Goal: Task Accomplishment & Management: Use online tool/utility

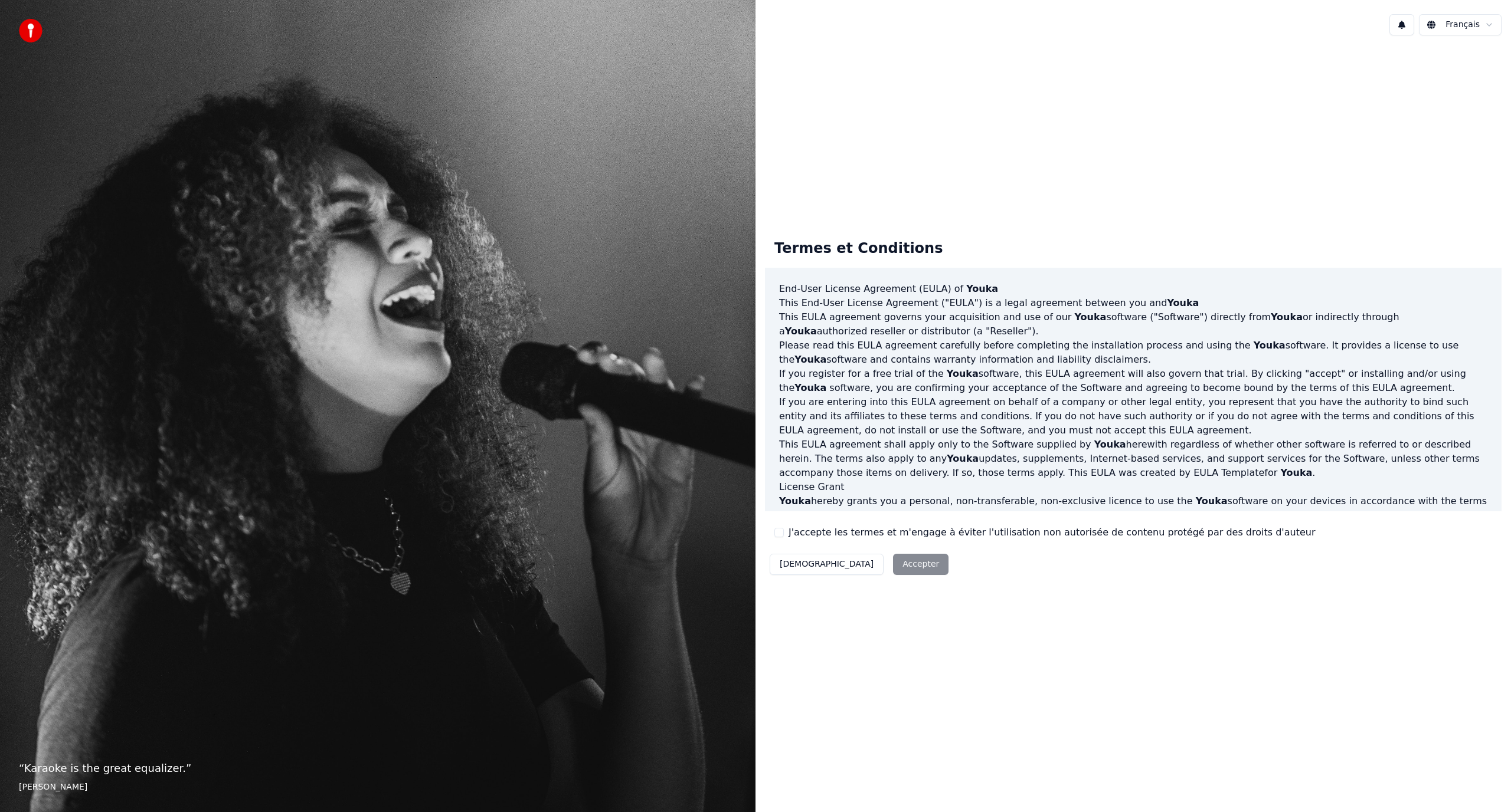
click at [816, 530] on label "J'accepte les termes et m'engage à éviter l'utilisation non autorisée de conten…" at bounding box center [1051, 532] width 526 height 14
click at [784, 530] on button "J'accepte les termes et m'engage à éviter l'utilisation non autorisée de conten…" at bounding box center [778, 532] width 9 height 9
click at [893, 560] on button "Accepter" at bounding box center [920, 565] width 56 height 22
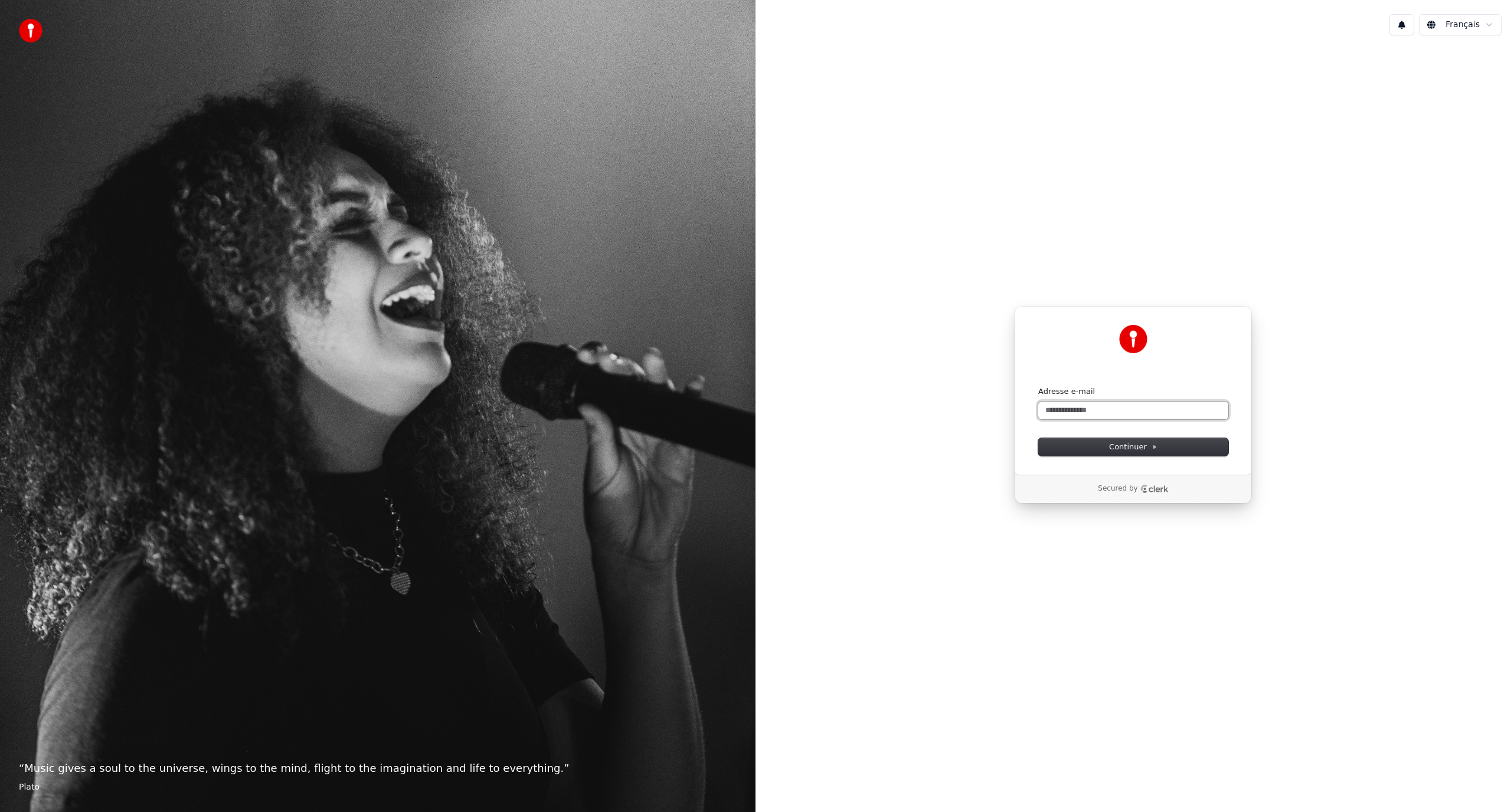
click at [1115, 404] on input "Adresse e-mail" at bounding box center [1133, 410] width 190 height 17
click at [1103, 450] on button "Continuer" at bounding box center [1133, 446] width 190 height 17
type input "**********"
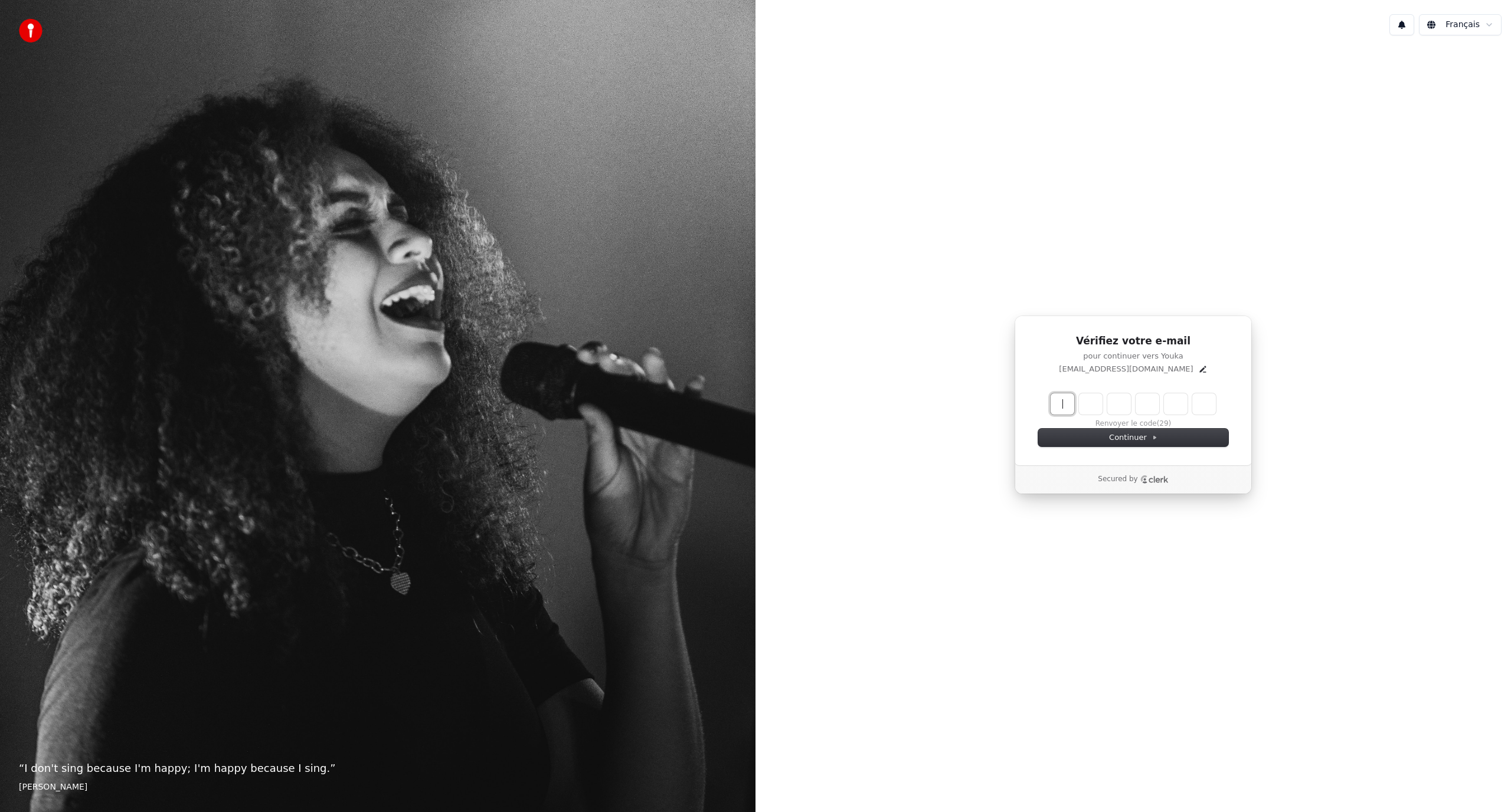
click at [1063, 410] on input "Enter verification code" at bounding box center [1145, 404] width 189 height 22
paste input "******"
type input "******"
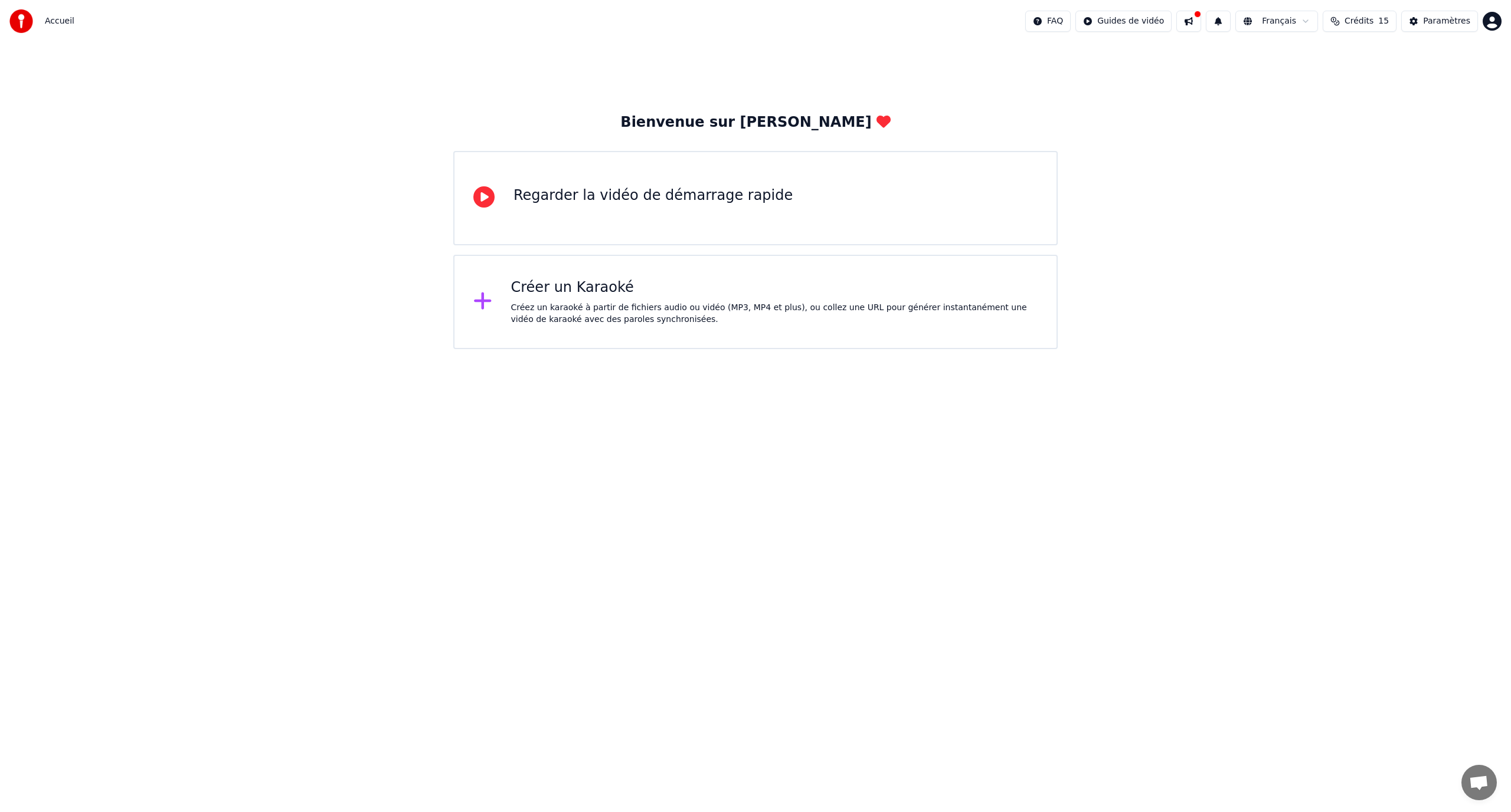
click at [548, 284] on div "Créer un Karaoké" at bounding box center [774, 288] width 527 height 19
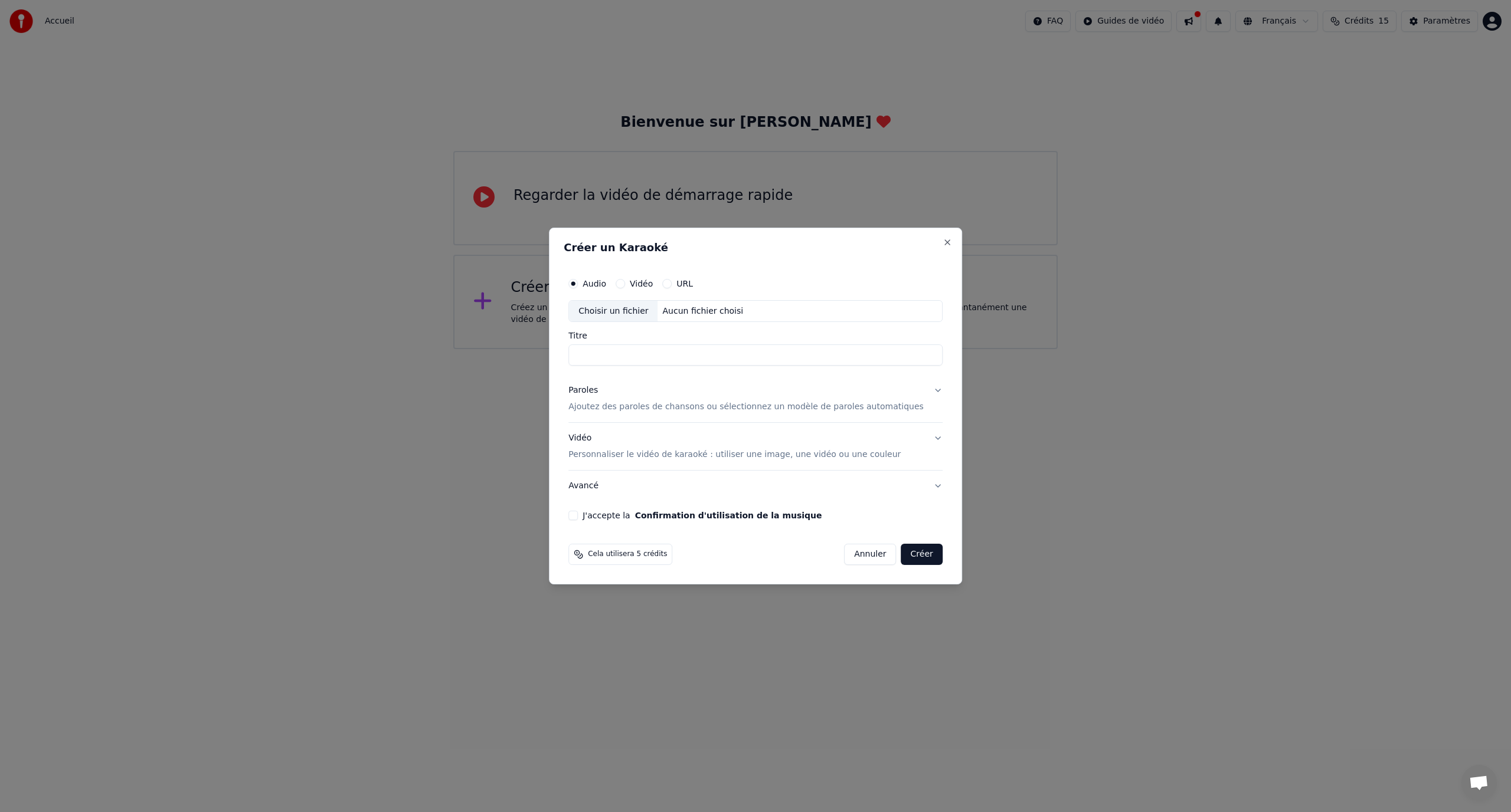
click at [625, 285] on button "Vidéo" at bounding box center [620, 283] width 9 height 9
click at [597, 287] on div "Audio" at bounding box center [587, 283] width 38 height 9
click at [578, 285] on button "Audio" at bounding box center [573, 283] width 9 height 9
click at [624, 309] on div "Choisir un fichier" at bounding box center [613, 312] width 89 height 22
type input "**********"
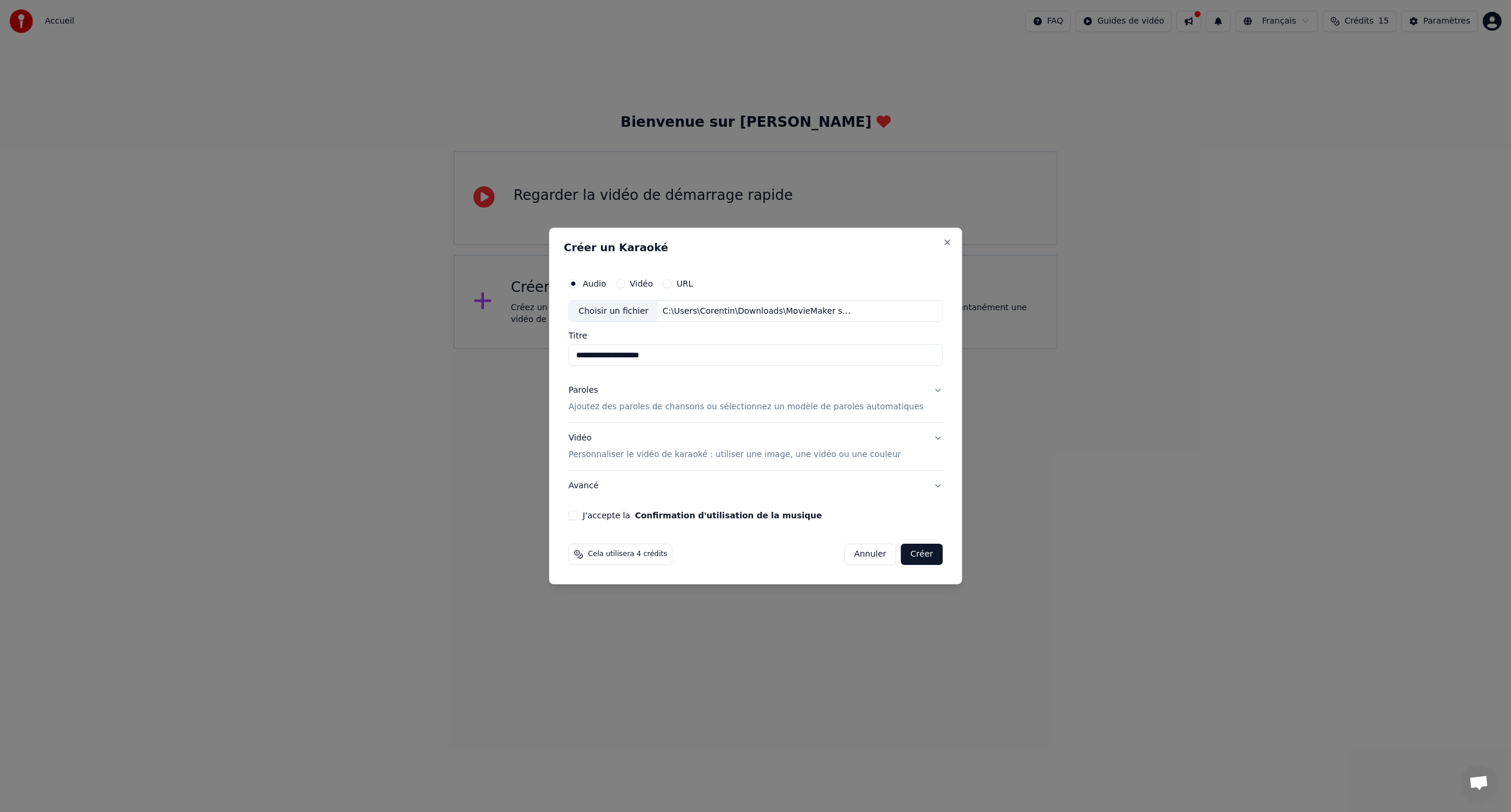
click at [837, 406] on p "Ajoutez des paroles de chansons ou sélectionnez un modèle de paroles automatiqu…" at bounding box center [746, 407] width 355 height 12
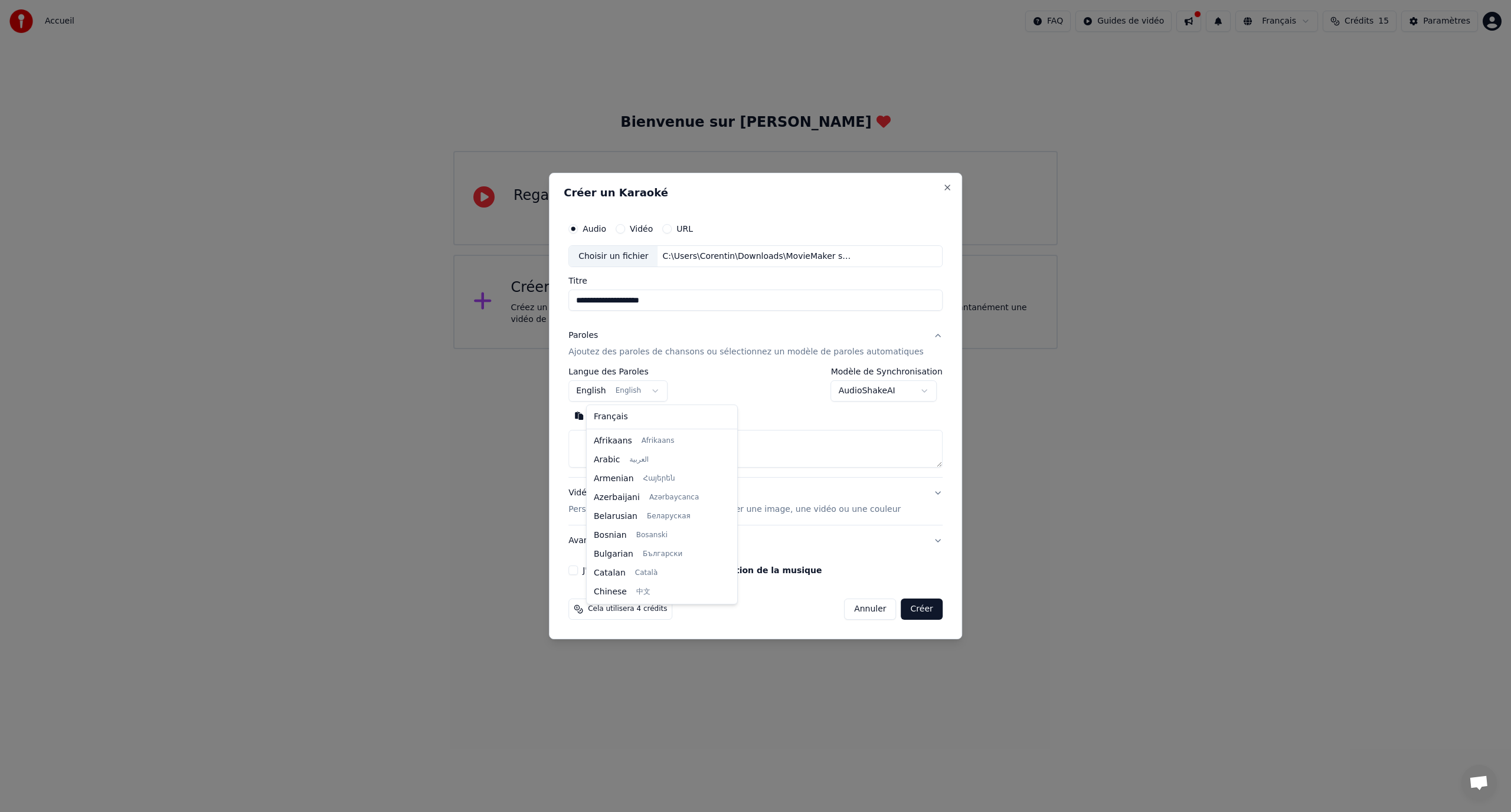
click at [636, 349] on body "**********" at bounding box center [755, 174] width 1511 height 349
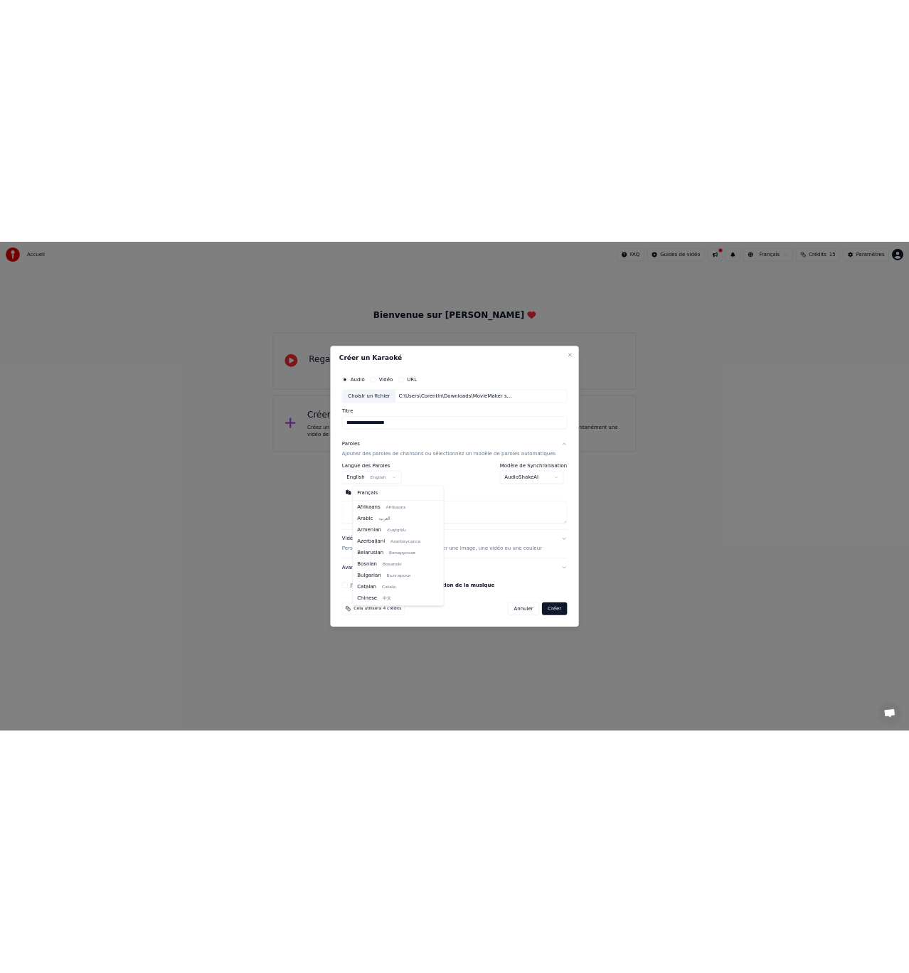
scroll to position [114, 0]
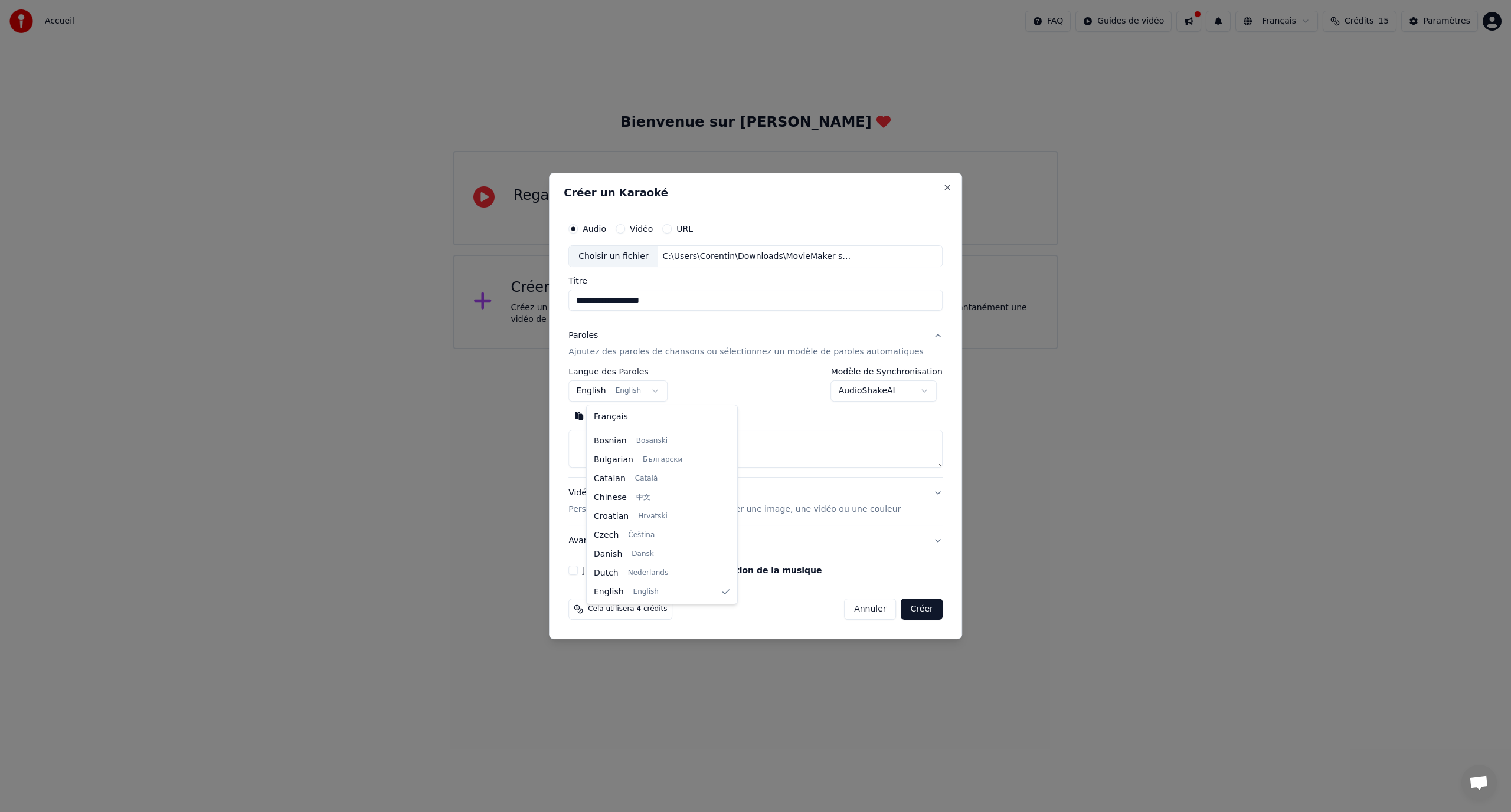
select select "**"
click at [628, 435] on textarea at bounding box center [755, 450] width 374 height 38
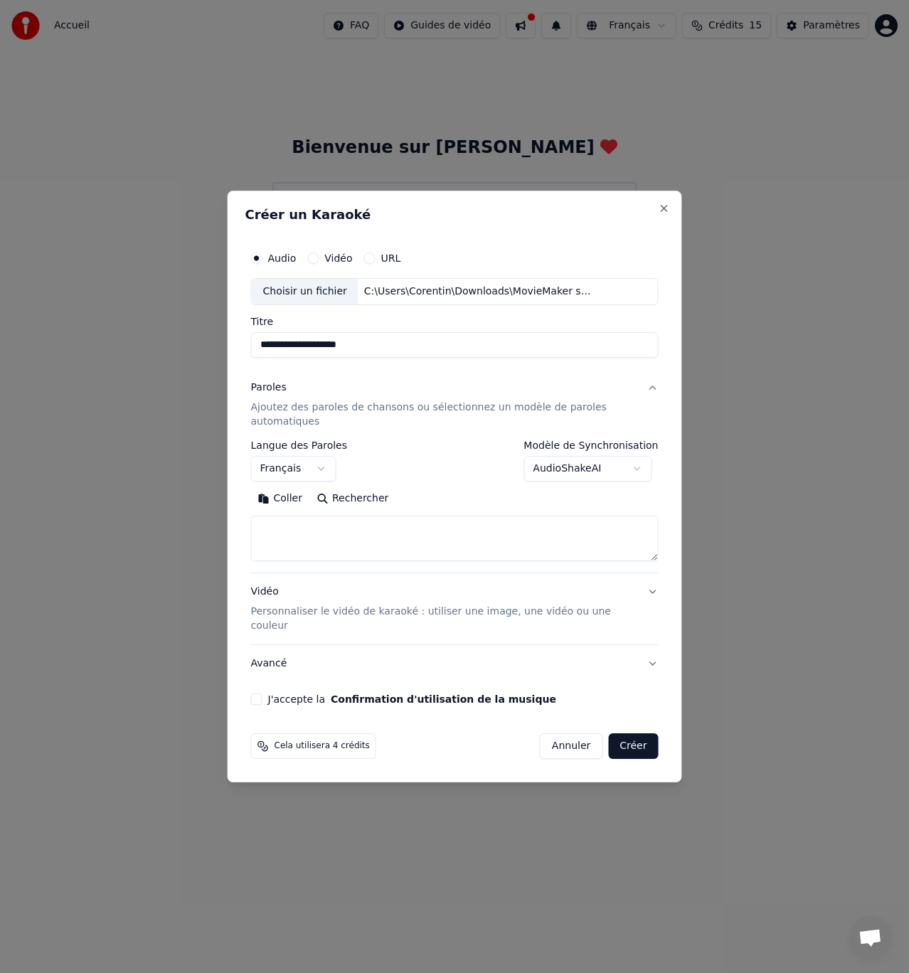
click at [360, 543] on textarea at bounding box center [455, 539] width 408 height 46
paste textarea "**********"
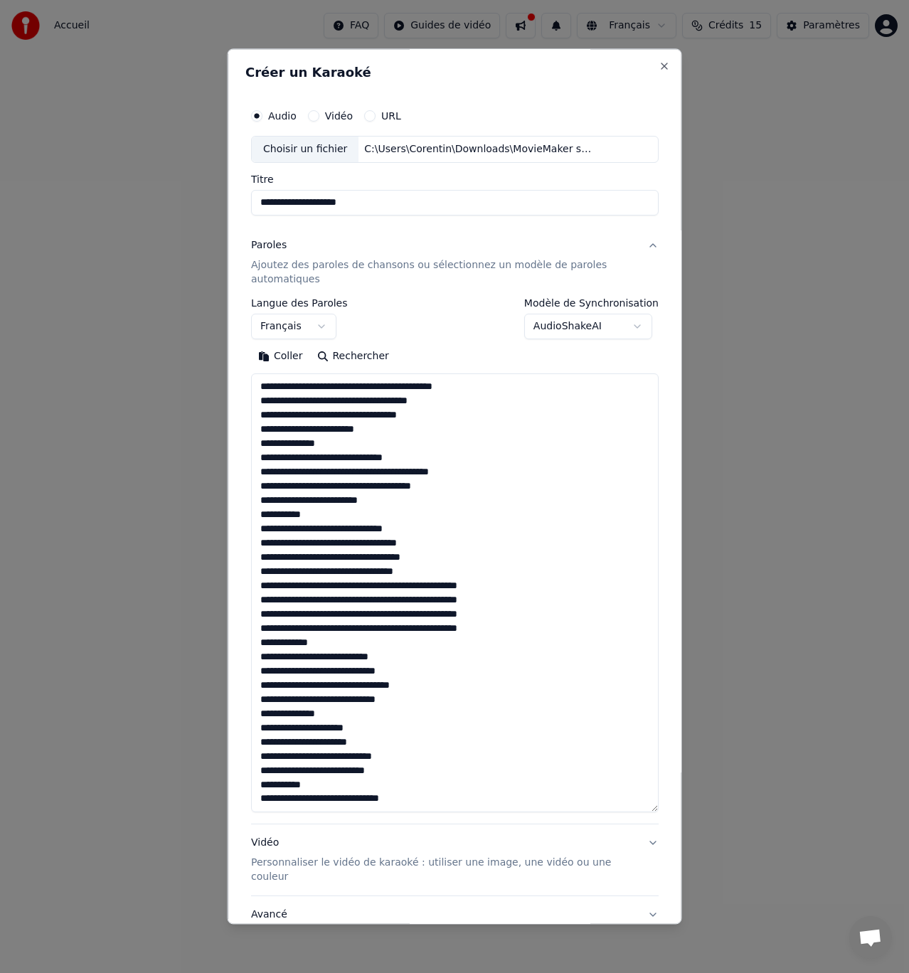
scroll to position [388, 0]
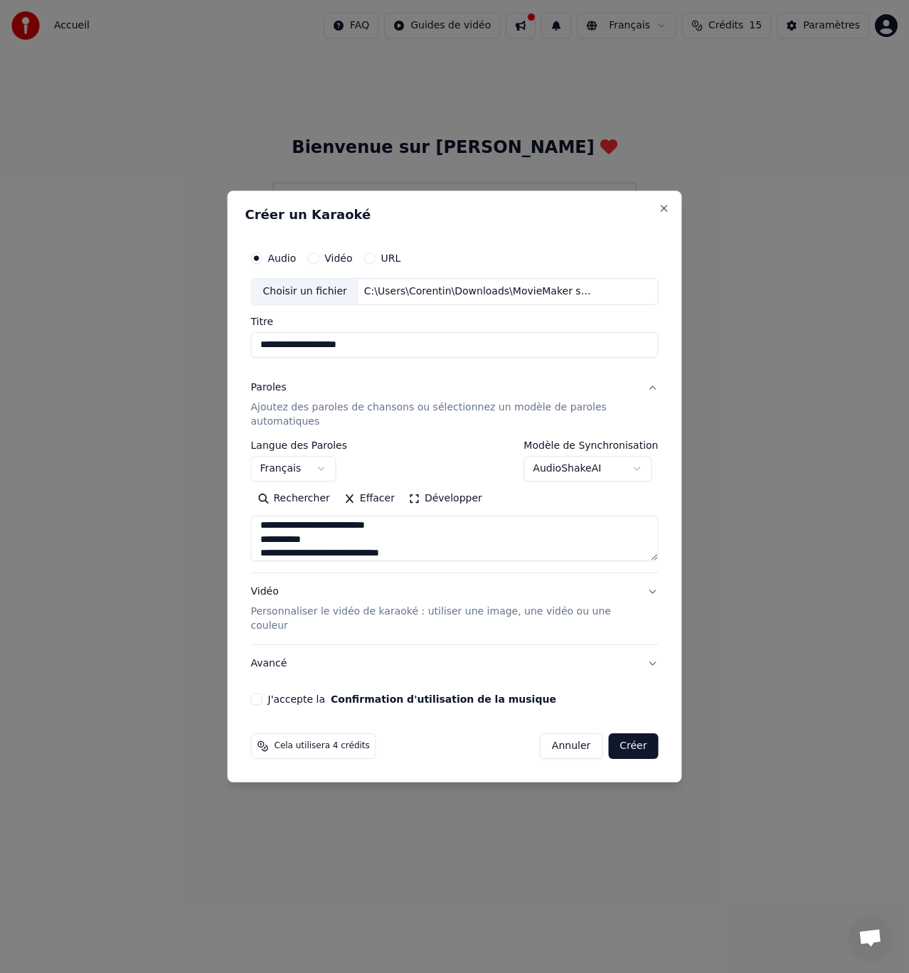
drag, startPoint x: 344, startPoint y: 548, endPoint x: 255, endPoint y: 547, distance: 88.2
click at [255, 547] on textarea at bounding box center [455, 539] width 408 height 46
click at [657, 561] on textarea at bounding box center [455, 539] width 408 height 46
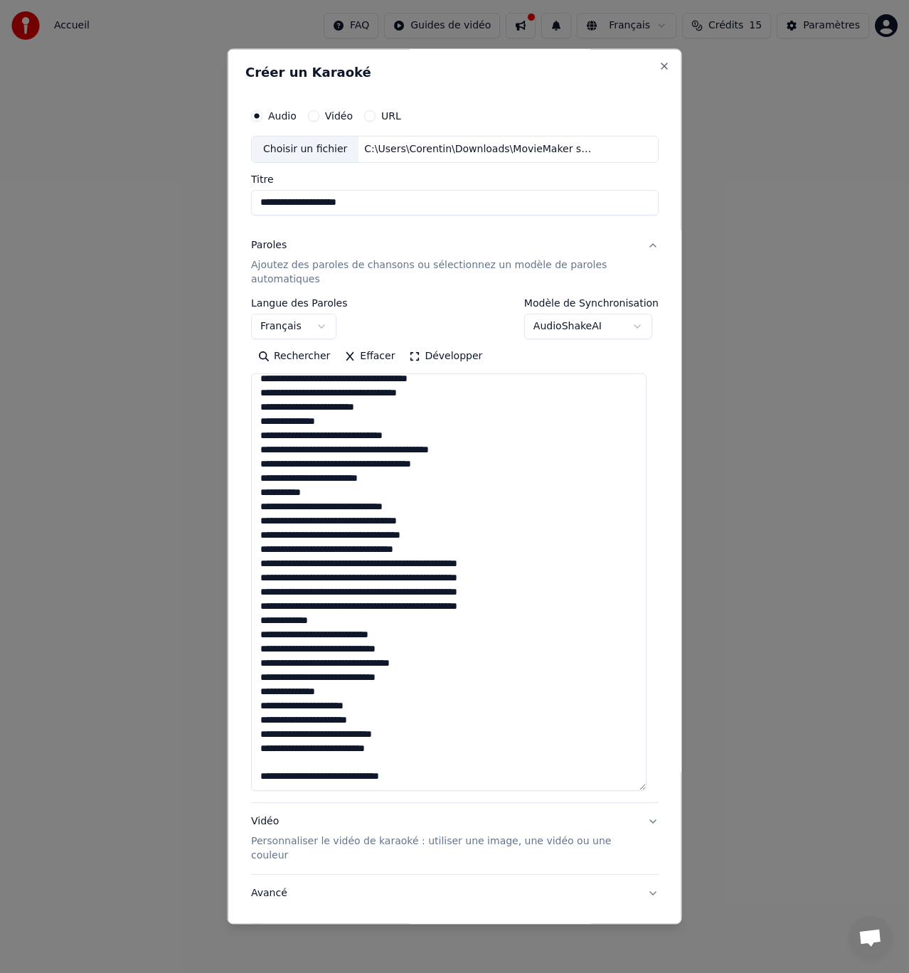
scroll to position [22, 0]
drag, startPoint x: 654, startPoint y: 563, endPoint x: 655, endPoint y: 782, distance: 219.8
click at [661, 785] on div "**********" at bounding box center [455, 486] width 455 height 876
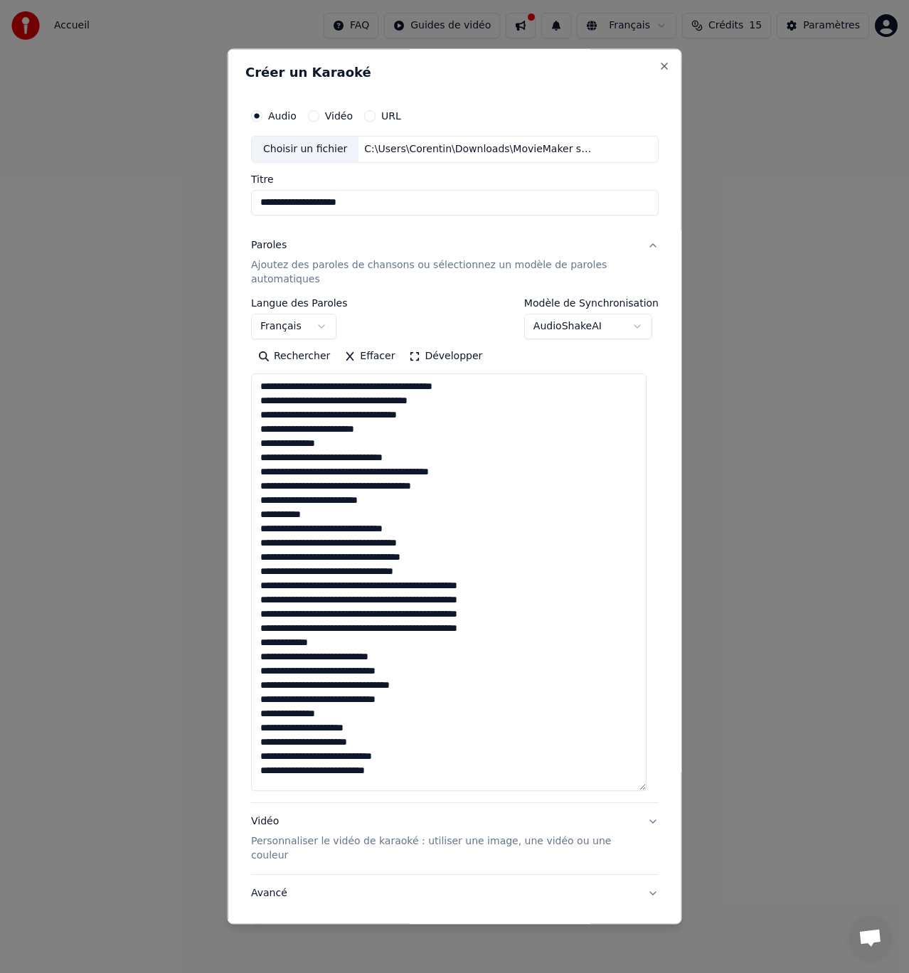
drag, startPoint x: 318, startPoint y: 447, endPoint x: 248, endPoint y: 444, distance: 70.5
click at [248, 444] on div "**********" at bounding box center [454, 518] width 419 height 844
drag, startPoint x: 314, startPoint y: 514, endPoint x: 252, endPoint y: 514, distance: 62.6
click at [252, 514] on textarea "**********" at bounding box center [448, 582] width 395 height 418
drag, startPoint x: 322, startPoint y: 644, endPoint x: 257, endPoint y: 643, distance: 64.7
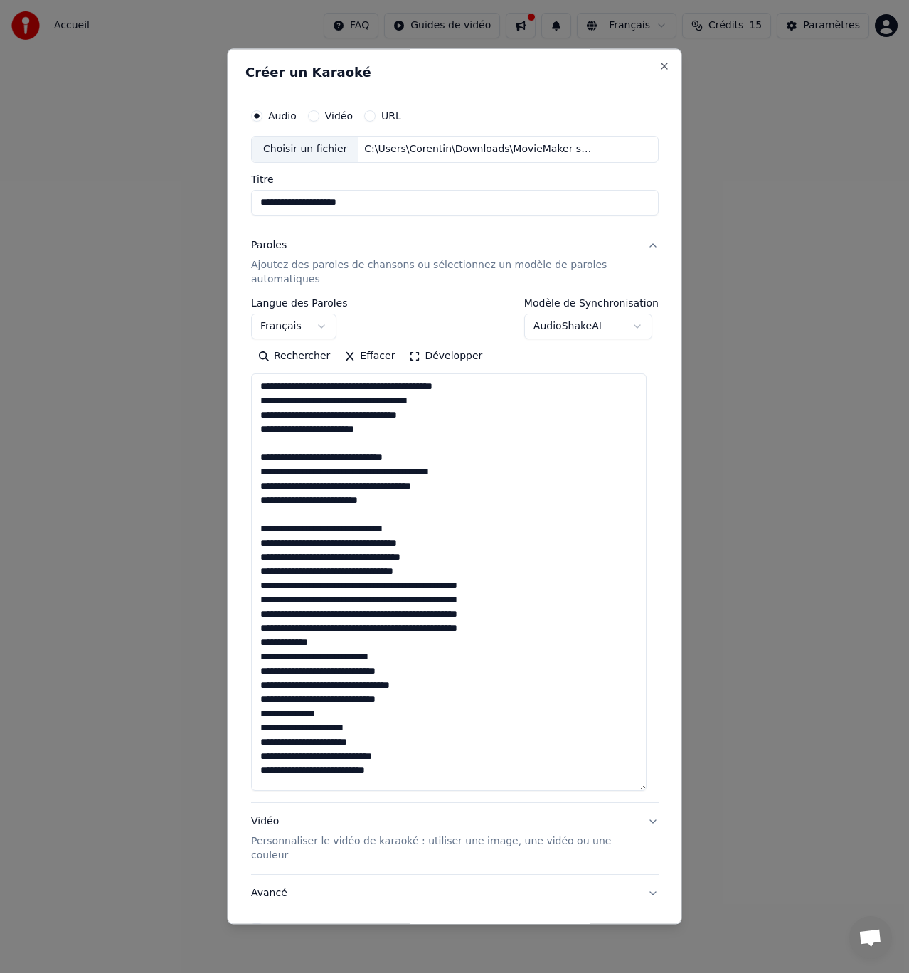
click at [257, 643] on textarea "**********" at bounding box center [448, 582] width 395 height 418
drag, startPoint x: 314, startPoint y: 711, endPoint x: 259, endPoint y: 716, distance: 55.6
click at [259, 716] on textarea "**********" at bounding box center [448, 582] width 395 height 418
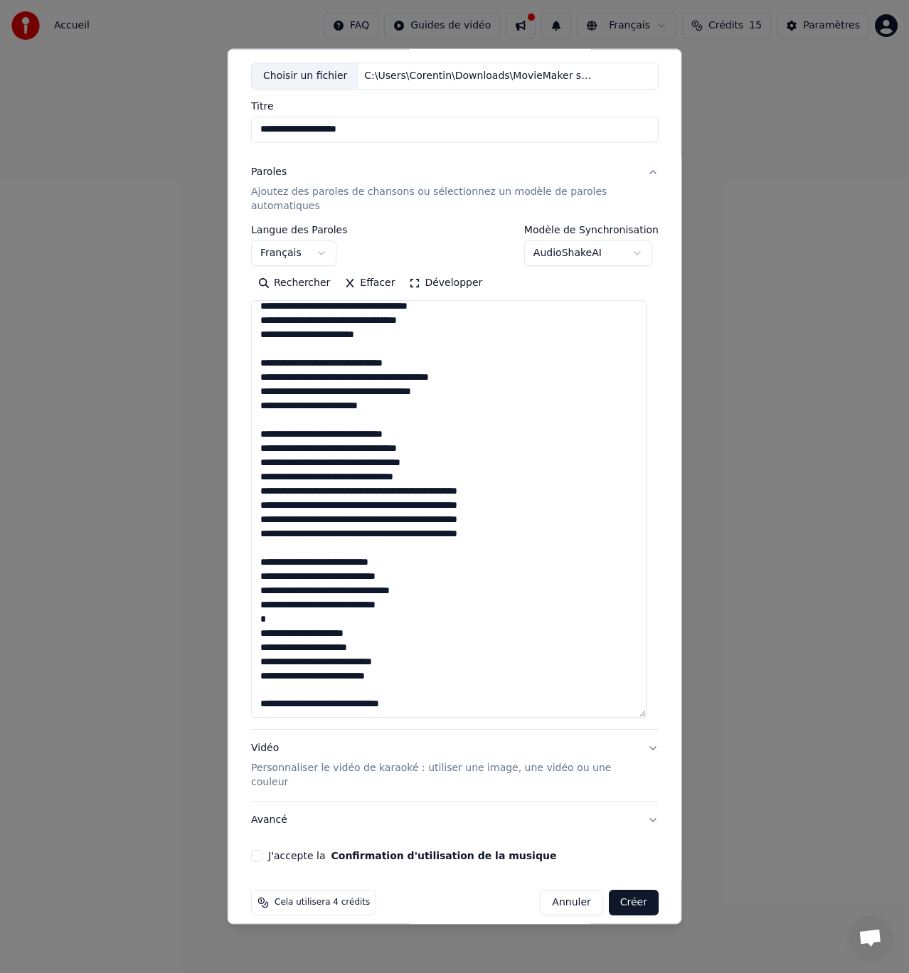
scroll to position [74, 0]
click at [445, 700] on textarea "**********" at bounding box center [448, 508] width 395 height 418
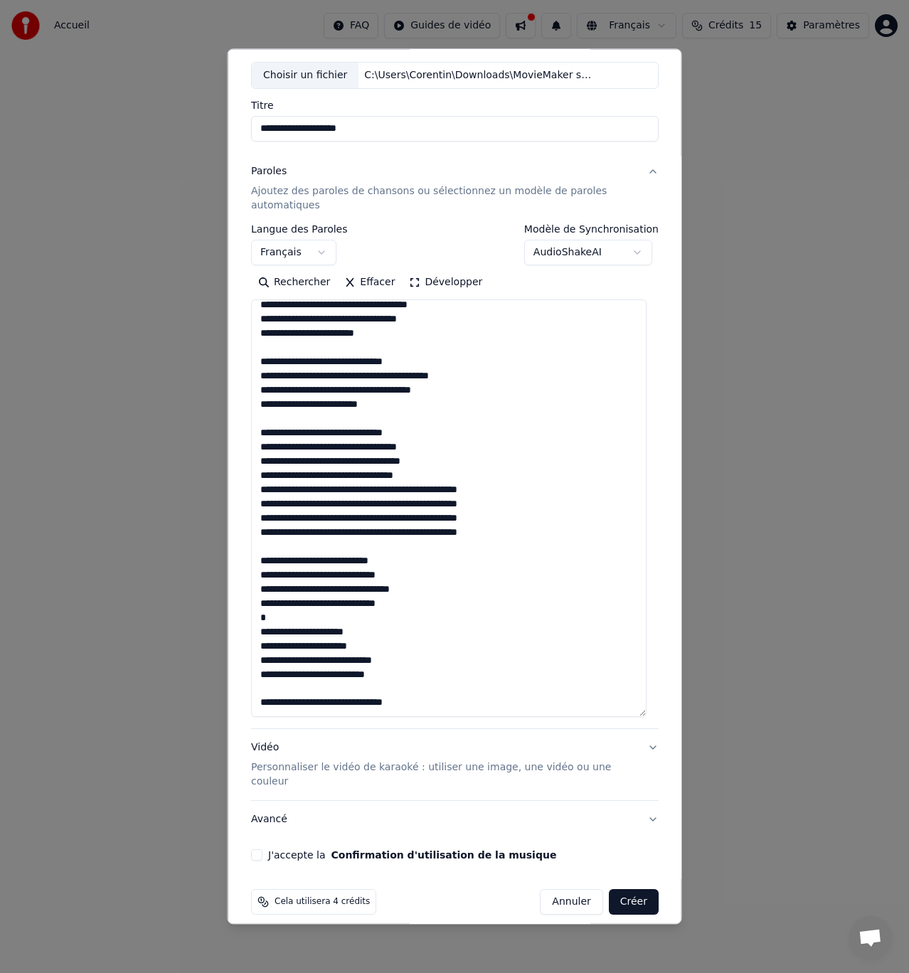
paste textarea "**********"
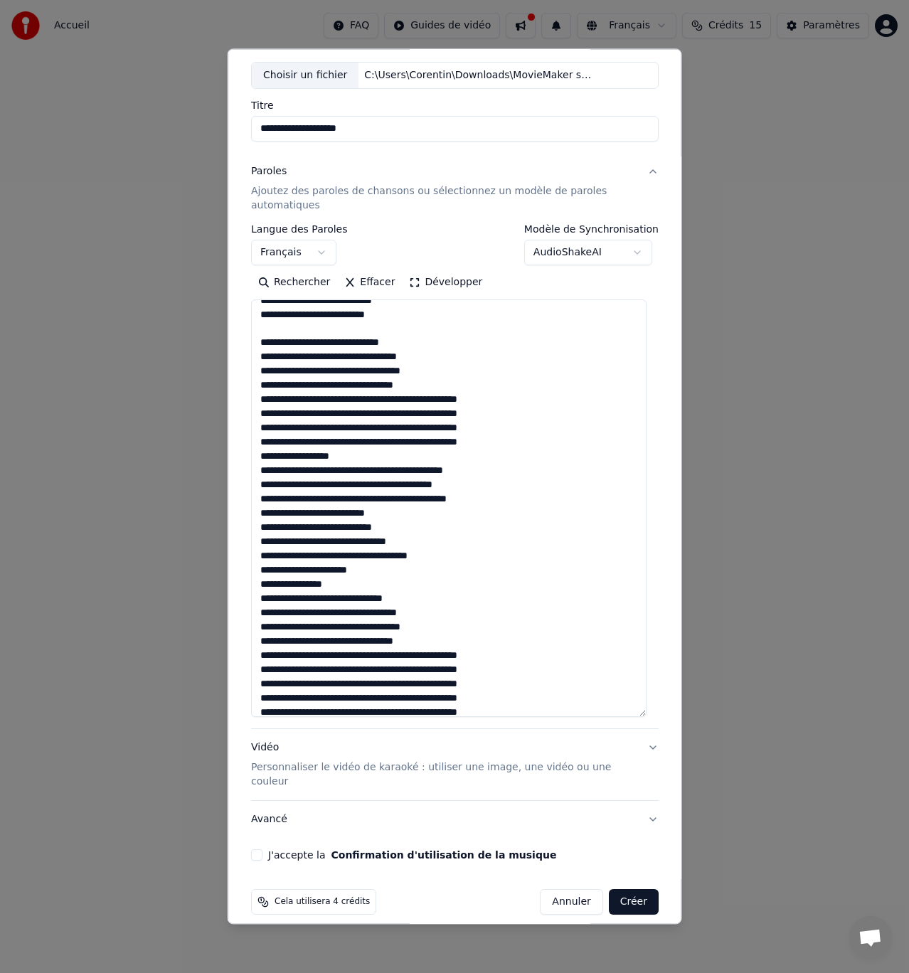
scroll to position [357, 0]
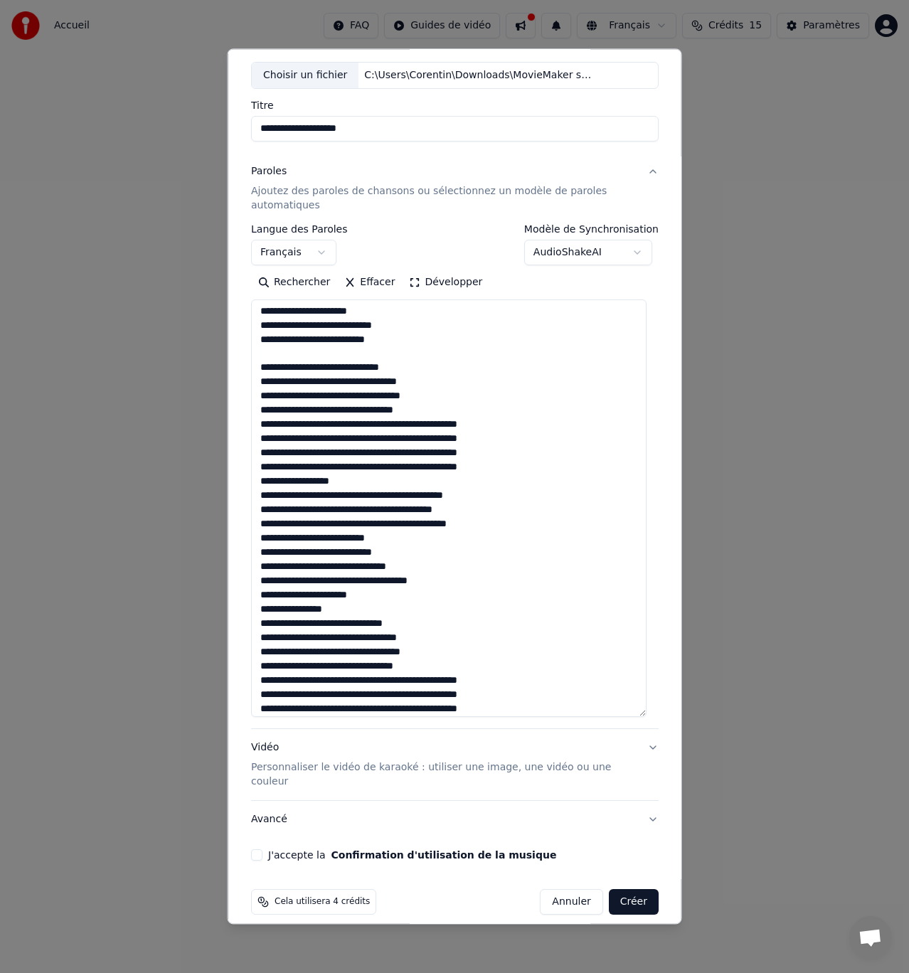
drag, startPoint x: 348, startPoint y: 481, endPoint x: 235, endPoint y: 481, distance: 113.1
click at [235, 481] on div "**********" at bounding box center [455, 486] width 455 height 876
drag, startPoint x: 336, startPoint y: 607, endPoint x: 248, endPoint y: 611, distance: 88.3
click at [248, 612] on div "**********" at bounding box center [454, 444] width 419 height 844
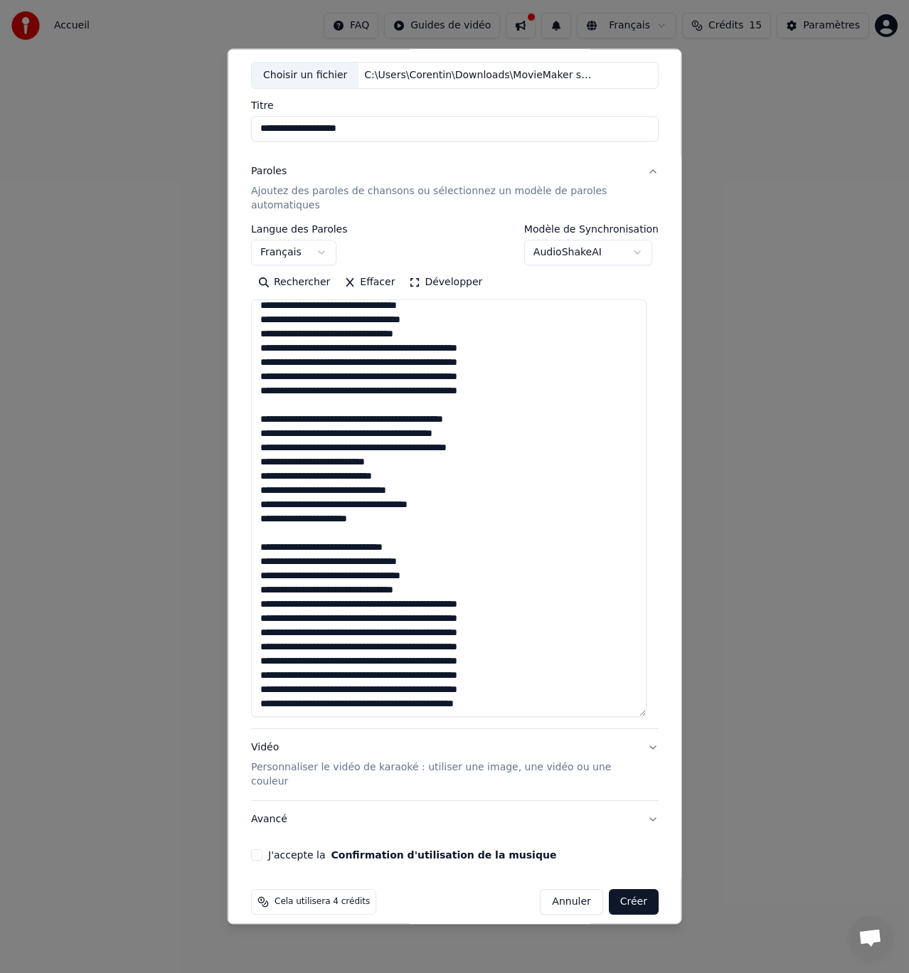
scroll to position [434, 0]
click at [415, 590] on textarea at bounding box center [448, 508] width 395 height 418
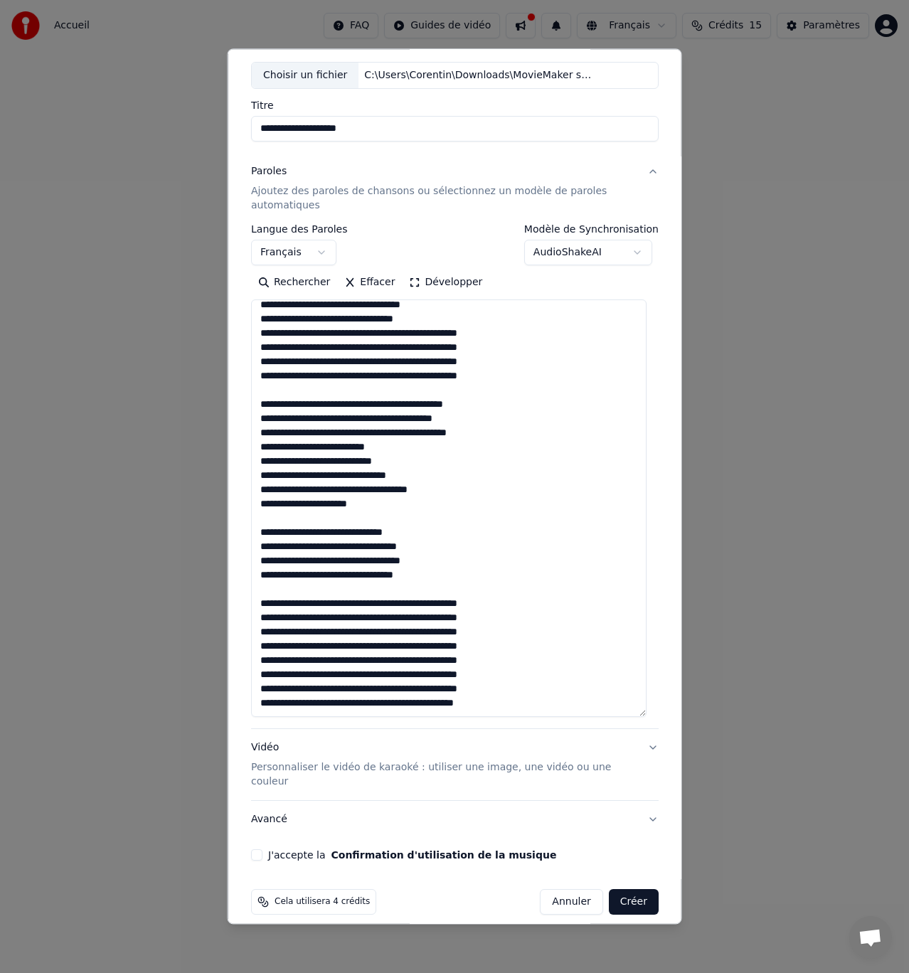
type textarea "**********"
click at [258, 849] on button "J'accepte la Confirmation d'utilisation de la musique" at bounding box center [256, 854] width 11 height 11
click at [580, 776] on button "Vidéo Personnaliser le vidéo de karaoké : utiliser une image, une vidéo ou une …" at bounding box center [455, 764] width 408 height 71
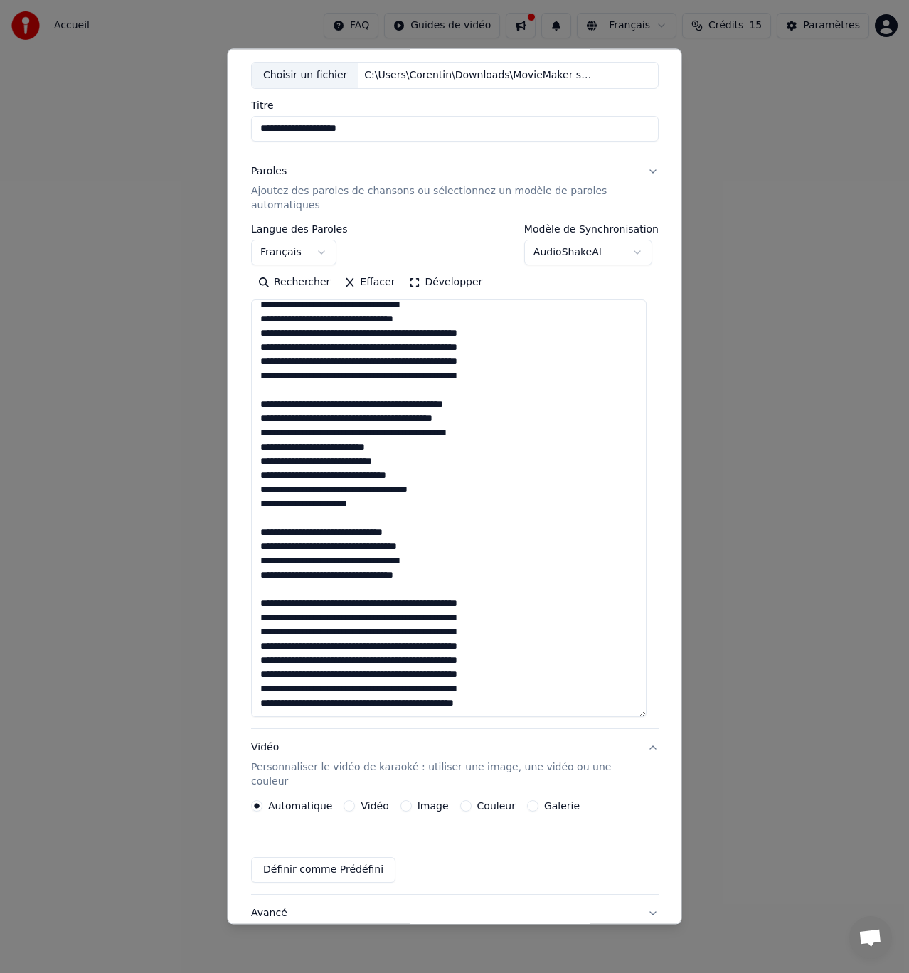
scroll to position [0, 0]
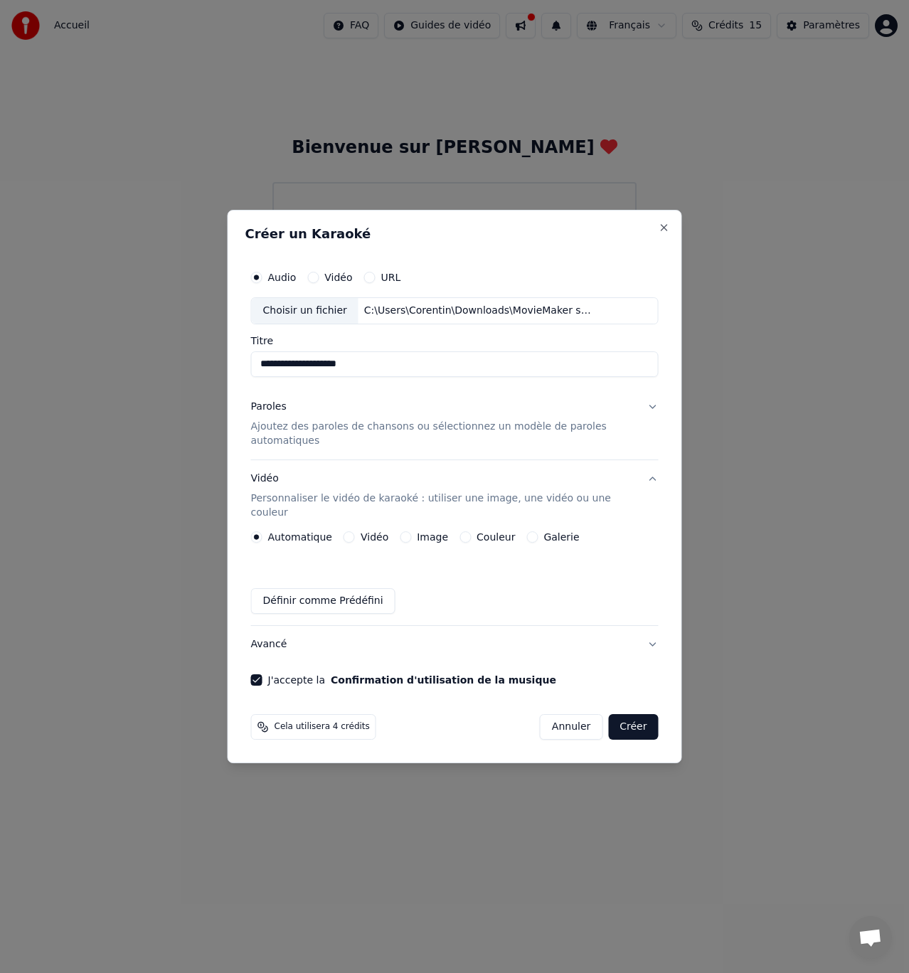
click at [352, 531] on div "Vidéo" at bounding box center [366, 536] width 45 height 11
click at [349, 531] on button "Vidéo" at bounding box center [349, 536] width 11 height 11
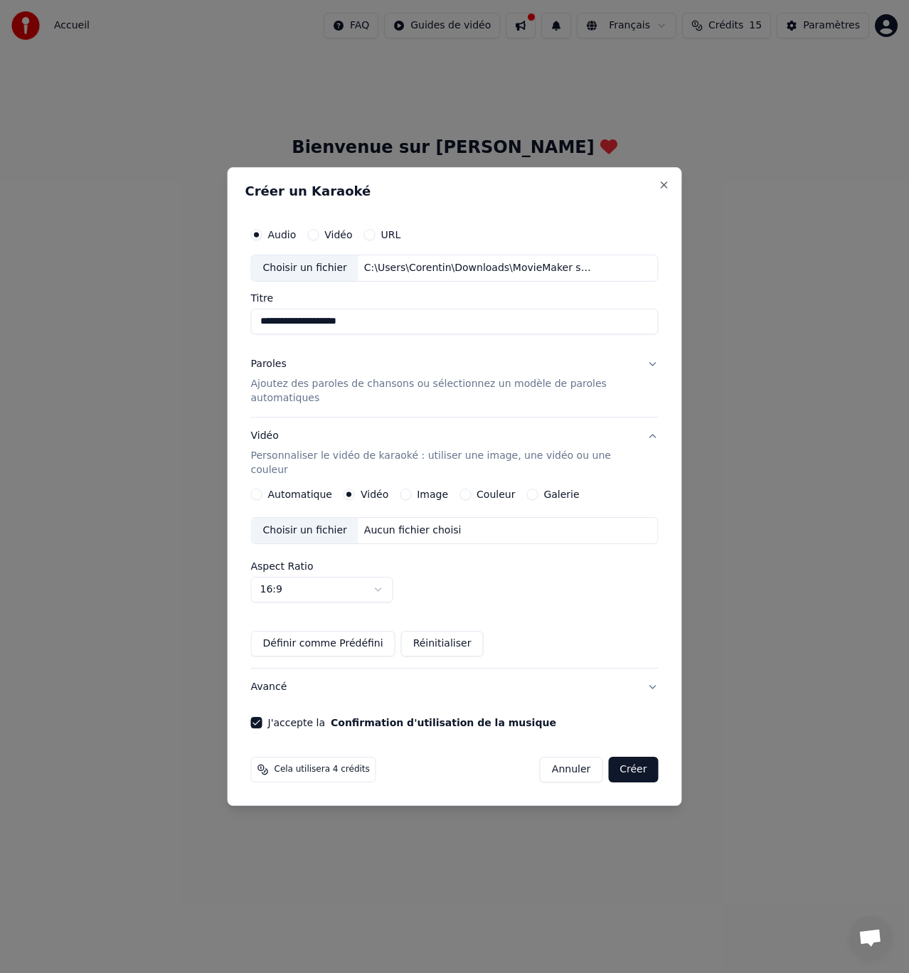
click at [417, 489] on label "Image" at bounding box center [432, 494] width 31 height 10
click at [410, 489] on button "Image" at bounding box center [405, 494] width 11 height 11
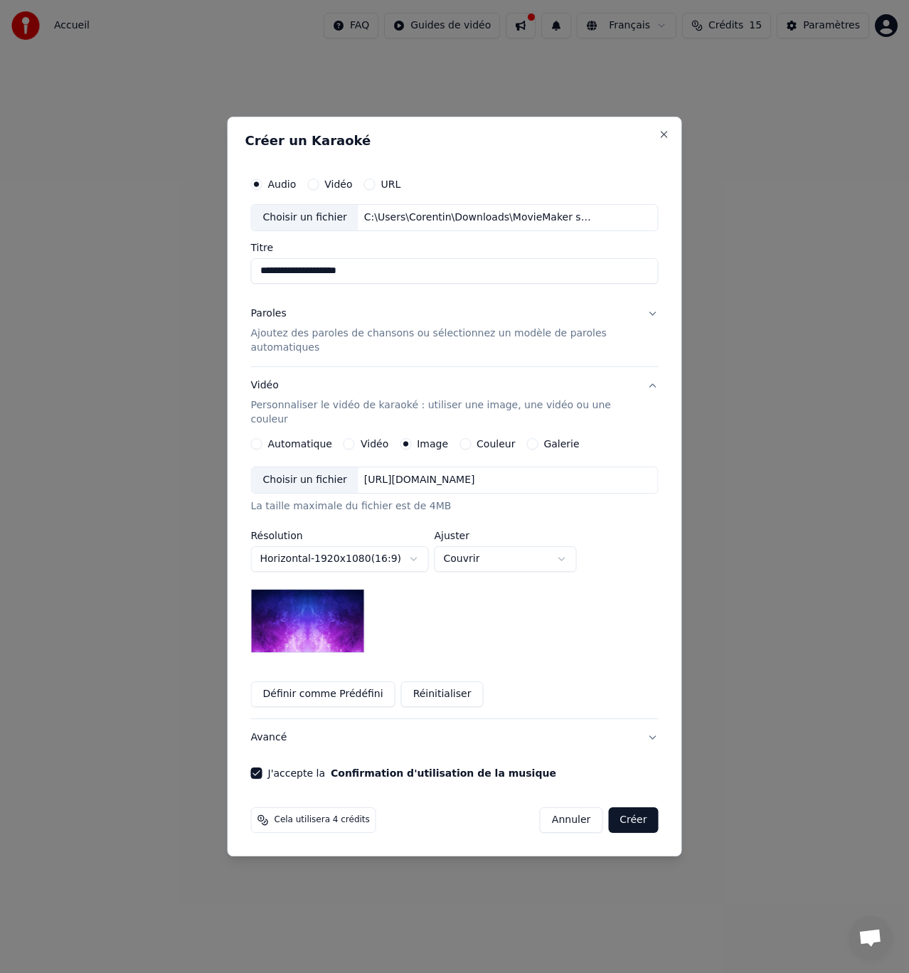
click at [402, 484] on div "Choisir un fichier [URL][DOMAIN_NAME]" at bounding box center [455, 480] width 408 height 27
click at [358, 441] on body "**********" at bounding box center [454, 220] width 909 height 441
click at [470, 441] on body "**********" at bounding box center [454, 220] width 909 height 441
click at [464, 440] on div "Couleur" at bounding box center [486, 443] width 55 height 11
click at [462, 439] on div "Couleur" at bounding box center [486, 443] width 55 height 11
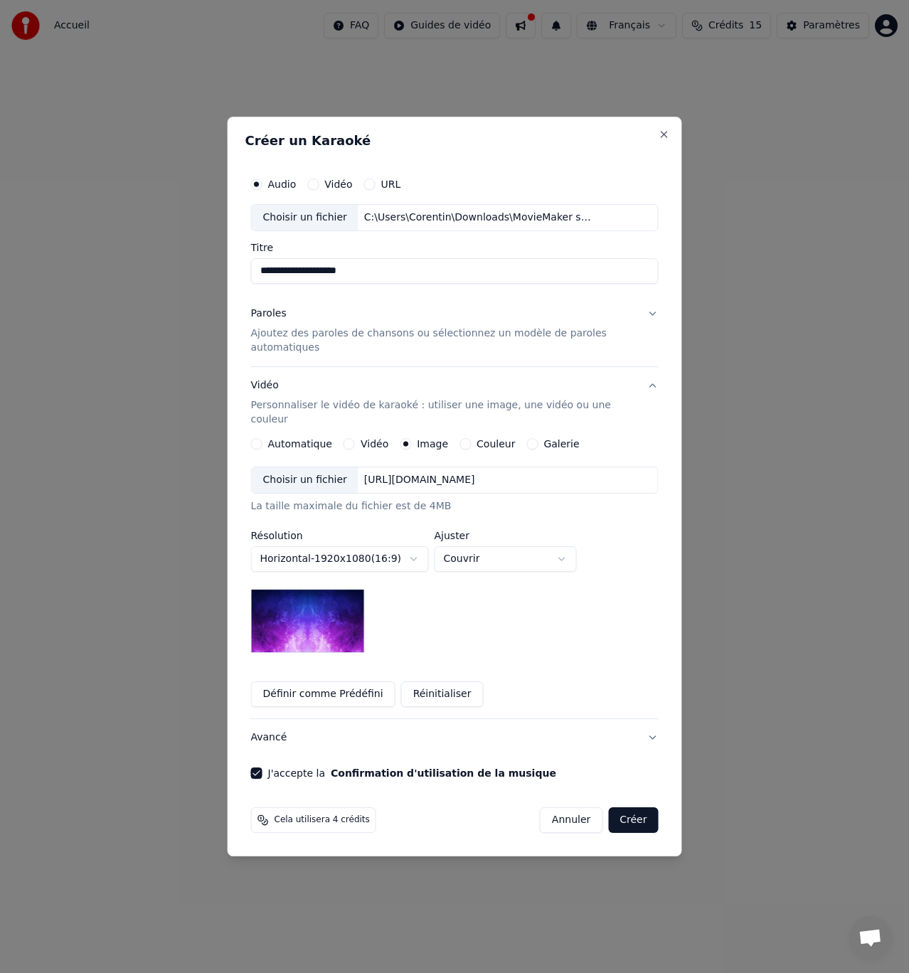
click at [459, 439] on button "Couleur" at bounding box center [464, 443] width 11 height 11
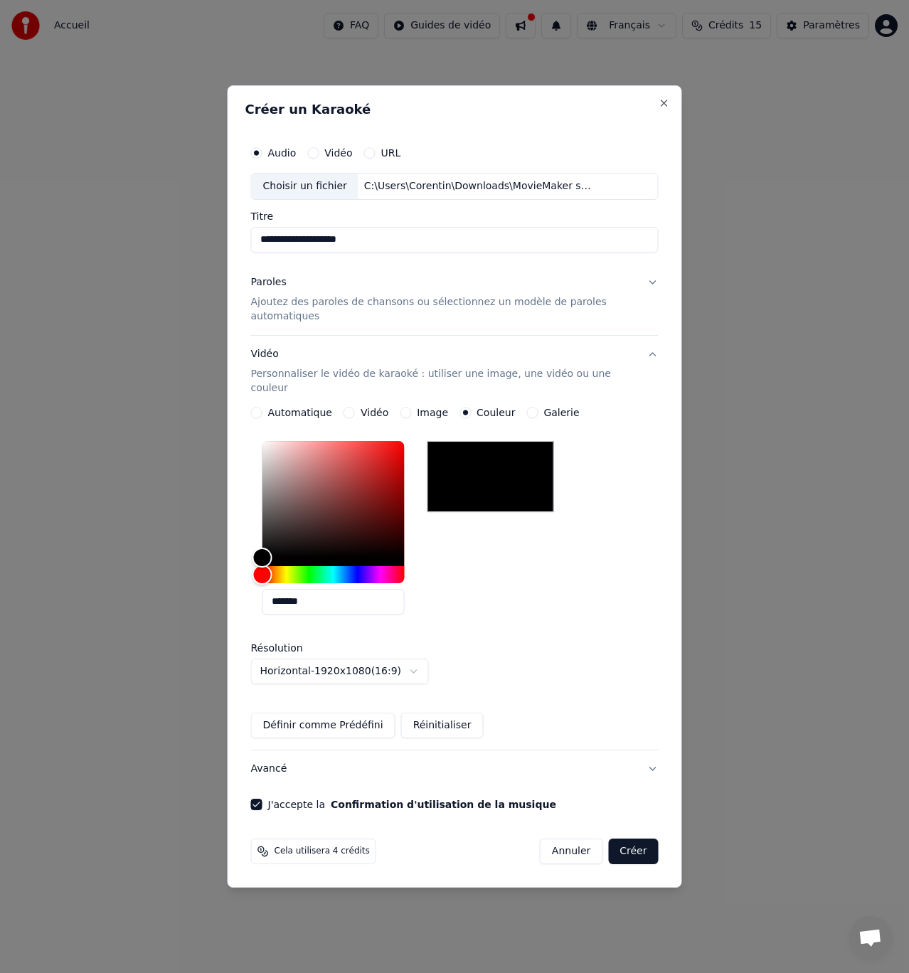
click at [455, 441] on div at bounding box center [490, 476] width 127 height 71
click at [526, 407] on button "Galerie" at bounding box center [531, 412] width 11 height 11
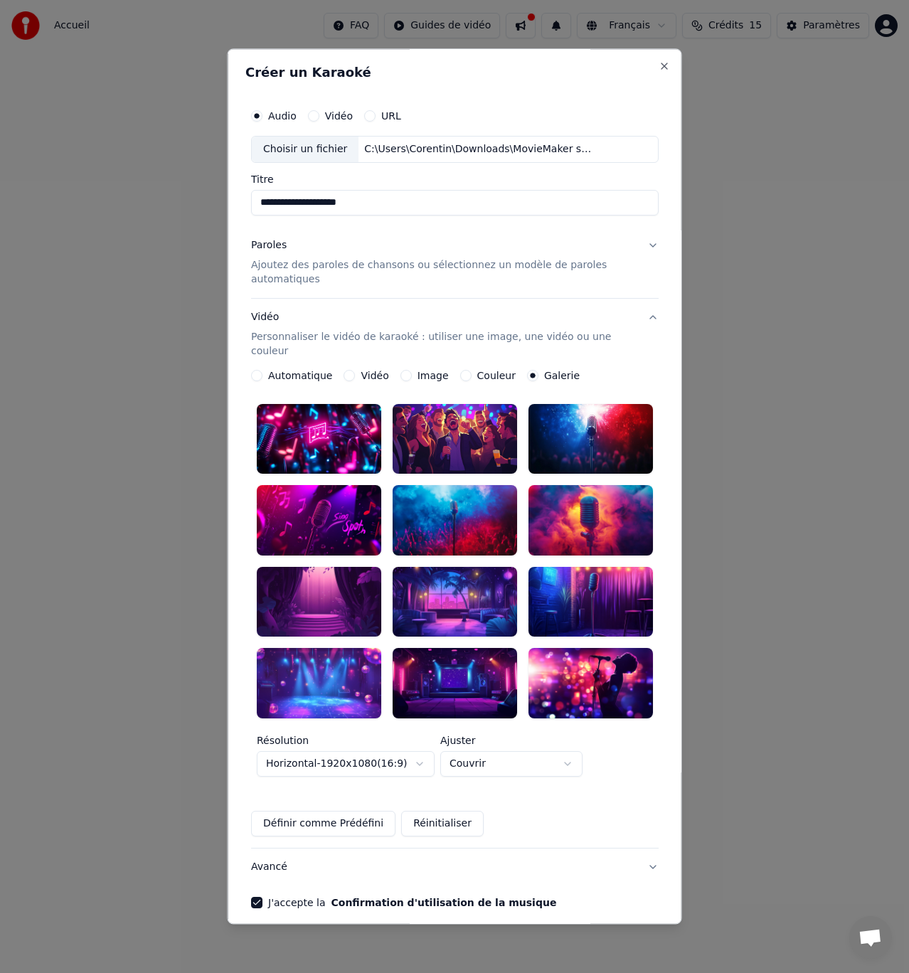
click at [421, 415] on div at bounding box center [455, 439] width 124 height 70
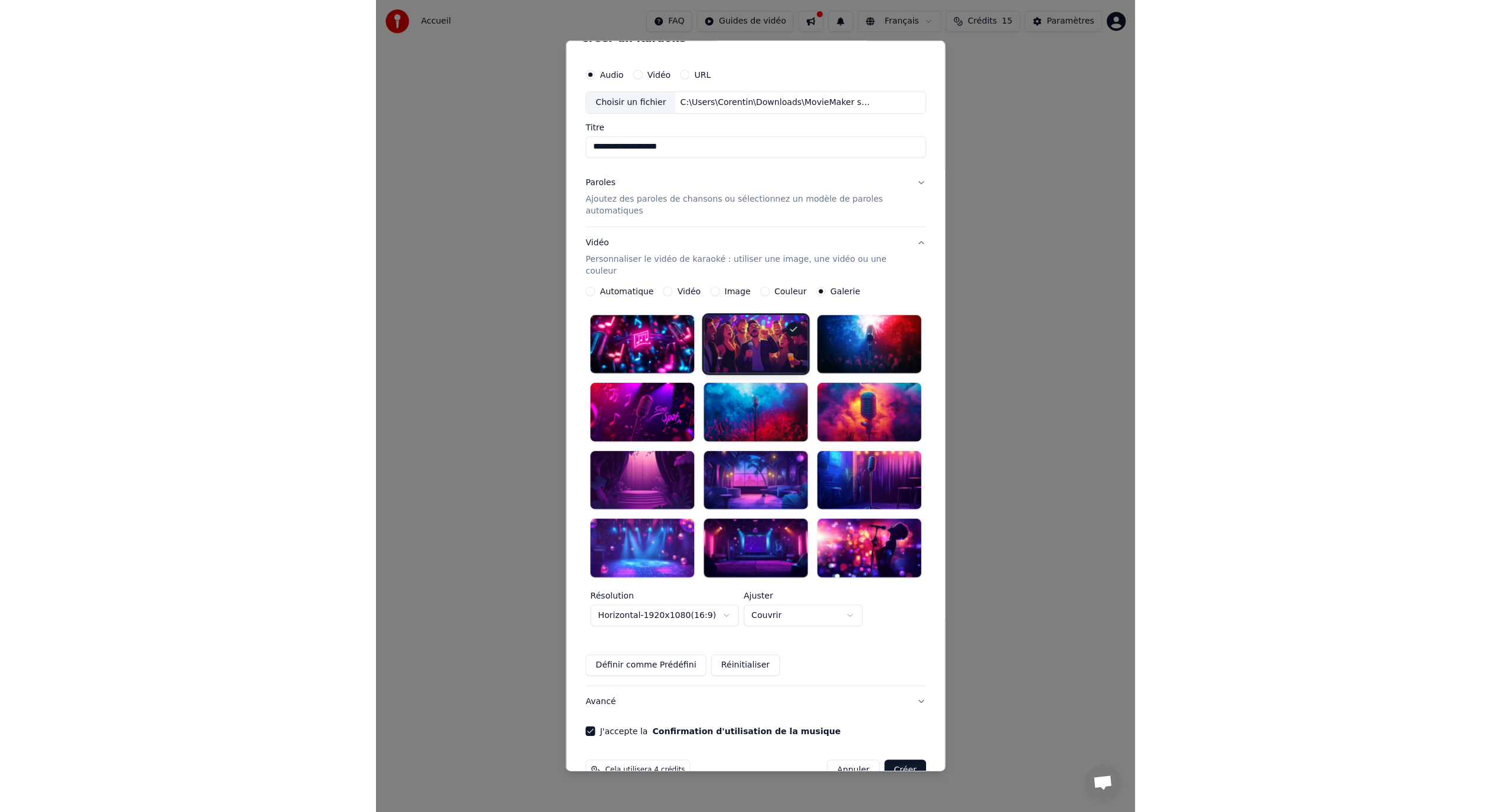
scroll to position [32, 0]
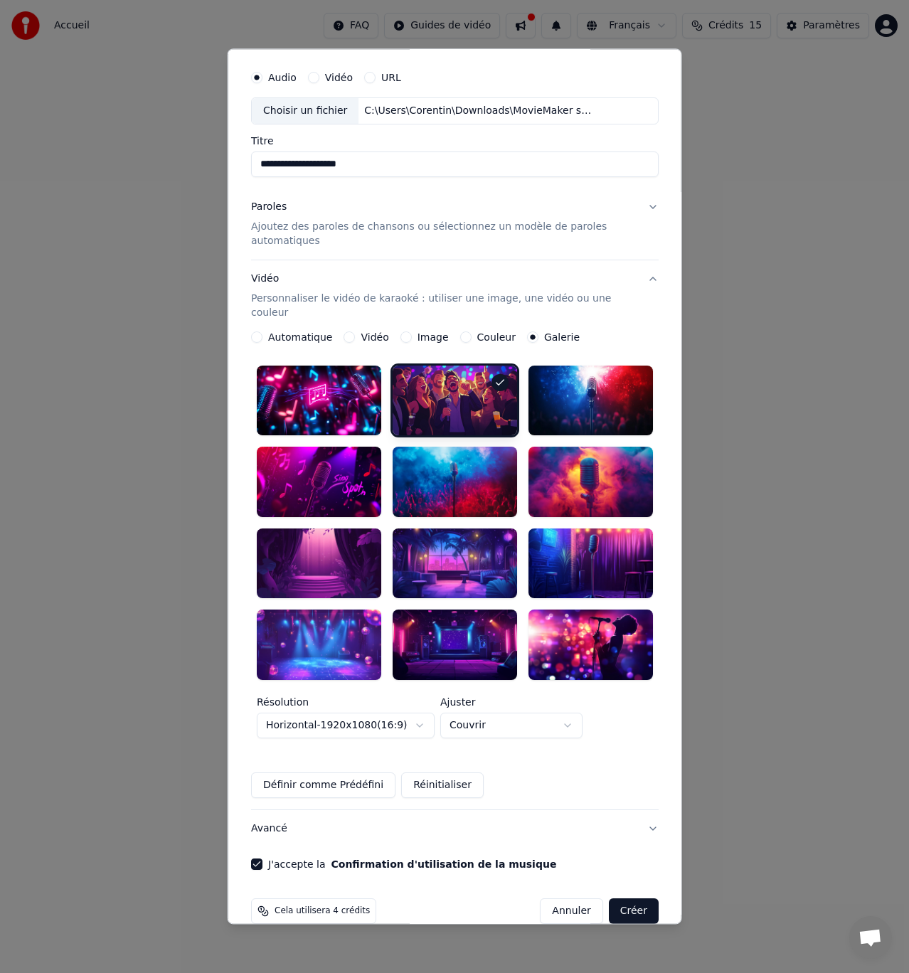
click at [624, 898] on button "Créer" at bounding box center [633, 911] width 50 height 26
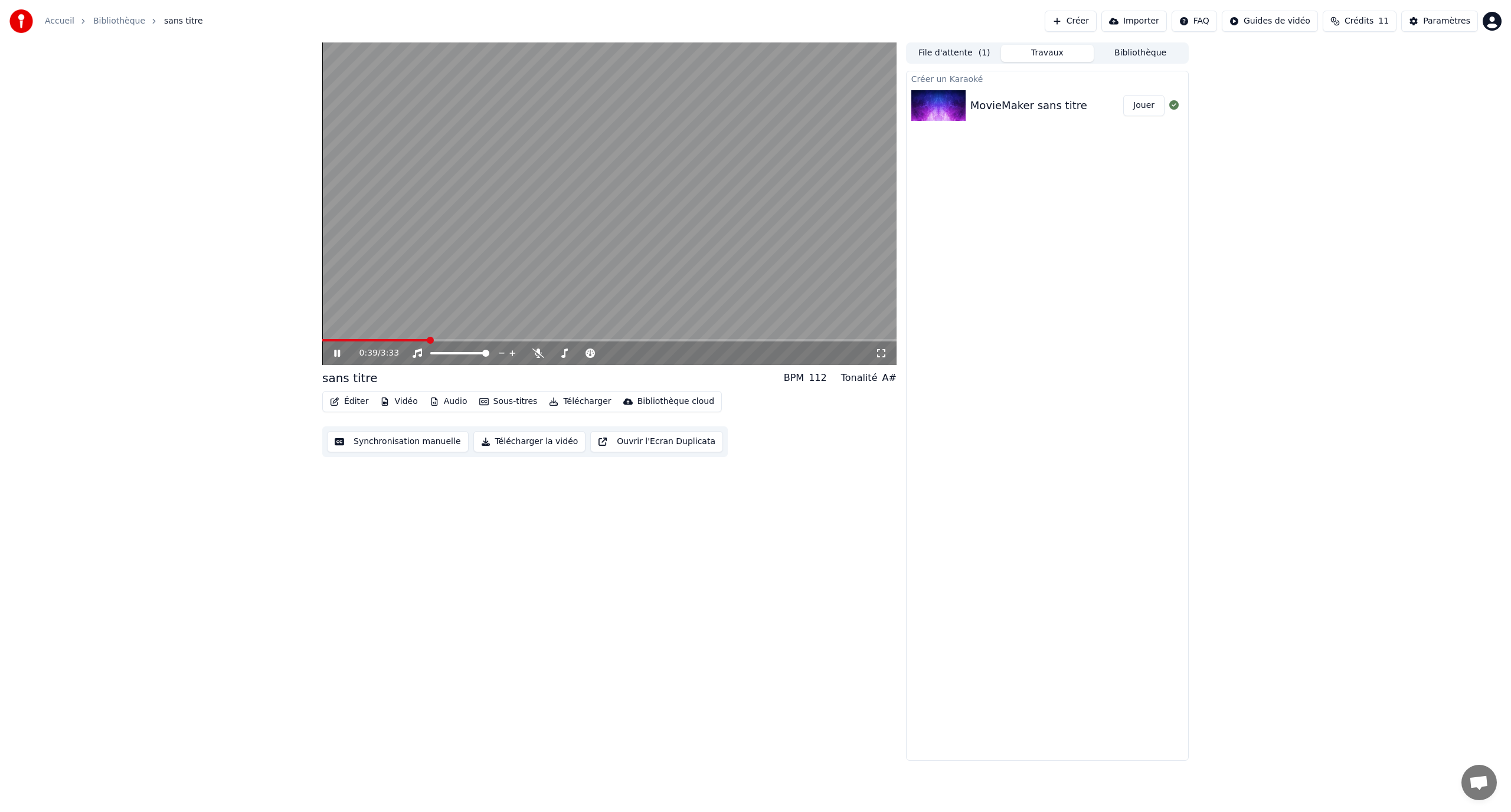
click at [336, 356] on icon at bounding box center [337, 353] width 6 height 7
click at [356, 401] on button "Éditer" at bounding box center [349, 401] width 48 height 17
click at [972, 52] on button "File d'attente ( 1 )" at bounding box center [954, 53] width 93 height 17
drag, startPoint x: 1015, startPoint y: 51, endPoint x: 1031, endPoint y: 56, distance: 16.8
click at [1016, 51] on button "Travaux" at bounding box center [1047, 53] width 93 height 17
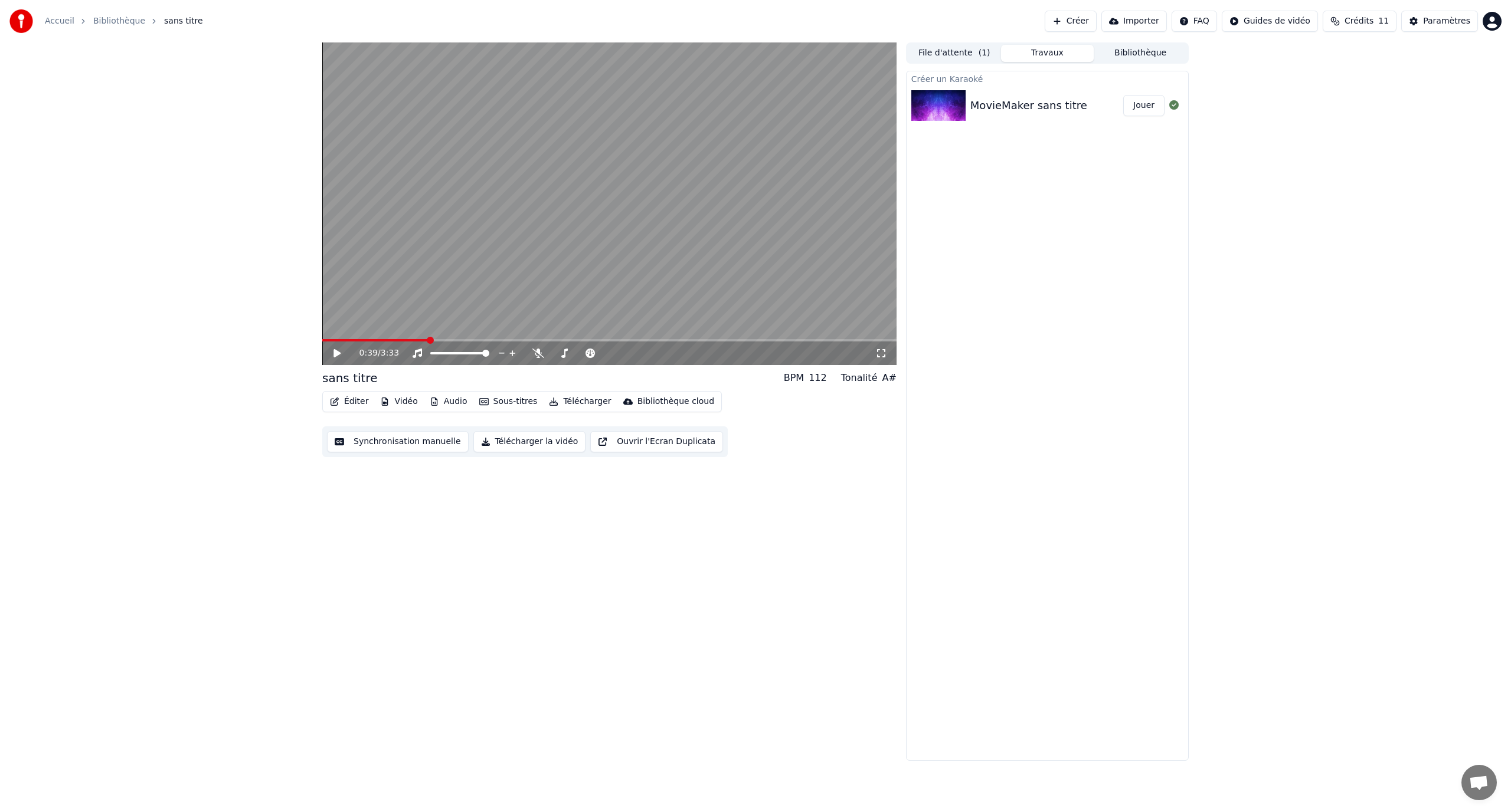
click at [344, 353] on icon at bounding box center [345, 353] width 27 height 9
click at [400, 343] on div "0:39 / 3:33" at bounding box center [609, 353] width 574 height 23
click at [334, 354] on icon at bounding box center [345, 353] width 27 height 9
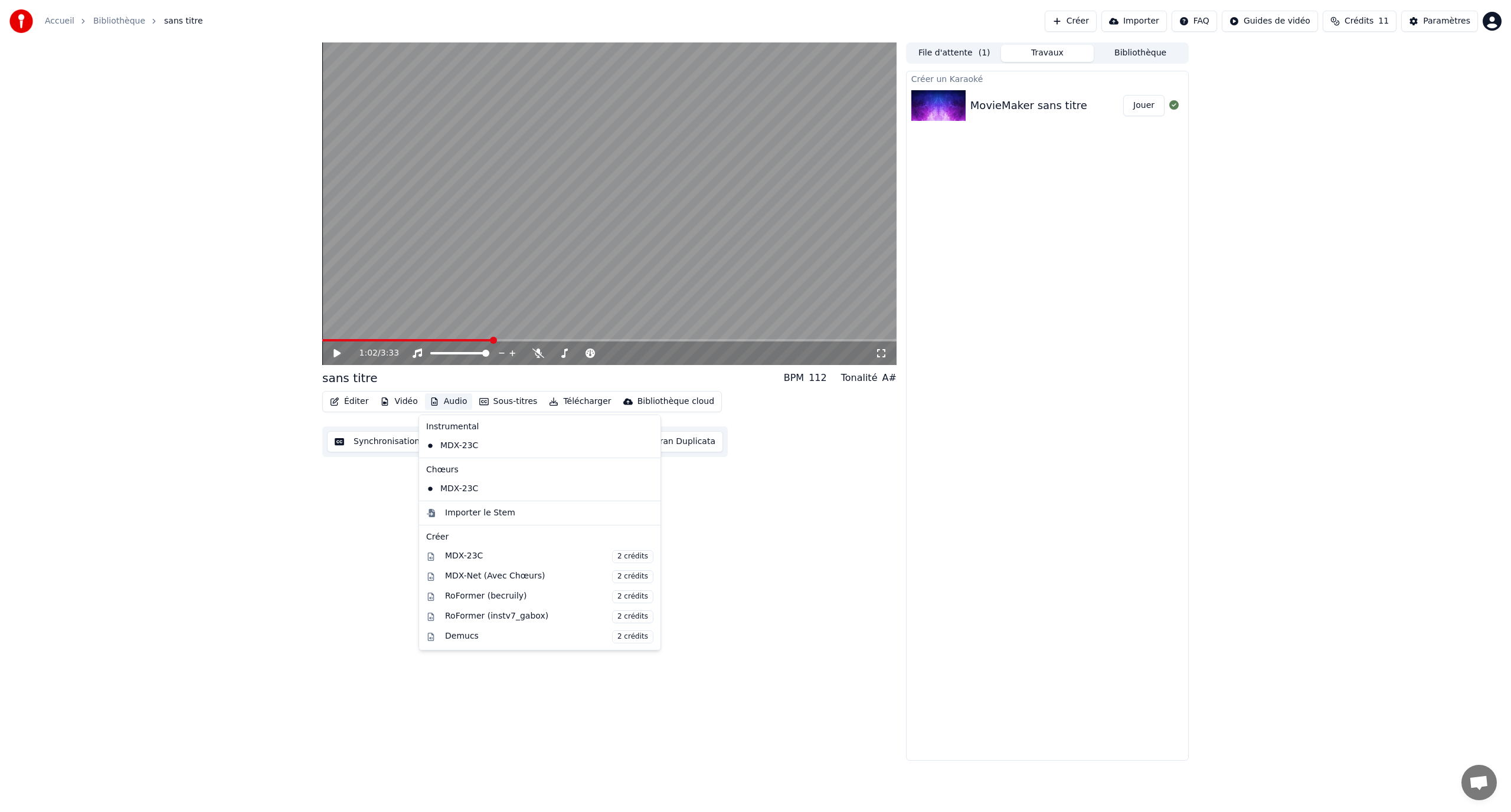
click at [446, 401] on button "Audio" at bounding box center [448, 401] width 47 height 17
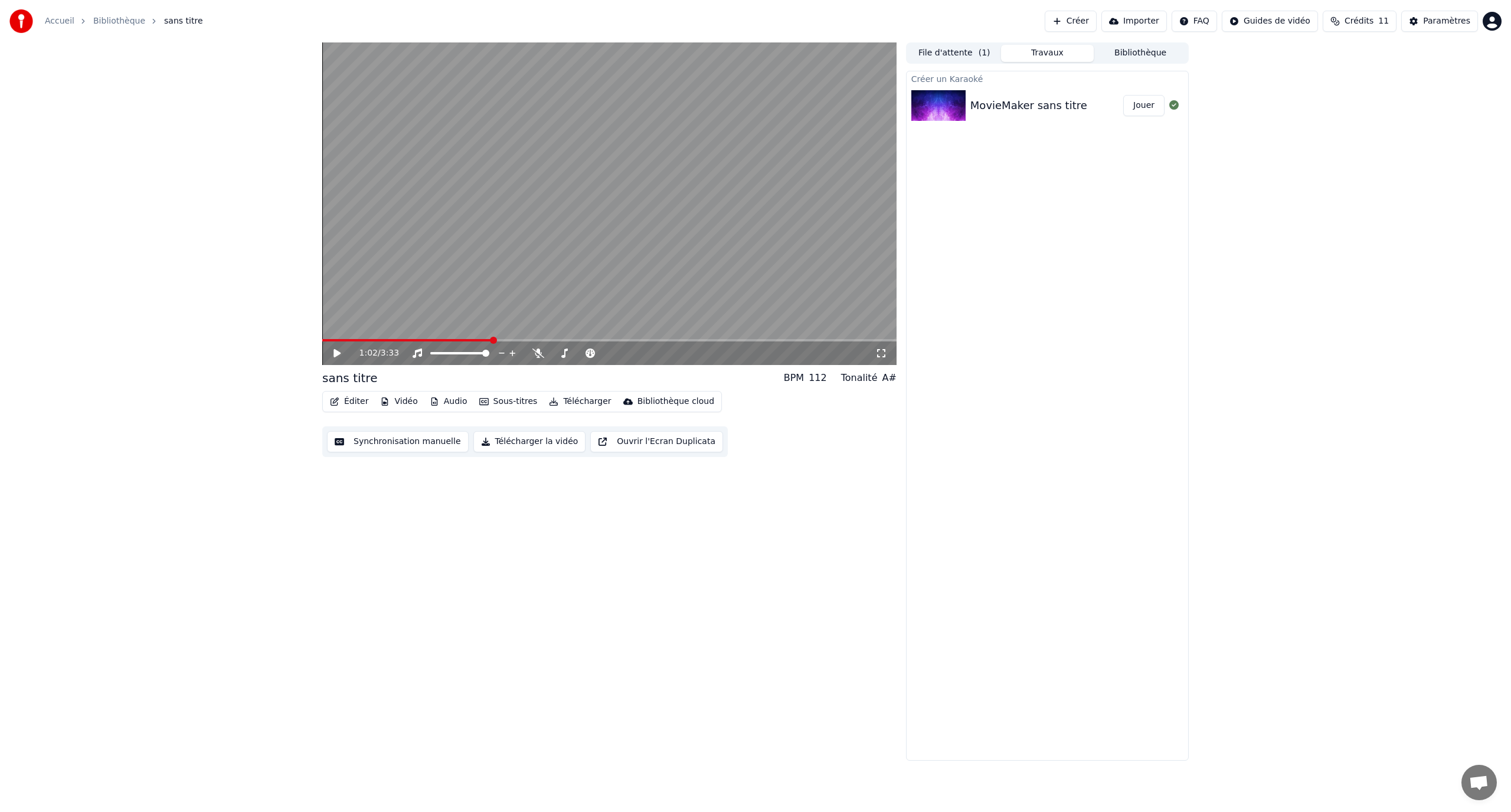
click at [332, 351] on icon at bounding box center [345, 353] width 27 height 9
click at [339, 351] on icon at bounding box center [337, 353] width 6 height 7
click at [970, 216] on div "Créer un Karaoké MovieMaker sans titre Jouer" at bounding box center [1047, 416] width 283 height 690
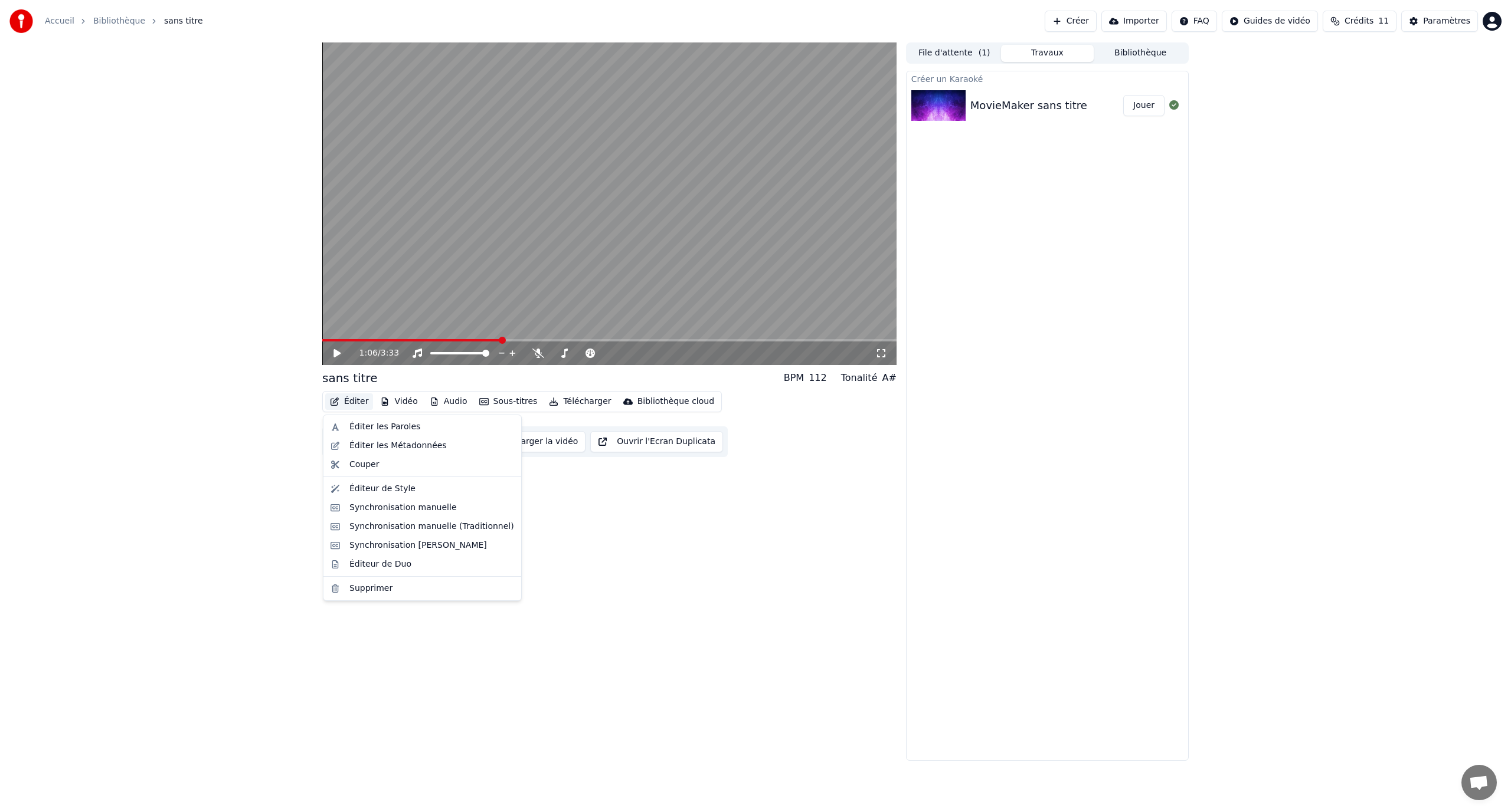
click at [363, 401] on button "Éditer" at bounding box center [349, 401] width 48 height 17
click at [373, 426] on div "Éditer les Paroles" at bounding box center [384, 427] width 71 height 12
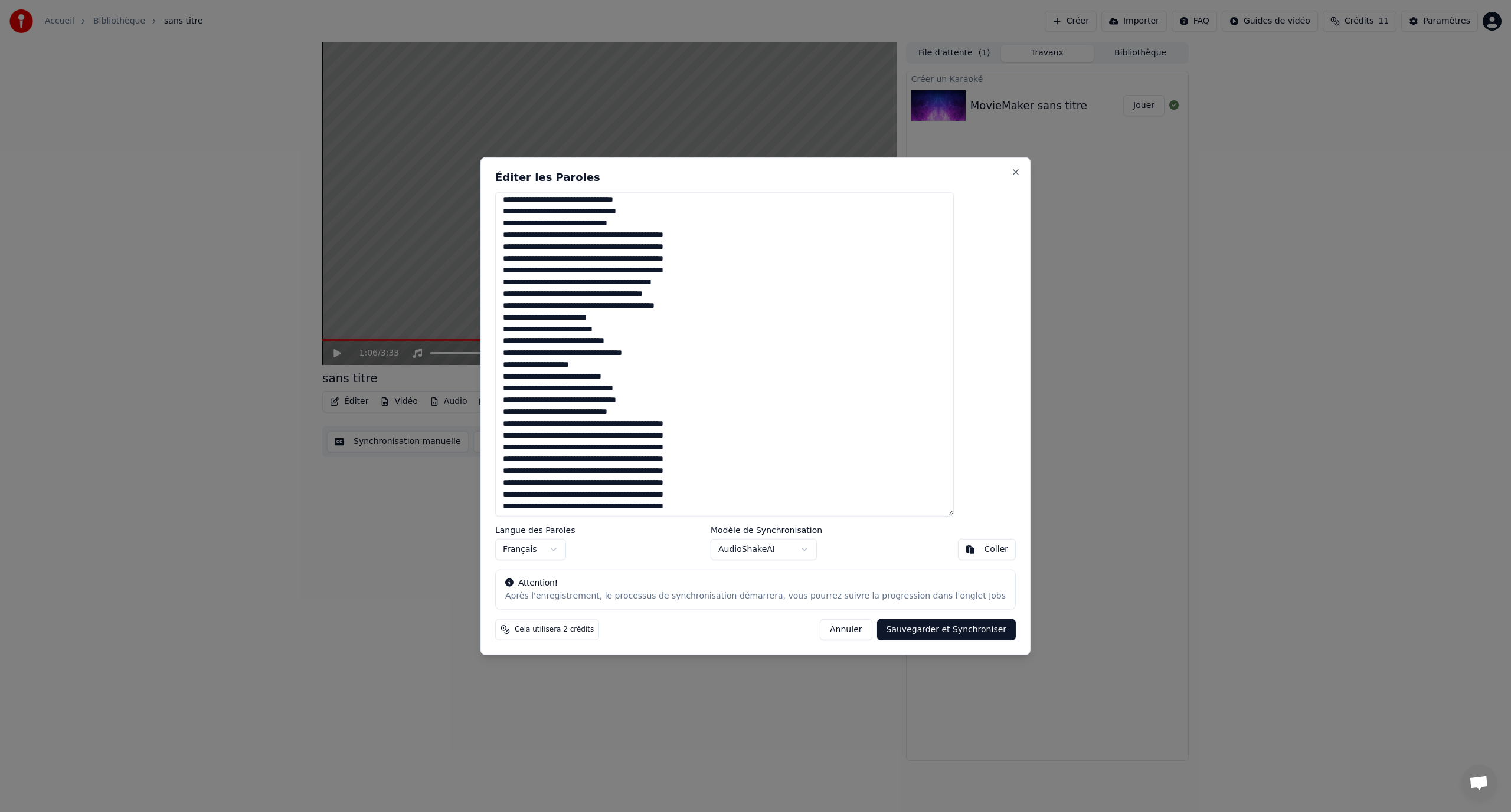
scroll to position [299, 0]
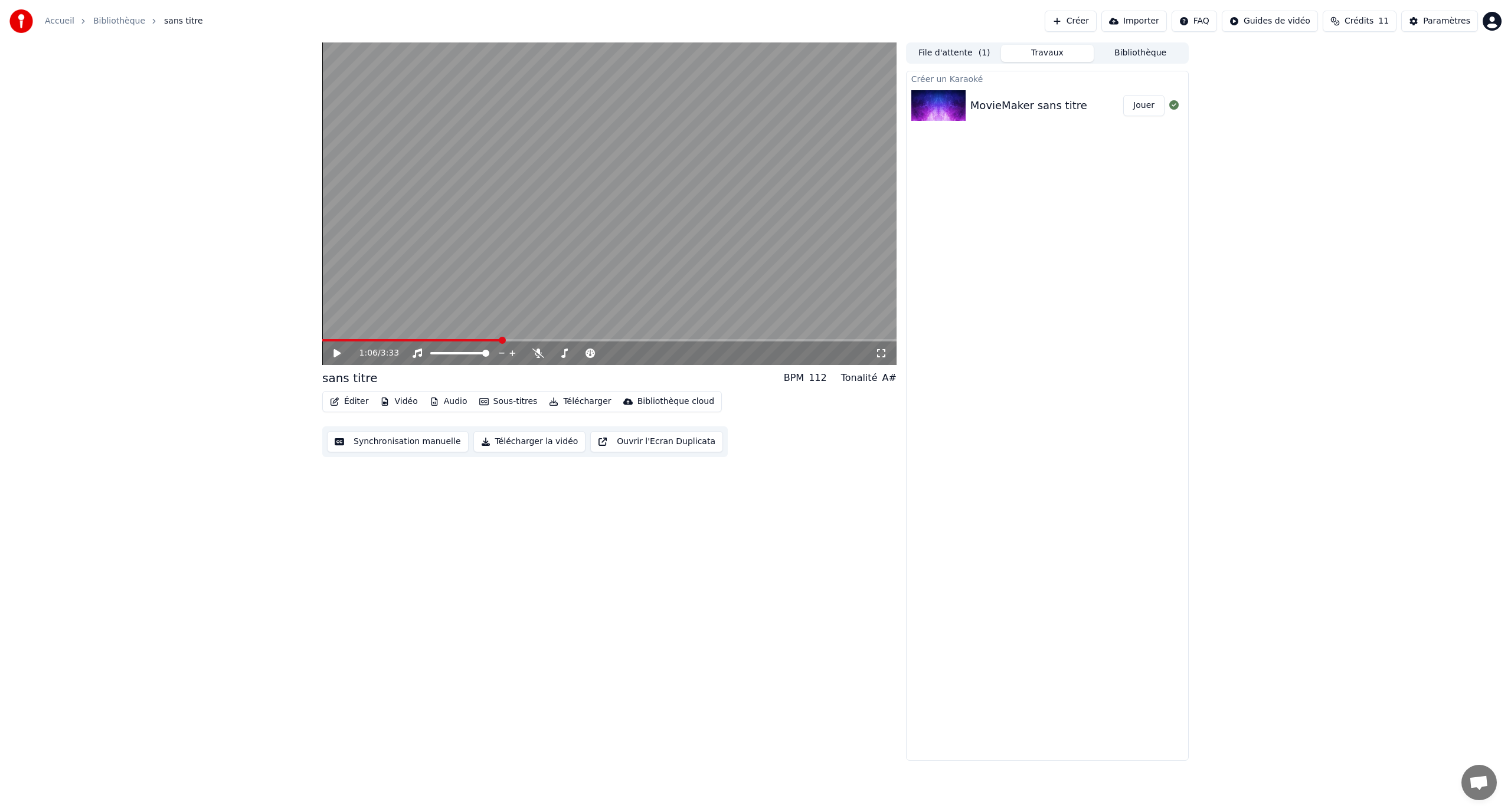
click at [330, 355] on div "1:06 / 3:33" at bounding box center [609, 353] width 565 height 12
click at [333, 355] on icon at bounding box center [345, 353] width 27 height 9
click at [332, 357] on icon at bounding box center [345, 353] width 27 height 9
click at [339, 353] on icon at bounding box center [337, 353] width 7 height 8
click at [343, 355] on icon at bounding box center [345, 353] width 27 height 9
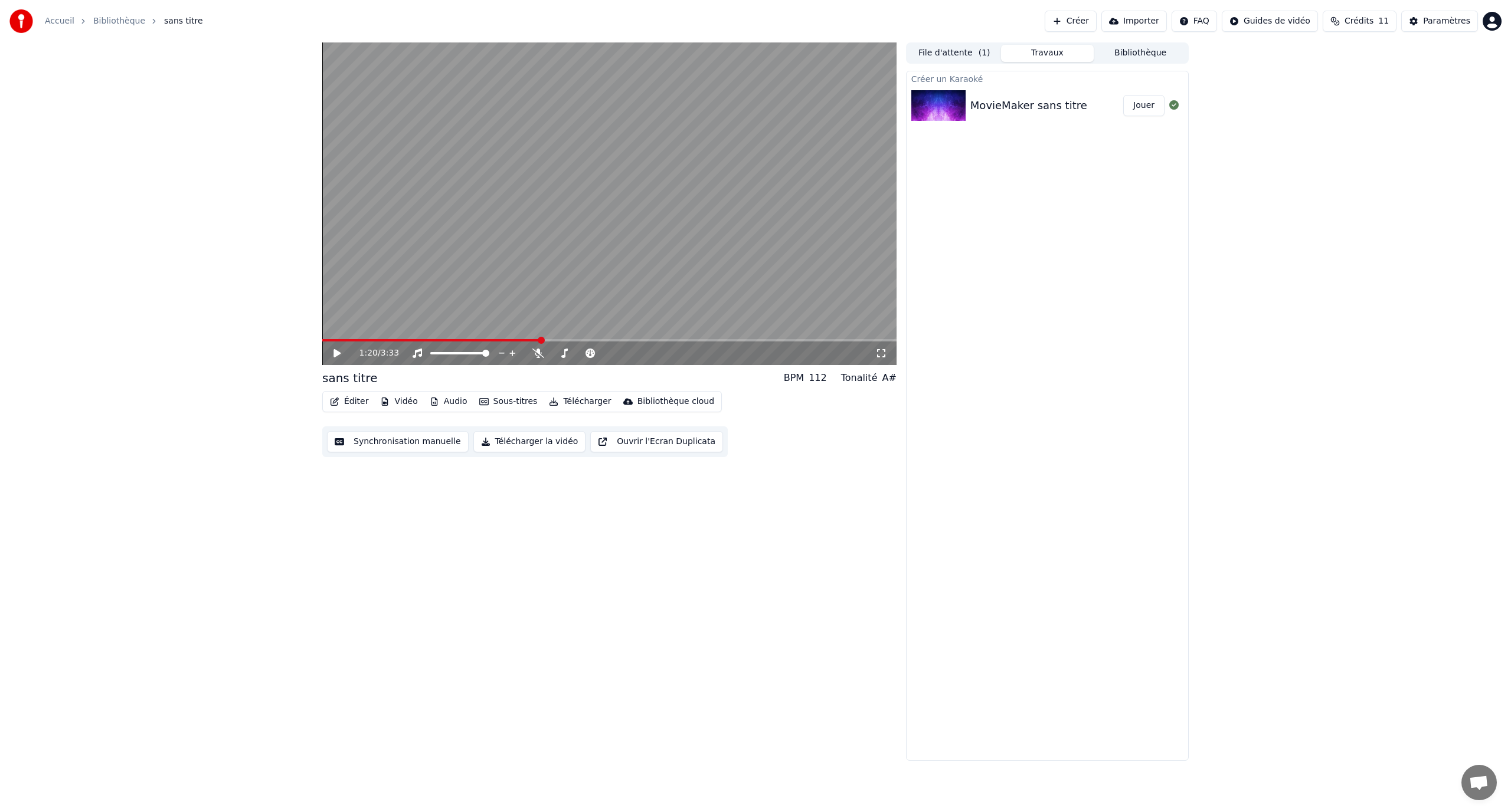
click at [363, 402] on button "Éditer" at bounding box center [349, 401] width 48 height 17
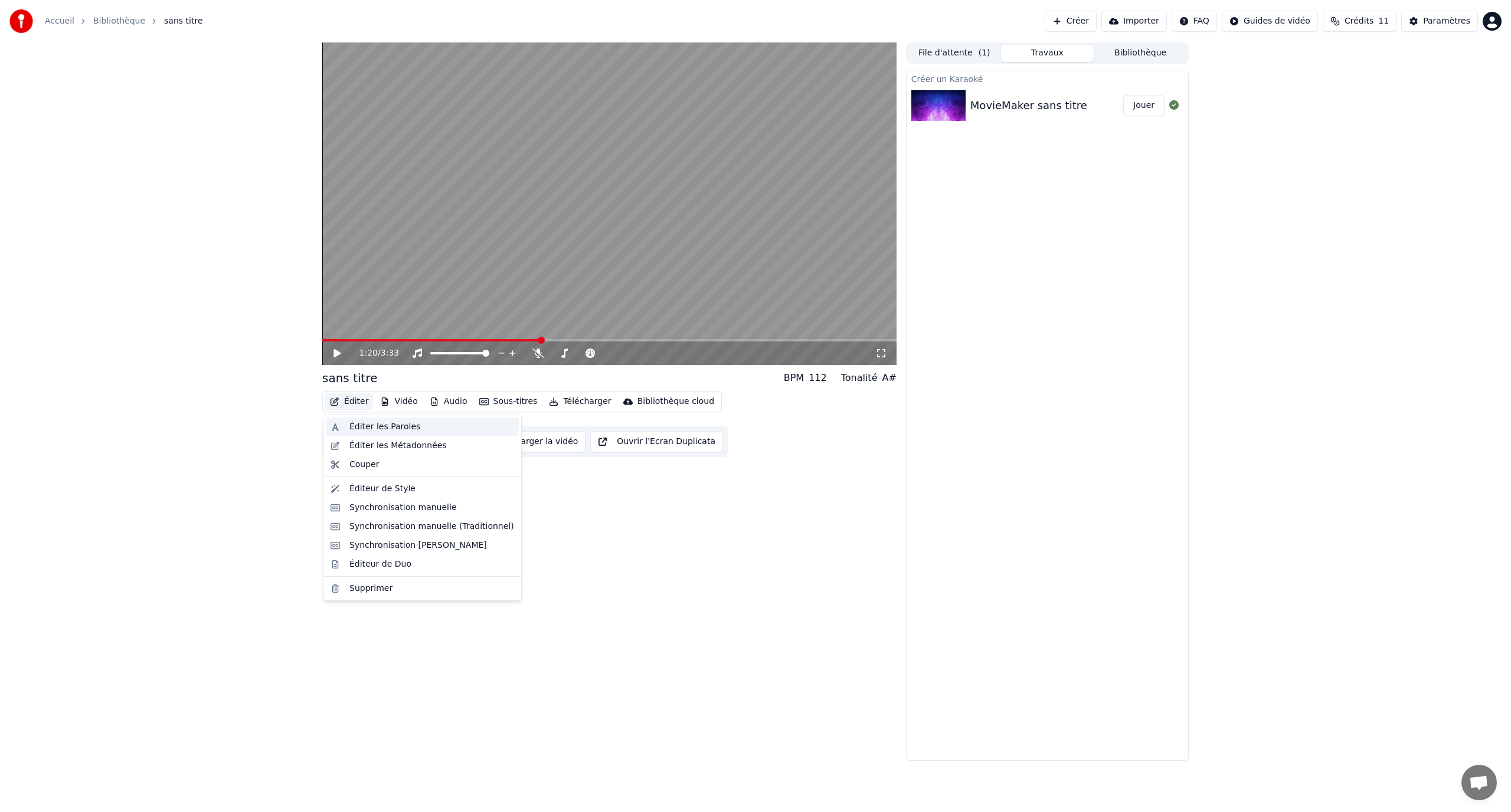
click at [362, 424] on div "Éditer les Paroles" at bounding box center [384, 427] width 71 height 12
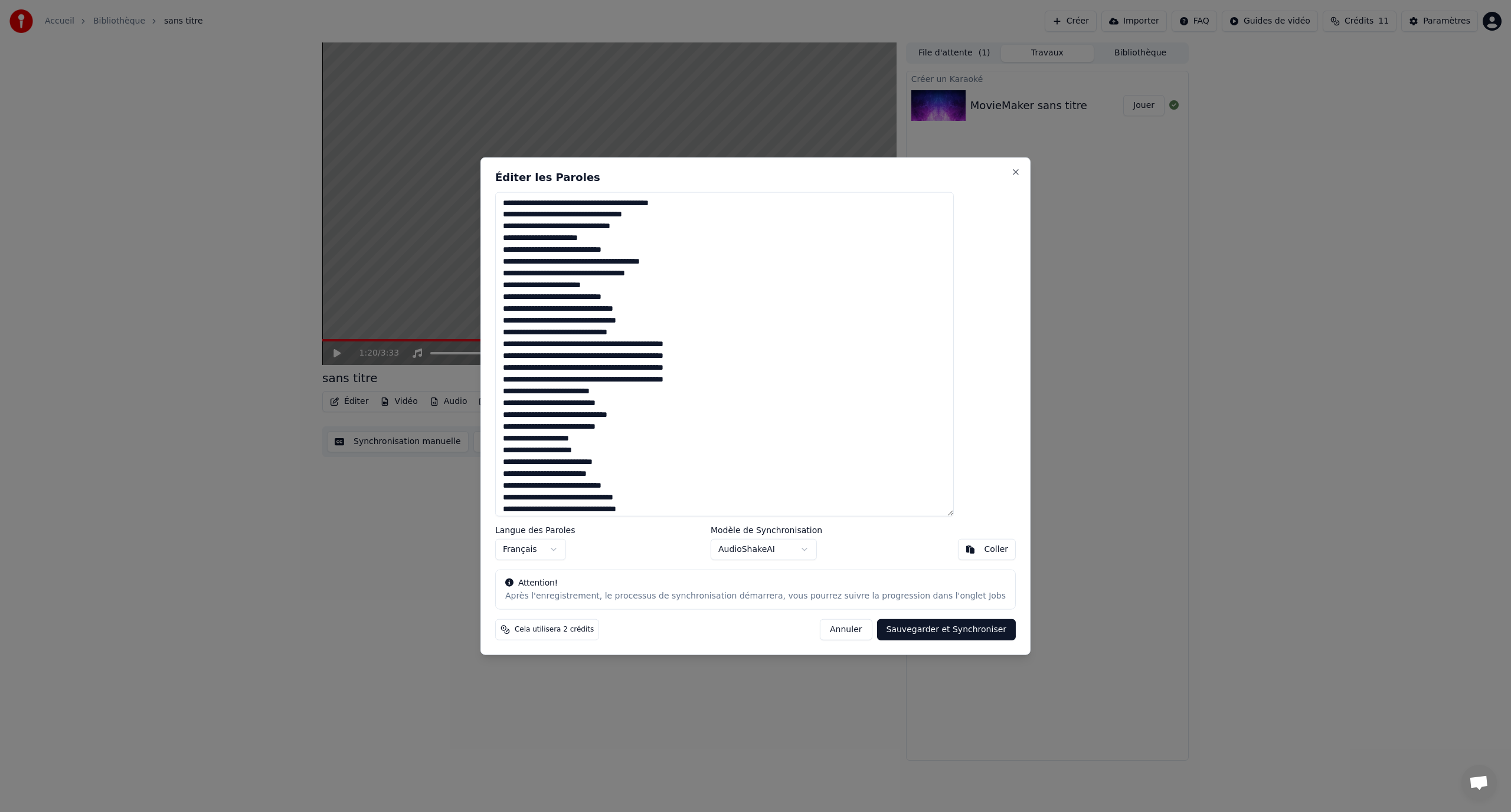
drag, startPoint x: 711, startPoint y: 382, endPoint x: 608, endPoint y: 377, distance: 103.1
click at [608, 377] on textarea at bounding box center [724, 354] width 459 height 325
drag, startPoint x: 731, startPoint y: 369, endPoint x: 608, endPoint y: 373, distance: 123.1
click at [608, 373] on textarea at bounding box center [724, 354] width 459 height 325
drag, startPoint x: 728, startPoint y: 354, endPoint x: 630, endPoint y: 354, distance: 98.0
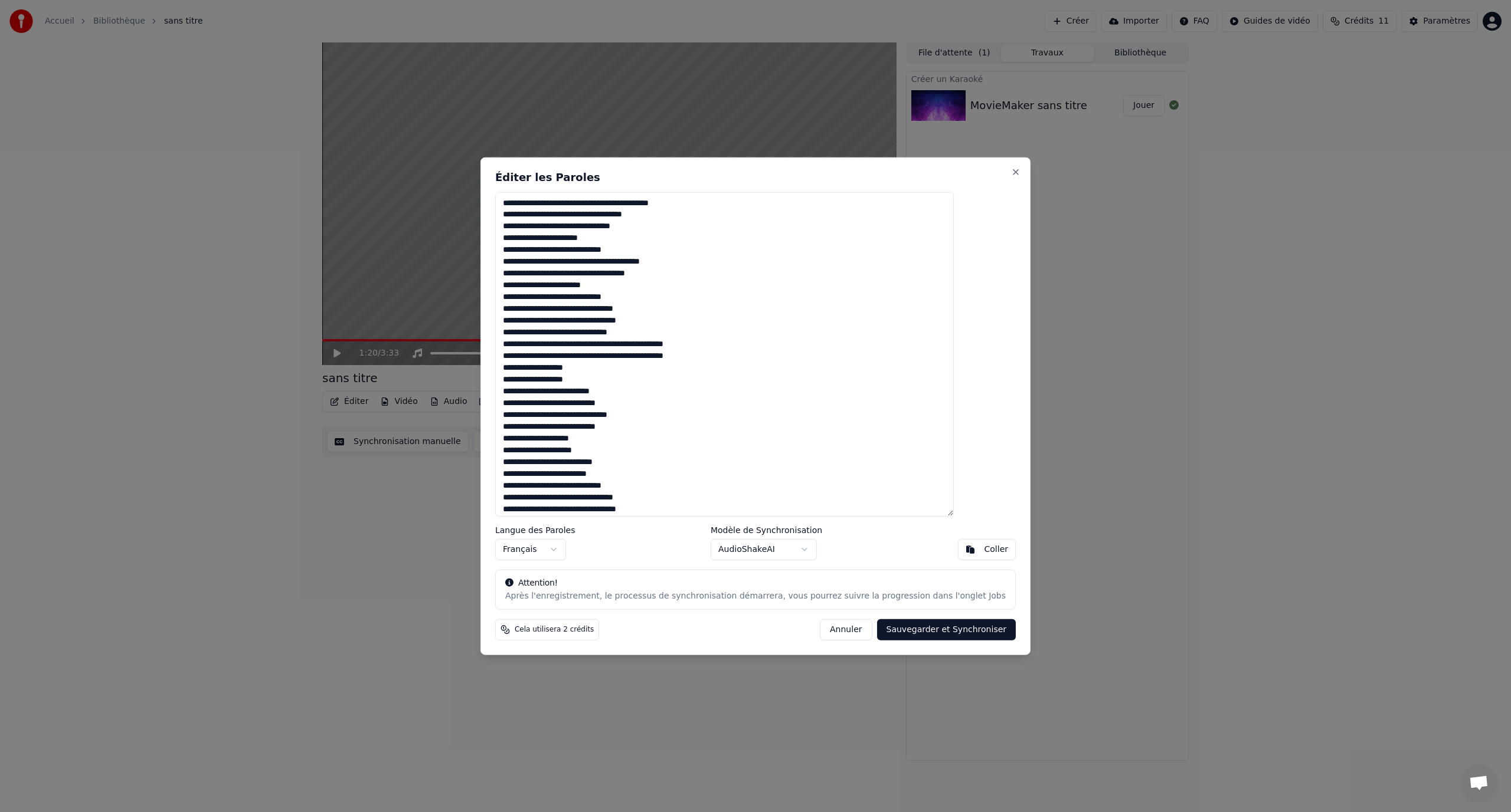
click at [608, 357] on textarea at bounding box center [724, 354] width 459 height 325
drag, startPoint x: 729, startPoint y: 347, endPoint x: 608, endPoint y: 347, distance: 121.0
click at [608, 347] on textarea at bounding box center [724, 354] width 459 height 325
drag, startPoint x: 619, startPoint y: 378, endPoint x: 527, endPoint y: 351, distance: 95.9
click at [527, 351] on textarea at bounding box center [724, 354] width 459 height 325
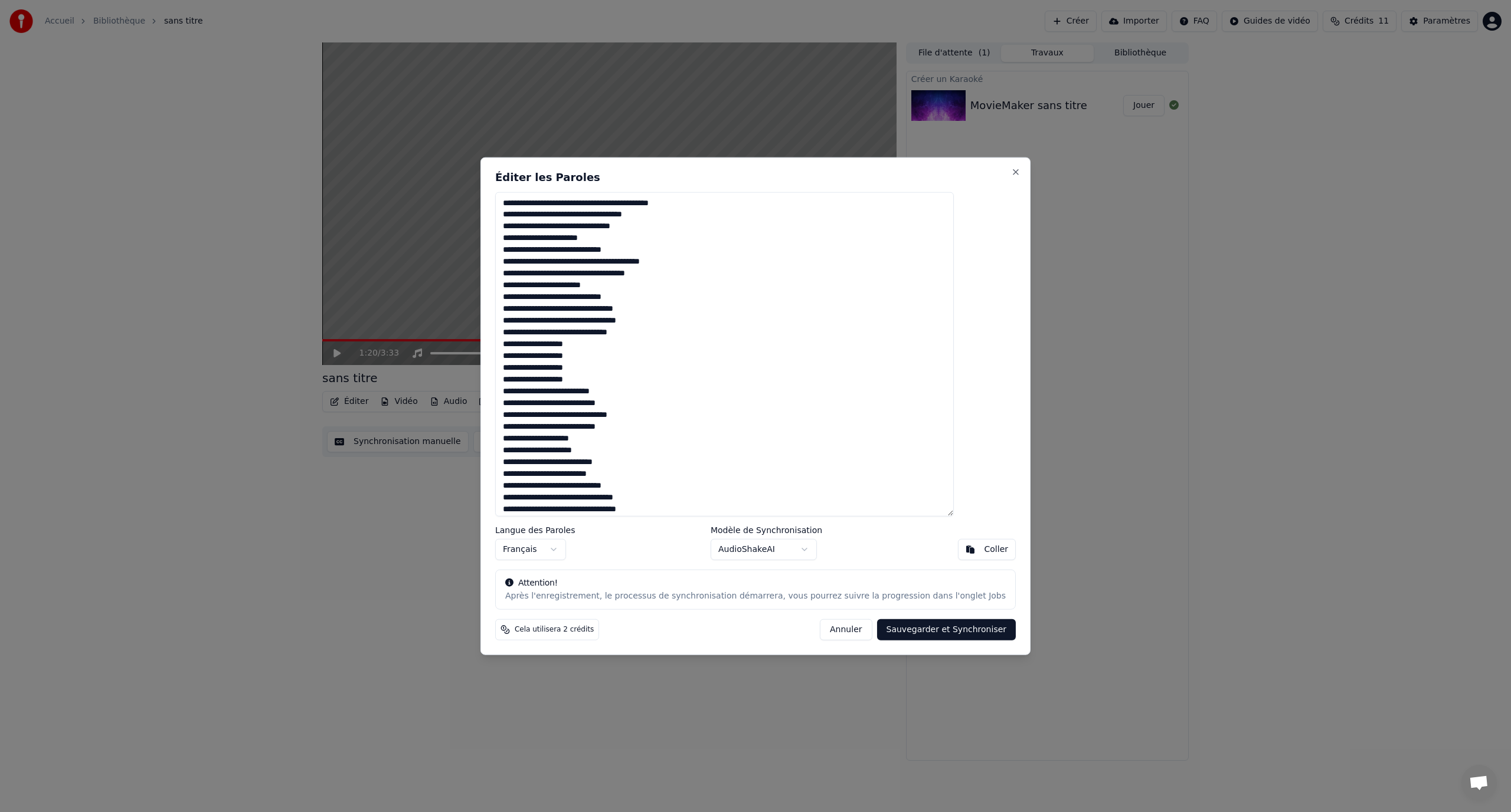
click at [594, 364] on textarea at bounding box center [724, 354] width 459 height 325
click at [606, 378] on textarea at bounding box center [724, 354] width 459 height 325
drag, startPoint x: 613, startPoint y: 381, endPoint x: 536, endPoint y: 344, distance: 85.4
click at [534, 342] on textarea at bounding box center [724, 354] width 459 height 325
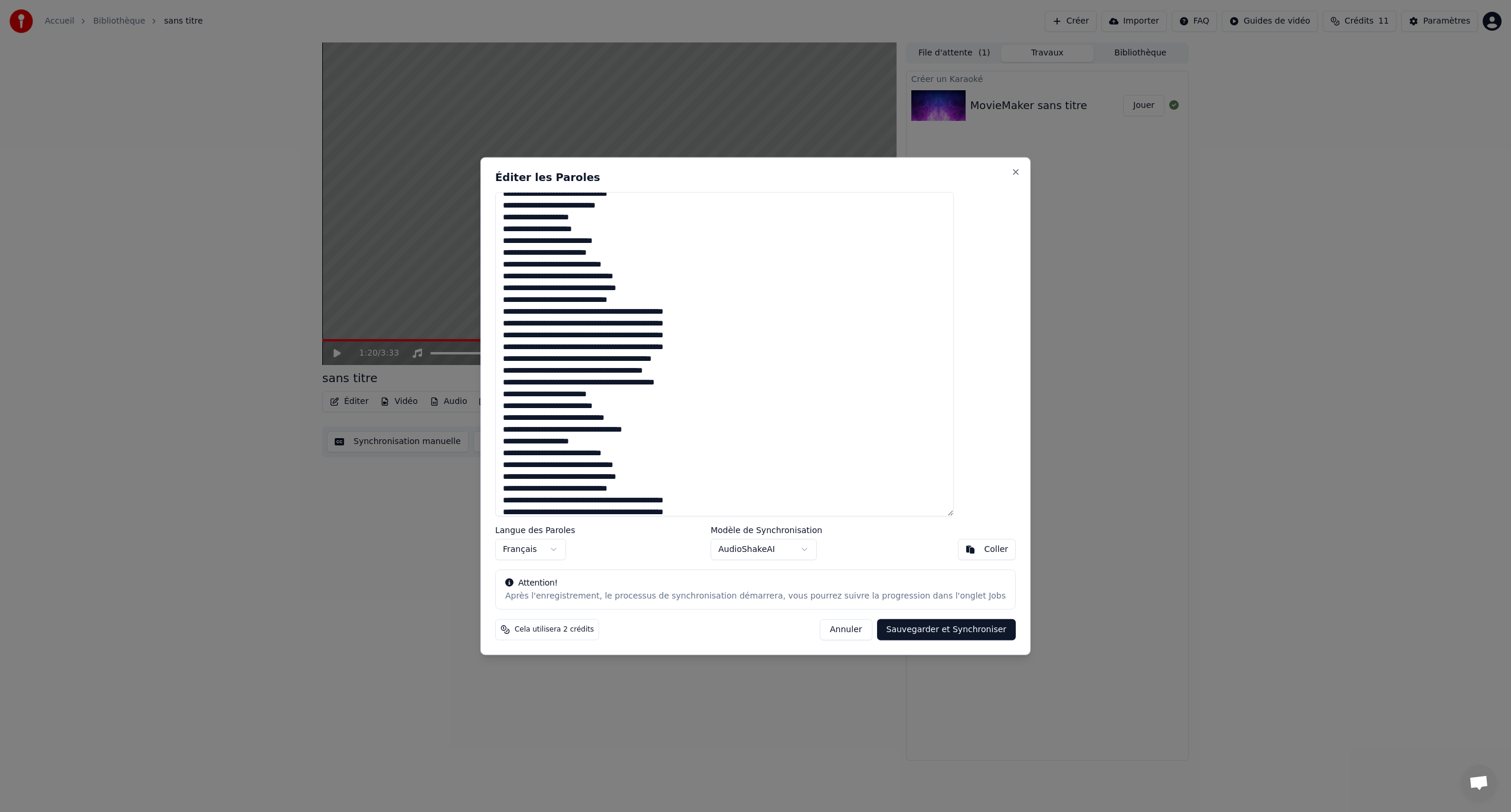
scroll to position [236, 0]
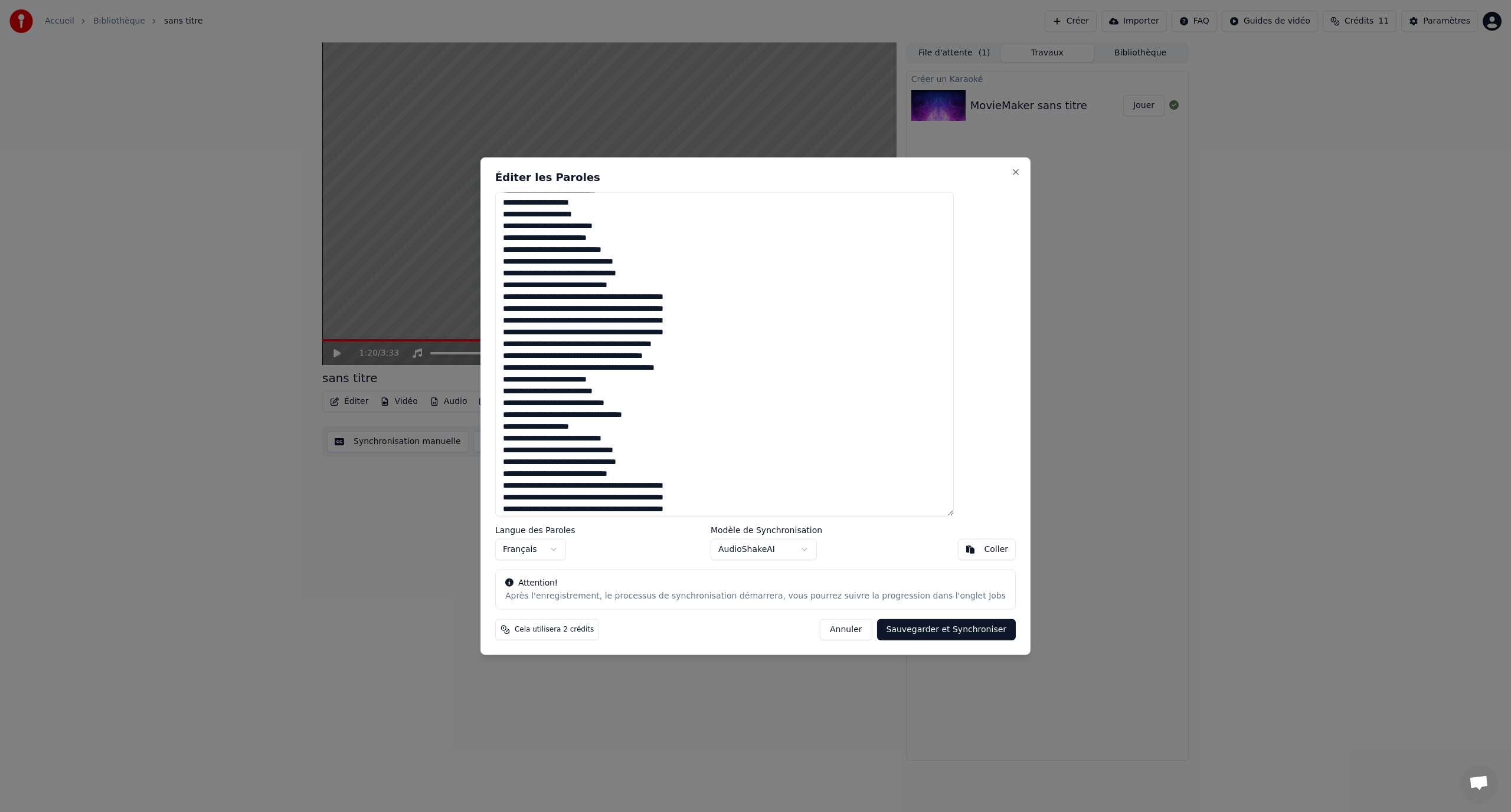
drag, startPoint x: 733, startPoint y: 332, endPoint x: 536, endPoint y: 298, distance: 199.9
click at [536, 298] on textarea at bounding box center [724, 354] width 459 height 325
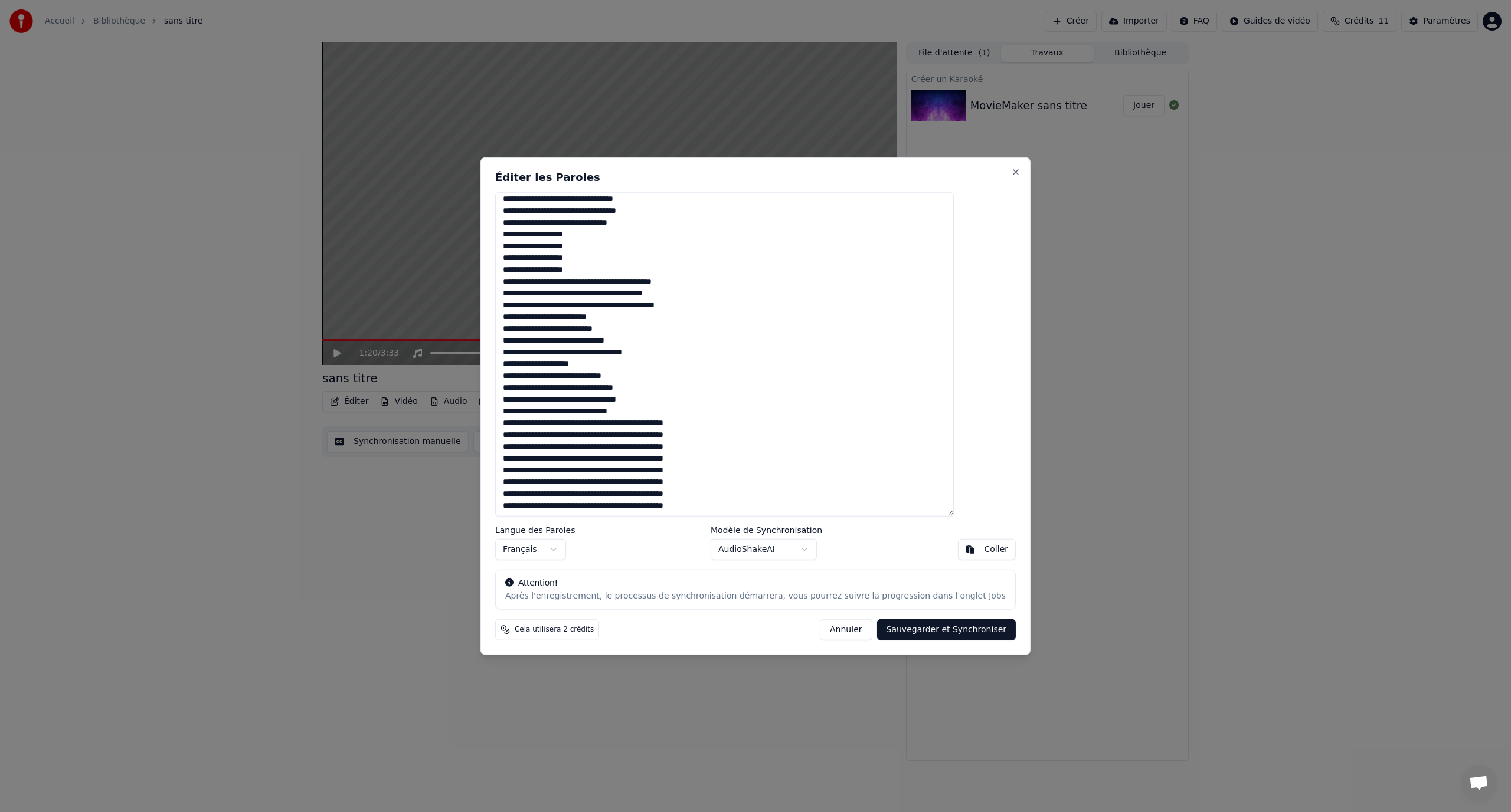
drag, startPoint x: 732, startPoint y: 472, endPoint x: 530, endPoint y: 418, distance: 209.1
click at [529, 418] on textarea at bounding box center [724, 354] width 459 height 325
drag, startPoint x: 753, startPoint y: 479, endPoint x: 733, endPoint y: 463, distance: 25.6
click at [748, 475] on textarea at bounding box center [724, 354] width 459 height 325
click at [731, 461] on textarea at bounding box center [724, 354] width 459 height 325
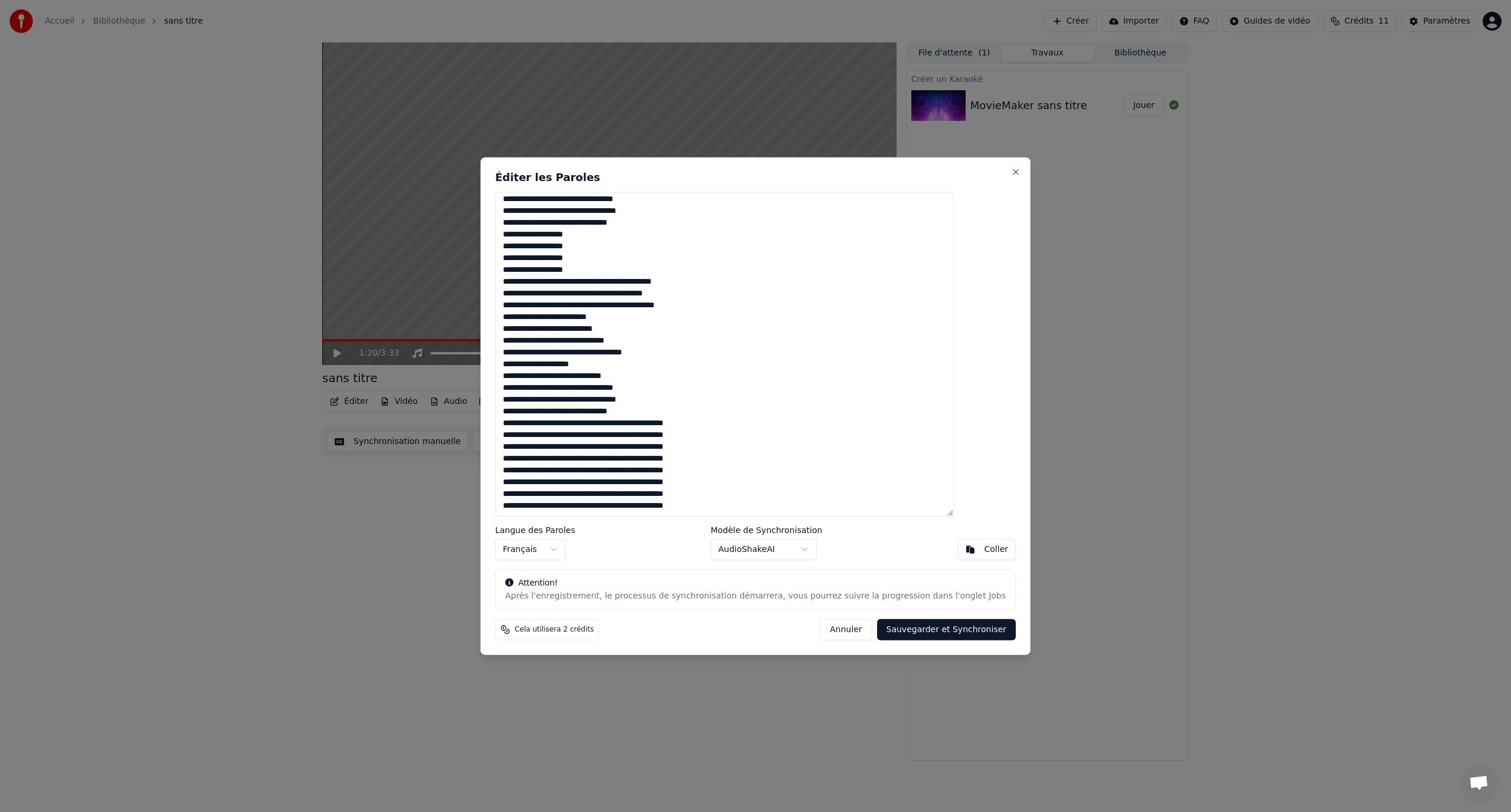
drag, startPoint x: 735, startPoint y: 459, endPoint x: 539, endPoint y: 422, distance: 199.5
click at [539, 422] on textarea at bounding box center [724, 354] width 459 height 325
click at [709, 472] on textarea at bounding box center [724, 354] width 459 height 325
drag, startPoint x: 729, startPoint y: 461, endPoint x: 534, endPoint y: 425, distance: 198.3
click at [534, 425] on textarea at bounding box center [724, 354] width 459 height 325
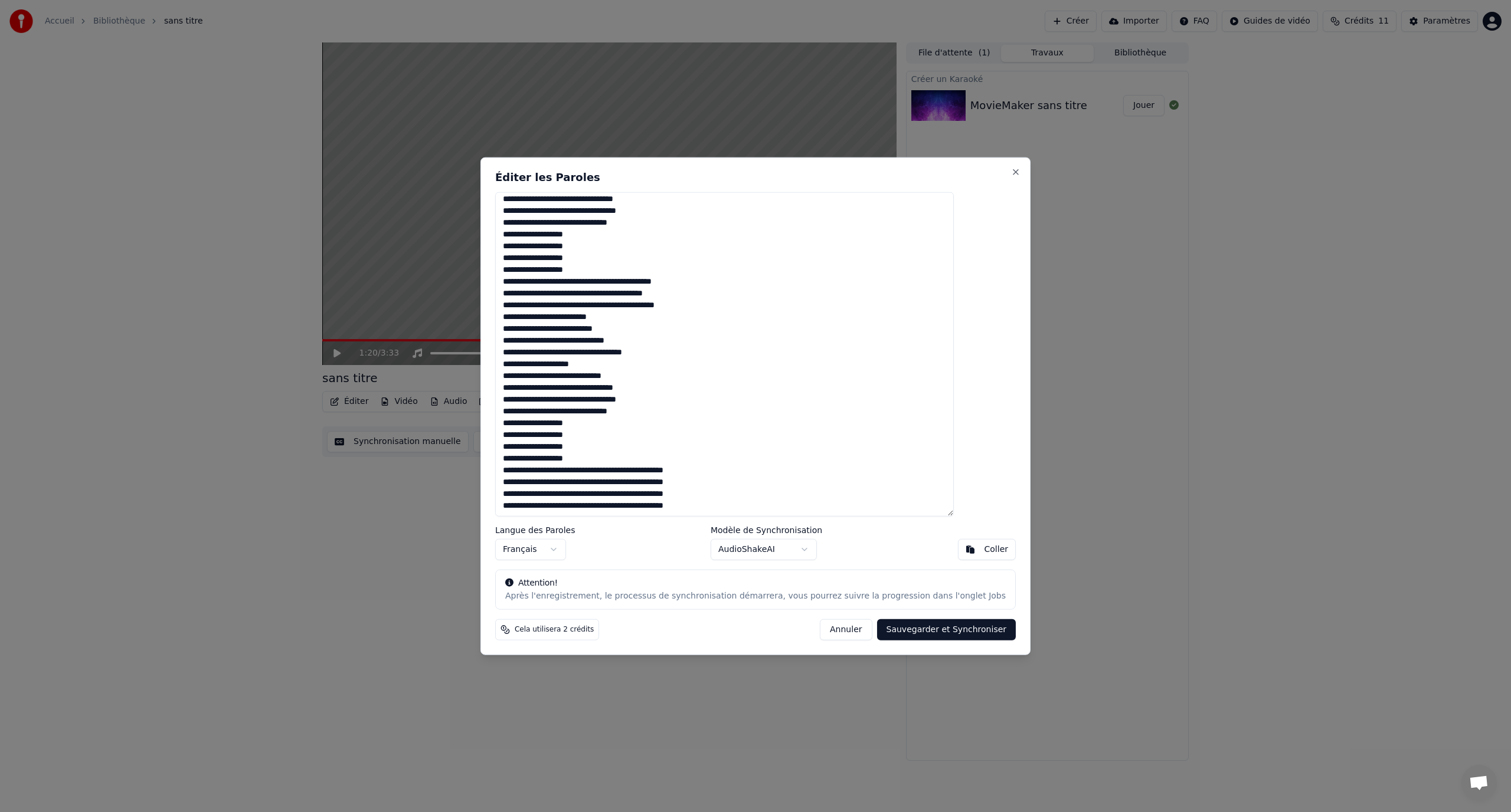
drag, startPoint x: 736, startPoint y: 508, endPoint x: 534, endPoint y: 471, distance: 205.4
click at [534, 471] on textarea at bounding box center [724, 354] width 459 height 325
type textarea "**********"
click at [877, 628] on button "Sauvegarder et Synchroniser" at bounding box center [947, 630] width 139 height 22
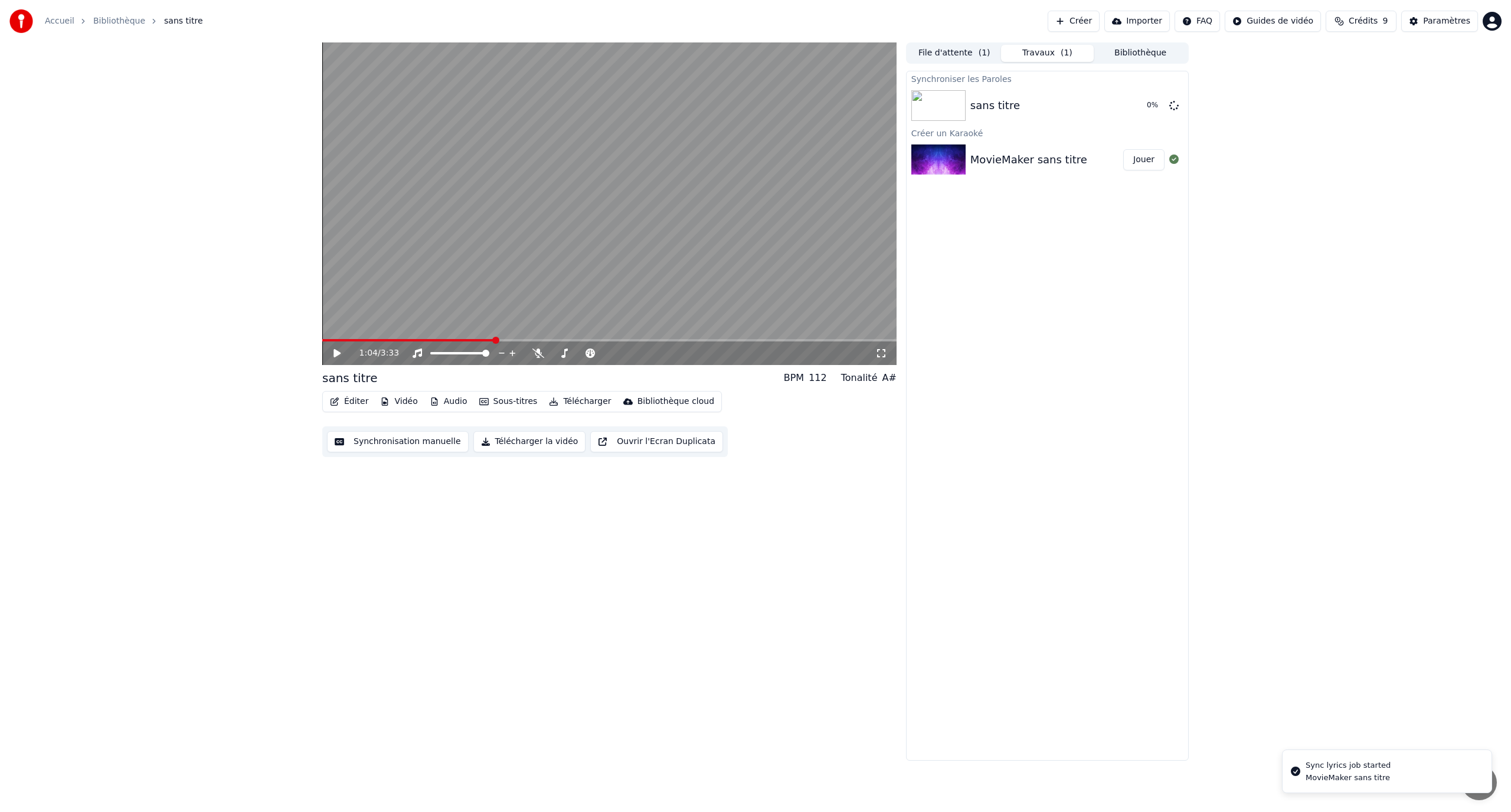
click at [495, 340] on span at bounding box center [408, 340] width 173 height 2
click at [344, 352] on icon at bounding box center [345, 353] width 27 height 9
click at [344, 351] on icon at bounding box center [345, 353] width 27 height 9
click at [1027, 105] on div "sans titre" at bounding box center [1046, 105] width 153 height 17
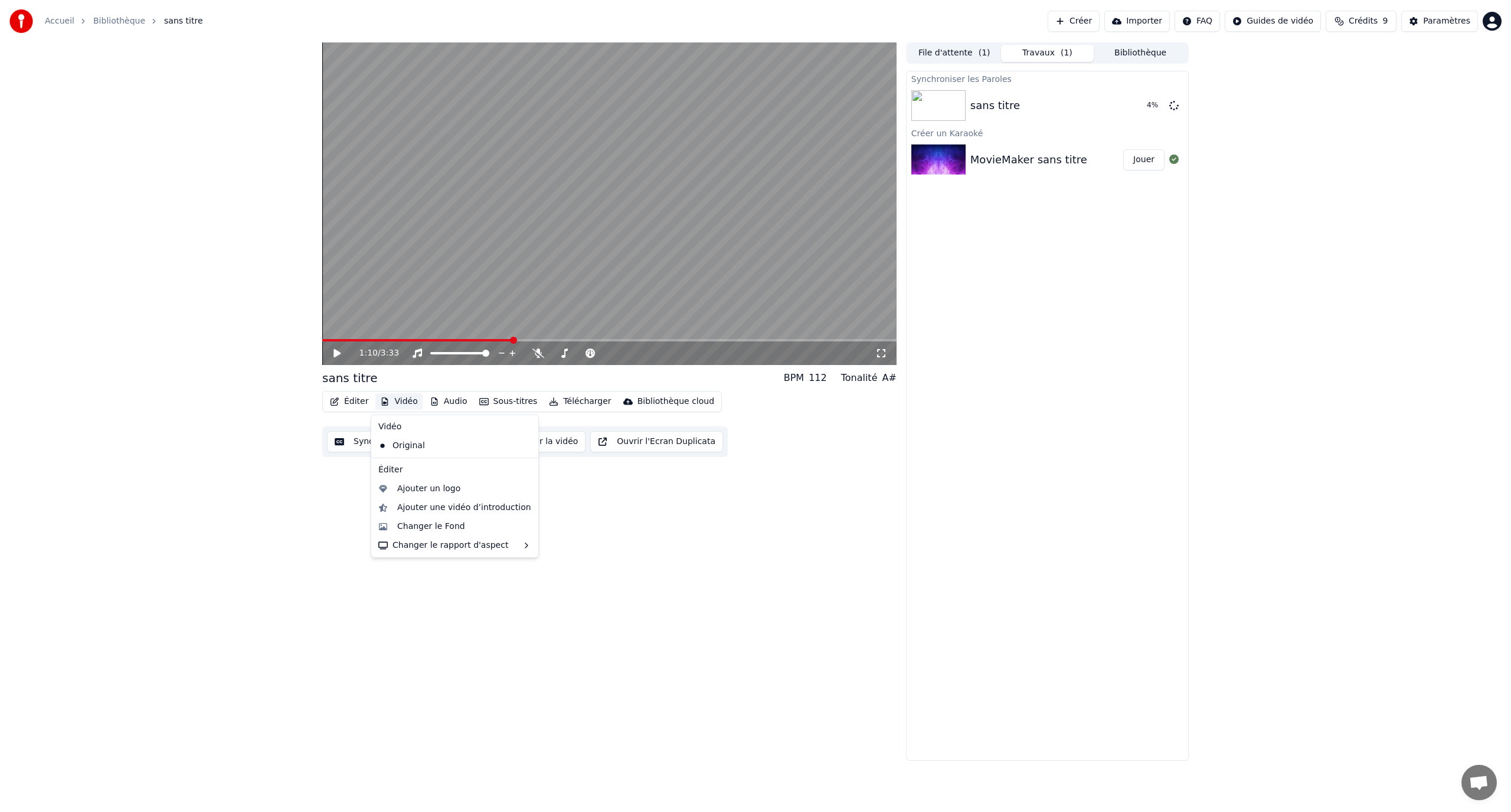
click at [386, 406] on icon "button" at bounding box center [384, 401] width 9 height 8
click at [442, 528] on div "Changer le Fond" at bounding box center [431, 527] width 68 height 12
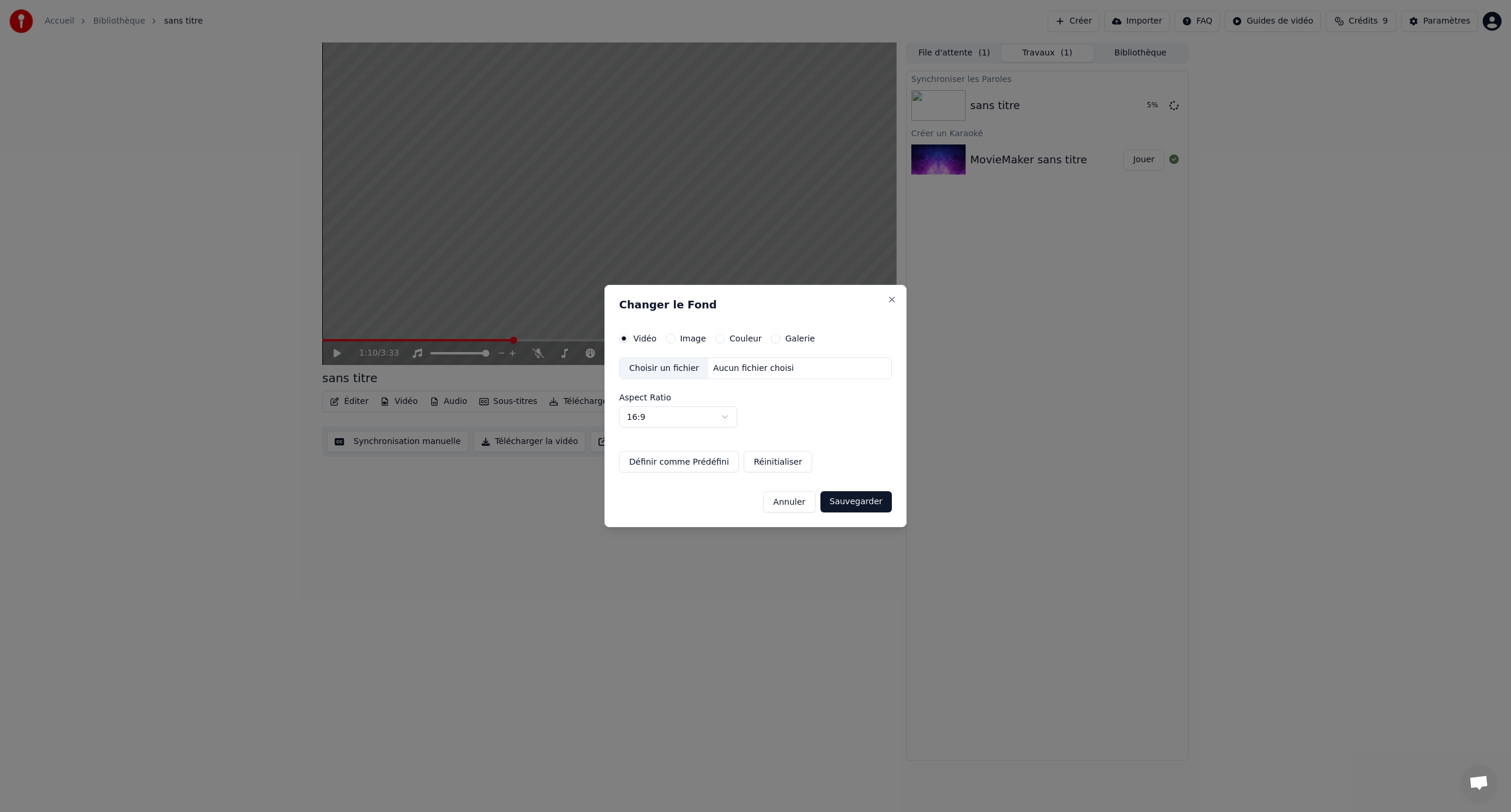
click at [720, 342] on div "Couleur" at bounding box center [738, 338] width 46 height 9
click at [785, 336] on label "Galerie" at bounding box center [800, 338] width 30 height 8
click at [779, 336] on button "Galerie" at bounding box center [775, 338] width 9 height 9
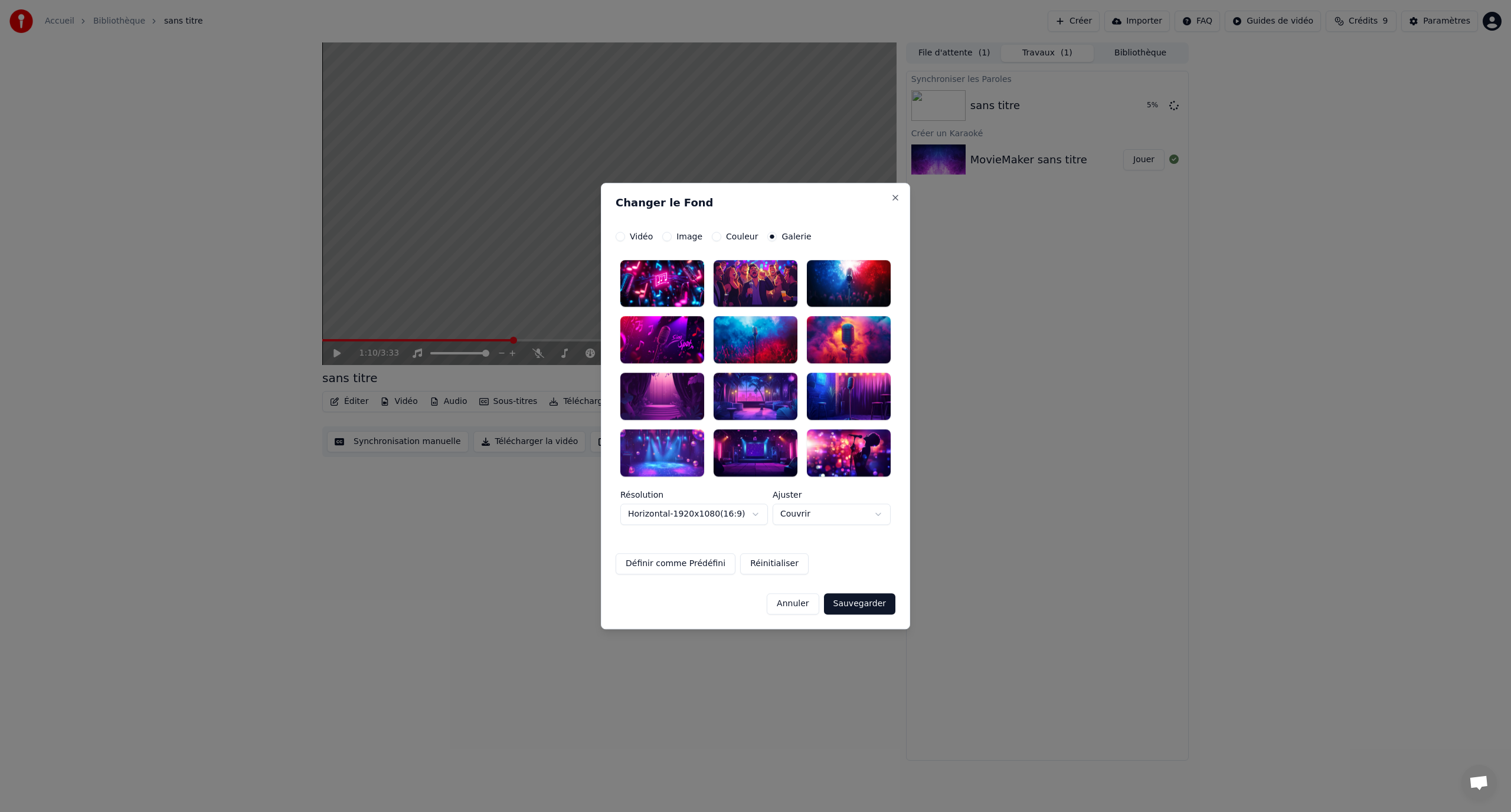
click at [770, 336] on div at bounding box center [755, 340] width 84 height 47
click at [692, 289] on div at bounding box center [662, 284] width 84 height 47
click at [719, 233] on div "Couleur" at bounding box center [734, 236] width 46 height 9
click at [720, 240] on div "Couleur" at bounding box center [734, 236] width 46 height 9
click at [714, 238] on button "Couleur" at bounding box center [716, 236] width 9 height 9
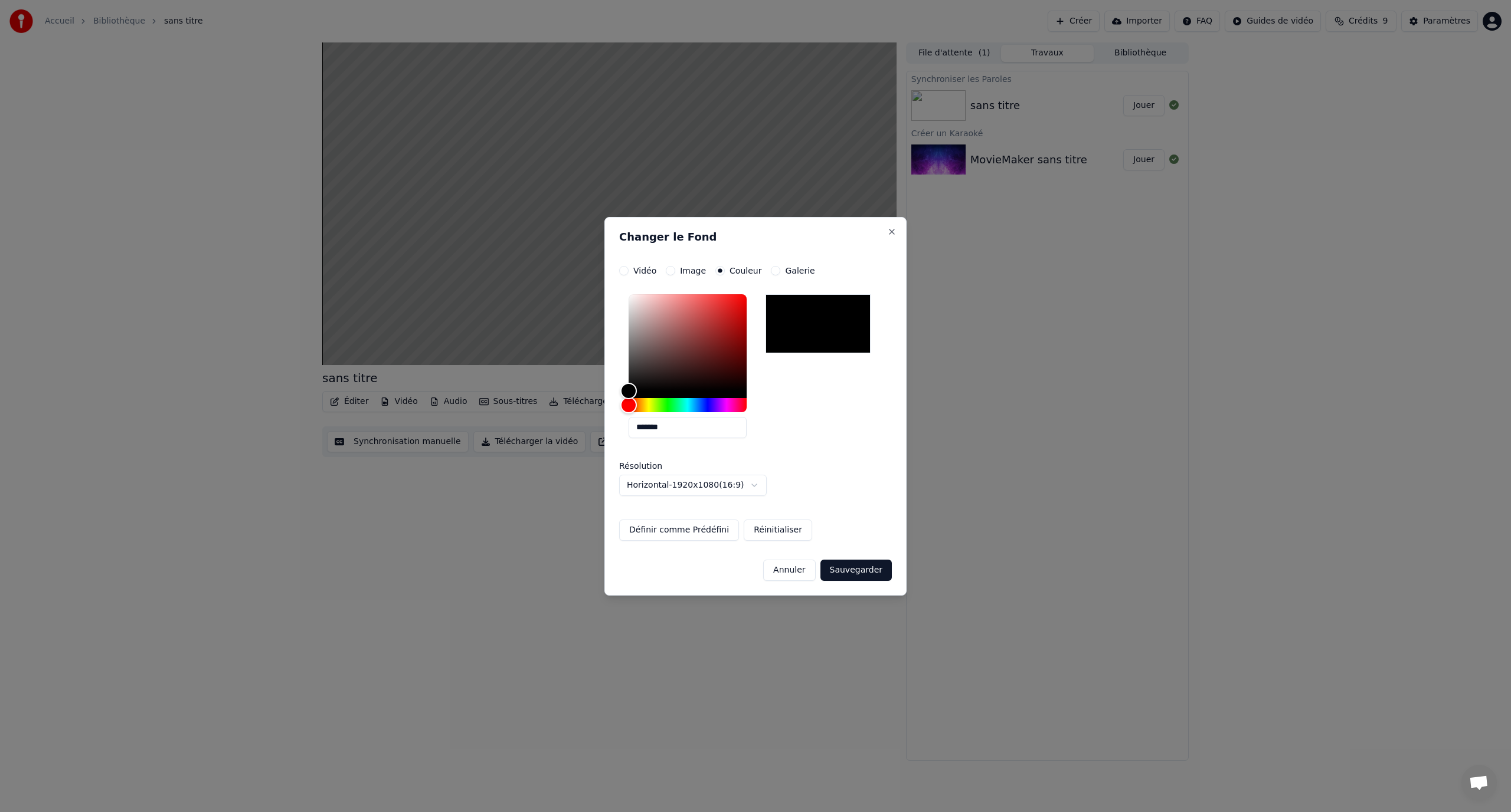
drag, startPoint x: 687, startPoint y: 272, endPoint x: 680, endPoint y: 270, distance: 7.3
click at [686, 271] on label "Image" at bounding box center [692, 271] width 26 height 8
click at [675, 271] on button "Image" at bounding box center [670, 270] width 9 height 9
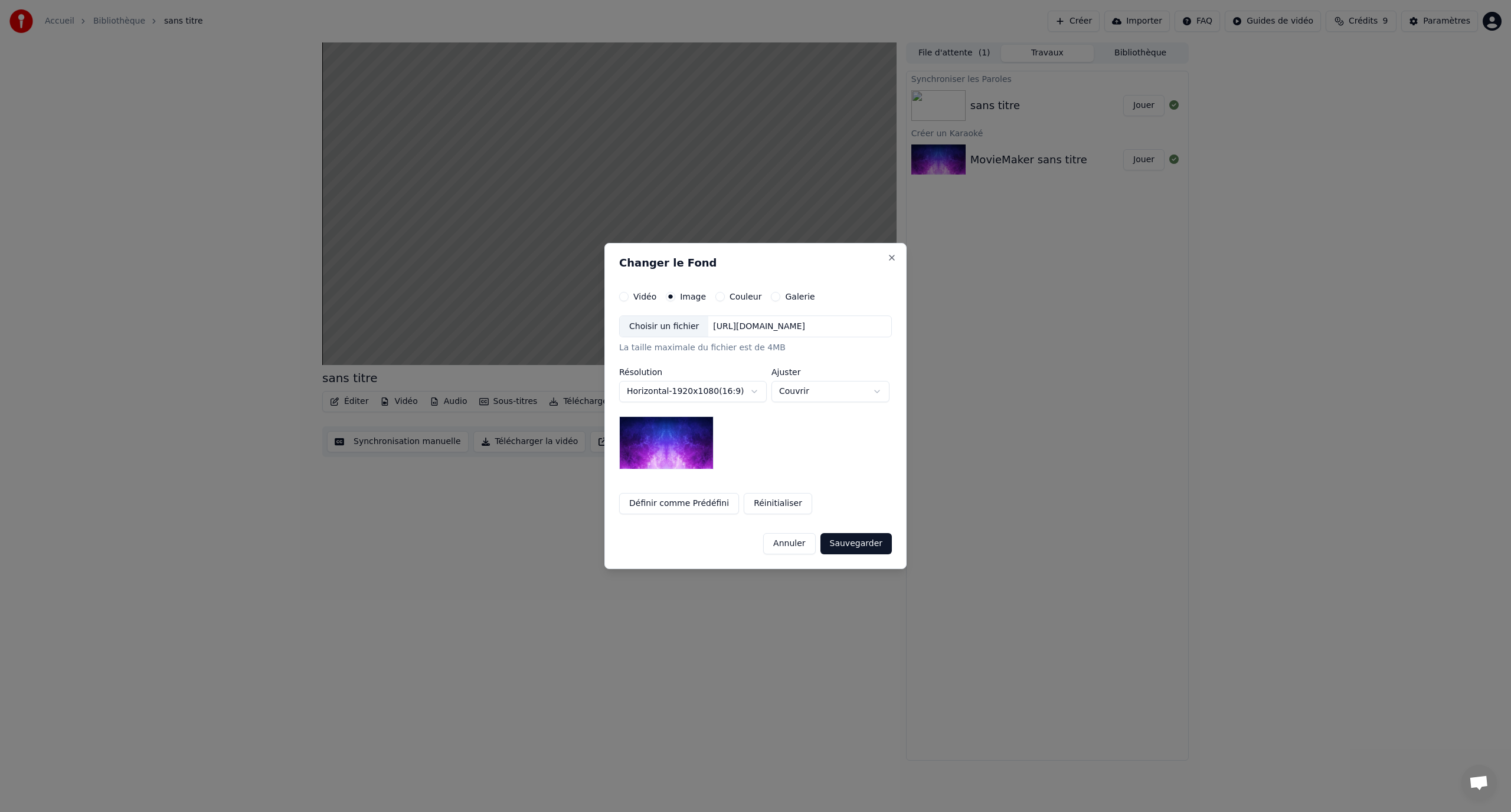
click at [626, 293] on div "Vidéo" at bounding box center [637, 296] width 37 height 9
click at [622, 294] on button "Vidéo" at bounding box center [623, 296] width 9 height 9
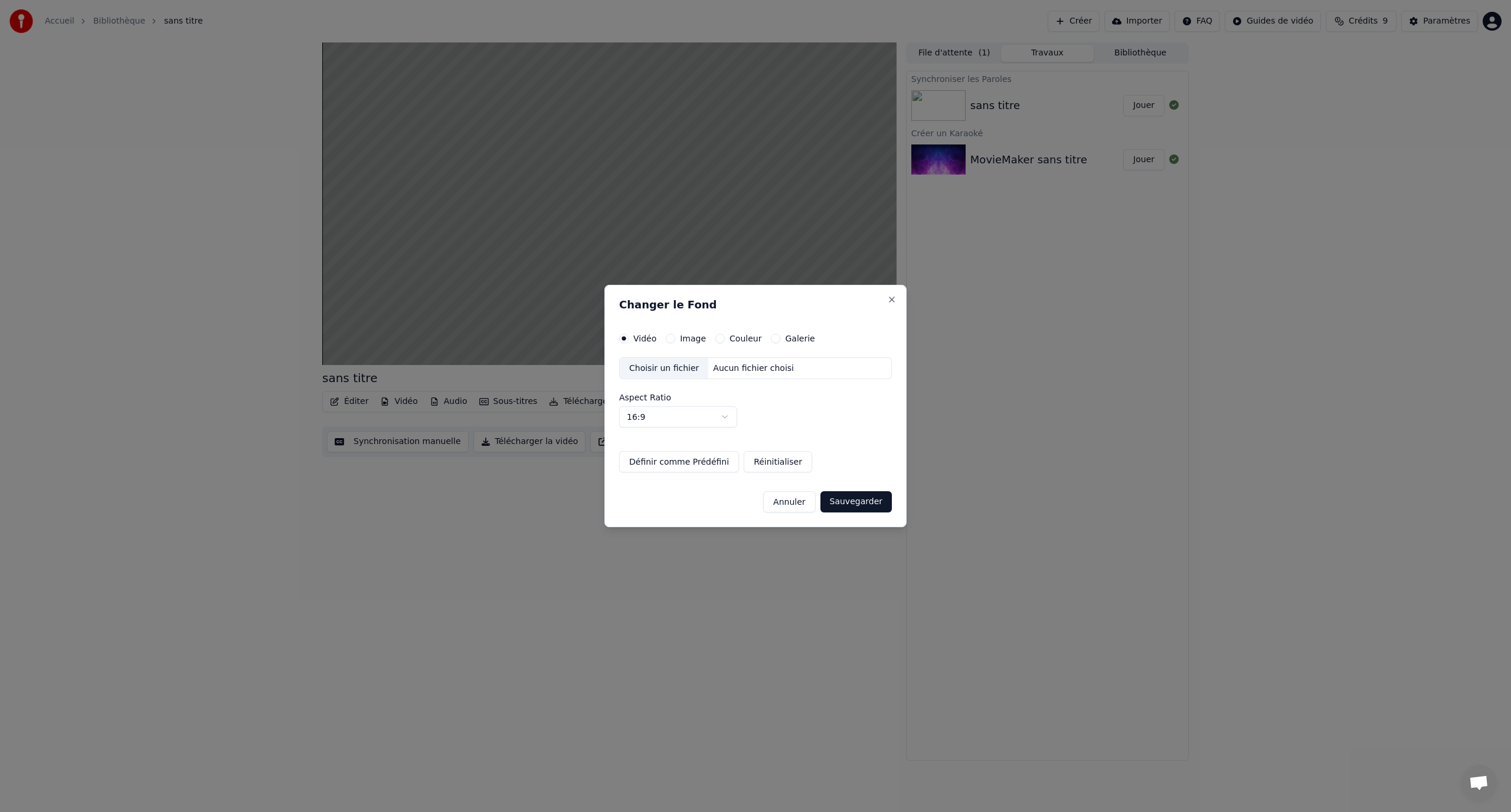
click at [670, 339] on button "Image" at bounding box center [670, 338] width 9 height 9
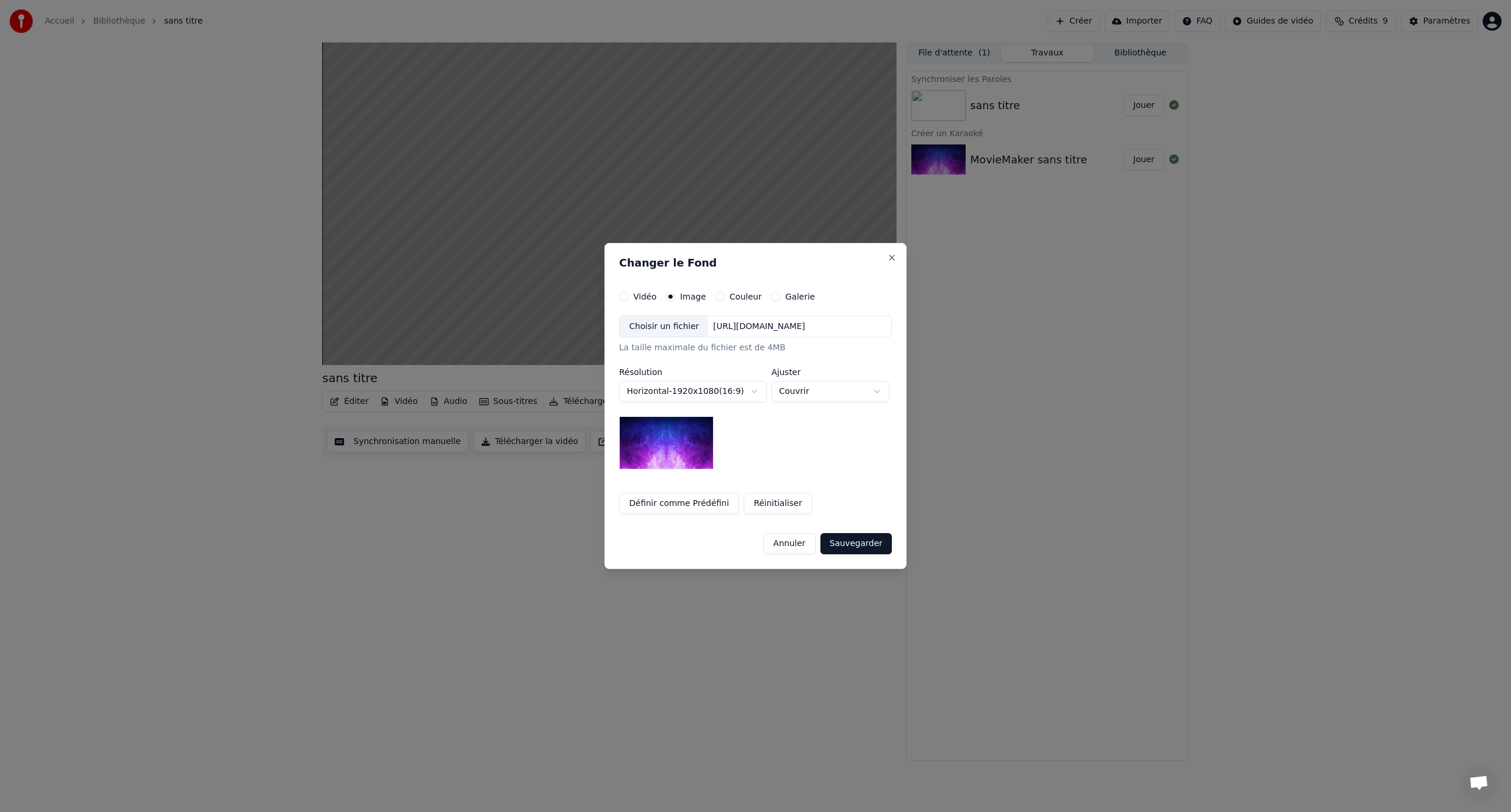
click at [771, 292] on div "Galerie" at bounding box center [792, 296] width 44 height 9
click at [771, 297] on button "Galerie" at bounding box center [775, 296] width 9 height 9
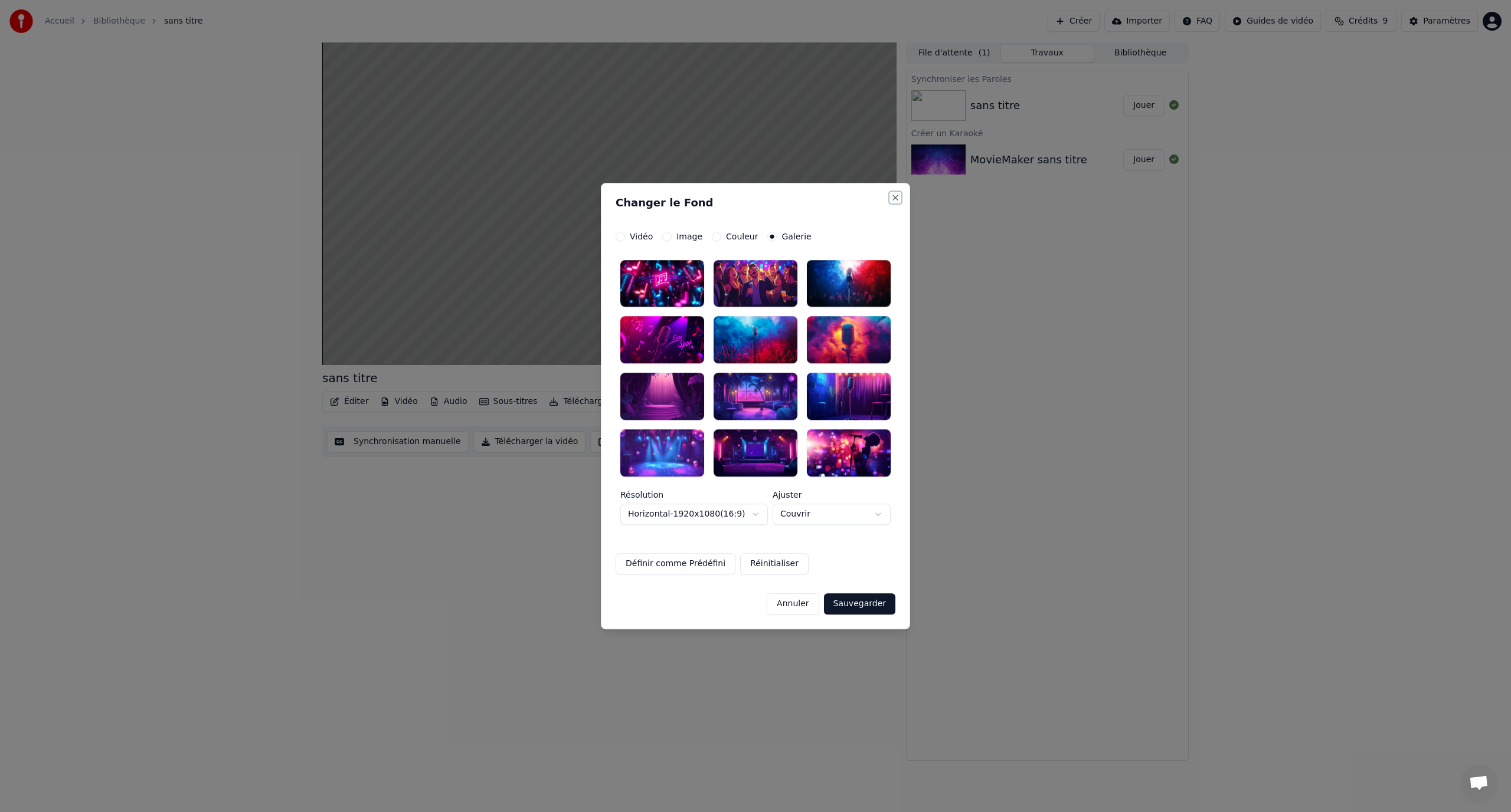
click at [897, 202] on button "Close" at bounding box center [894, 197] width 9 height 9
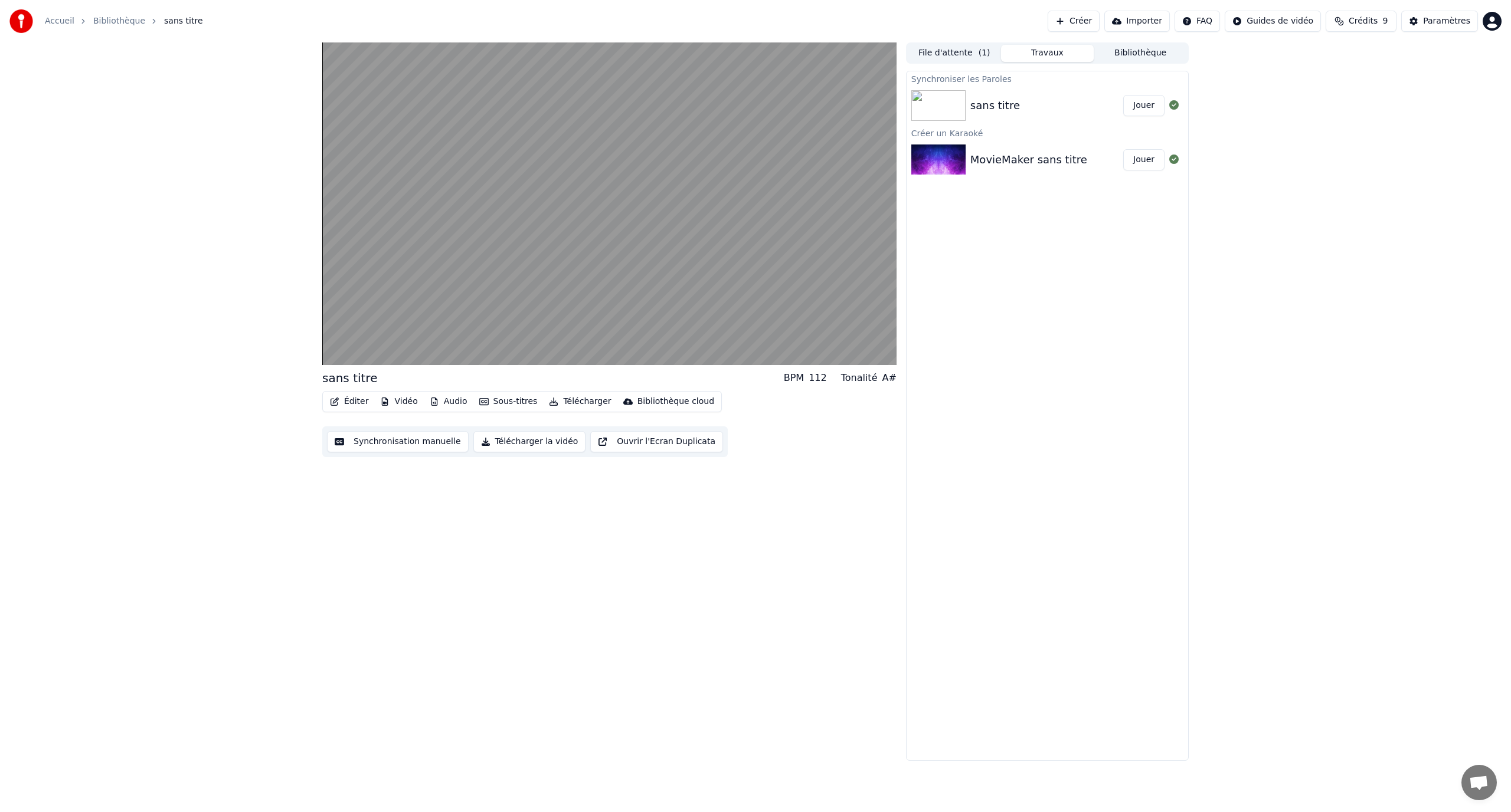
click at [1140, 108] on button "Jouer" at bounding box center [1144, 106] width 41 height 22
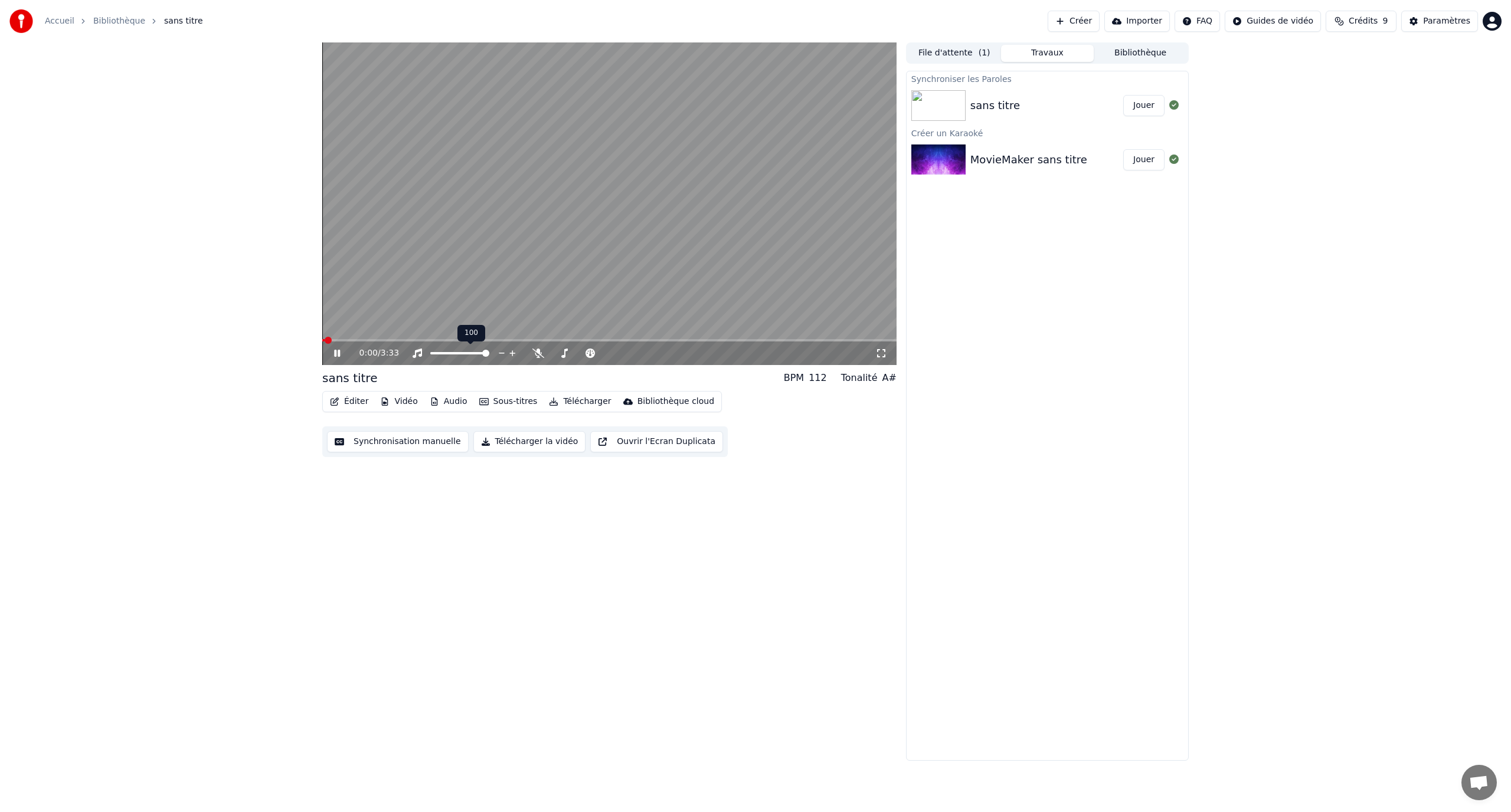
click at [484, 338] on body "Accueil Bibliothèque sans titre Créer Importer FAQ Guides de vidéo Crédits 9 Pa…" at bounding box center [755, 406] width 1511 height 812
click at [489, 336] on video at bounding box center [609, 203] width 574 height 323
click at [484, 340] on span at bounding box center [609, 340] width 574 height 2
click at [475, 286] on video at bounding box center [609, 203] width 574 height 323
click at [272, 256] on div "1:15 / 3:33 sans titre BPM 112 Tonalité A# Éditer Vidéo Audio Sous-titres Téléc…" at bounding box center [755, 401] width 1511 height 718
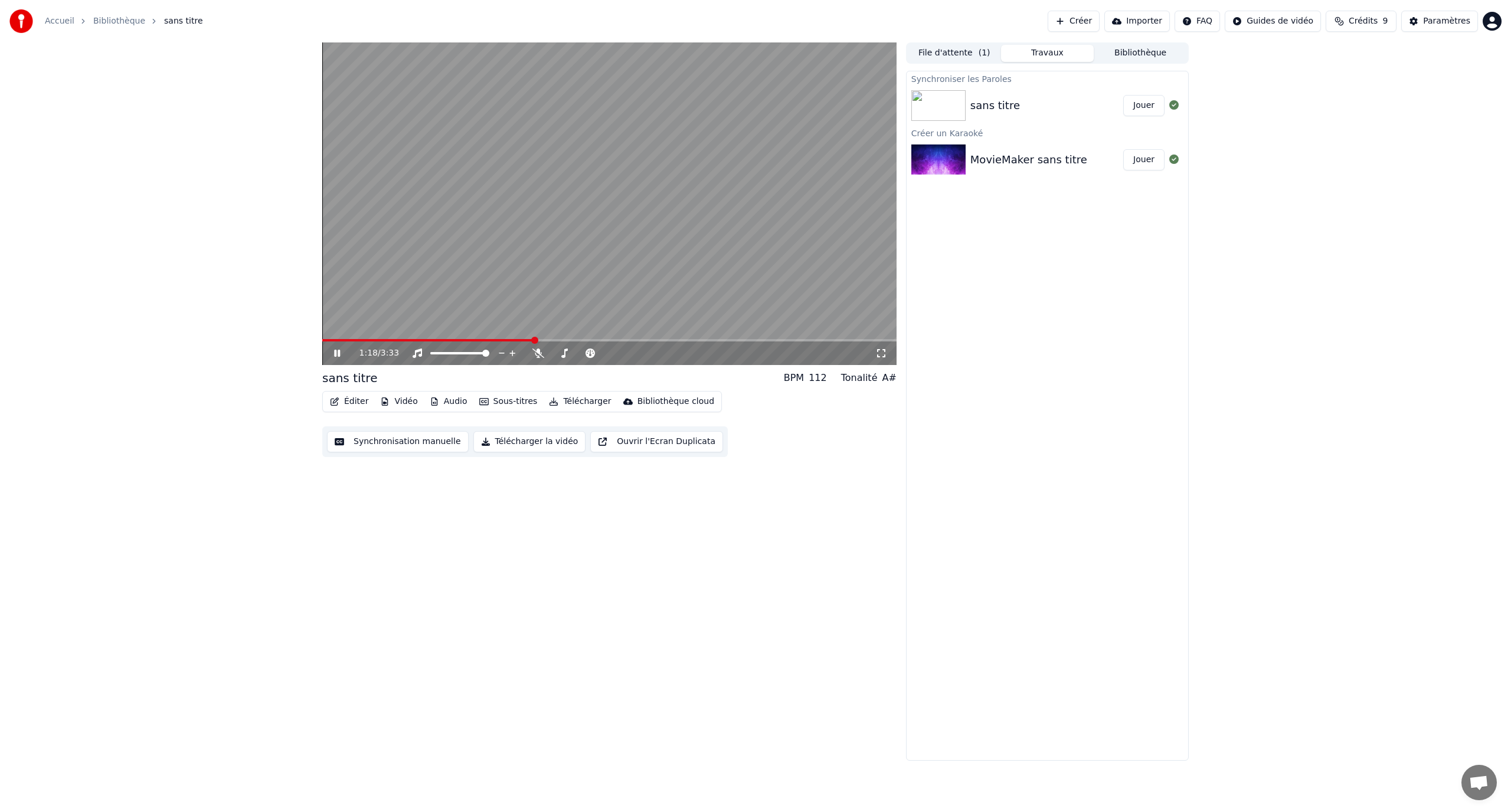
click at [339, 353] on icon at bounding box center [337, 353] width 6 height 7
click at [519, 339] on span at bounding box center [420, 340] width 197 height 2
click at [518, 379] on div "sans titre BPM 112 Tonalité A#" at bounding box center [609, 378] width 574 height 17
click at [336, 351] on icon at bounding box center [337, 353] width 7 height 8
click at [343, 353] on icon at bounding box center [345, 353] width 27 height 9
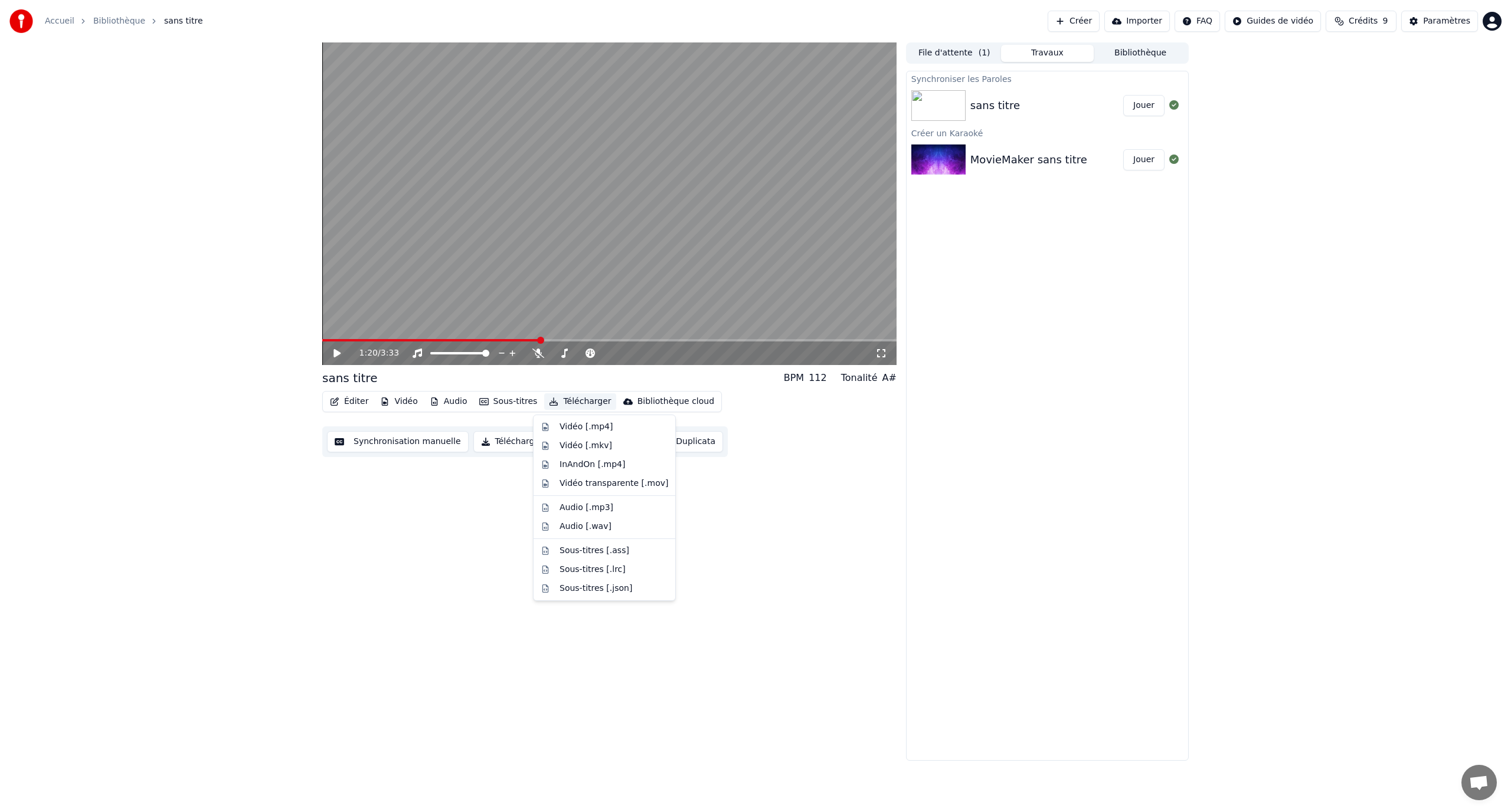
click at [548, 403] on icon "button" at bounding box center [553, 401] width 9 height 8
click at [578, 423] on div "Vidéo [.mp4]" at bounding box center [586, 427] width 53 height 12
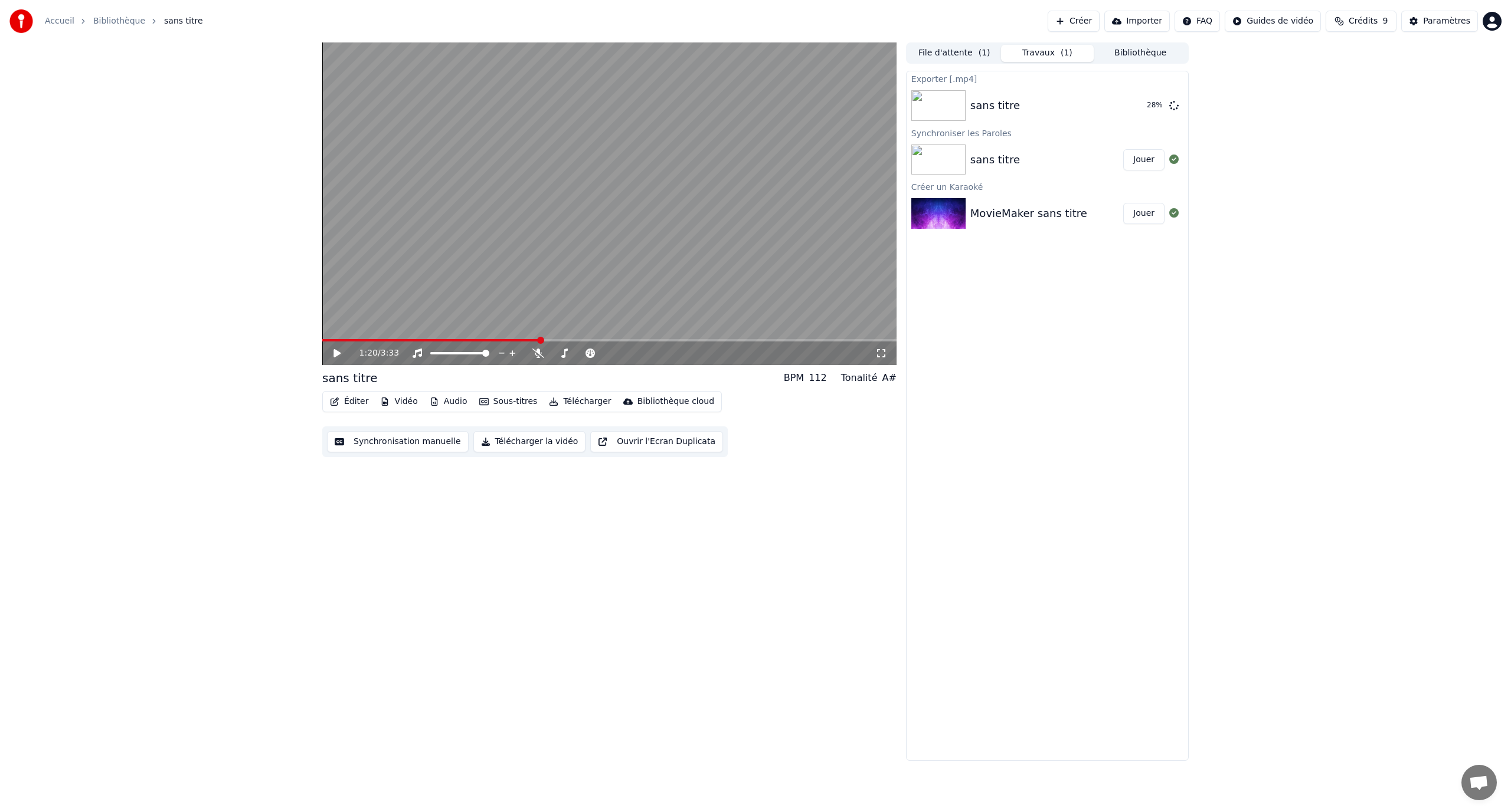
click at [647, 446] on button "Ouvrir l'Ecran Duplicata" at bounding box center [656, 442] width 133 height 22
click at [340, 353] on icon at bounding box center [345, 353] width 27 height 9
click at [338, 353] on icon at bounding box center [337, 353] width 7 height 8
click at [344, 347] on div "1:32 / 3:33" at bounding box center [609, 353] width 574 height 23
click at [343, 352] on icon at bounding box center [345, 353] width 27 height 9
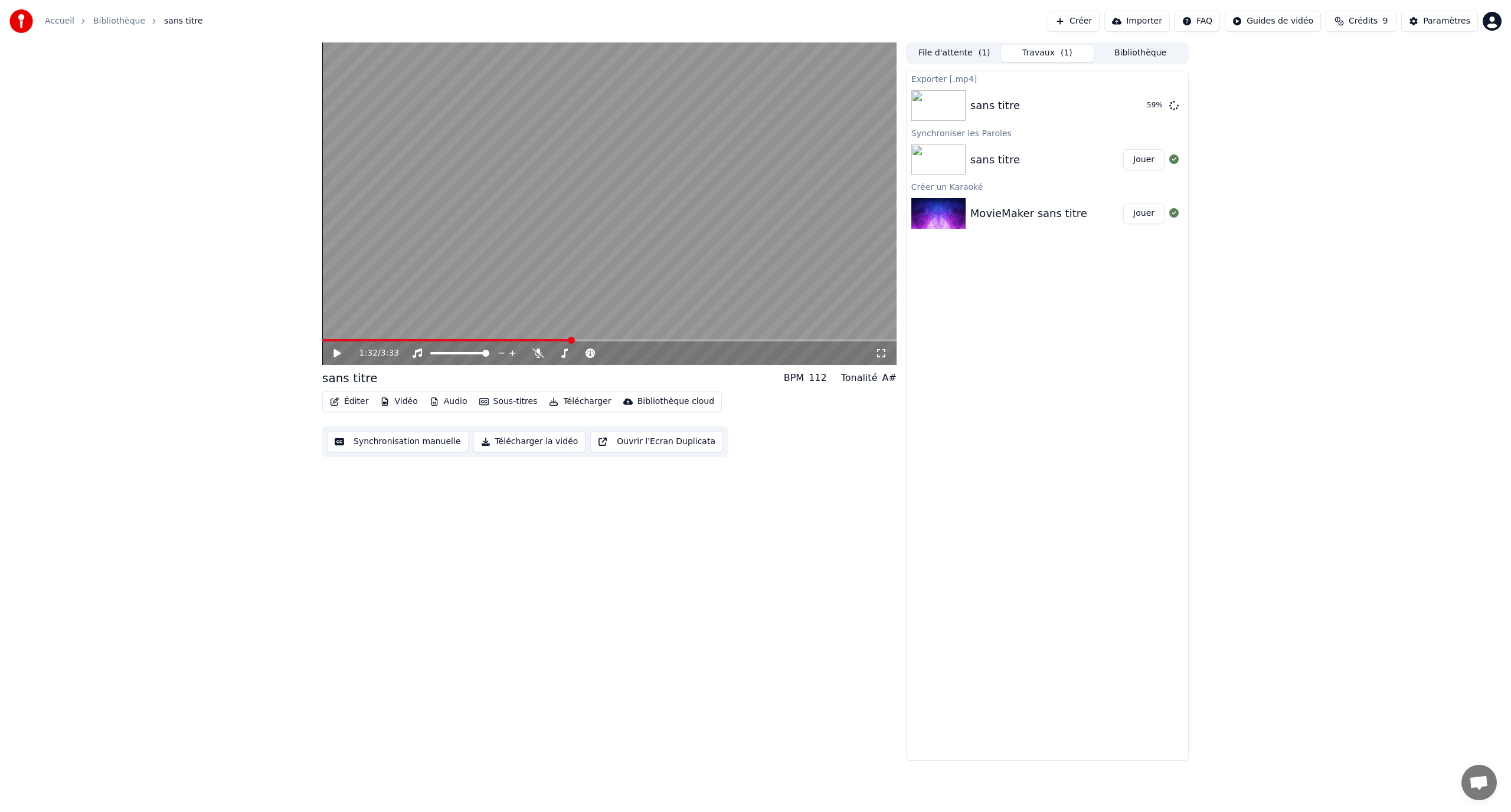
click at [337, 352] on icon at bounding box center [337, 353] width 7 height 8
click at [337, 352] on icon at bounding box center [345, 353] width 27 height 9
click at [484, 397] on button "Sous-titres" at bounding box center [509, 401] width 68 height 17
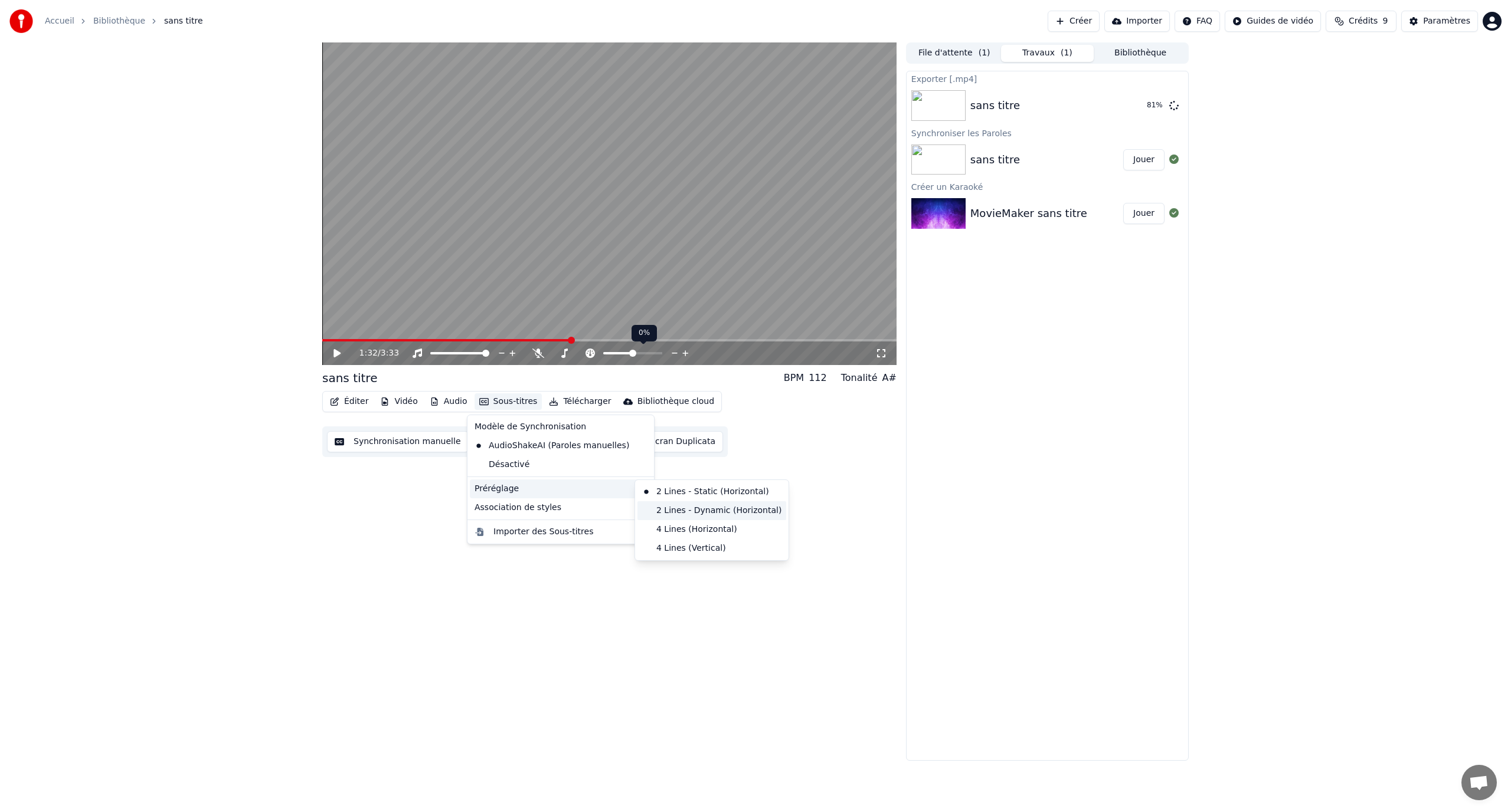
click at [700, 508] on div "2 Lines - Dynamic (Horizontal)" at bounding box center [711, 511] width 149 height 19
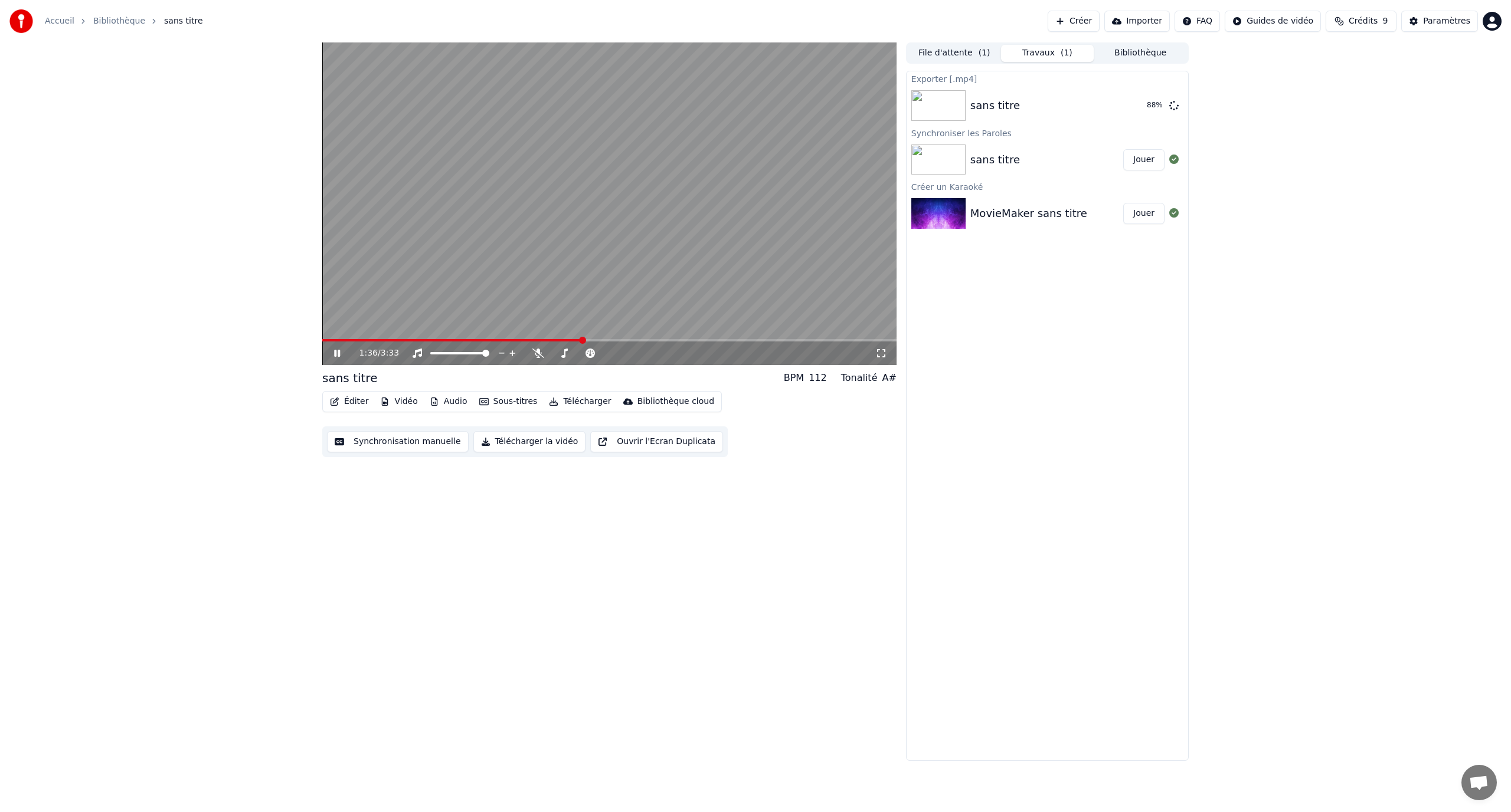
click at [492, 339] on div "1:36 / 3:33" at bounding box center [609, 203] width 574 height 323
click at [492, 338] on video at bounding box center [609, 203] width 574 height 323
click at [490, 342] on span at bounding box center [451, 340] width 260 height 2
click at [339, 351] on icon at bounding box center [345, 353] width 27 height 9
click at [509, 401] on button "Sous-titres" at bounding box center [509, 401] width 68 height 17
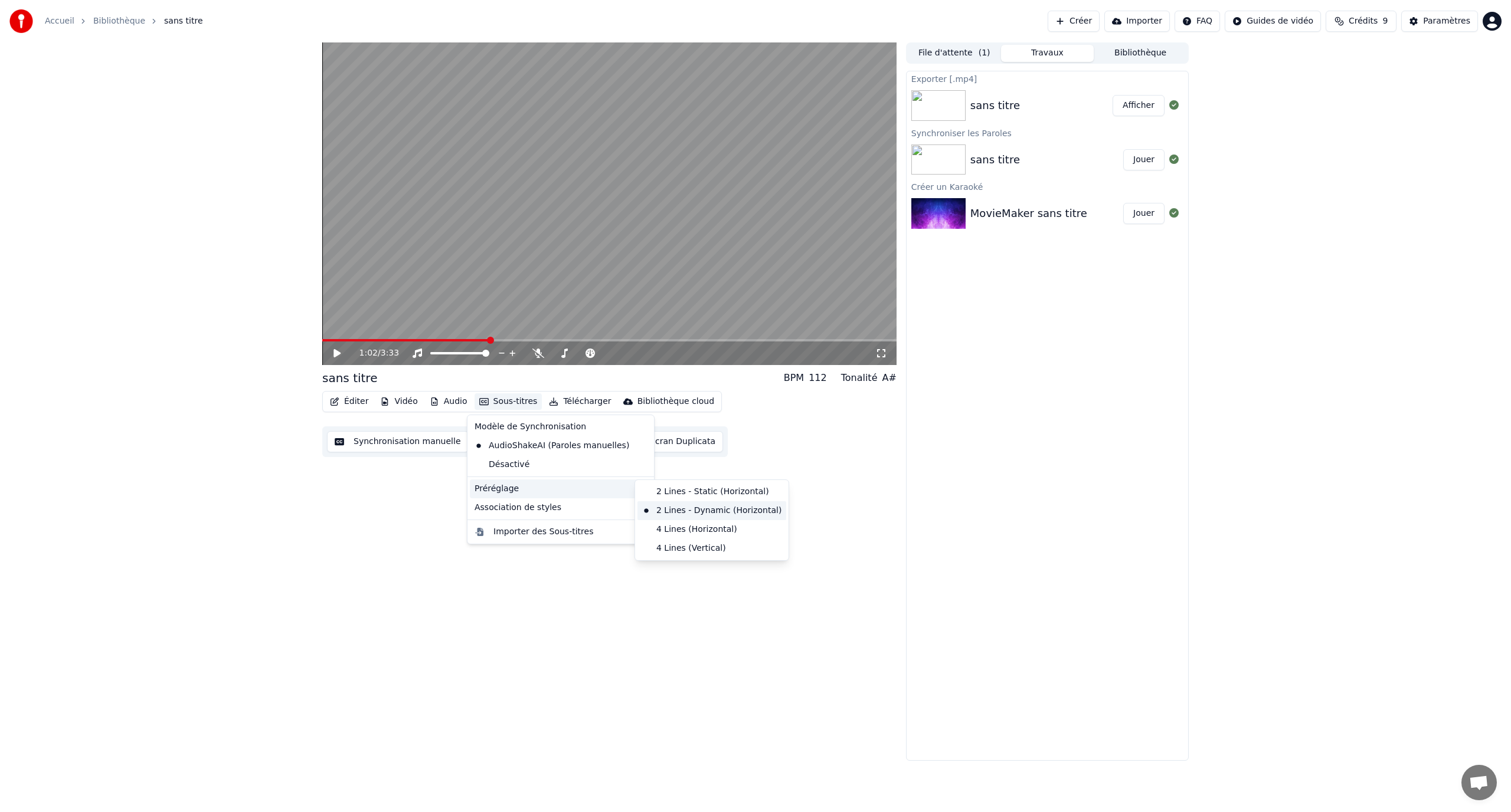
click at [724, 508] on div "2 Lines - Dynamic (Horizontal)" at bounding box center [711, 511] width 149 height 19
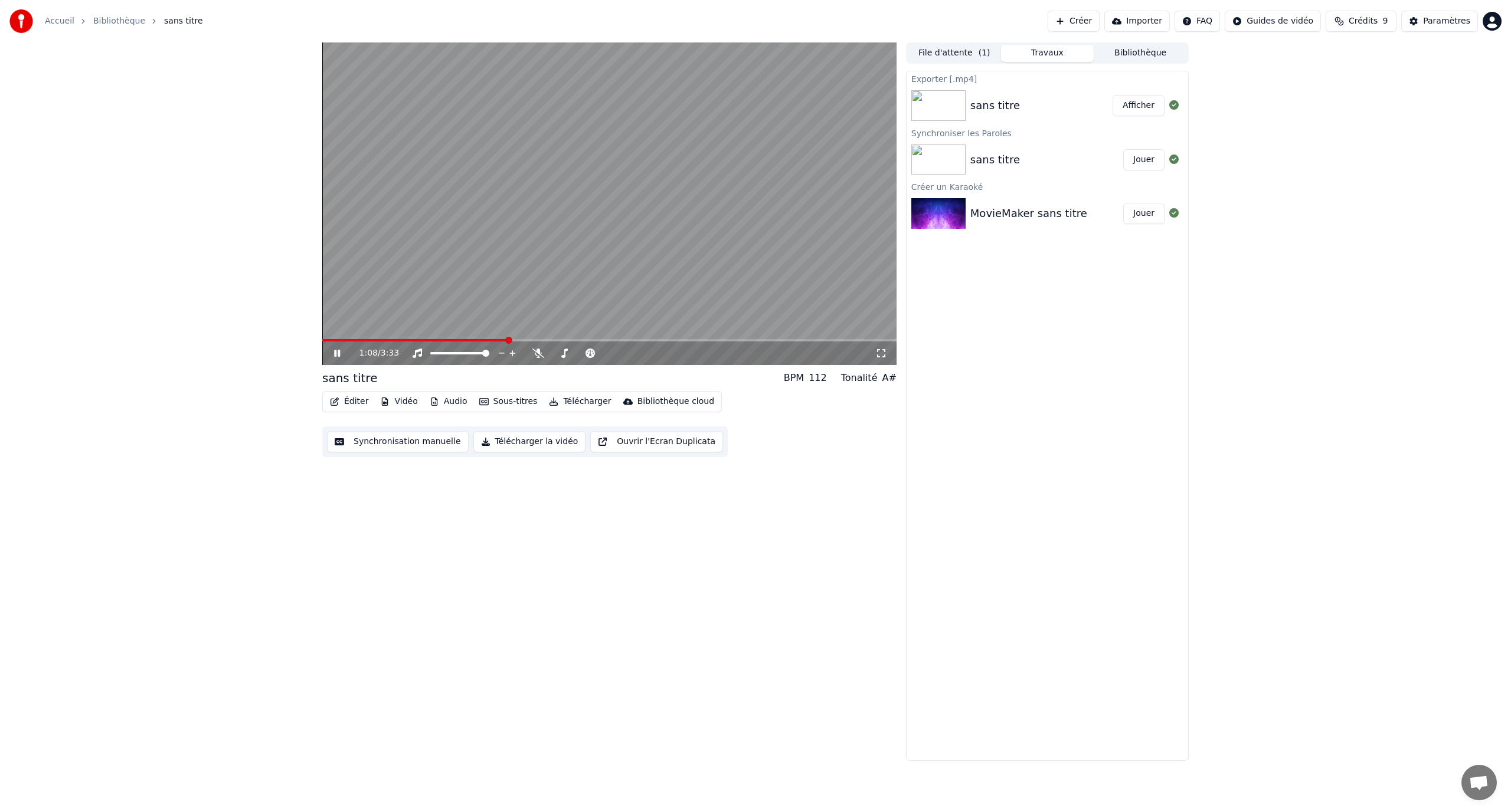
click at [676, 228] on video at bounding box center [609, 203] width 574 height 323
click at [1139, 104] on button "Afficher" at bounding box center [1138, 106] width 52 height 22
click at [339, 356] on icon at bounding box center [345, 353] width 27 height 9
click at [684, 342] on span at bounding box center [609, 340] width 574 height 2
click at [737, 338] on video at bounding box center [609, 203] width 574 height 323
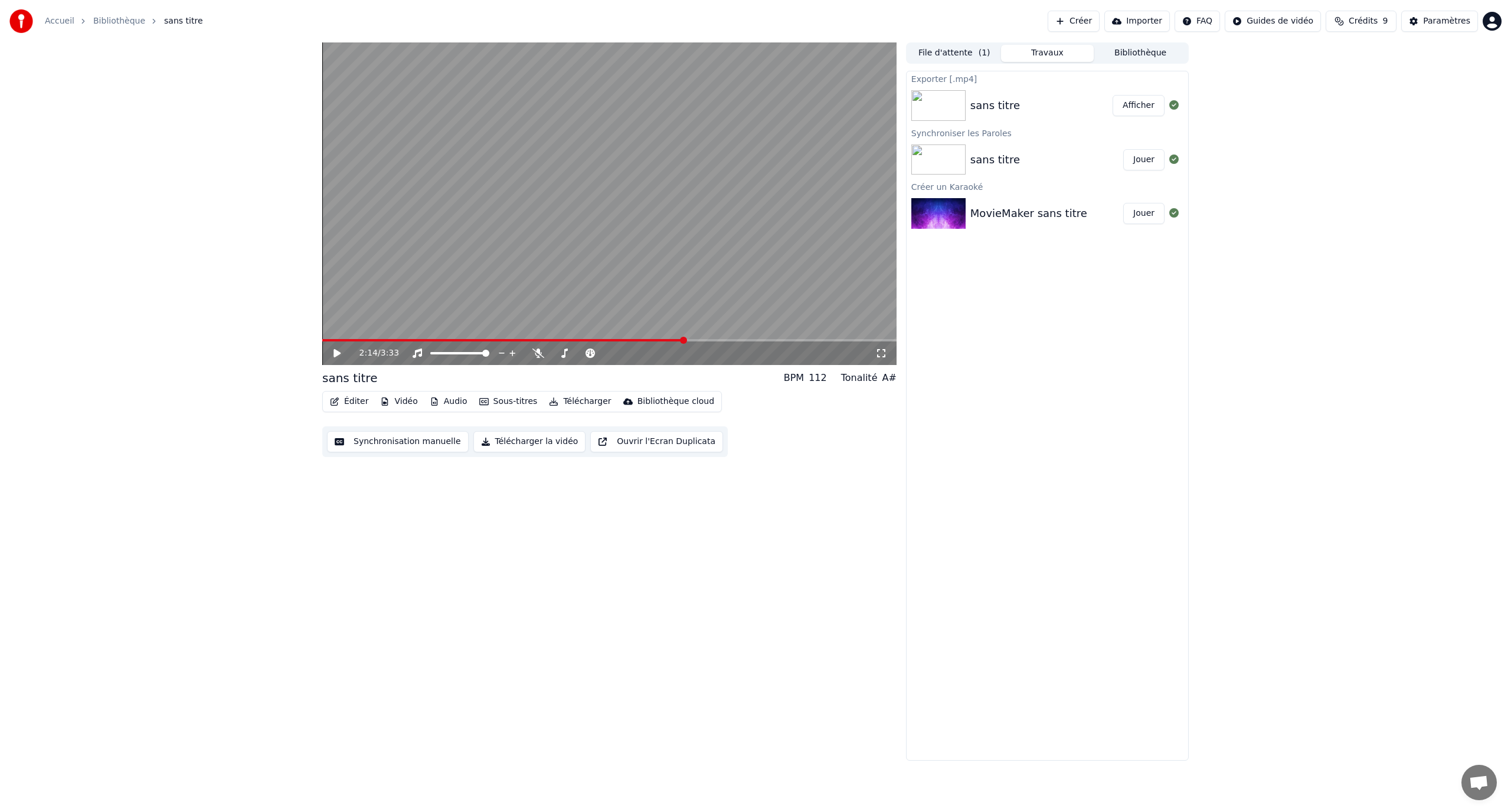
click at [741, 338] on video at bounding box center [609, 203] width 574 height 323
click at [744, 340] on span at bounding box center [609, 340] width 574 height 2
click at [766, 343] on div "2:37 / 3:33" at bounding box center [609, 353] width 574 height 23
click at [774, 340] on span at bounding box center [609, 340] width 574 height 2
click at [339, 353] on icon at bounding box center [337, 353] width 6 height 7
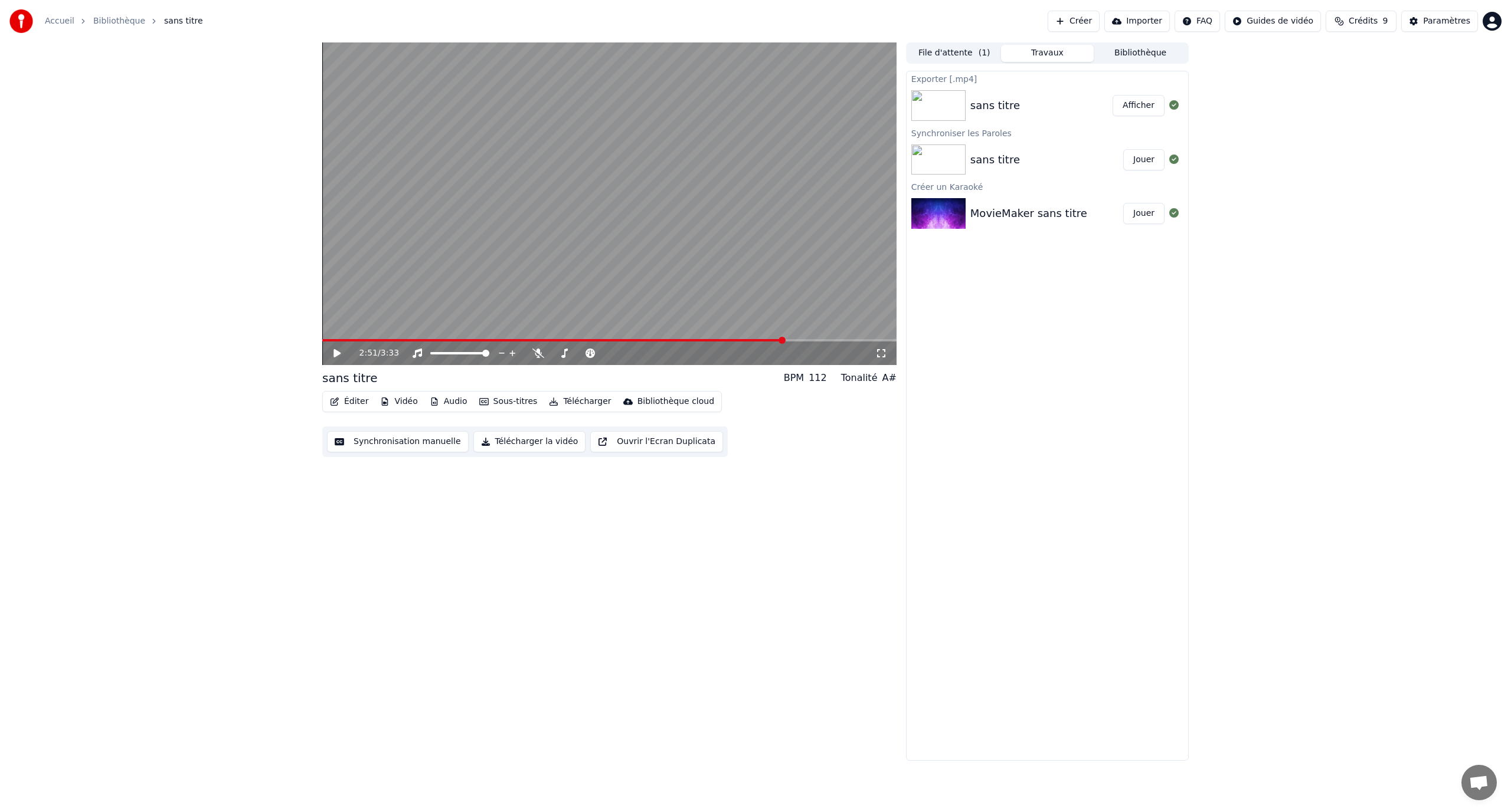
click at [338, 355] on icon at bounding box center [337, 353] width 7 height 8
click at [696, 211] on video at bounding box center [609, 203] width 574 height 323
click at [690, 230] on video at bounding box center [609, 203] width 574 height 323
click at [688, 216] on video at bounding box center [609, 203] width 574 height 323
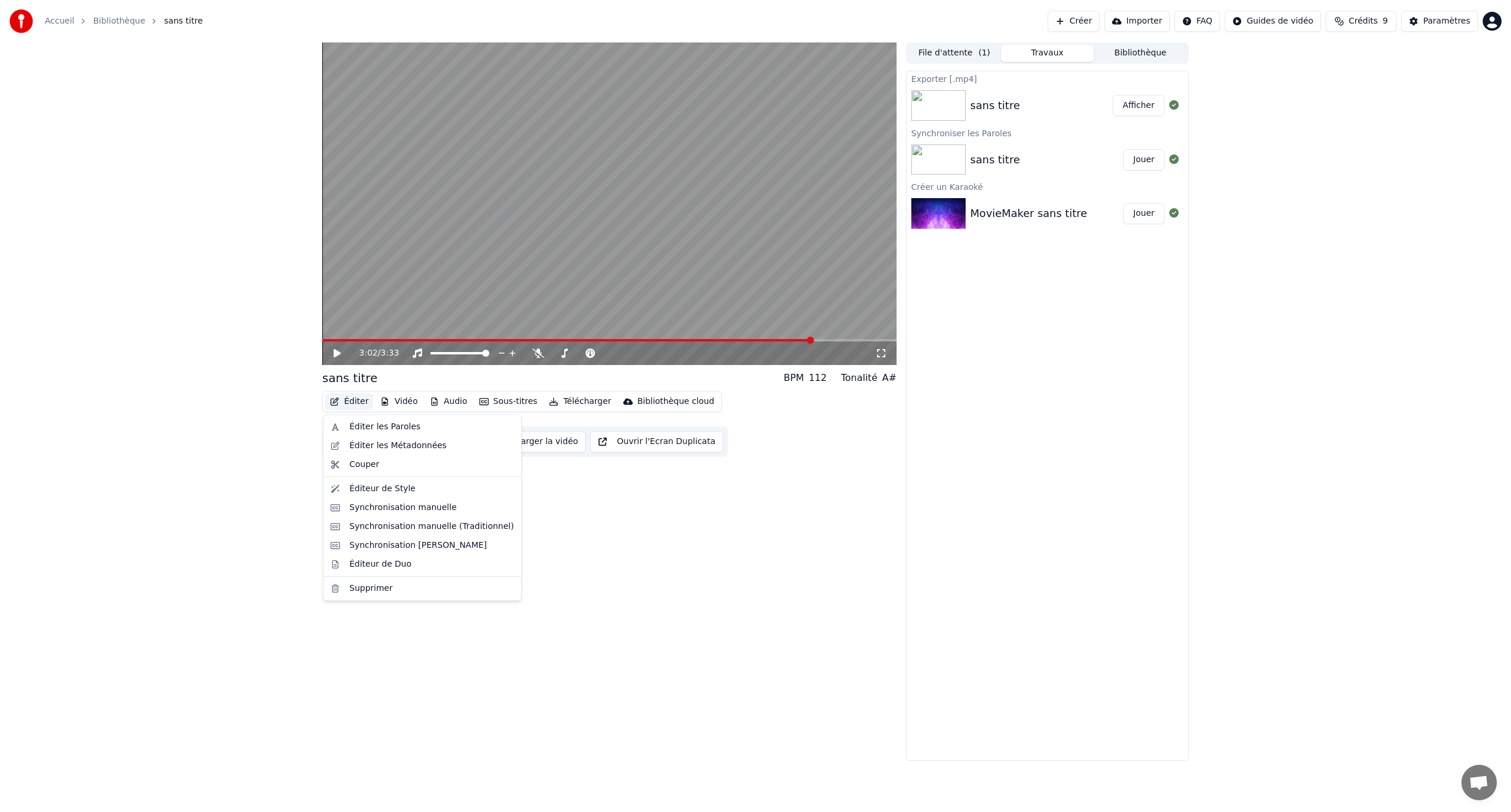
click at [353, 402] on button "Éditer" at bounding box center [349, 401] width 48 height 17
click at [392, 465] on div "Couper" at bounding box center [431, 464] width 164 height 12
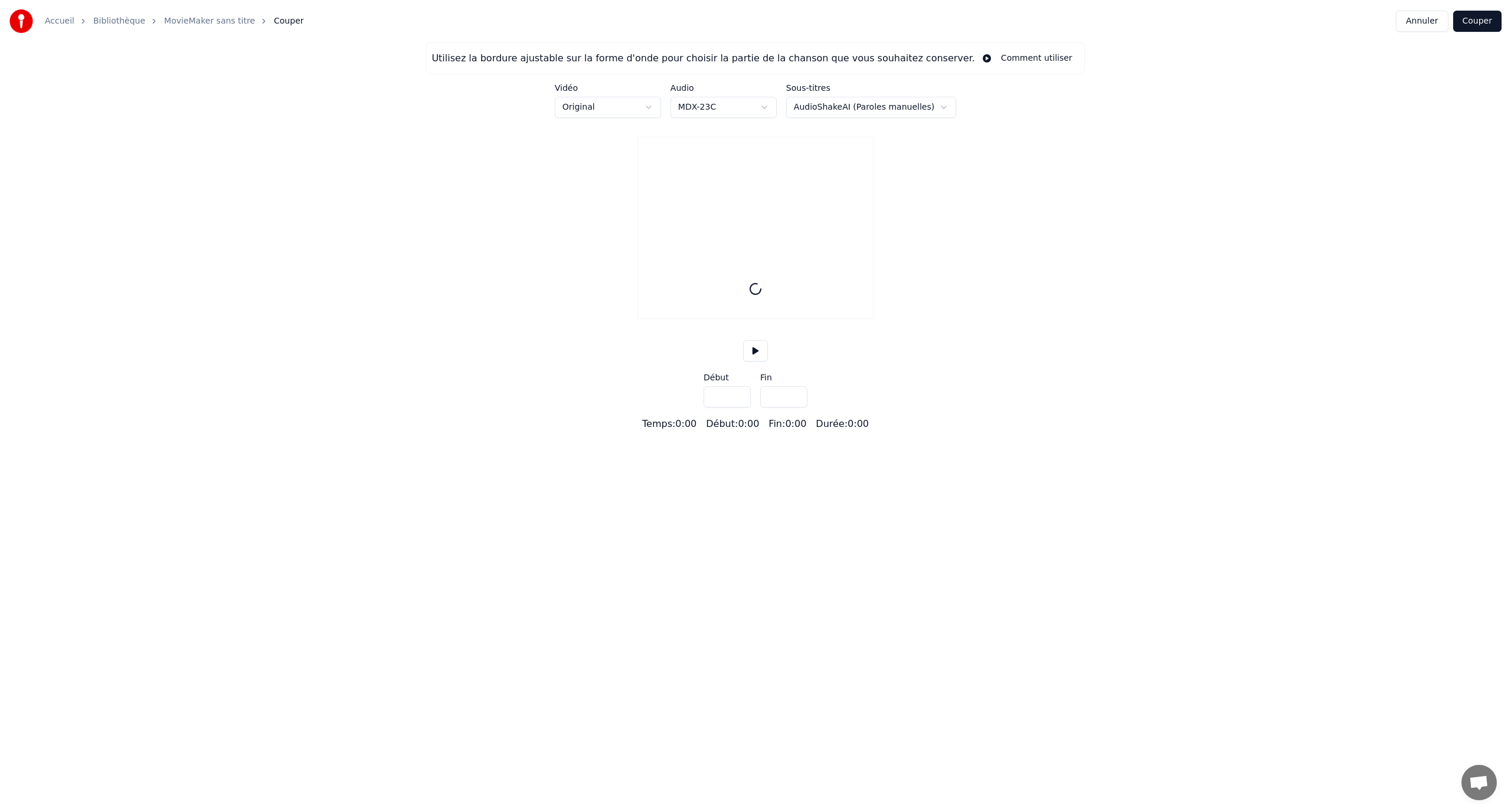
type input "*****"
drag, startPoint x: 1455, startPoint y: 20, endPoint x: 1450, endPoint y: 23, distance: 5.8
click at [1450, 23] on div "Annuler Couper" at bounding box center [1448, 22] width 105 height 22
click at [1437, 23] on button "Annuler" at bounding box center [1421, 22] width 52 height 22
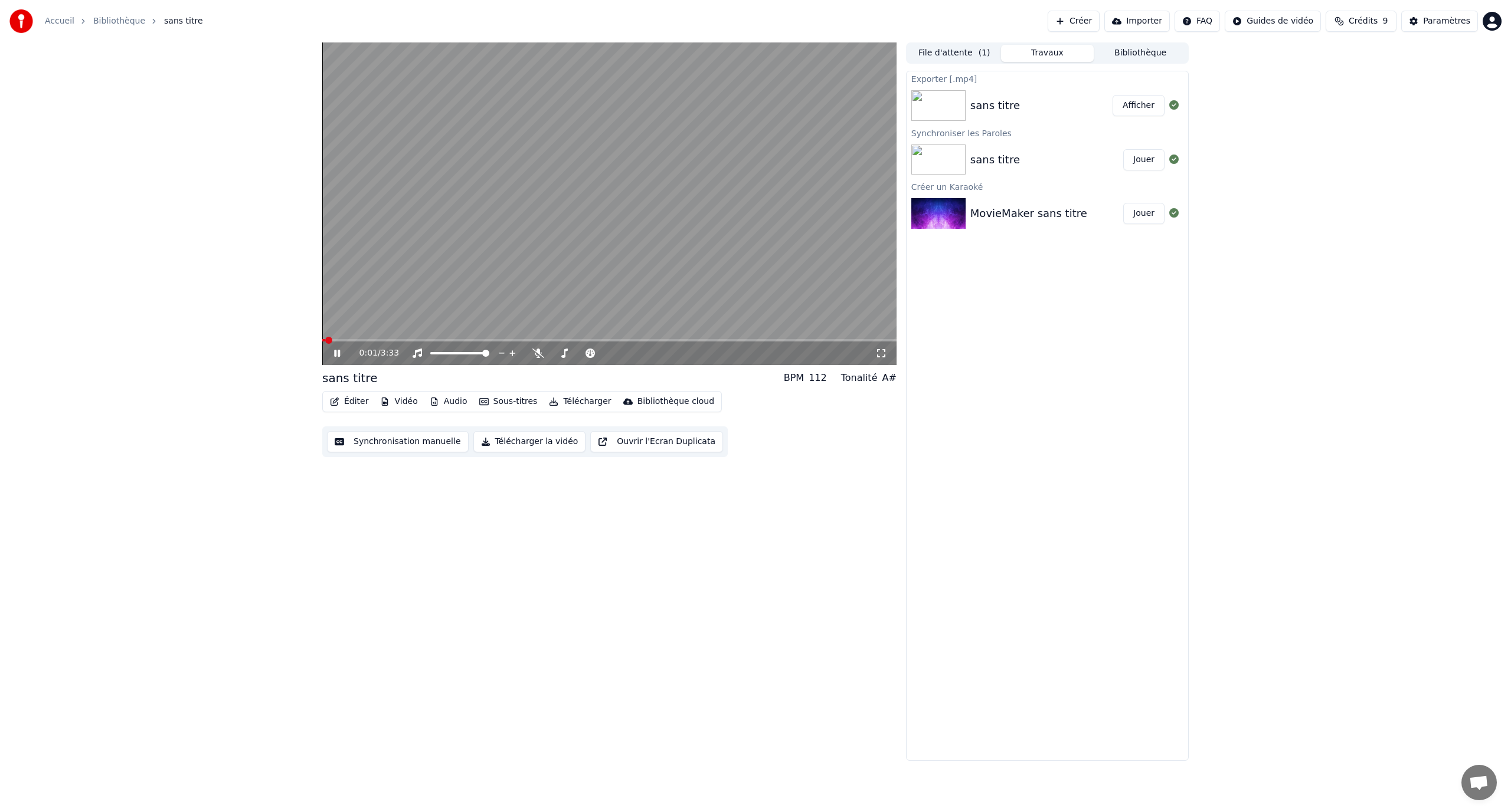
click at [128, 22] on link "Bibliothèque" at bounding box center [119, 21] width 52 height 12
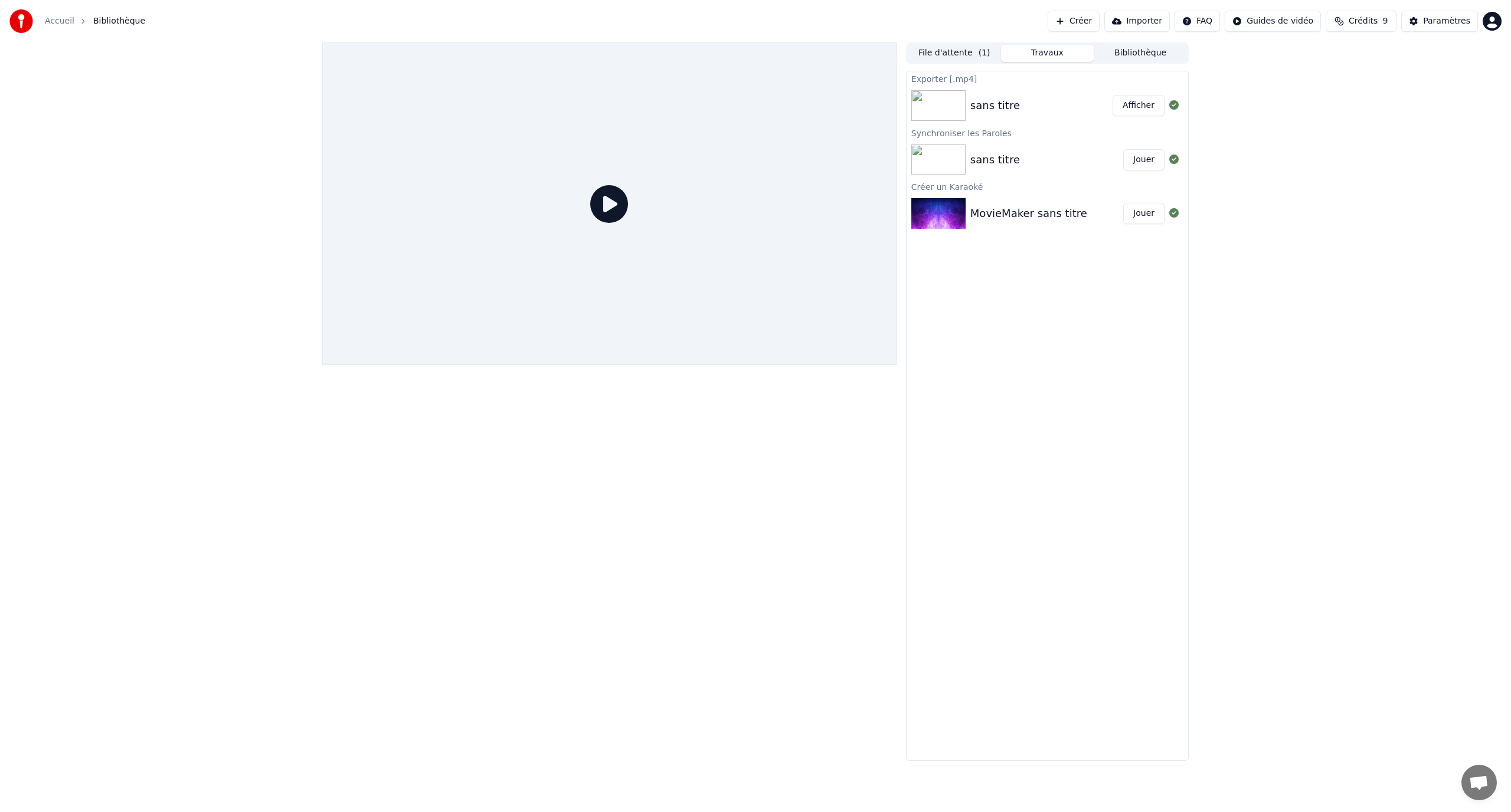
click at [963, 58] on button "File d'attente ( 1 )" at bounding box center [954, 53] width 93 height 17
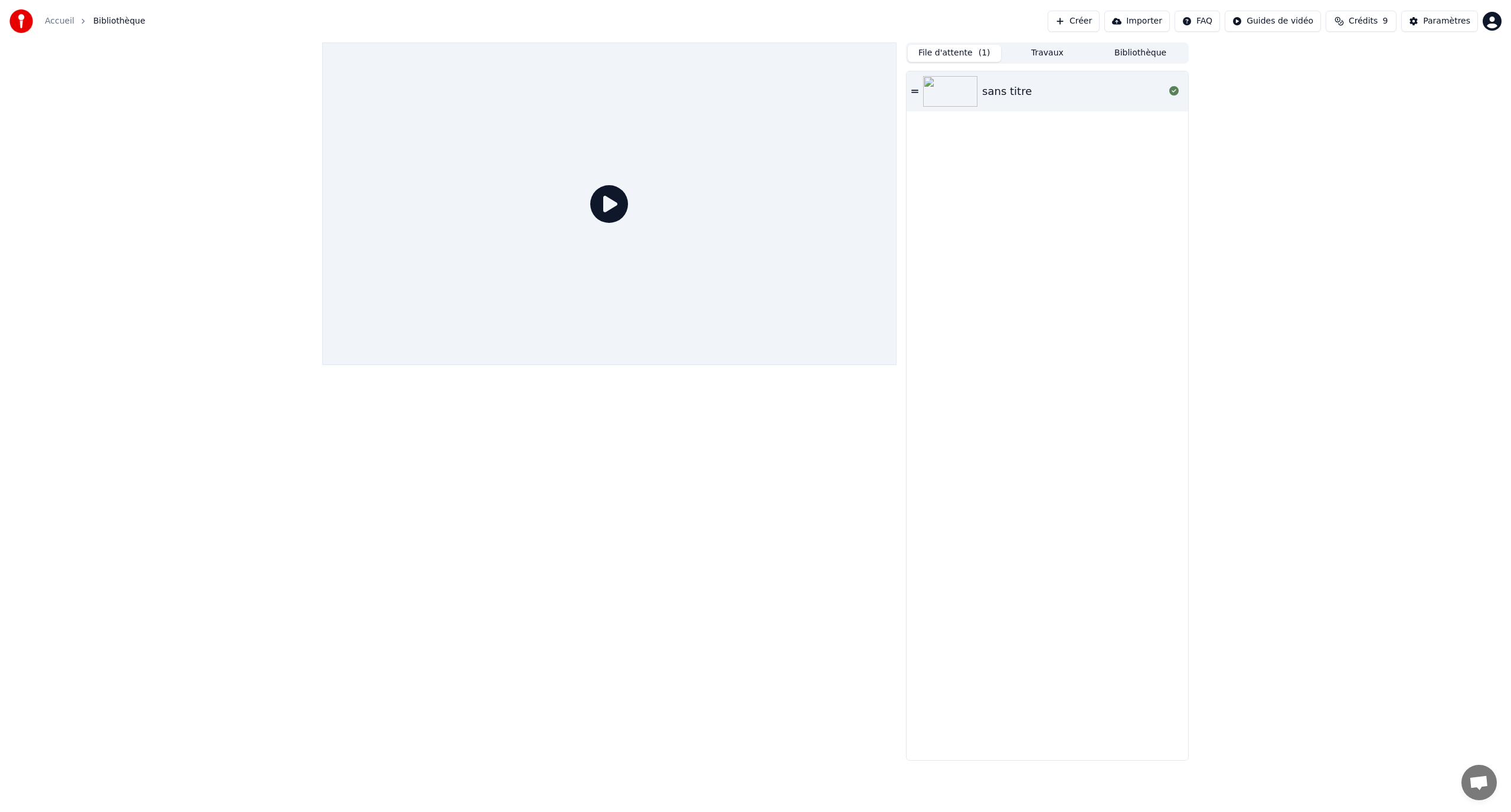
click at [1016, 62] on div "File d'attente ( 1 ) Travaux Bibliothèque" at bounding box center [1047, 53] width 283 height 22
click at [1053, 55] on button "Travaux" at bounding box center [1047, 53] width 93 height 17
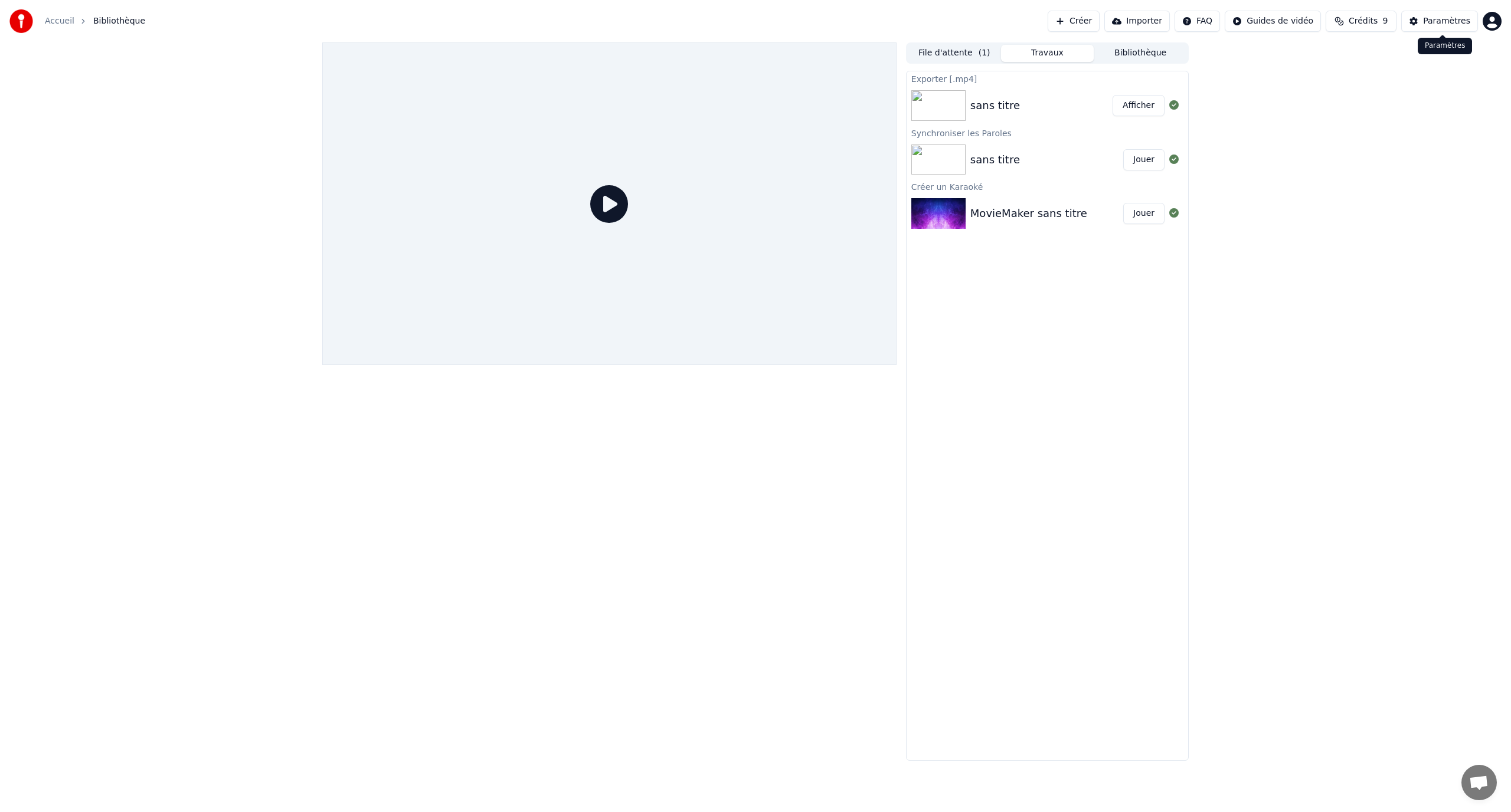
click at [1426, 28] on button "Paramètres" at bounding box center [1440, 22] width 76 height 22
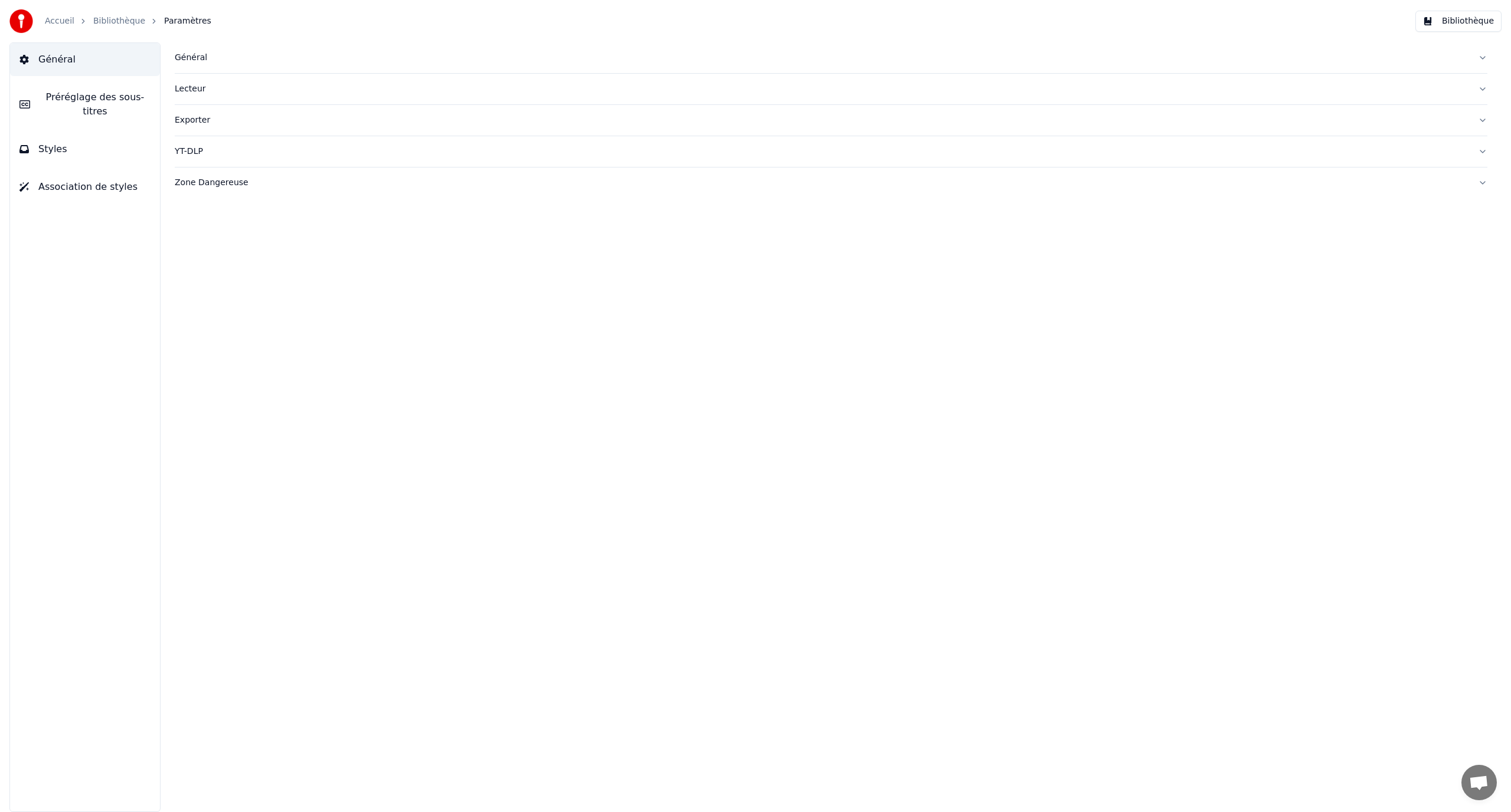
click at [101, 23] on link "Bibliothèque" at bounding box center [119, 21] width 52 height 12
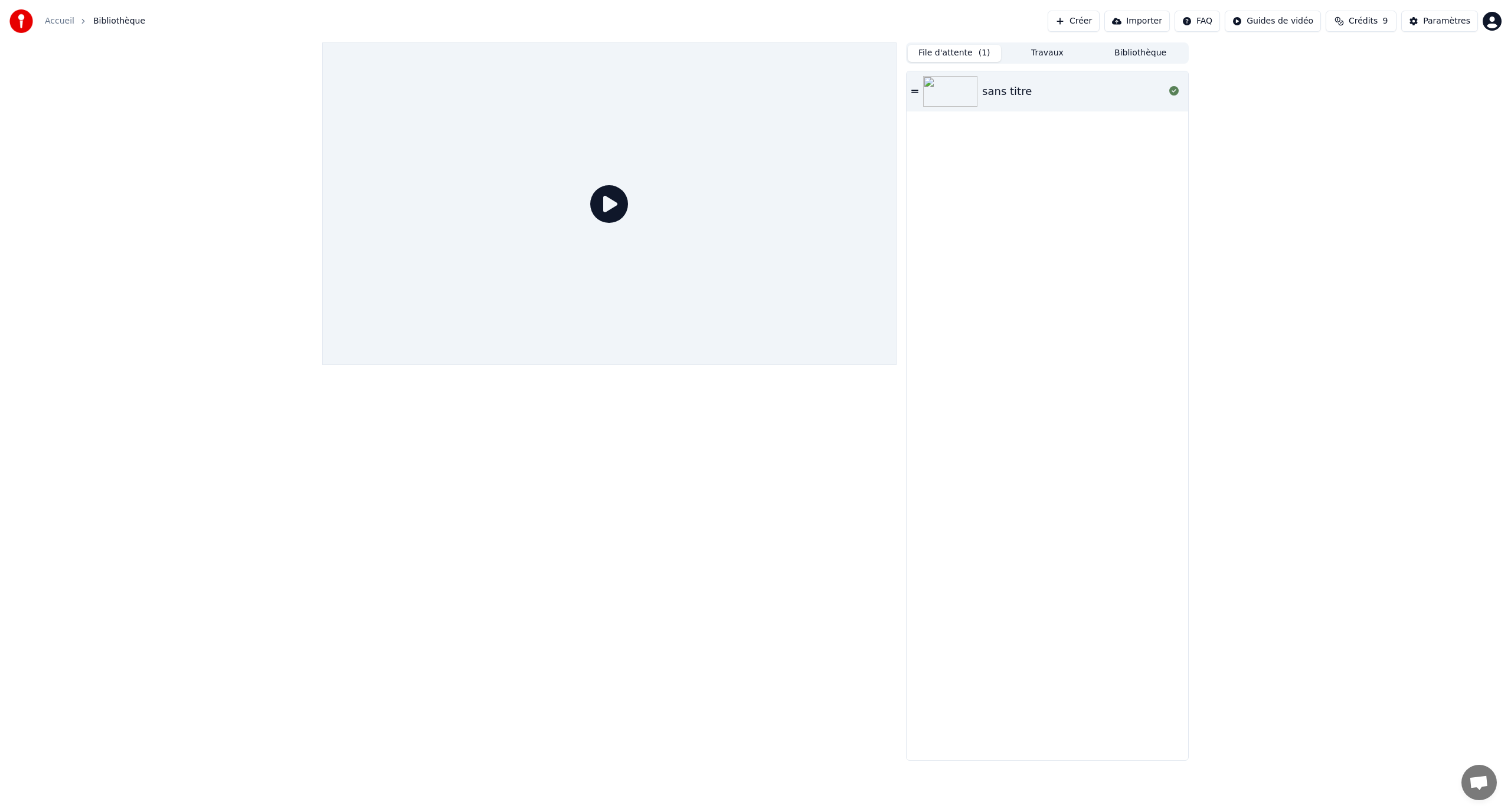
click at [982, 53] on span "( 1 )" at bounding box center [984, 53] width 12 height 12
drag, startPoint x: 1027, startPoint y: 51, endPoint x: 1036, endPoint y: 51, distance: 9.0
click at [1031, 51] on button "Travaux" at bounding box center [1047, 53] width 93 height 17
click at [1128, 50] on button "Bibliothèque" at bounding box center [1140, 53] width 93 height 17
click at [1099, 22] on button "Créer" at bounding box center [1074, 22] width 52 height 22
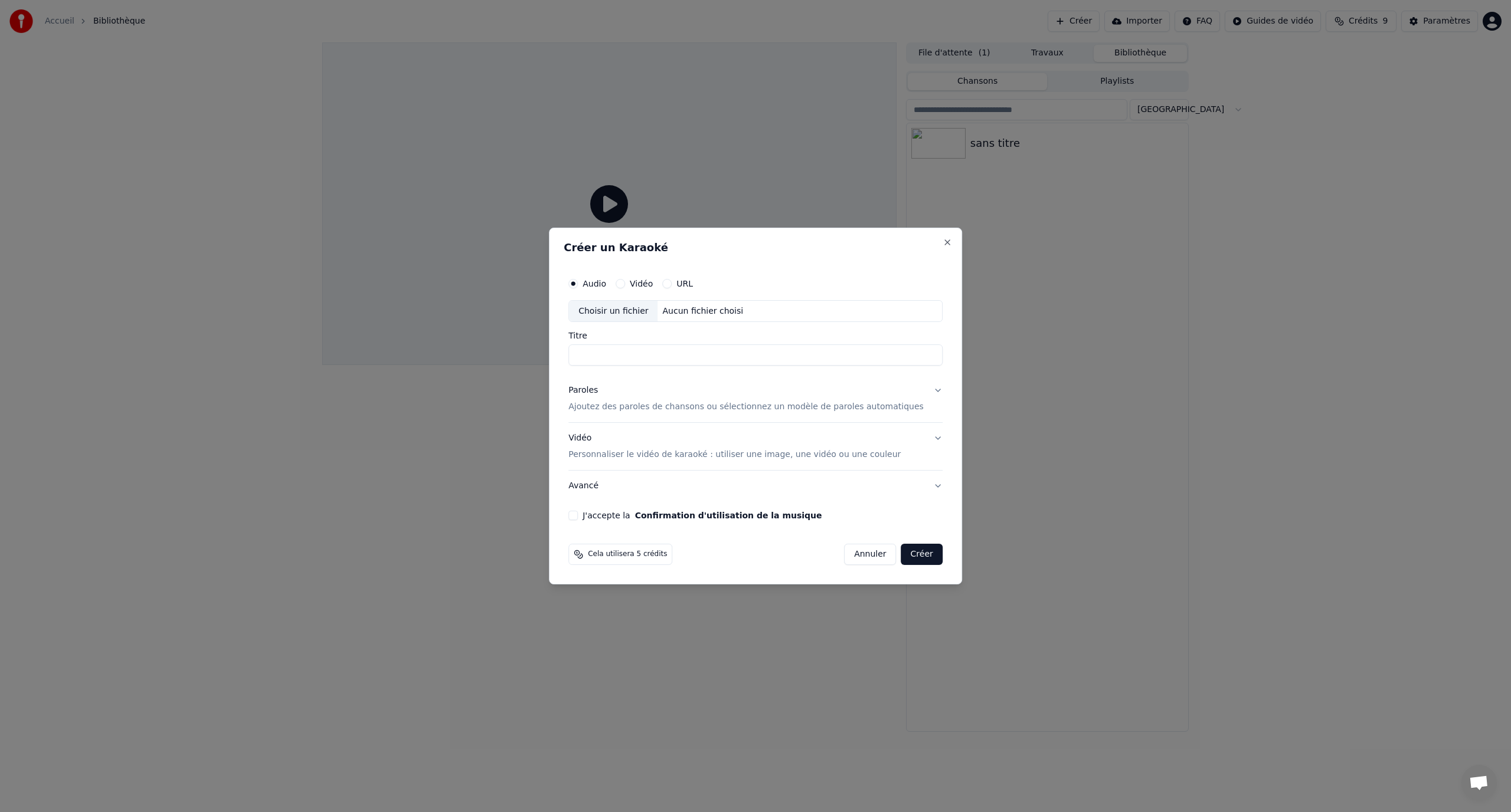
click at [649, 308] on div "Choisir un fichier" at bounding box center [613, 312] width 89 height 22
type input "**********"
click at [692, 404] on p "Ajoutez des paroles de chansons ou sélectionnez un modèle de paroles automatiqu…" at bounding box center [746, 407] width 355 height 12
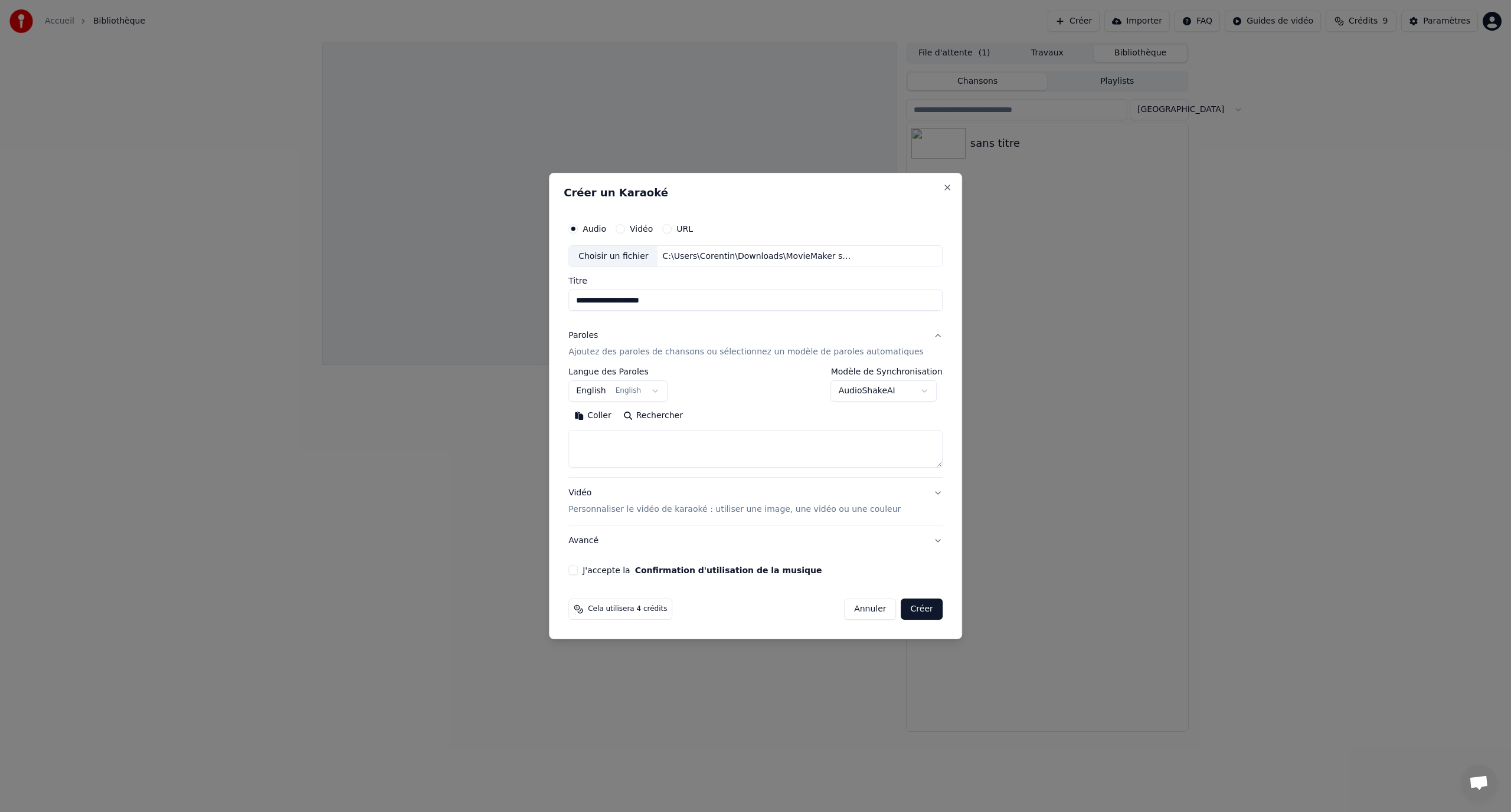
click at [724, 354] on p "Ajoutez des paroles de chansons ou sélectionnez un modèle de paroles automatiqu…" at bounding box center [746, 353] width 355 height 12
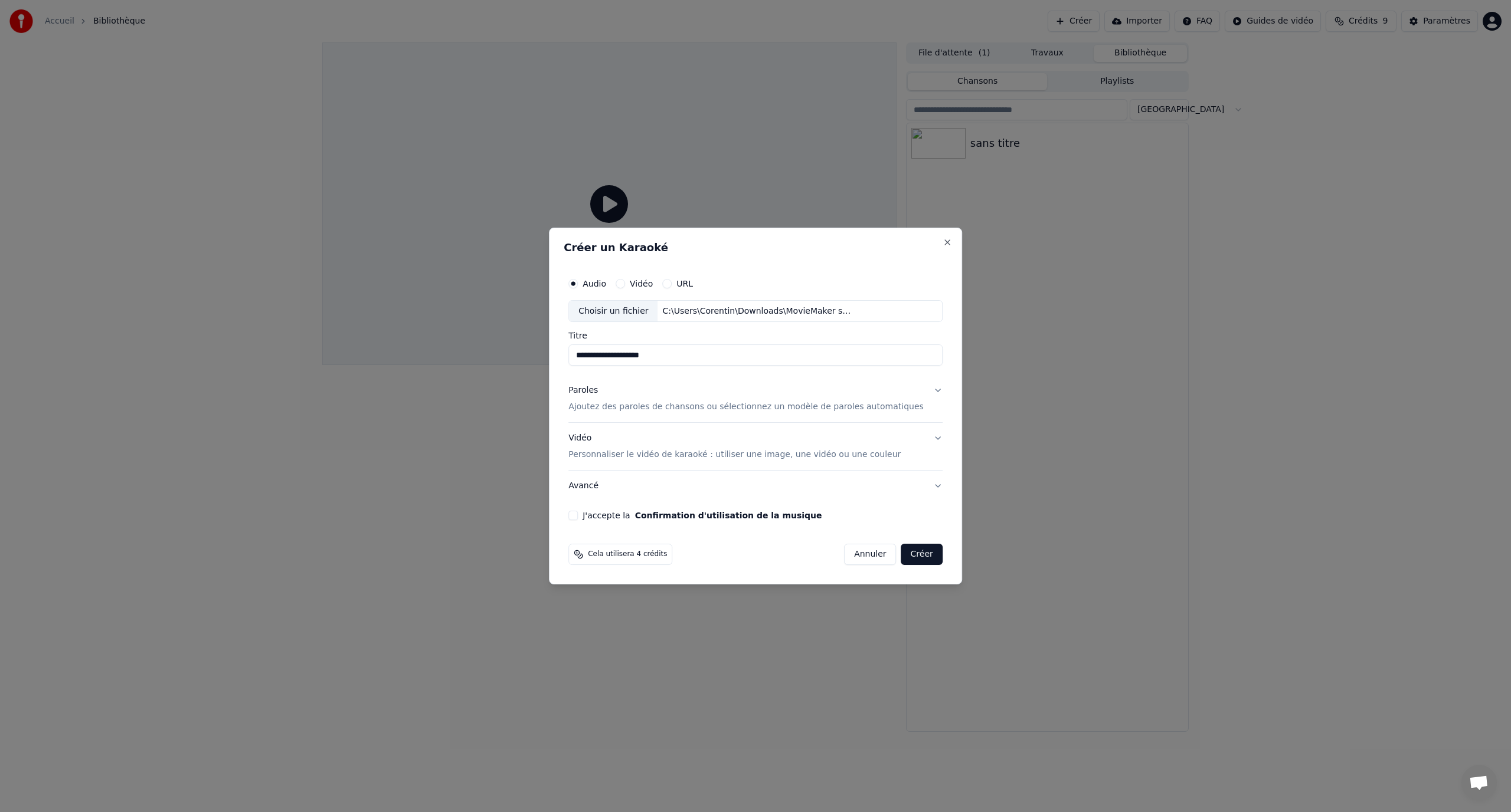
click at [709, 445] on div "Vidéo Personnaliser le vidéo de karaoké : utiliser une image, une vidéo ou une …" at bounding box center [734, 447] width 332 height 28
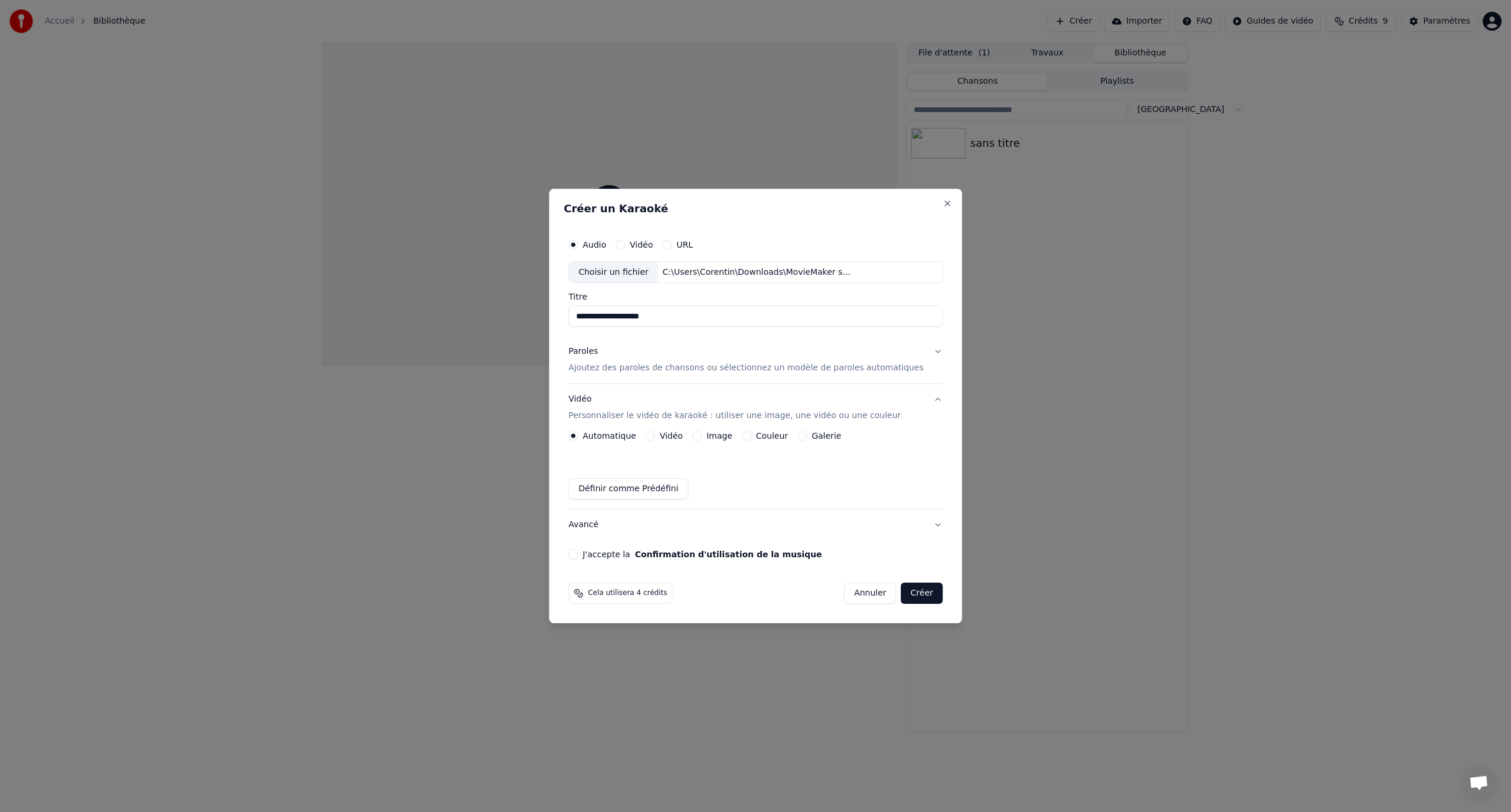
click at [807, 435] on button "Galerie" at bounding box center [802, 435] width 9 height 9
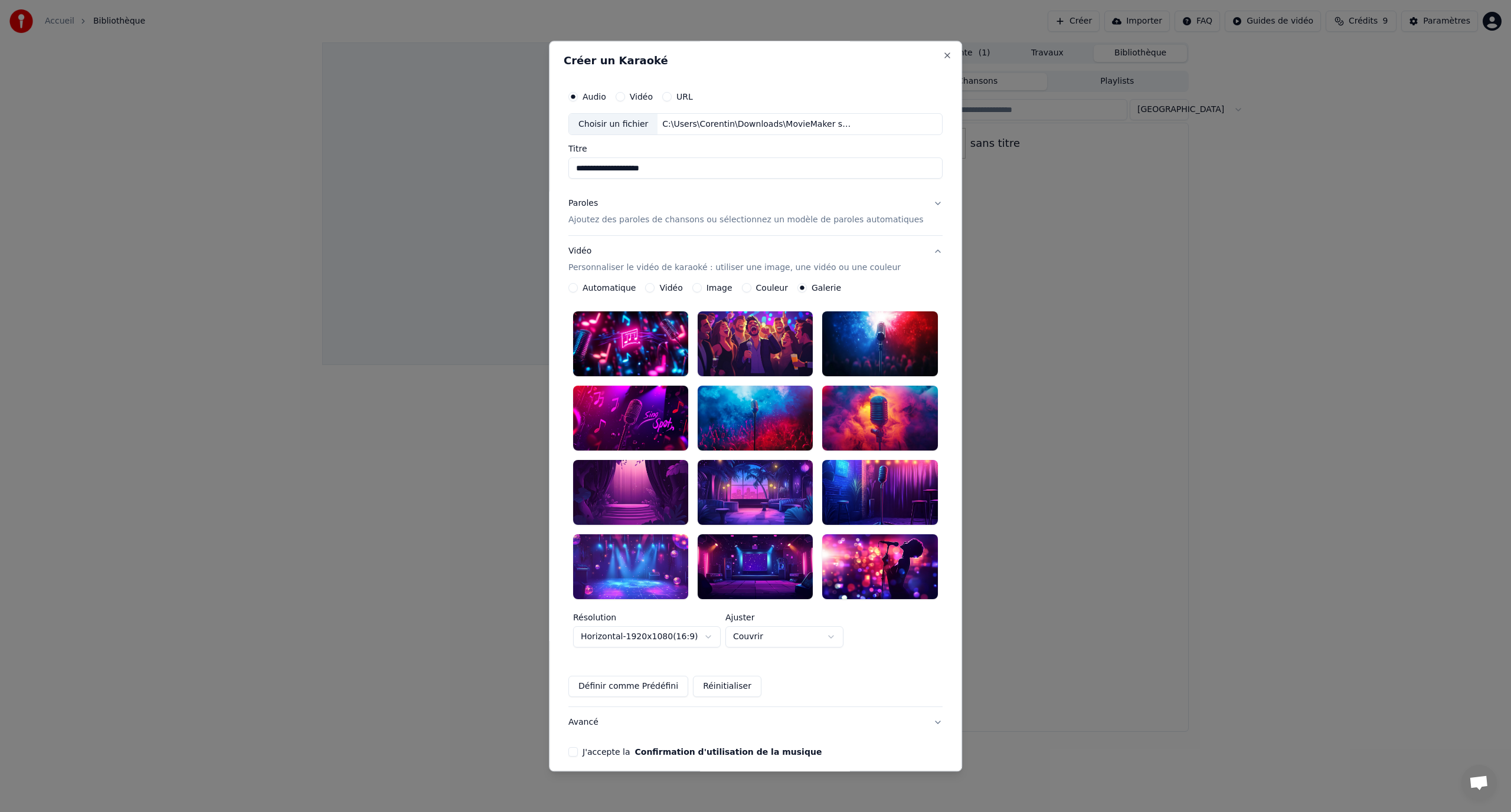
click at [823, 435] on div at bounding box center [880, 419] width 115 height 65
click at [614, 286] on label "Automatique" at bounding box center [609, 289] width 53 height 8
click at [578, 286] on button "Automatique" at bounding box center [573, 288] width 9 height 9
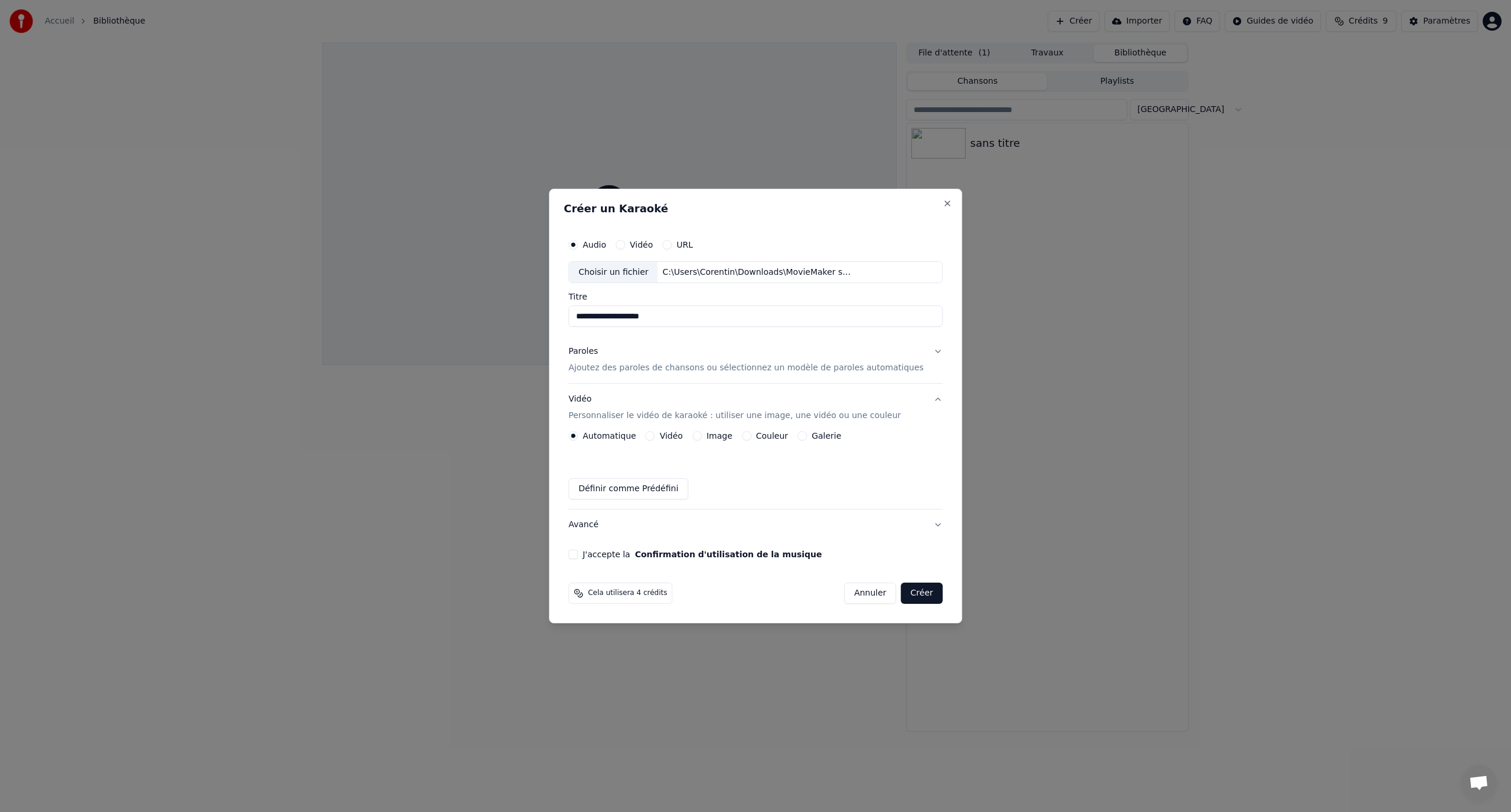
click at [578, 557] on button "J'accepte la Confirmation d'utilisation de la musique" at bounding box center [573, 554] width 9 height 9
click at [727, 437] on label "Image" at bounding box center [719, 436] width 26 height 8
click at [702, 437] on button "Image" at bounding box center [696, 435] width 9 height 9
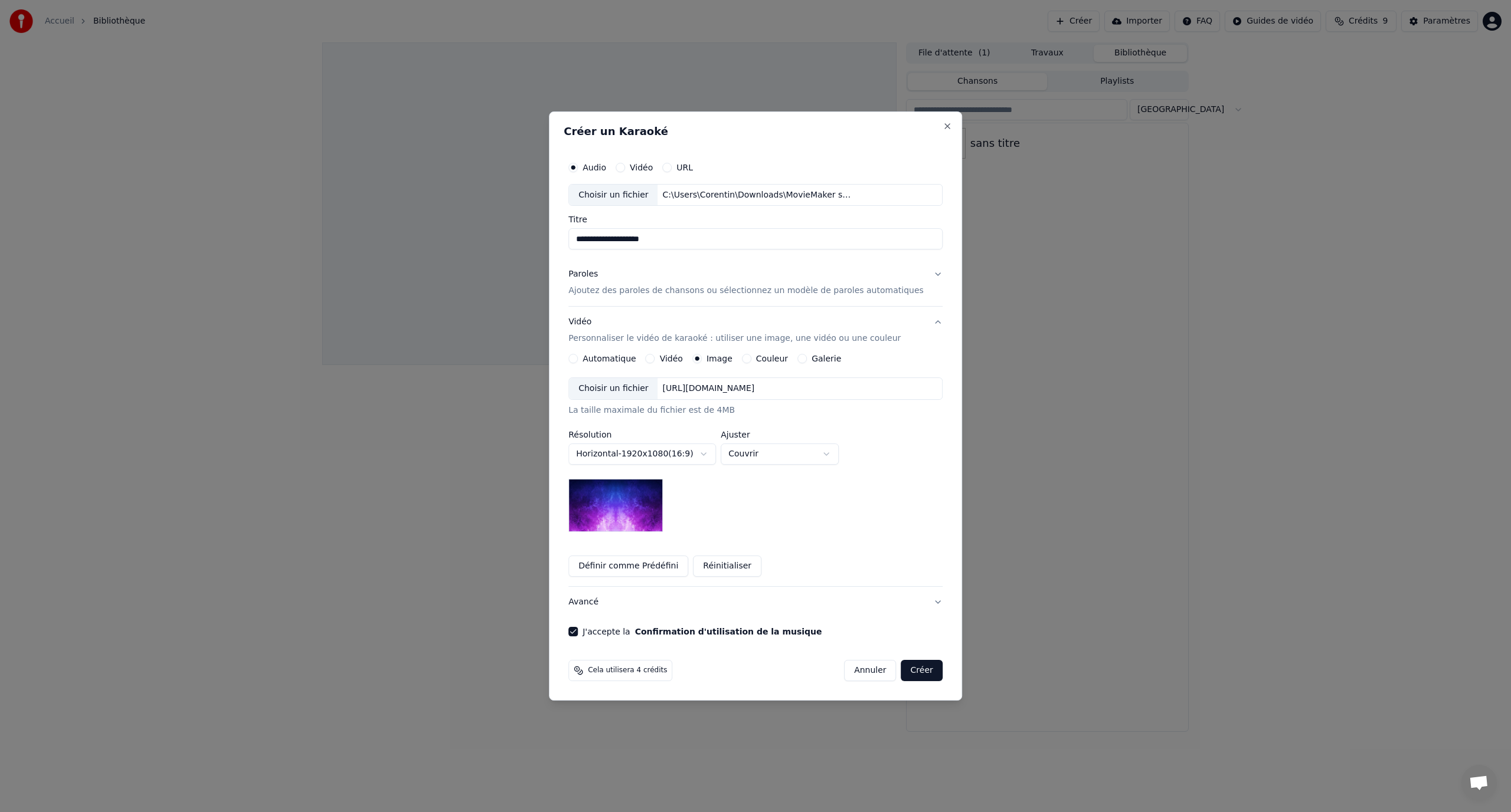
click at [763, 360] on div "Couleur" at bounding box center [764, 358] width 46 height 9
click at [751, 358] on button "Couleur" at bounding box center [746, 358] width 9 height 9
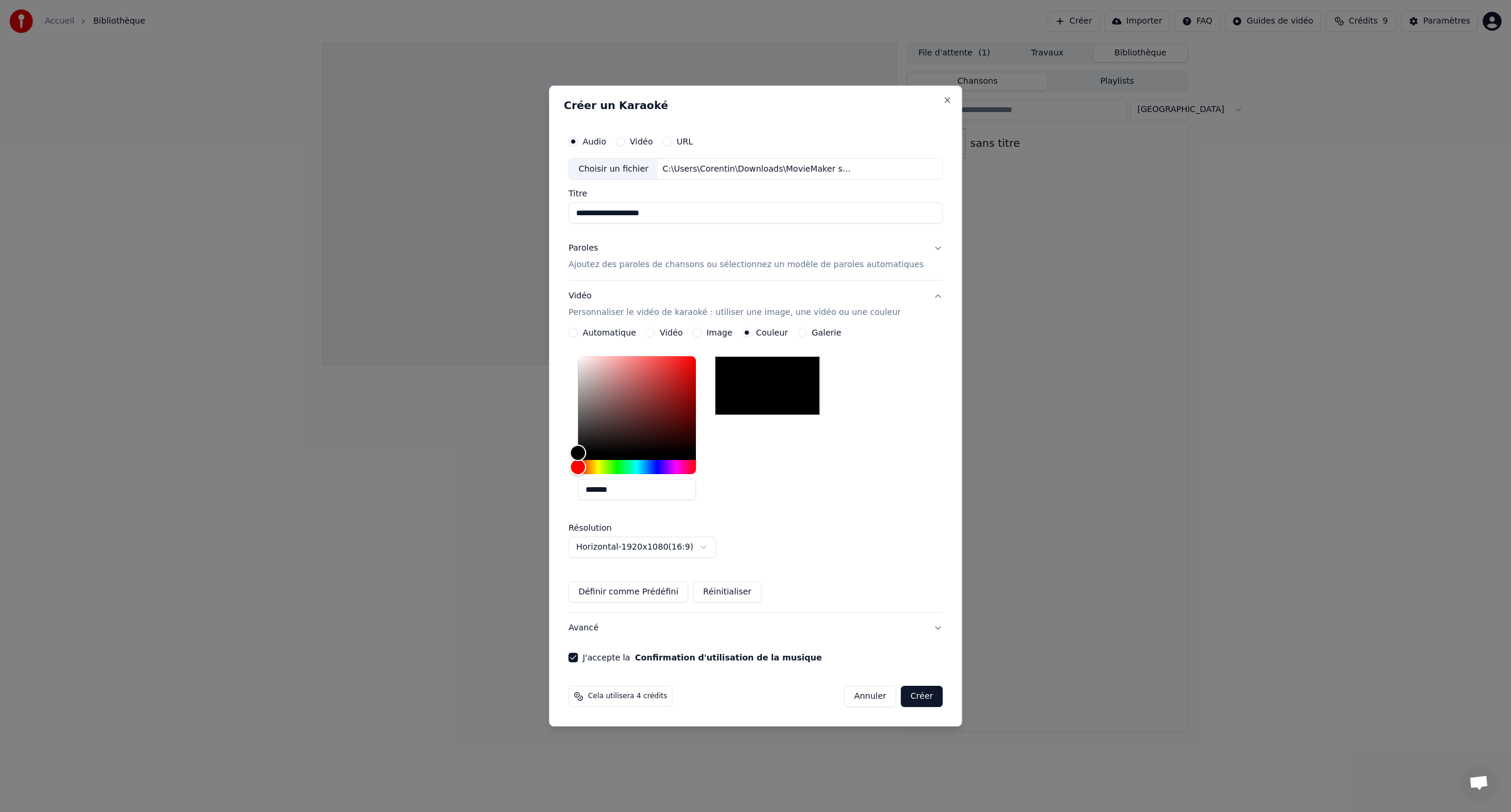
click at [807, 334] on button "Galerie" at bounding box center [802, 332] width 9 height 9
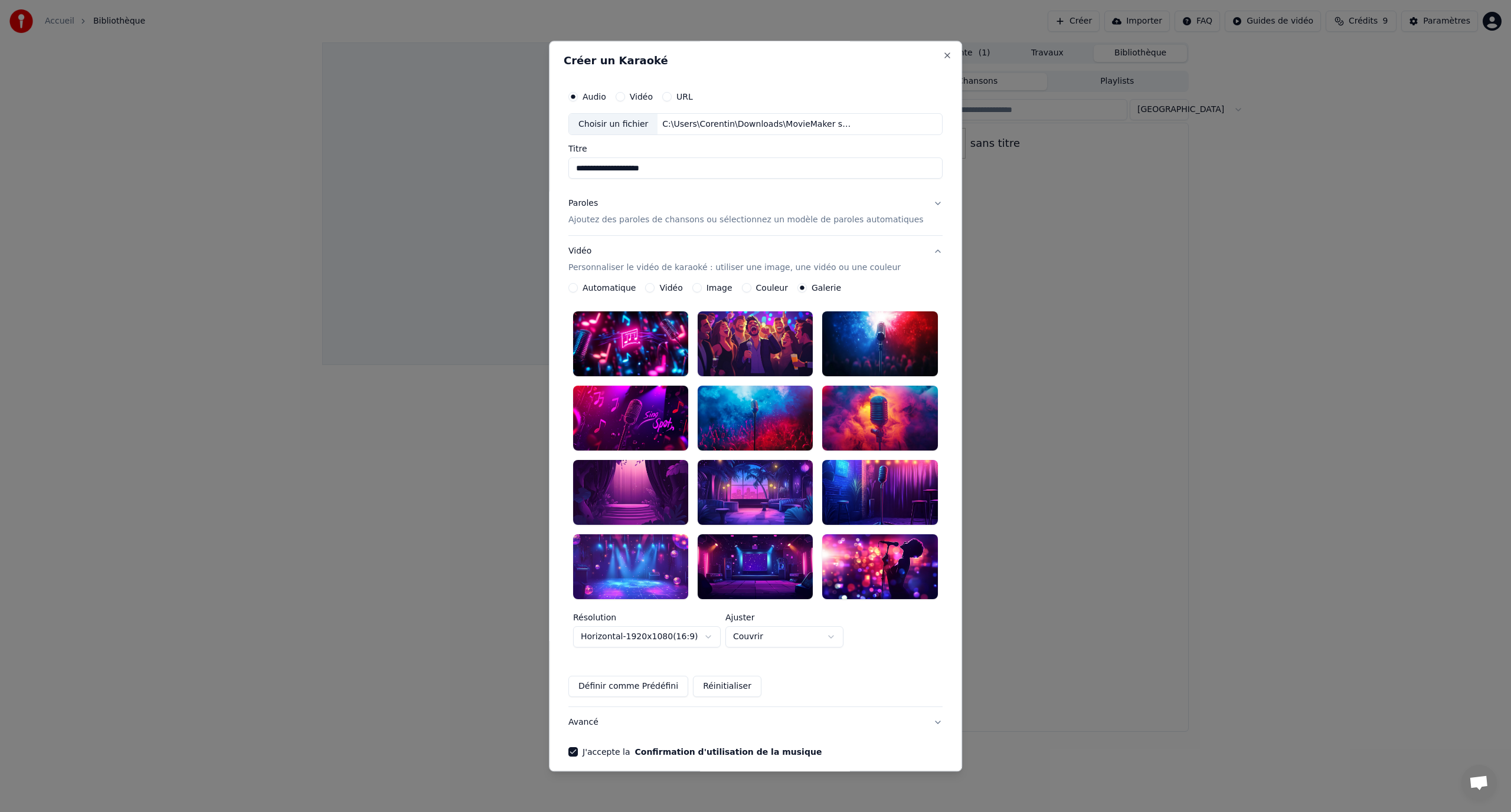
click at [659, 336] on div at bounding box center [631, 344] width 115 height 65
click at [816, 616] on body "**********" at bounding box center [755, 406] width 1511 height 812
click at [819, 611] on body "**********" at bounding box center [755, 406] width 1511 height 812
click at [809, 610] on body "**********" at bounding box center [755, 406] width 1511 height 812
click at [792, 617] on body "**********" at bounding box center [755, 406] width 1511 height 812
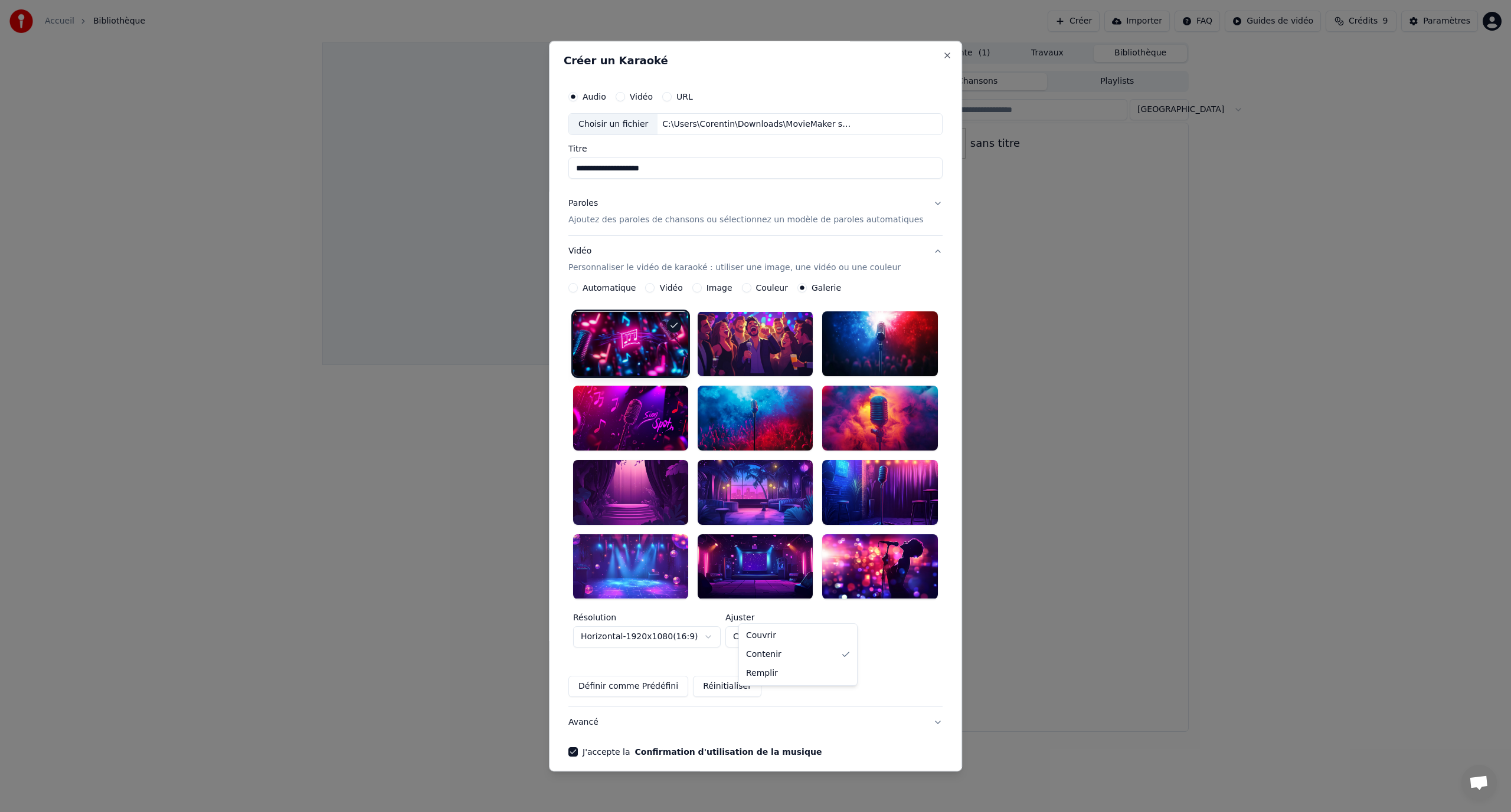
select select "*****"
click at [907, 780] on button "Créer" at bounding box center [922, 791] width 41 height 22
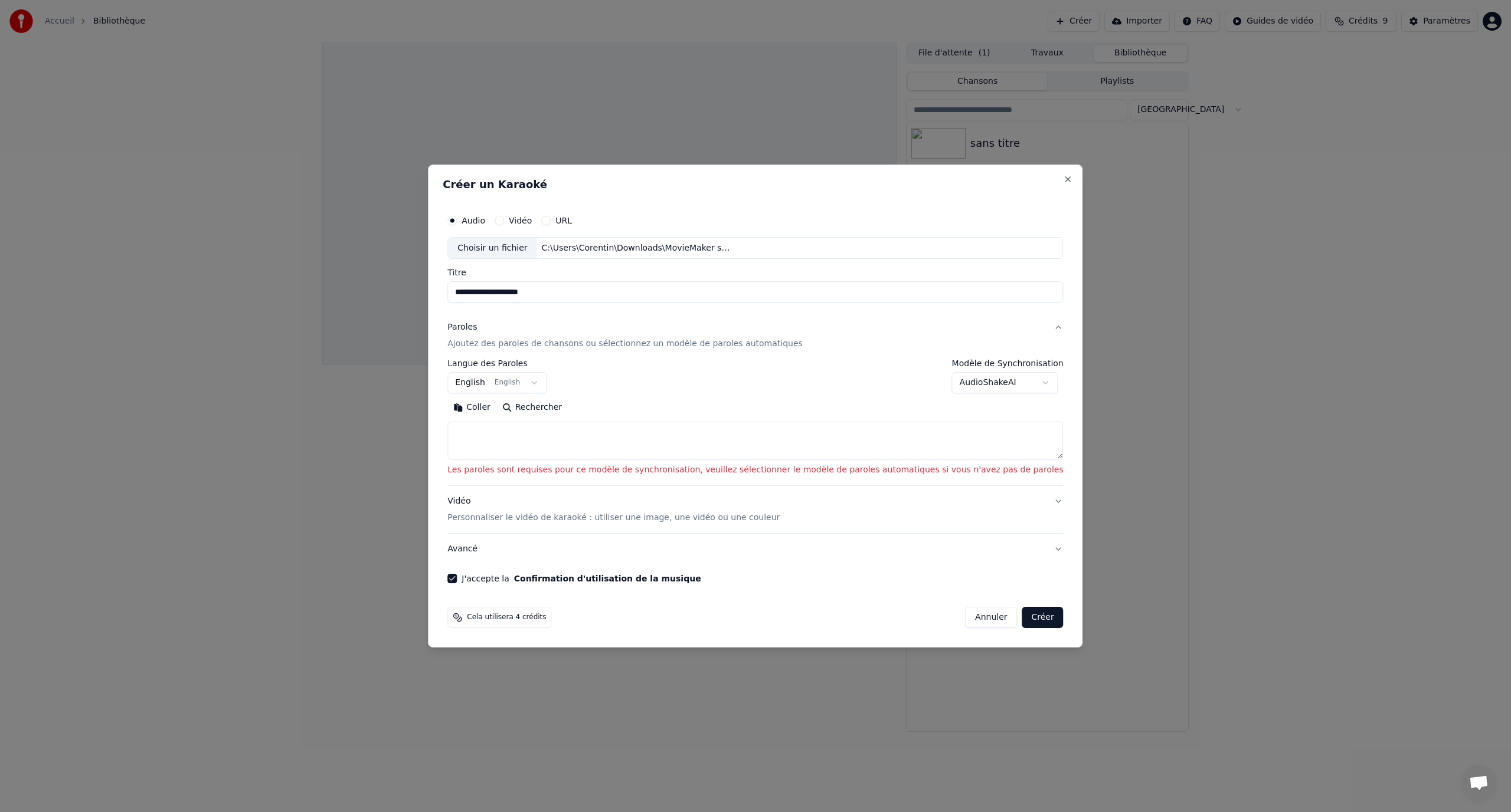
click at [600, 434] on textarea at bounding box center [755, 441] width 616 height 38
click at [555, 380] on body "**********" at bounding box center [755, 406] width 1511 height 812
select select "**"
click at [943, 389] on body "**********" at bounding box center [755, 406] width 1511 height 812
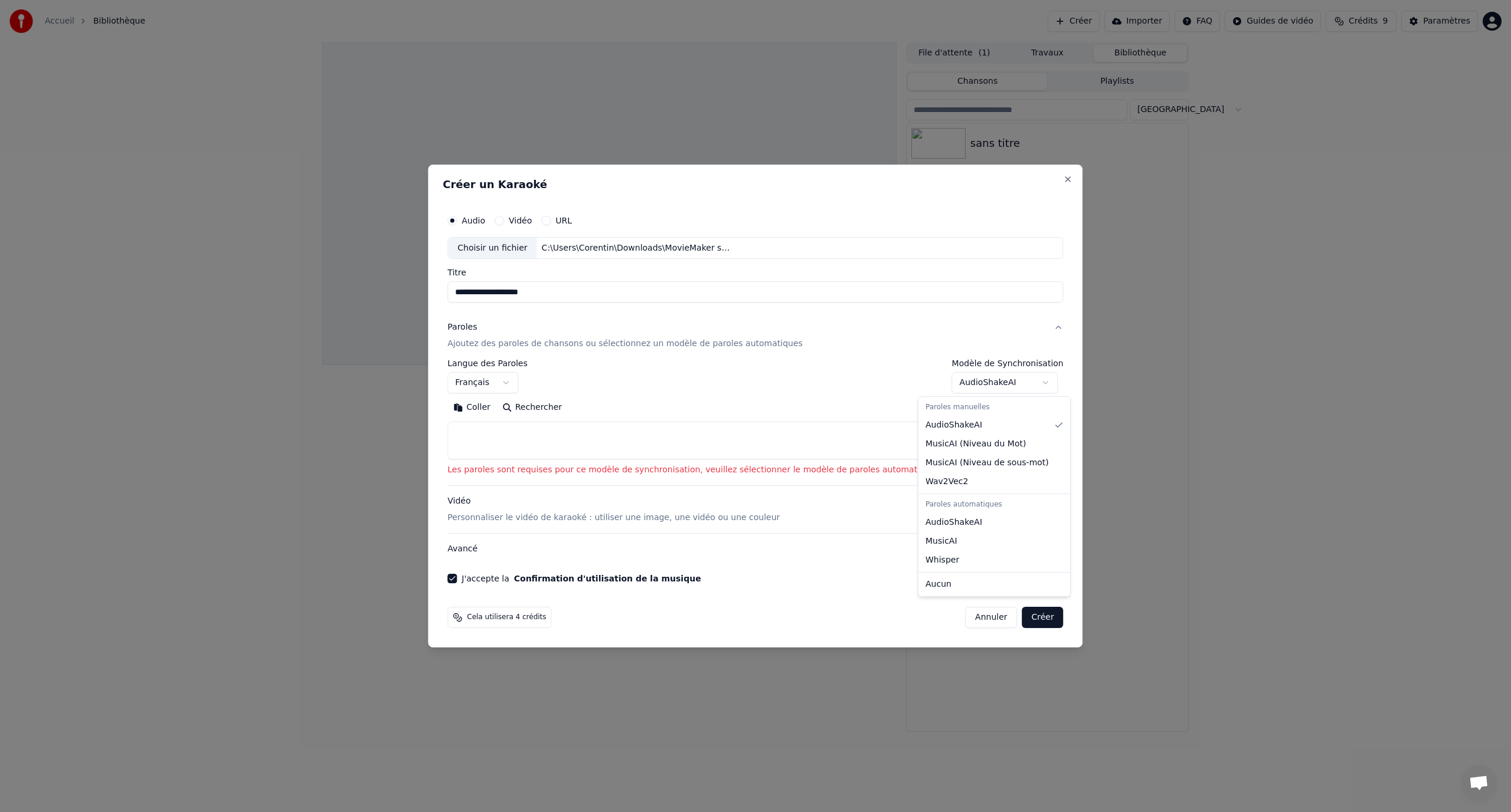
click at [985, 382] on body "**********" at bounding box center [755, 406] width 1511 height 812
click at [1064, 179] on button "Close" at bounding box center [1068, 179] width 9 height 9
select select
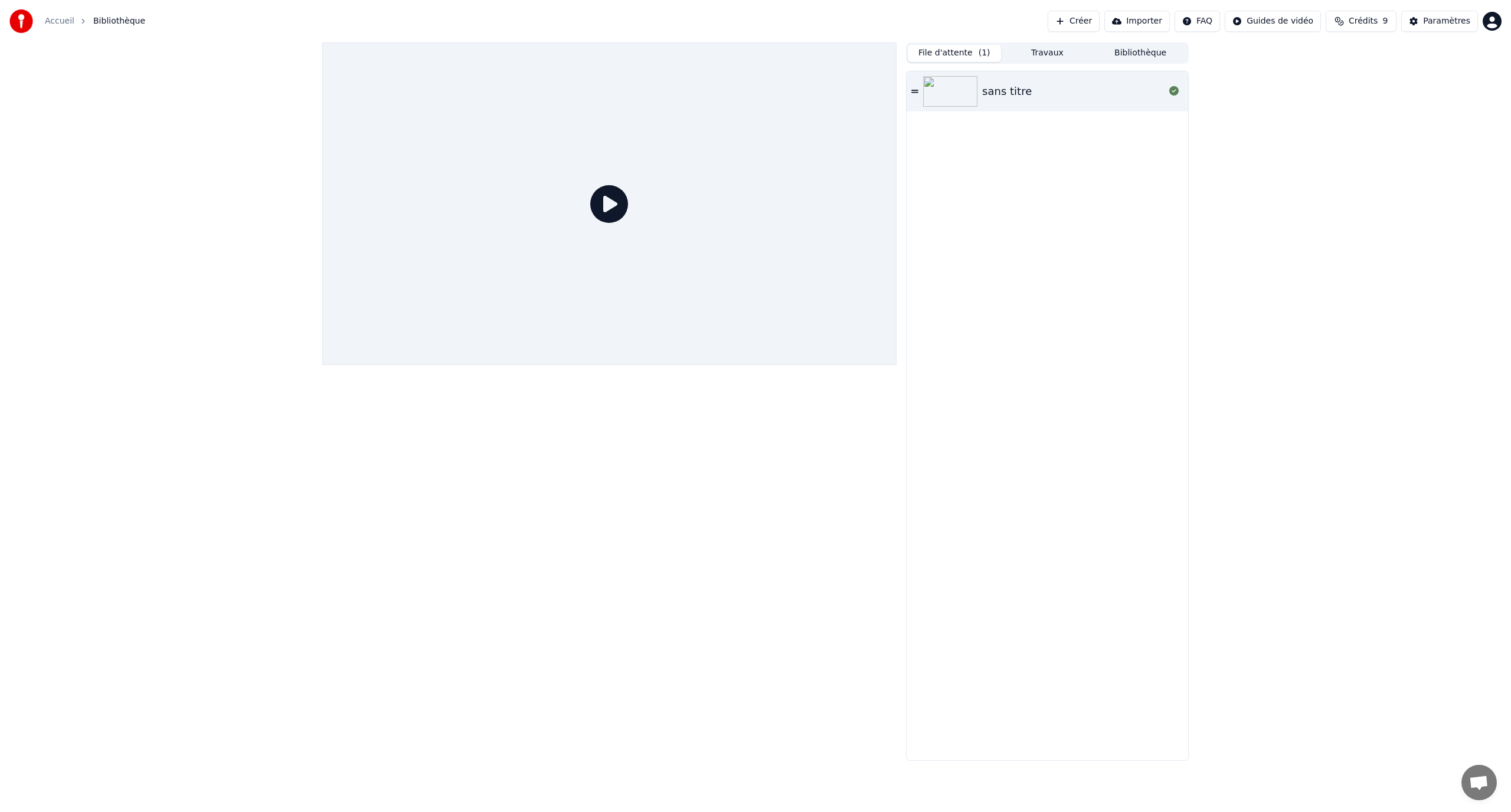
click at [980, 51] on span "( 1 )" at bounding box center [984, 53] width 12 height 12
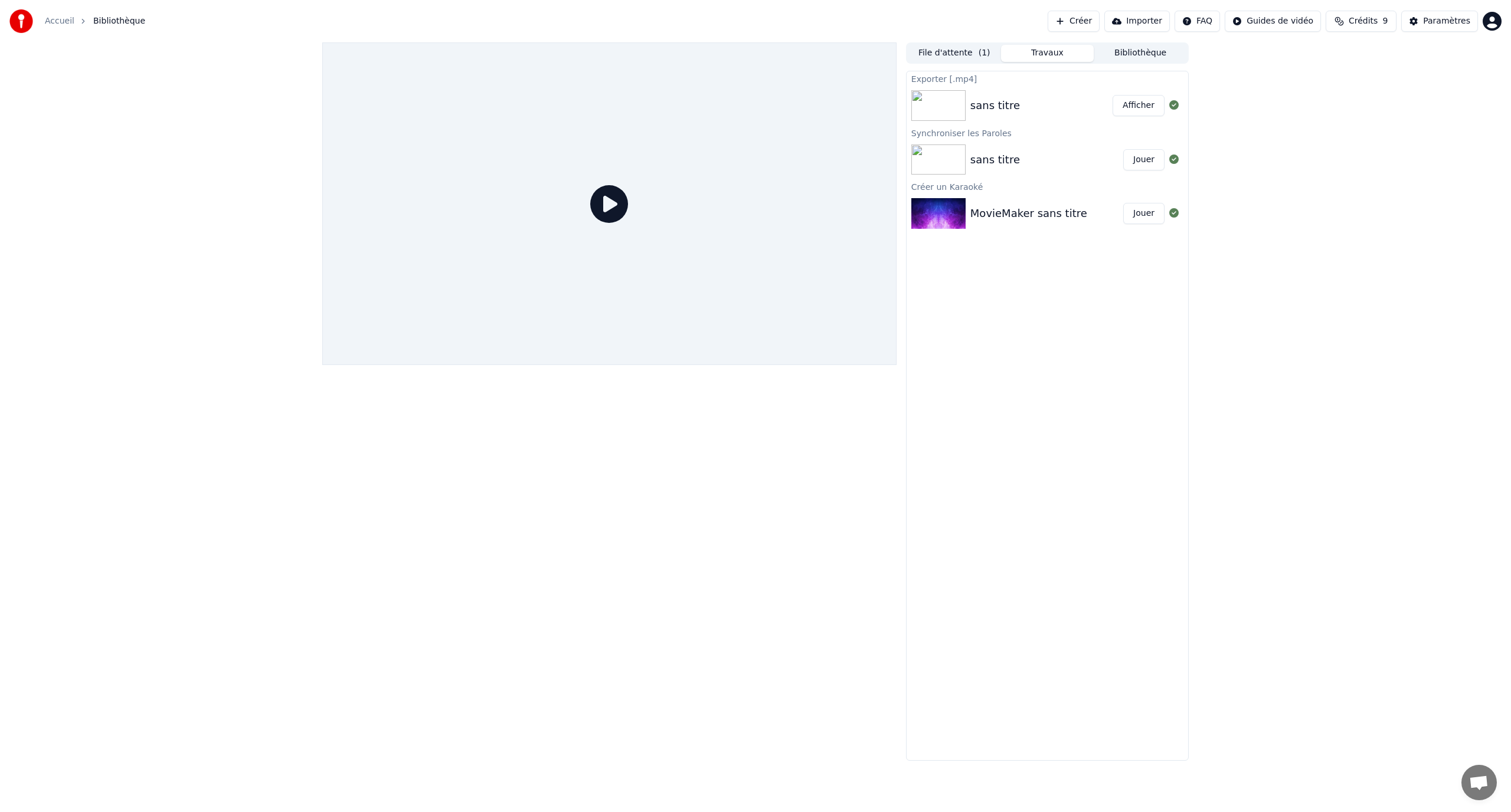
click at [1023, 53] on button "Travaux" at bounding box center [1047, 53] width 93 height 17
click at [1129, 106] on button "Afficher" at bounding box center [1138, 106] width 52 height 22
click at [945, 100] on img at bounding box center [938, 105] width 54 height 31
click at [618, 206] on icon at bounding box center [609, 204] width 38 height 38
click at [967, 122] on div "sans titre Afficher" at bounding box center [1047, 105] width 281 height 40
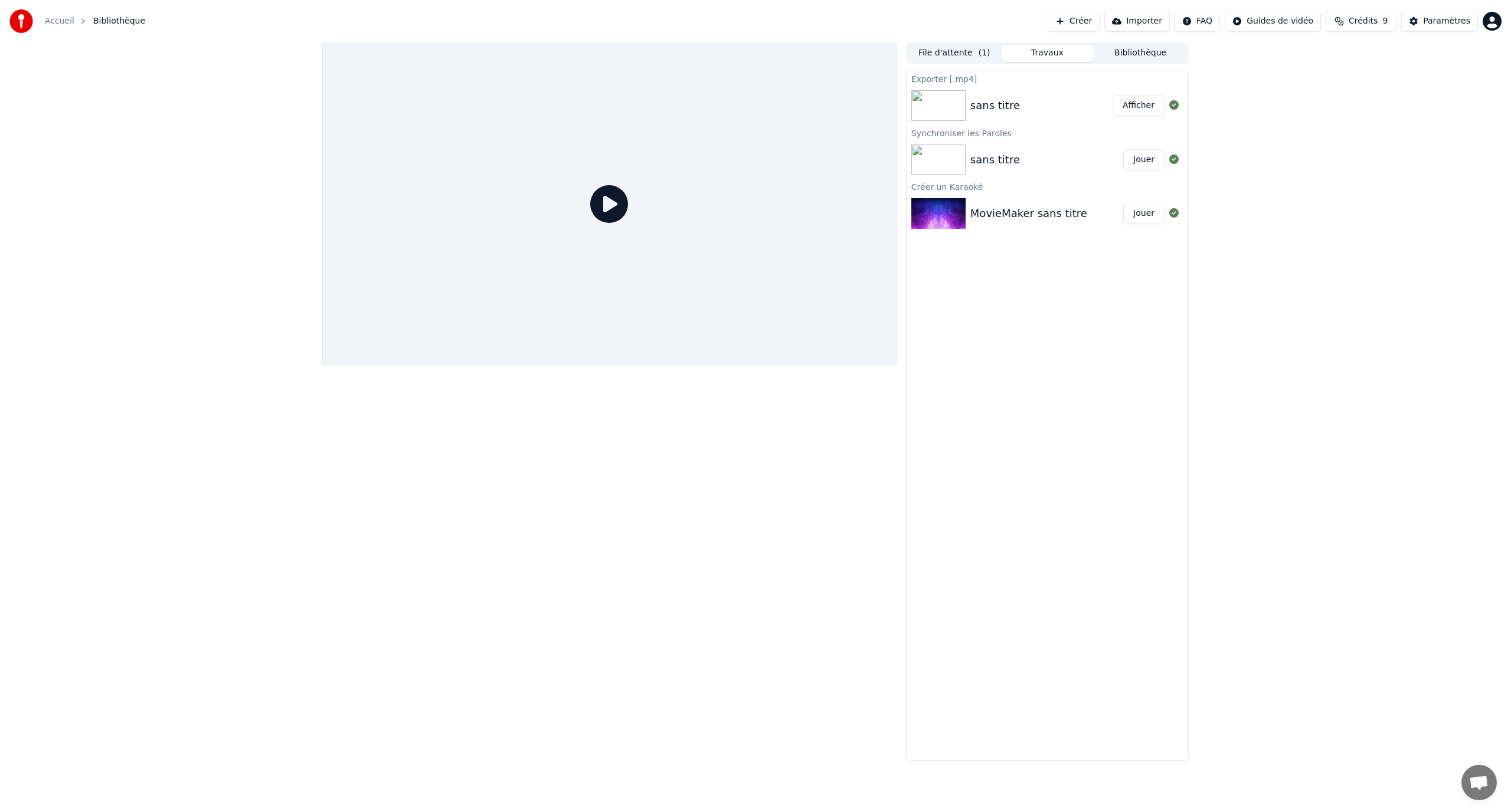
click at [968, 120] on div "sans titre Afficher" at bounding box center [1047, 105] width 281 height 40
click at [971, 105] on div "sans titre" at bounding box center [995, 105] width 50 height 17
click at [1149, 108] on button "Afficher" at bounding box center [1138, 106] width 52 height 22
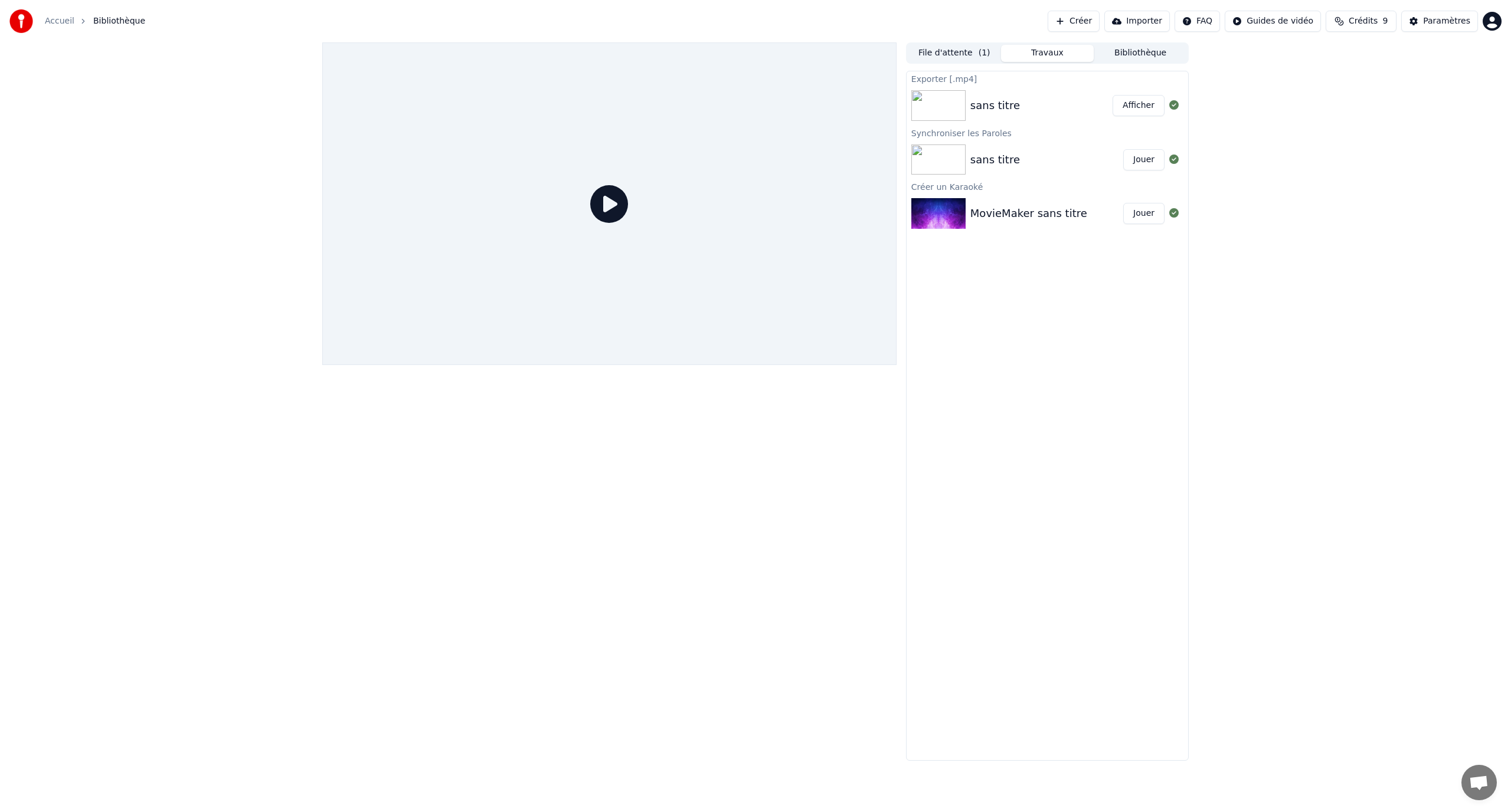
click at [938, 140] on div "sans titre Jouer" at bounding box center [1047, 160] width 281 height 40
click at [947, 115] on img at bounding box center [938, 105] width 54 height 31
click at [1098, 62] on div "File d'attente ( 1 ) Travaux Bibliothèque" at bounding box center [1047, 53] width 283 height 22
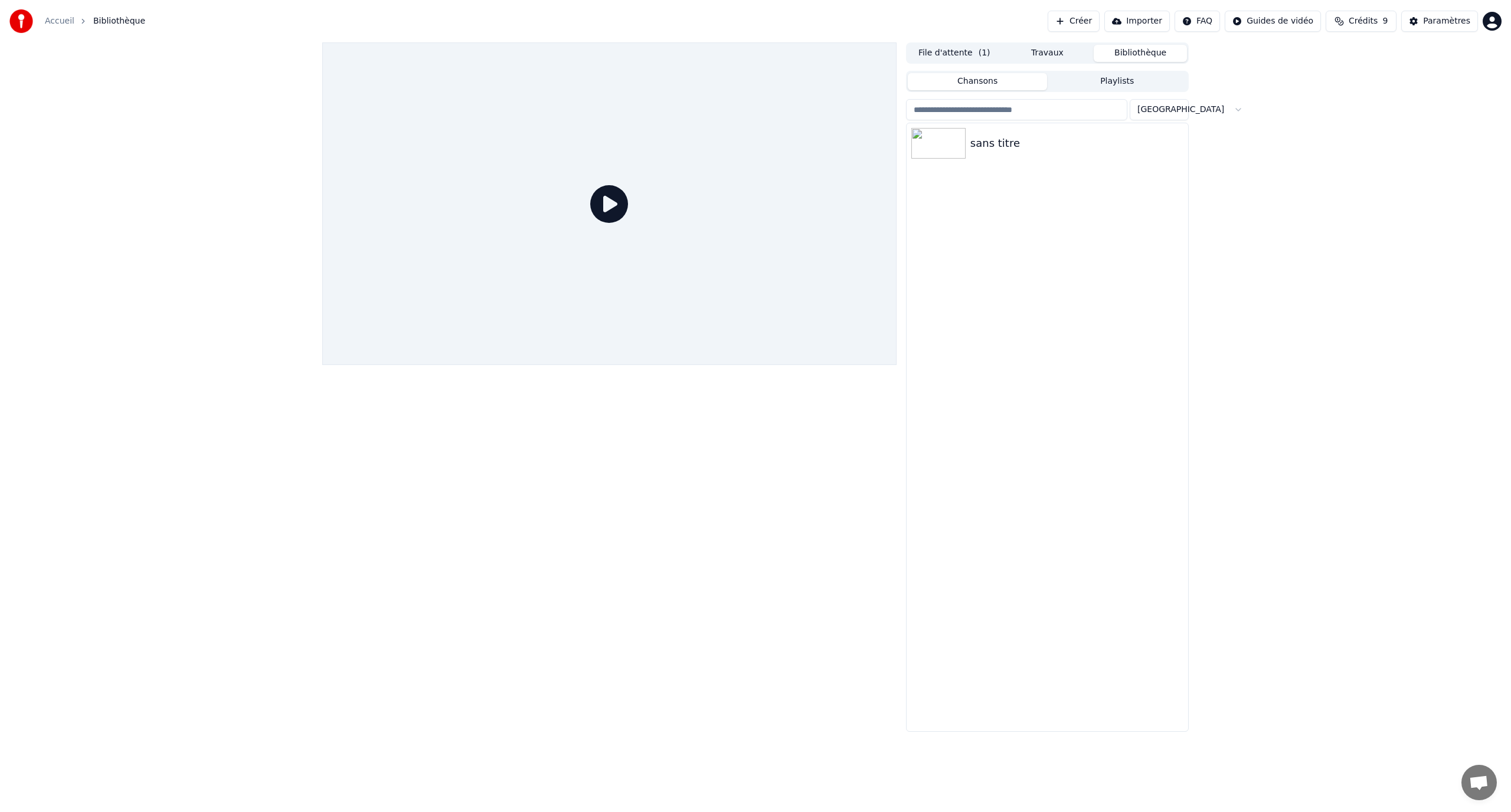
click at [1102, 56] on button "Bibliothèque" at bounding box center [1140, 53] width 93 height 17
click at [959, 153] on img at bounding box center [938, 143] width 54 height 31
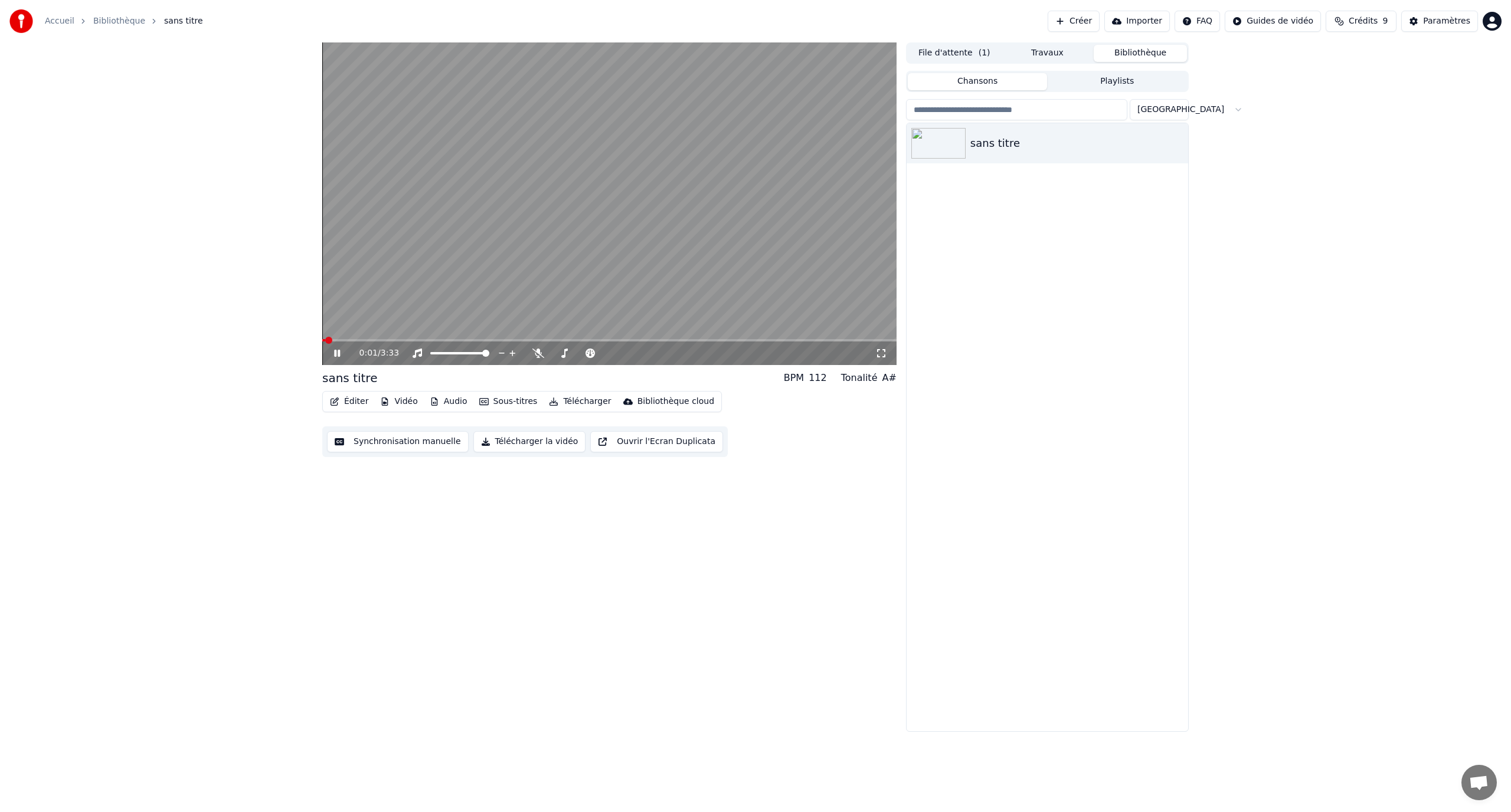
click at [720, 340] on span at bounding box center [609, 340] width 574 height 2
click at [754, 341] on span at bounding box center [609, 340] width 574 height 2
click at [397, 341] on span at bounding box center [539, 340] width 433 height 2
click at [753, 341] on span at bounding box center [609, 340] width 574 height 2
drag, startPoint x: 698, startPoint y: 270, endPoint x: 464, endPoint y: 305, distance: 236.6
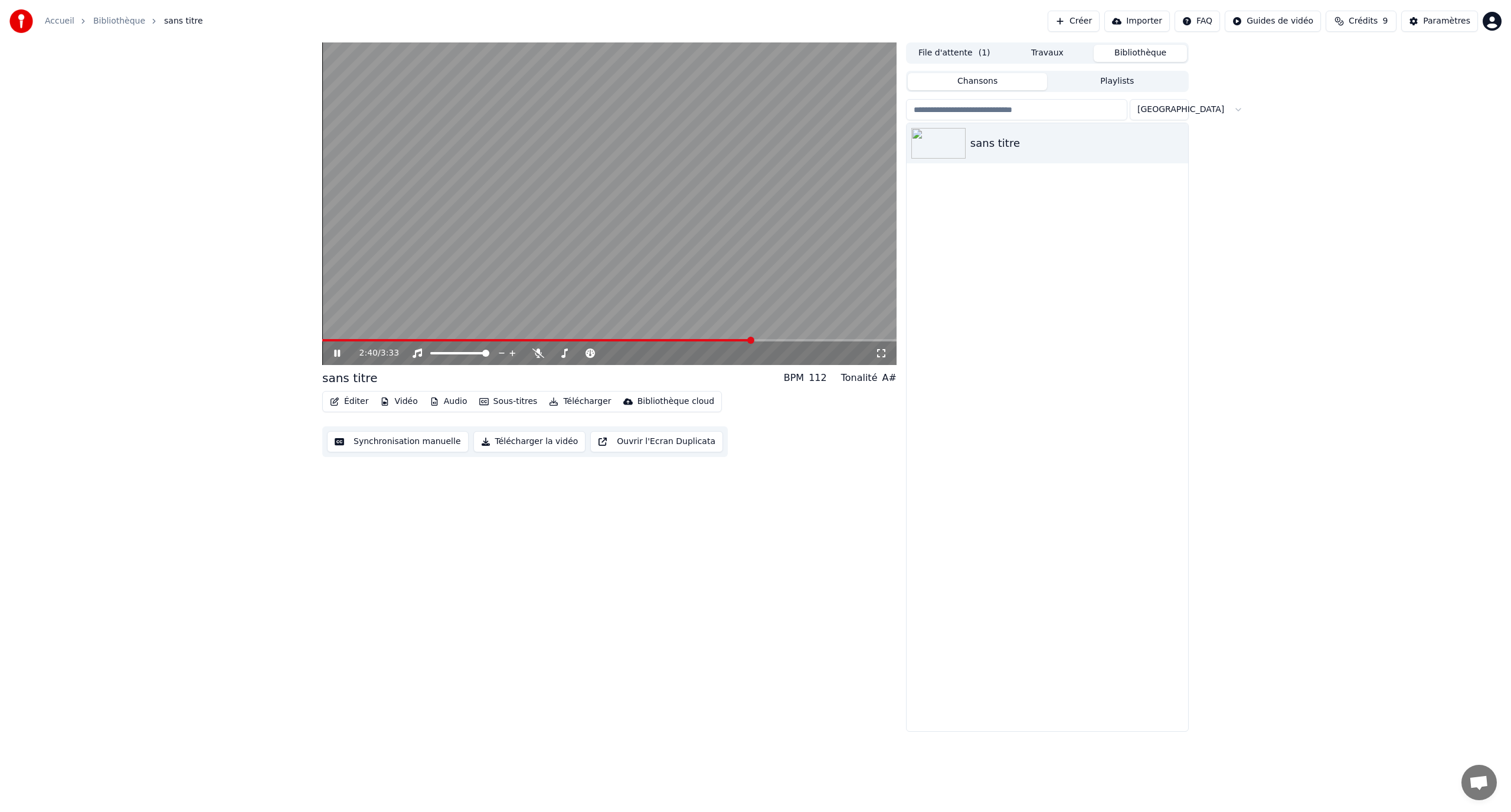
click at [697, 270] on video at bounding box center [609, 203] width 574 height 323
click at [417, 297] on video at bounding box center [609, 203] width 574 height 323
click at [490, 403] on button "Sous-titres" at bounding box center [509, 401] width 68 height 17
click at [621, 237] on video at bounding box center [609, 203] width 574 height 323
click at [512, 404] on button "Sous-titres" at bounding box center [509, 401] width 68 height 17
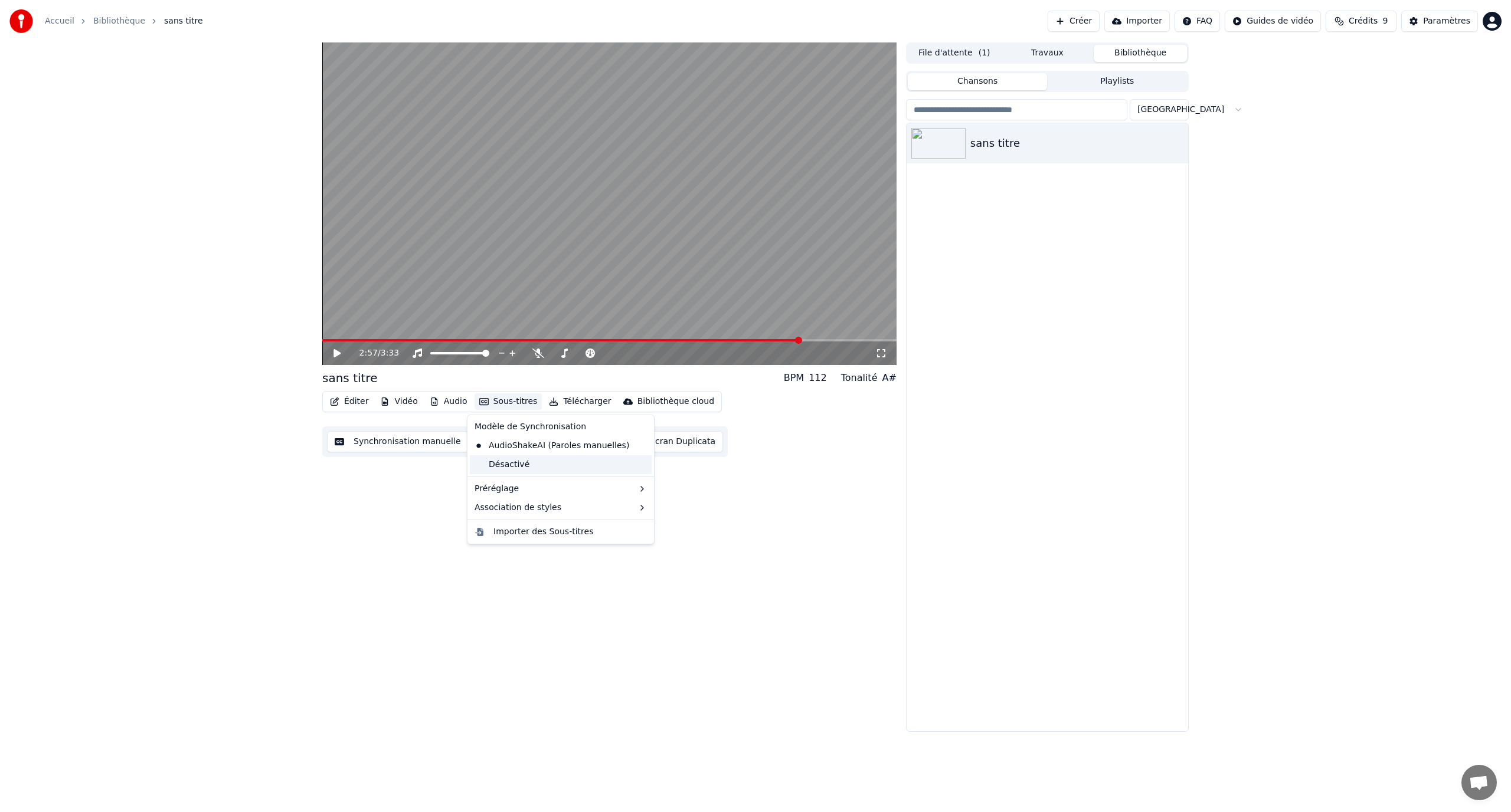
click at [551, 465] on div "Désactivé" at bounding box center [560, 464] width 182 height 19
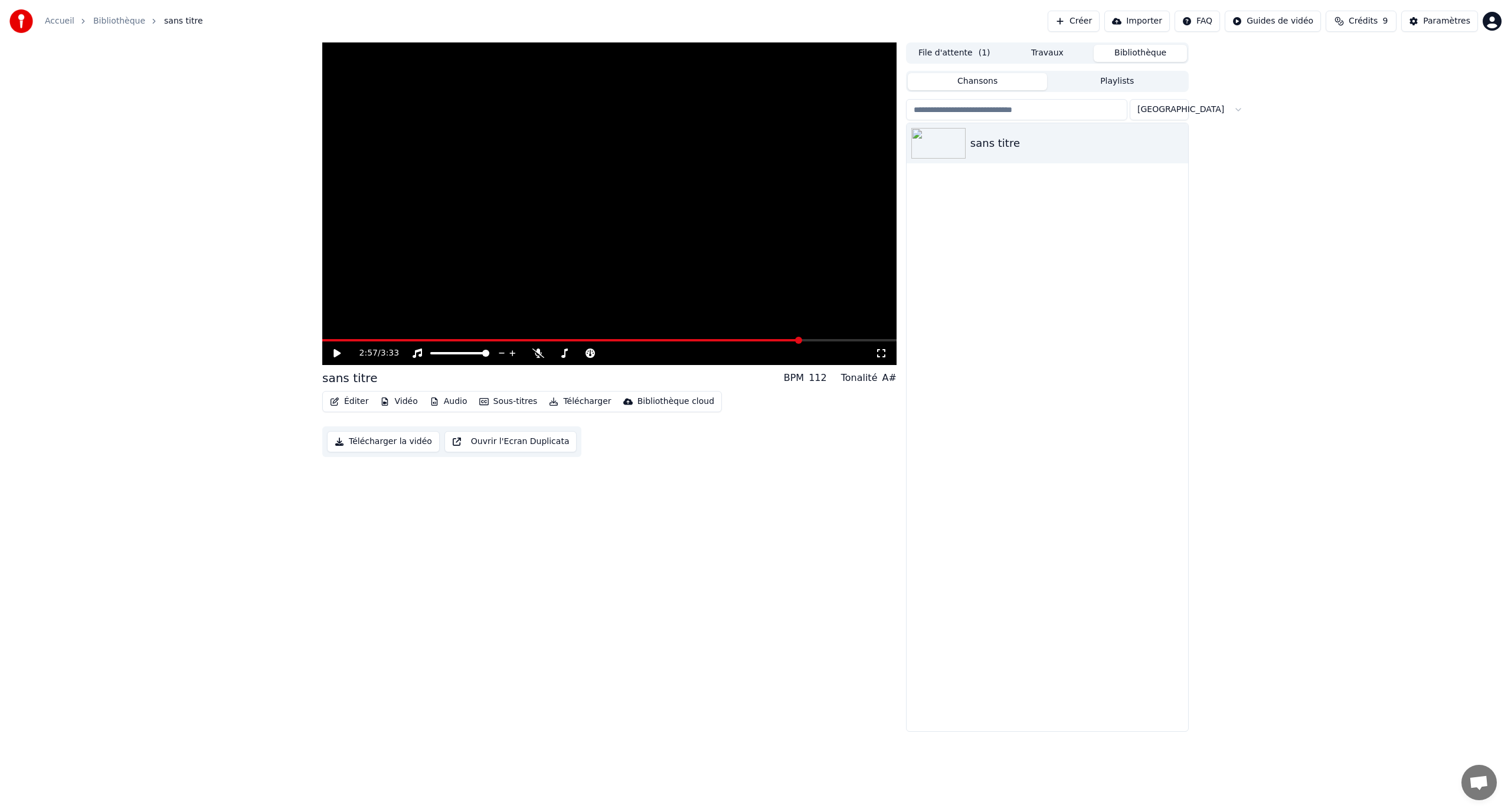
click at [582, 266] on video at bounding box center [609, 203] width 574 height 323
click at [553, 307] on video at bounding box center [609, 203] width 574 height 323
click at [510, 406] on button "Sous-titres" at bounding box center [509, 401] width 68 height 17
click at [541, 445] on div "AudioShakeAI (Paroles manuelles)" at bounding box center [552, 445] width 164 height 19
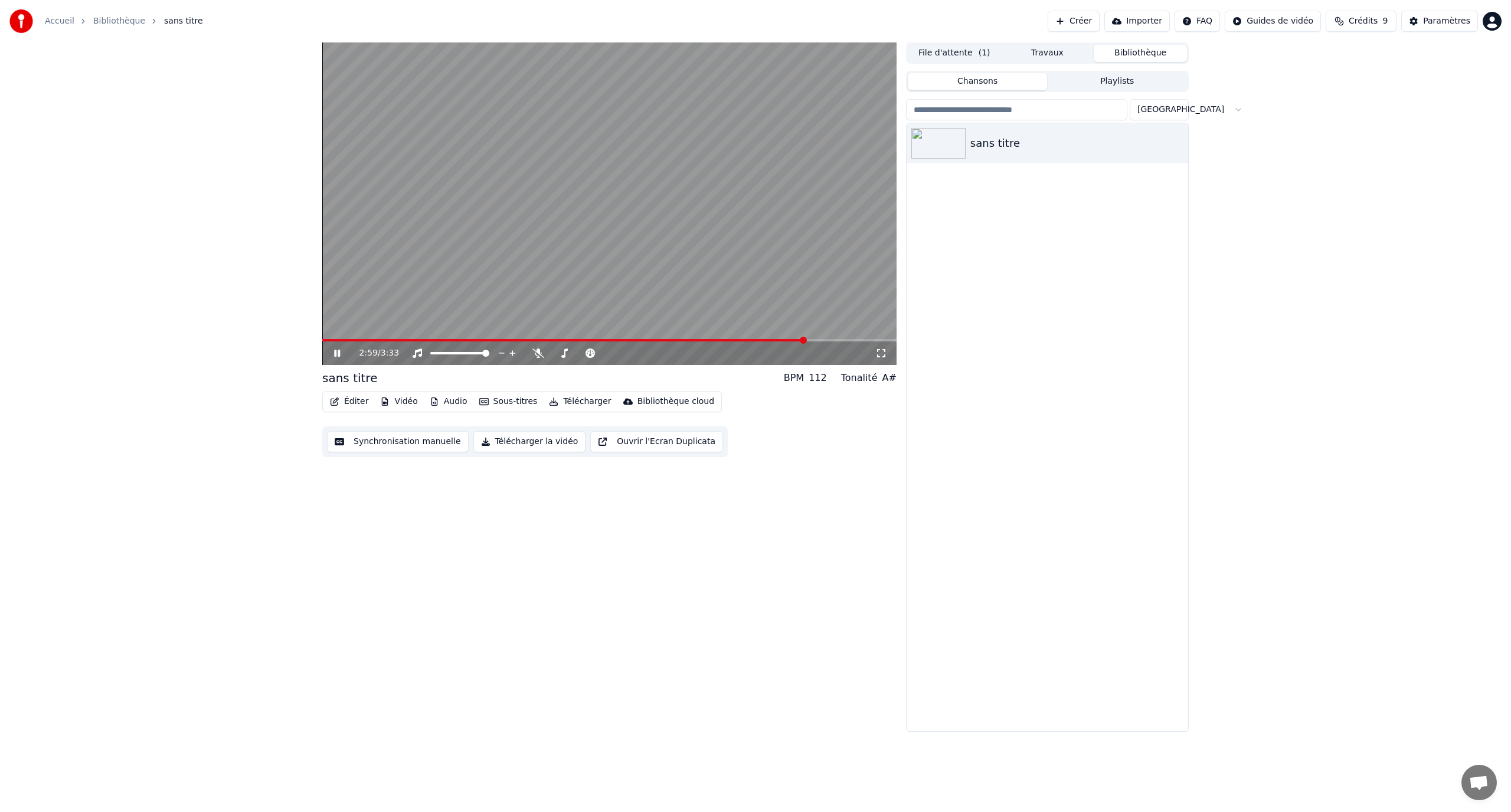
click at [578, 291] on video at bounding box center [609, 203] width 574 height 323
click at [354, 405] on button "Éditer" at bounding box center [349, 401] width 48 height 17
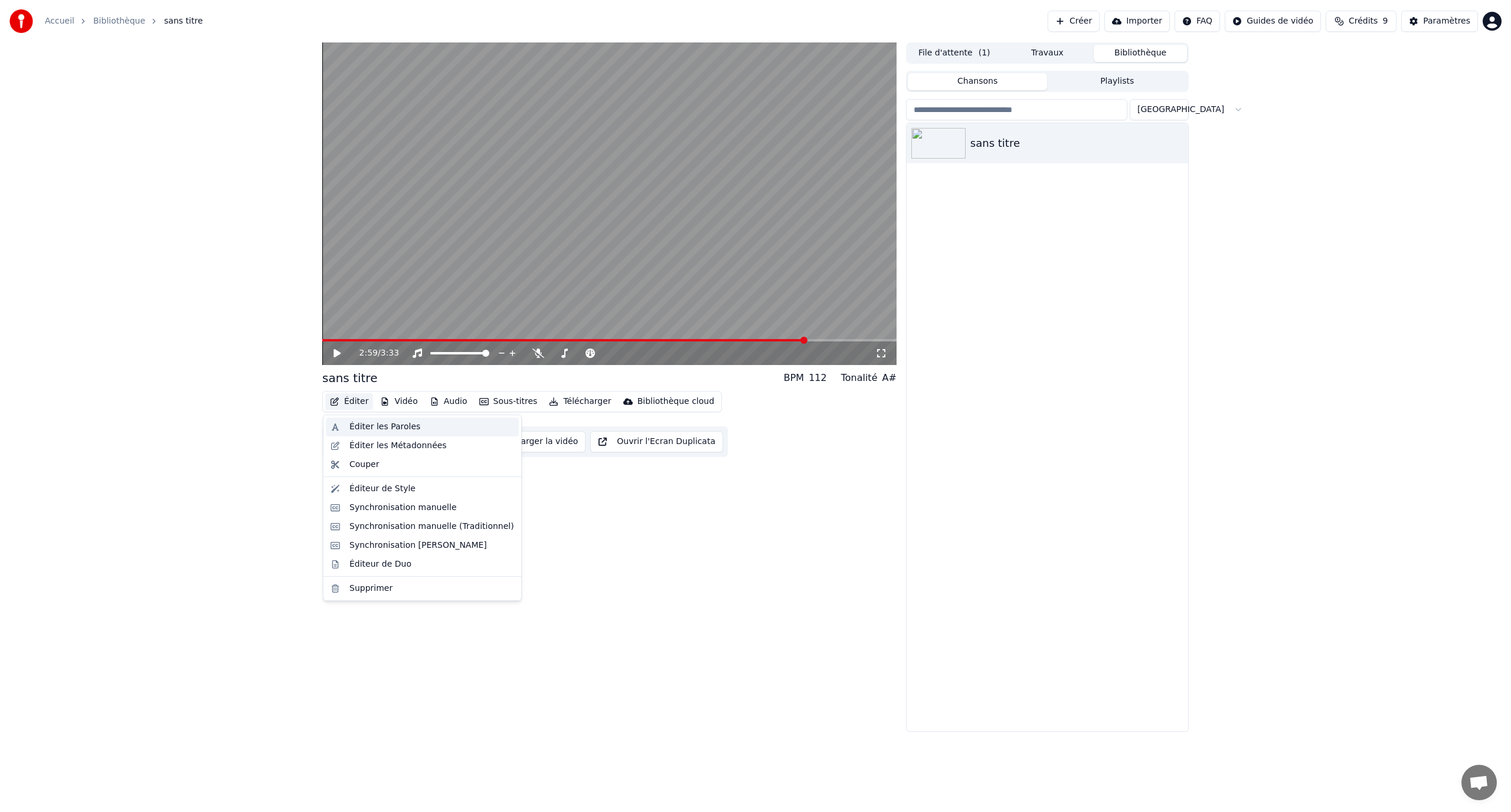
click at [397, 426] on div "Éditer les Paroles" at bounding box center [384, 427] width 71 height 12
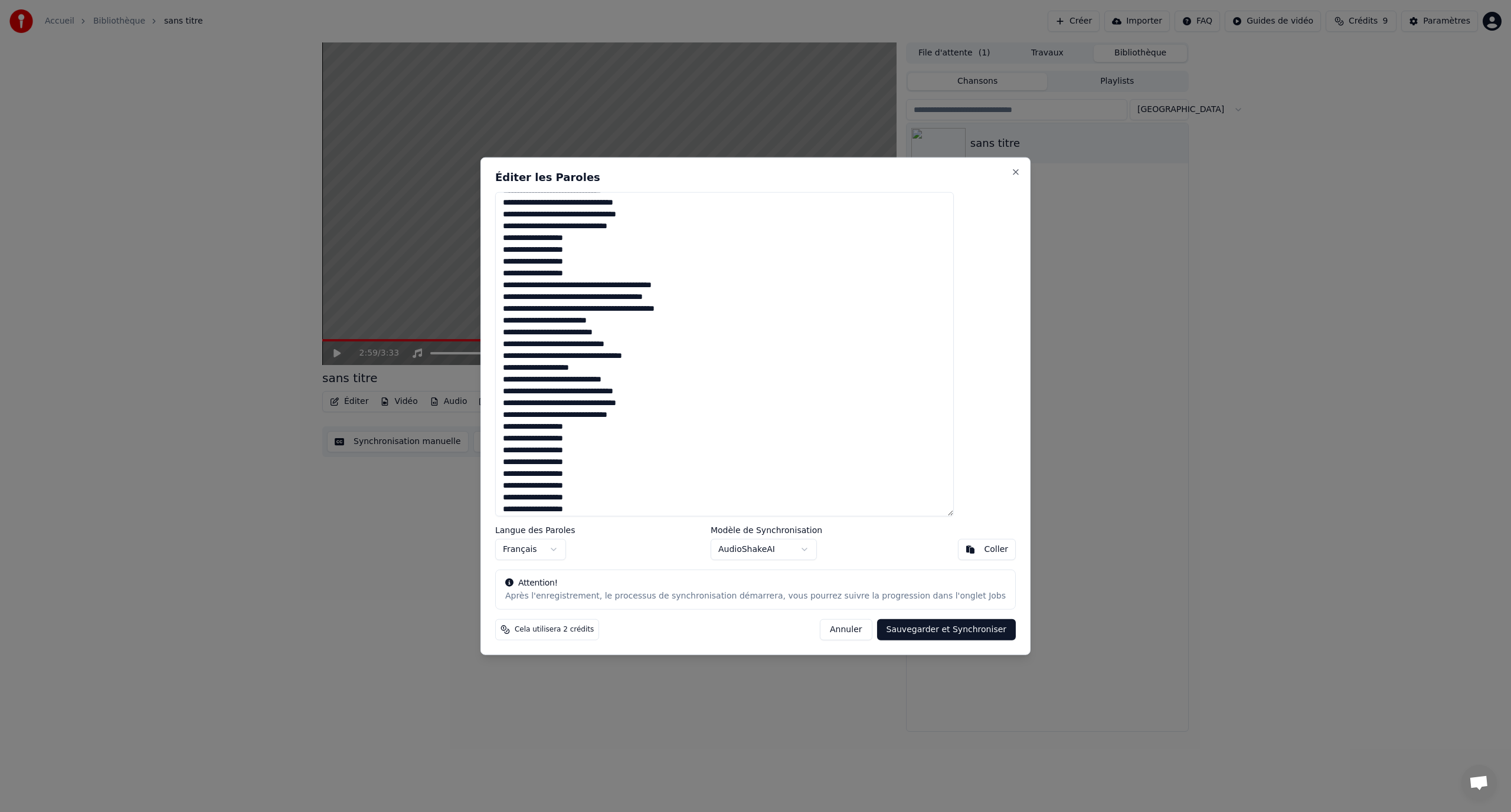
scroll to position [299, 0]
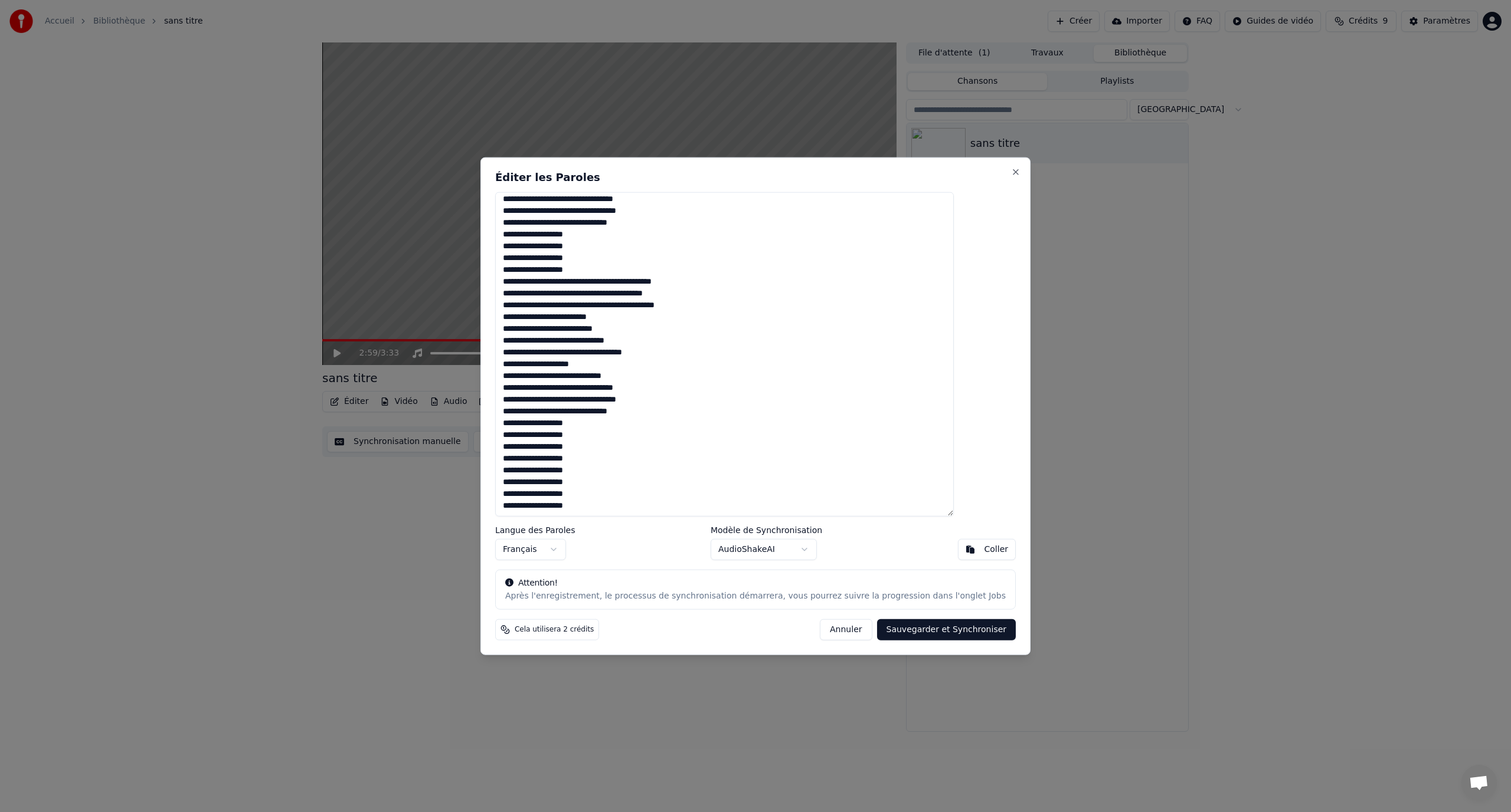
click at [622, 367] on textarea at bounding box center [724, 354] width 459 height 325
type textarea "**********"
click at [759, 542] on body "Accueil Bibliothèque sans titre Créer Importer FAQ Guides de vidéo Crédits 9 Pa…" at bounding box center [755, 406] width 1511 height 812
click at [906, 631] on button "Sauvegarder et Synchroniser" at bounding box center [947, 630] width 139 height 22
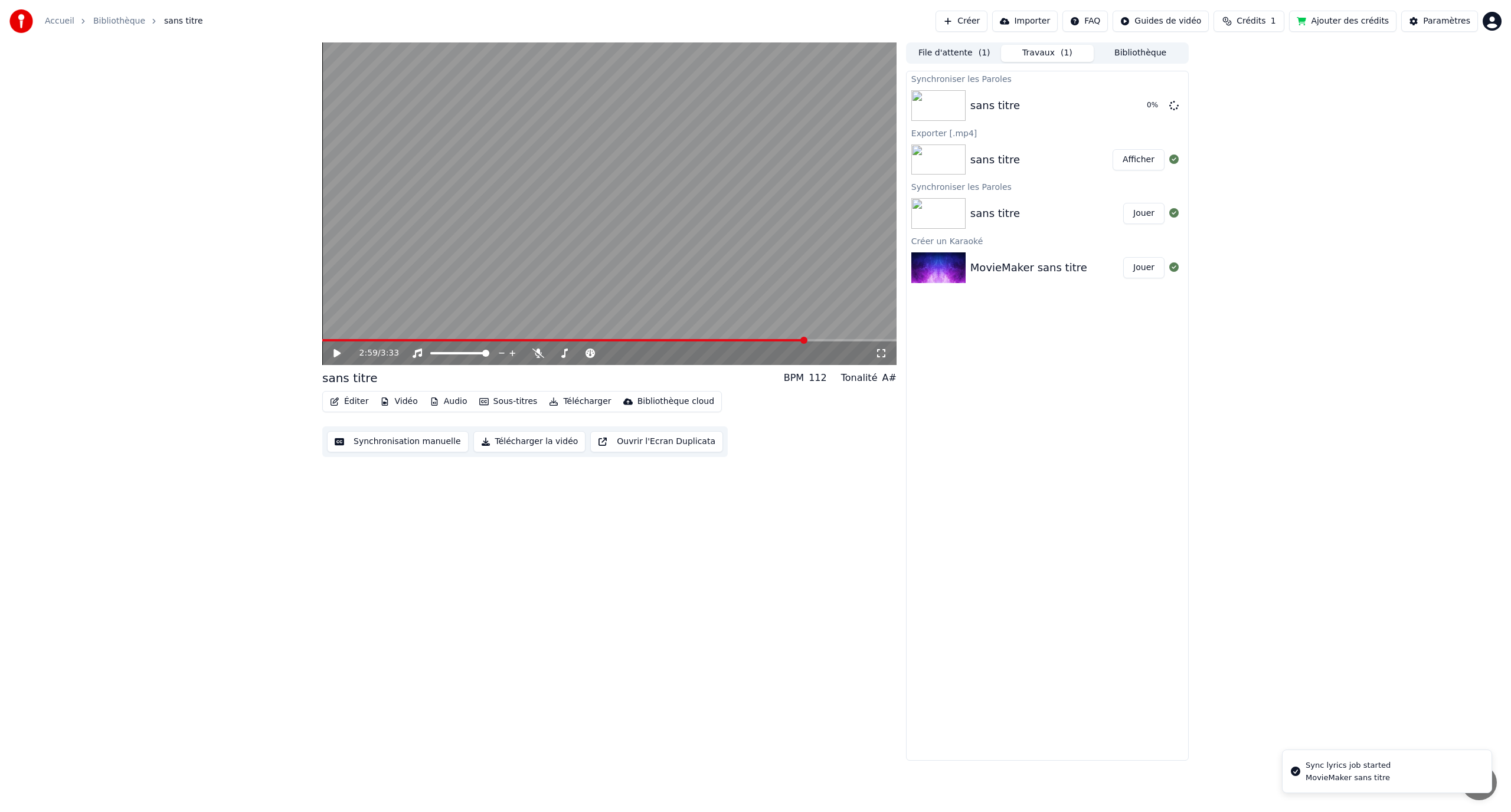
click at [673, 238] on video at bounding box center [609, 203] width 574 height 323
click at [758, 338] on video at bounding box center [609, 203] width 574 height 323
click at [758, 340] on span at bounding box center [565, 340] width 487 height 2
click at [706, 245] on video at bounding box center [609, 203] width 574 height 323
click at [721, 248] on video at bounding box center [609, 203] width 574 height 323
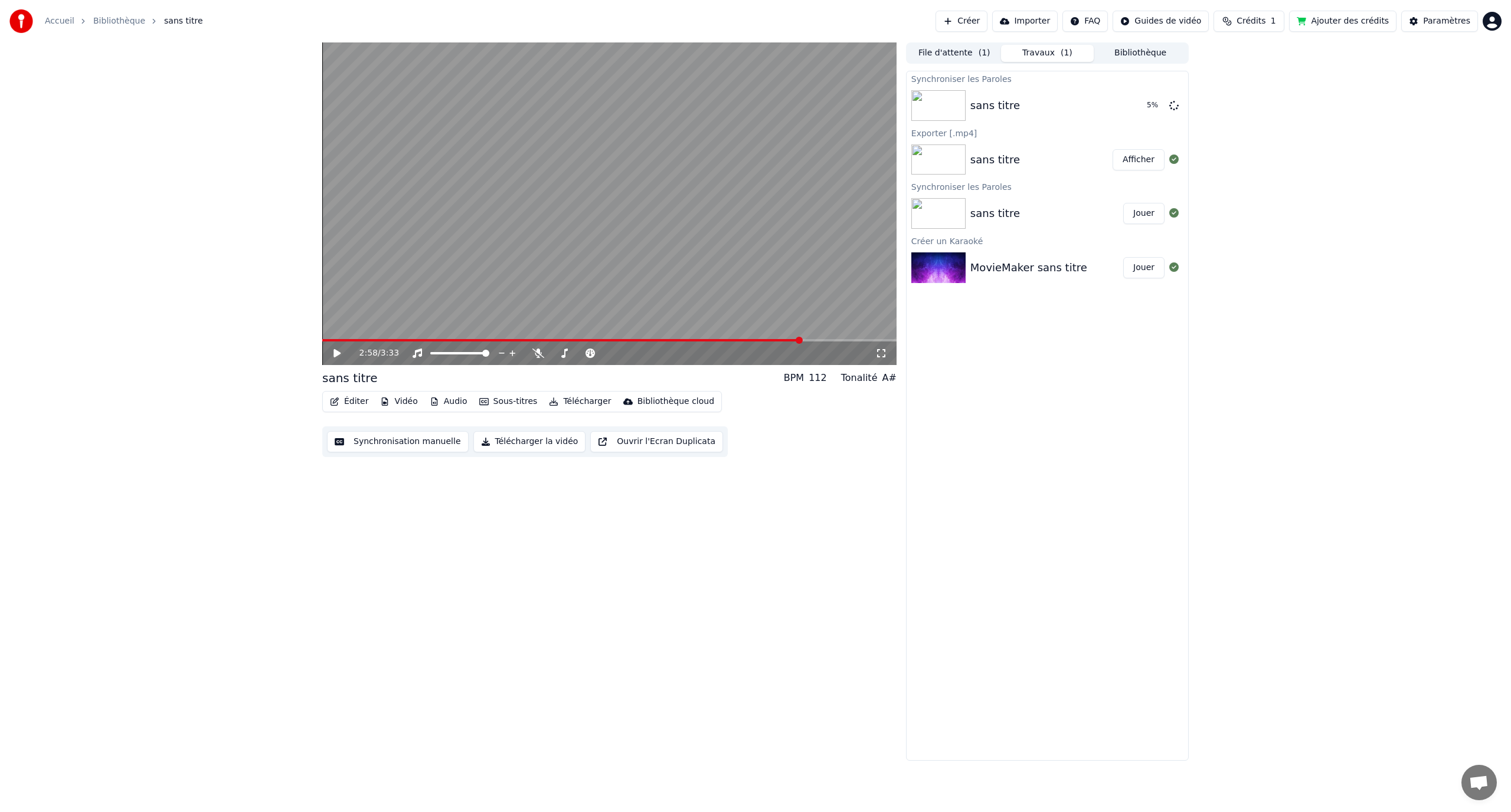
click at [482, 404] on icon "button" at bounding box center [484, 401] width 9 height 8
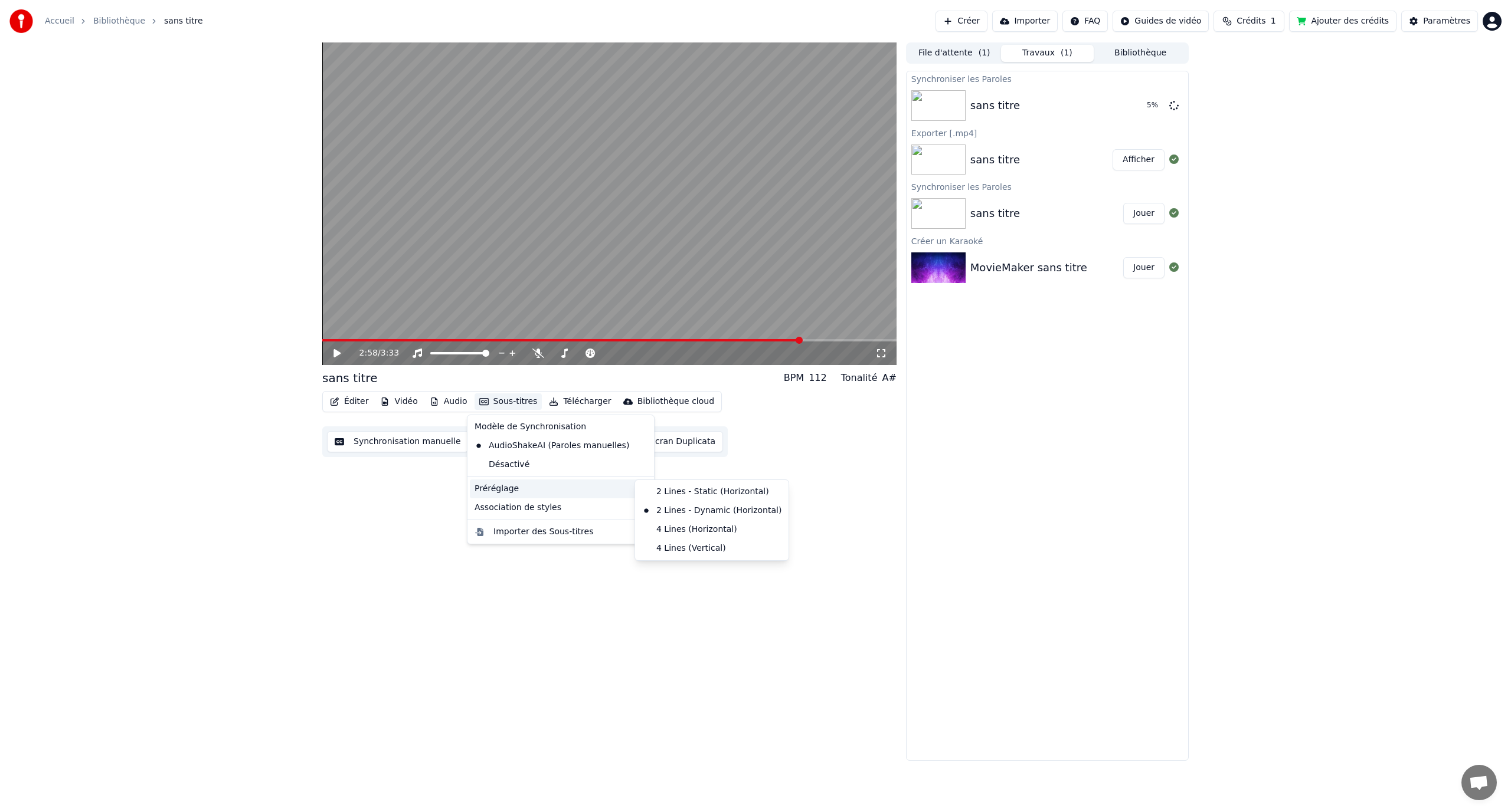
click at [529, 487] on div "Préréglage" at bounding box center [560, 489] width 182 height 19
click at [677, 496] on div "2 Lines - Static (Horizontal)" at bounding box center [711, 492] width 149 height 19
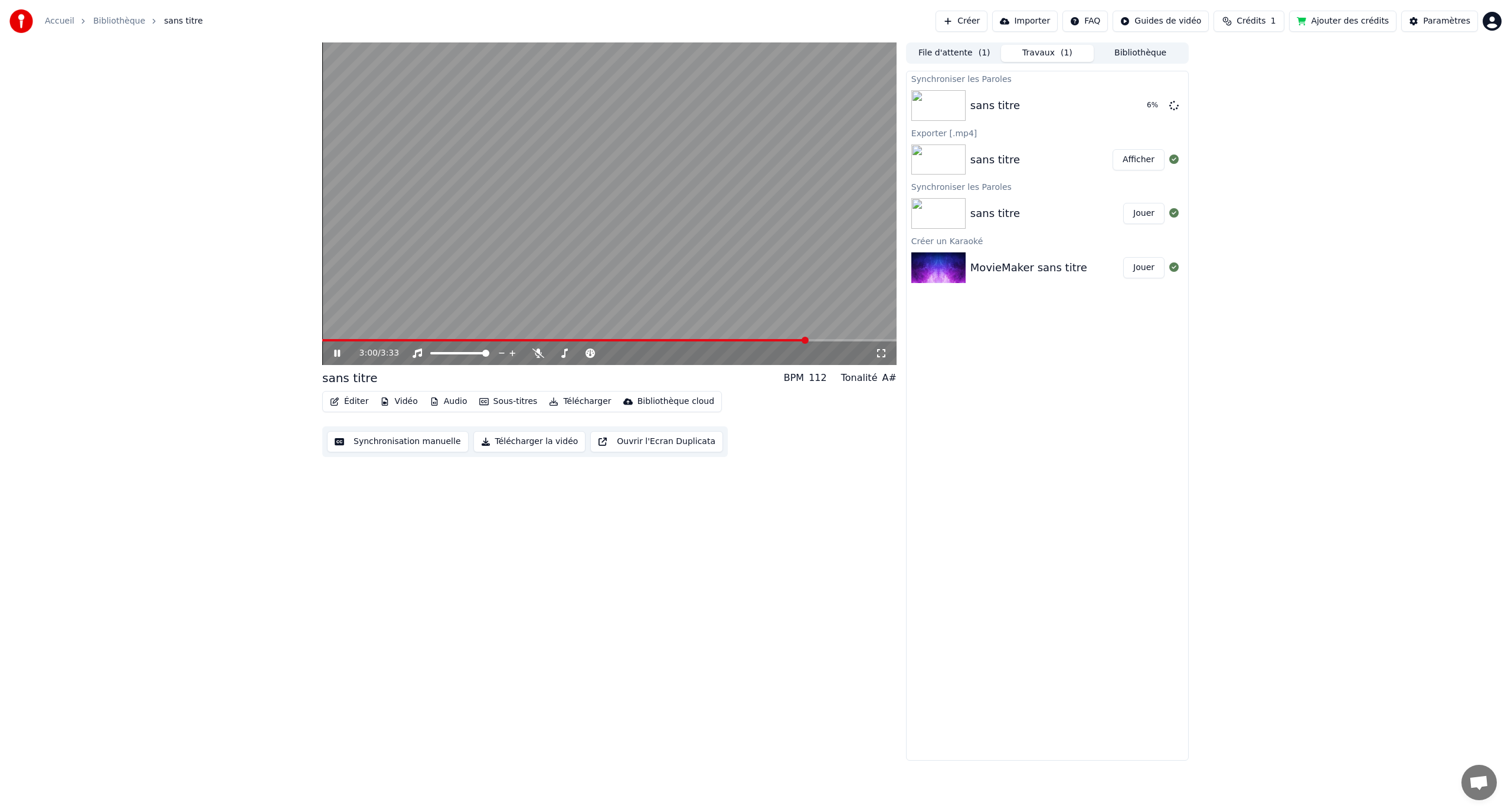
drag, startPoint x: 618, startPoint y: 273, endPoint x: 616, endPoint y: 281, distance: 8.2
click at [618, 274] on video at bounding box center [609, 203] width 574 height 323
click at [524, 403] on button "Sous-titres" at bounding box center [509, 401] width 68 height 17
click at [455, 401] on button "Audio" at bounding box center [448, 401] width 47 height 17
click at [455, 401] on button "Audio" at bounding box center [448, 401] width 47 height 17
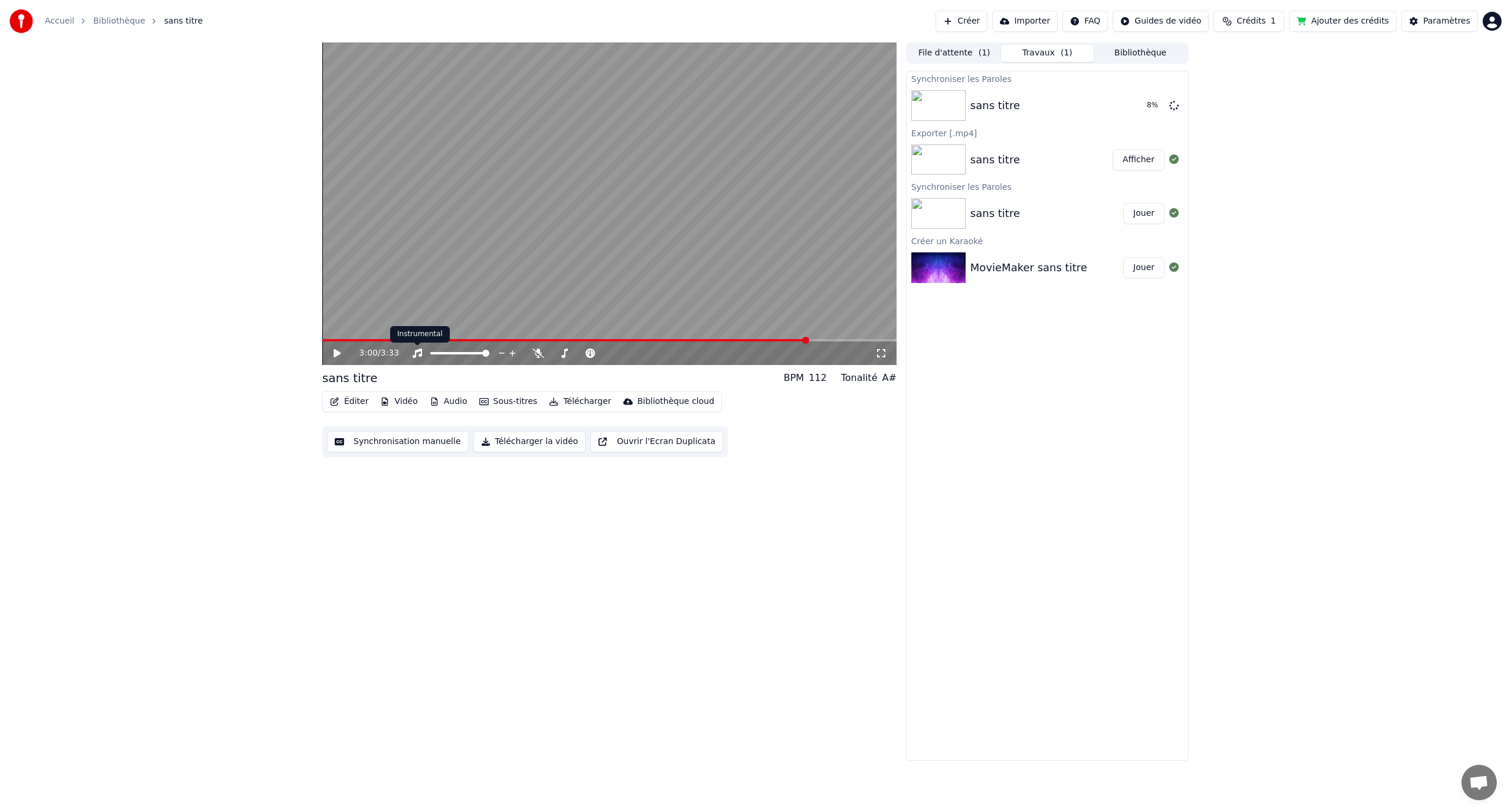
click at [558, 226] on video at bounding box center [609, 203] width 574 height 323
drag, startPoint x: 563, startPoint y: 230, endPoint x: 545, endPoint y: 246, distance: 24.1
click at [564, 231] on video at bounding box center [609, 203] width 574 height 323
click at [371, 395] on div "Éditer Vidéo Audio Sous-titres Télécharger Bibliothèque cloud" at bounding box center [522, 402] width 400 height 22
click at [366, 404] on button "Éditer" at bounding box center [349, 401] width 48 height 17
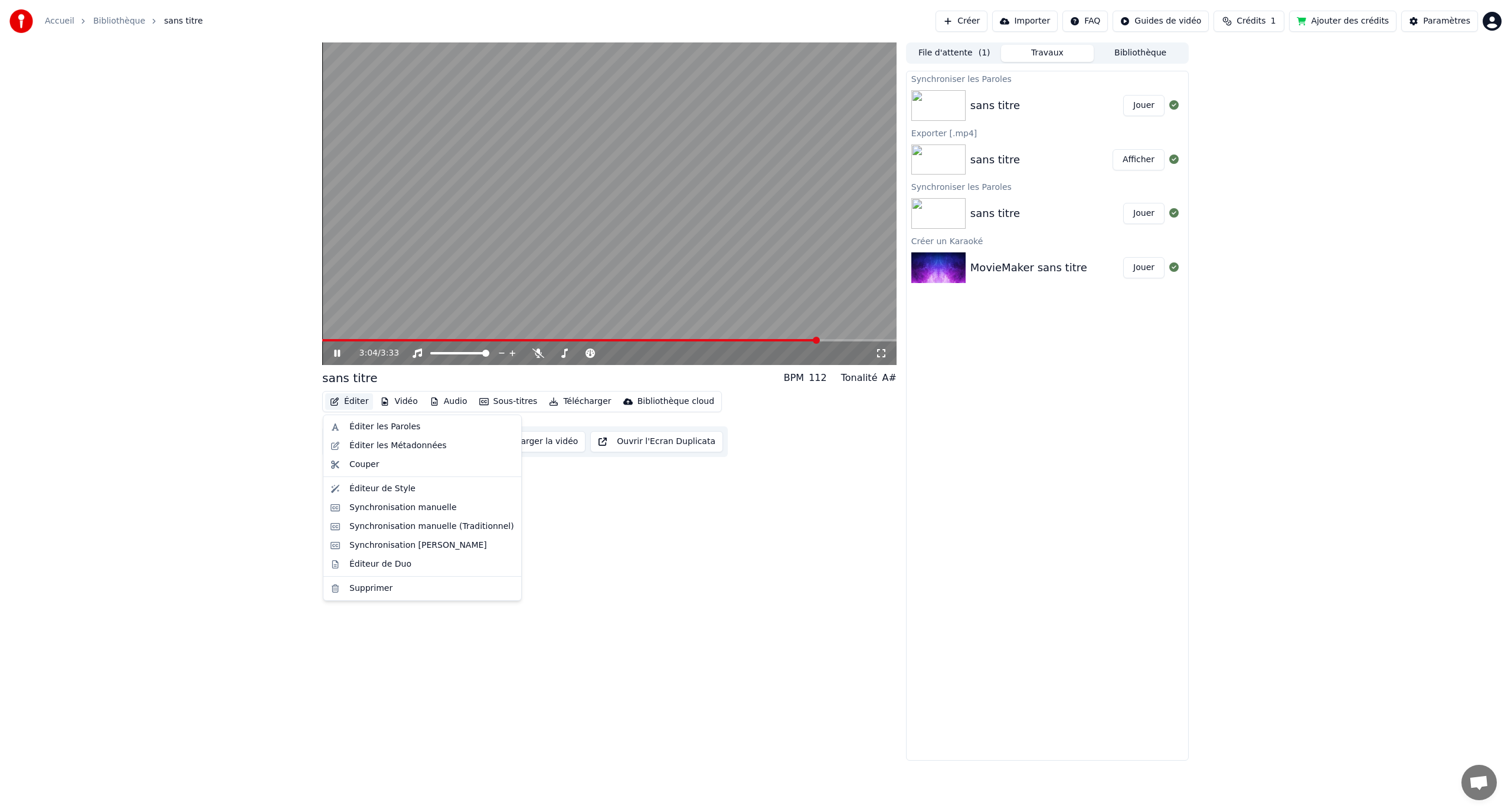
click at [449, 270] on video at bounding box center [609, 203] width 574 height 323
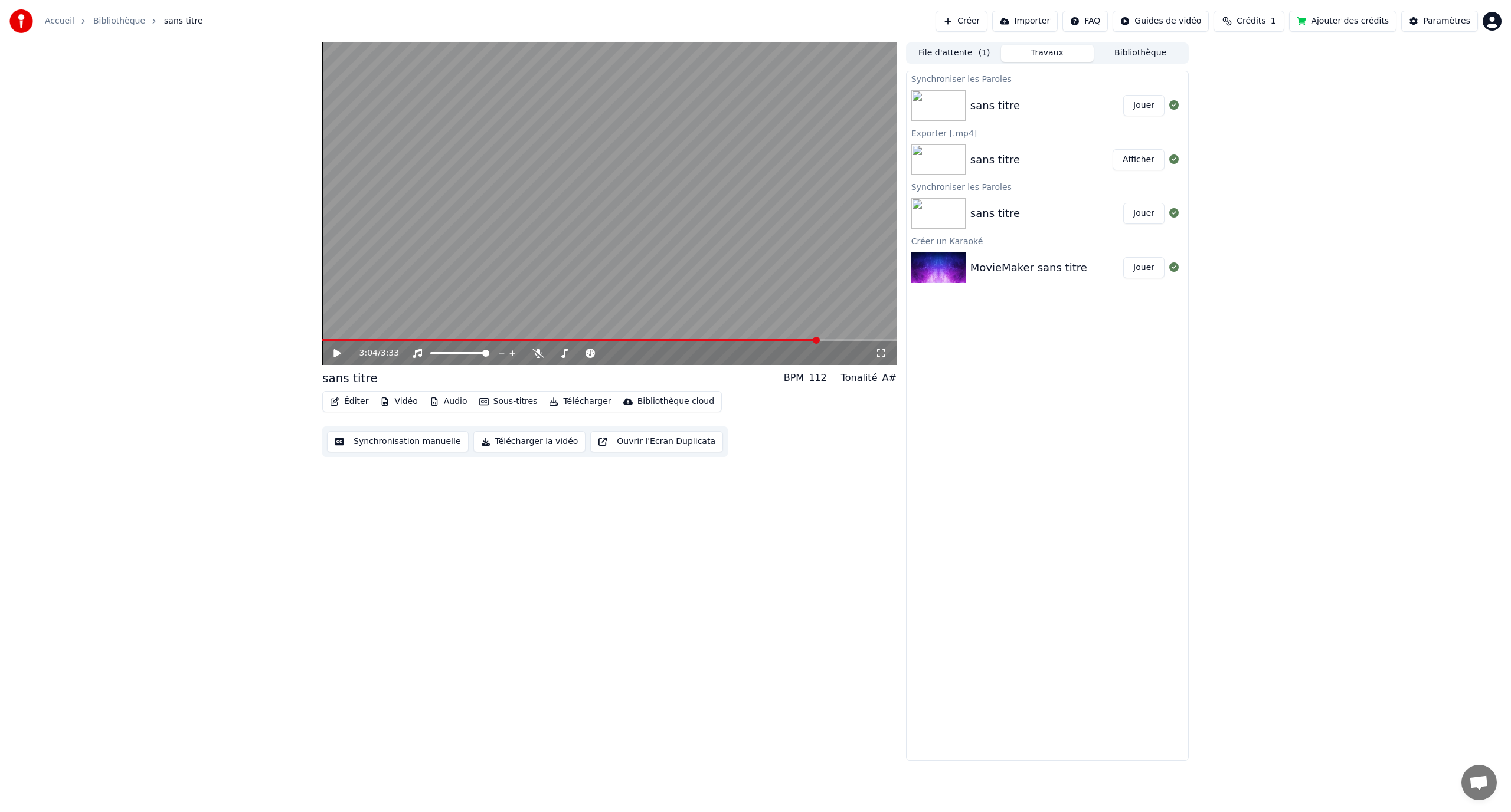
click at [343, 402] on button "Éditer" at bounding box center [349, 401] width 48 height 17
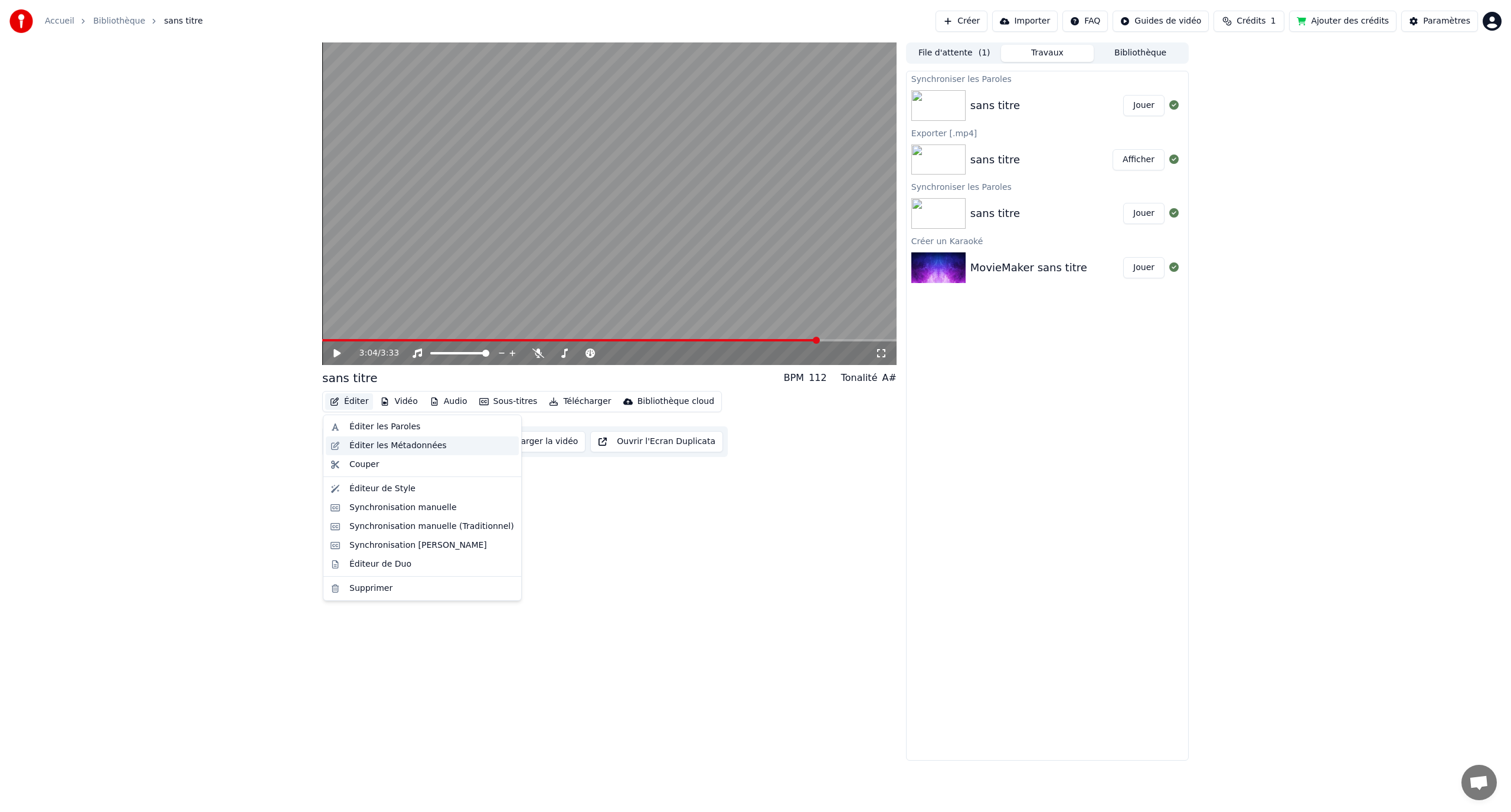
click at [393, 438] on div "Éditer les Métadonnées" at bounding box center [422, 445] width 193 height 19
click at [351, 401] on button "Éditer" at bounding box center [349, 401] width 48 height 17
click at [424, 506] on div "Synchronisation manuelle" at bounding box center [402, 508] width 107 height 12
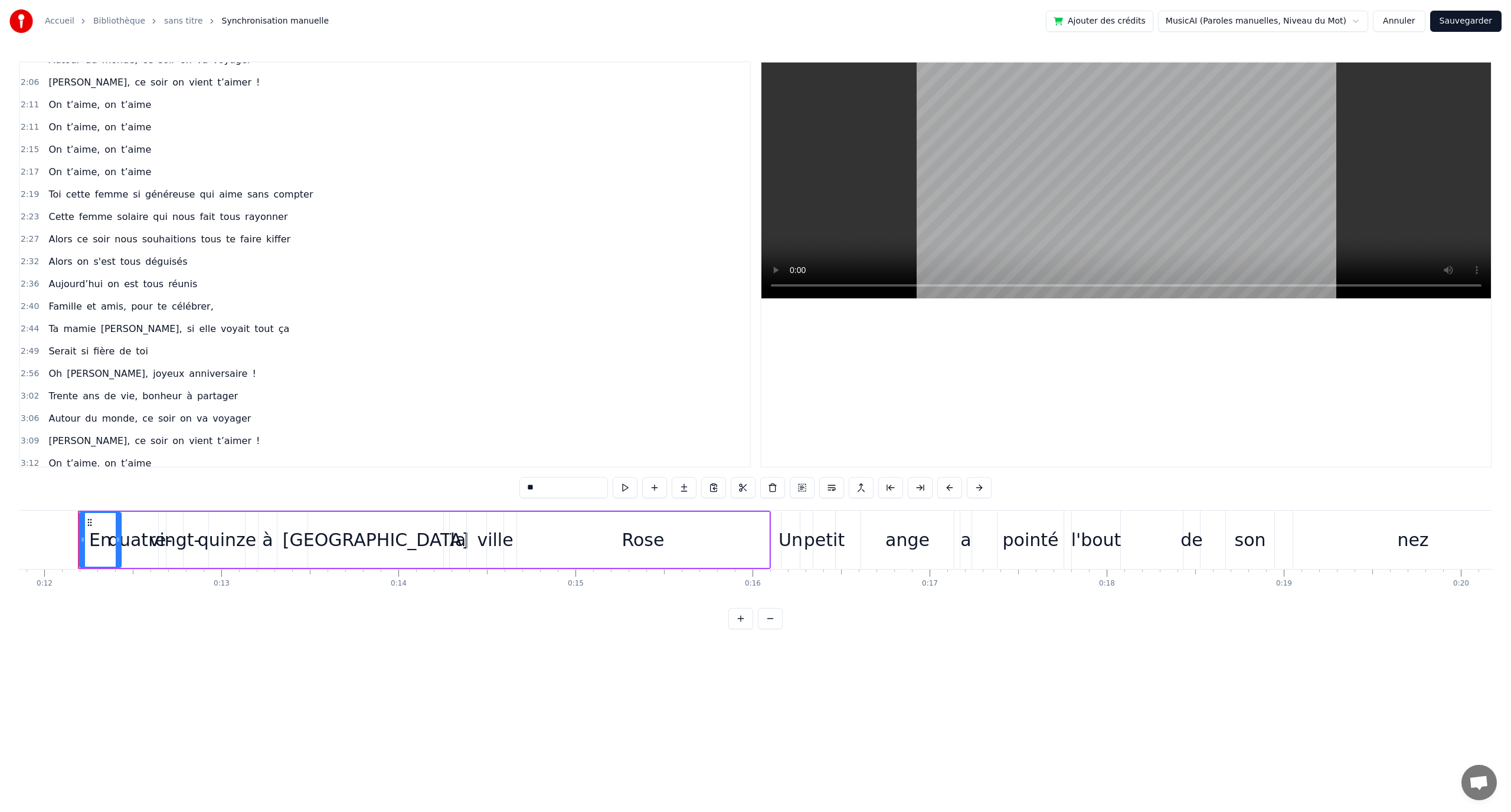
scroll to position [649, 0]
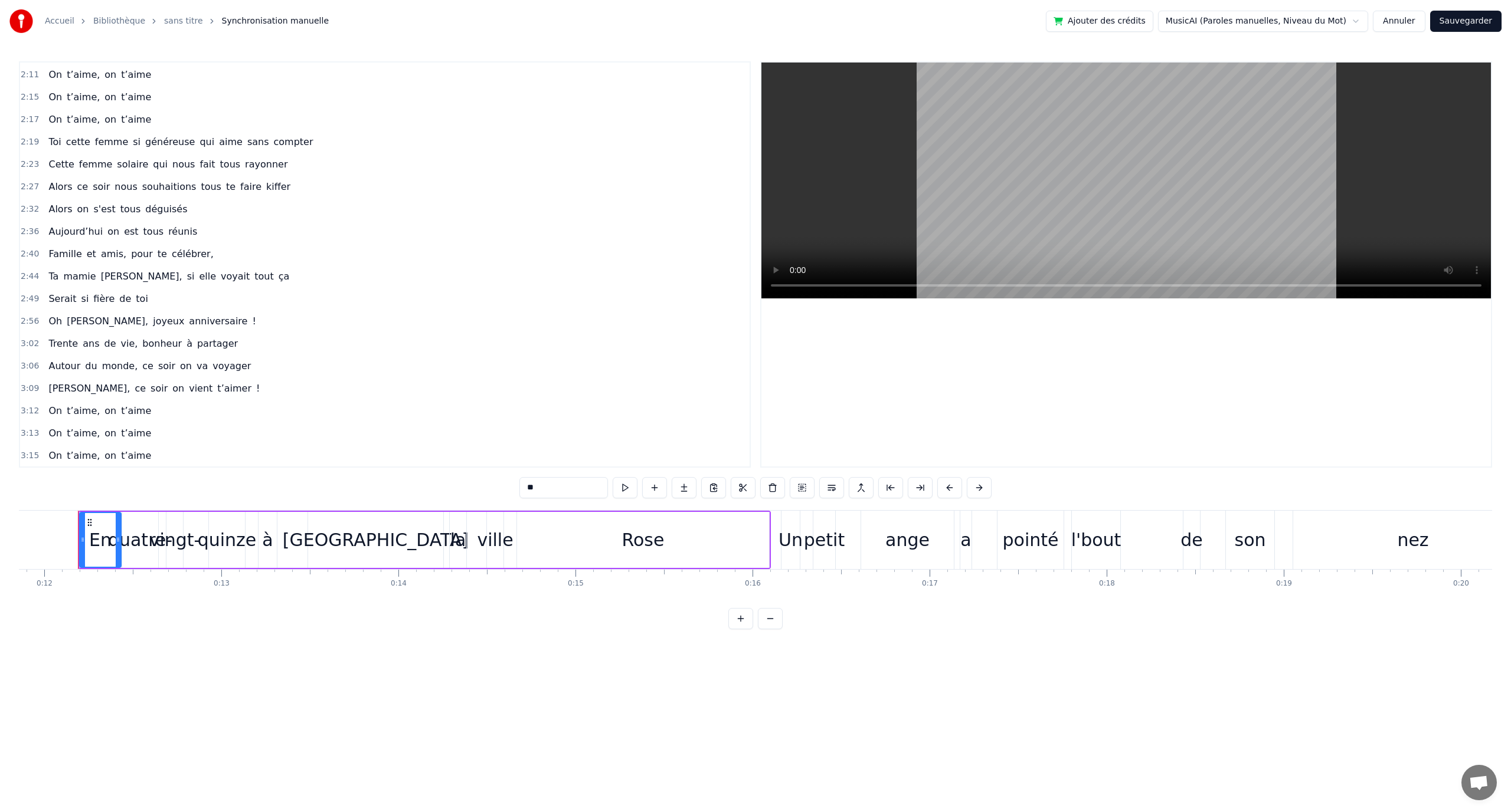
click at [197, 276] on span "elle" at bounding box center [207, 276] width 19 height 13
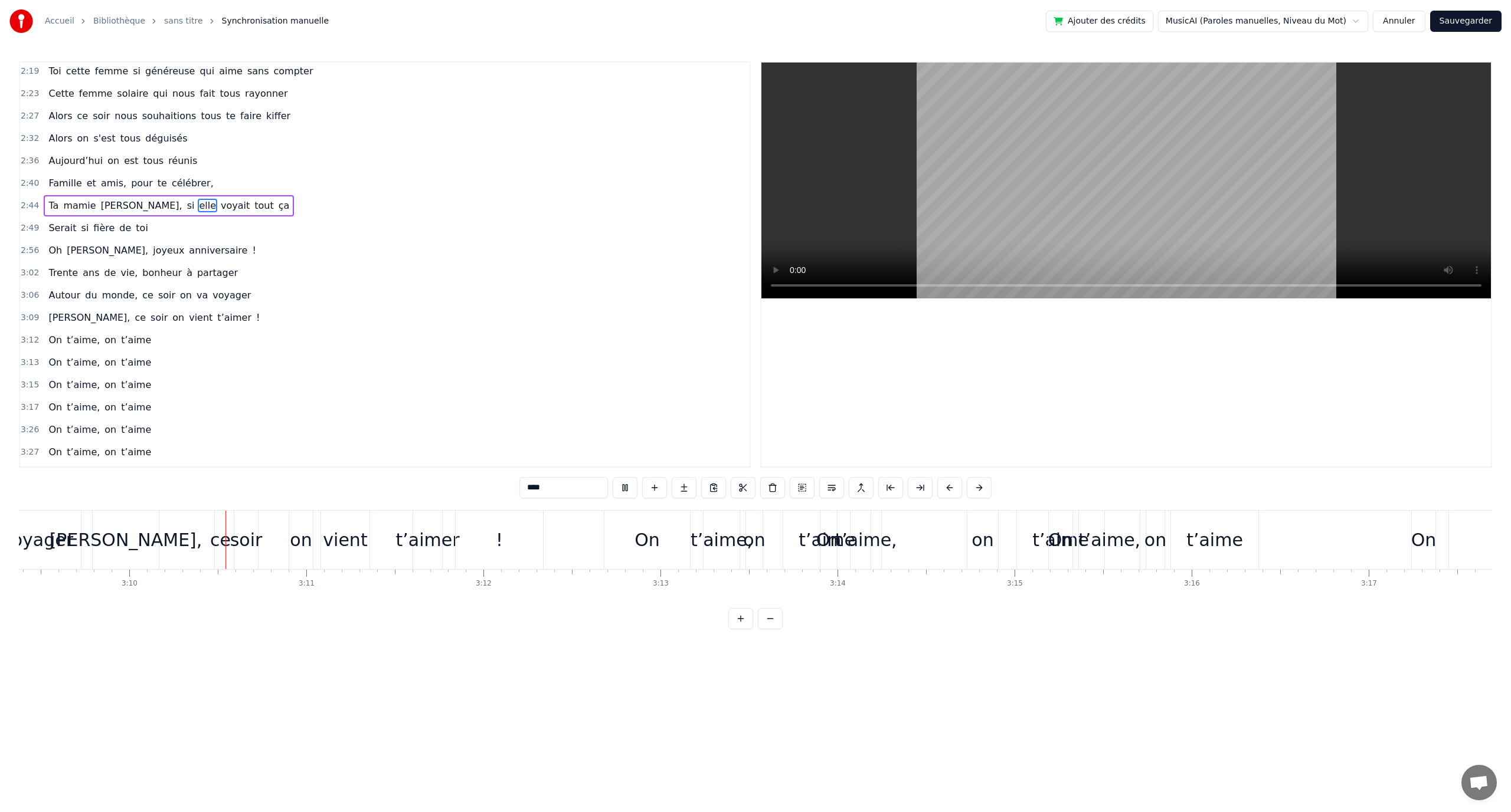
scroll to position [0, 33537]
click at [623, 488] on button at bounding box center [625, 488] width 25 height 22
drag, startPoint x: 463, startPoint y: 510, endPoint x: 454, endPoint y: 508, distance: 9.2
click at [462, 511] on div "!" at bounding box center [493, 540] width 89 height 58
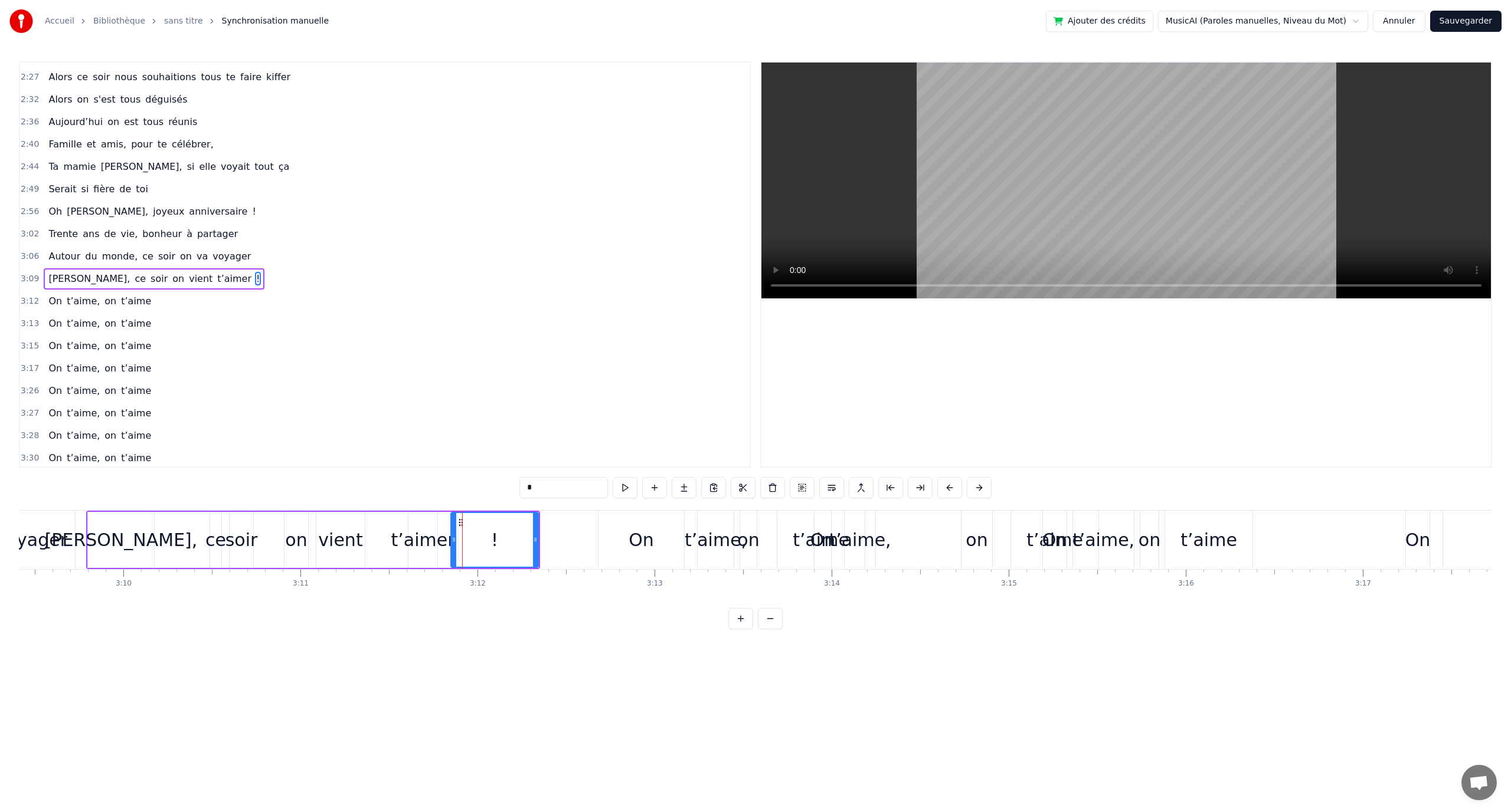
scroll to position [761, 0]
click at [212, 250] on span "voyager" at bounding box center [232, 253] width 41 height 13
type input "*******"
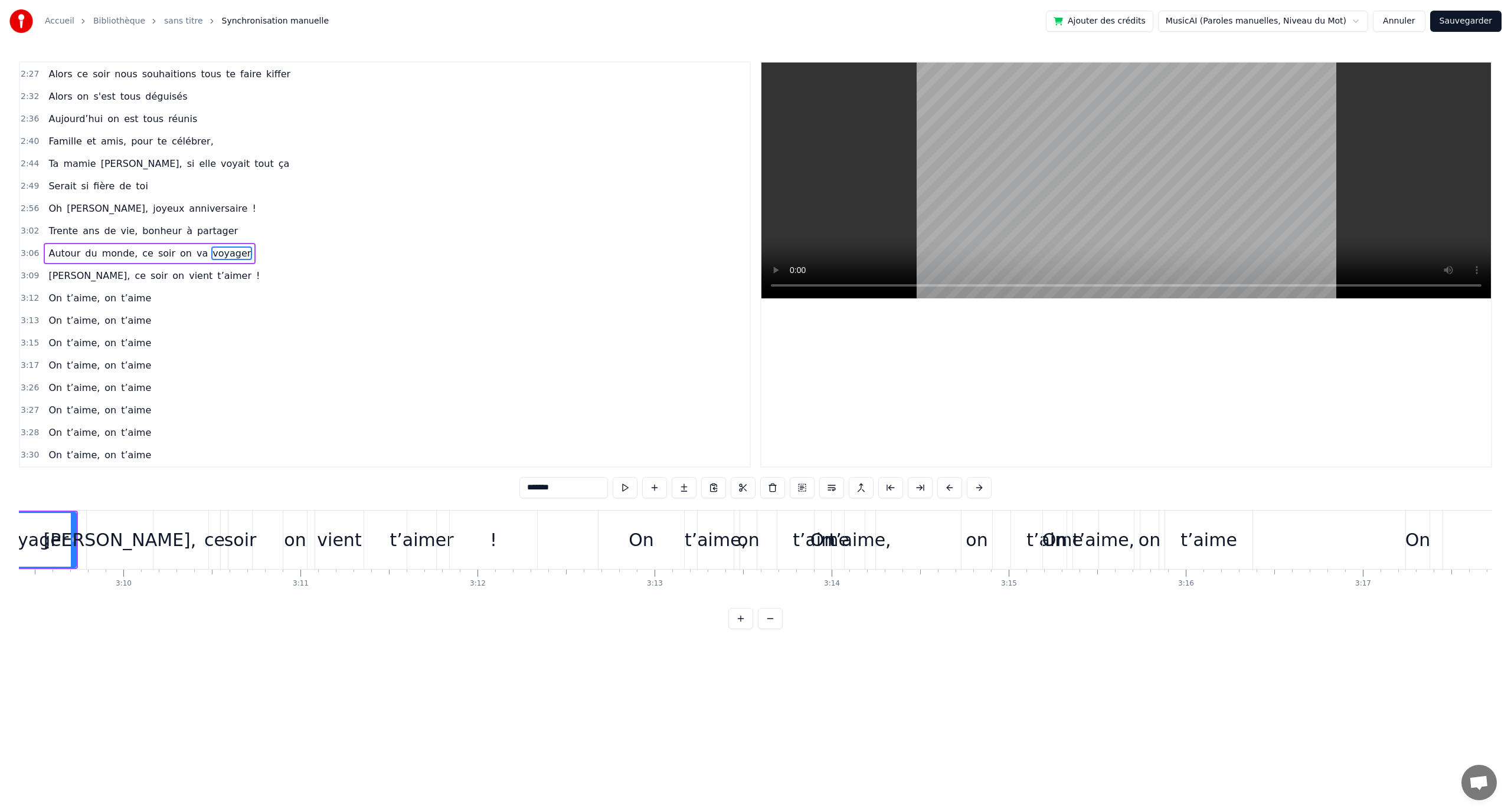
scroll to position [751, 0]
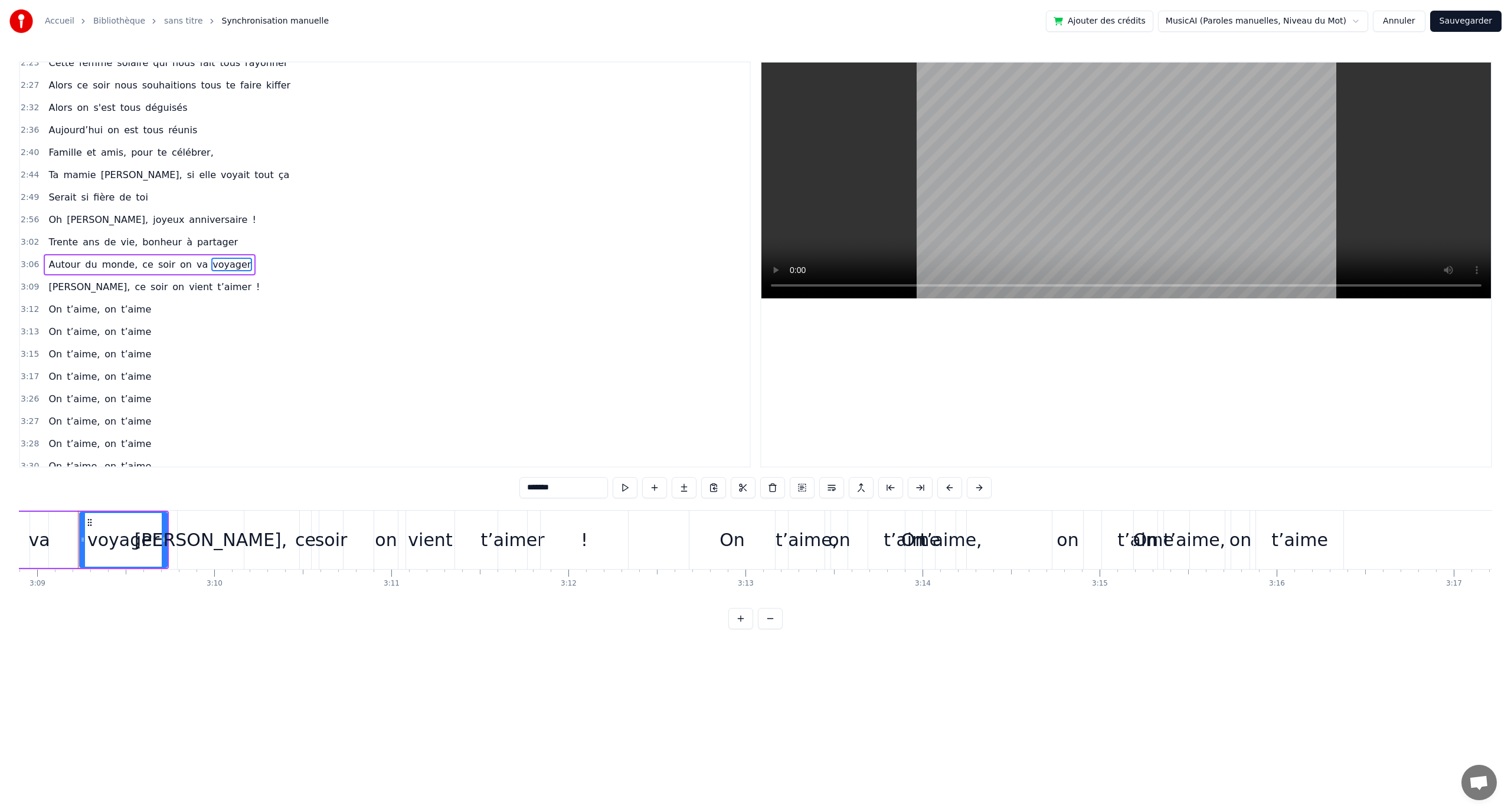
click at [125, 242] on div "Trente ans de vie, bonheur à partager" at bounding box center [144, 243] width 199 height 22
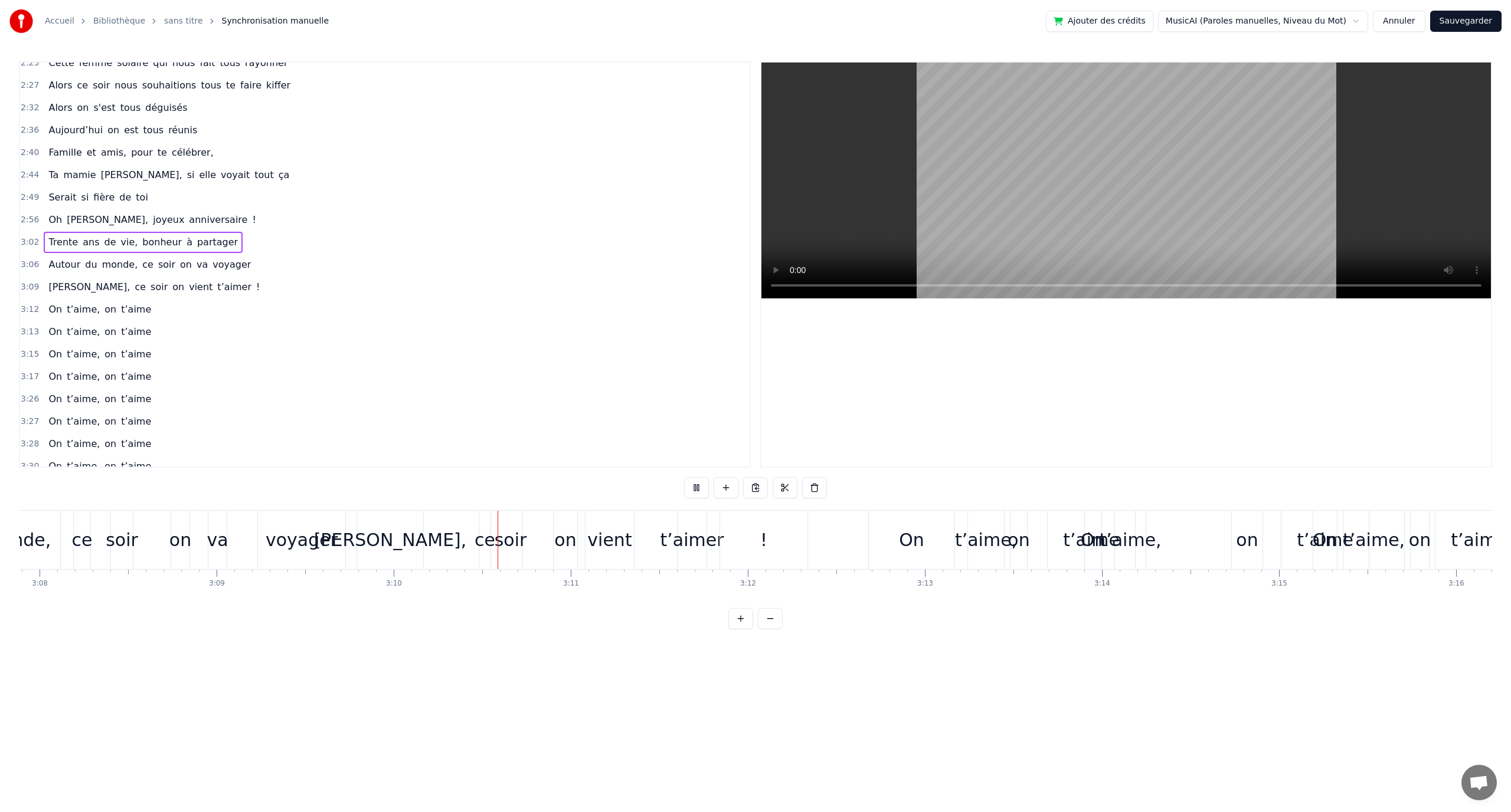
scroll to position [0, 33580]
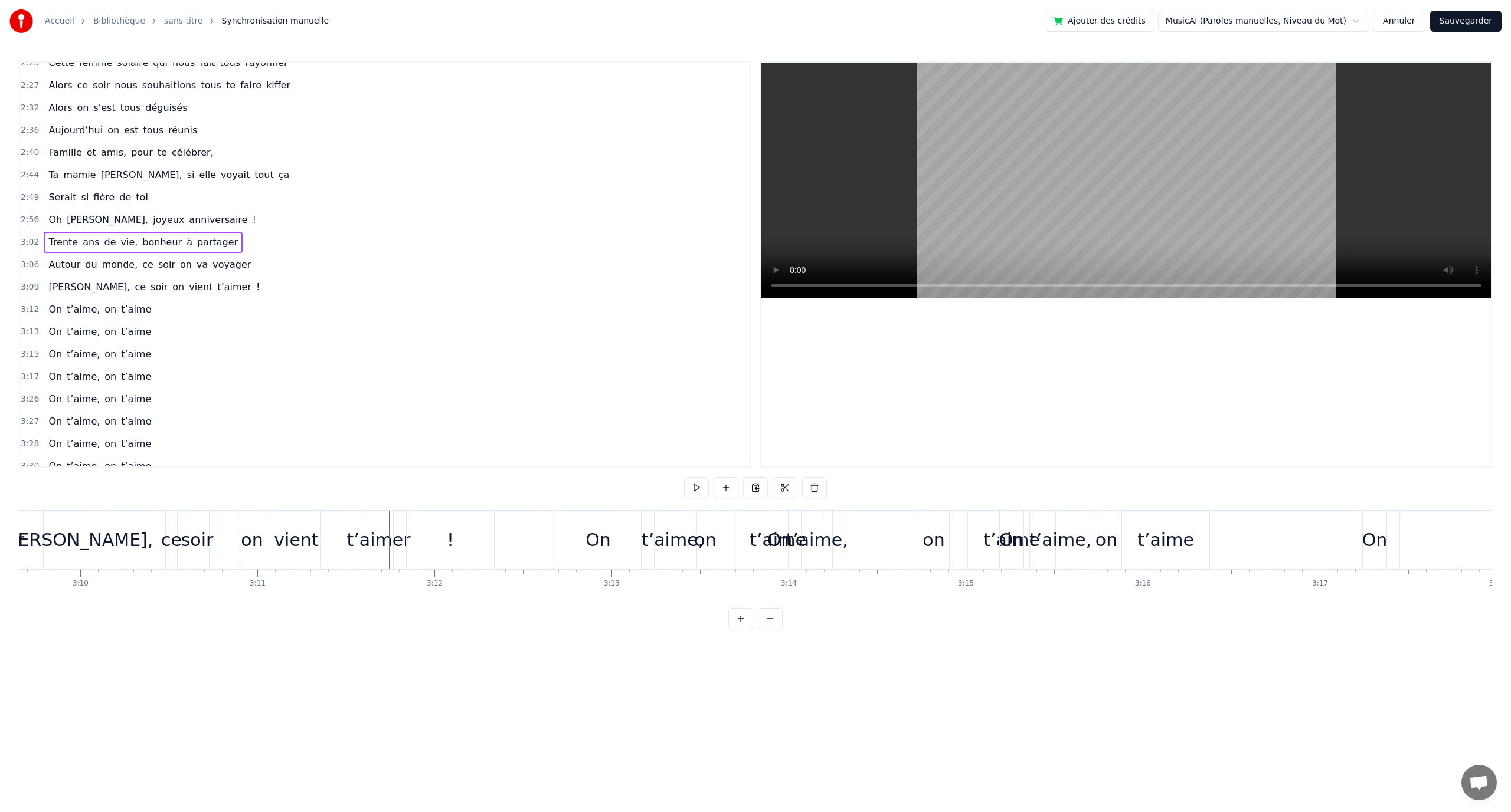
click at [49, 220] on span "Oh" at bounding box center [55, 220] width 16 height 13
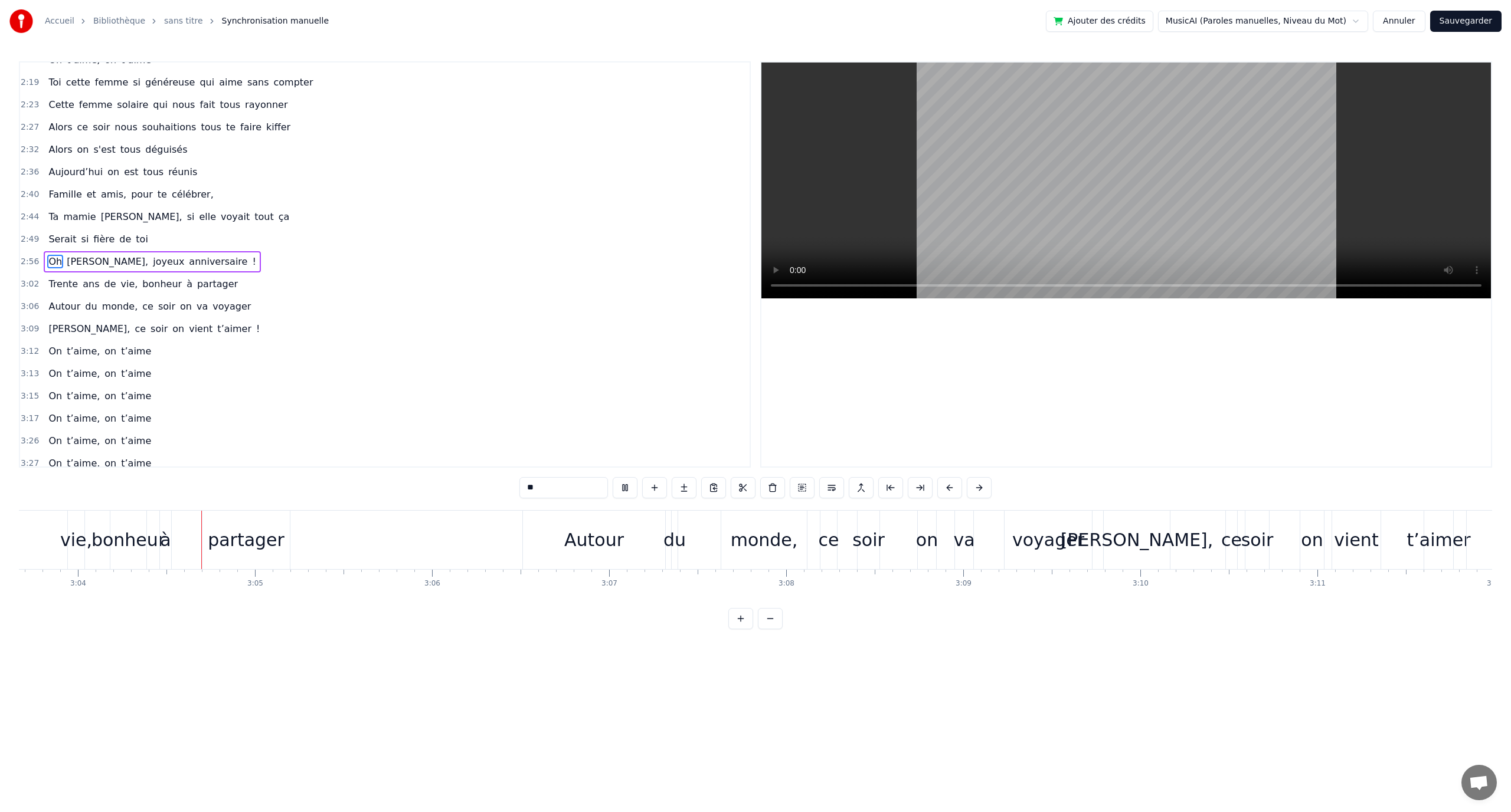
scroll to position [0, 32526]
drag, startPoint x: 1148, startPoint y: 538, endPoint x: 1162, endPoint y: 537, distance: 14.0
click at [1187, 538] on div "[PERSON_NAME], ce soir on vient t’aimer !" at bounding box center [1323, 540] width 454 height 58
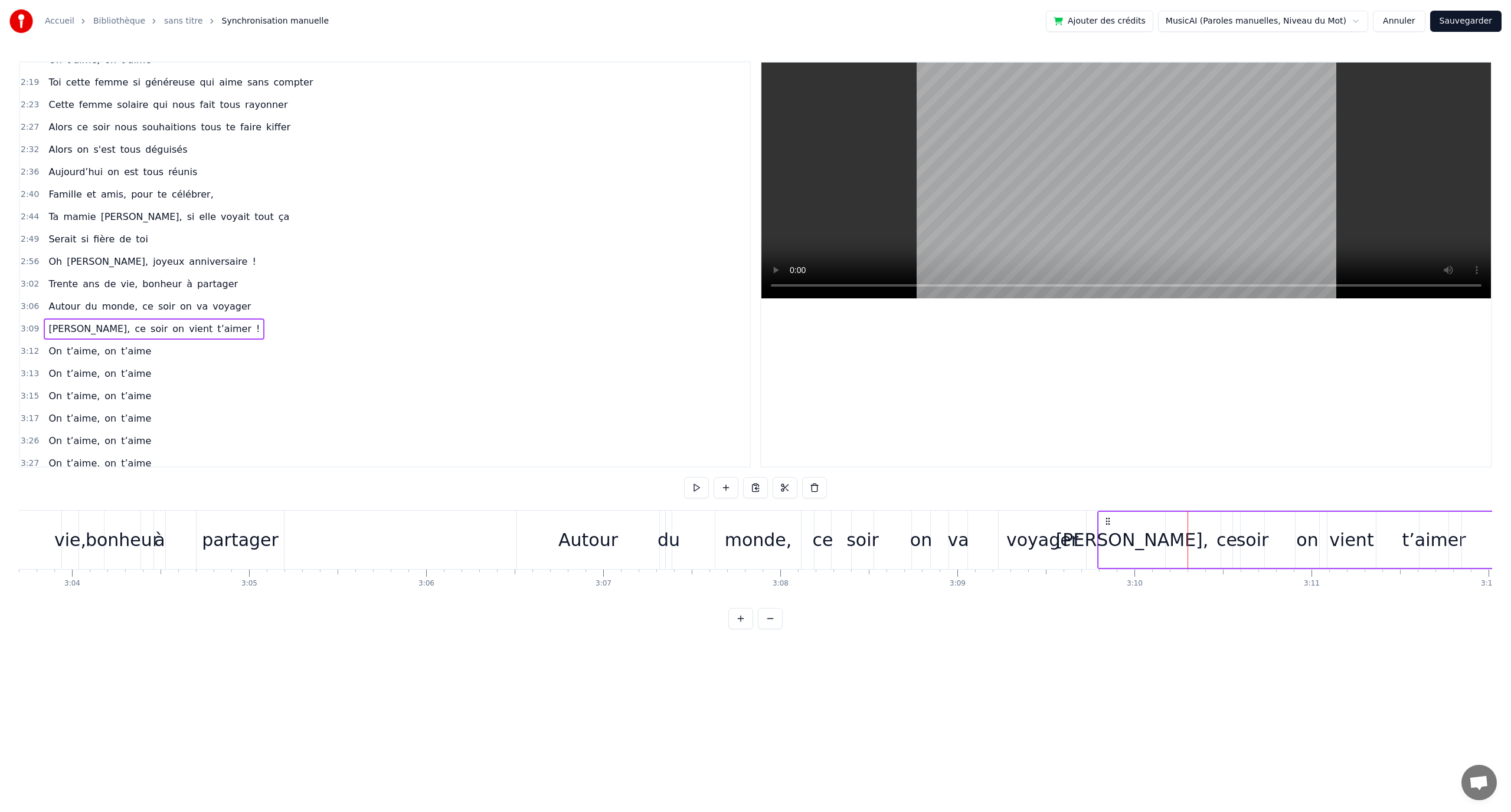
click at [1152, 537] on div "[PERSON_NAME]," at bounding box center [1132, 540] width 153 height 27
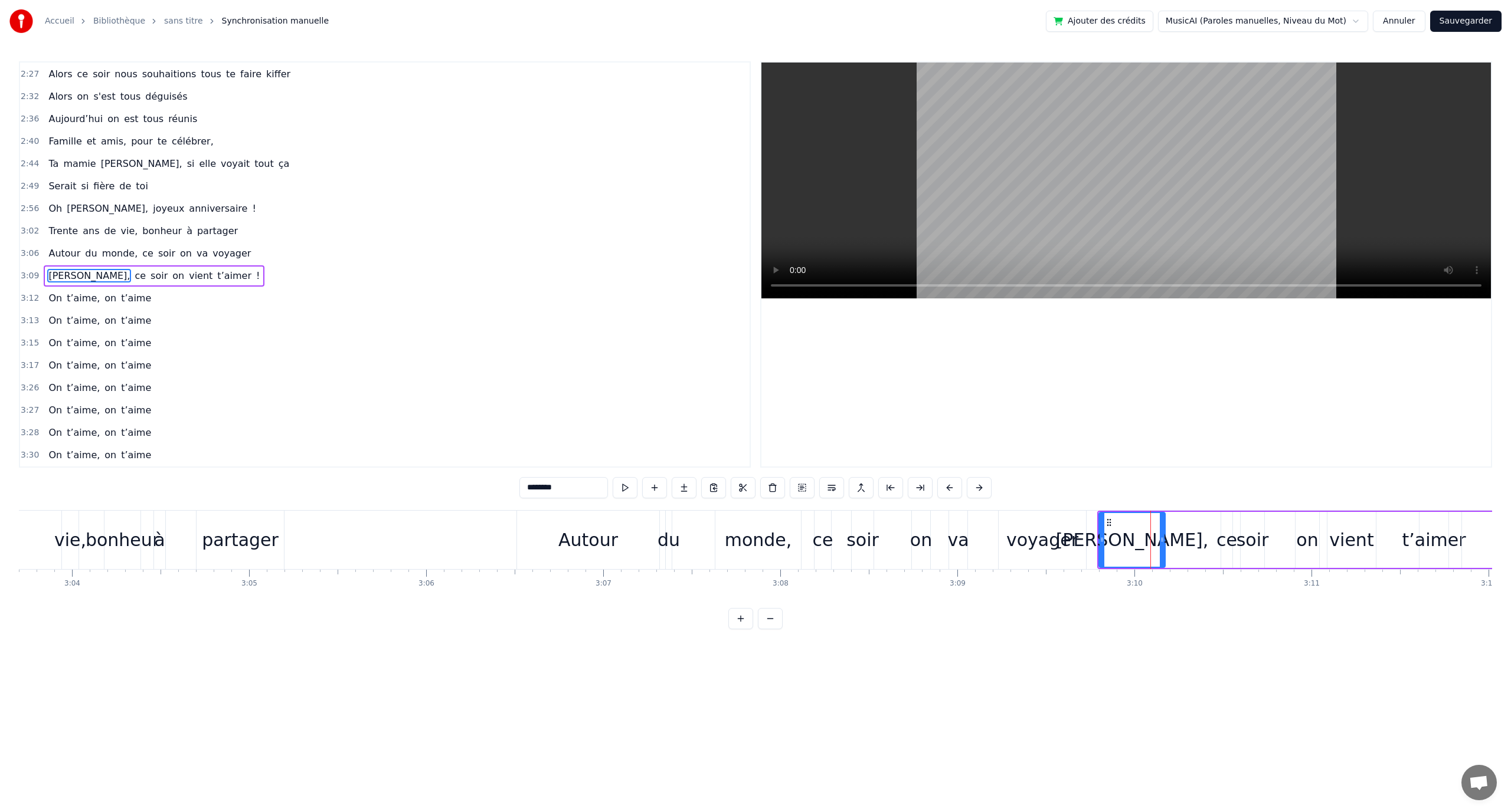
drag, startPoint x: 1114, startPoint y: 526, endPoint x: 1133, endPoint y: 530, distance: 19.4
click at [1178, 532] on div "[PERSON_NAME], ce soir on vient t’aimer !" at bounding box center [1323, 540] width 454 height 58
drag, startPoint x: 1109, startPoint y: 520, endPoint x: 1182, endPoint y: 524, distance: 73.1
click at [1189, 525] on icon at bounding box center [1188, 521] width 9 height 9
drag, startPoint x: 1109, startPoint y: 516, endPoint x: 1185, endPoint y: 516, distance: 76.0
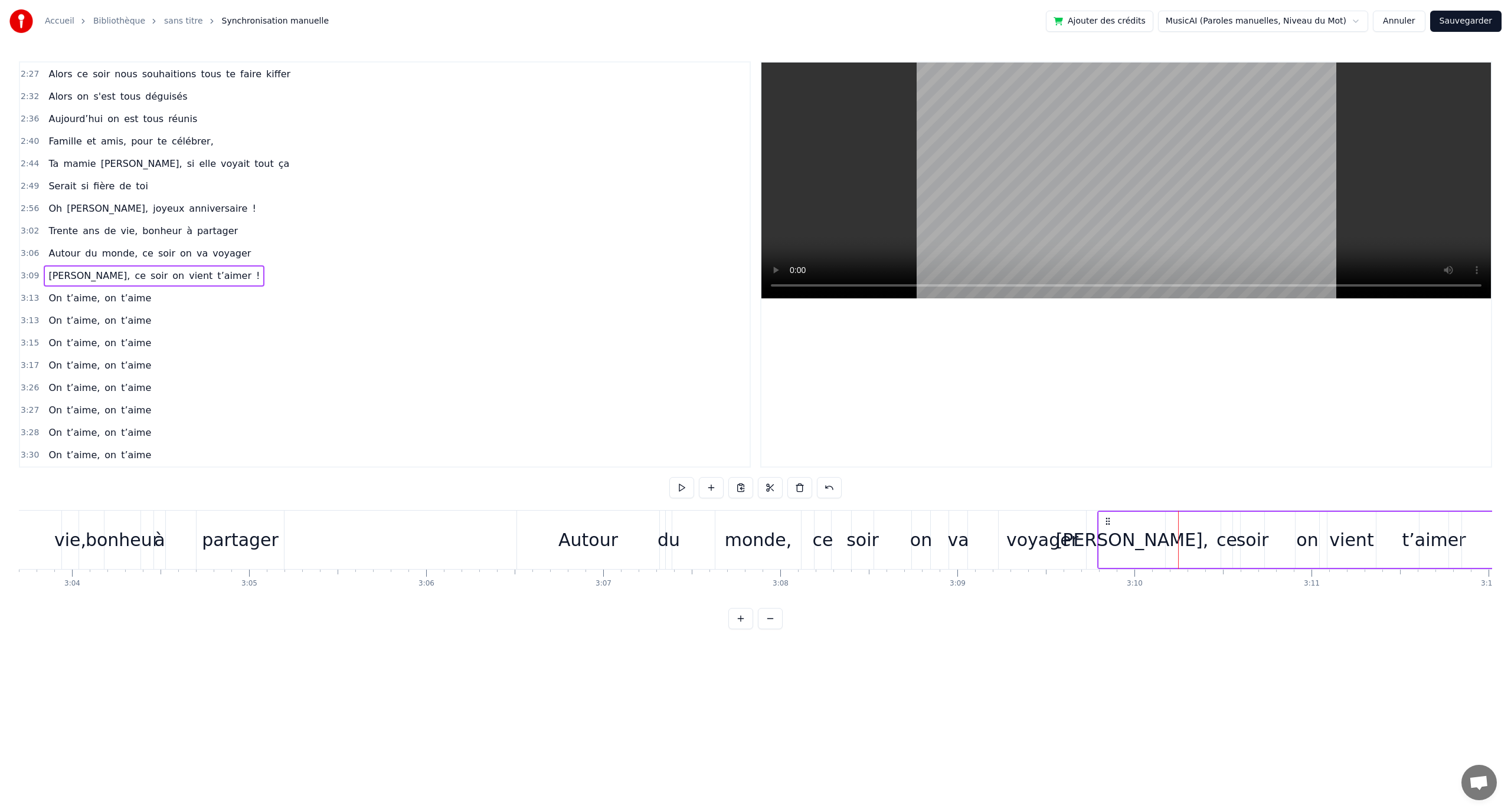
click at [1185, 516] on div "[PERSON_NAME], ce soir on vient t’aimer !" at bounding box center [1323, 540] width 454 height 58
click at [1151, 523] on div "[PERSON_NAME]," at bounding box center [1132, 540] width 66 height 56
click at [1175, 511] on div "[PERSON_NAME], ce soir on vient t’aimer !" at bounding box center [1323, 540] width 454 height 58
click at [1184, 529] on div "[PERSON_NAME], ce soir on vient t’aimer !" at bounding box center [1323, 540] width 454 height 58
drag, startPoint x: 1107, startPoint y: 520, endPoint x: 1202, endPoint y: 521, distance: 95.0
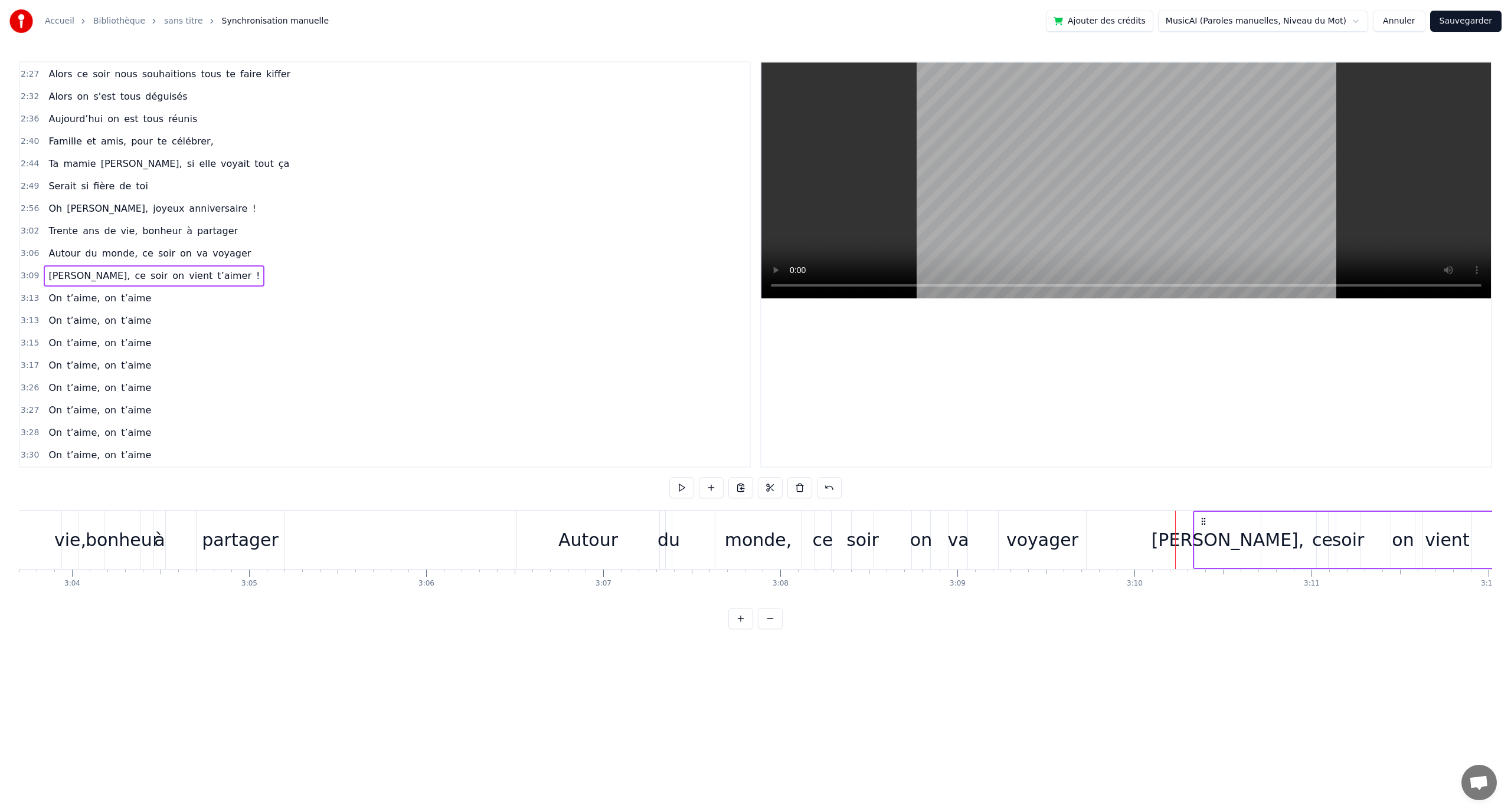
click at [1202, 521] on icon at bounding box center [1203, 521] width 9 height 9
click at [1089, 500] on div "0:12 En quatre- vingt- quinze à [GEOGRAPHIC_DATA] la ville Rose 0:16 Un petit a…" at bounding box center [755, 345] width 1473 height 568
click at [685, 492] on button at bounding box center [682, 488] width 25 height 22
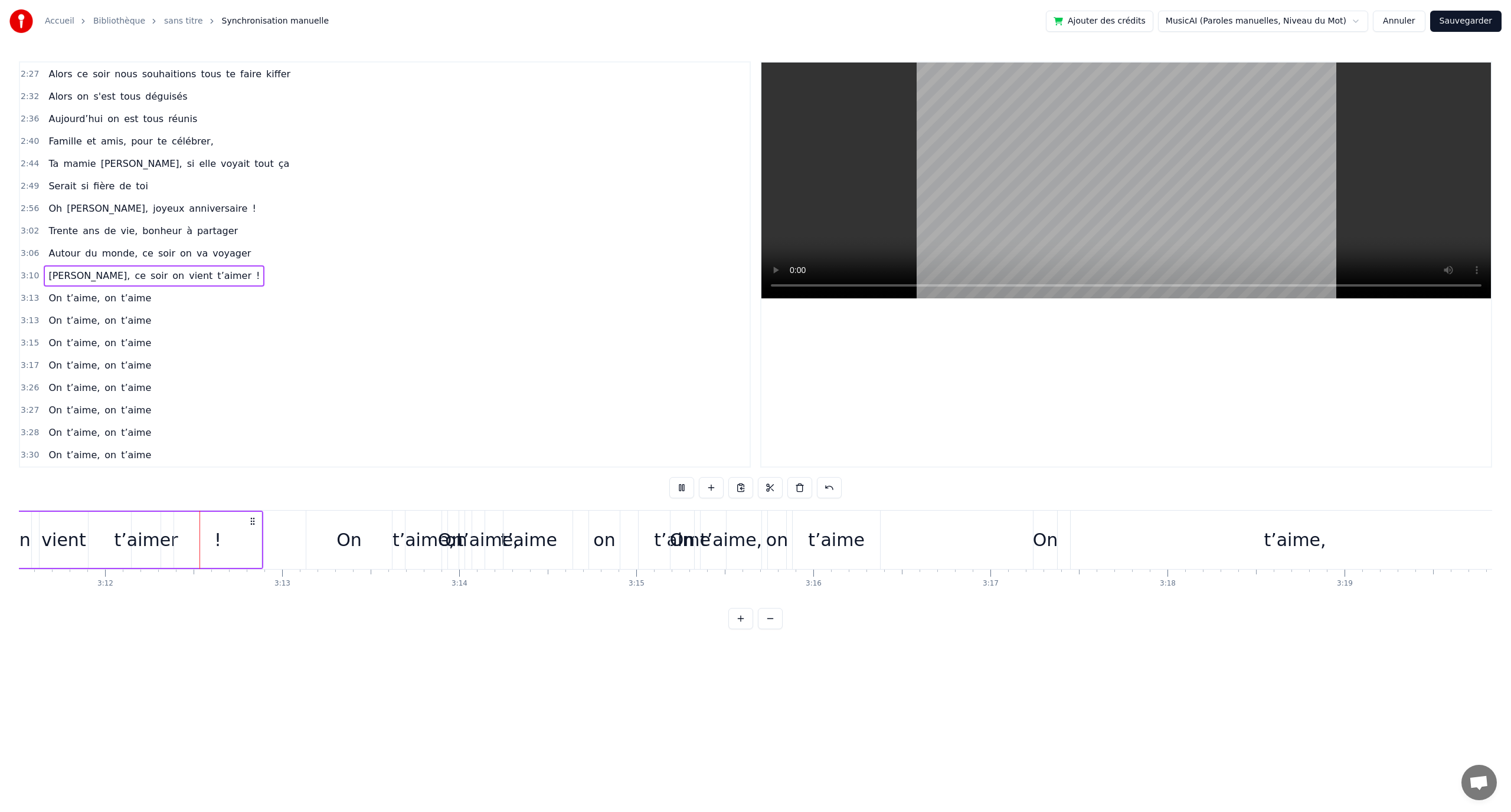
scroll to position [0, 33915]
click at [72, 276] on span "[PERSON_NAME]," at bounding box center [89, 275] width 84 height 13
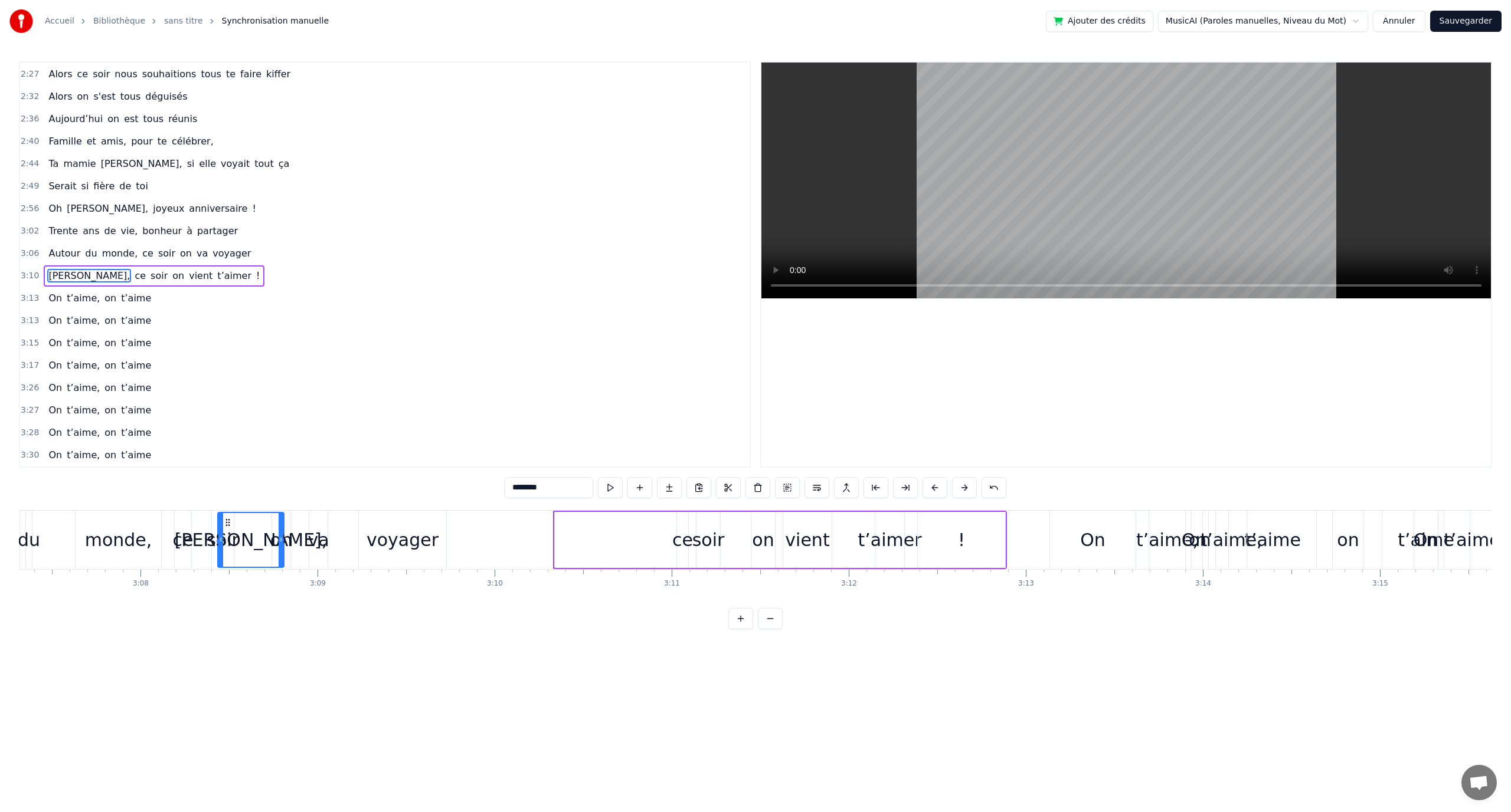
scroll to position [0, 33125]
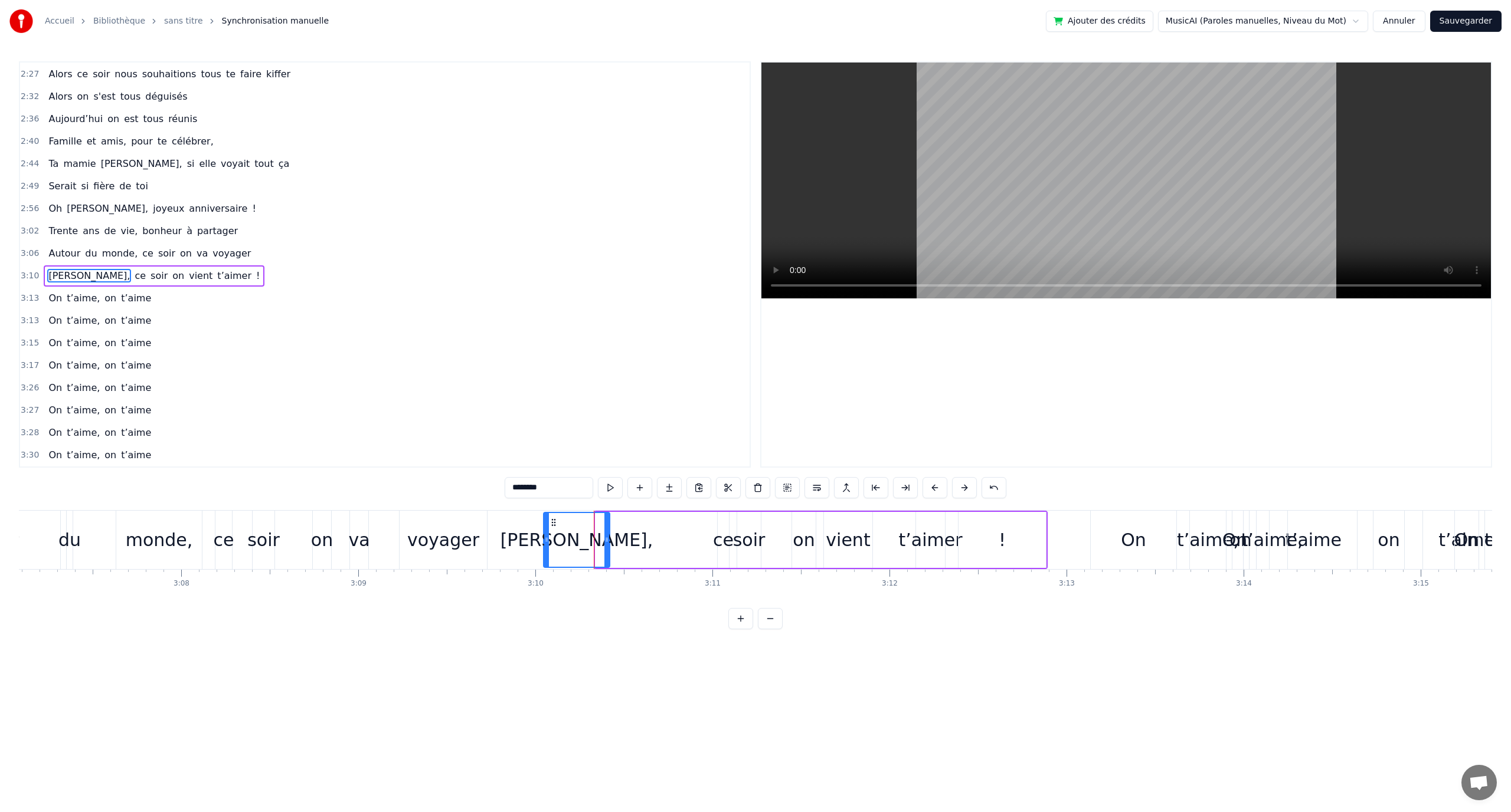
drag, startPoint x: 90, startPoint y: 519, endPoint x: 553, endPoint y: 516, distance: 463.0
click at [553, 516] on div "[PERSON_NAME]," at bounding box center [577, 540] width 65 height 54
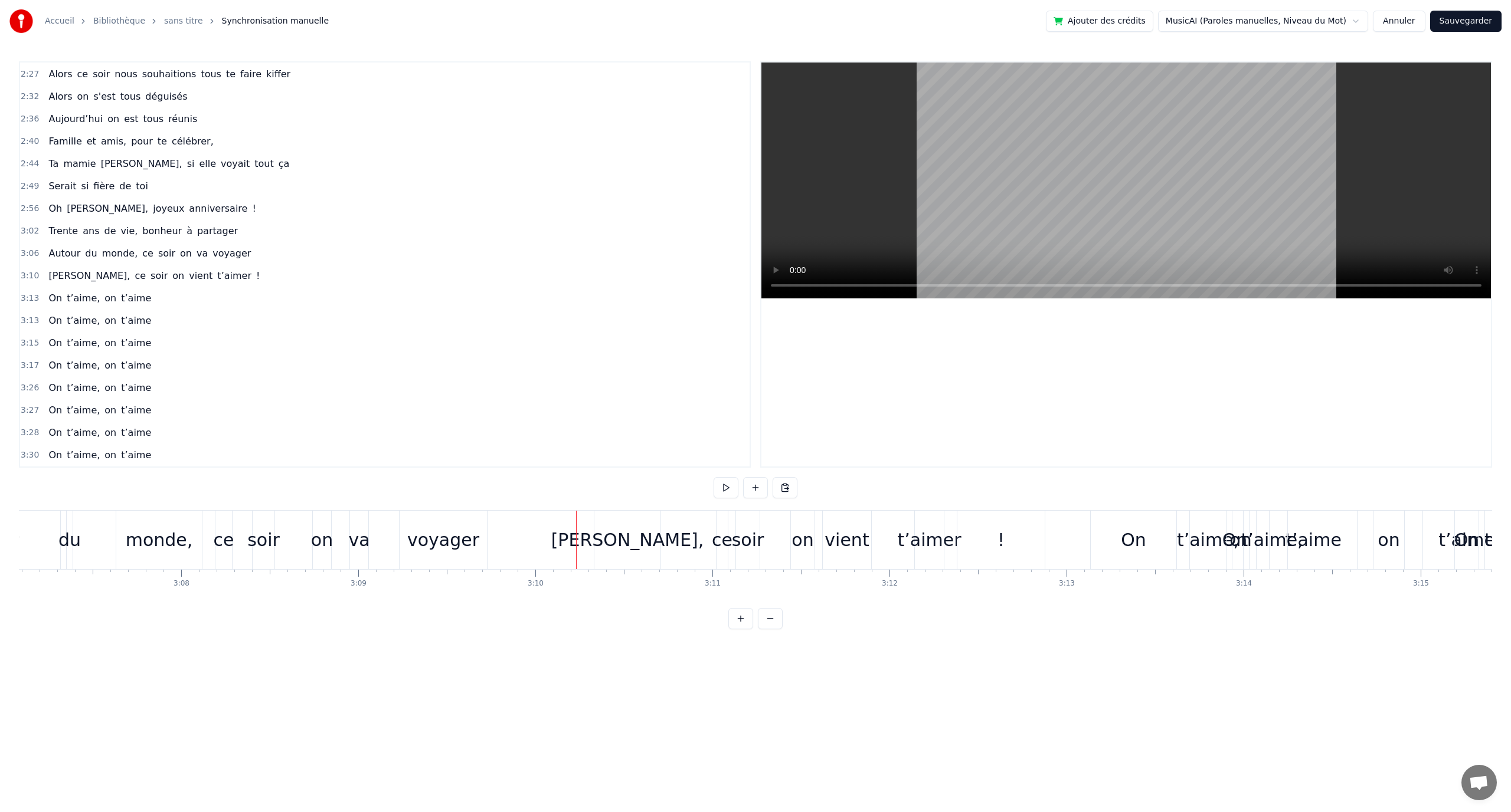
click at [604, 514] on div "[PERSON_NAME]," at bounding box center [627, 540] width 66 height 58
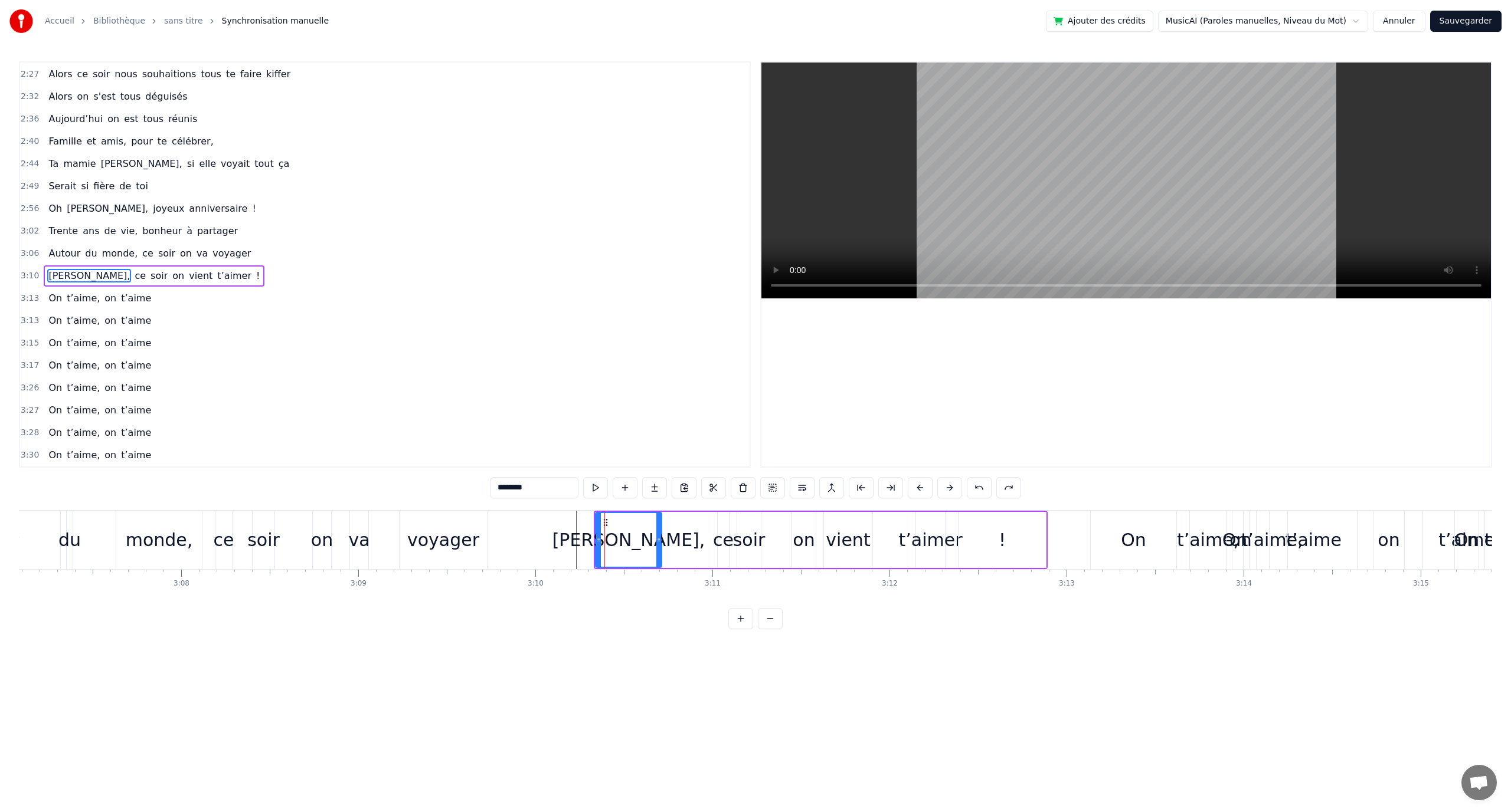
click at [670, 509] on div "0:12 En quatre- vingt- quinze à [GEOGRAPHIC_DATA] la ville Rose 0:16 Un petit a…" at bounding box center [755, 345] width 1473 height 568
click at [672, 514] on div "[PERSON_NAME], ce soir on vient t’aimer !" at bounding box center [821, 540] width 454 height 58
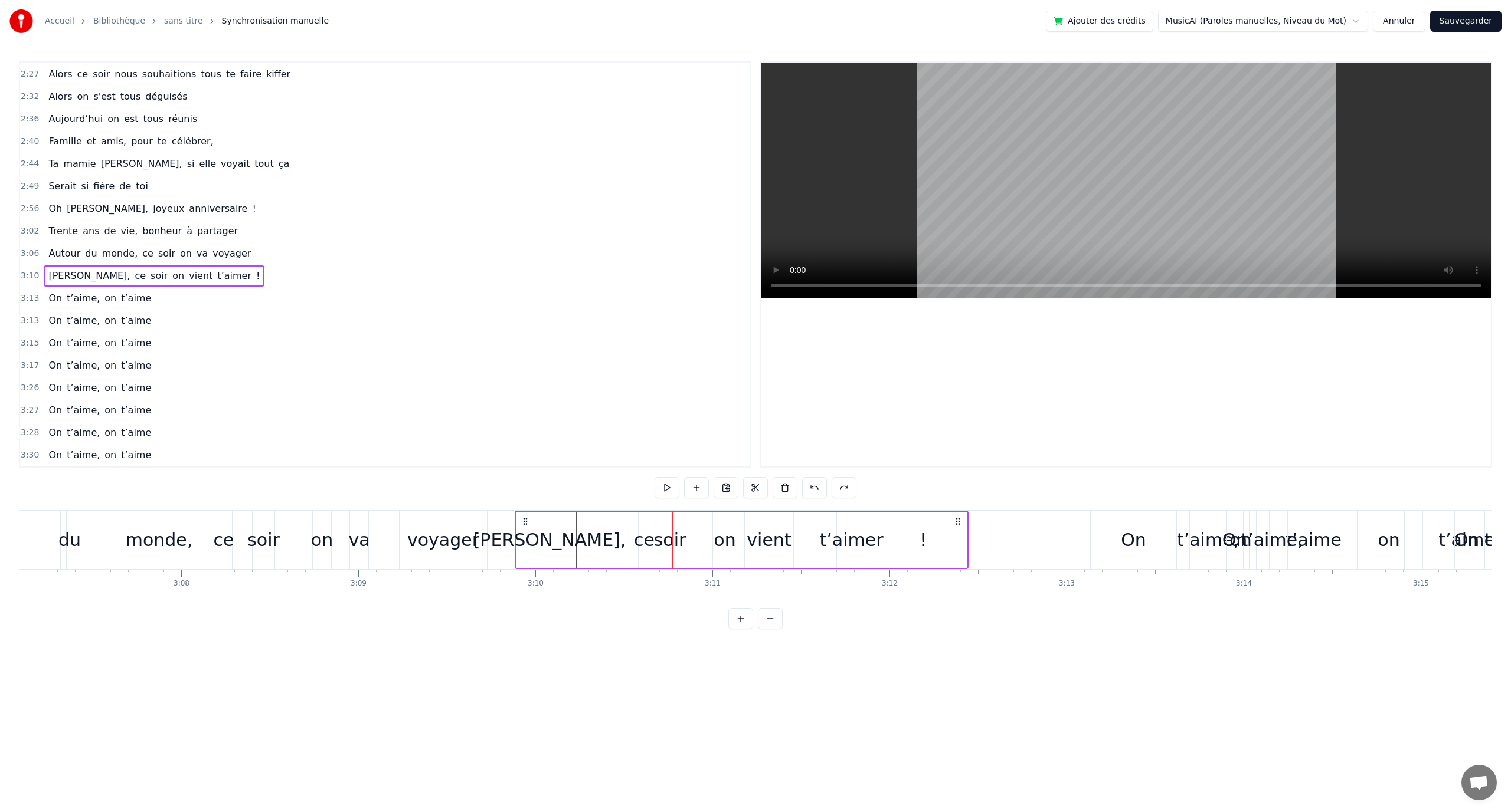
drag, startPoint x: 602, startPoint y: 519, endPoint x: 522, endPoint y: 520, distance: 80.0
click at [522, 520] on icon at bounding box center [524, 521] width 9 height 9
click at [141, 250] on span "ce" at bounding box center [148, 253] width 13 height 13
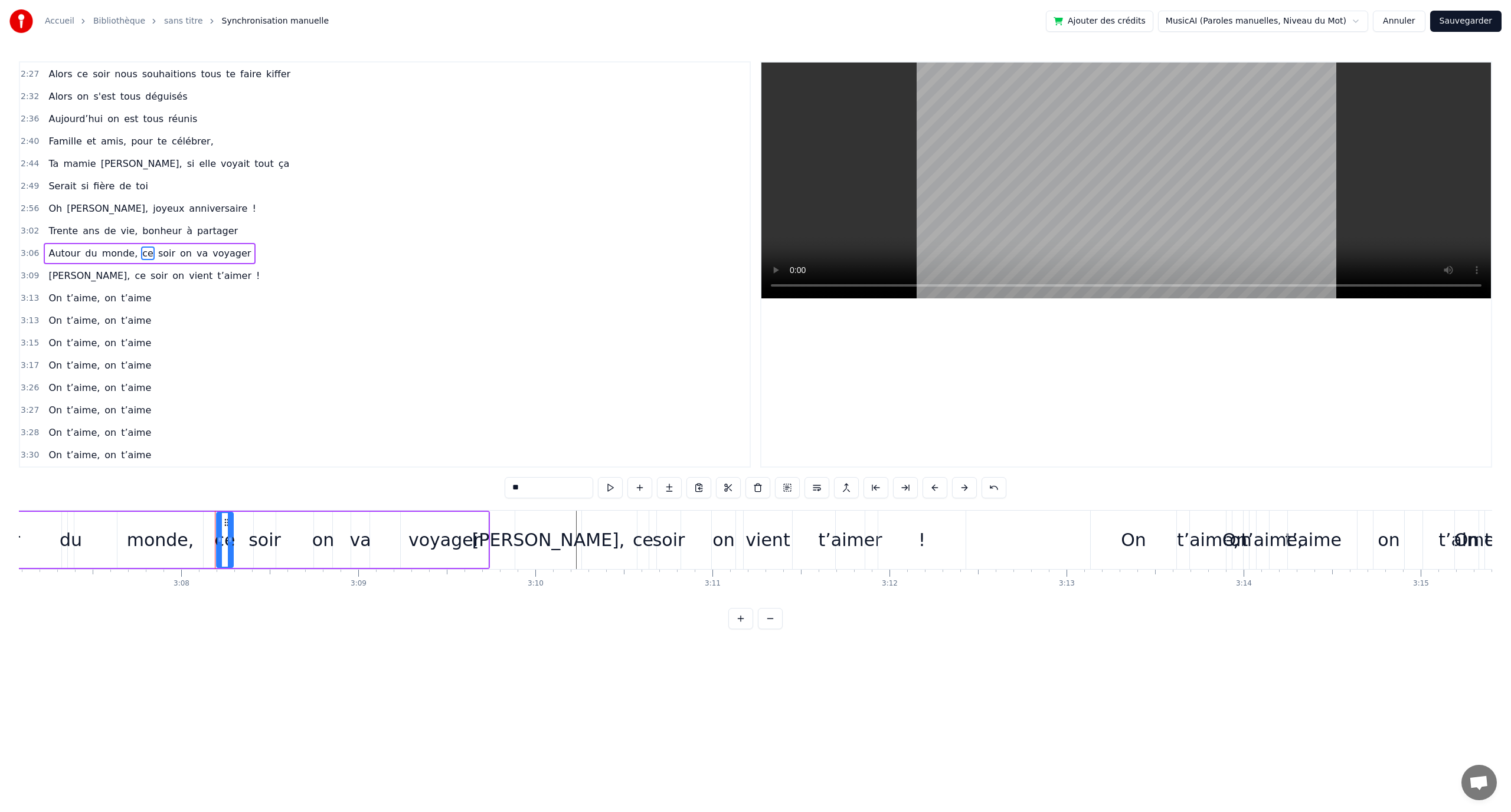
scroll to position [751, 0]
click at [592, 510] on div "0:12 En quatre- vingt- quinze à [GEOGRAPHIC_DATA] la ville Rose 0:16 Un petit a…" at bounding box center [755, 345] width 1473 height 568
click at [596, 513] on div "[PERSON_NAME], ce soir on vient t’aimer !" at bounding box center [741, 540] width 454 height 58
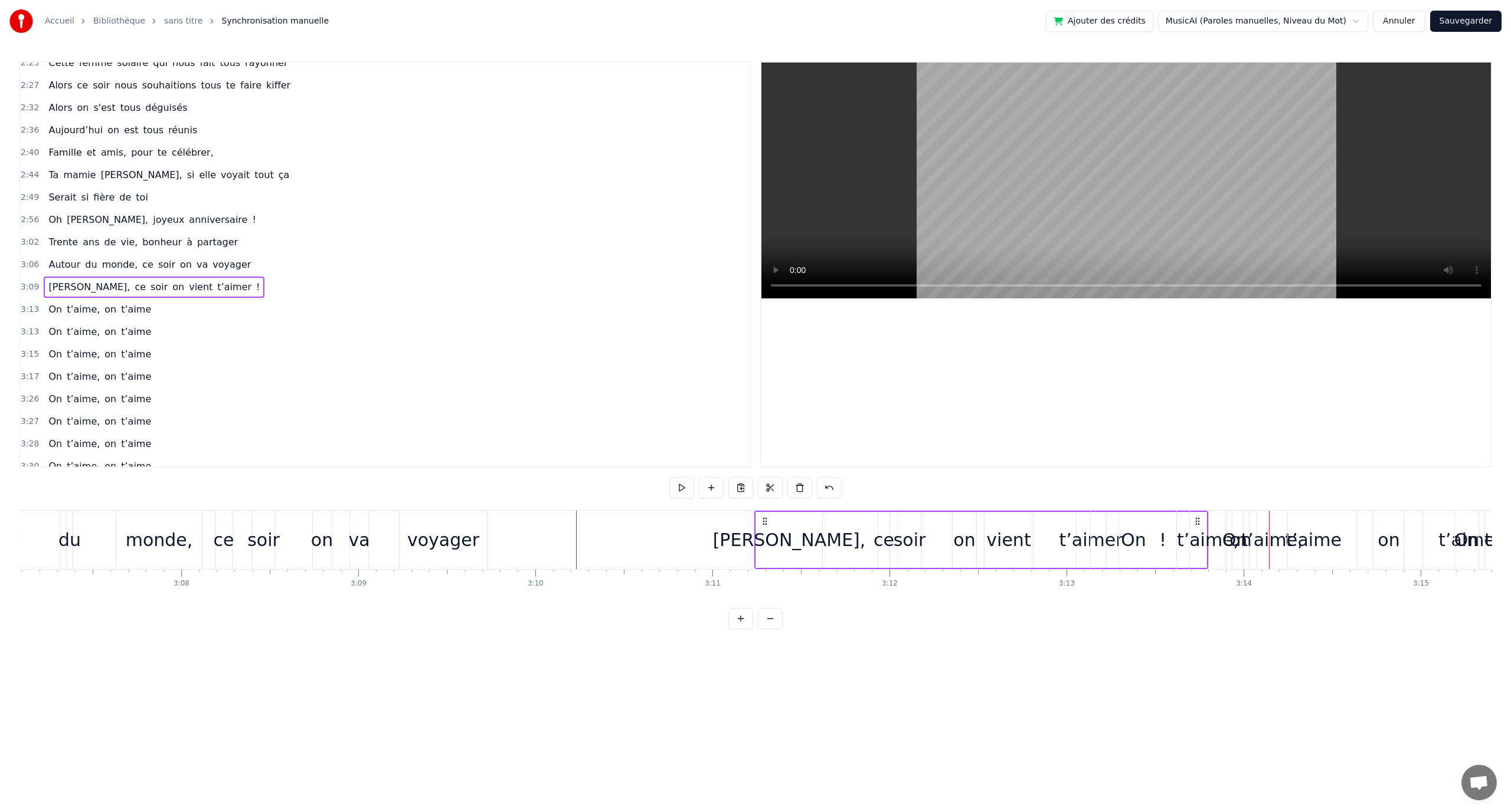
drag, startPoint x: 524, startPoint y: 518, endPoint x: 770, endPoint y: 517, distance: 246.0
click at [763, 518] on icon at bounding box center [764, 521] width 9 height 9
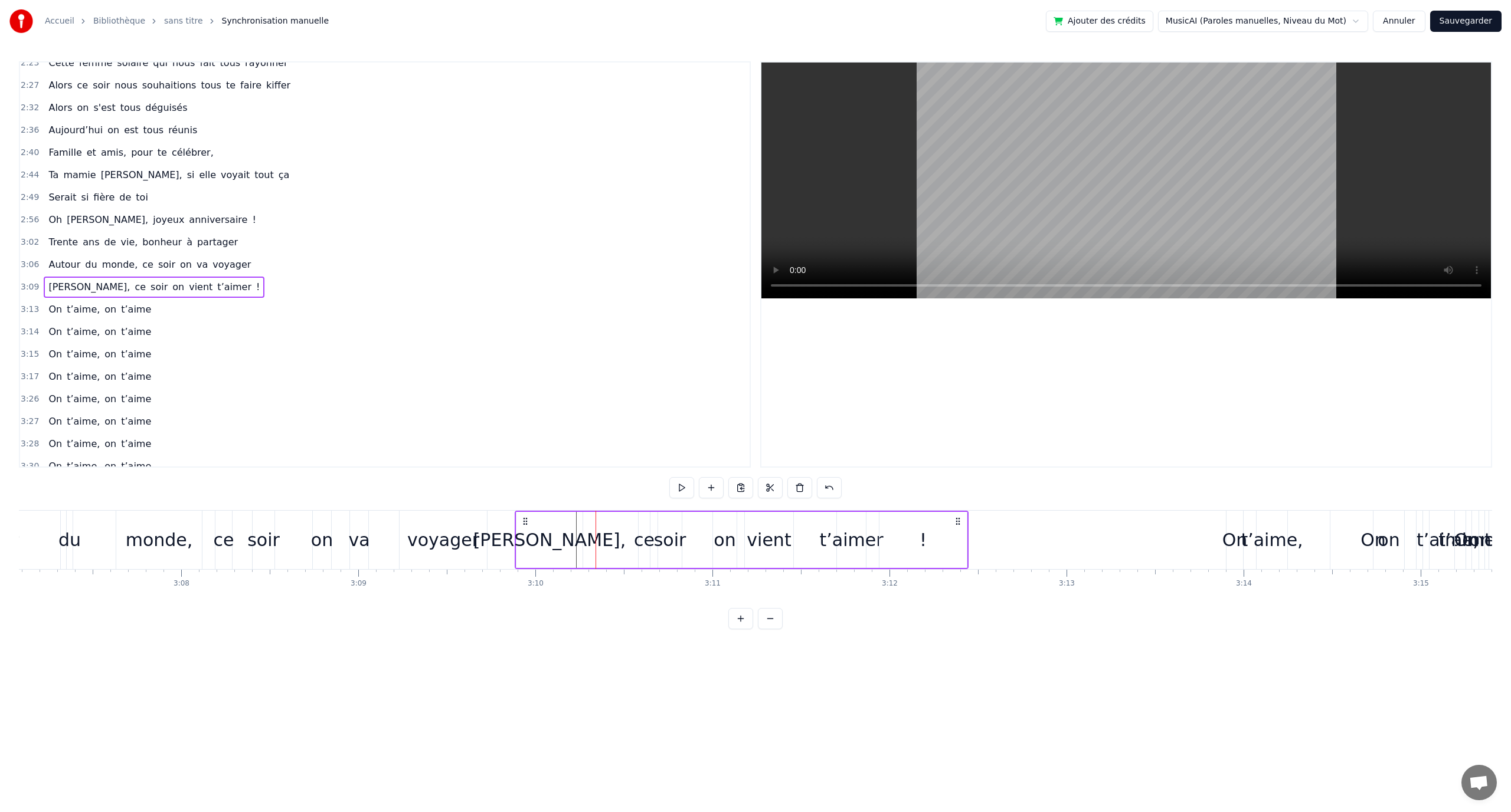
click at [1253, 523] on div "On t’aime, on t’aime" at bounding box center [1369, 540] width 287 height 58
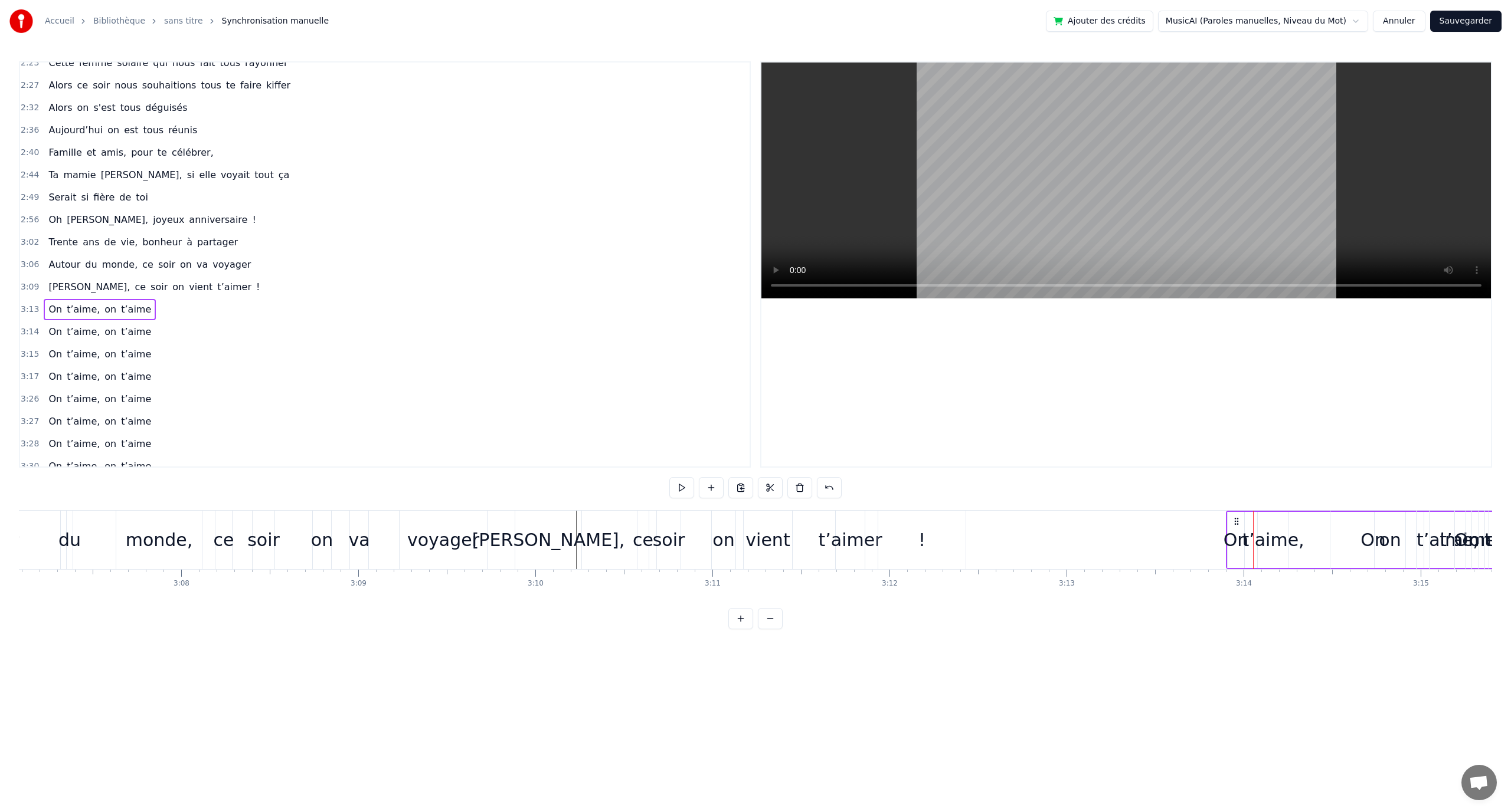
drag, startPoint x: 1238, startPoint y: 516, endPoint x: 1247, endPoint y: 518, distance: 9.2
click at [1293, 519] on div "On t’aime, on t’aime" at bounding box center [1369, 540] width 287 height 58
click at [1245, 501] on div "0:12 En quatre- vingt- quinze à [GEOGRAPHIC_DATA] la ville Rose 0:16 Un petit a…" at bounding box center [755, 345] width 1473 height 568
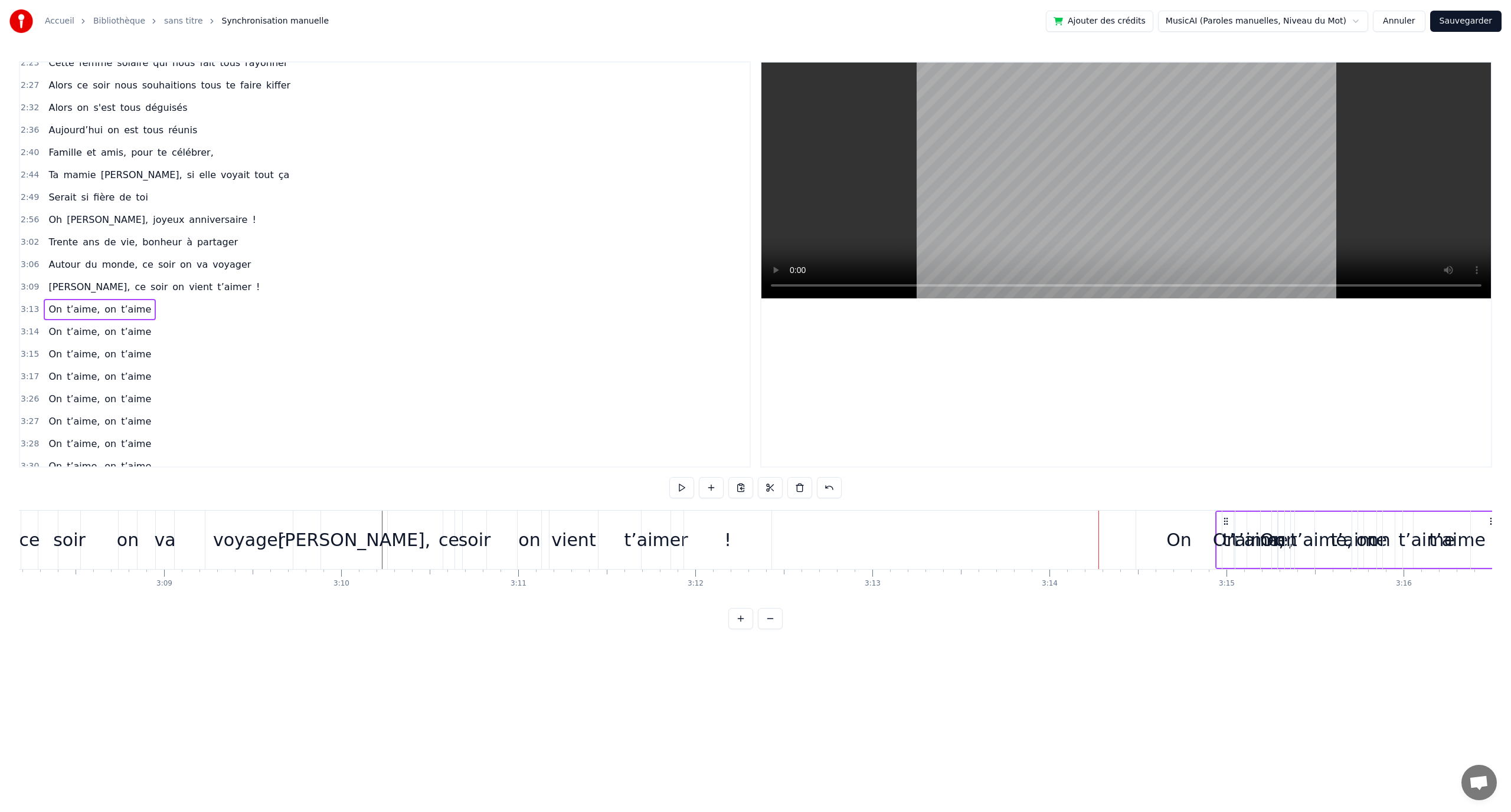
scroll to position [0, 33320]
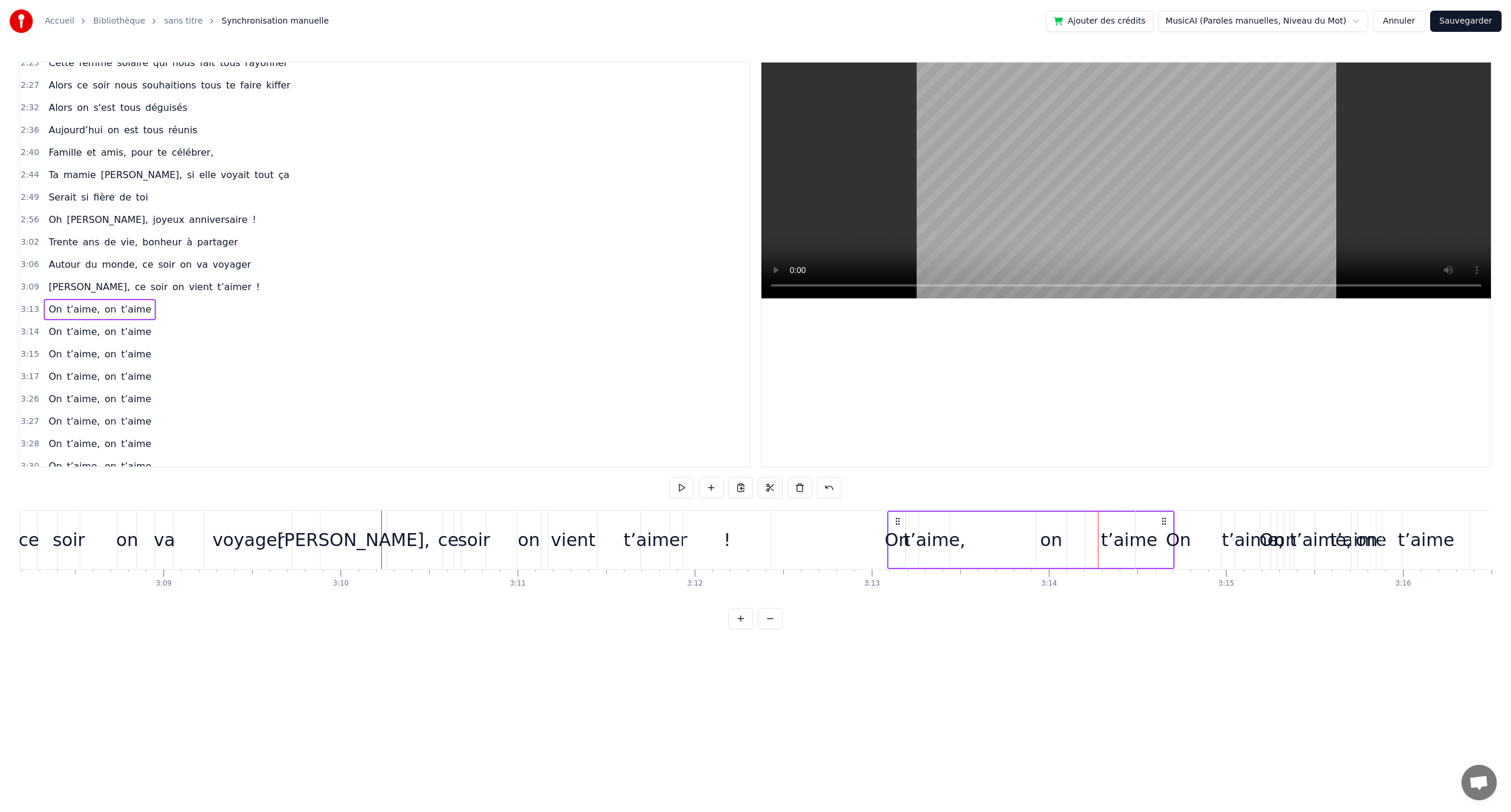
drag, startPoint x: 1240, startPoint y: 516, endPoint x: 1075, endPoint y: 524, distance: 165.2
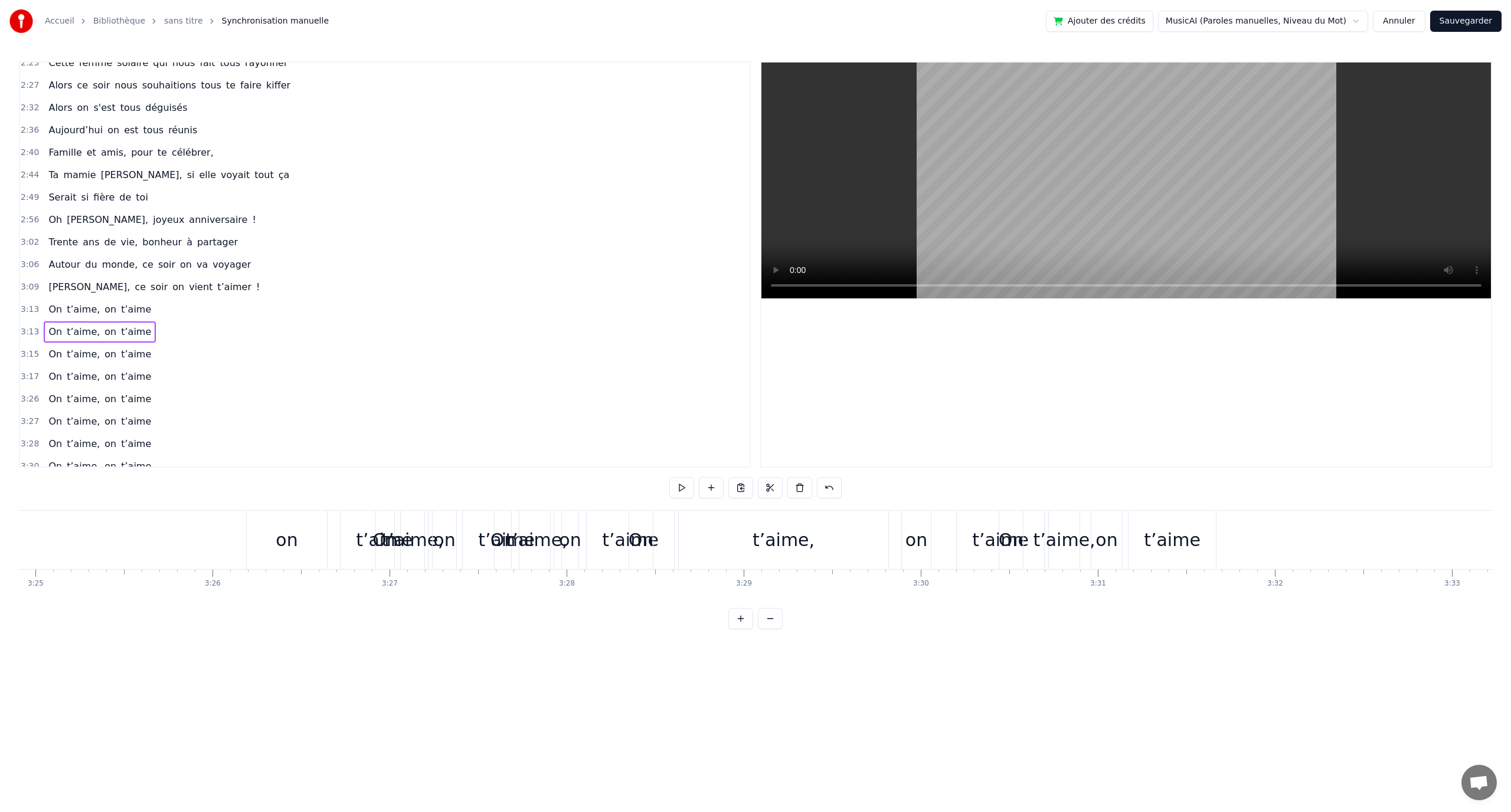
scroll to position [0, 36296]
click at [988, 514] on div "On" at bounding box center [996, 540] width 23 height 58
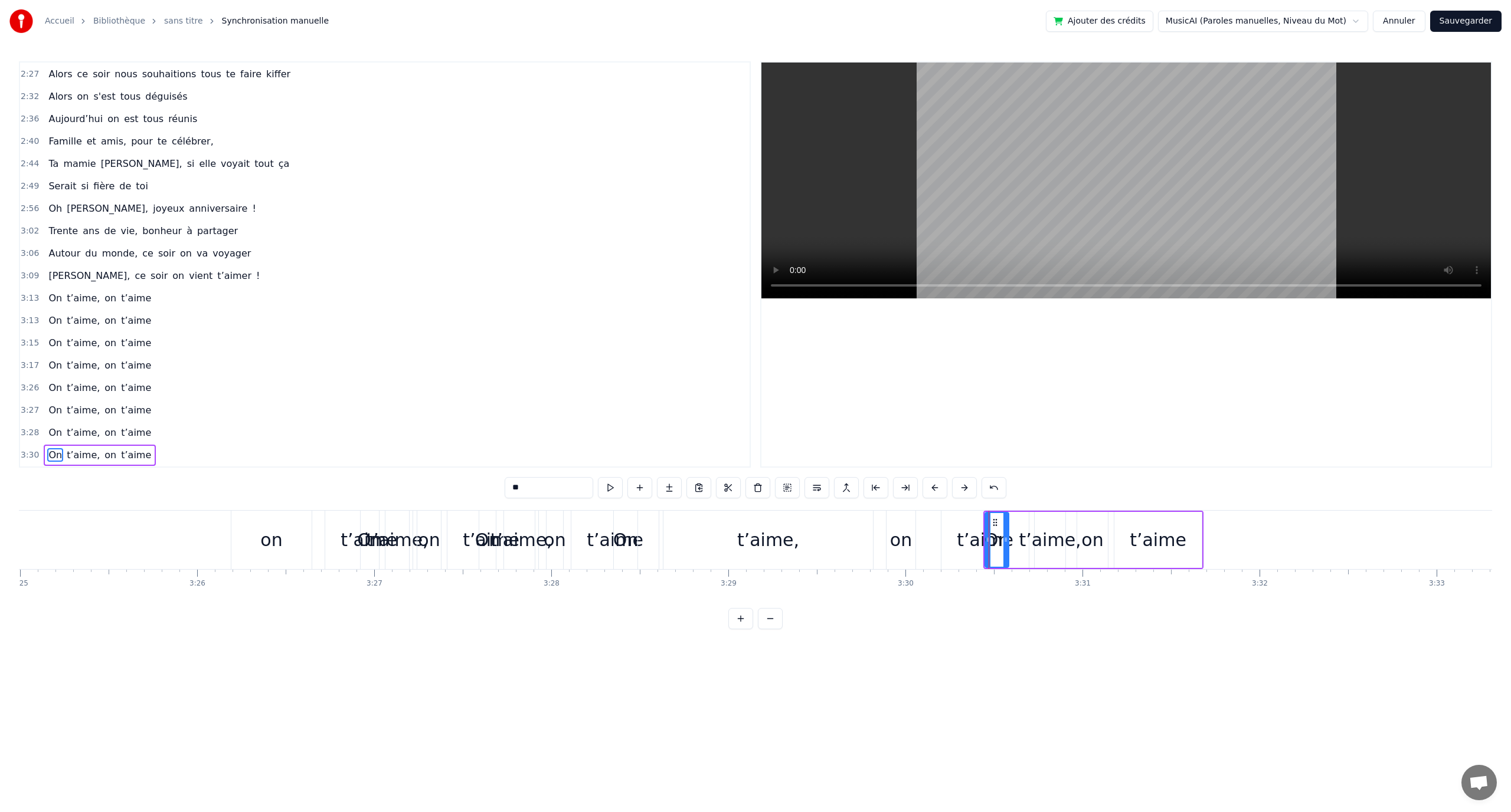
click at [1029, 503] on div "0:12 En quatre- vingt- quinze à [GEOGRAPHIC_DATA] la ville Rose 0:16 Un petit a…" at bounding box center [755, 345] width 1473 height 568
click at [1029, 518] on div "On t’aime, on t’aime" at bounding box center [1093, 540] width 220 height 58
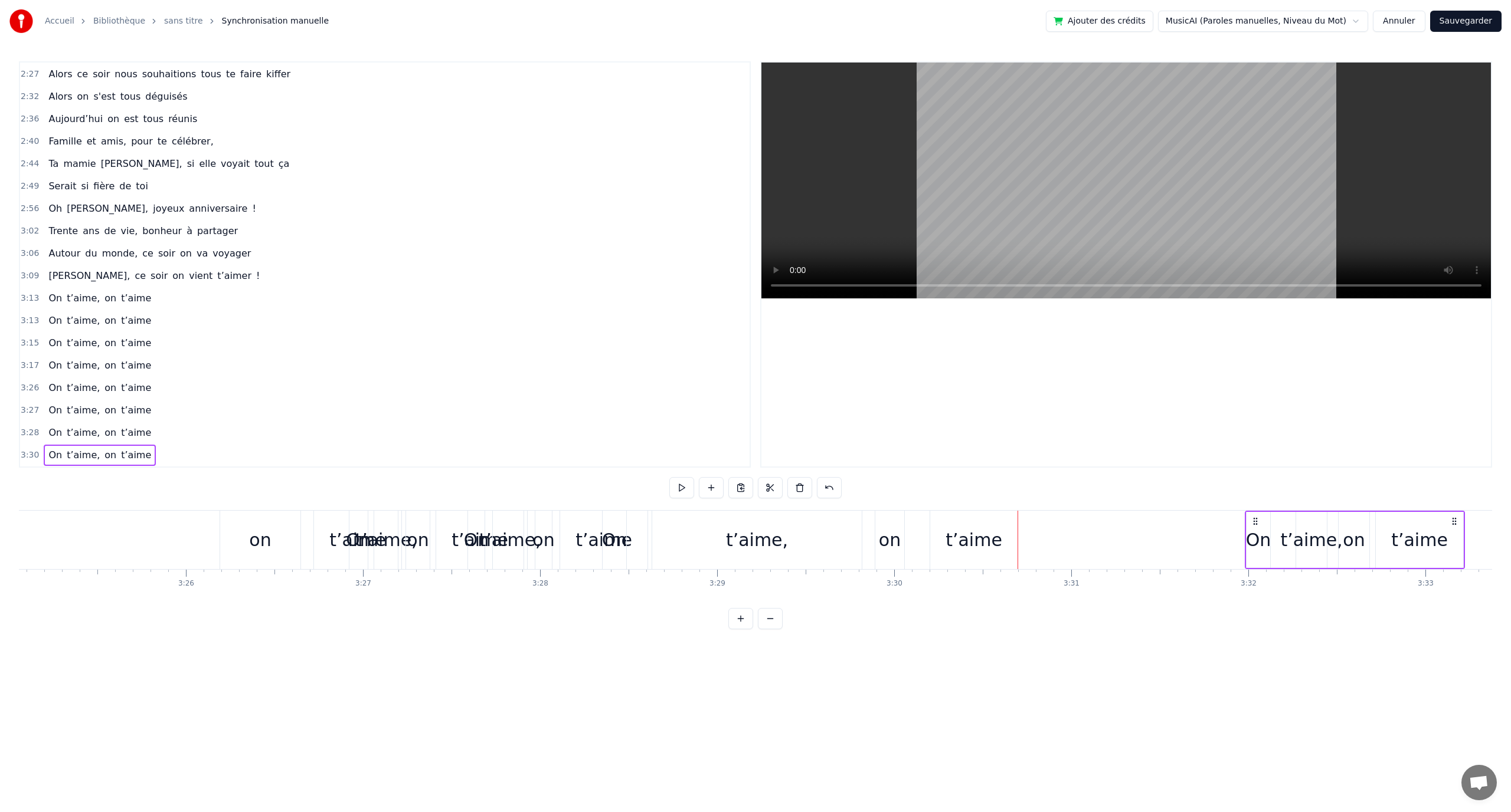
scroll to position [0, 36311]
drag, startPoint x: 1005, startPoint y: 518, endPoint x: 1252, endPoint y: 520, distance: 247.0
click at [1252, 520] on icon at bounding box center [1253, 521] width 9 height 9
click at [941, 508] on div "0:12 En quatre- vingt- quinze à [GEOGRAPHIC_DATA] la ville Rose 0:16 Un petit a…" at bounding box center [755, 345] width 1473 height 568
click at [943, 514] on div "t’aime" at bounding box center [969, 540] width 87 height 58
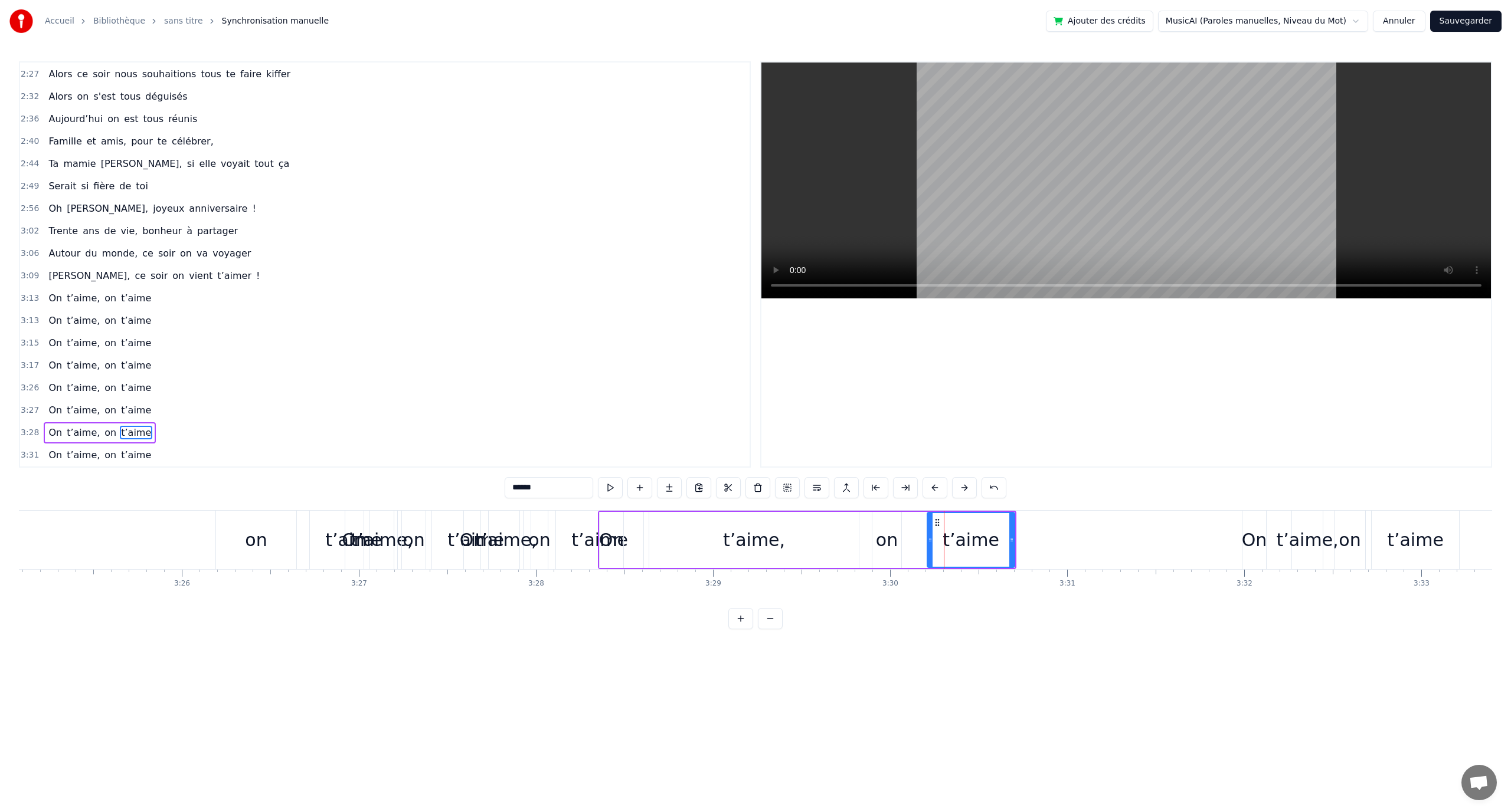
click at [684, 522] on div "t’aime," at bounding box center [753, 540] width 210 height 56
type input "*******"
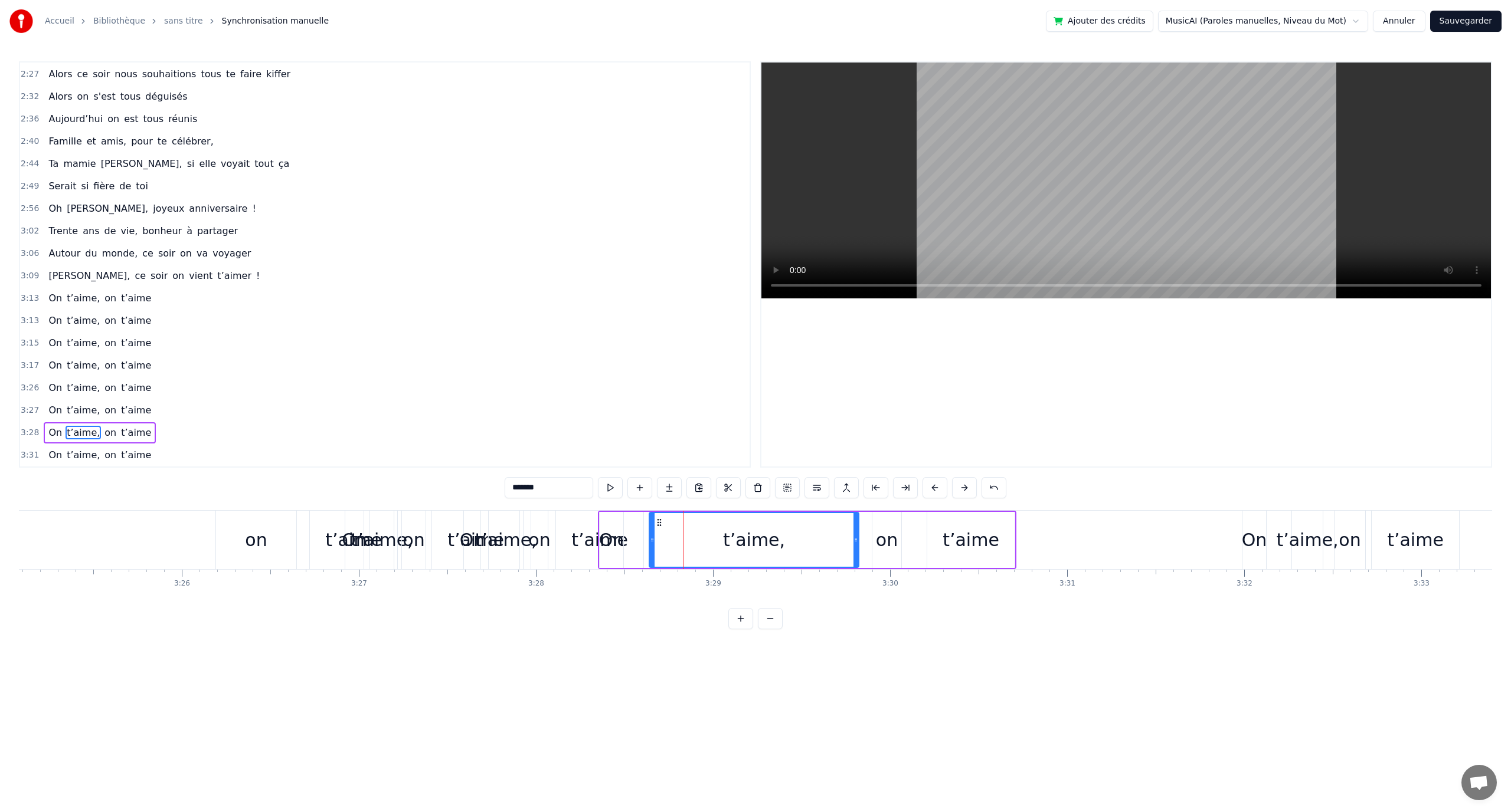
click at [661, 511] on div "On t’aime, on t’aime" at bounding box center [807, 540] width 418 height 58
drag, startPoint x: 614, startPoint y: 516, endPoint x: 674, endPoint y: 522, distance: 60.3
click at [806, 516] on div "On t’aime, on t’aime" at bounding box center [807, 540] width 418 height 58
drag, startPoint x: 624, startPoint y: 502, endPoint x: 634, endPoint y: 505, distance: 10.4
click at [625, 501] on div "0:12 En quatre- vingt- quinze à [GEOGRAPHIC_DATA] la ville Rose 0:16 Un petit a…" at bounding box center [755, 345] width 1473 height 568
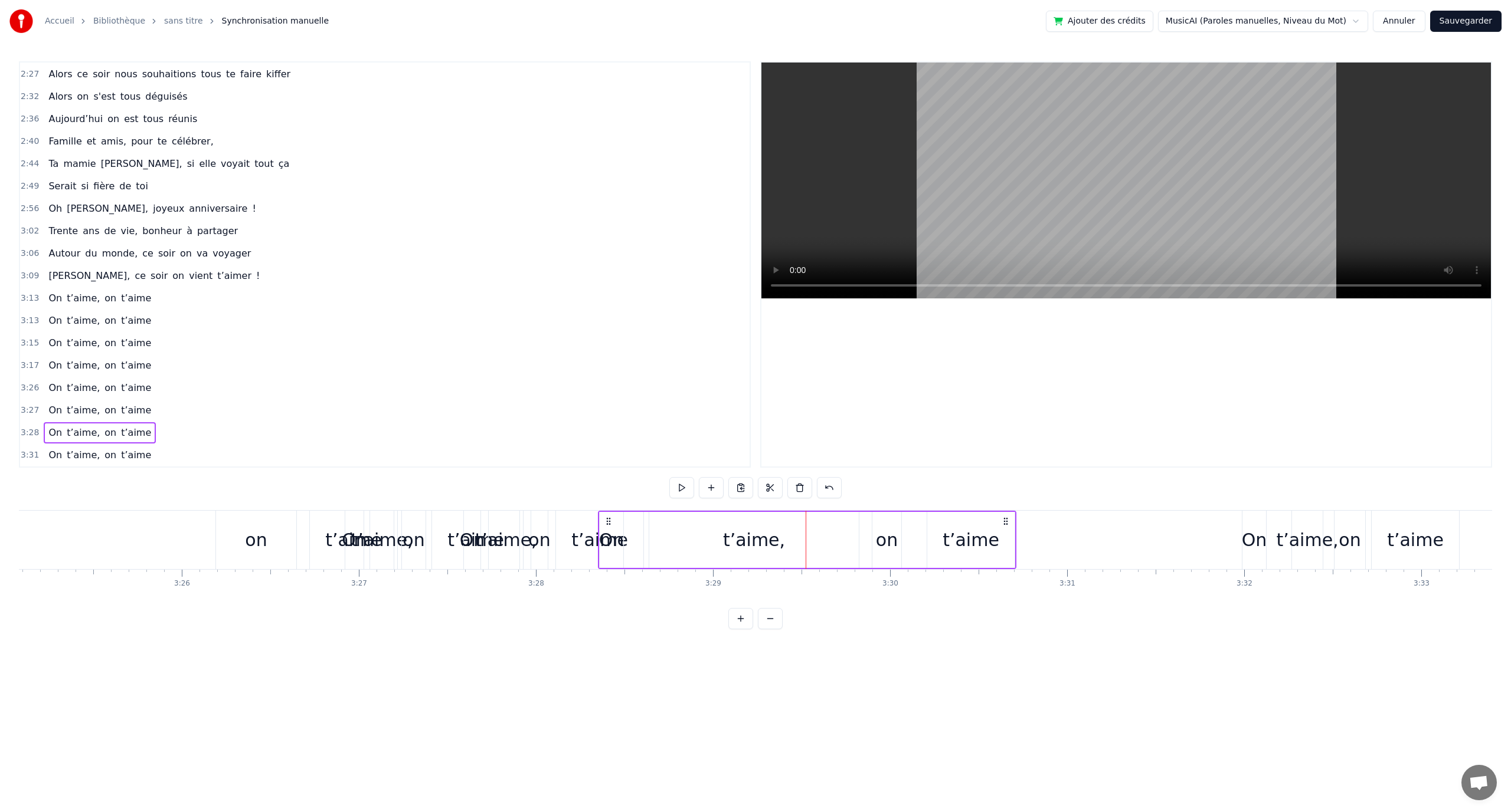
click at [643, 514] on div "On t’aime, on t’aime" at bounding box center [807, 540] width 418 height 58
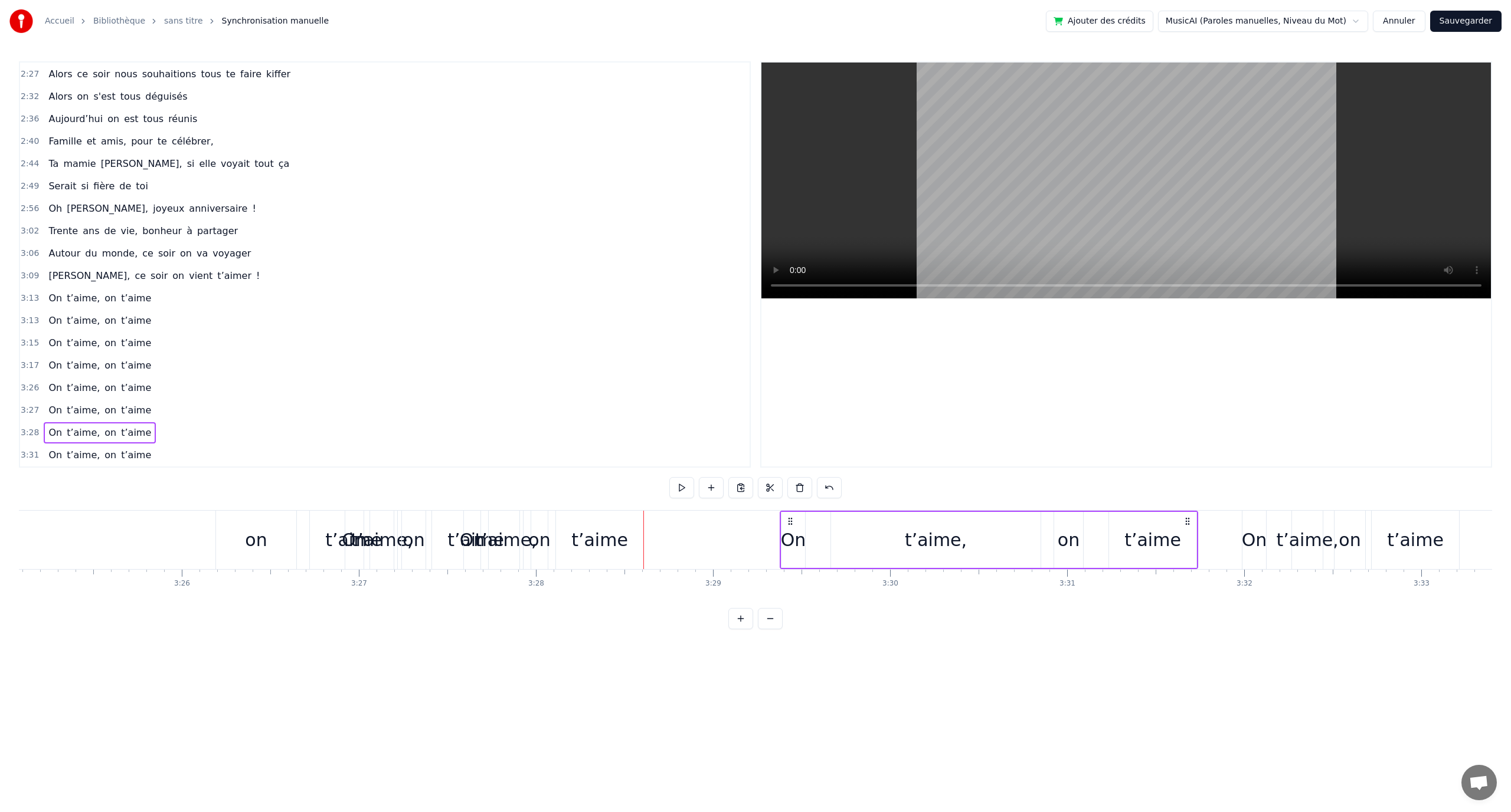
drag, startPoint x: 611, startPoint y: 516, endPoint x: 780, endPoint y: 524, distance: 169.2
click at [793, 521] on icon at bounding box center [790, 521] width 9 height 9
click at [566, 512] on div "t’aime" at bounding box center [599, 540] width 87 height 58
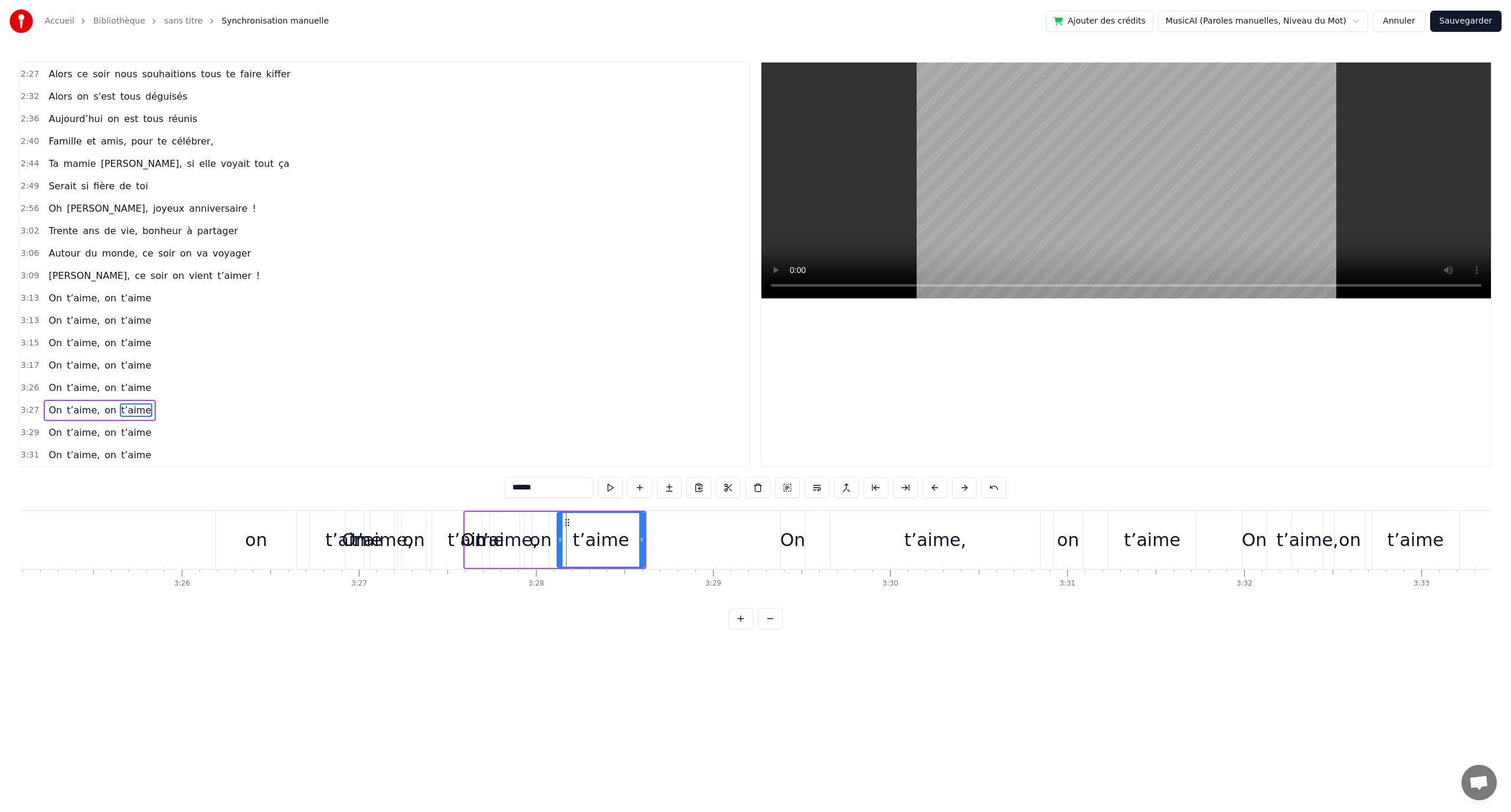
click at [506, 507] on div "0:12 En quatre- vingt- quinze à [GEOGRAPHIC_DATA] la ville Rose 0:16 Un petit a…" at bounding box center [755, 345] width 1473 height 568
click at [505, 519] on div "t’aime," at bounding box center [506, 540] width 34 height 56
click at [477, 510] on div "0:12 En quatre- vingt- quinze à [GEOGRAPHIC_DATA] la ville Rose 0:16 Un petit a…" at bounding box center [755, 345] width 1473 height 568
click at [426, 527] on div "on" at bounding box center [414, 540] width 25 height 58
type input "**"
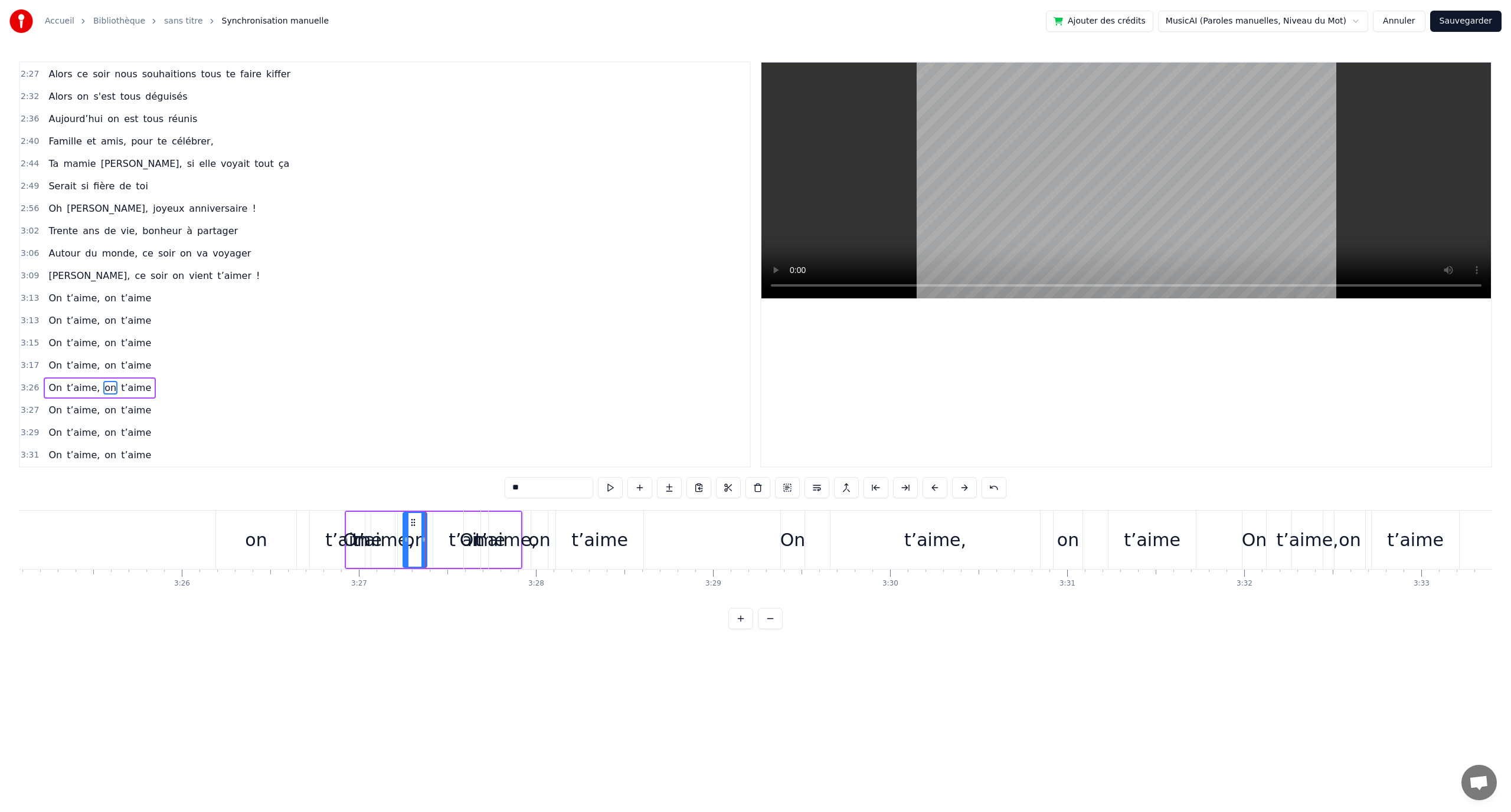
click at [621, 610] on div "0:12 En quatre- vingt- quinze à [GEOGRAPHIC_DATA] la ville Rose 0:16 Un petit a…" at bounding box center [755, 345] width 1473 height 568
click at [636, 528] on div "t’aime" at bounding box center [599, 540] width 87 height 58
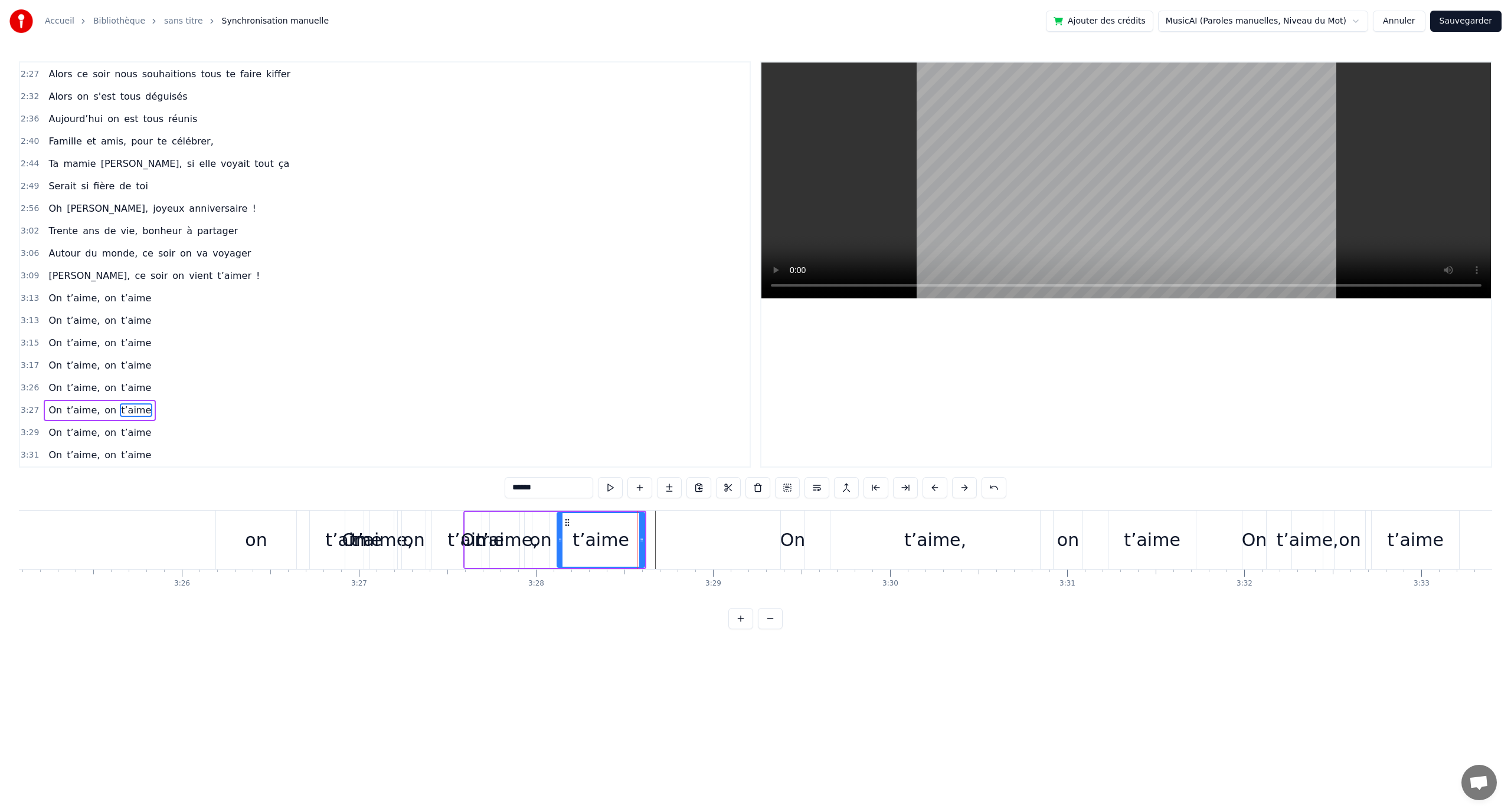
click at [551, 513] on div "On t’aime, on t’aime" at bounding box center [554, 540] width 183 height 58
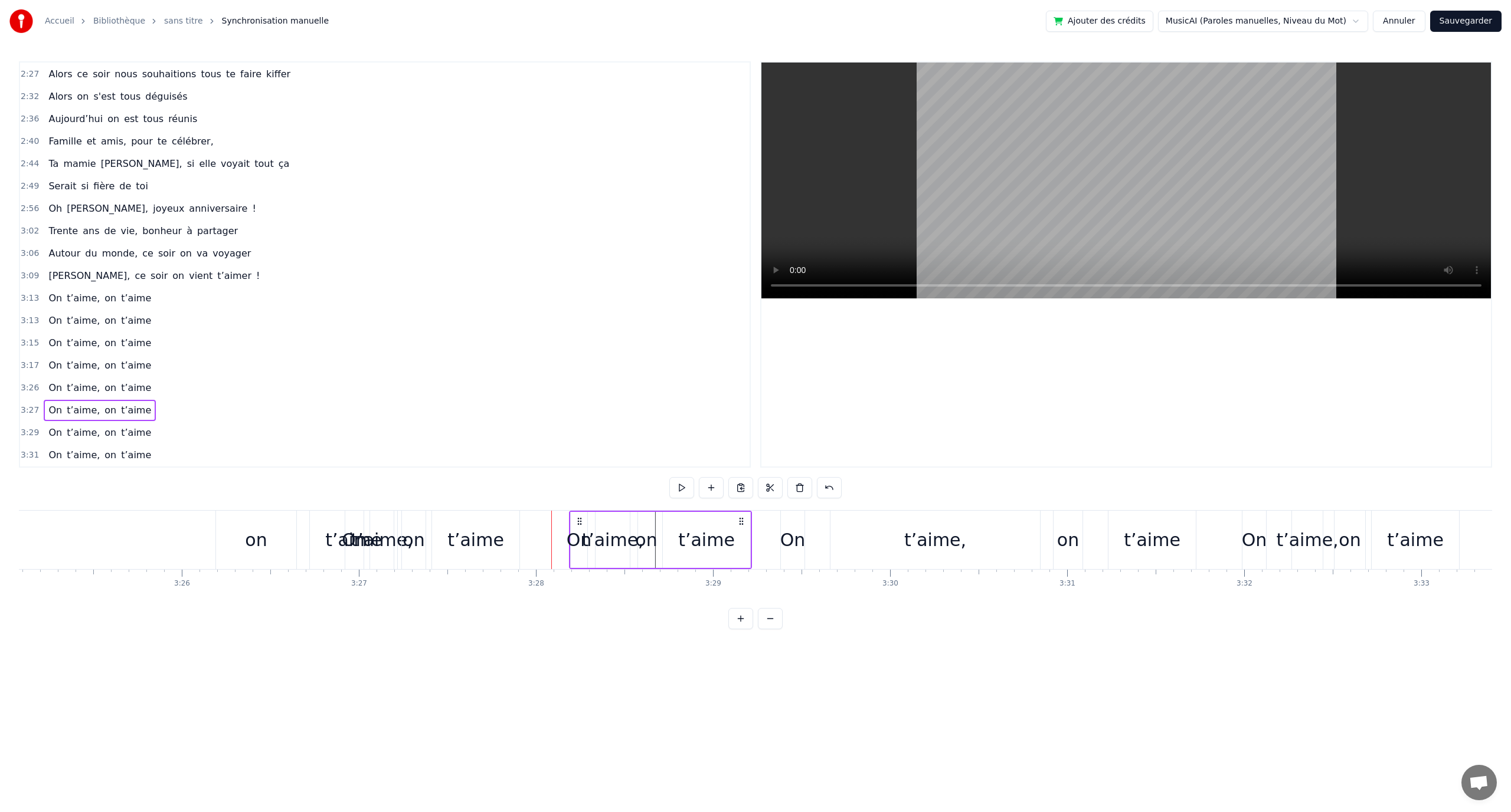
drag, startPoint x: 473, startPoint y: 522, endPoint x: 578, endPoint y: 523, distance: 105.0
click at [578, 523] on icon at bounding box center [579, 521] width 9 height 9
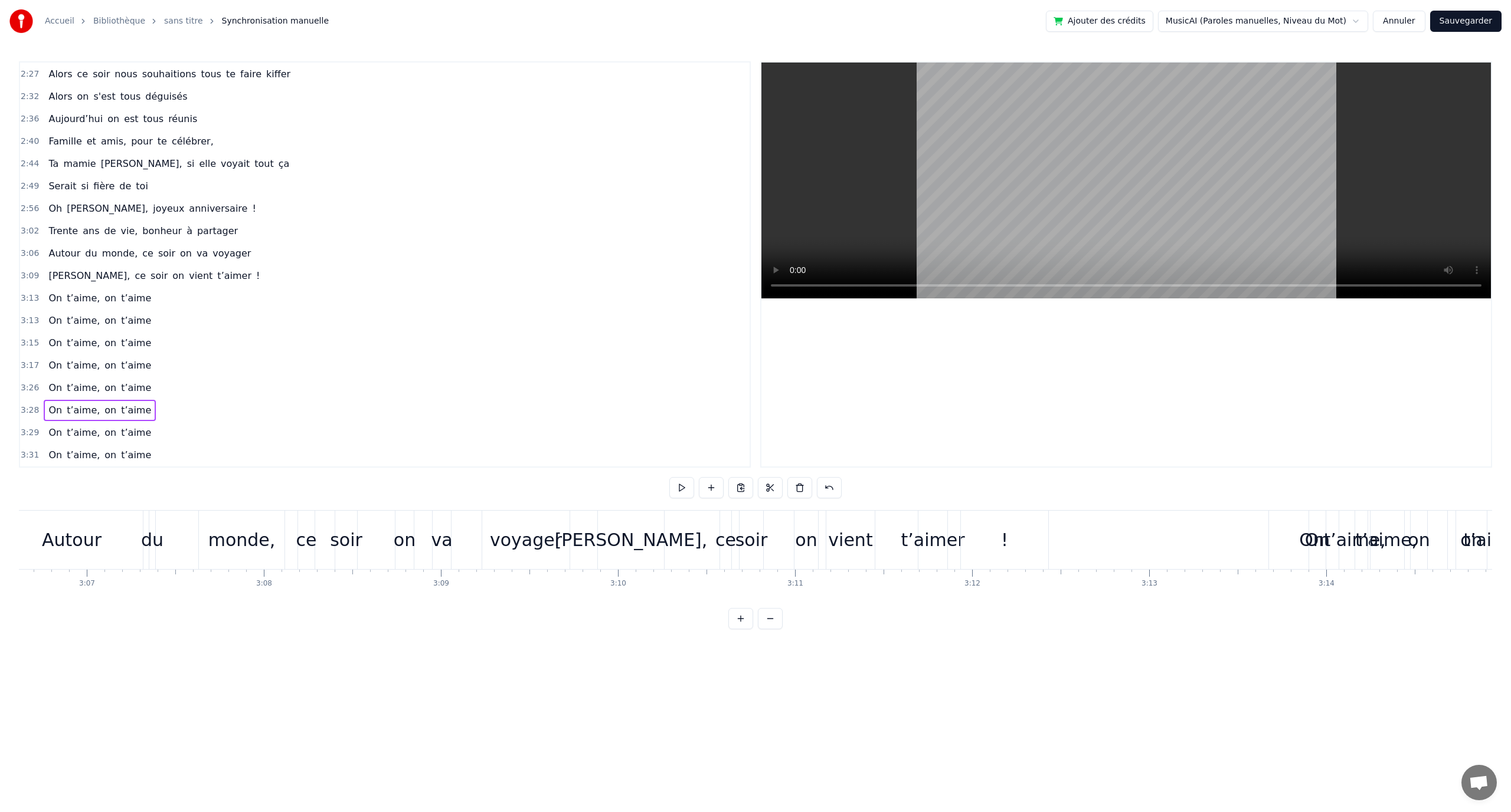
scroll to position [0, 33074]
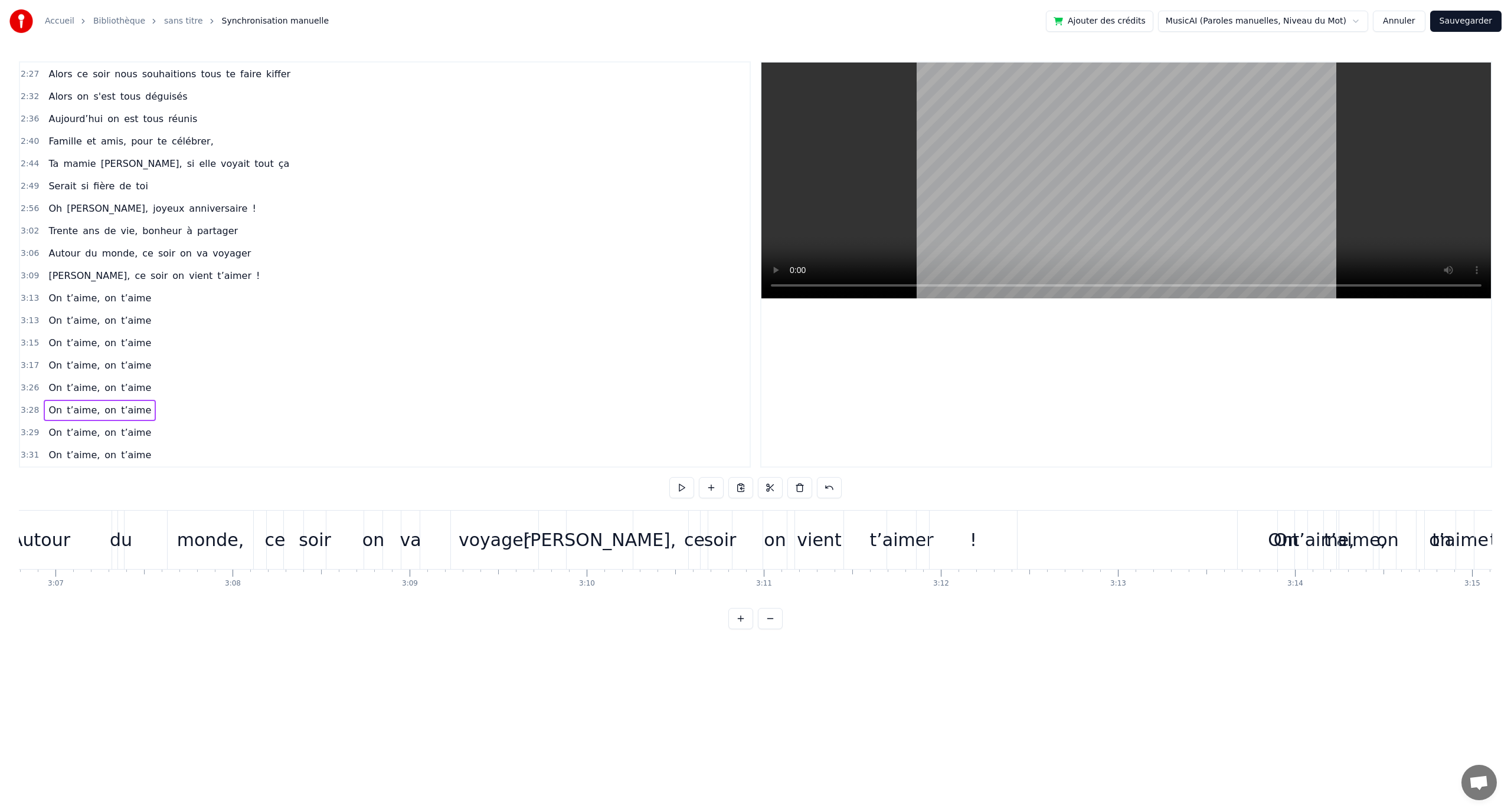
click at [279, 539] on div "ce" at bounding box center [275, 540] width 21 height 27
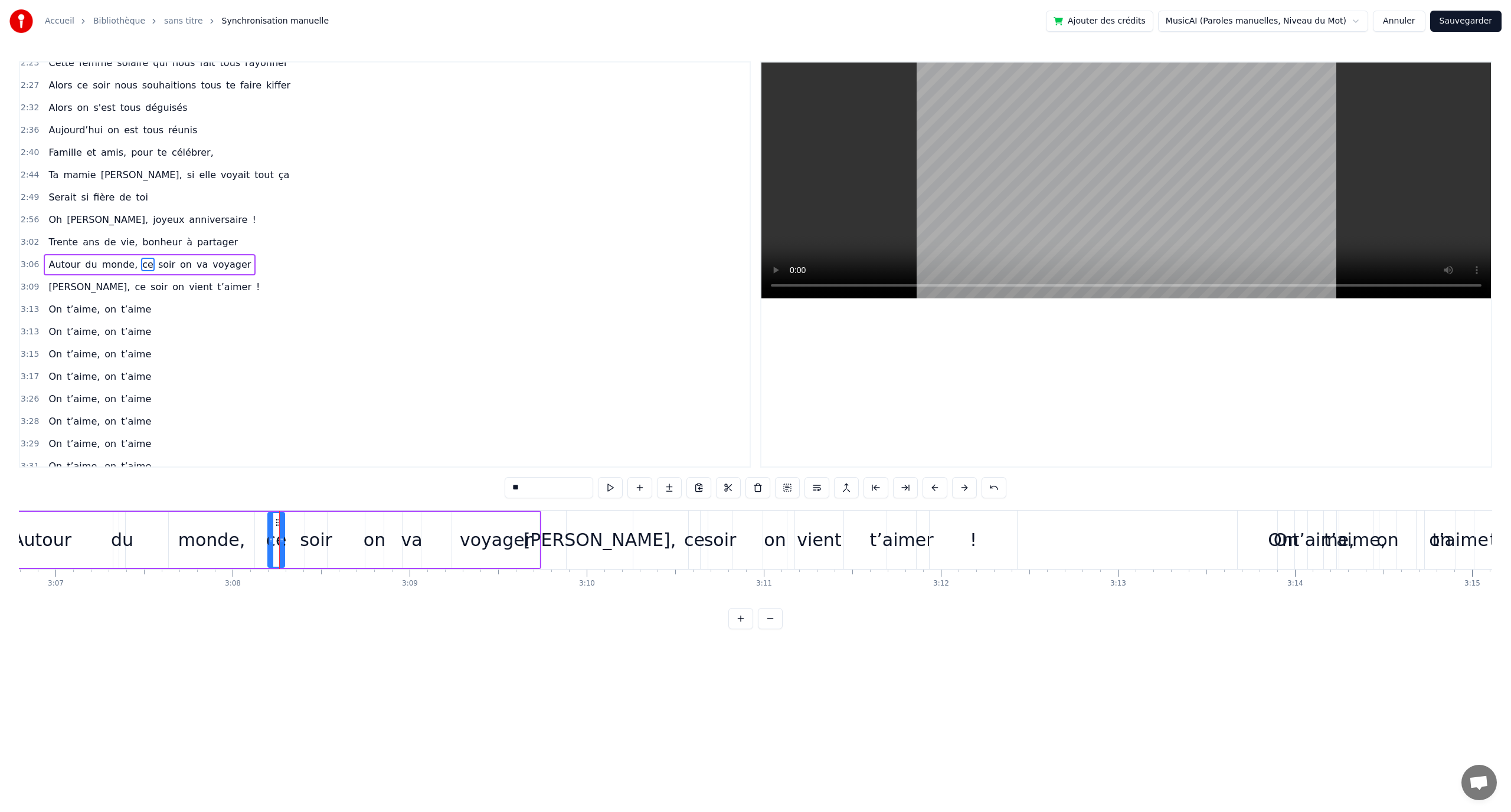
click at [247, 541] on div "monde," at bounding box center [211, 540] width 85 height 56
type input "******"
click at [1294, 511] on div "On" at bounding box center [1285, 540] width 17 height 58
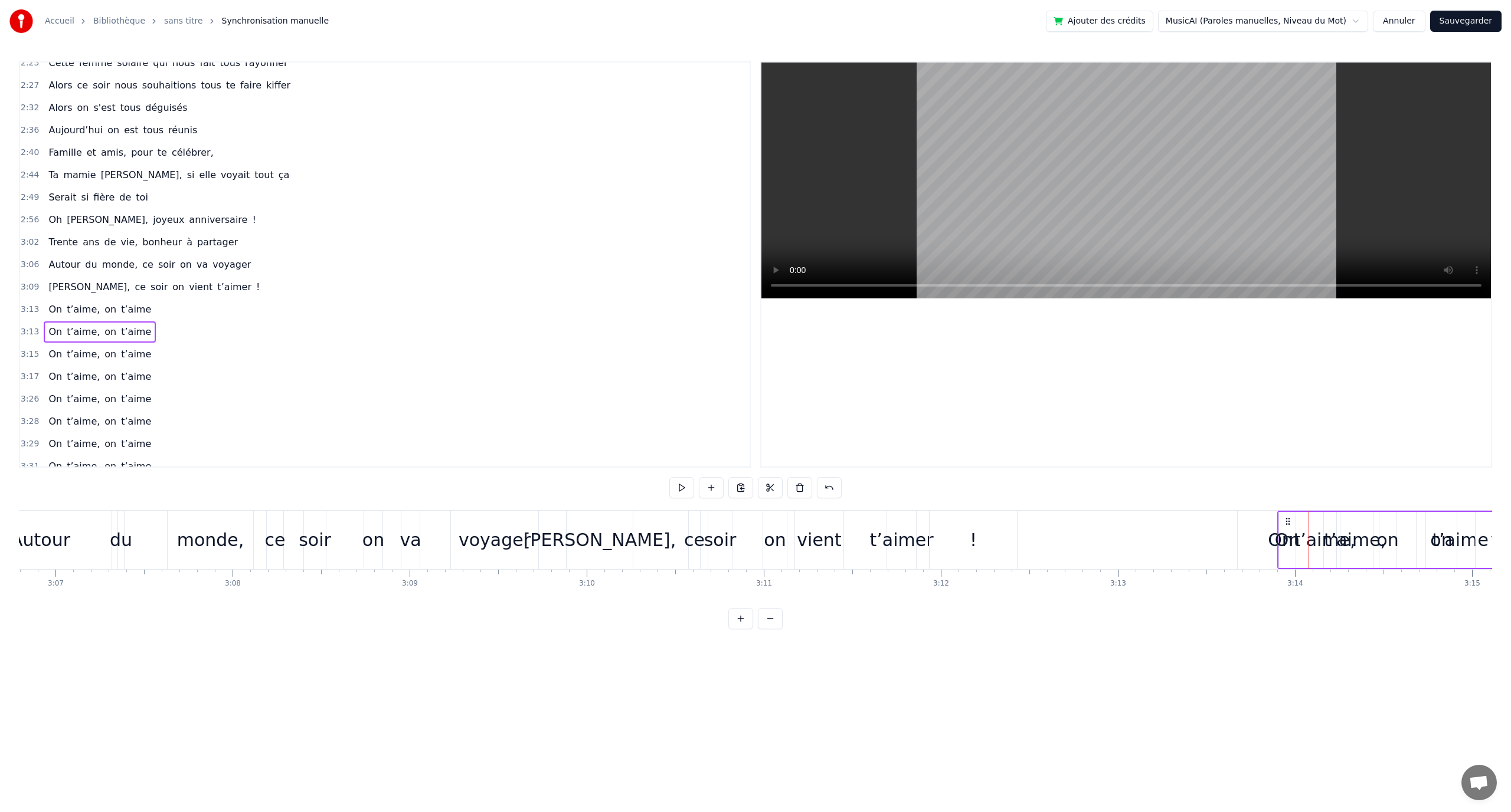
click at [1299, 513] on div "On t’aime, on t’aime" at bounding box center [1421, 540] width 287 height 58
click at [1297, 516] on div "On t’aime, on t’aime" at bounding box center [1421, 540] width 287 height 58
click at [1287, 513] on div "On" at bounding box center [1287, 540] width 17 height 56
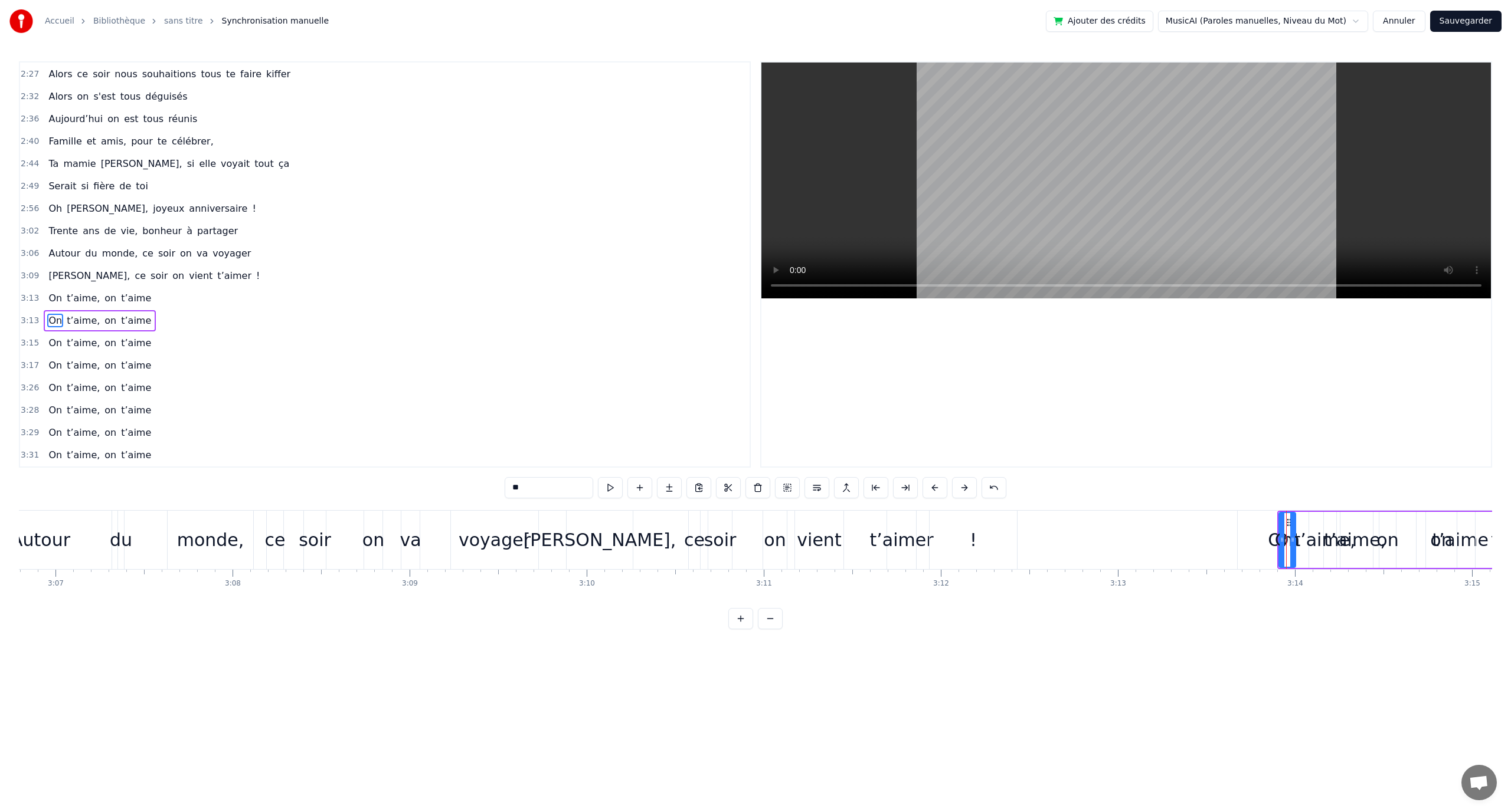
click at [1294, 506] on div "0:12 En quatre- vingt- quinze à [GEOGRAPHIC_DATA] la ville Rose 0:16 Un petit a…" at bounding box center [755, 345] width 1473 height 568
drag, startPoint x: 1299, startPoint y: 515, endPoint x: 1306, endPoint y: 507, distance: 10.6
click at [1300, 515] on div "On t’aime, on t’aime" at bounding box center [1421, 540] width 287 height 58
click at [1307, 502] on div "0:12 En quatre- vingt- quinze à [GEOGRAPHIC_DATA] la ville Rose 0:16 Un petit a…" at bounding box center [755, 345] width 1473 height 568
click at [1308, 516] on div "On t’aime, on t’aime" at bounding box center [1421, 540] width 287 height 58
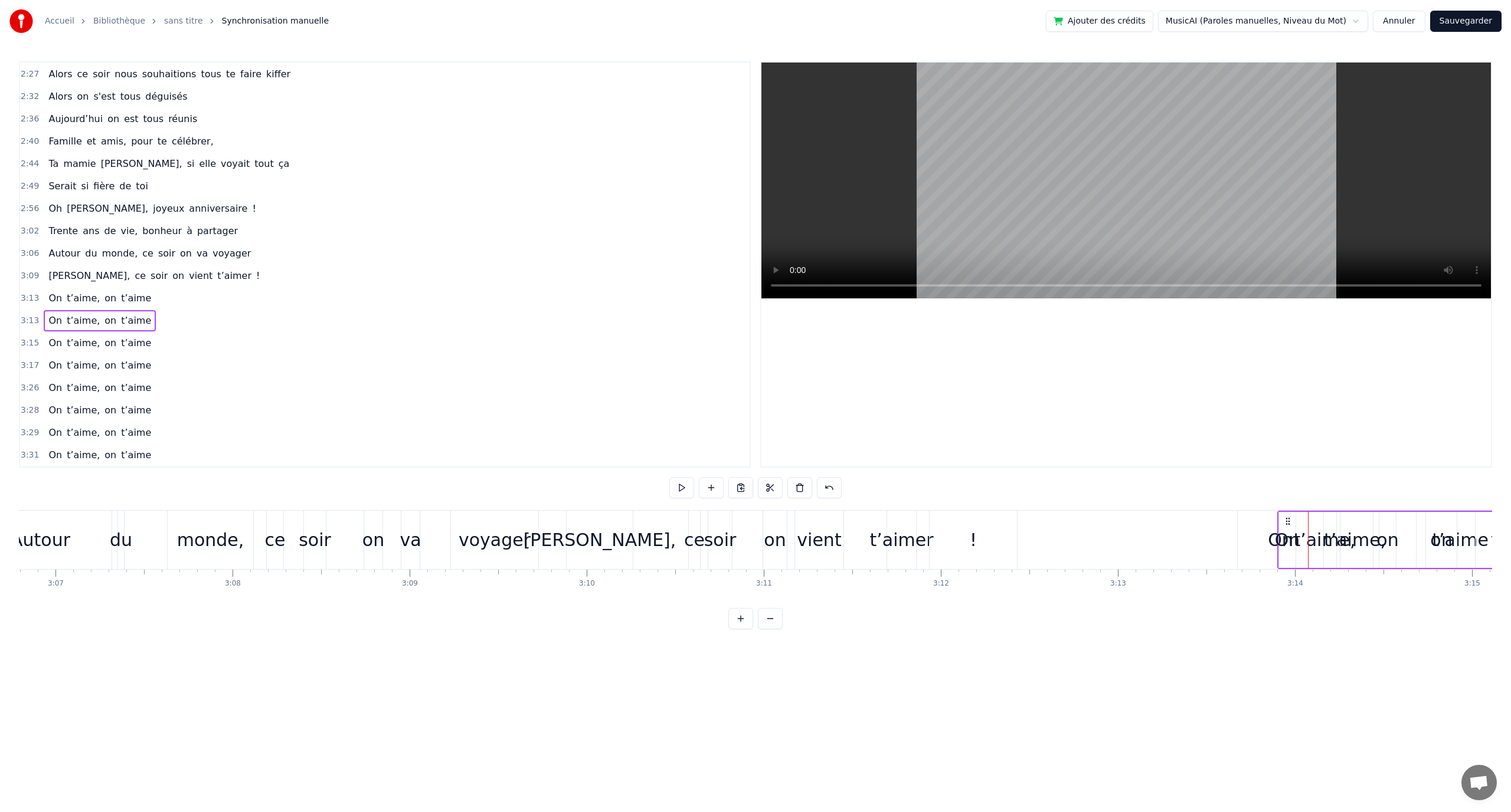
click at [1300, 511] on div "On t’aime, on t’aime" at bounding box center [1421, 540] width 287 height 58
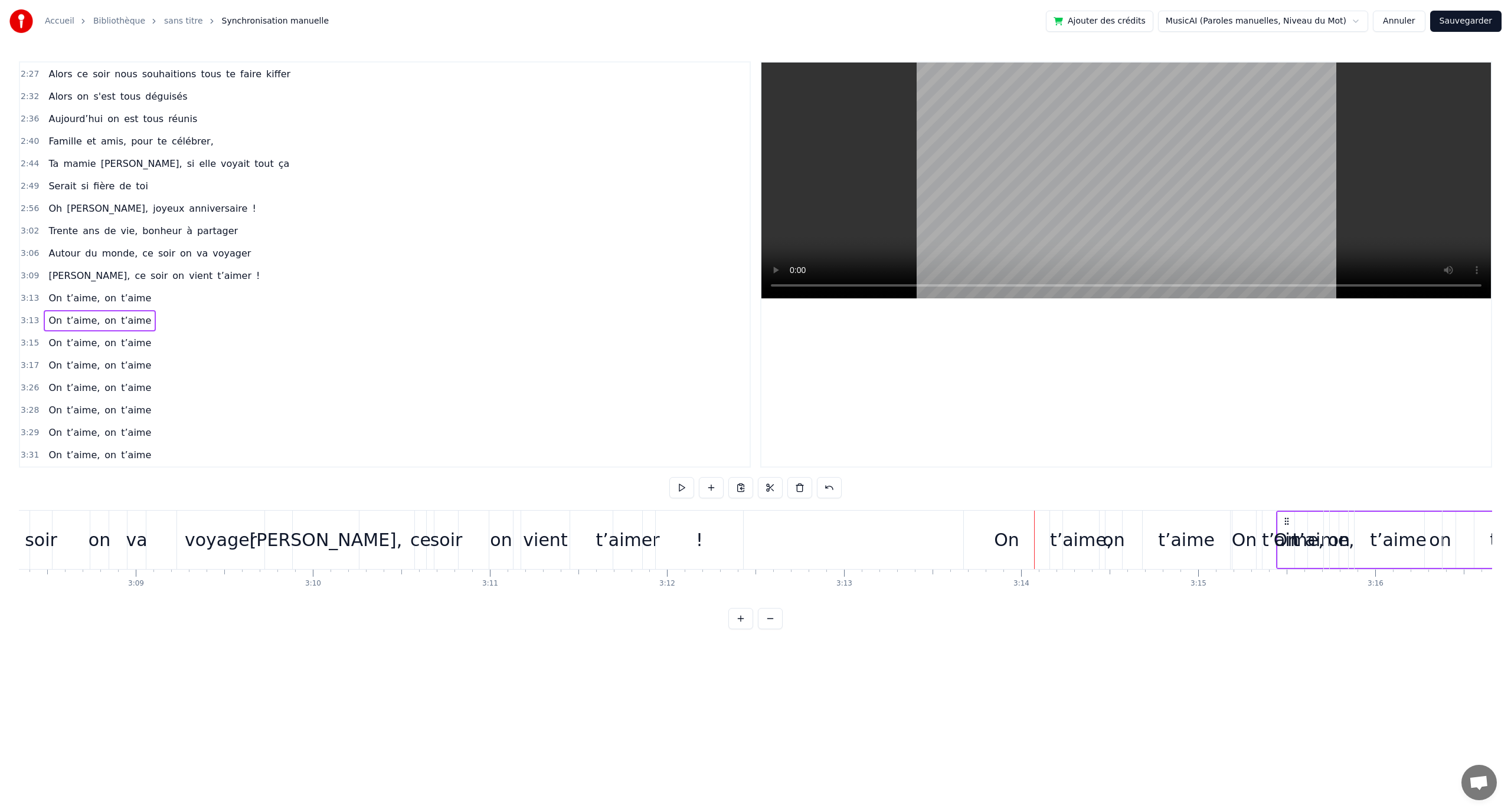
drag, startPoint x: 1289, startPoint y: 516, endPoint x: 1284, endPoint y: 522, distance: 7.8
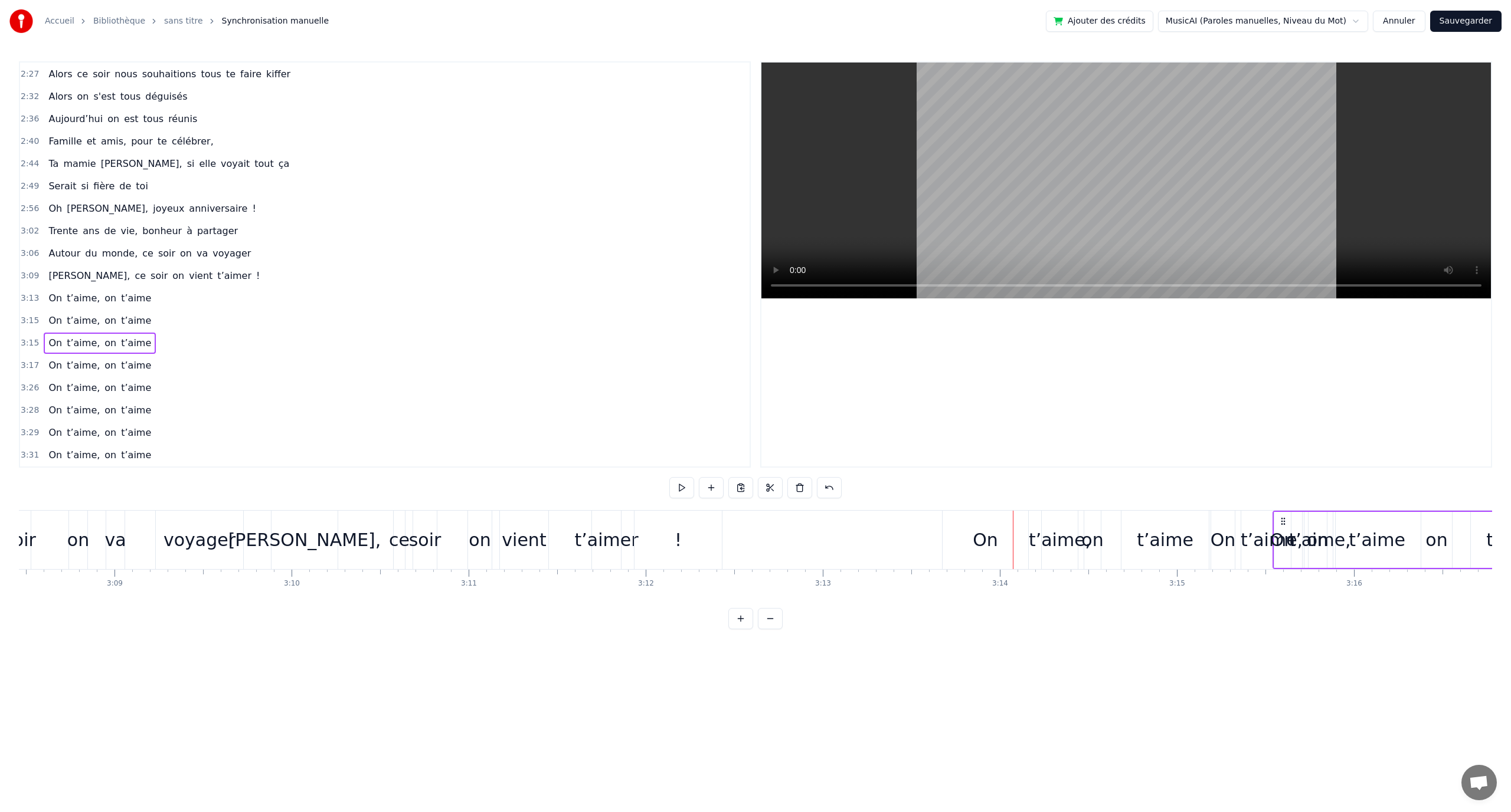
click at [1004, 513] on div "On" at bounding box center [985, 540] width 85 height 58
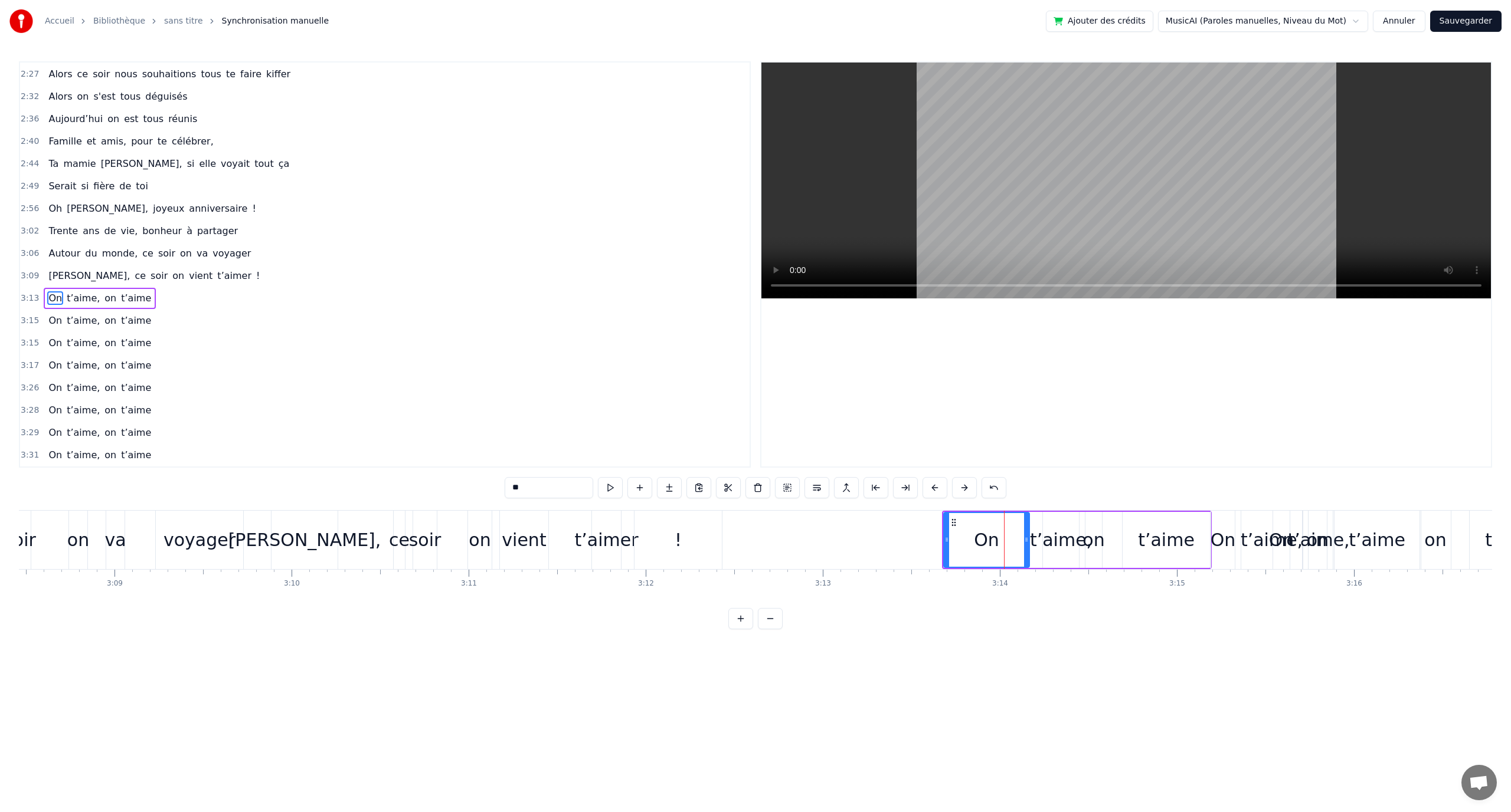
click at [1050, 504] on div "0:12 En quatre- vingt- quinze à [GEOGRAPHIC_DATA] la ville Rose 0:16 Un petit a…" at bounding box center [755, 345] width 1473 height 568
click at [1050, 515] on div "t’aime," at bounding box center [1060, 540] width 36 height 56
type input "*******"
click at [1040, 511] on div "On t’aime, on t’aime" at bounding box center [1076, 540] width 270 height 58
click at [1055, 516] on div "On t’aime, on t’aime" at bounding box center [1076, 540] width 270 height 58
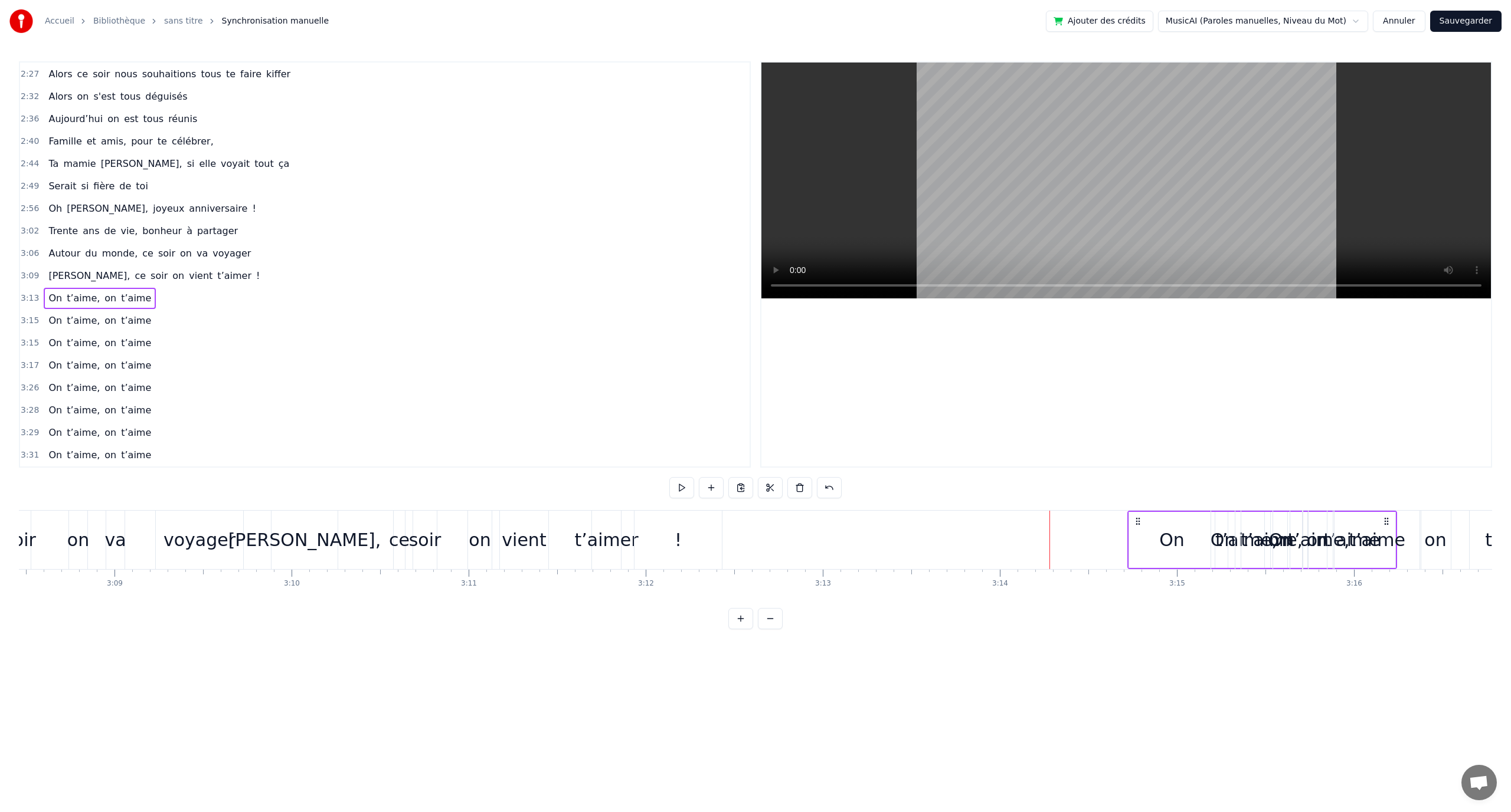
drag, startPoint x: 958, startPoint y: 518, endPoint x: 1157, endPoint y: 522, distance: 199.0
click at [1143, 522] on icon at bounding box center [1138, 521] width 9 height 9
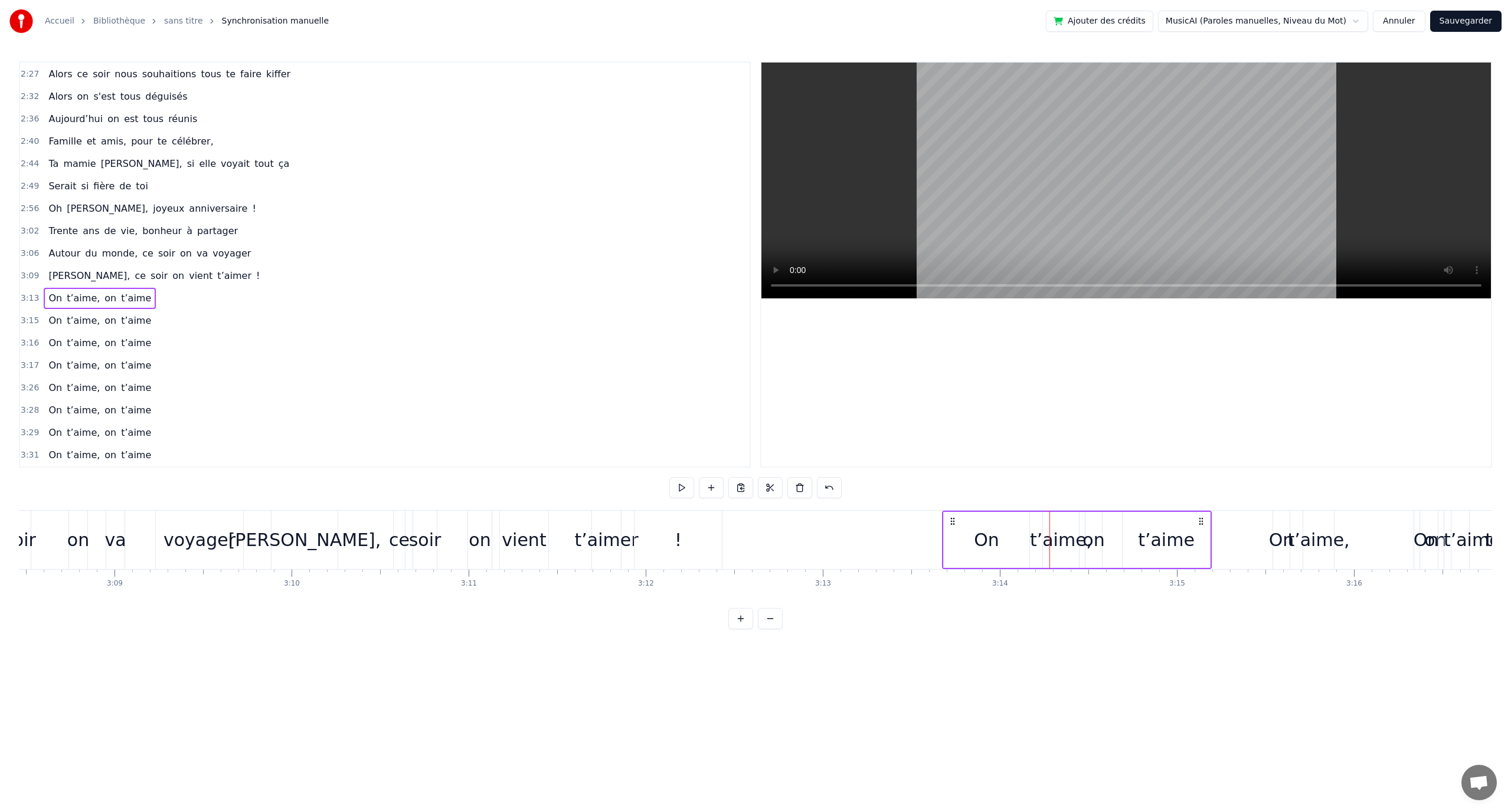
click at [452, 518] on div "[PERSON_NAME], ce soir on vient t’aimer !" at bounding box center [497, 540] width 454 height 58
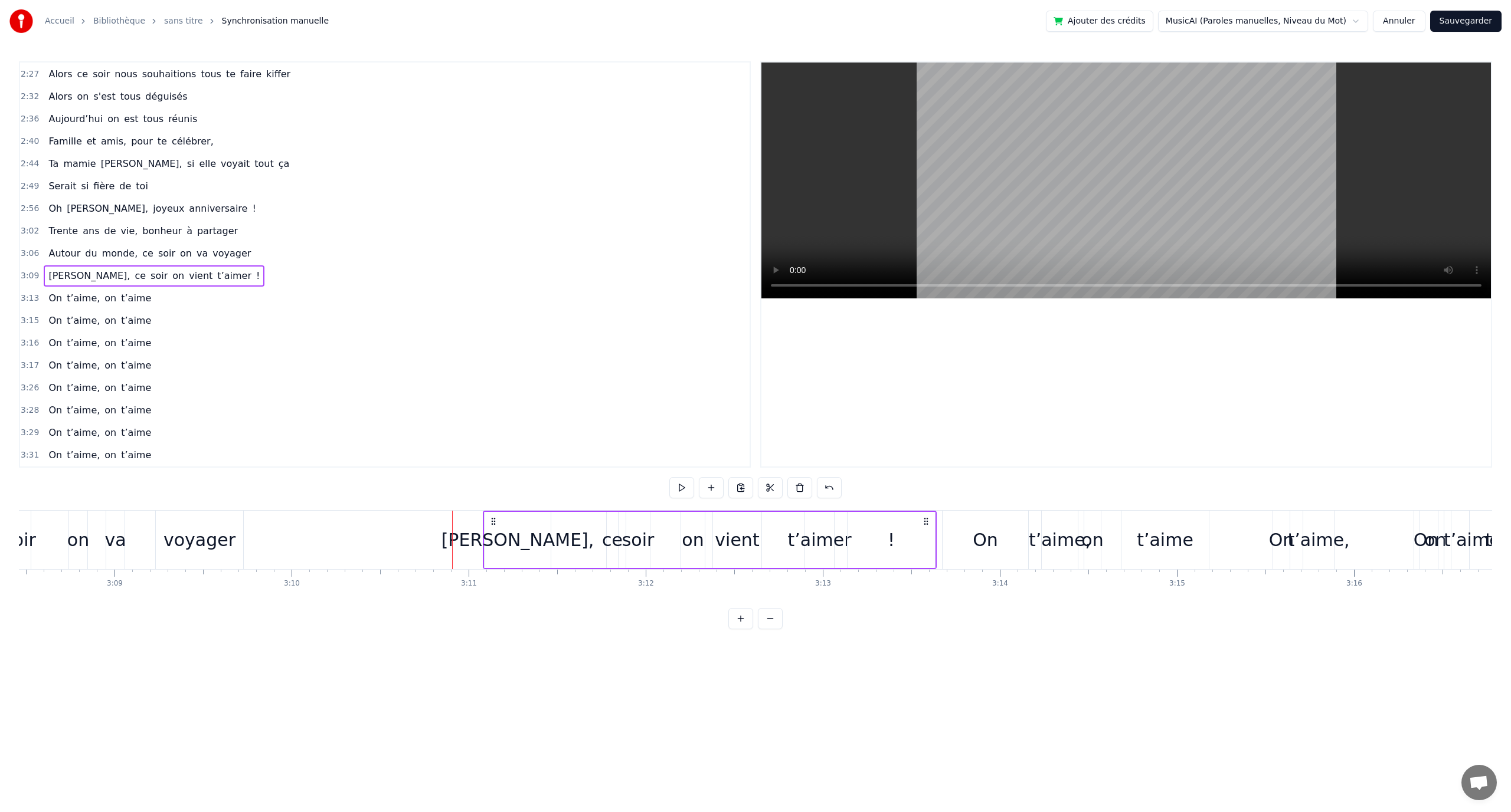
drag, startPoint x: 283, startPoint y: 517, endPoint x: 495, endPoint y: 512, distance: 212.1
click at [495, 512] on div "[PERSON_NAME], ce soir on vient t’aimer !" at bounding box center [709, 540] width 454 height 58
click at [252, 500] on div "0:12 En quatre- vingt- quinze à [GEOGRAPHIC_DATA] la ville Rose 0:16 Un petit a…" at bounding box center [755, 345] width 1473 height 568
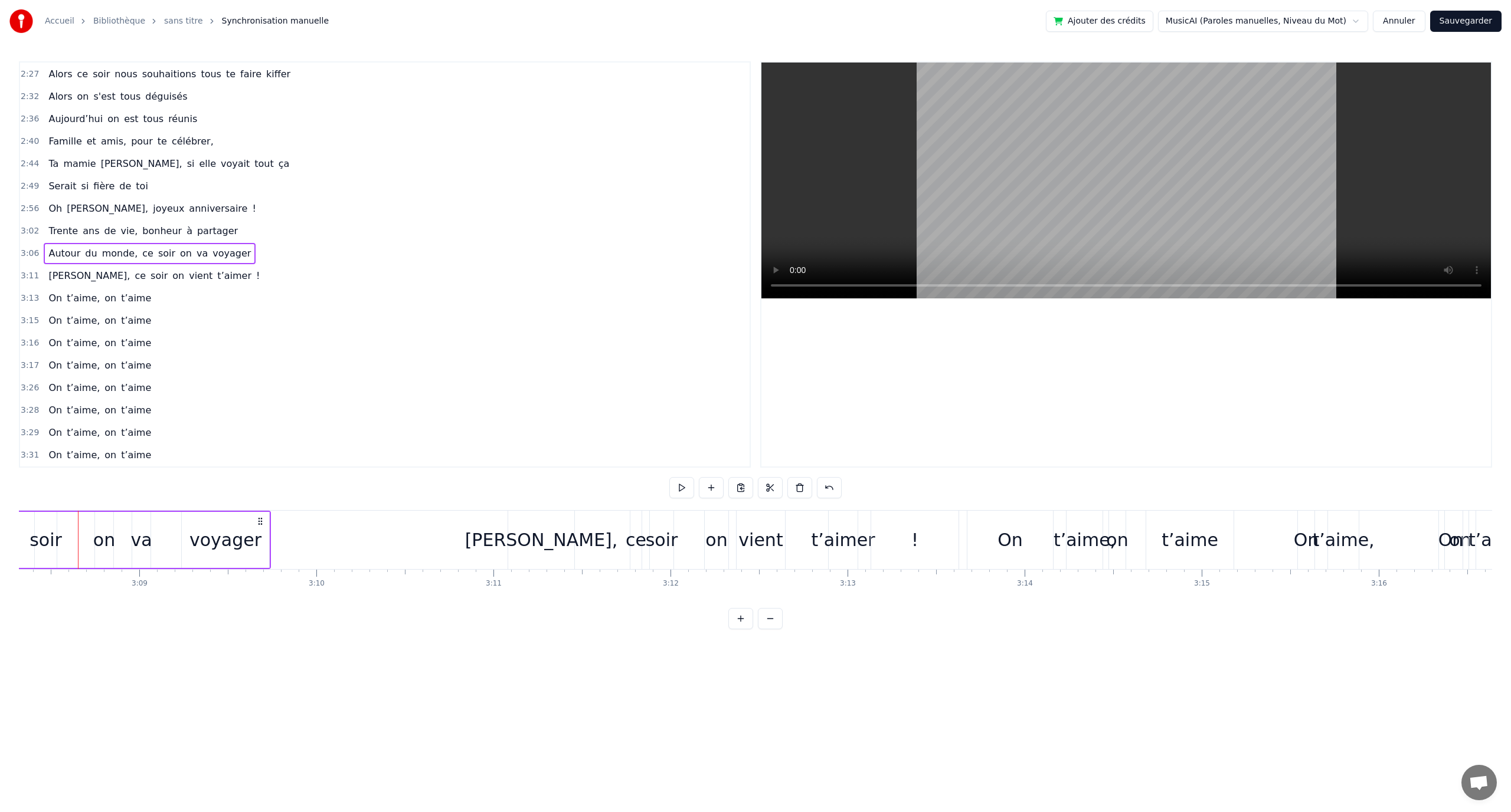
click at [56, 519] on div "soir" at bounding box center [63, 540] width 22 height 56
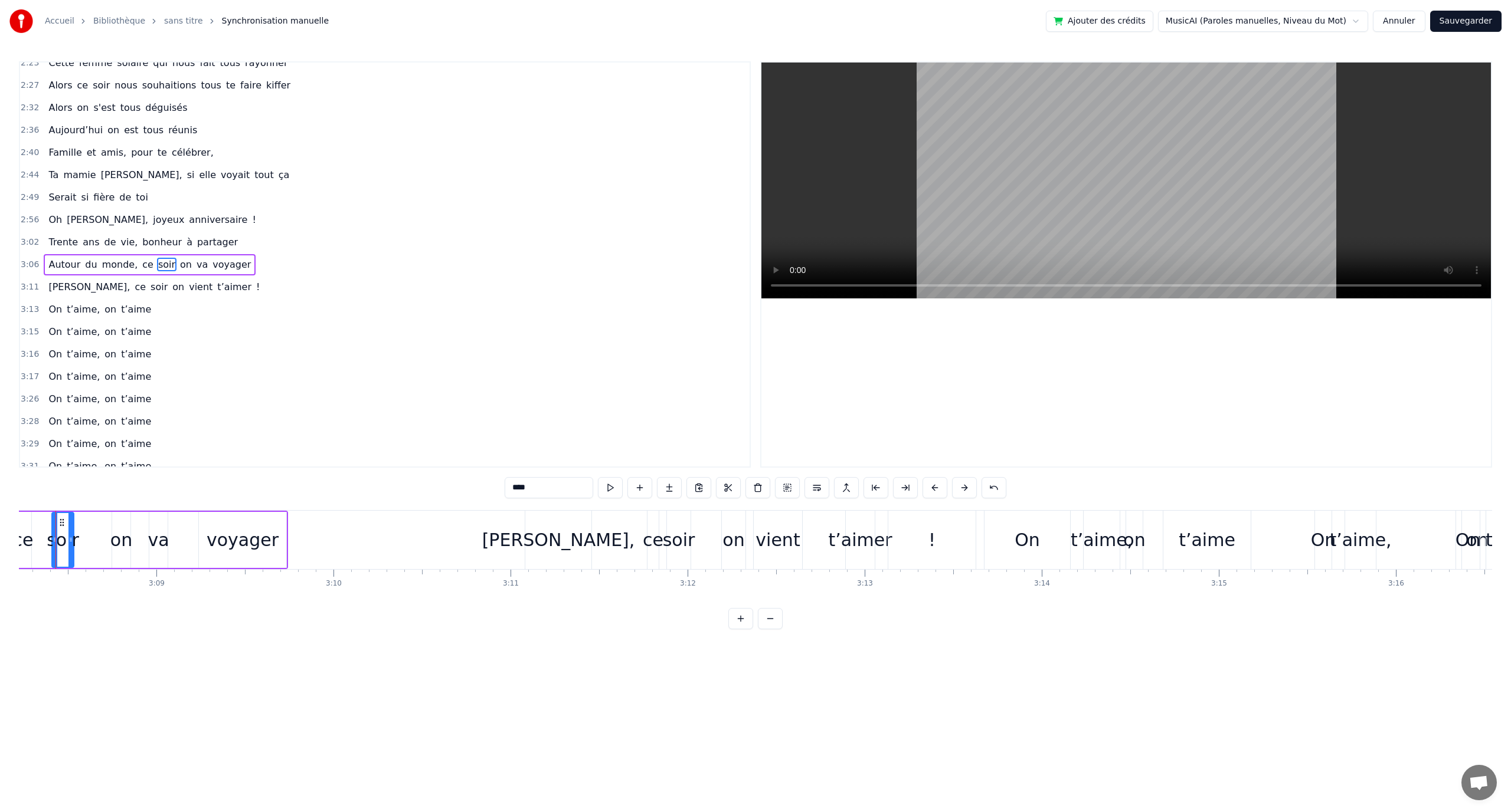
scroll to position [0, 33304]
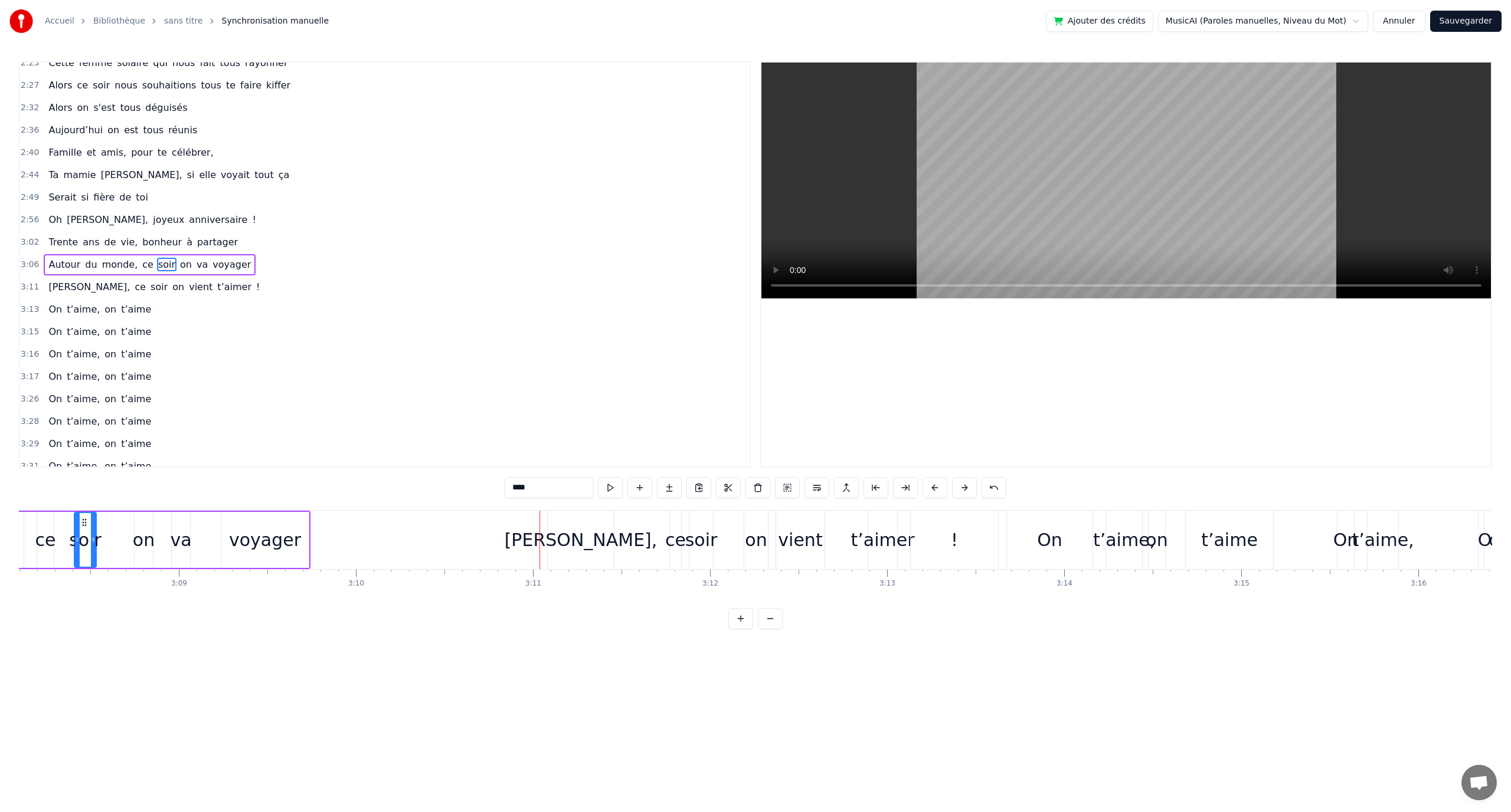
click at [569, 515] on div "[PERSON_NAME]," at bounding box center [581, 540] width 66 height 58
type input "********"
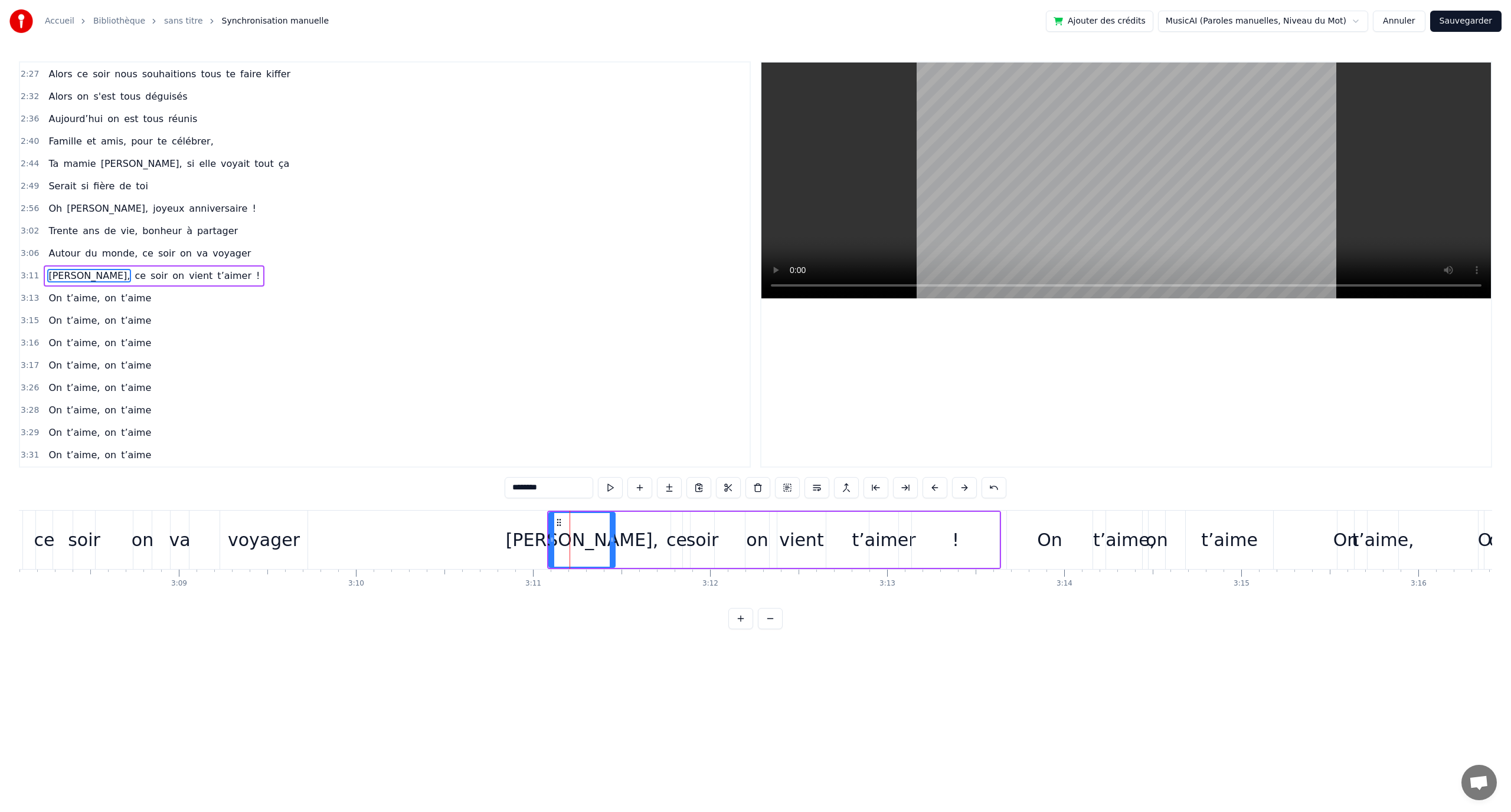
click at [563, 505] on div "0:12 En quatre- vingt- quinze à [GEOGRAPHIC_DATA] la ville Rose 0:16 Un petit a…" at bounding box center [755, 345] width 1473 height 568
click at [621, 513] on div "[PERSON_NAME], ce soir on vient t’aimer !" at bounding box center [773, 540] width 454 height 58
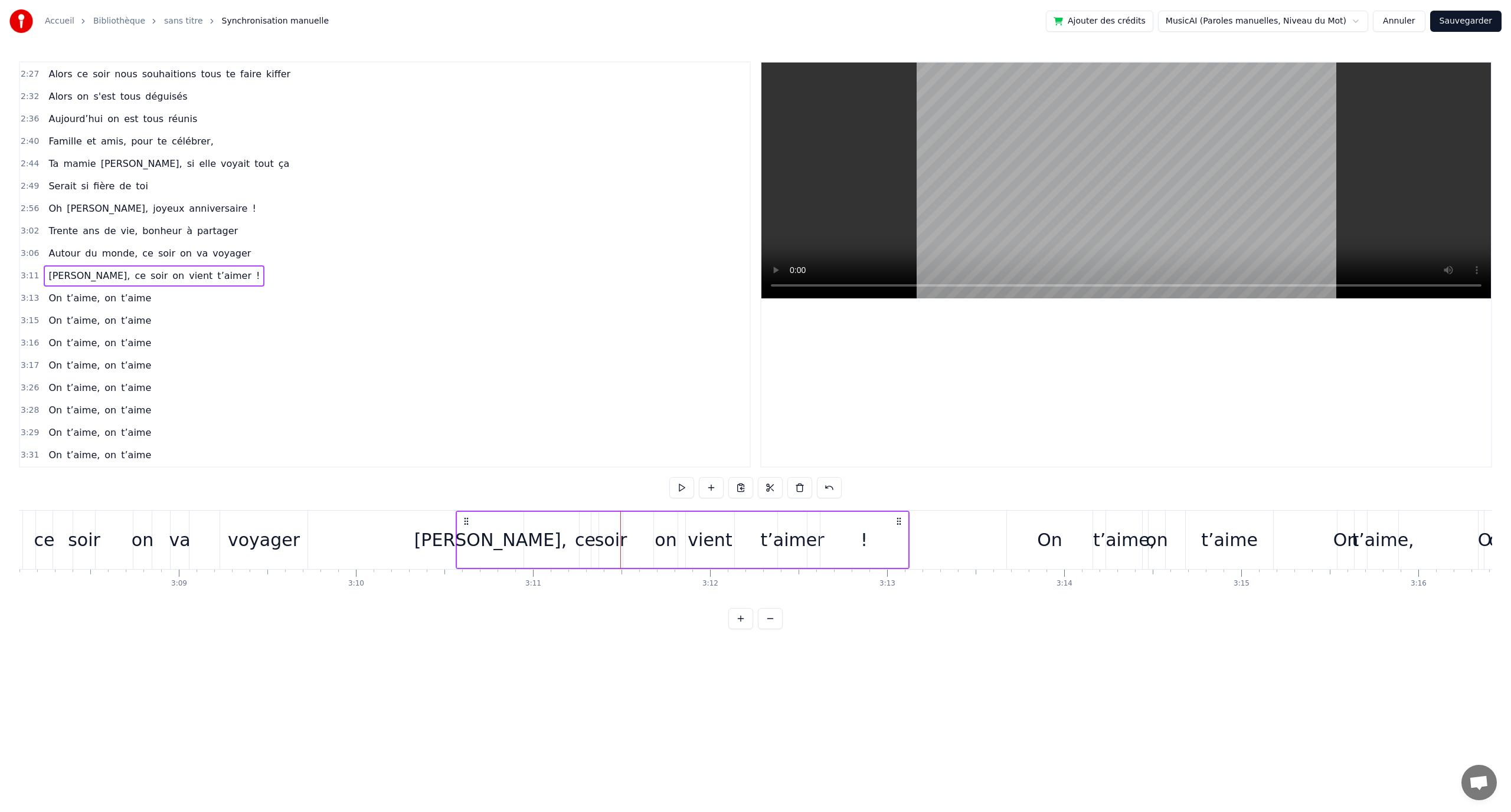
drag, startPoint x: 560, startPoint y: 518, endPoint x: 469, endPoint y: 520, distance: 91.0
click at [469, 520] on icon at bounding box center [465, 521] width 9 height 9
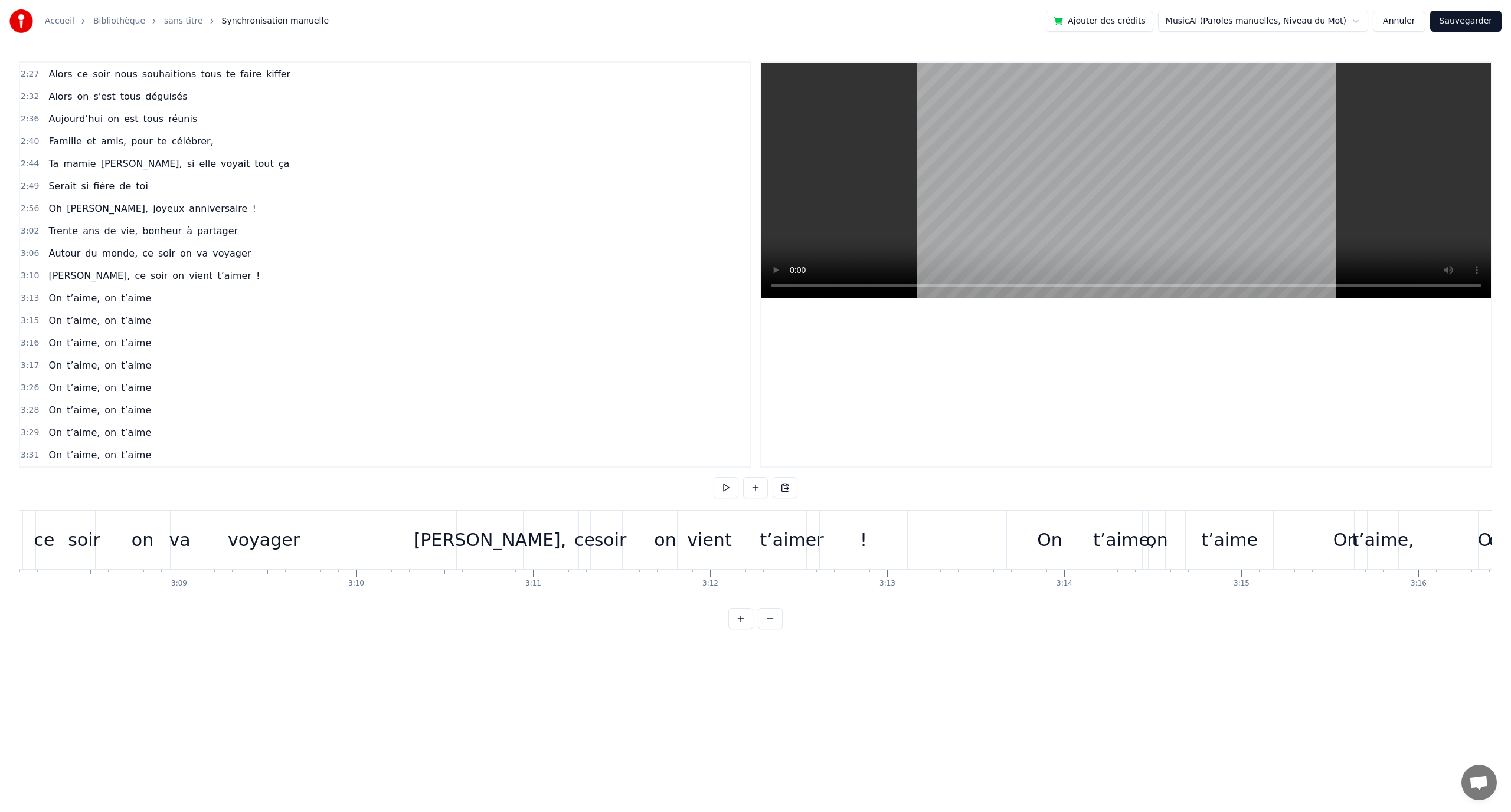
click at [472, 528] on div "[PERSON_NAME]," at bounding box center [490, 540] width 153 height 27
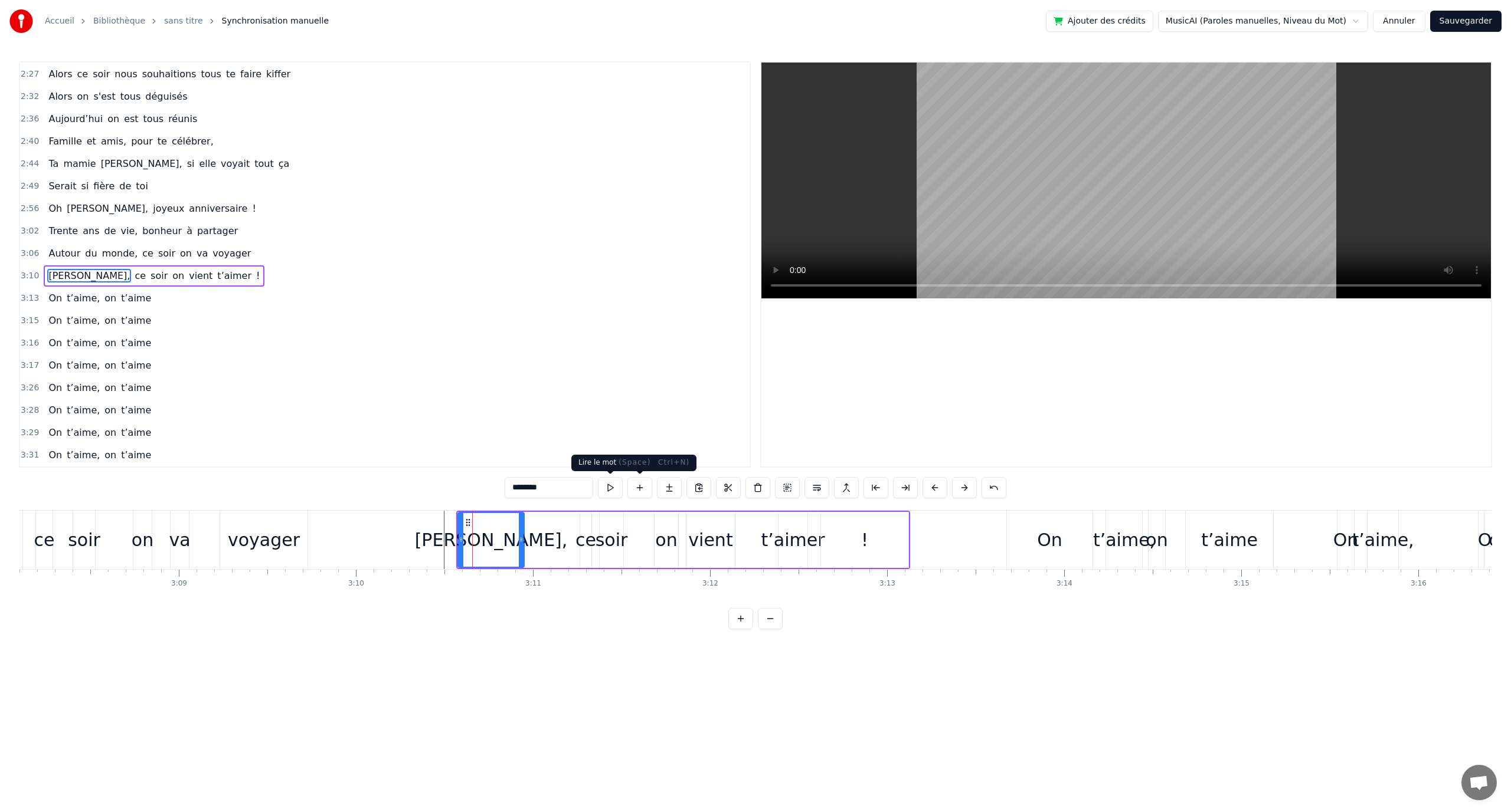
click at [614, 492] on button at bounding box center [611, 488] width 25 height 22
click at [612, 492] on button at bounding box center [611, 488] width 25 height 22
click at [579, 511] on div "[PERSON_NAME], ce soir on vient t’aimer !" at bounding box center [683, 540] width 454 height 58
click at [684, 484] on button at bounding box center [682, 488] width 25 height 22
click at [441, 497] on div "0:12 En quatre- vingt- quinze à [GEOGRAPHIC_DATA] la ville Rose 0:16 Un petit a…" at bounding box center [755, 345] width 1473 height 568
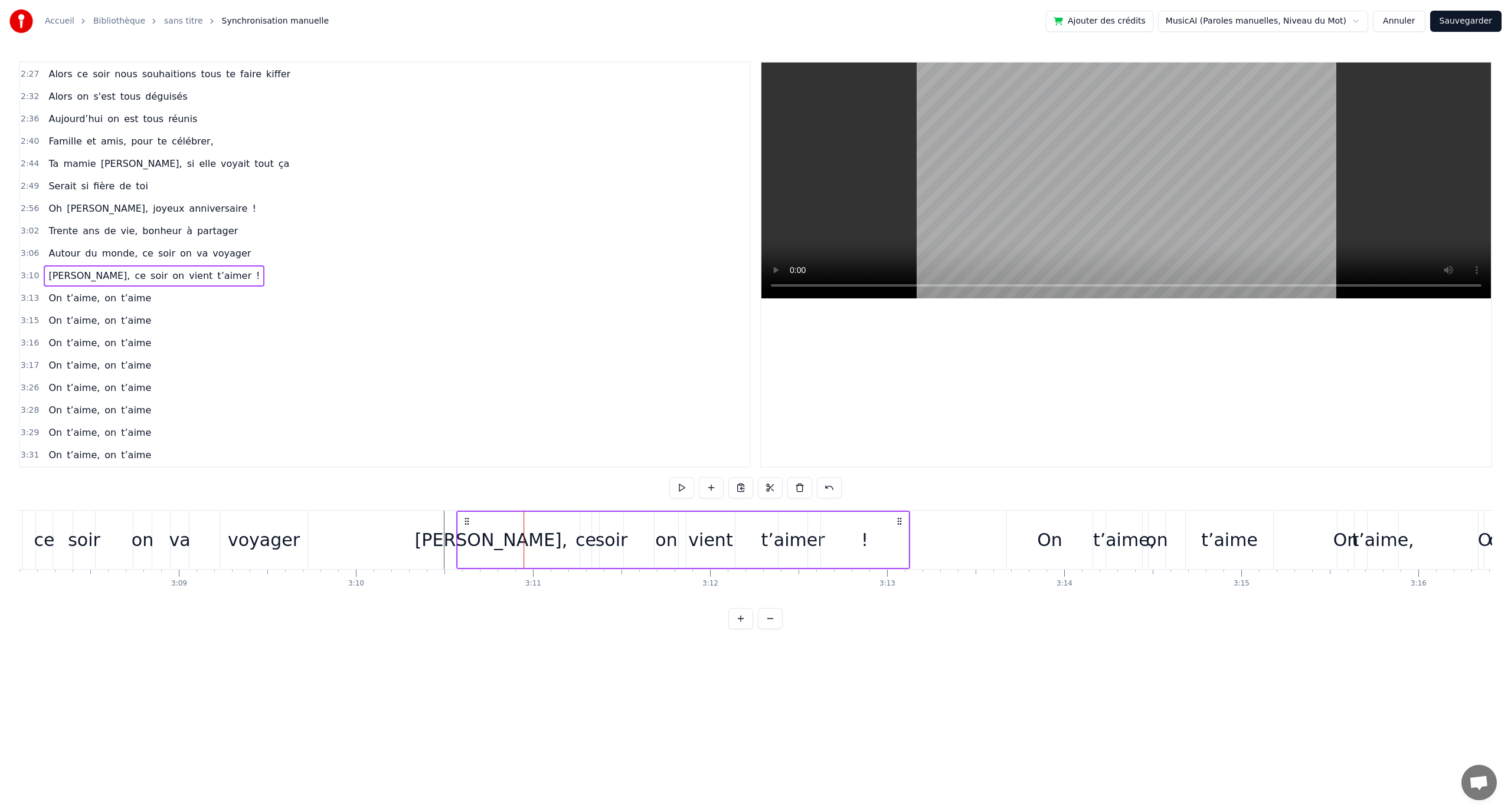
click at [49, 269] on span "[PERSON_NAME]," at bounding box center [89, 275] width 84 height 13
click at [904, 506] on div "0:12 En quatre- vingt- quinze à [GEOGRAPHIC_DATA] la ville Rose 0:16 Un petit a…" at bounding box center [755, 345] width 1473 height 568
click at [909, 516] on div "[PERSON_NAME], ce soir on vient t’aimer !" at bounding box center [683, 540] width 454 height 58
drag, startPoint x: 901, startPoint y: 520, endPoint x: 894, endPoint y: 514, distance: 9.2
click at [894, 514] on div "[PERSON_NAME], ce soir on vient t’aimer !" at bounding box center [675, 540] width 454 height 58
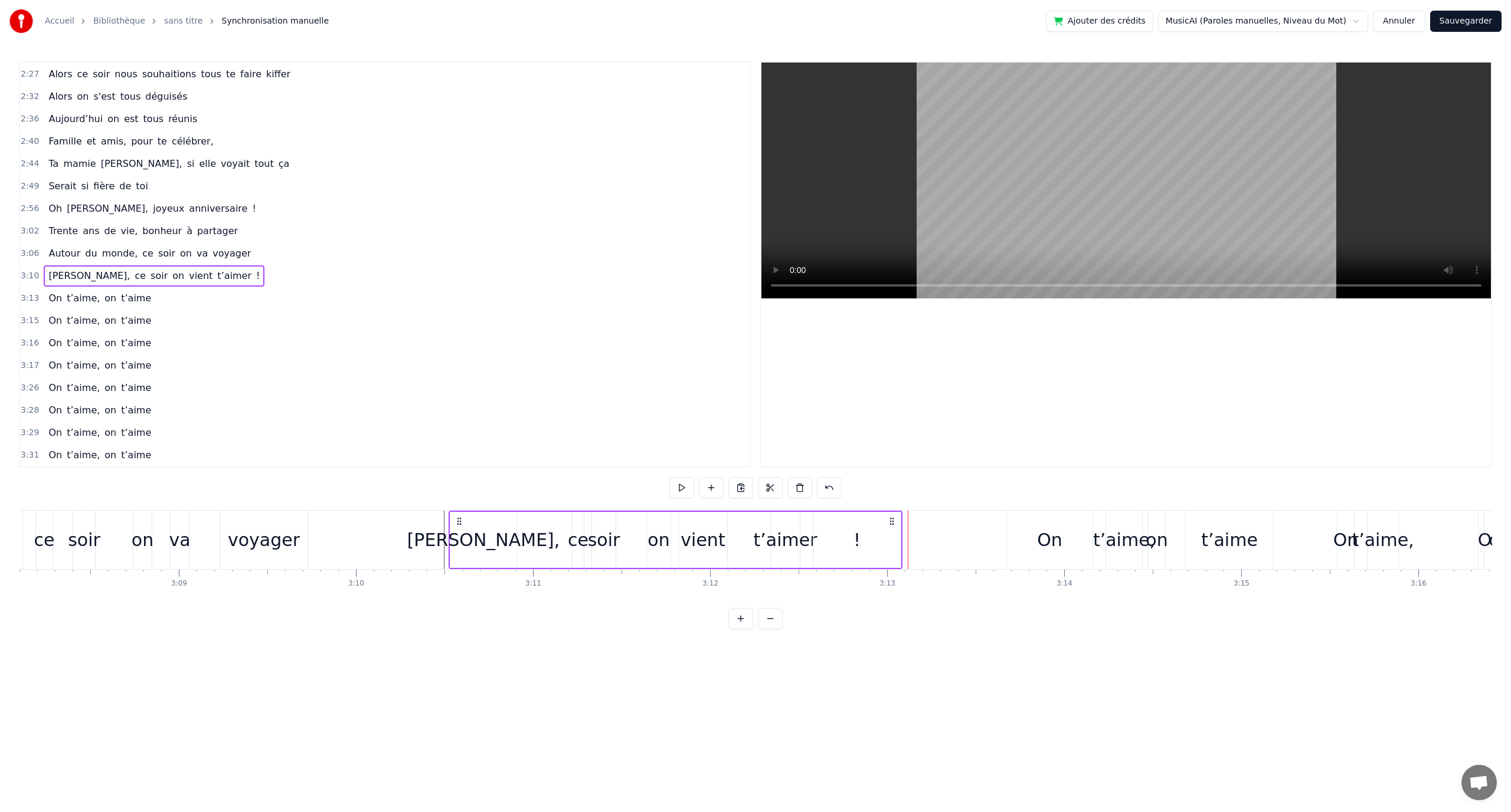
click at [860, 537] on div "!" at bounding box center [856, 540] width 87 height 56
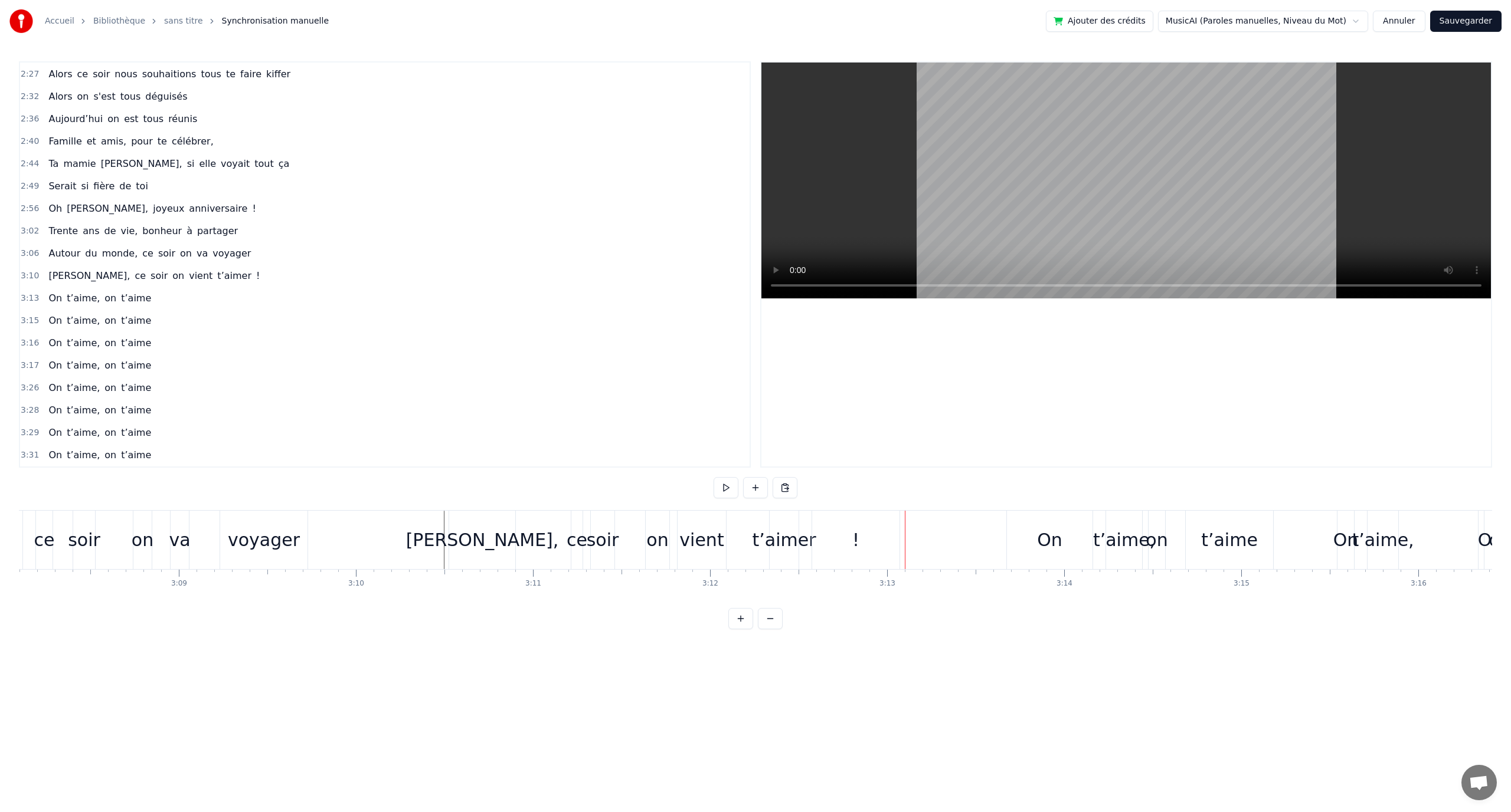
click at [880, 537] on div "!" at bounding box center [855, 540] width 87 height 58
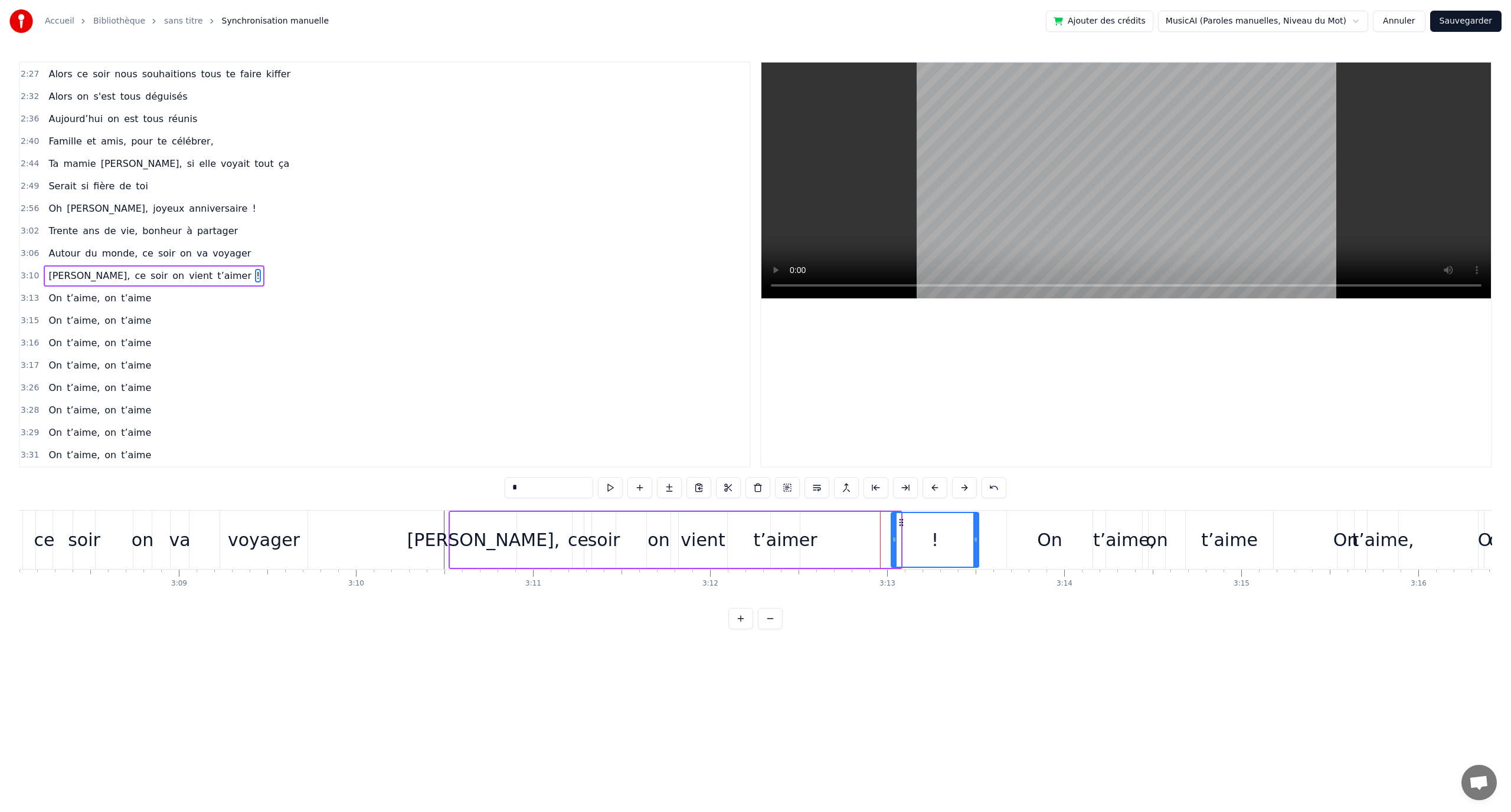
drag, startPoint x: 820, startPoint y: 519, endPoint x: 899, endPoint y: 524, distance: 79.2
click at [899, 524] on icon at bounding box center [900, 523] width 9 height 9
click at [804, 535] on div "t’aimer" at bounding box center [785, 540] width 64 height 27
drag, startPoint x: 782, startPoint y: 522, endPoint x: 772, endPoint y: 536, distance: 17.2
click at [876, 525] on icon at bounding box center [877, 523] width 9 height 9
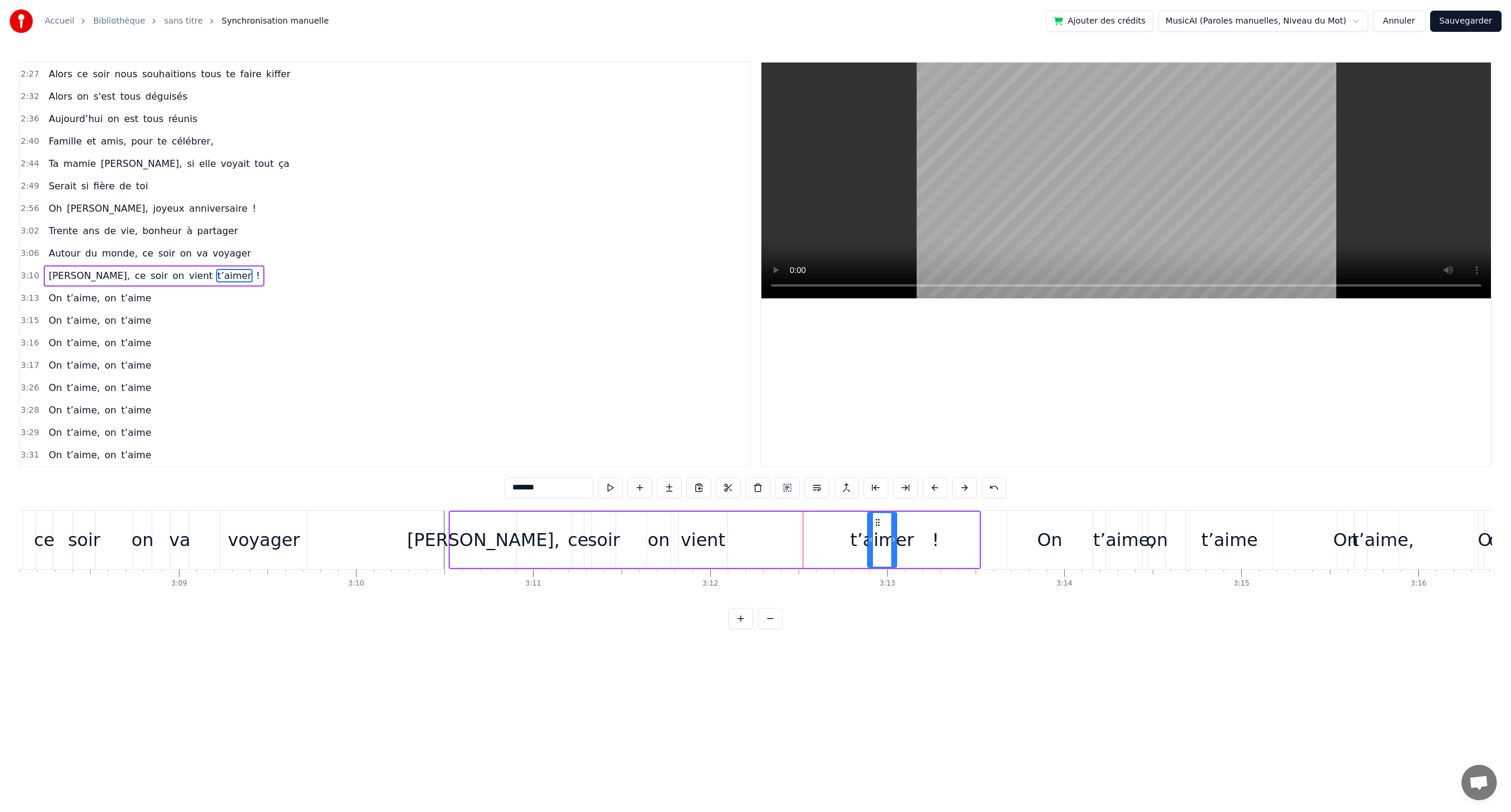
click at [713, 532] on div "vient" at bounding box center [702, 540] width 44 height 27
drag, startPoint x: 702, startPoint y: 521, endPoint x: 728, endPoint y: 529, distance: 27.2
click at [769, 522] on div "vient" at bounding box center [789, 540] width 47 height 54
click at [668, 532] on div "on" at bounding box center [658, 540] width 22 height 27
drag, startPoint x: 653, startPoint y: 521, endPoint x: 608, endPoint y: 533, distance: 46.6
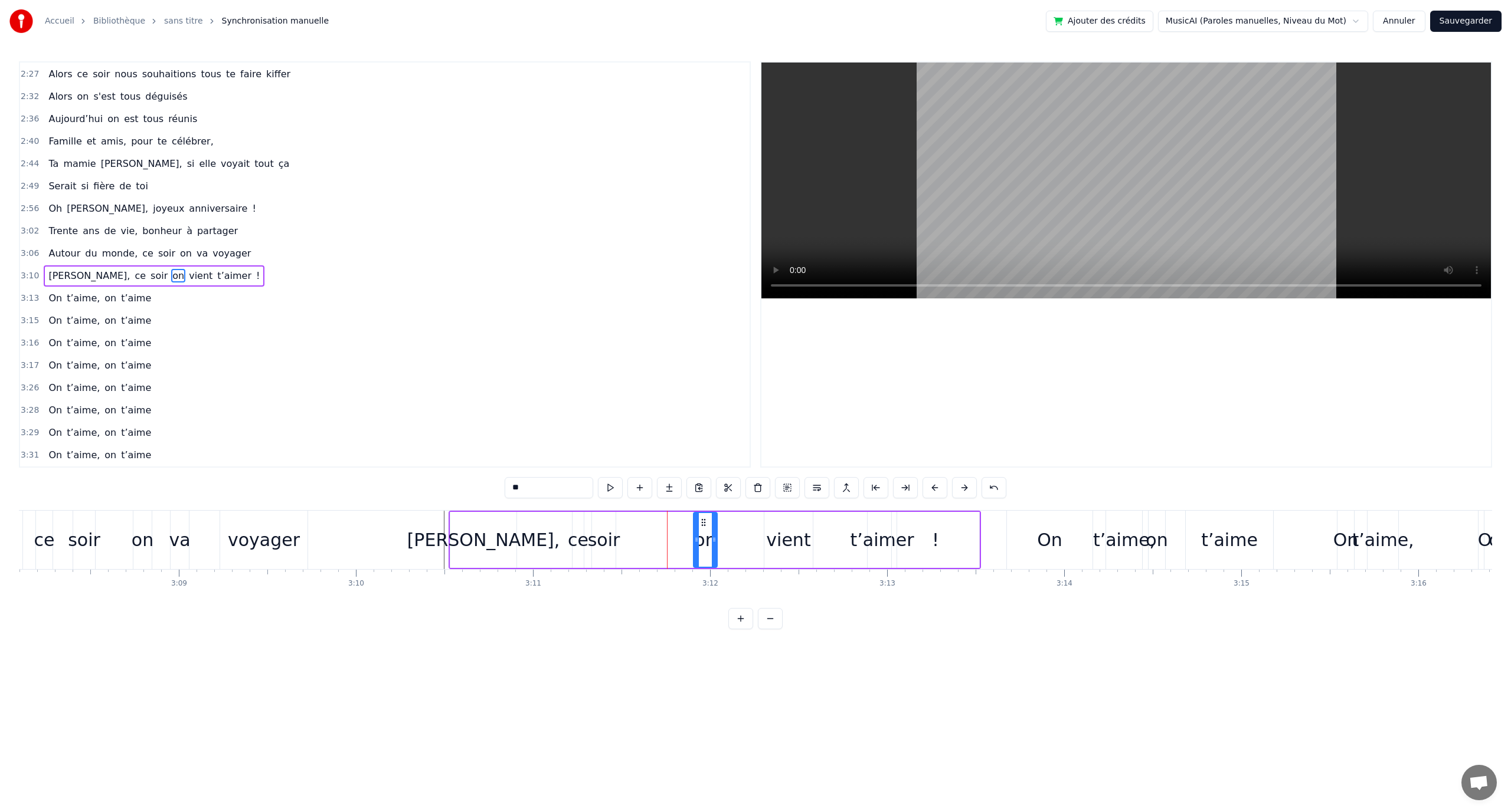
click at [699, 522] on icon at bounding box center [703, 523] width 9 height 9
click at [582, 534] on div "ce" at bounding box center [578, 540] width 21 height 27
click at [602, 530] on div "soir" at bounding box center [603, 540] width 32 height 27
type input "****"
drag, startPoint x: 548, startPoint y: 457, endPoint x: 537, endPoint y: 469, distance: 16.3
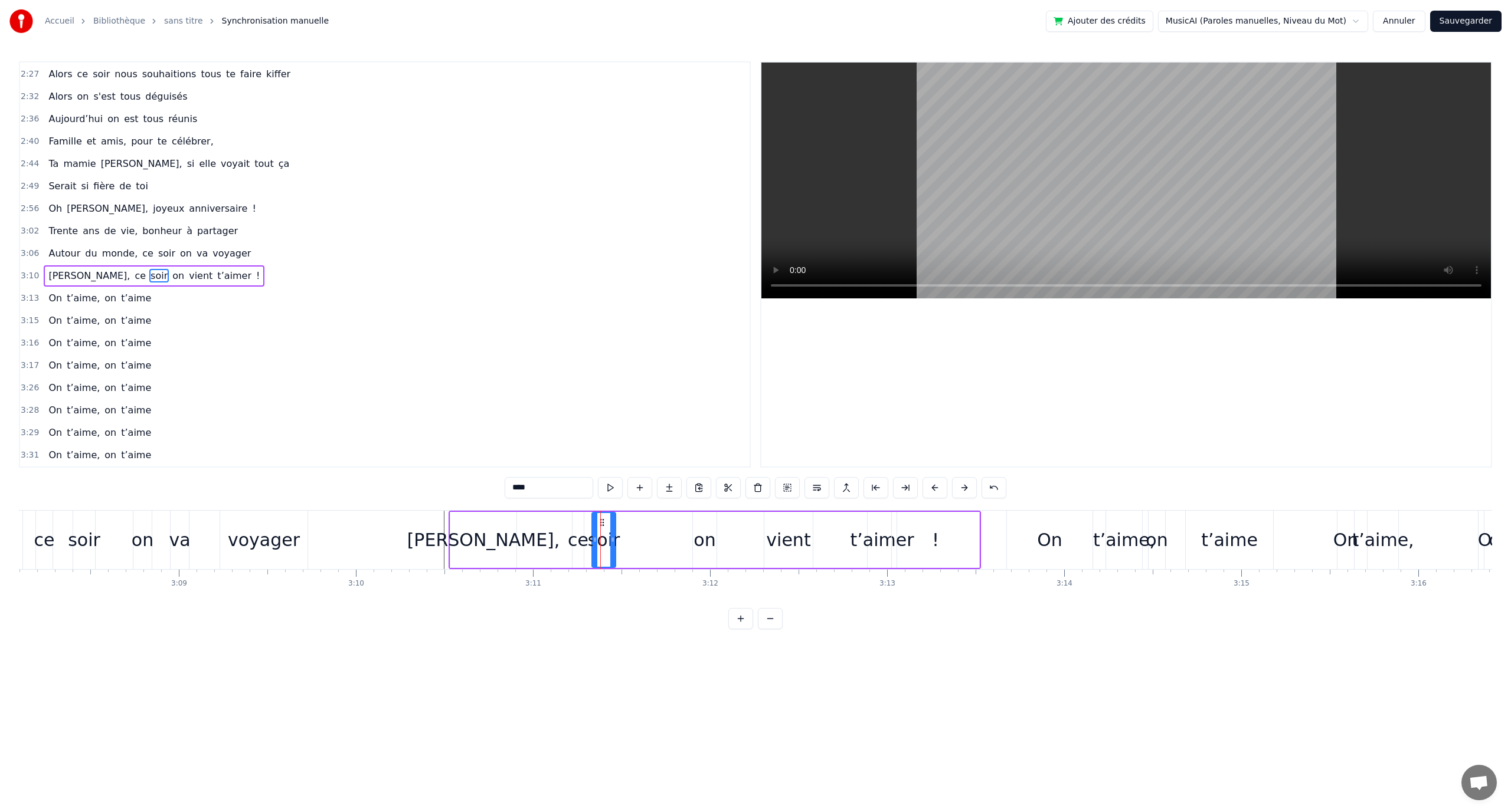
click at [550, 456] on div "3:31 On t’aime, on t’aime" at bounding box center [384, 455] width 729 height 22
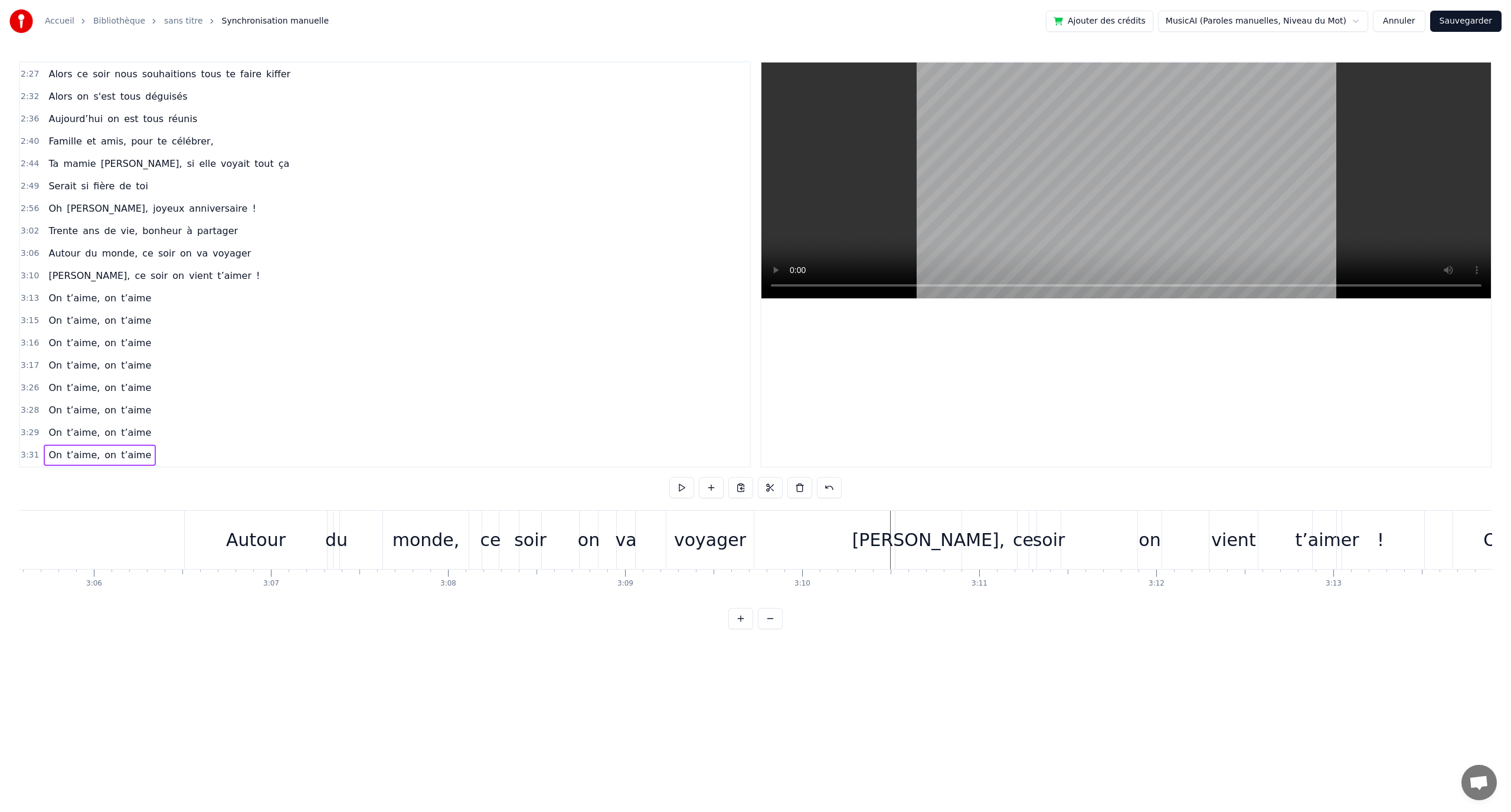
scroll to position [0, 32827]
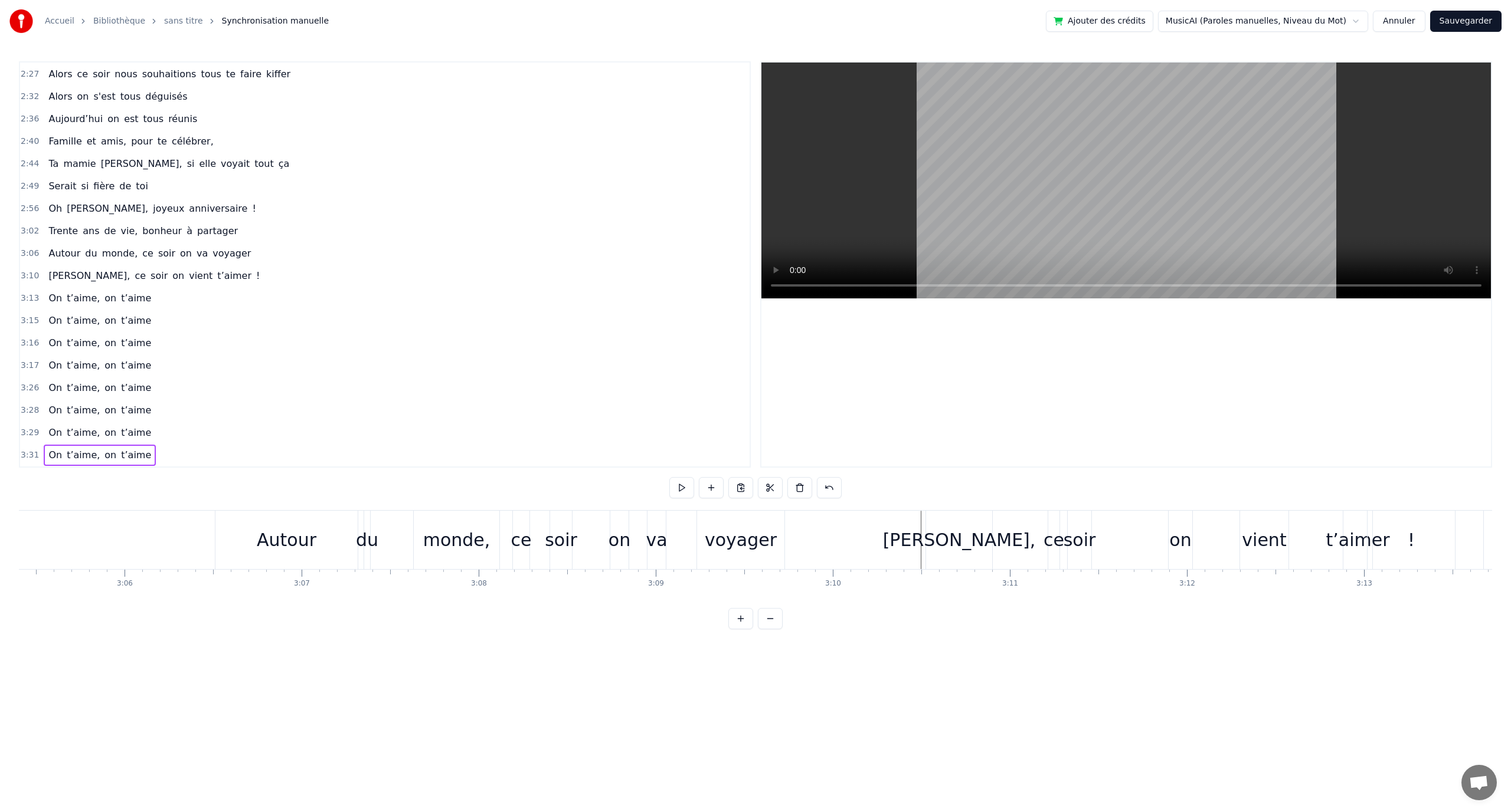
click at [661, 523] on div "va" at bounding box center [656, 540] width 18 height 58
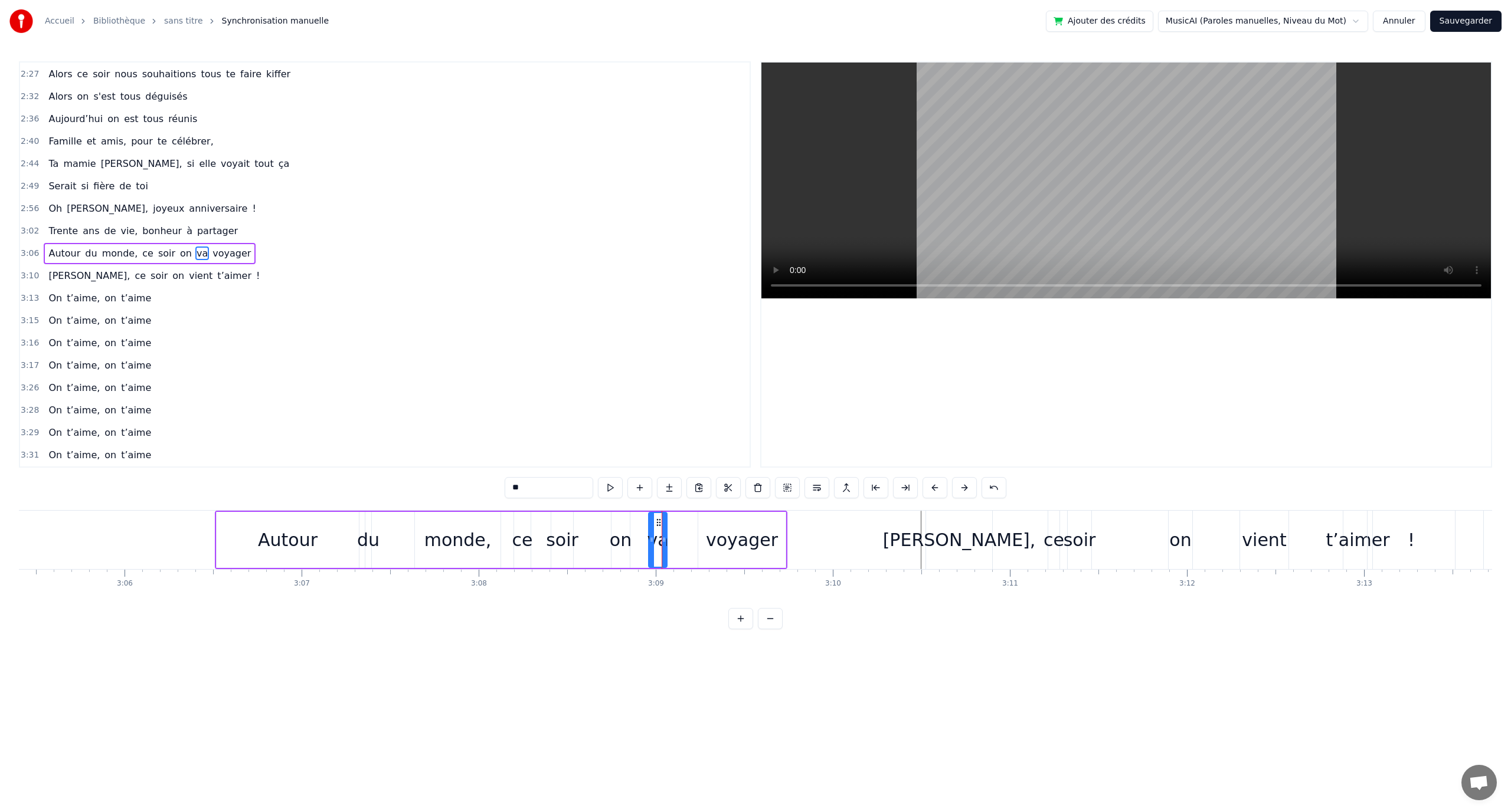
scroll to position [751, 0]
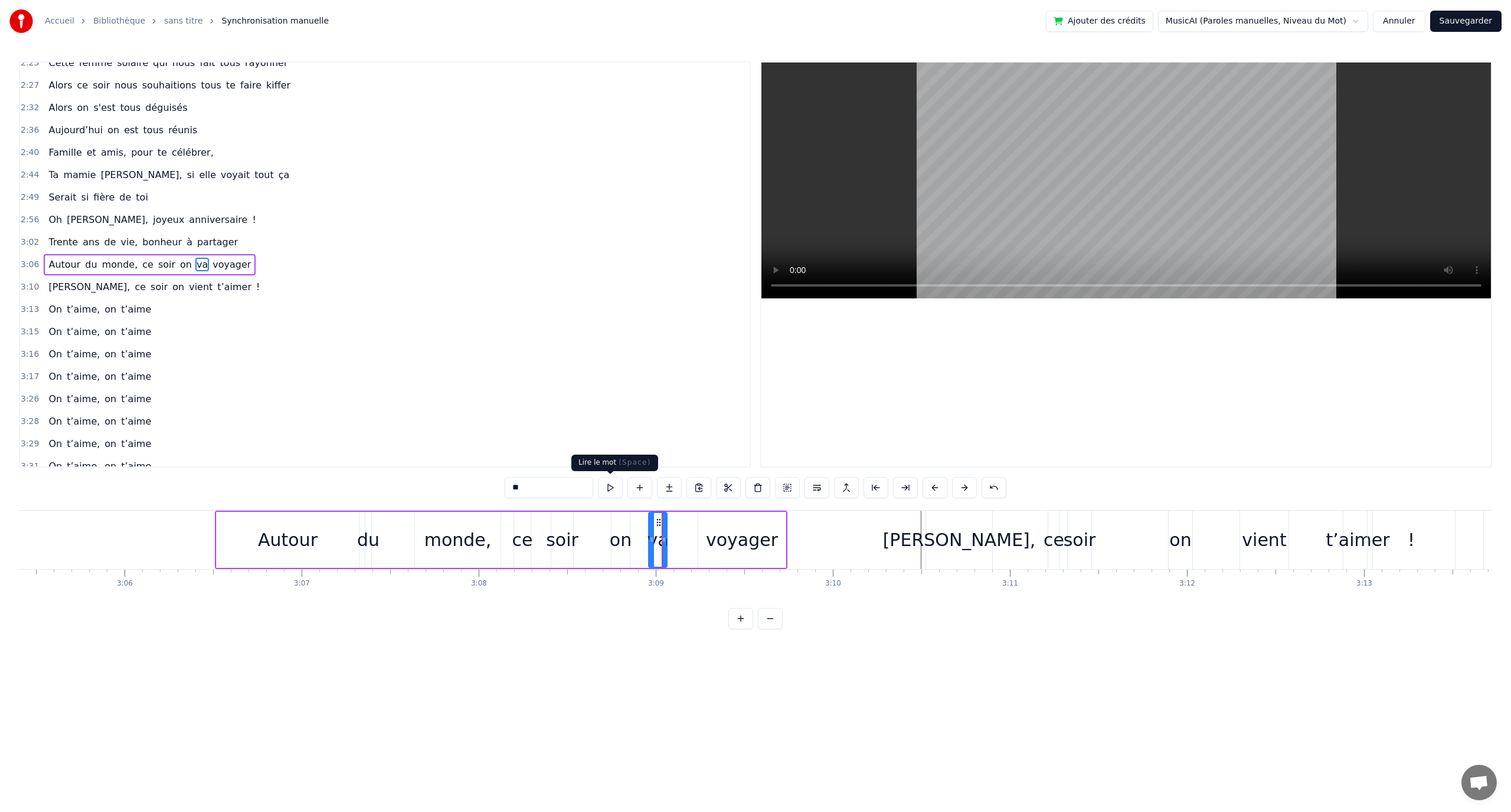
click at [607, 492] on button at bounding box center [611, 488] width 25 height 22
click at [469, 505] on div "0:12 En quatre- vingt- quinze à [GEOGRAPHIC_DATA] la ville Rose 0:16 Un petit a…" at bounding box center [755, 345] width 1473 height 568
click at [65, 269] on span "Autour" at bounding box center [64, 265] width 34 height 13
type input "******"
click at [598, 480] on button at bounding box center [611, 488] width 25 height 22
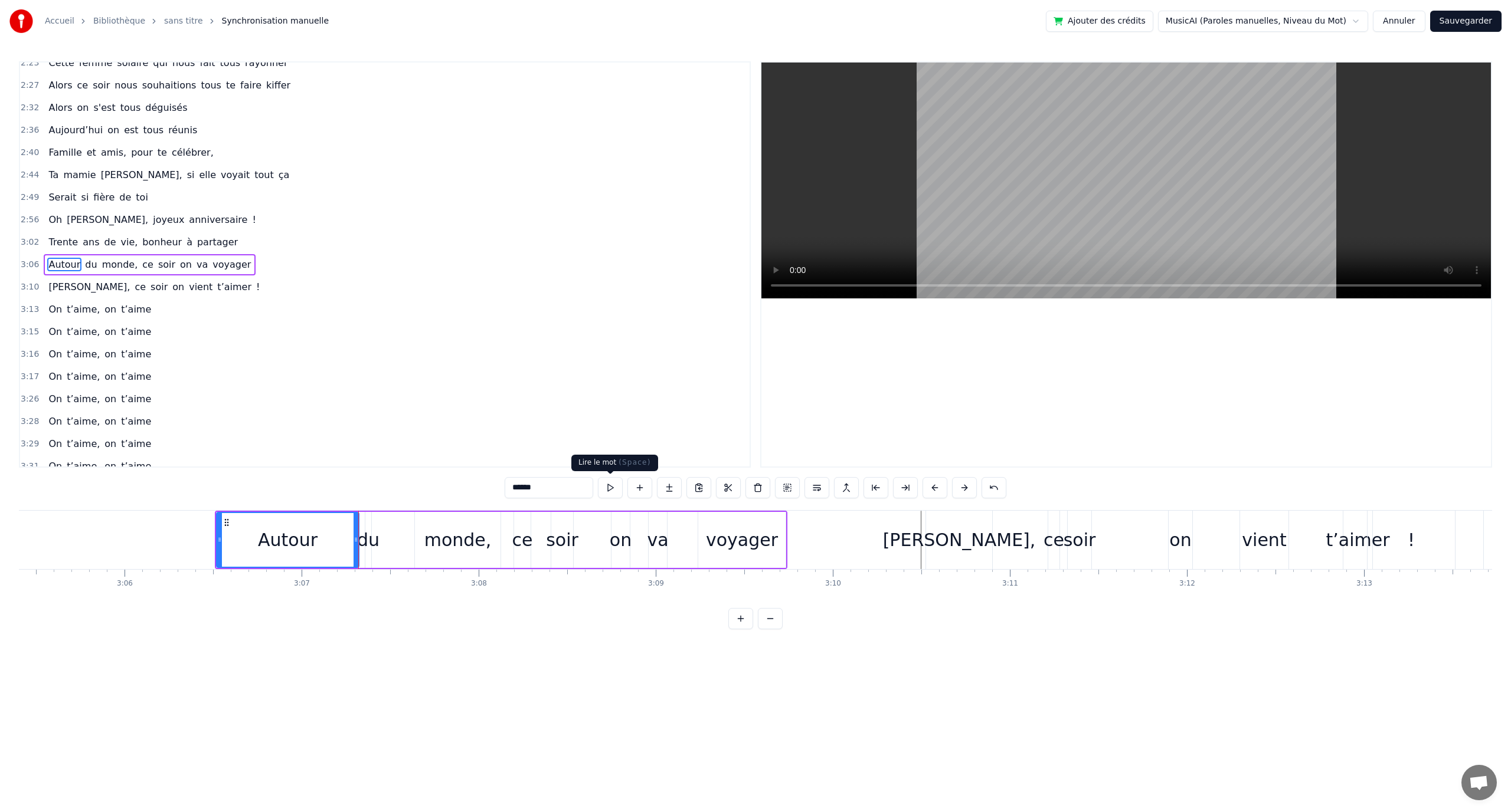
drag, startPoint x: 576, startPoint y: 425, endPoint x: 568, endPoint y: 427, distance: 8.2
click at [576, 423] on div "3:28 On t’aime, on t’aime" at bounding box center [384, 421] width 729 height 22
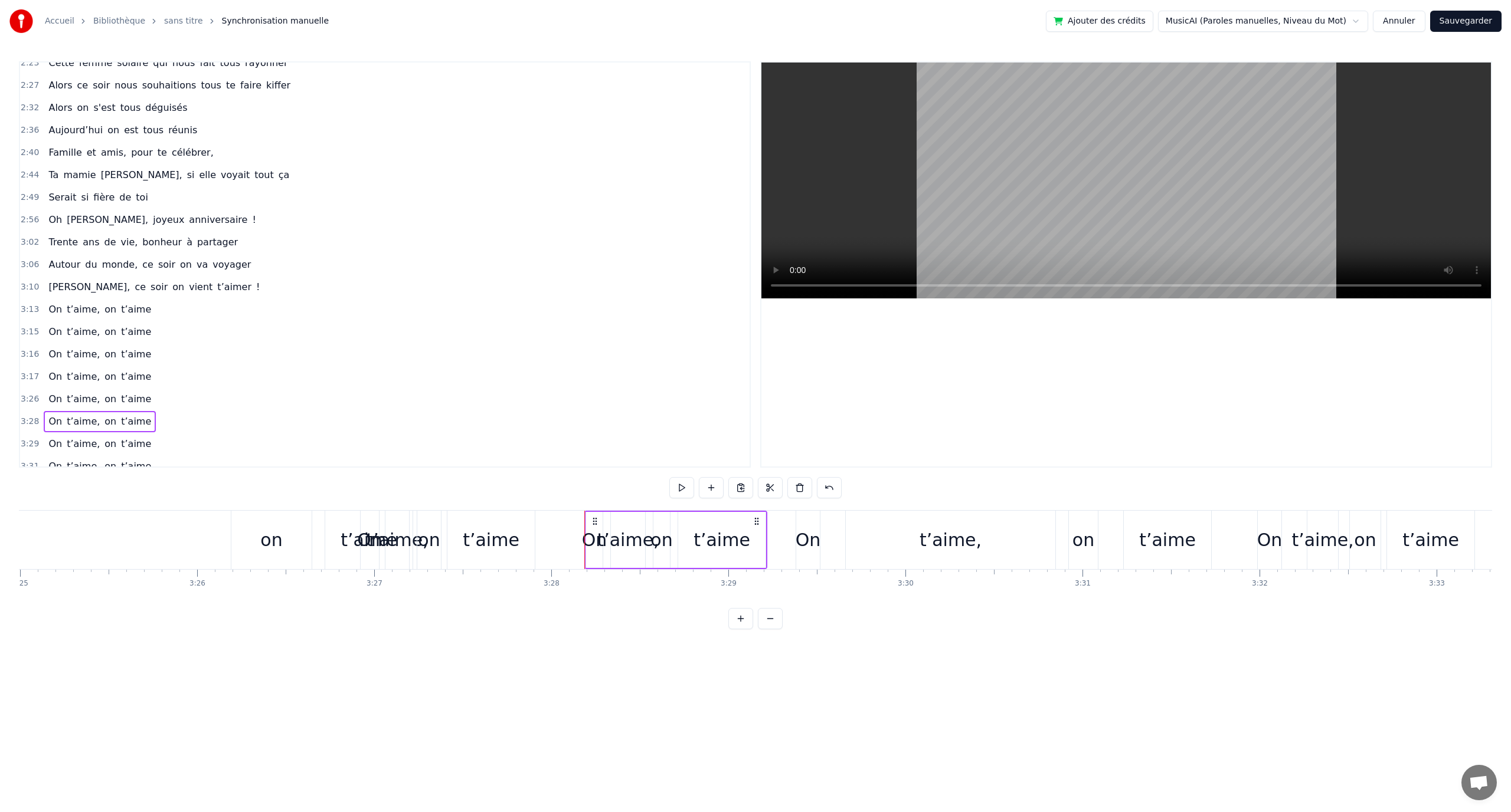
scroll to position [0, 36311]
click at [62, 262] on span "Autour" at bounding box center [64, 265] width 34 height 13
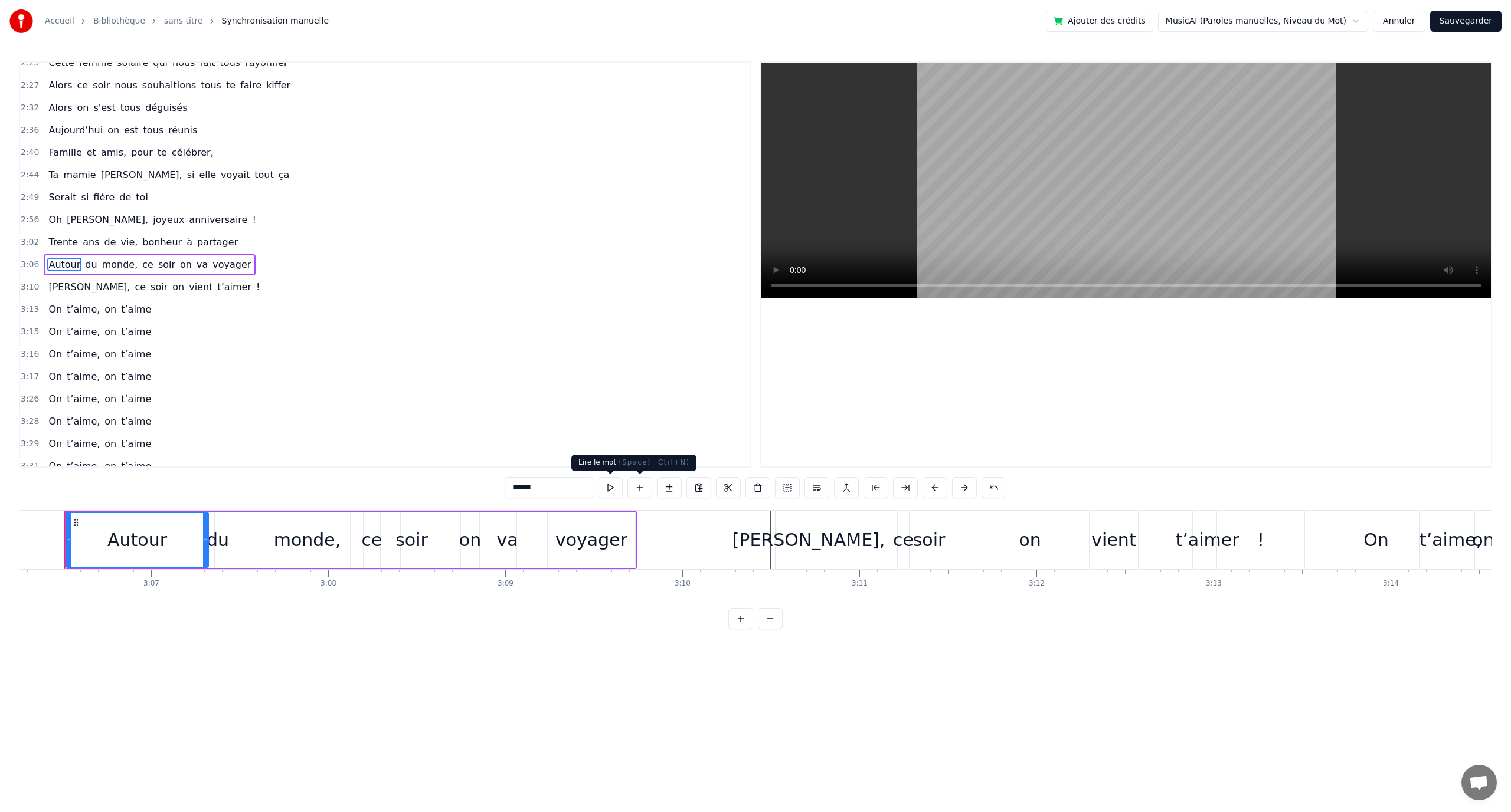
scroll to position [0, 32964]
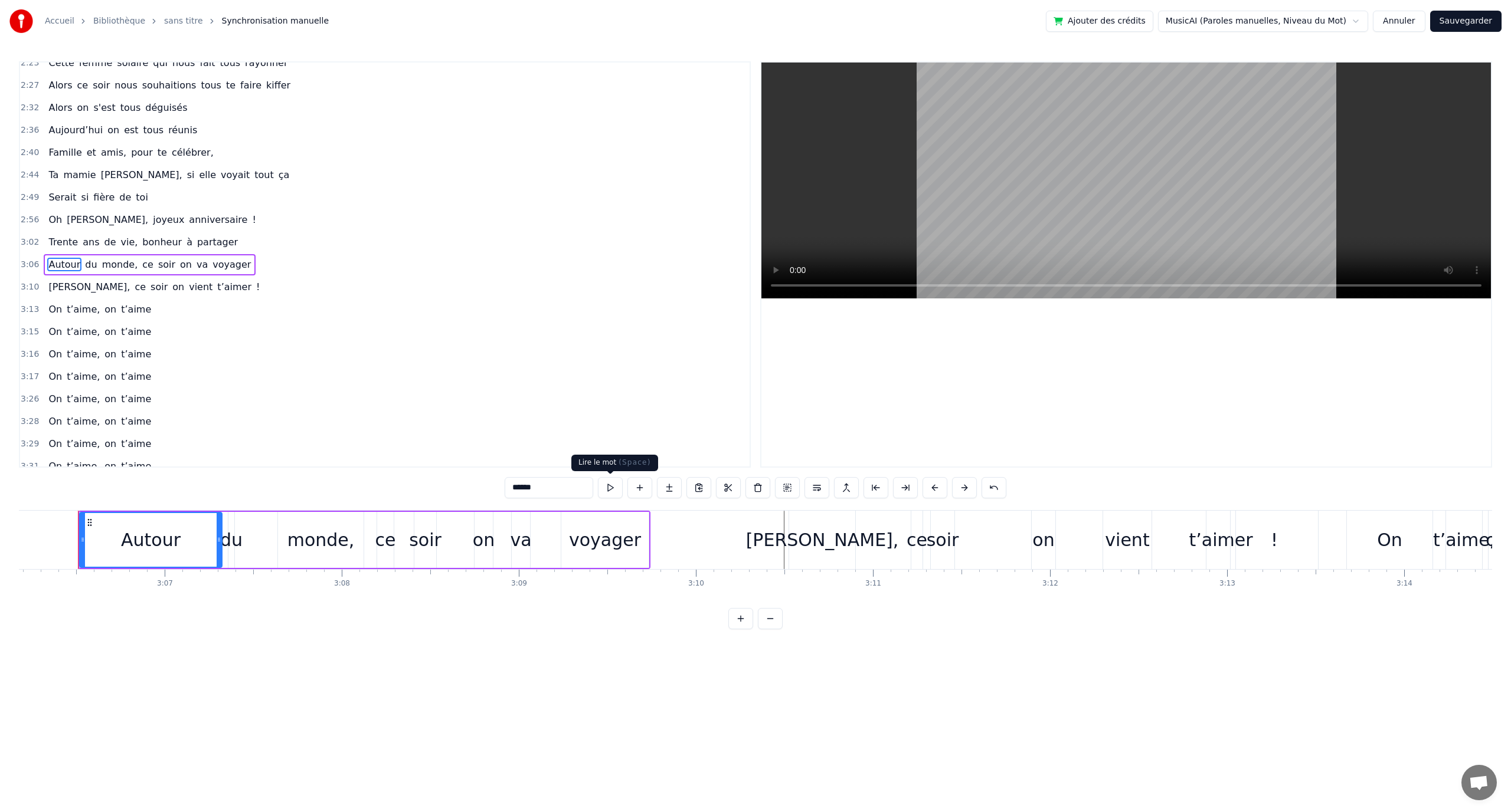
click at [617, 489] on button at bounding box center [611, 488] width 25 height 22
click at [431, 479] on div "0:12 En quatre- vingt- quinze à [GEOGRAPHIC_DATA] la ville Rose 0:16 Un petit a…" at bounding box center [755, 345] width 1473 height 568
click at [404, 500] on div "0:12 En quatre- vingt- quinze à [GEOGRAPHIC_DATA] la ville Rose 0:16 Un petit a…" at bounding box center [755, 345] width 1473 height 568
click at [408, 511] on div "Autour du monde, ce soir on va voyager" at bounding box center [364, 540] width 573 height 58
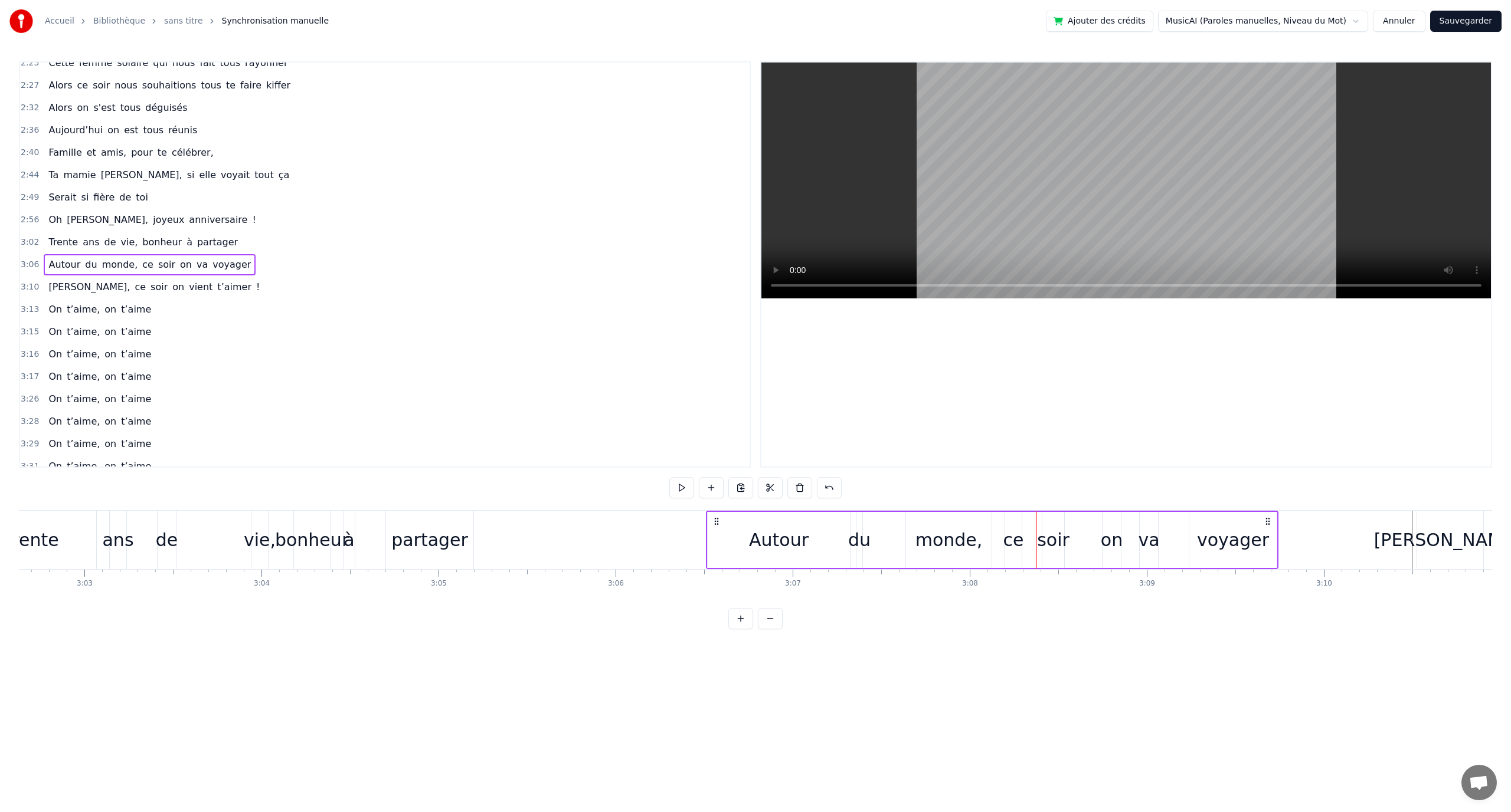
scroll to position [0, 32398]
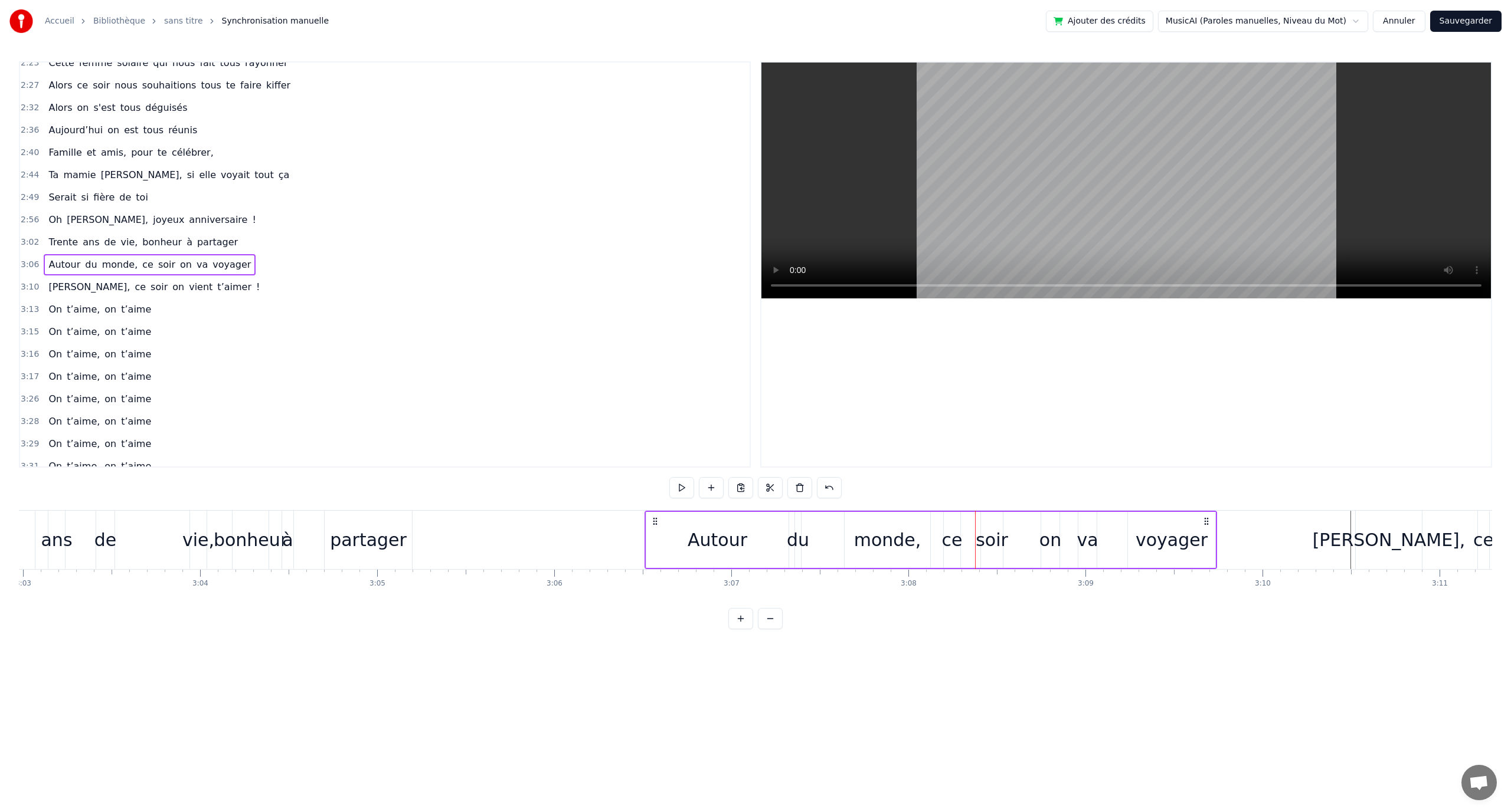
click at [675, 488] on button at bounding box center [682, 488] width 25 height 22
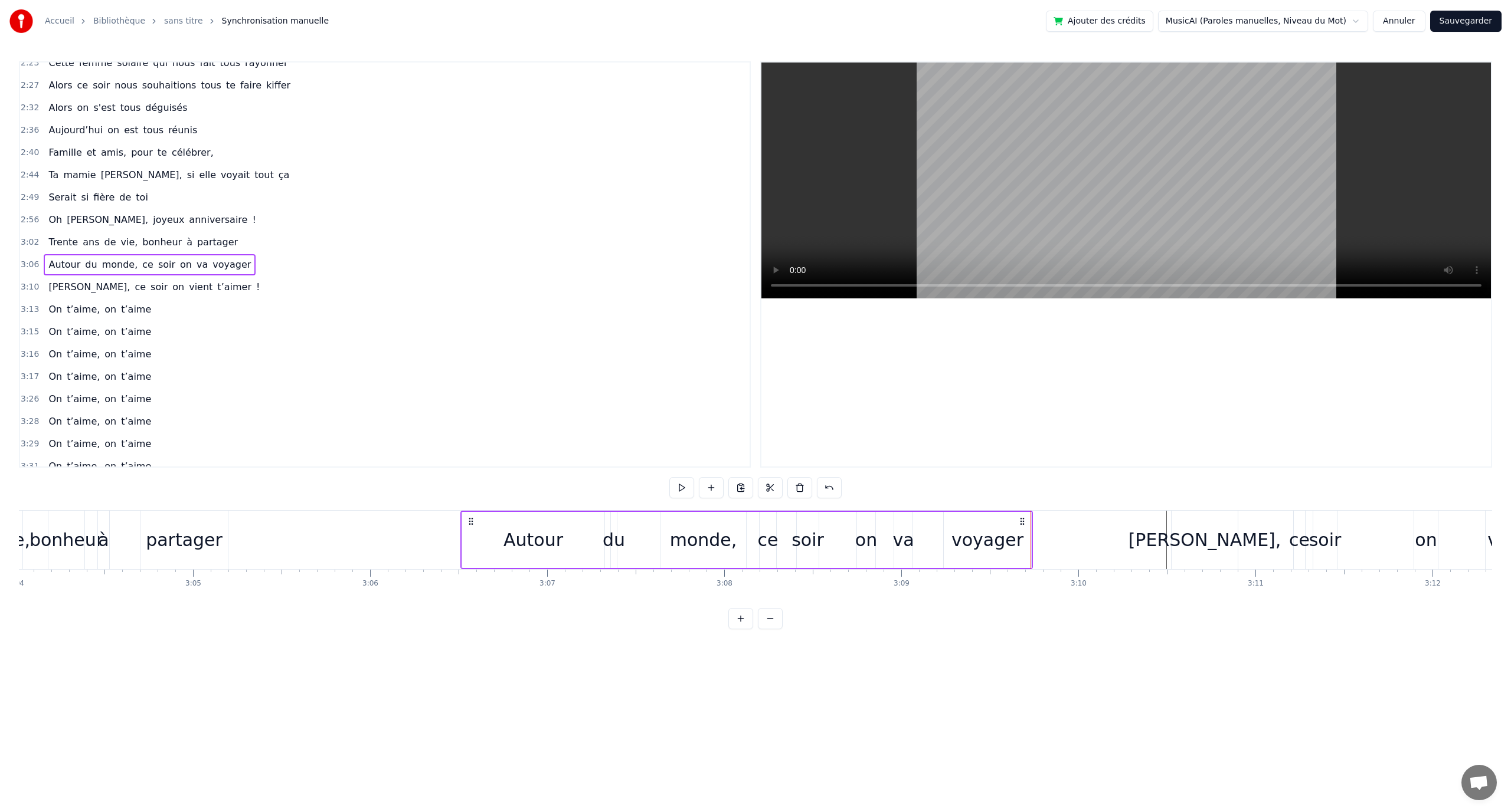
scroll to position [0, 32612]
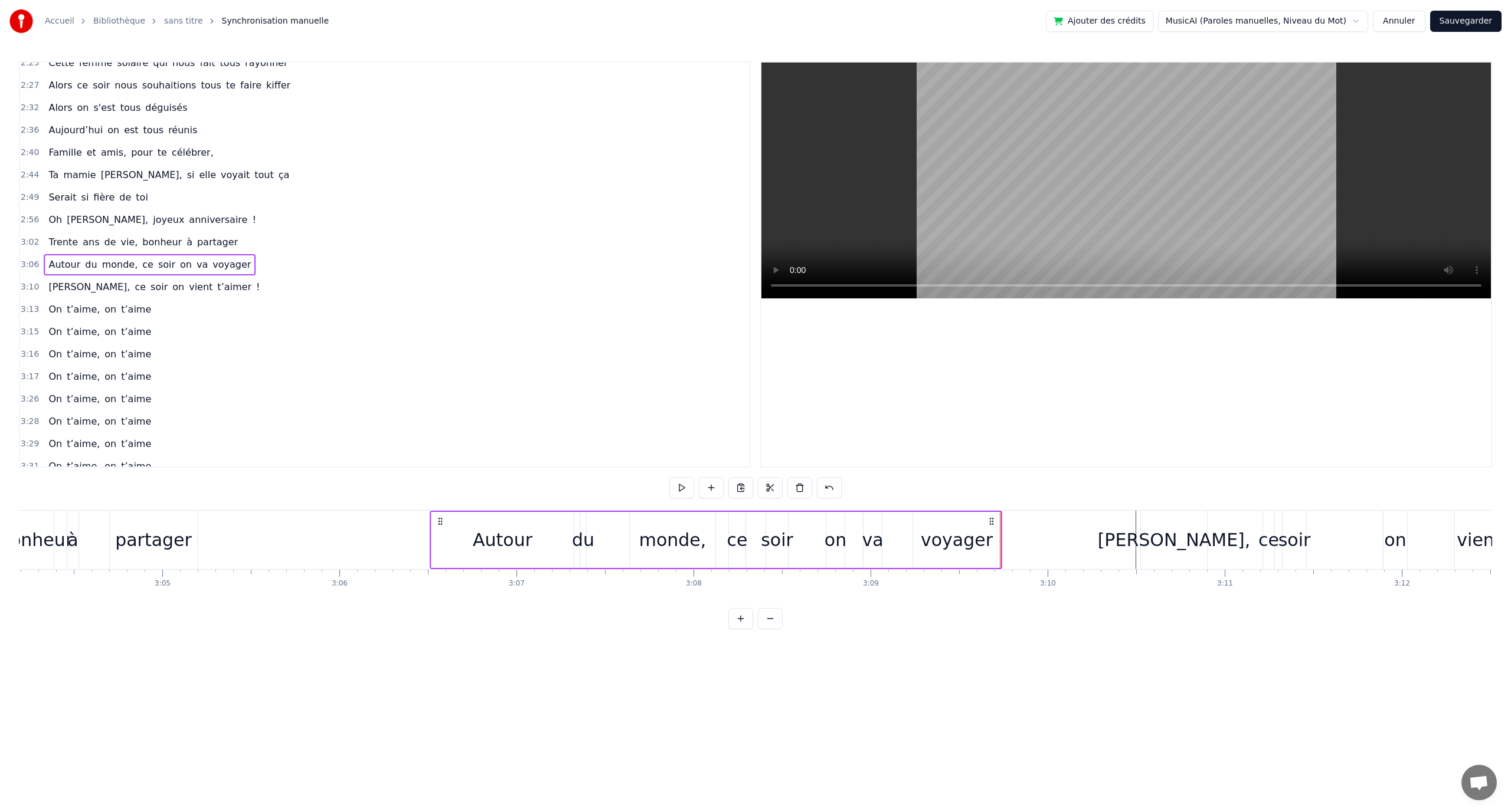
click at [1148, 523] on div "[PERSON_NAME]," at bounding box center [1174, 540] width 66 height 58
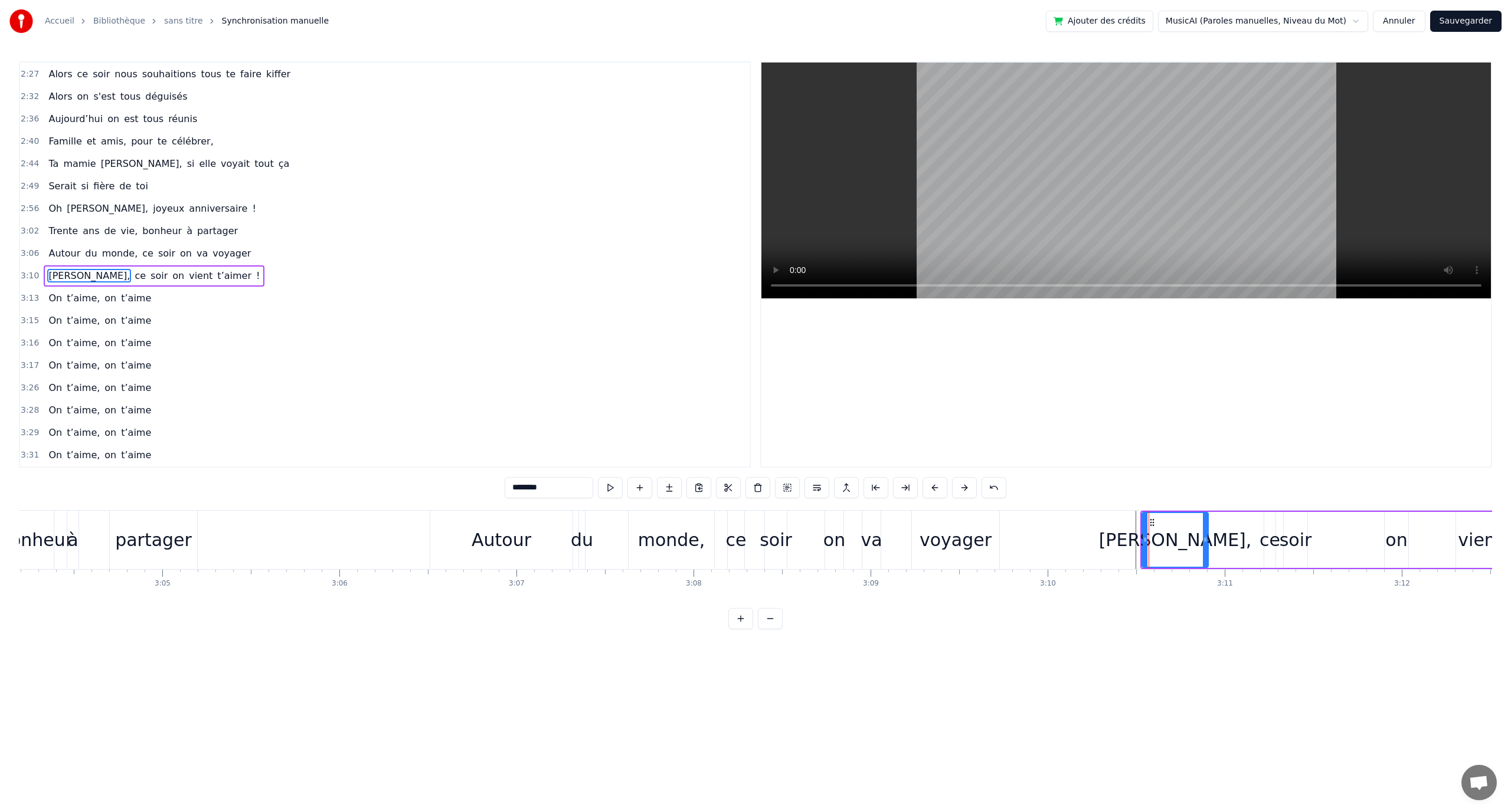
click at [1152, 512] on div "[PERSON_NAME]," at bounding box center [1175, 540] width 67 height 56
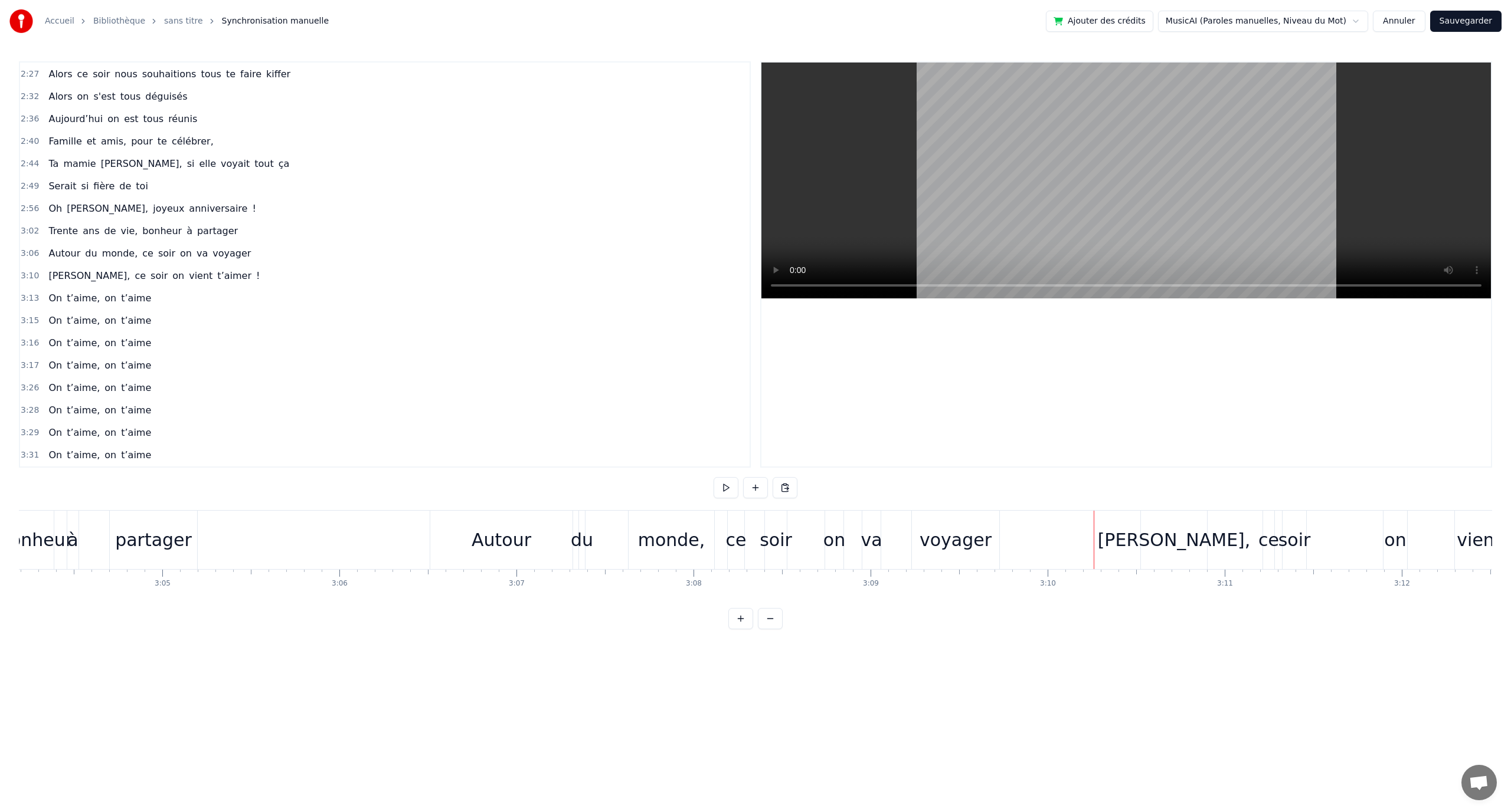
click at [720, 493] on button at bounding box center [726, 488] width 25 height 22
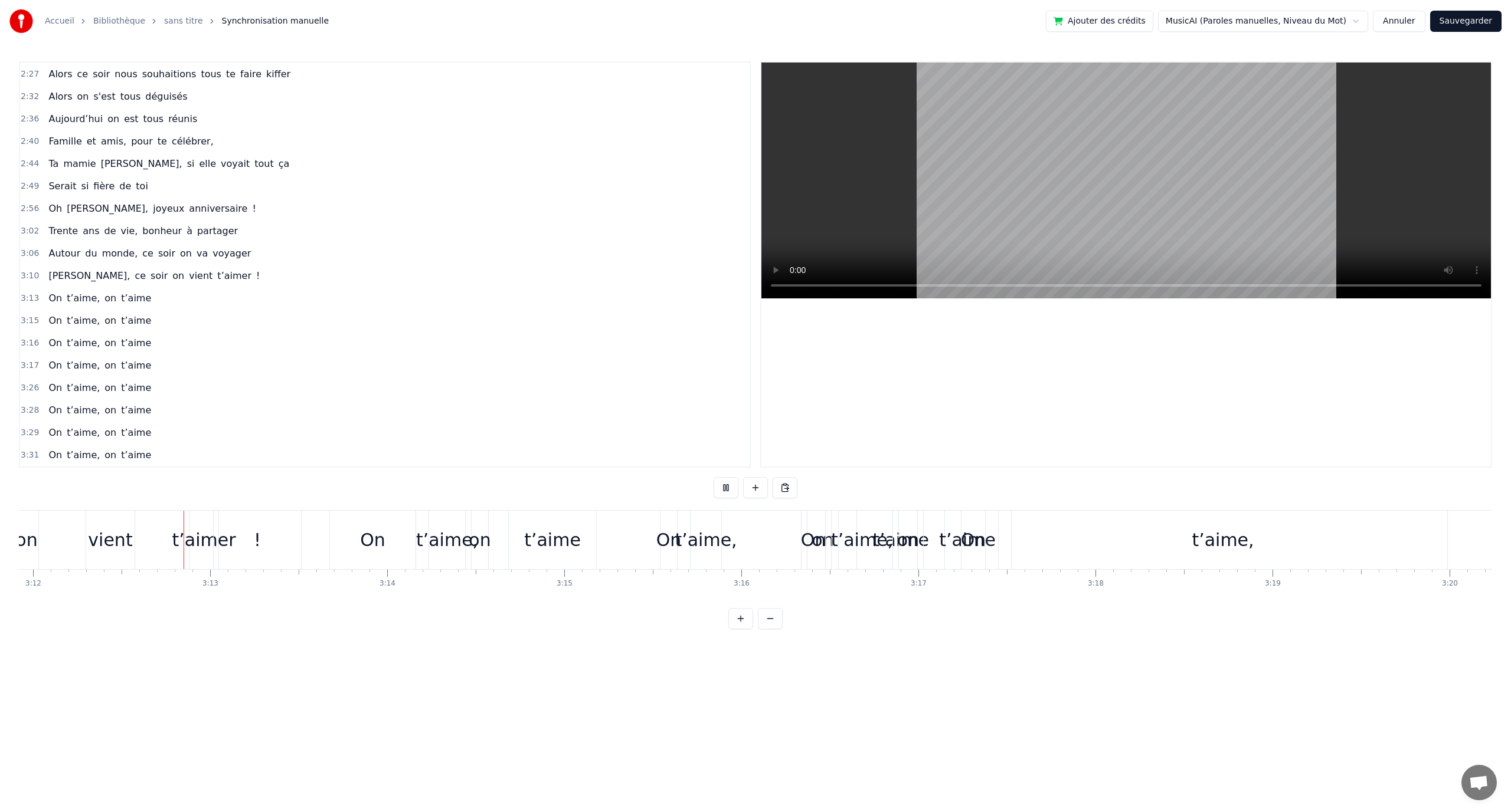
scroll to position [0, 33986]
click at [721, 492] on button at bounding box center [726, 488] width 25 height 22
click at [880, 520] on div "t’aime," at bounding box center [856, 540] width 61 height 58
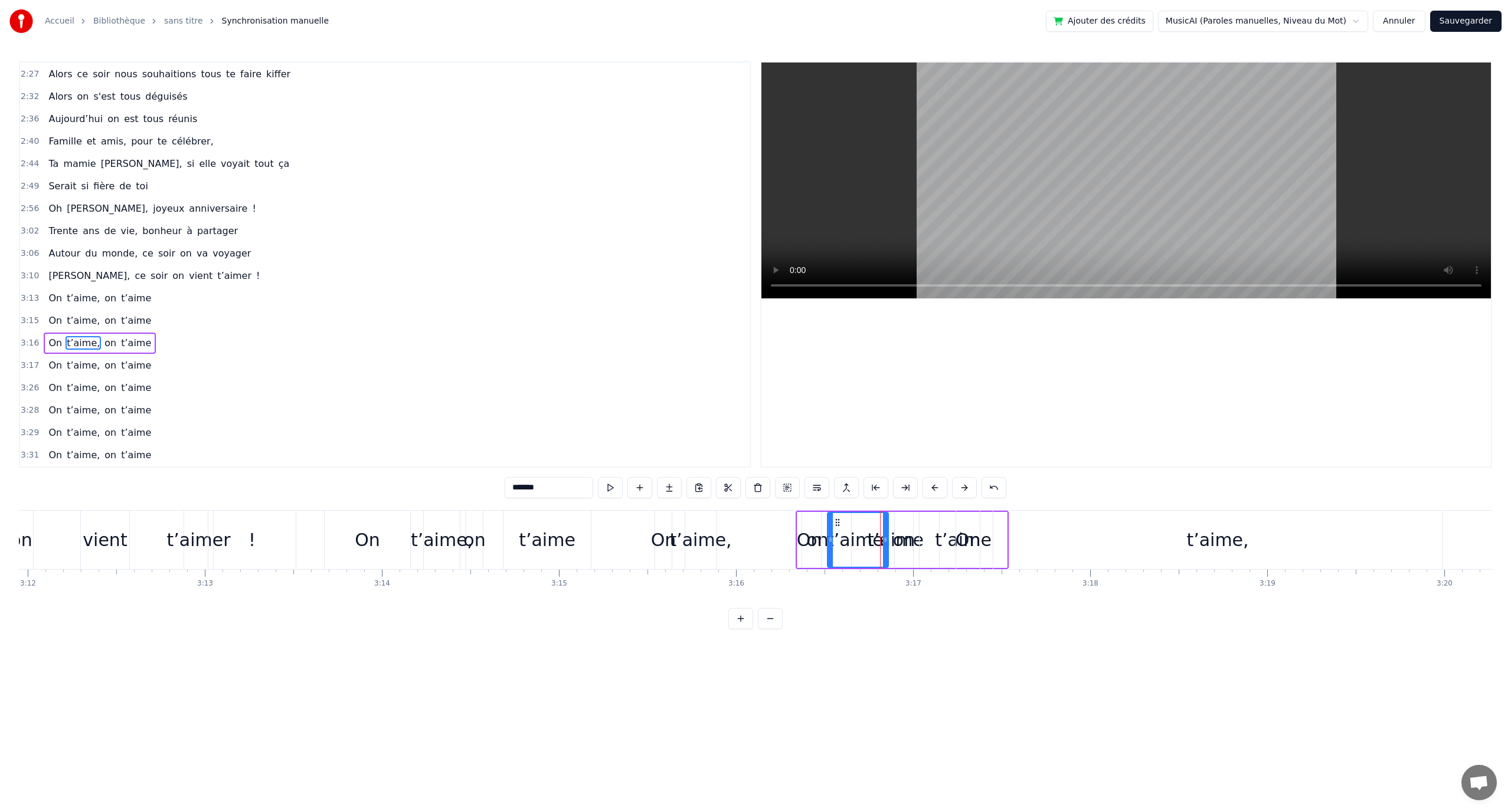
click at [846, 505] on div "0:12 En quatre- vingt- quinze à [GEOGRAPHIC_DATA] la ville Rose 0:16 Un petit a…" at bounding box center [755, 345] width 1473 height 568
click at [907, 513] on div "on" at bounding box center [904, 540] width 18 height 56
type input "**"
click at [921, 511] on div "On t’aime, on t’aime" at bounding box center [902, 540] width 213 height 58
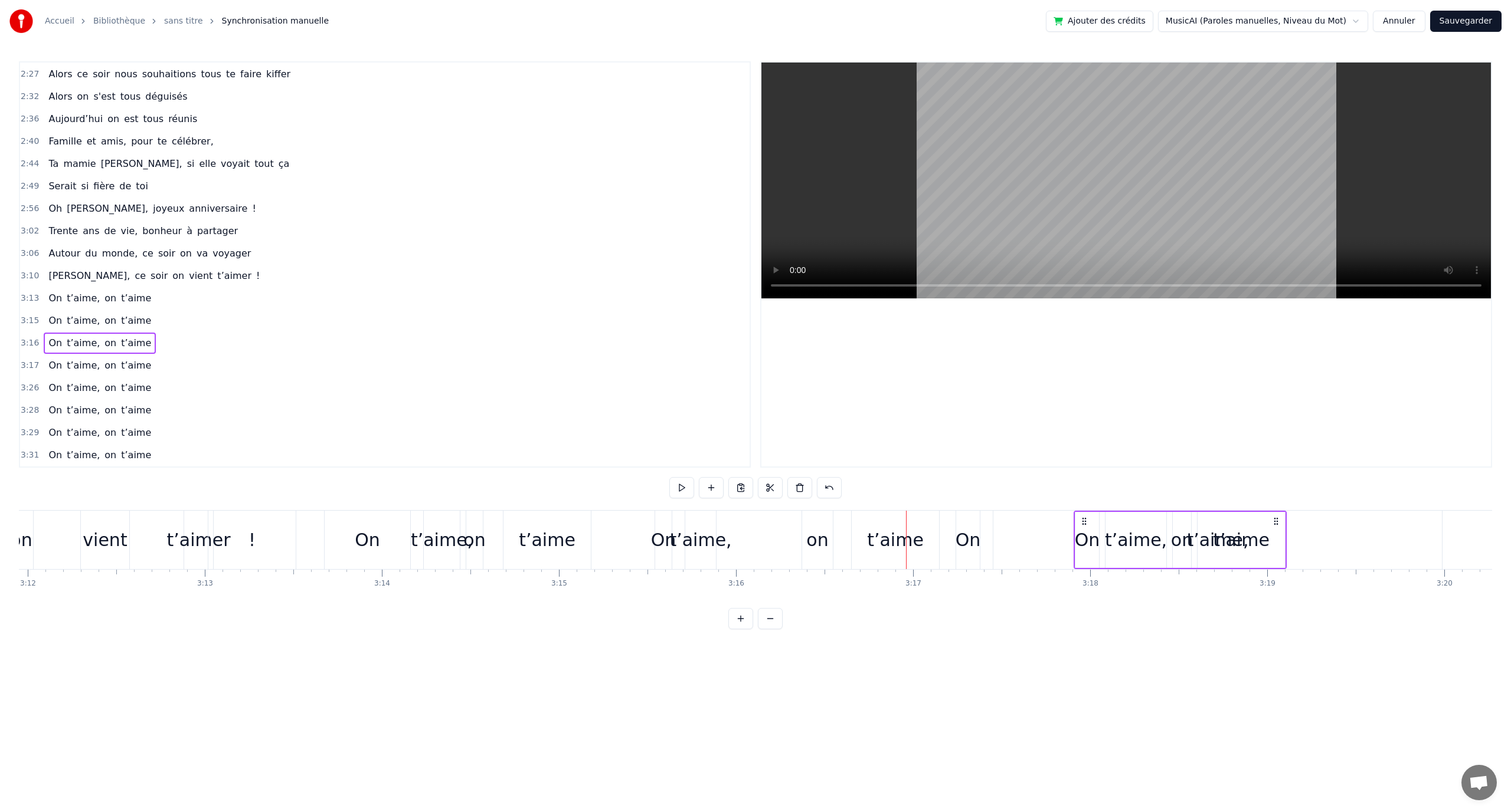
drag, startPoint x: 809, startPoint y: 516, endPoint x: 1086, endPoint y: 512, distance: 277.0
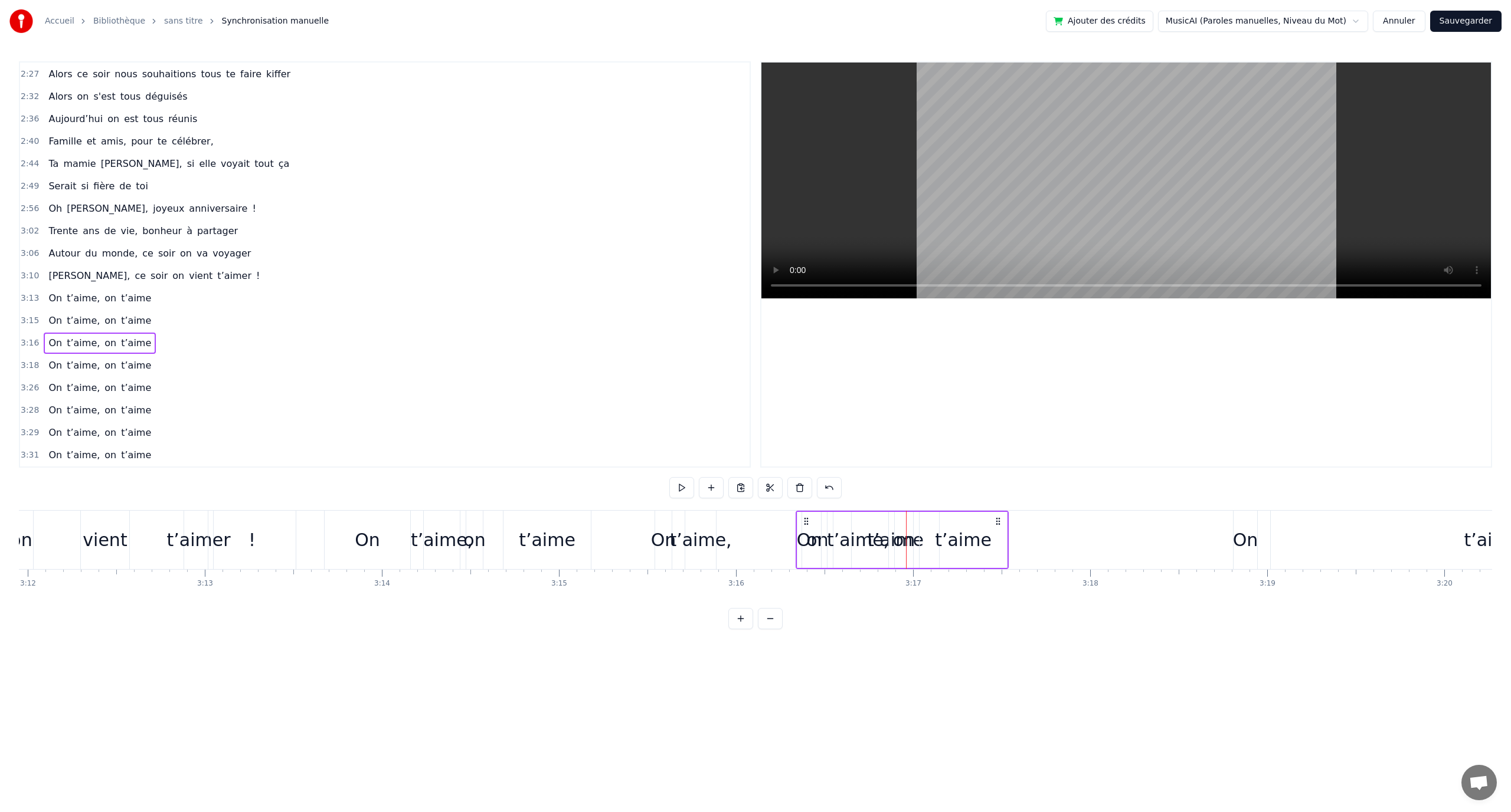
click at [1254, 524] on div "On" at bounding box center [1245, 540] width 23 height 58
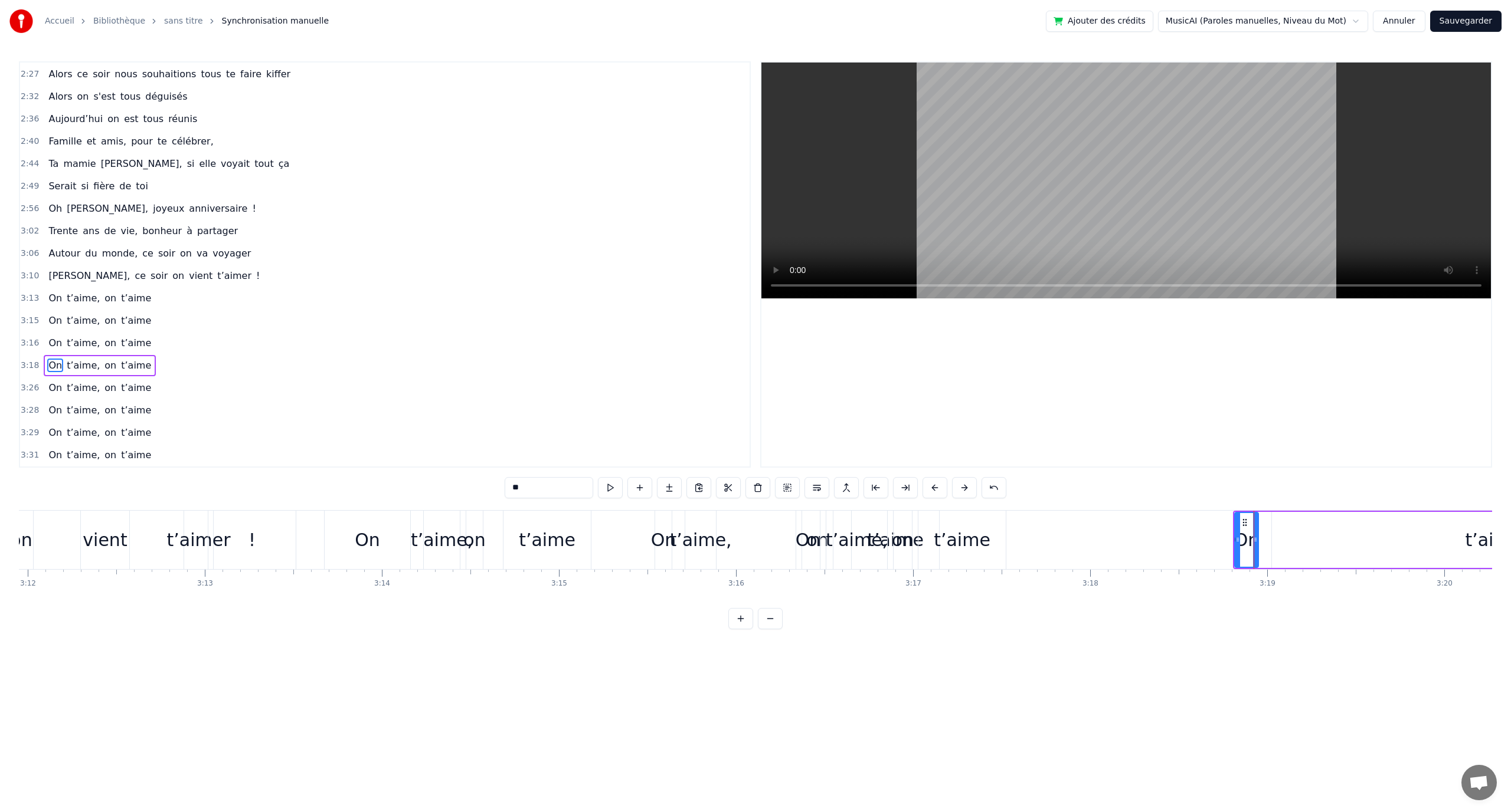
drag, startPoint x: 1244, startPoint y: 516, endPoint x: 1265, endPoint y: 521, distance: 21.6
click at [1279, 513] on div "t’aime," at bounding box center [1496, 540] width 449 height 56
click at [1250, 508] on div "0:12 En quatre- vingt- quinze à [GEOGRAPHIC_DATA] la ville Rose 0:16 Un petit a…" at bounding box center [755, 345] width 1473 height 568
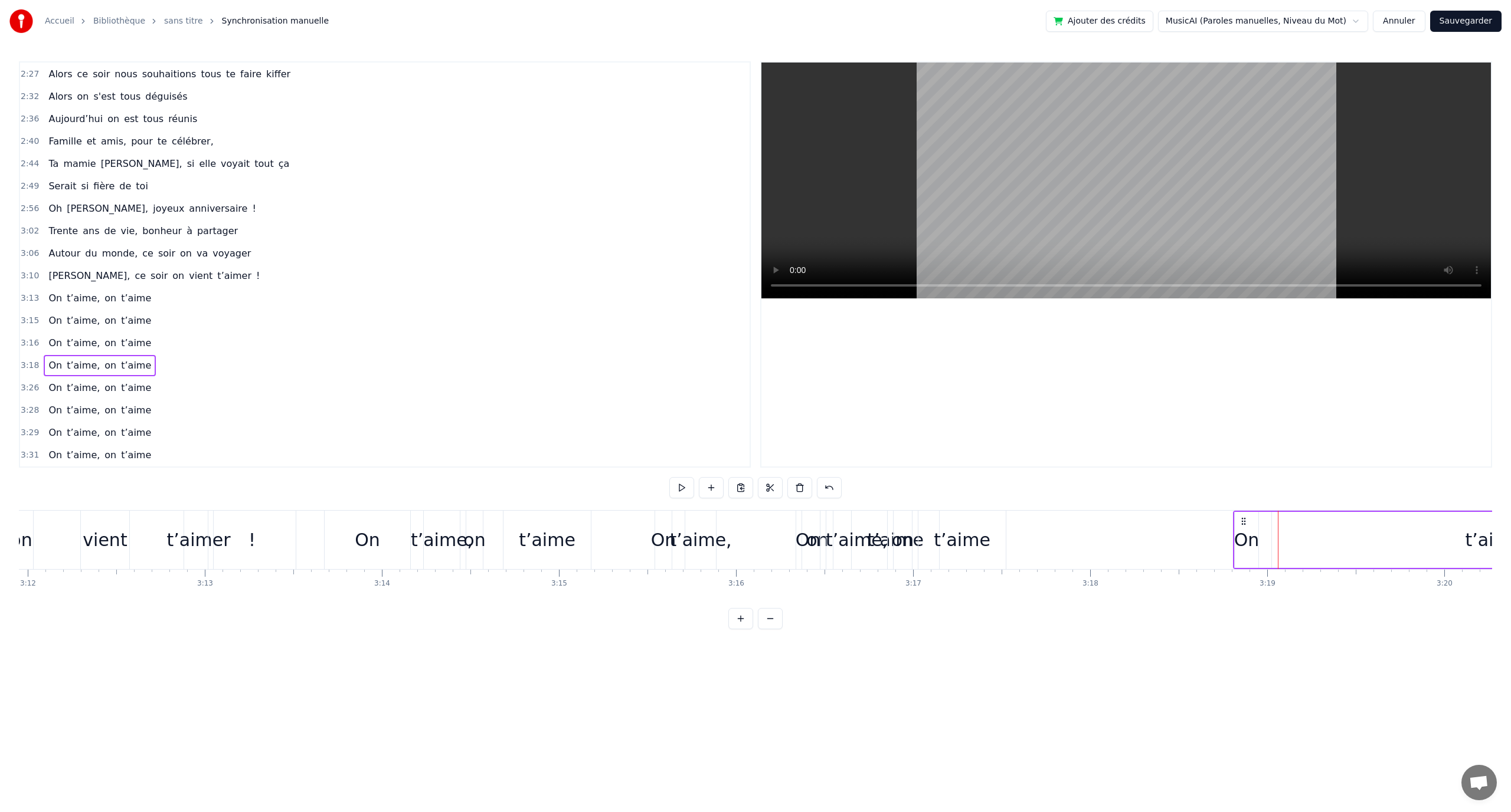
click at [1289, 508] on div "0:12 En quatre- vingt- quinze à [GEOGRAPHIC_DATA] la ville Rose 0:16 Un petit a…" at bounding box center [755, 345] width 1473 height 568
click at [1284, 514] on div "t’aime," at bounding box center [1496, 540] width 449 height 56
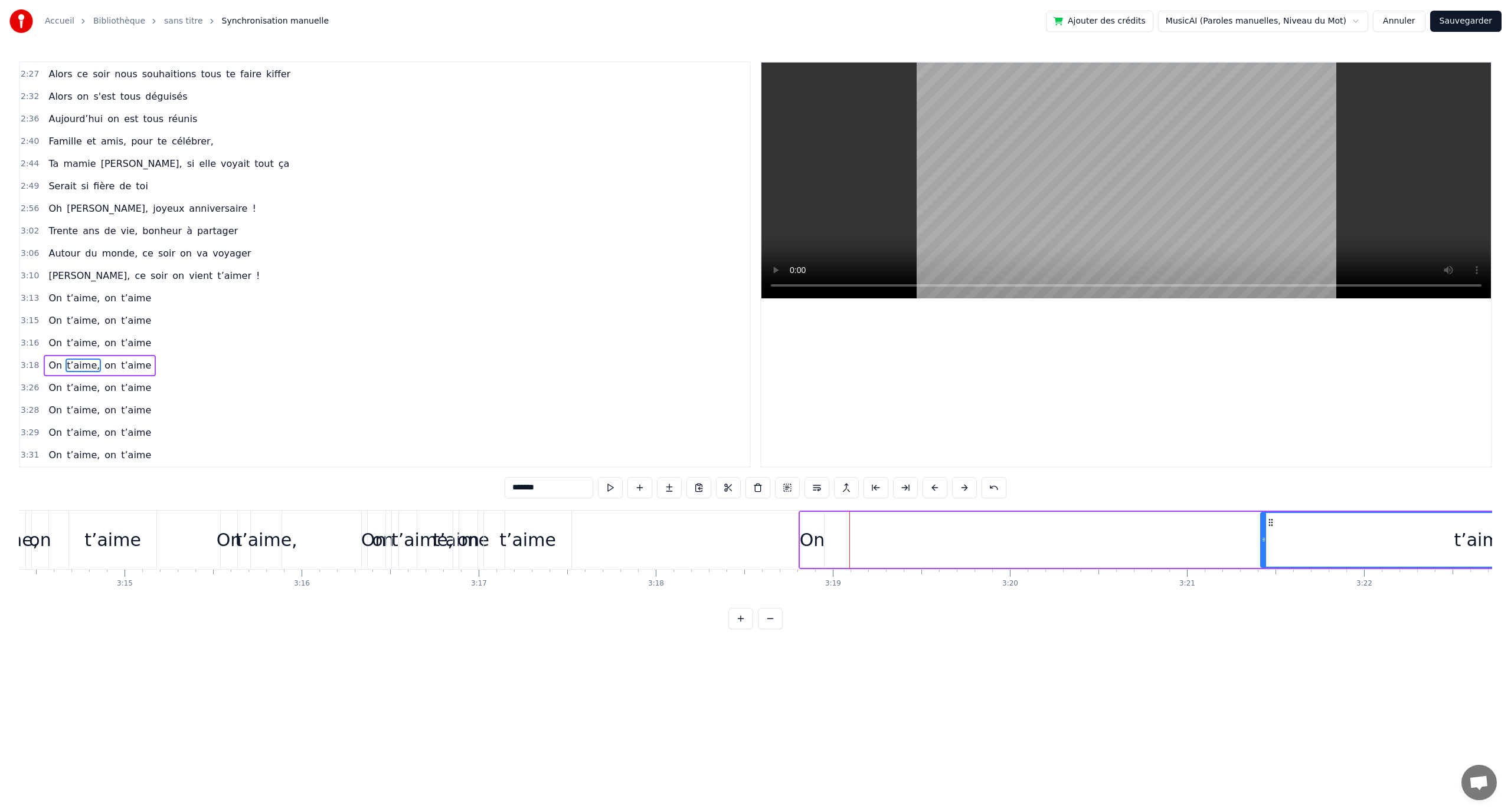
drag, startPoint x: 1285, startPoint y: 520, endPoint x: 1301, endPoint y: 525, distance: 16.8
click at [1275, 526] on icon at bounding box center [1270, 523] width 9 height 9
click at [790, 528] on div "On" at bounding box center [784, 540] width 26 height 27
type input "**"
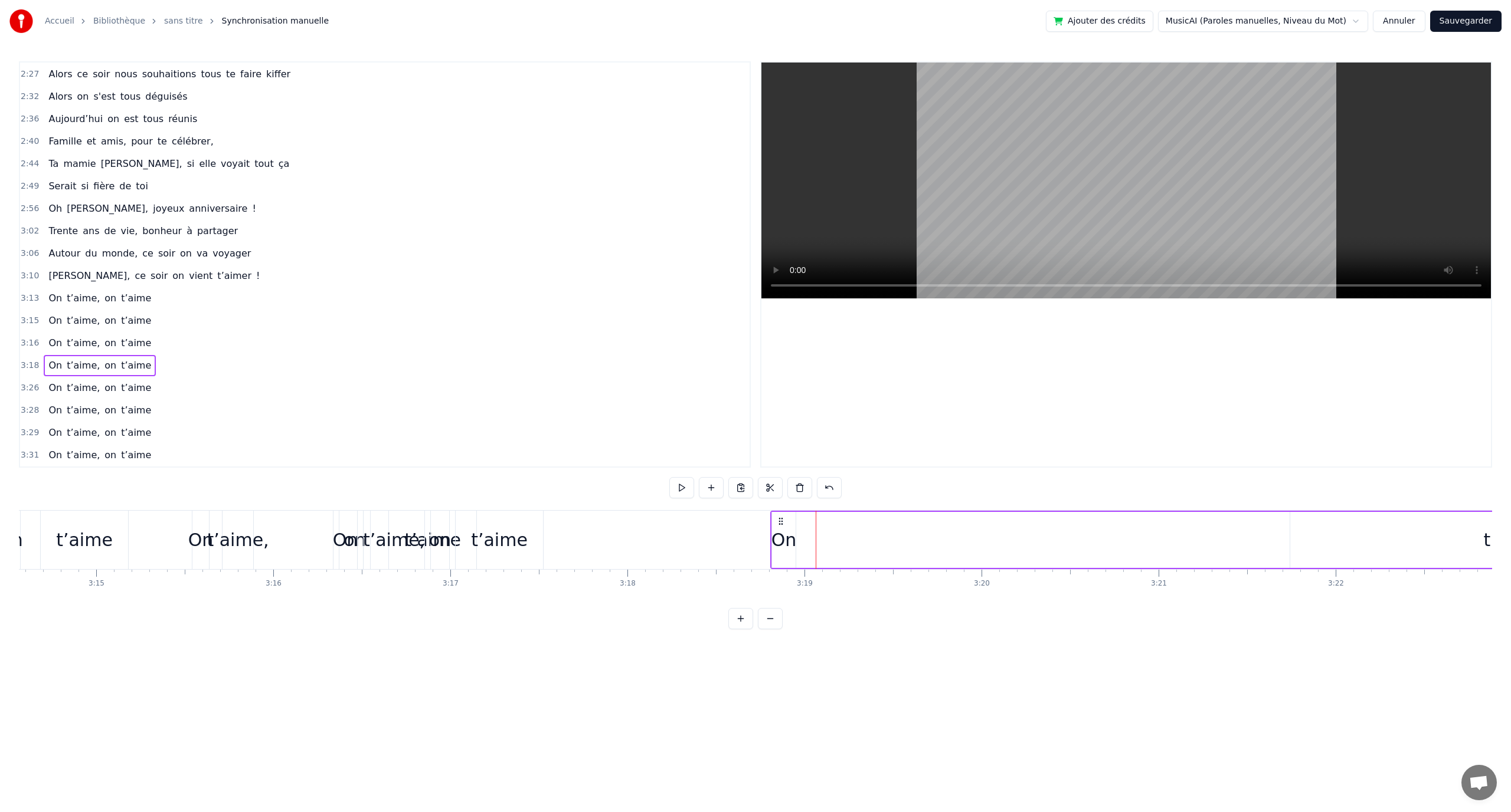
drag, startPoint x: 788, startPoint y: 518, endPoint x: 890, endPoint y: 515, distance: 102.0
click at [972, 502] on div "0:12 En quatre- vingt- quinze à [GEOGRAPHIC_DATA] la ville Rose 0:16 Un petit a…" at bounding box center [755, 345] width 1473 height 568
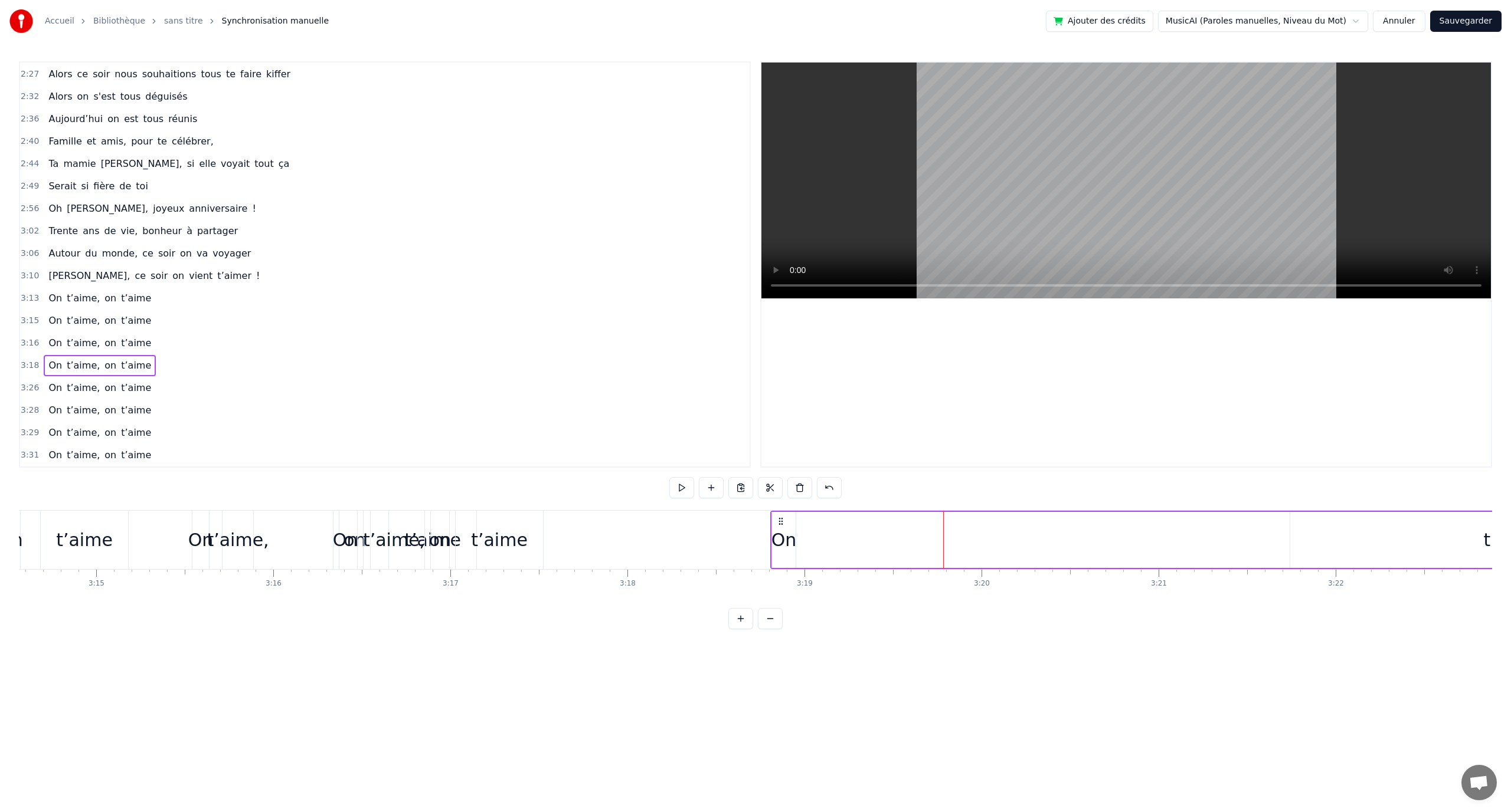
drag, startPoint x: 936, startPoint y: 510, endPoint x: 964, endPoint y: 510, distance: 28.0
click at [502, 537] on div "t’aime" at bounding box center [500, 540] width 56 height 27
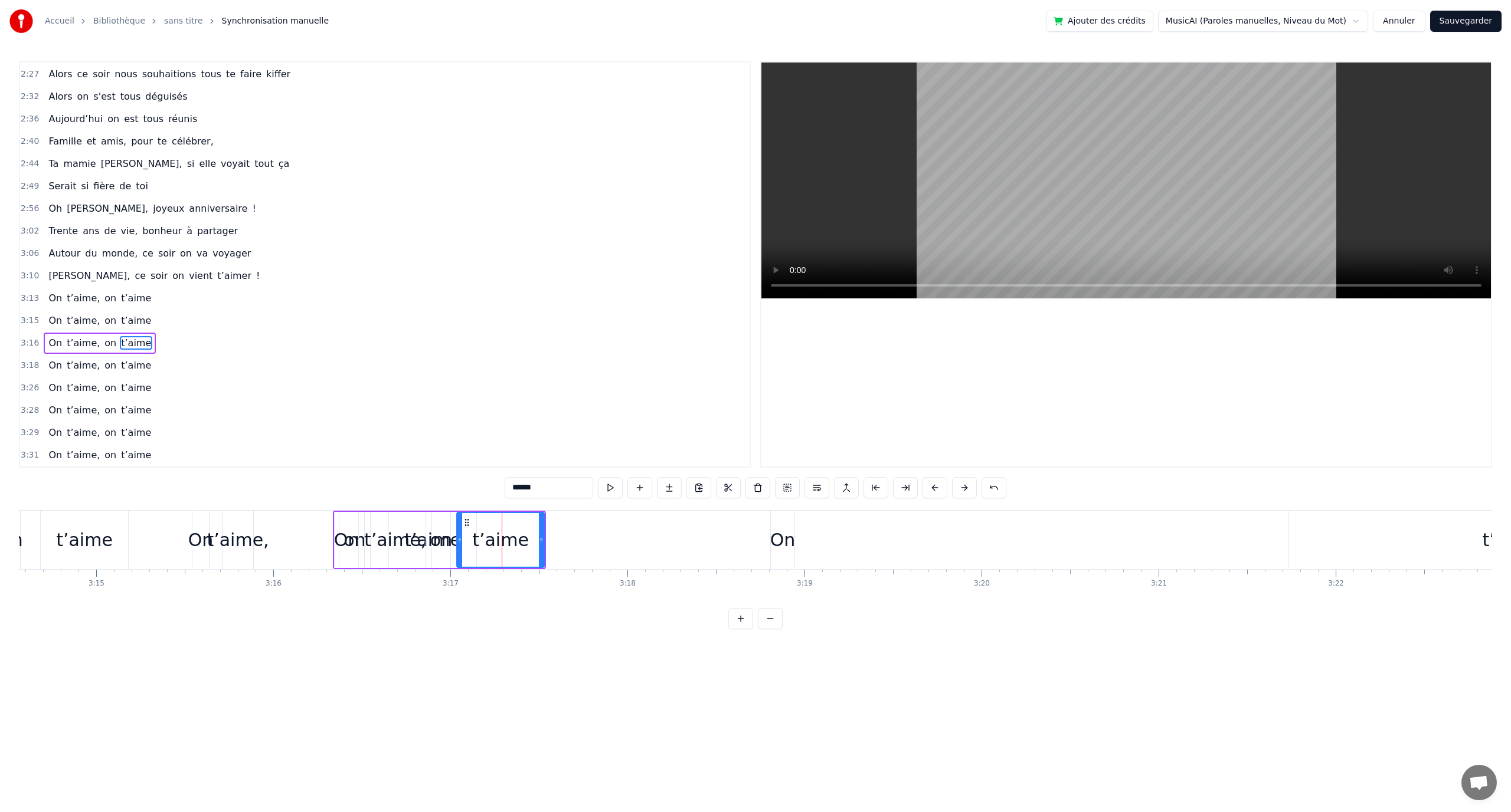
click at [453, 515] on div "On t’aime, on t’aime" at bounding box center [439, 540] width 213 height 58
click at [438, 515] on div "on" at bounding box center [441, 540] width 18 height 56
click at [410, 514] on div "t’aime," at bounding box center [395, 540] width 61 height 56
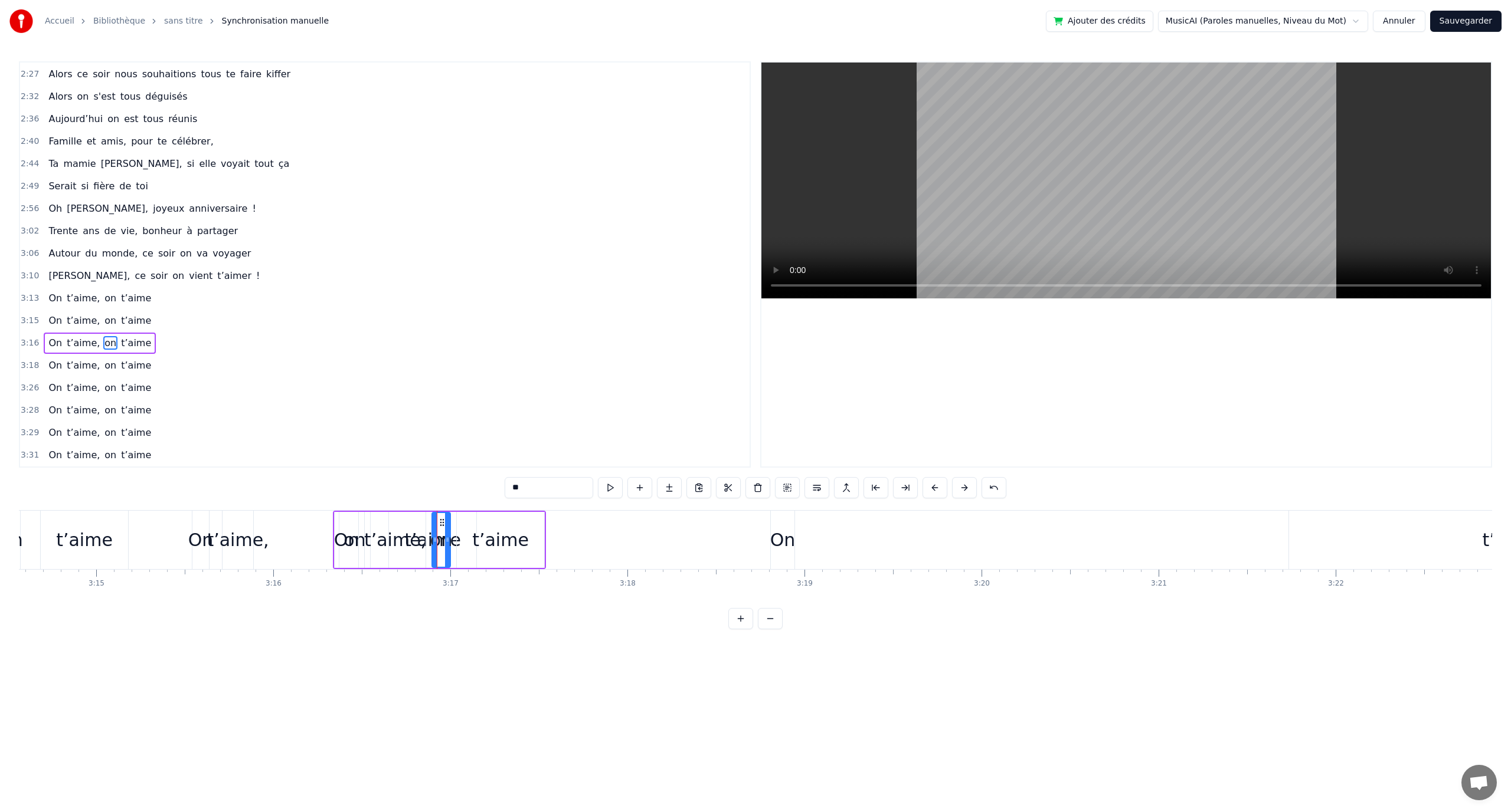
type input "*******"
click at [542, 514] on div "t’aime" at bounding box center [499, 540] width 87 height 58
click at [545, 518] on div "On t’aime, on t’aime" at bounding box center [439, 540] width 213 height 58
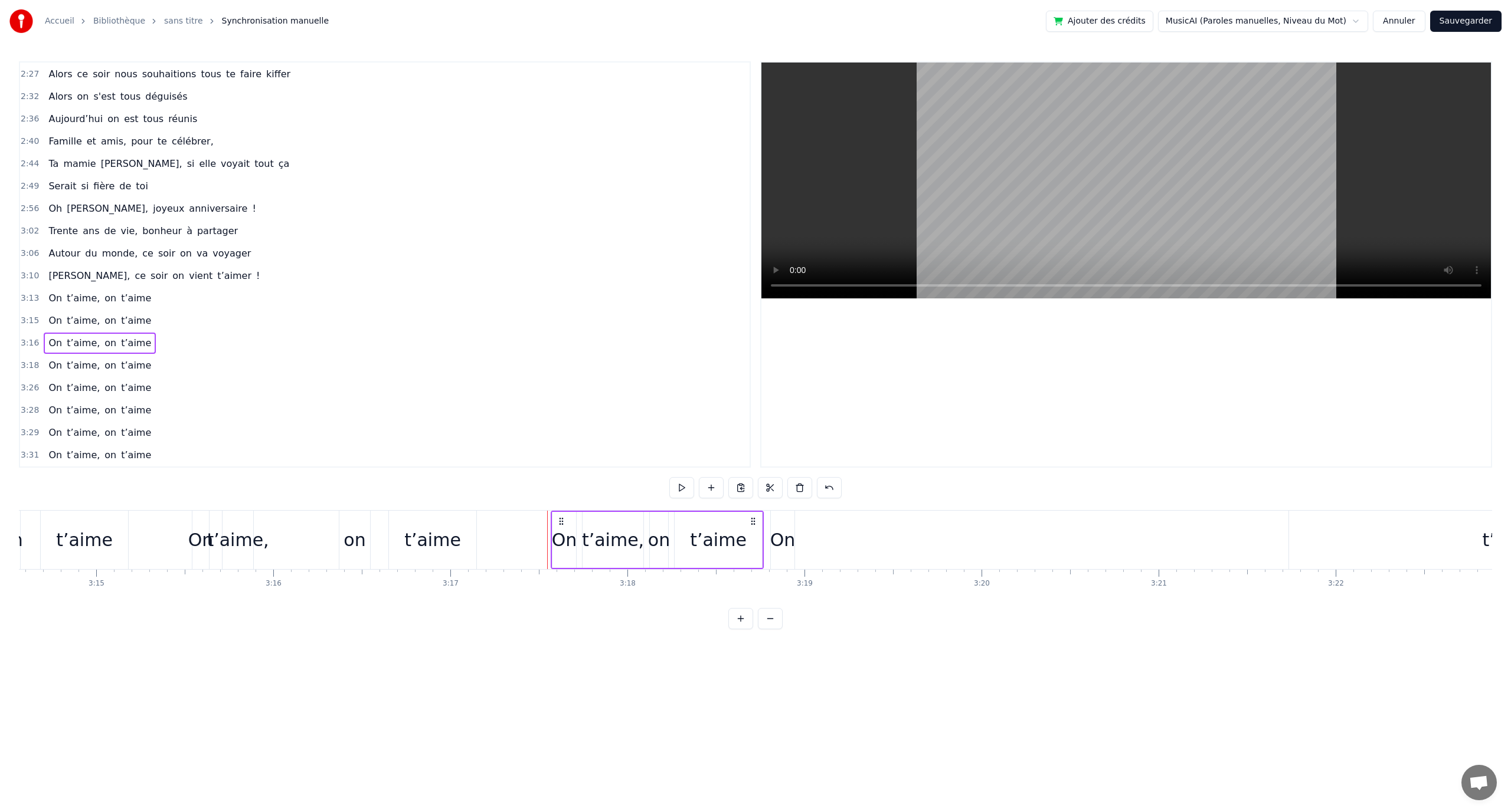
drag, startPoint x: 539, startPoint y: 518, endPoint x: 758, endPoint y: 522, distance: 219.0
click at [758, 522] on icon at bounding box center [753, 521] width 9 height 9
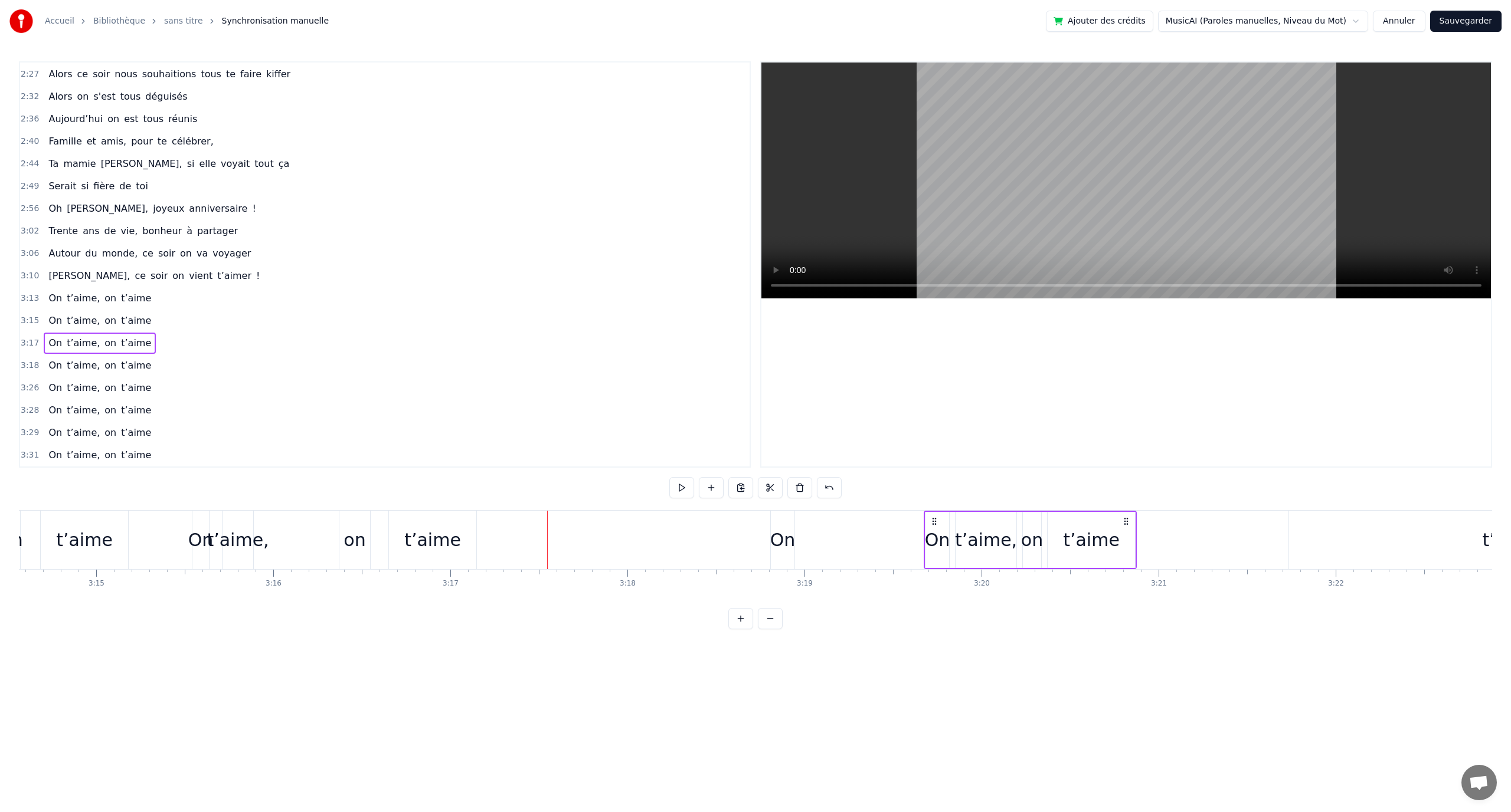
drag, startPoint x: 787, startPoint y: 520, endPoint x: 1128, endPoint y: 517, distance: 341.0
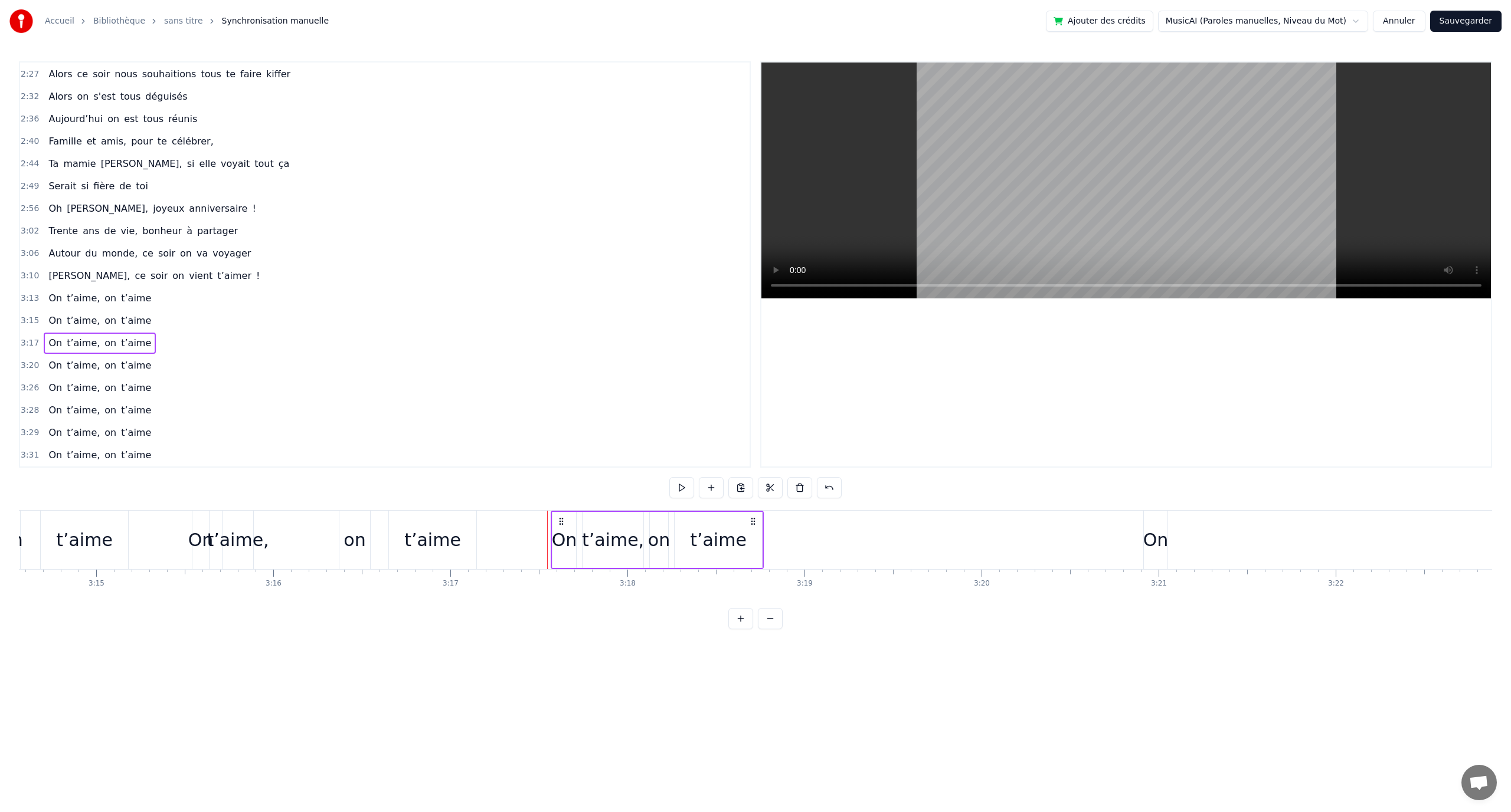
click at [494, 495] on div "0:12 En quatre- vingt- quinze à [GEOGRAPHIC_DATA] la ville Rose 0:16 Un petit a…" at bounding box center [755, 345] width 1473 height 568
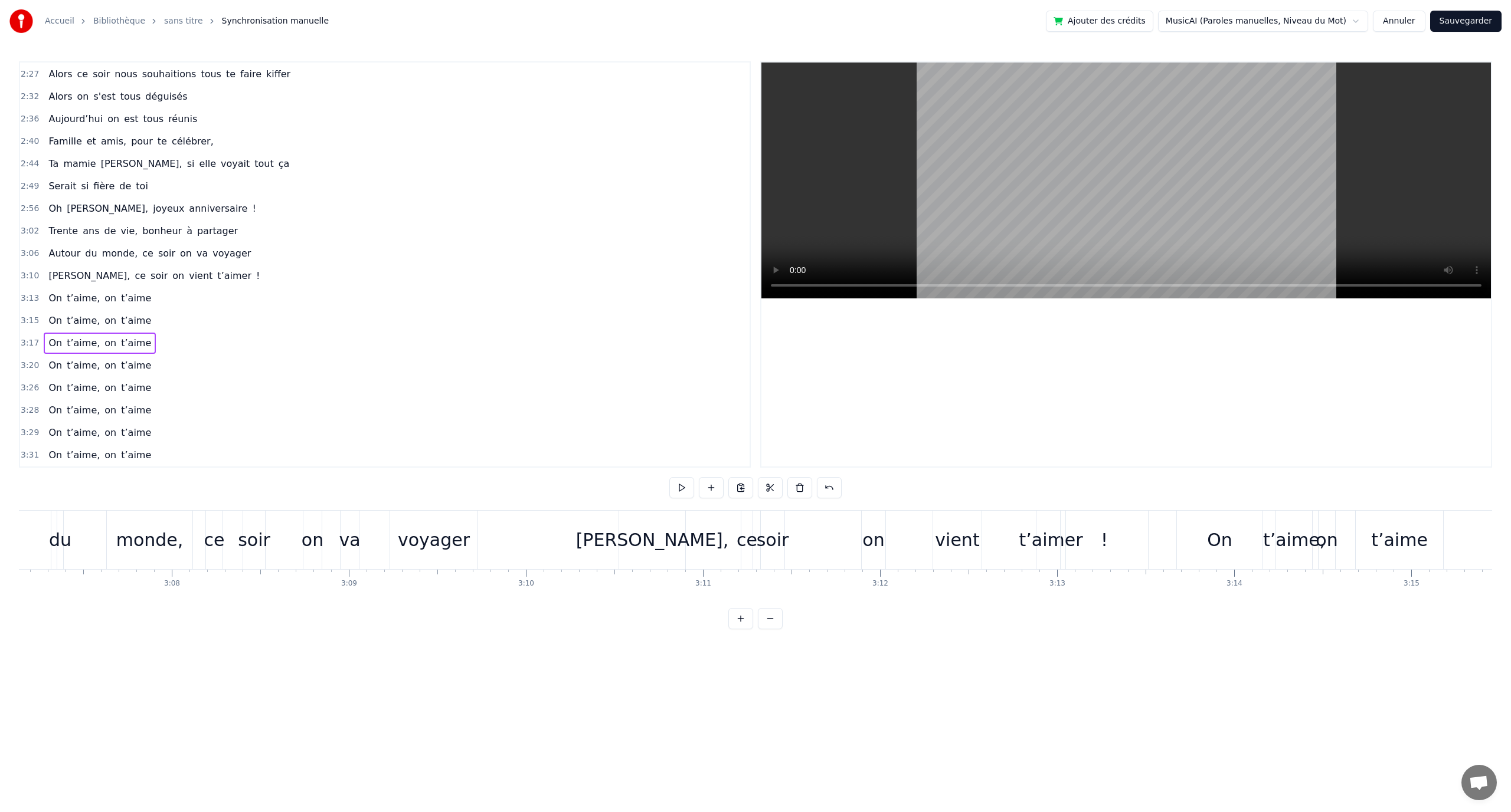
scroll to position [0, 33150]
drag, startPoint x: 712, startPoint y: 494, endPoint x: 720, endPoint y: 491, distance: 8.5
click at [713, 494] on div "0:12 En quatre- vingt- quinze à [GEOGRAPHIC_DATA] la ville Rose 0:16 Un petit a…" at bounding box center [755, 345] width 1473 height 568
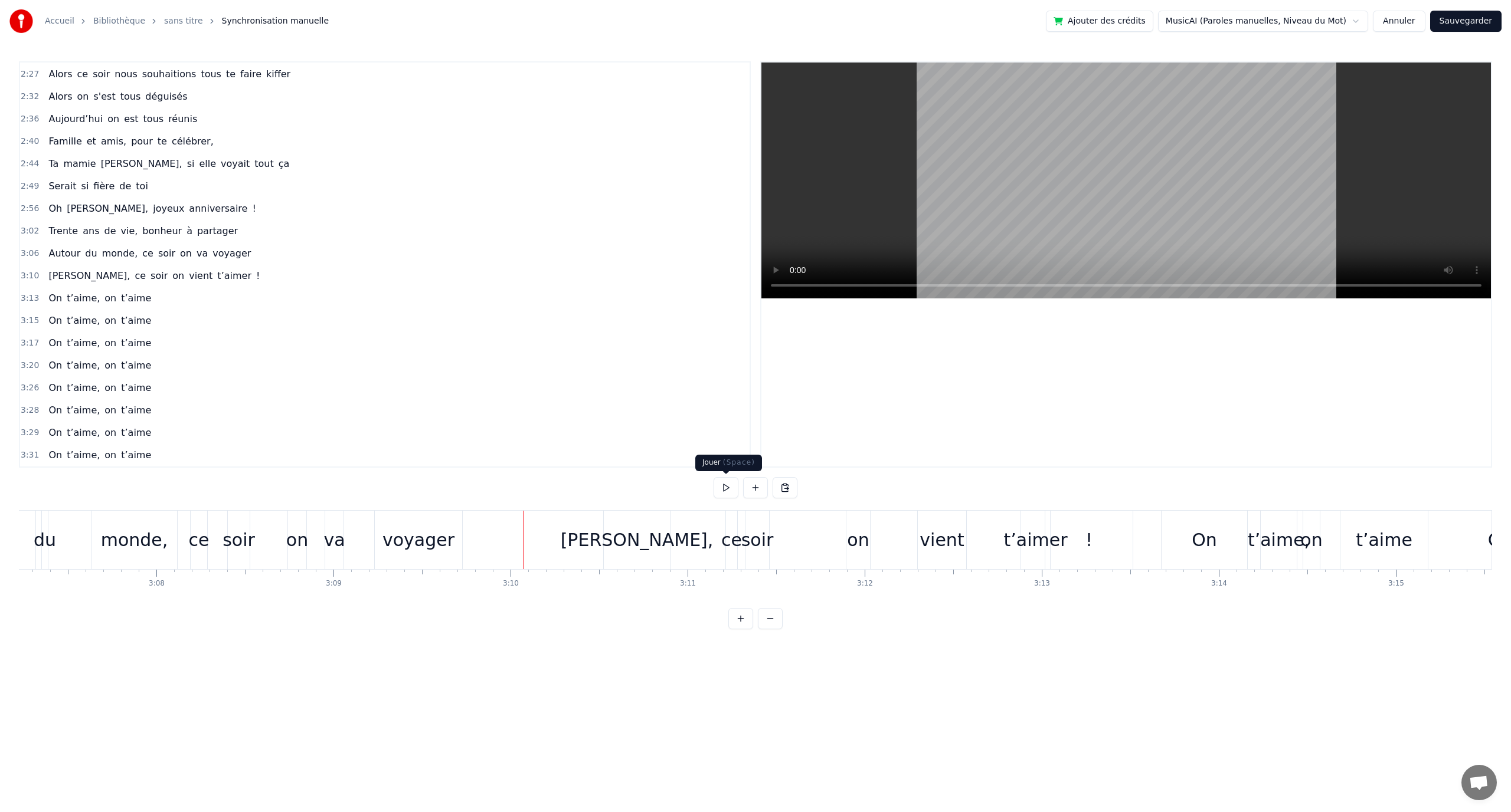
click at [720, 491] on button at bounding box center [726, 488] width 25 height 22
click at [731, 489] on button at bounding box center [726, 488] width 25 height 22
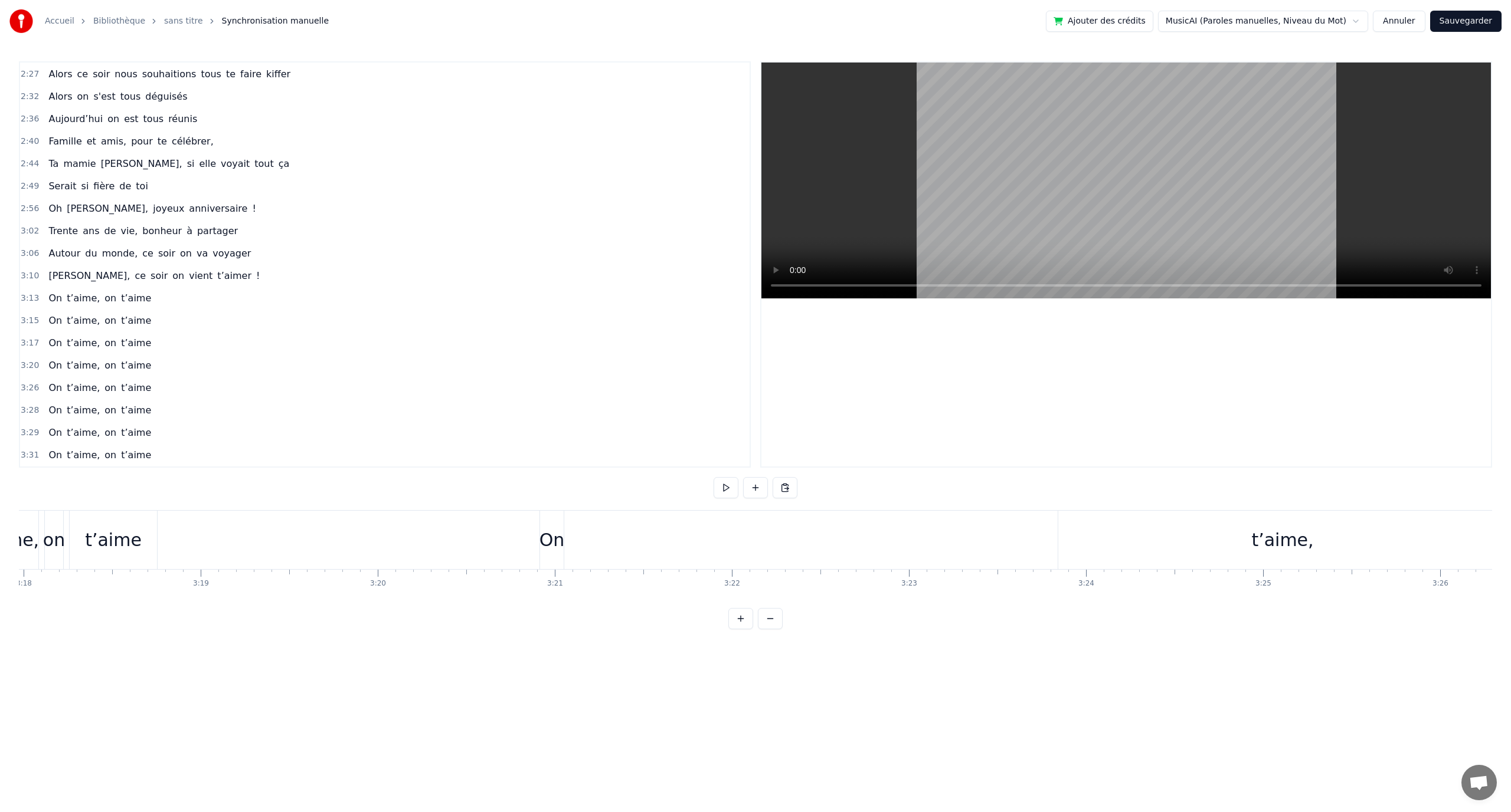
scroll to position [0, 35068]
click at [1298, 549] on div "t’aime," at bounding box center [1267, 540] width 449 height 58
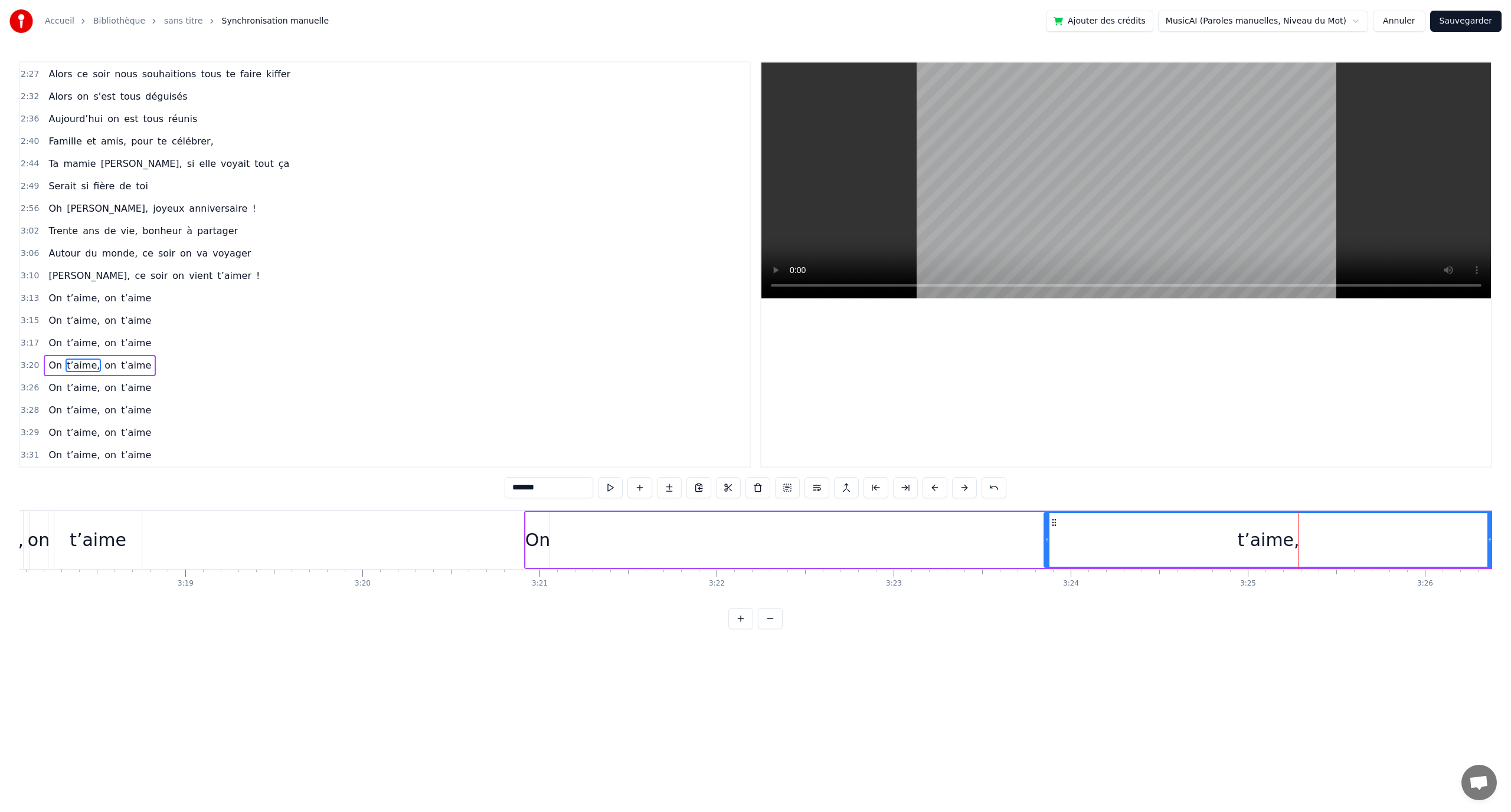
click at [1022, 537] on div "On t’aime, on t’aime" at bounding box center [1409, 540] width 1769 height 58
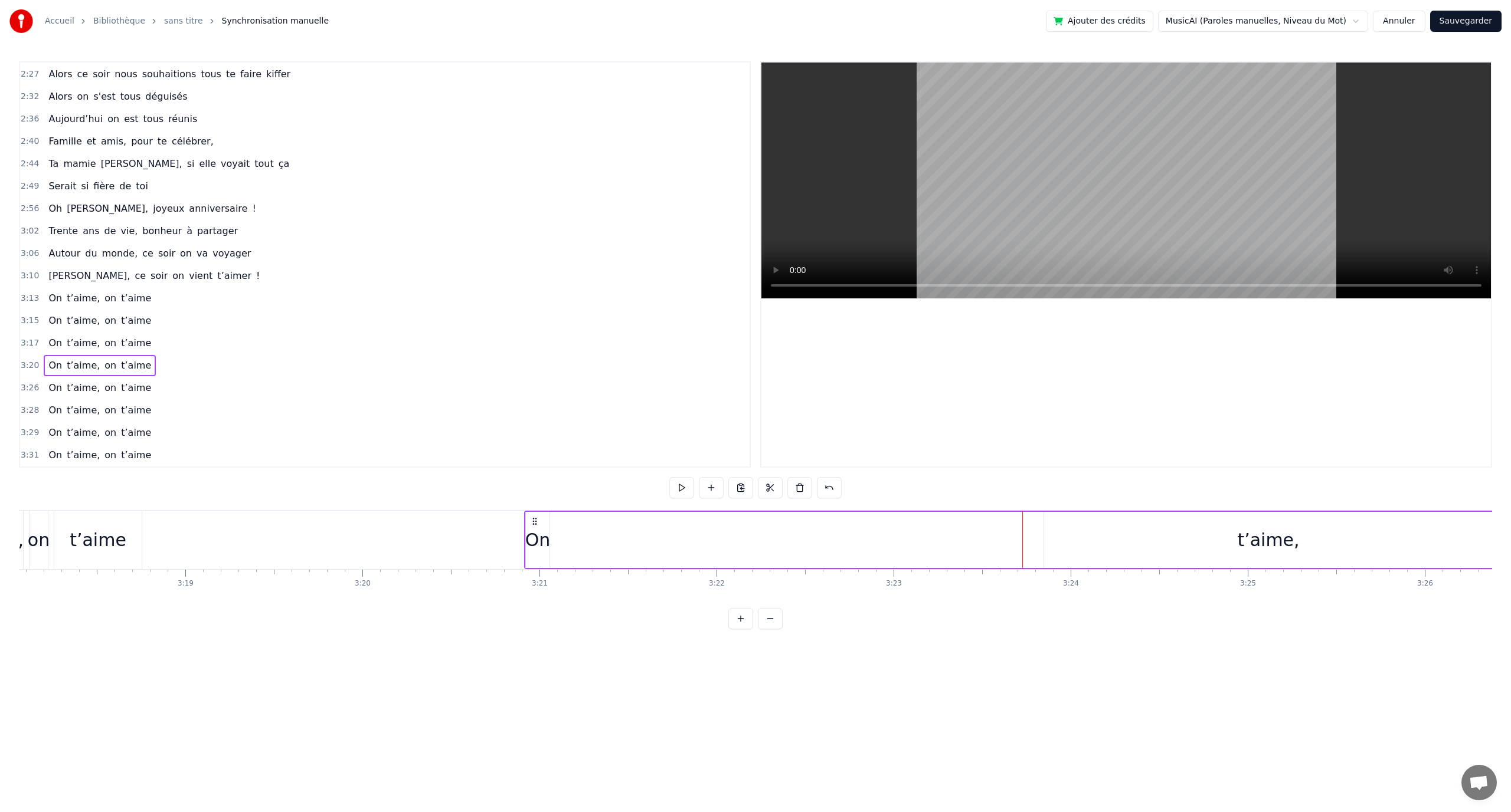
click at [563, 548] on div "On t’aime, on t’aime" at bounding box center [1409, 540] width 1769 height 58
click at [536, 538] on div "On" at bounding box center [538, 540] width 26 height 27
drag, startPoint x: 590, startPoint y: 533, endPoint x: 721, endPoint y: 530, distance: 131.0
click at [590, 533] on div "On t’aime, on t’aime" at bounding box center [1409, 540] width 1769 height 58
click at [903, 534] on div "On t’aime, on t’aime" at bounding box center [1409, 540] width 1769 height 58
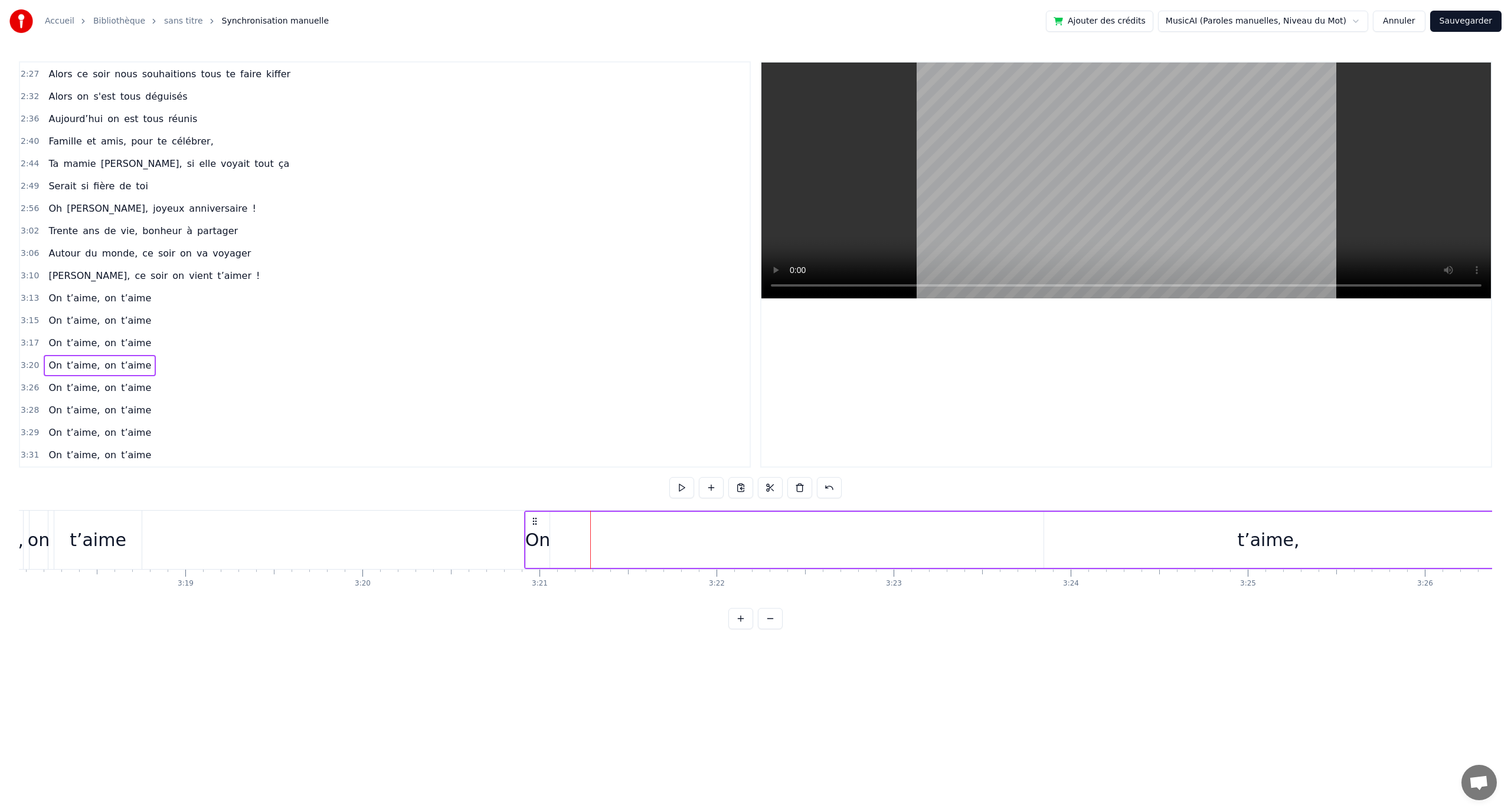
click at [1040, 538] on div "On t’aime, on t’aime" at bounding box center [1409, 540] width 1769 height 58
click at [1079, 537] on div "t’aime," at bounding box center [1268, 540] width 449 height 56
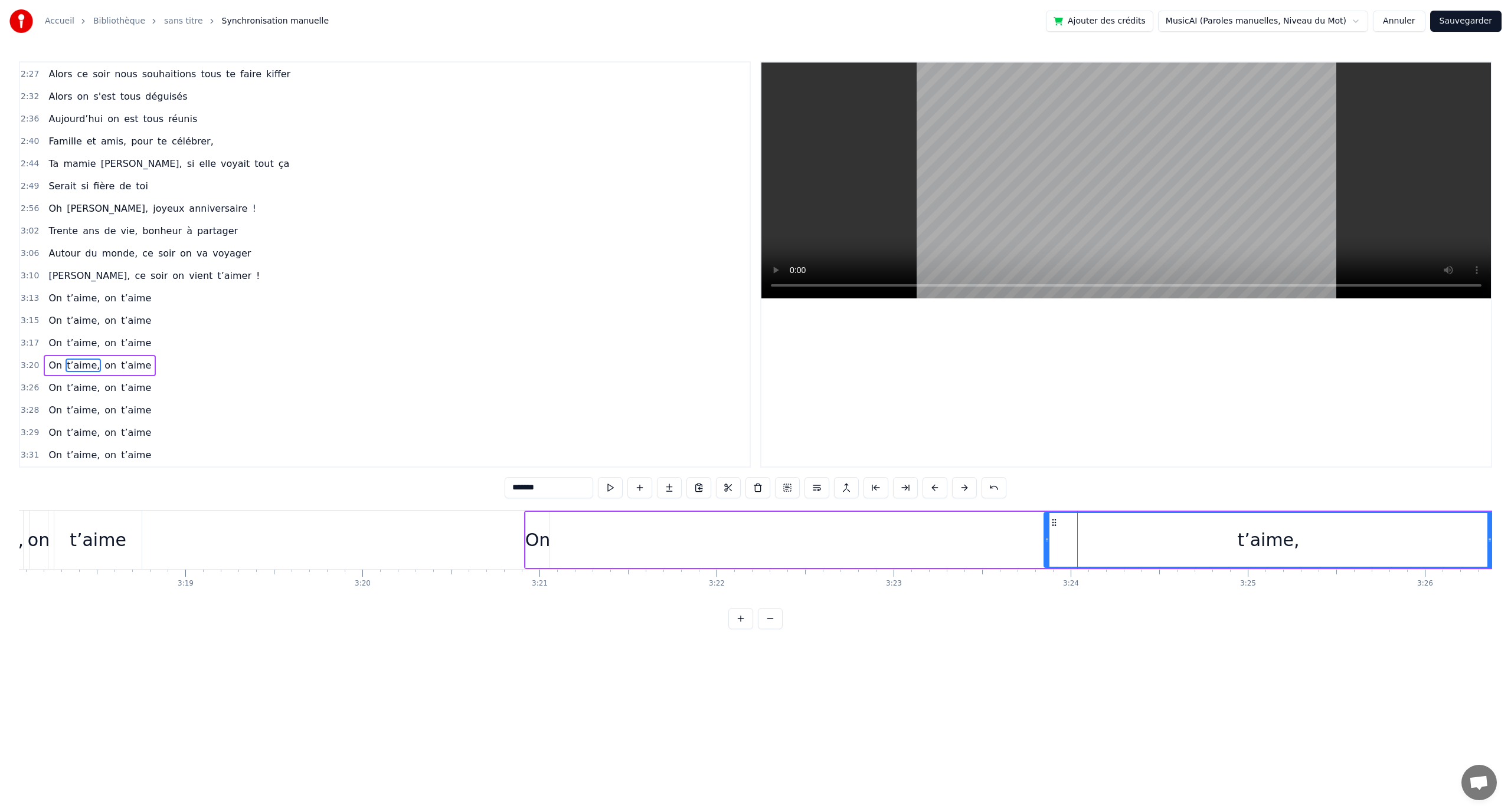
drag, startPoint x: 987, startPoint y: 541, endPoint x: 979, endPoint y: 538, distance: 8.5
click at [987, 541] on div "On t’aime, on t’aime" at bounding box center [1409, 540] width 1769 height 58
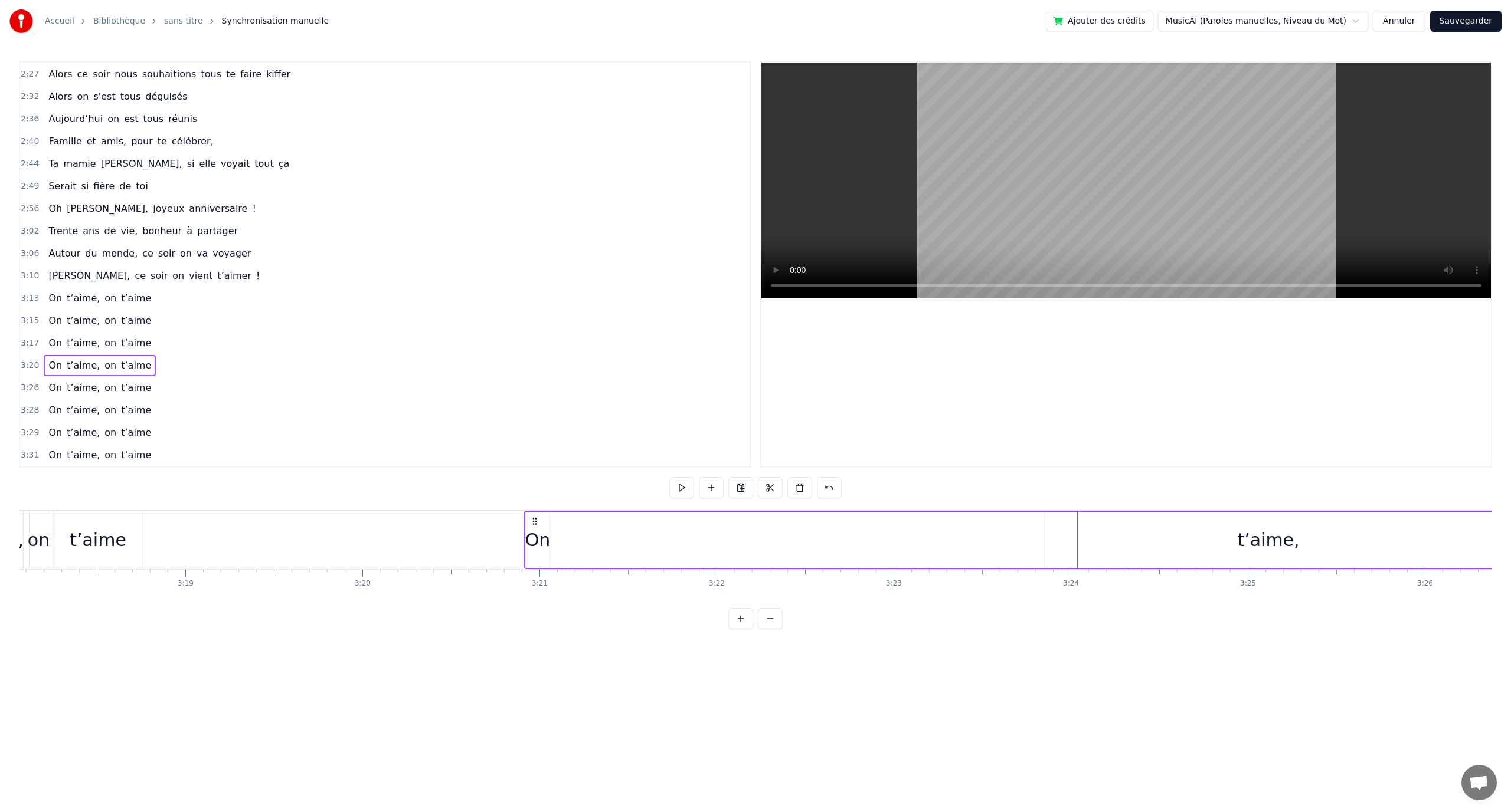
click at [958, 533] on div "On t’aime, on t’aime" at bounding box center [1409, 540] width 1769 height 58
click at [956, 532] on div "On t’aime, on t’aime" at bounding box center [1409, 540] width 1769 height 58
click at [1094, 525] on div "t’aime," at bounding box center [1268, 540] width 449 height 56
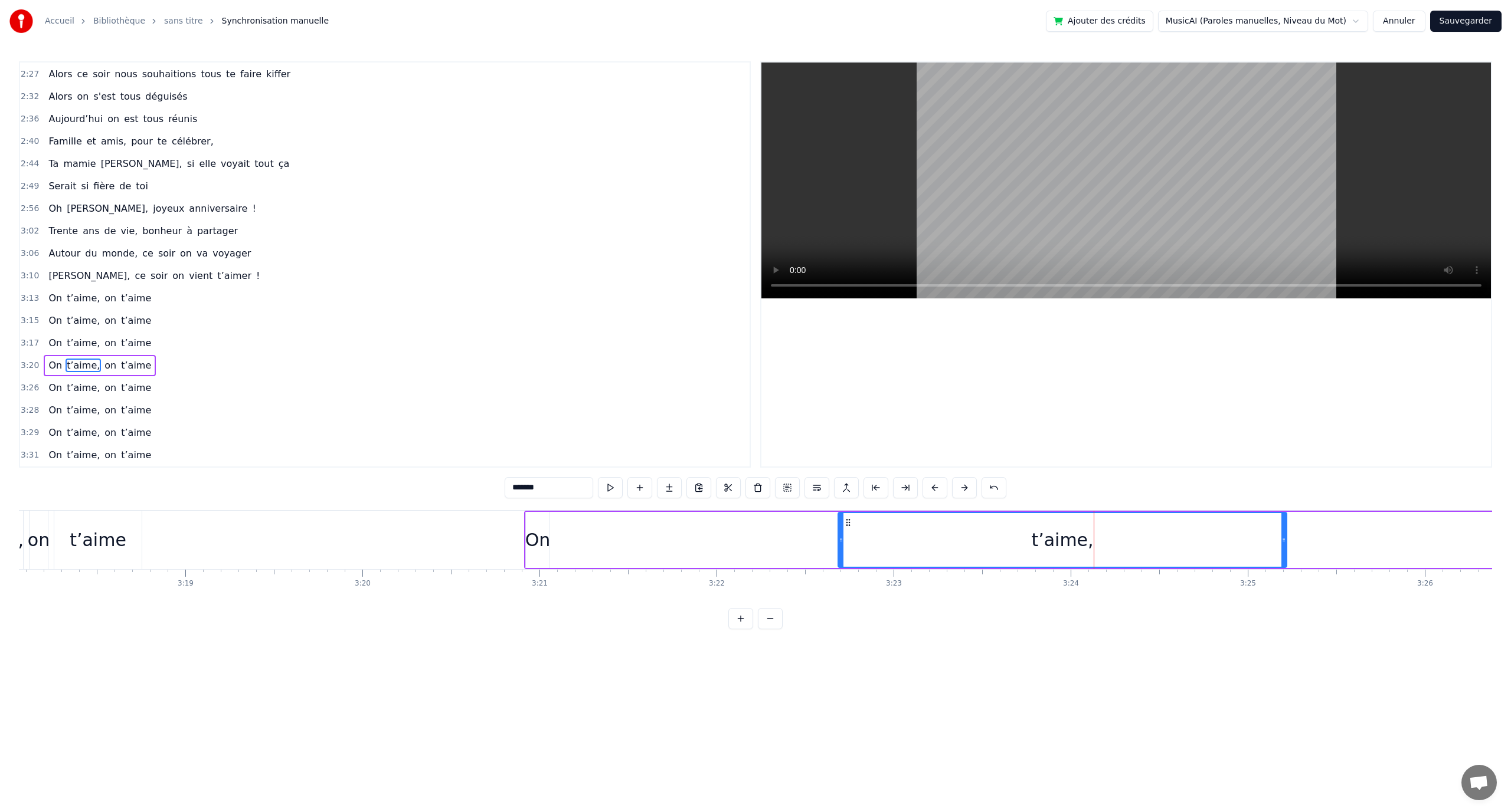
drag, startPoint x: 1054, startPoint y: 523, endPoint x: 782, endPoint y: 538, distance: 272.4
click at [839, 538] on div "t’aime," at bounding box center [1062, 540] width 447 height 54
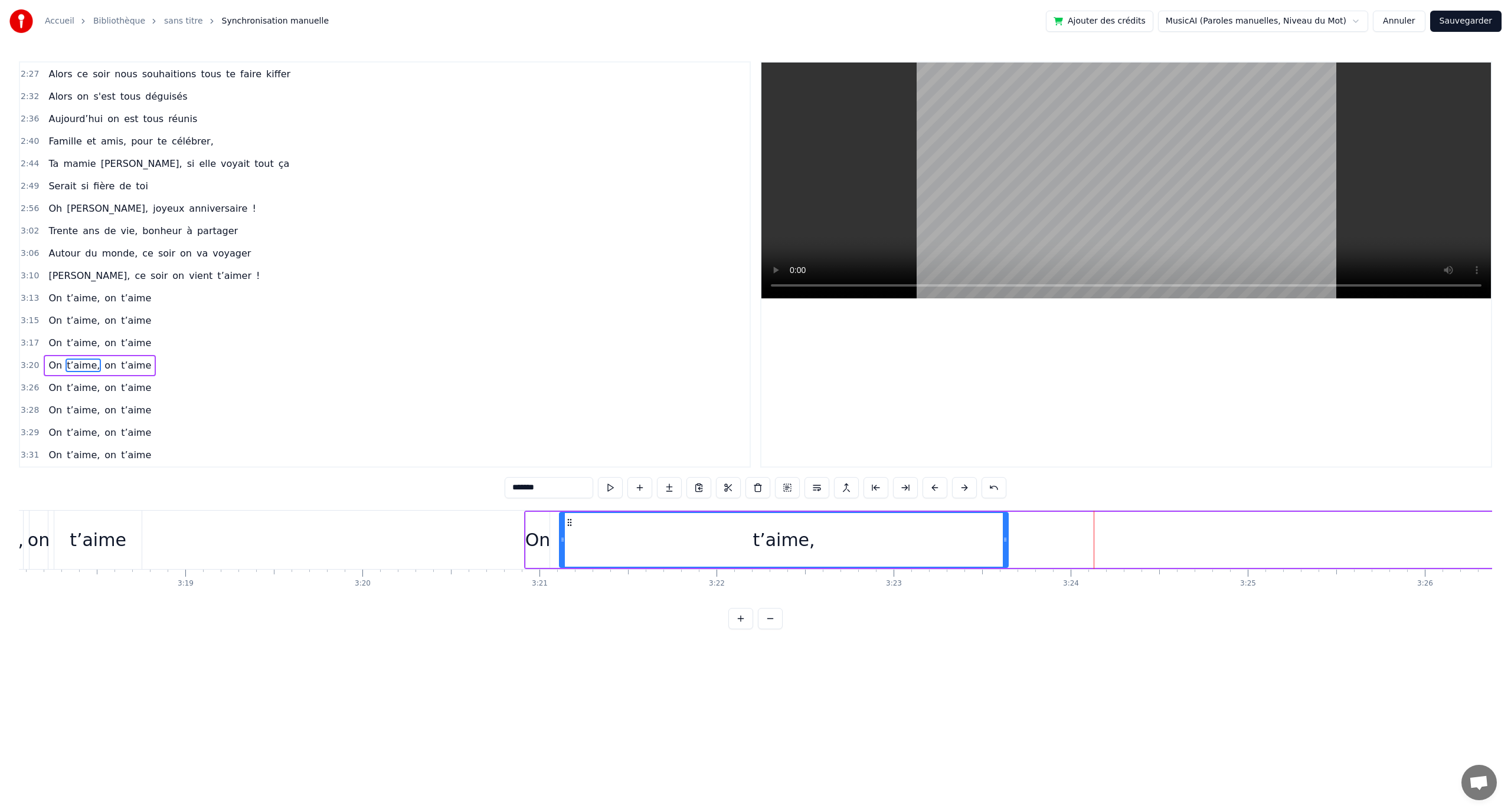
drag, startPoint x: 780, startPoint y: 524, endPoint x: 573, endPoint y: 537, distance: 207.4
click at [573, 537] on div "t’aime," at bounding box center [783, 540] width 447 height 54
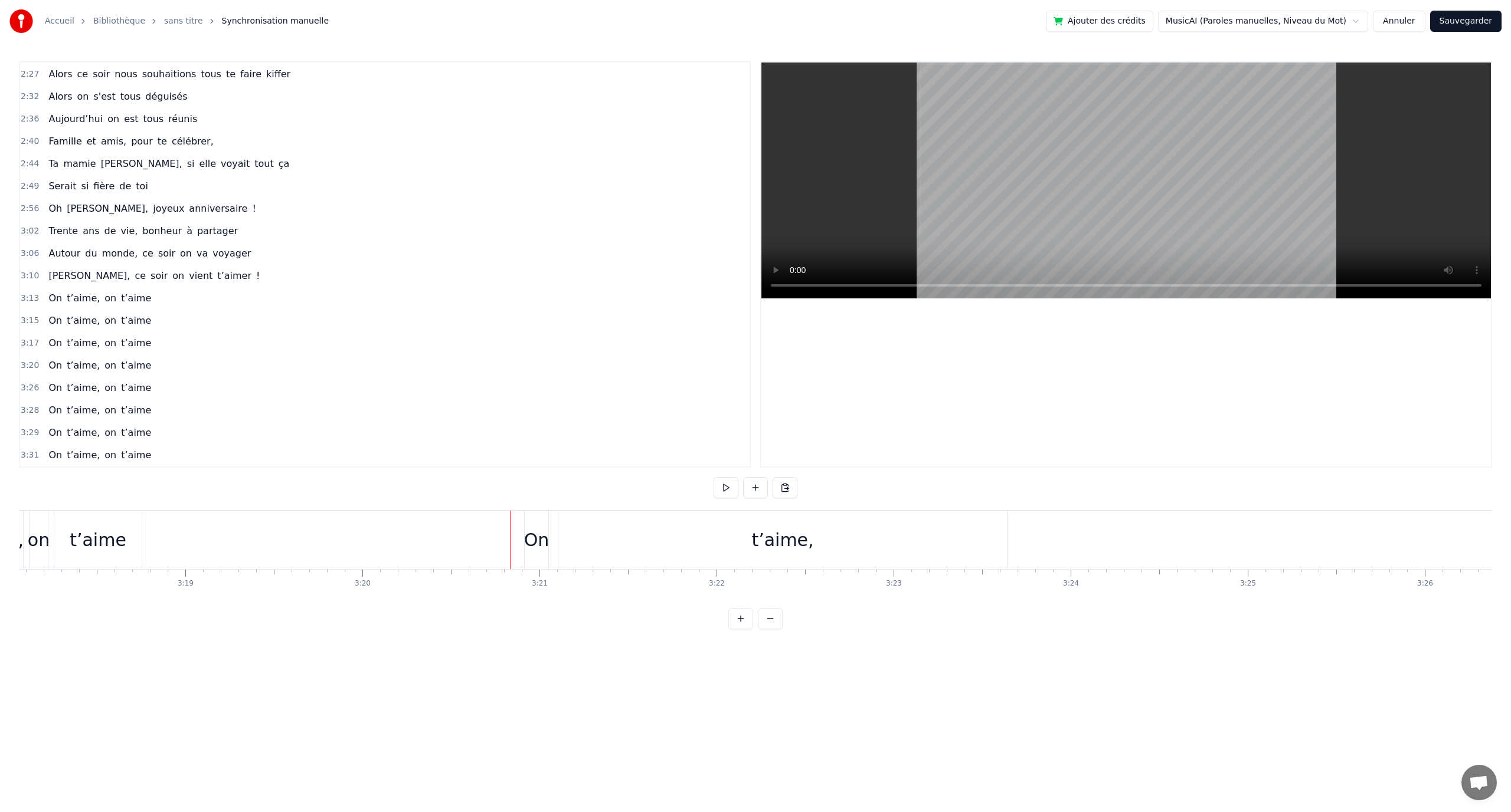
click at [559, 512] on div "t’aime," at bounding box center [782, 540] width 449 height 58
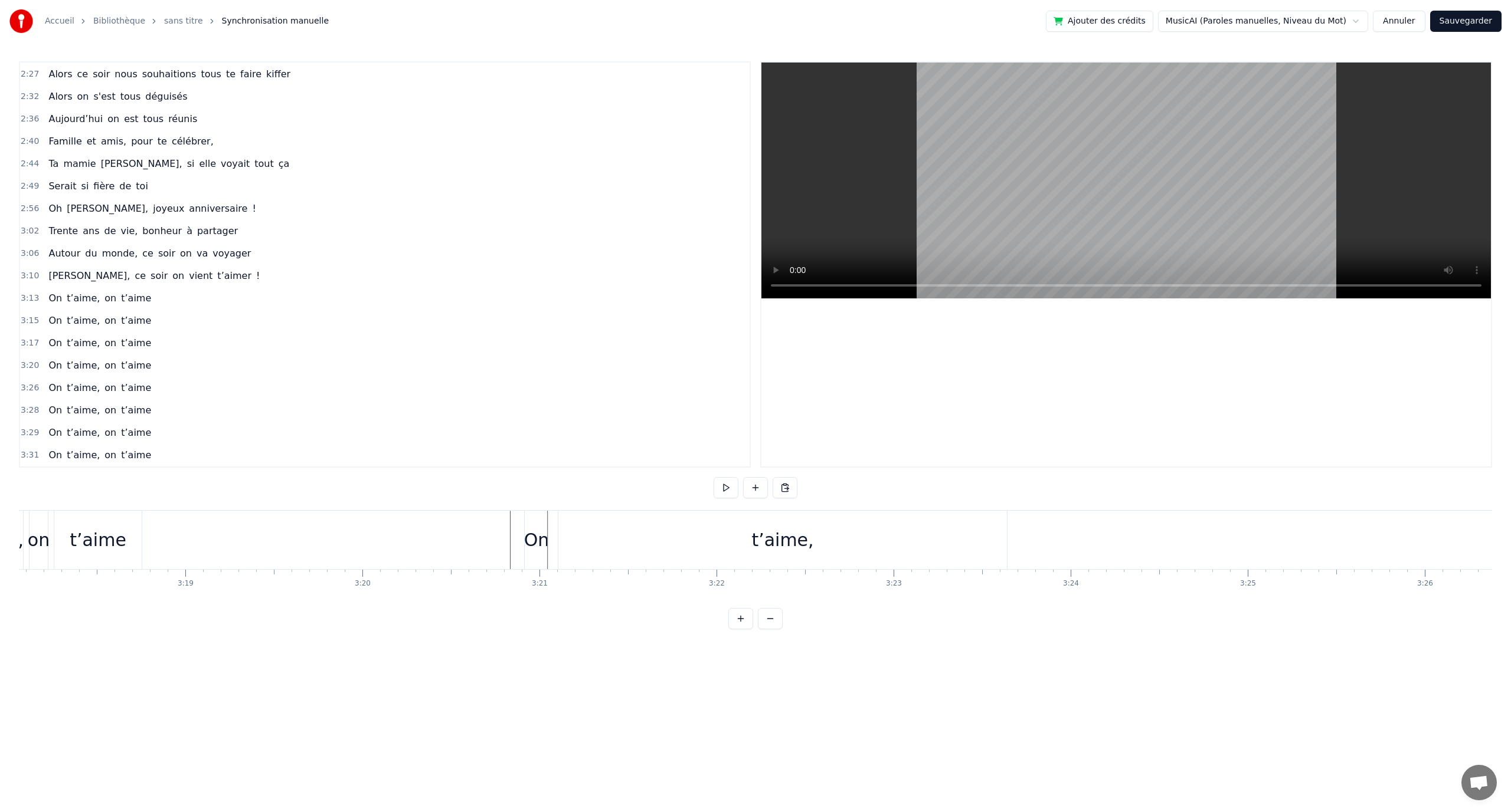
click at [543, 513] on div "On" at bounding box center [536, 540] width 23 height 58
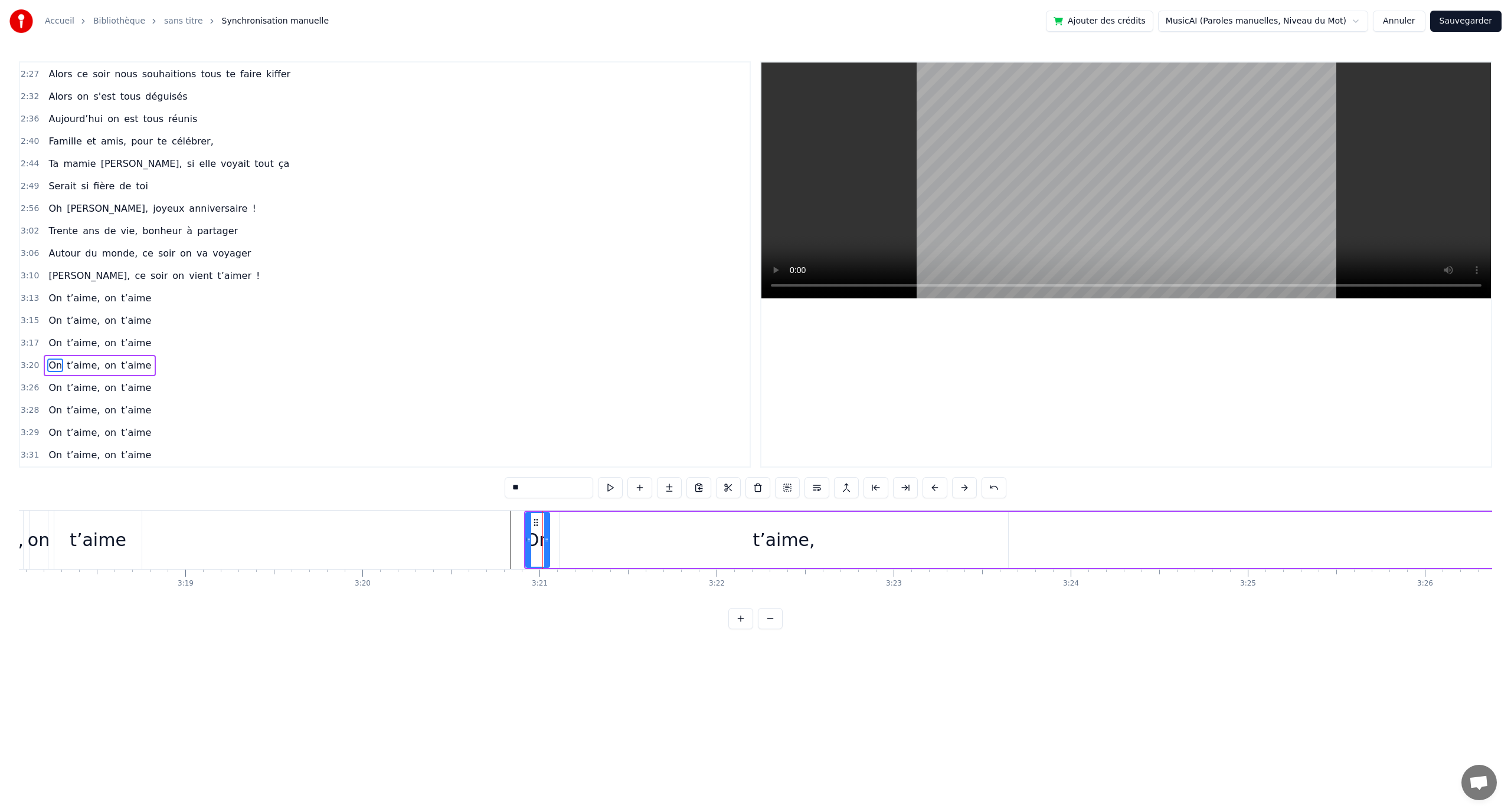
click at [559, 512] on div "t’aime," at bounding box center [784, 540] width 450 height 56
click at [1115, 513] on div "On t’aime, on t’aime" at bounding box center [1409, 540] width 1769 height 58
drag, startPoint x: 1115, startPoint y: 518, endPoint x: 1168, endPoint y: 518, distance: 53.0
click at [1168, 518] on div "On t’aime, on t’aime" at bounding box center [1409, 540] width 1769 height 58
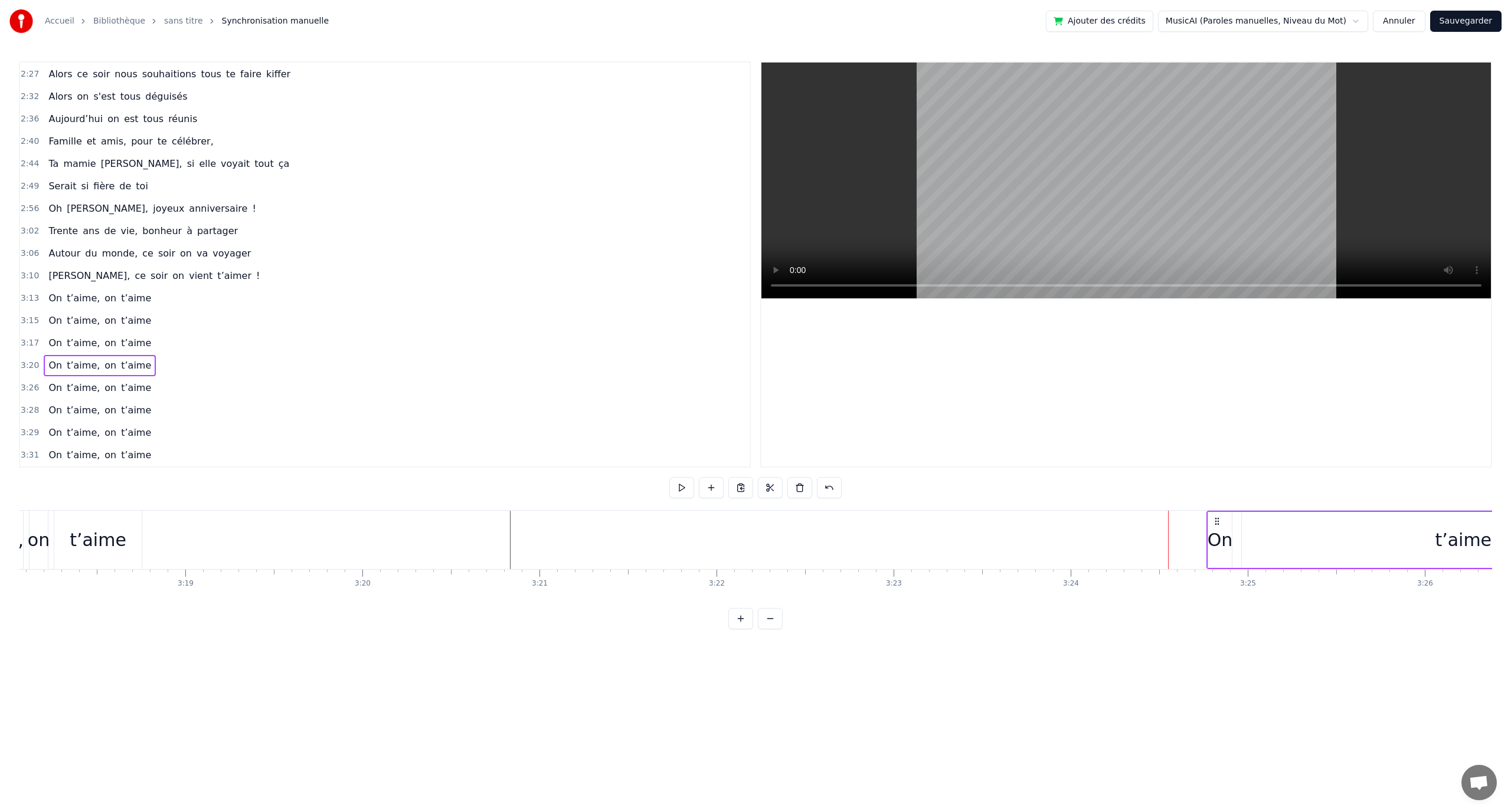
drag, startPoint x: 549, startPoint y: 519, endPoint x: 1220, endPoint y: 530, distance: 671.1
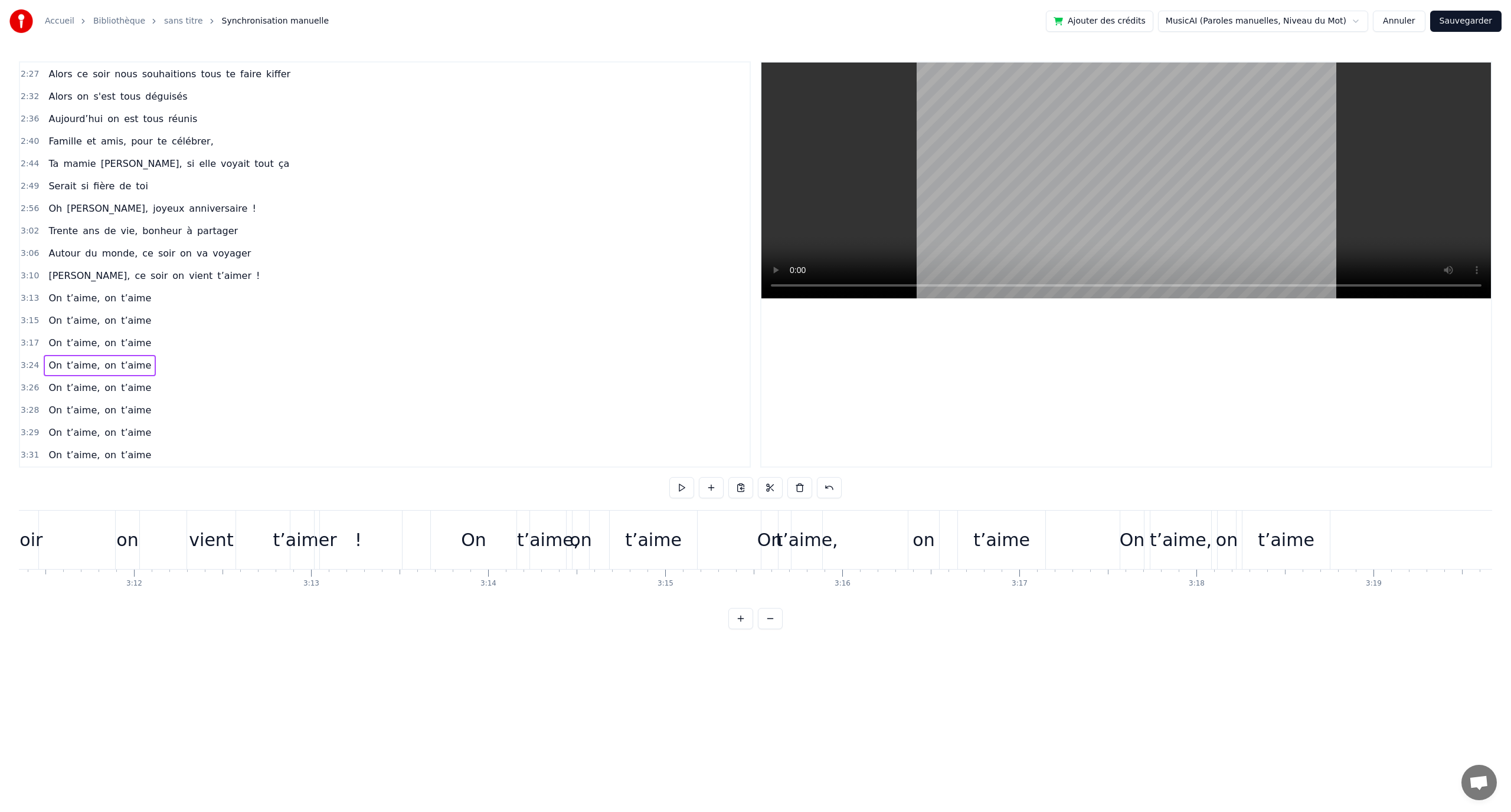
scroll to position [0, 33881]
click at [1321, 522] on div "t’aime" at bounding box center [1285, 540] width 87 height 58
click at [1238, 512] on div "On t’aime, on t’aime" at bounding box center [1226, 540] width 213 height 58
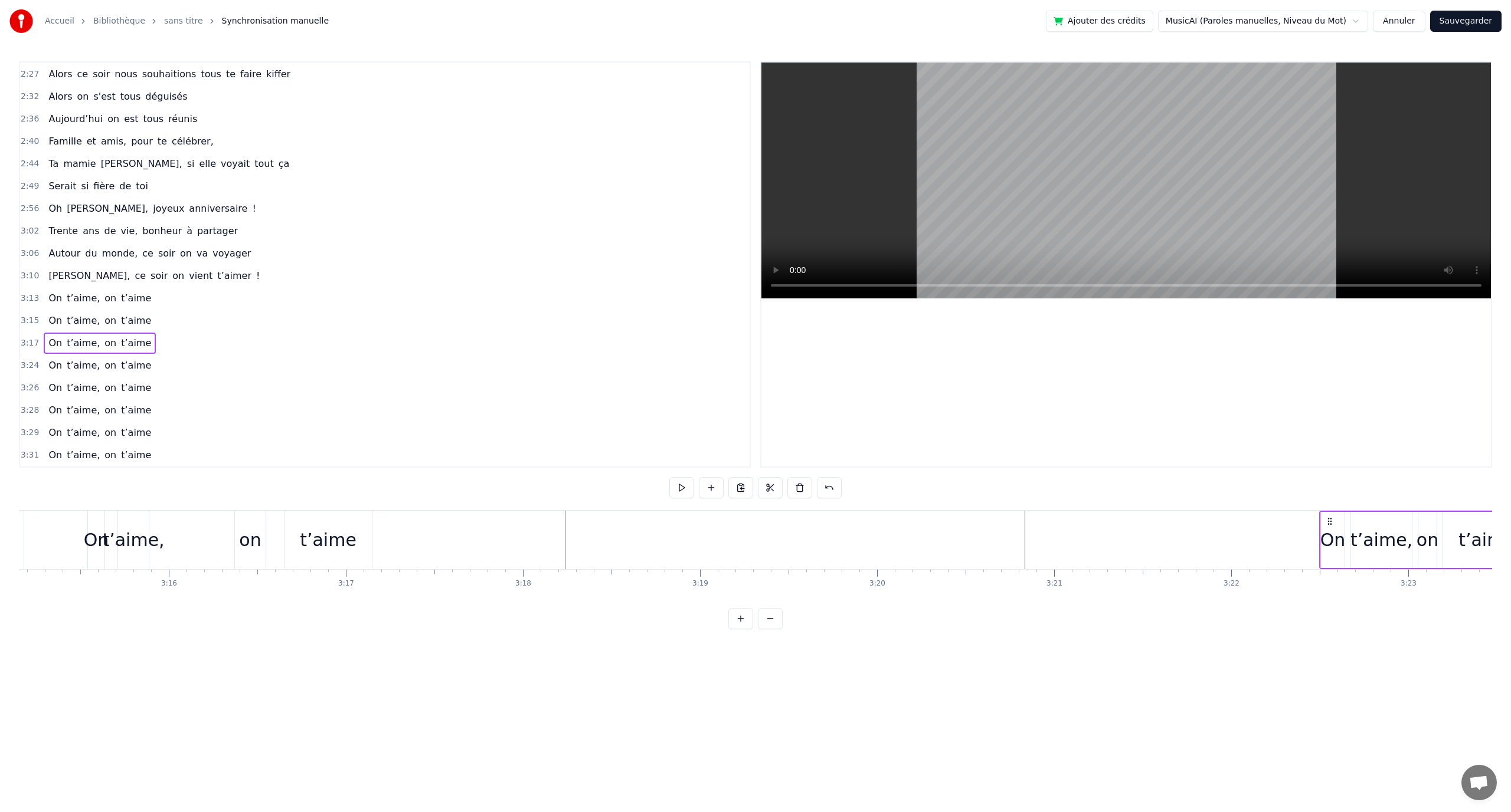
scroll to position [0, 34597]
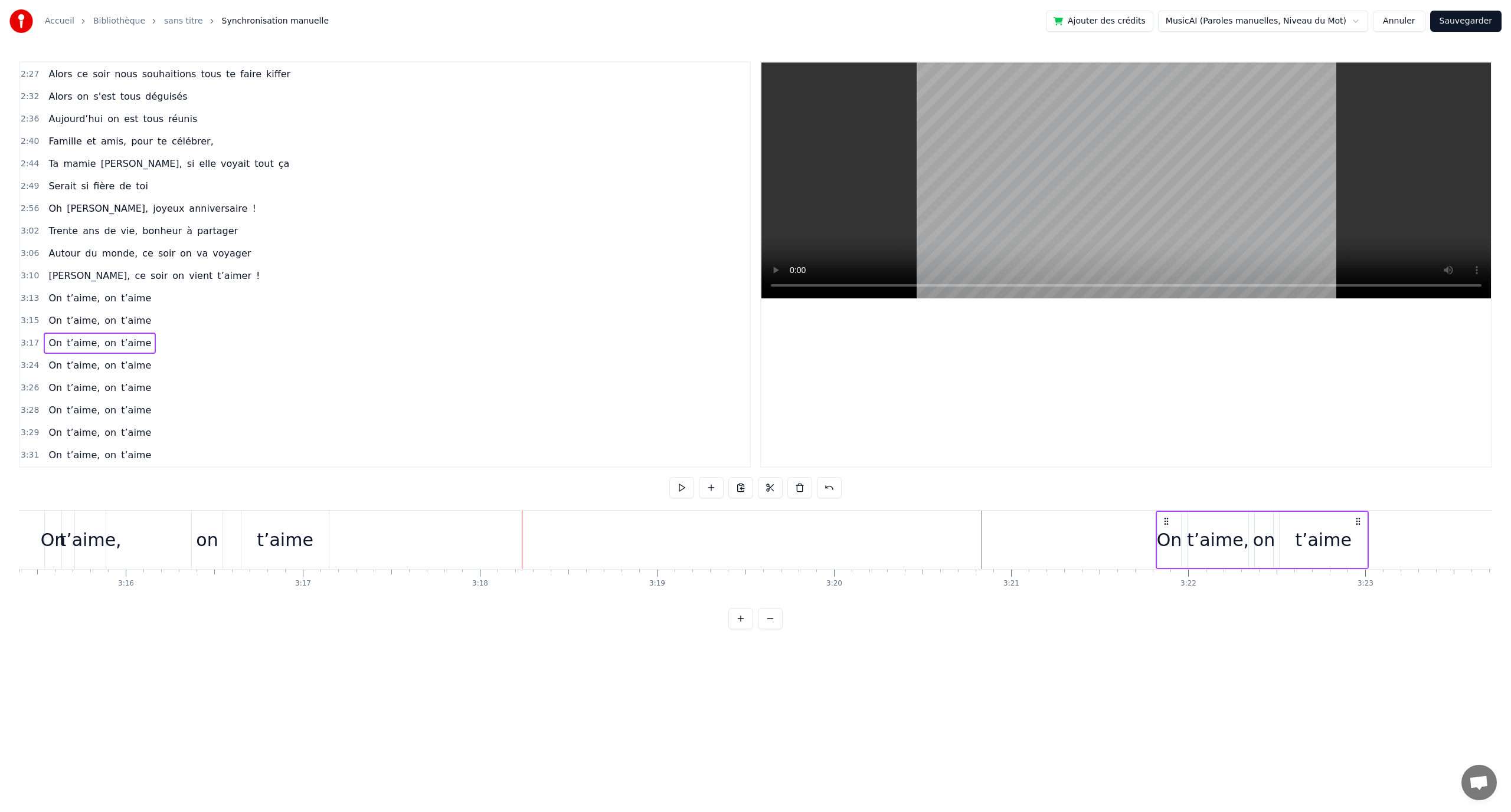
drag, startPoint x: 1132, startPoint y: 524, endPoint x: 1168, endPoint y: 541, distance: 39.8
click at [1168, 541] on div "On t’aime, on t’aime" at bounding box center [1262, 540] width 213 height 58
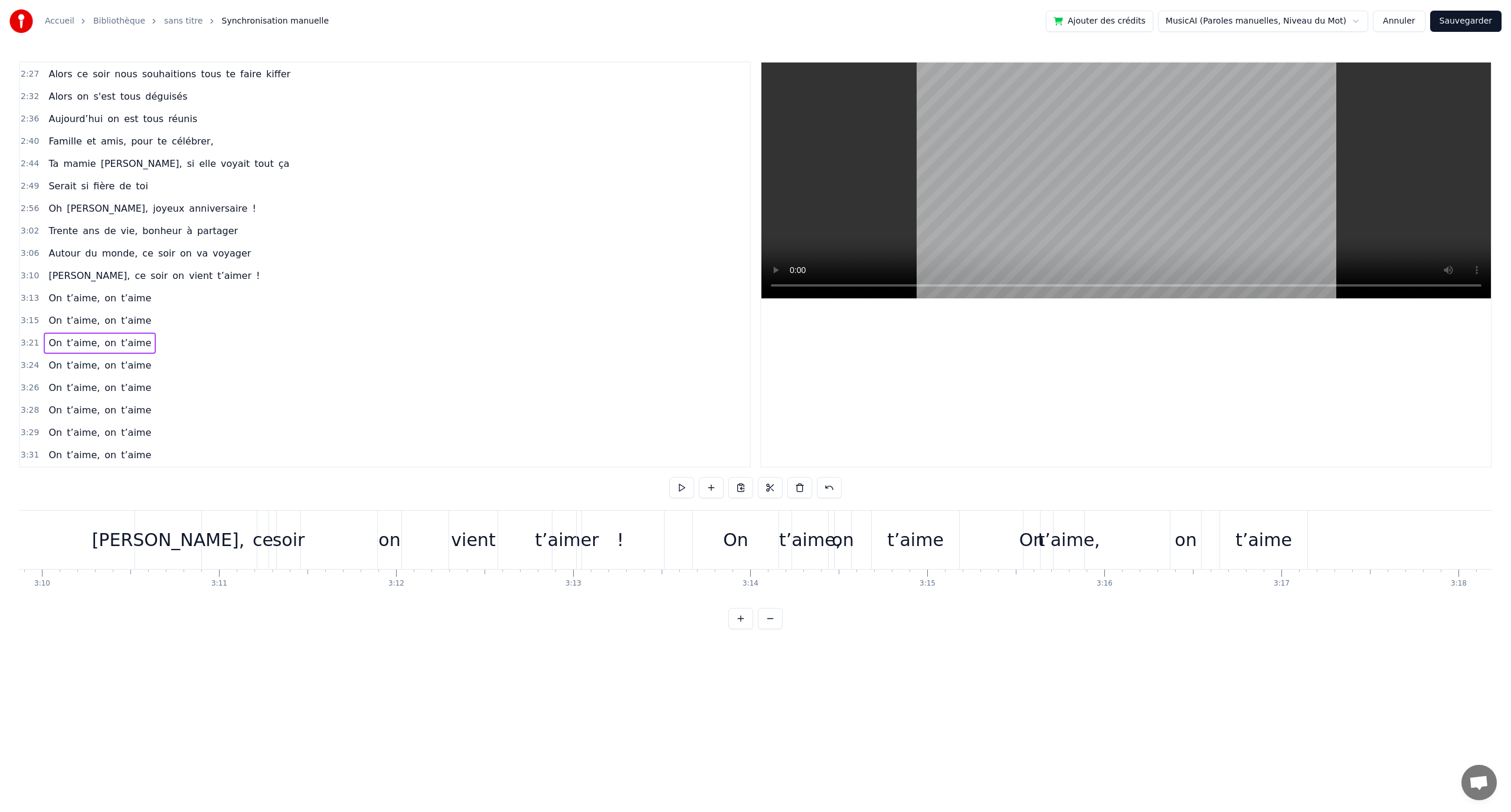
scroll to position [0, 33603]
click at [1303, 528] on div "t’aime" at bounding box center [1279, 540] width 87 height 58
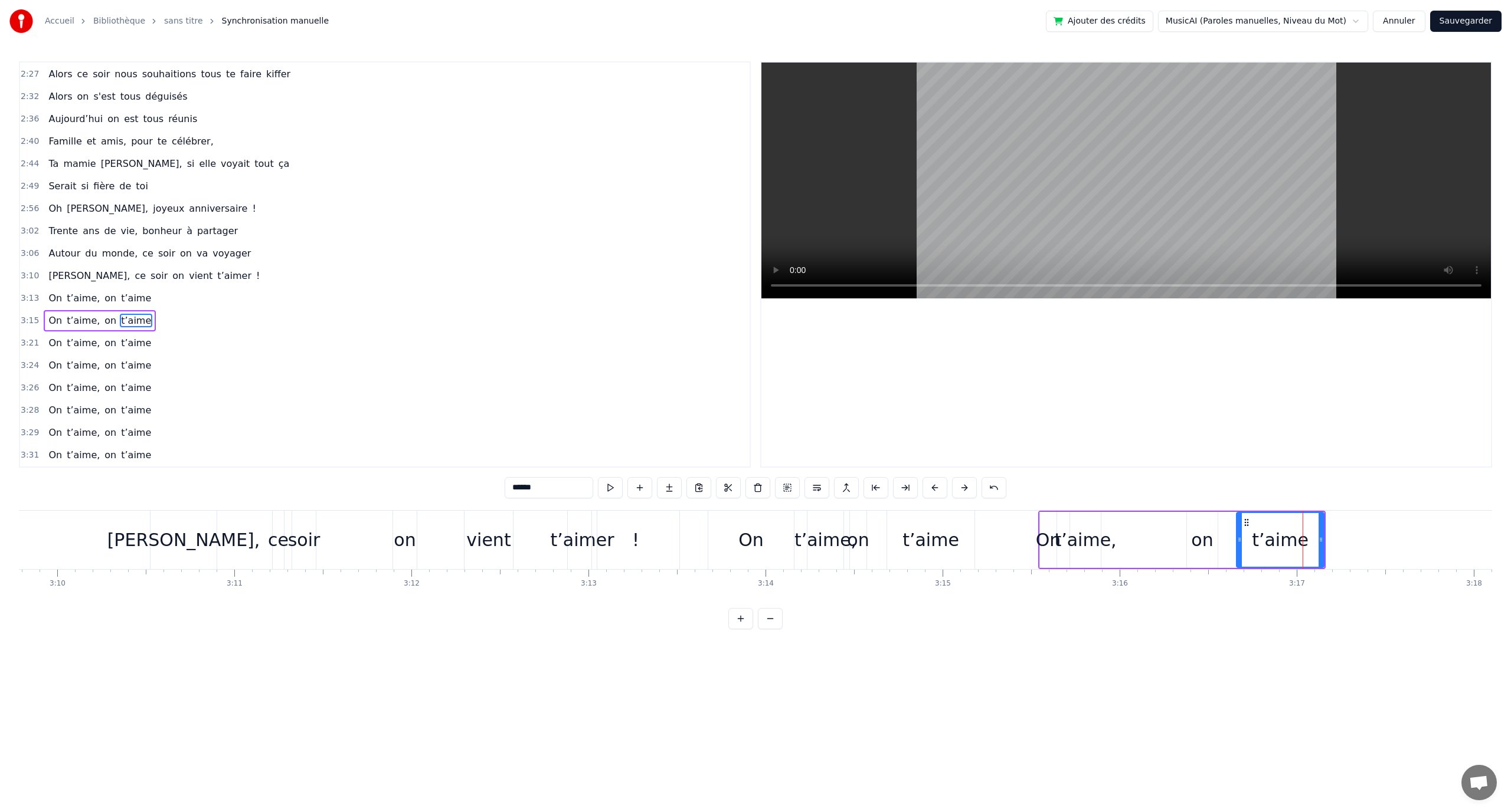
click at [1223, 510] on div "0:12 En quatre- vingt- quinze à [GEOGRAPHIC_DATA] la ville Rose 0:16 Un petit a…" at bounding box center [755, 345] width 1473 height 568
click at [1225, 513] on div "On t’aime, on t’aime" at bounding box center [1182, 540] width 287 height 58
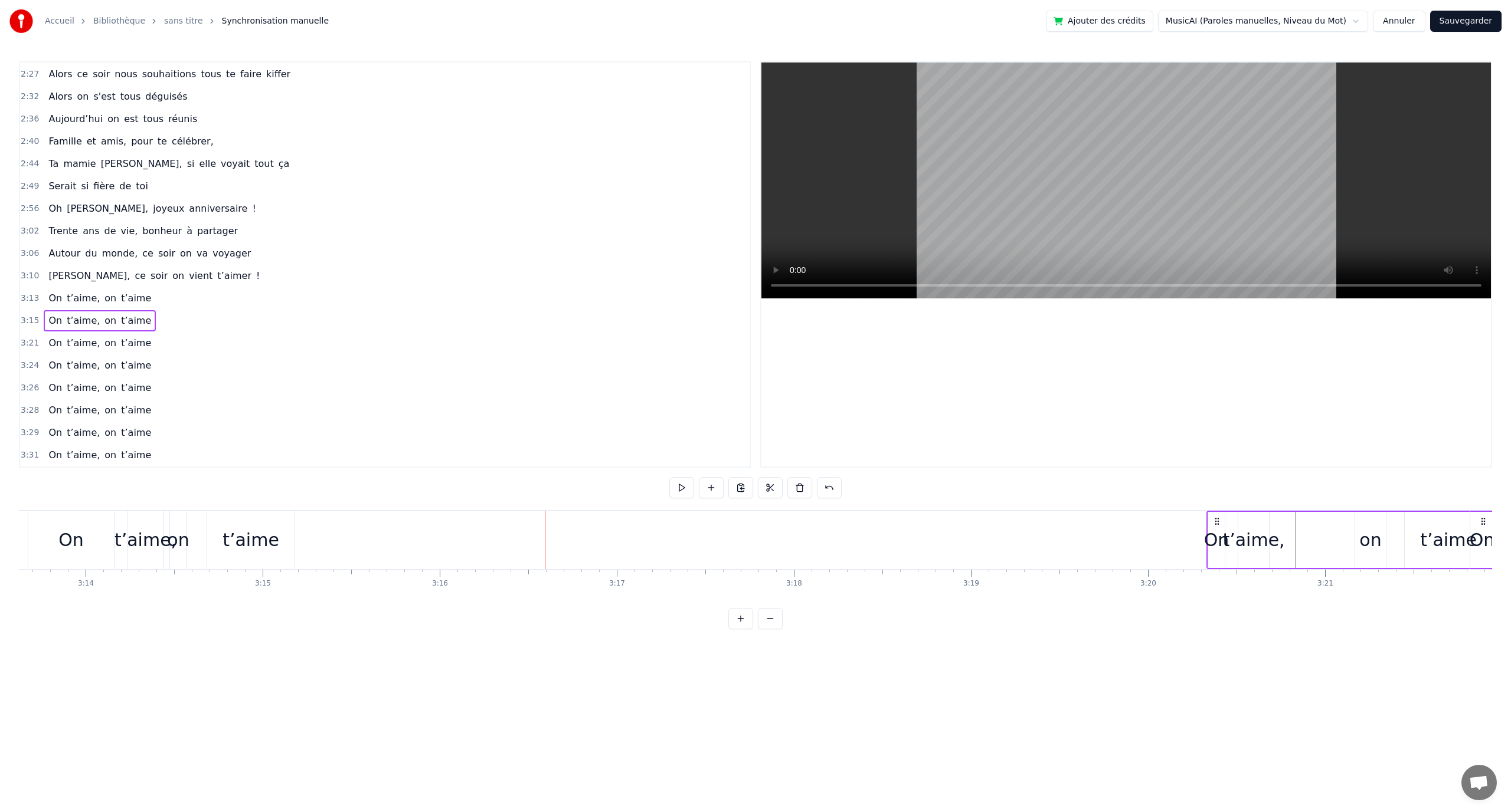
scroll to position [0, 34304]
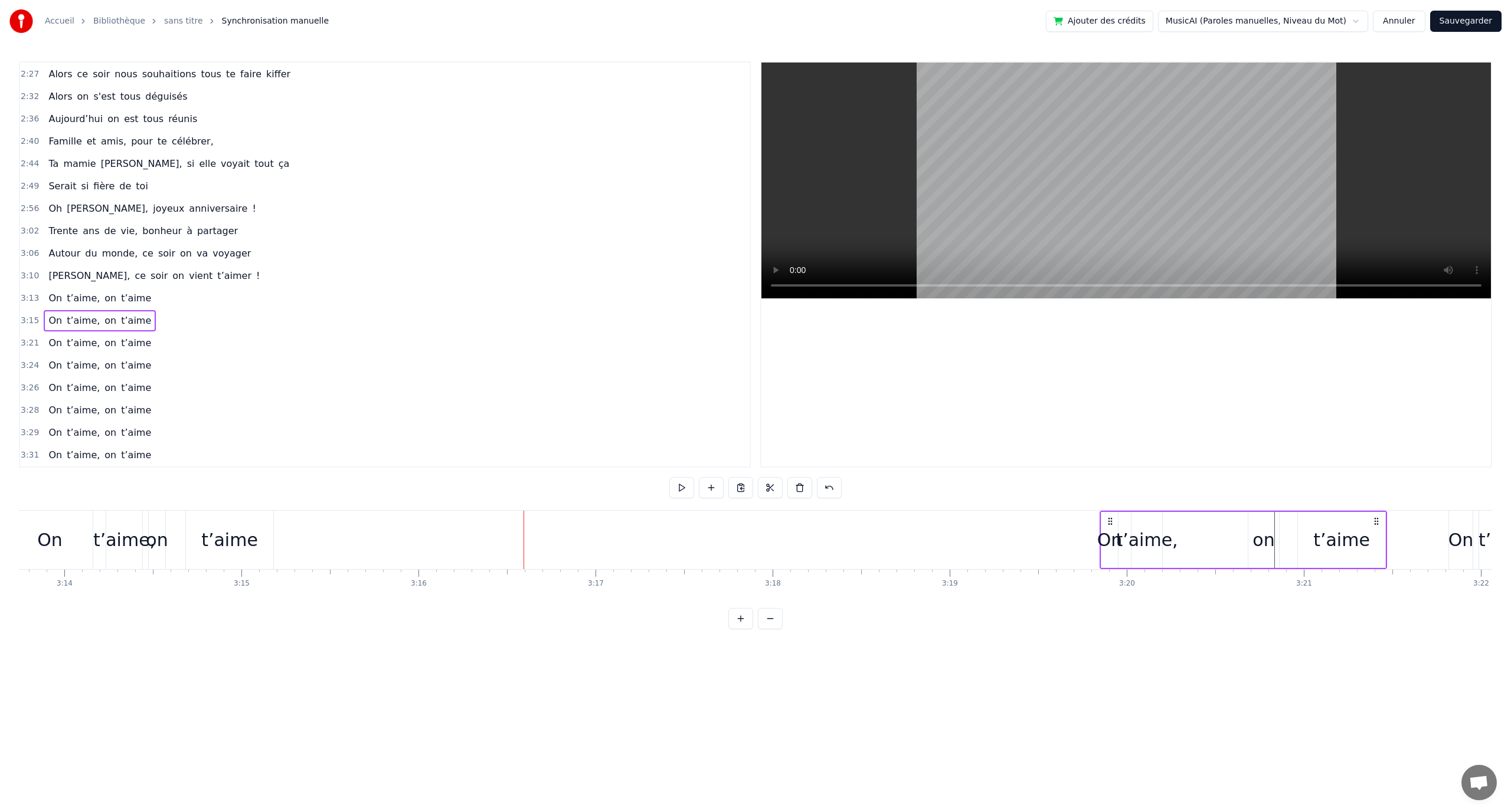
drag, startPoint x: 1046, startPoint y: 522, endPoint x: 1217, endPoint y: 591, distance: 184.4
click at [1107, 536] on div "On t’aime, on t’aime" at bounding box center [1243, 540] width 287 height 58
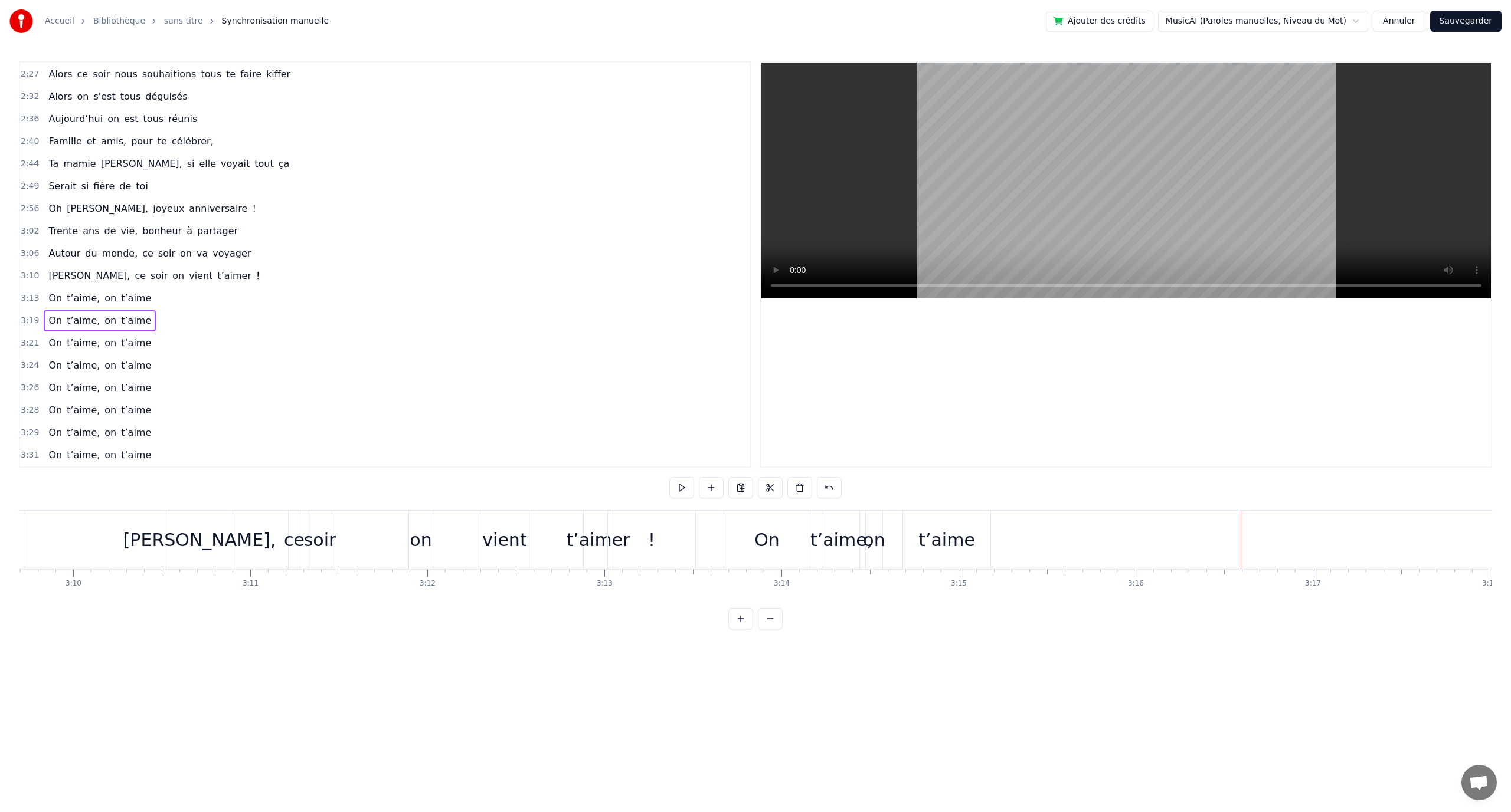
scroll to position [0, 33649]
click at [748, 518] on div "On t’aime, on t’aime" at bounding box center [796, 540] width 270 height 58
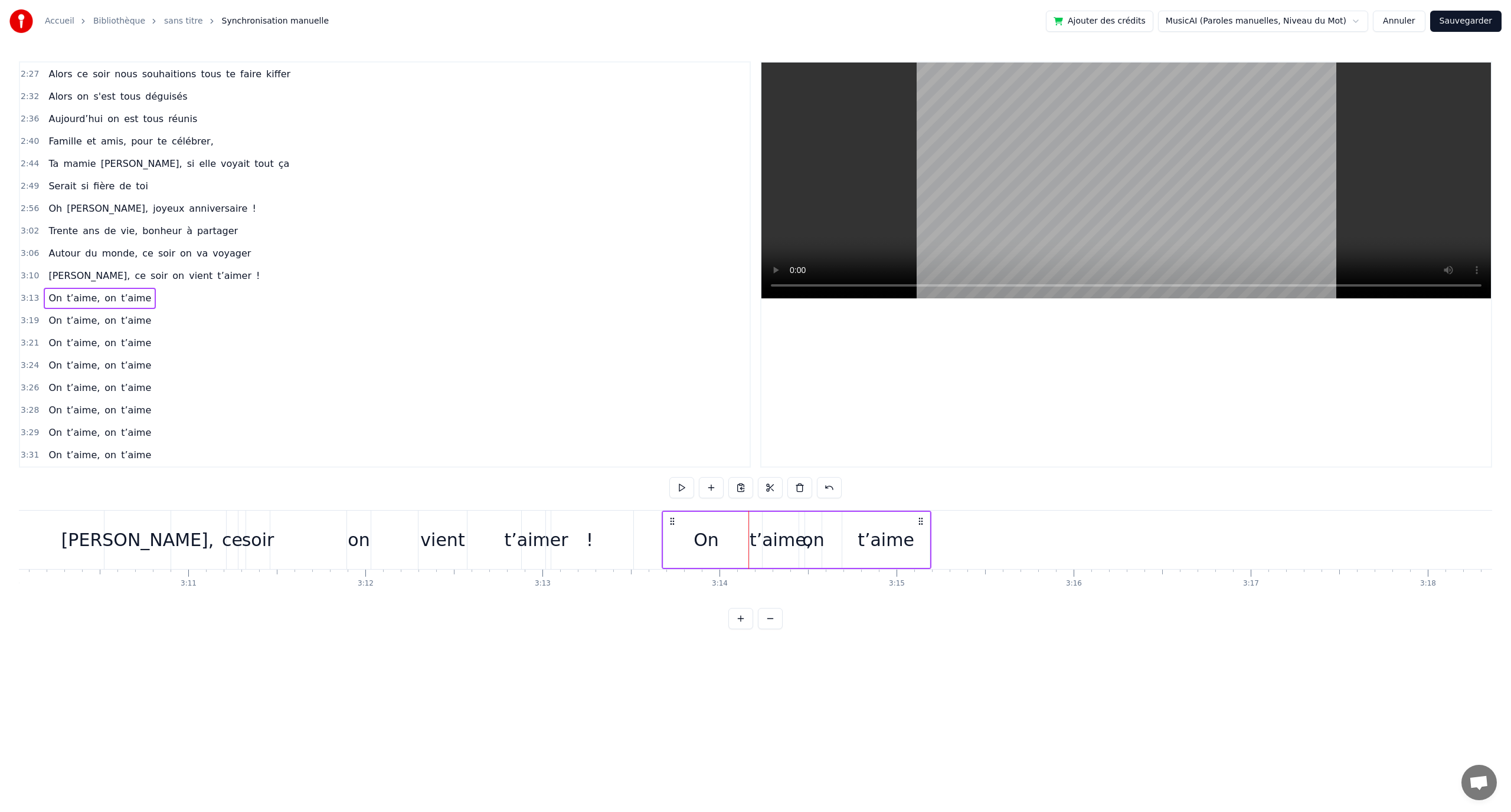
click at [723, 489] on button at bounding box center [726, 488] width 25 height 22
click at [743, 511] on div "On" at bounding box center [704, 540] width 87 height 58
click at [770, 511] on div "On t’aime, on t’aime" at bounding box center [796, 540] width 270 height 58
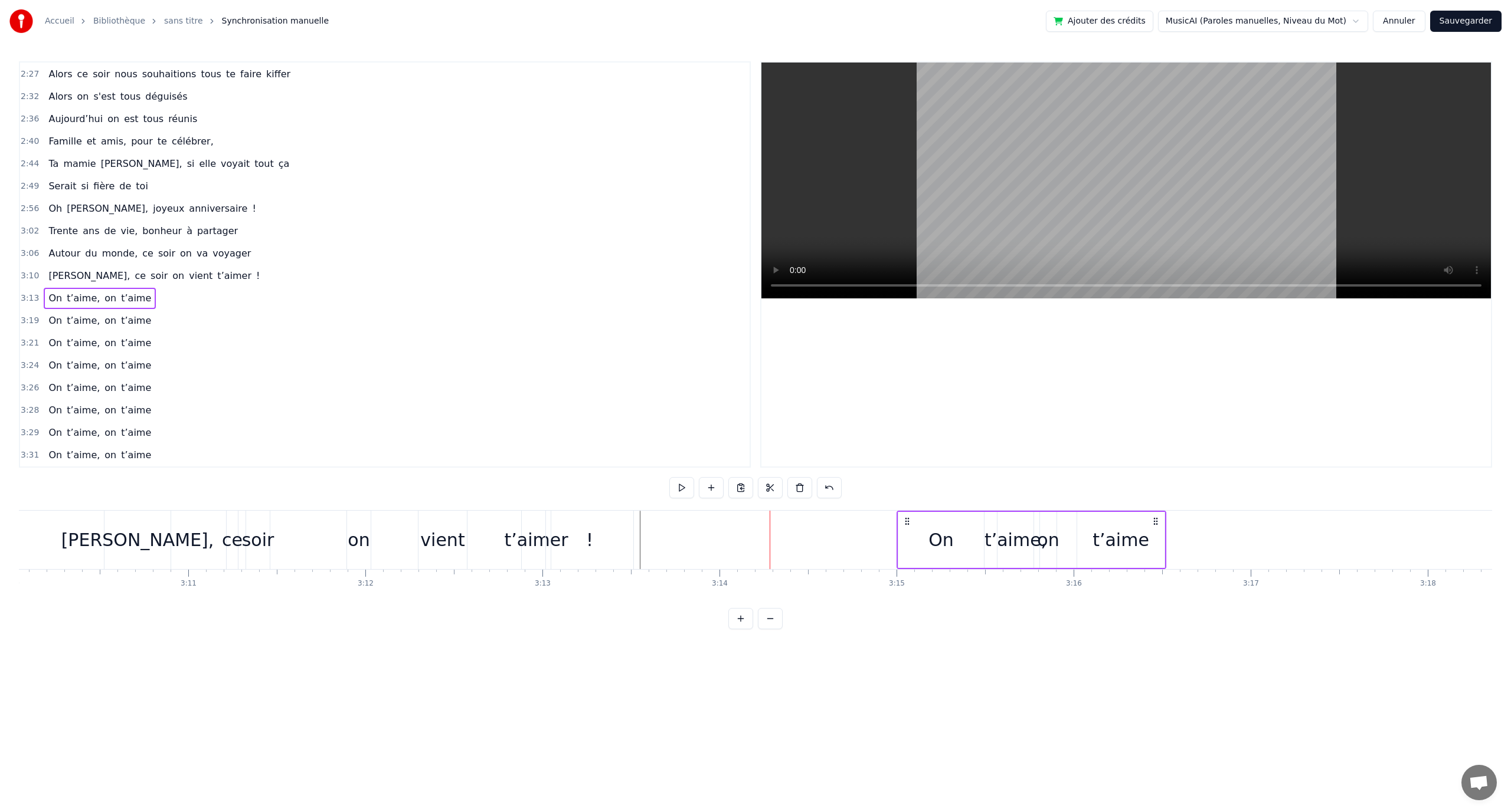
drag, startPoint x: 686, startPoint y: 518, endPoint x: 906, endPoint y: 519, distance: 220.0
click at [908, 519] on icon at bounding box center [907, 521] width 9 height 9
click at [818, 506] on div "0:12 En quatre- vingt- quinze à [GEOGRAPHIC_DATA] la ville Rose 0:16 Un petit a…" at bounding box center [755, 345] width 1473 height 568
click at [727, 494] on button at bounding box center [726, 488] width 25 height 22
click at [731, 498] on button at bounding box center [726, 488] width 25 height 22
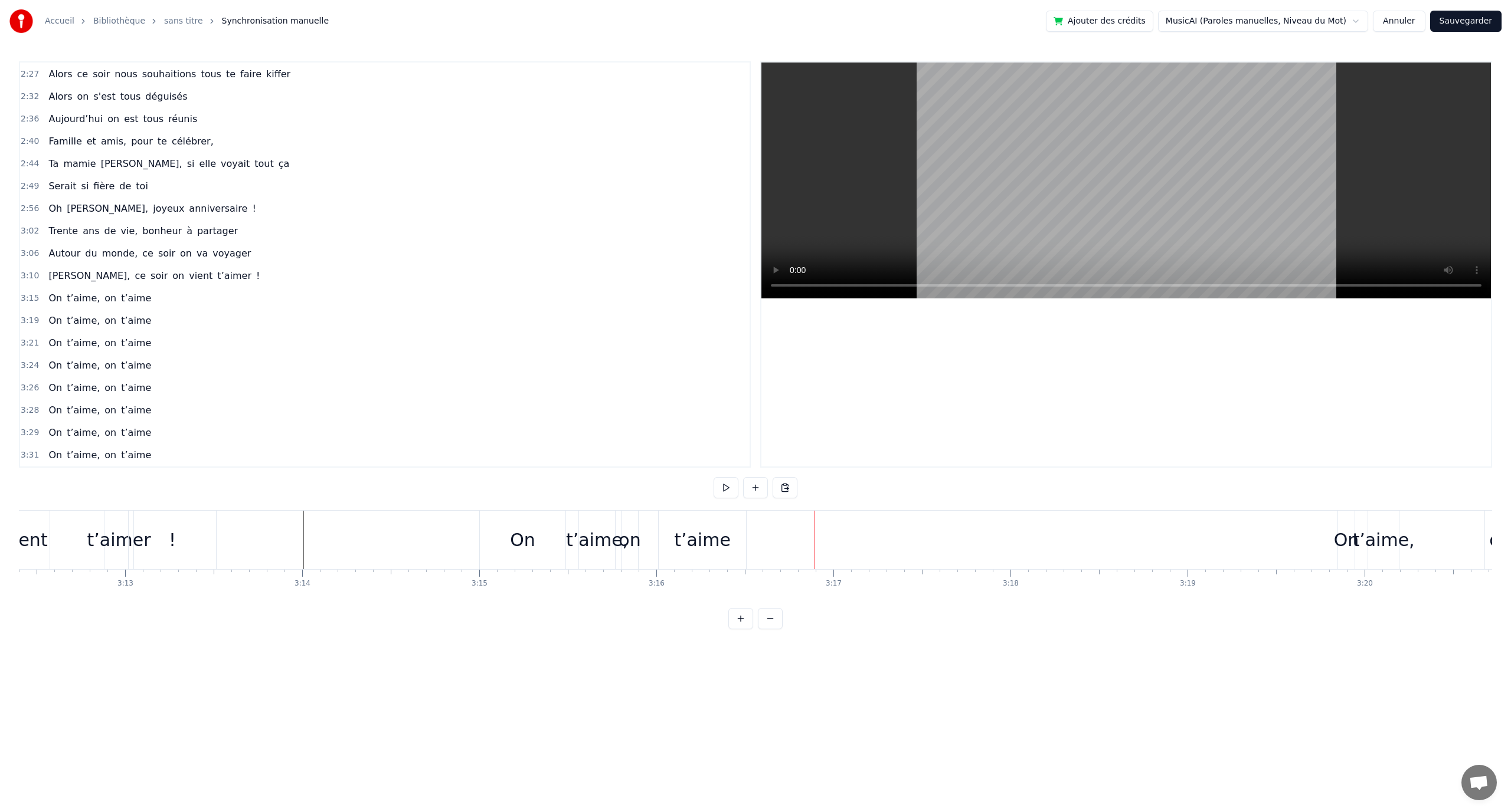
scroll to position [0, 34236]
click at [1203, 516] on div "t’aime," at bounding box center [1213, 540] width 31 height 58
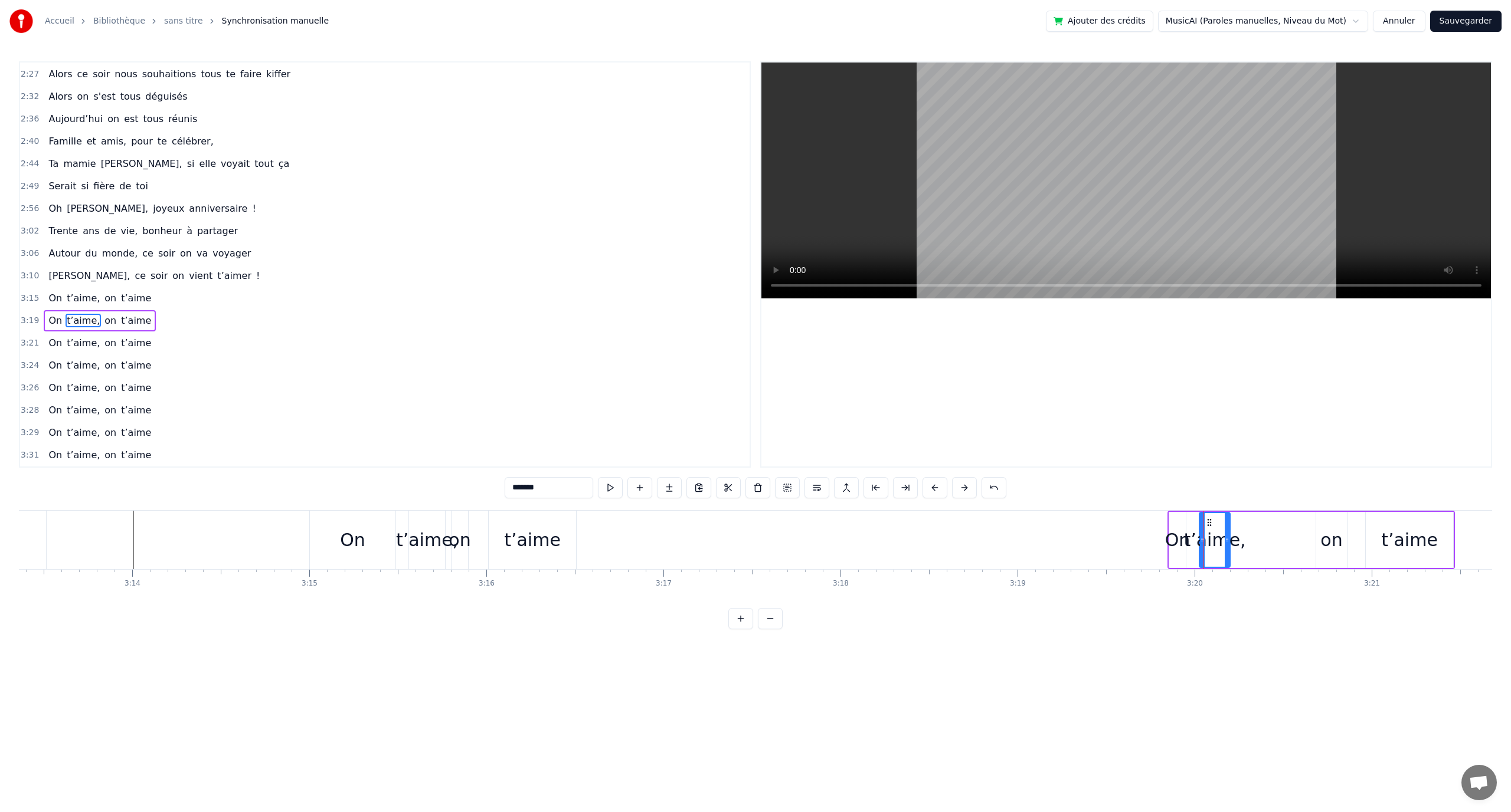
click at [1203, 511] on div at bounding box center [1203, 540] width 1 height 58
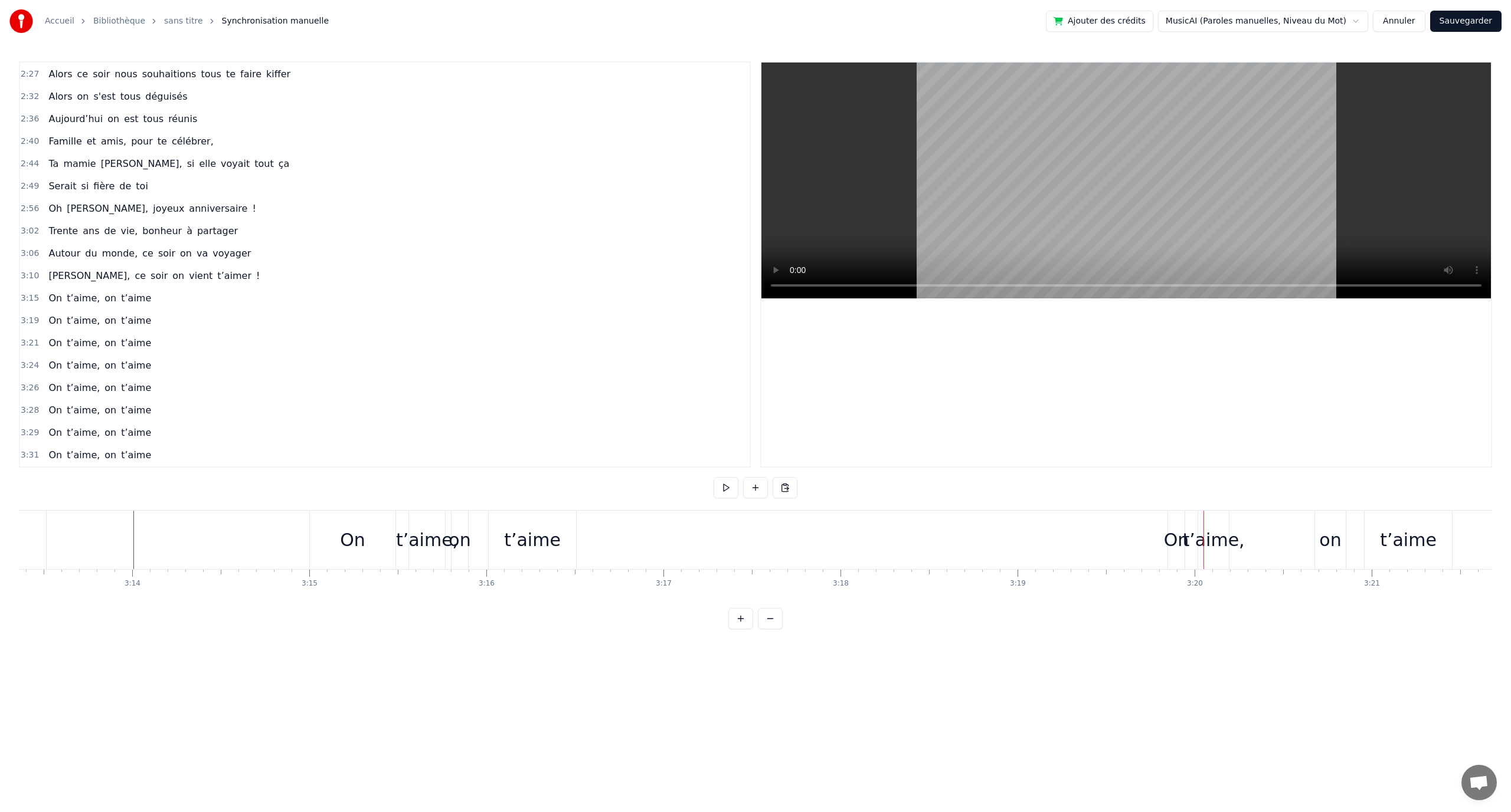
click at [1269, 517] on div "On t’aime, on t’aime" at bounding box center [1311, 540] width 287 height 58
click at [1269, 515] on div "On t’aime, on t’aime" at bounding box center [1311, 540] width 287 height 58
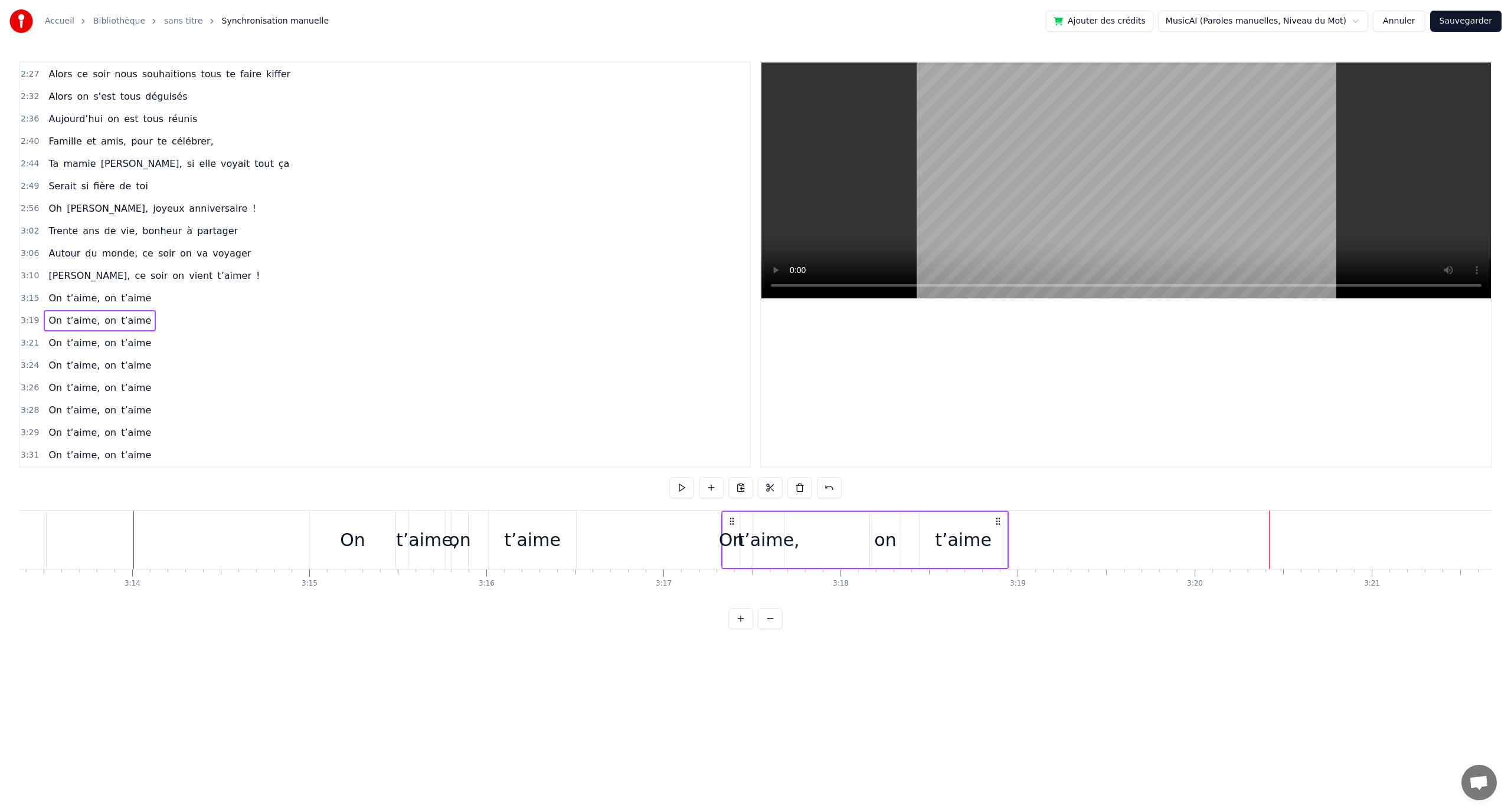
drag, startPoint x: 1181, startPoint y: 523, endPoint x: 734, endPoint y: 548, distance: 447.7
click at [734, 548] on div "On t’aime, on t’aime" at bounding box center [865, 540] width 287 height 58
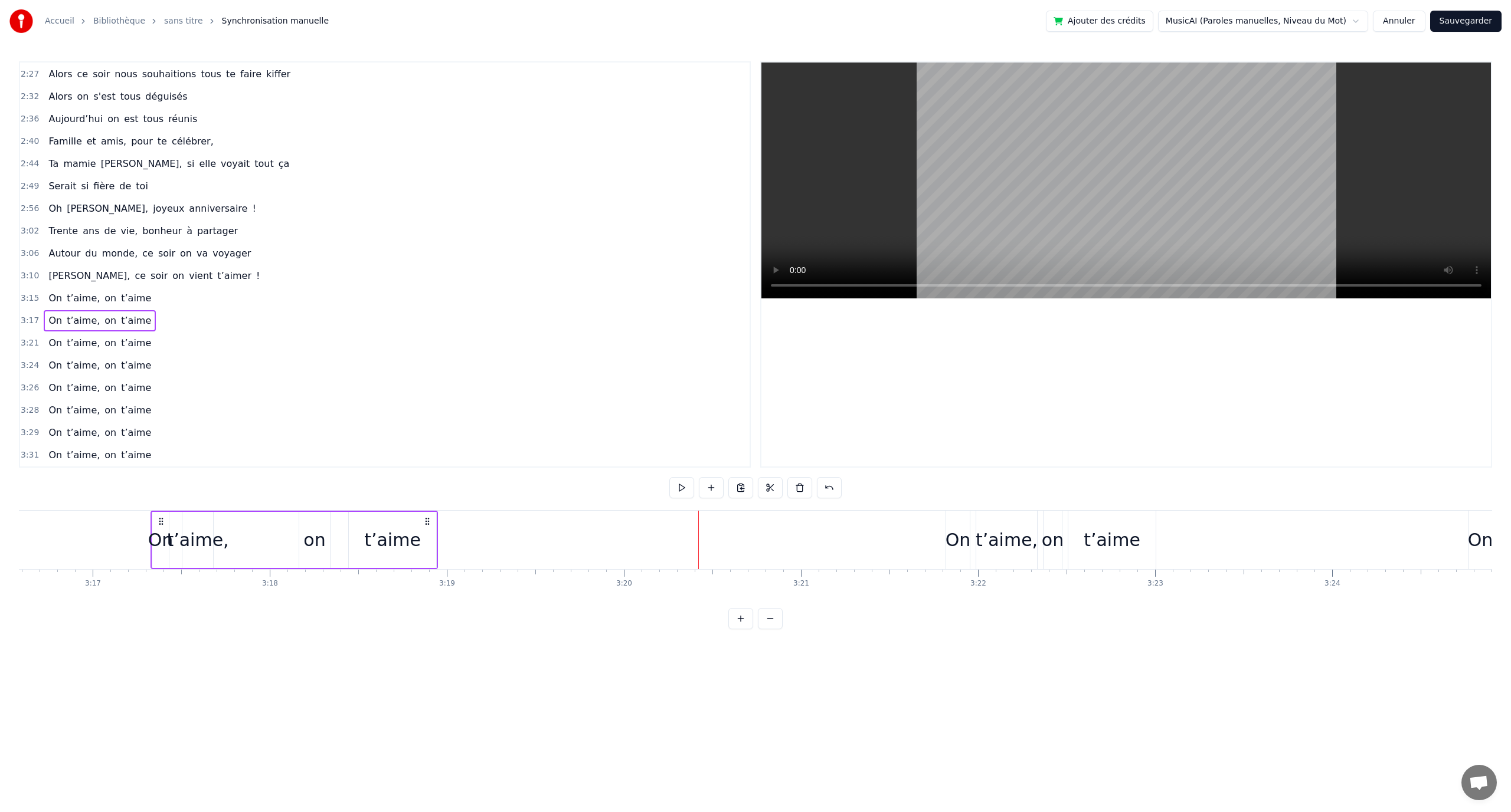
scroll to position [0, 34699]
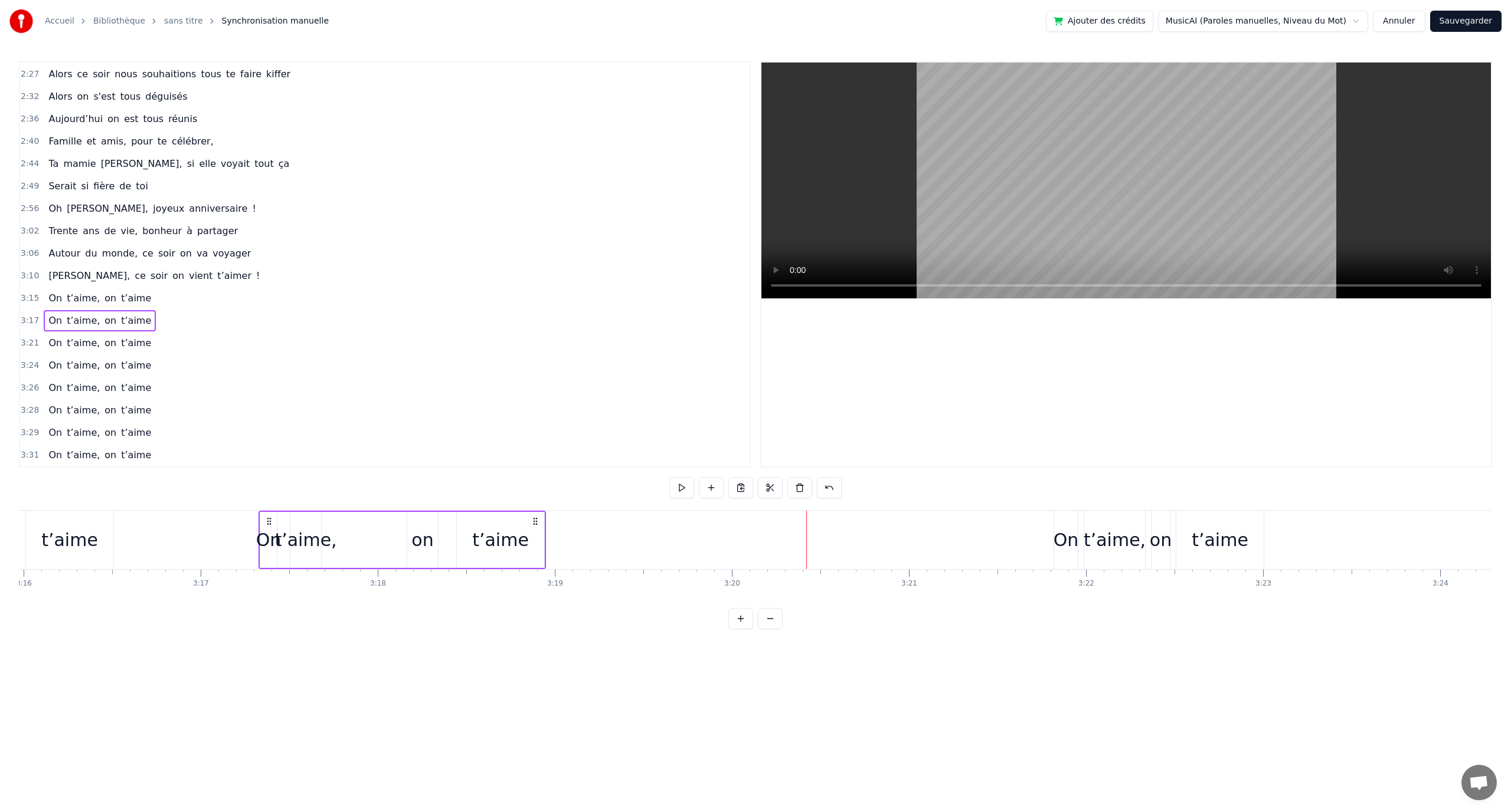
click at [1189, 514] on div "t’aime" at bounding box center [1220, 540] width 87 height 58
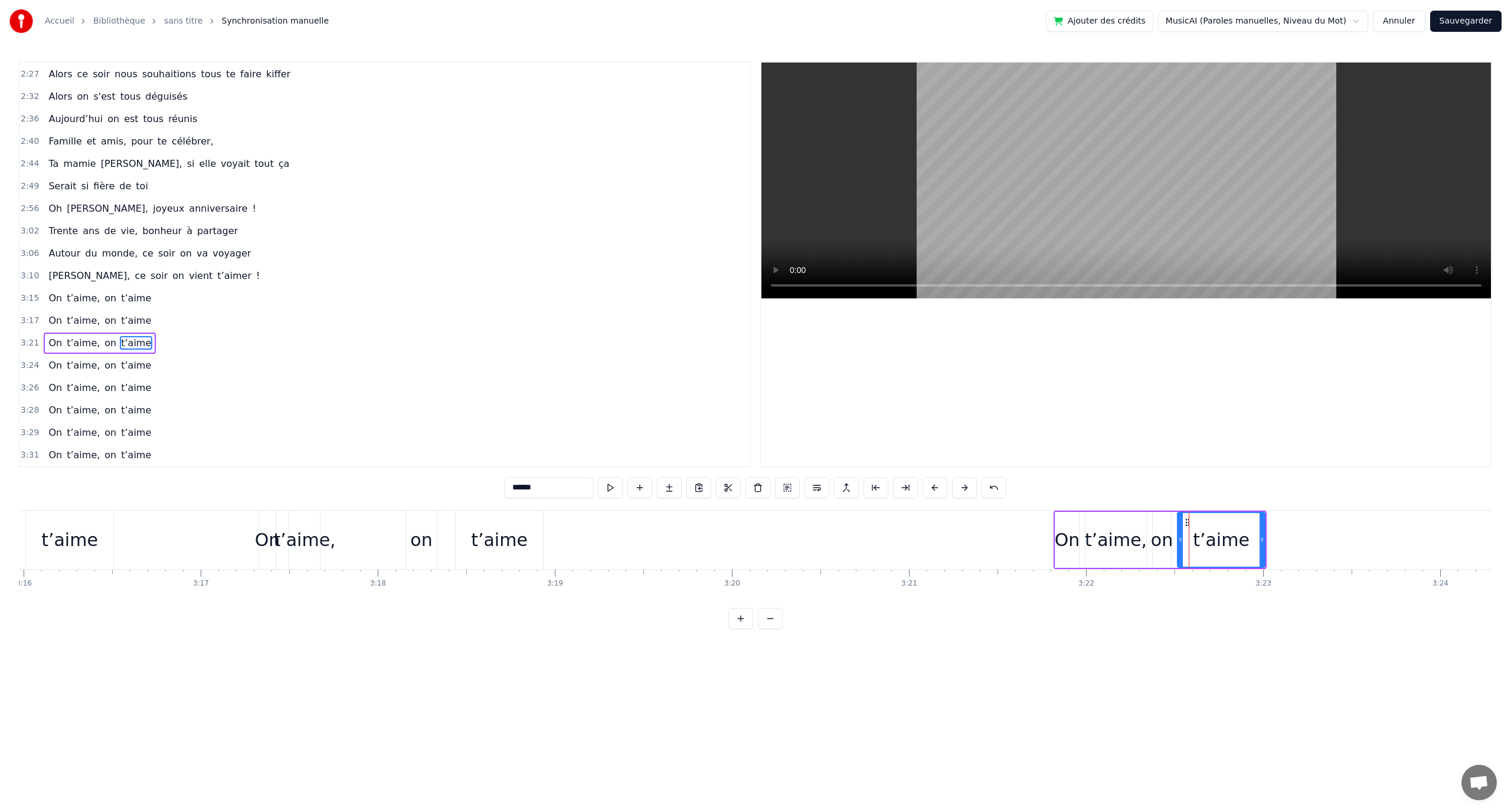
click at [1108, 507] on div "0:12 En quatre- vingt- quinze à [GEOGRAPHIC_DATA] la ville Rose 0:16 Un petit a…" at bounding box center [755, 345] width 1473 height 568
click at [1107, 513] on div "t’aime," at bounding box center [1115, 540] width 61 height 56
click at [1077, 515] on div "On" at bounding box center [1067, 540] width 23 height 56
click at [1080, 508] on div "0:12 En quatre- vingt- quinze à [GEOGRAPHIC_DATA] la ville Rose 0:16 Un petit a…" at bounding box center [755, 345] width 1473 height 568
drag, startPoint x: 1238, startPoint y: 508, endPoint x: 1243, endPoint y: 516, distance: 9.4
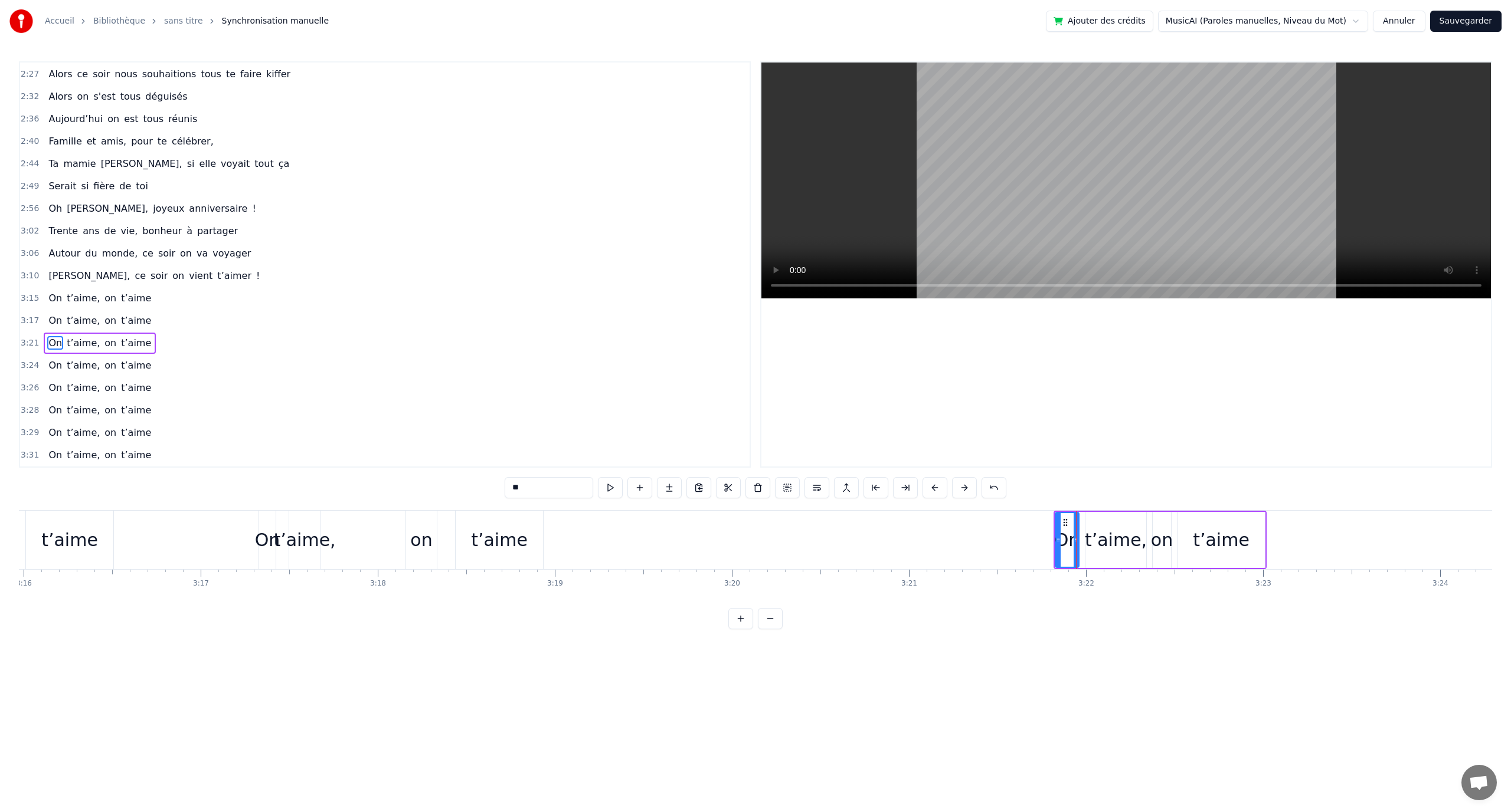
click at [1239, 508] on div "0:12 En quatre- vingt- quinze à [GEOGRAPHIC_DATA] la ville Rose 0:16 Un petit a…" at bounding box center [755, 345] width 1473 height 568
click at [1243, 516] on div "t’aime" at bounding box center [1221, 540] width 87 height 56
click at [1250, 512] on div "t’aime" at bounding box center [1221, 540] width 89 height 56
click at [1146, 519] on div "t’aime," at bounding box center [1115, 540] width 62 height 56
type input "*******"
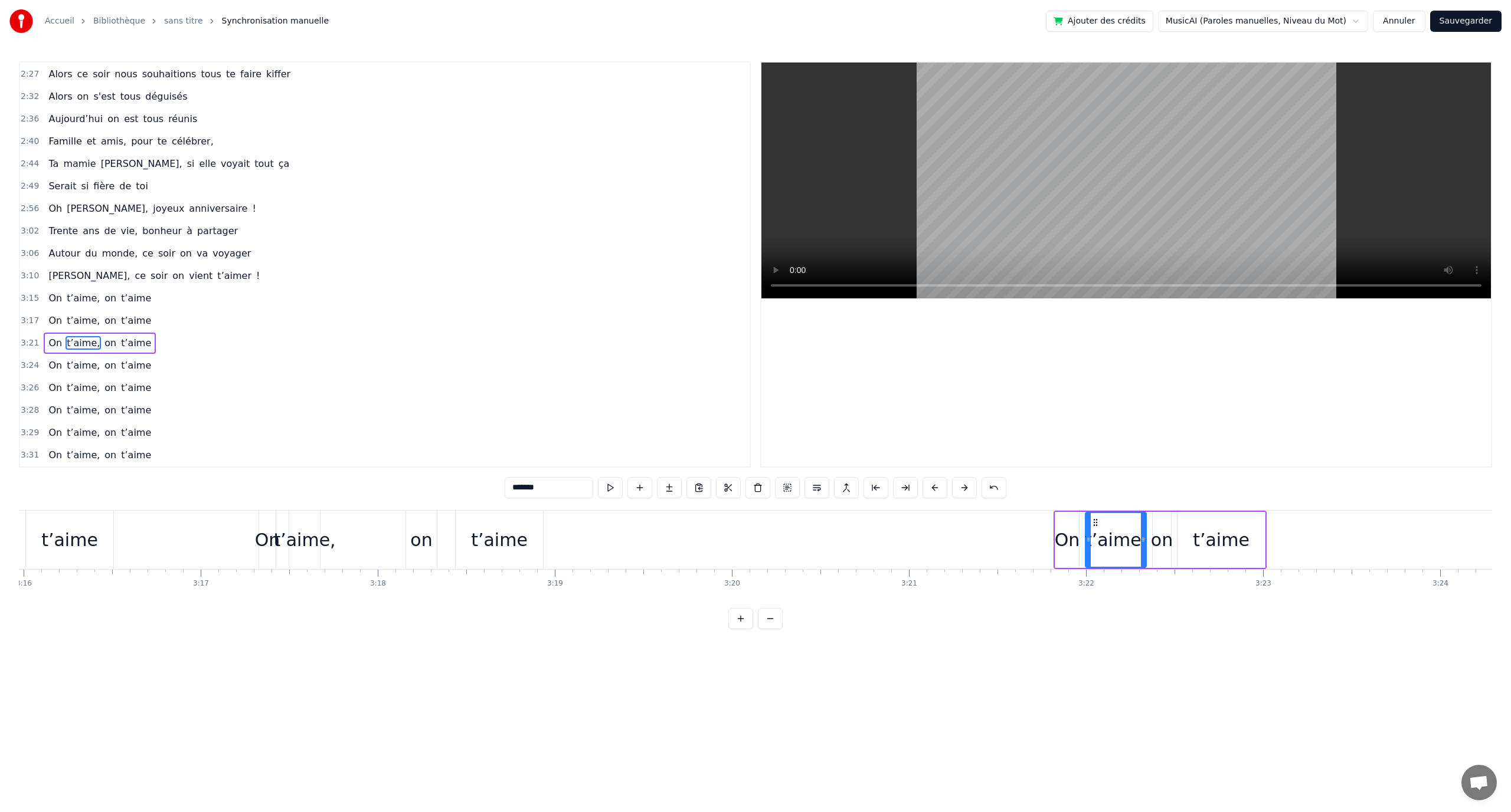
click at [1156, 511] on div "On t’aime, on t’aime" at bounding box center [1160, 540] width 213 height 58
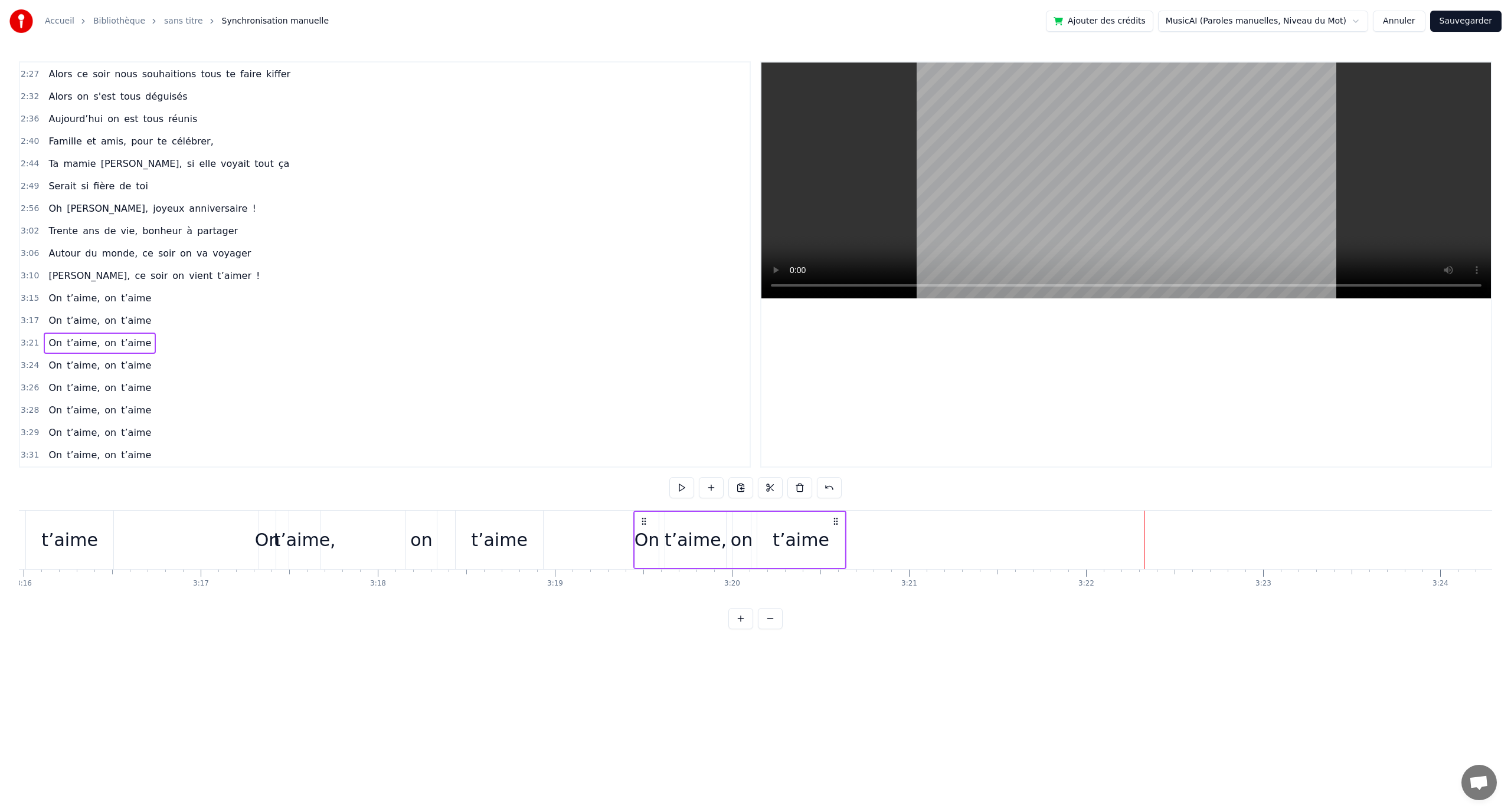
drag, startPoint x: 1060, startPoint y: 520, endPoint x: 816, endPoint y: 542, distance: 245.0
click at [645, 544] on div "On t’aime, on t’aime" at bounding box center [739, 540] width 213 height 58
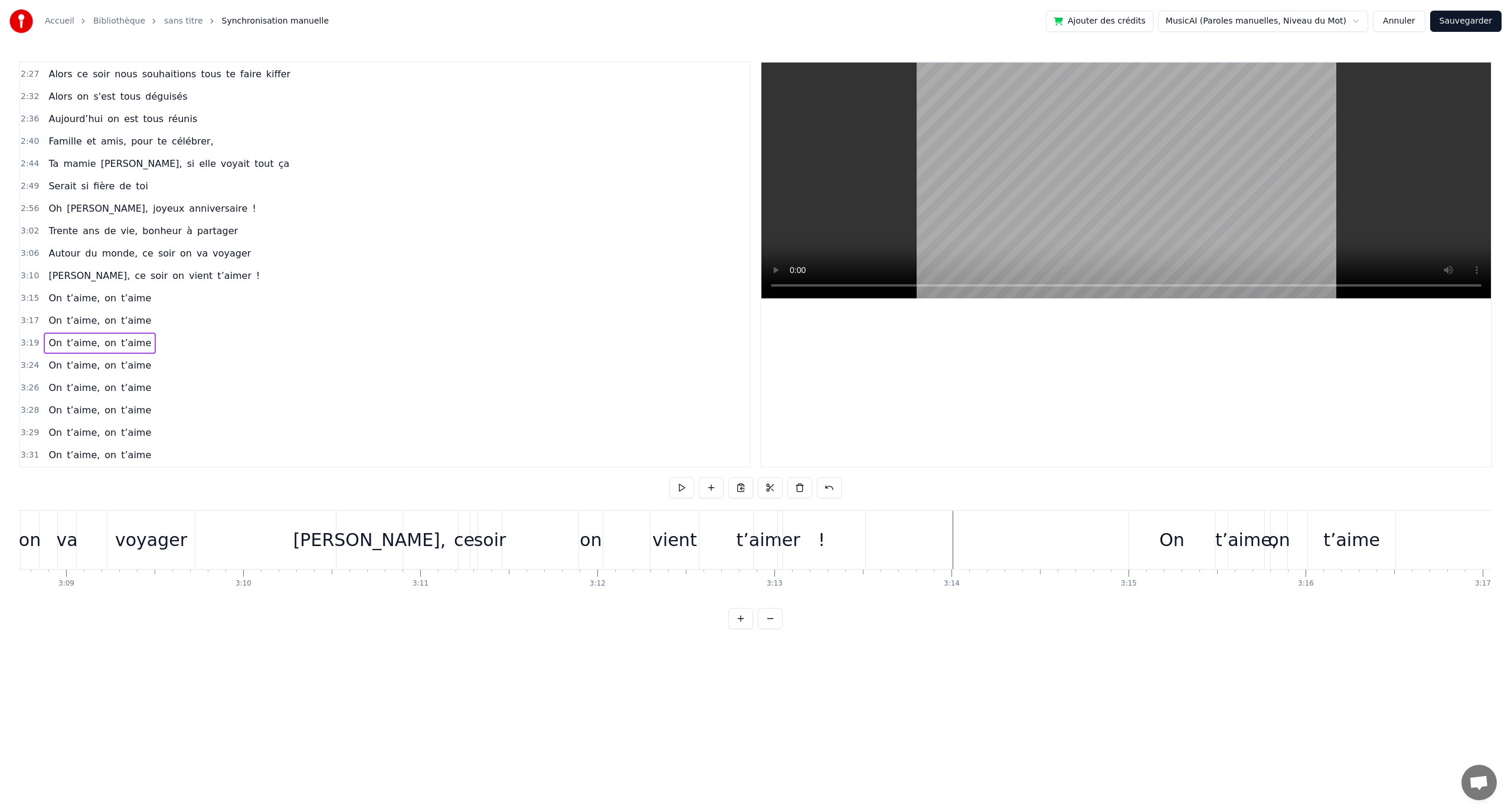
scroll to position [0, 33340]
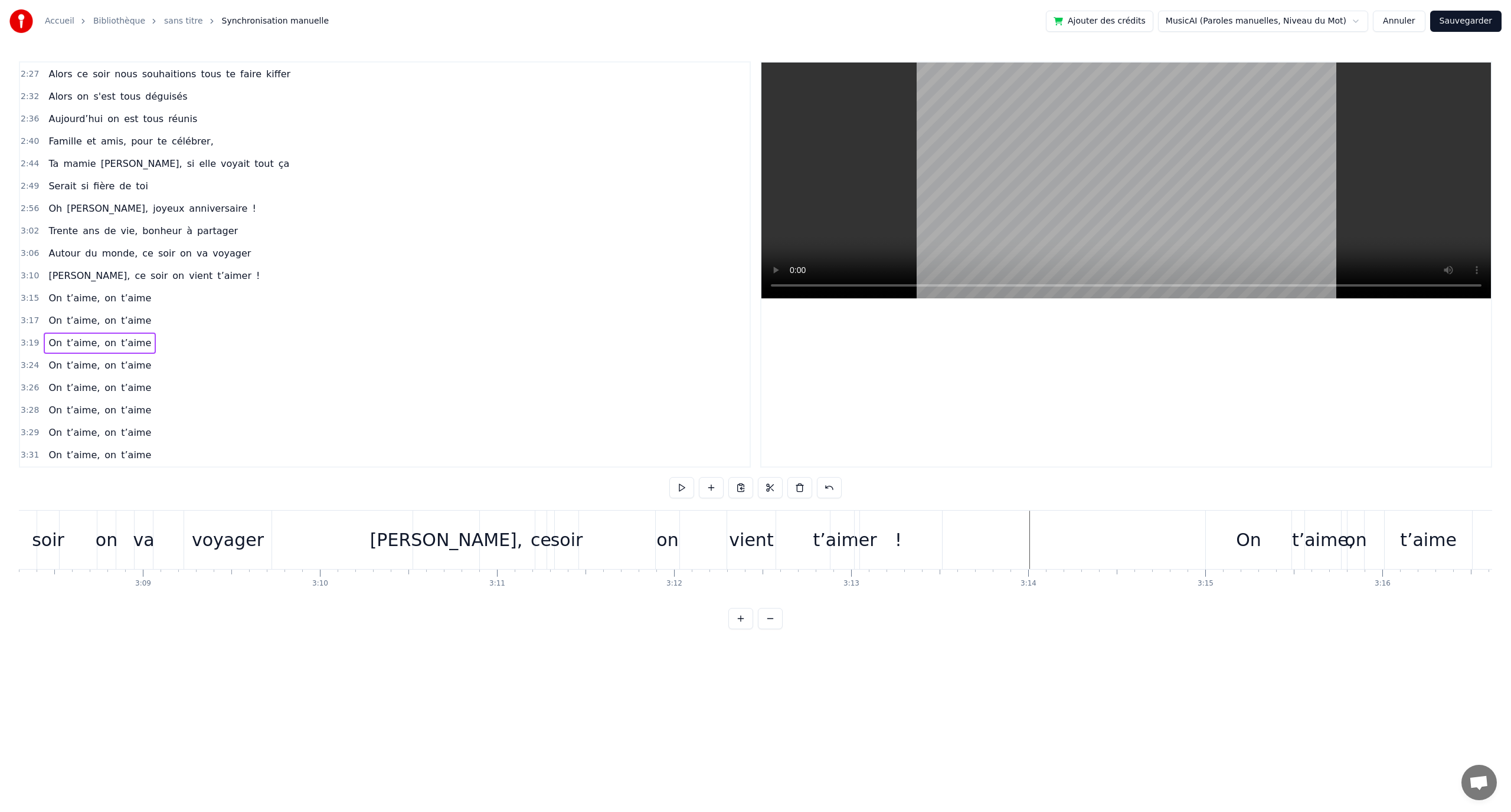
click at [943, 522] on div "[PERSON_NAME], ce soir on vient t’aimer !" at bounding box center [679, 540] width 533 height 58
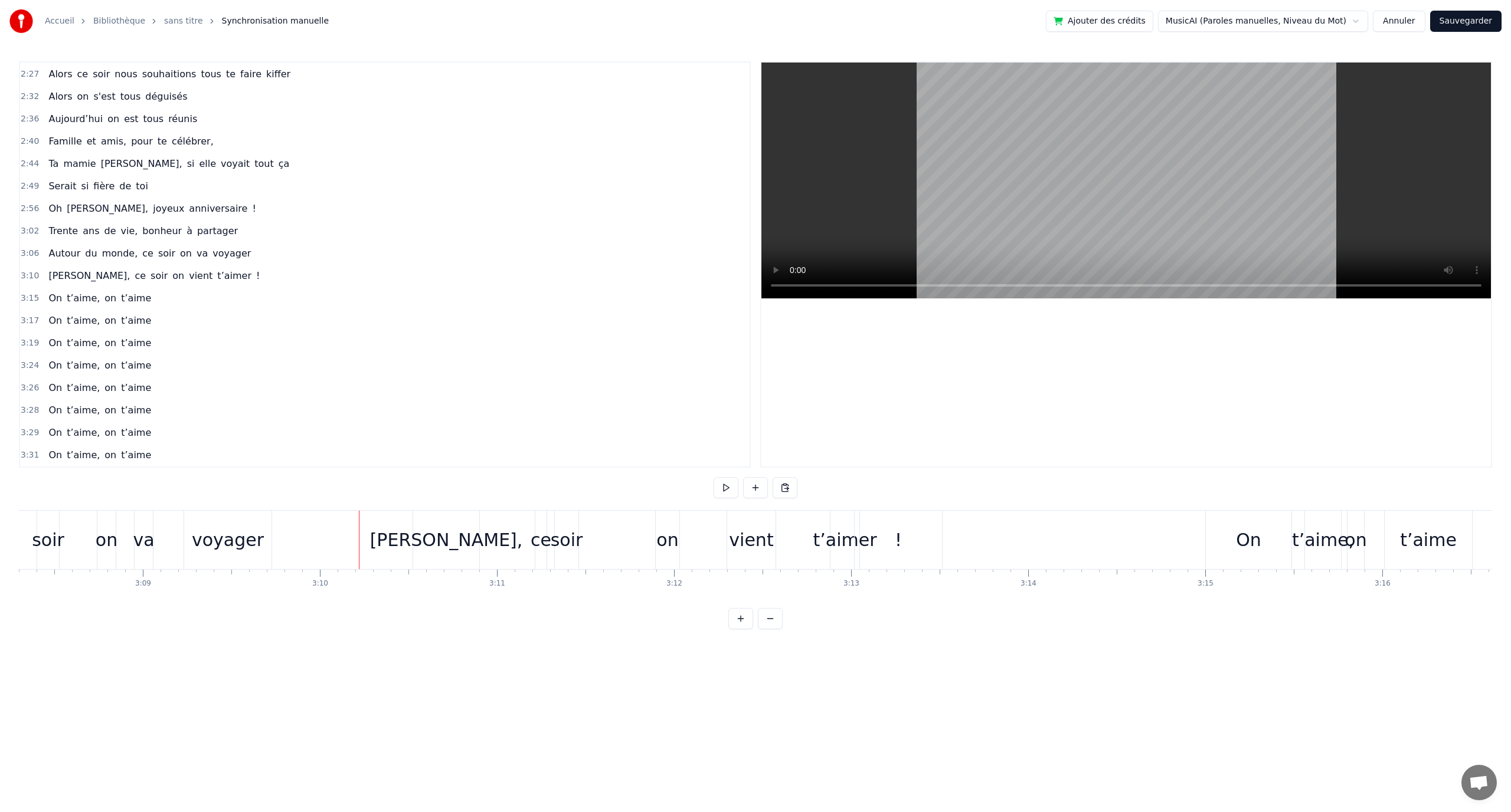
click at [719, 485] on button at bounding box center [726, 488] width 25 height 22
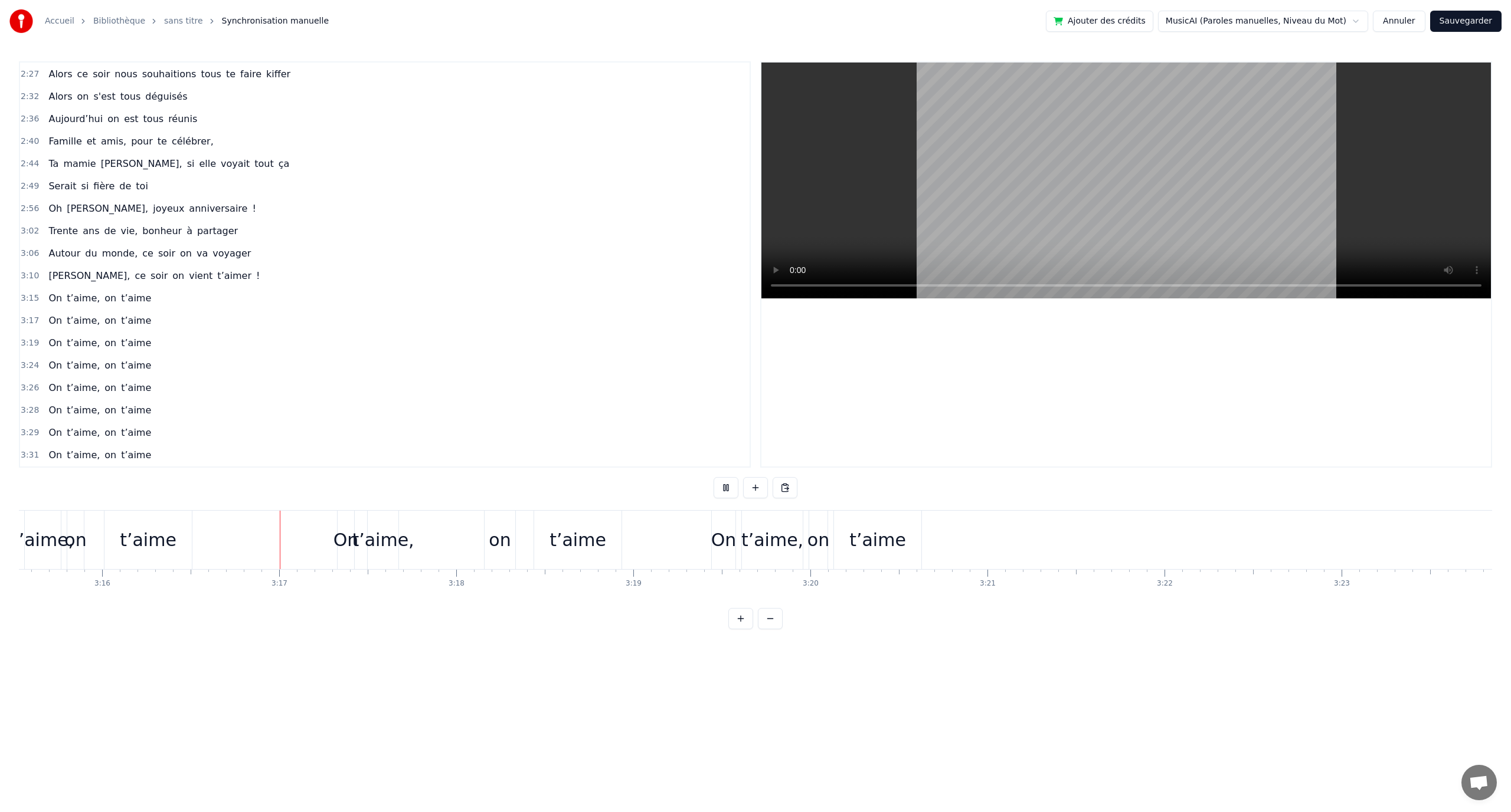
scroll to position [0, 34696]
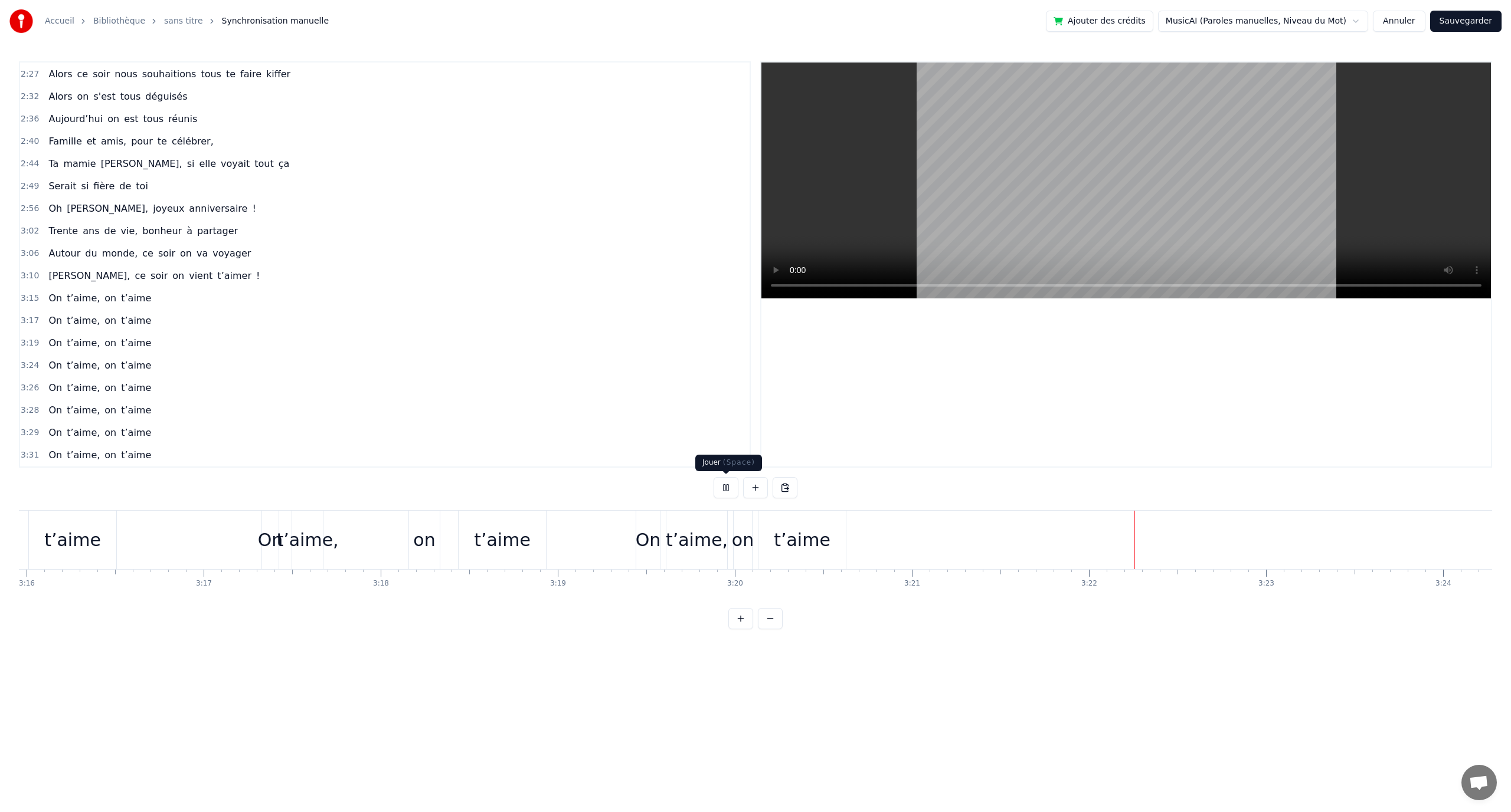
click at [724, 486] on button at bounding box center [726, 488] width 25 height 22
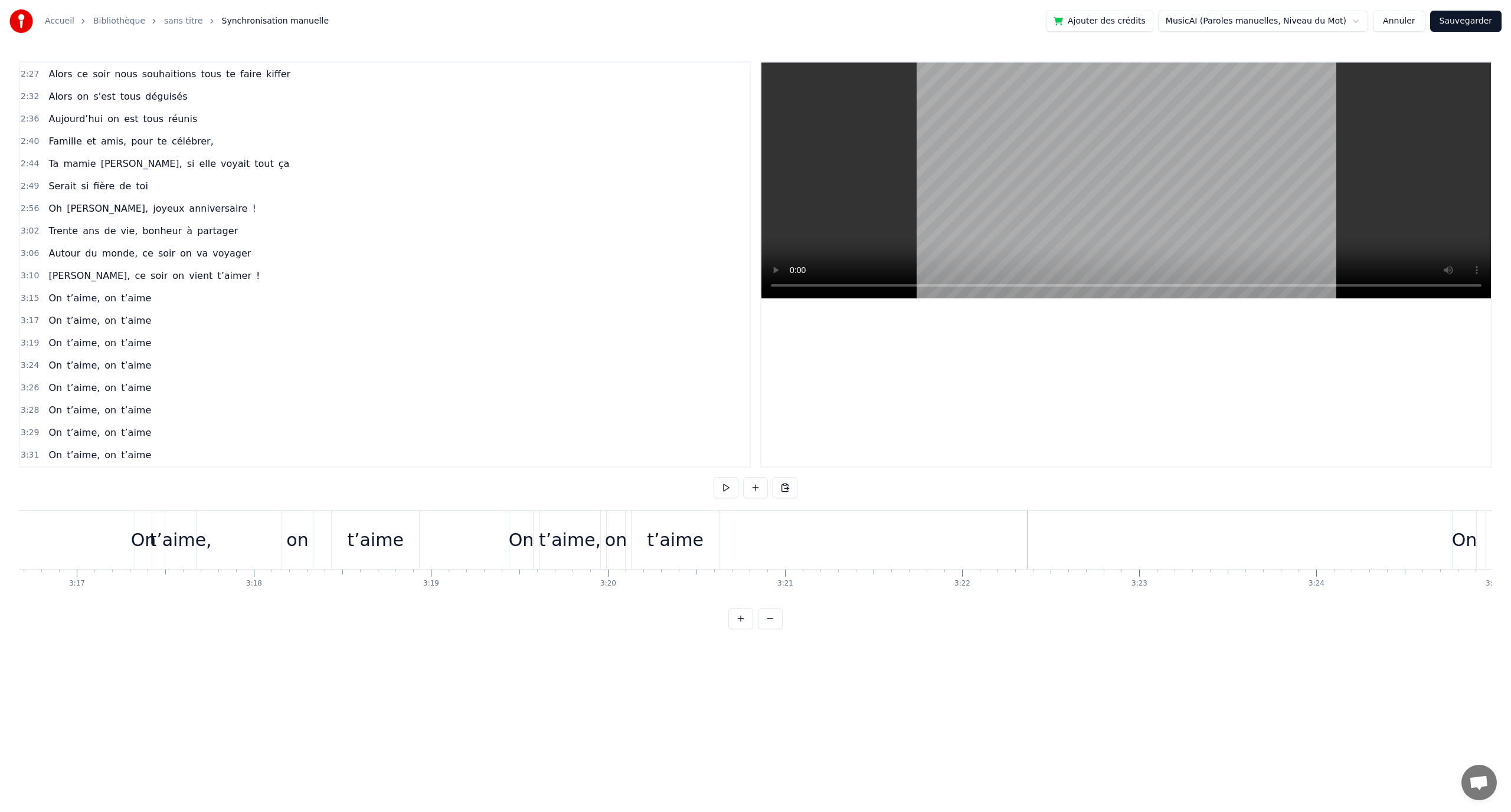
scroll to position [0, 34900]
click at [1382, 527] on div "On" at bounding box center [1387, 540] width 26 height 27
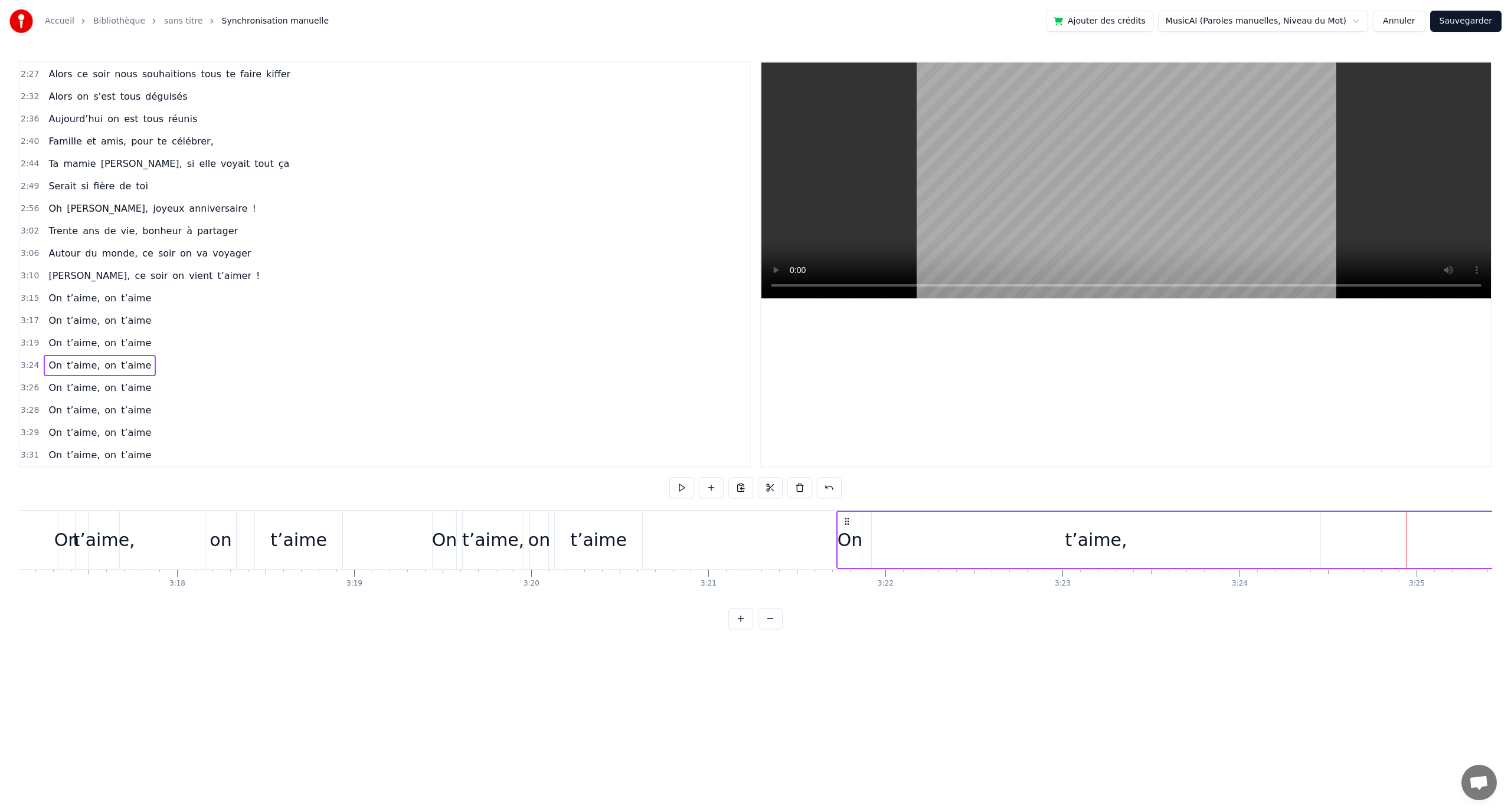
drag, startPoint x: 1383, startPoint y: 518, endPoint x: 845, endPoint y: 541, distance: 538.5
drag, startPoint x: 1382, startPoint y: 523, endPoint x: 827, endPoint y: 551, distance: 555.7
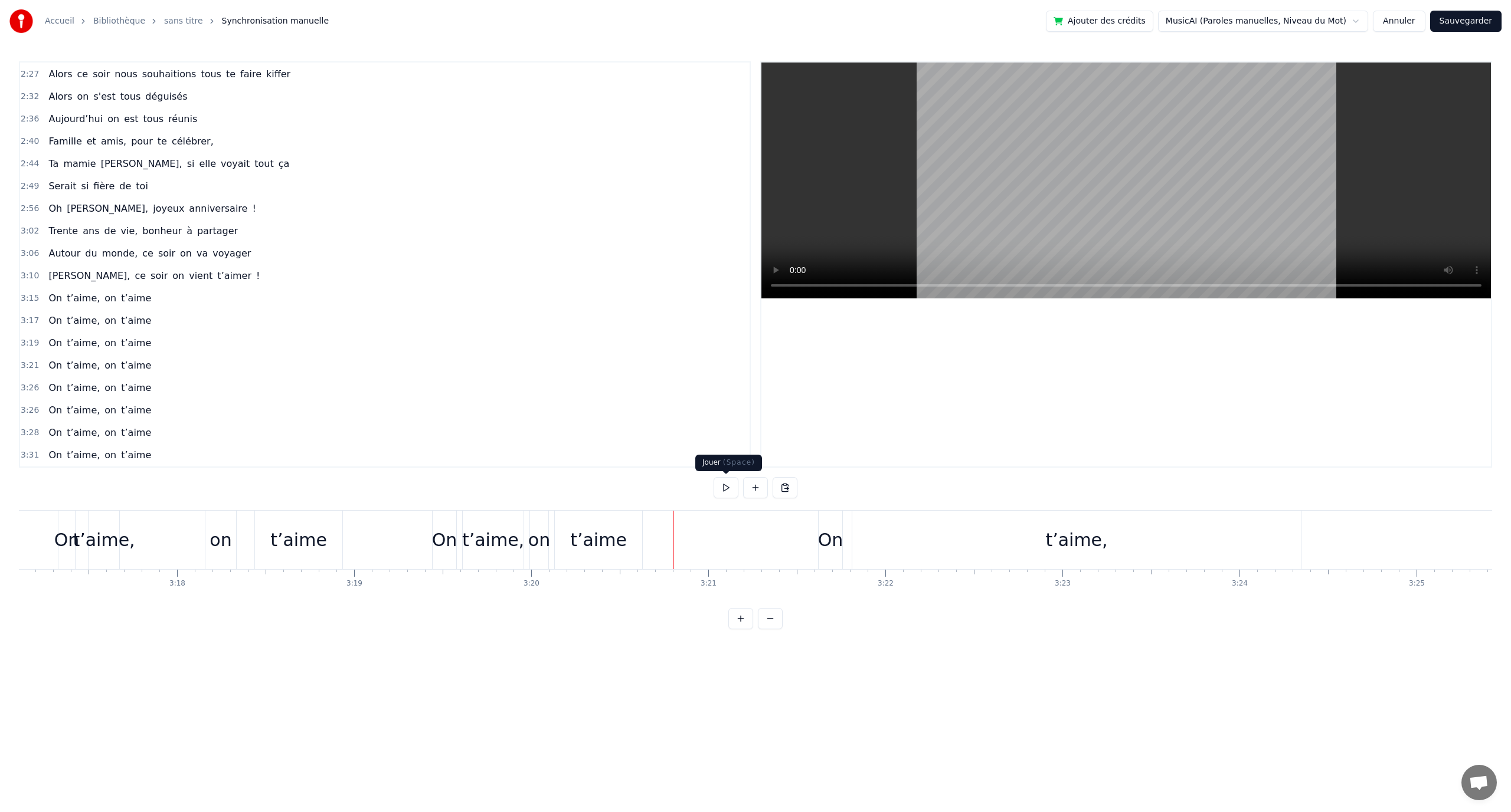
click at [722, 491] on button at bounding box center [726, 488] width 25 height 22
click at [728, 490] on button at bounding box center [726, 488] width 25 height 22
click at [1072, 532] on div "t’aime," at bounding box center [1076, 540] width 62 height 27
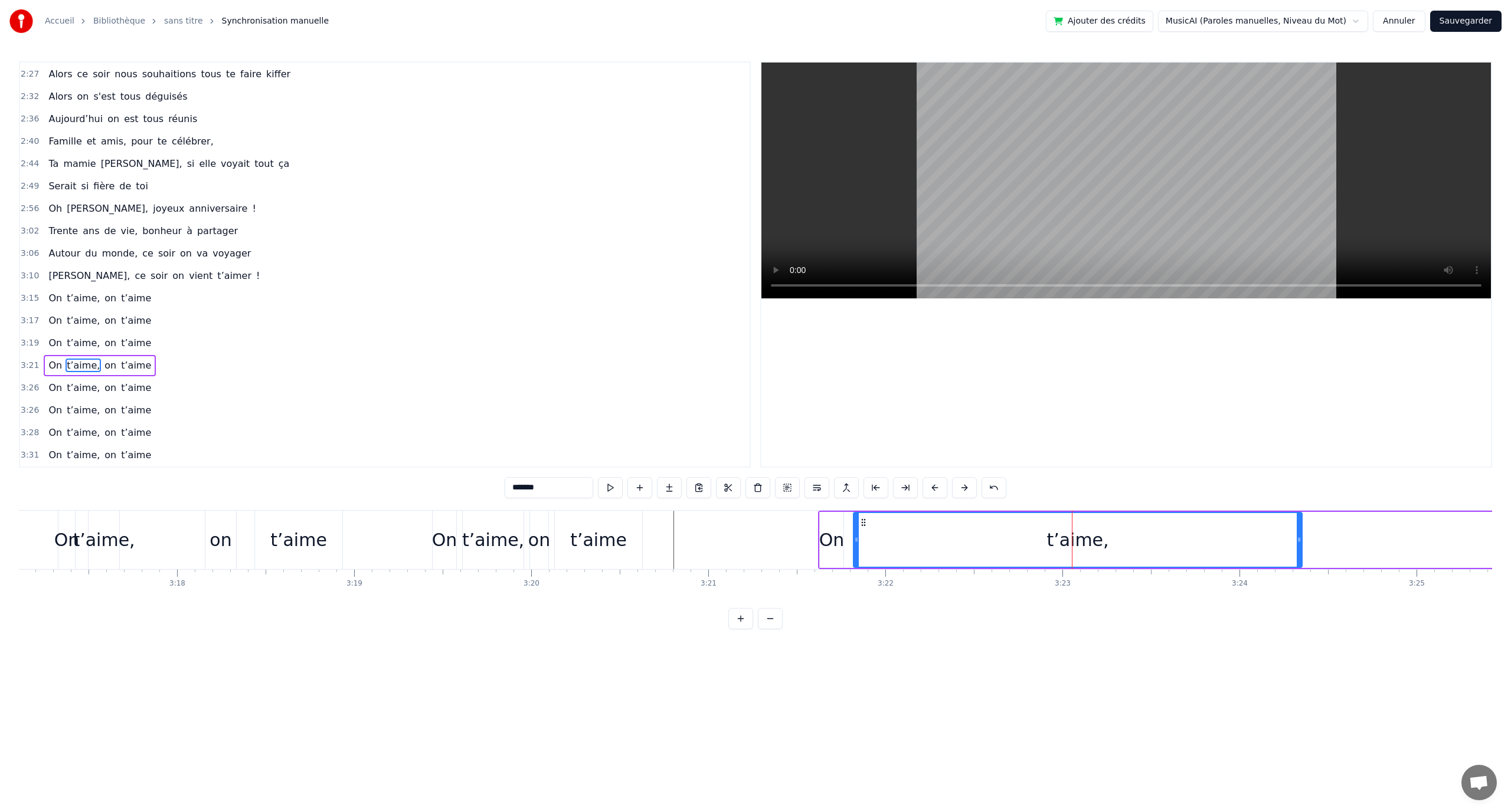
click at [1066, 537] on div "t’aime," at bounding box center [1077, 540] width 62 height 27
drag, startPoint x: 865, startPoint y: 523, endPoint x: 763, endPoint y: 528, distance: 102.1
click at [751, 528] on div "t’aime," at bounding box center [963, 540] width 447 height 54
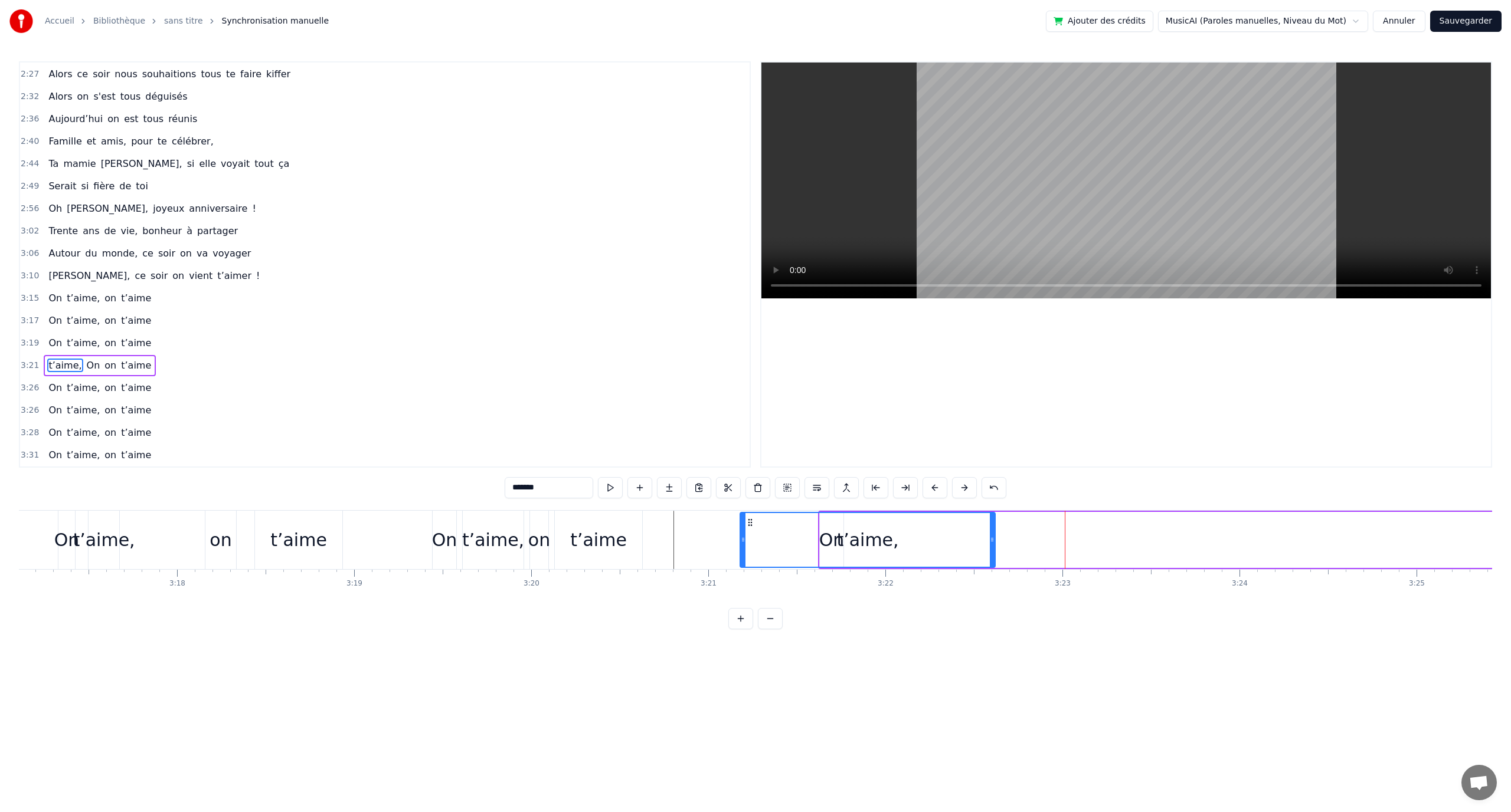
drag, startPoint x: 1187, startPoint y: 534, endPoint x: 983, endPoint y: 542, distance: 204.2
click at [990, 542] on div at bounding box center [992, 540] width 5 height 54
drag, startPoint x: 747, startPoint y: 520, endPoint x: 851, endPoint y: 519, distance: 104.0
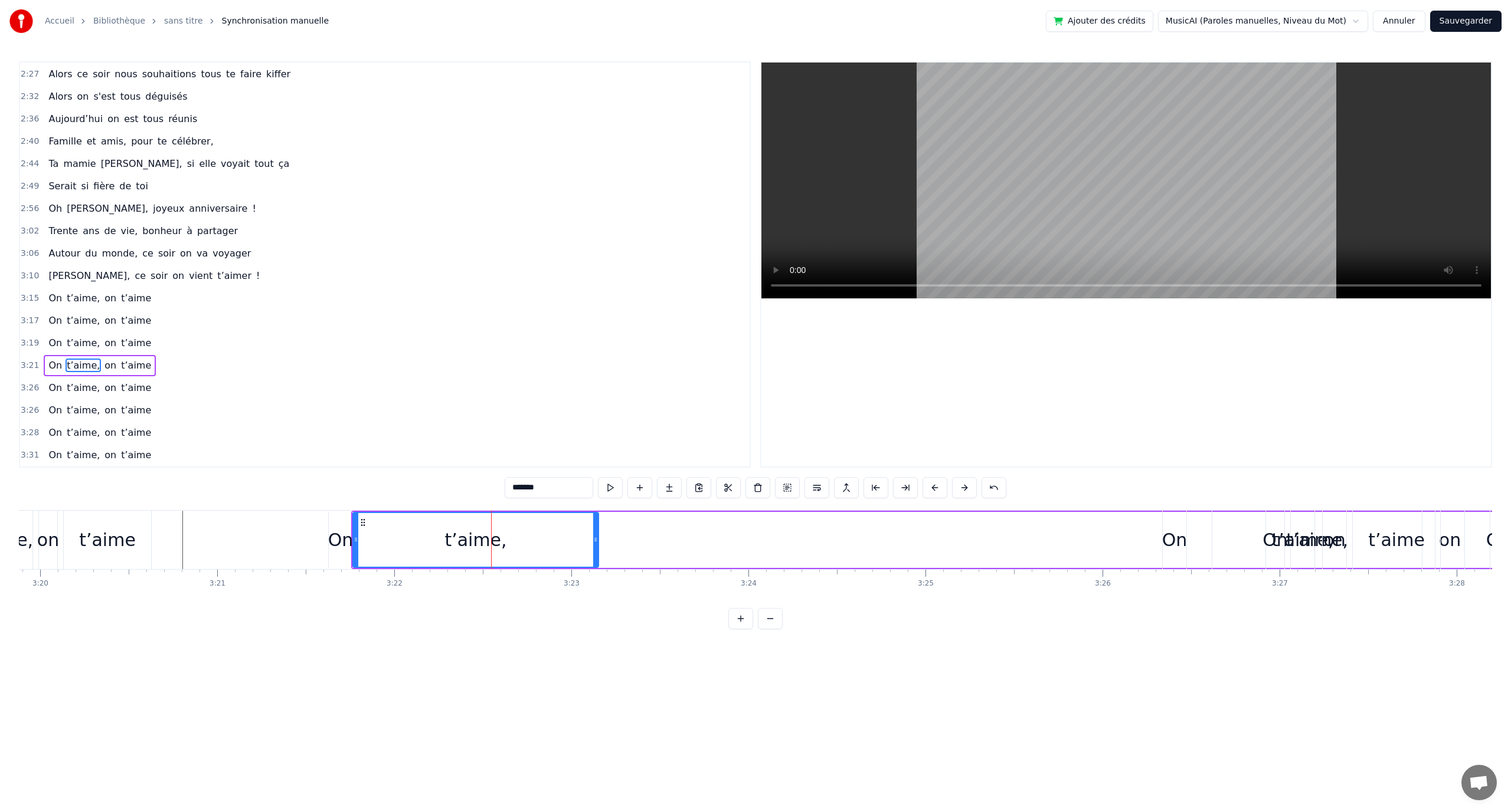
scroll to position [0, 35375]
click at [1203, 526] on div "On t’aime, on t’aime" at bounding box center [1387, 540] width 418 height 58
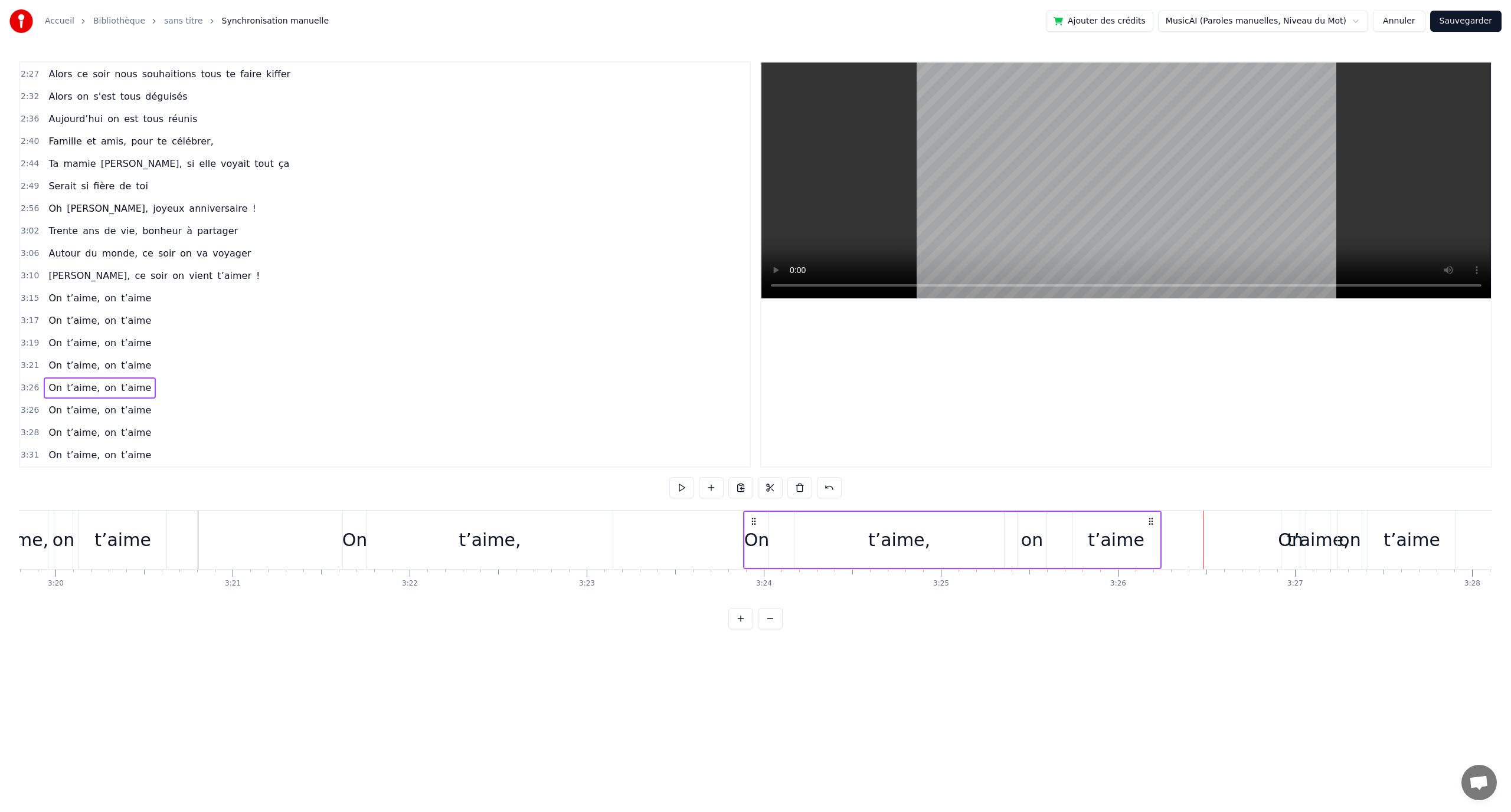
drag, startPoint x: 1182, startPoint y: 522, endPoint x: 794, endPoint y: 541, distance: 388.5
click at [754, 541] on div "On t’aime, on t’aime" at bounding box center [953, 540] width 418 height 58
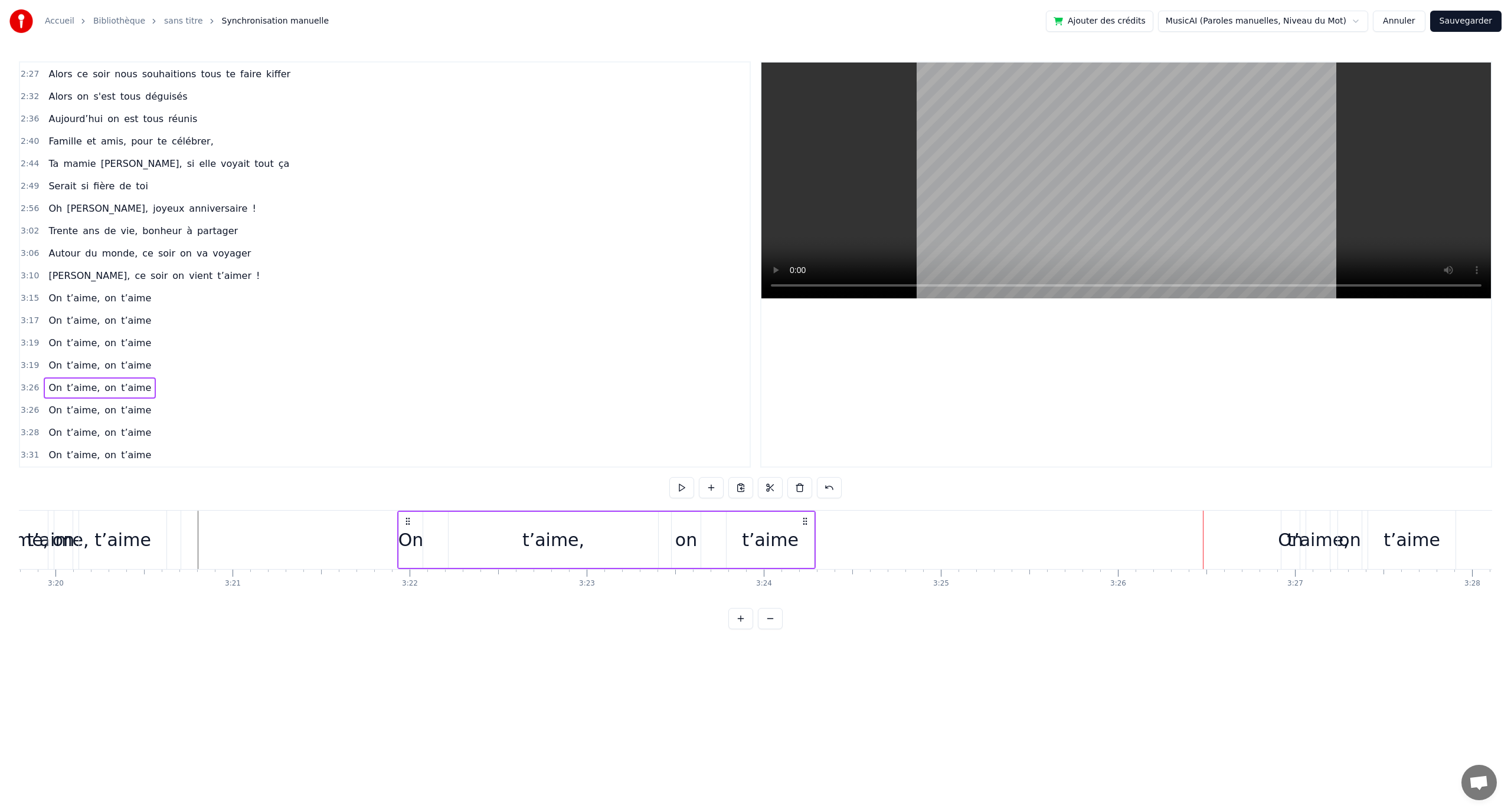
drag, startPoint x: 1182, startPoint y: 526, endPoint x: 410, endPoint y: 532, distance: 772.0
click at [410, 532] on div "On t’aime, on t’aime" at bounding box center [607, 540] width 418 height 58
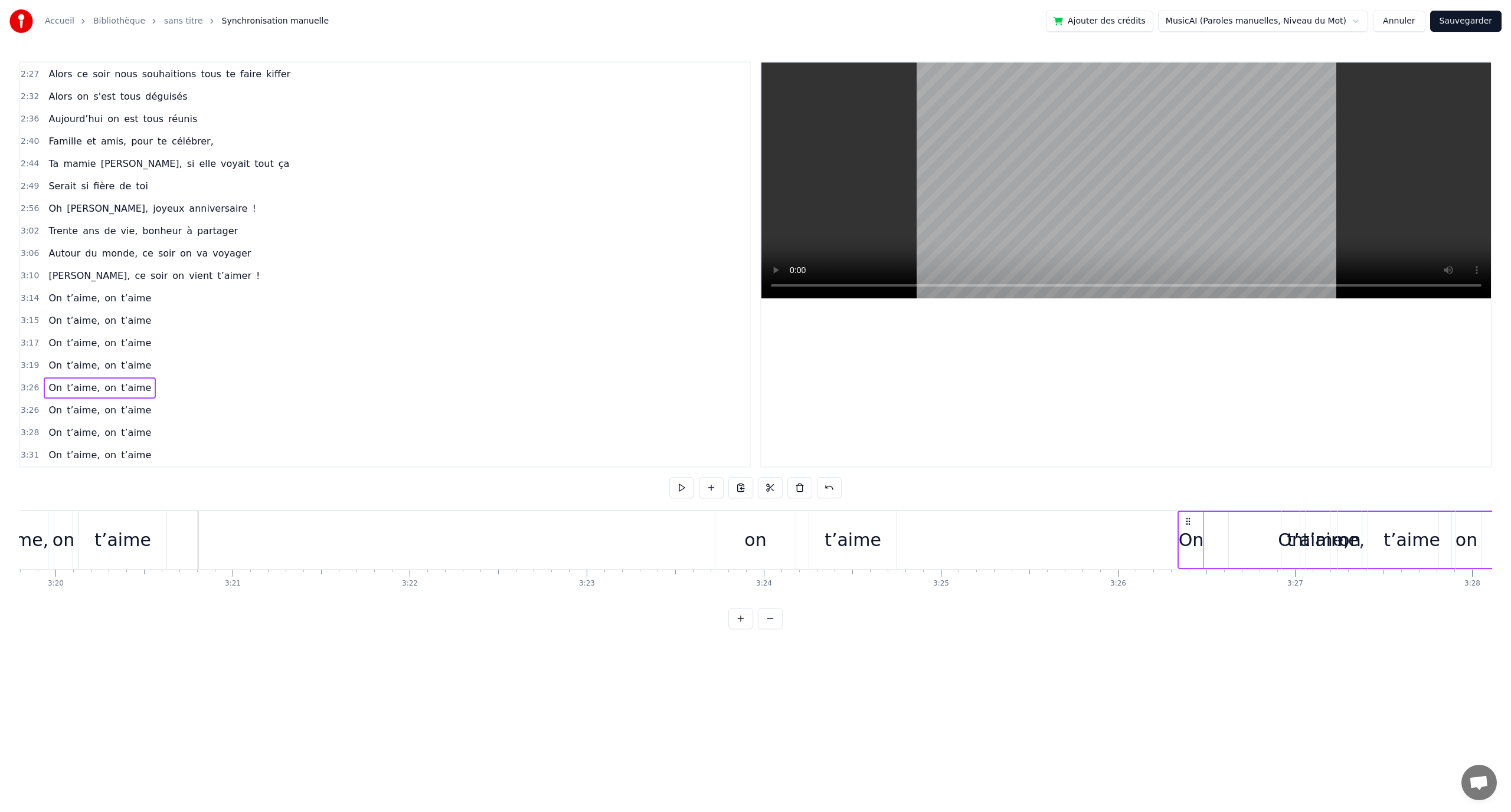
click at [894, 526] on div "t’aime" at bounding box center [852, 540] width 87 height 58
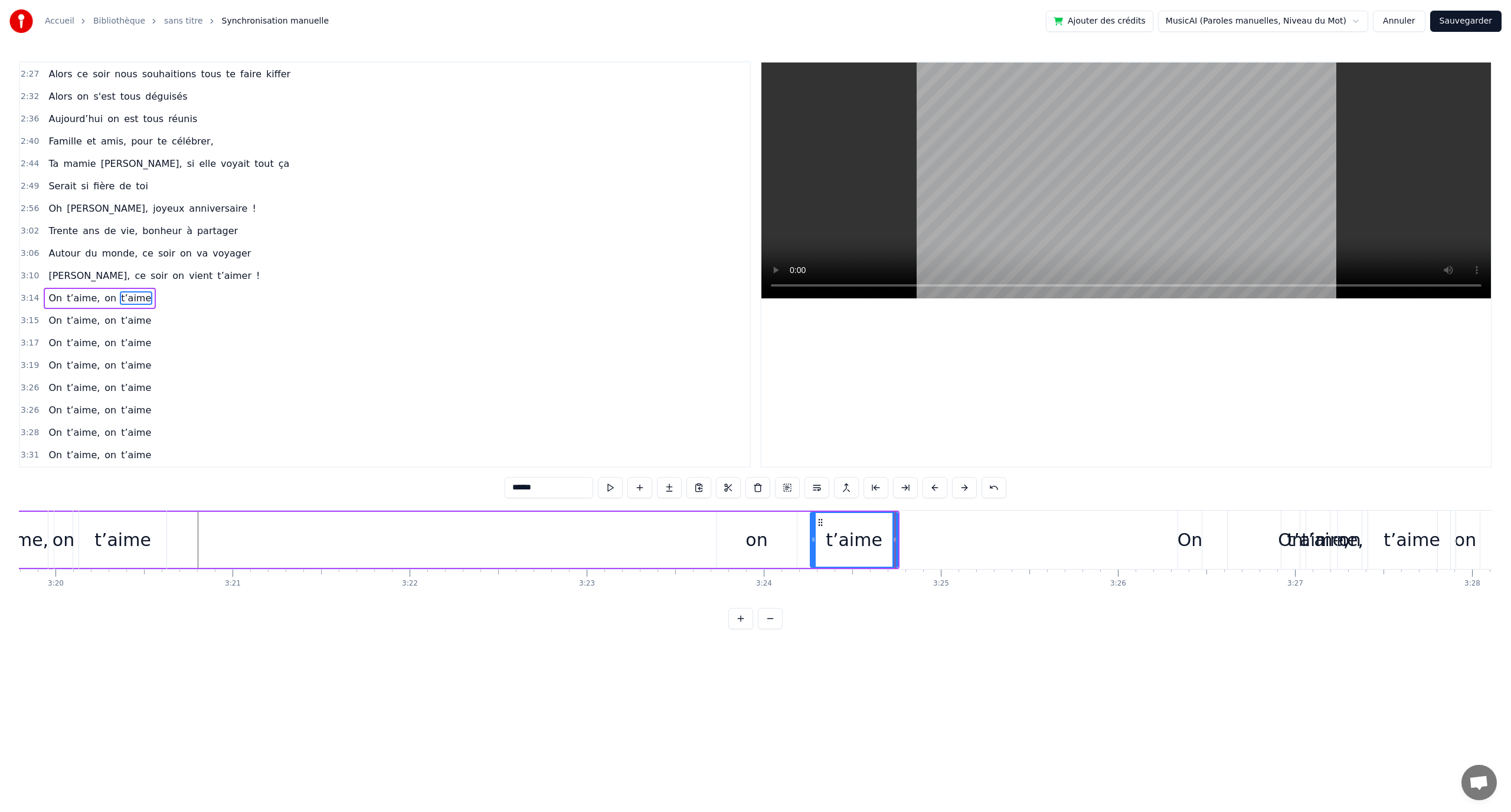
click at [667, 532] on div "On t’aime, on t’aime" at bounding box center [15, 540] width 1769 height 58
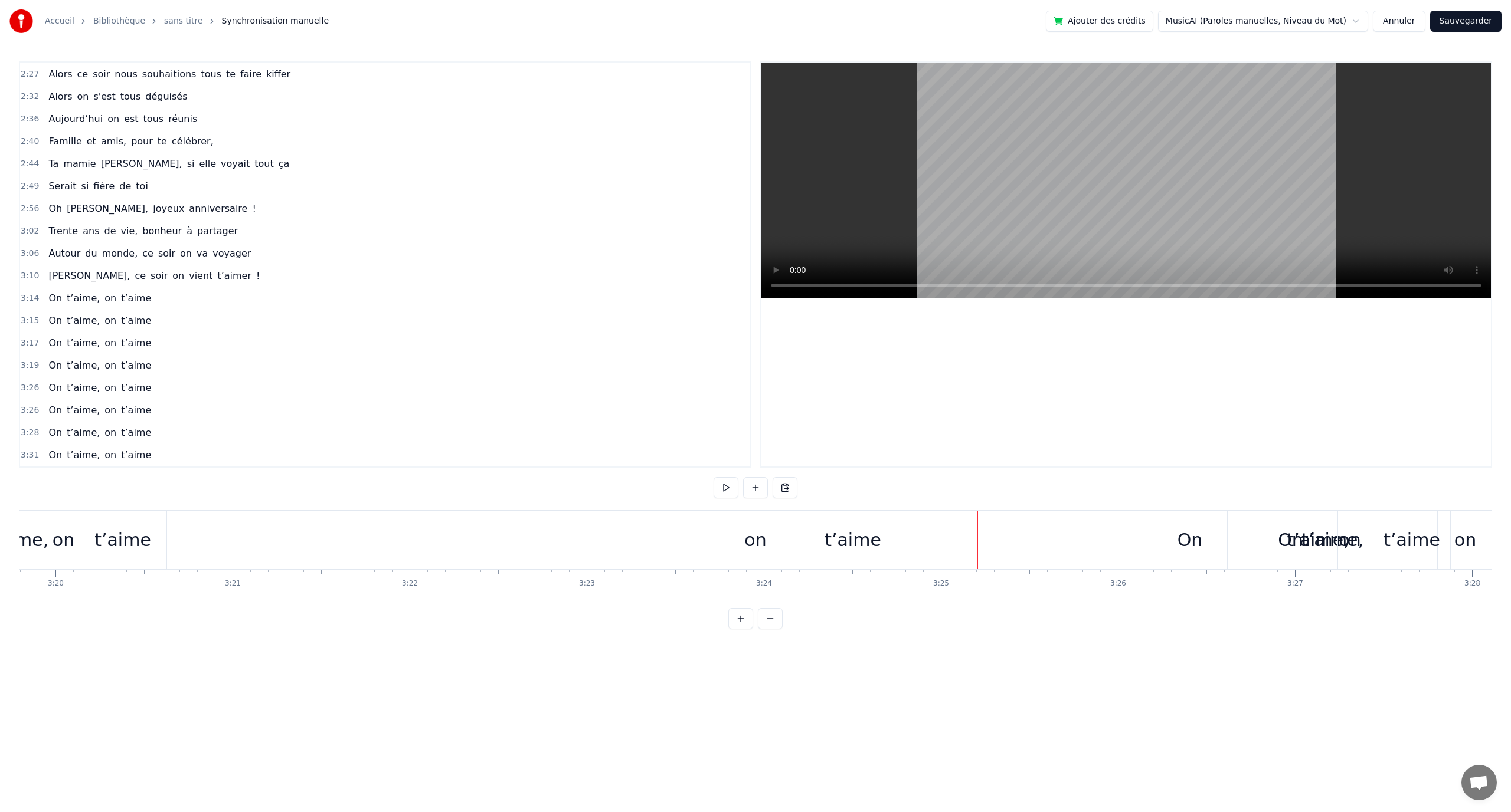
click at [899, 530] on div "On t’aime, on t’aime" at bounding box center [15, 540] width 1769 height 58
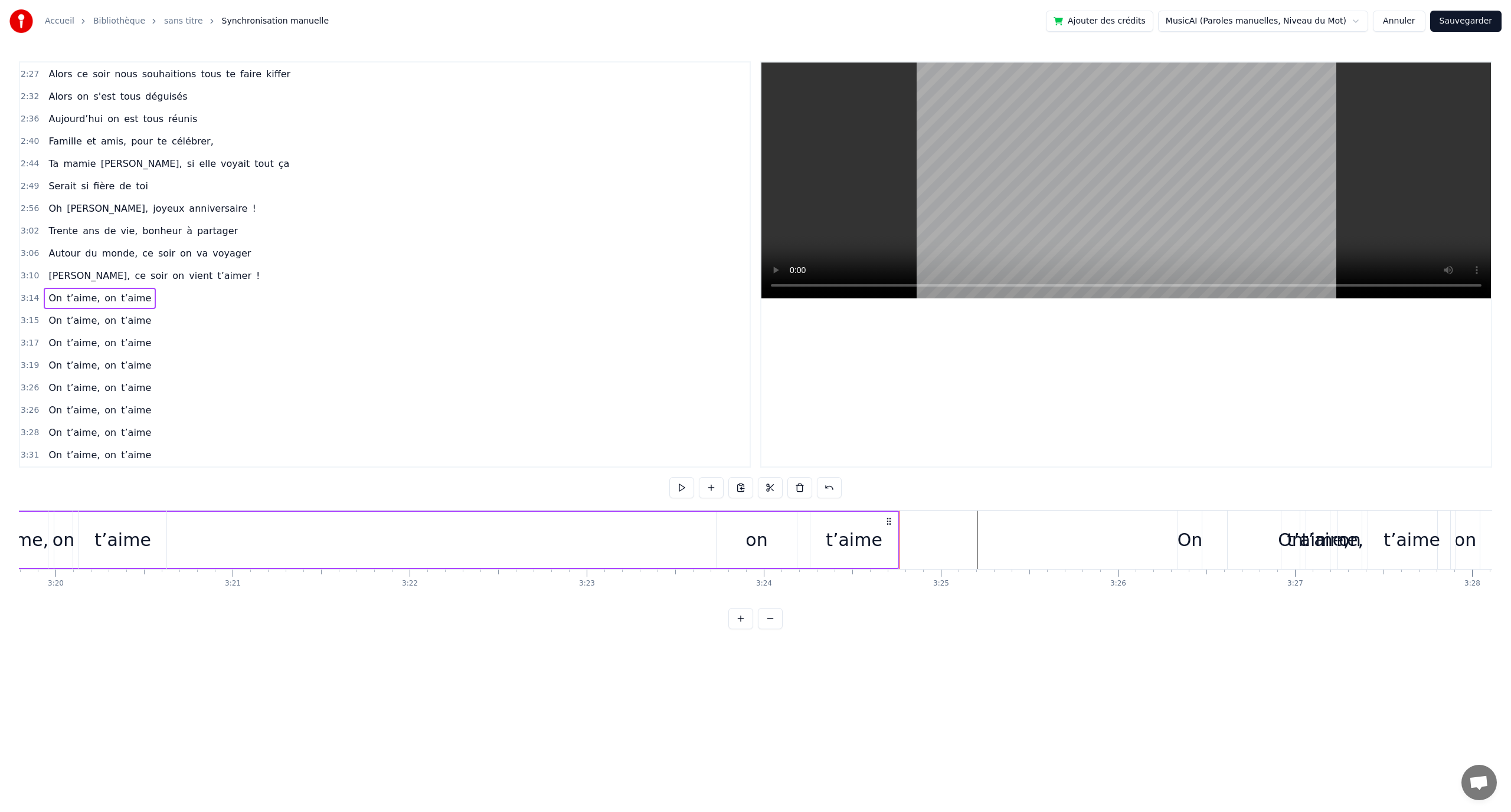
click at [877, 525] on div "t’aime" at bounding box center [854, 540] width 87 height 56
click at [787, 532] on div "on" at bounding box center [757, 540] width 80 height 56
type input "**"
click at [675, 530] on div "On t’aime, on t’aime" at bounding box center [15, 540] width 1769 height 58
click at [678, 512] on div "On t’aime, on t’aime" at bounding box center [15, 540] width 1769 height 58
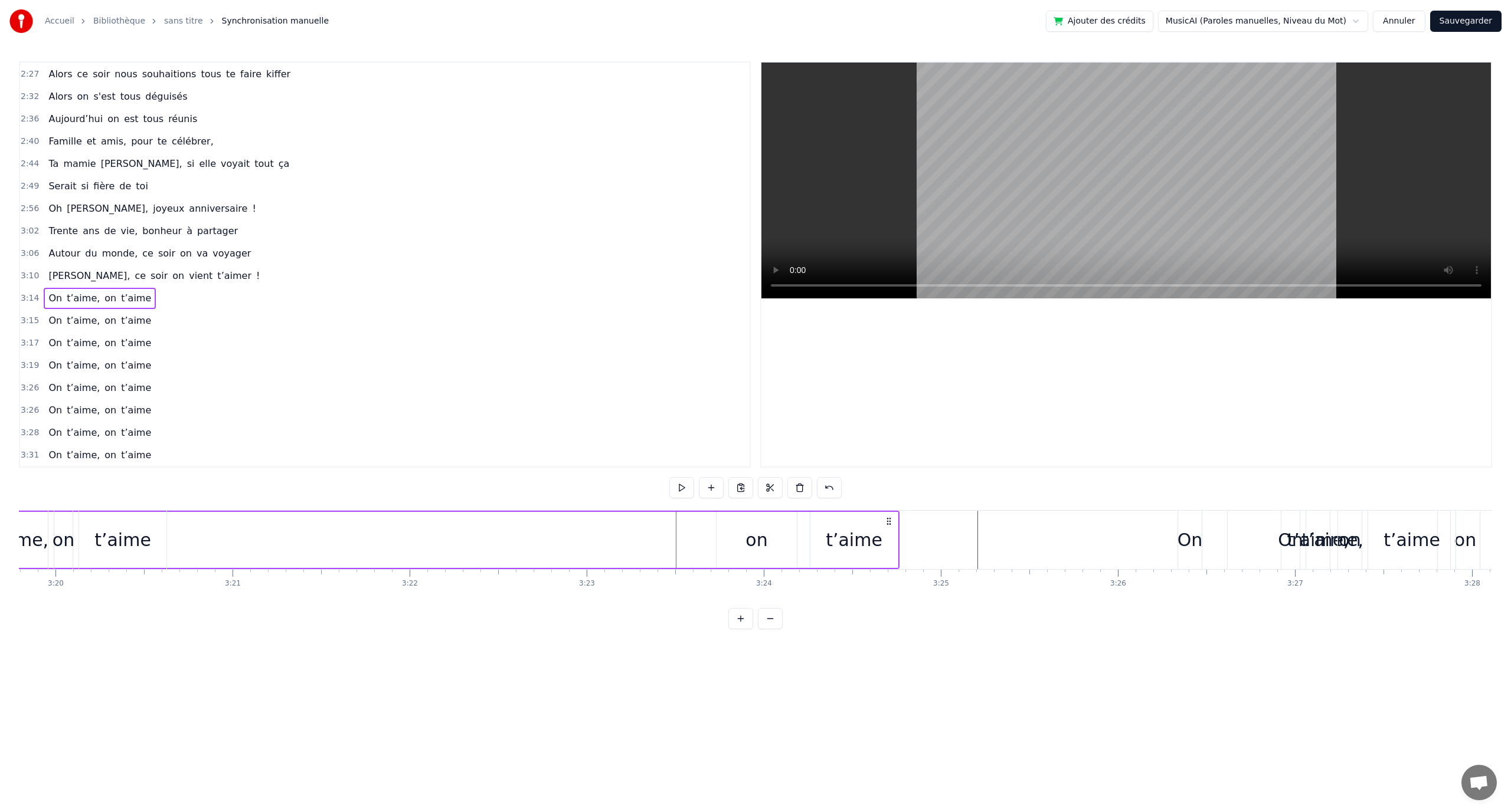
click at [777, 537] on div "on" at bounding box center [757, 540] width 80 height 56
drag, startPoint x: 758, startPoint y: 538, endPoint x: 608, endPoint y: 528, distance: 150.3
click at [478, 541] on div "On t’aime, on t’aime" at bounding box center [15, 540] width 1769 height 58
click at [753, 518] on div "on" at bounding box center [757, 540] width 80 height 56
click at [724, 521] on icon at bounding box center [726, 523] width 9 height 9
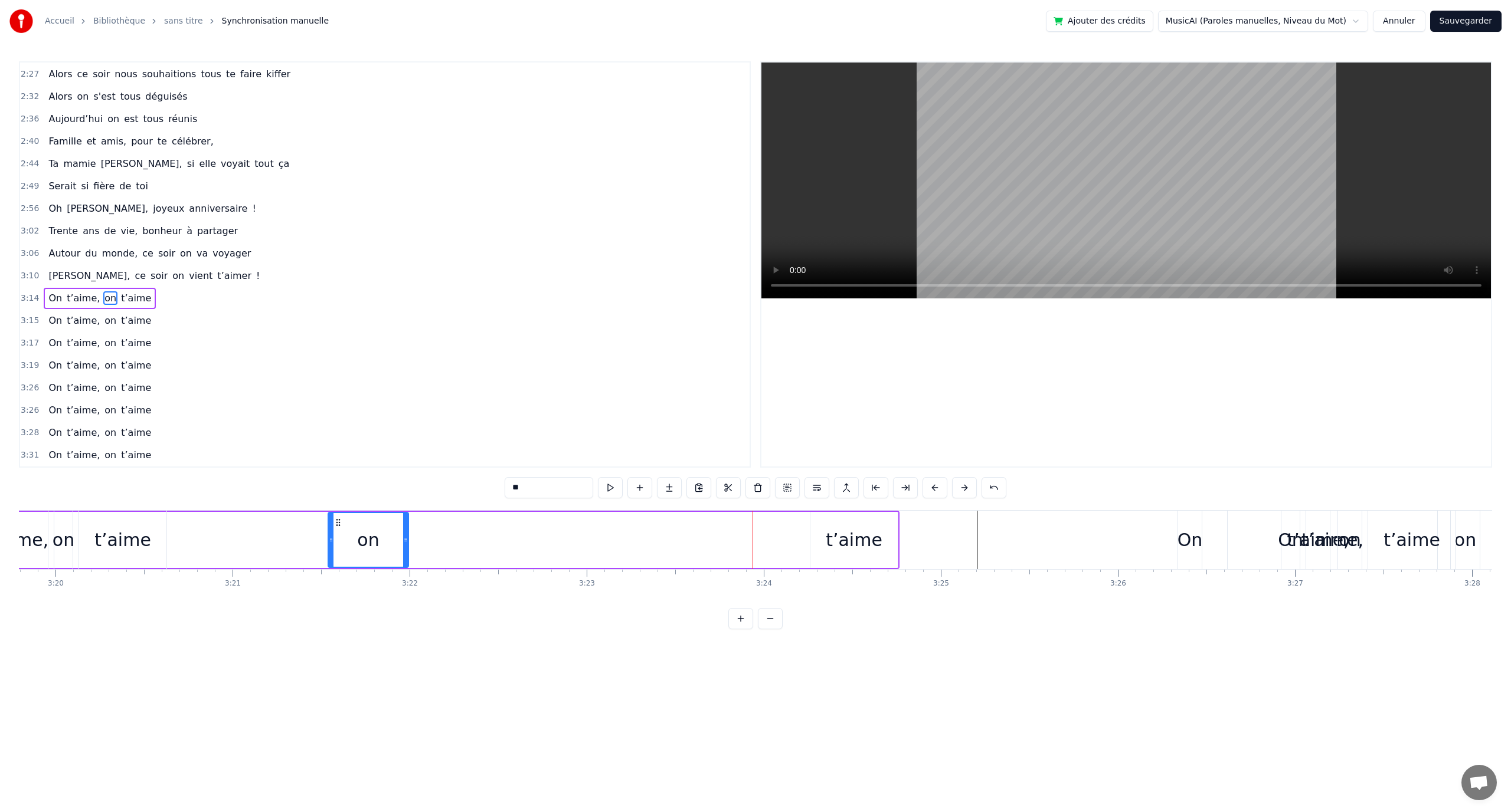
drag, startPoint x: 724, startPoint y: 523, endPoint x: 336, endPoint y: 525, distance: 388.0
click at [336, 525] on icon at bounding box center [338, 523] width 9 height 9
click at [827, 525] on div "t’aime" at bounding box center [854, 540] width 87 height 56
type input "******"
drag, startPoint x: 821, startPoint y: 520, endPoint x: 690, endPoint y: 534, distance: 131.7
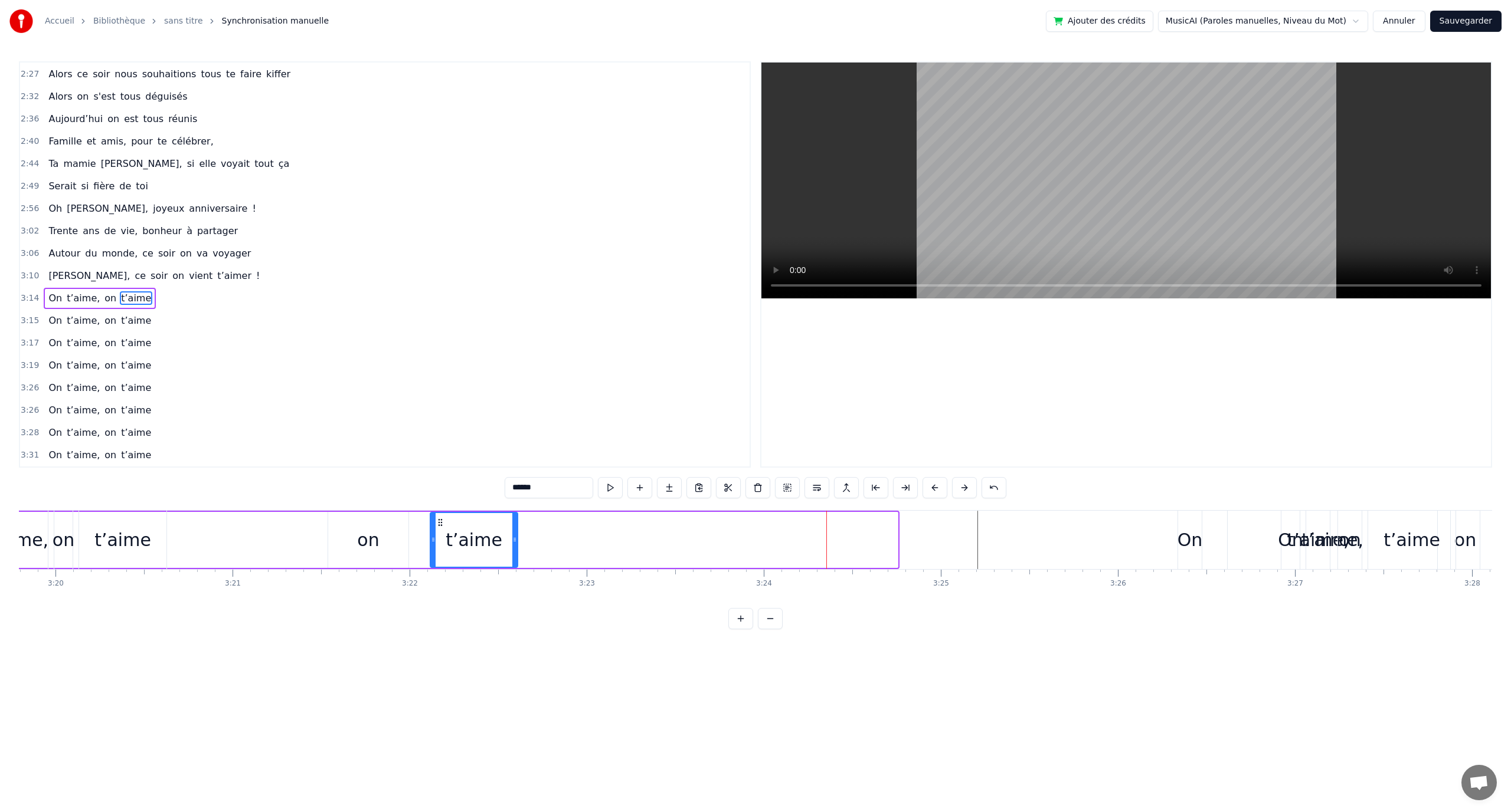
click at [443, 528] on div "t’aime" at bounding box center [474, 540] width 86 height 54
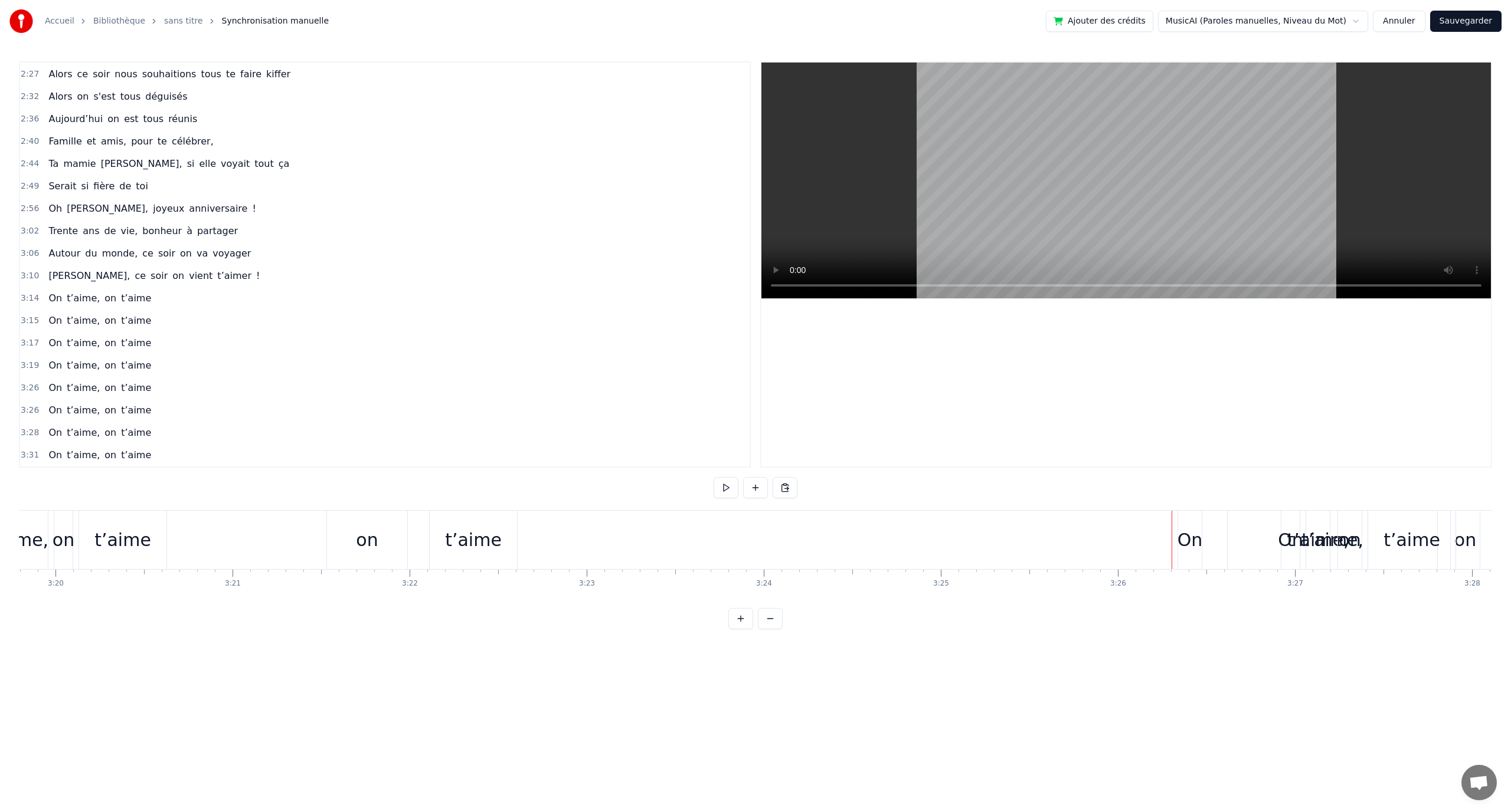
click at [1190, 534] on div "On" at bounding box center [1190, 540] width 26 height 27
drag, startPoint x: 1210, startPoint y: 513, endPoint x: 1124, endPoint y: 517, distance: 86.1
click at [1215, 514] on div "On t’aime, on t’aime" at bounding box center [1387, 540] width 418 height 58
drag, startPoint x: 1213, startPoint y: 513, endPoint x: 1160, endPoint y: 513, distance: 53.0
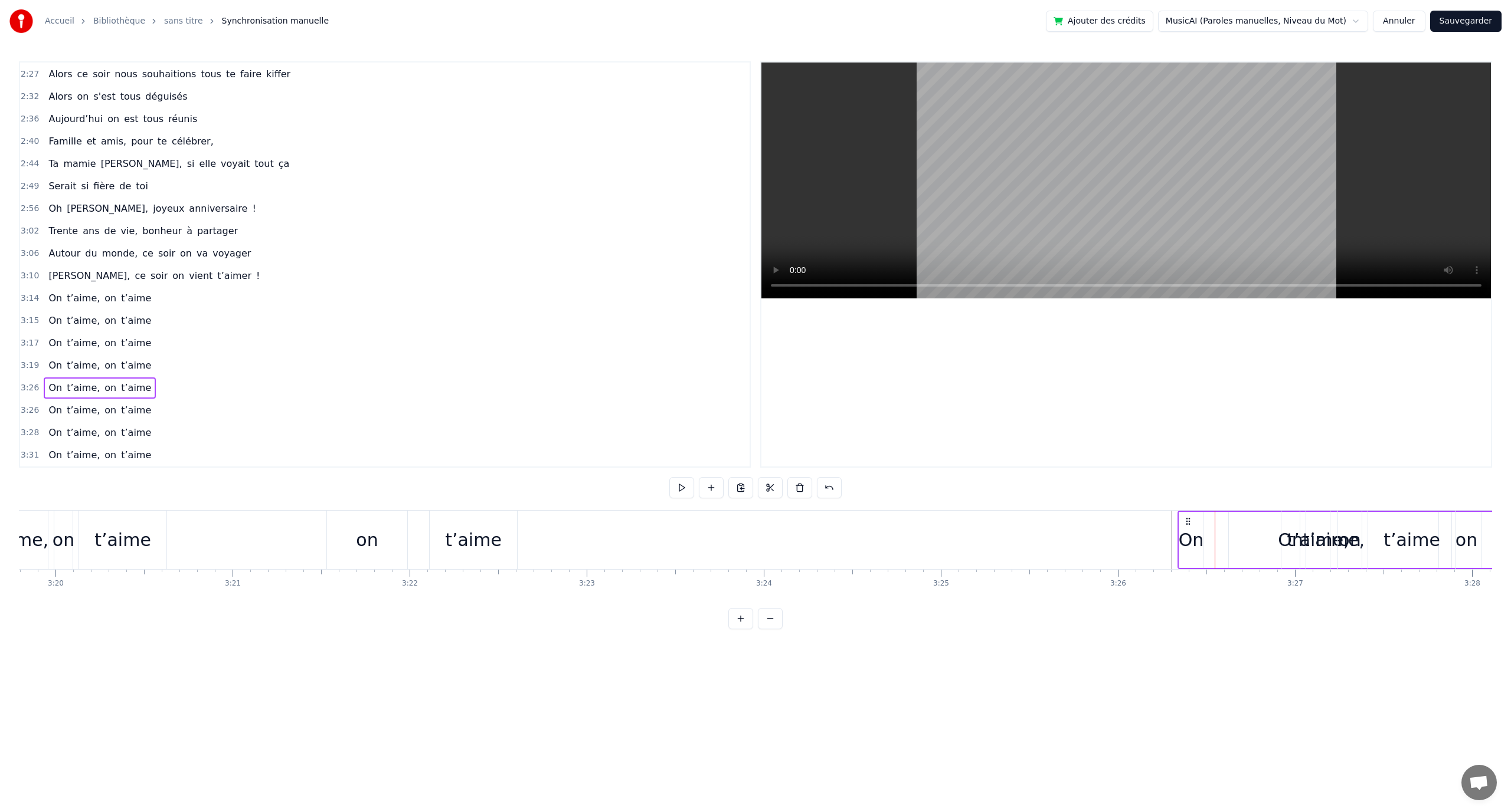
click at [1229, 513] on div "t’aime," at bounding box center [1332, 540] width 210 height 58
click at [1202, 513] on div "On" at bounding box center [1191, 540] width 25 height 56
type input "**"
click at [1213, 512] on div "On t’aime, on t’aime" at bounding box center [1387, 540] width 418 height 58
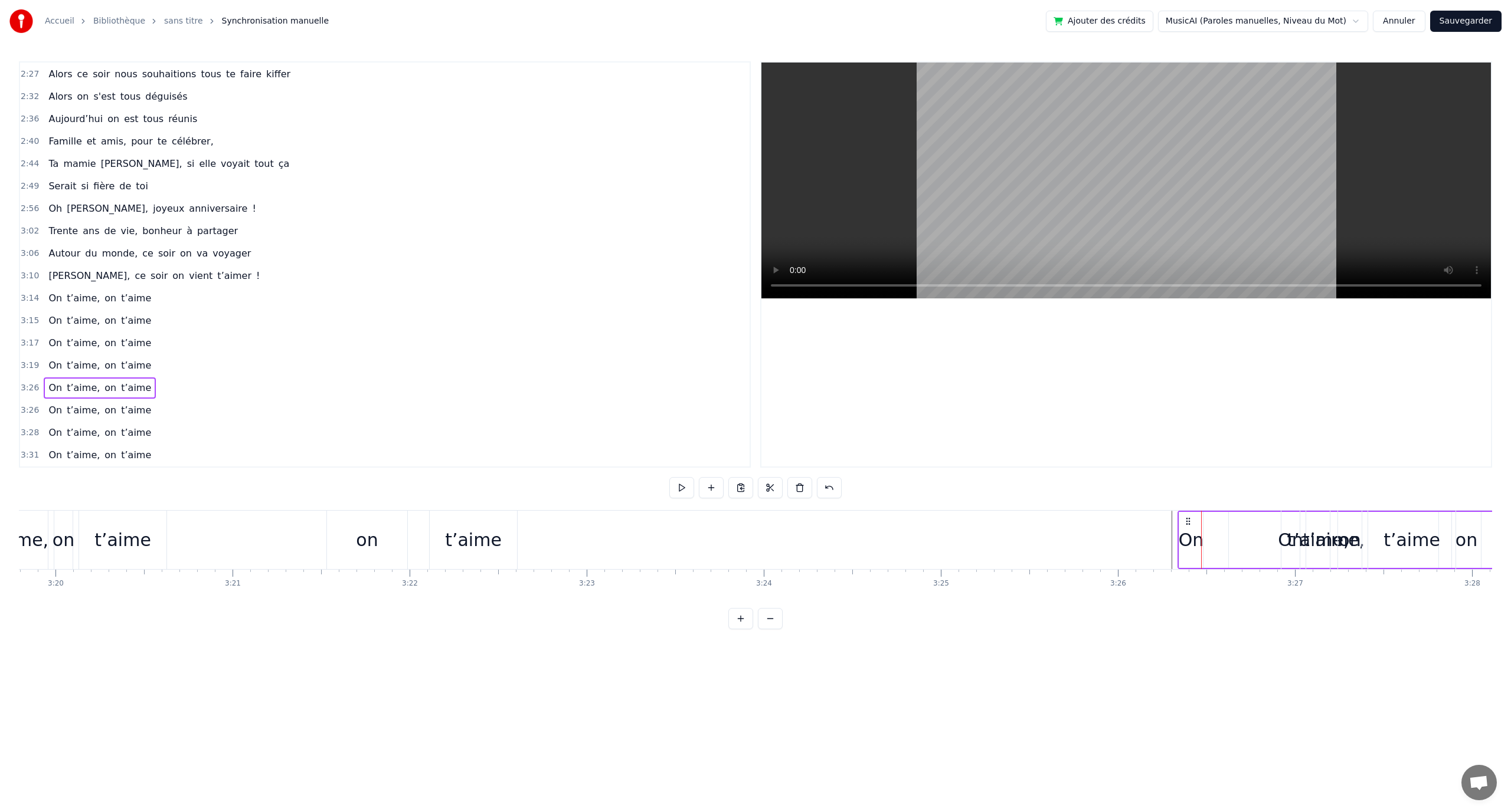
drag, startPoint x: 1190, startPoint y: 515, endPoint x: 923, endPoint y: 522, distance: 267.1
click at [1210, 511] on div "On t’aime, on t’aime" at bounding box center [1387, 540] width 418 height 58
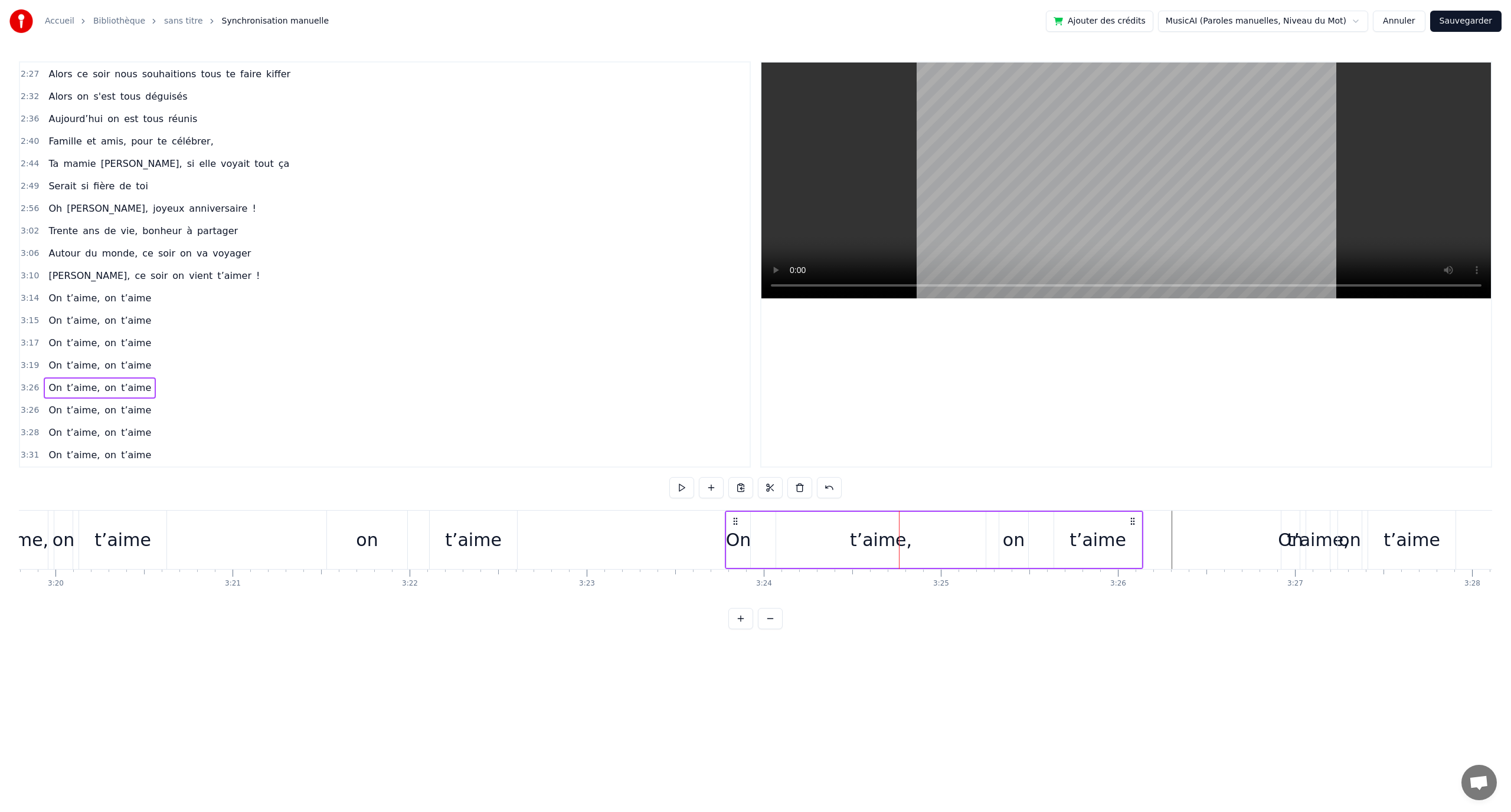
drag, startPoint x: 1191, startPoint y: 520, endPoint x: 802, endPoint y: 535, distance: 389.3
click at [738, 541] on div "On t’aime, on t’aime" at bounding box center [933, 540] width 418 height 58
click at [1152, 484] on div "0:12 En quatre- vingt- quinze à [GEOGRAPHIC_DATA] la ville Rose 0:16 Un petit a…" at bounding box center [755, 345] width 1473 height 568
drag, startPoint x: 1132, startPoint y: 524, endPoint x: 1138, endPoint y: 526, distance: 6.3
click at [1138, 526] on div "On t’aime, on t’aime" at bounding box center [941, 540] width 418 height 58
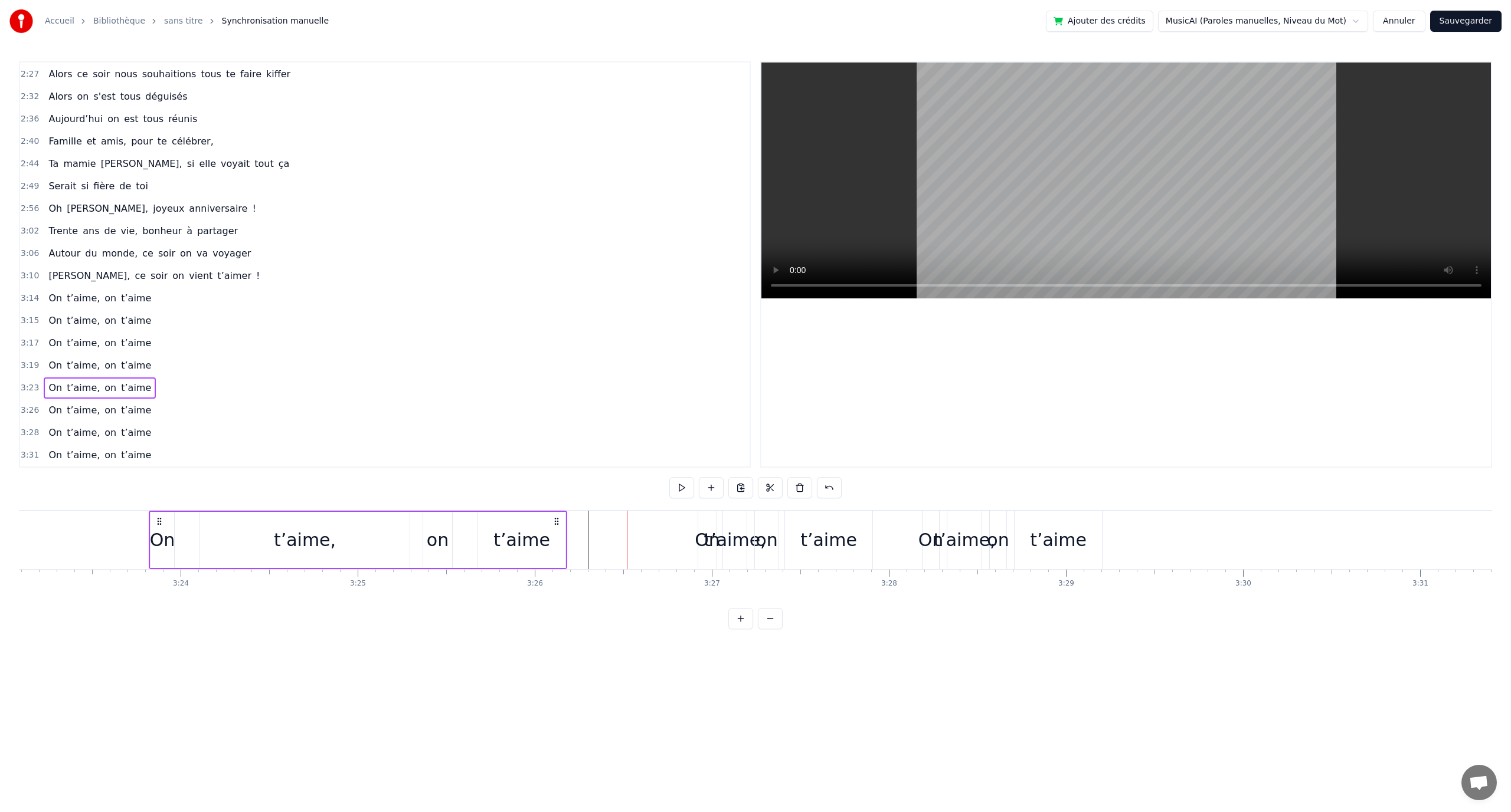
scroll to position [0, 35928]
click at [804, 533] on div "on" at bounding box center [797, 540] width 22 height 27
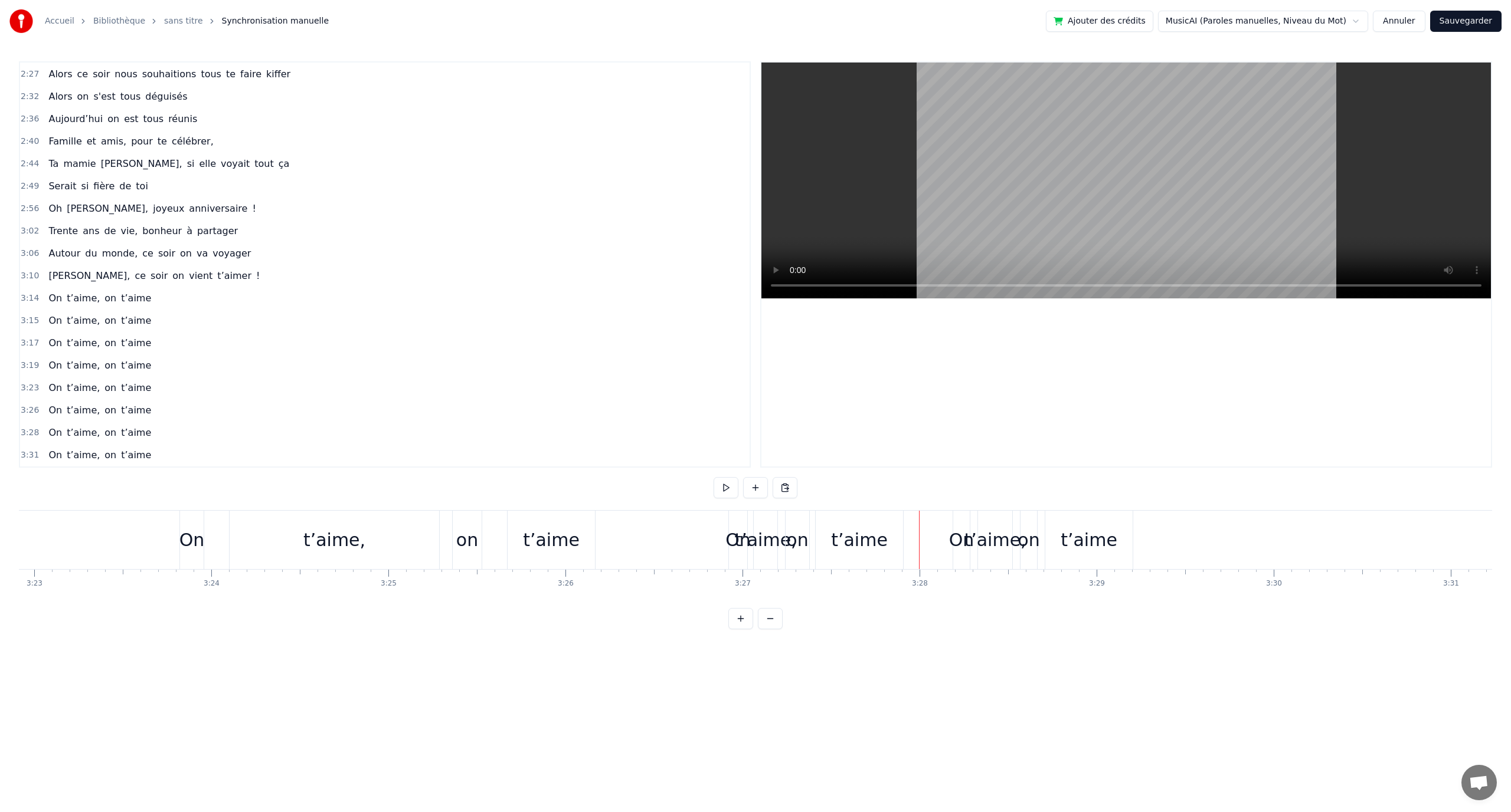
click at [881, 514] on div "t’aime" at bounding box center [859, 540] width 87 height 58
click at [962, 520] on div "On" at bounding box center [962, 540] width 17 height 58
click at [1027, 514] on div "on" at bounding box center [1030, 540] width 17 height 56
type input "**"
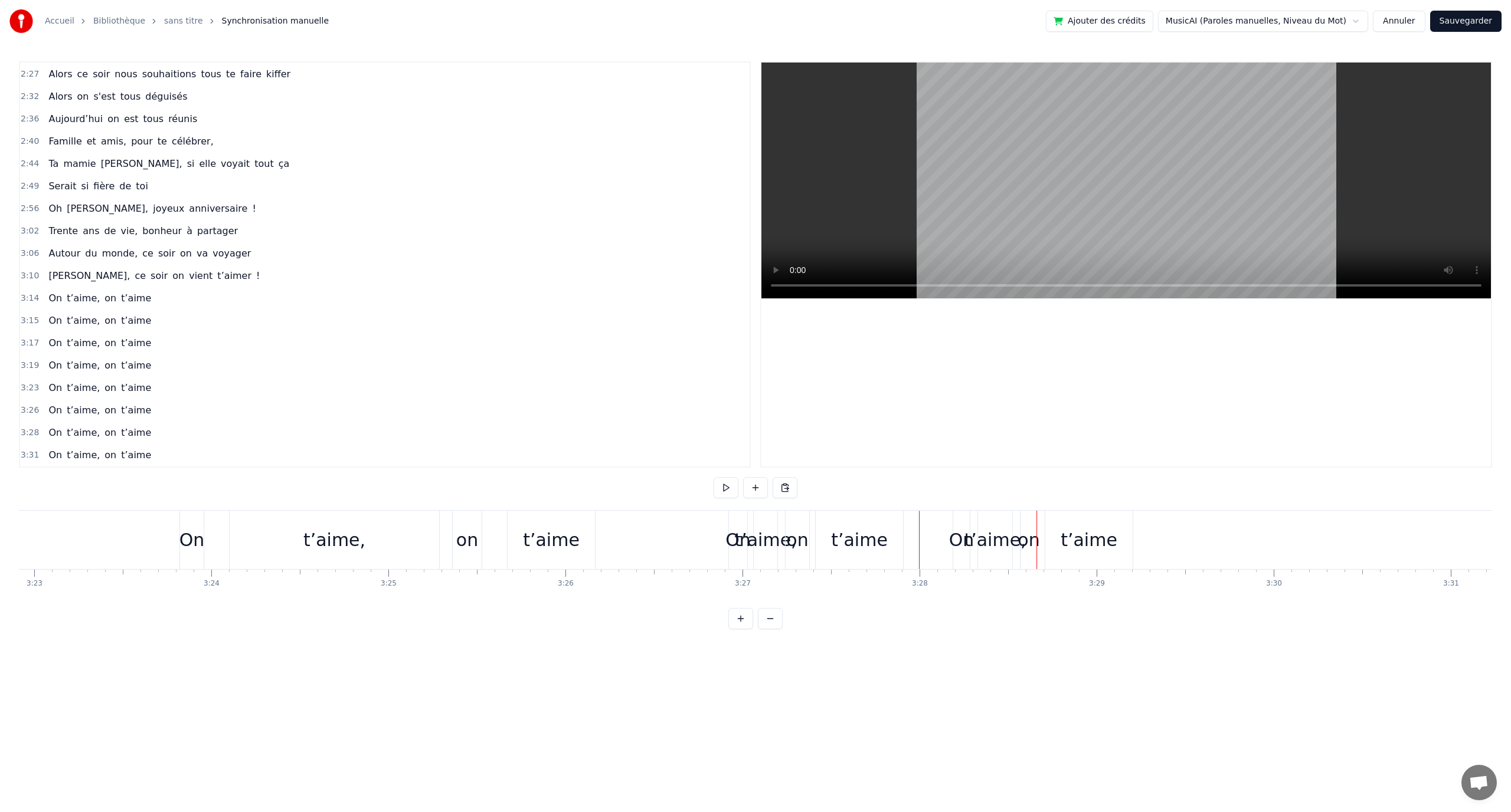
click at [1038, 515] on div "On t’aime, on t’aime" at bounding box center [1044, 540] width 183 height 58
click at [1128, 512] on div "t’aime" at bounding box center [1089, 540] width 87 height 58
click at [1038, 513] on div "On t’aime, on t’aime" at bounding box center [1044, 540] width 183 height 58
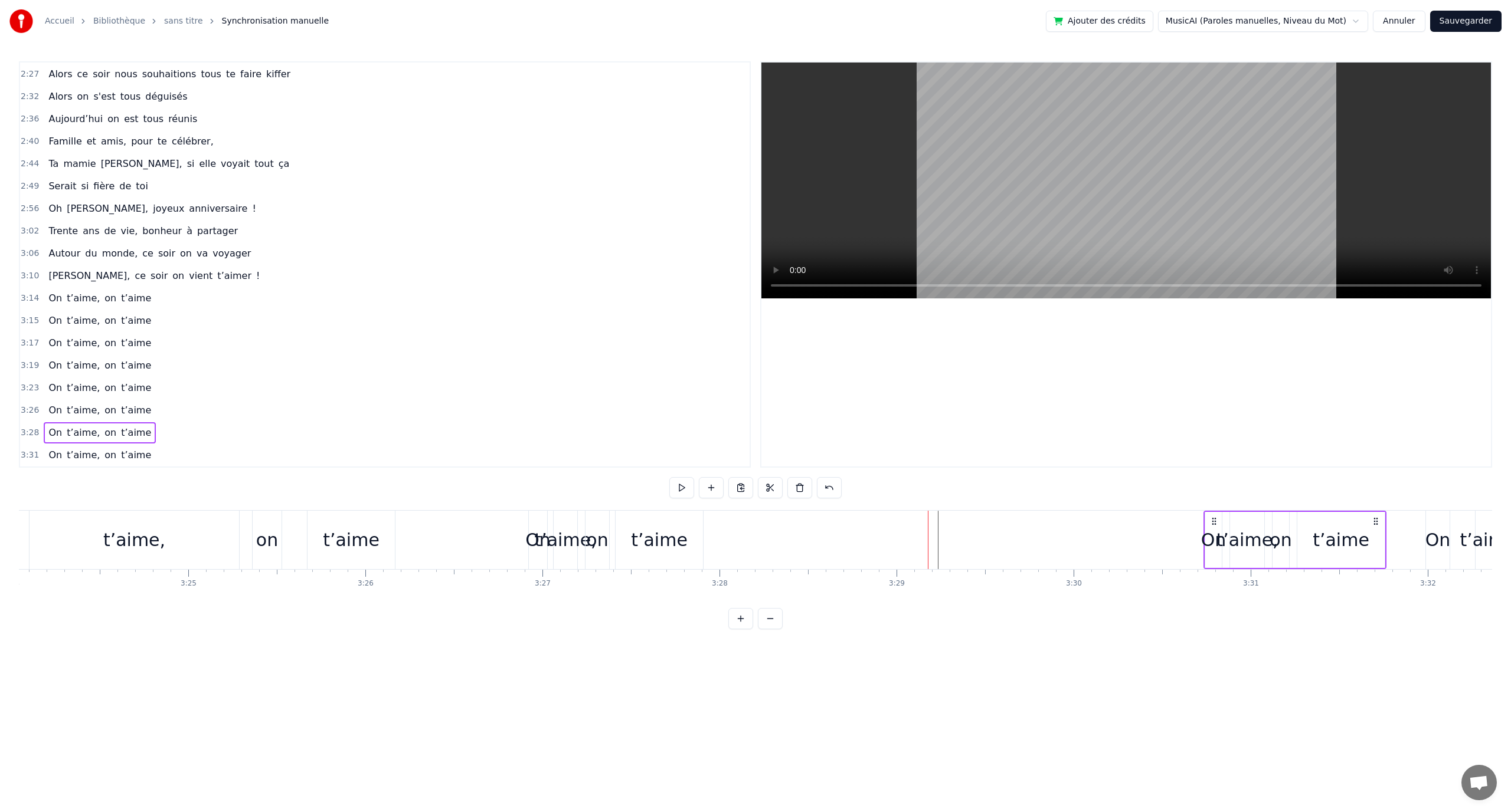
scroll to position [0, 36129]
drag, startPoint x: 968, startPoint y: 518, endPoint x: 1121, endPoint y: 529, distance: 153.4
click at [1119, 530] on div "On t’aime, on t’aime" at bounding box center [1196, 540] width 183 height 58
click at [606, 542] on div "on" at bounding box center [597, 540] width 22 height 27
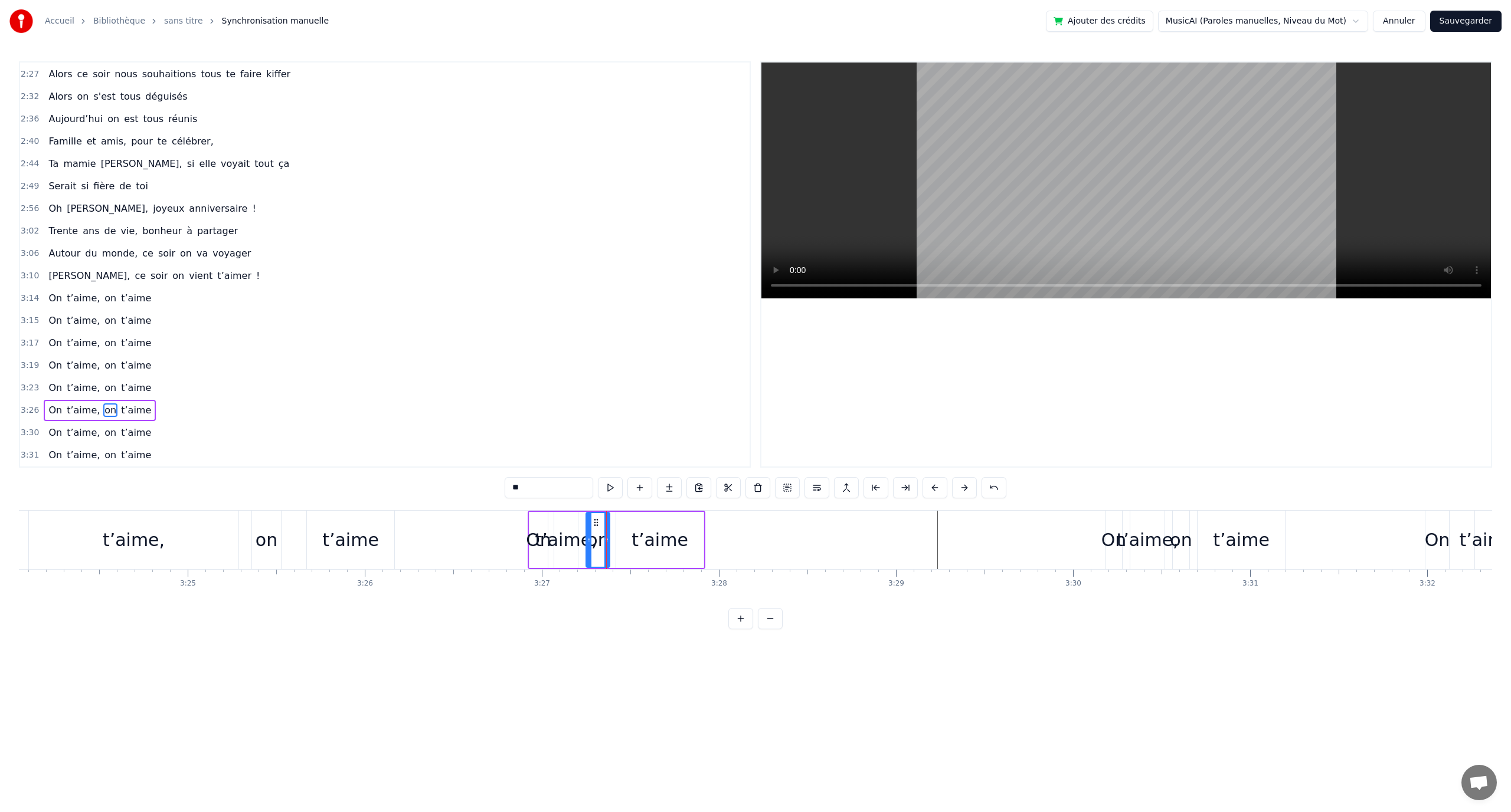
click at [572, 513] on div "t’aime," at bounding box center [566, 540] width 23 height 56
type input "*******"
click at [580, 509] on div "0:12 En quatre- vingt- quinze à [GEOGRAPHIC_DATA] la ville Rose 0:16 Un petit a…" at bounding box center [755, 345] width 1473 height 568
click at [585, 513] on div "On t’aime, on t’aime" at bounding box center [617, 540] width 178 height 58
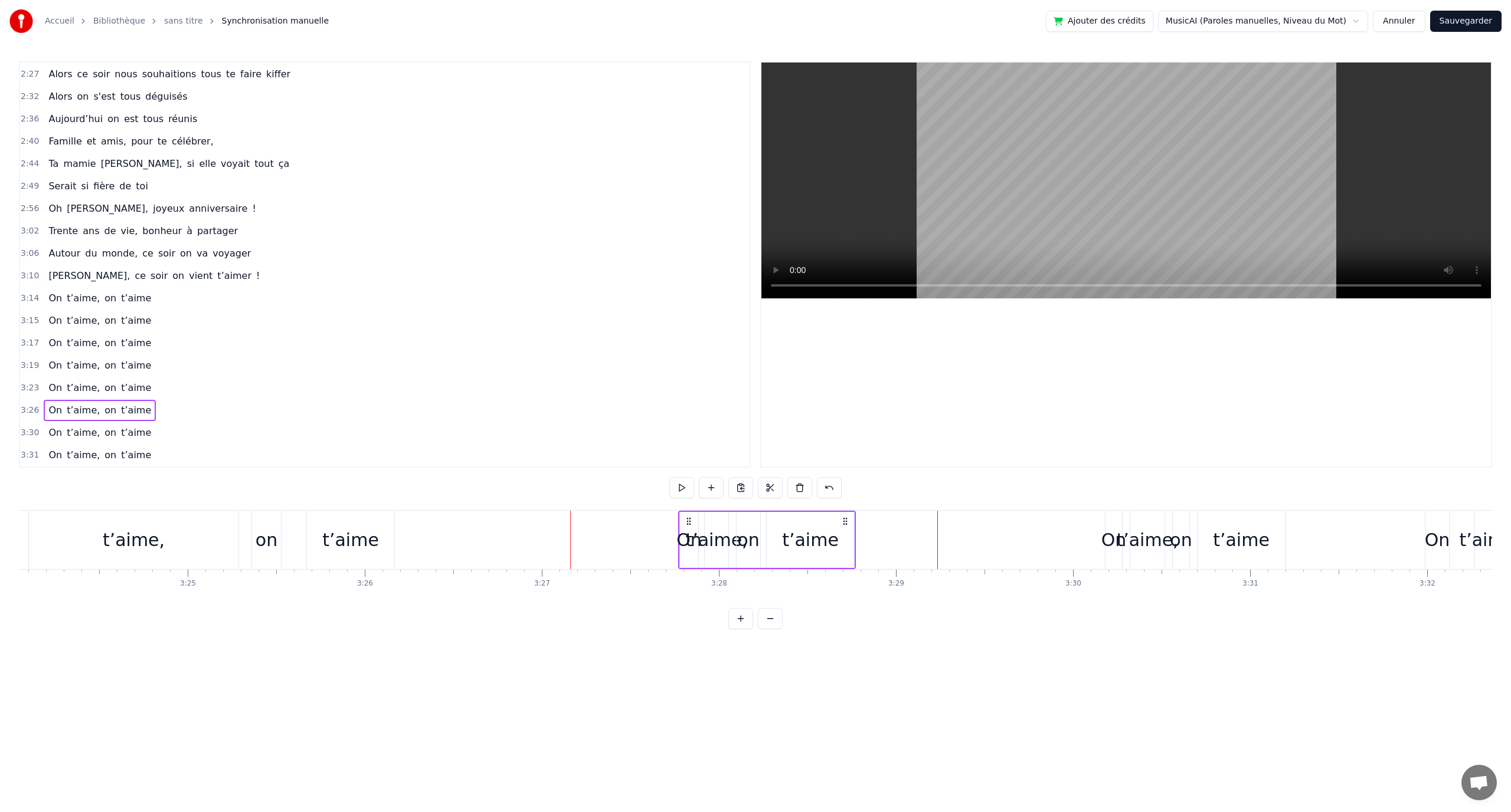
drag, startPoint x: 692, startPoint y: 519, endPoint x: 836, endPoint y: 524, distance: 144.1
click at [841, 524] on icon at bounding box center [845, 521] width 9 height 9
click at [815, 538] on div "t’aime" at bounding box center [804, 540] width 56 height 27
drag, startPoint x: 771, startPoint y: 522, endPoint x: 790, endPoint y: 535, distance: 23.0
click at [888, 524] on icon at bounding box center [887, 523] width 9 height 9
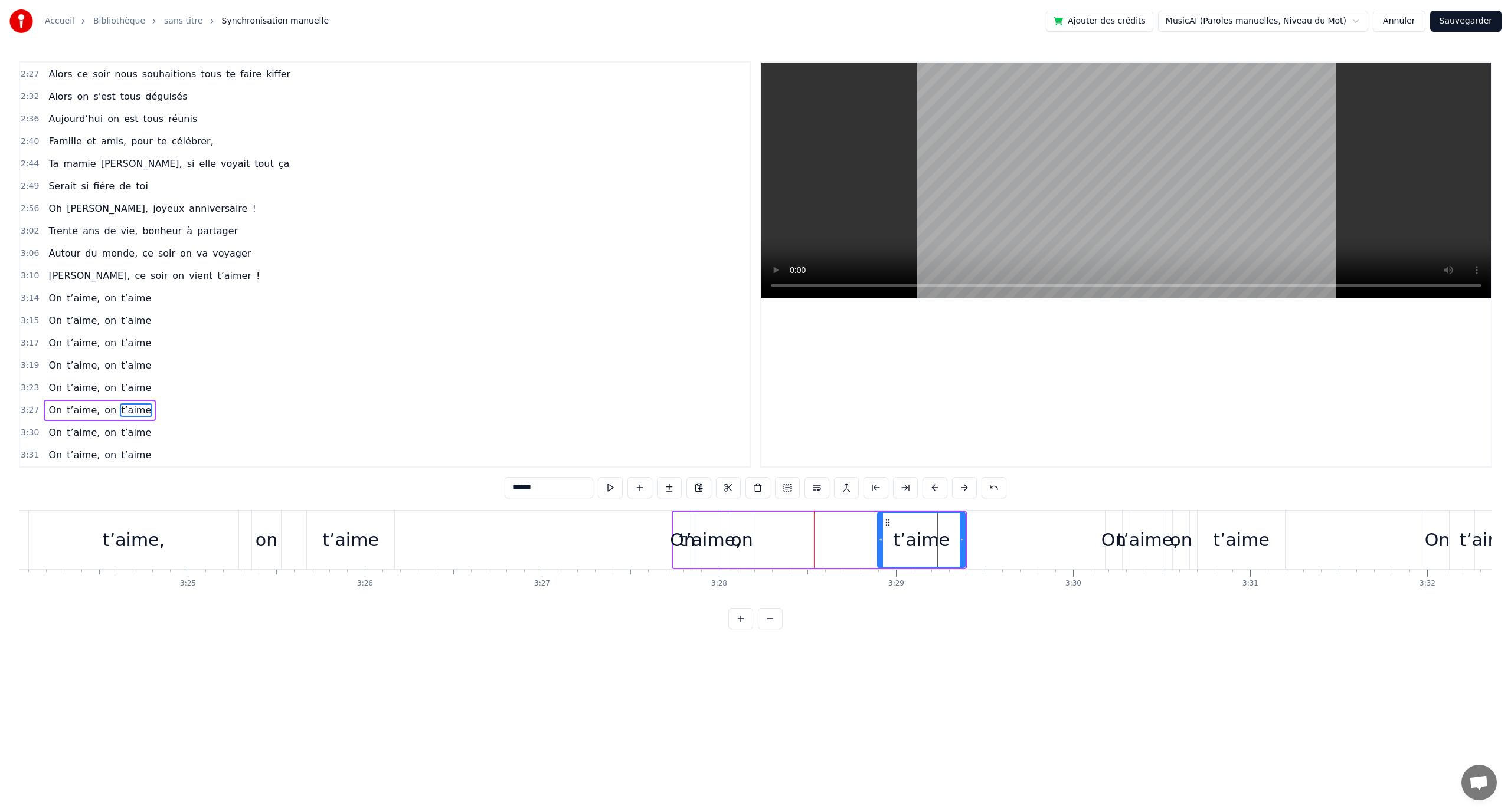
click at [714, 542] on div "t’aime," at bounding box center [709, 540] width 62 height 27
click at [745, 528] on div "on" at bounding box center [742, 540] width 22 height 27
type input "**"
drag, startPoint x: 738, startPoint y: 523, endPoint x: 768, endPoint y: 537, distance: 33.1
click at [853, 528] on div "on" at bounding box center [858, 540] width 22 height 54
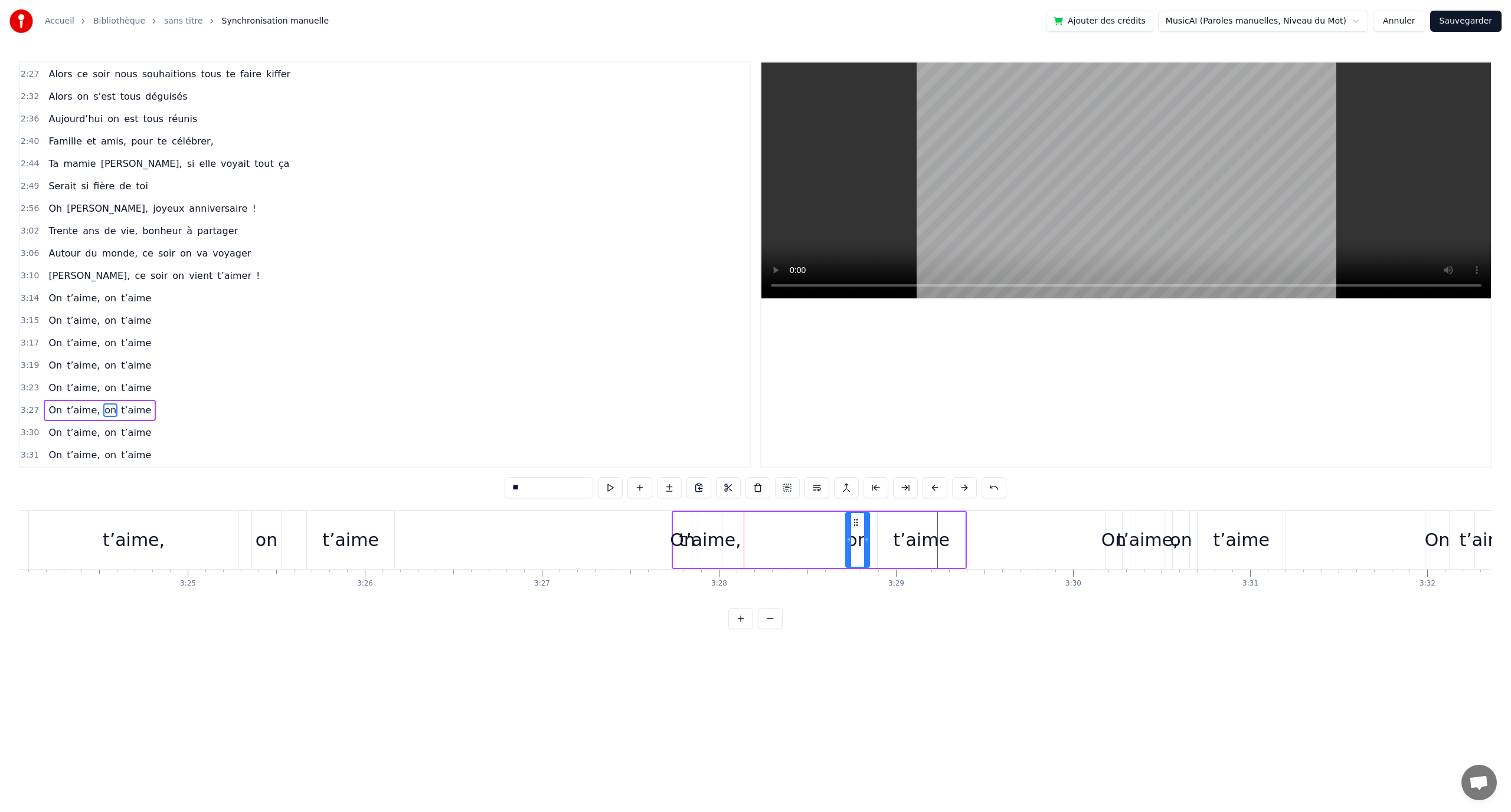
click at [737, 539] on div "On t’aime, on t’aime" at bounding box center [819, 540] width 295 height 58
click at [717, 528] on div "t’aime," at bounding box center [709, 540] width 62 height 27
drag, startPoint x: 710, startPoint y: 520, endPoint x: 758, endPoint y: 528, distance: 48.7
click at [773, 527] on icon at bounding box center [774, 523] width 9 height 9
click at [699, 540] on div "On t’aime, on t’aime" at bounding box center [819, 540] width 295 height 58
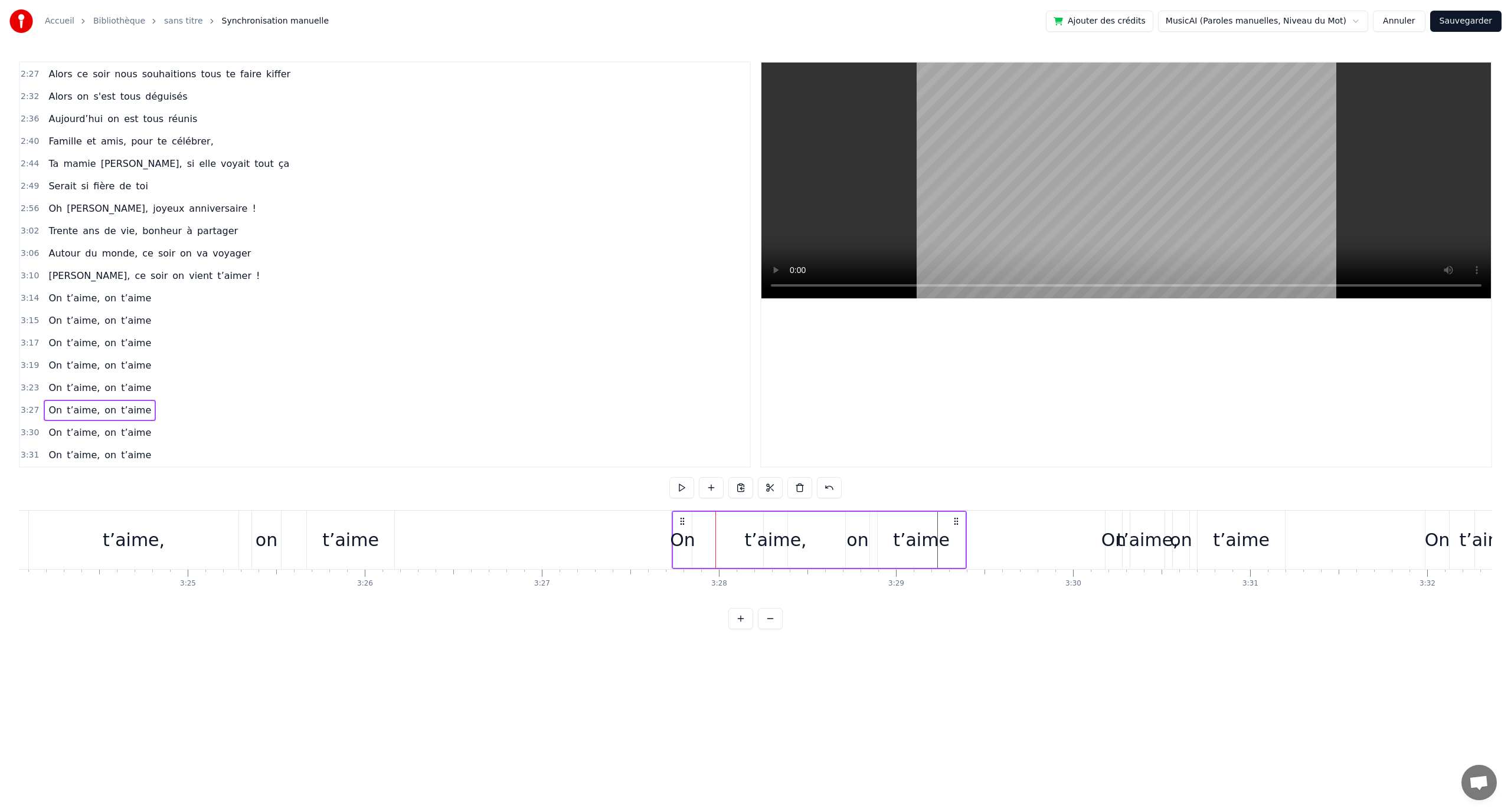
click at [690, 539] on div "On" at bounding box center [682, 540] width 26 height 27
drag, startPoint x: 684, startPoint y: 518, endPoint x: 713, endPoint y: 520, distance: 29.1
click at [713, 520] on icon at bounding box center [713, 523] width 9 height 9
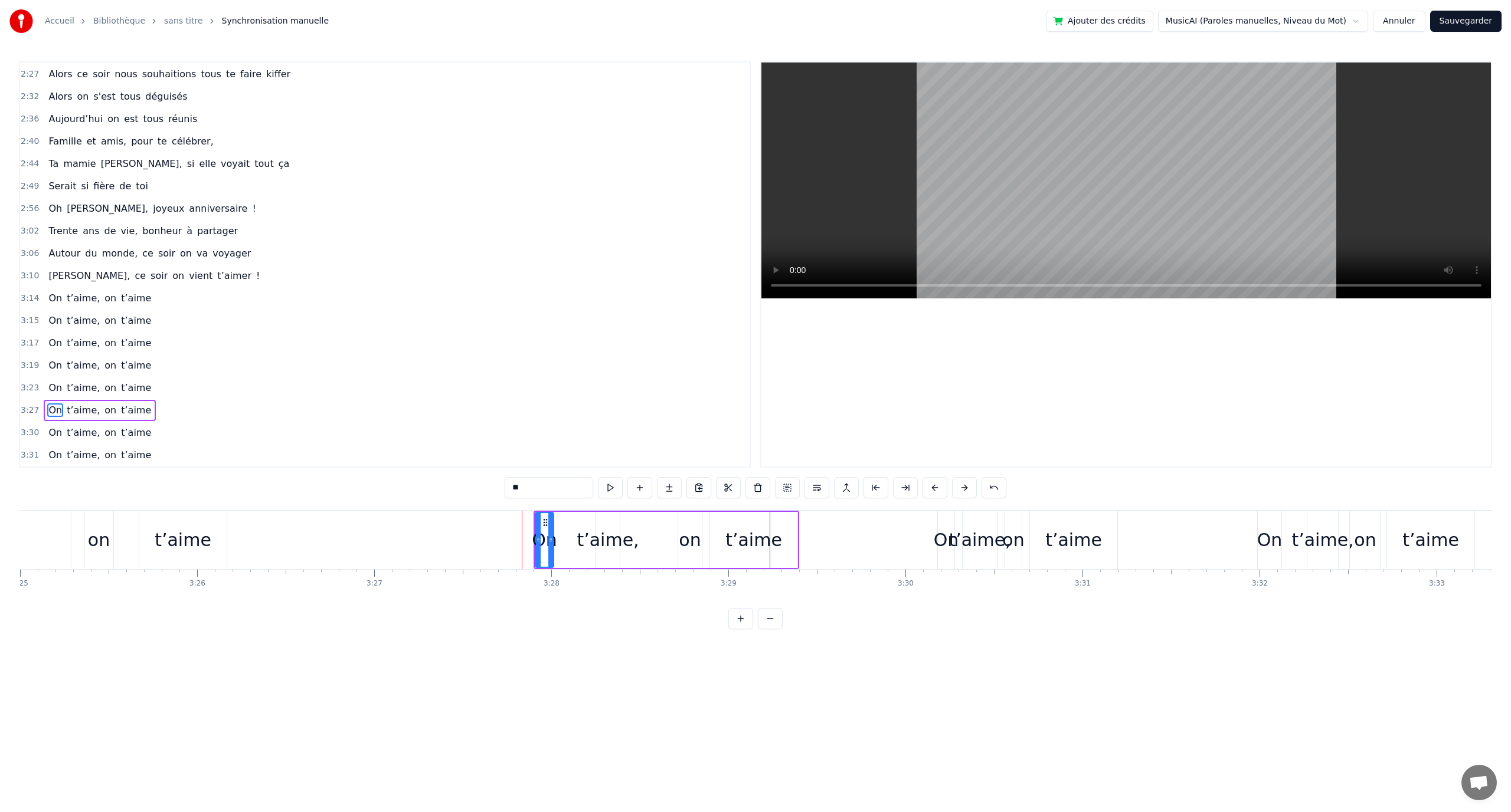
scroll to position [0, 36311]
click at [949, 545] on div "t’aime," at bounding box center [964, 540] width 62 height 27
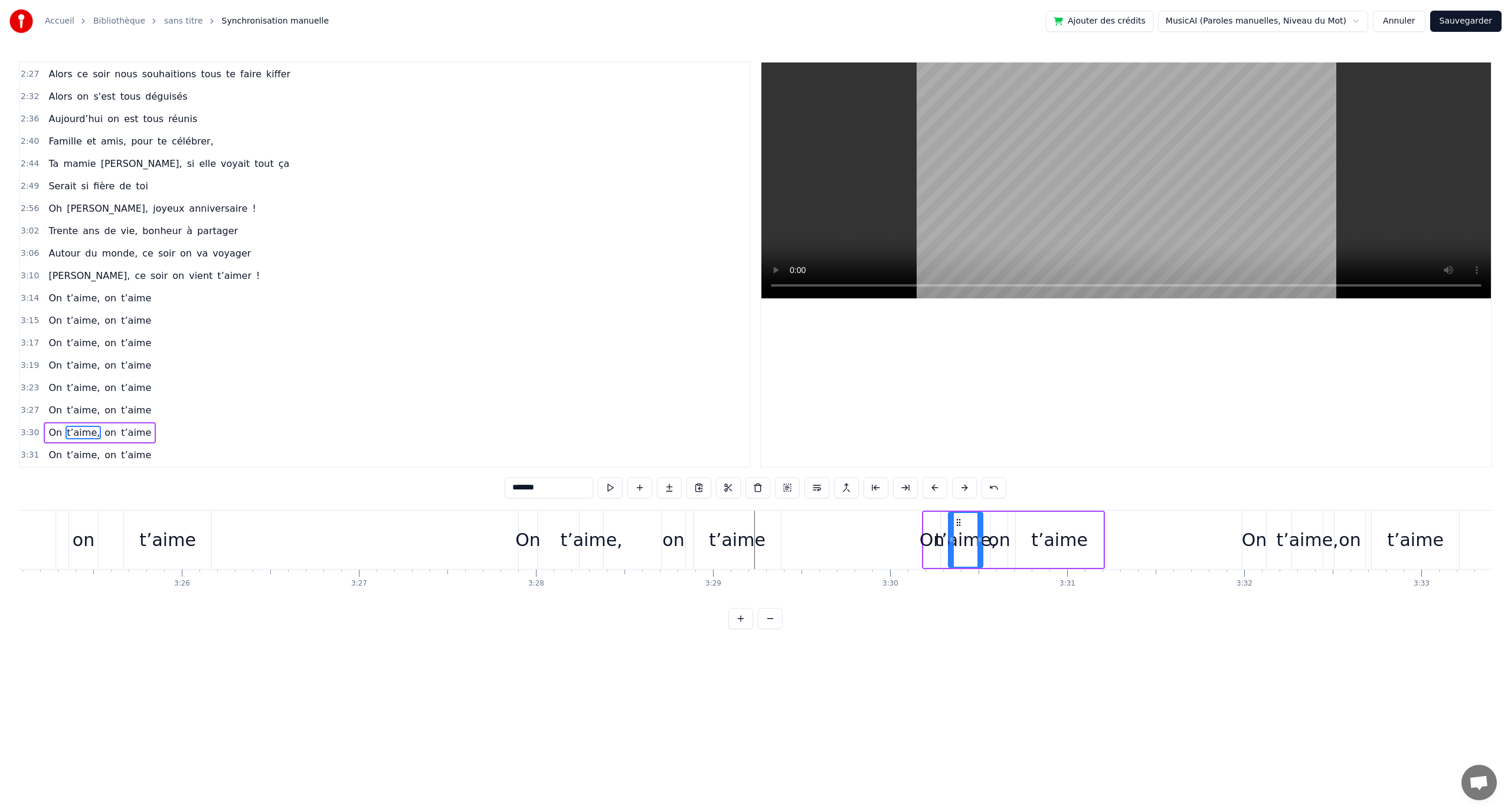
click at [938, 538] on div "On" at bounding box center [932, 540] width 26 height 27
drag, startPoint x: 933, startPoint y: 524, endPoint x: 900, endPoint y: 525, distance: 33.0
click at [900, 525] on icon at bounding box center [900, 523] width 9 height 9
click at [947, 539] on div "t’aime," at bounding box center [965, 540] width 62 height 27
drag, startPoint x: 960, startPoint y: 520, endPoint x: 983, endPoint y: 528, distance: 24.4
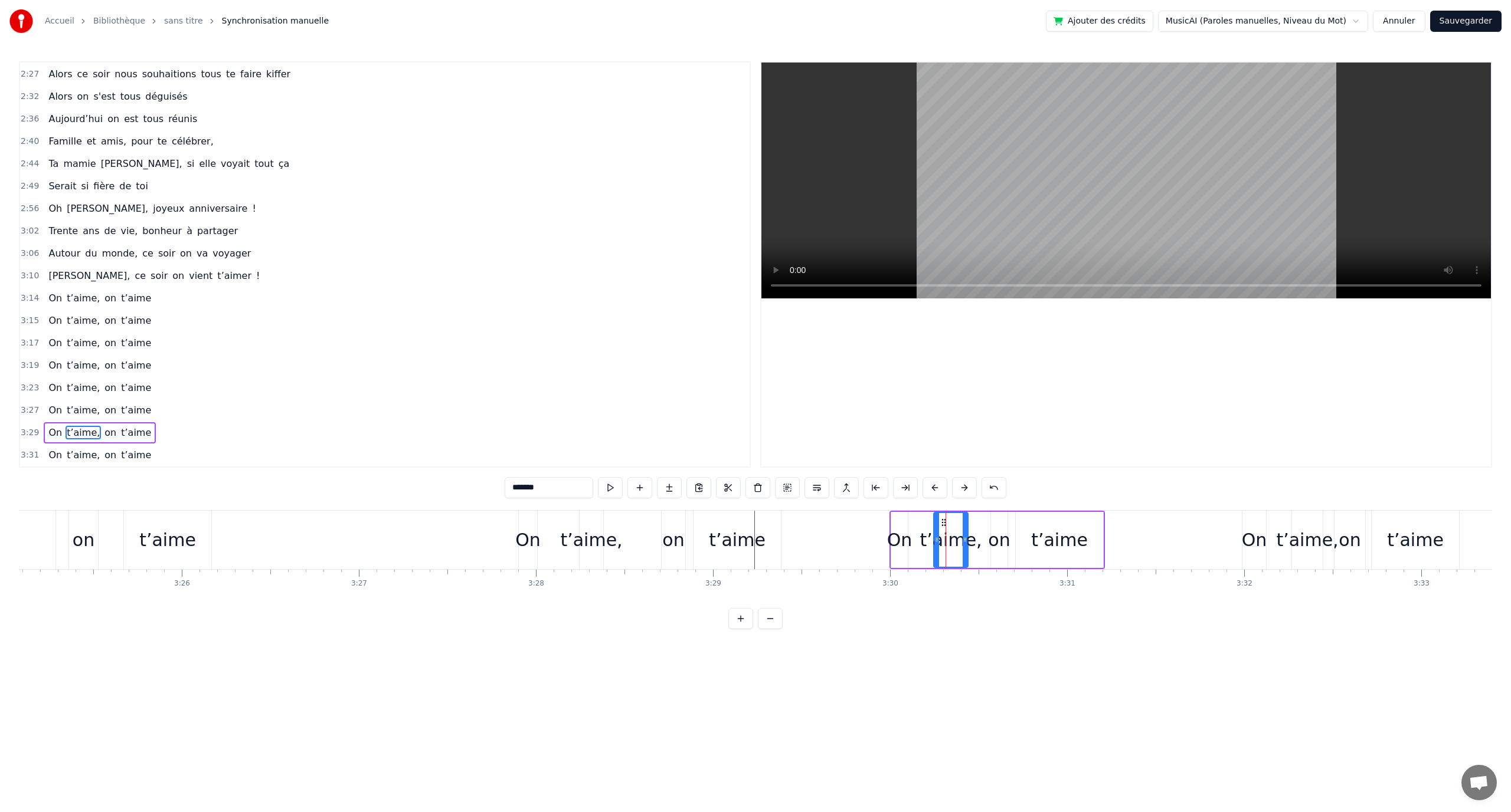
click at [946, 520] on icon at bounding box center [943, 523] width 9 height 9
click at [1036, 532] on div "t’aime" at bounding box center [1060, 540] width 56 height 27
drag, startPoint x: 1026, startPoint y: 520, endPoint x: 1065, endPoint y: 526, distance: 39.5
click at [1065, 526] on div at bounding box center [1063, 540] width 5 height 54
drag, startPoint x: 1068, startPoint y: 520, endPoint x: 1094, endPoint y: 526, distance: 26.7
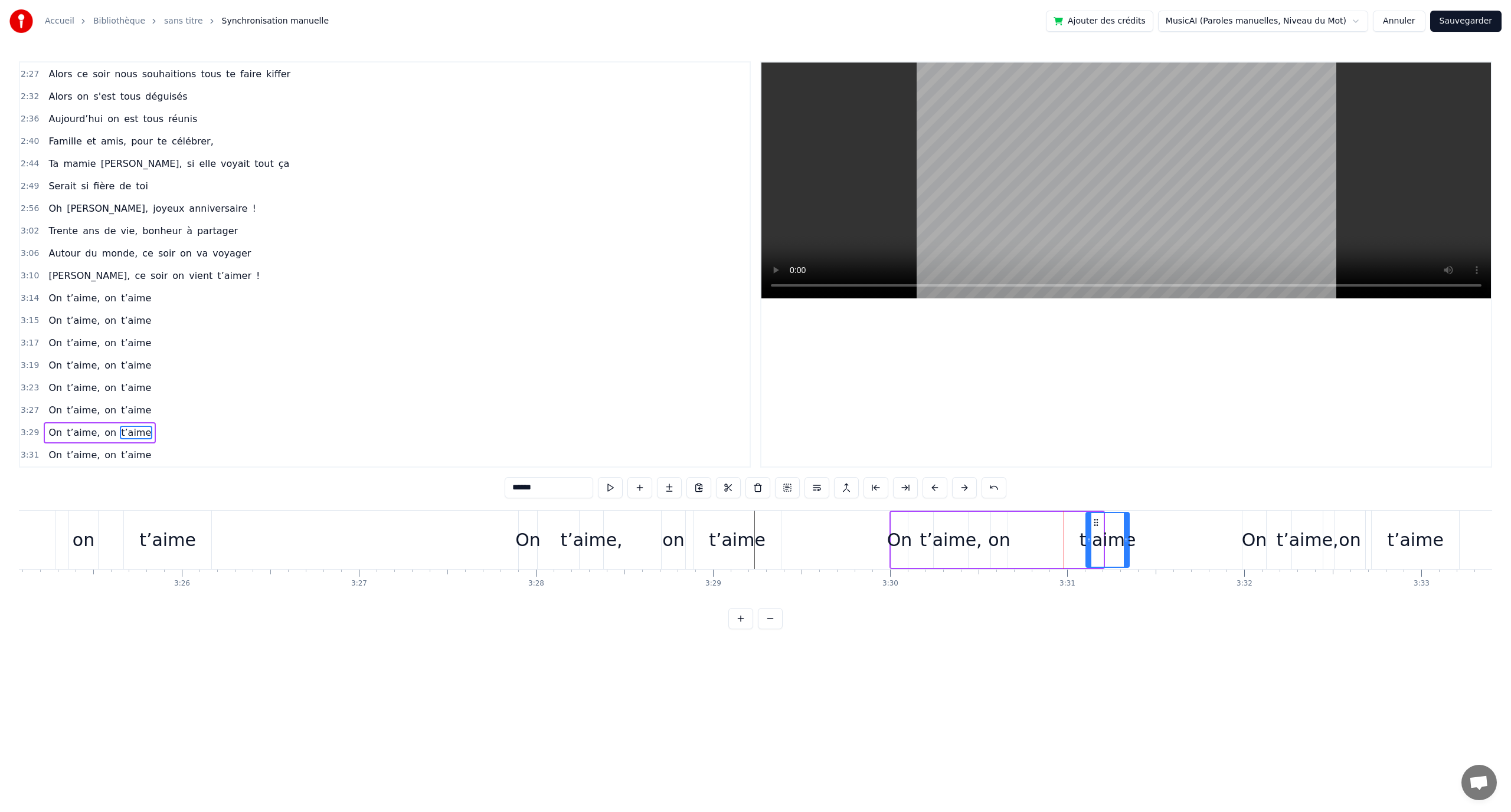
click at [1094, 526] on icon at bounding box center [1095, 523] width 9 height 9
drag, startPoint x: 1126, startPoint y: 537, endPoint x: 1115, endPoint y: 541, distance: 11.7
click at [1150, 542] on icon at bounding box center [1148, 539] width 5 height 9
click at [1005, 538] on div "on" at bounding box center [999, 540] width 22 height 27
drag, startPoint x: 1001, startPoint y: 522, endPoint x: 1048, endPoint y: 526, distance: 47.2
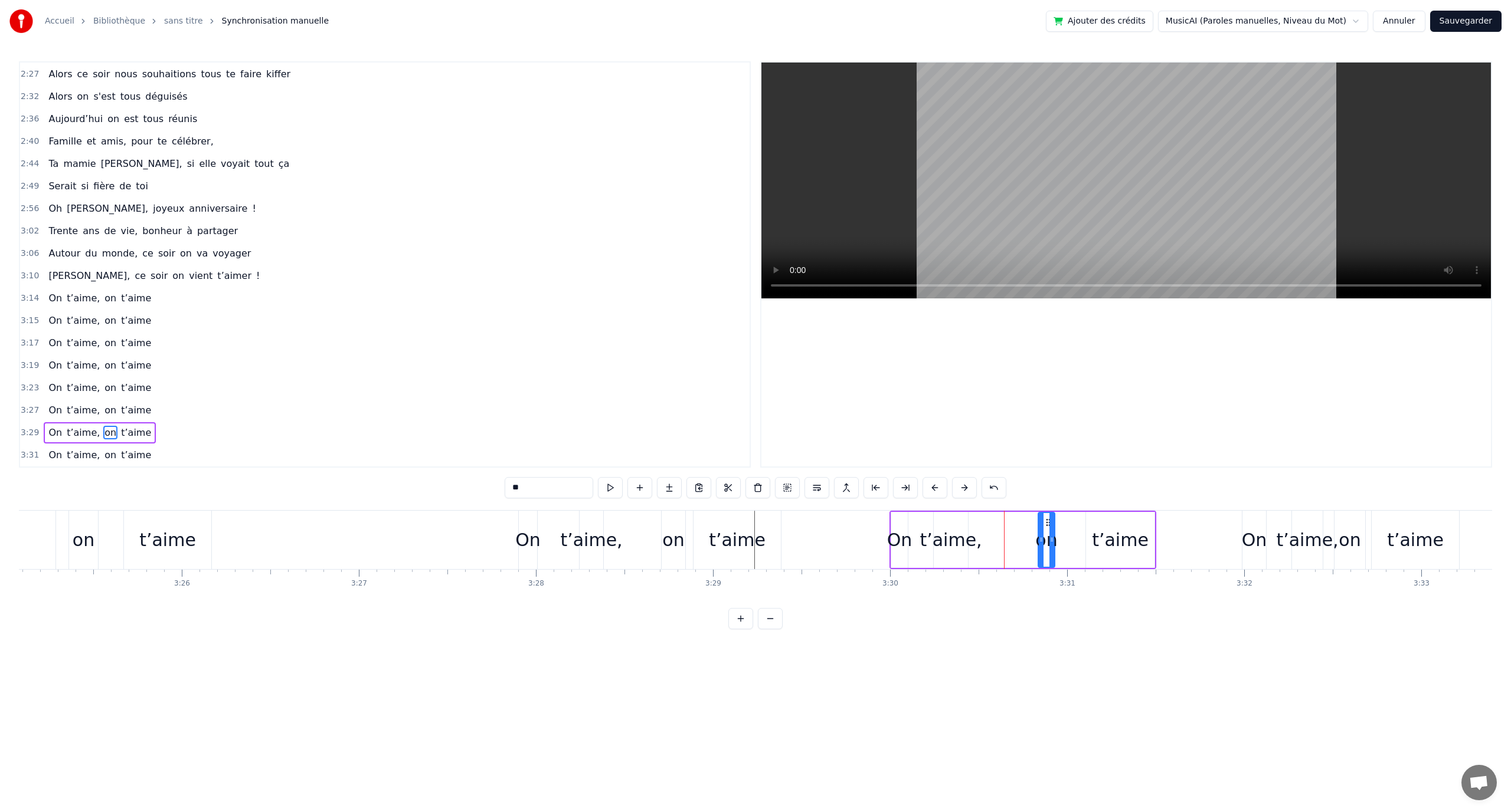
click at [1048, 526] on icon at bounding box center [1048, 523] width 9 height 9
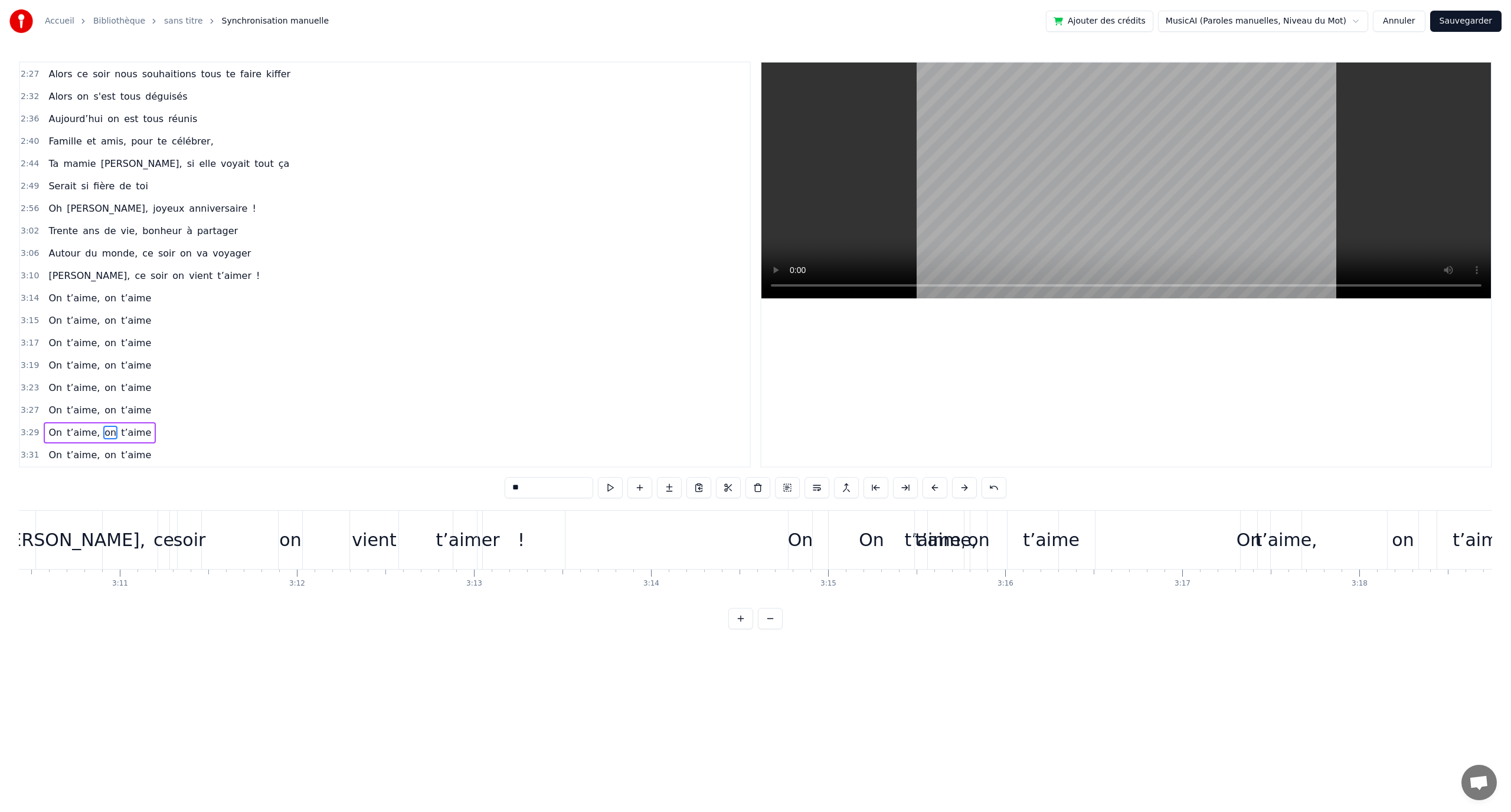
scroll to position [0, 33732]
click at [935, 533] on div "t’aime," at bounding box center [930, 540] width 62 height 27
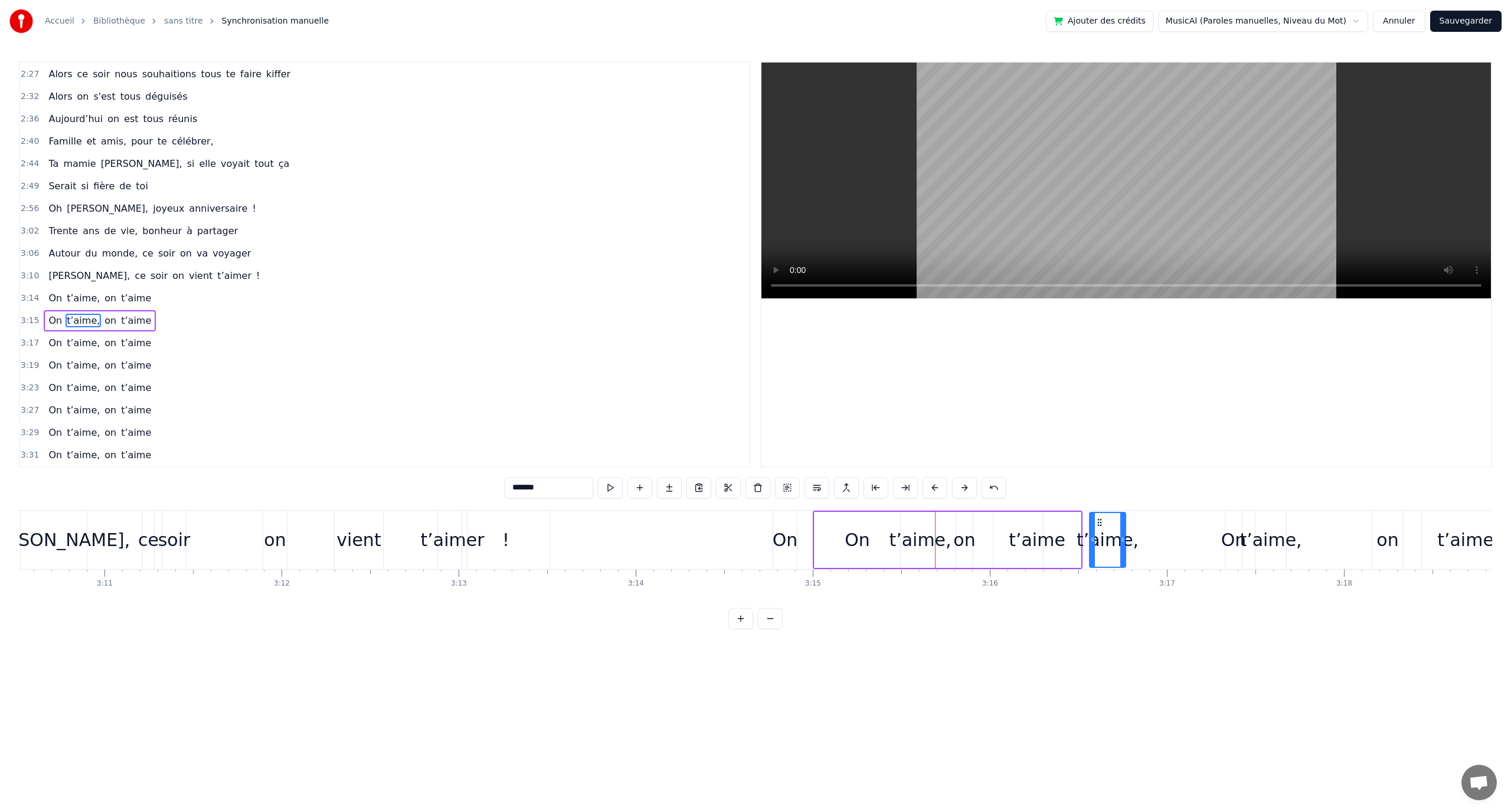
drag, startPoint x: 921, startPoint y: 523, endPoint x: 1100, endPoint y: 537, distance: 179.5
type input "**"
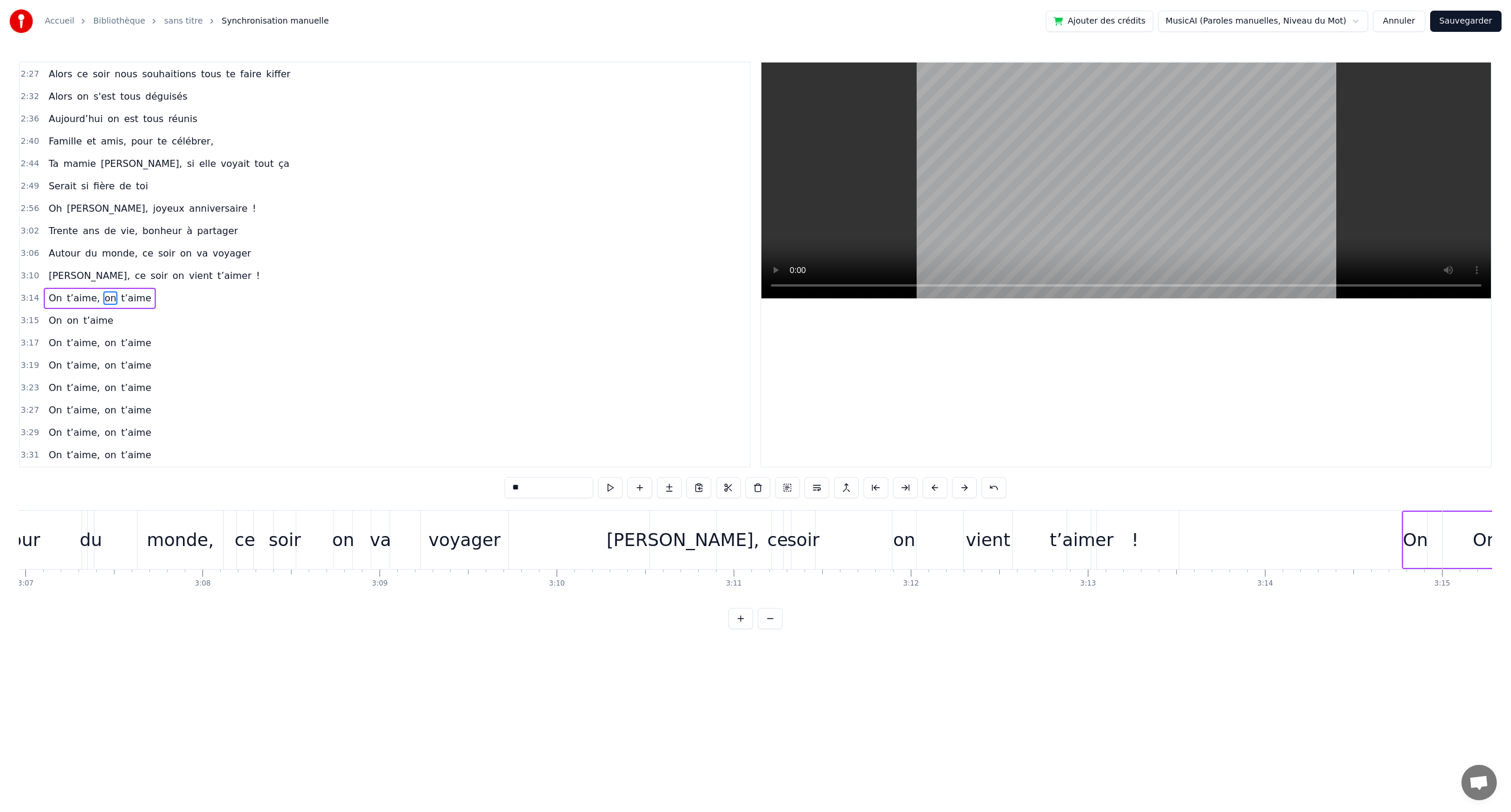
scroll to position [0, 32996]
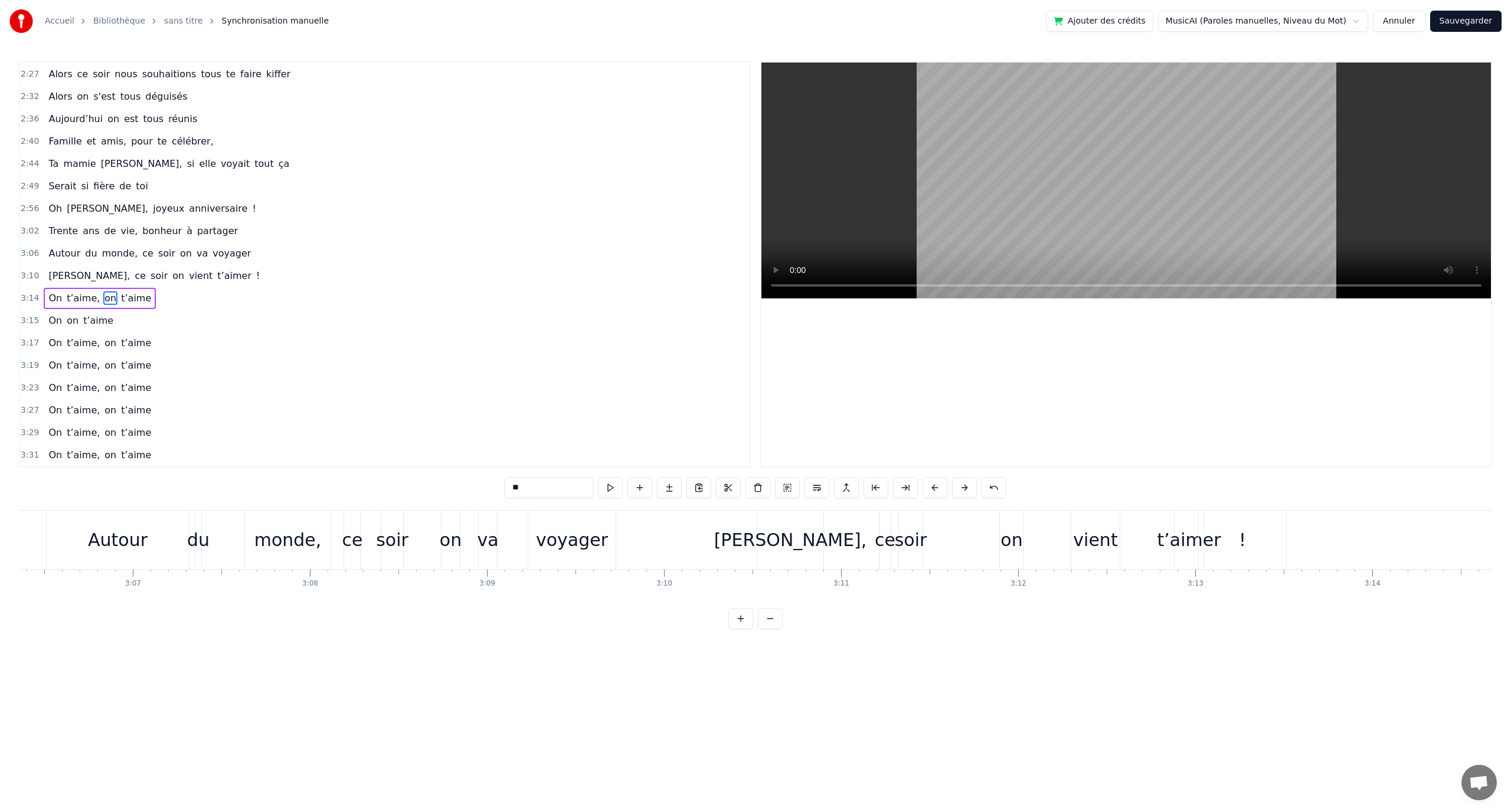
click at [721, 493] on button at bounding box center [726, 488] width 25 height 22
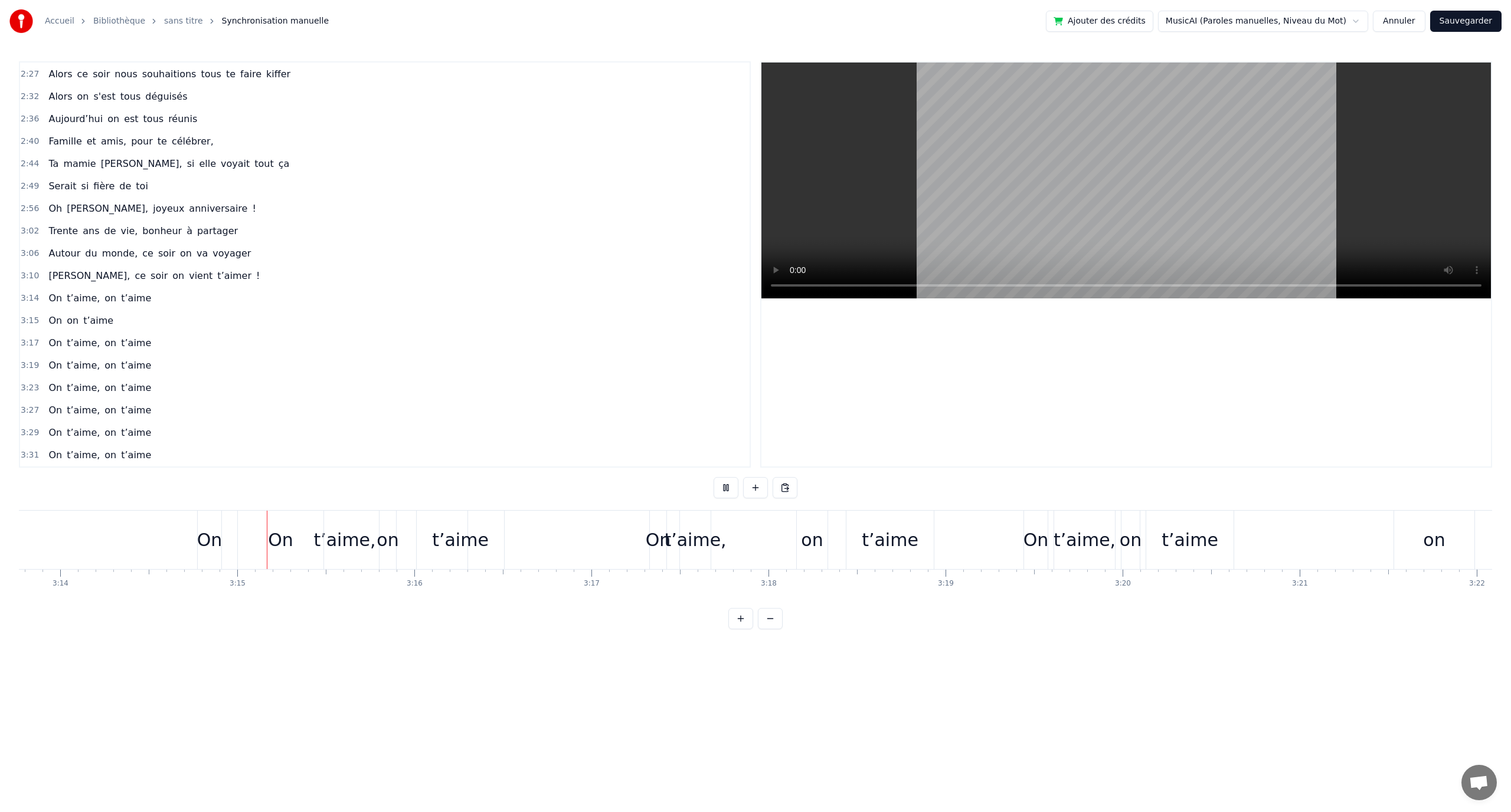
scroll to position [0, 34385]
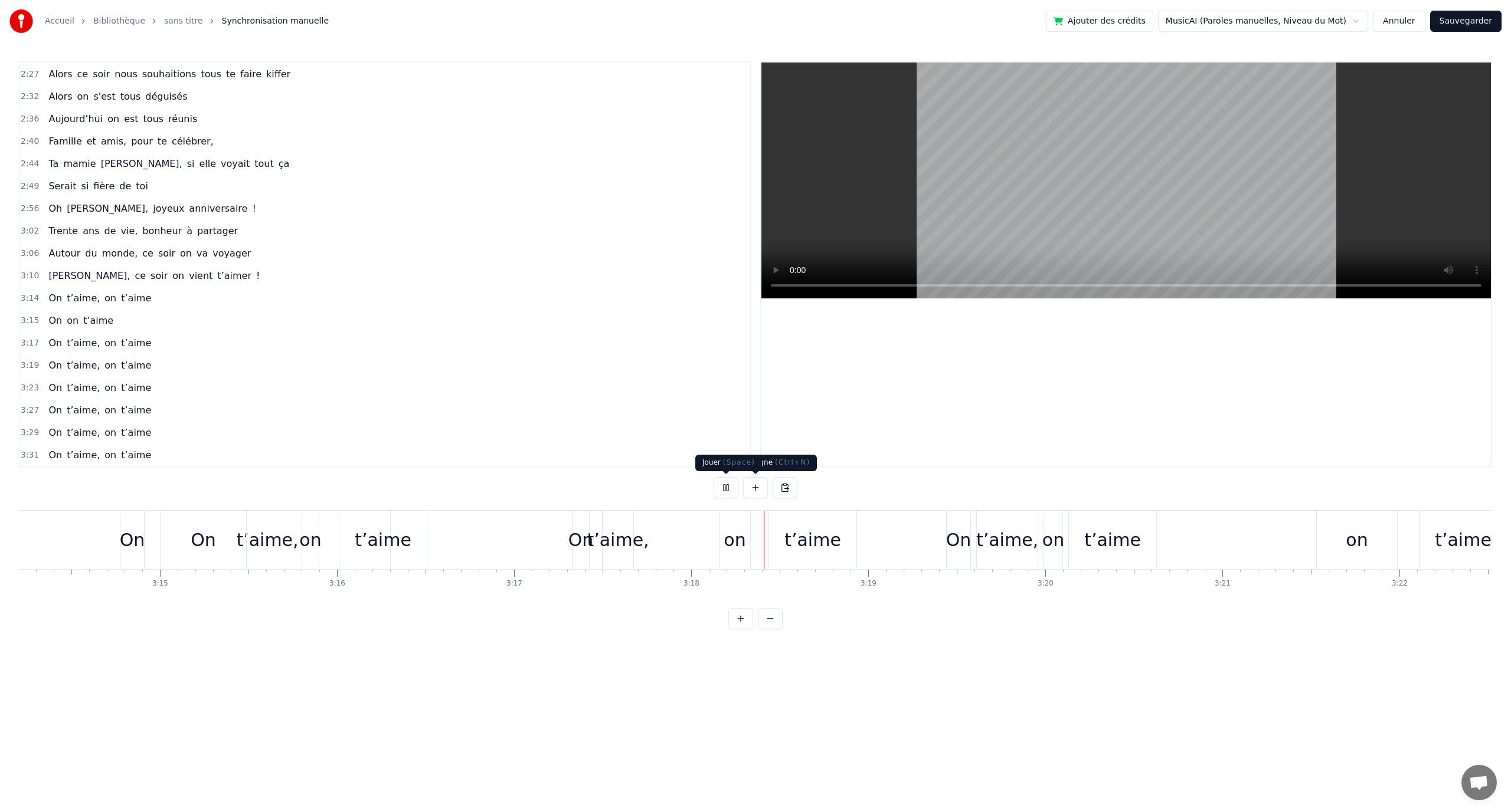
click at [727, 489] on button at bounding box center [726, 488] width 25 height 22
click at [625, 537] on div "t’aime," at bounding box center [617, 540] width 62 height 27
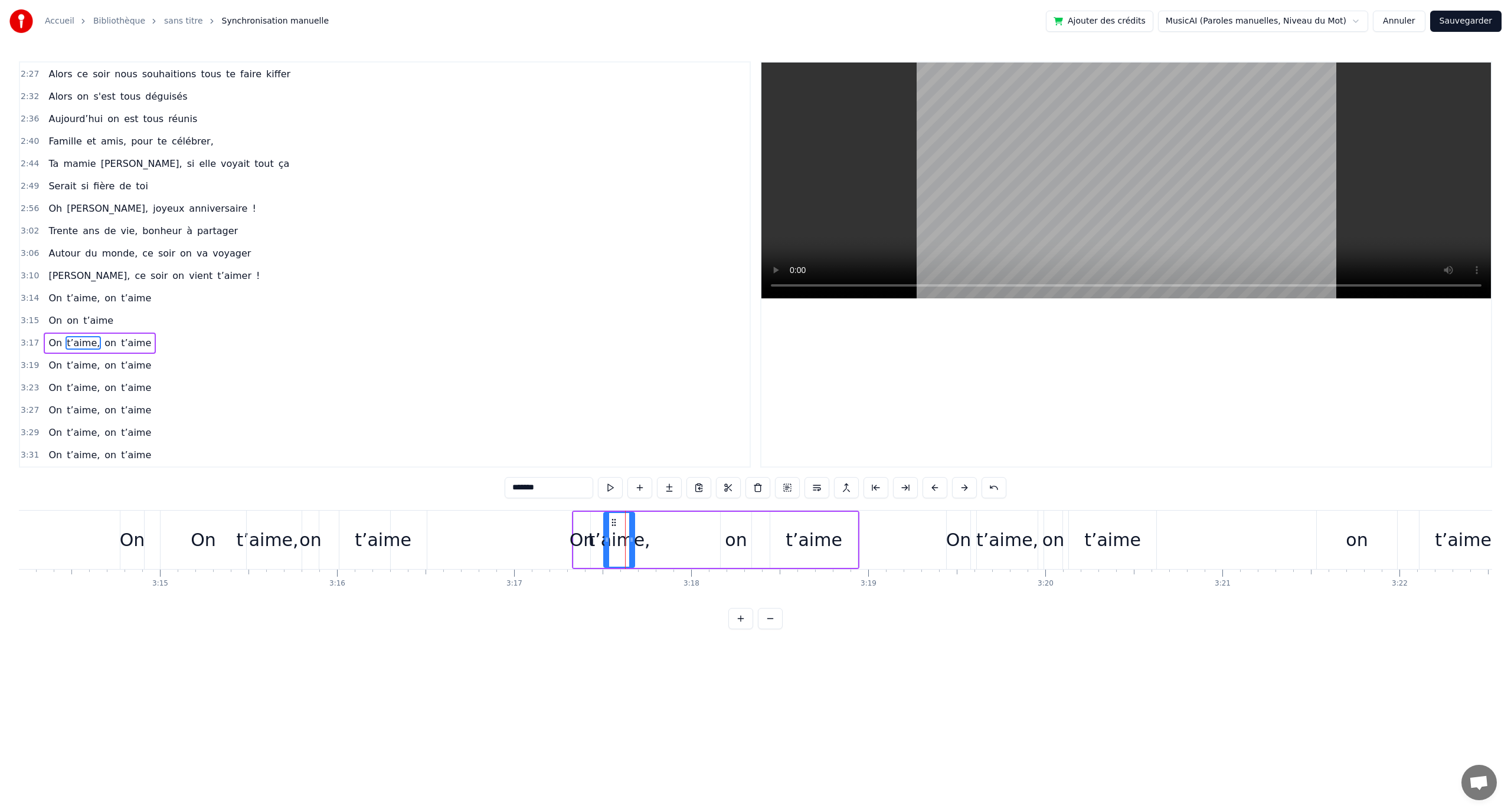
click at [596, 540] on div "t’aime," at bounding box center [618, 540] width 62 height 27
click at [618, 532] on div "t’aime," at bounding box center [618, 540] width 62 height 27
drag, startPoint x: 618, startPoint y: 523, endPoint x: 733, endPoint y: 526, distance: 115.0
click at [630, 521] on icon at bounding box center [631, 523] width 9 height 9
click at [746, 534] on div "on" at bounding box center [735, 540] width 22 height 27
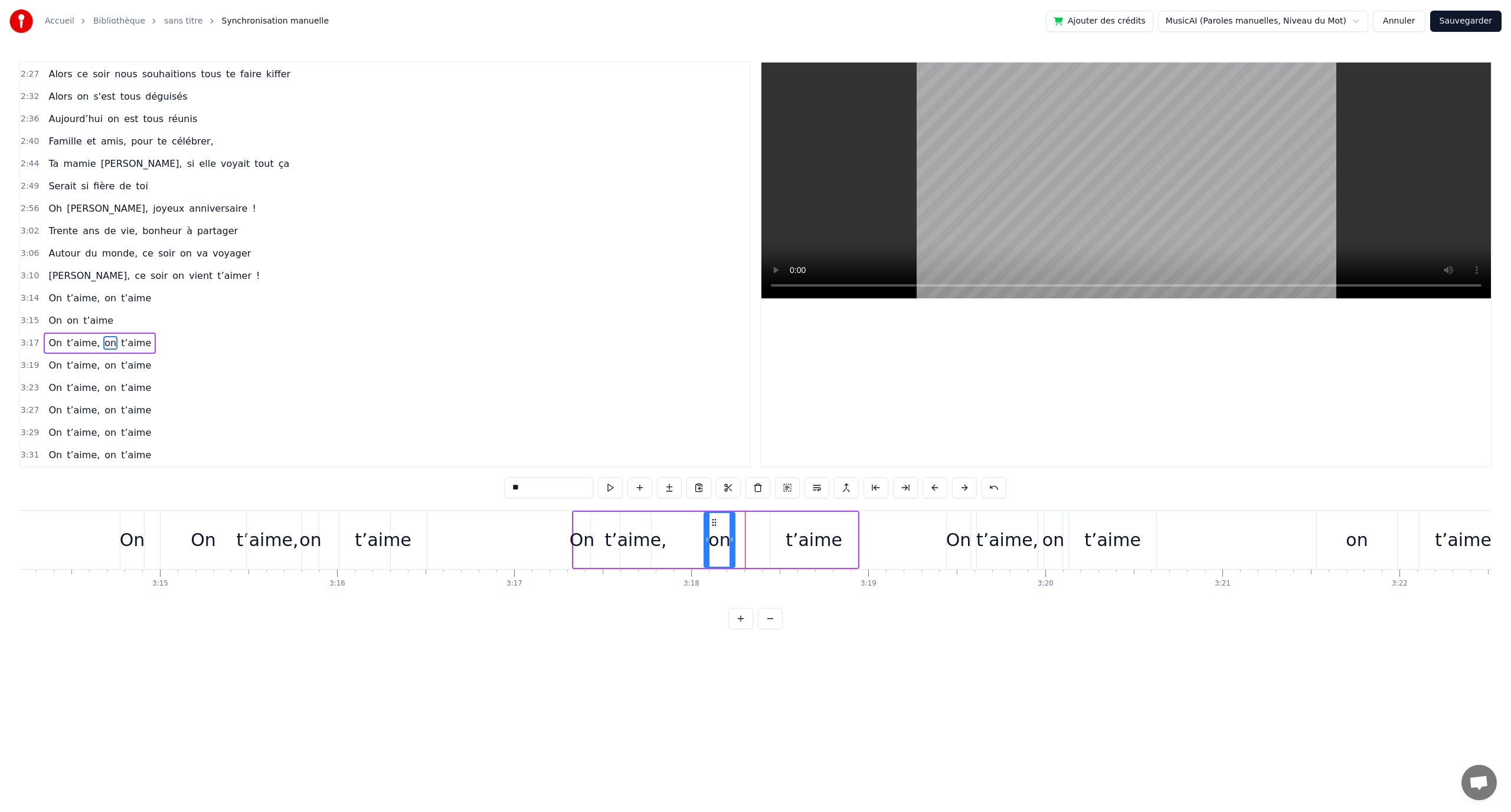
drag, startPoint x: 723, startPoint y: 522, endPoint x: 737, endPoint y: 518, distance: 14.6
click at [713, 520] on icon at bounding box center [714, 523] width 9 height 9
click at [801, 533] on div "t’aime" at bounding box center [814, 540] width 56 height 27
type input "******"
click at [490, 538] on div "On t’aime, on t’aime" at bounding box center [814, 540] width 1390 height 58
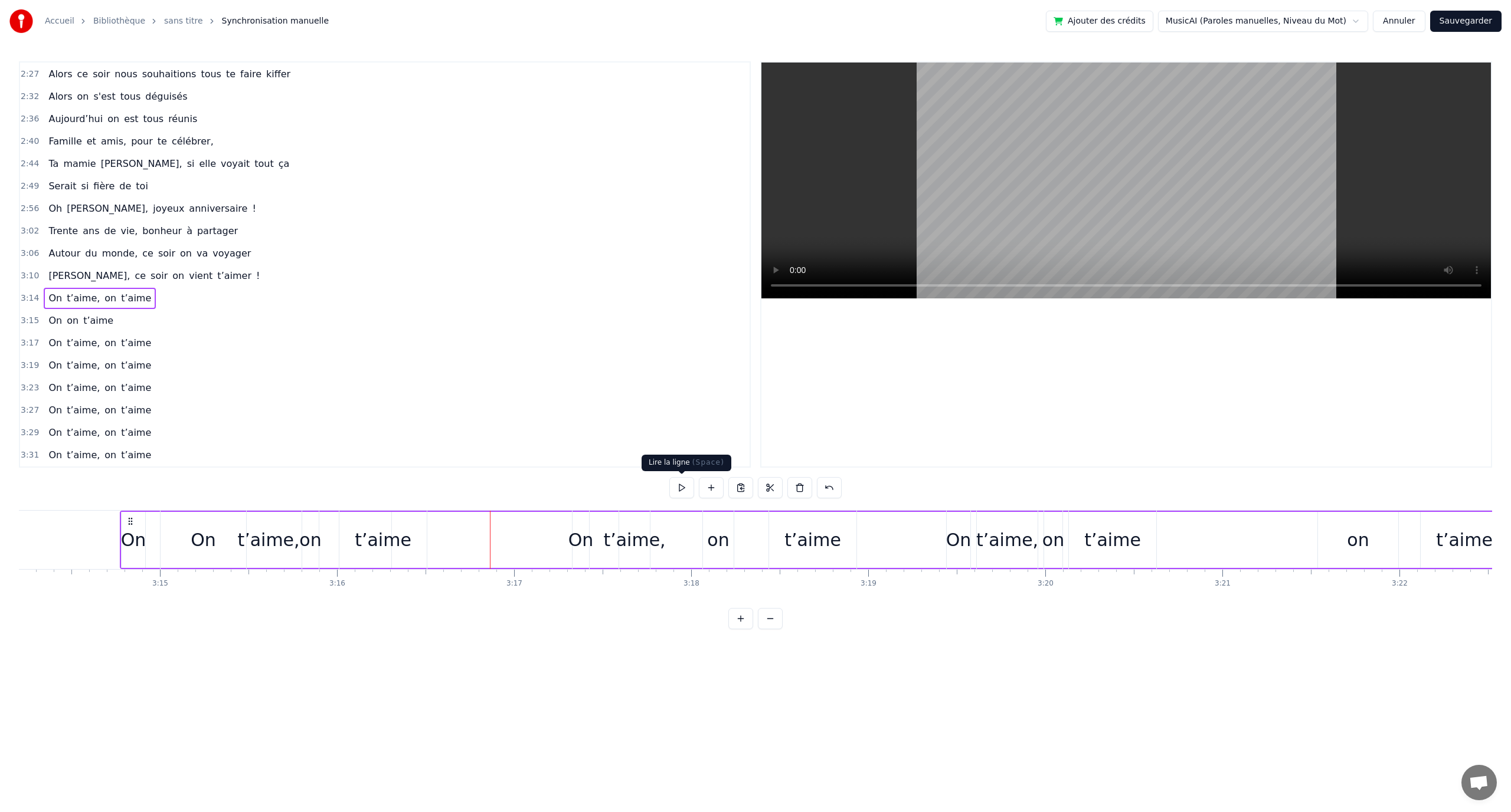
click at [681, 488] on button at bounding box center [682, 488] width 25 height 22
click at [678, 486] on button at bounding box center [682, 488] width 25 height 22
click at [685, 488] on button at bounding box center [682, 488] width 25 height 22
drag, startPoint x: 686, startPoint y: 488, endPoint x: 673, endPoint y: 494, distance: 14.3
click at [687, 489] on button at bounding box center [682, 488] width 25 height 22
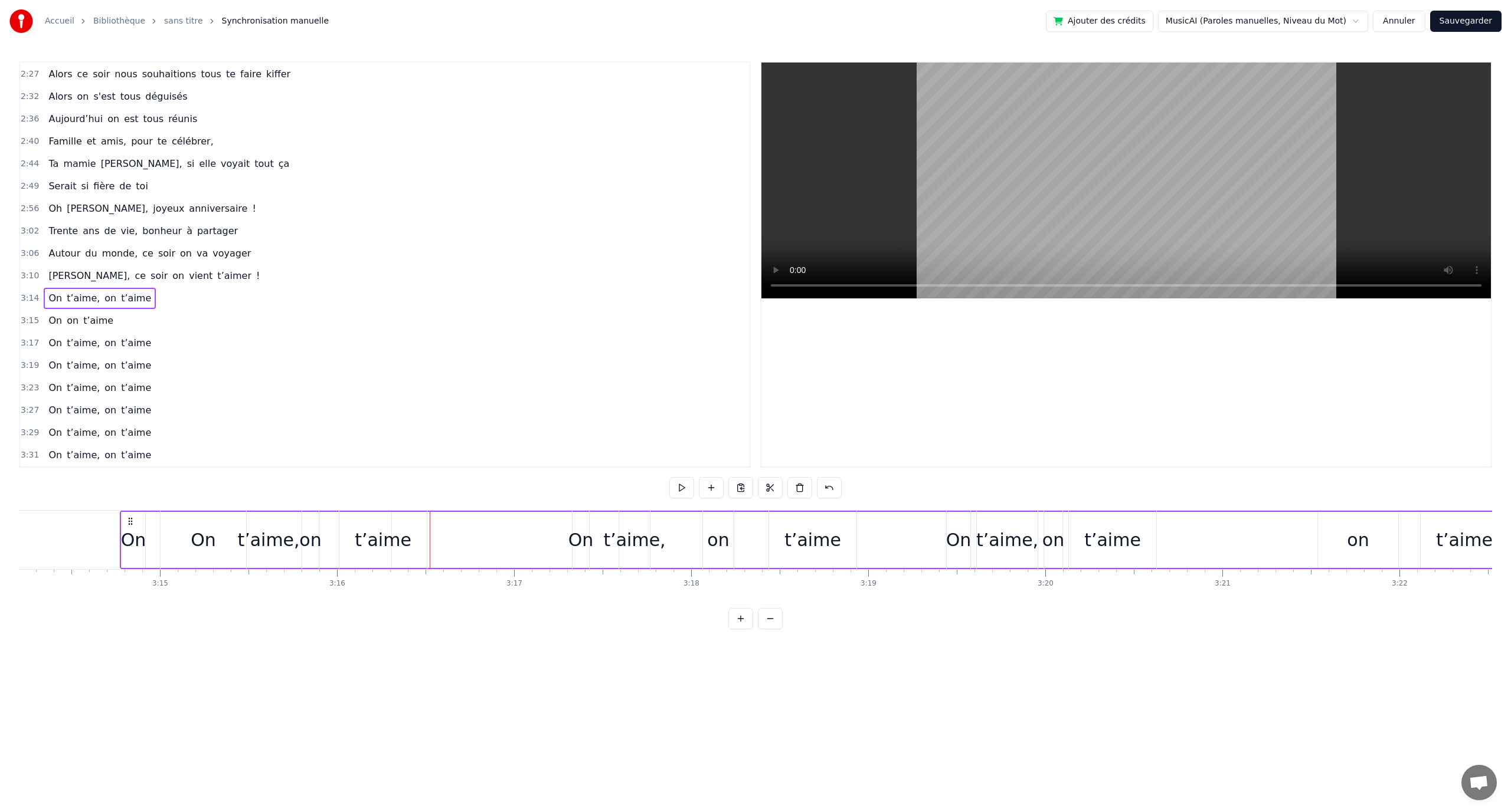
drag, startPoint x: 273, startPoint y: 542, endPoint x: 267, endPoint y: 539, distance: 6.7
click at [273, 542] on div "On on t’aime" at bounding box center [295, 540] width 270 height 58
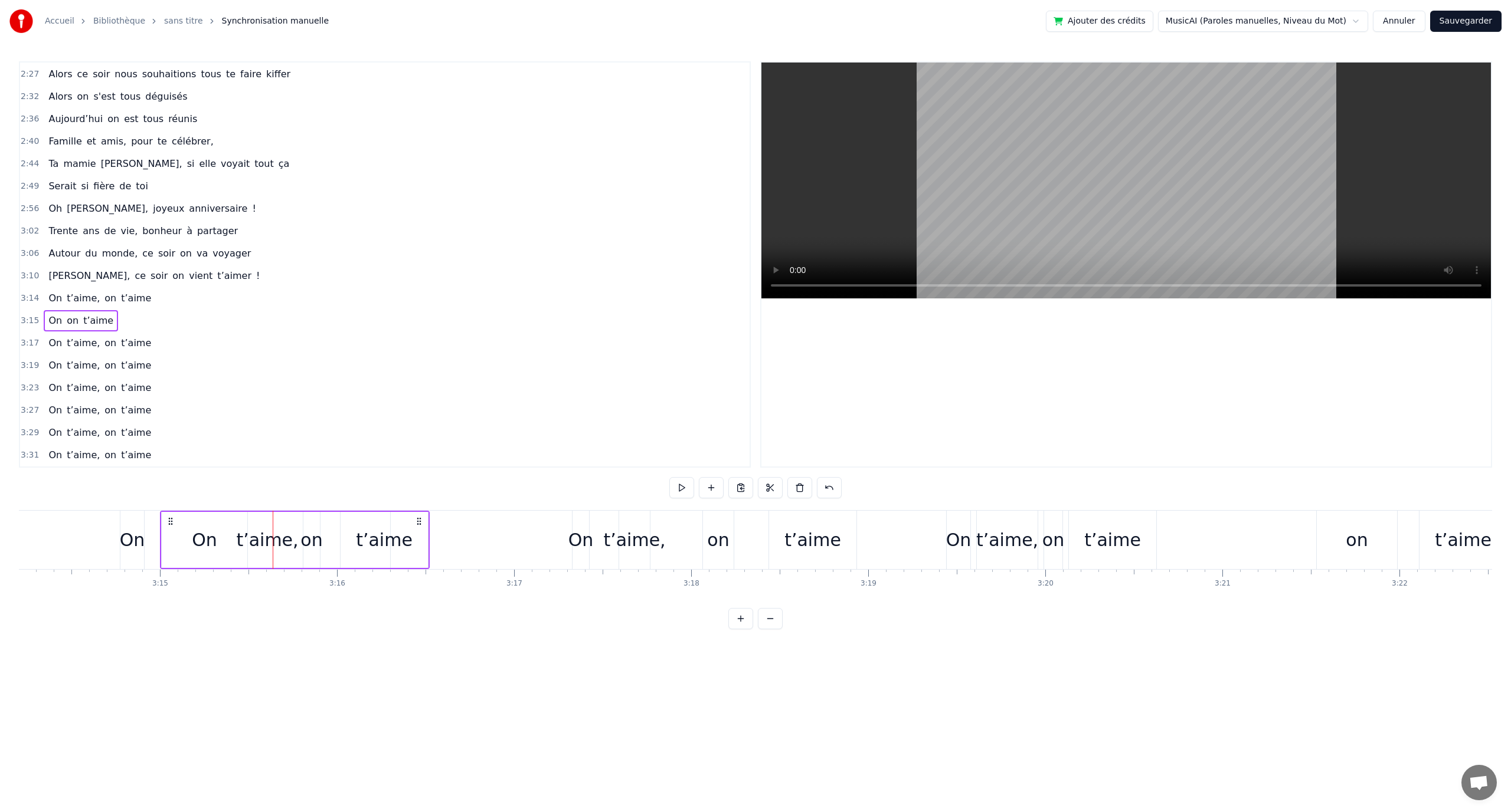
click at [207, 538] on div "On" at bounding box center [204, 540] width 26 height 27
drag, startPoint x: 150, startPoint y: 542, endPoint x: 161, endPoint y: 542, distance: 11.0
click at [151, 542] on div "t’aime," at bounding box center [267, 540] width 246 height 58
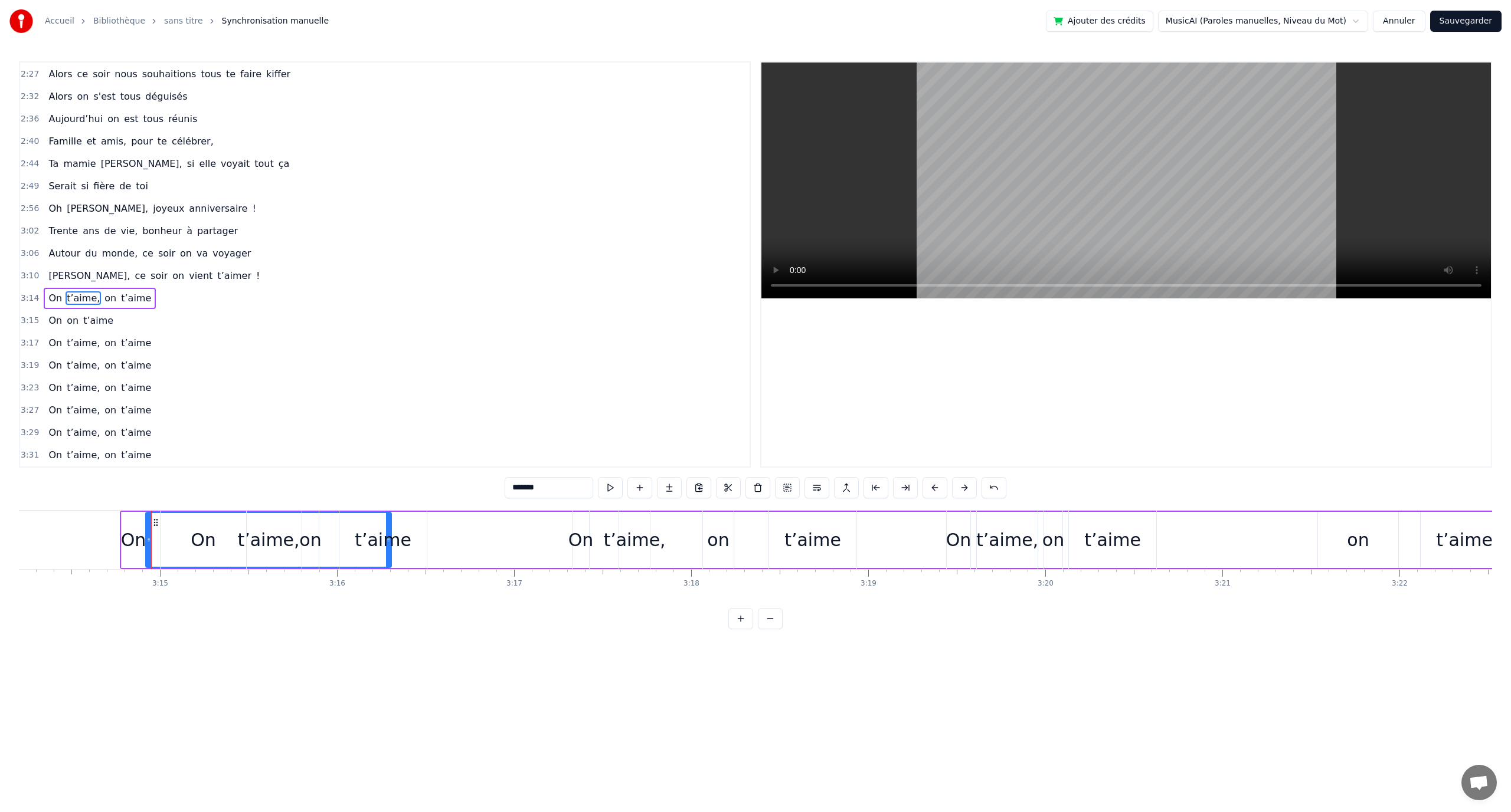
click at [140, 551] on div "On" at bounding box center [134, 540] width 26 height 27
click at [199, 535] on div "On" at bounding box center [203, 540] width 26 height 27
type input "**"
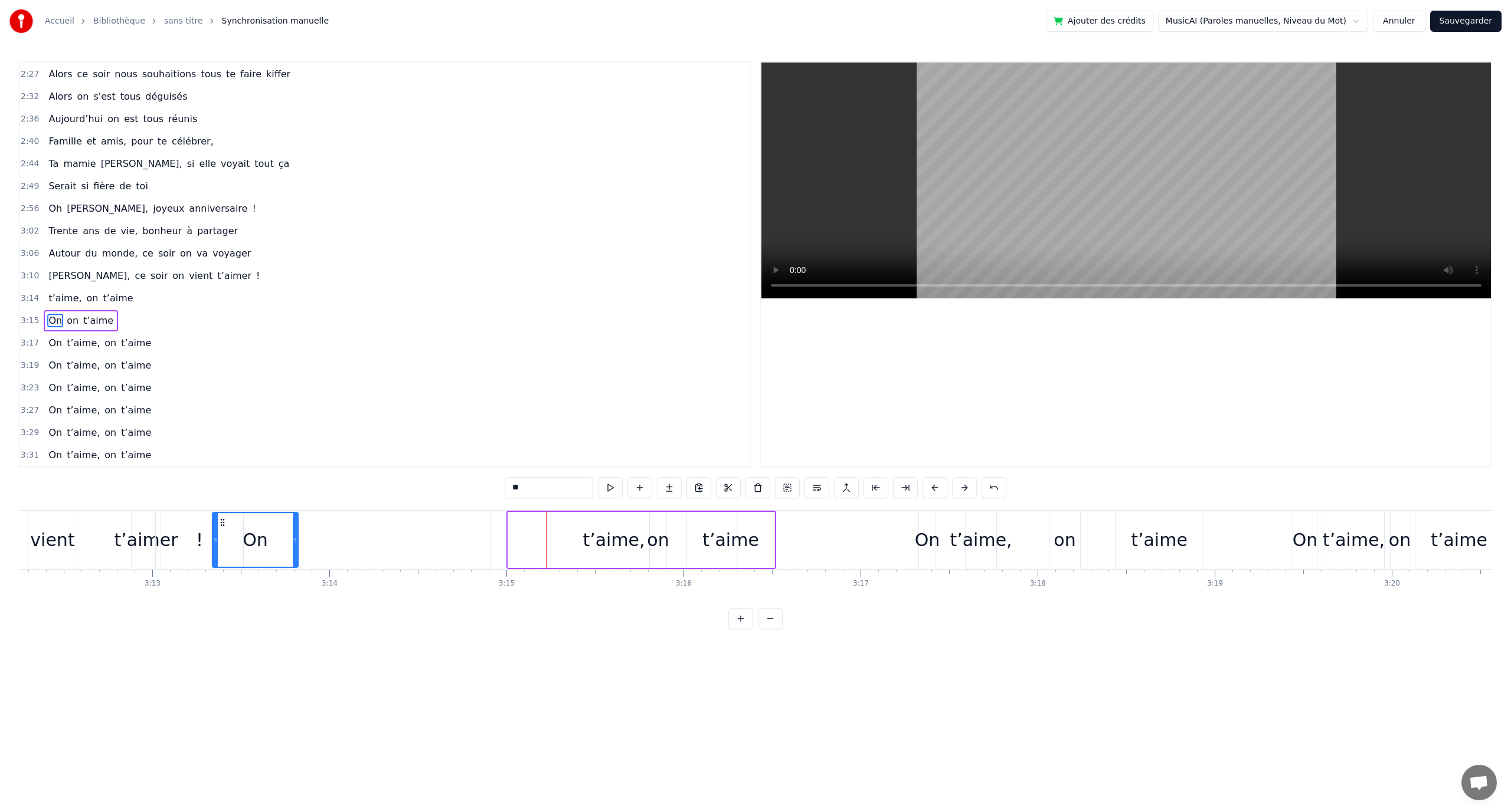
scroll to position [0, 34033]
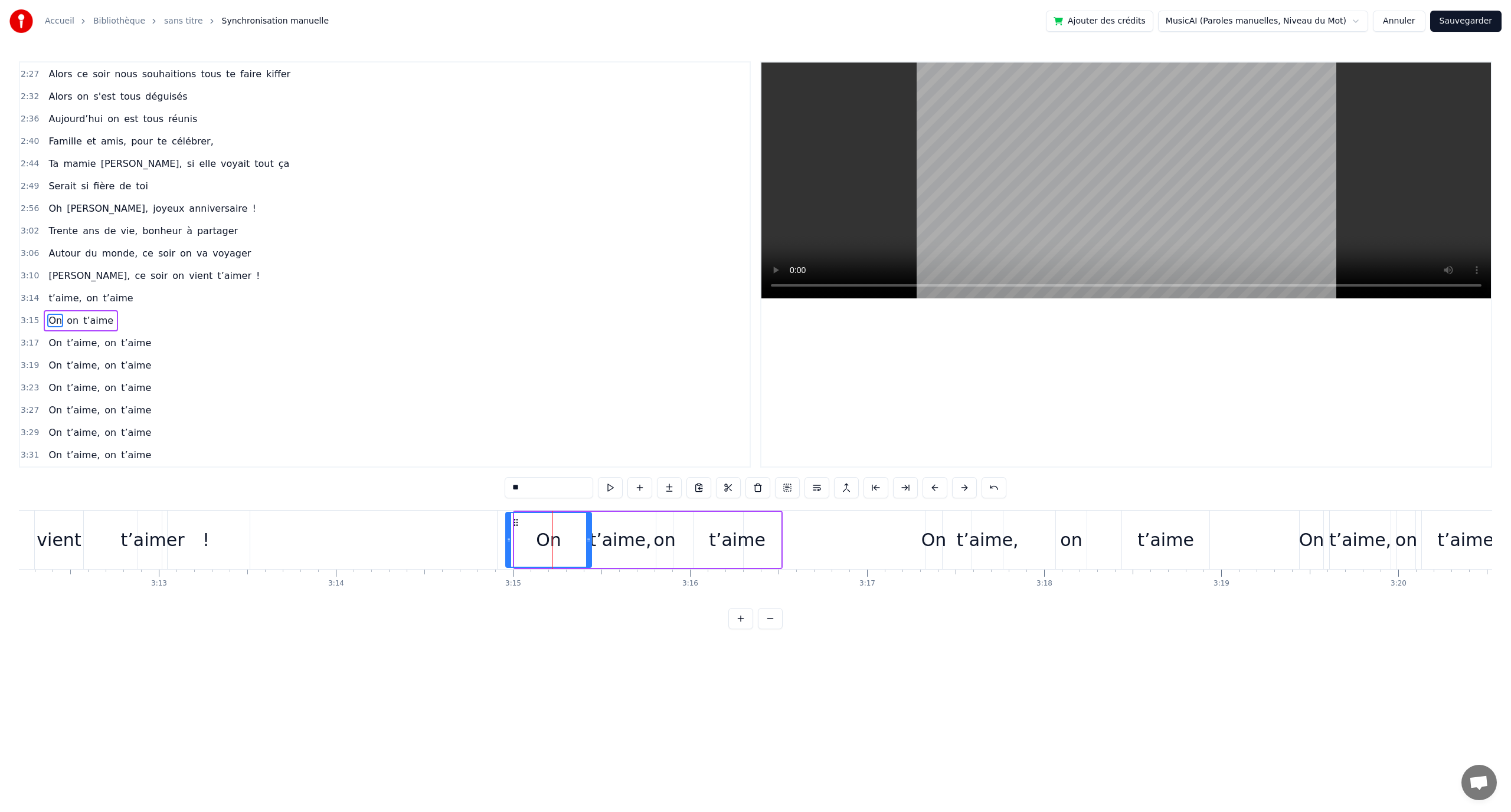
drag, startPoint x: 170, startPoint y: 524, endPoint x: 511, endPoint y: 522, distance: 341.0
click at [511, 522] on icon at bounding box center [515, 523] width 9 height 9
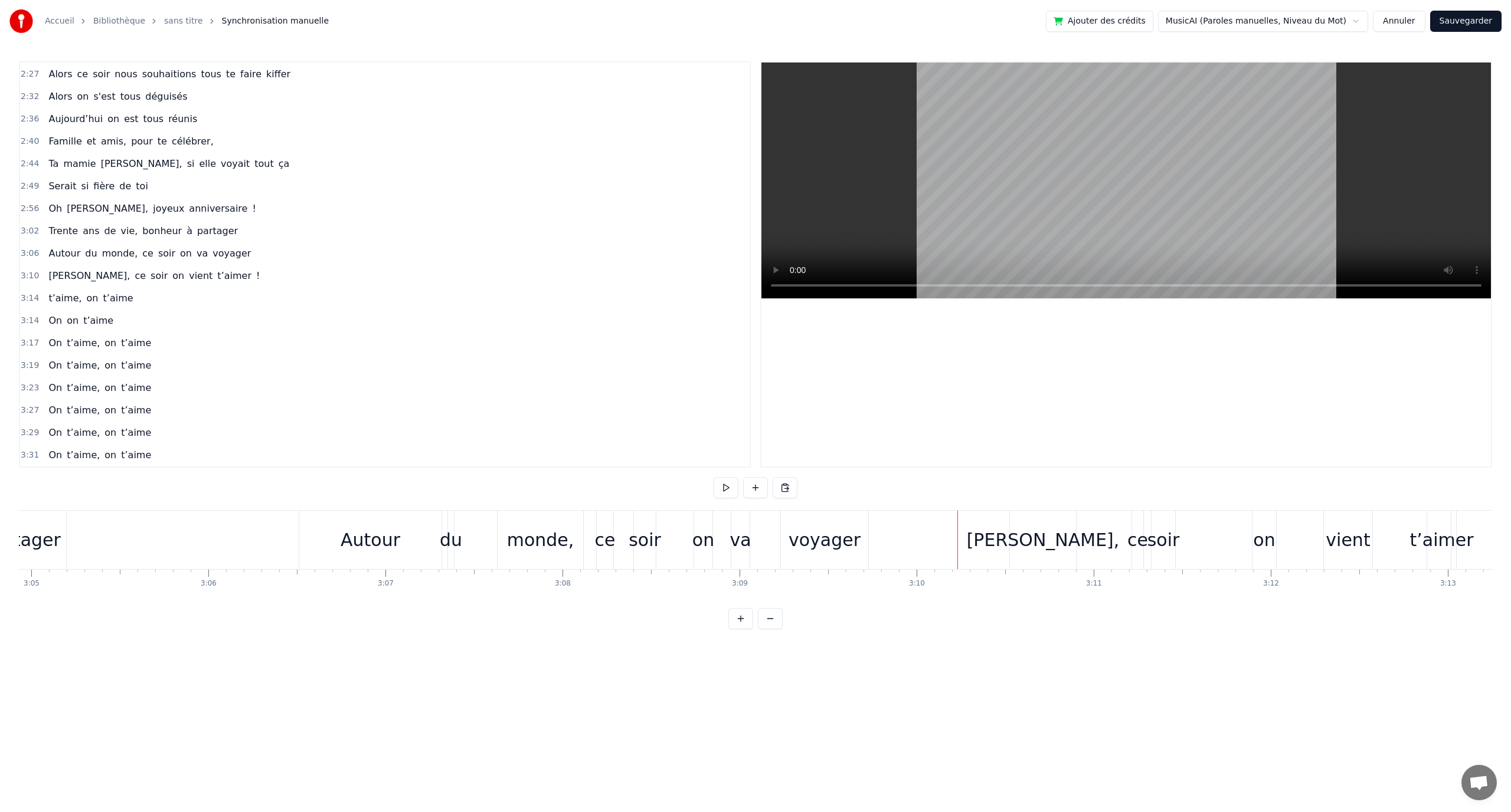
click at [724, 490] on button at bounding box center [726, 488] width 25 height 22
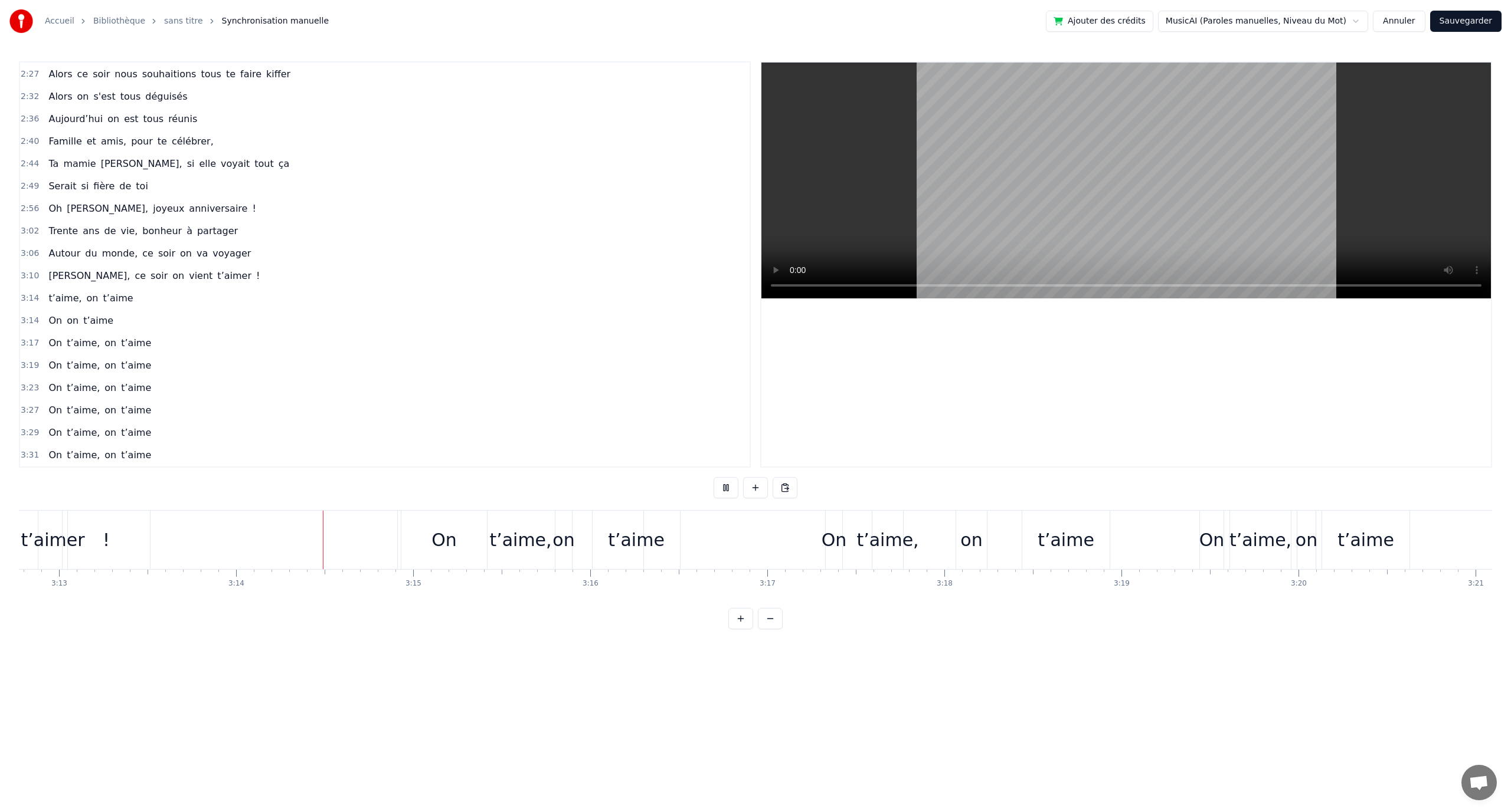
click at [773, 630] on button at bounding box center [770, 619] width 25 height 22
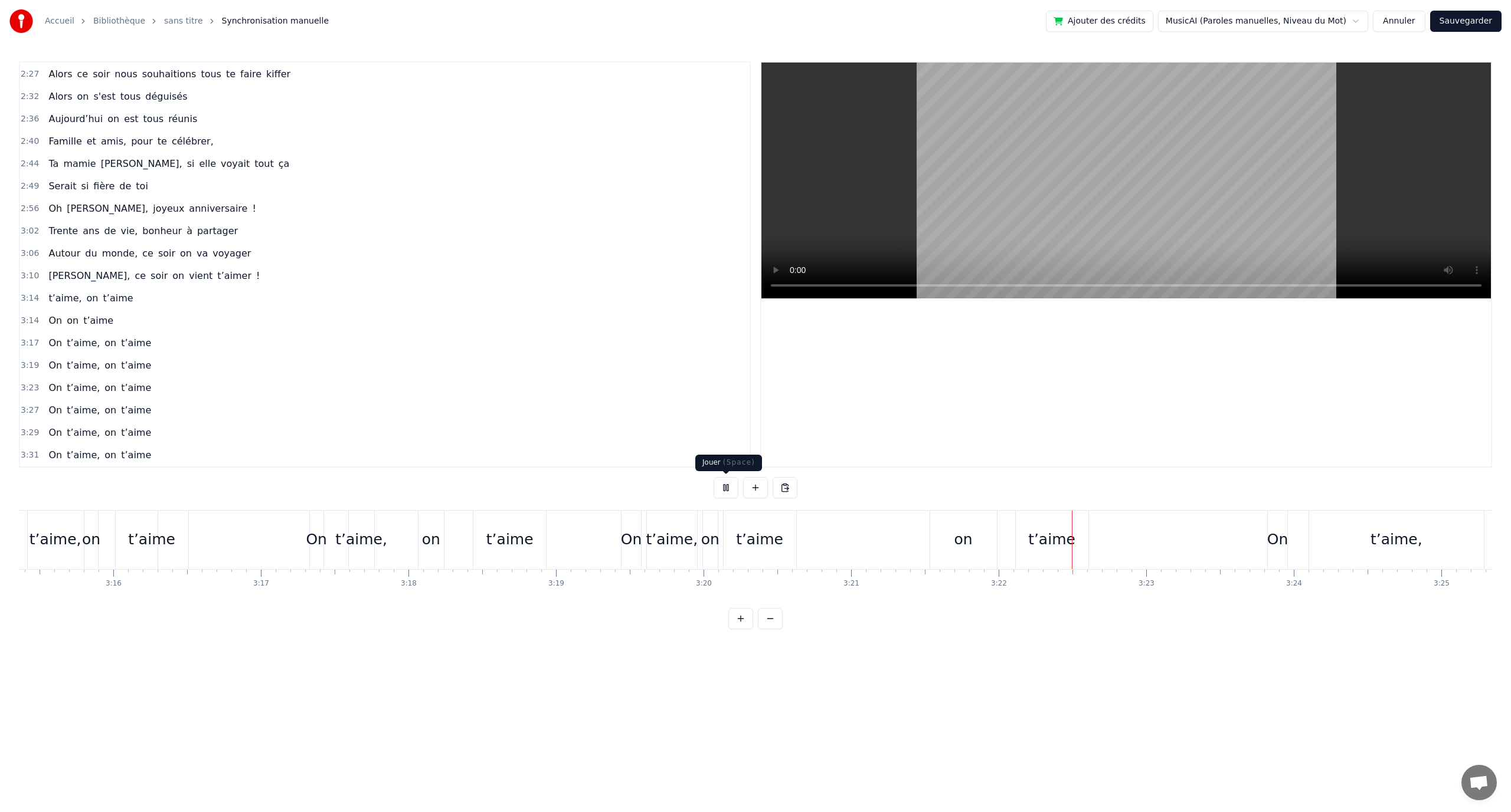
click at [728, 489] on button at bounding box center [726, 488] width 25 height 22
click at [976, 537] on div "on" at bounding box center [963, 540] width 66 height 58
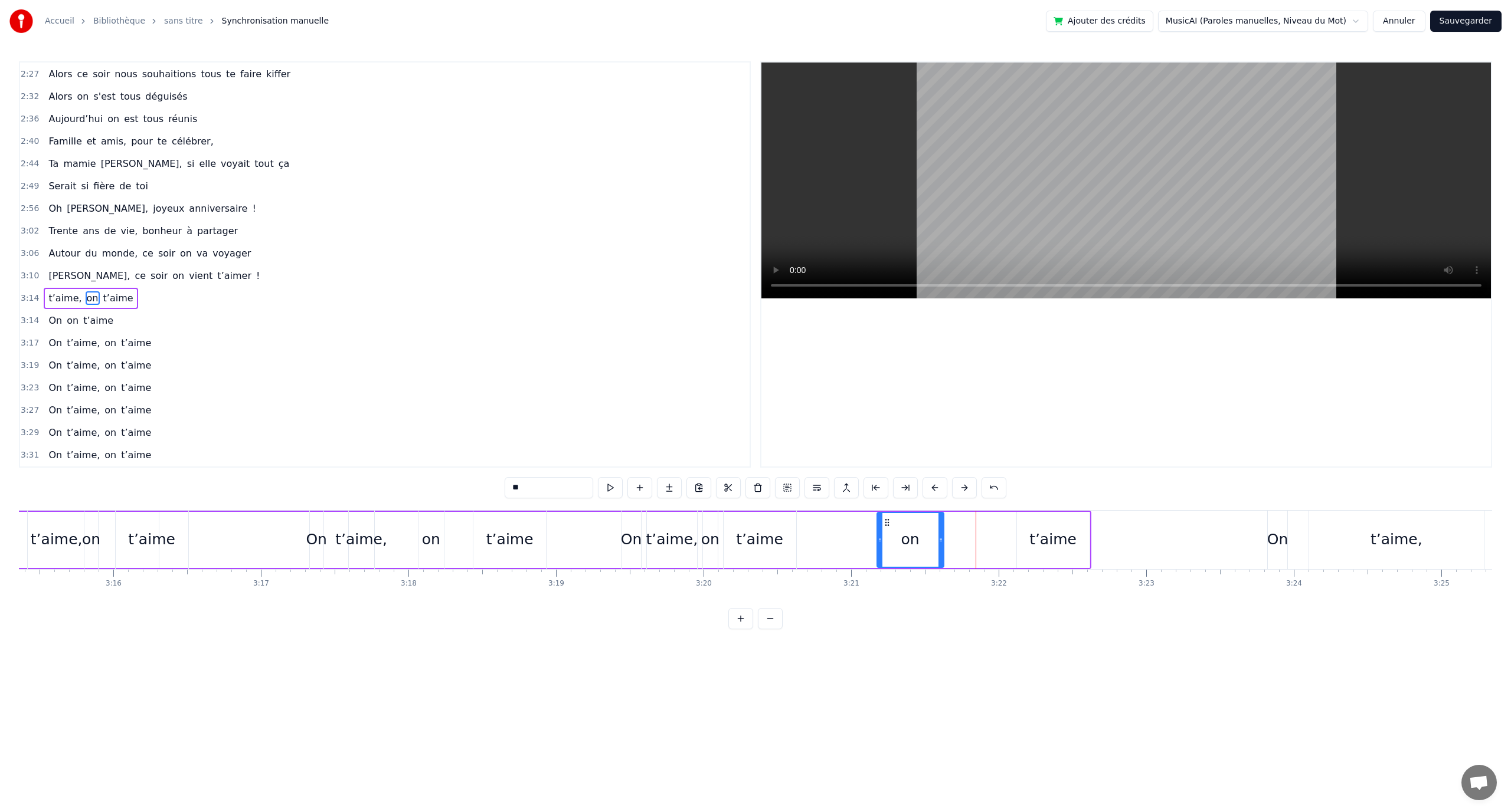
drag, startPoint x: 941, startPoint y: 524, endPoint x: 886, endPoint y: 519, distance: 55.2
click at [886, 519] on icon at bounding box center [886, 523] width 9 height 9
click at [1056, 545] on div "t’aime" at bounding box center [1052, 539] width 47 height 22
type input "******"
drag, startPoint x: 1025, startPoint y: 521, endPoint x: 989, endPoint y: 523, distance: 36.1
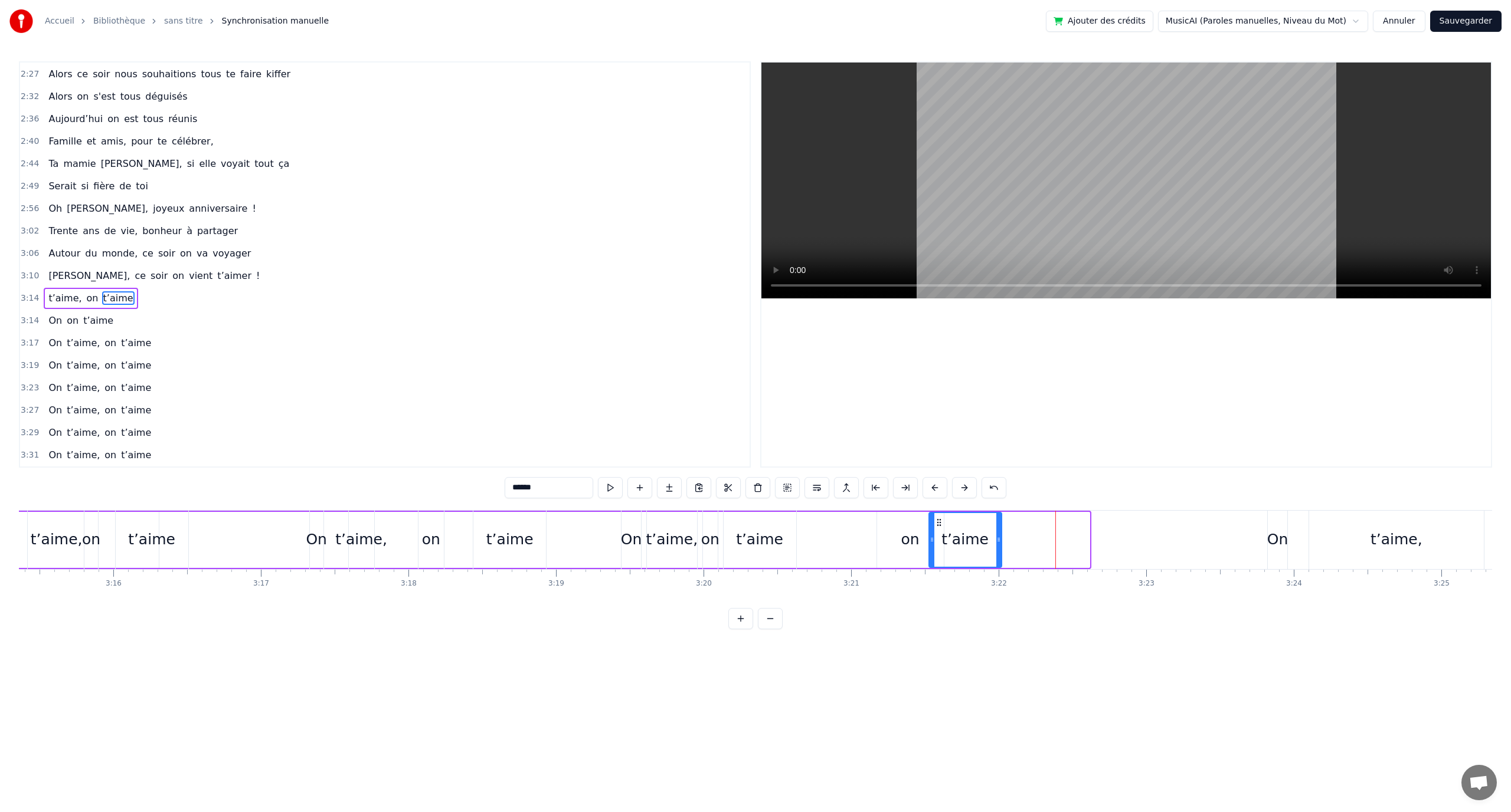
click at [938, 522] on icon at bounding box center [938, 523] width 9 height 9
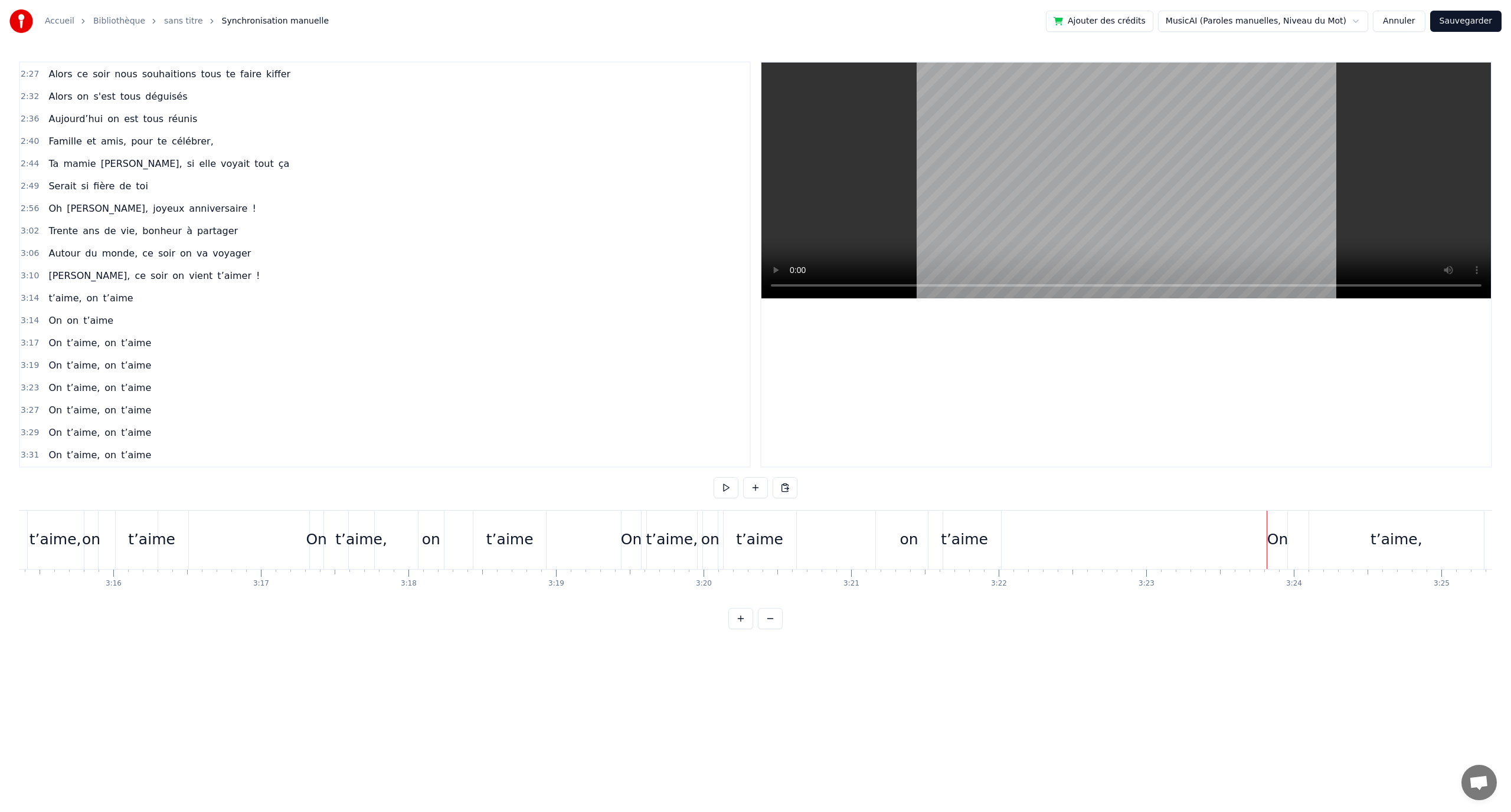
click at [1280, 535] on div "On" at bounding box center [1278, 539] width 22 height 22
drag, startPoint x: 1279, startPoint y: 523, endPoint x: 1099, endPoint y: 526, distance: 180.0
click at [1055, 524] on icon at bounding box center [1055, 523] width 9 height 9
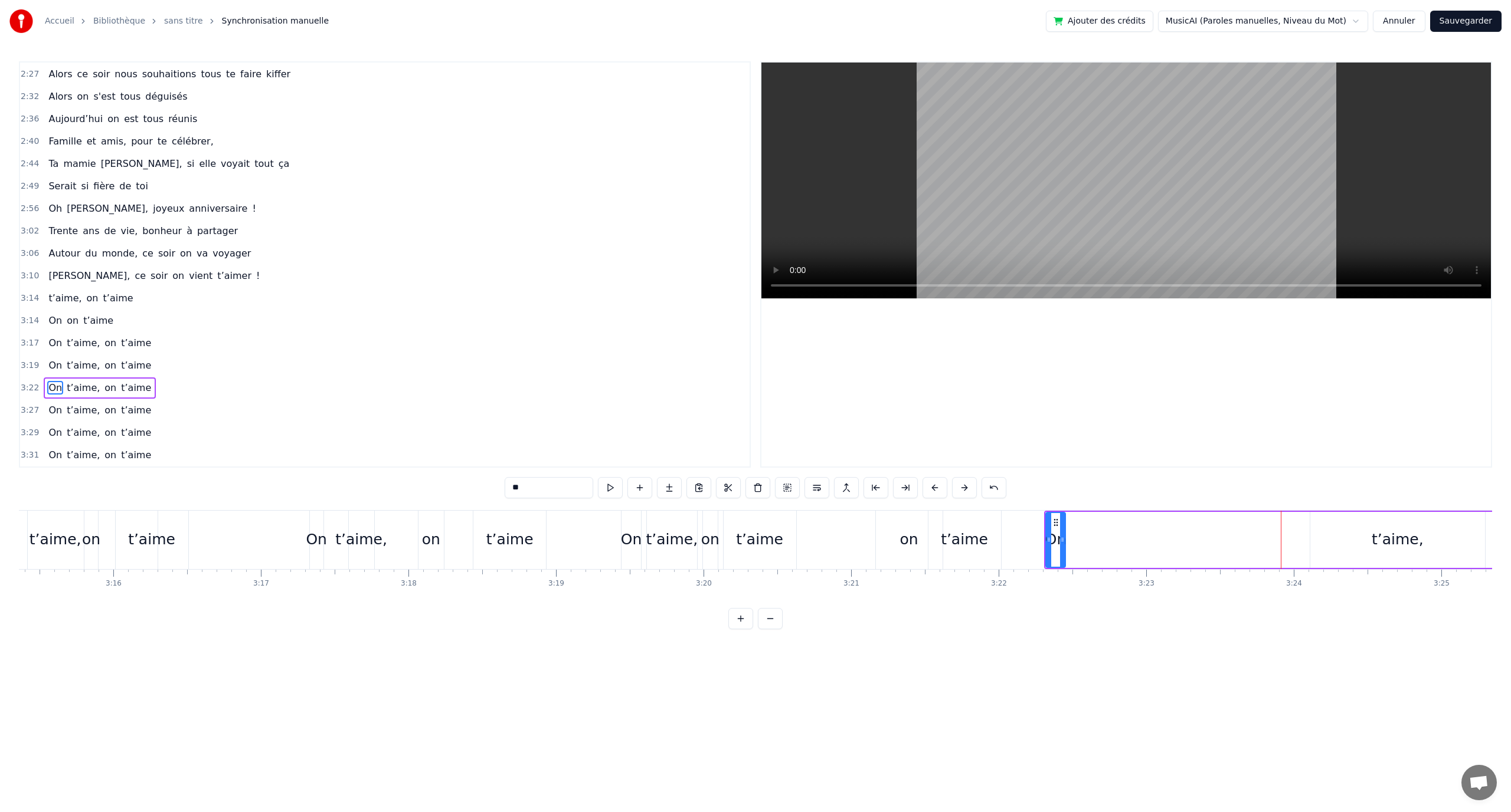
click at [1377, 537] on div "t’aime," at bounding box center [1397, 539] width 52 height 22
type input "*******"
drag, startPoint x: 1318, startPoint y: 524, endPoint x: 1033, endPoint y: 535, distance: 285.2
click at [1036, 533] on div "t’aime," at bounding box center [1114, 540] width 173 height 54
click at [559, 535] on div "t’aime, on t’aime" at bounding box center [478, 540] width 1051 height 58
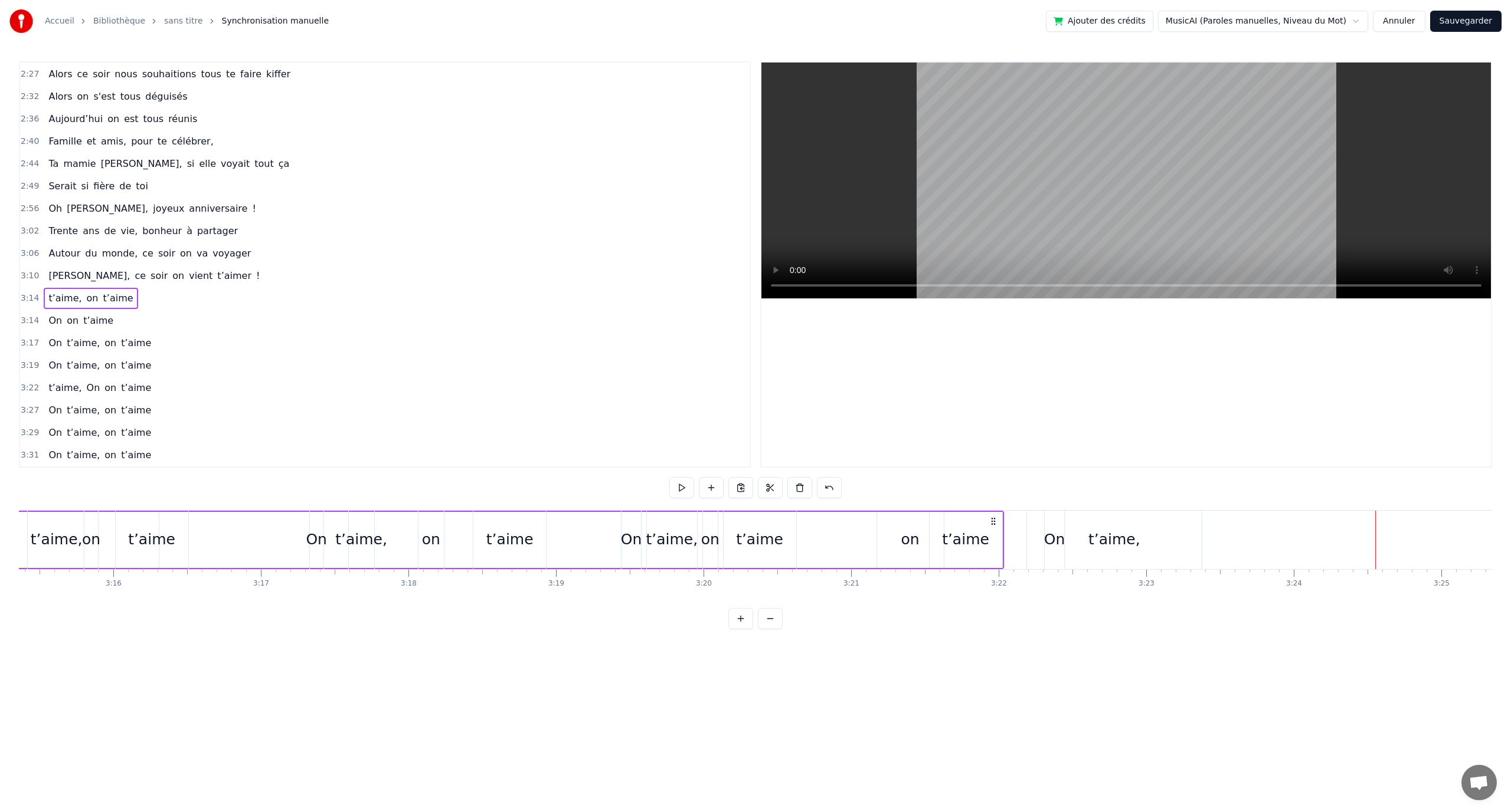
click at [273, 532] on div "t’aime, on t’aime" at bounding box center [478, 540] width 1051 height 58
click at [271, 513] on div "t’aime, on t’aime" at bounding box center [478, 540] width 1051 height 58
click at [267, 502] on div "0:12 En quatre- vingt- quinze à [GEOGRAPHIC_DATA] la ville Rose 0:16 Un petit a…" at bounding box center [755, 345] width 1473 height 568
click at [684, 491] on button at bounding box center [682, 488] width 25 height 22
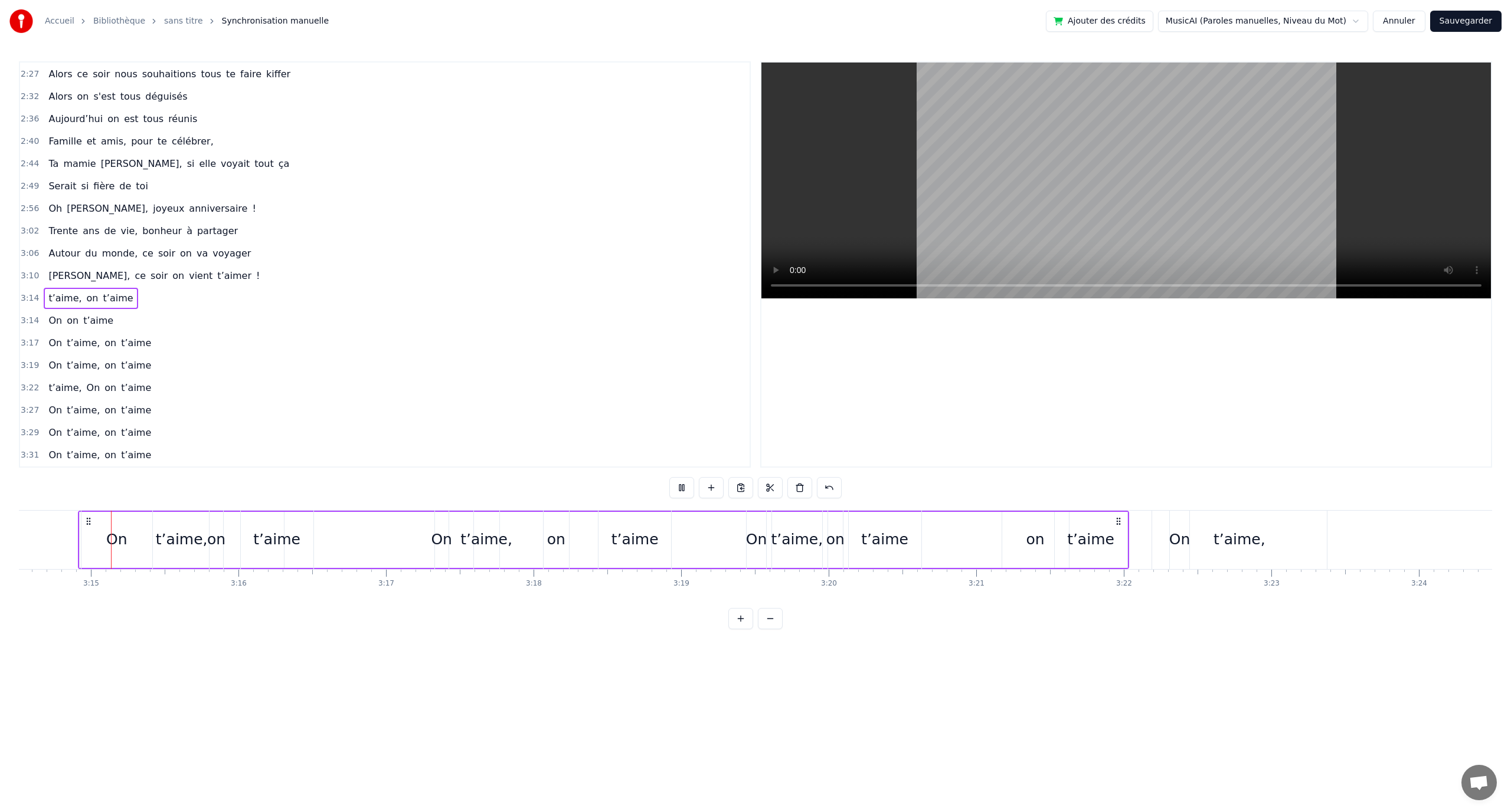
scroll to position [0, 28700]
click at [683, 492] on button at bounding box center [682, 488] width 25 height 22
click at [442, 538] on div "On" at bounding box center [442, 539] width 22 height 22
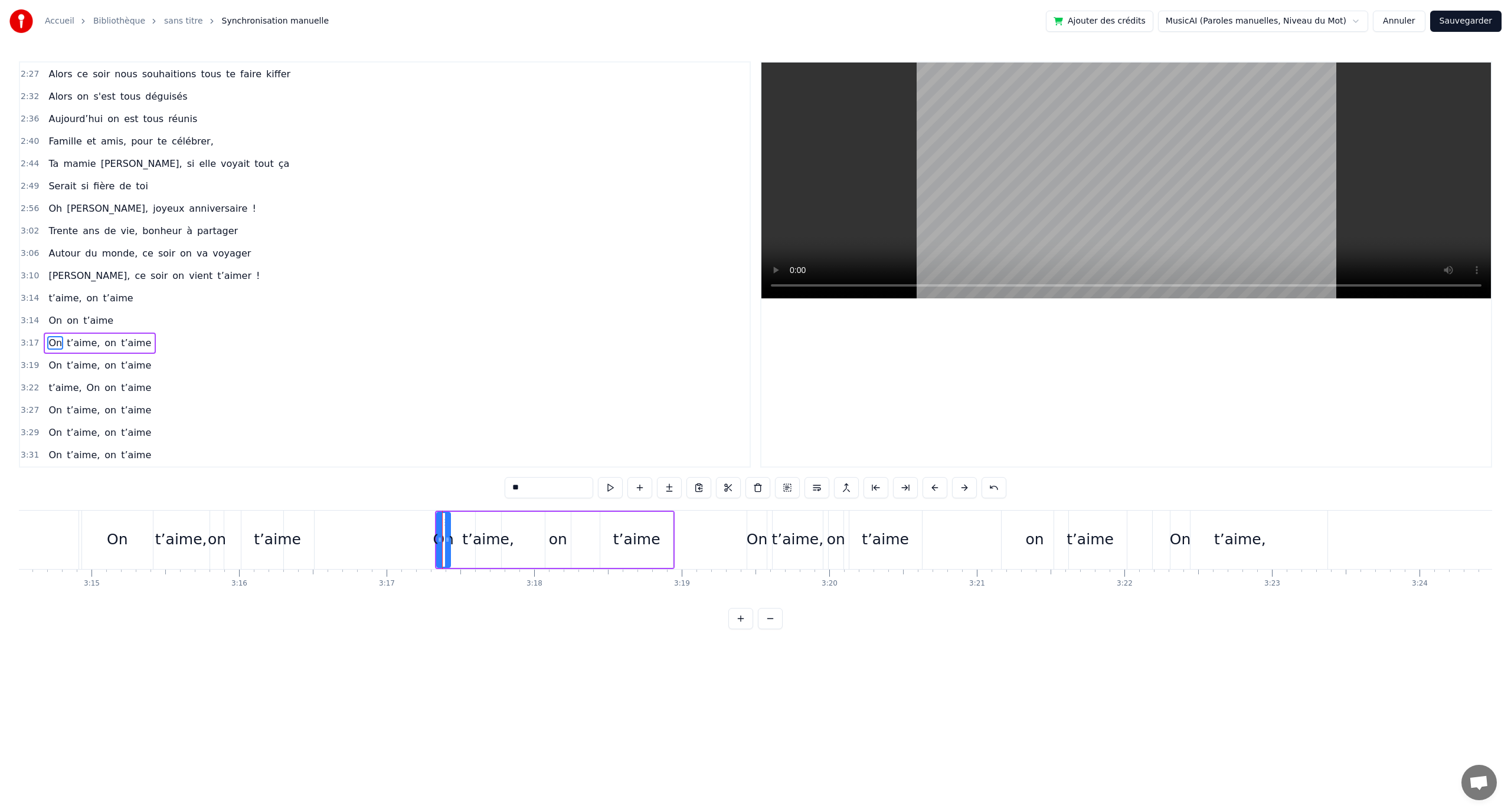
click at [748, 620] on button at bounding box center [741, 619] width 25 height 22
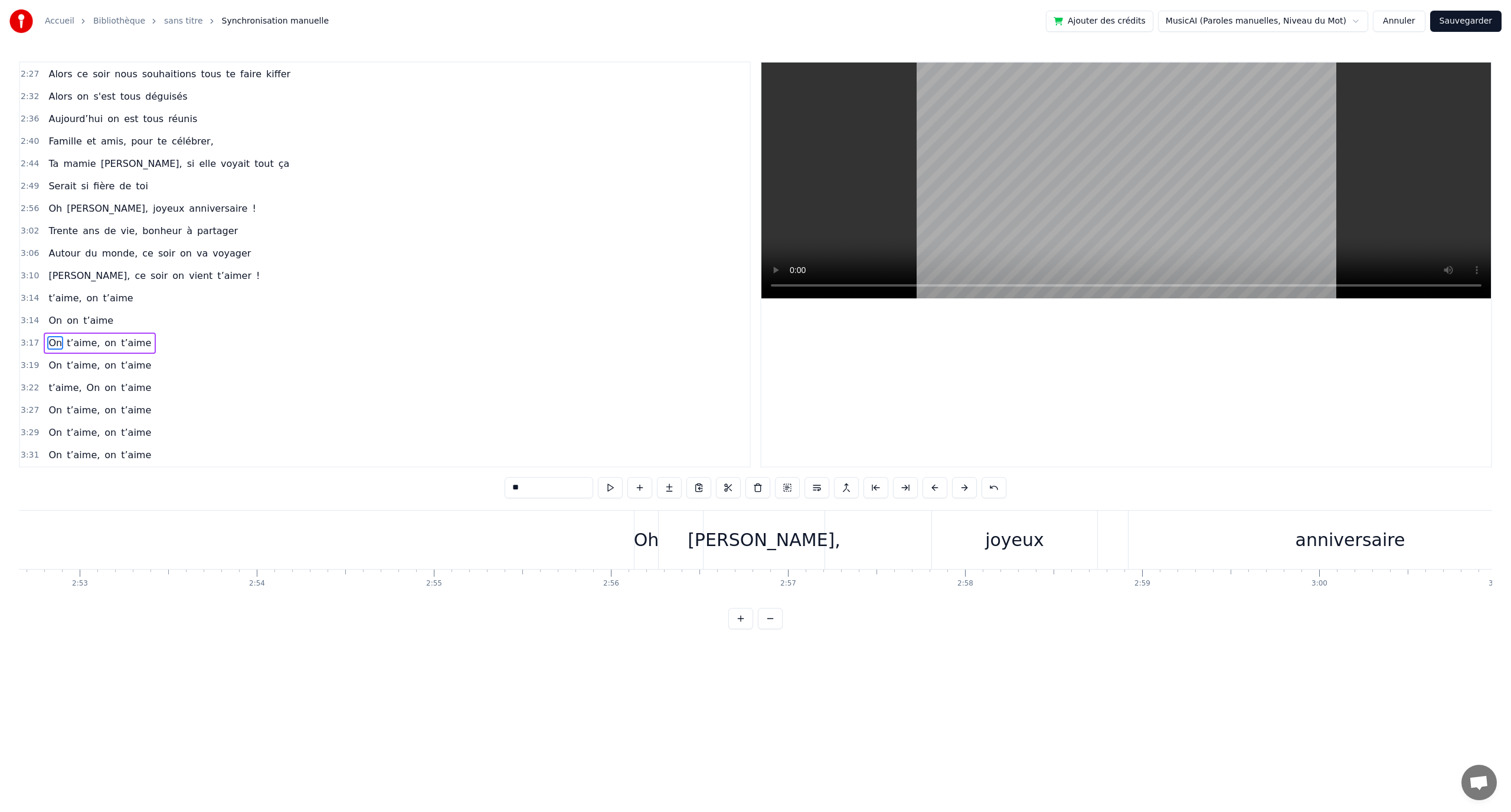
click at [746, 622] on button at bounding box center [741, 619] width 25 height 22
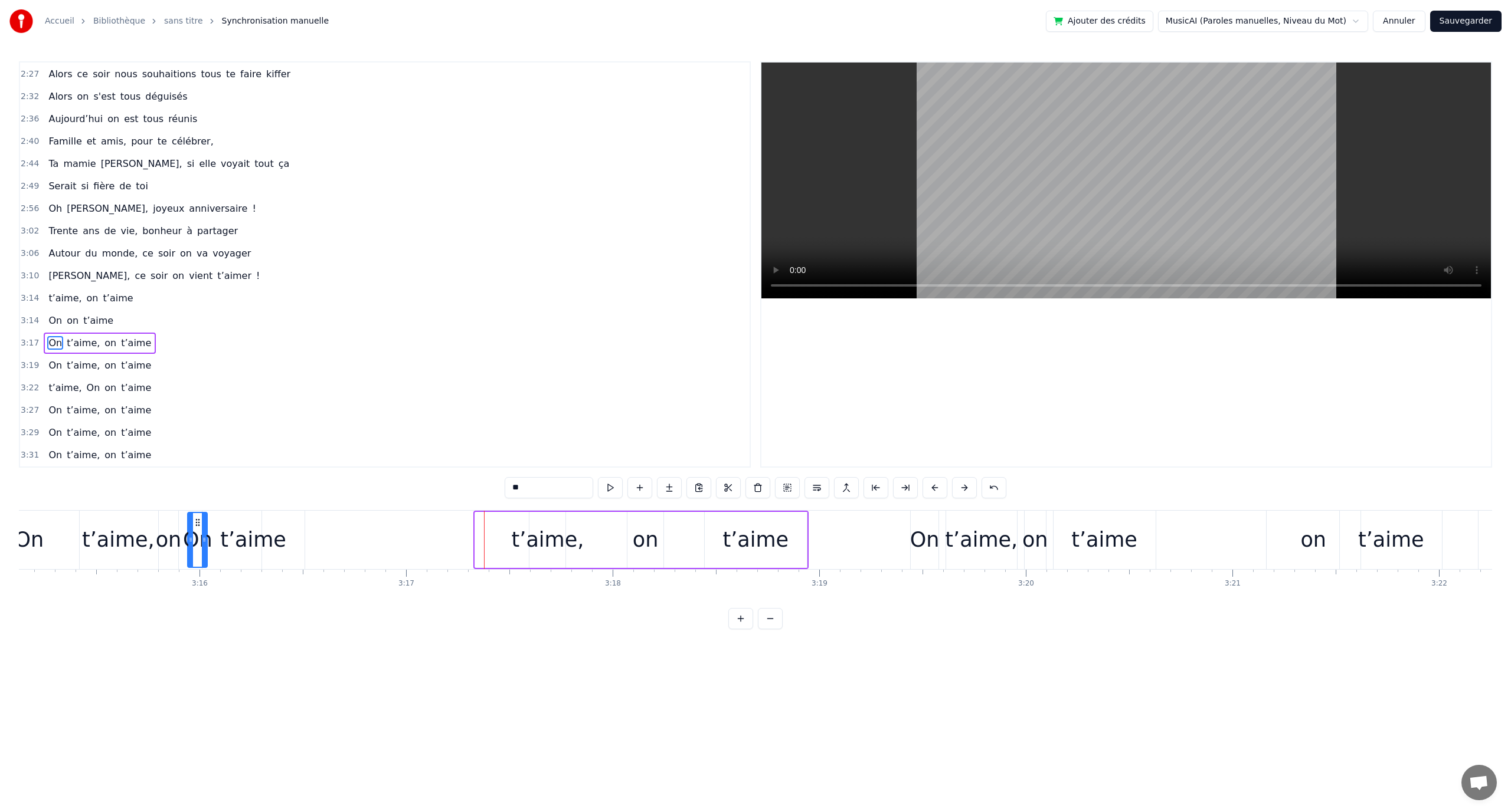
scroll to position [0, 40271]
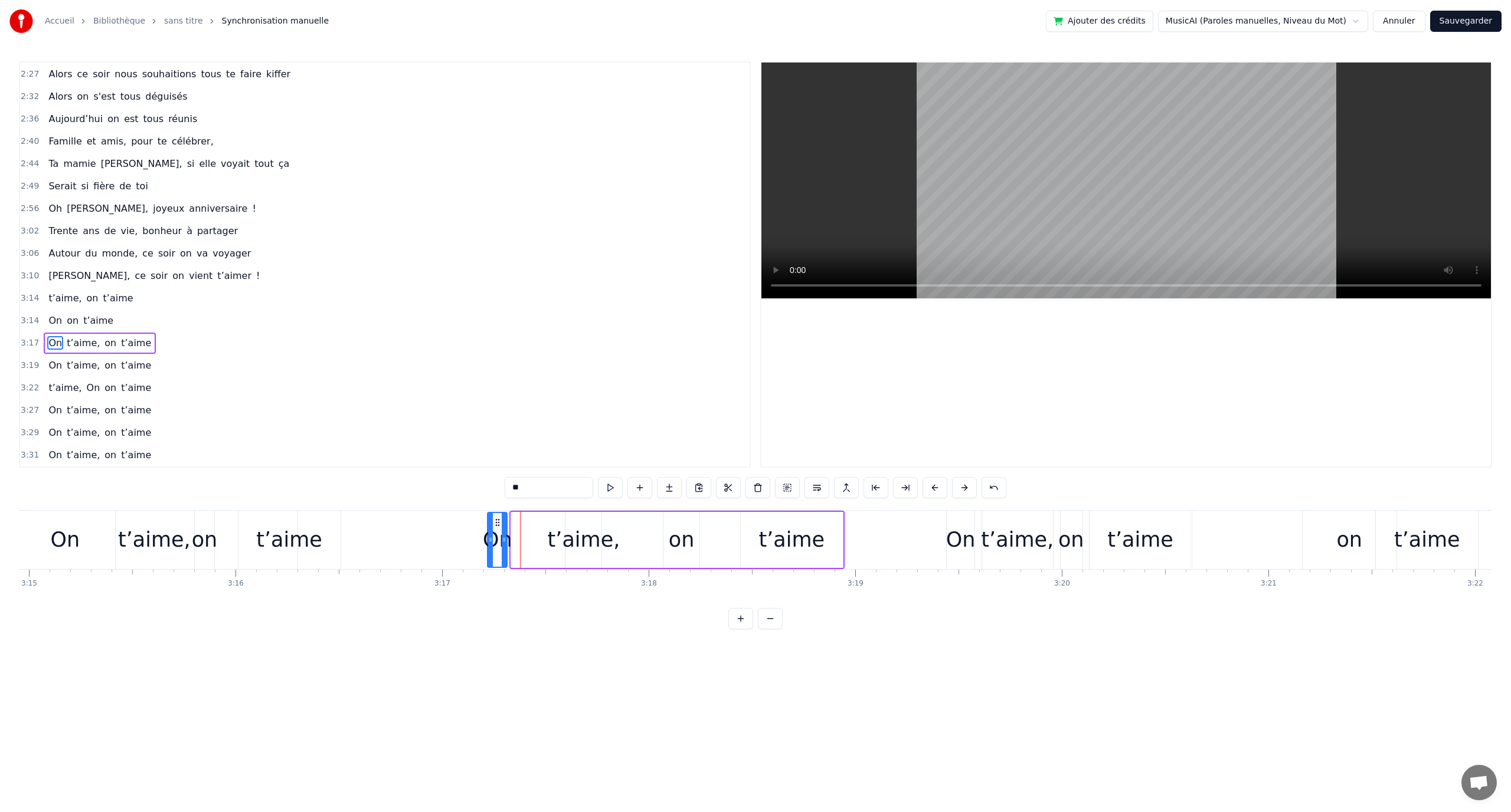
drag, startPoint x: 77, startPoint y: 518, endPoint x: 490, endPoint y: 526, distance: 413.1
click at [493, 526] on icon at bounding box center [497, 523] width 9 height 9
click at [565, 536] on div "t’aime," at bounding box center [583, 540] width 72 height 32
drag, startPoint x: 573, startPoint y: 522, endPoint x: 553, endPoint y: 522, distance: 20.0
click at [553, 522] on icon at bounding box center [555, 523] width 9 height 9
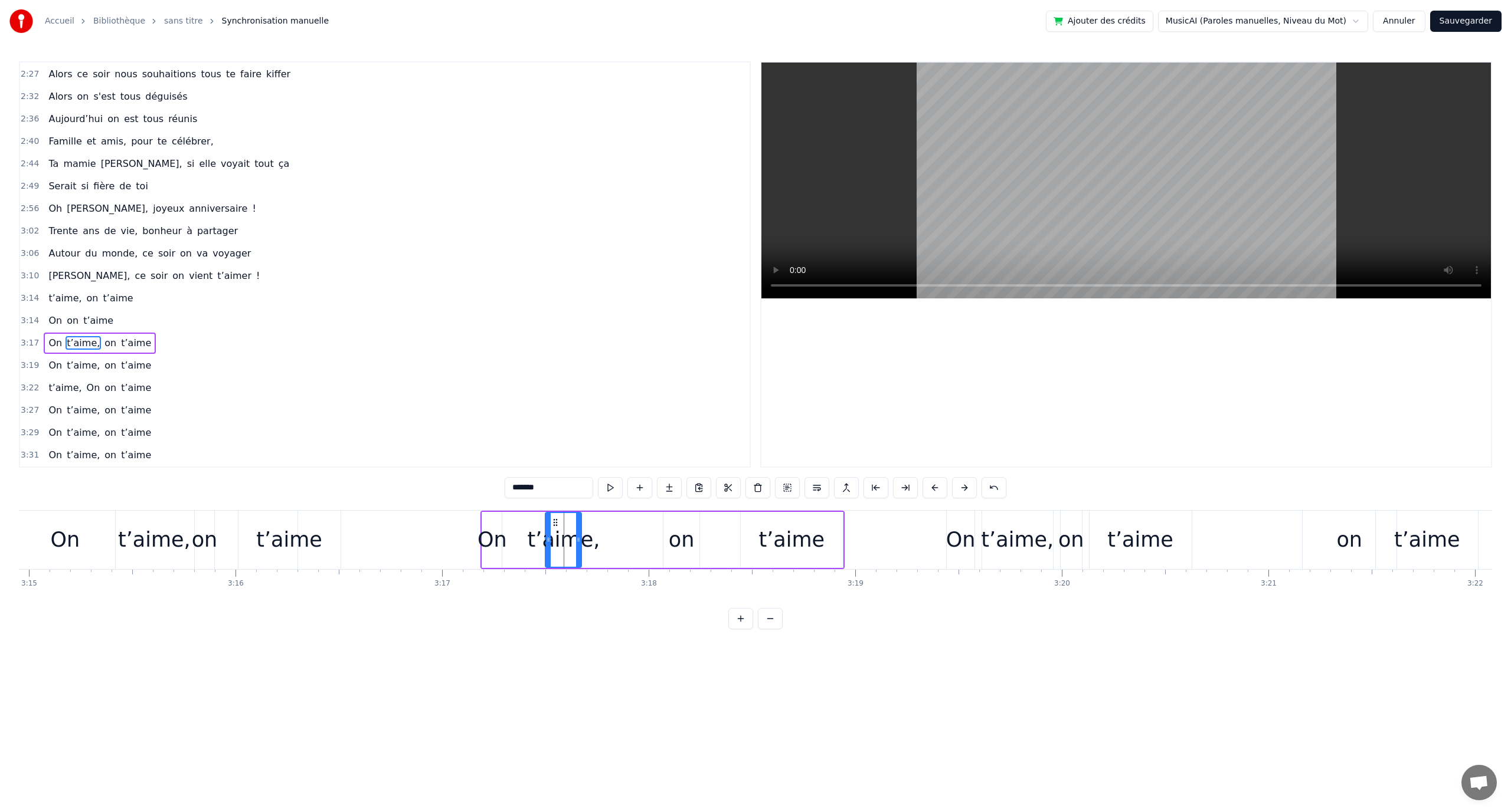
click at [692, 536] on div "on" at bounding box center [681, 540] width 26 height 32
drag, startPoint x: 674, startPoint y: 522, endPoint x: 660, endPoint y: 522, distance: 14.0
click at [660, 522] on circle at bounding box center [660, 522] width 1 height 1
click at [762, 536] on div "t’aime" at bounding box center [792, 540] width 102 height 56
drag, startPoint x: 747, startPoint y: 519, endPoint x: 680, endPoint y: 520, distance: 67.0
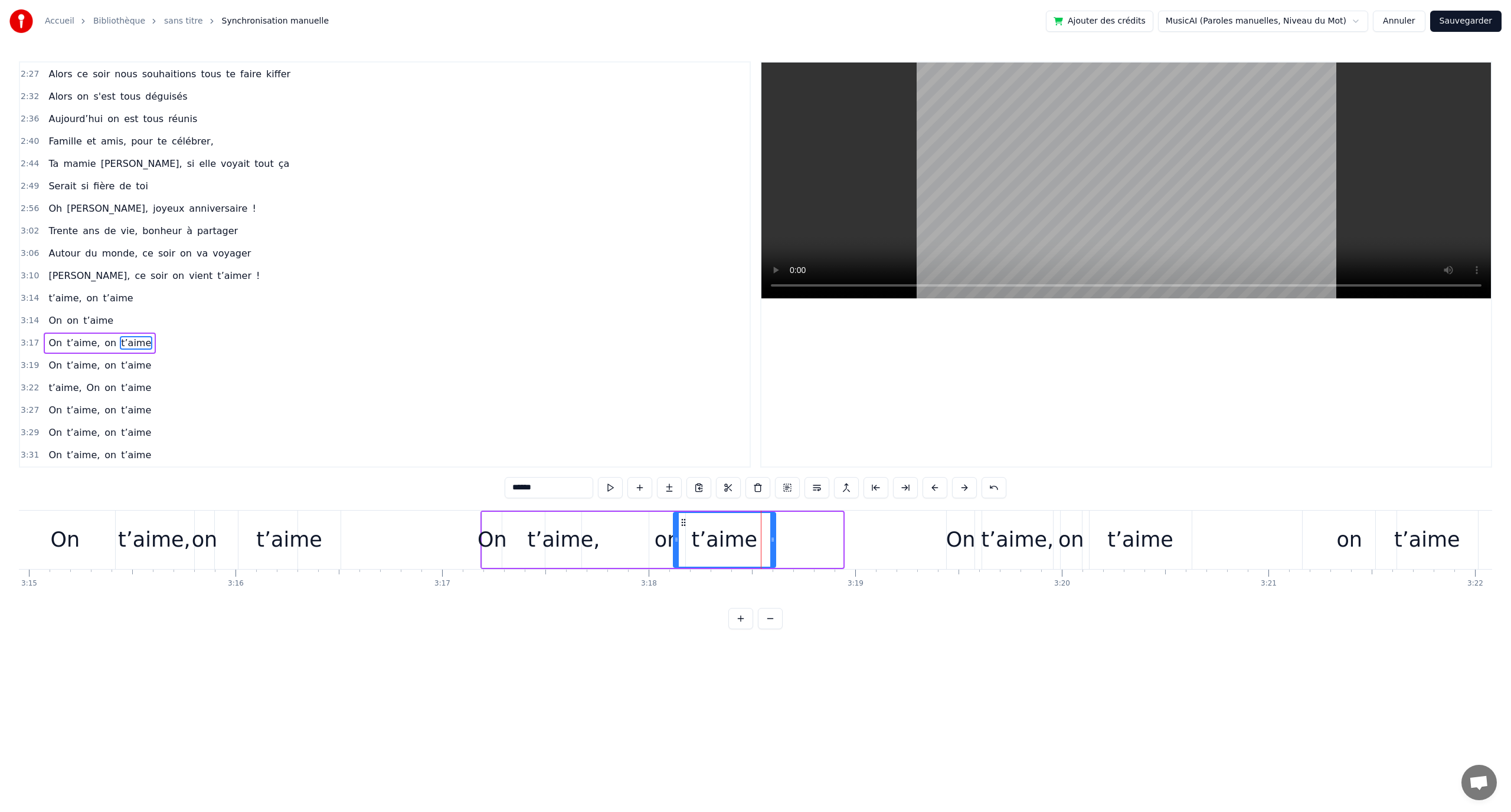
click at [680, 520] on icon at bounding box center [683, 523] width 9 height 9
click at [659, 540] on div "on" at bounding box center [667, 540] width 26 height 32
click at [653, 520] on icon at bounding box center [656, 523] width 9 height 9
click at [954, 532] on div "On" at bounding box center [961, 540] width 30 height 32
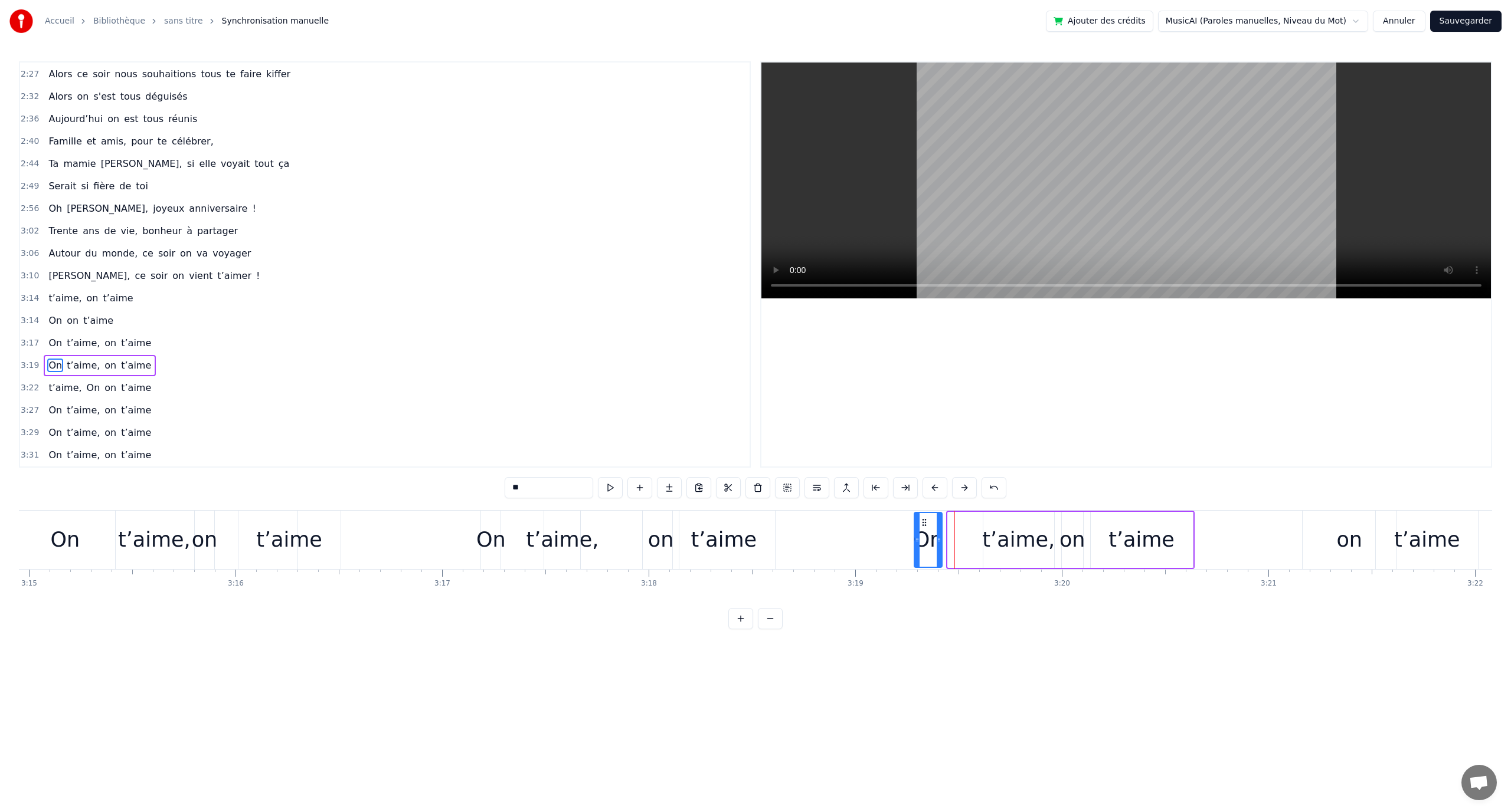
drag, startPoint x: 953, startPoint y: 518, endPoint x: 920, endPoint y: 520, distance: 33.1
click at [920, 520] on icon at bounding box center [924, 523] width 9 height 9
click at [1007, 538] on div "t’aime," at bounding box center [1018, 540] width 72 height 32
drag, startPoint x: 997, startPoint y: 522, endPoint x: 980, endPoint y: 520, distance: 17.1
click at [980, 520] on icon at bounding box center [977, 523] width 9 height 9
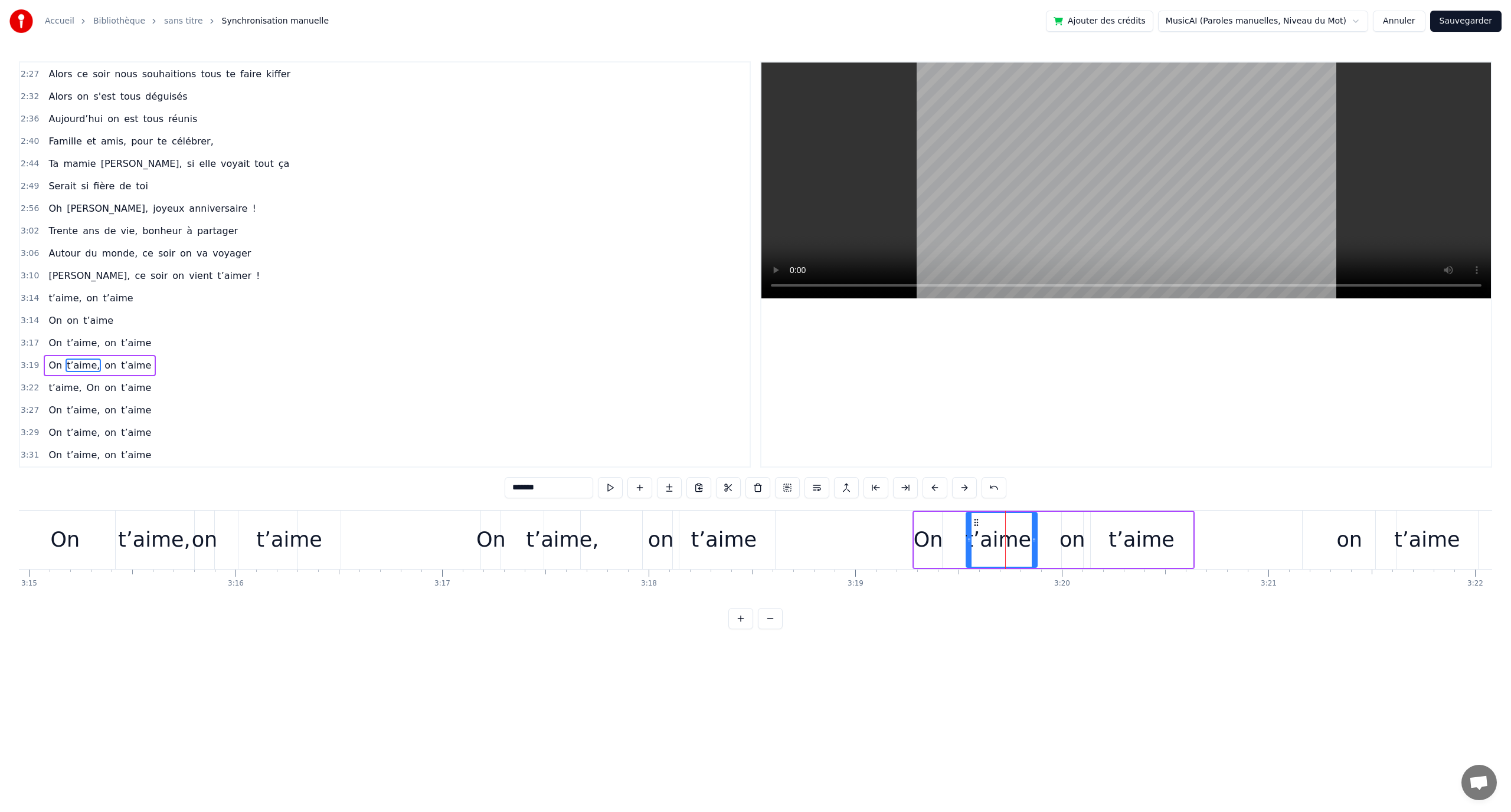
click at [1071, 542] on div "on" at bounding box center [1072, 540] width 26 height 32
drag, startPoint x: 1066, startPoint y: 523, endPoint x: 1055, endPoint y: 524, distance: 11.0
click at [1055, 524] on div at bounding box center [1055, 540] width 5 height 54
drag, startPoint x: 1055, startPoint y: 524, endPoint x: 1065, endPoint y: 522, distance: 10.2
click at [1053, 523] on circle at bounding box center [1053, 522] width 1 height 1
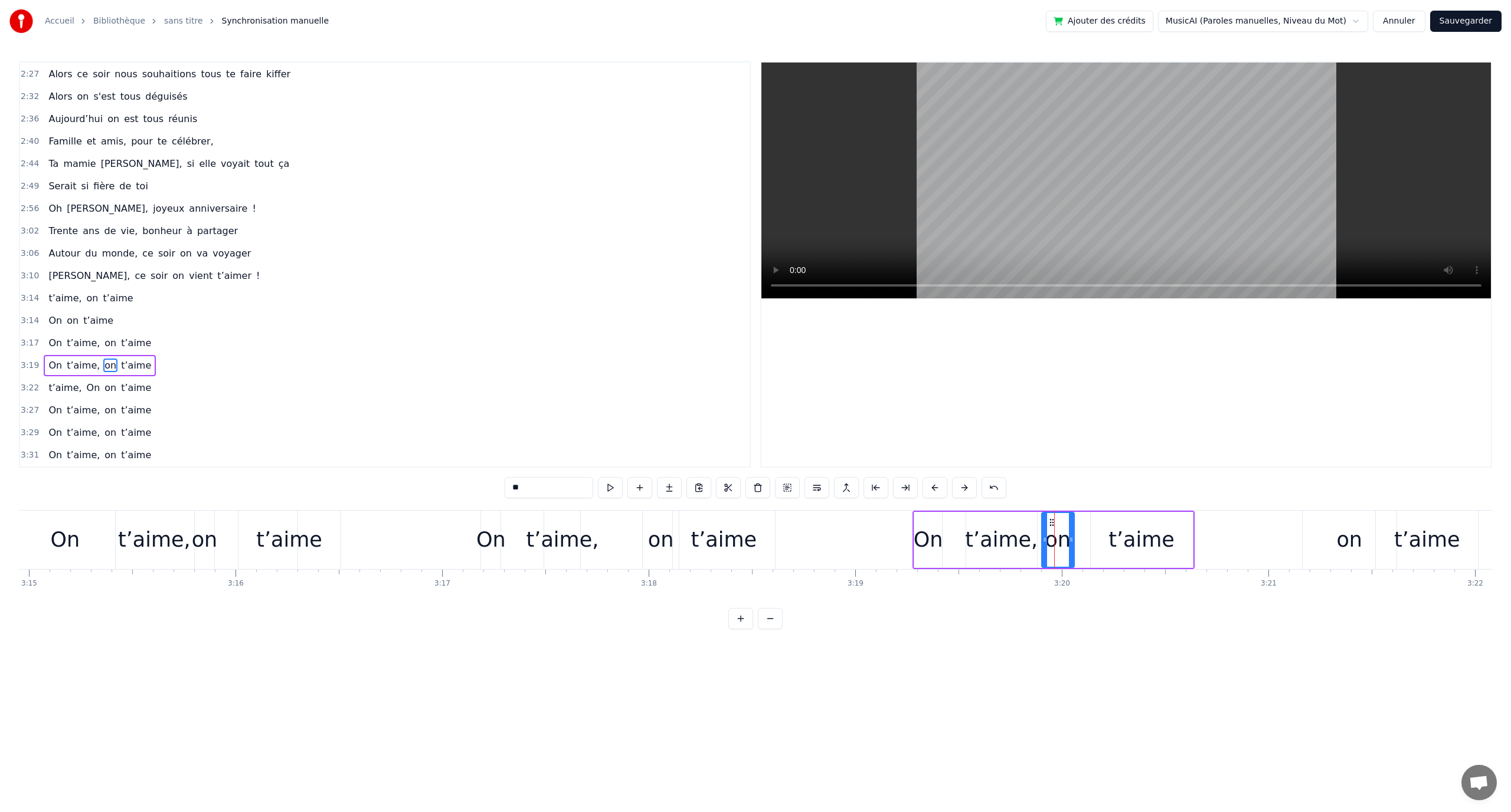
click at [1113, 538] on div "t’aime" at bounding box center [1142, 540] width 66 height 32
type input "******"
drag, startPoint x: 1099, startPoint y: 520, endPoint x: 1085, endPoint y: 518, distance: 14.1
click at [1085, 518] on icon at bounding box center [1086, 523] width 9 height 9
click at [383, 536] on div "t’aime, on t’aime" at bounding box center [746, 540] width 1471 height 58
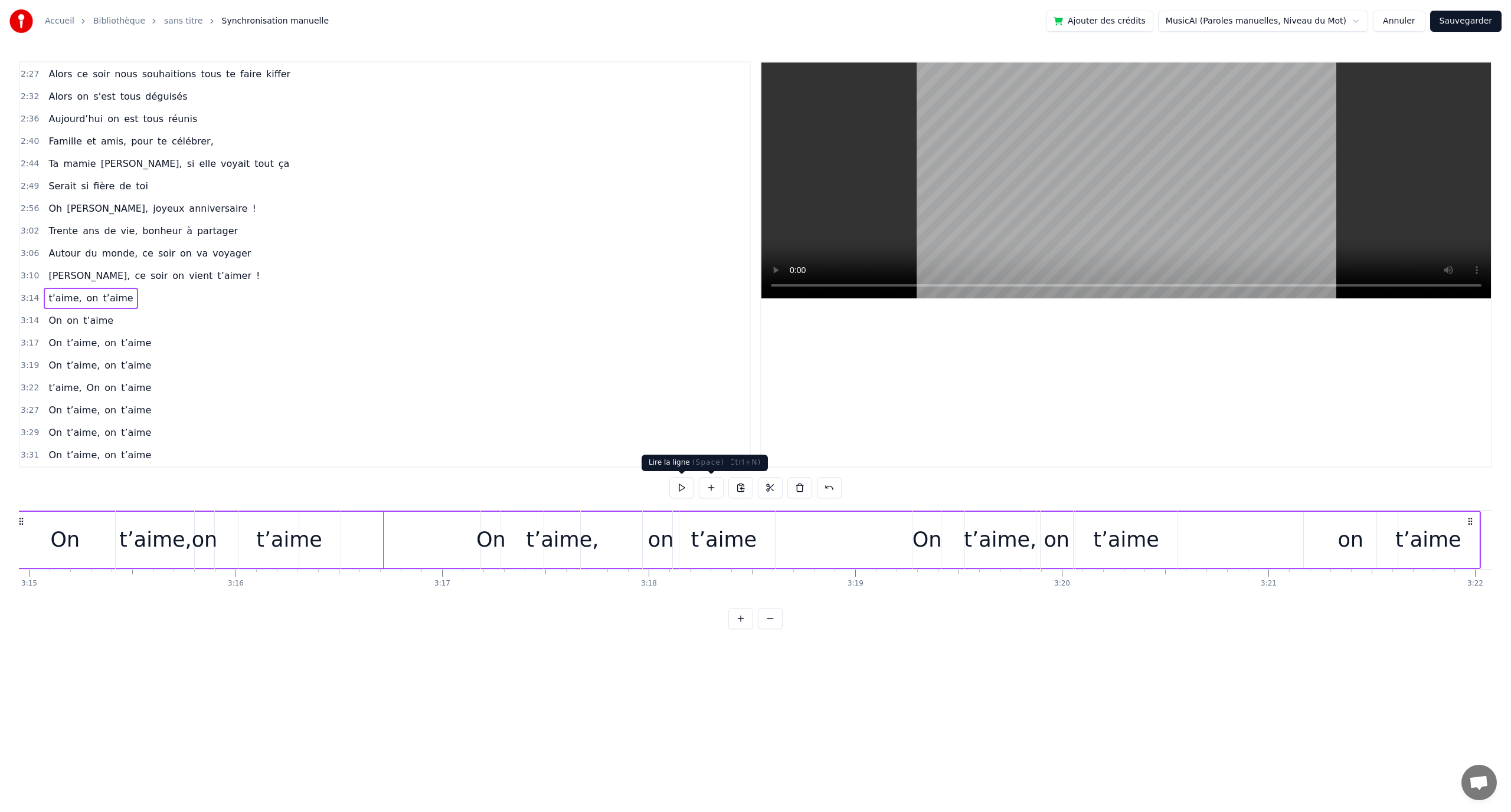
click at [686, 490] on button at bounding box center [682, 488] width 25 height 22
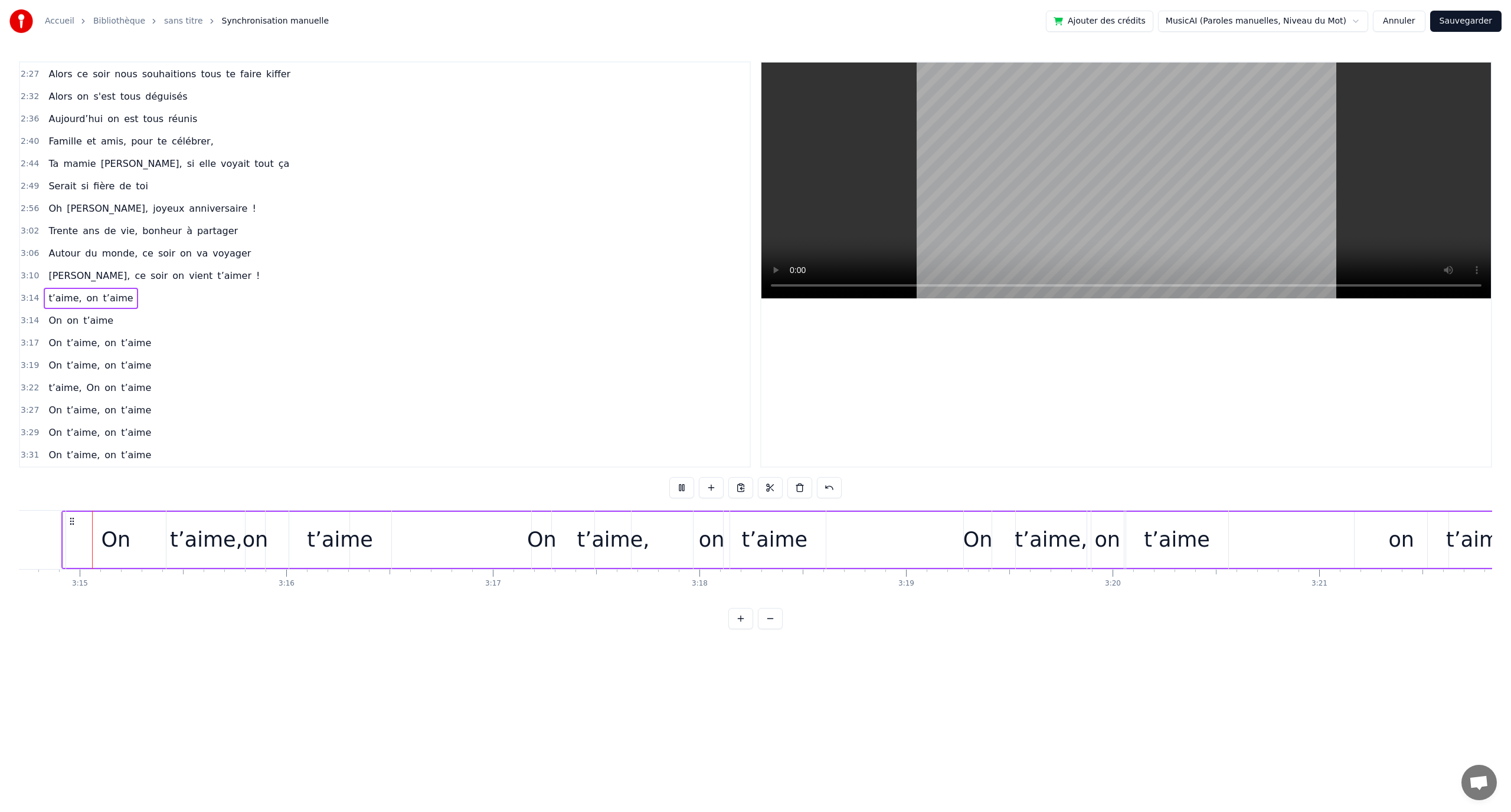
scroll to position [0, 40203]
click at [676, 481] on button at bounding box center [682, 488] width 25 height 22
click at [313, 547] on div "t’aime" at bounding box center [357, 540] width 102 height 58
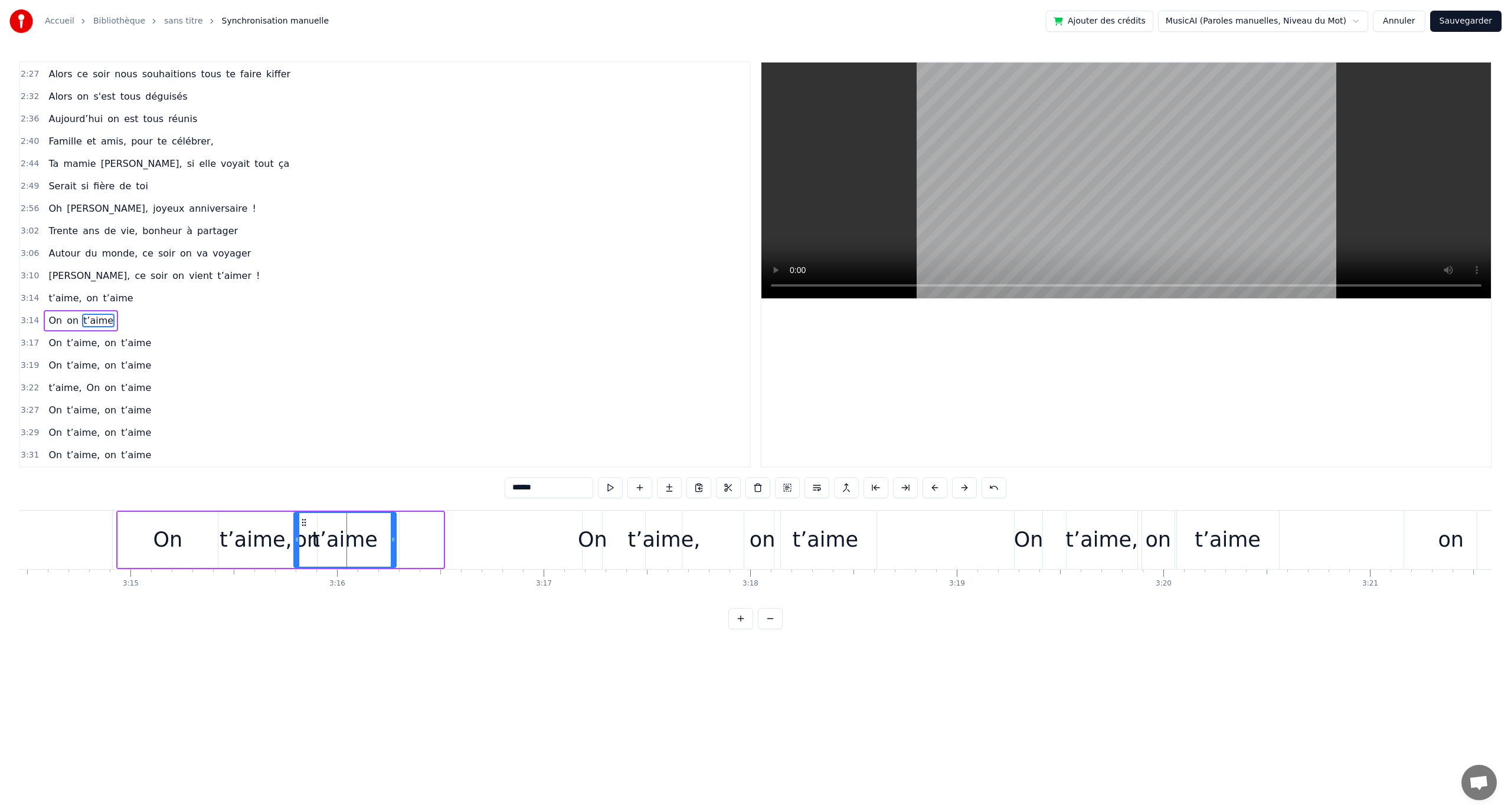
scroll to position [0, 40154]
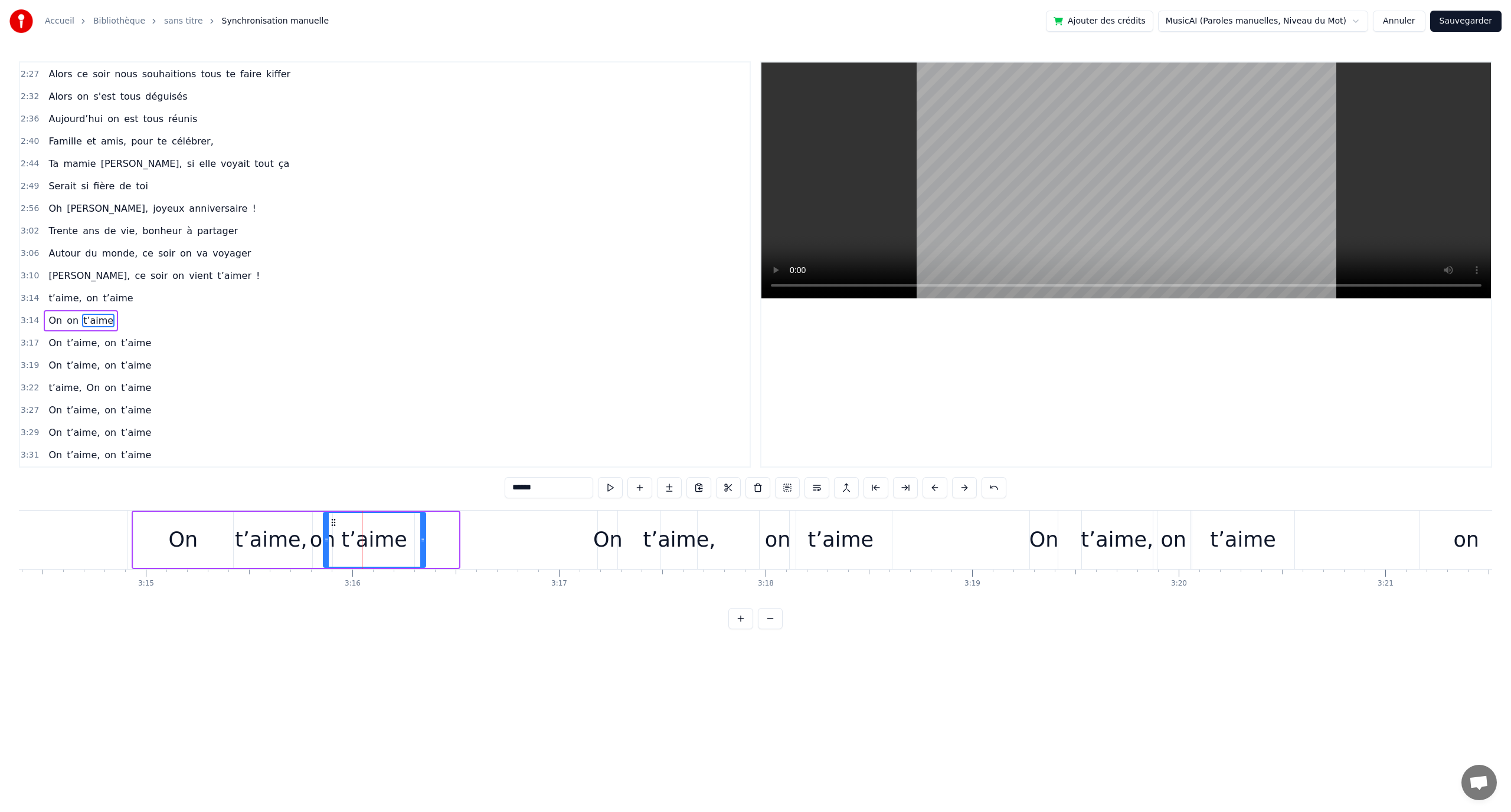
drag, startPoint x: 314, startPoint y: 524, endPoint x: 333, endPoint y: 529, distance: 19.6
click at [333, 529] on div "t’aime" at bounding box center [374, 540] width 101 height 54
click at [251, 542] on div "On on t’aime" at bounding box center [280, 540] width 295 height 58
click at [266, 541] on div "On on t’aime" at bounding box center [280, 540] width 295 height 58
drag, startPoint x: 259, startPoint y: 538, endPoint x: 260, endPoint y: 550, distance: 12.0
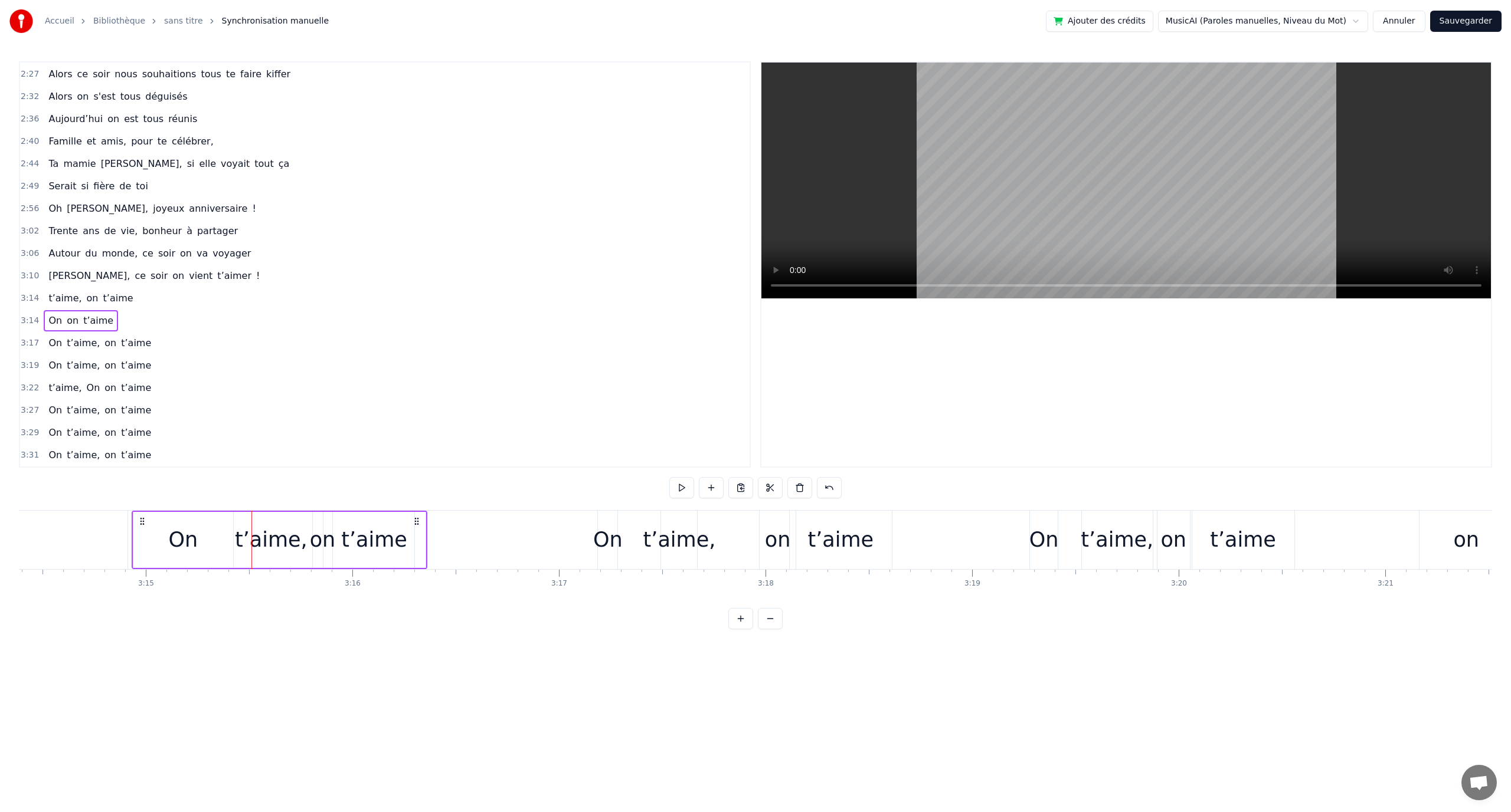
click at [259, 538] on div "On on t’aime" at bounding box center [280, 540] width 295 height 58
click at [217, 533] on div "On" at bounding box center [183, 540] width 100 height 56
click at [289, 531] on div "On on t’aime" at bounding box center [280, 540] width 295 height 58
click at [298, 544] on div "On on t’aime" at bounding box center [280, 540] width 295 height 58
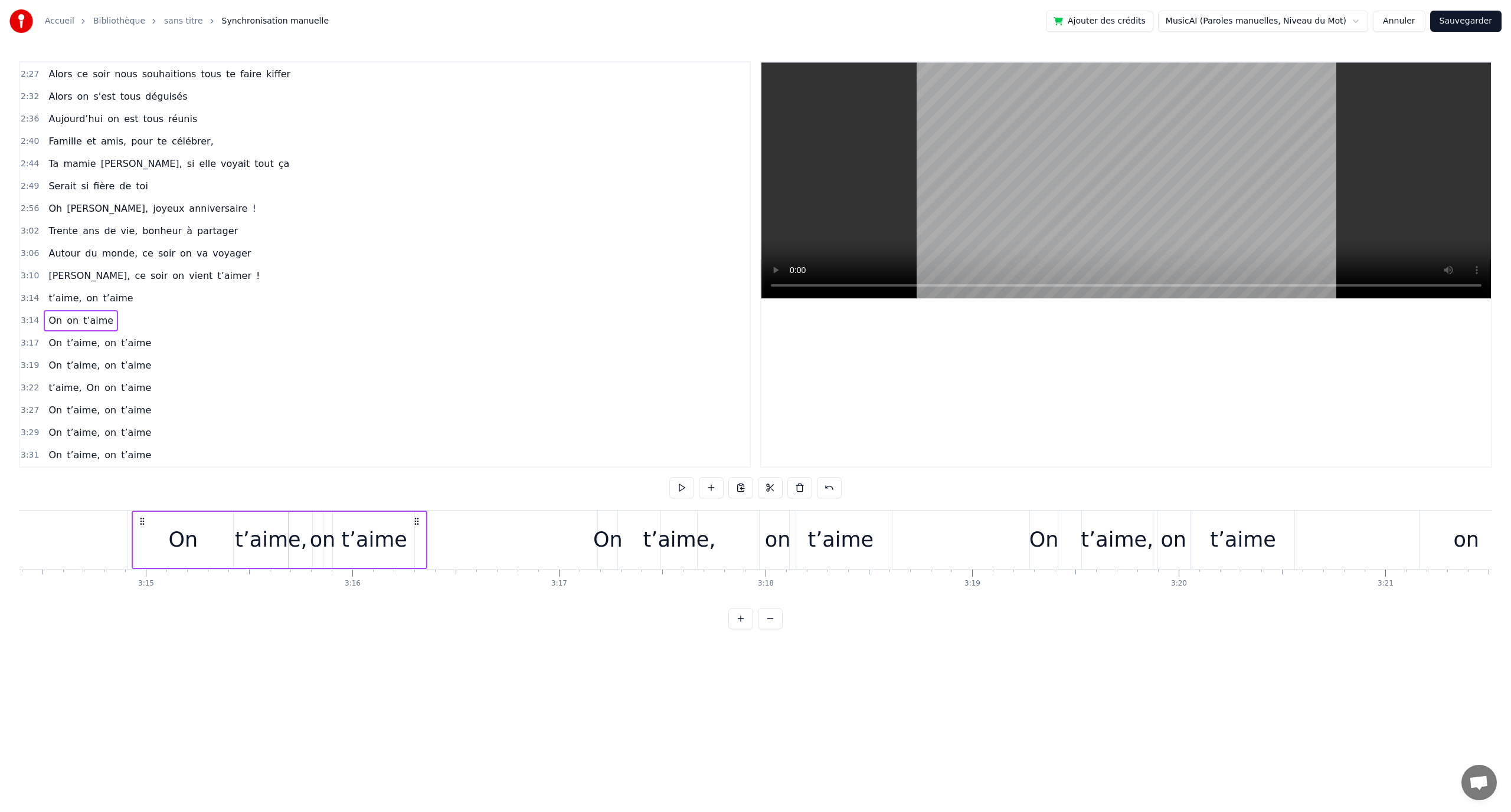
click at [330, 590] on div "En quatre- vingt- quinze à [GEOGRAPHIC_DATA] la ville Rose Un petit ange a poin…" at bounding box center [755, 554] width 1473 height 89
click at [325, 546] on div "t’aime" at bounding box center [374, 540] width 102 height 56
click at [351, 542] on icon at bounding box center [353, 539] width 5 height 9
click at [322, 543] on div "on" at bounding box center [322, 540] width 26 height 32
type input "**"
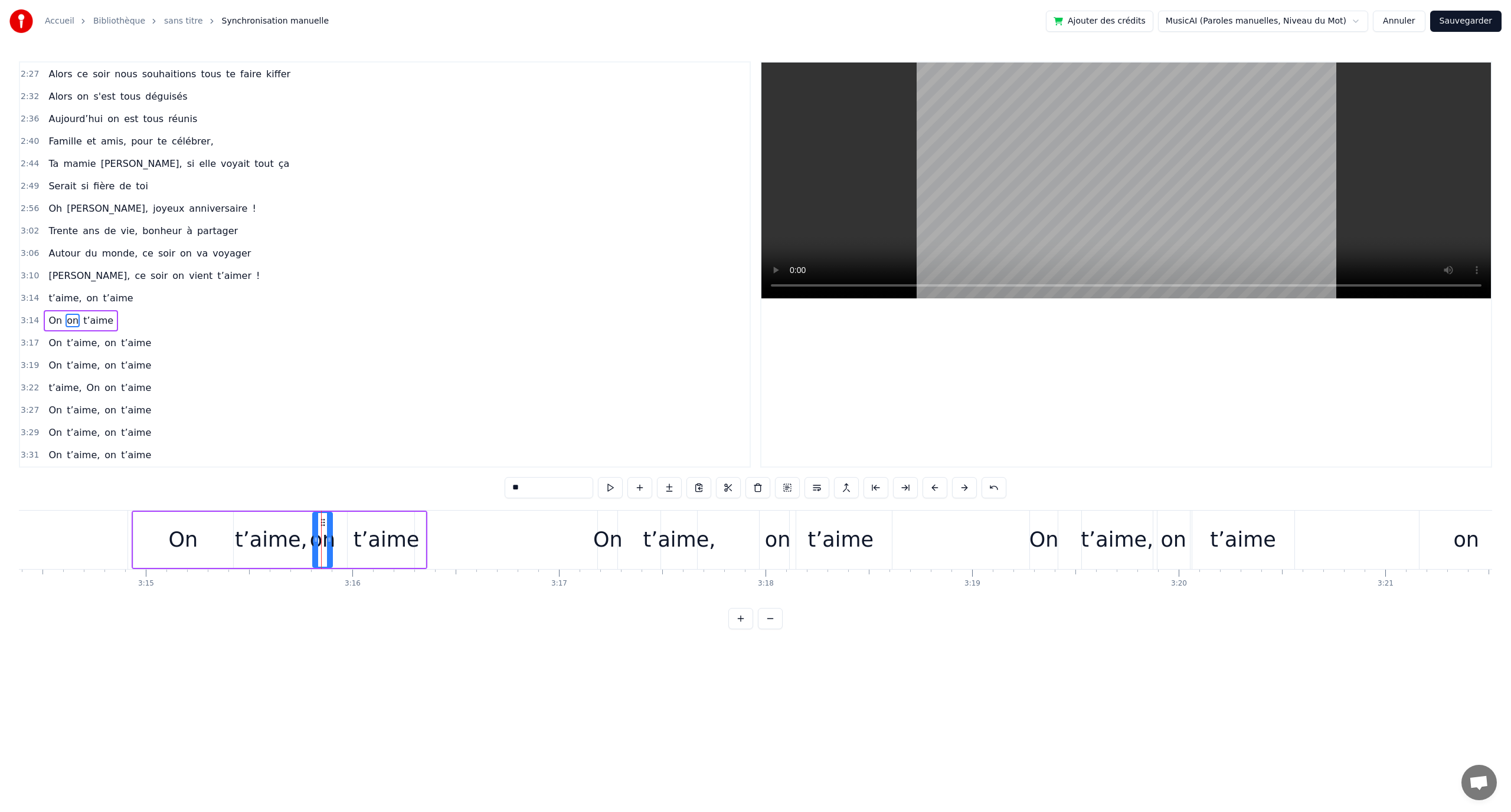
click at [295, 539] on div "On on t’aime" at bounding box center [280, 540] width 295 height 58
click at [285, 539] on div "On on t’aime" at bounding box center [280, 540] width 295 height 58
click at [178, 532] on div "On" at bounding box center [183, 540] width 30 height 32
click at [198, 541] on icon at bounding box center [198, 539] width 5 height 9
click at [251, 540] on div "On on t’aime" at bounding box center [280, 540] width 295 height 58
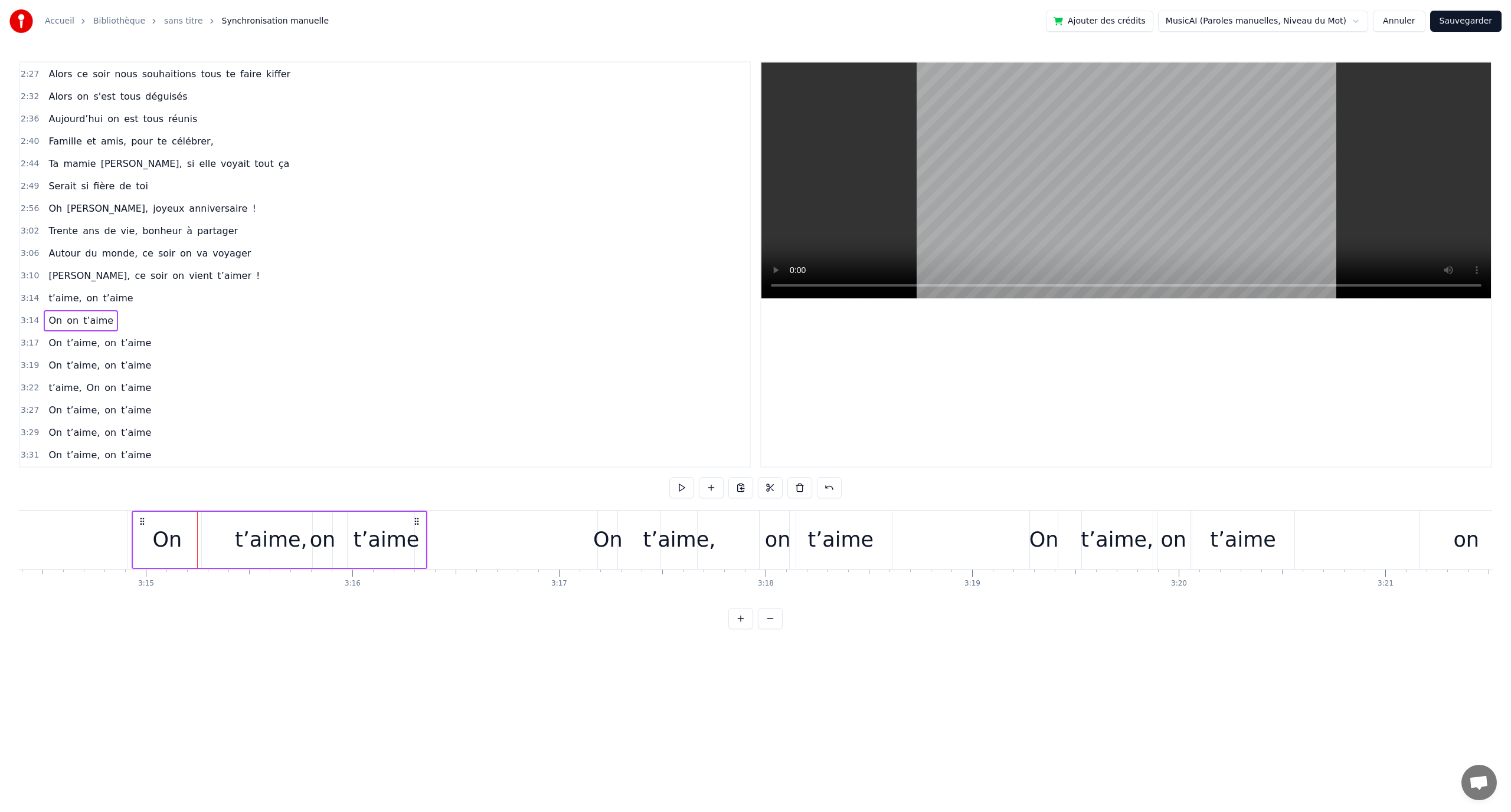
click at [285, 545] on div "On on t’aime" at bounding box center [280, 540] width 295 height 58
click at [306, 541] on div "On on t’aime" at bounding box center [280, 540] width 295 height 58
click at [320, 541] on div "on" at bounding box center [322, 540] width 26 height 32
click at [393, 535] on div "t’aime" at bounding box center [387, 540] width 66 height 32
drag, startPoint x: 361, startPoint y: 524, endPoint x: 410, endPoint y: 528, distance: 49.2
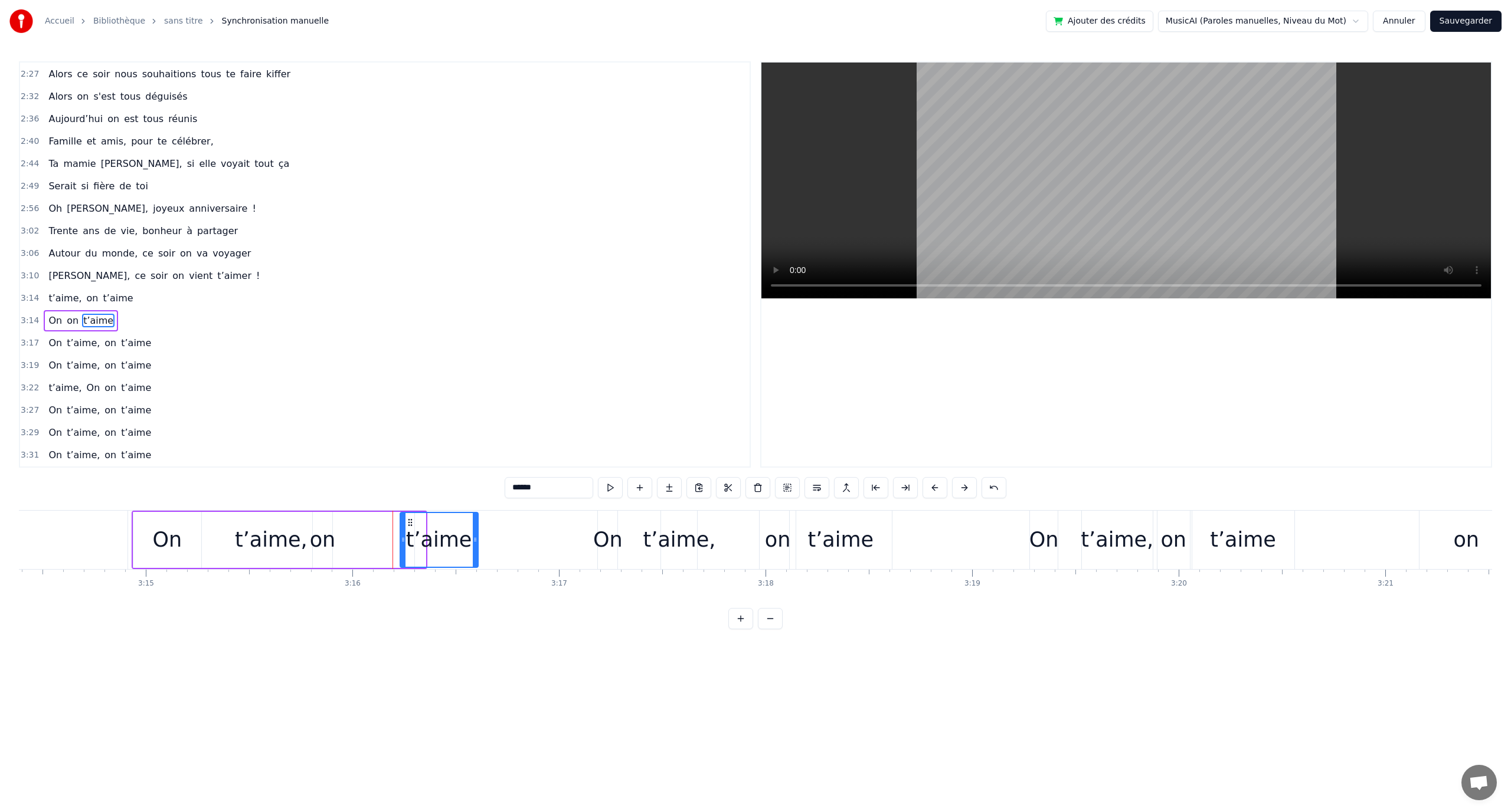
click at [410, 528] on div "t’aime" at bounding box center [439, 540] width 76 height 54
click at [330, 538] on div "on" at bounding box center [322, 540] width 26 height 32
type input "**"
drag, startPoint x: 326, startPoint y: 523, endPoint x: 314, endPoint y: 530, distance: 13.9
click at [368, 526] on icon at bounding box center [369, 523] width 9 height 9
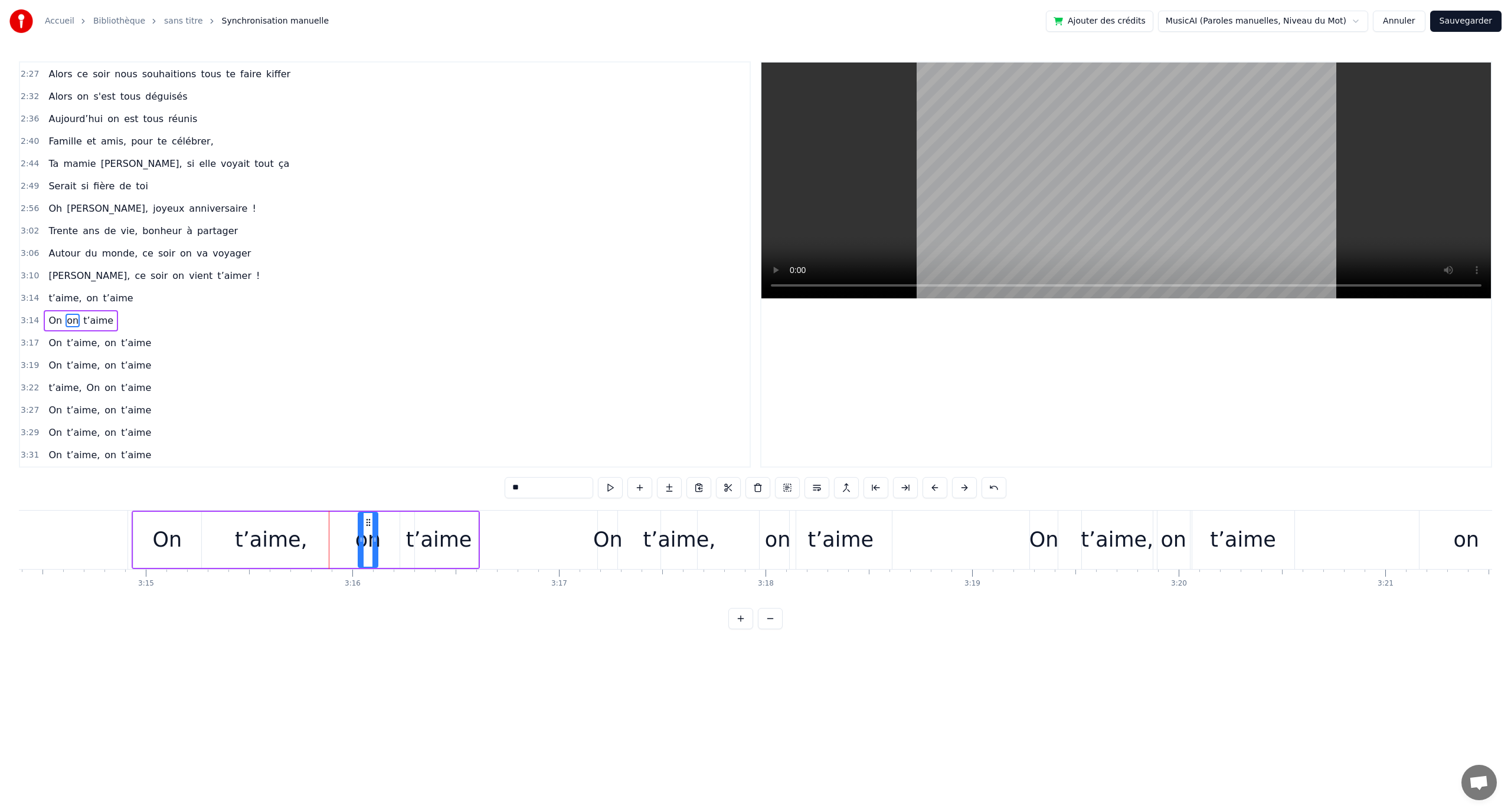
click at [291, 536] on div "On on t’aime" at bounding box center [306, 540] width 349 height 58
click at [290, 541] on div "On on t’aime" at bounding box center [306, 540] width 349 height 58
click at [144, 522] on icon at bounding box center [142, 521] width 9 height 9
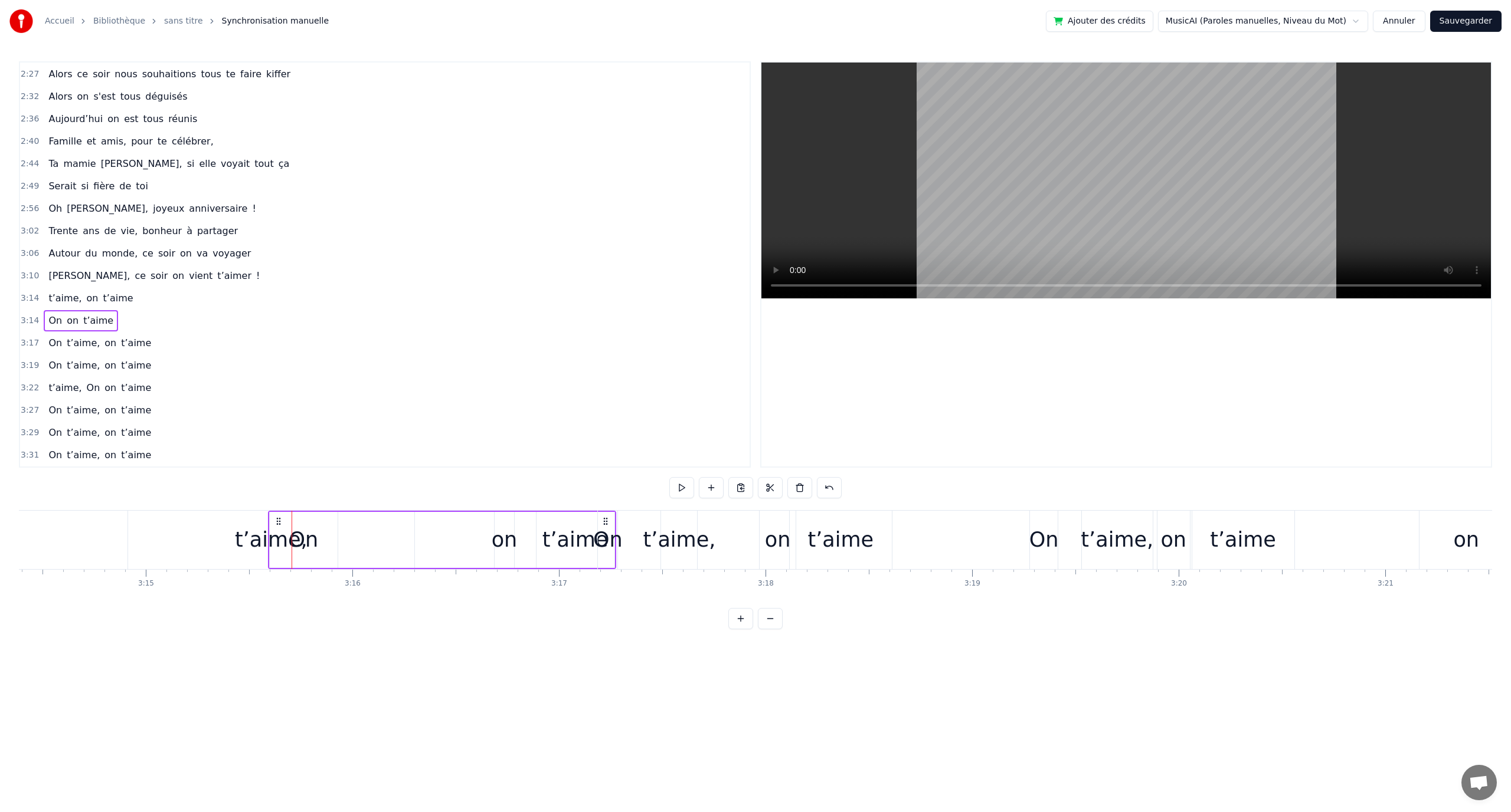
drag, startPoint x: 469, startPoint y: 521, endPoint x: 602, endPoint y: 530, distance: 133.3
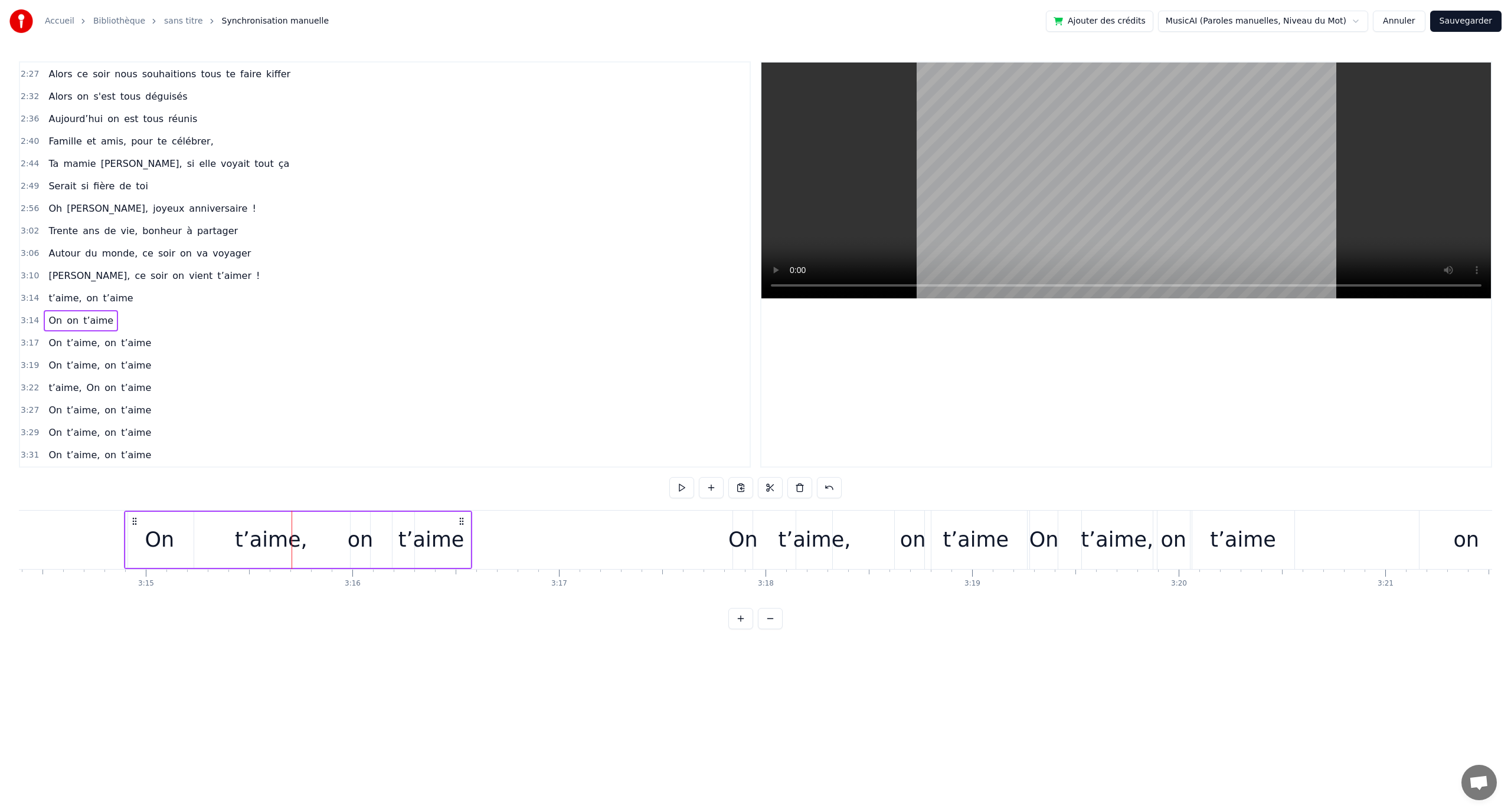
drag, startPoint x: 469, startPoint y: 518, endPoint x: 461, endPoint y: 518, distance: 8.0
click at [461, 518] on icon at bounding box center [461, 521] width 9 height 9
drag, startPoint x: 456, startPoint y: 518, endPoint x: 464, endPoint y: 518, distance: 8.0
click at [464, 518] on div "t’aime, on t’aime" at bounding box center [863, 540] width 1471 height 58
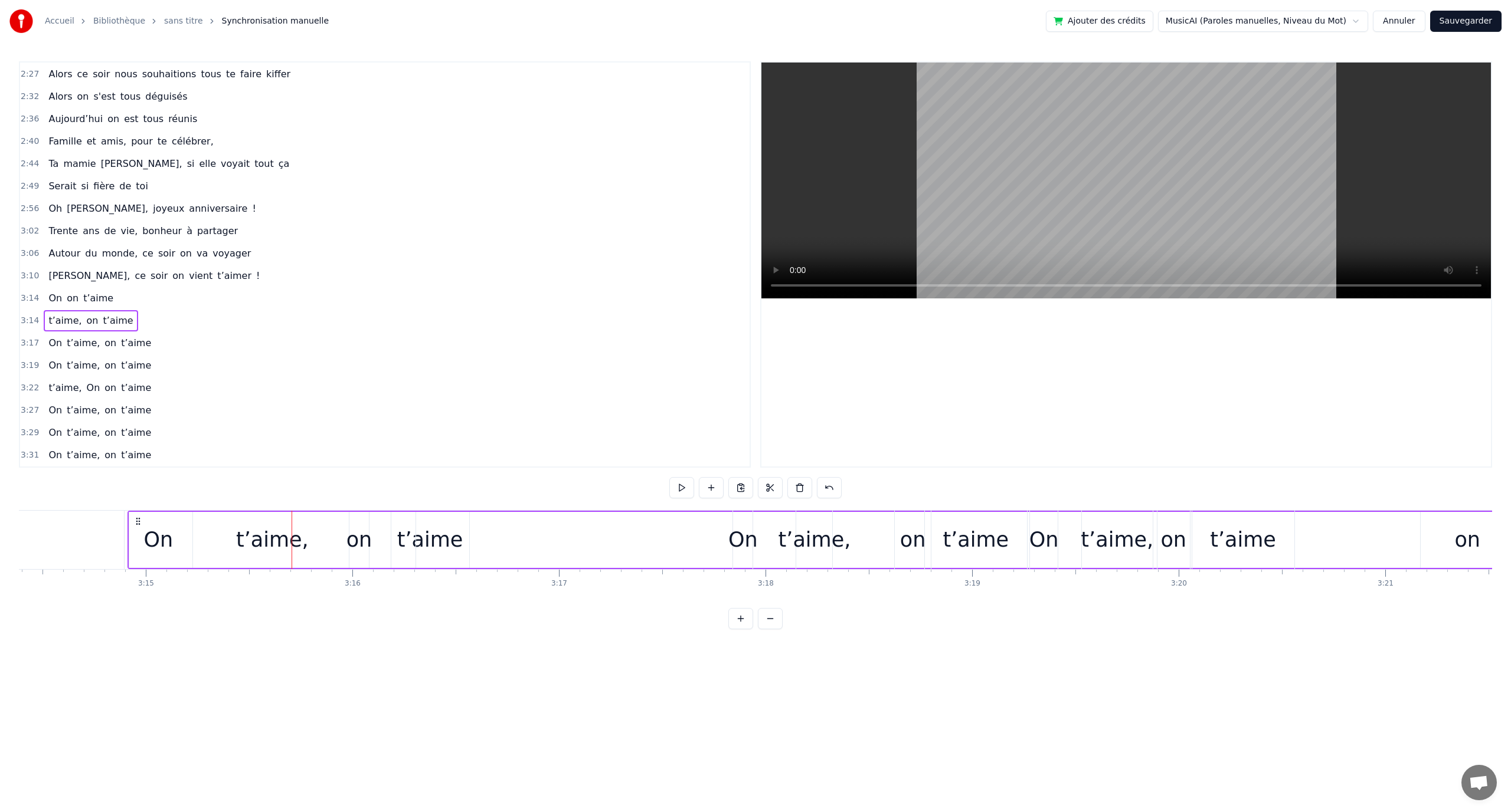
click at [154, 547] on div "t’aime," at bounding box center [273, 540] width 287 height 56
drag, startPoint x: 414, startPoint y: 535, endPoint x: 229, endPoint y: 548, distance: 185.5
click at [227, 548] on div at bounding box center [225, 540] width 5 height 54
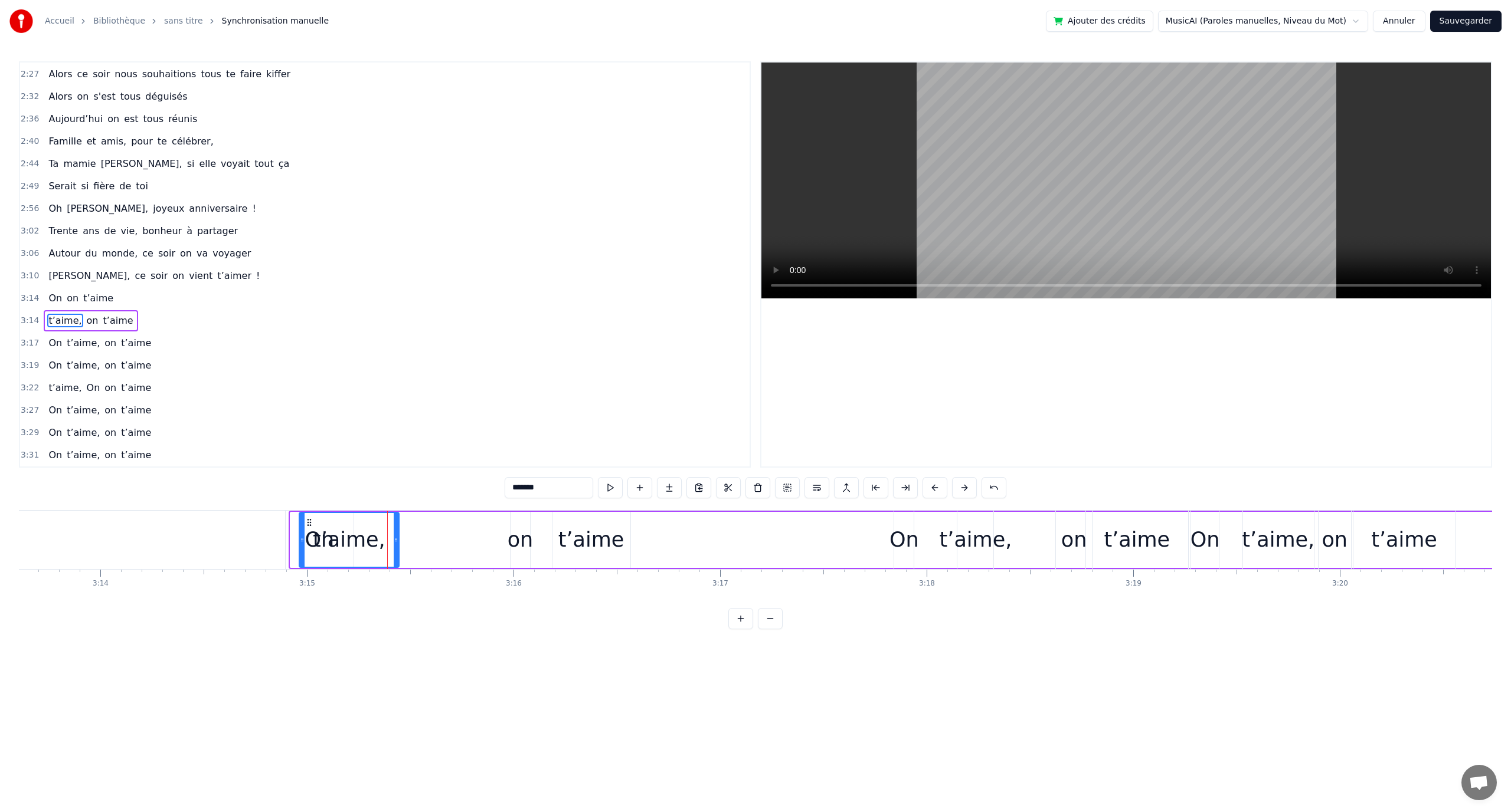
scroll to position [0, 39984]
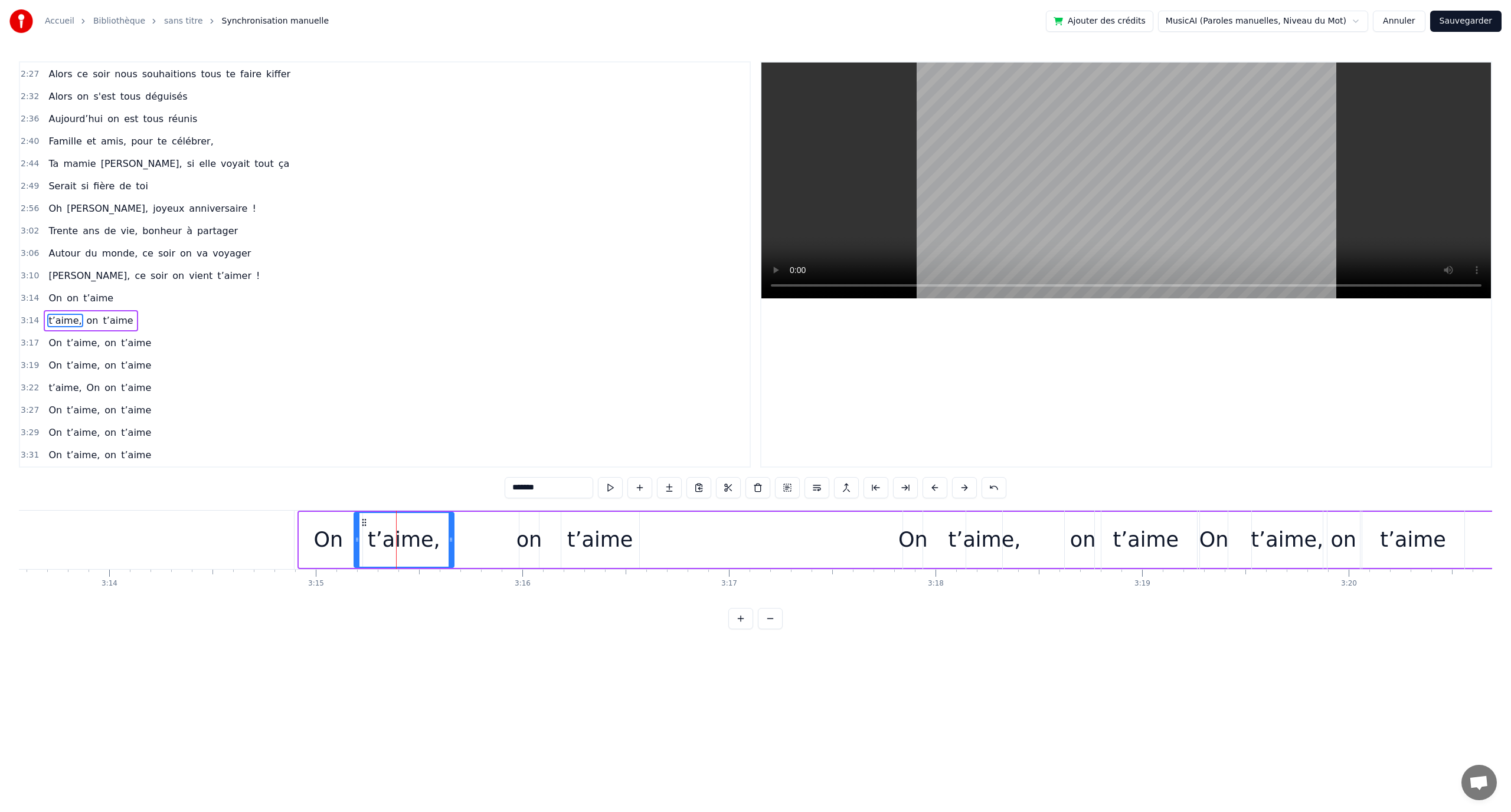
drag, startPoint x: 143, startPoint y: 523, endPoint x: 364, endPoint y: 529, distance: 221.1
click at [364, 529] on div "t’aime," at bounding box center [403, 540] width 99 height 54
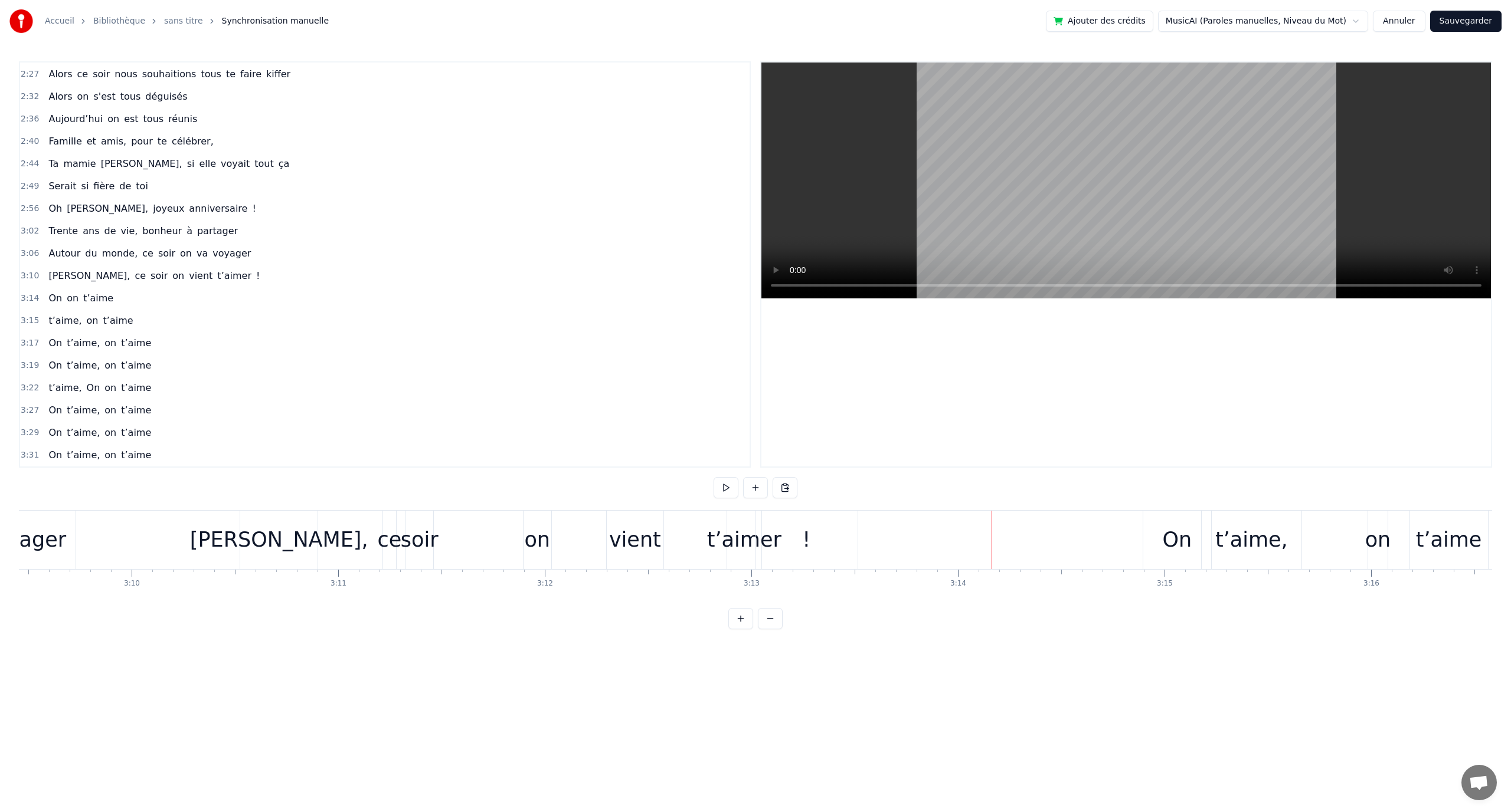
scroll to position [0, 39154]
click at [456, 523] on div "[PERSON_NAME], ce soir on vient t’aimer !" at bounding box center [532, 540] width 621 height 58
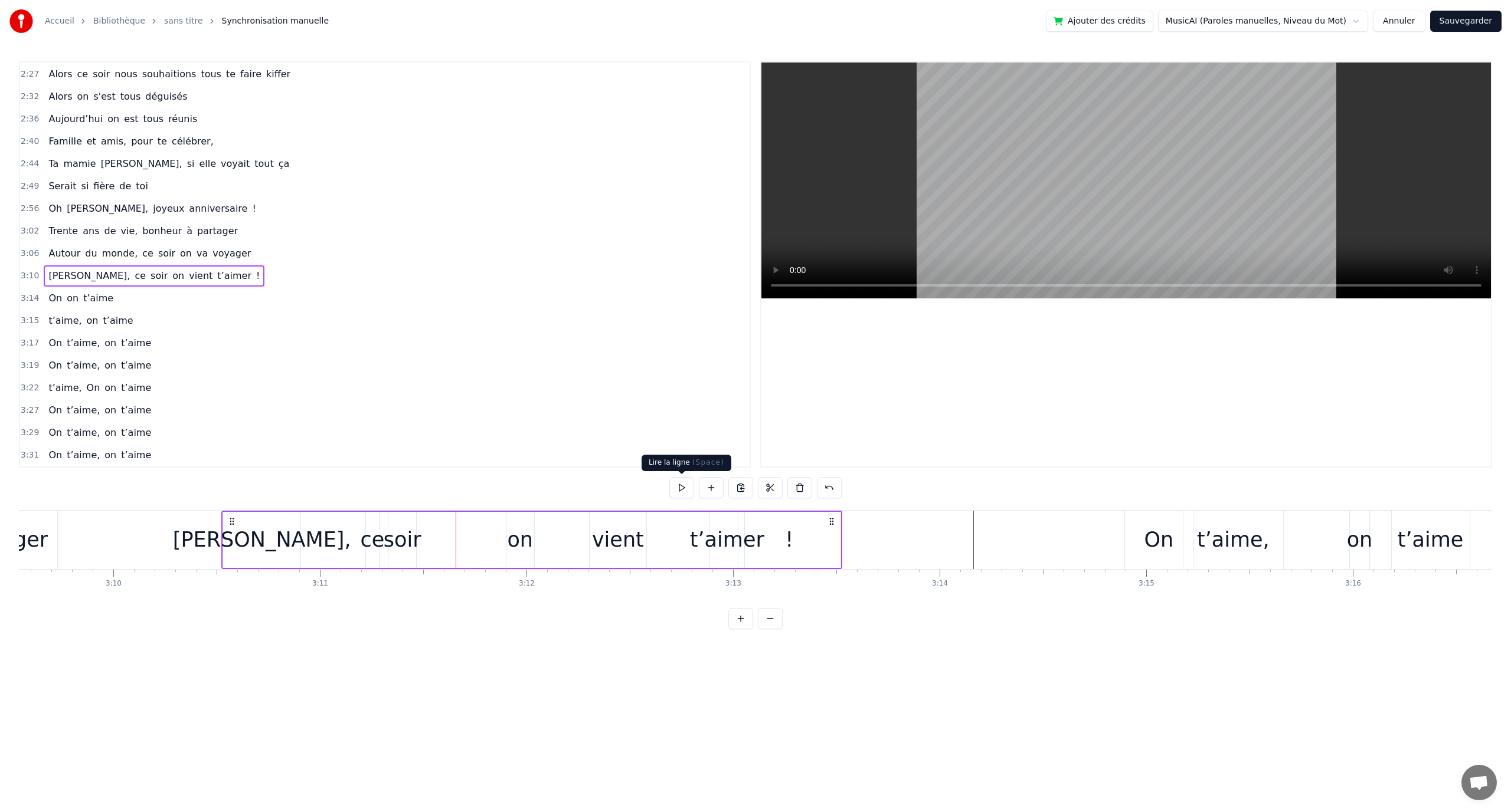
click at [680, 492] on button at bounding box center [682, 488] width 25 height 22
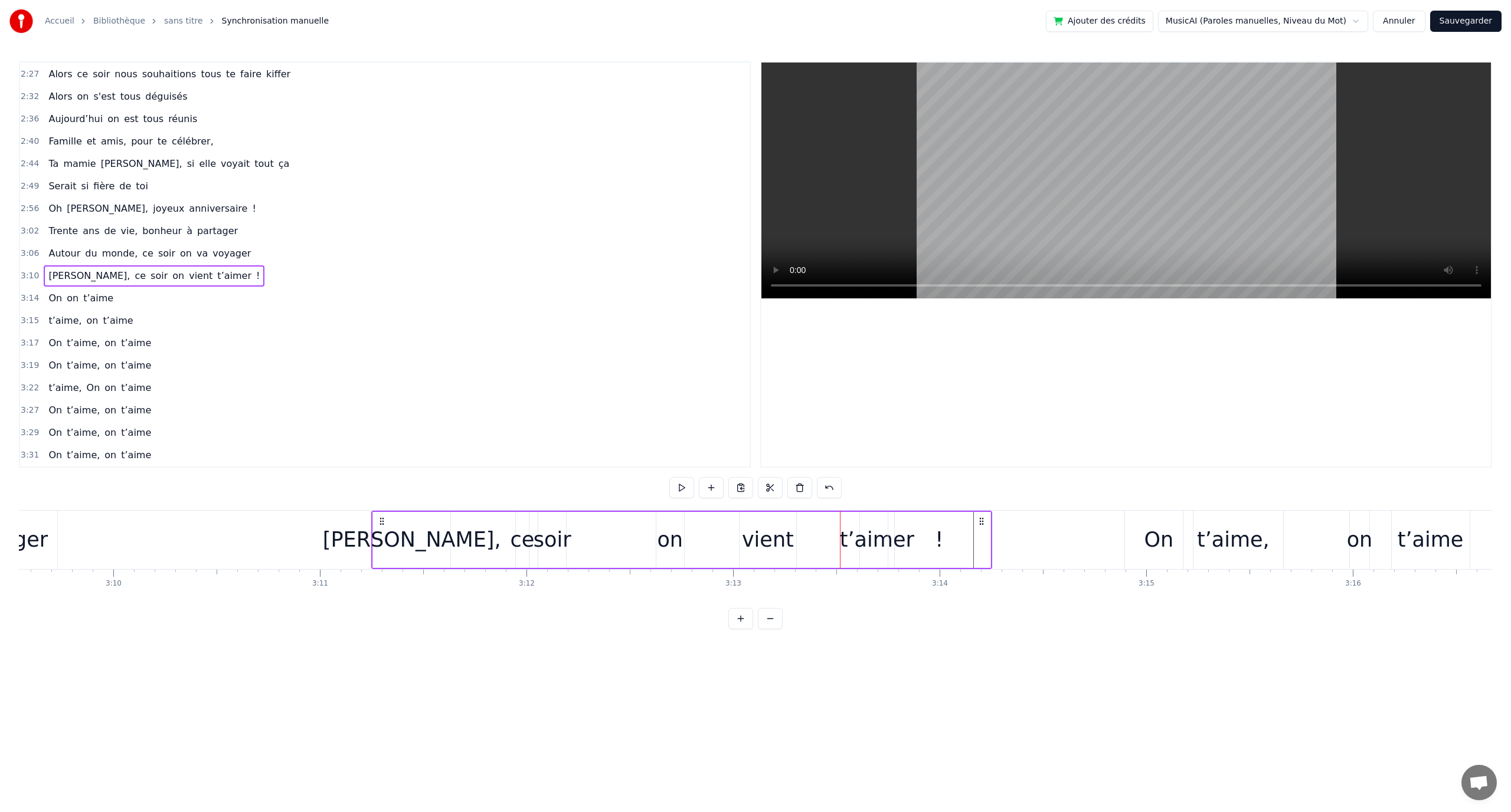
drag, startPoint x: 236, startPoint y: 518, endPoint x: 379, endPoint y: 516, distance: 143.0
click at [379, 516] on div "[PERSON_NAME], ce soir on vient t’aimer !" at bounding box center [681, 540] width 621 height 58
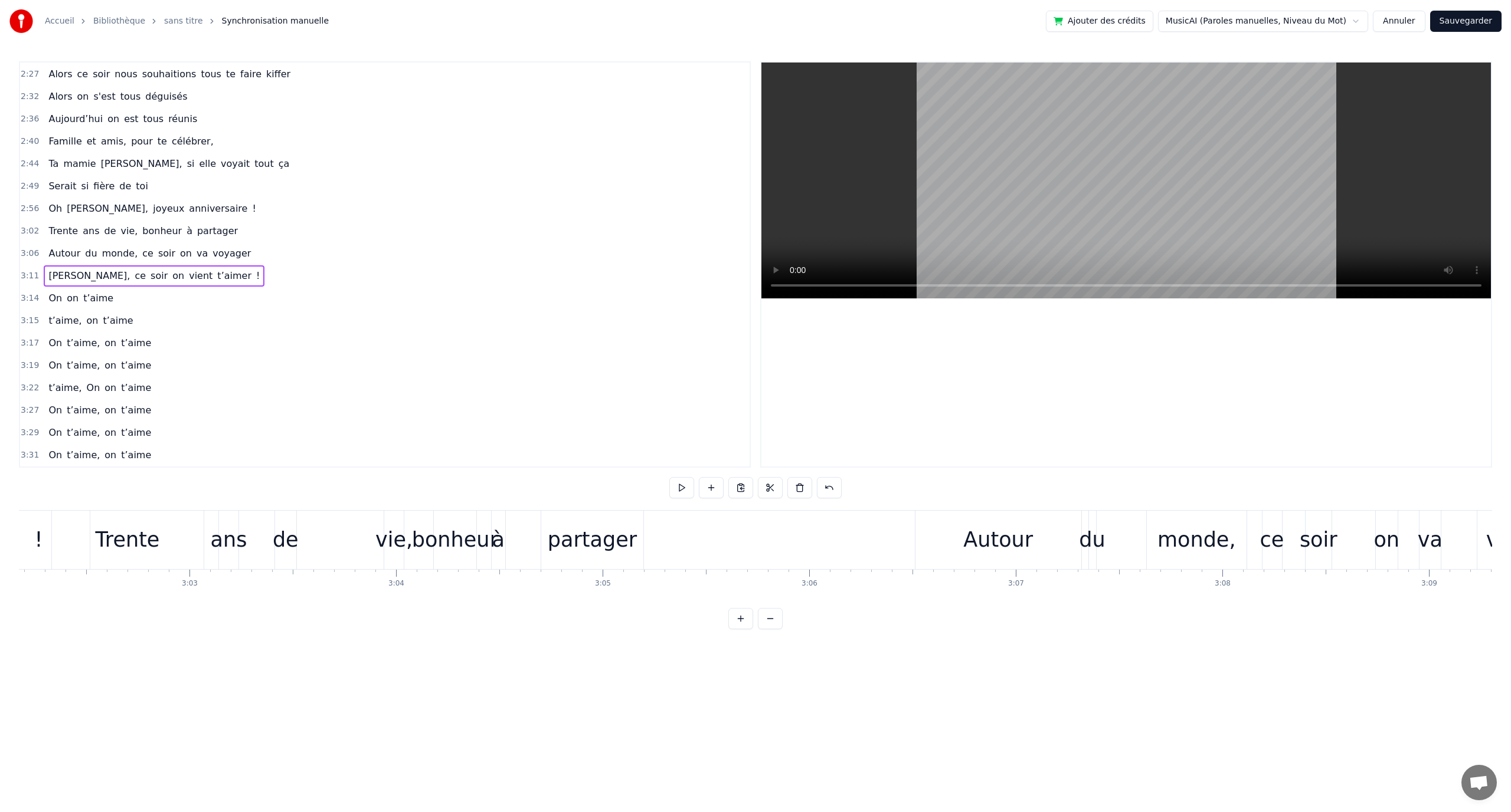
scroll to position [0, 37721]
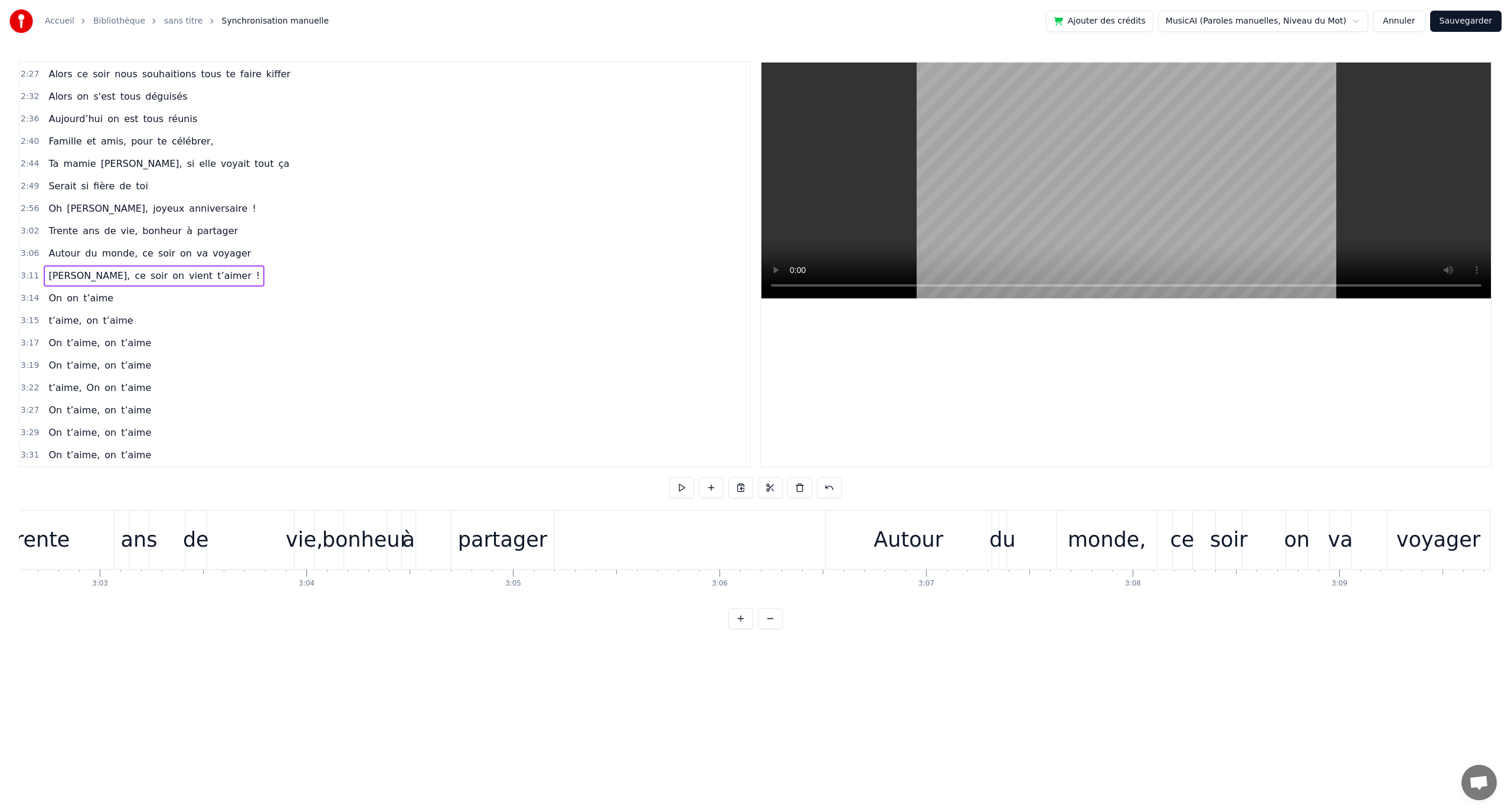
click at [725, 494] on button at bounding box center [726, 488] width 25 height 22
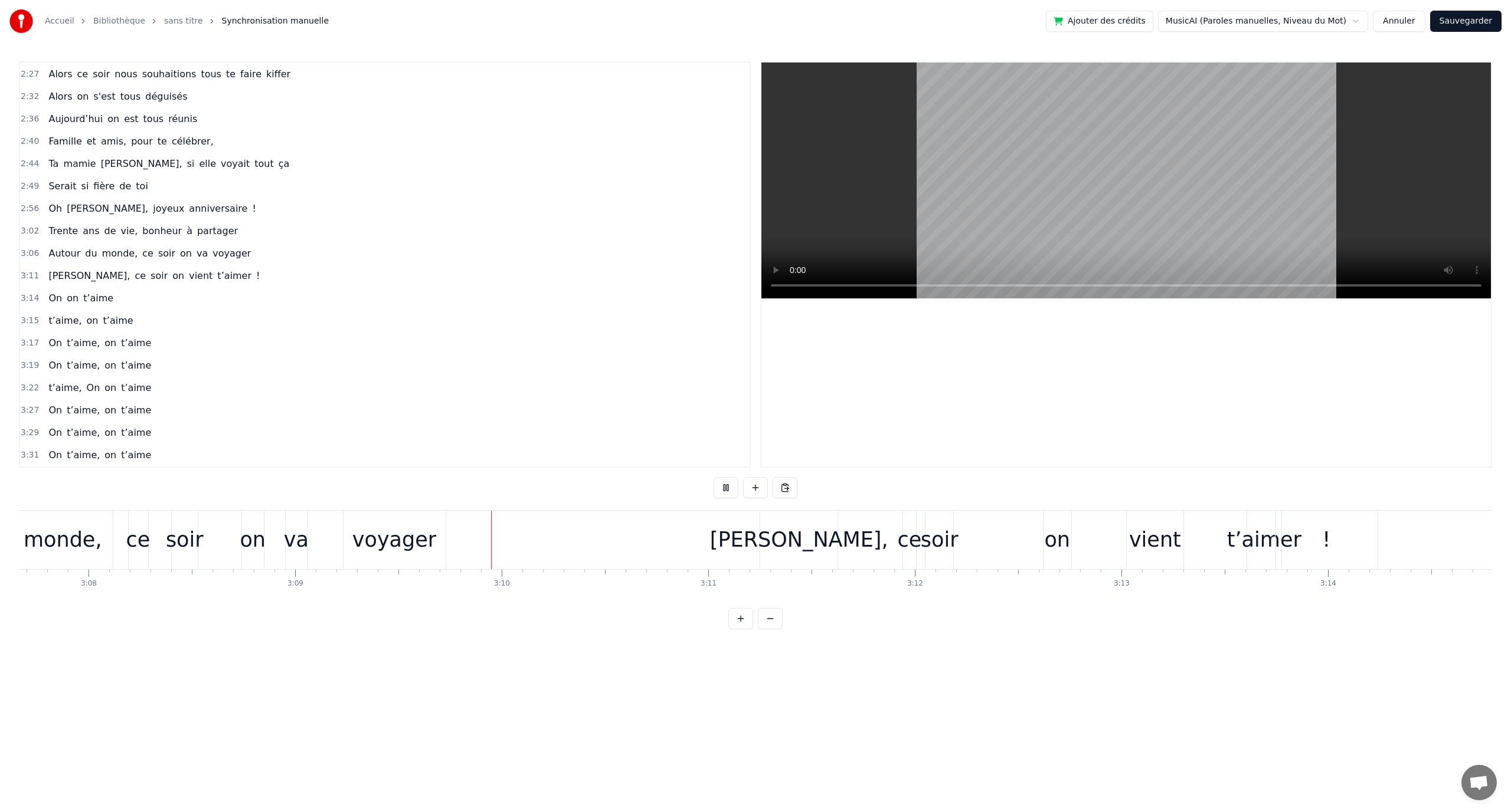
scroll to position [0, 39079]
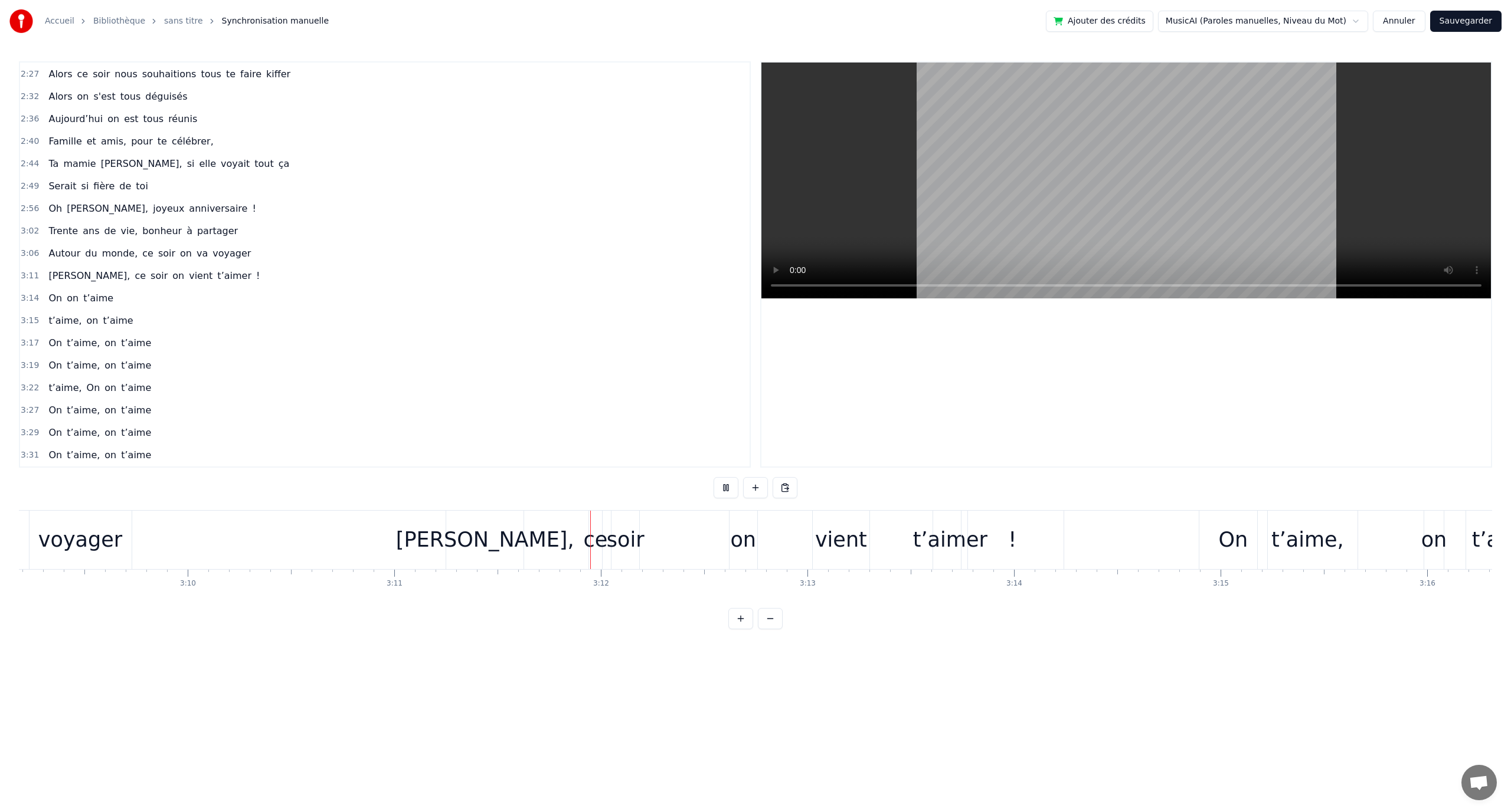
click at [735, 494] on button at bounding box center [726, 488] width 25 height 22
click at [480, 532] on div "[PERSON_NAME]," at bounding box center [485, 540] width 178 height 32
click at [539, 513] on div "[PERSON_NAME], ce soir on vient t’aimer !" at bounding box center [756, 540] width 621 height 58
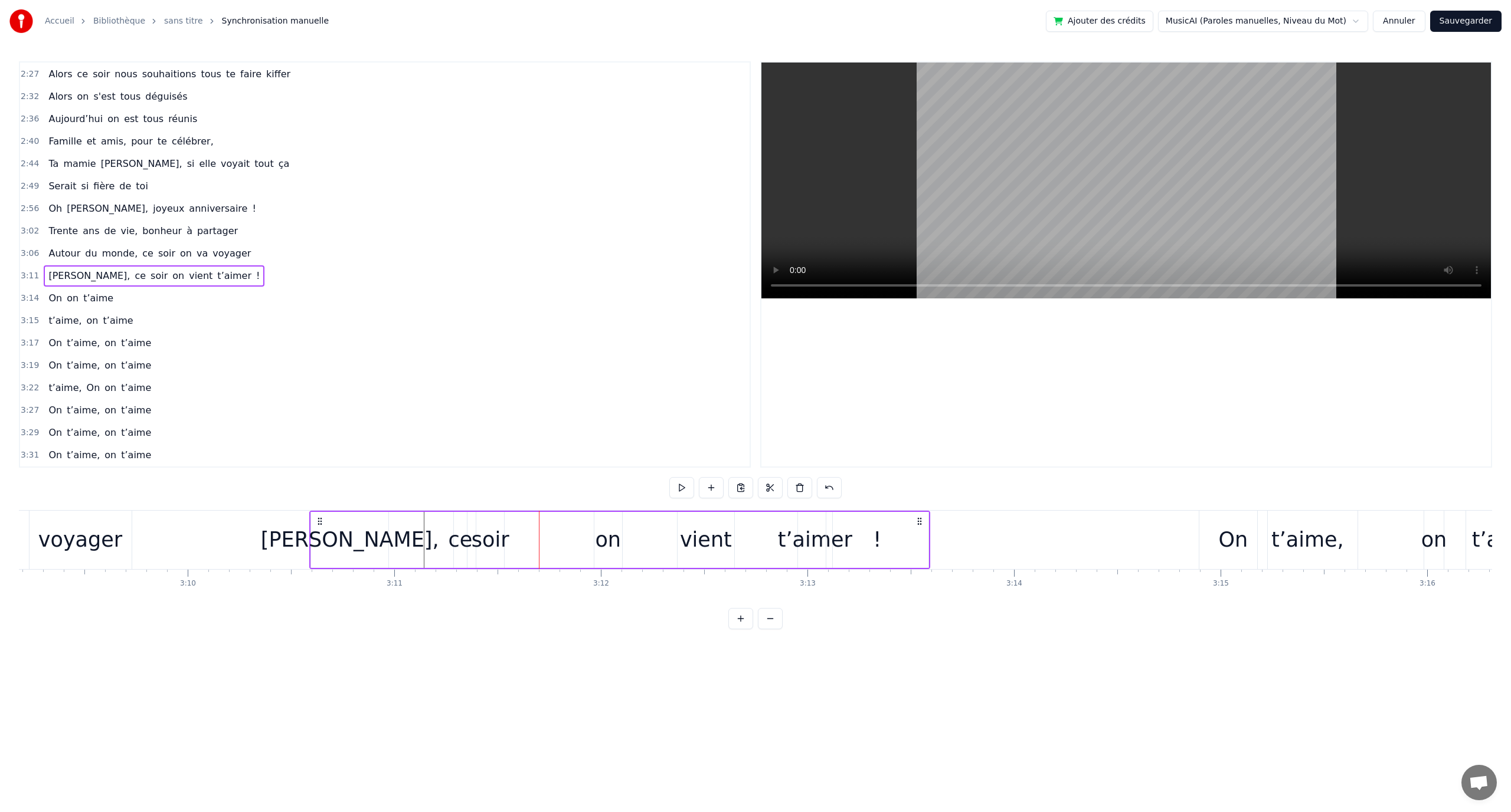
drag, startPoint x: 455, startPoint y: 521, endPoint x: 322, endPoint y: 534, distance: 133.6
click at [322, 534] on div "[PERSON_NAME], ce soir on vient t’aimer !" at bounding box center [620, 540] width 621 height 58
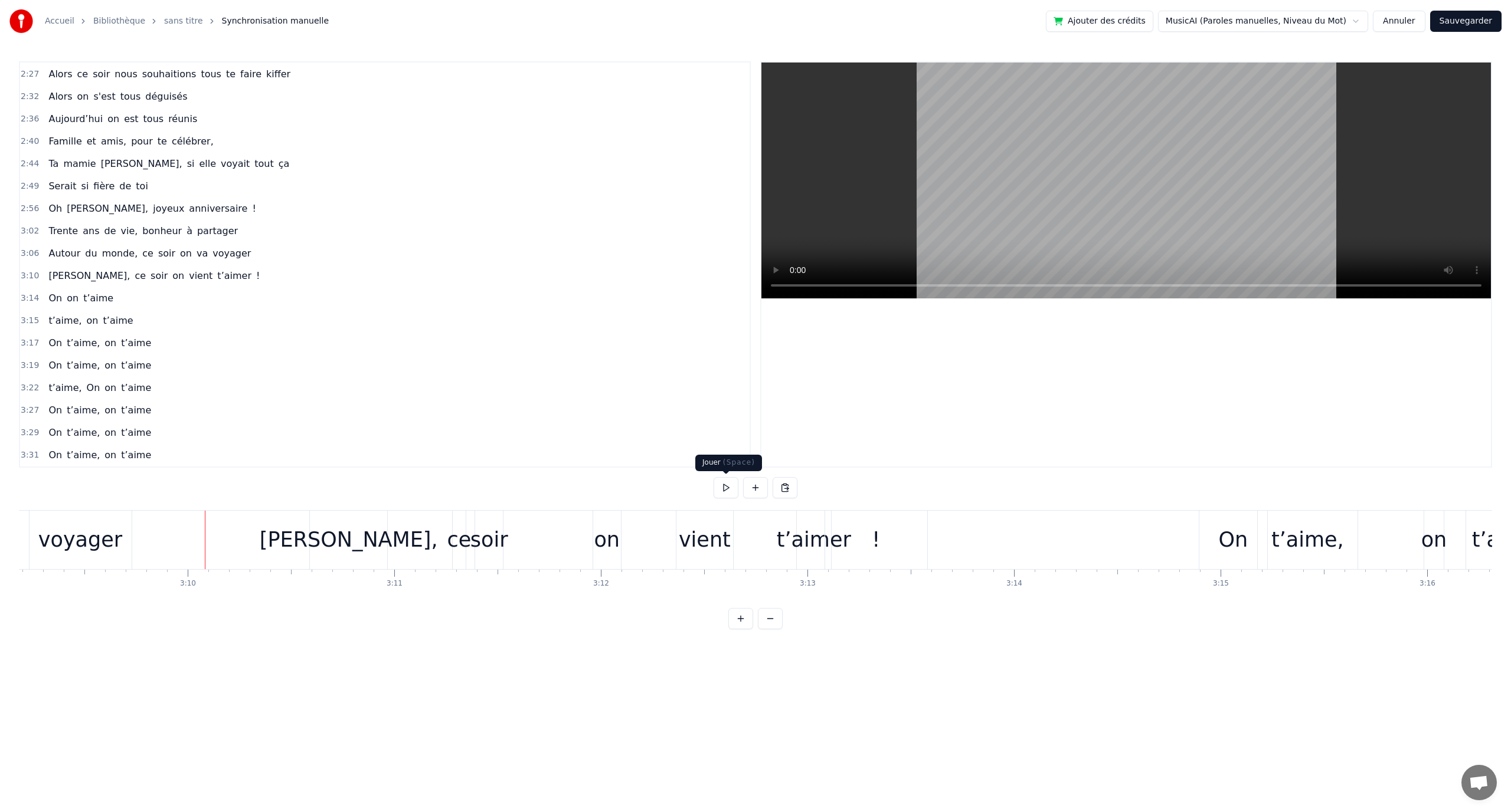
click at [726, 485] on button at bounding box center [726, 488] width 25 height 22
click at [730, 492] on button at bounding box center [726, 488] width 25 height 22
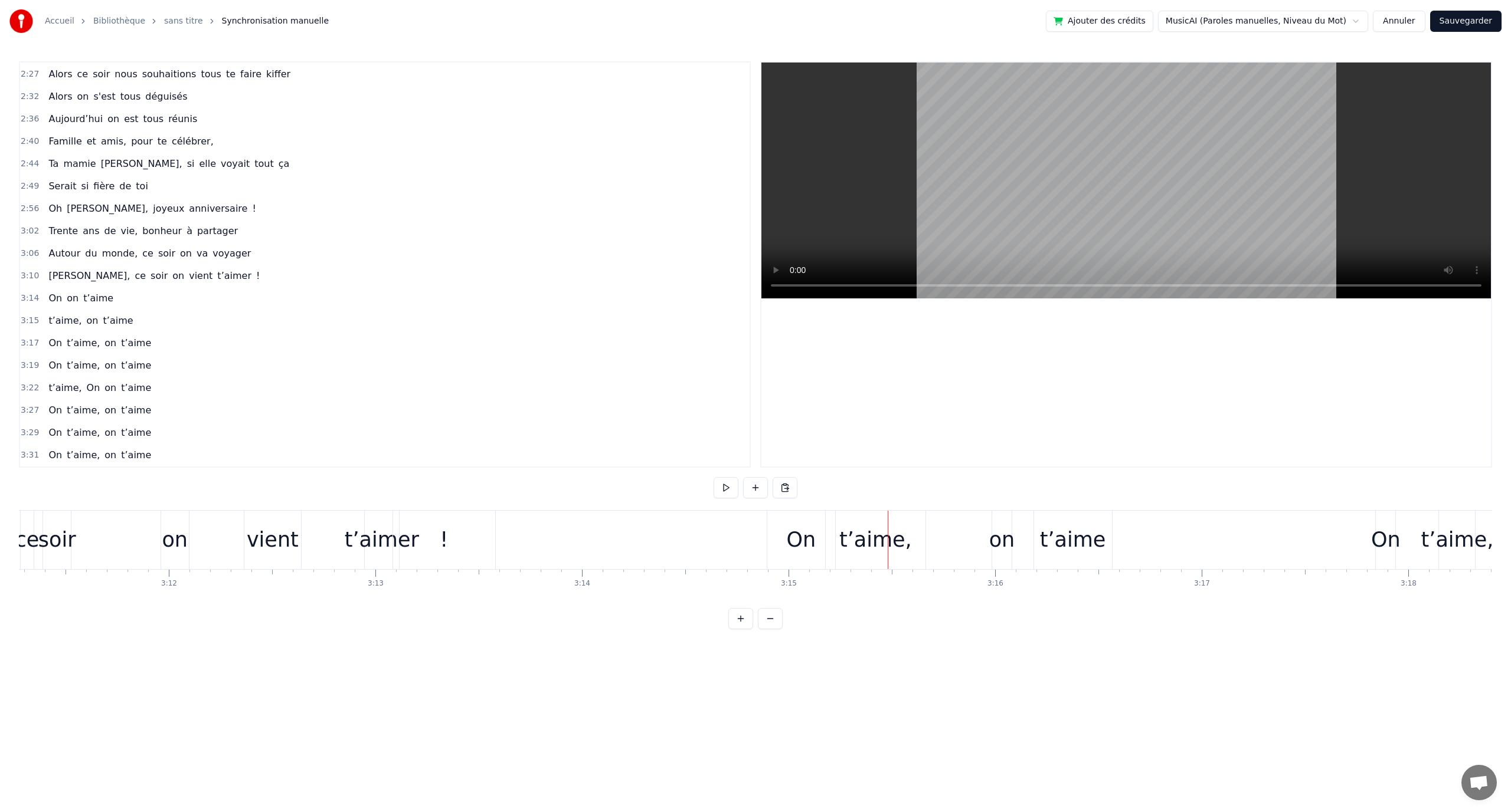
scroll to position [0, 39529]
click at [729, 491] on button at bounding box center [726, 488] width 25 height 22
click at [737, 491] on button at bounding box center [726, 488] width 25 height 22
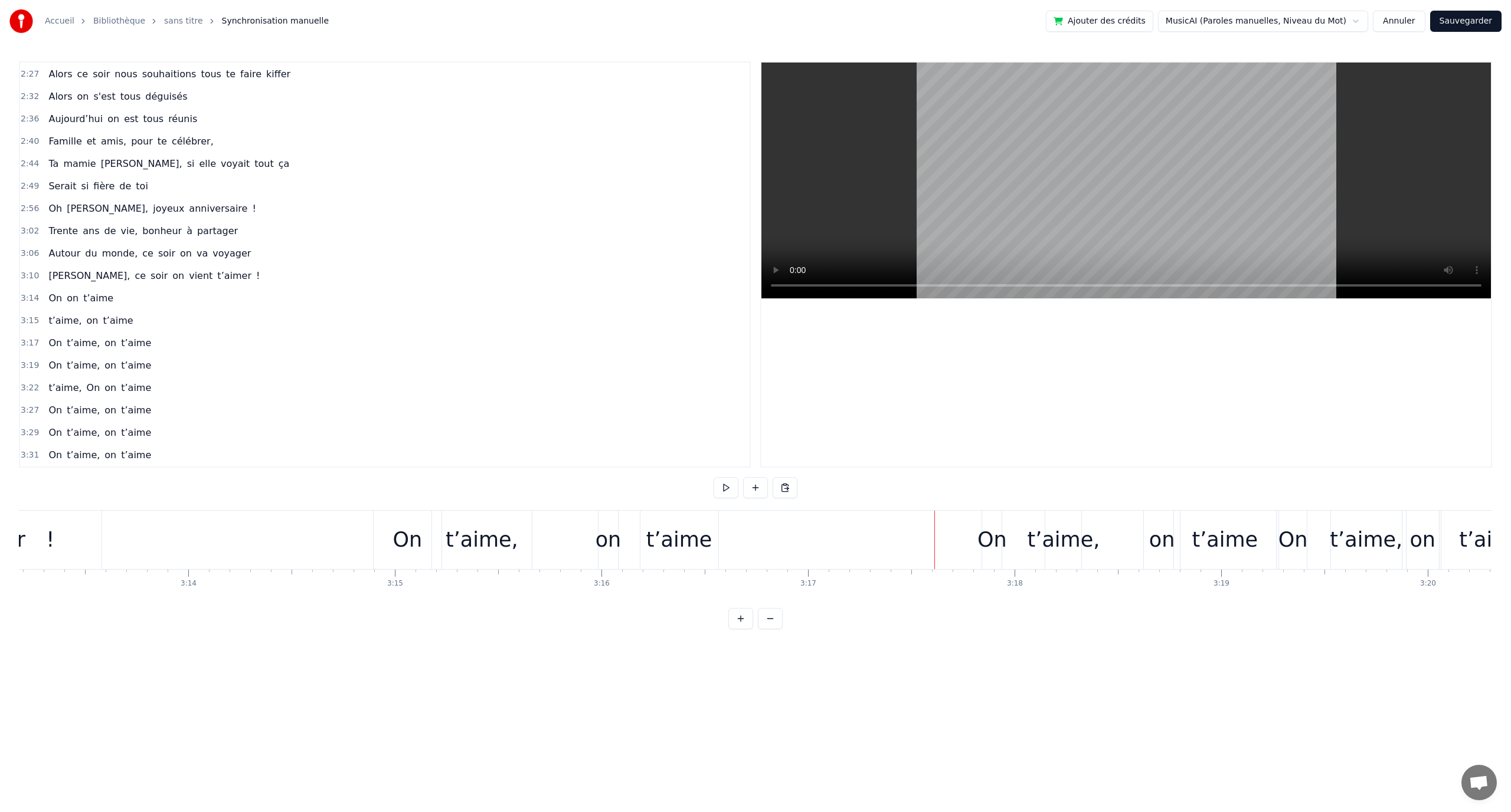
scroll to position [0, 39959]
click at [943, 523] on div "On" at bounding box center [938, 540] width 19 height 58
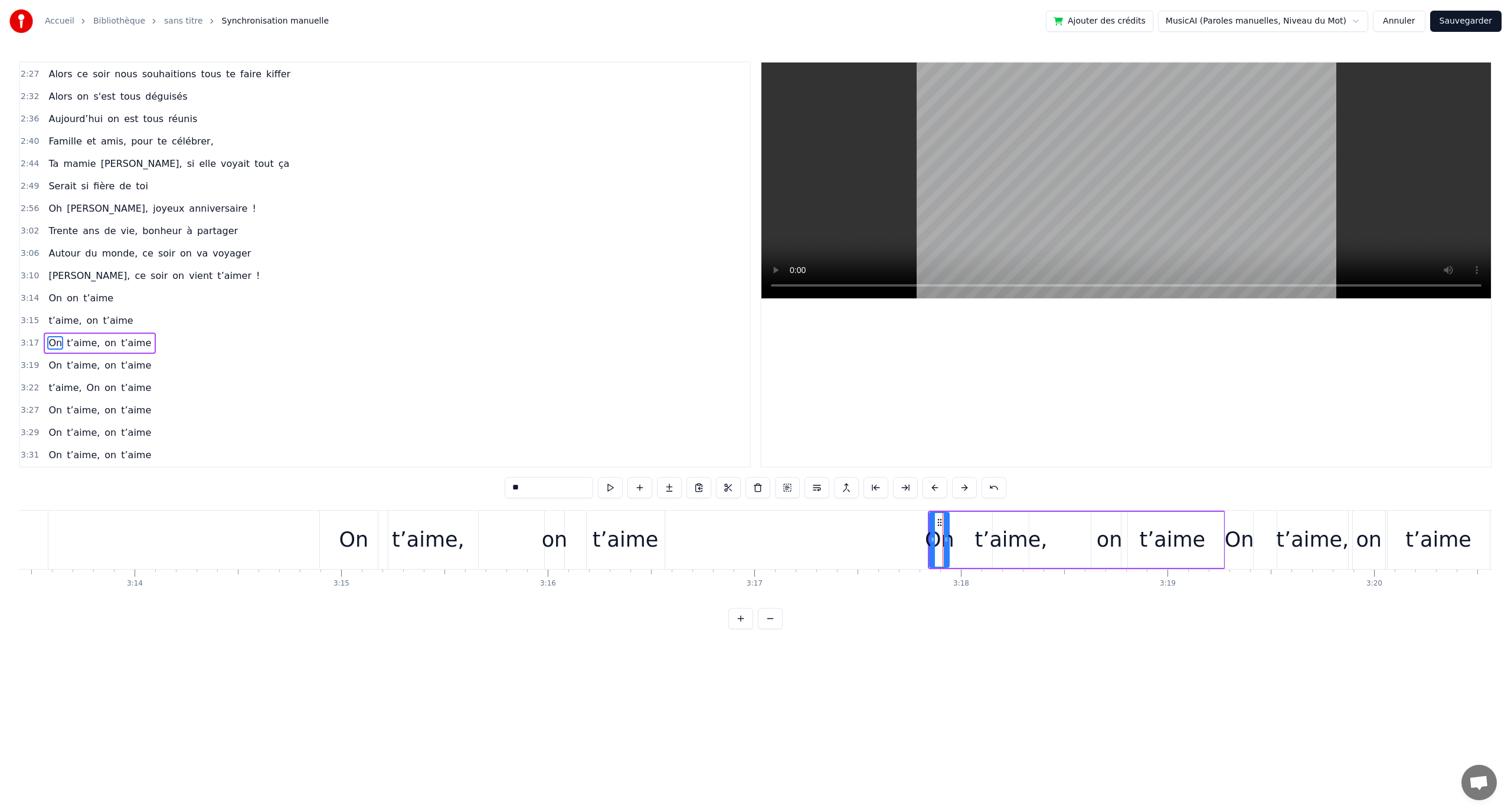
click at [964, 514] on div "On t’aime, on t’aime" at bounding box center [1076, 540] width 297 height 58
drag, startPoint x: 967, startPoint y: 512, endPoint x: 938, endPoint y: 515, distance: 29.2
click at [938, 515] on div "On t’aime, on t’aime" at bounding box center [1076, 540] width 297 height 58
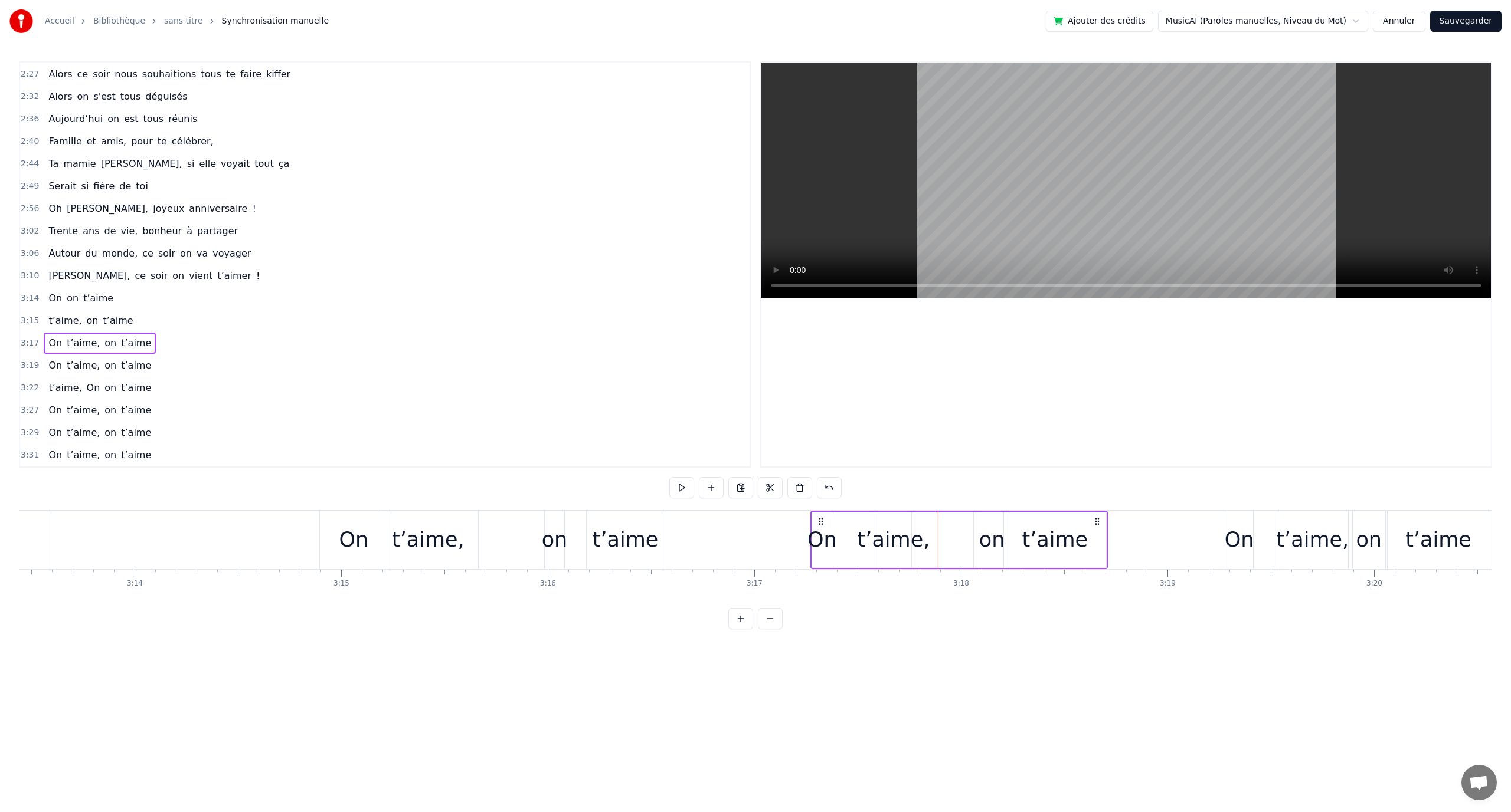
drag, startPoint x: 938, startPoint y: 519, endPoint x: 829, endPoint y: 523, distance: 109.1
click at [821, 523] on icon at bounding box center [821, 521] width 9 height 9
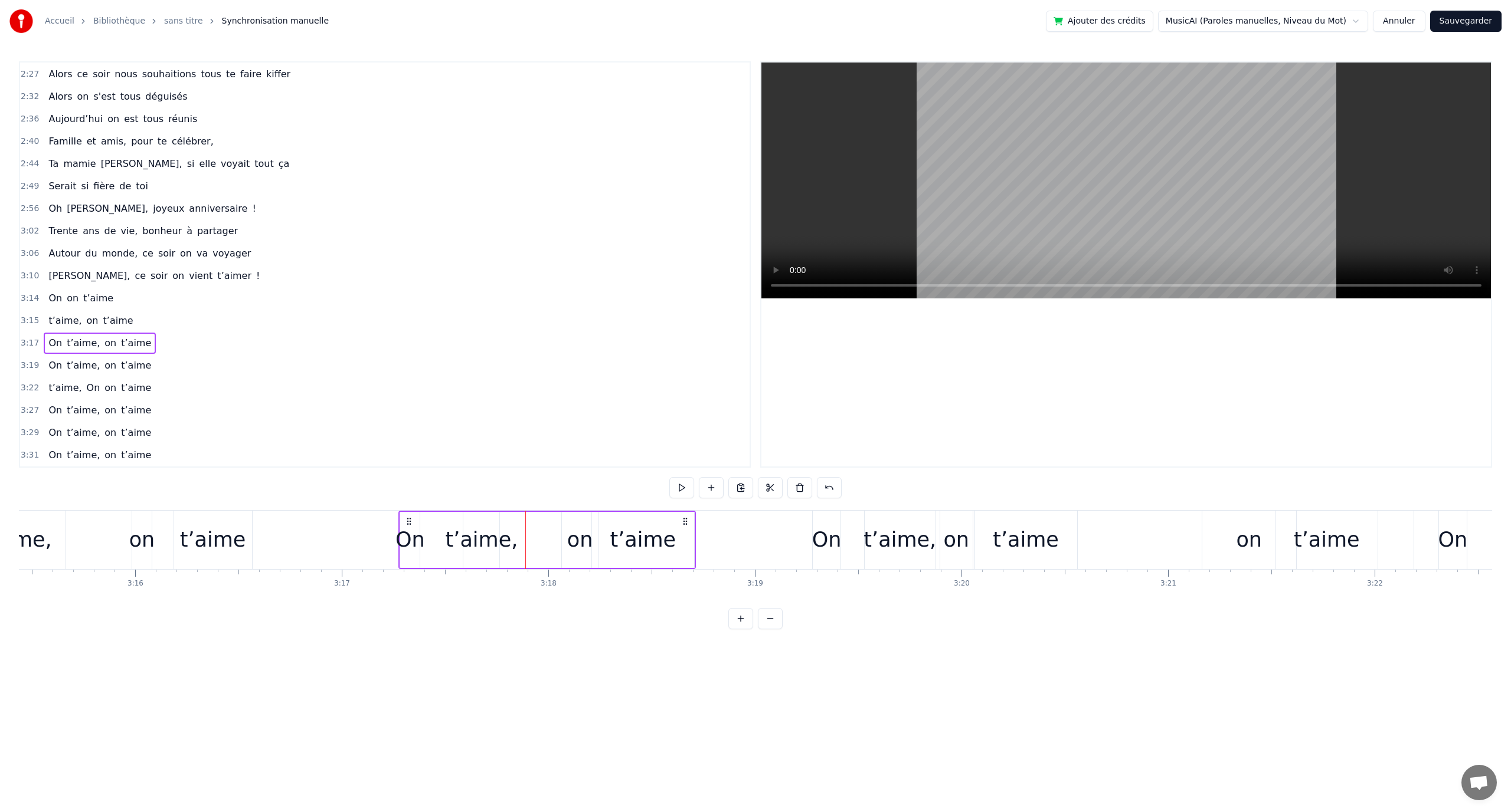
scroll to position [0, 40389]
click at [378, 529] on div "t’aime, on t’aime" at bounding box center [656, 540] width 1416 height 58
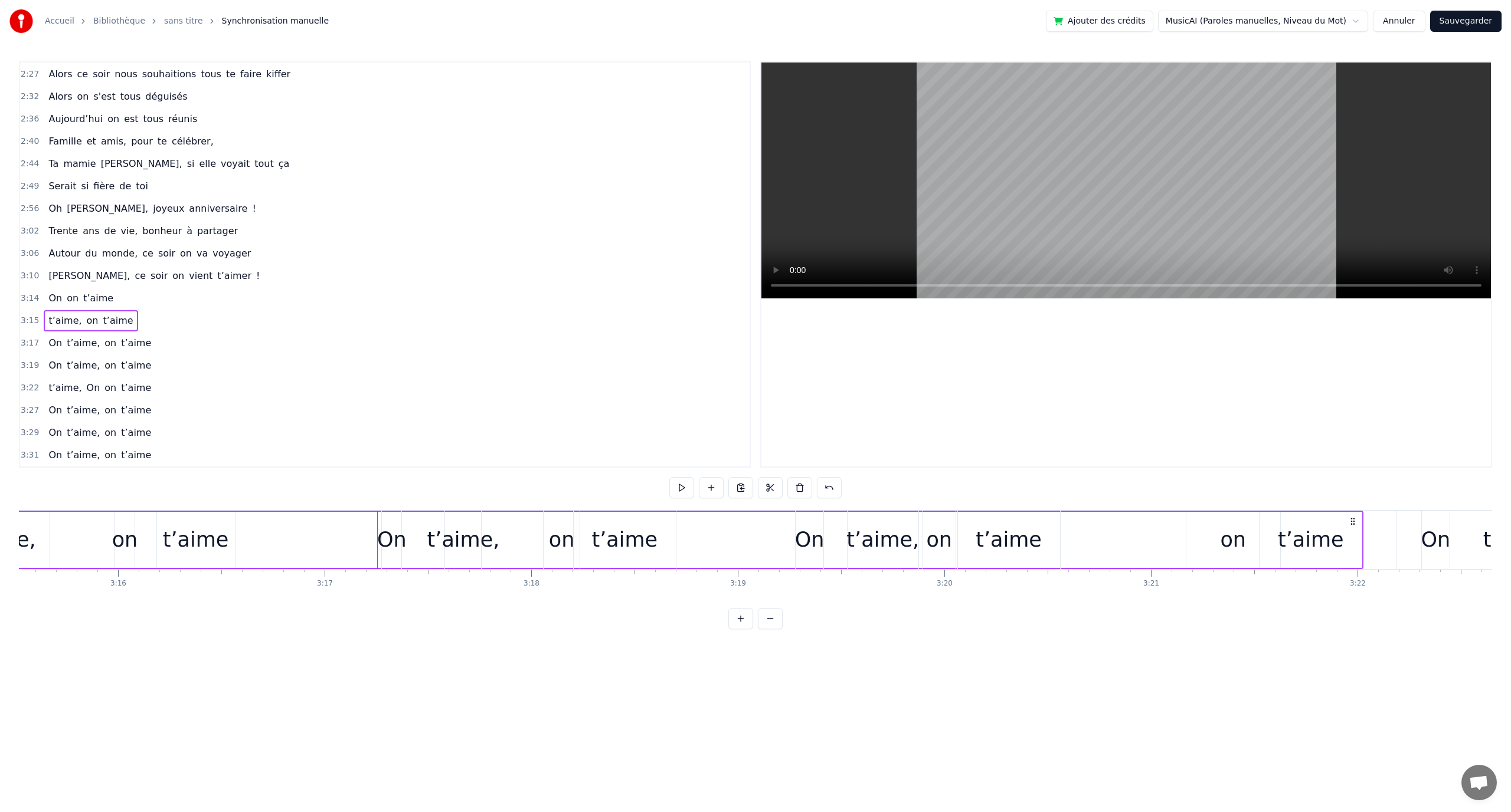
click at [344, 502] on div "0:12 En quatre- vingt- quinze à [GEOGRAPHIC_DATA] la ville Rose 0:16 Un petit a…" at bounding box center [755, 345] width 1473 height 568
click at [344, 528] on div "t’aime, on t’aime" at bounding box center [656, 540] width 1416 height 58
click at [358, 489] on div "0:12 En quatre- vingt- quinze à [GEOGRAPHIC_DATA] la ville Rose 0:16 Un petit a…" at bounding box center [755, 345] width 1473 height 568
click at [675, 489] on button at bounding box center [682, 488] width 25 height 22
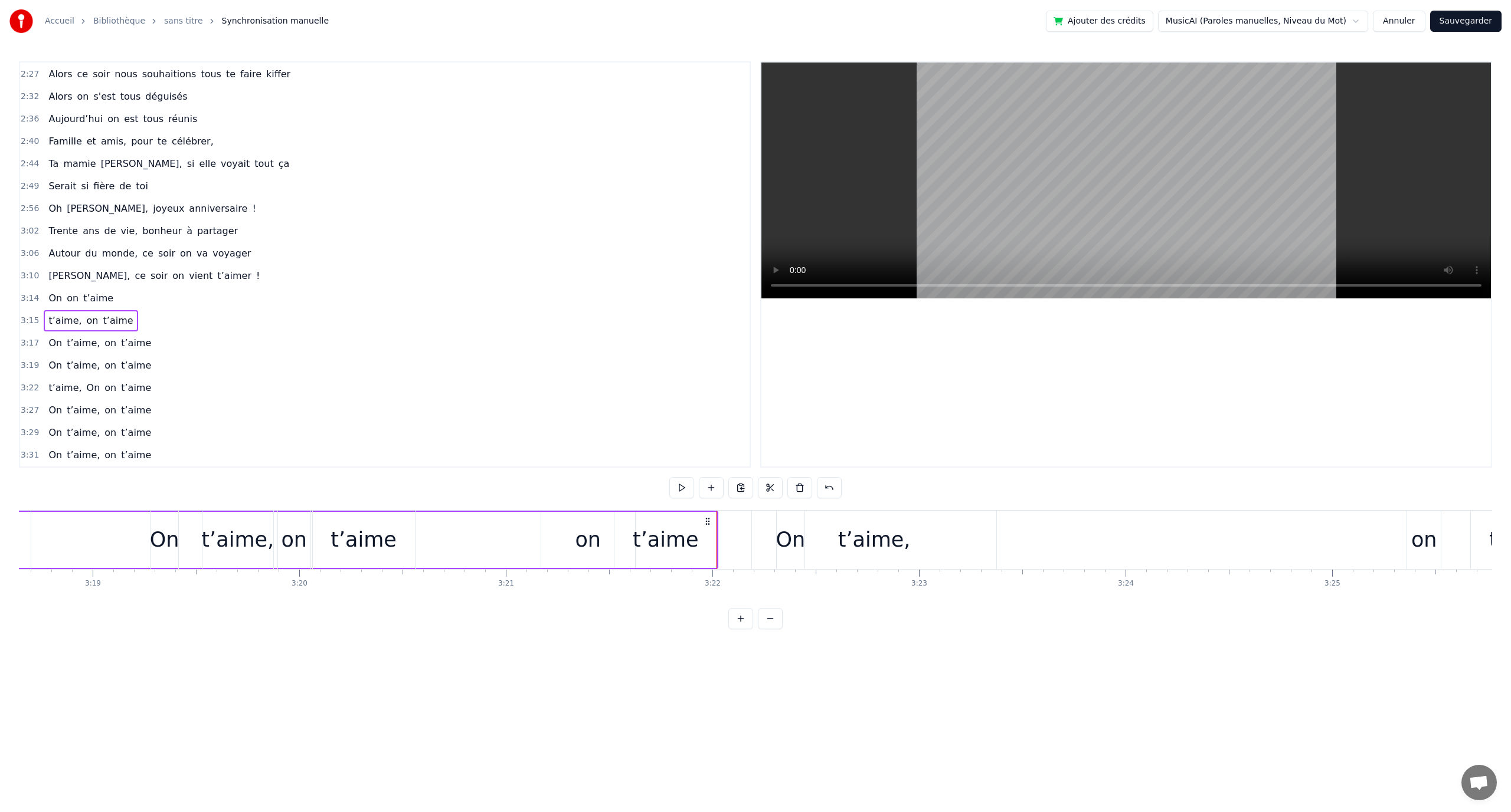
scroll to position [0, 41051]
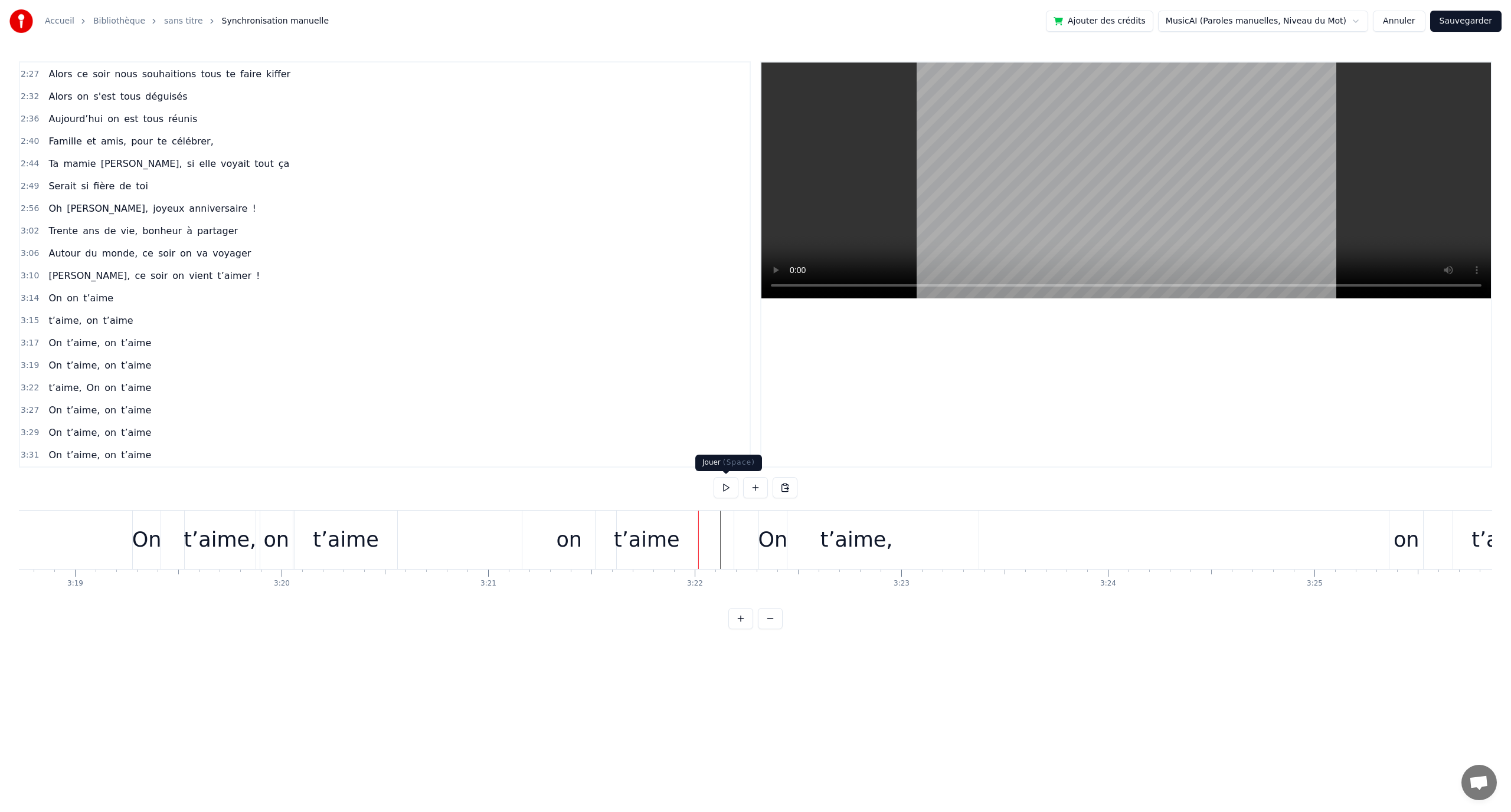
click at [726, 492] on button at bounding box center [726, 488] width 25 height 22
click at [731, 494] on button at bounding box center [726, 488] width 25 height 22
click at [1391, 548] on div "on" at bounding box center [1406, 540] width 34 height 58
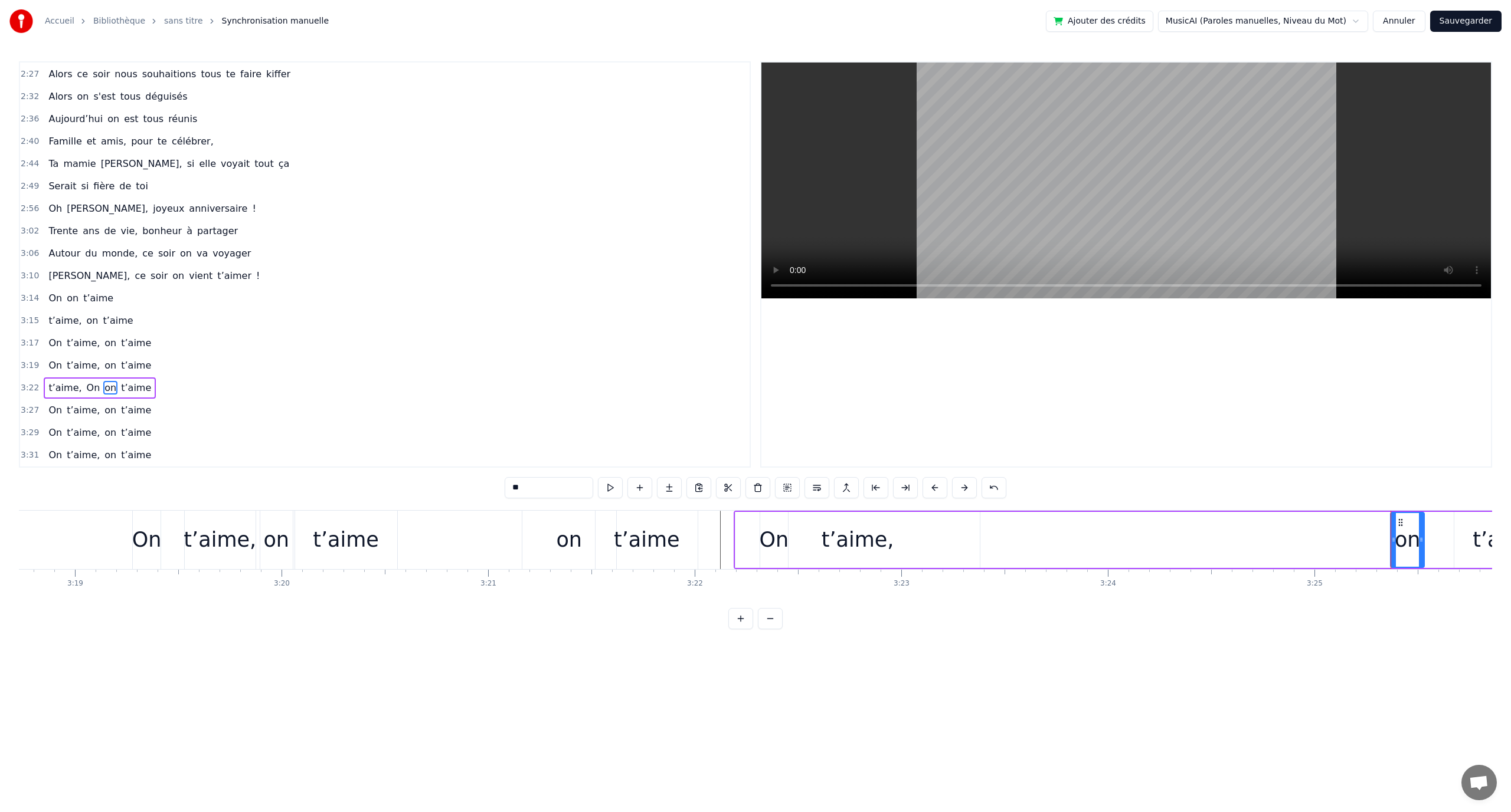
click at [1375, 513] on div "t’aime, On on t’aime" at bounding box center [1146, 540] width 825 height 58
click at [1398, 528] on div "on" at bounding box center [1407, 540] width 26 height 32
drag, startPoint x: 1397, startPoint y: 522, endPoint x: 1336, endPoint y: 520, distance: 61.0
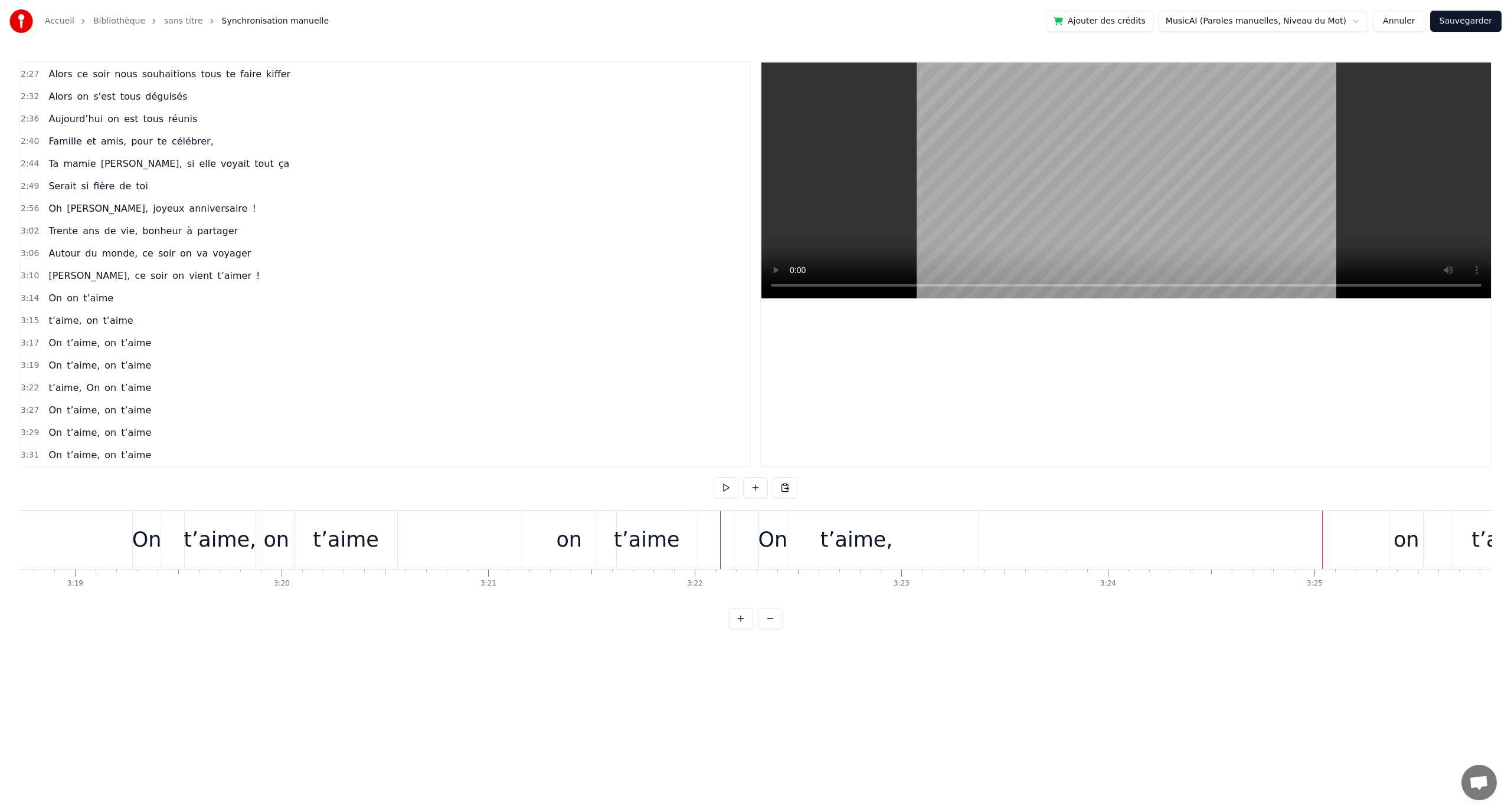
click at [1417, 531] on div "on" at bounding box center [1406, 540] width 26 height 32
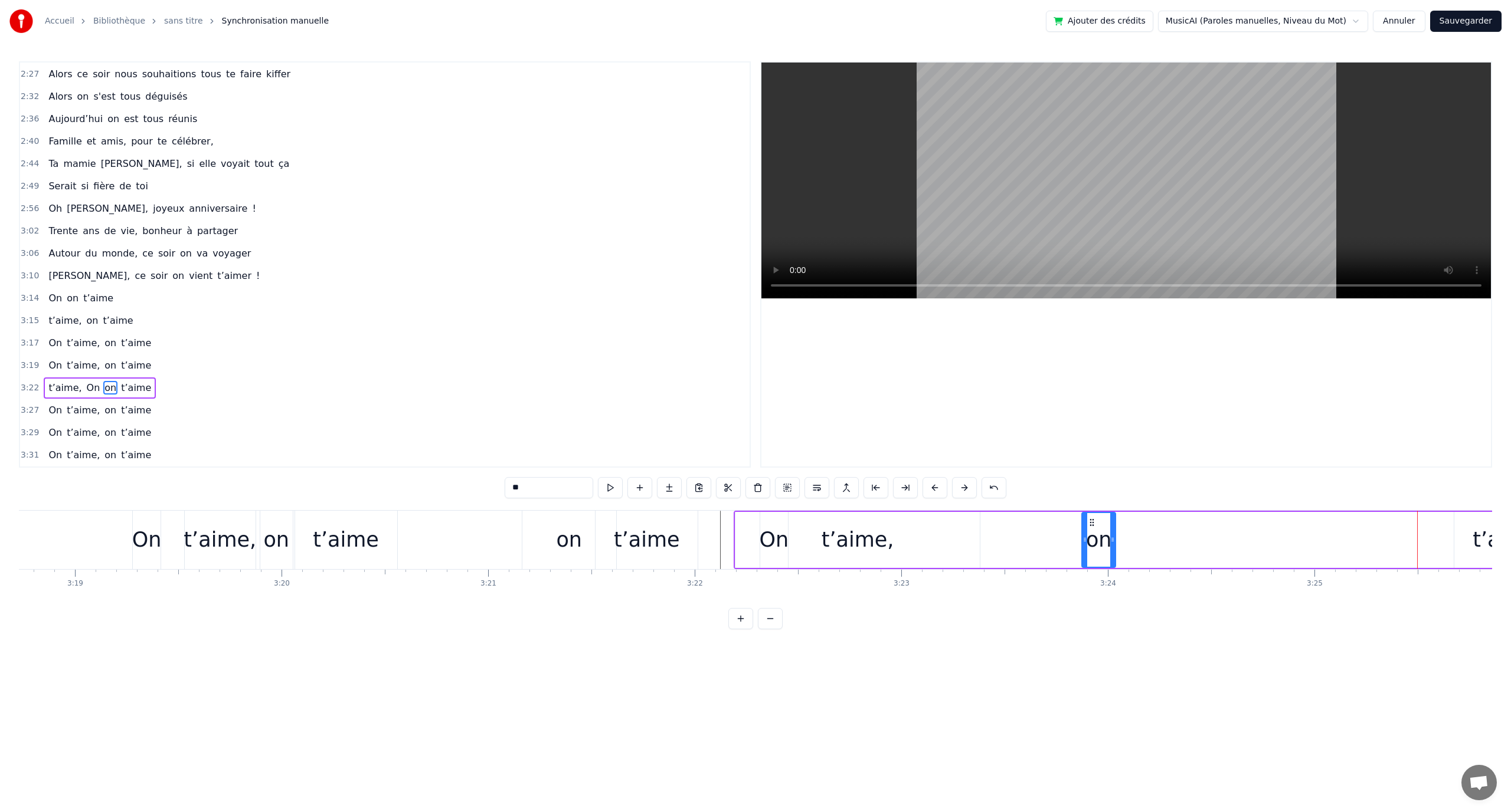
drag, startPoint x: 1403, startPoint y: 524, endPoint x: 1301, endPoint y: 582, distance: 117.3
click at [1096, 527] on icon at bounding box center [1091, 523] width 9 height 9
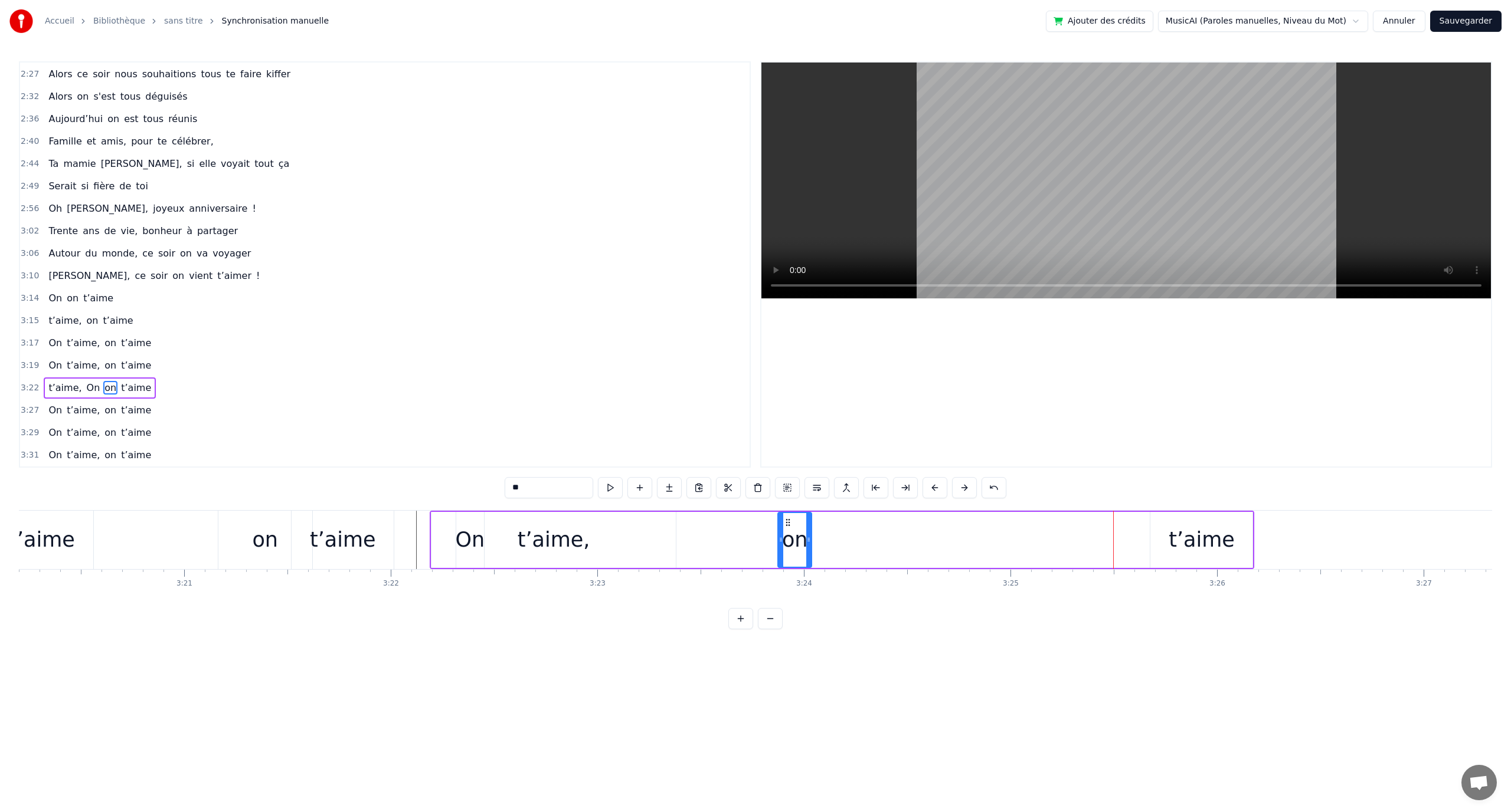
scroll to position [0, 41320]
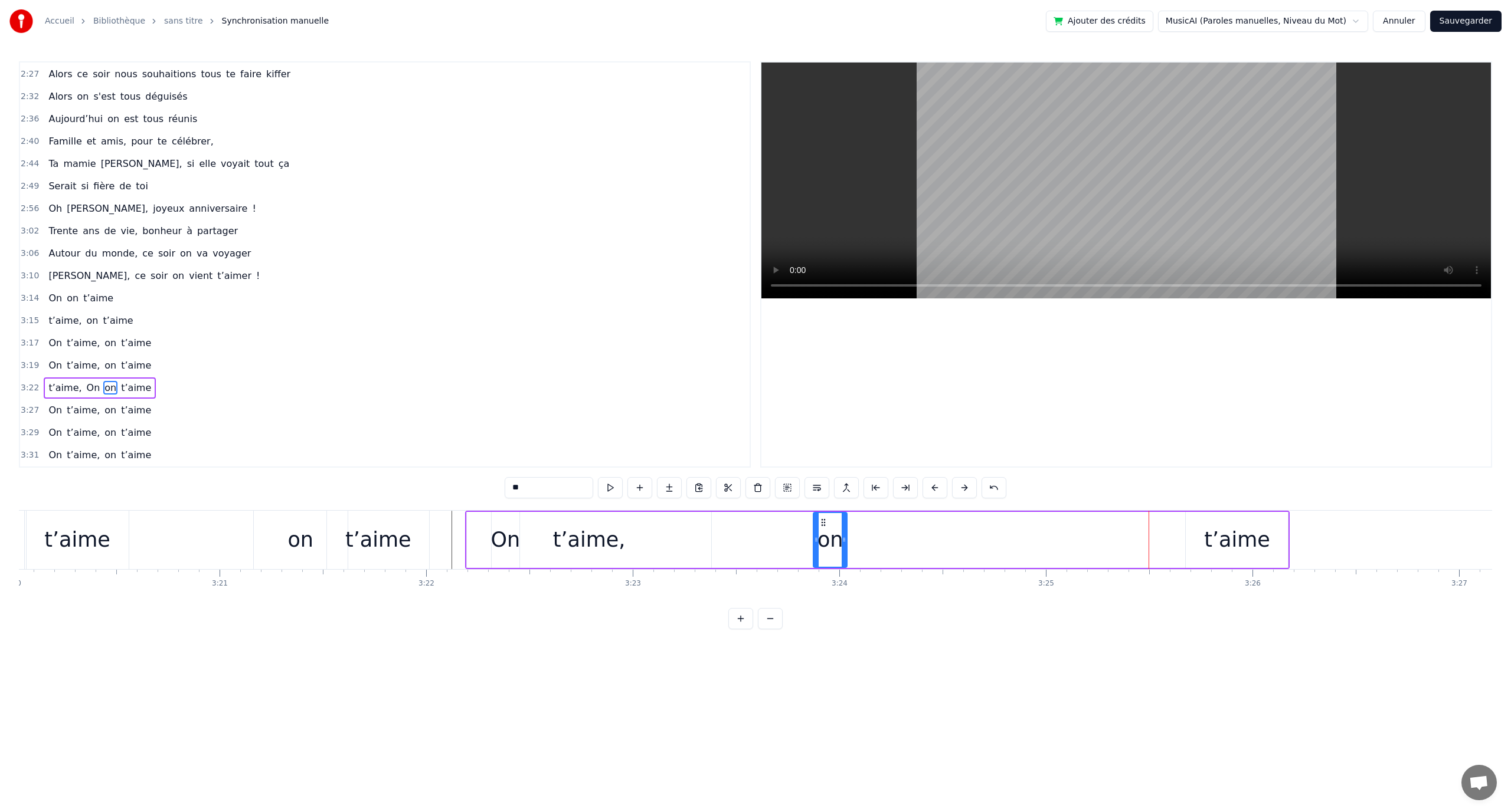
click at [1265, 543] on div "t’aime" at bounding box center [1237, 540] width 66 height 32
type input "******"
drag, startPoint x: 1197, startPoint y: 523, endPoint x: 892, endPoint y: 532, distance: 305.1
click at [892, 532] on div "t’aime" at bounding box center [932, 540] width 101 height 54
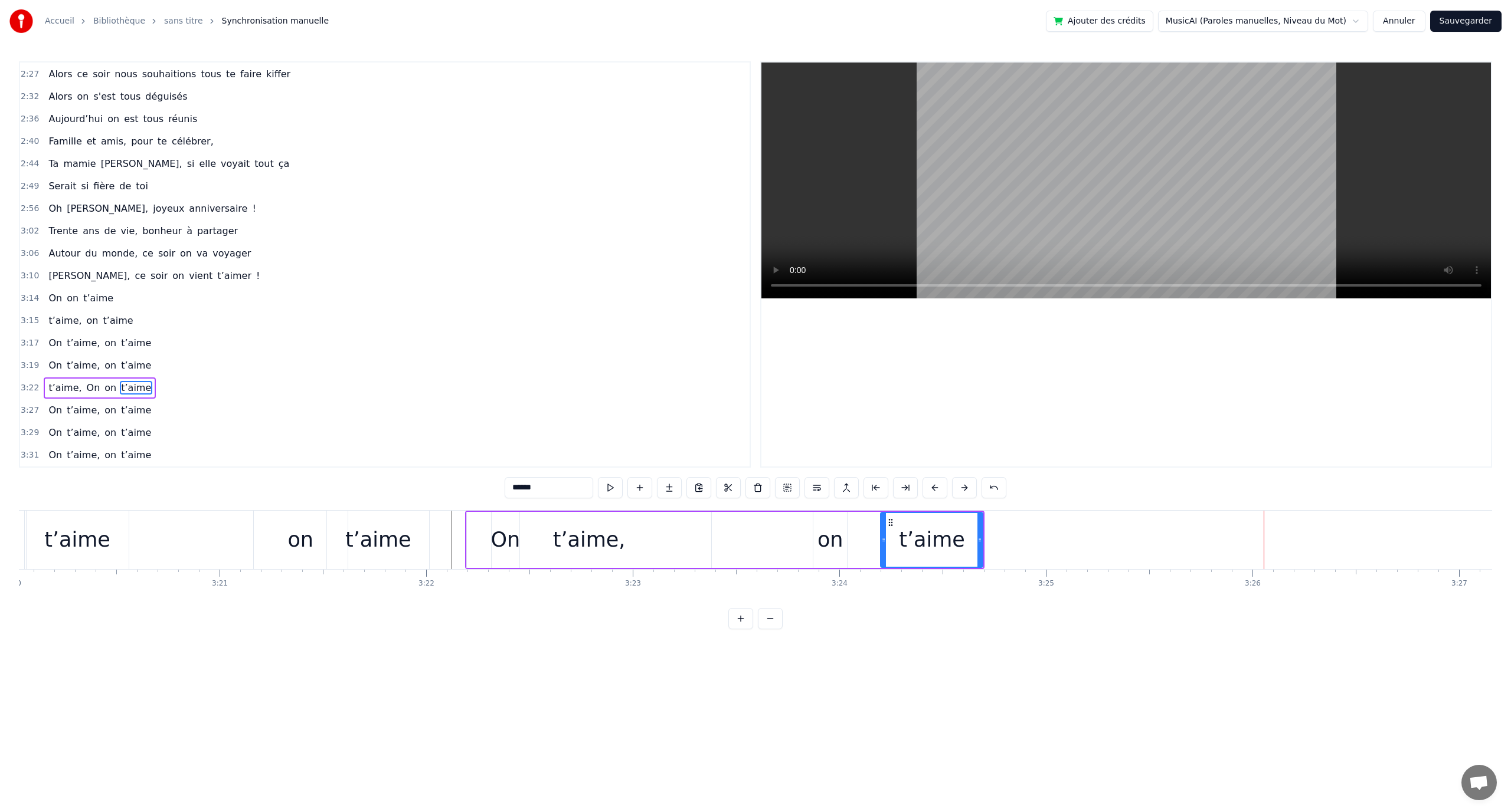
click at [1415, 599] on div "En quatre- vingt- quinze à [GEOGRAPHIC_DATA] la ville Rose Un petit ange a poin…" at bounding box center [755, 554] width 1473 height 89
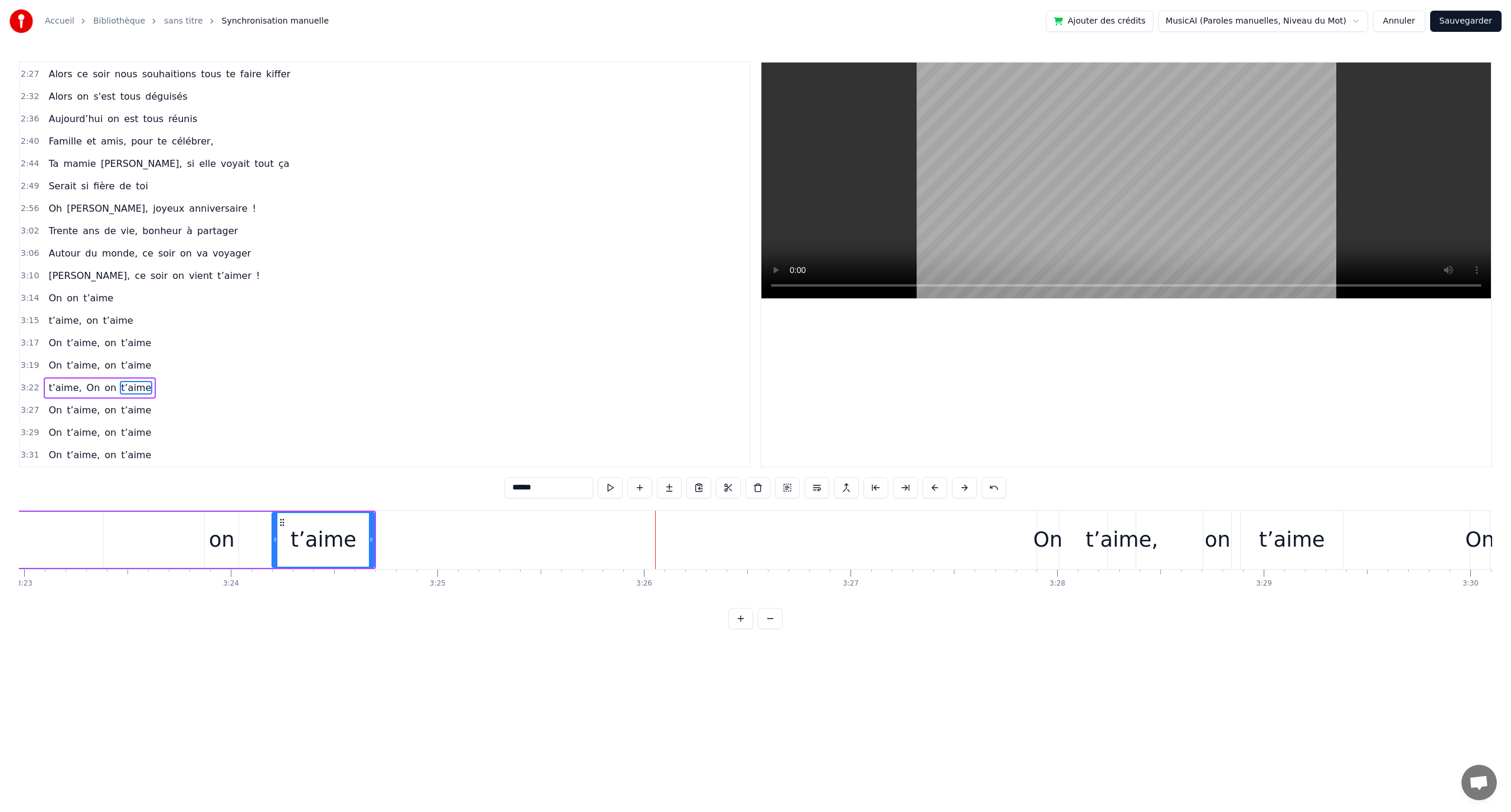
scroll to position [0, 41893]
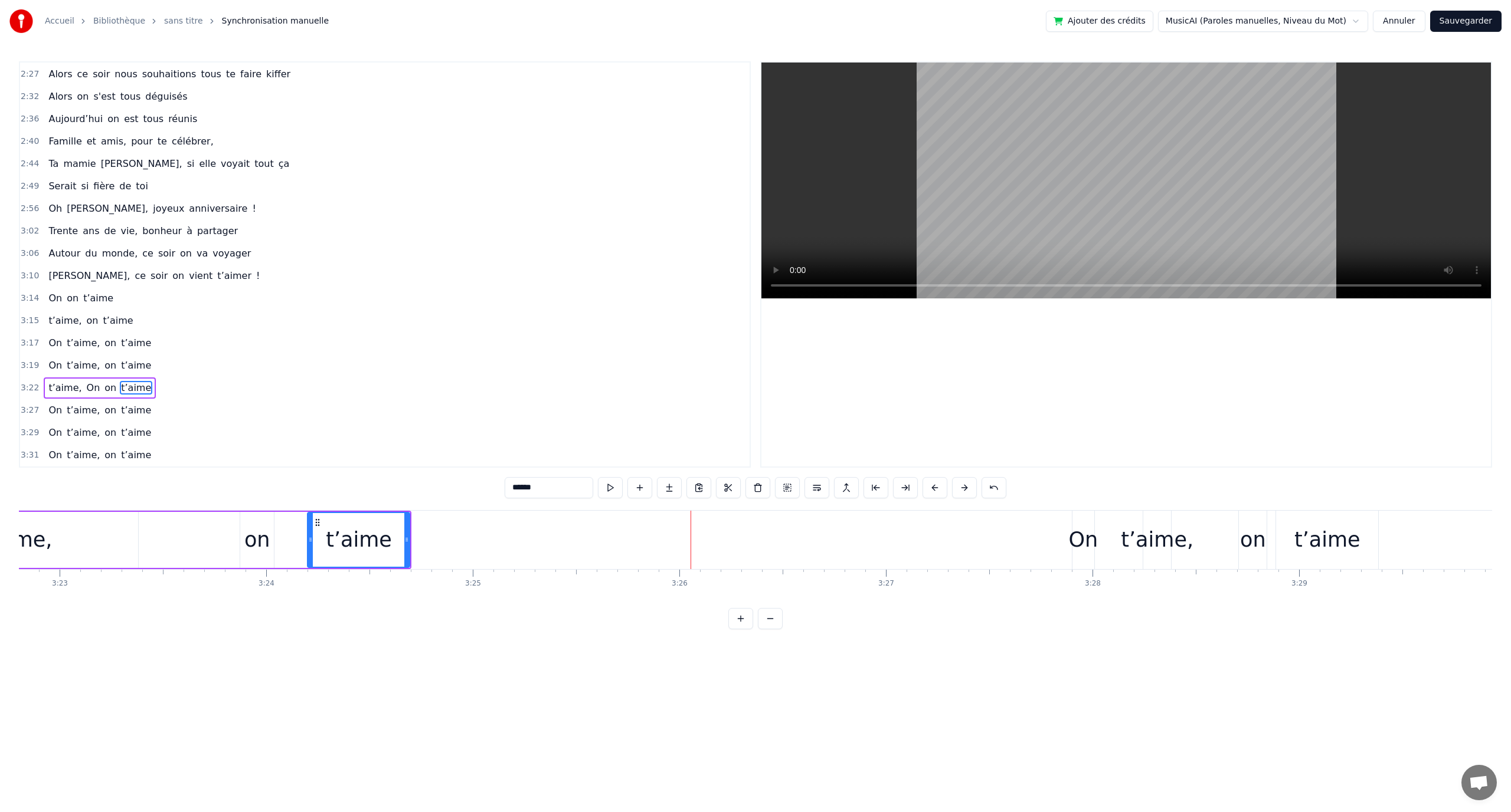
click at [1100, 544] on div "On t’aime, on t’aime" at bounding box center [1226, 540] width 310 height 58
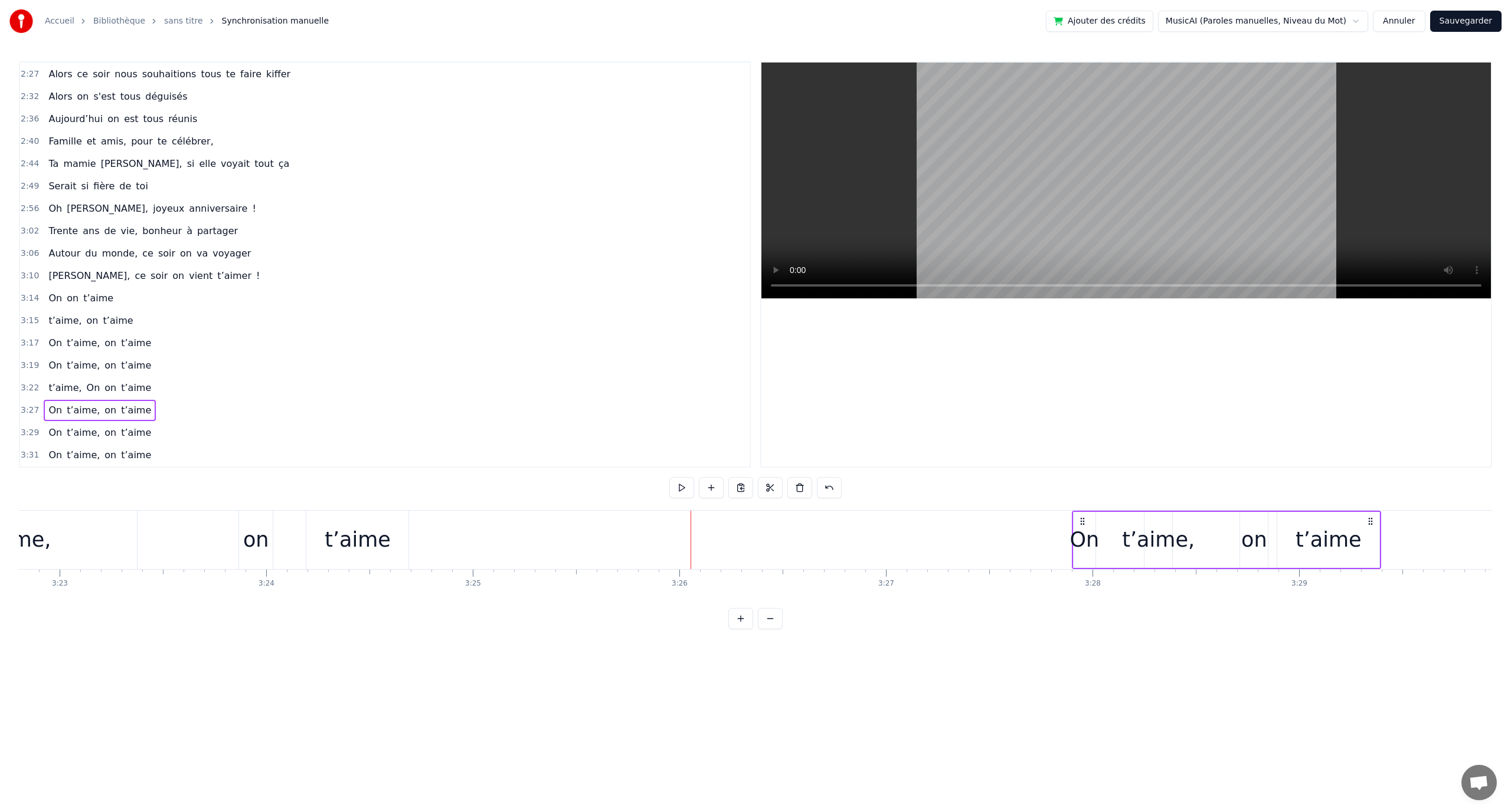
click at [1089, 542] on div "On" at bounding box center [1085, 540] width 30 height 32
drag, startPoint x: 1128, startPoint y: 516, endPoint x: 1093, endPoint y: 524, distance: 35.9
click at [1109, 520] on div "On t’aime, on t’aime" at bounding box center [1226, 540] width 310 height 58
click at [1089, 524] on div "On" at bounding box center [1085, 540] width 30 height 32
drag, startPoint x: 1085, startPoint y: 522, endPoint x: 975, endPoint y: 529, distance: 110.2
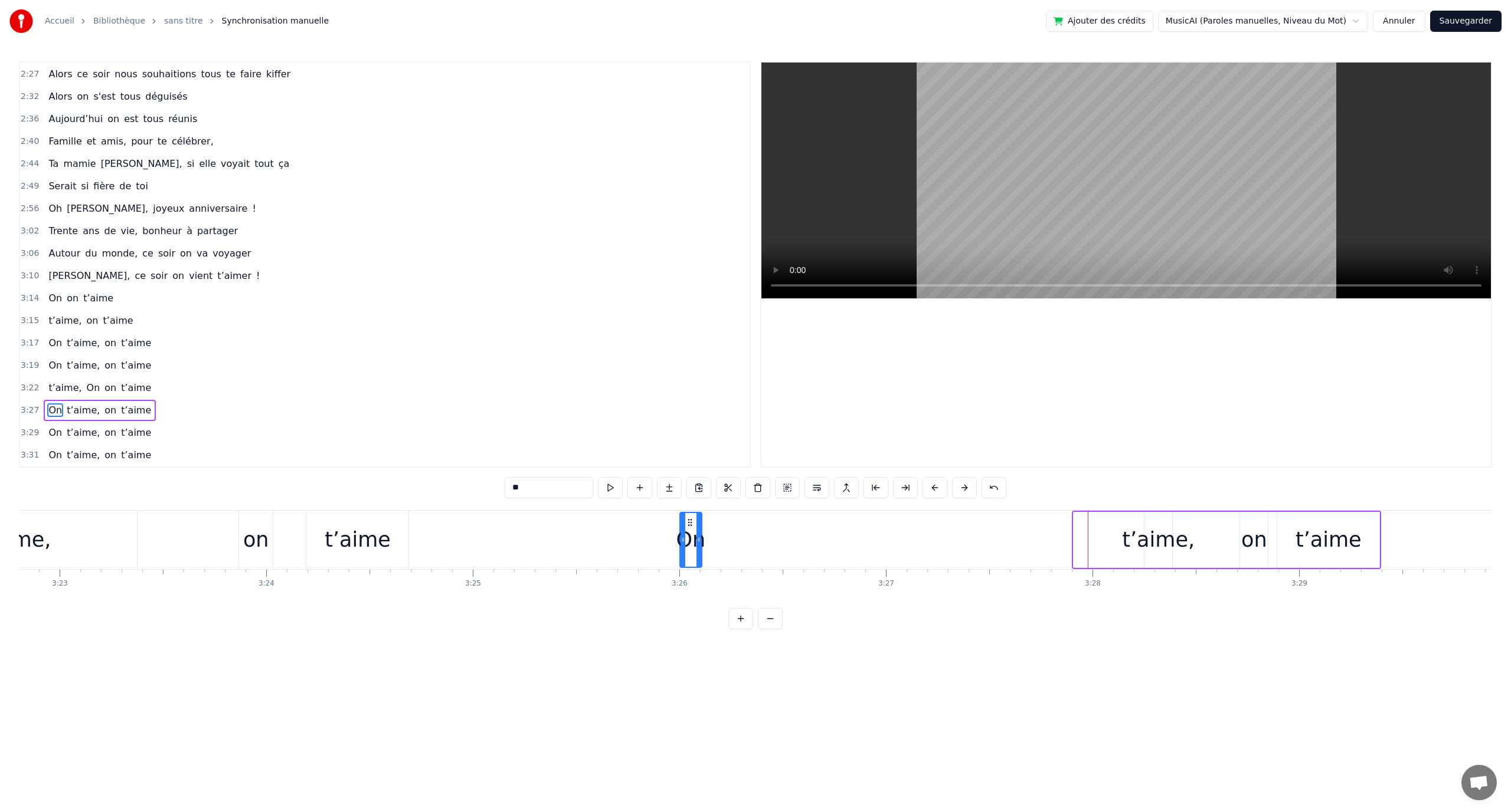
click at [692, 530] on div "On" at bounding box center [690, 540] width 21 height 54
click at [1157, 538] on div "t’aime," at bounding box center [1158, 540] width 72 height 32
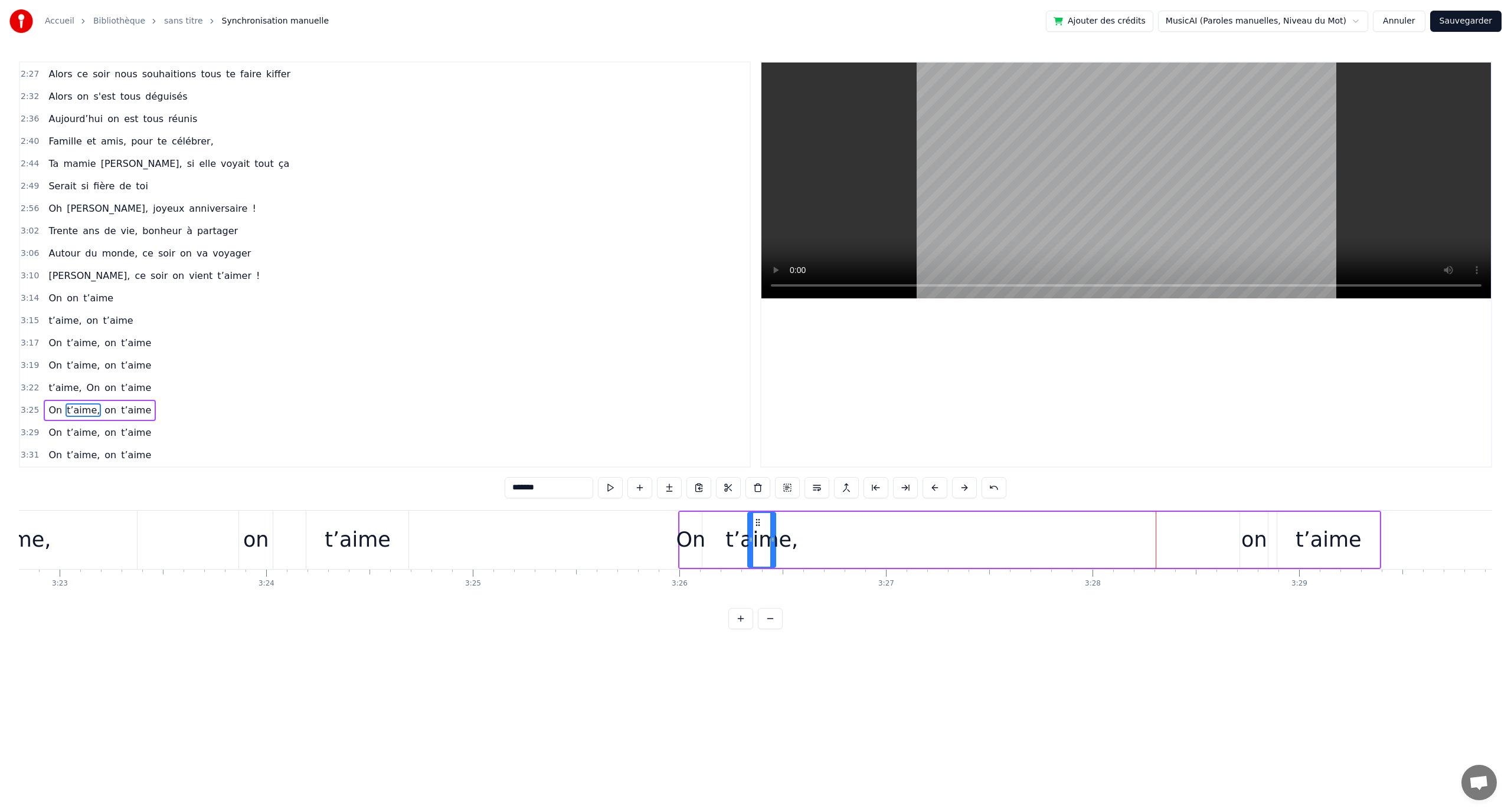
drag, startPoint x: 1154, startPoint y: 523, endPoint x: 1033, endPoint y: 537, distance: 121.8
click at [760, 533] on div "t’aime," at bounding box center [762, 540] width 27 height 54
click at [1254, 533] on div "on" at bounding box center [1254, 540] width 26 height 32
drag, startPoint x: 1250, startPoint y: 521, endPoint x: 1069, endPoint y: 523, distance: 181.0
click at [1069, 523] on icon at bounding box center [1068, 523] width 9 height 9
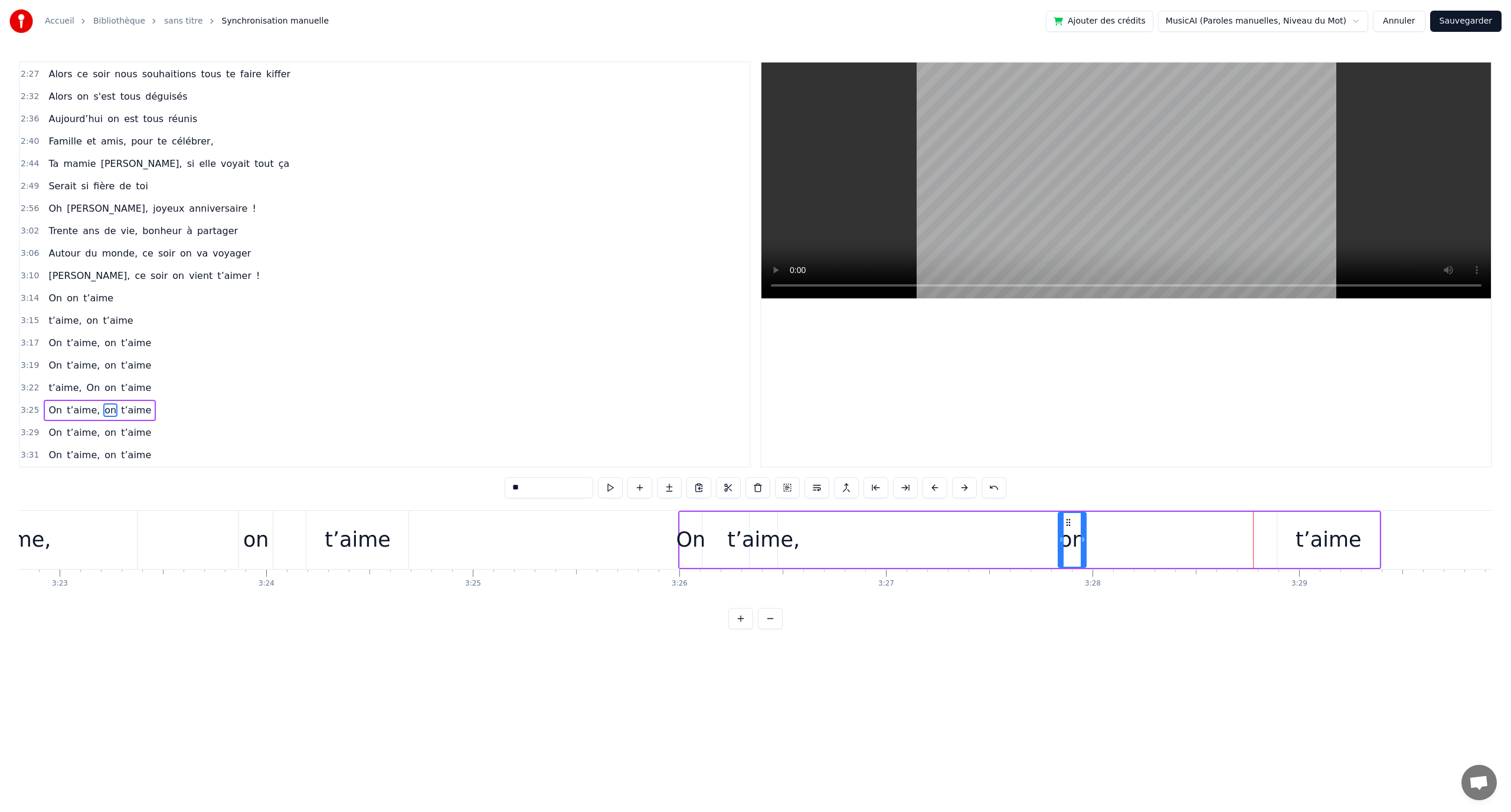
click at [1317, 537] on div "t’aime" at bounding box center [1328, 540] width 66 height 32
drag, startPoint x: 1289, startPoint y: 522, endPoint x: 1176, endPoint y: 540, distance: 114.4
click at [1105, 530] on div "t’aime" at bounding box center [1139, 540] width 101 height 54
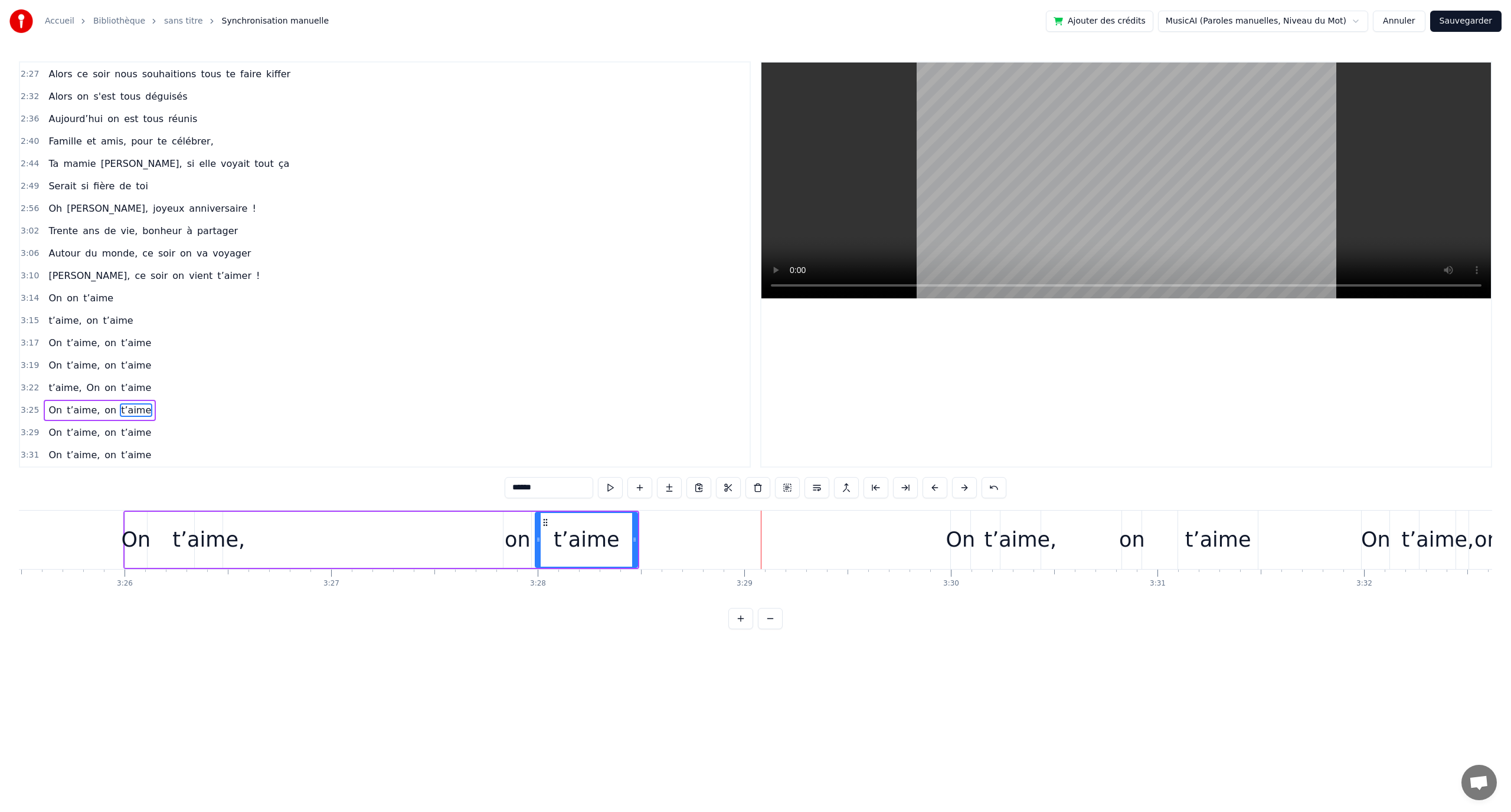
scroll to position [0, 42359]
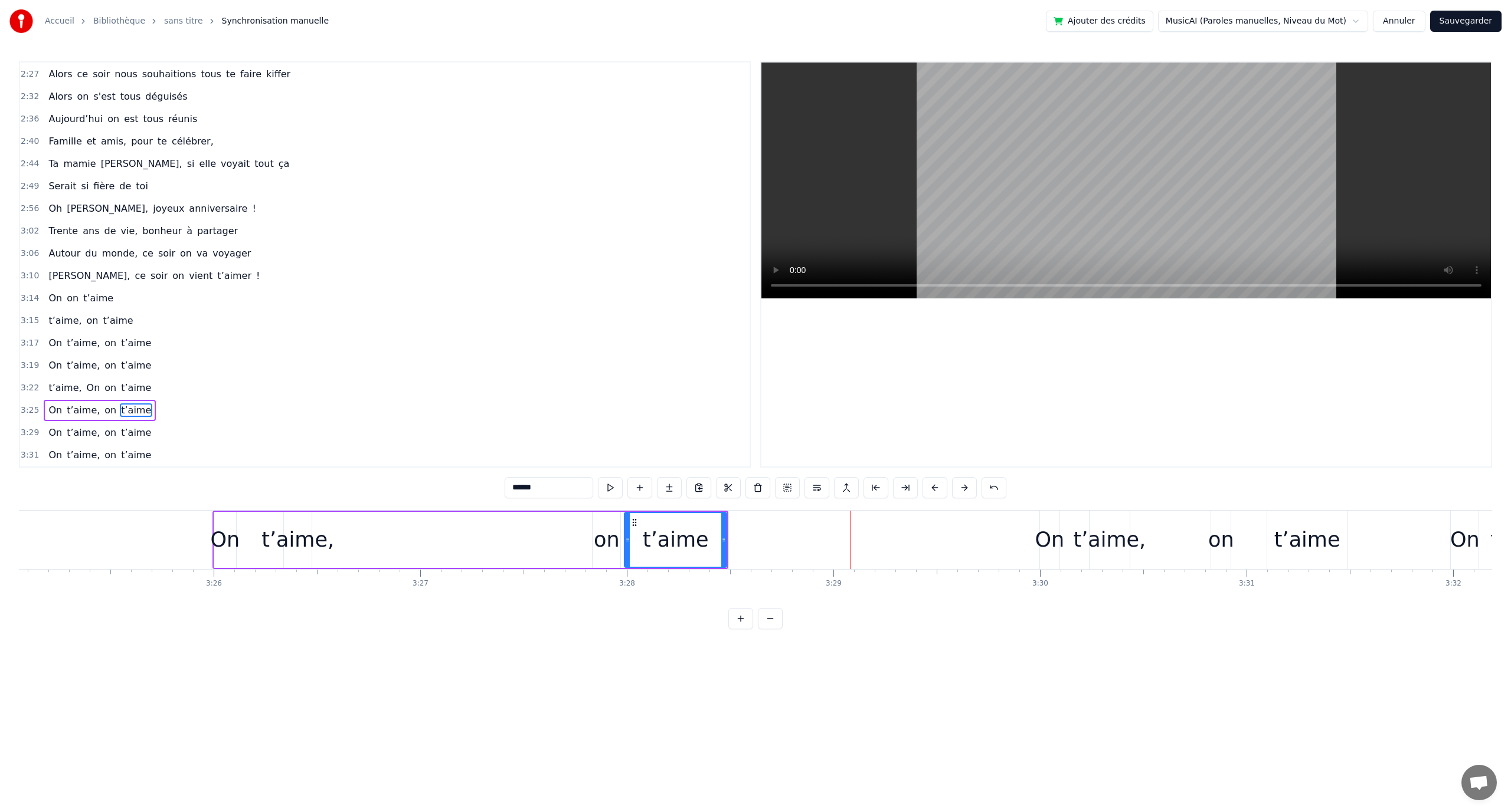
click at [1062, 534] on div "On" at bounding box center [1050, 540] width 30 height 32
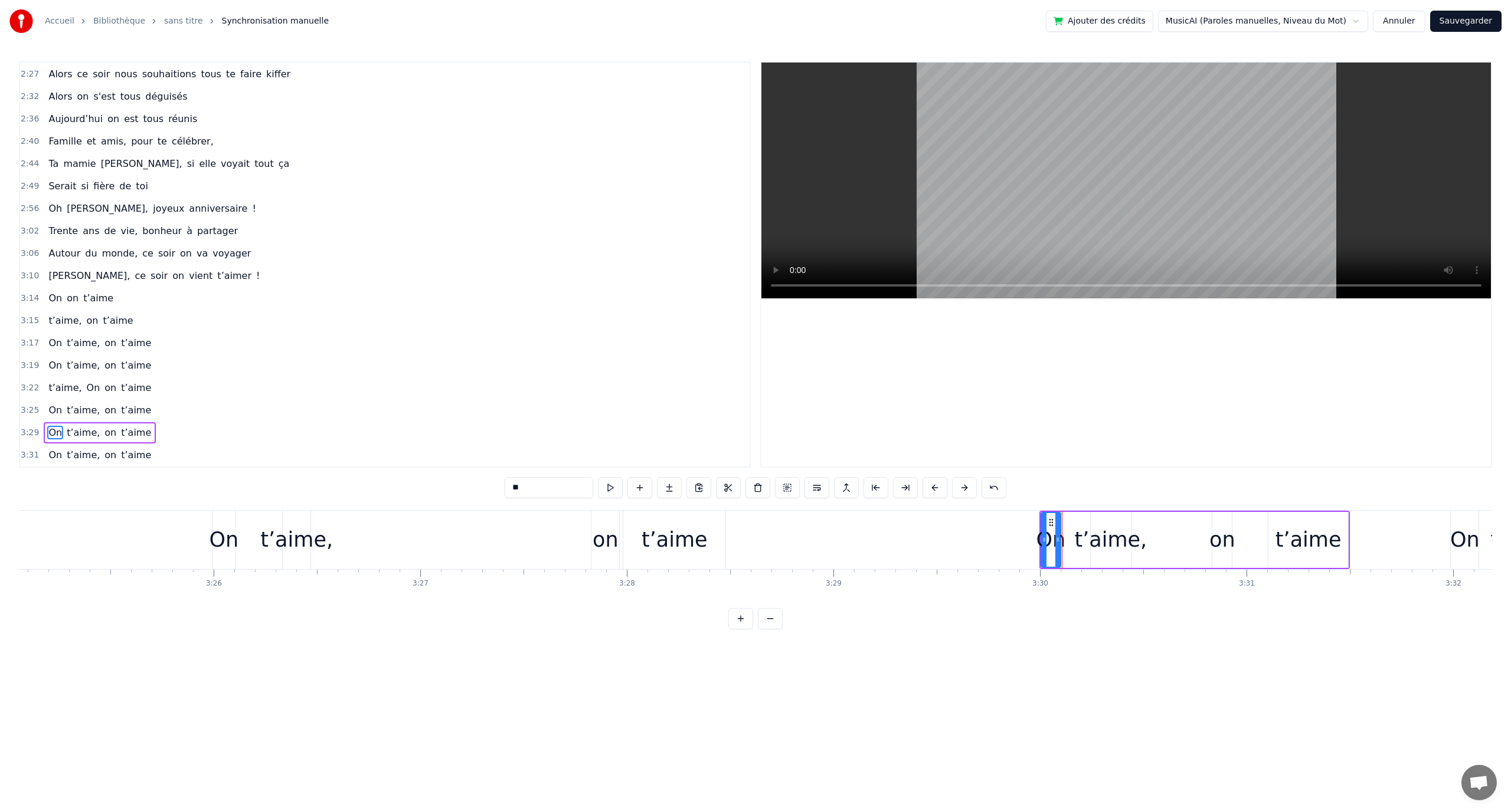
click at [1052, 523] on icon at bounding box center [1050, 523] width 9 height 9
drag, startPoint x: 1050, startPoint y: 521, endPoint x: 900, endPoint y: 538, distance: 151.0
click at [747, 539] on div "On" at bounding box center [746, 540] width 18 height 54
click at [1107, 541] on div "t’aime," at bounding box center [1110, 540] width 72 height 32
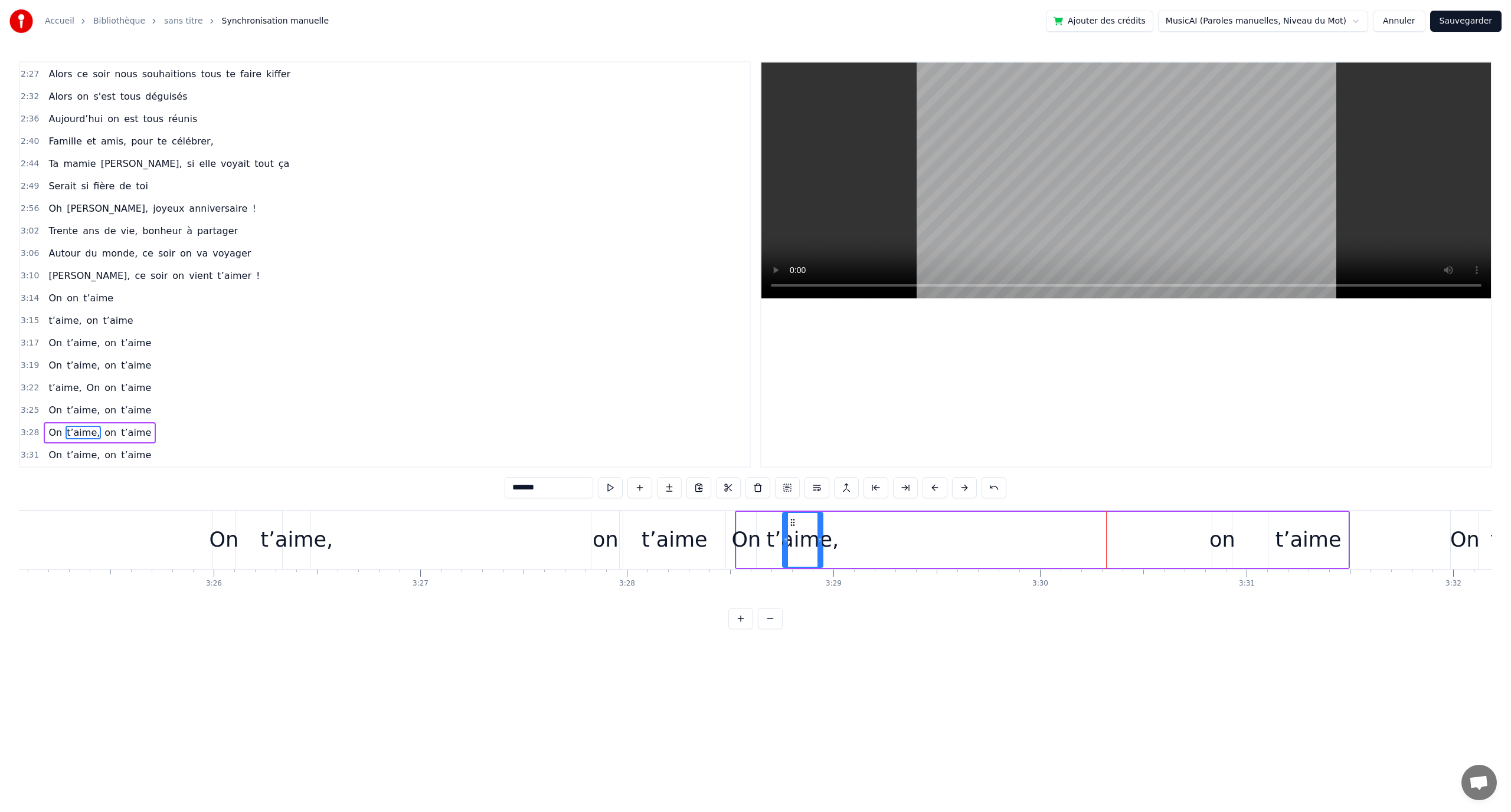
drag, startPoint x: 1096, startPoint y: 524, endPoint x: 855, endPoint y: 544, distance: 241.8
click at [800, 542] on div "t’aime," at bounding box center [802, 540] width 39 height 54
click at [1211, 542] on div "on" at bounding box center [1221, 540] width 26 height 32
drag, startPoint x: 1216, startPoint y: 524, endPoint x: 1146, endPoint y: 532, distance: 70.5
click at [1049, 532] on div "on" at bounding box center [1050, 540] width 18 height 54
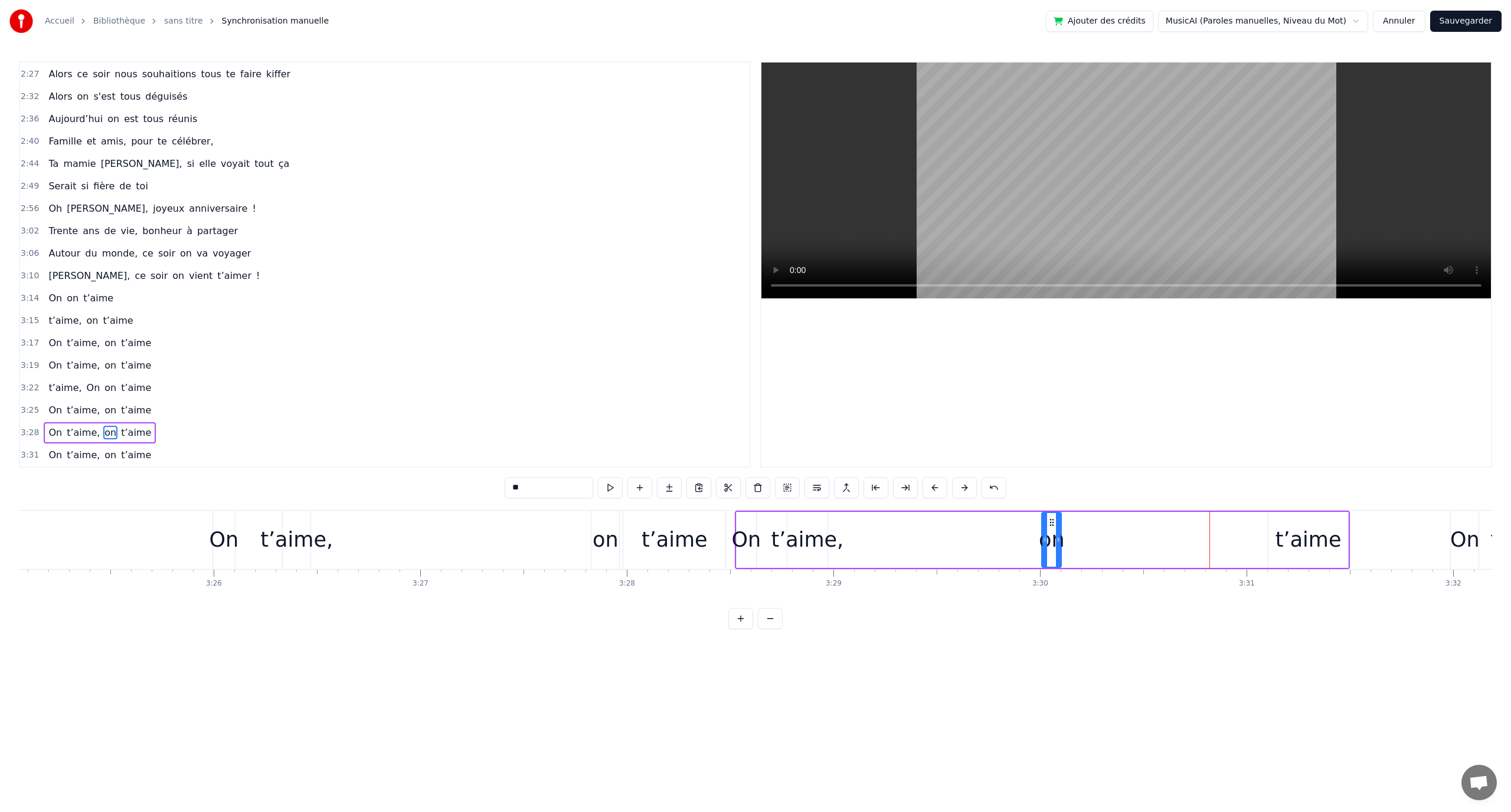
click at [1315, 537] on div "t’aime" at bounding box center [1309, 540] width 66 height 32
drag, startPoint x: 1280, startPoint y: 523, endPoint x: 1136, endPoint y: 543, distance: 145.4
click at [1088, 537] on div "t’aime" at bounding box center [1111, 540] width 79 height 54
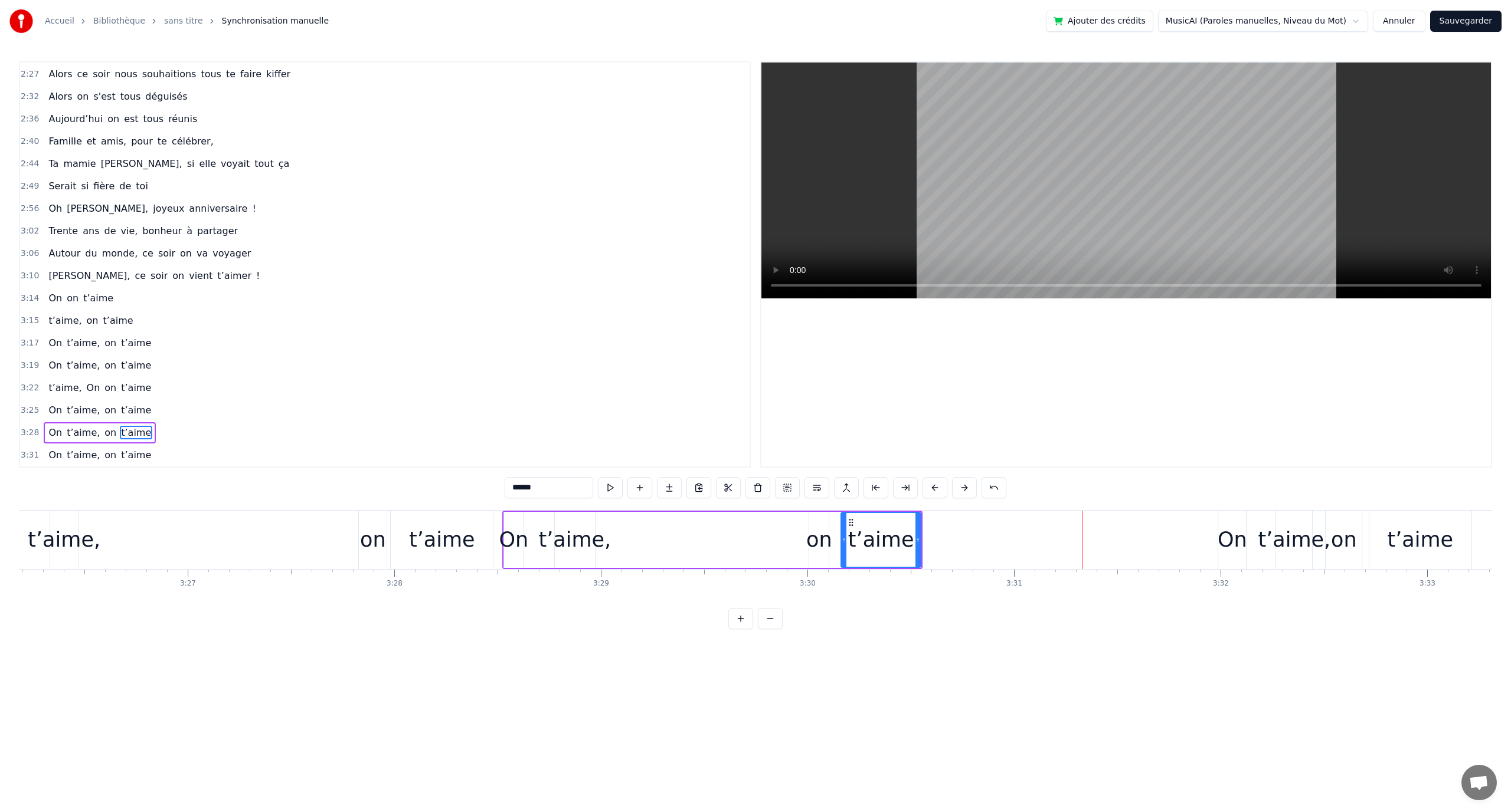
scroll to position [0, 42537]
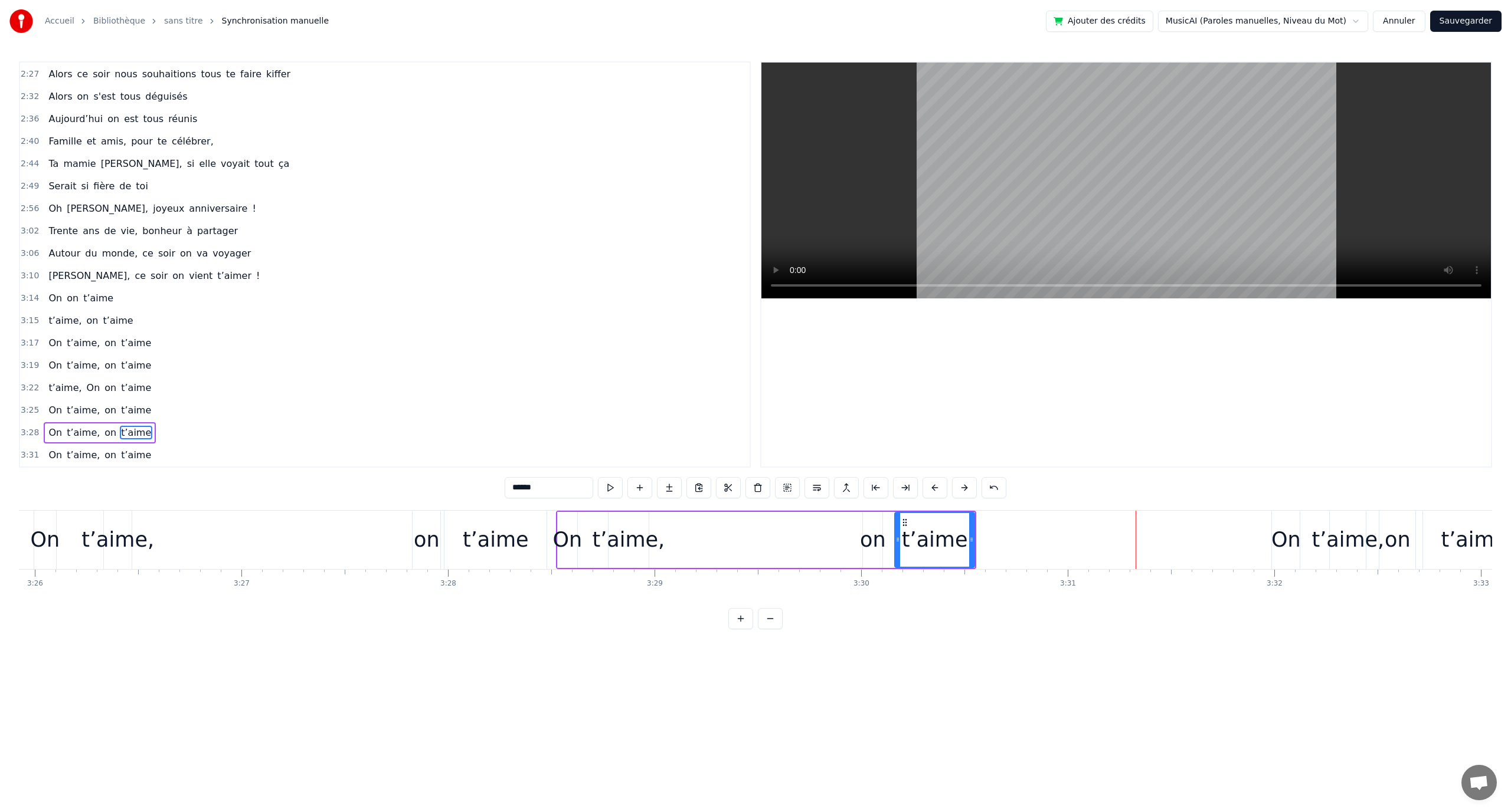
click at [1275, 547] on div "On" at bounding box center [1286, 540] width 30 height 32
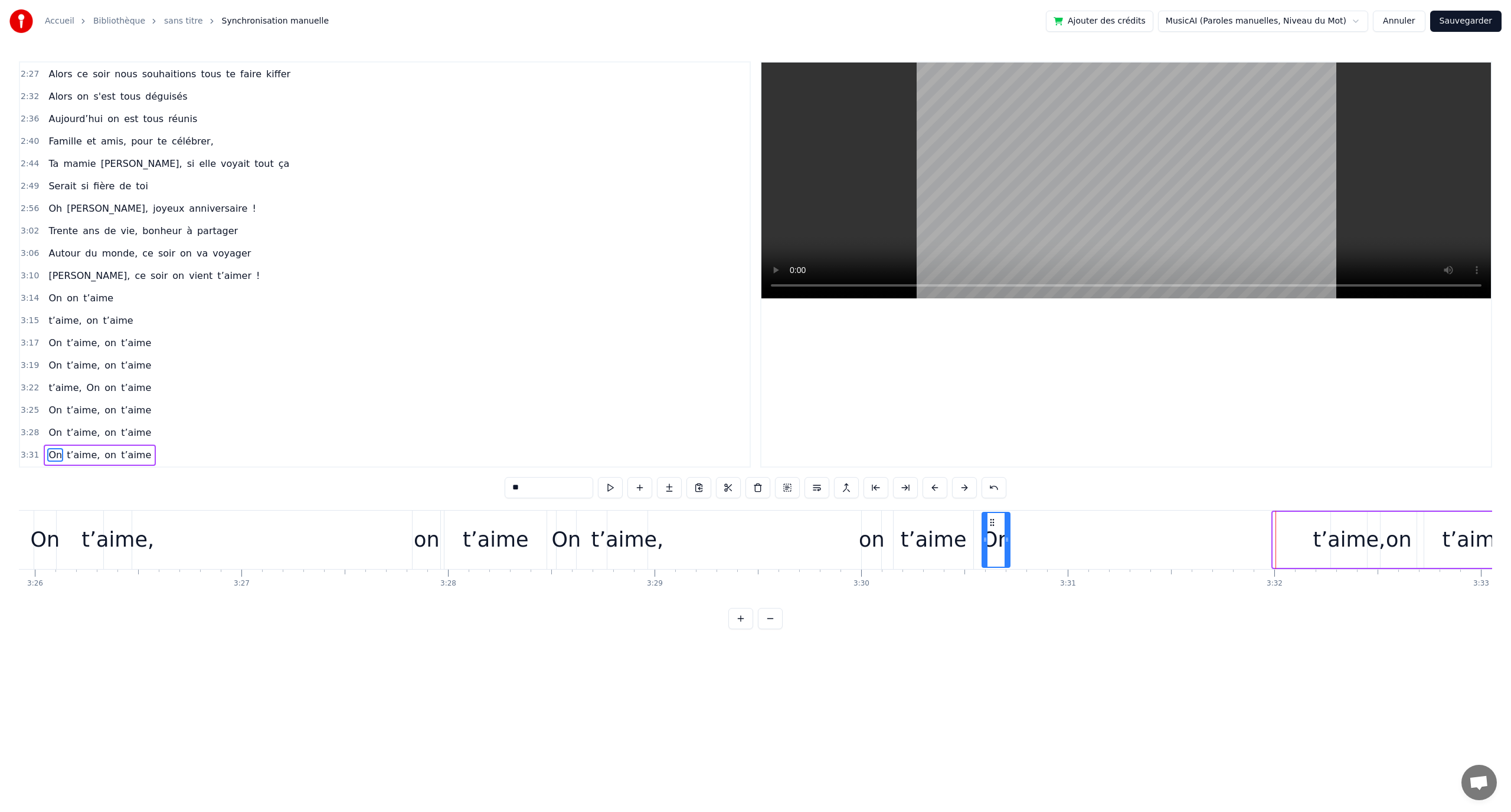
drag, startPoint x: 1284, startPoint y: 524, endPoint x: 1226, endPoint y: 538, distance: 59.7
click at [995, 547] on div "On" at bounding box center [996, 540] width 27 height 54
click at [1324, 539] on div "t’aime," at bounding box center [1348, 540] width 72 height 32
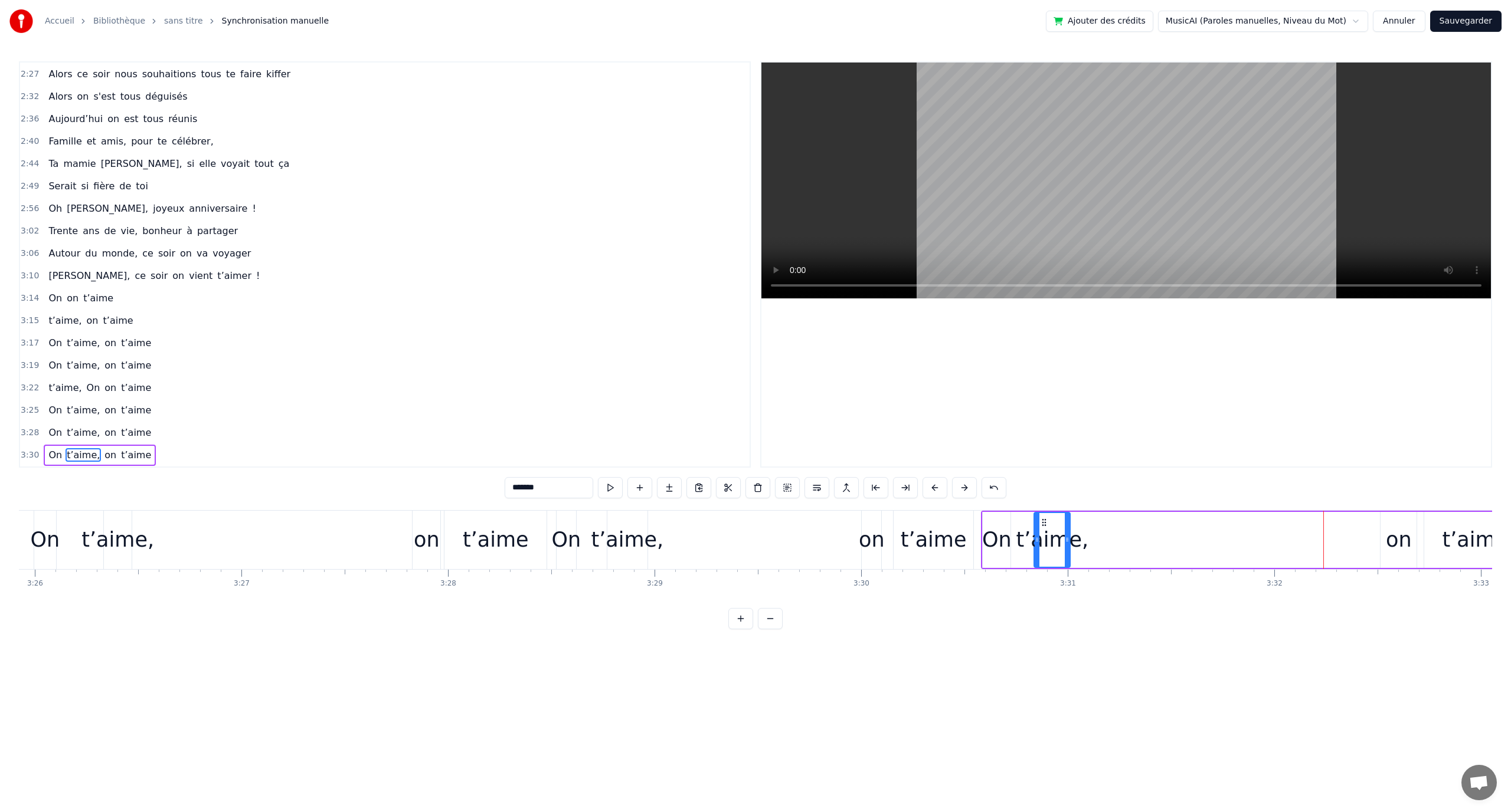
drag, startPoint x: 1340, startPoint y: 526, endPoint x: 1344, endPoint y: 581, distance: 55.1
click at [1046, 551] on div "t’aime," at bounding box center [1052, 540] width 35 height 54
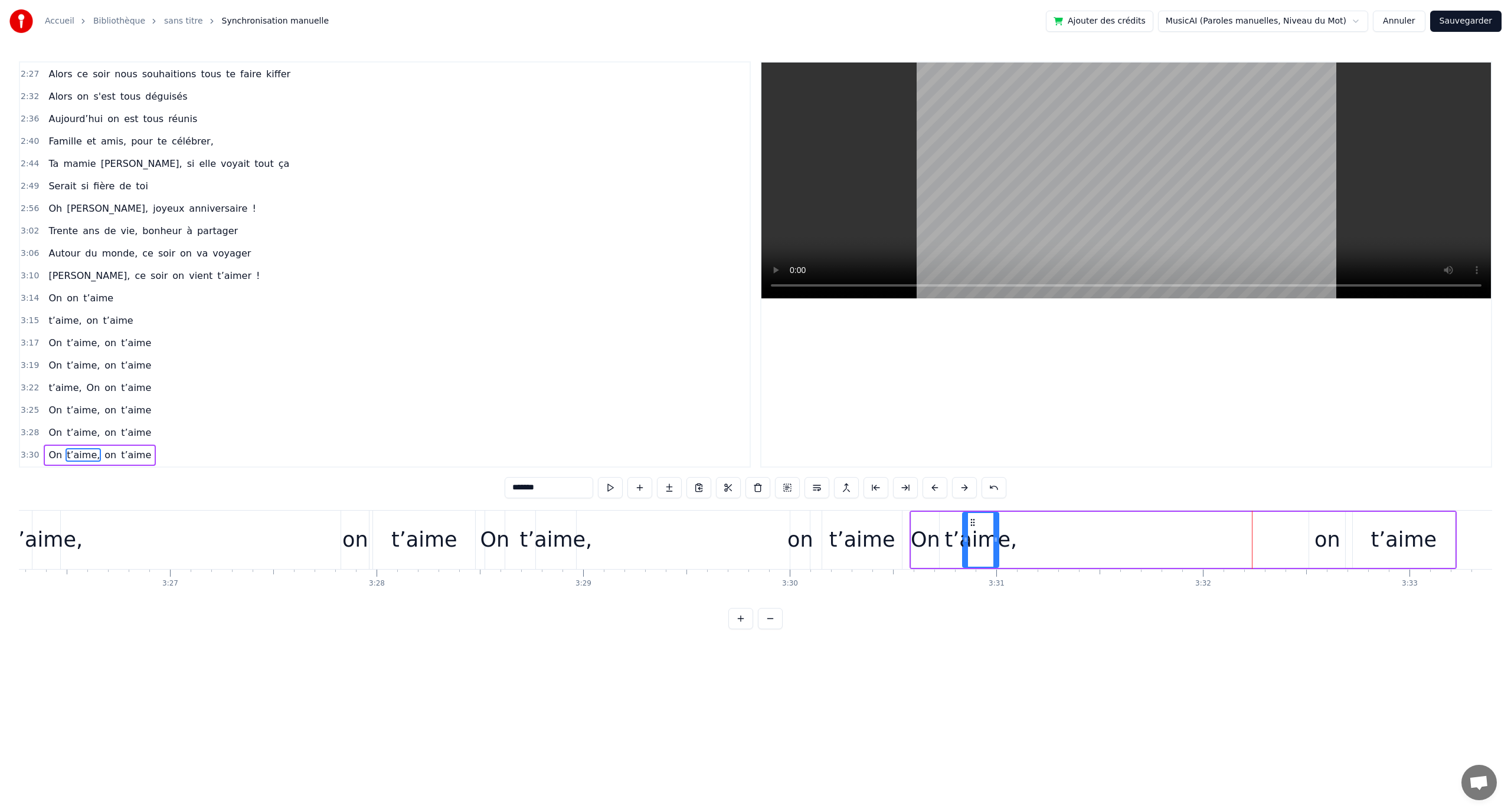
click at [1340, 555] on div "on" at bounding box center [1327, 540] width 36 height 56
type input "******"
click at [1395, 542] on div "t’aime" at bounding box center [1404, 540] width 66 height 32
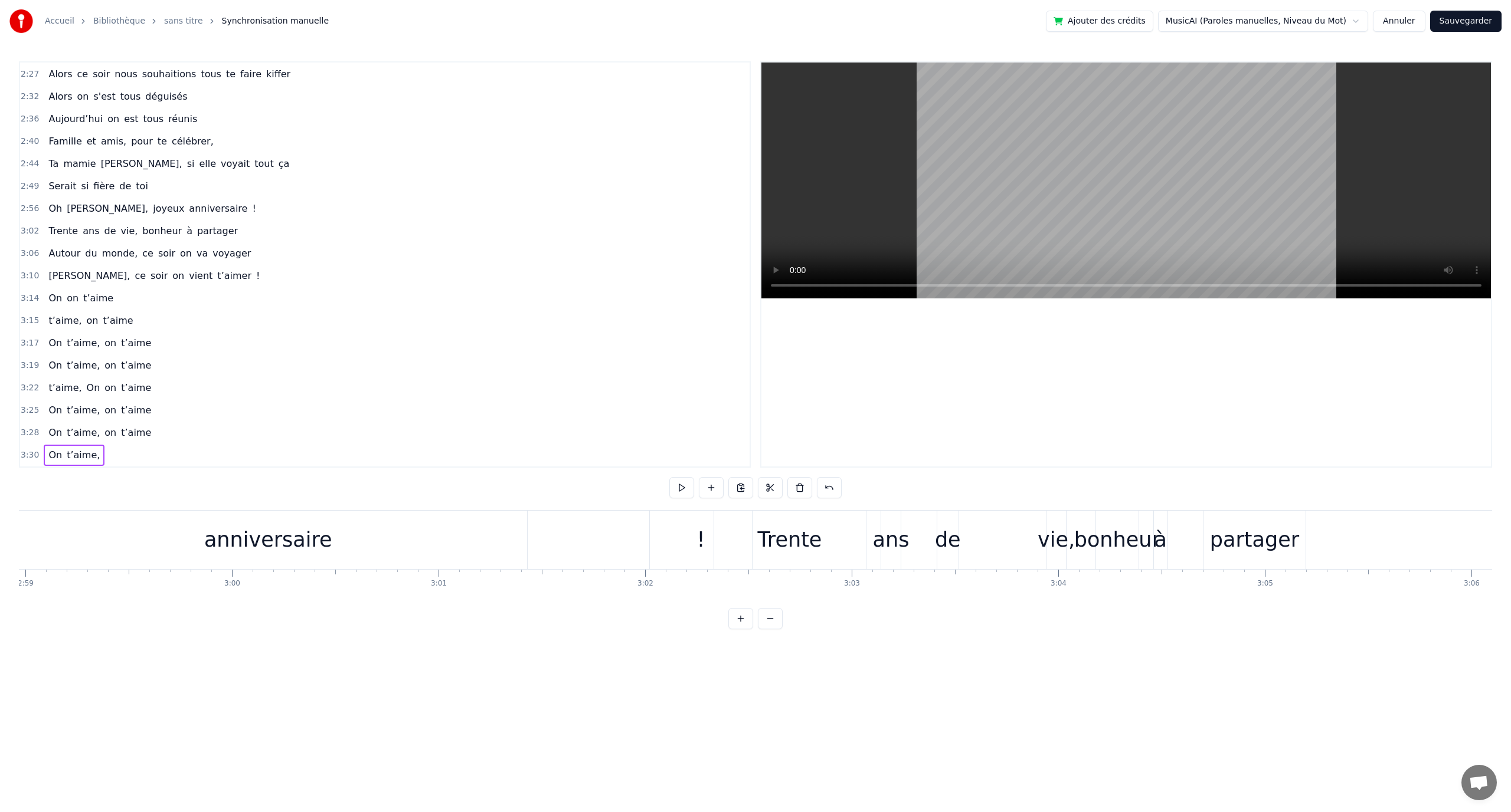
scroll to position [0, 36988]
click at [556, 533] on div "Oh [PERSON_NAME], joyeux anniversaire !" at bounding box center [76, 540] width 1323 height 58
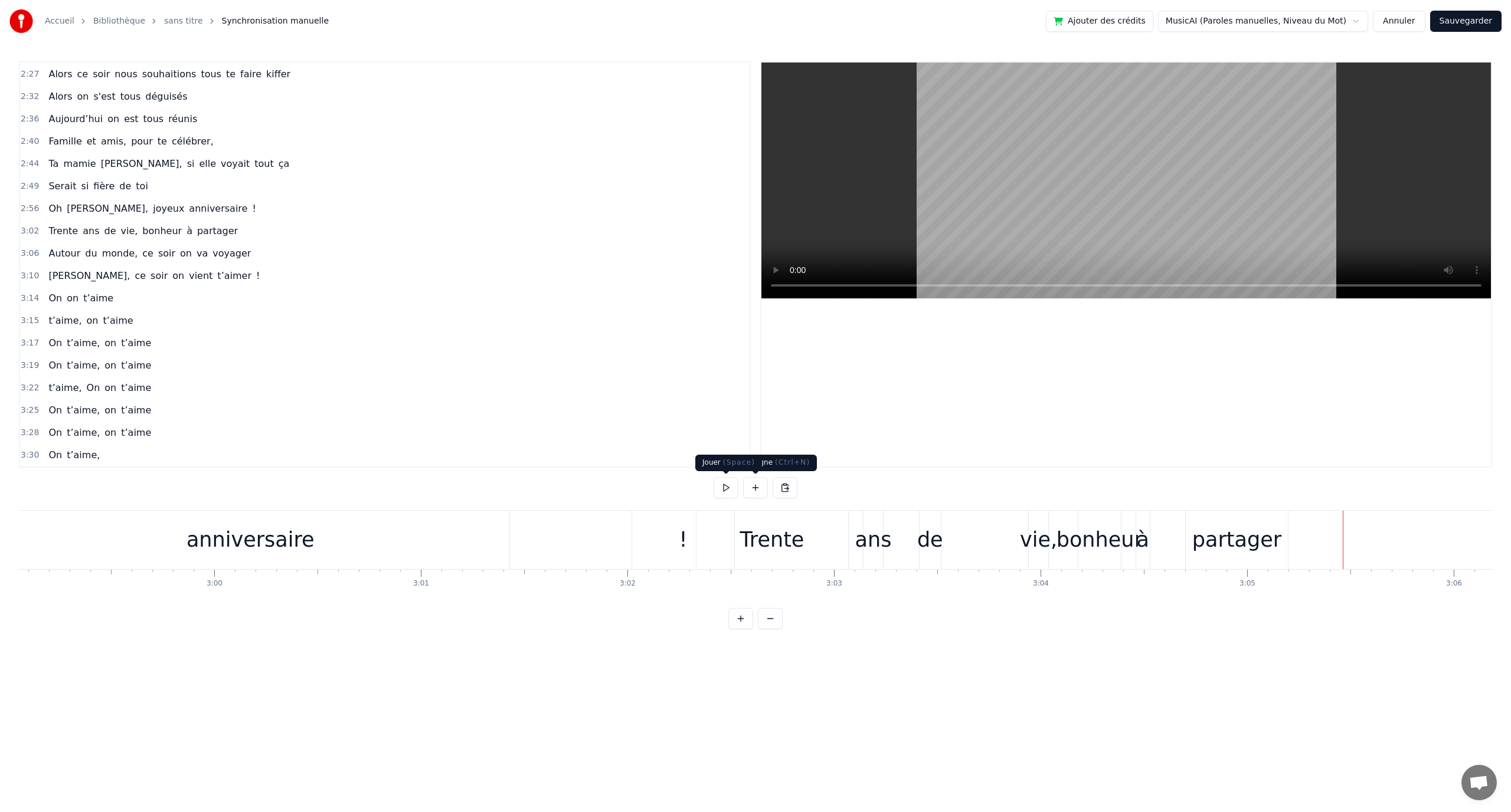
click at [733, 493] on button at bounding box center [726, 488] width 25 height 22
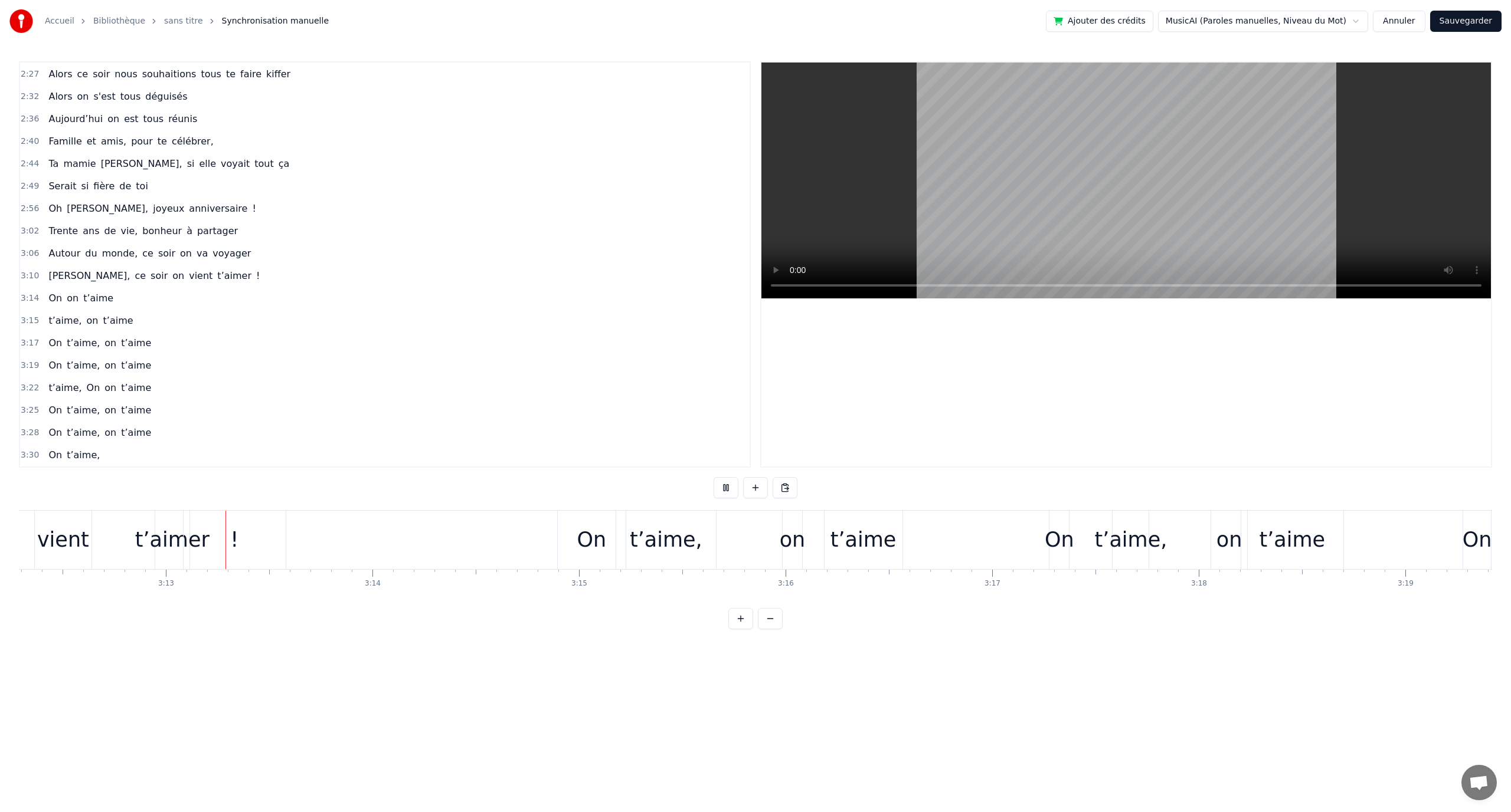
scroll to position [0, 39722]
click at [729, 480] on button at bounding box center [726, 488] width 25 height 22
click at [732, 488] on button at bounding box center [726, 488] width 25 height 22
click at [724, 490] on button at bounding box center [726, 488] width 25 height 22
click at [651, 537] on div "t’aime," at bounding box center [664, 540] width 72 height 32
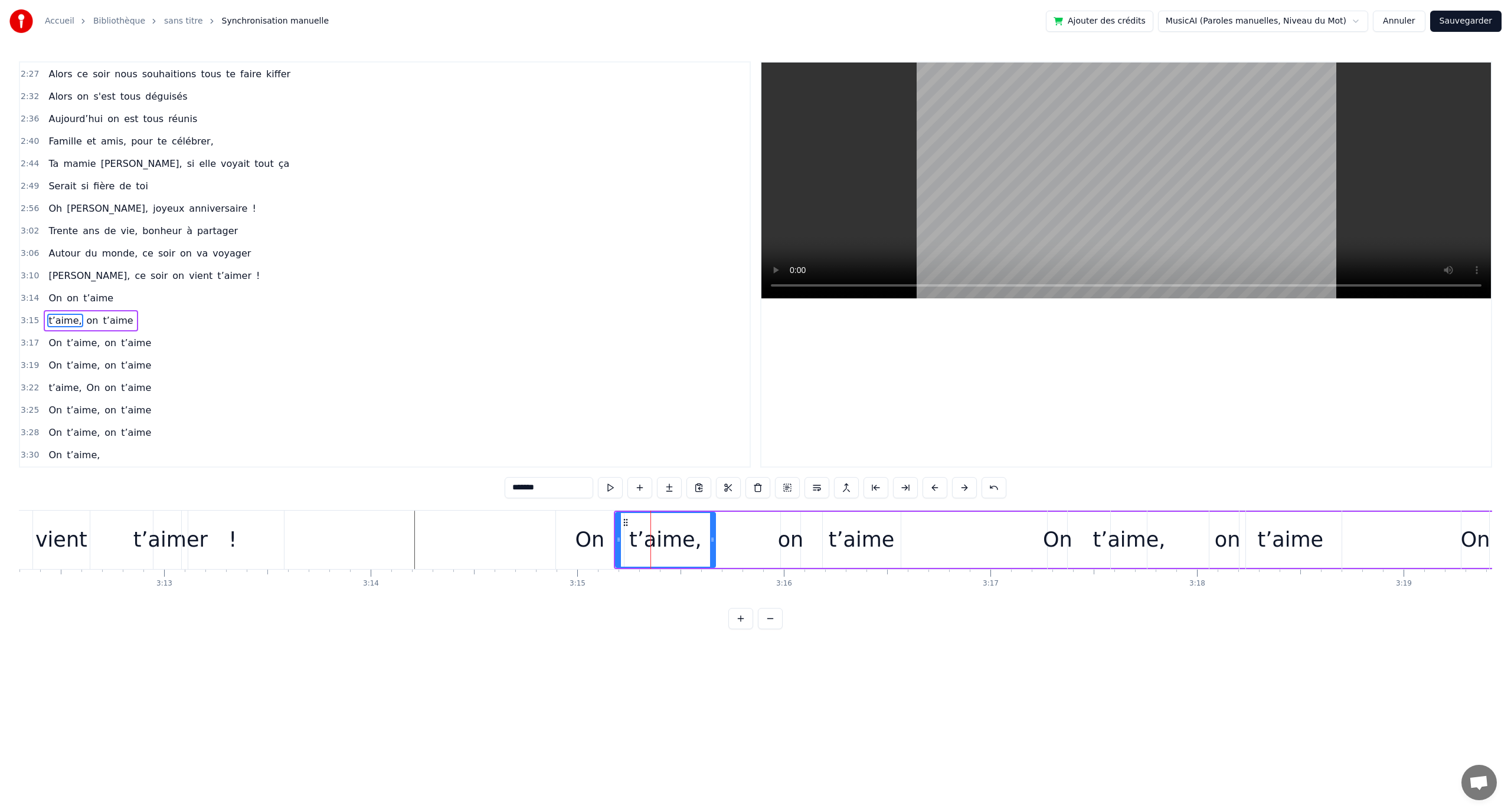
click at [673, 530] on div "t’aime," at bounding box center [665, 540] width 72 height 32
click at [596, 539] on div "On" at bounding box center [590, 540] width 30 height 32
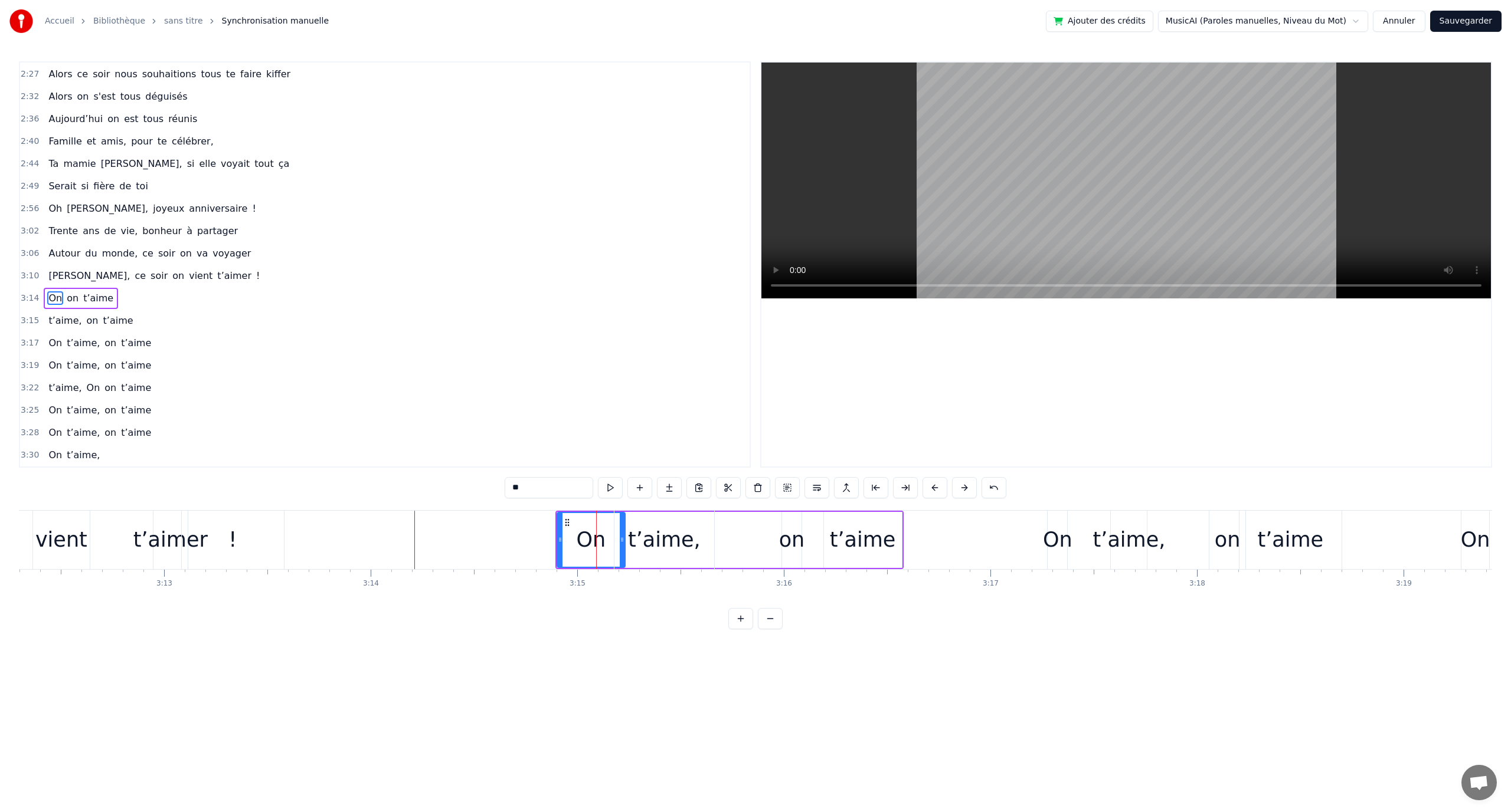
click at [607, 538] on div "On" at bounding box center [591, 540] width 67 height 54
click at [711, 531] on div "t’aime," at bounding box center [664, 540] width 100 height 58
type input "*******"
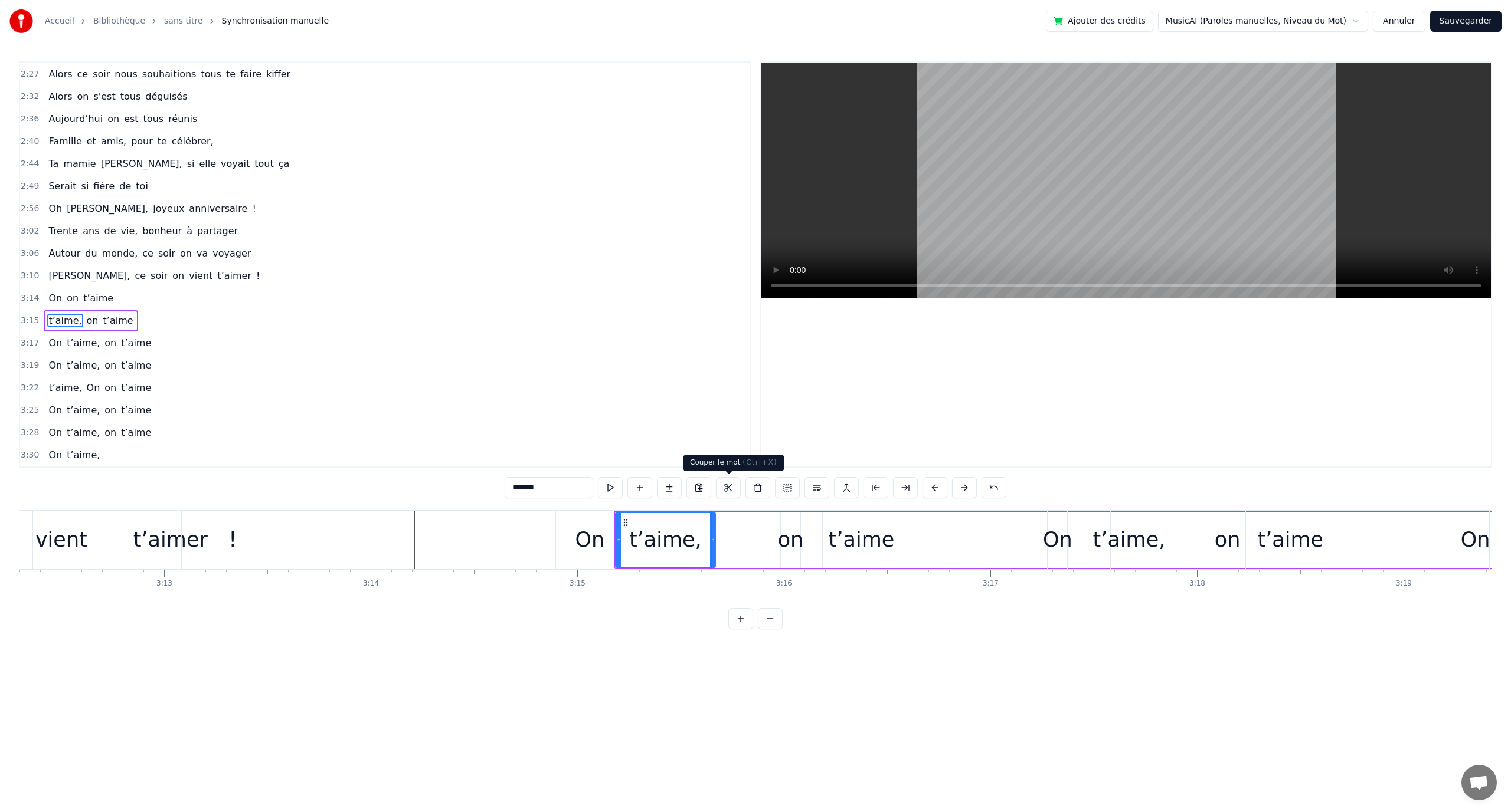
click at [734, 492] on button at bounding box center [729, 488] width 25 height 22
click at [703, 435] on div "3:28 On t’aime, on t’aime" at bounding box center [384, 433] width 729 height 22
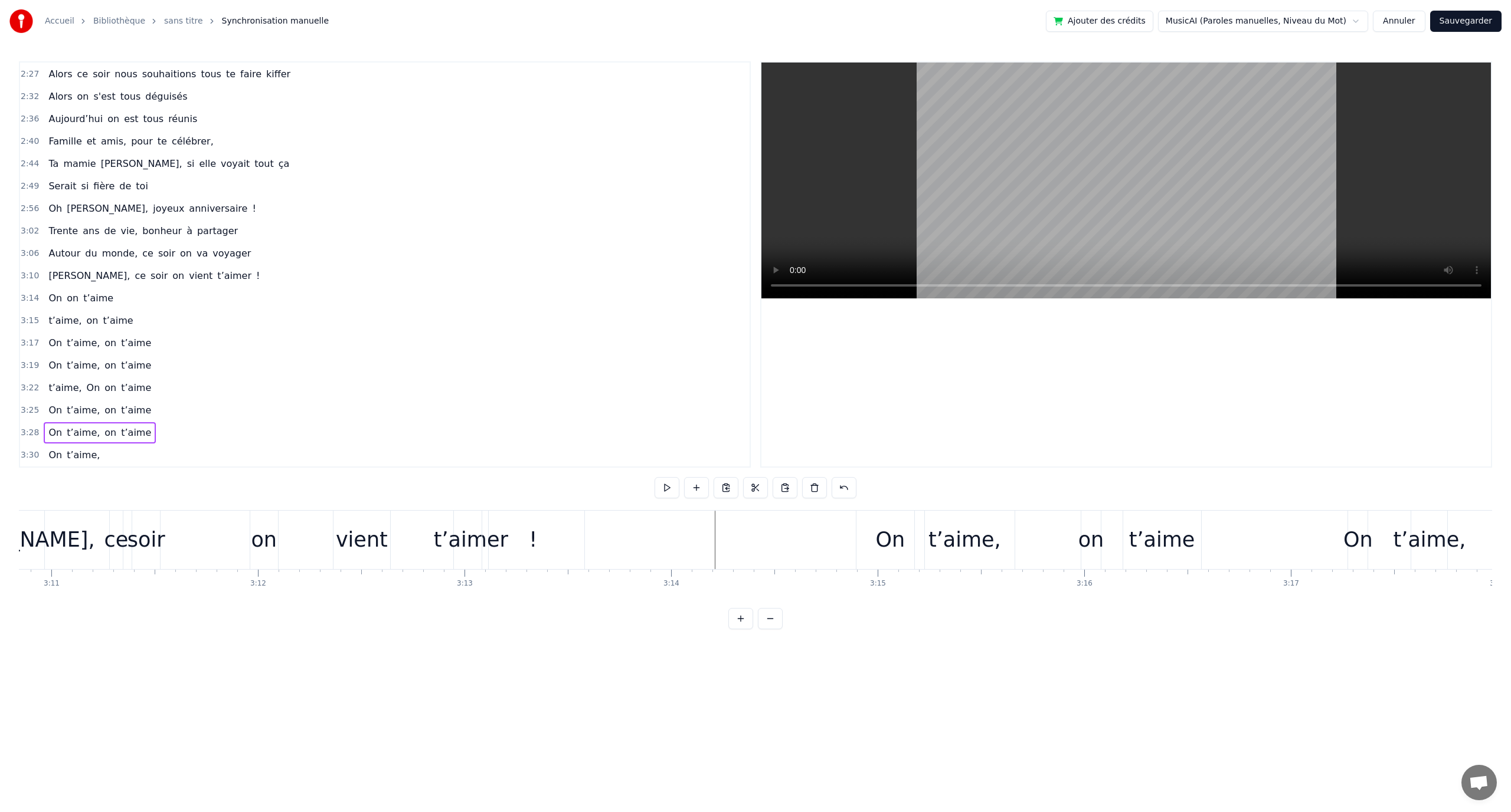
scroll to position [0, 39583]
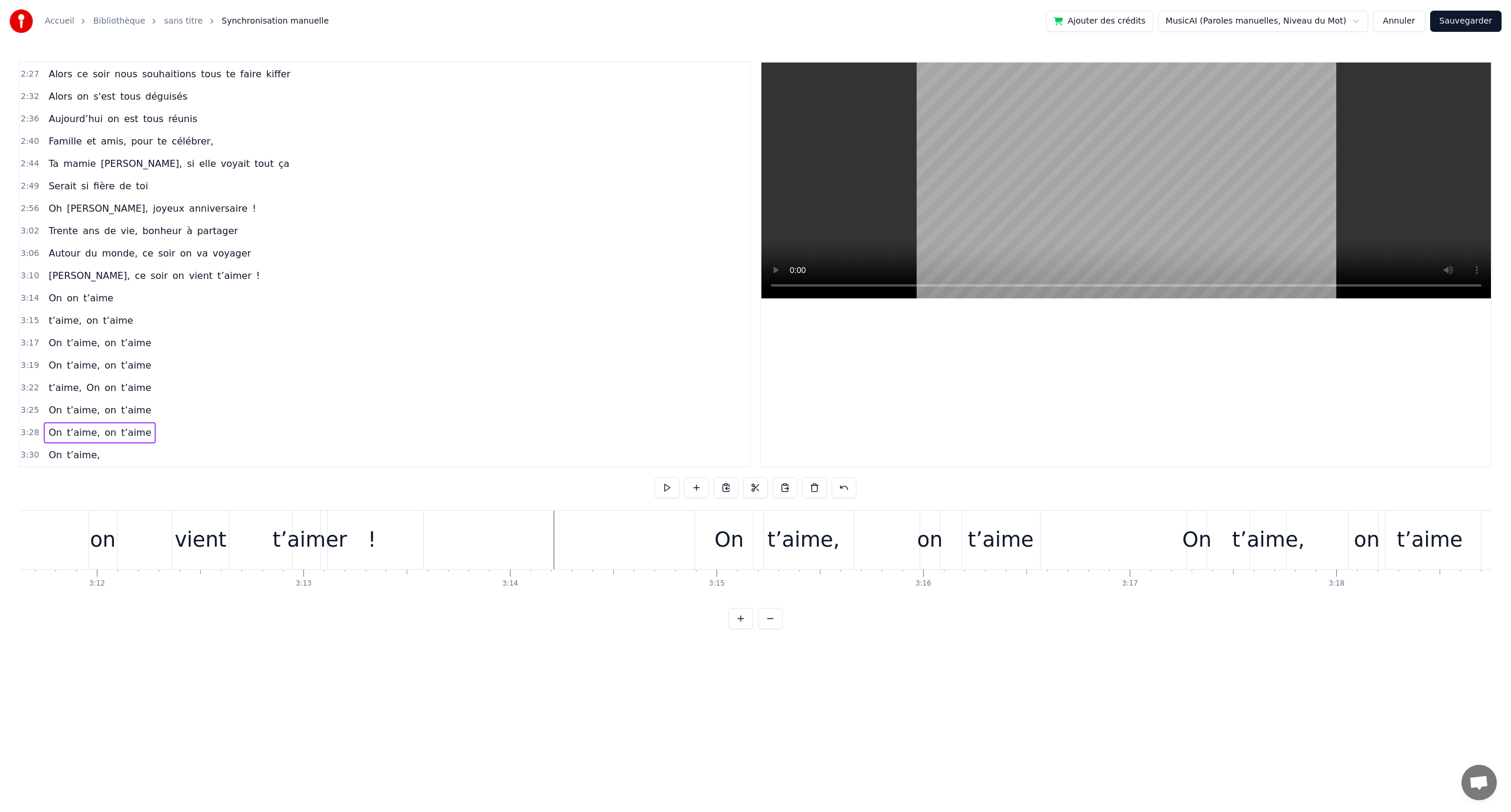
click at [782, 530] on div "t’aime," at bounding box center [803, 540] width 72 height 32
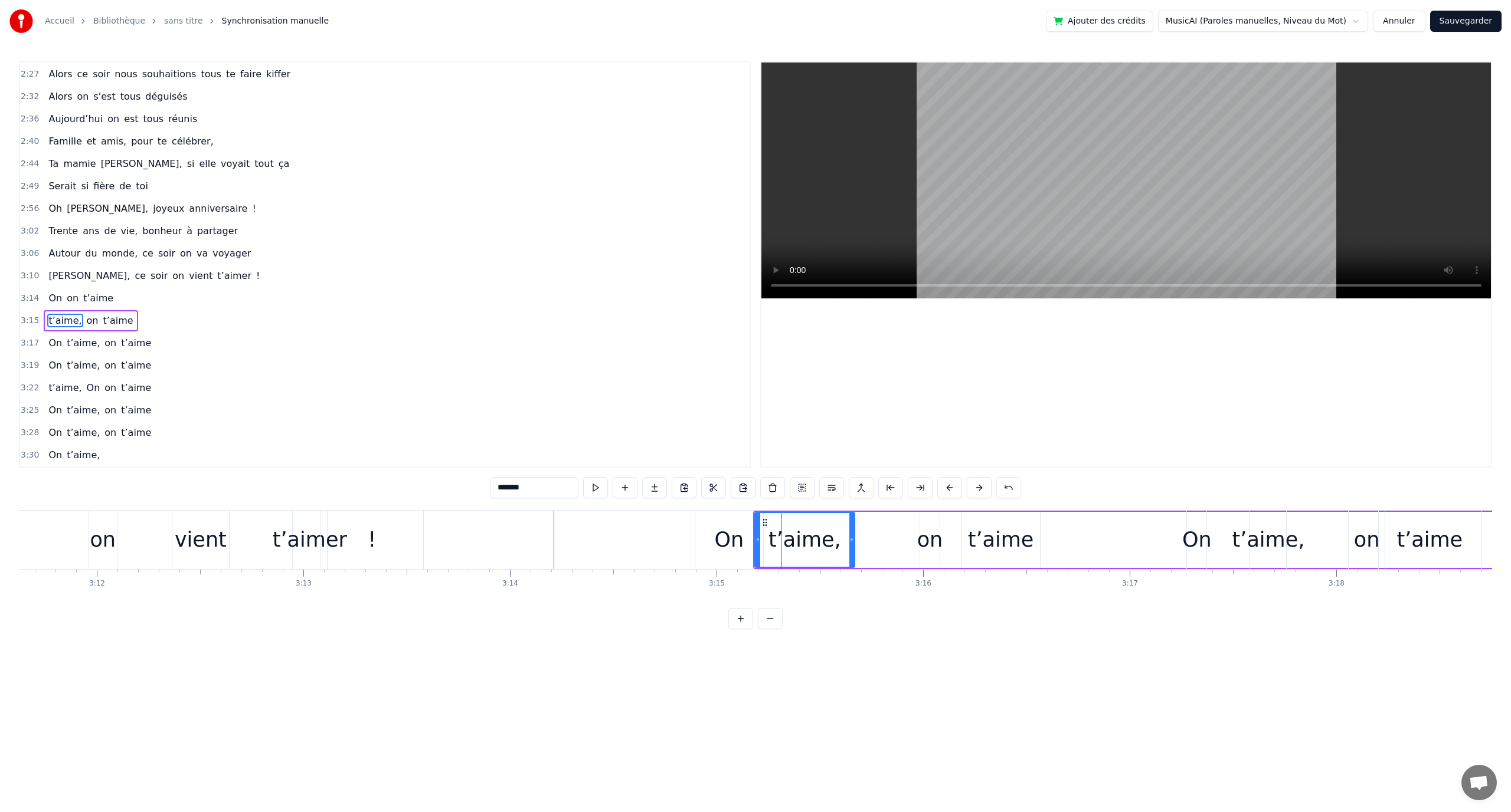
click at [71, 304] on span "on" at bounding box center [72, 298] width 14 height 13
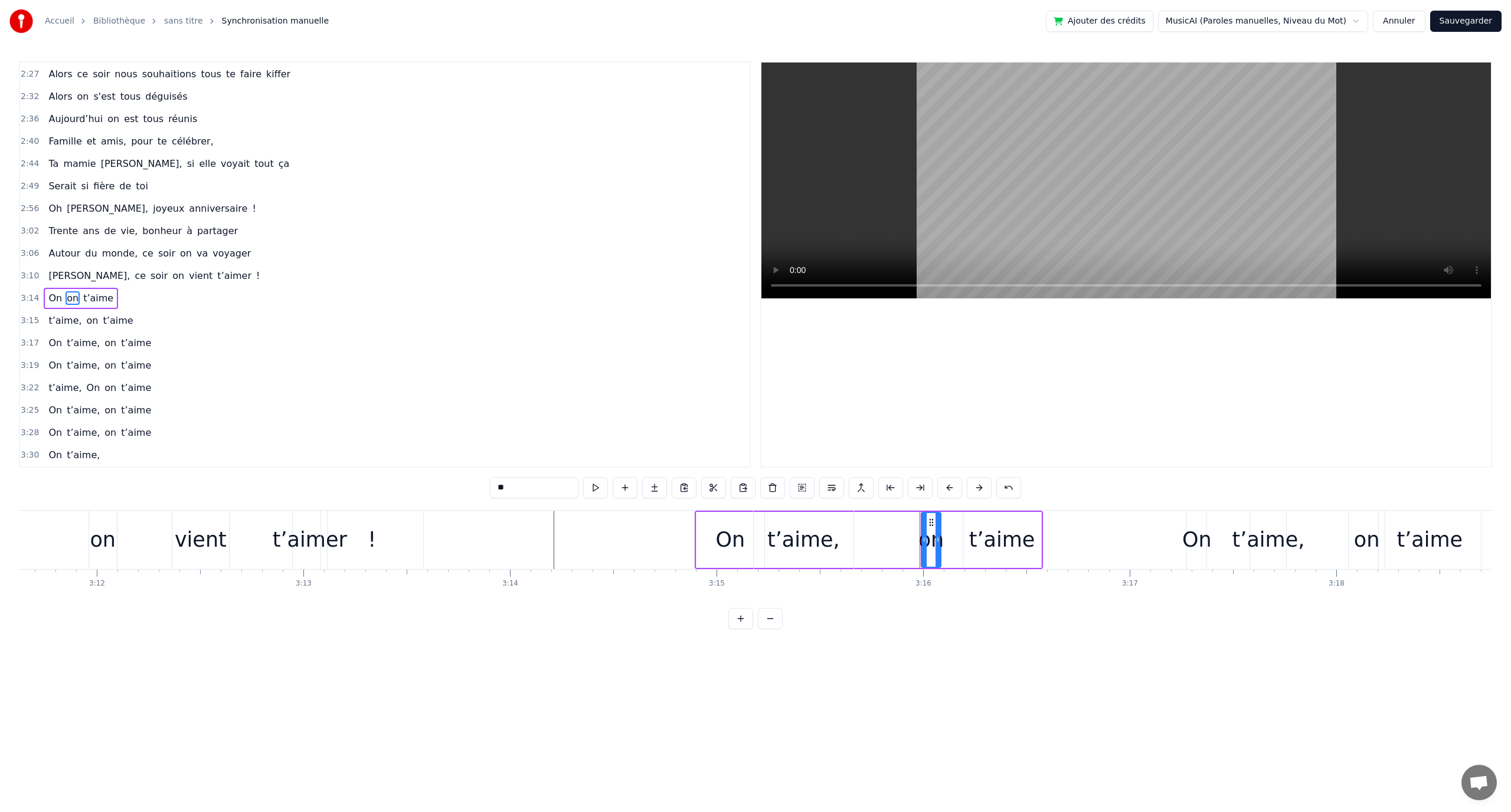
click at [66, 299] on span "on" at bounding box center [72, 298] width 14 height 13
click at [72, 299] on span "on" at bounding box center [72, 298] width 14 height 13
click at [831, 532] on div "t’aime," at bounding box center [803, 540] width 72 height 32
type input "*******"
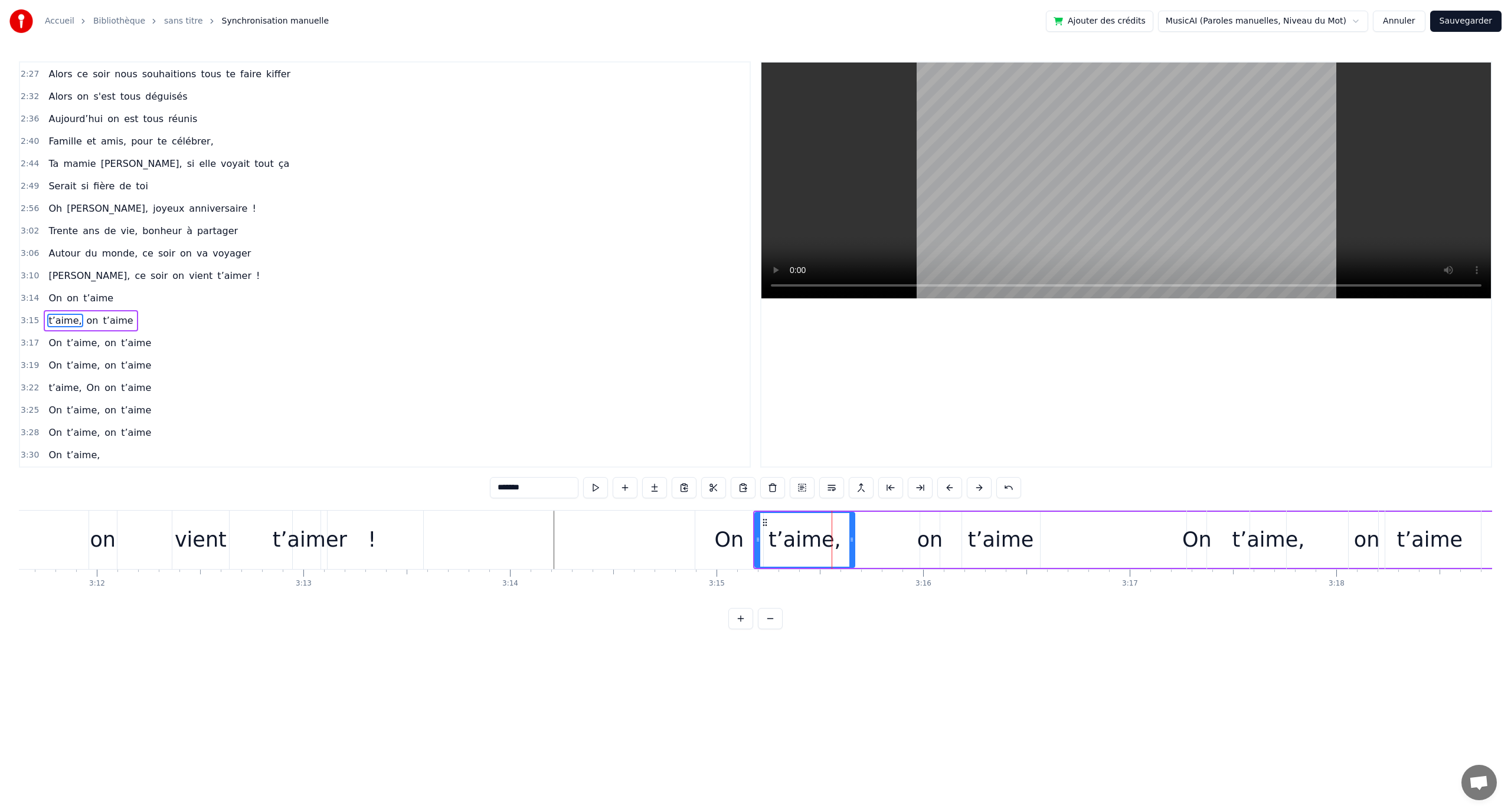
drag, startPoint x: 807, startPoint y: 537, endPoint x: 838, endPoint y: 545, distance: 32.0
click at [858, 541] on div "t’aime, on t’aime" at bounding box center [1461, 540] width 1416 height 58
click at [790, 526] on div "t’aime," at bounding box center [804, 540] width 72 height 32
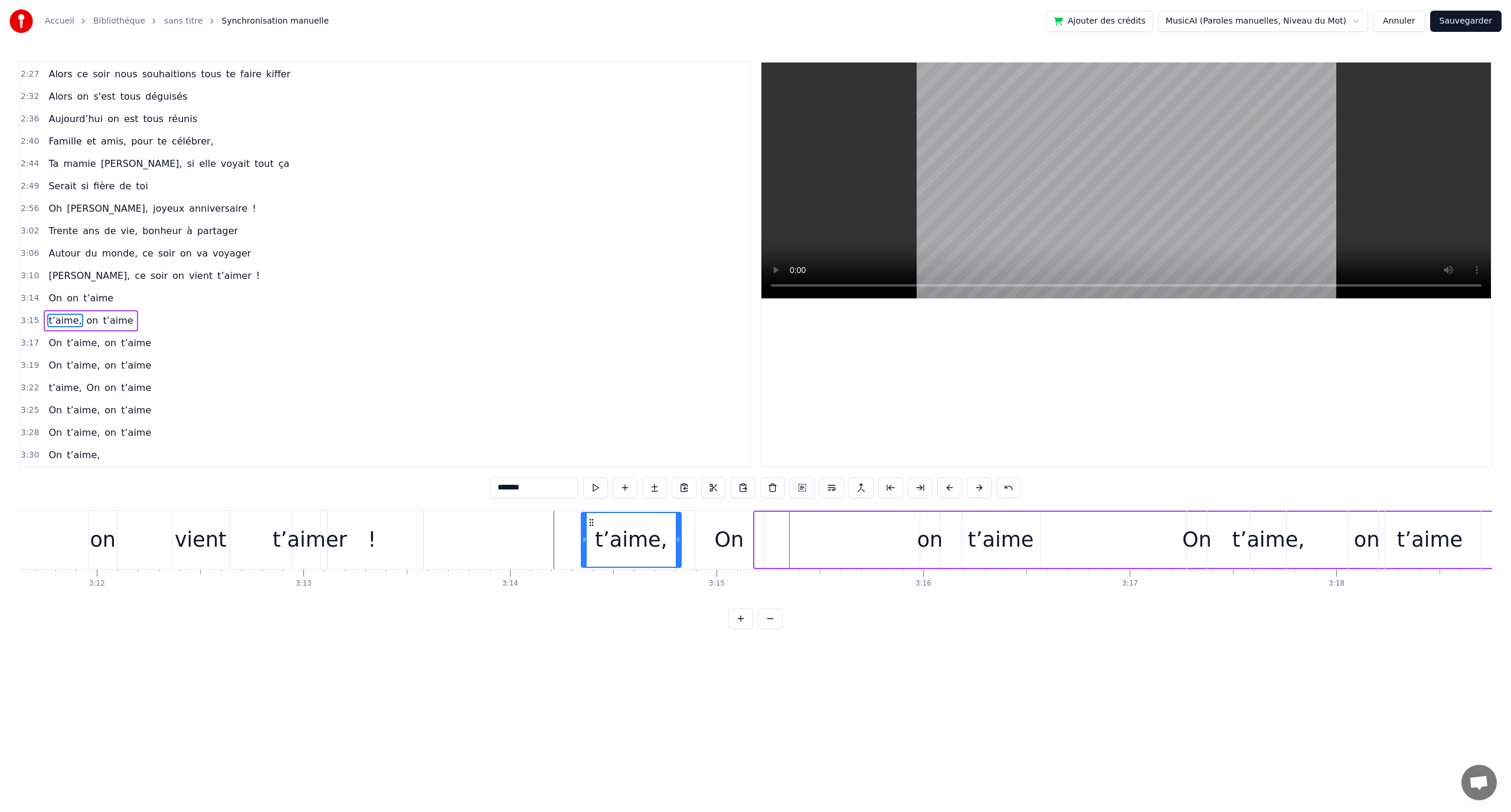
drag, startPoint x: 766, startPoint y: 522, endPoint x: 592, endPoint y: 524, distance: 174.0
click at [592, 524] on icon at bounding box center [591, 523] width 9 height 9
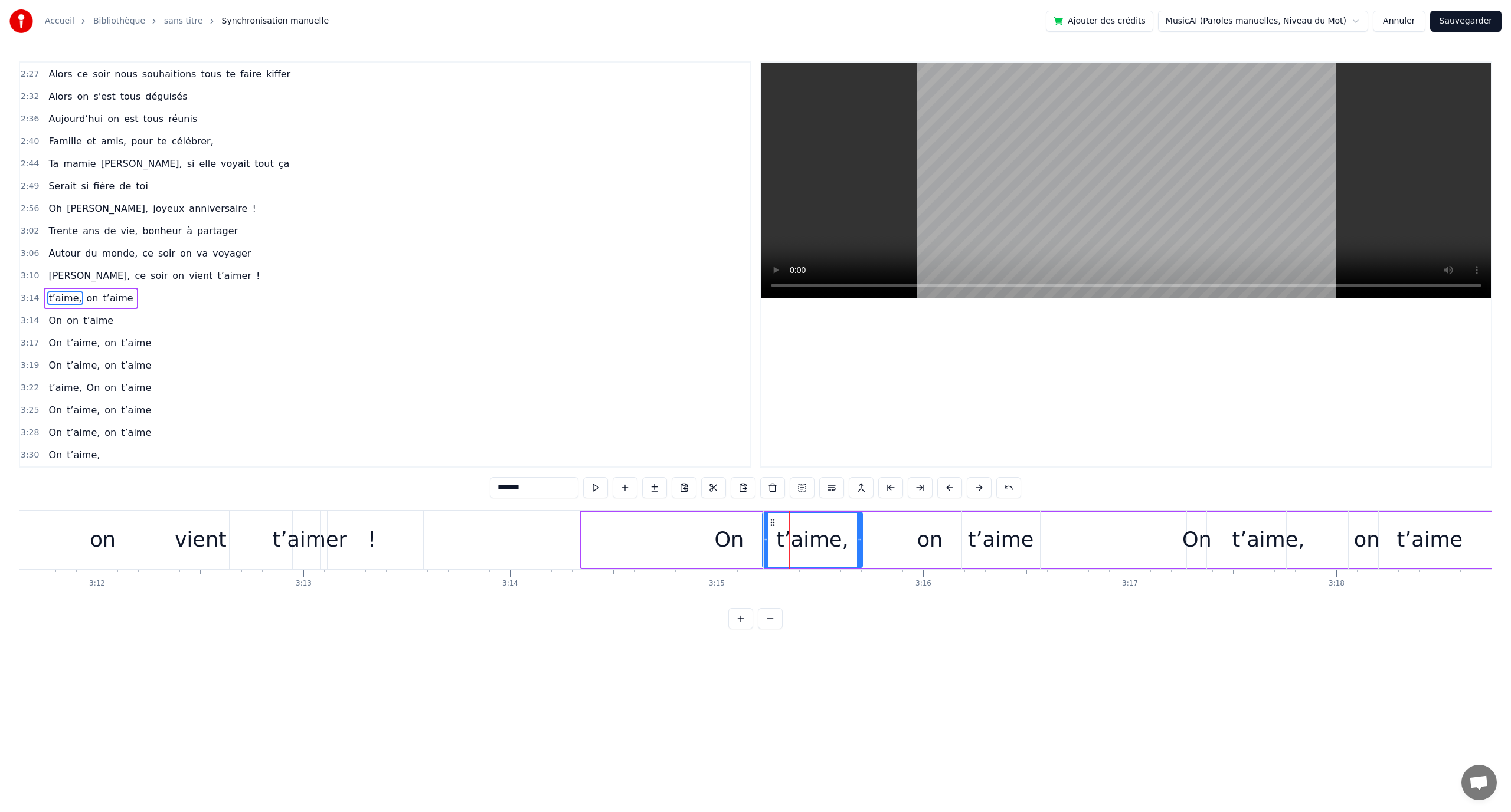
drag, startPoint x: 596, startPoint y: 520, endPoint x: 776, endPoint y: 531, distance: 180.3
click at [777, 529] on div "t’aime," at bounding box center [815, 540] width 99 height 54
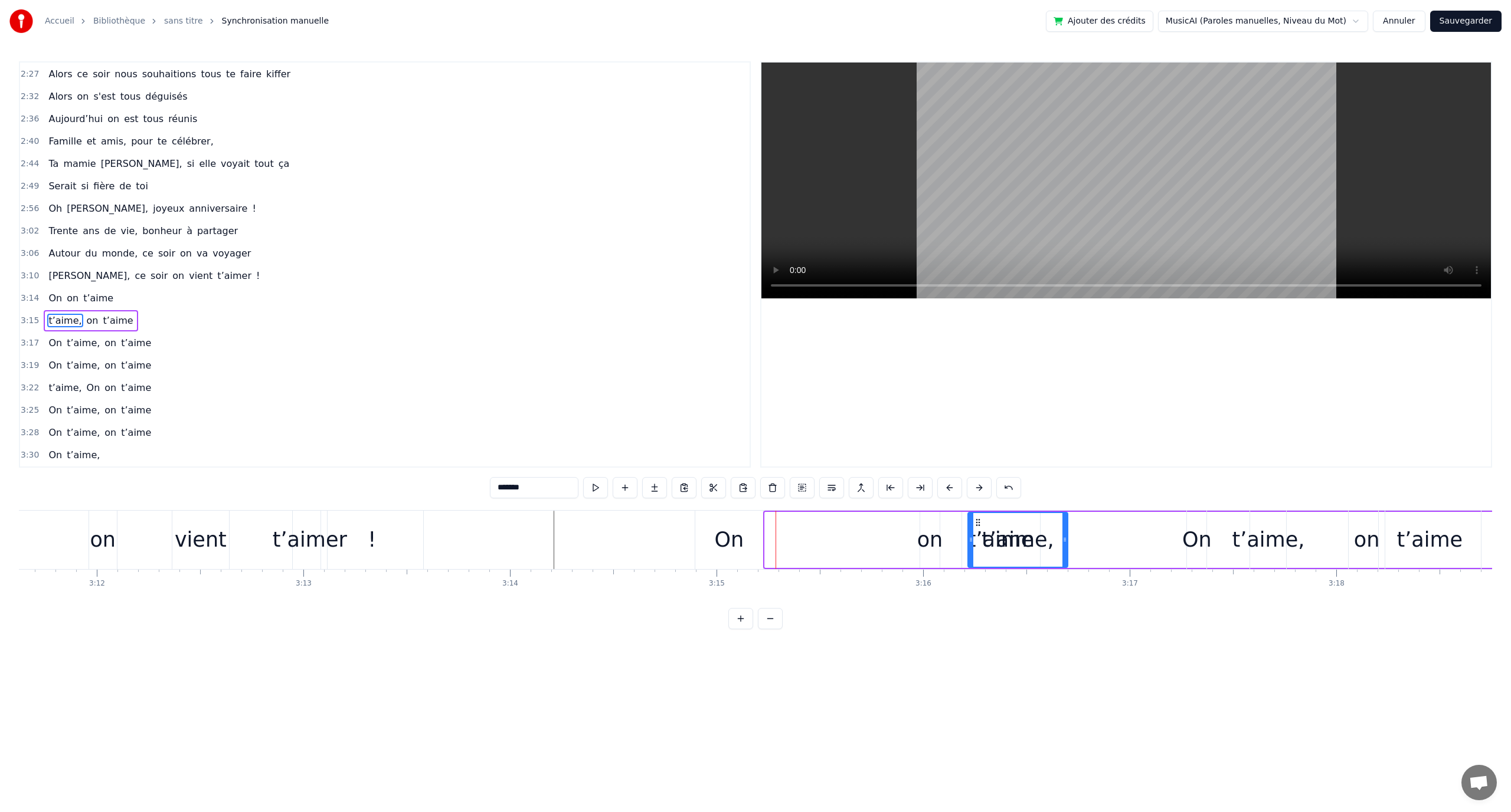
drag, startPoint x: 773, startPoint y: 518, endPoint x: 1001, endPoint y: 527, distance: 228.2
click at [982, 527] on icon at bounding box center [977, 523] width 9 height 9
click at [978, 541] on div "t’aime" at bounding box center [1002, 540] width 66 height 32
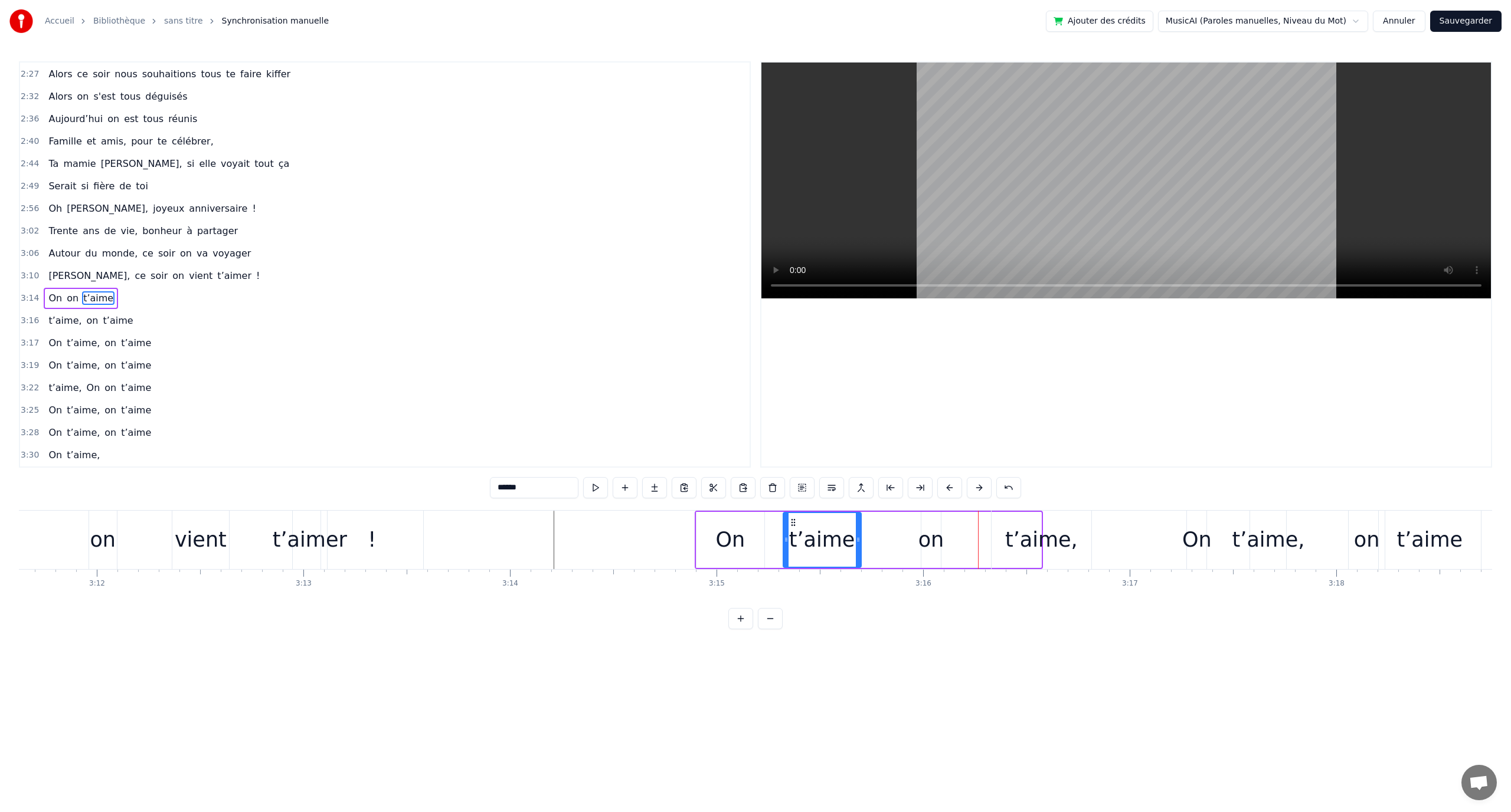
drag, startPoint x: 972, startPoint y: 520, endPoint x: 793, endPoint y: 527, distance: 179.1
click at [793, 527] on icon at bounding box center [792, 523] width 9 height 9
drag, startPoint x: 790, startPoint y: 524, endPoint x: 786, endPoint y: 517, distance: 8.1
click at [766, 518] on icon at bounding box center [768, 523] width 9 height 9
click at [1018, 532] on div "t’aime," at bounding box center [1041, 540] width 72 height 32
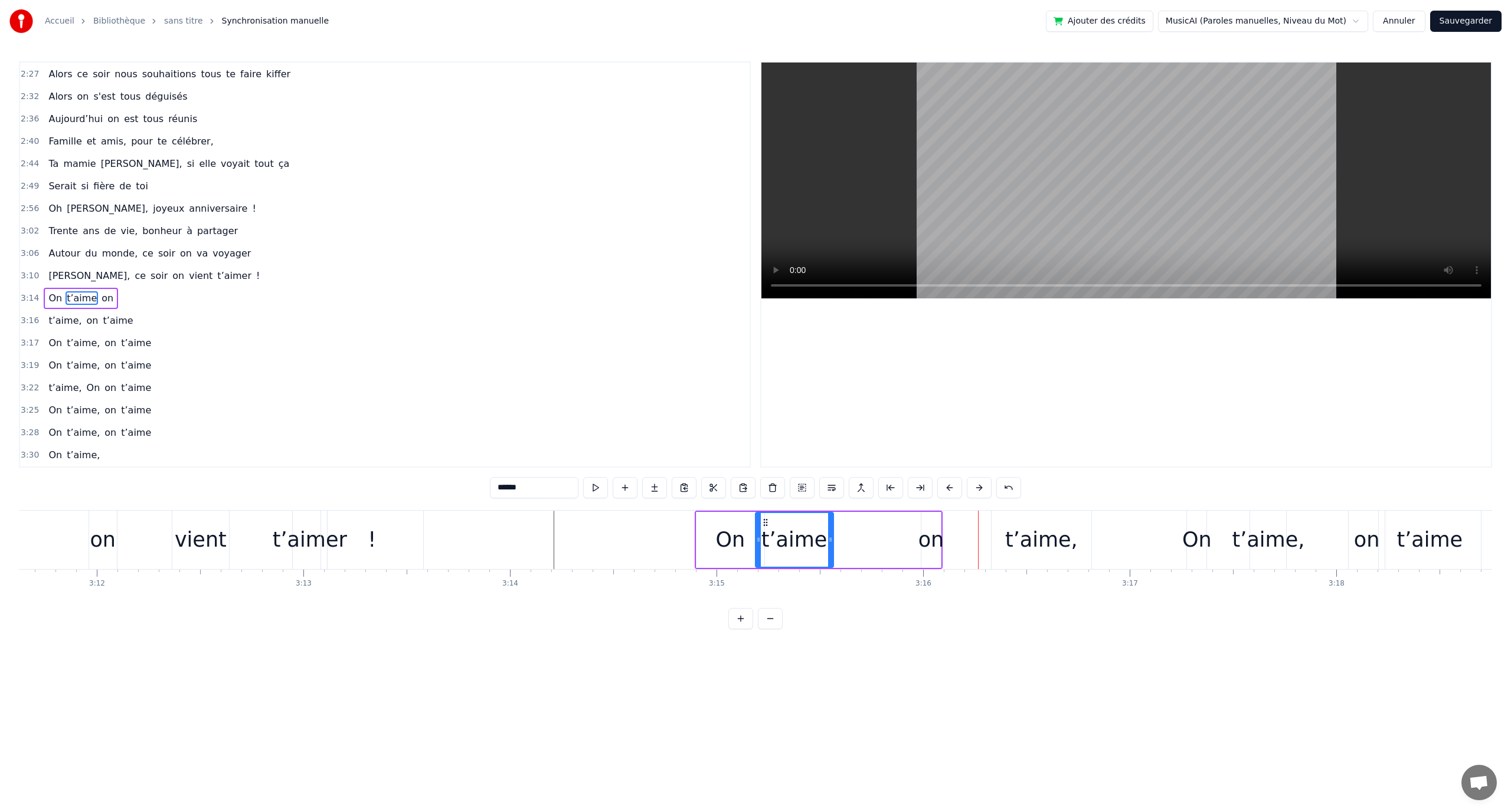
type input "*******"
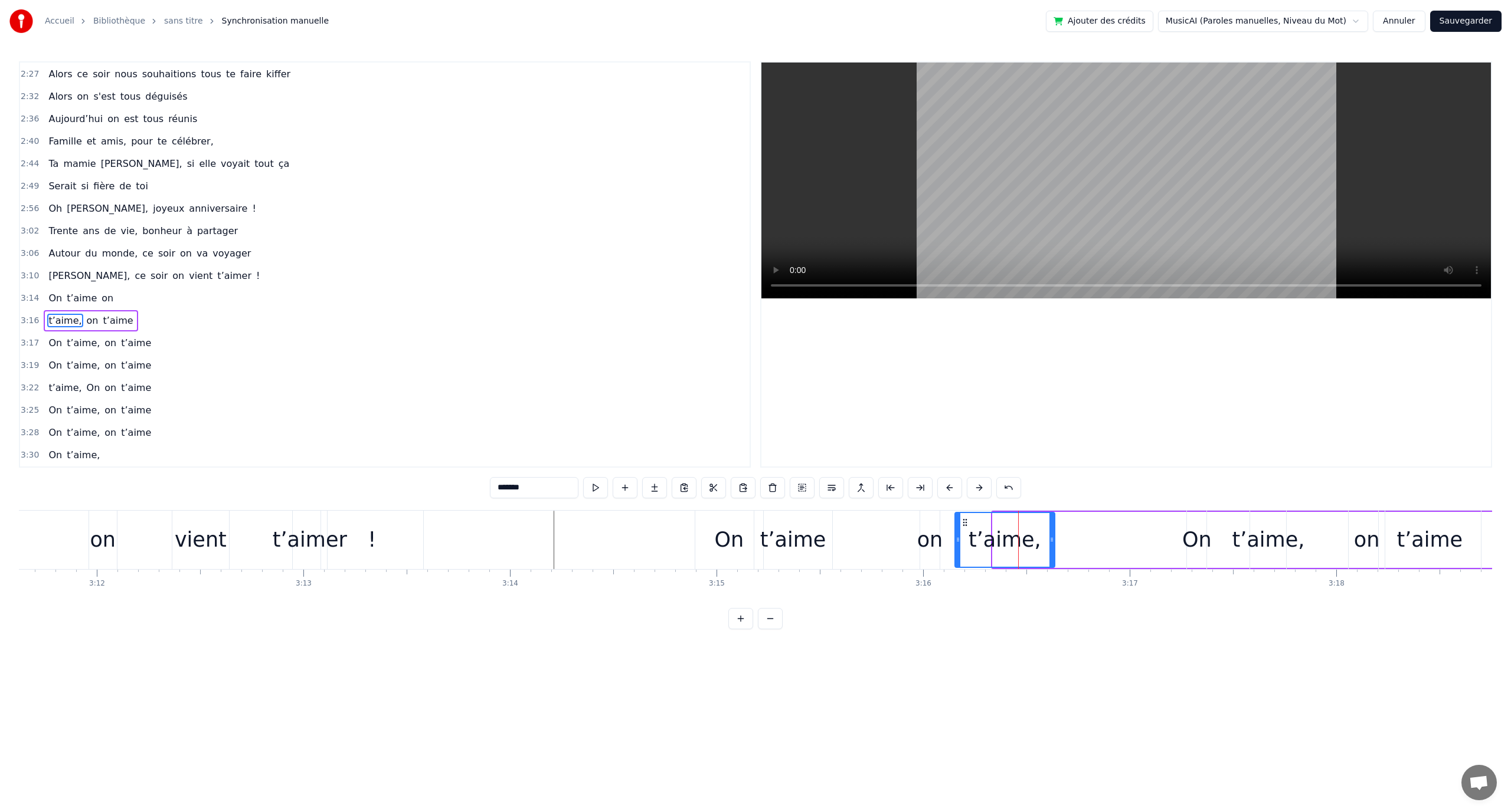
drag, startPoint x: 1001, startPoint y: 519, endPoint x: 960, endPoint y: 518, distance: 41.0
click at [960, 518] on icon at bounding box center [964, 523] width 9 height 9
drag, startPoint x: 962, startPoint y: 518, endPoint x: 1017, endPoint y: 529, distance: 56.1
click at [1017, 529] on div "t’aime," at bounding box center [1057, 540] width 99 height 54
click at [1289, 538] on div "t’aime," at bounding box center [1268, 540] width 72 height 32
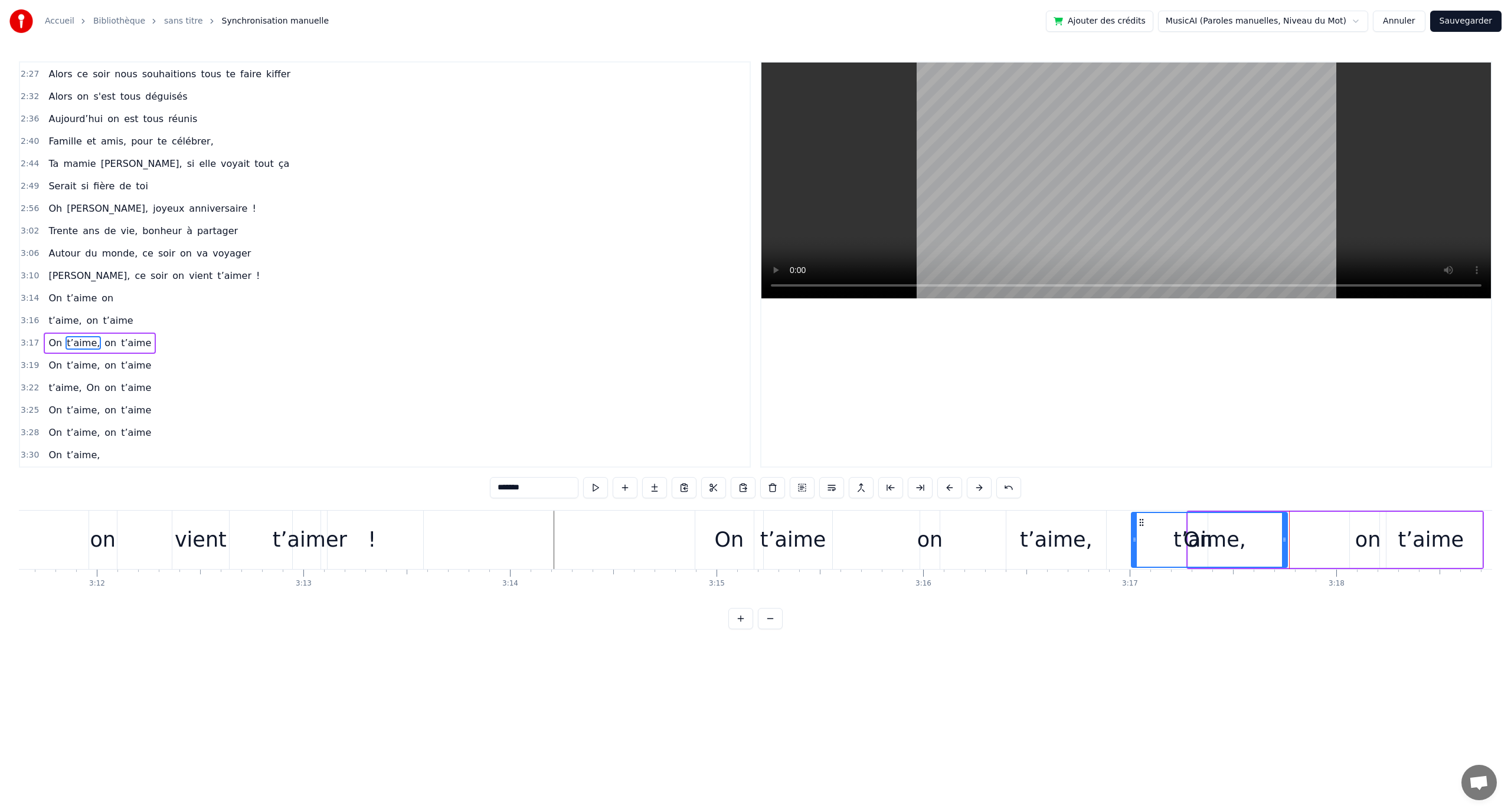
drag, startPoint x: 1255, startPoint y: 521, endPoint x: 1126, endPoint y: 522, distance: 129.0
click at [1132, 522] on div at bounding box center [1134, 540] width 5 height 54
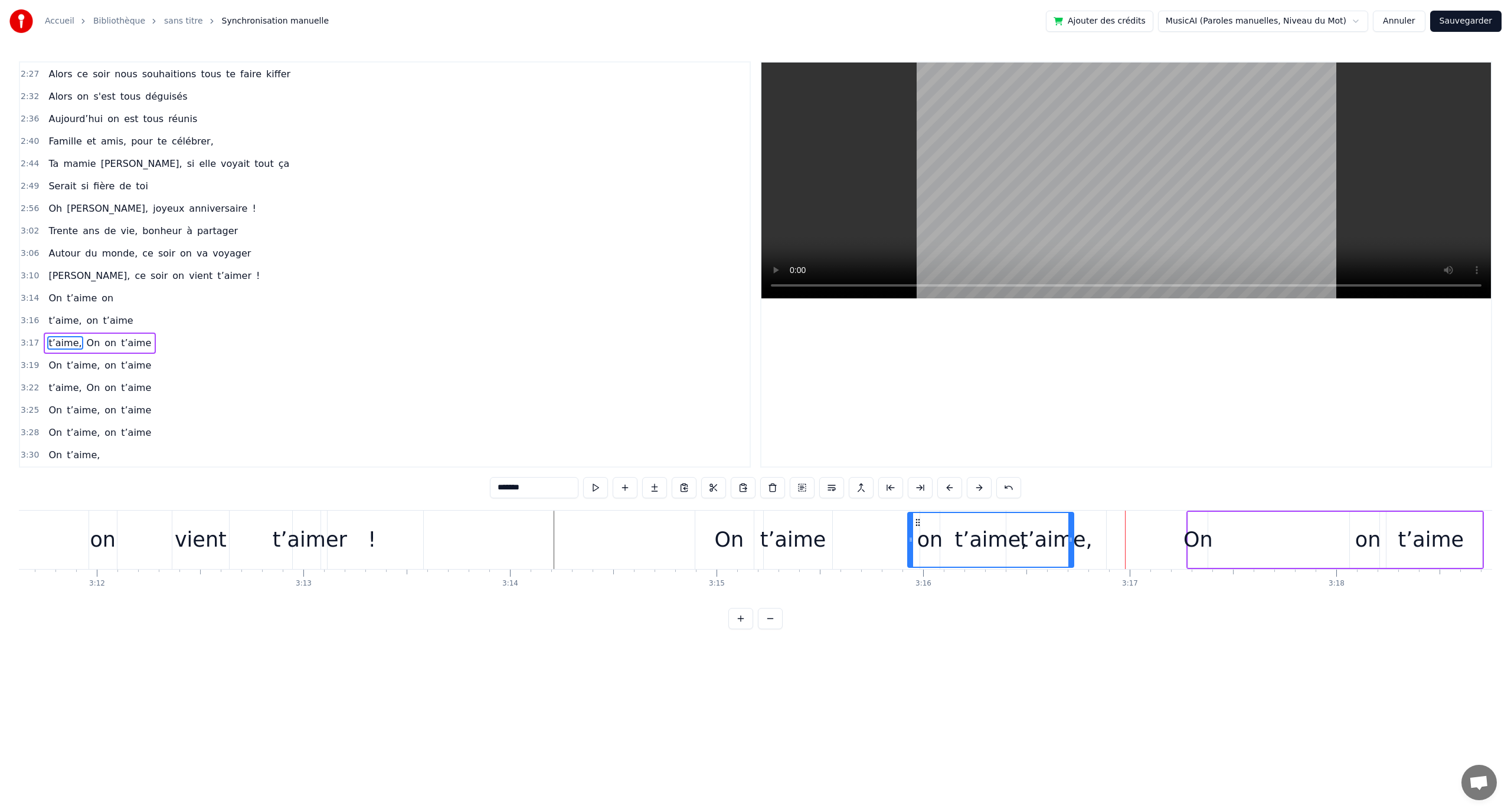
drag, startPoint x: 1124, startPoint y: 523, endPoint x: 914, endPoint y: 537, distance: 210.5
click at [914, 537] on div "t’aime," at bounding box center [991, 540] width 164 height 54
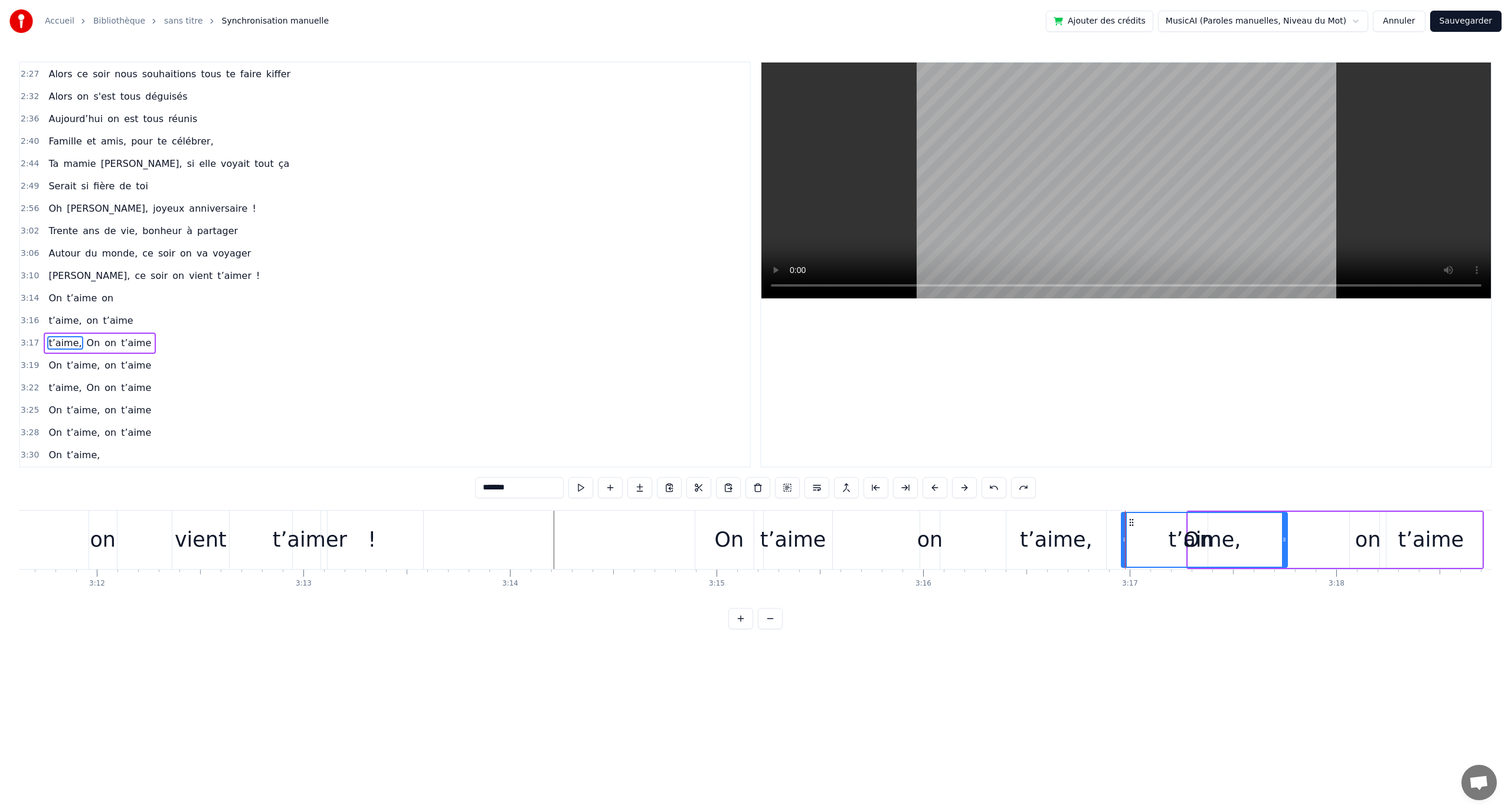
click at [1481, 23] on button "Sauvegarder" at bounding box center [1465, 22] width 71 height 22
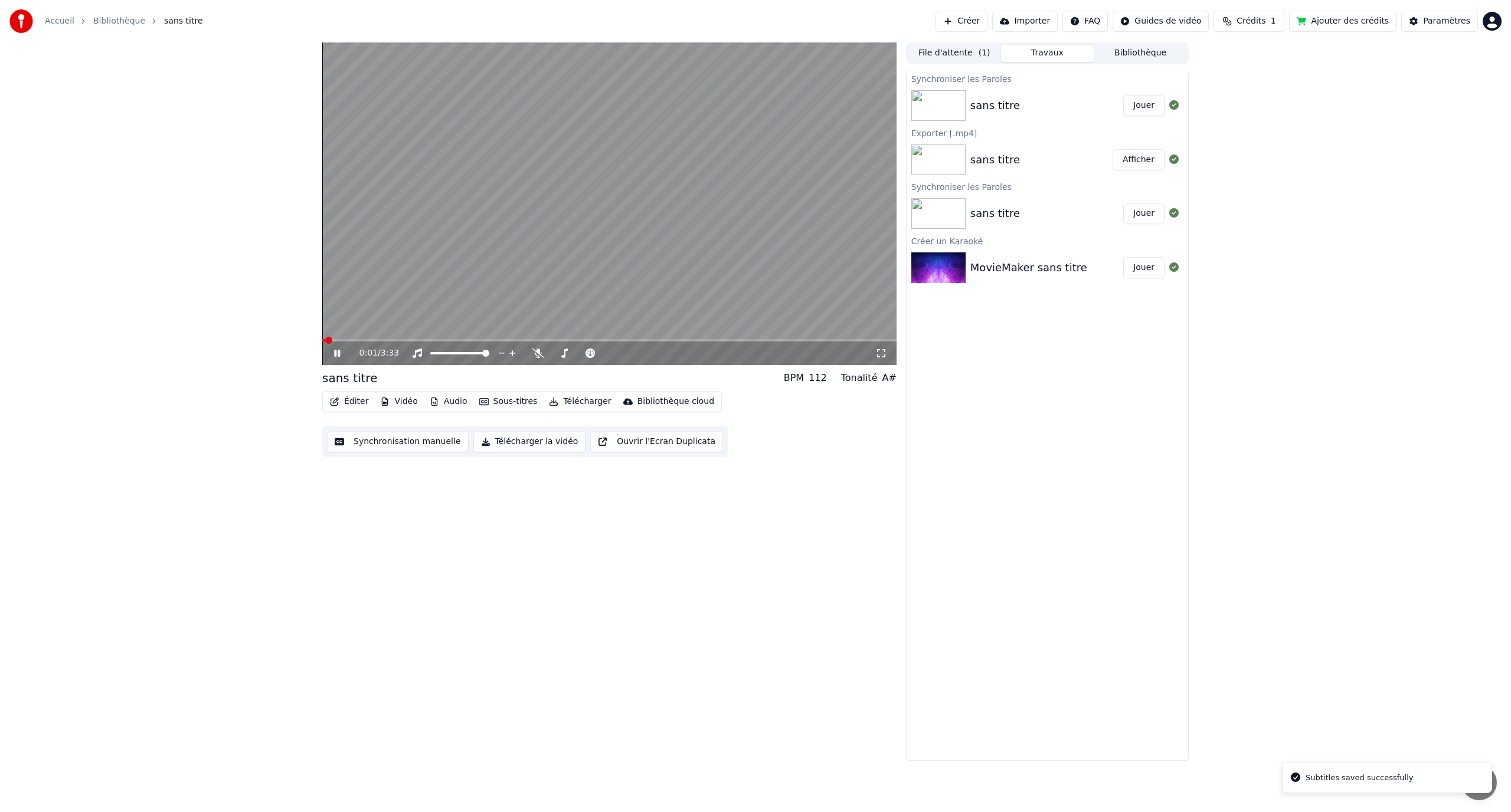
click at [339, 351] on icon at bounding box center [337, 353] width 6 height 7
click at [485, 401] on button "Sous-titres" at bounding box center [509, 401] width 68 height 17
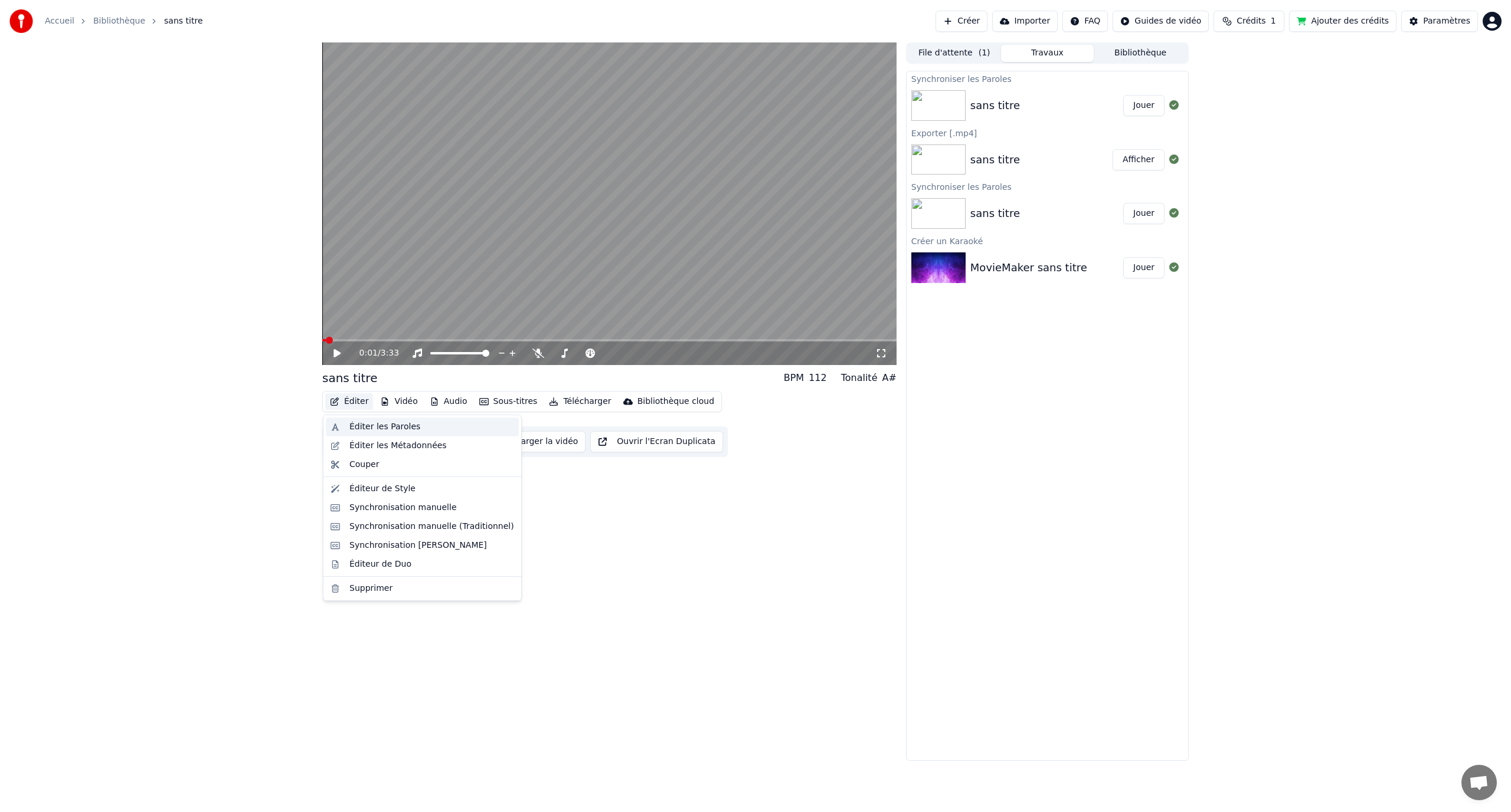
click at [383, 428] on div "Éditer les Paroles" at bounding box center [384, 427] width 71 height 12
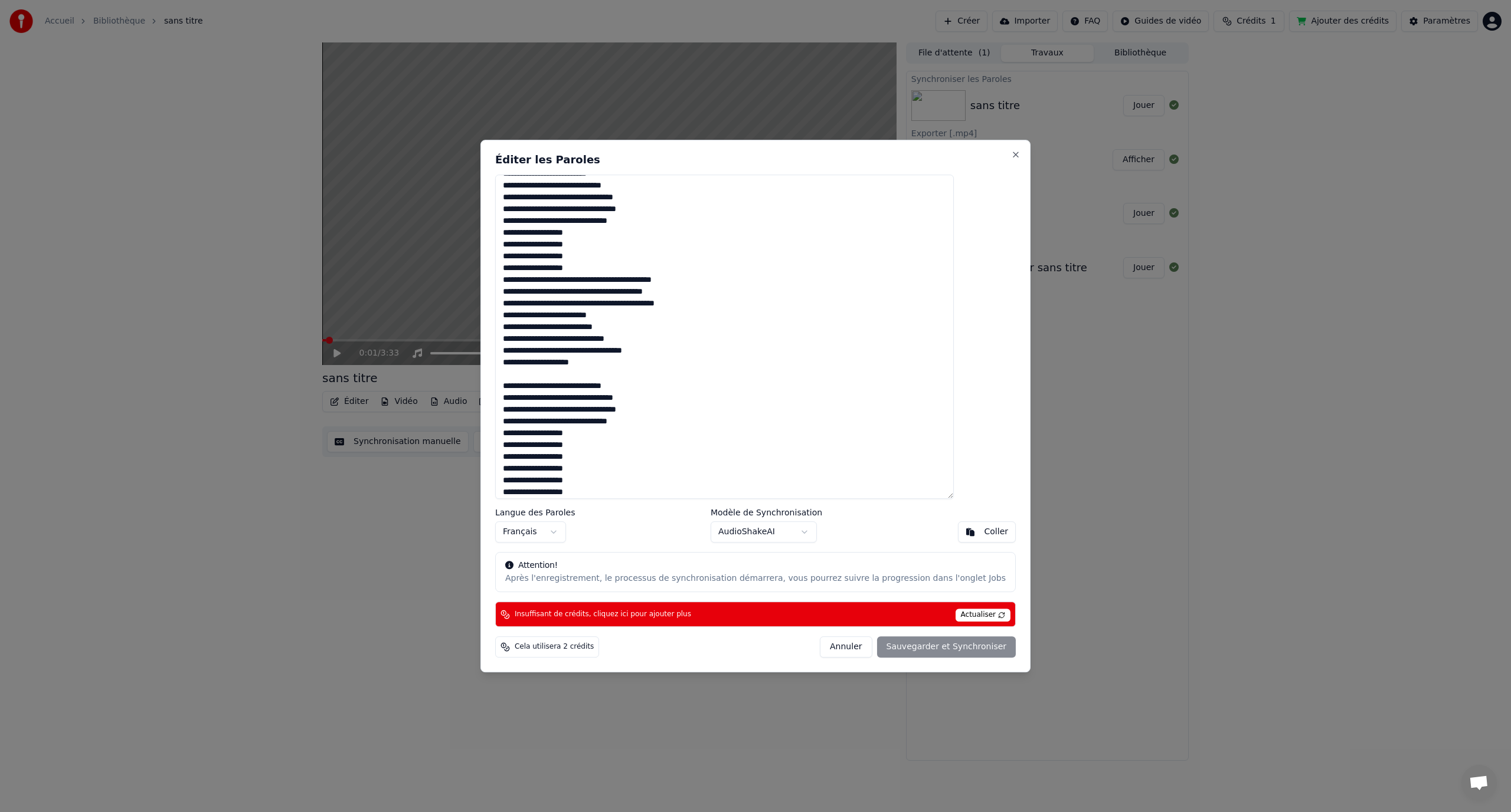
scroll to position [310, 0]
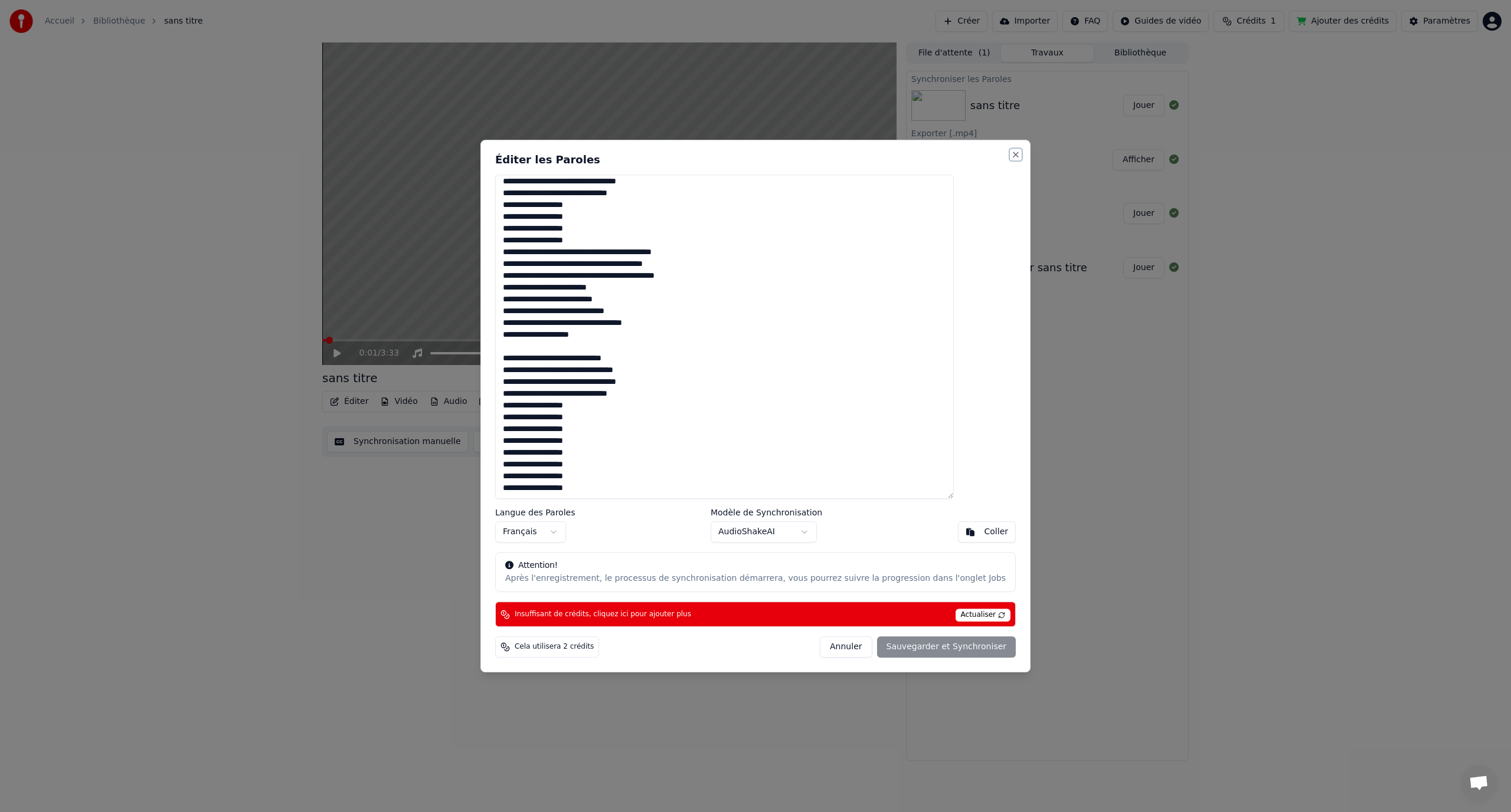
click at [1011, 157] on button "Close" at bounding box center [1015, 154] width 9 height 9
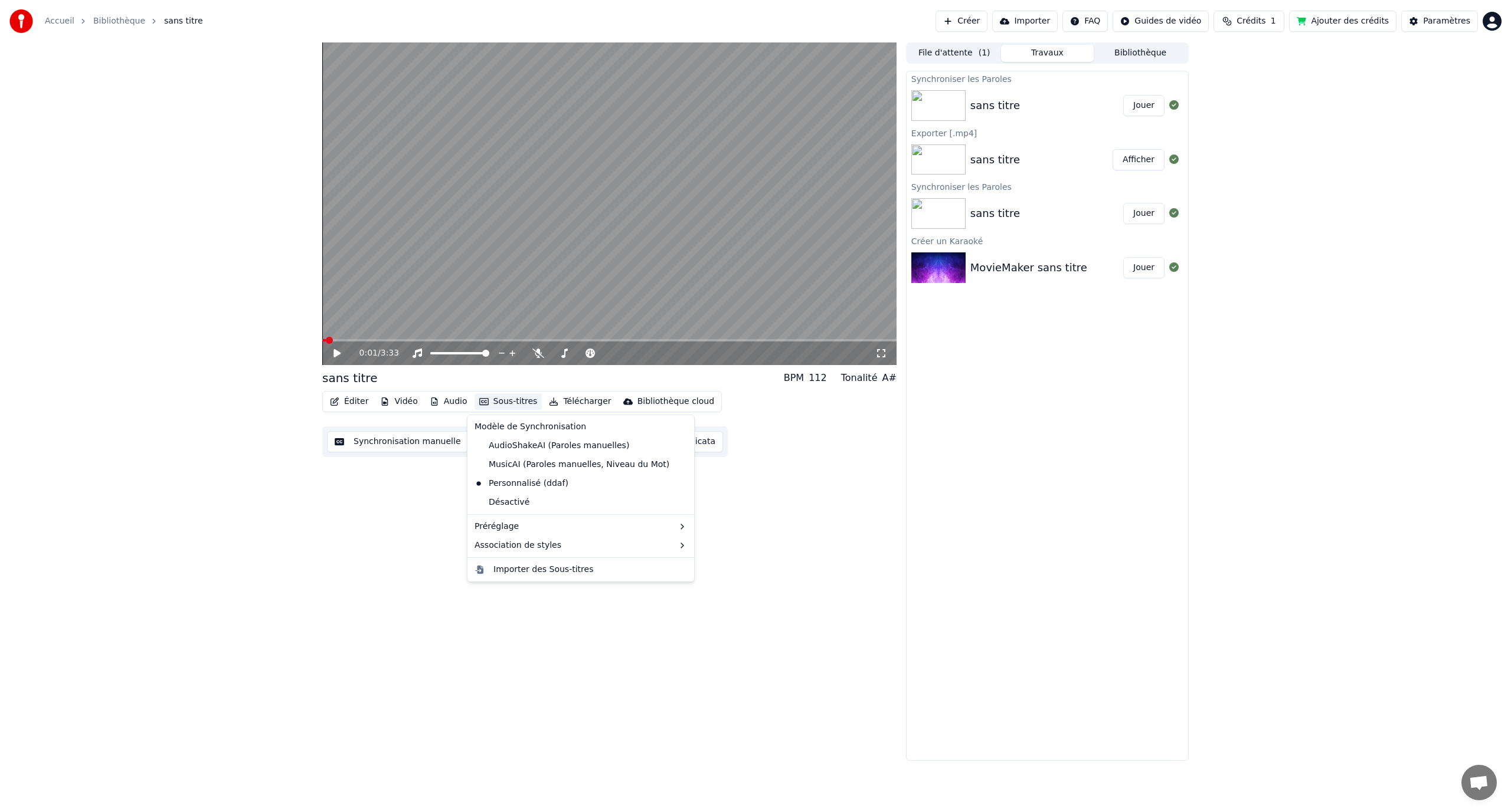
click at [513, 404] on button "Sous-titres" at bounding box center [509, 401] width 68 height 17
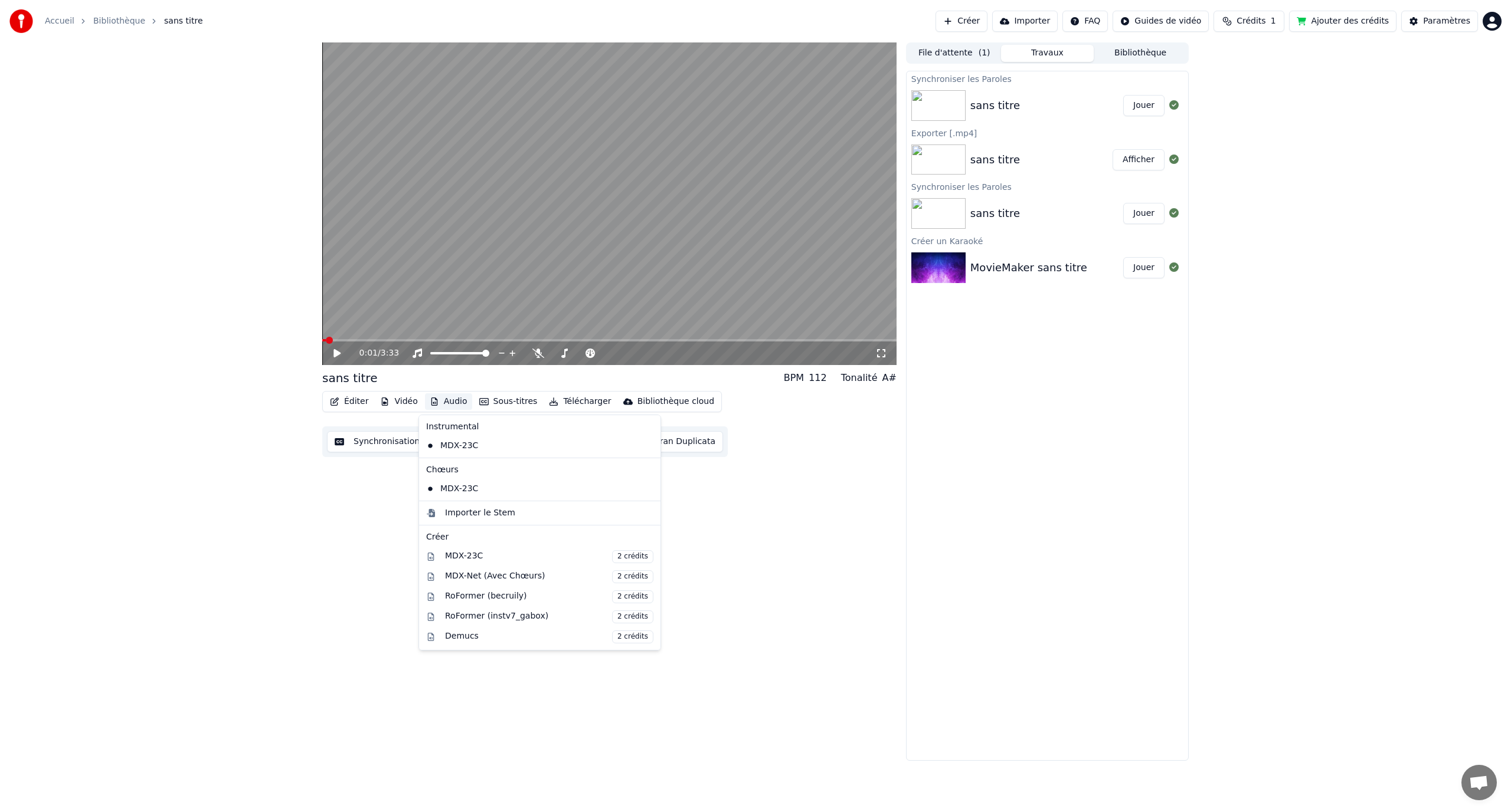
click at [377, 495] on div "0:01 / 3:33 sans titre BPM 112 Tonalité A# Éditer Vidéo Audio Sous-titres Téléc…" at bounding box center [609, 401] width 574 height 718
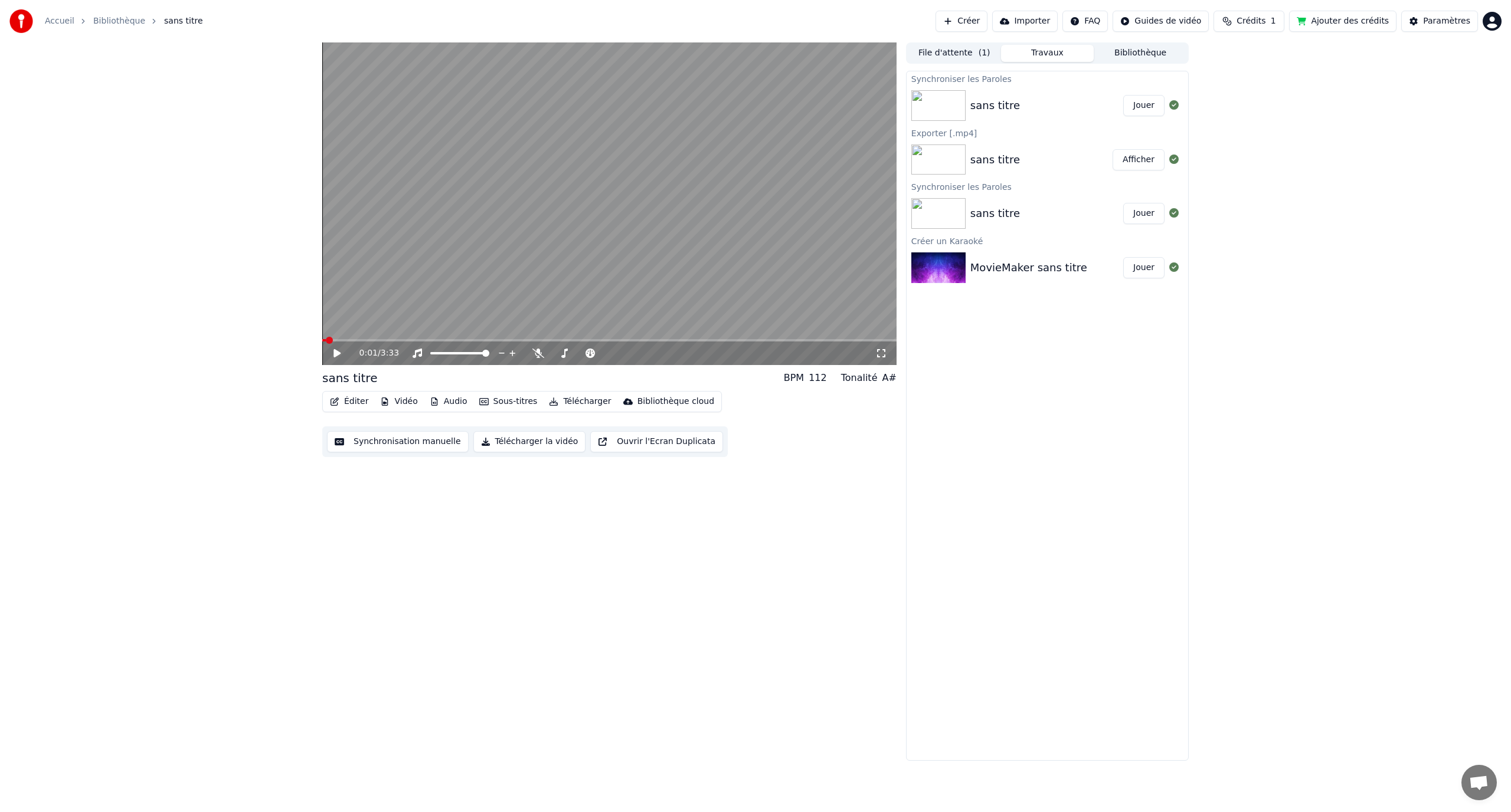
click at [416, 446] on button "Synchronisation manuelle" at bounding box center [397, 442] width 142 height 22
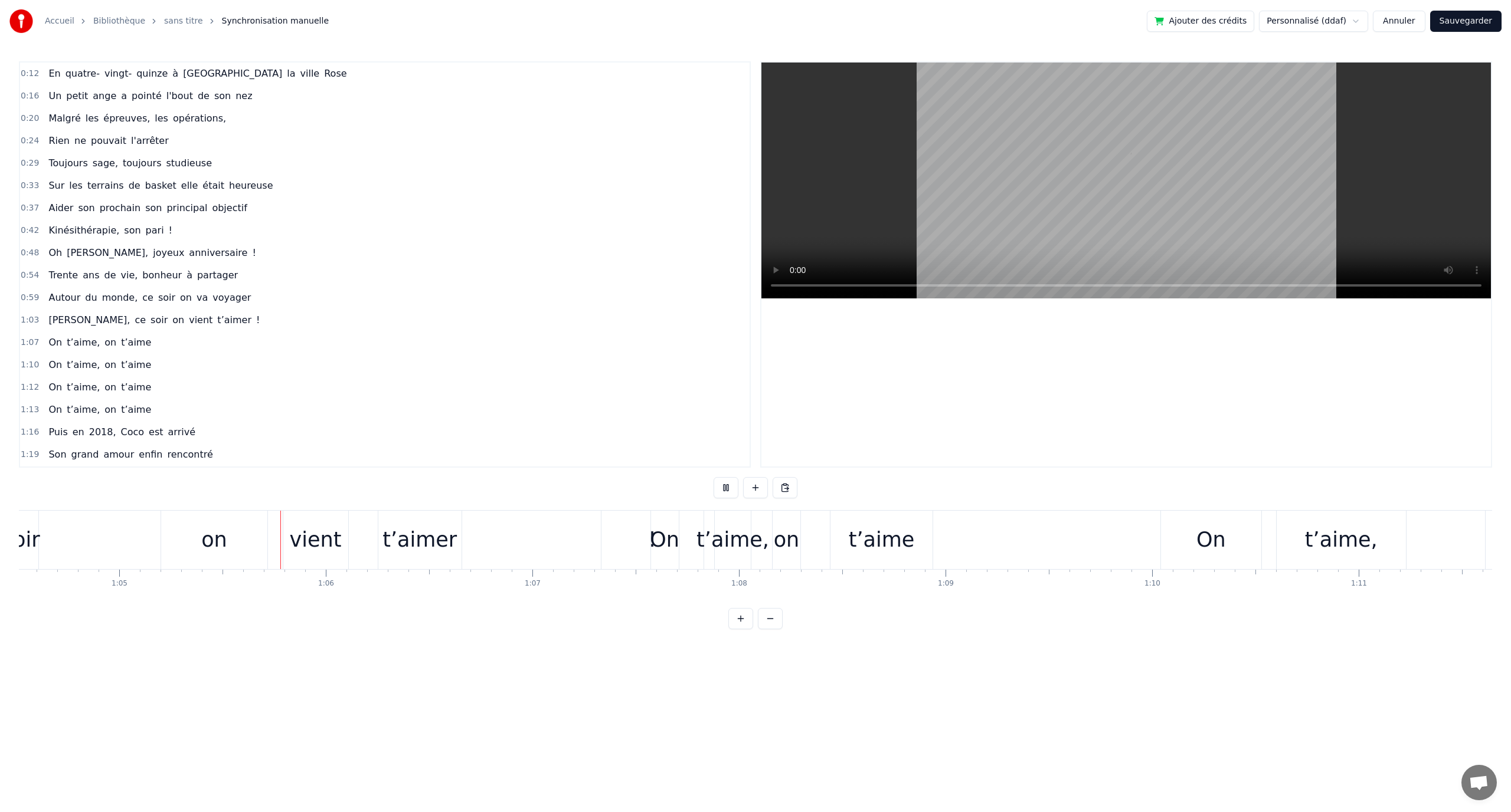
scroll to position [0, 13403]
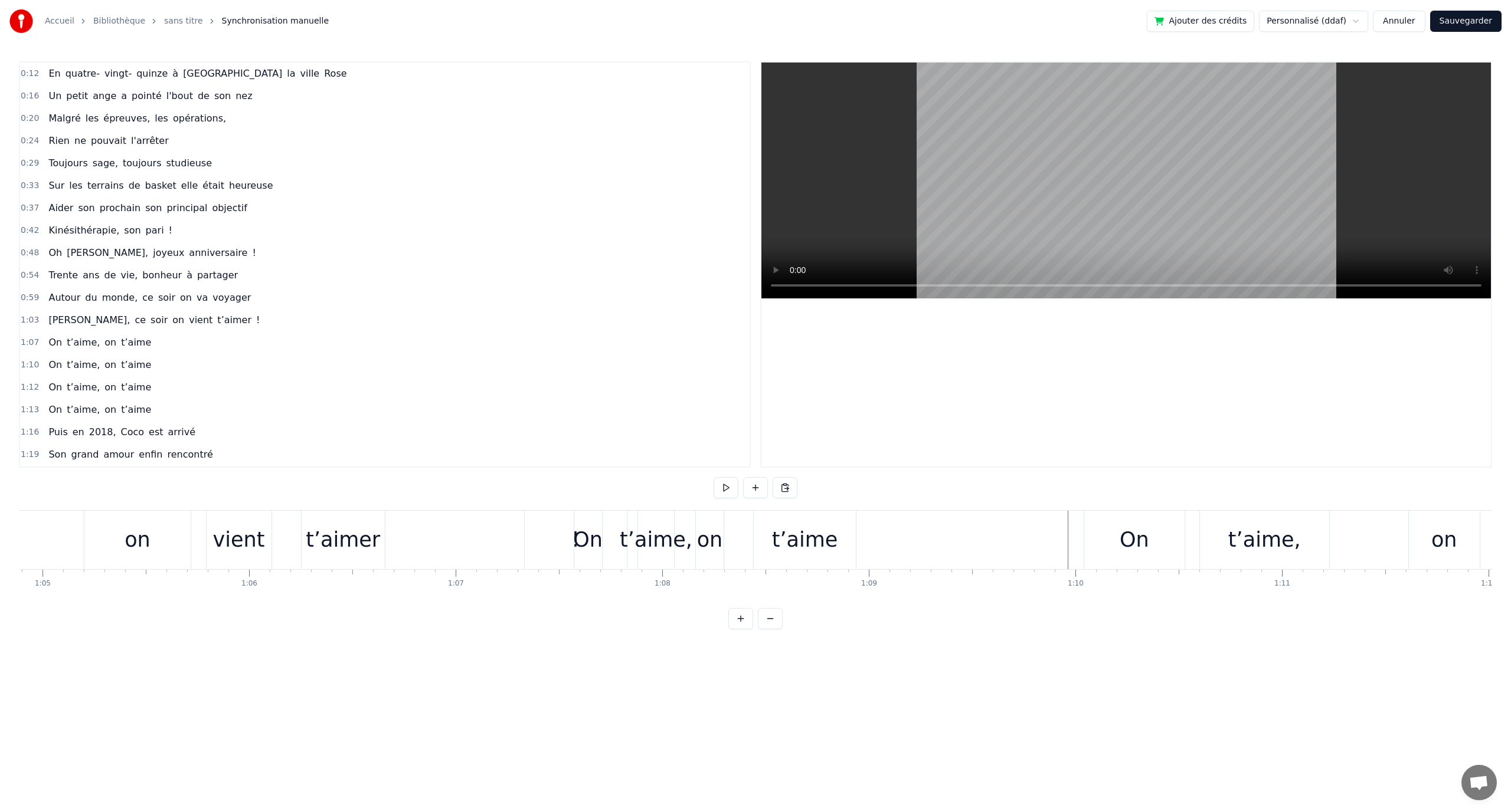
click at [568, 537] on div "!" at bounding box center [575, 540] width 102 height 58
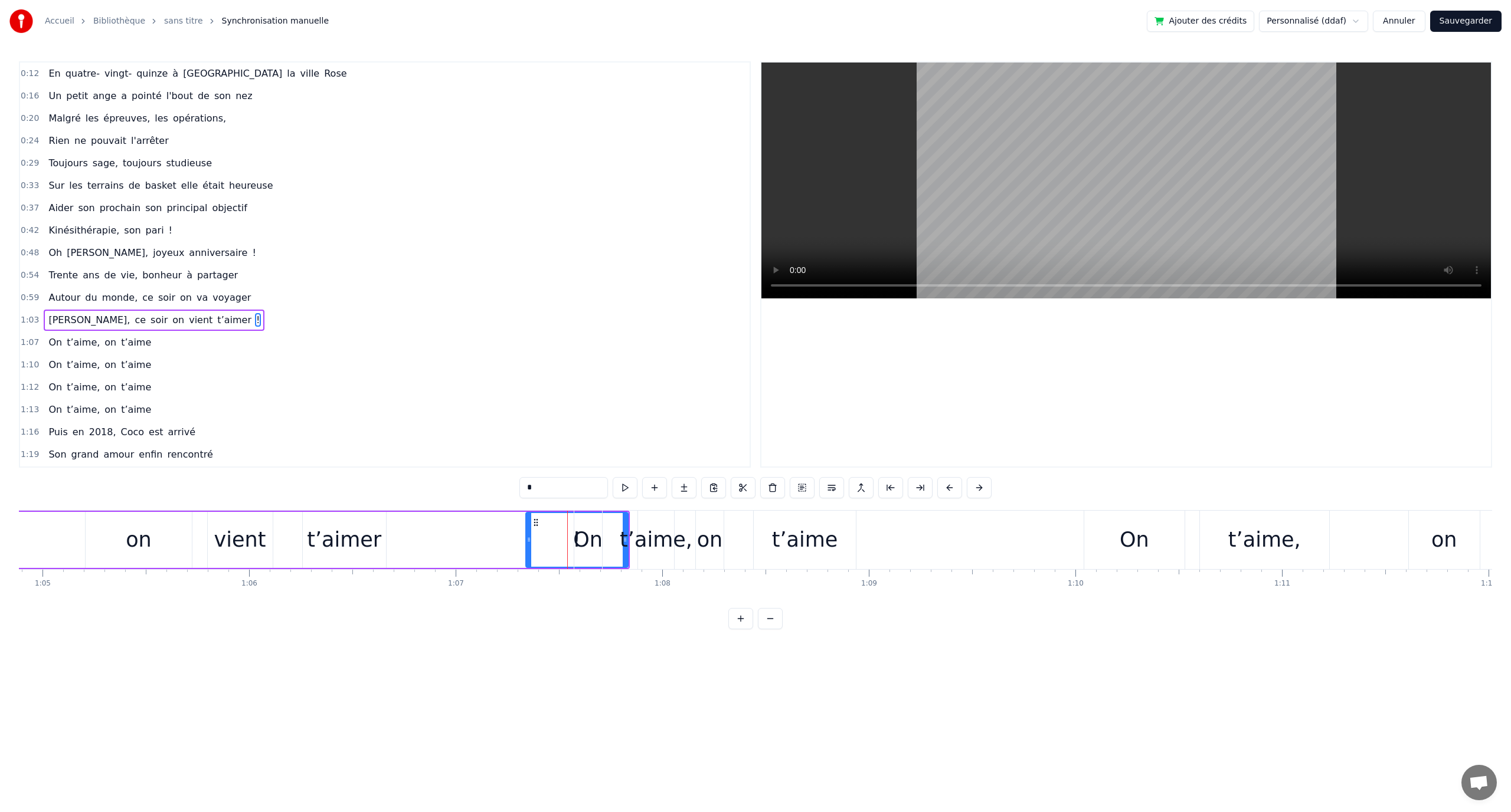
scroll to position [56, 0]
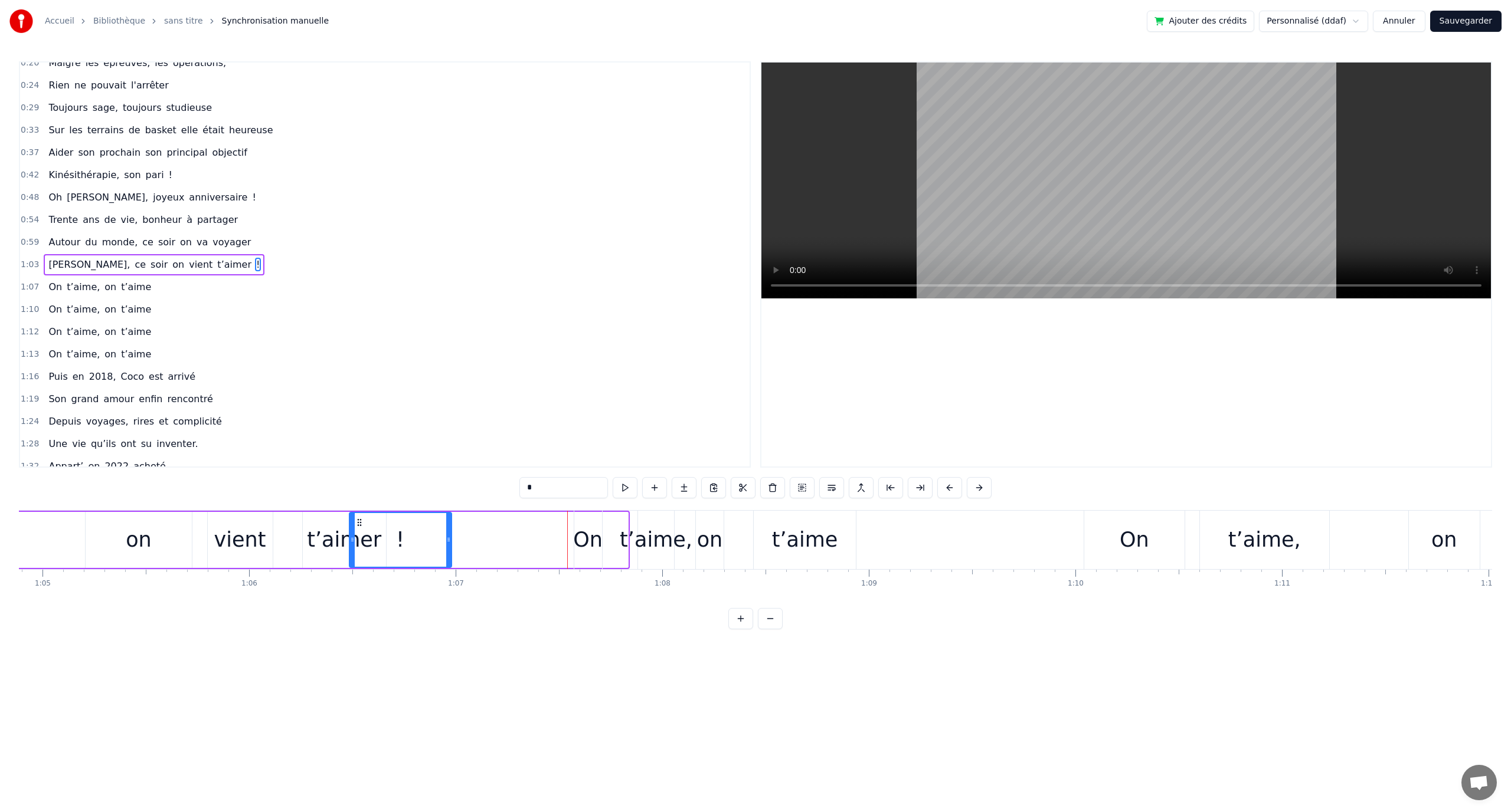
drag, startPoint x: 534, startPoint y: 520, endPoint x: 358, endPoint y: 524, distance: 176.0
click at [358, 524] on icon at bounding box center [358, 523] width 9 height 9
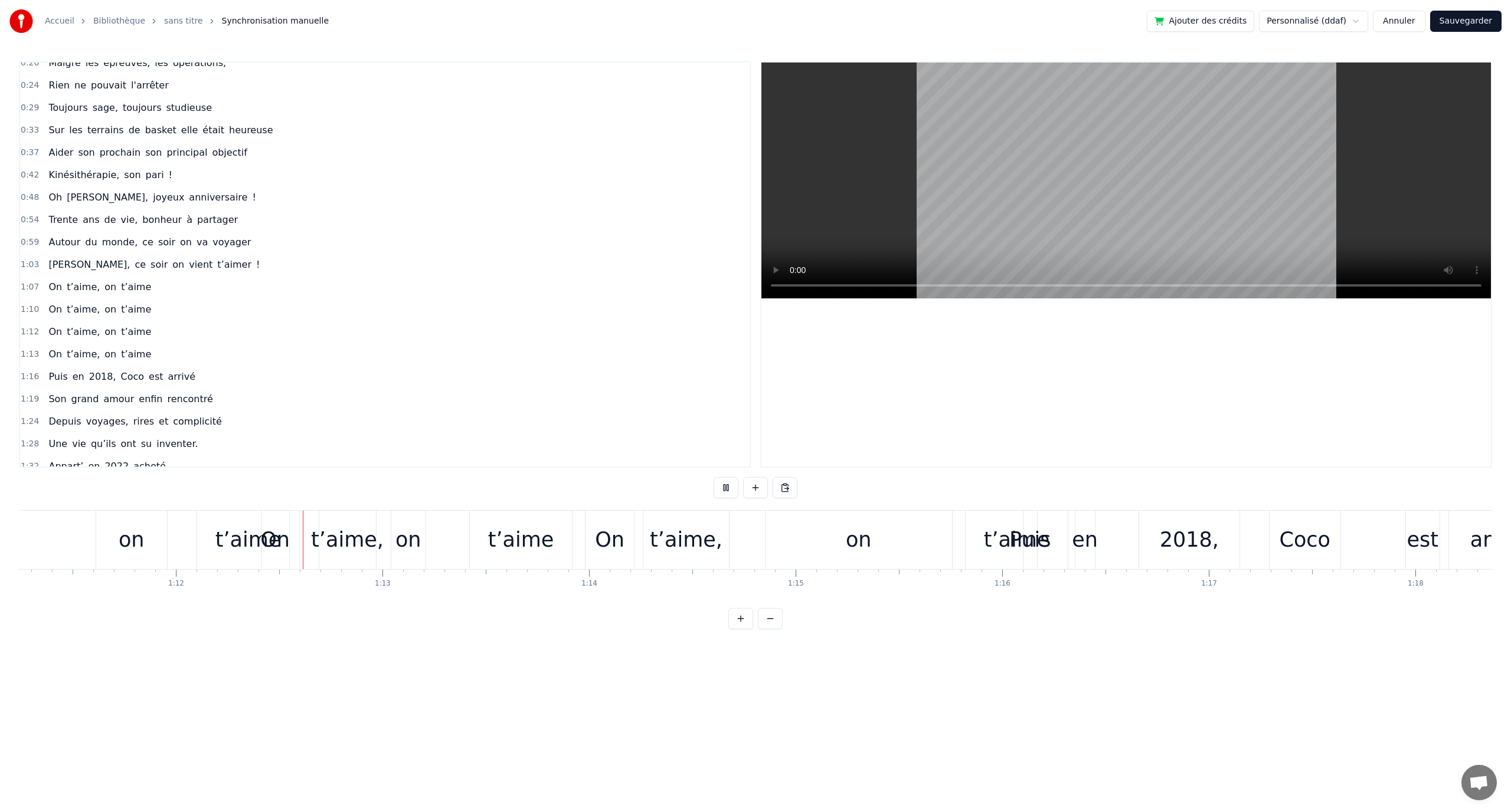
scroll to position [0, 14793]
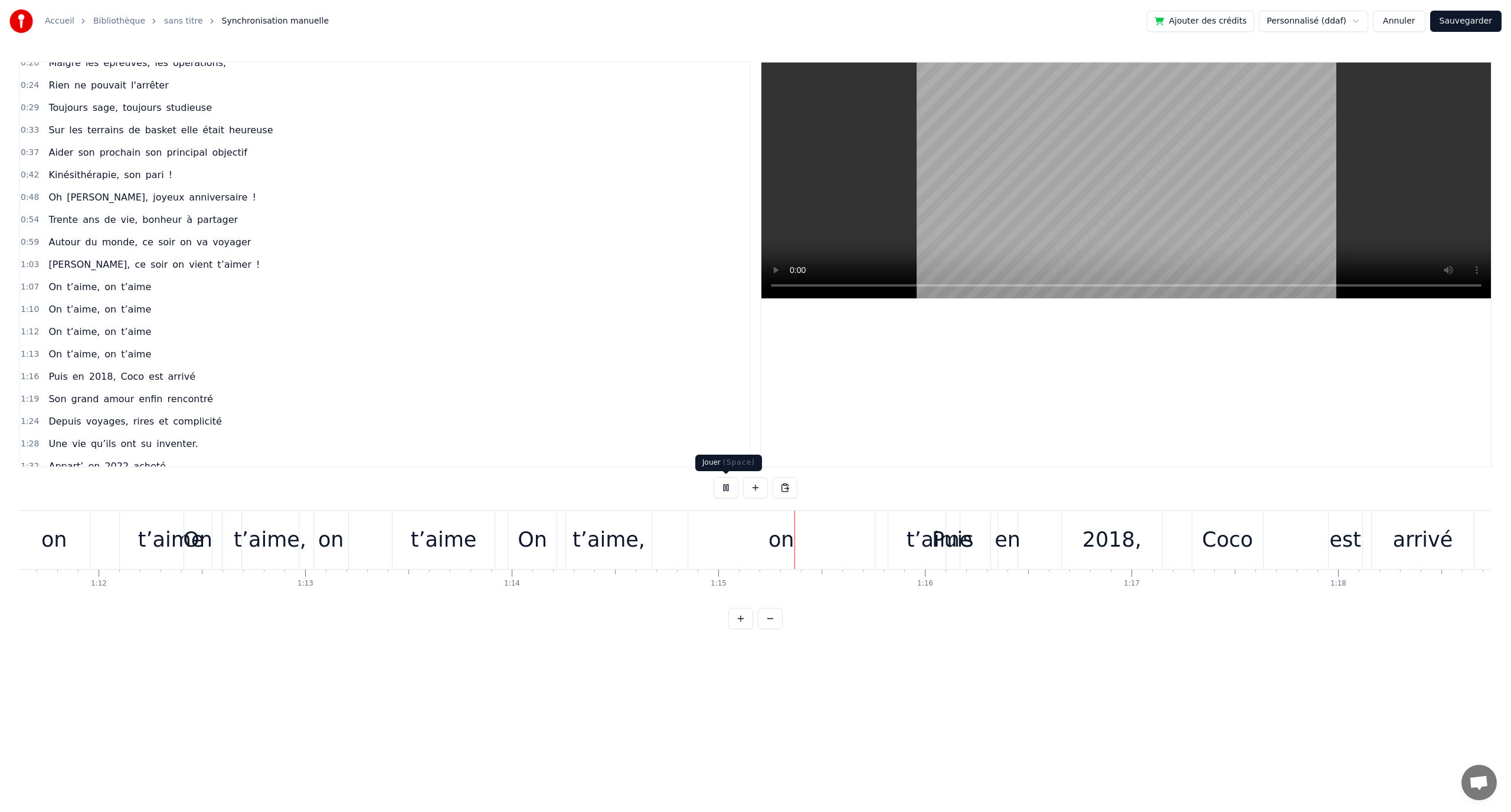
click at [725, 488] on button at bounding box center [726, 488] width 25 height 22
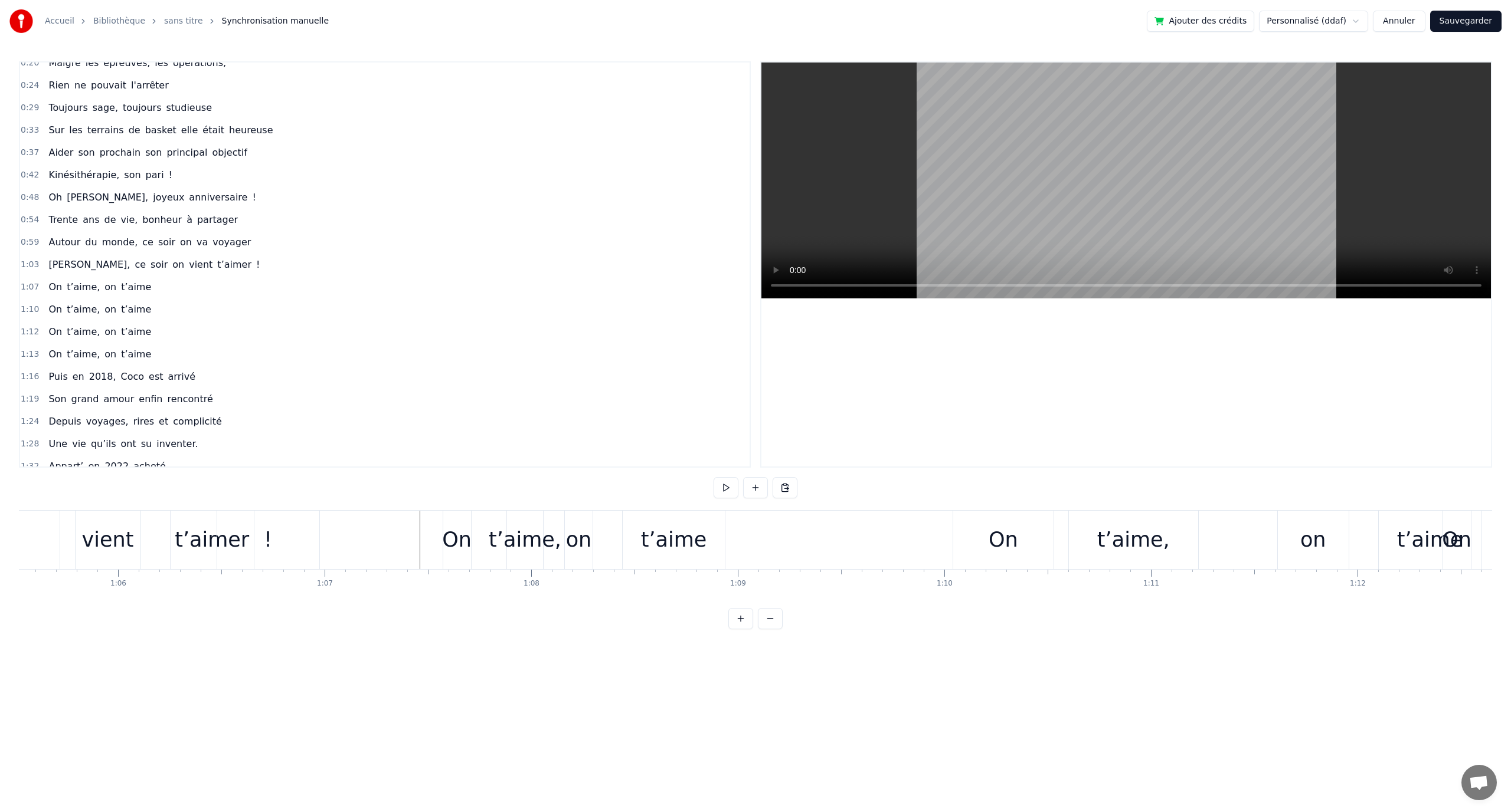
scroll to position [0, 13427]
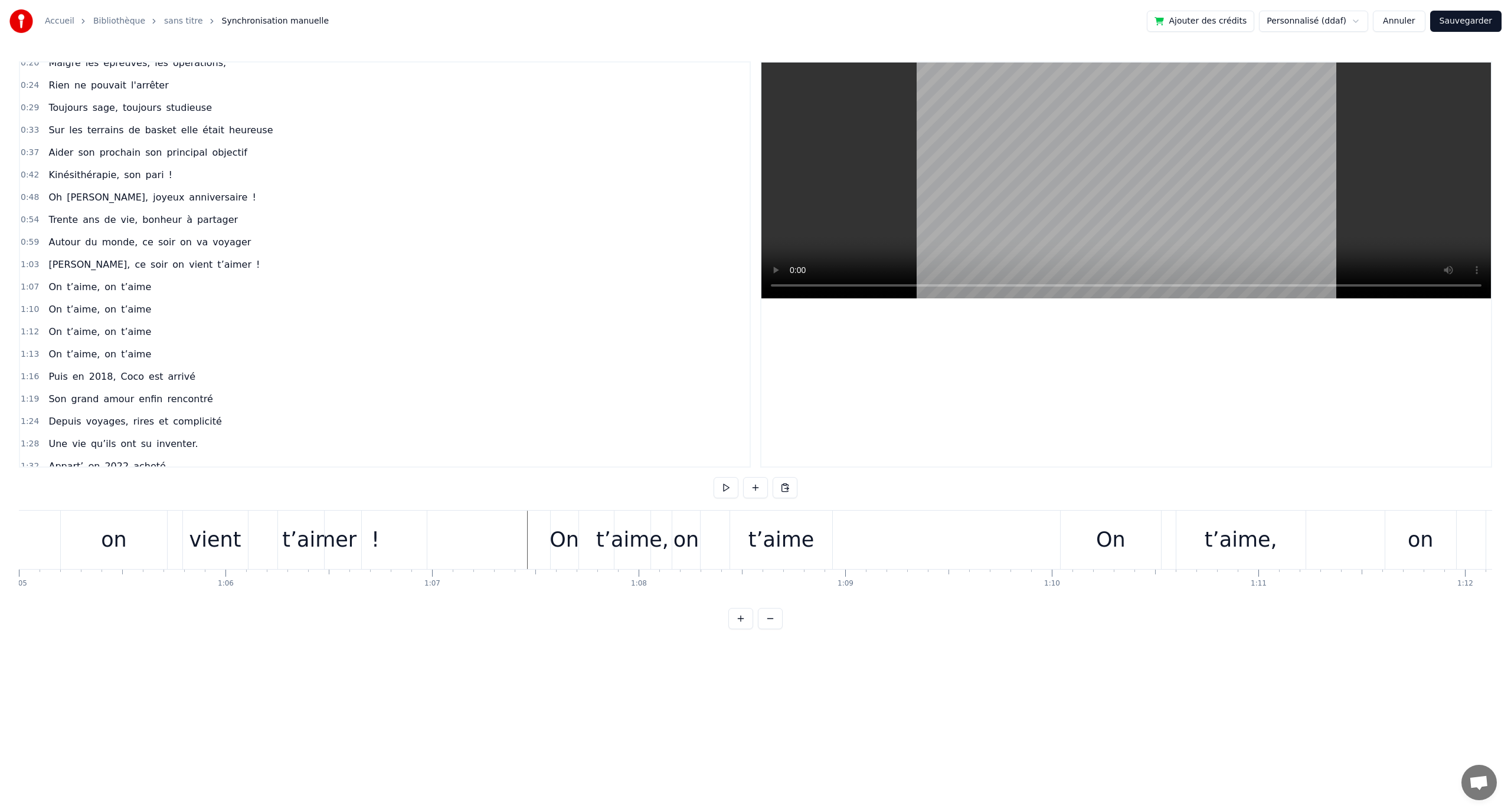
click at [729, 490] on button at bounding box center [726, 488] width 25 height 22
click at [731, 490] on button at bounding box center [726, 488] width 25 height 22
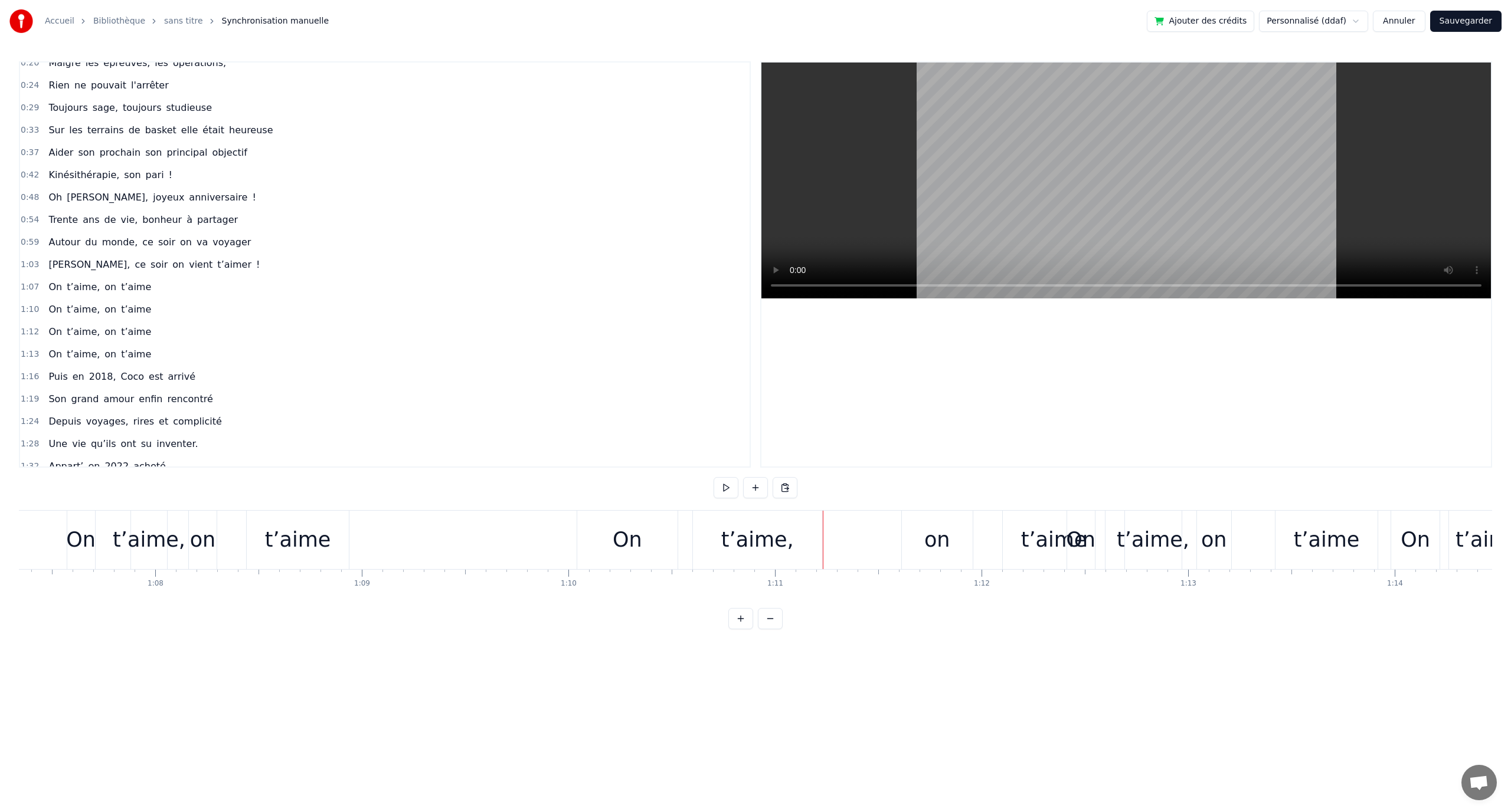
scroll to position [0, 13875]
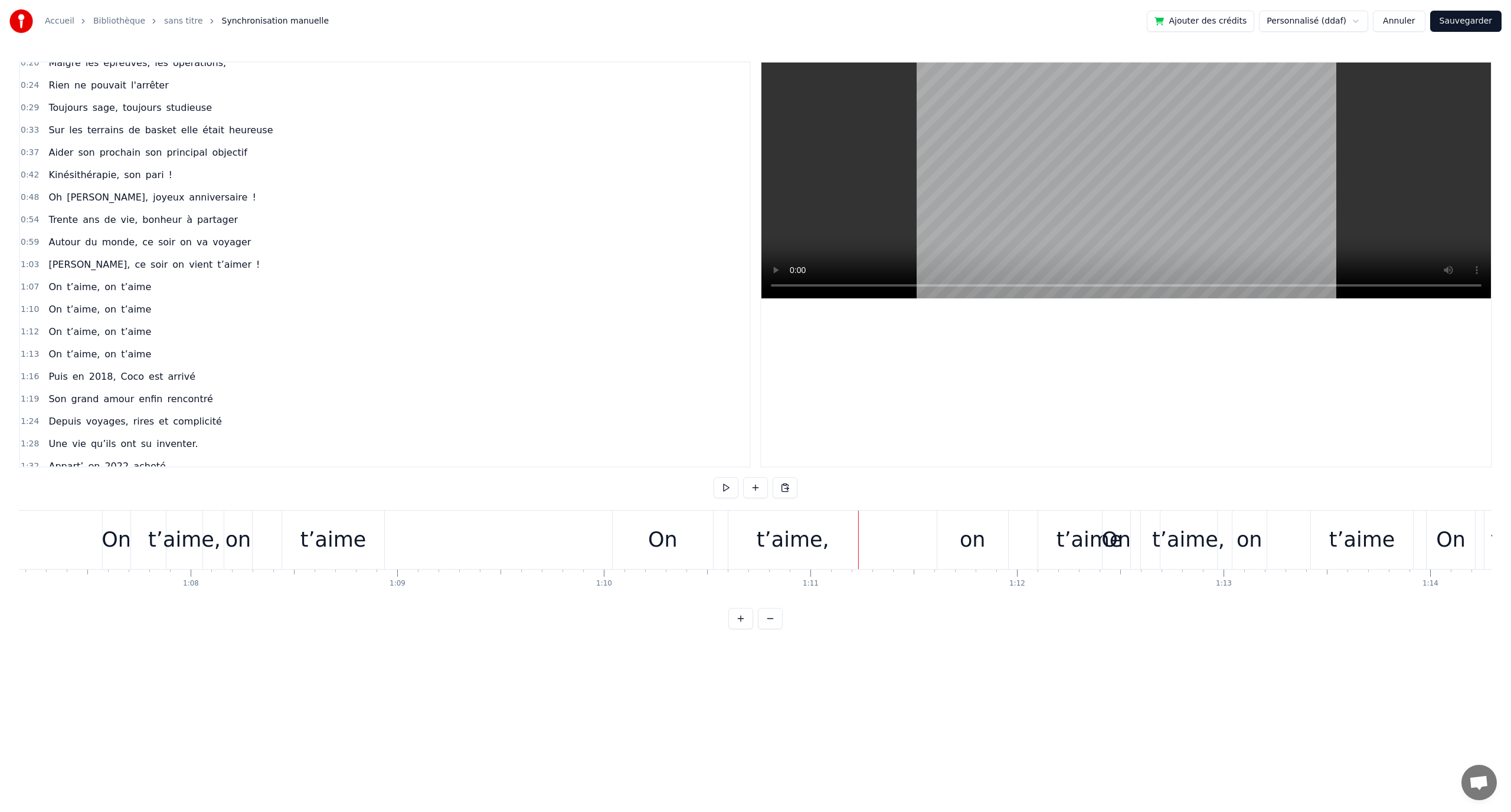
click at [642, 542] on div "On" at bounding box center [662, 540] width 100 height 58
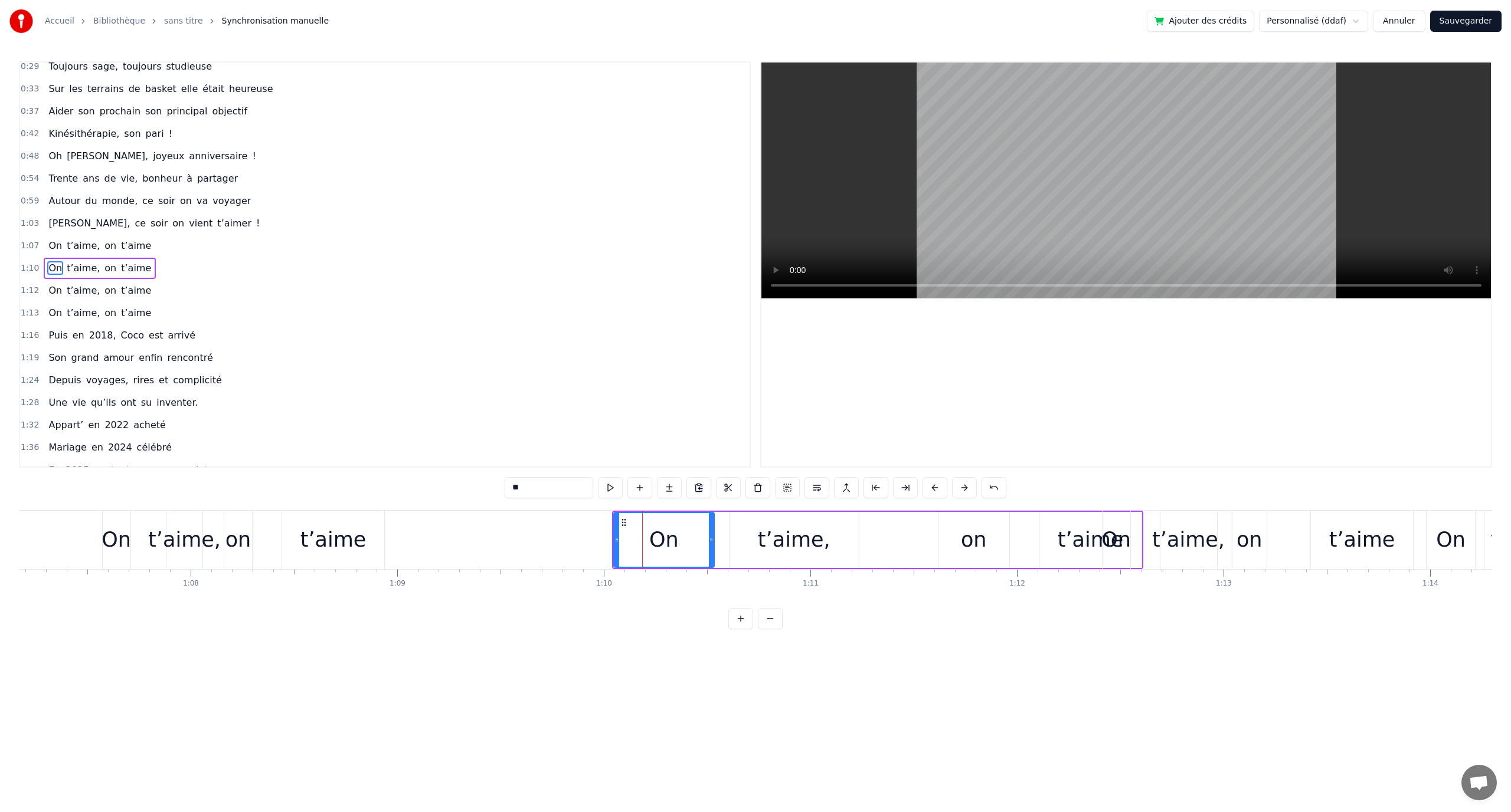
scroll to position [100, 0]
drag, startPoint x: 622, startPoint y: 523, endPoint x: 552, endPoint y: 531, distance: 70.5
click at [552, 531] on div "On" at bounding box center [590, 540] width 99 height 54
click at [758, 540] on div "t’aime," at bounding box center [794, 540] width 129 height 56
drag, startPoint x: 740, startPoint y: 519, endPoint x: 820, endPoint y: 547, distance: 84.8
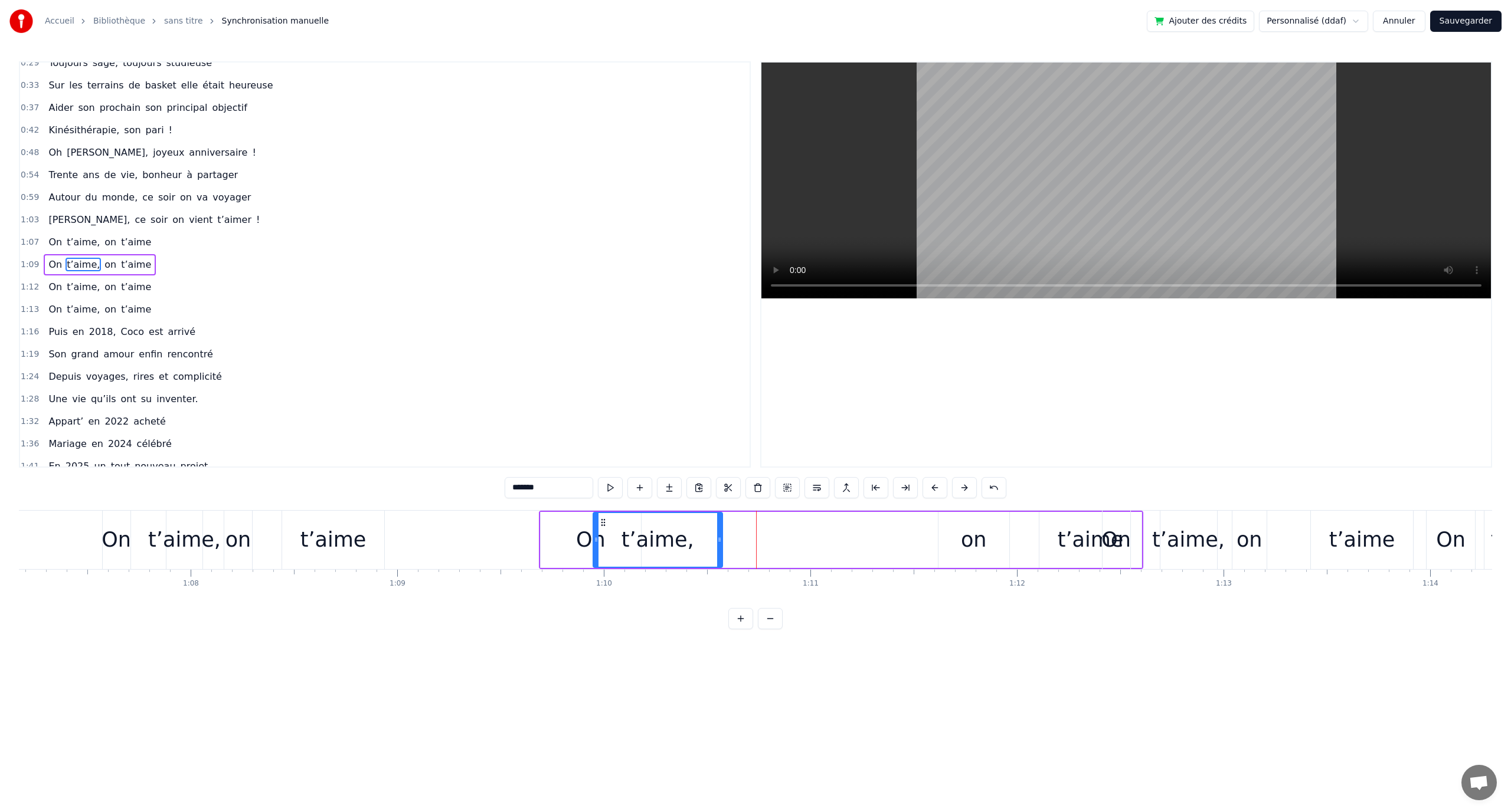
click at [604, 529] on div "t’aime," at bounding box center [658, 540] width 128 height 54
click at [956, 543] on div "on" at bounding box center [974, 540] width 71 height 56
drag, startPoint x: 948, startPoint y: 524, endPoint x: 1015, endPoint y: 541, distance: 69.1
click at [706, 531] on div "on" at bounding box center [730, 540] width 71 height 54
click at [1056, 539] on div "t’aime" at bounding box center [1090, 540] width 102 height 56
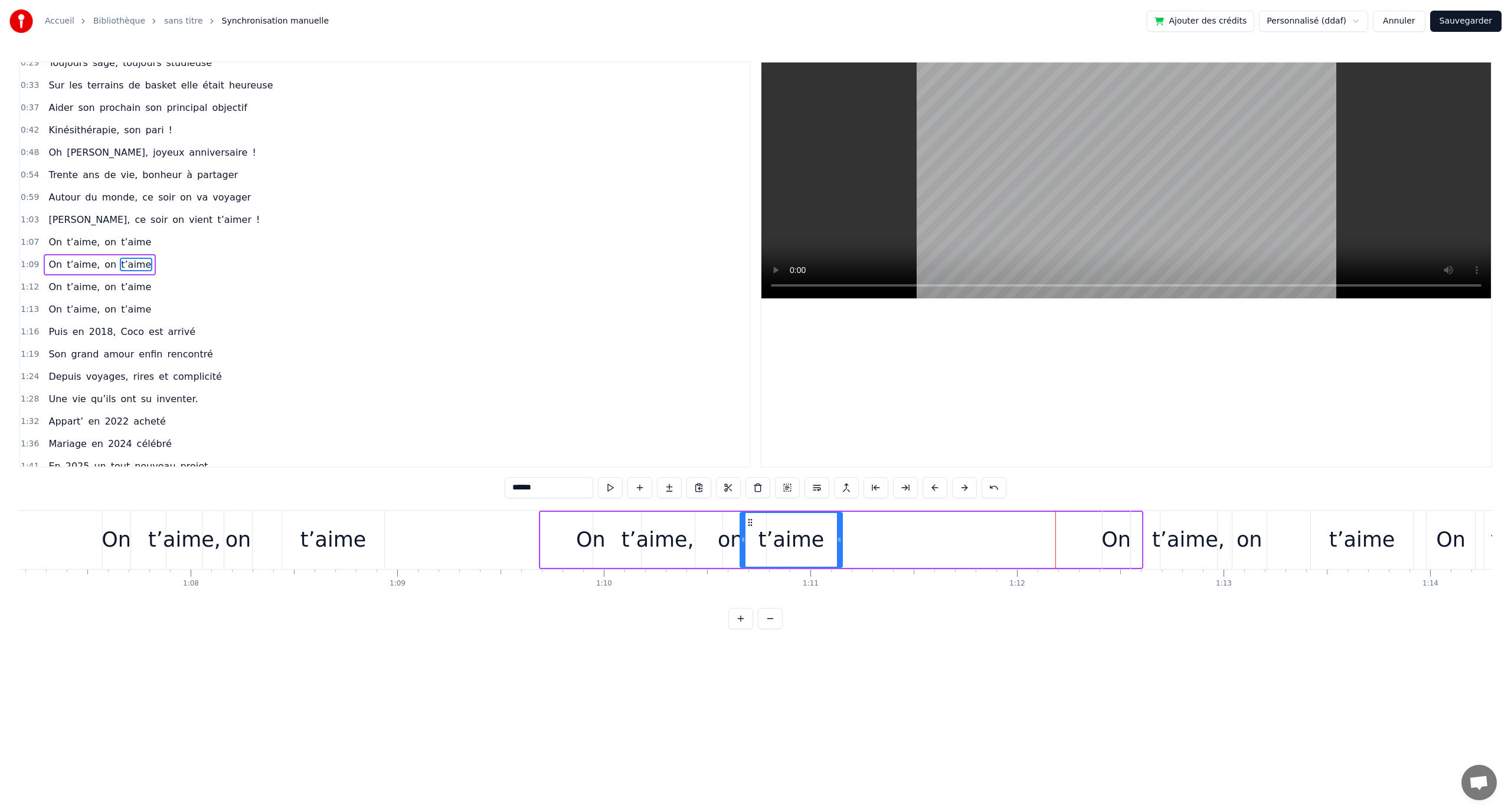
drag, startPoint x: 1048, startPoint y: 518, endPoint x: 792, endPoint y: 538, distance: 256.8
click at [749, 526] on icon at bounding box center [749, 523] width 9 height 9
click at [1114, 537] on div "On" at bounding box center [1116, 540] width 30 height 32
type input "**"
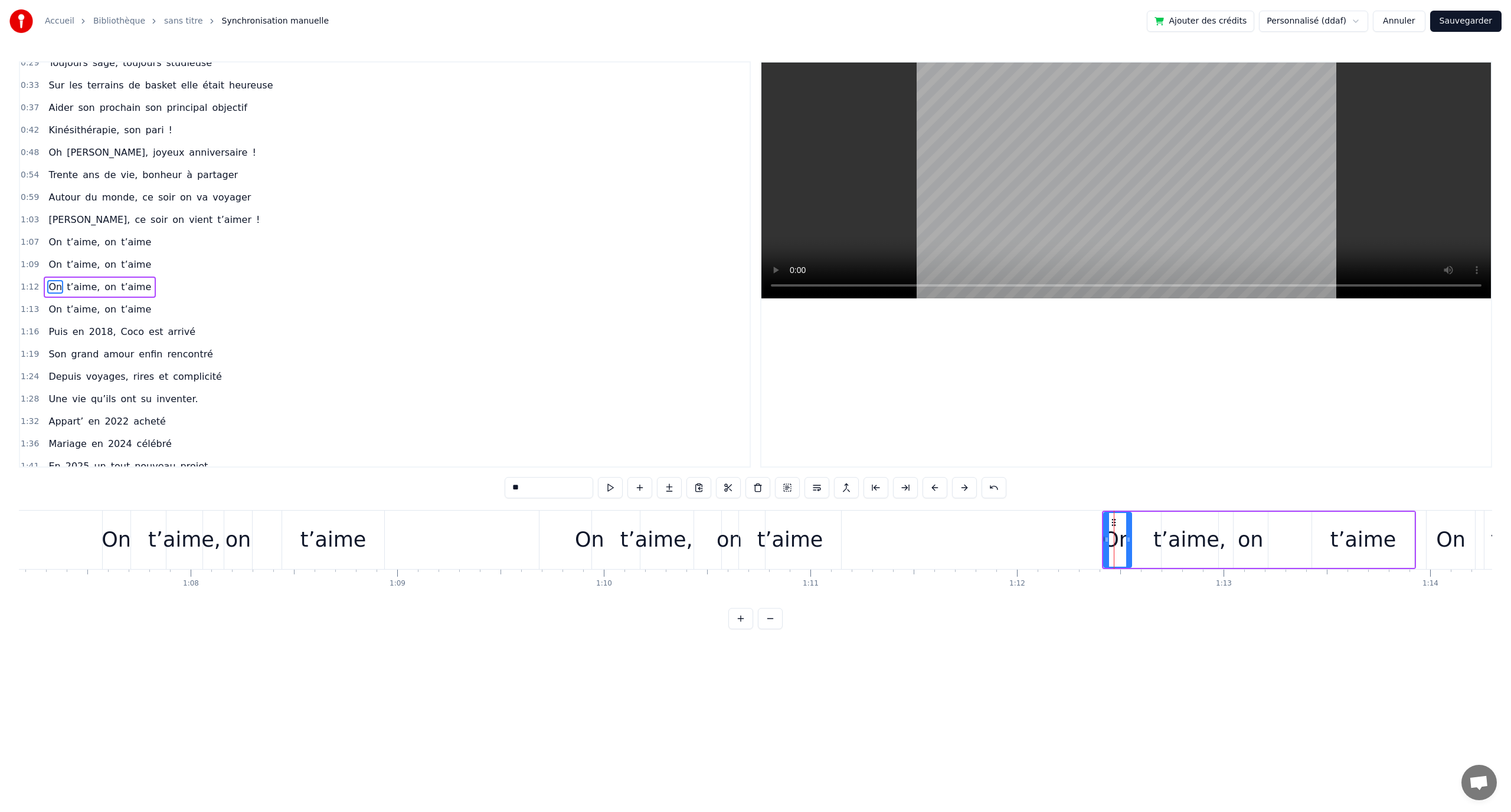
scroll to position [123, 0]
click at [1140, 512] on div "On t’aime, on t’aime" at bounding box center [1259, 540] width 314 height 58
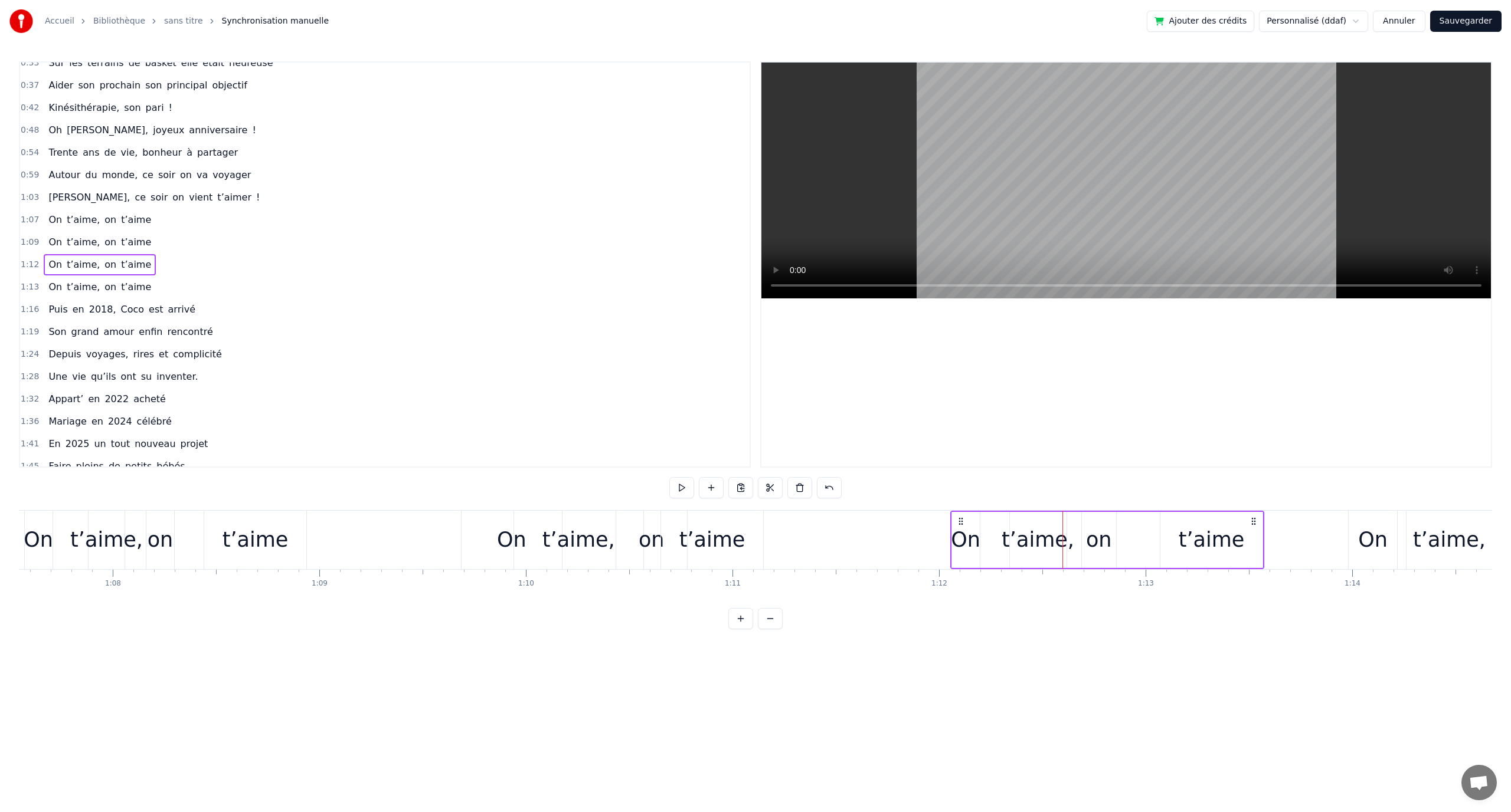
scroll to position [0, 13959]
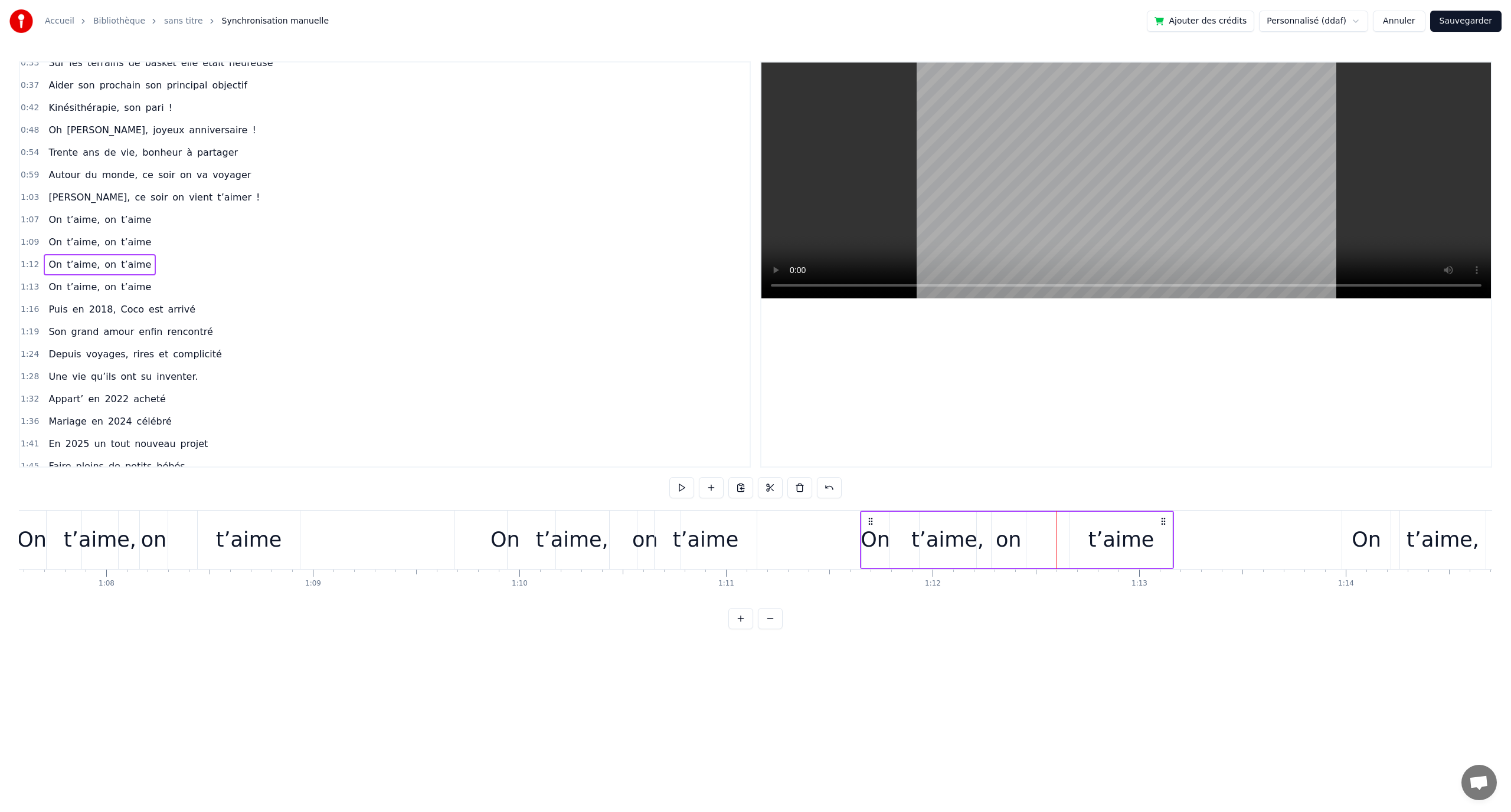
drag, startPoint x: 1401, startPoint y: 520, endPoint x: 1164, endPoint y: 537, distance: 237.6
click at [1162, 534] on div "On t’aime, on t’aime" at bounding box center [1016, 540] width 314 height 58
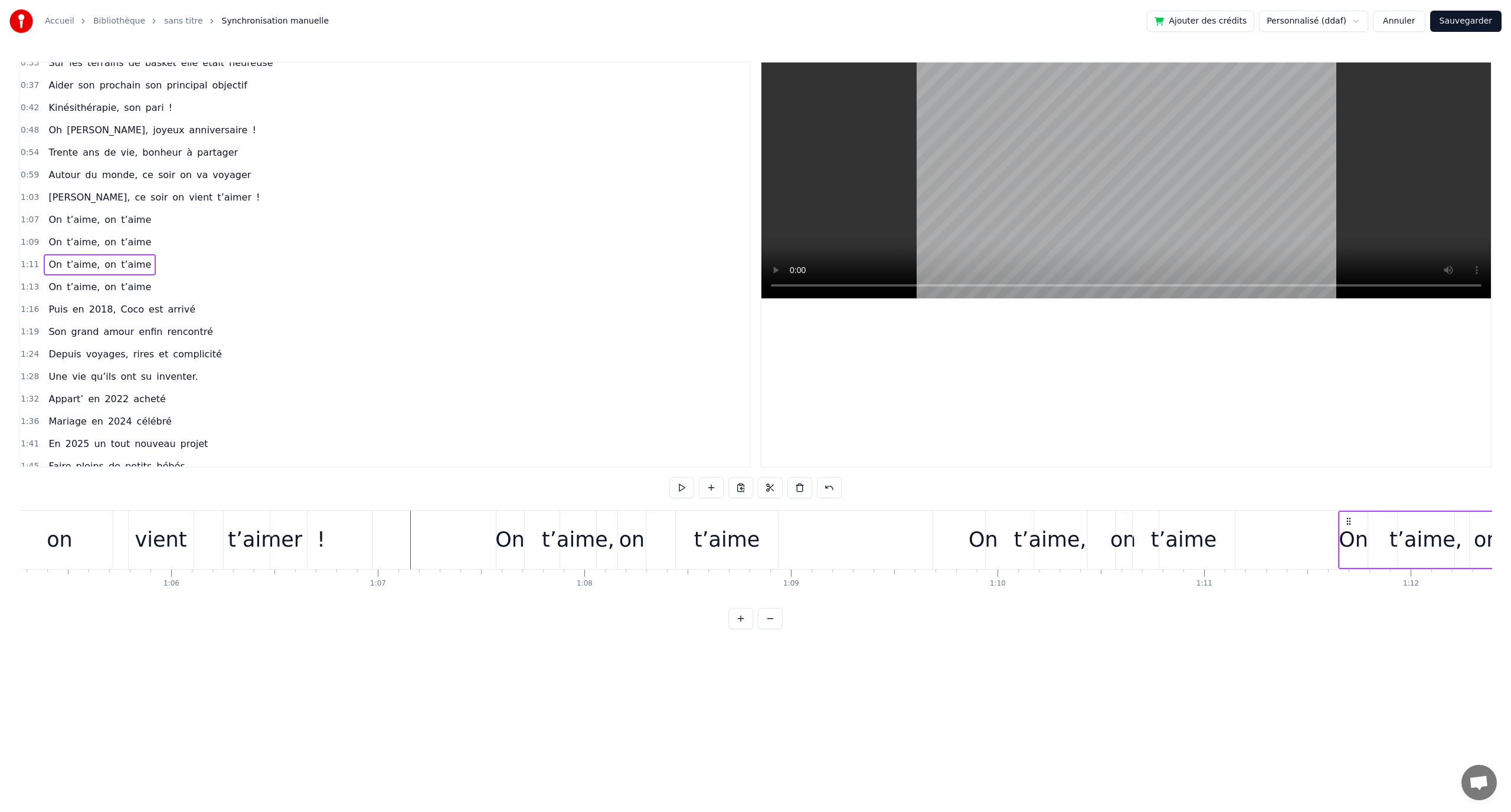
scroll to position [0, 13319]
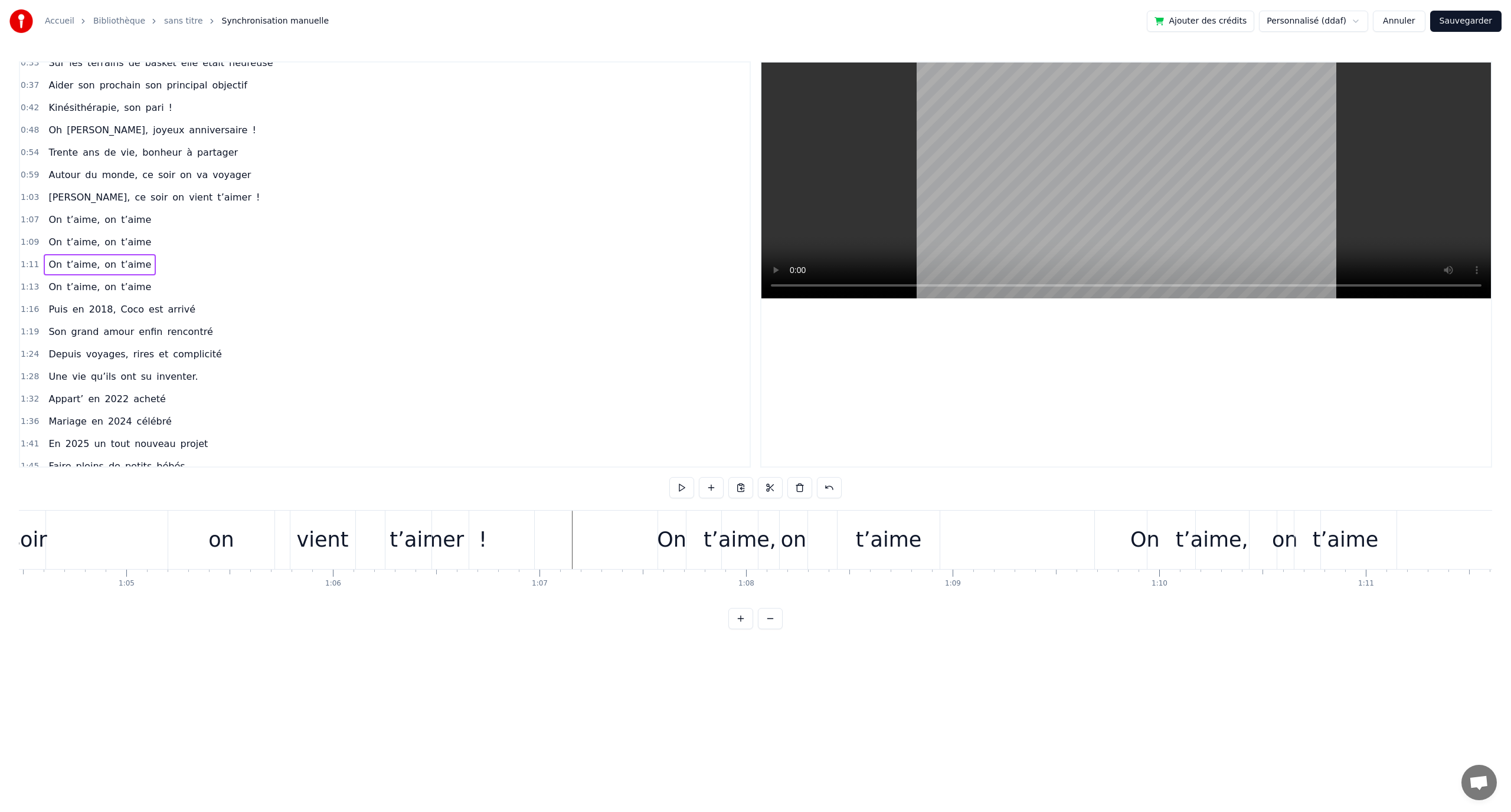
click at [719, 488] on button at bounding box center [726, 488] width 25 height 22
click at [732, 488] on button at bounding box center [726, 488] width 25 height 22
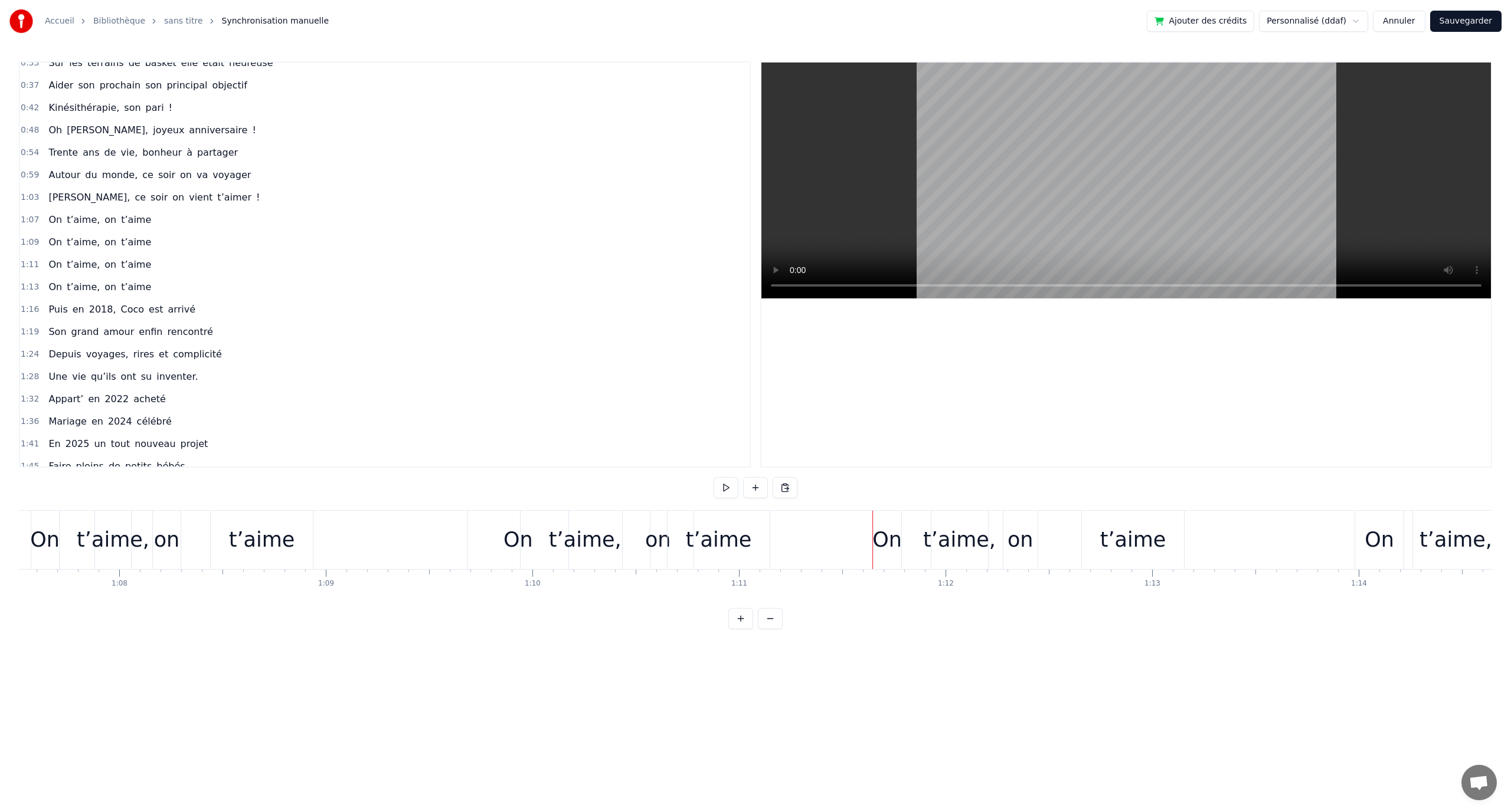
scroll to position [0, 13910]
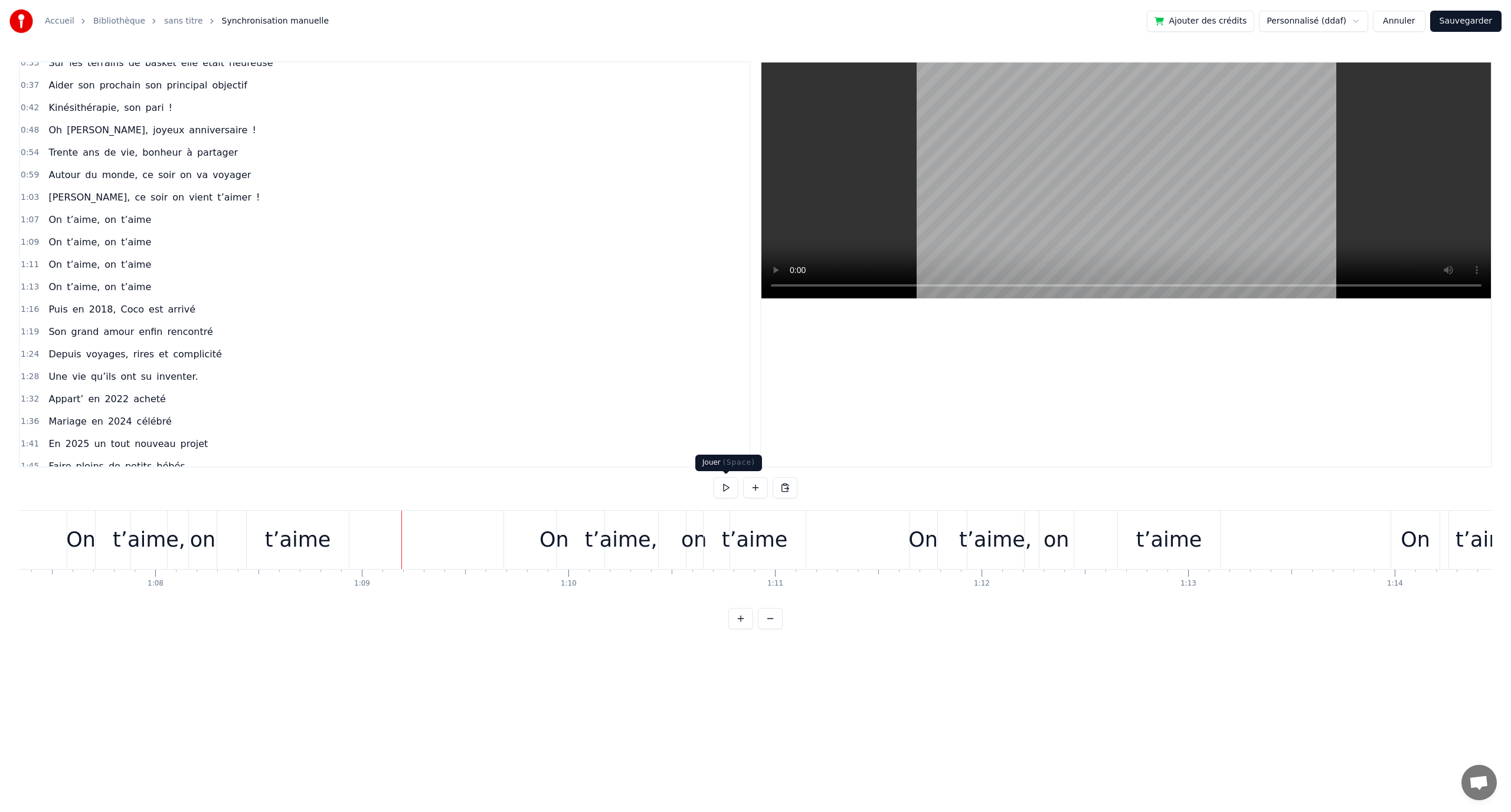
click at [728, 495] on button at bounding box center [726, 488] width 25 height 22
click at [729, 489] on button at bounding box center [726, 488] width 25 height 22
click at [621, 538] on div "t’aime," at bounding box center [621, 540] width 72 height 32
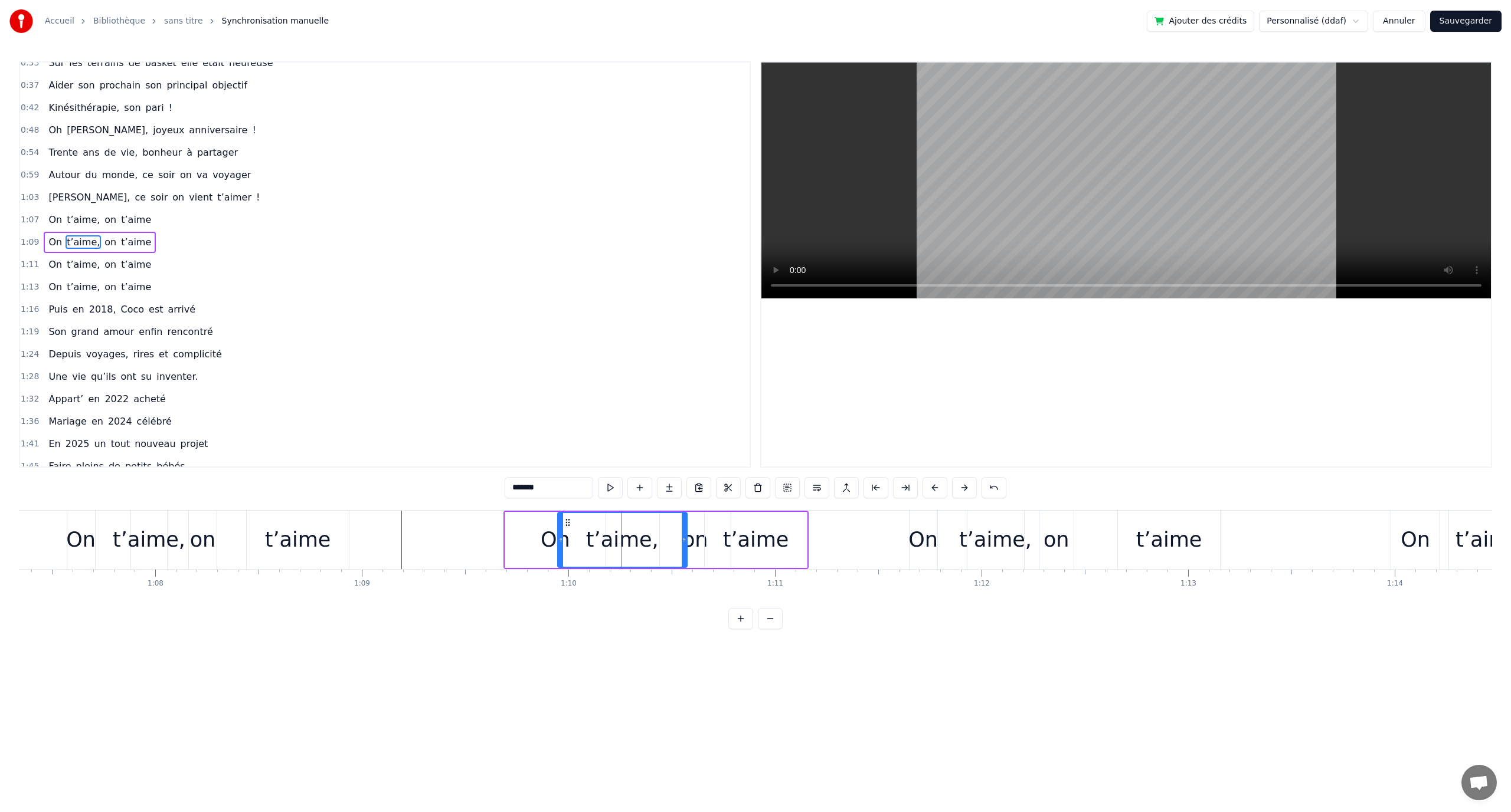
scroll to position [100, 0]
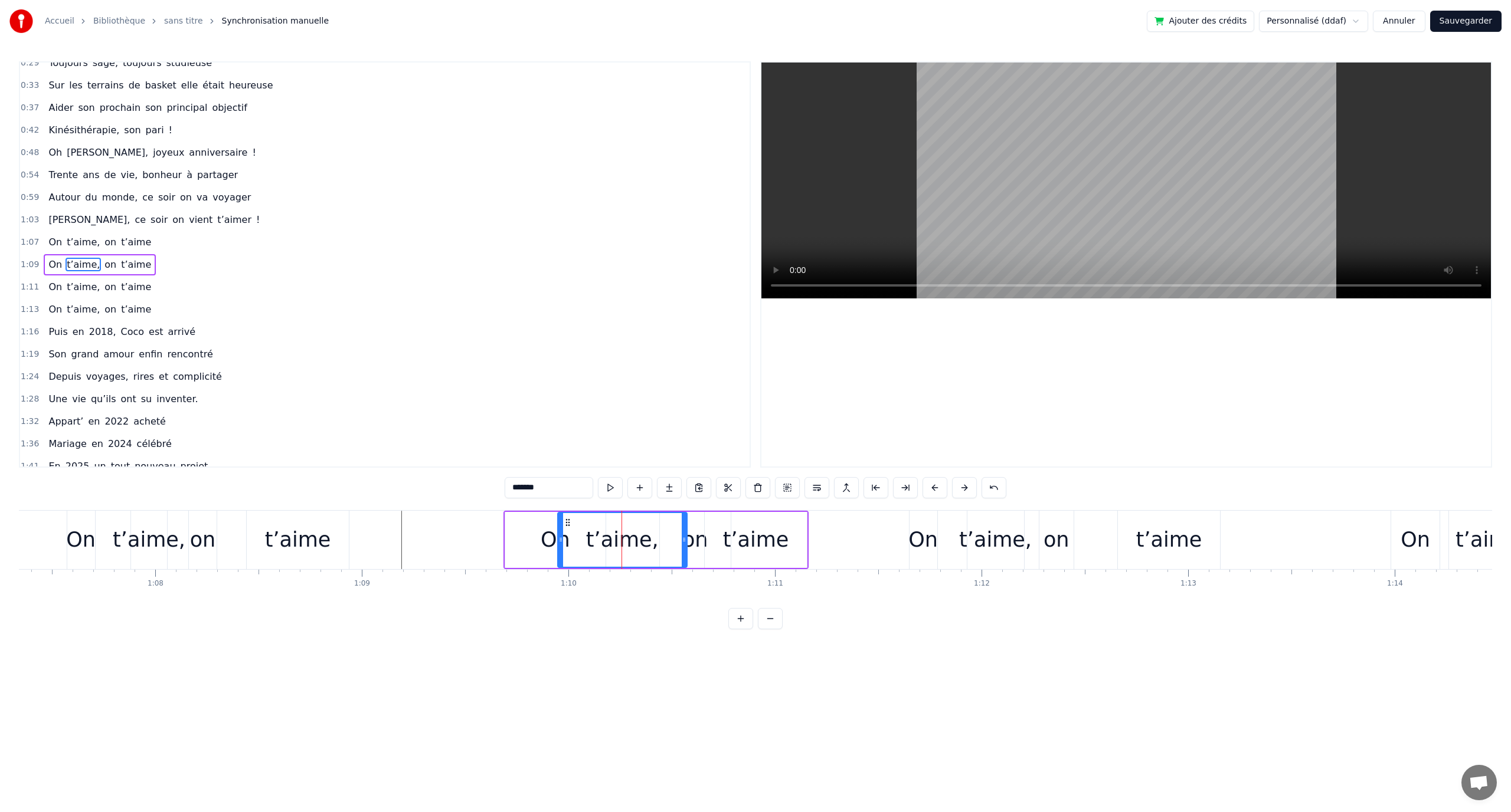
click at [759, 528] on div "t’aime" at bounding box center [756, 540] width 66 height 32
click at [688, 544] on div "on" at bounding box center [695, 540] width 26 height 32
drag, startPoint x: 670, startPoint y: 522, endPoint x: 682, endPoint y: 527, distance: 13.0
click at [650, 520] on icon at bounding box center [648, 523] width 9 height 9
click at [731, 545] on div "t’aime" at bounding box center [756, 540] width 66 height 32
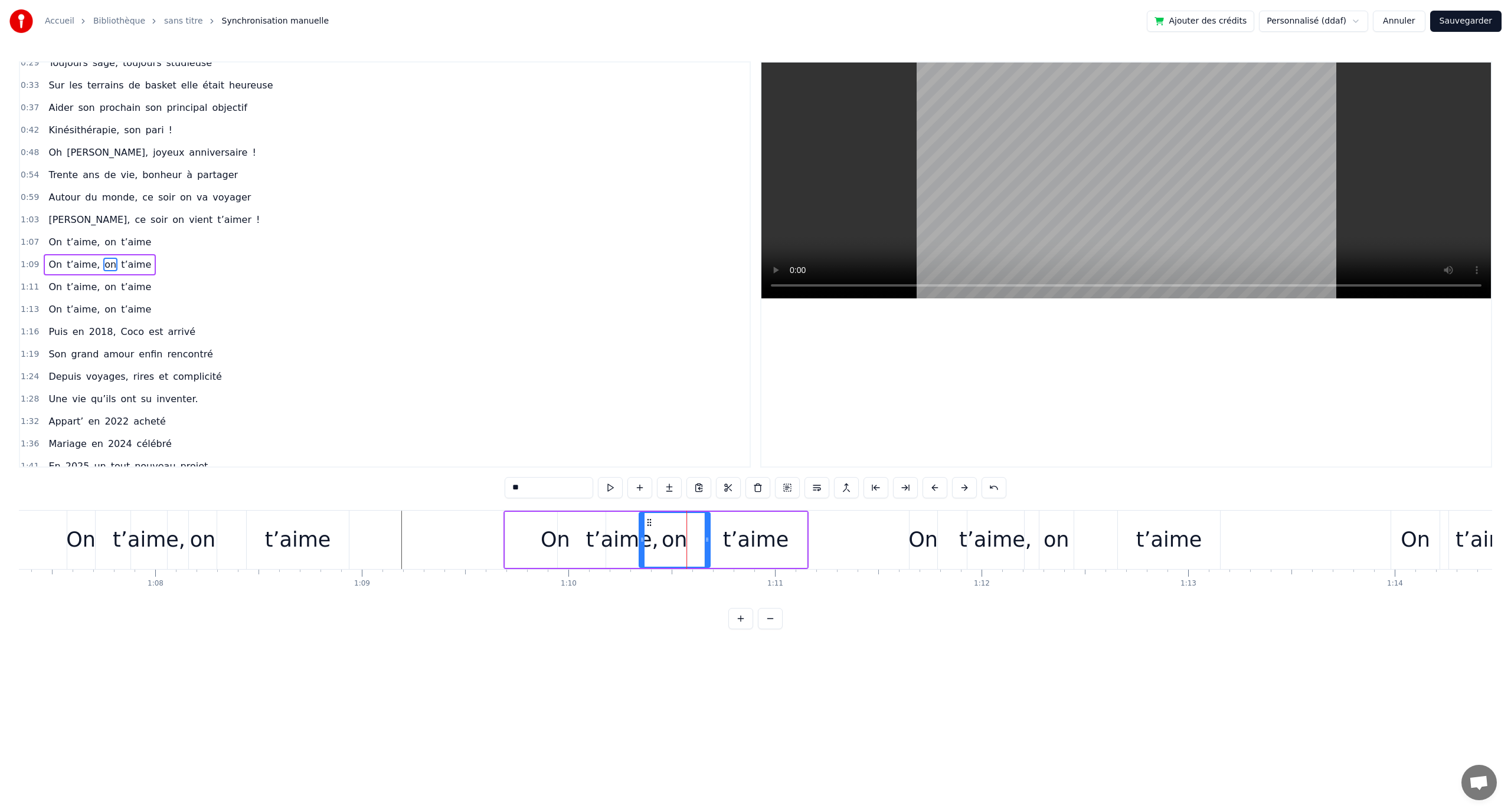
type input "******"
drag, startPoint x: 713, startPoint y: 521, endPoint x: 688, endPoint y: 520, distance: 25.0
click at [688, 520] on icon at bounding box center [688, 523] width 9 height 9
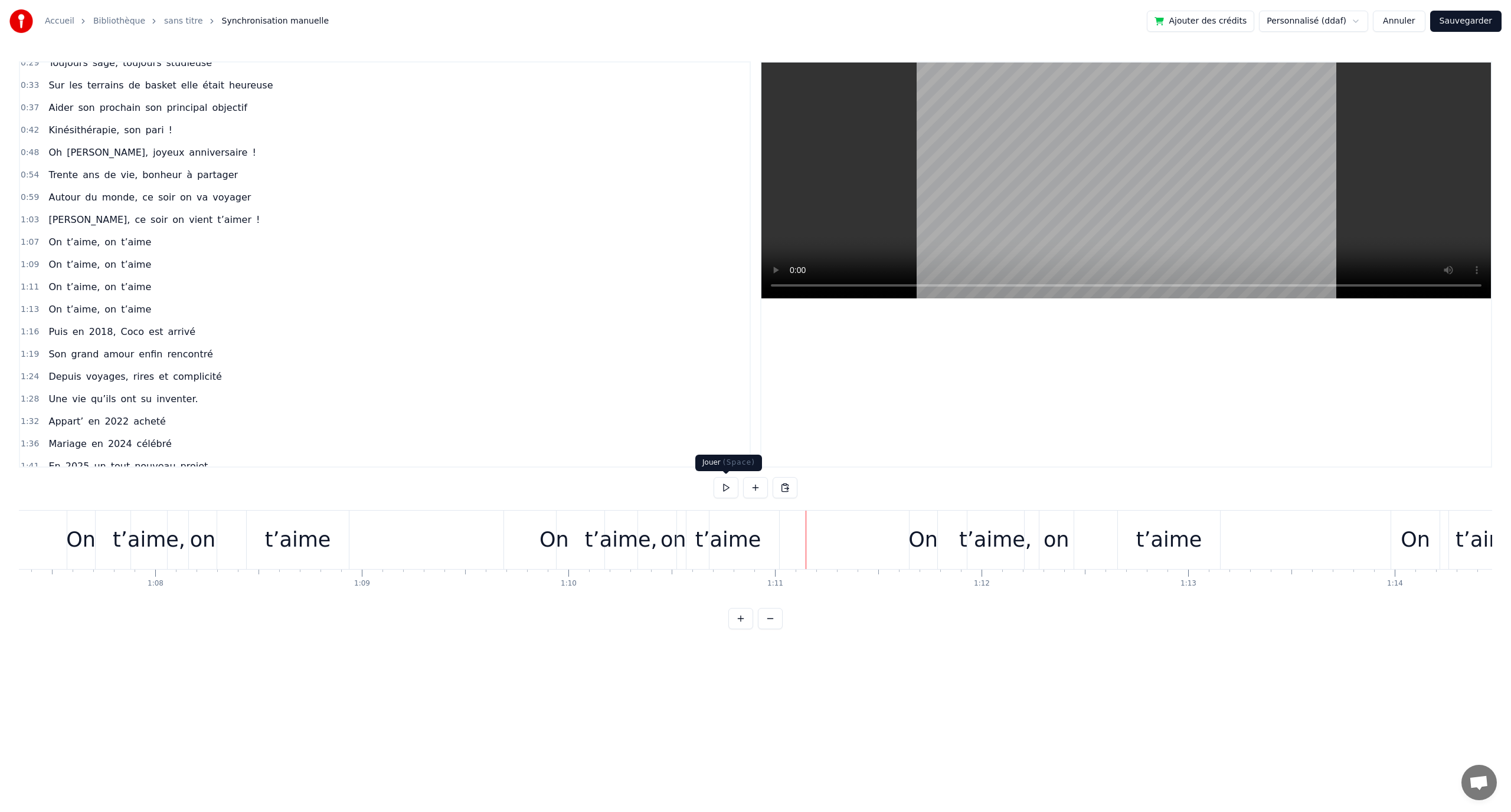
click at [723, 487] on button at bounding box center [726, 488] width 25 height 22
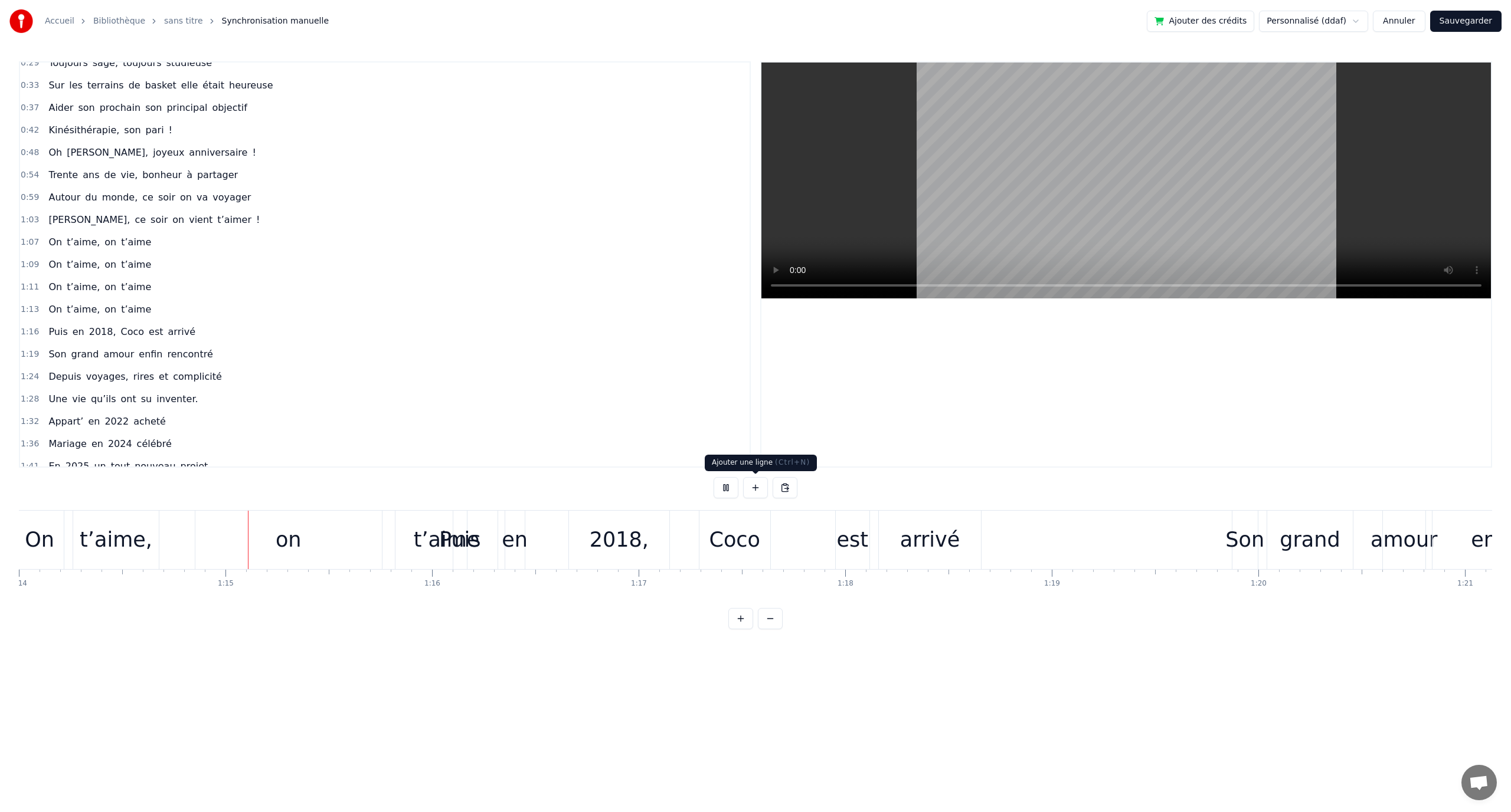
scroll to position [0, 15288]
drag, startPoint x: 738, startPoint y: 489, endPoint x: 699, endPoint y: 513, distance: 45.8
click at [738, 489] on button at bounding box center [726, 488] width 25 height 22
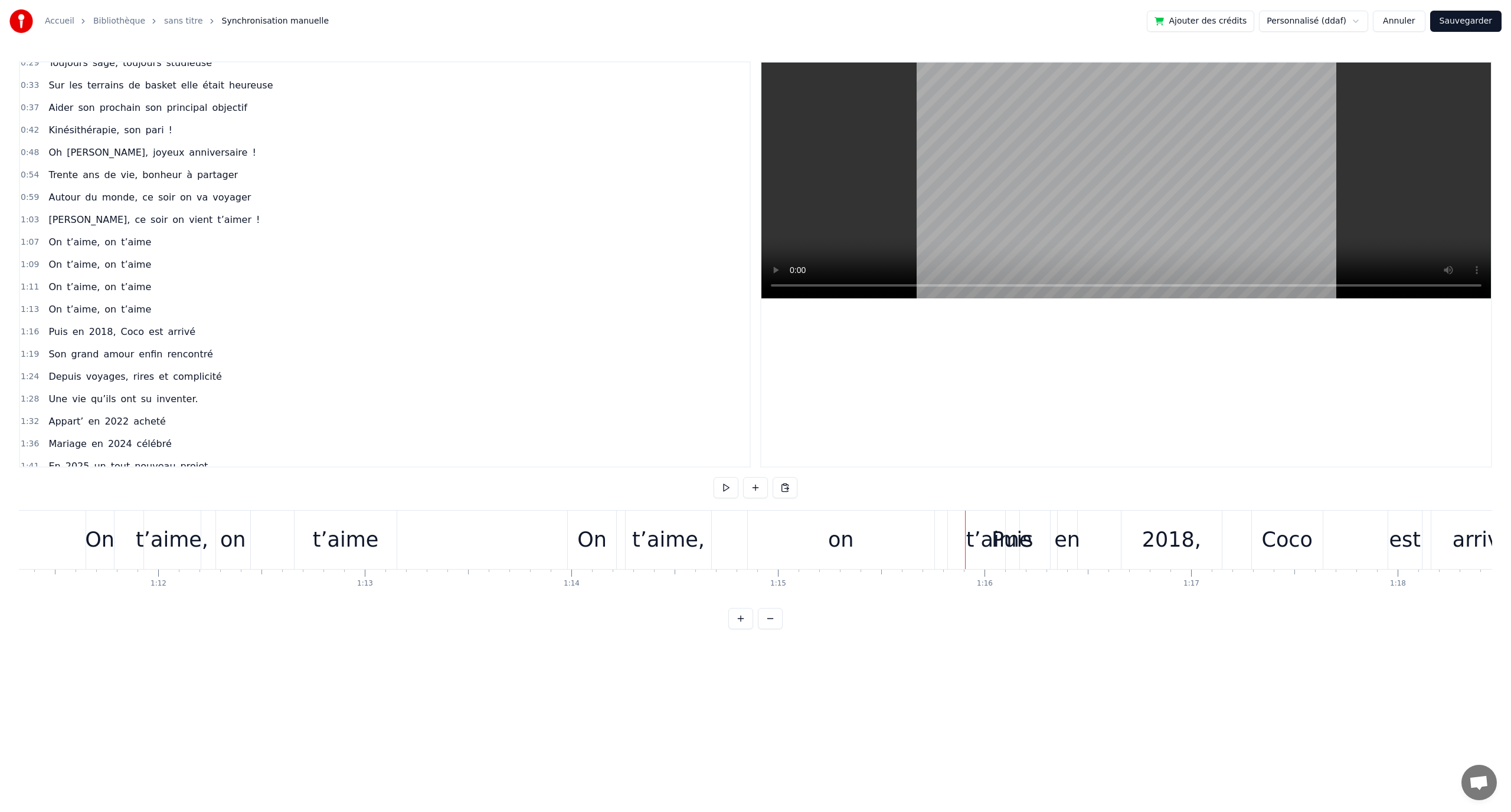
scroll to position [0, 14698]
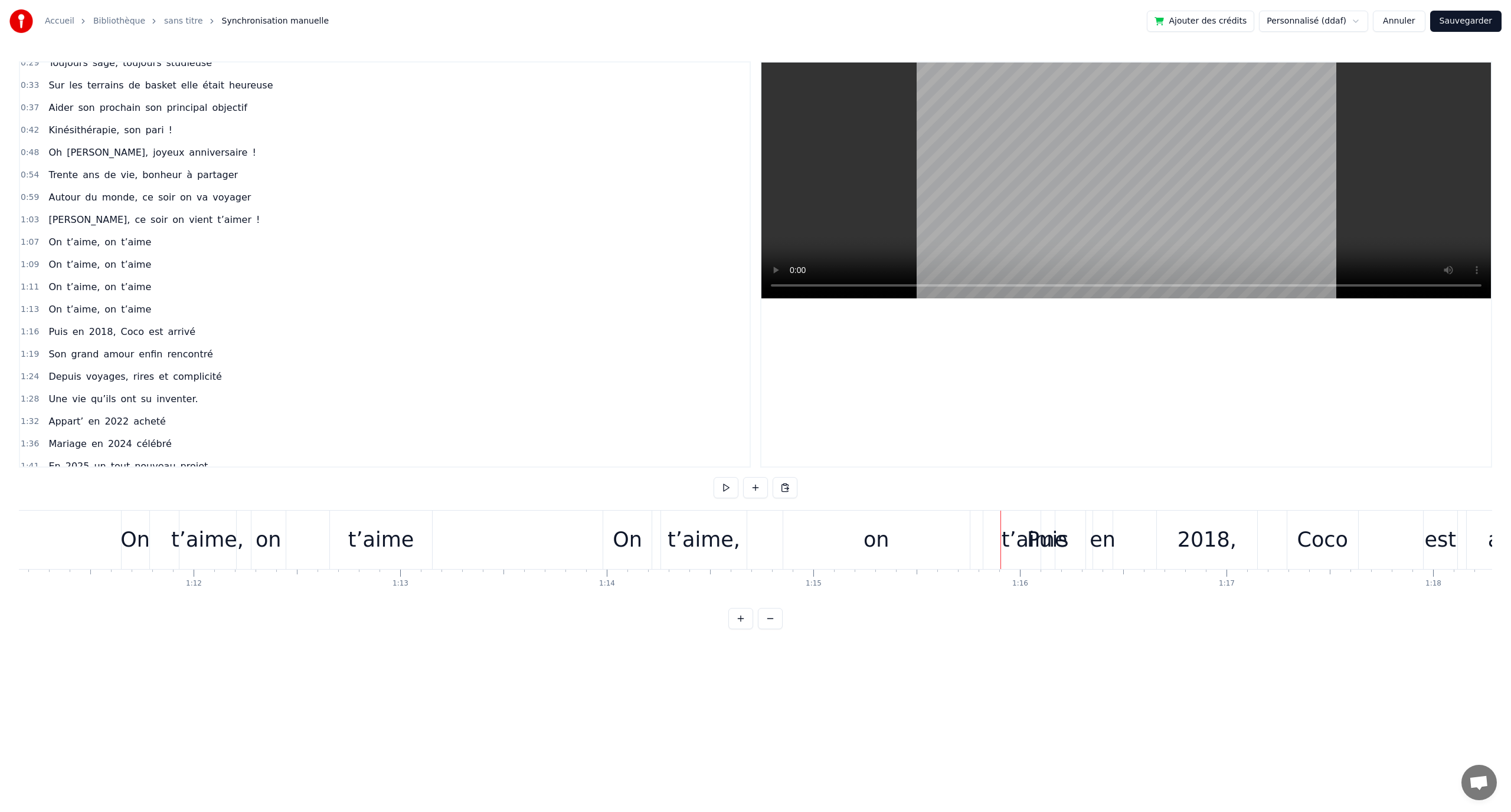
click at [846, 541] on div "on" at bounding box center [876, 540] width 187 height 58
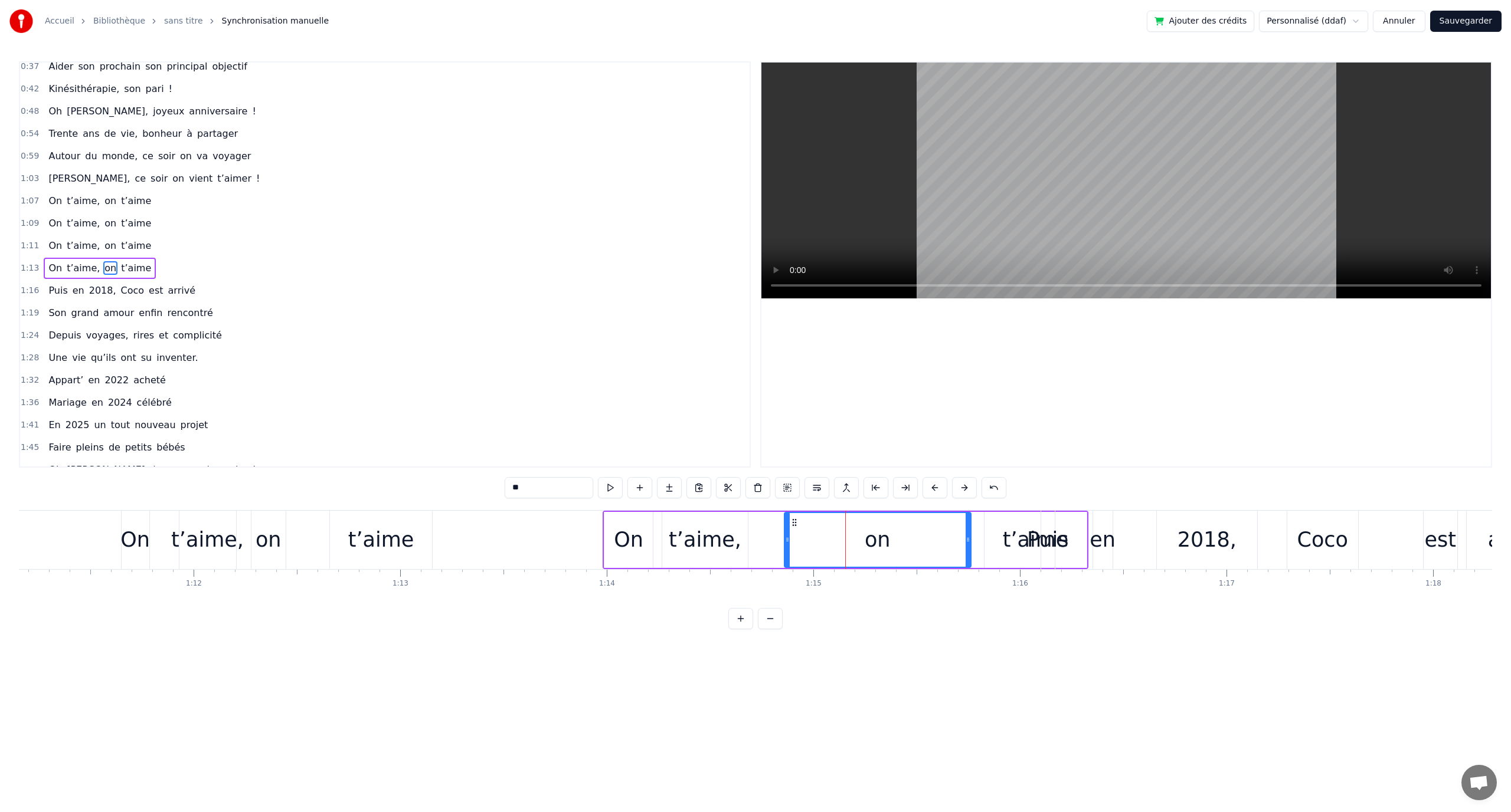
scroll to position [145, 0]
click at [811, 526] on div "on" at bounding box center [878, 540] width 186 height 54
drag, startPoint x: 797, startPoint y: 522, endPoint x: 814, endPoint y: 533, distance: 20.2
click at [736, 529] on div "on" at bounding box center [816, 540] width 186 height 54
drag, startPoint x: 905, startPoint y: 538, endPoint x: 762, endPoint y: 532, distance: 143.1
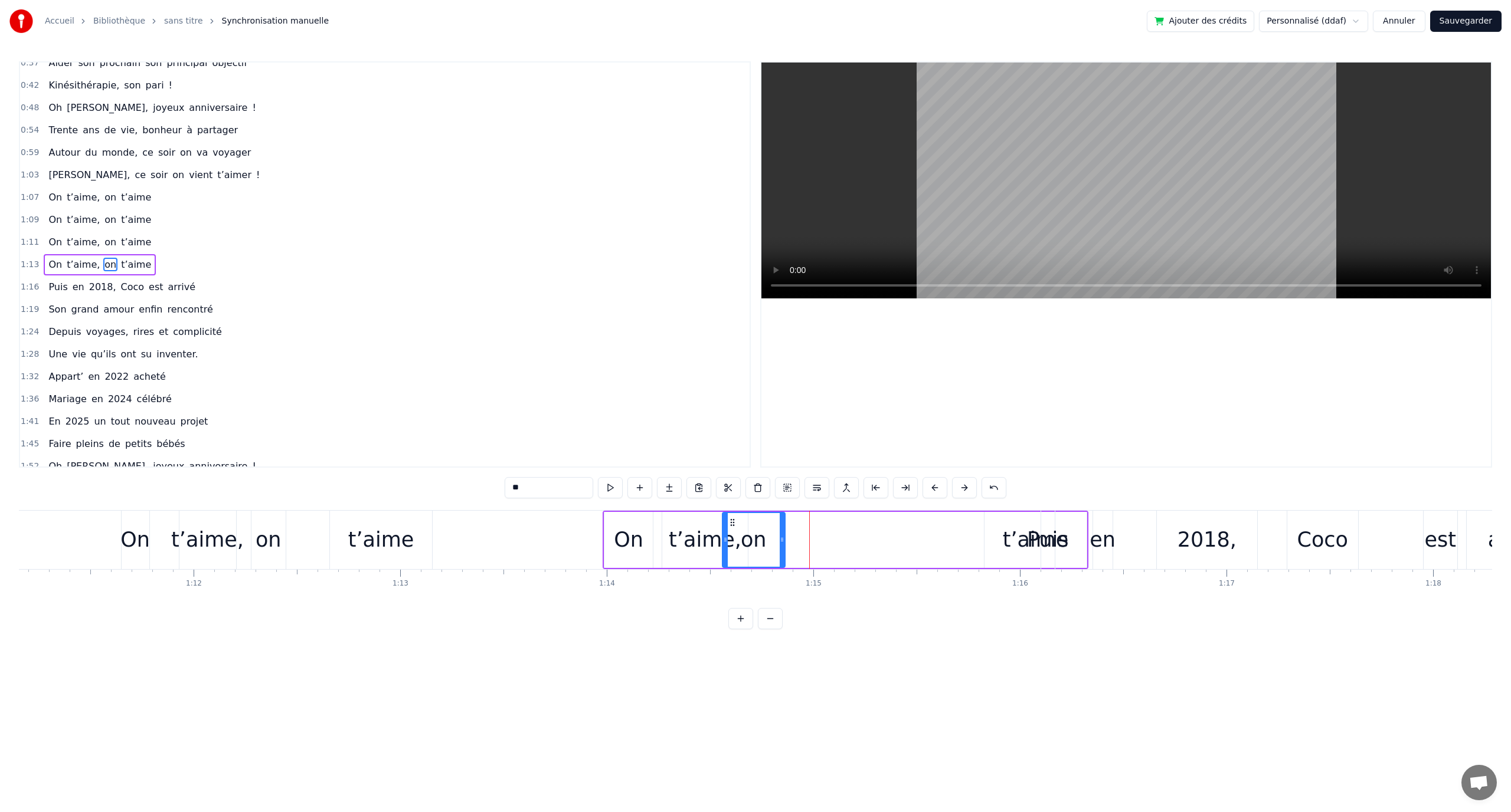
click at [780, 542] on icon at bounding box center [782, 539] width 5 height 9
drag, startPoint x: 732, startPoint y: 520, endPoint x: 738, endPoint y: 528, distance: 10.0
click at [753, 524] on icon at bounding box center [753, 523] width 9 height 9
click at [700, 537] on div "t’aime," at bounding box center [704, 540] width 72 height 32
drag, startPoint x: 662, startPoint y: 524, endPoint x: 736, endPoint y: 530, distance: 74.2
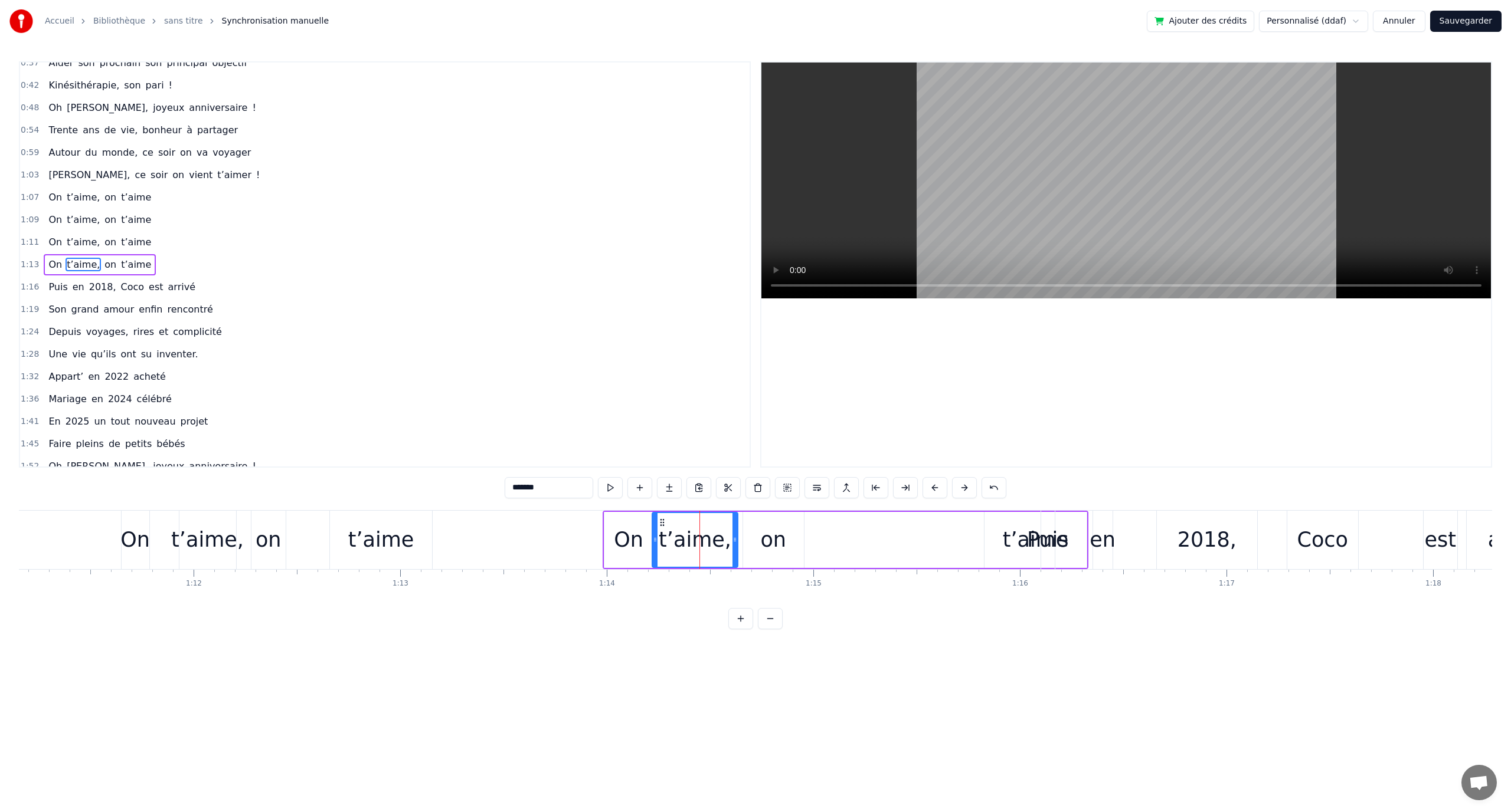
click at [665, 530] on div "t’aime," at bounding box center [695, 540] width 85 height 54
click at [777, 538] on div "on" at bounding box center [773, 540] width 26 height 32
drag, startPoint x: 745, startPoint y: 523, endPoint x: 734, endPoint y: 524, distance: 11.0
click at [734, 524] on icon at bounding box center [737, 523] width 9 height 9
click at [1002, 542] on div "t’aime" at bounding box center [1035, 540] width 102 height 56
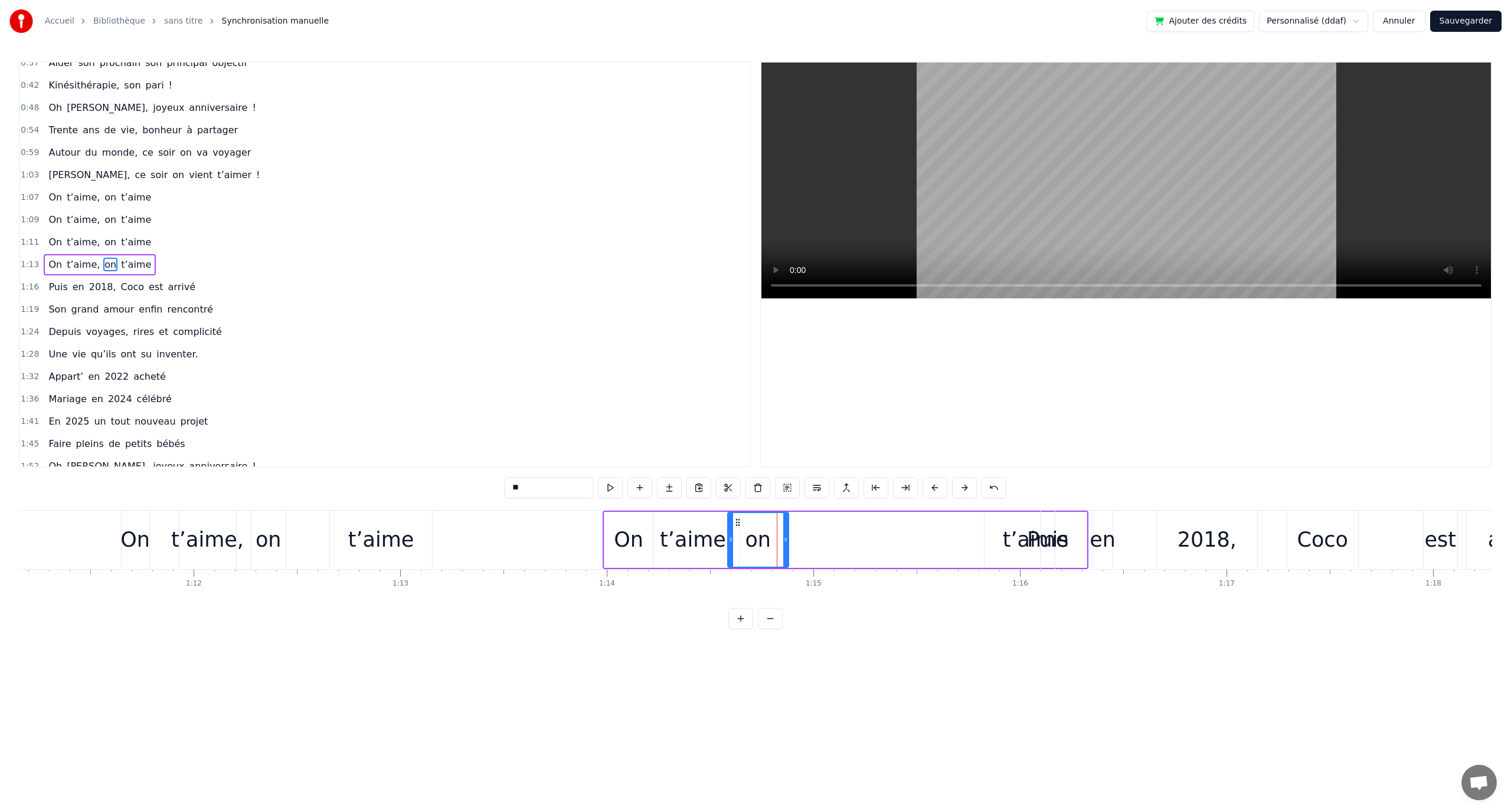
type input "******"
drag, startPoint x: 992, startPoint y: 523, endPoint x: 777, endPoint y: 530, distance: 215.1
click at [777, 530] on div "t’aime" at bounding box center [822, 540] width 101 height 54
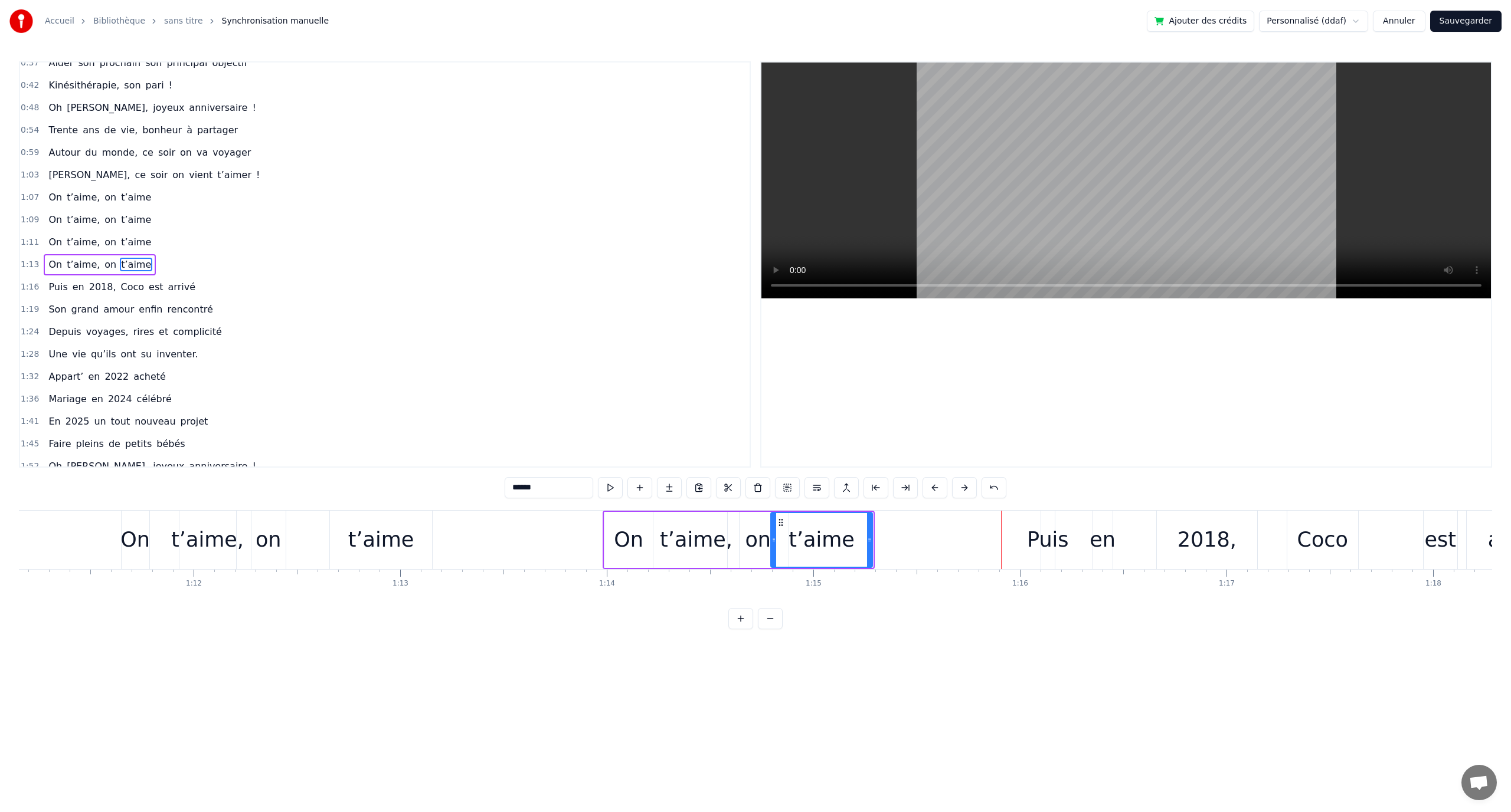
click at [870, 540] on circle at bounding box center [870, 540] width 1 height 1
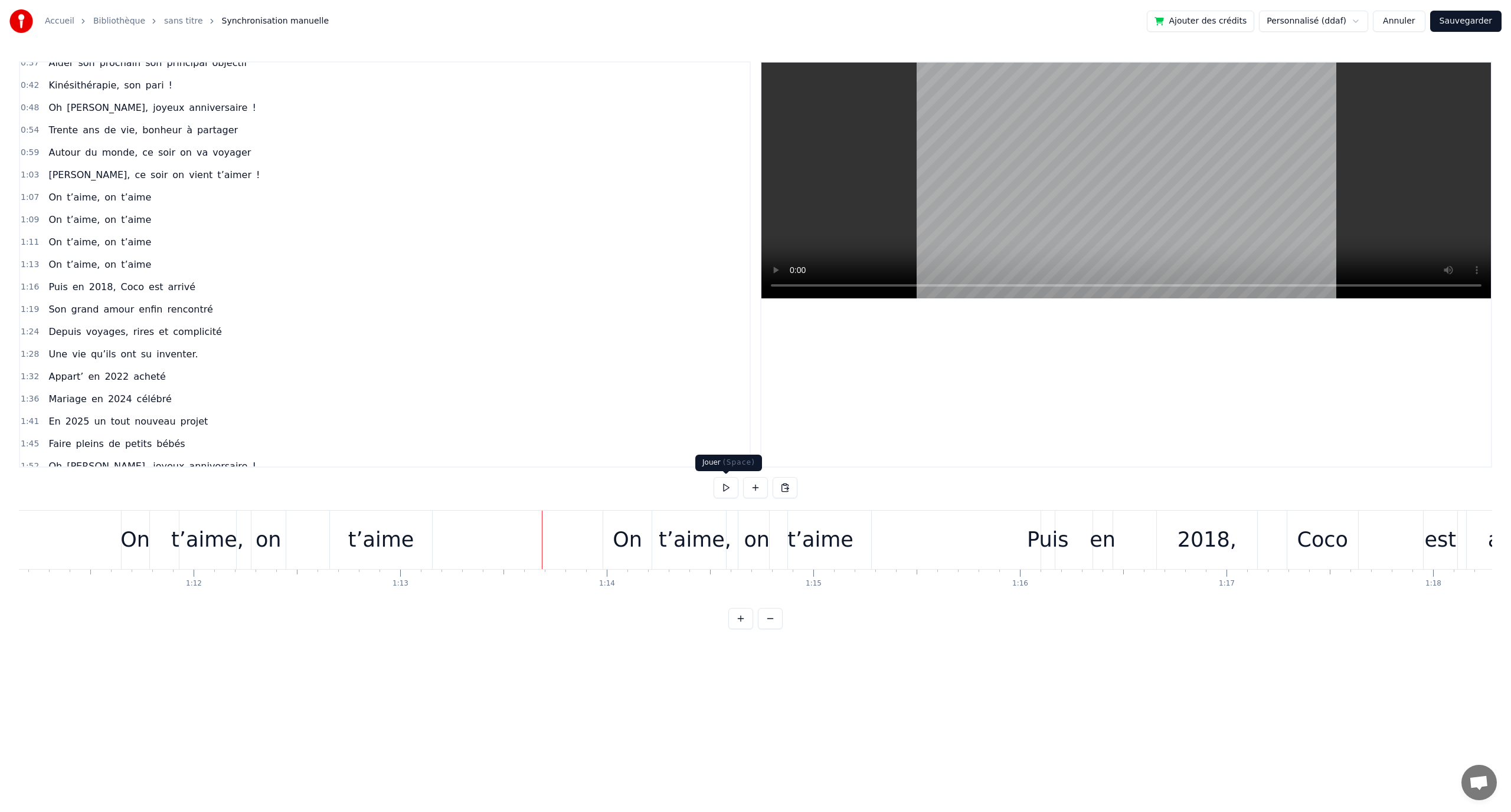
click at [732, 489] on button at bounding box center [726, 488] width 25 height 22
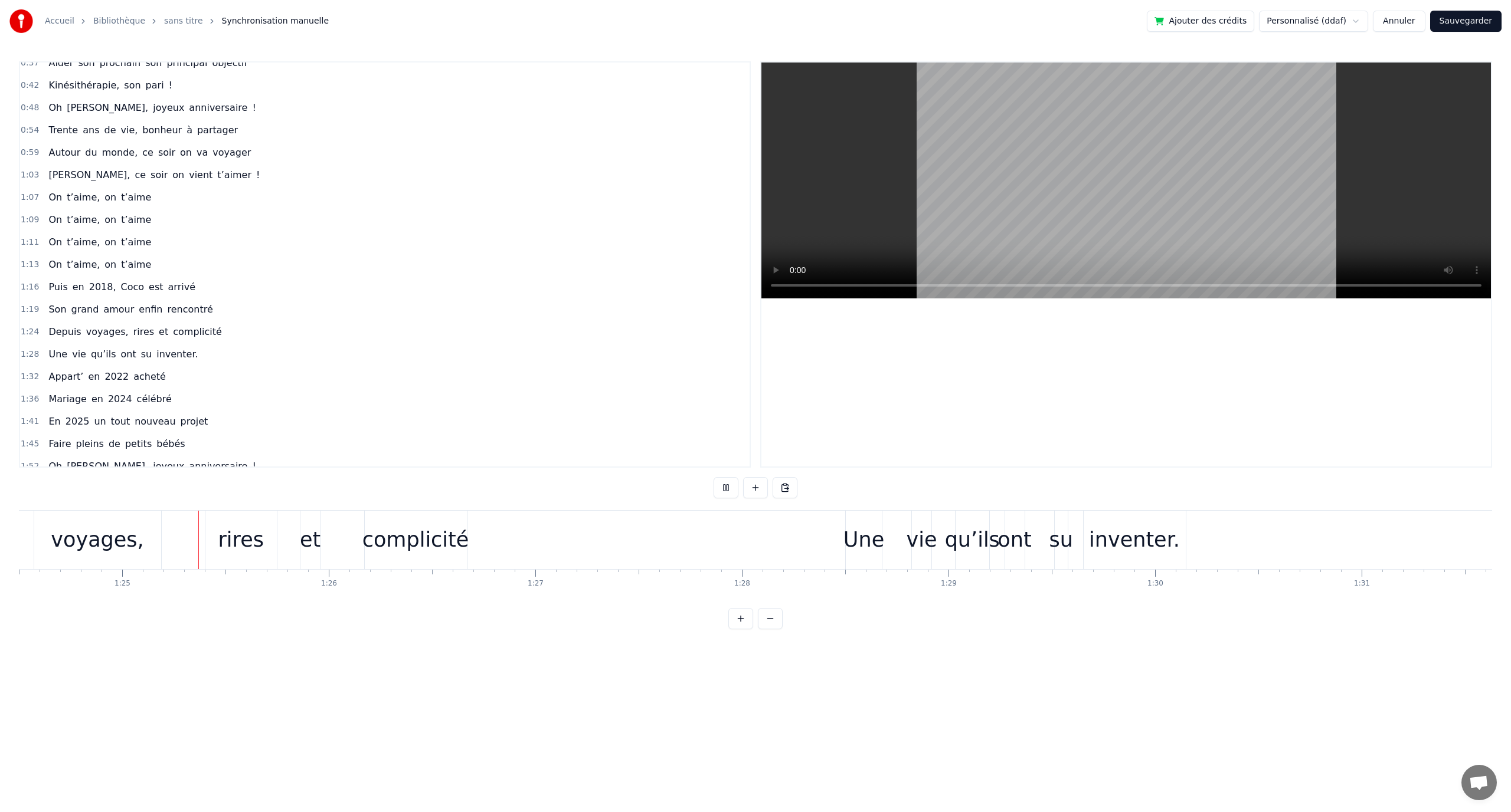
scroll to position [0, 17457]
click at [735, 488] on button at bounding box center [726, 488] width 25 height 22
click at [454, 540] on div "complicité" at bounding box center [414, 540] width 107 height 32
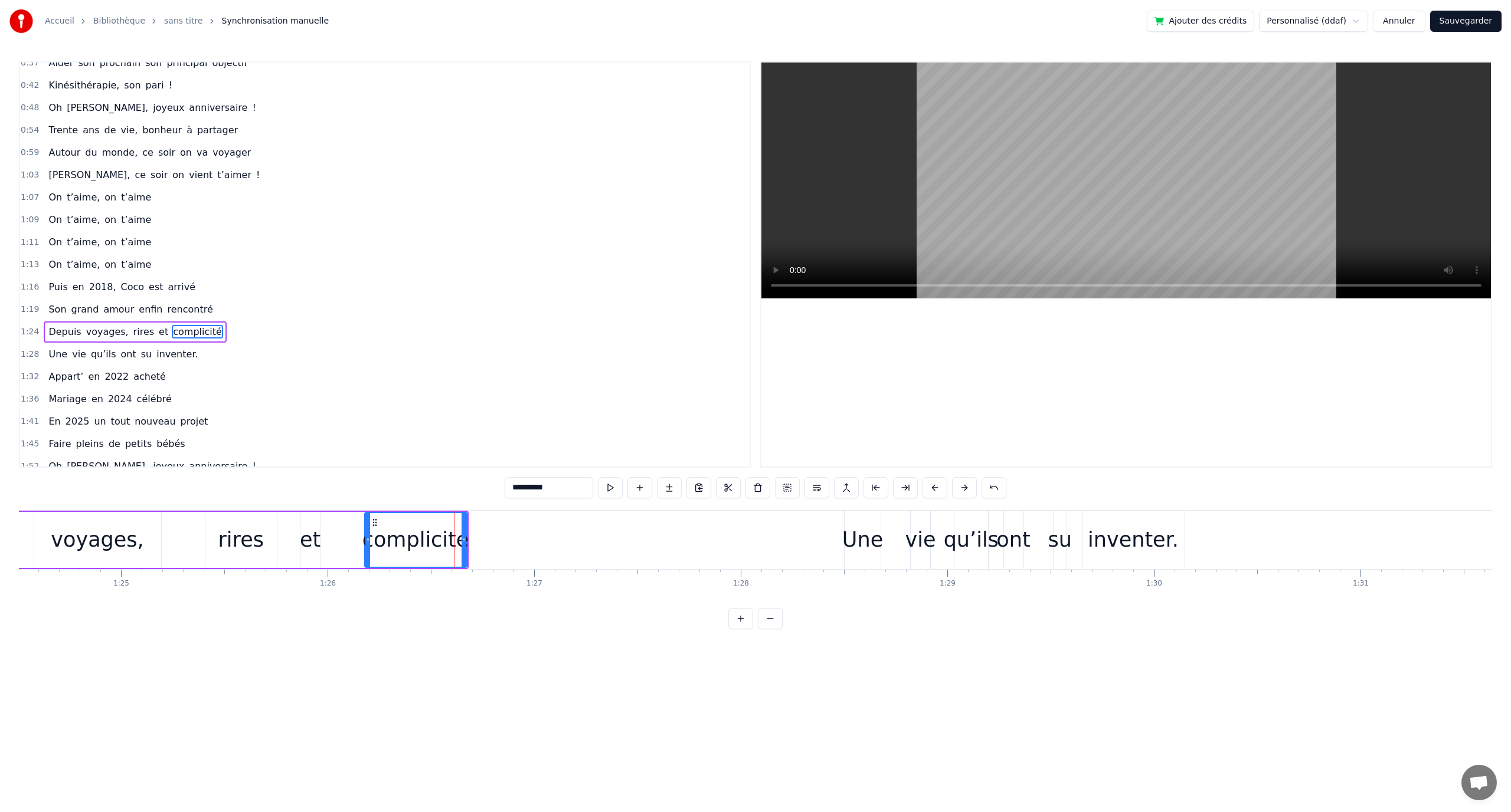
scroll to position [212, 0]
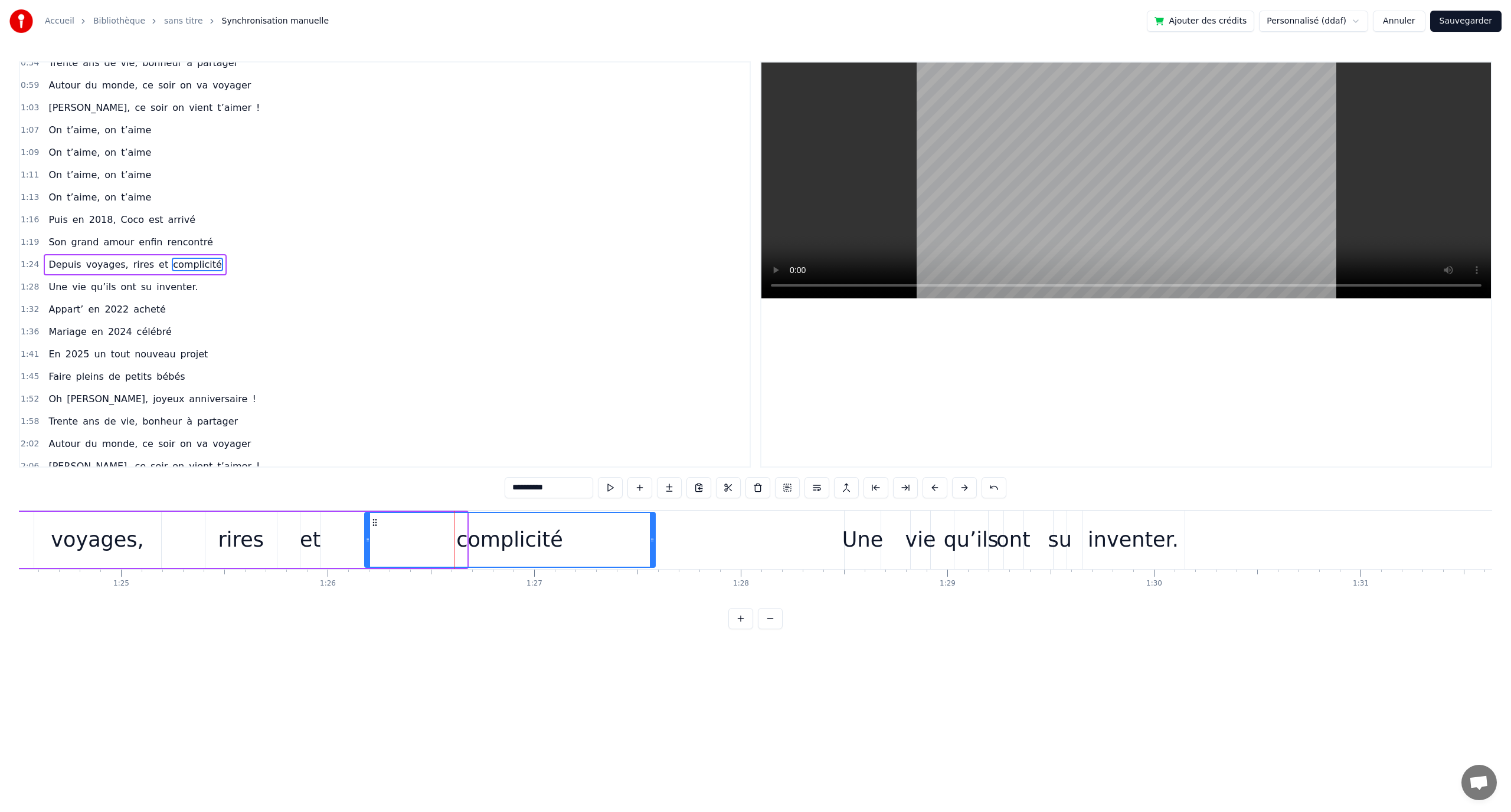
drag, startPoint x: 464, startPoint y: 541, endPoint x: 402, endPoint y: 528, distance: 63.3
click at [651, 532] on div at bounding box center [652, 540] width 5 height 54
click at [183, 500] on div "0:12 En quatre- vingt- quinze à [GEOGRAPHIC_DATA] la ville Rose 0:16 Un petit a…" at bounding box center [755, 345] width 1473 height 568
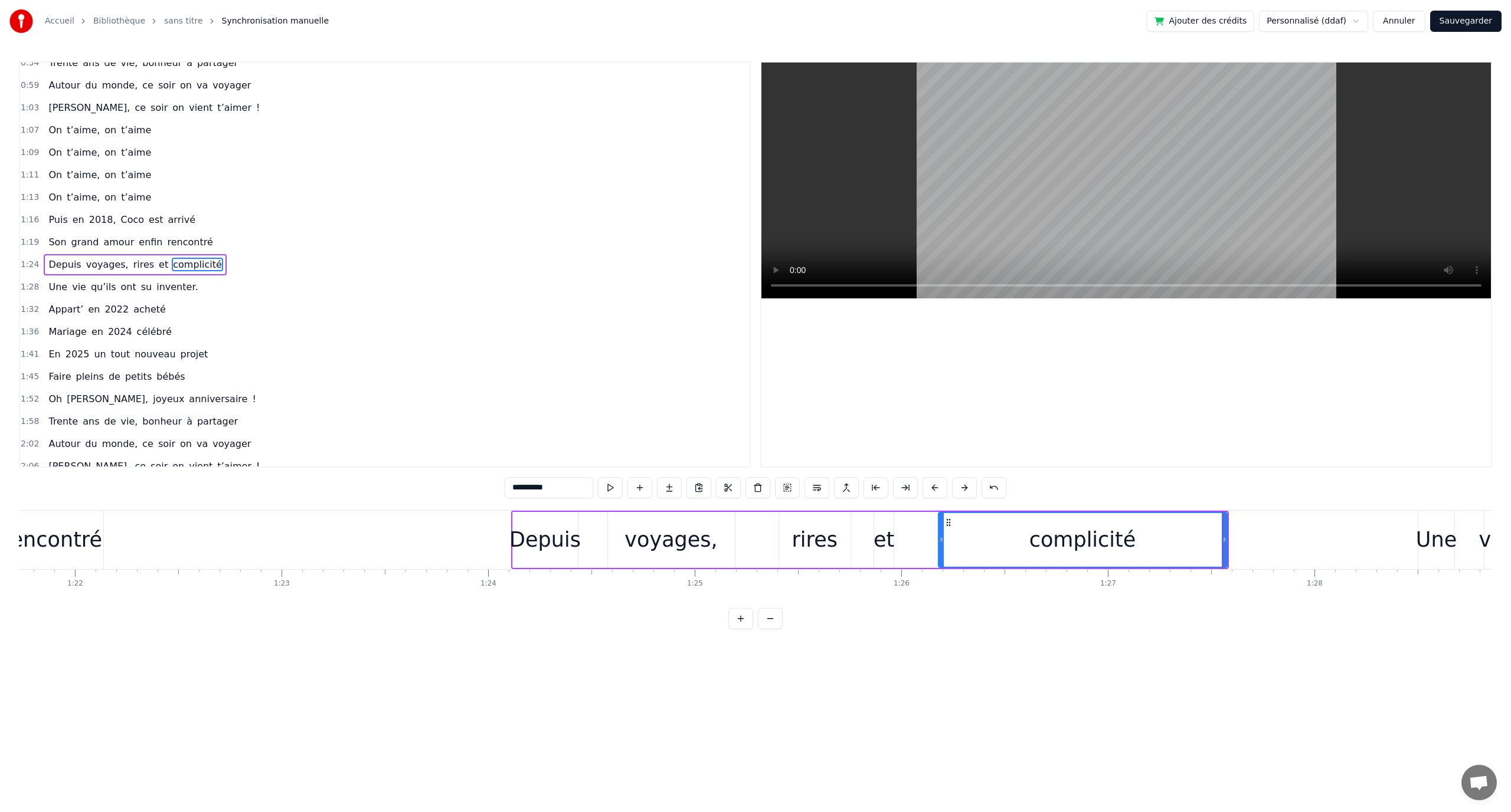
scroll to position [0, 16864]
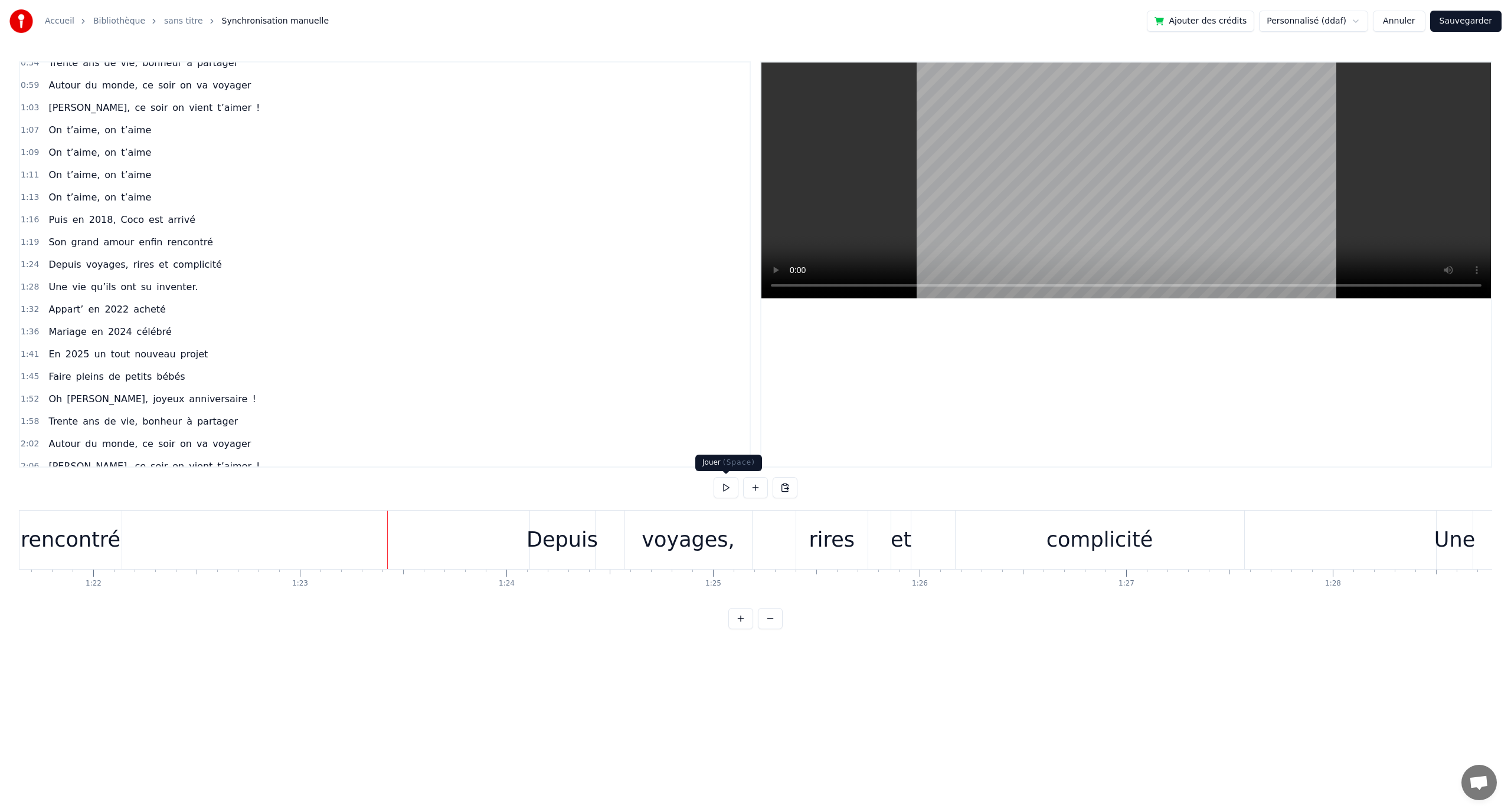
click at [724, 492] on button at bounding box center [726, 488] width 25 height 22
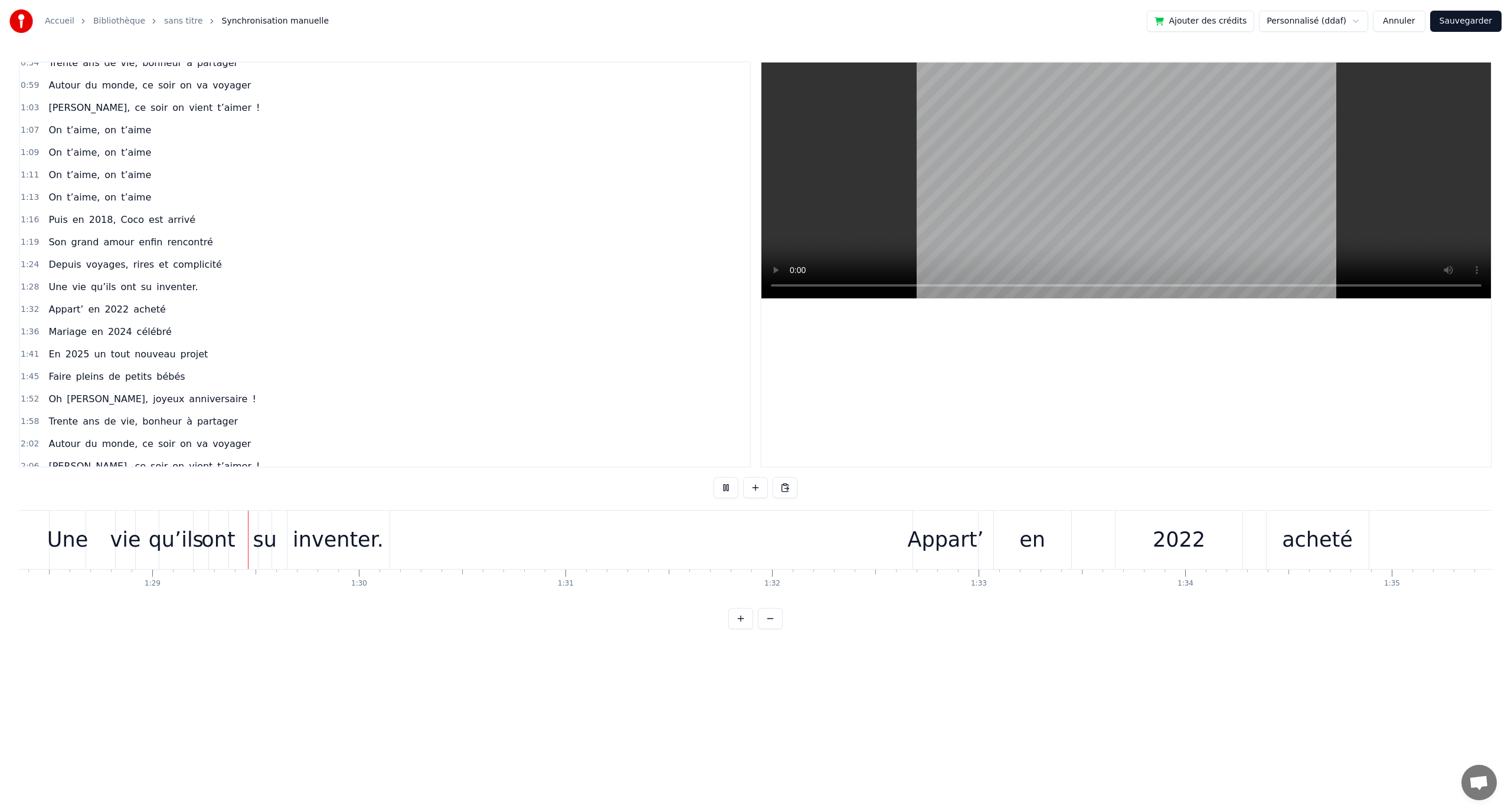
scroll to position [0, 18257]
click at [729, 490] on button at bounding box center [726, 488] width 25 height 22
click at [326, 550] on div "inventer." at bounding box center [333, 540] width 91 height 32
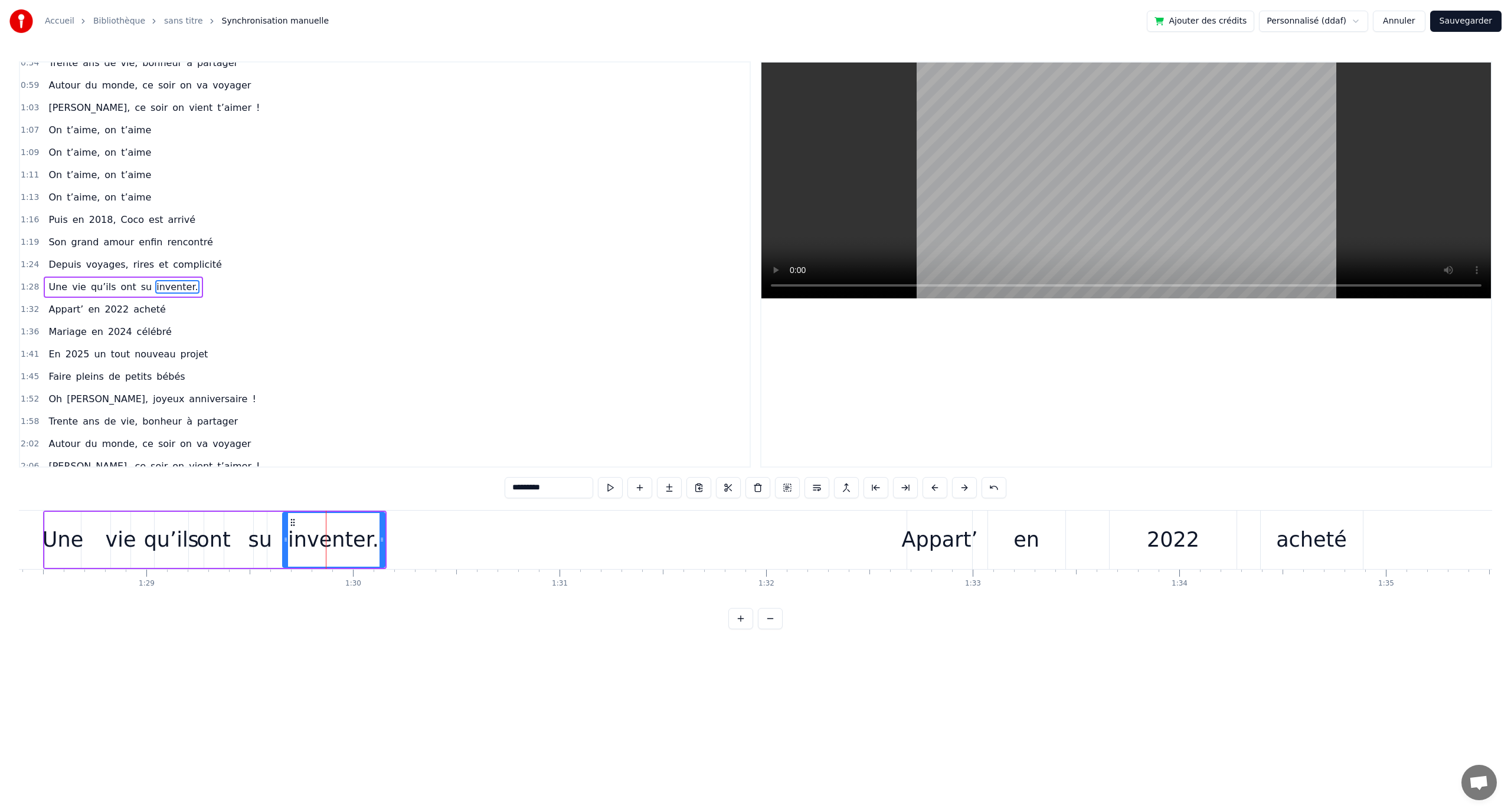
scroll to position [235, 0]
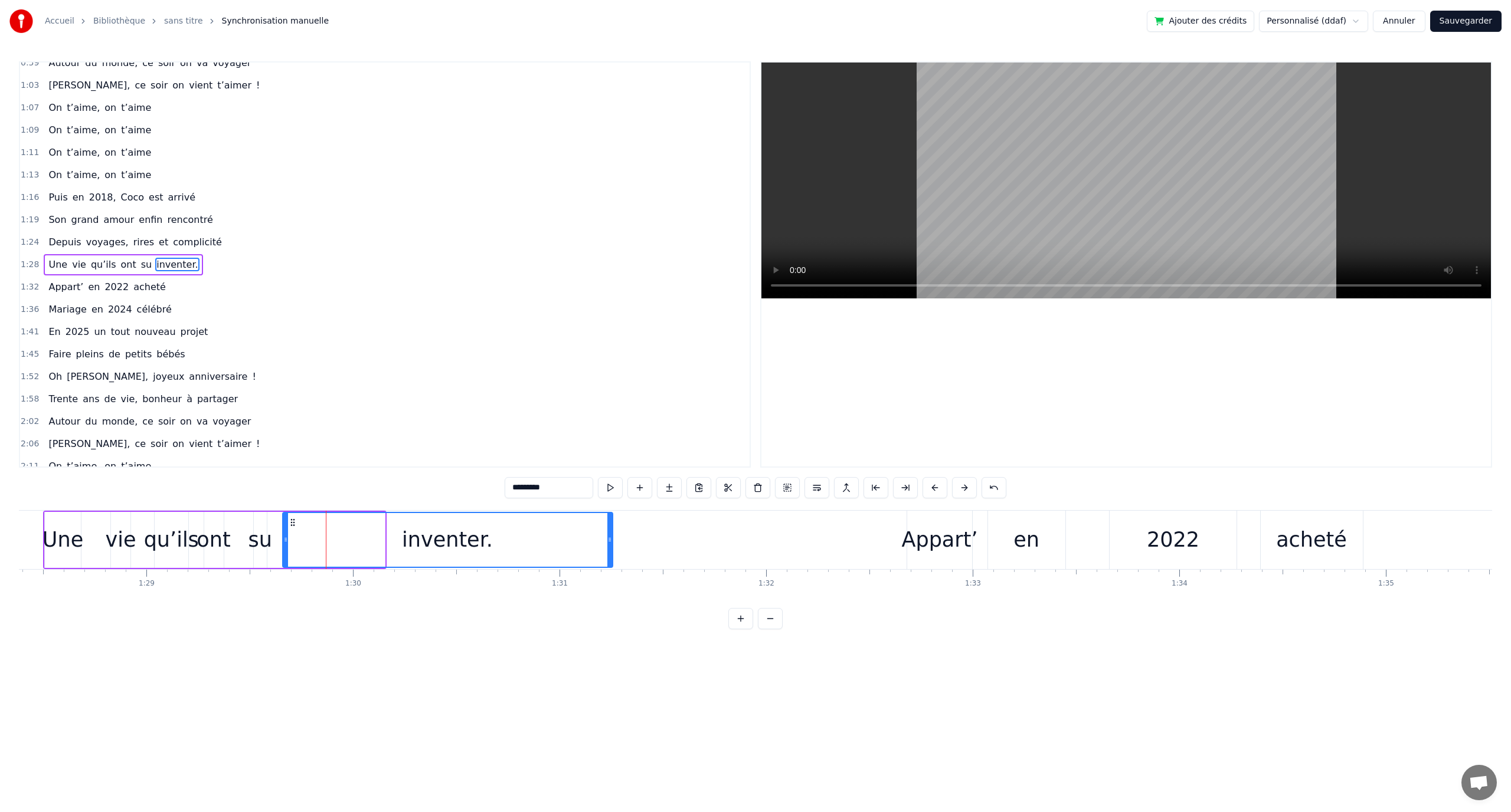
drag, startPoint x: 387, startPoint y: 538, endPoint x: 579, endPoint y: 539, distance: 192.0
click at [612, 534] on div at bounding box center [610, 540] width 5 height 54
click at [524, 541] on div "inventer." at bounding box center [449, 540] width 332 height 54
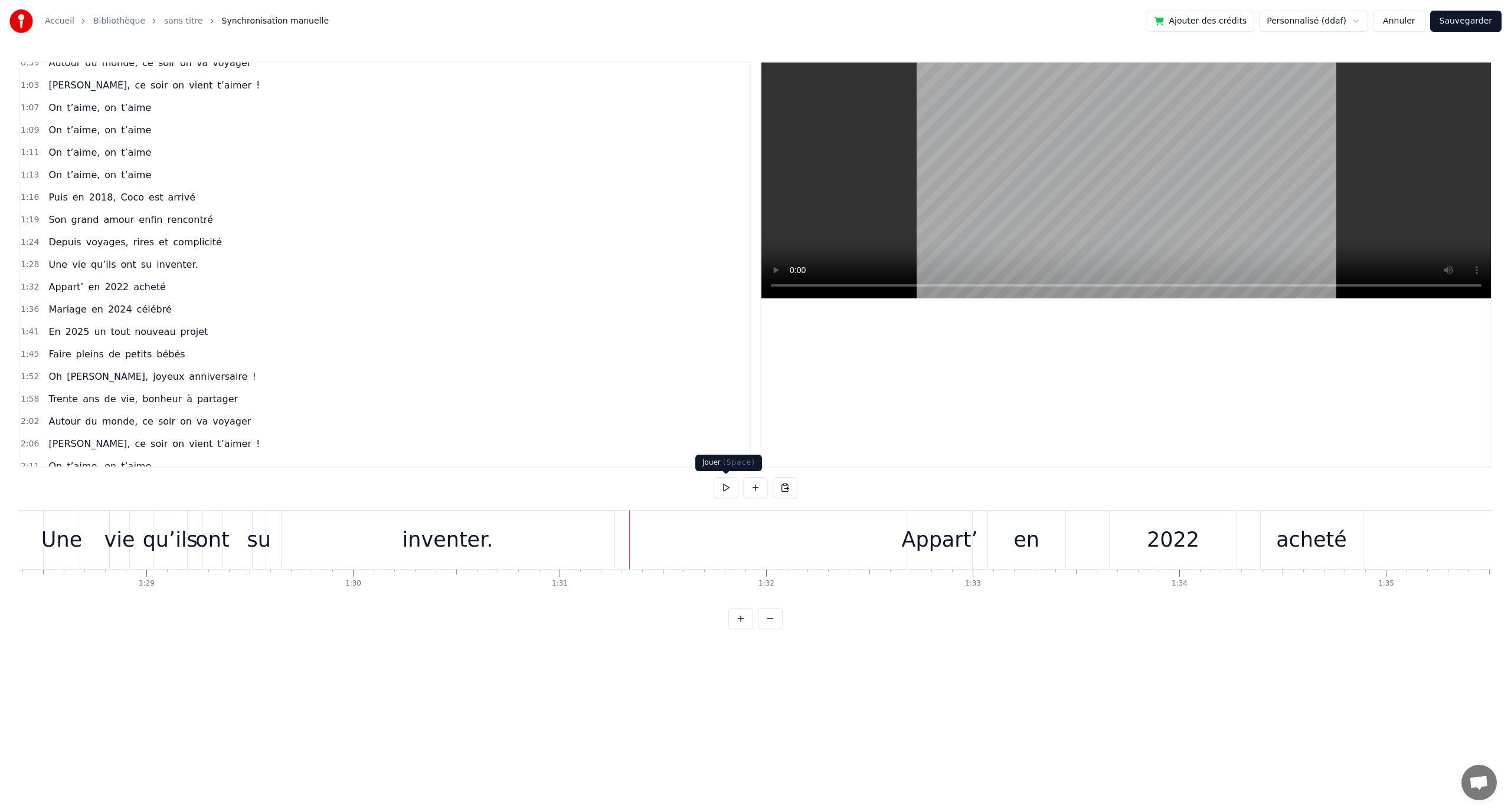
drag, startPoint x: 728, startPoint y: 491, endPoint x: 736, endPoint y: 494, distance: 8.5
click at [729, 491] on button at bounding box center [726, 488] width 25 height 22
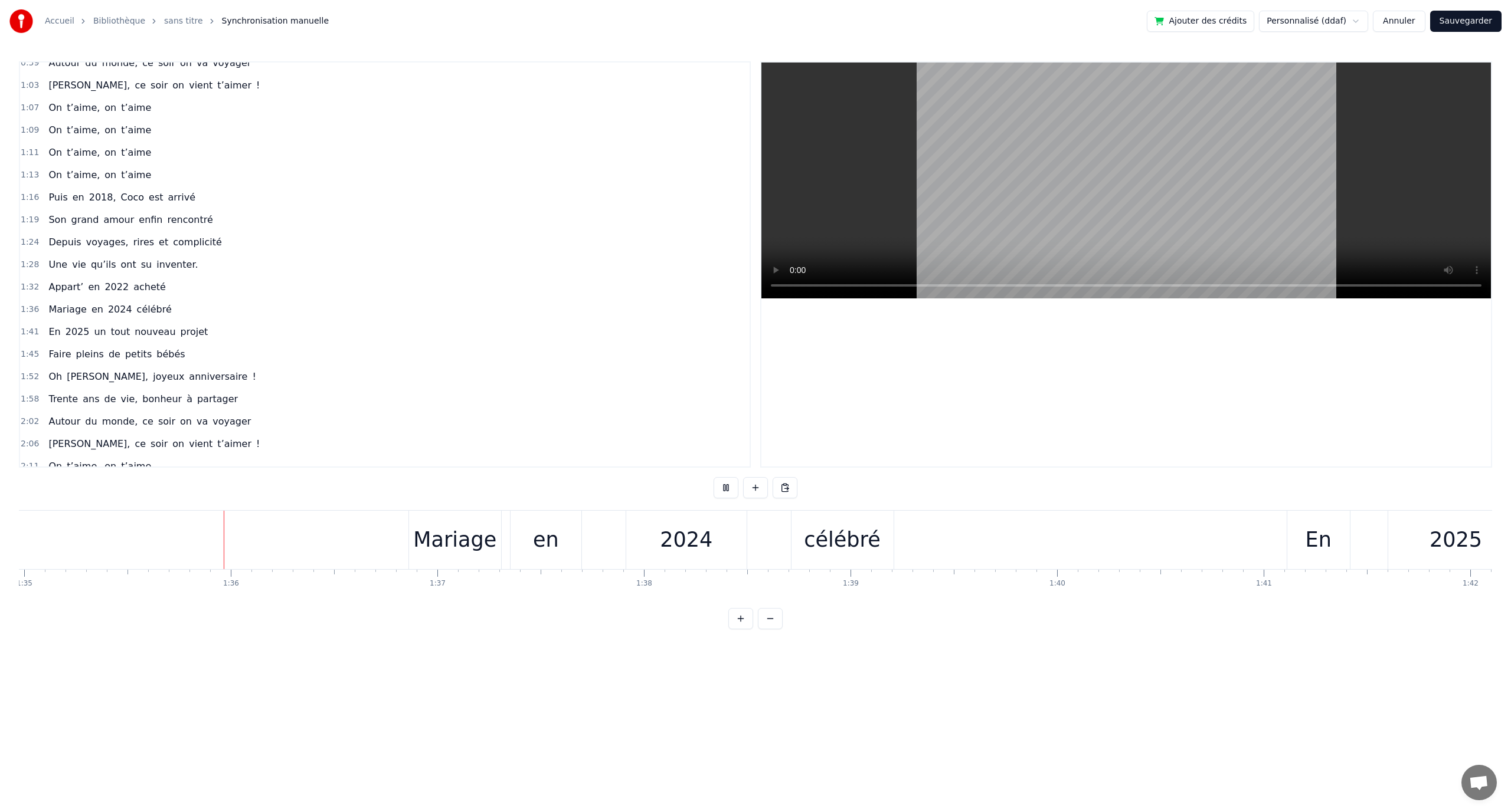
scroll to position [0, 19620]
click at [727, 489] on button at bounding box center [726, 488] width 25 height 22
click at [866, 552] on div "célébré" at bounding box center [841, 540] width 76 height 32
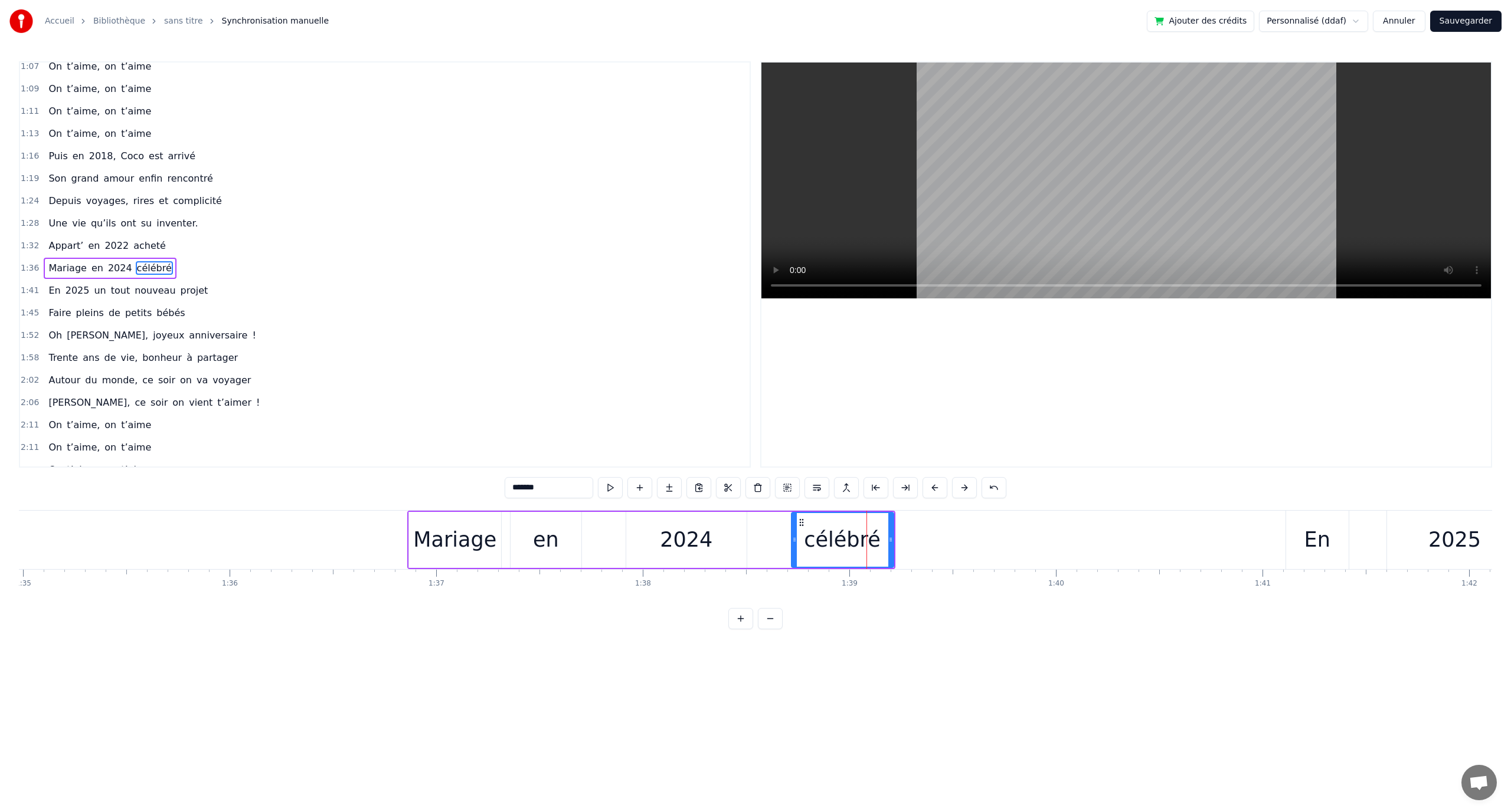
scroll to position [280, 0]
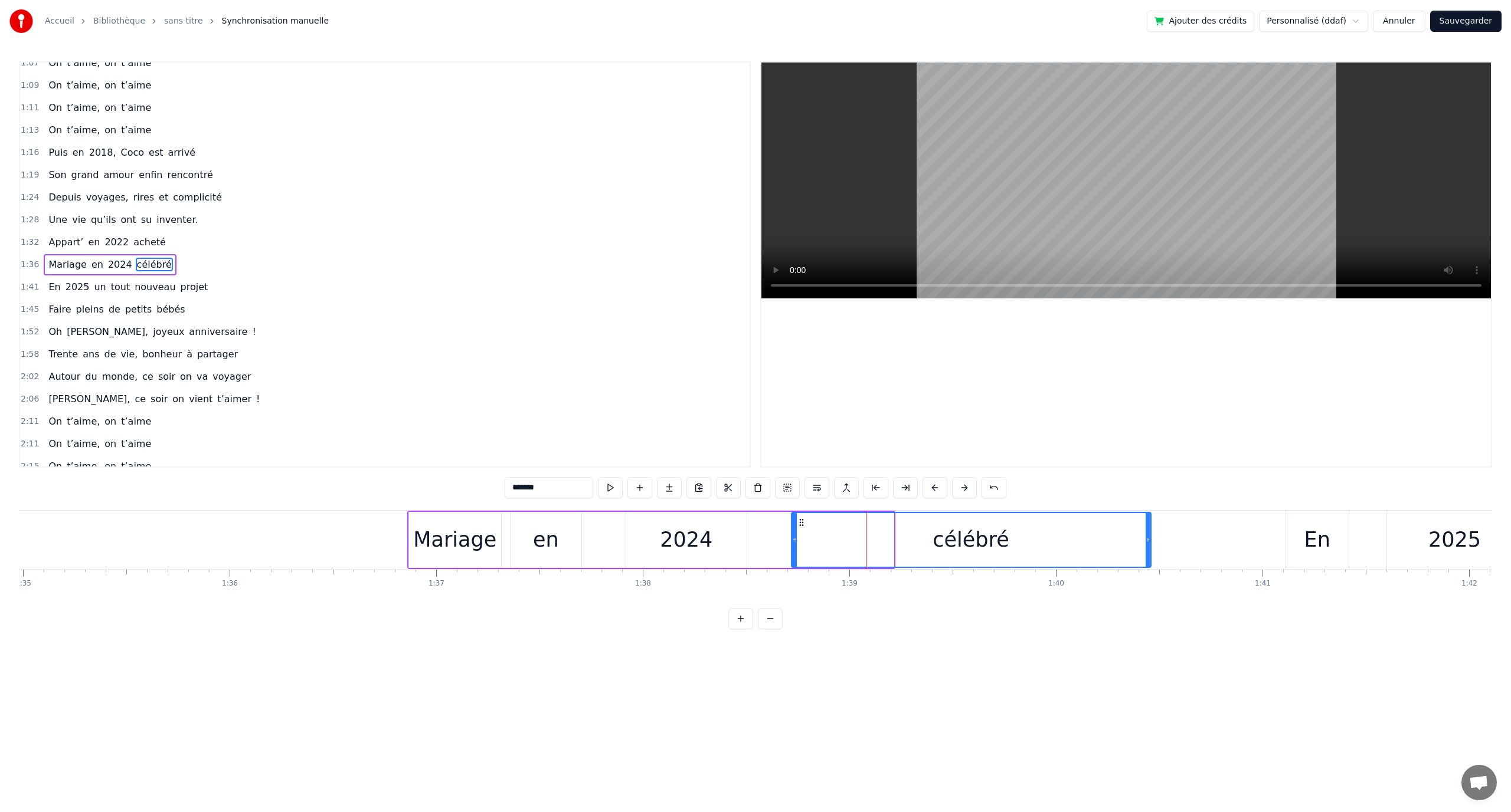
drag, startPoint x: 891, startPoint y: 537, endPoint x: 1108, endPoint y: 551, distance: 217.5
click at [1146, 543] on icon at bounding box center [1148, 539] width 5 height 9
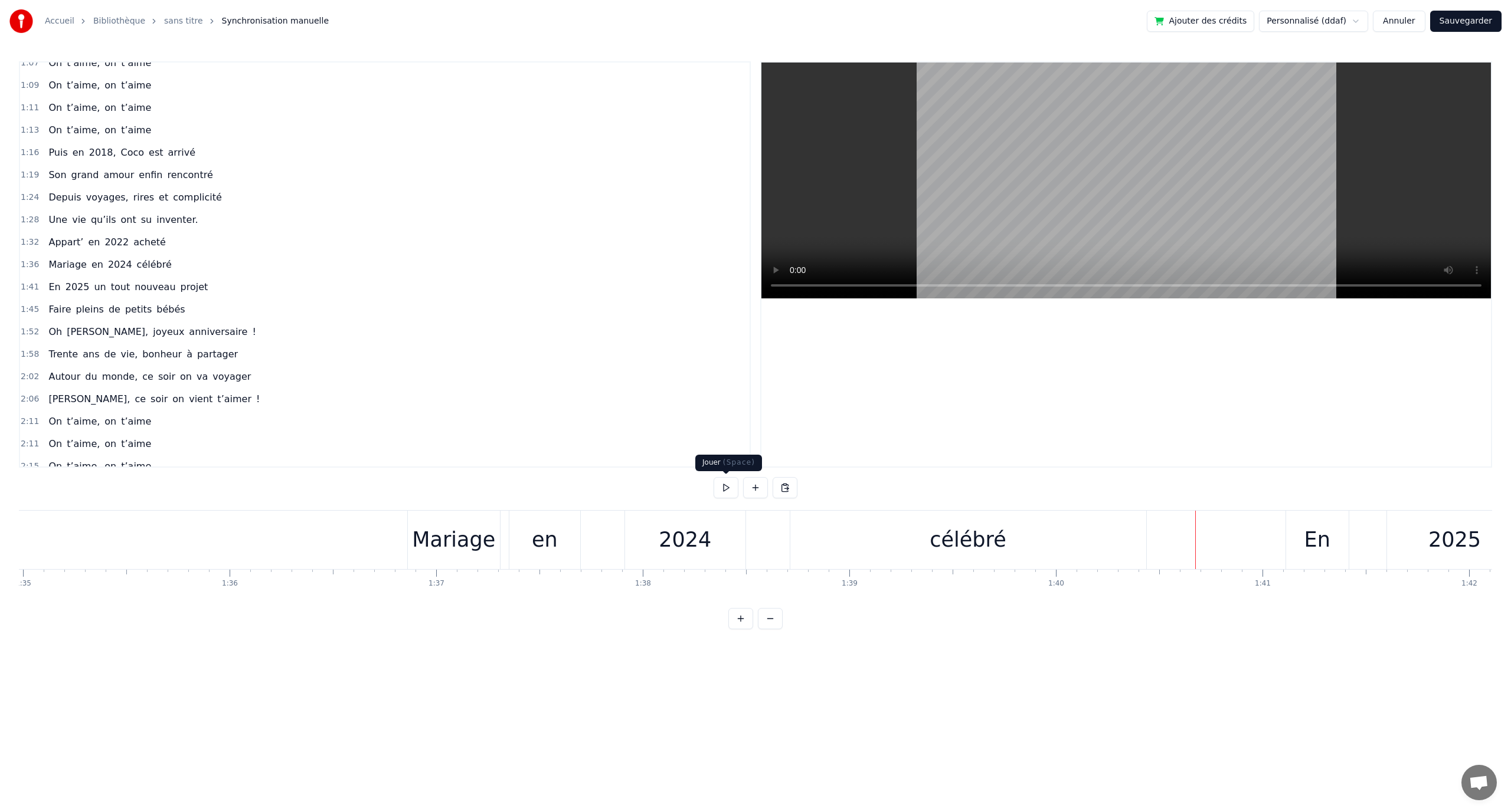
click at [735, 492] on button at bounding box center [726, 488] width 25 height 22
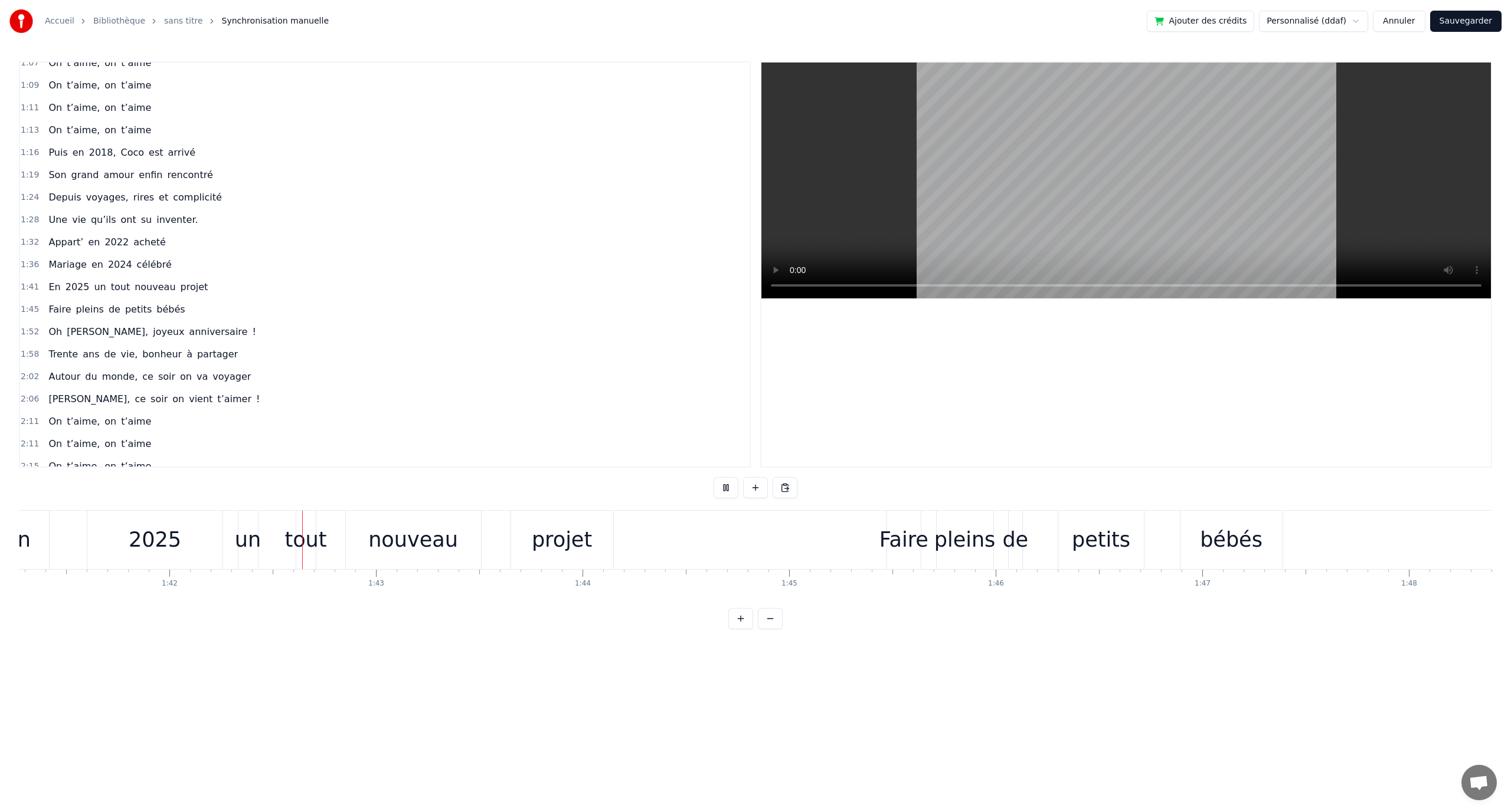
scroll to position [0, 20996]
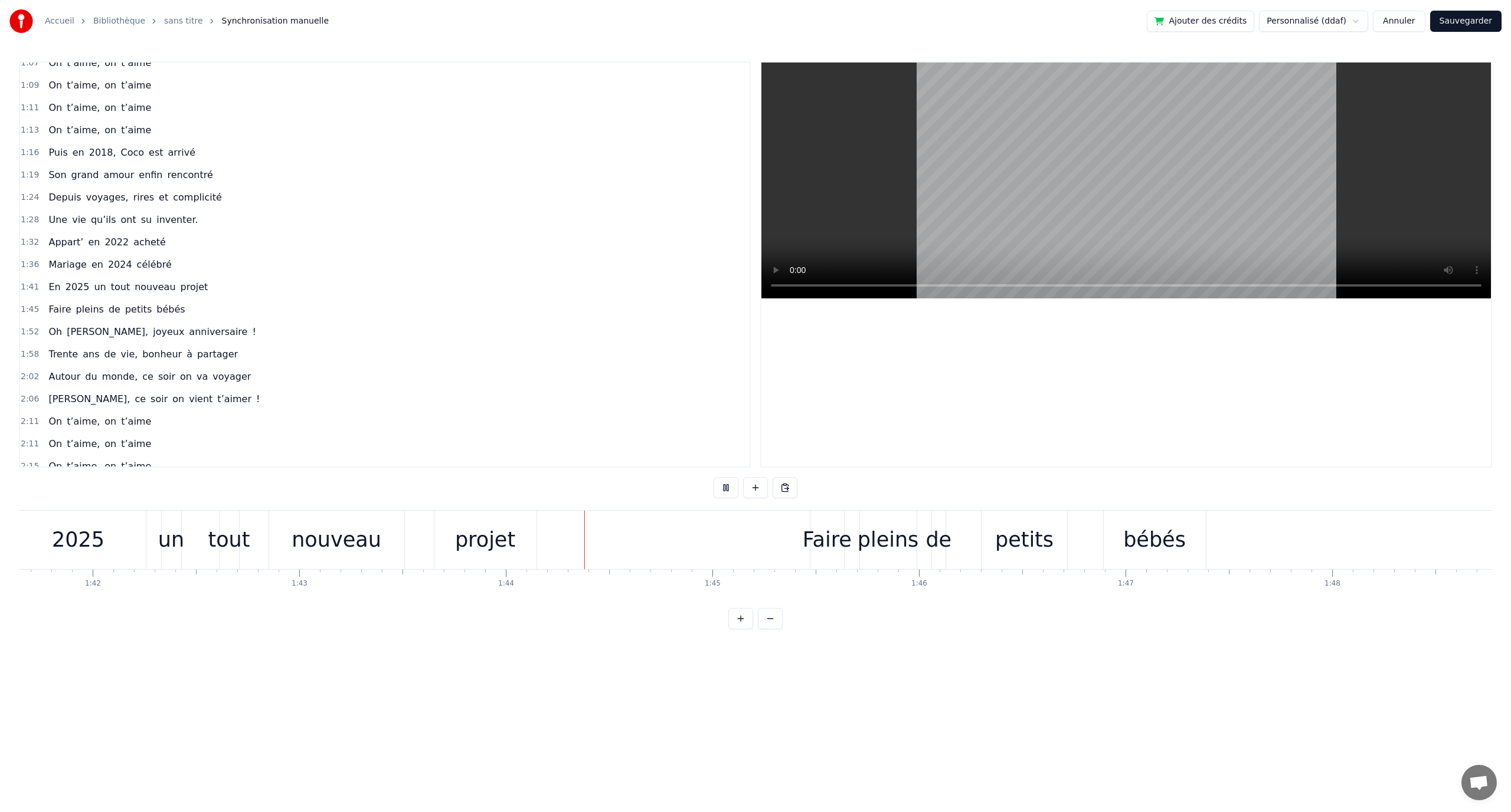
click at [729, 487] on button at bounding box center [726, 488] width 25 height 22
click at [509, 547] on div "projet" at bounding box center [485, 540] width 61 height 32
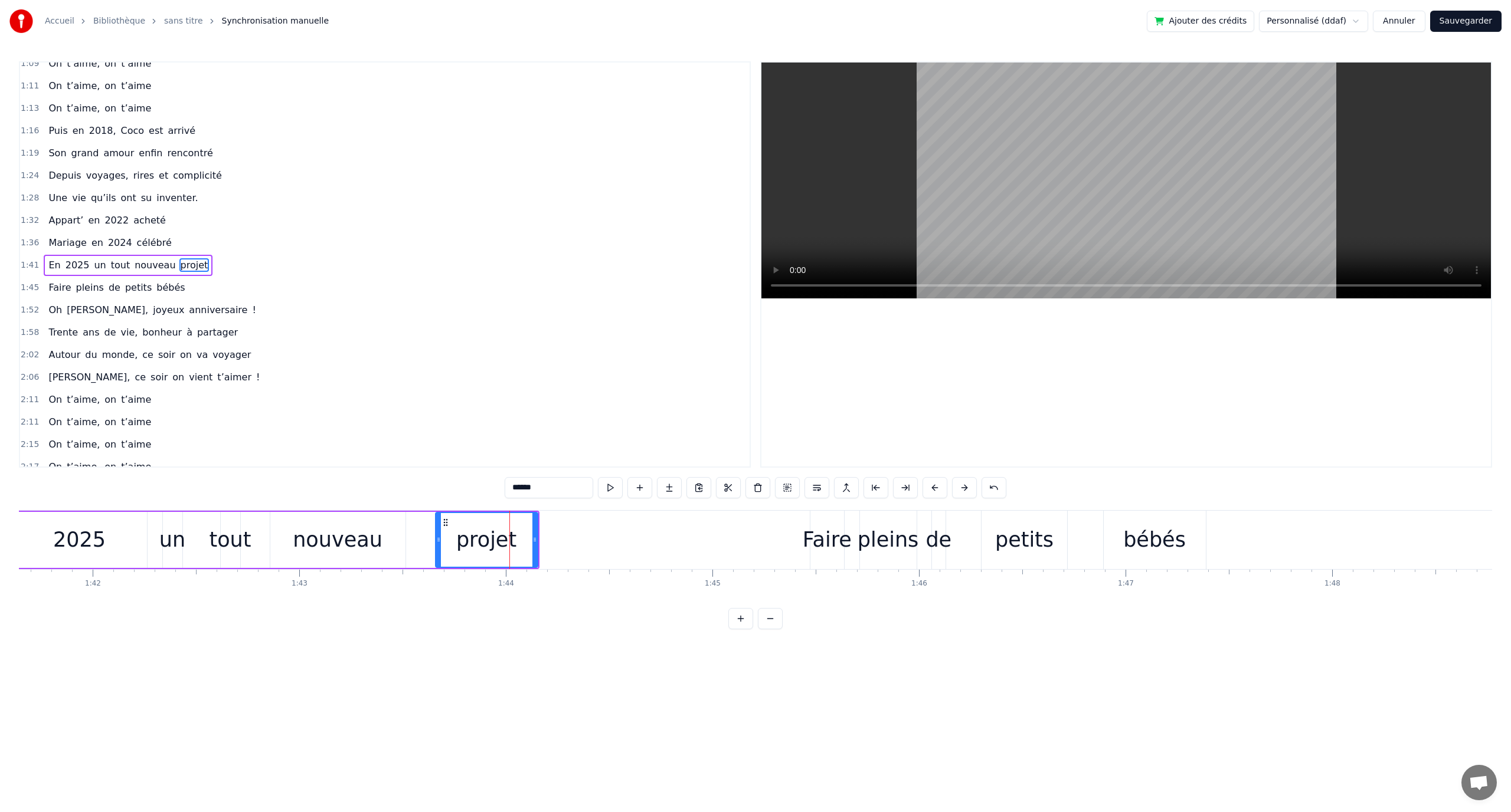
scroll to position [302, 0]
drag, startPoint x: 536, startPoint y: 538, endPoint x: 641, endPoint y: 538, distance: 105.0
click at [641, 538] on icon at bounding box center [639, 539] width 5 height 9
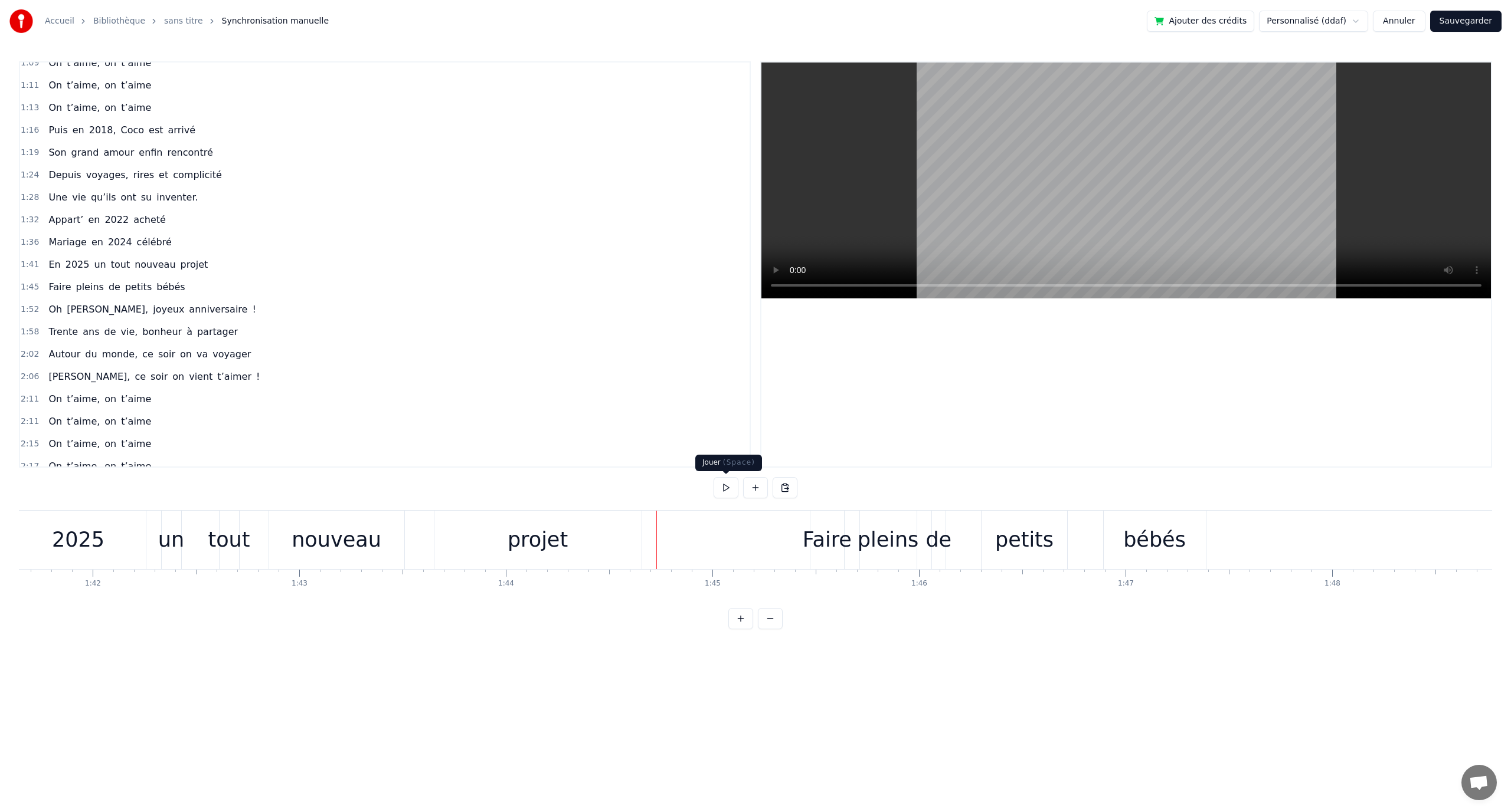
click at [721, 488] on button at bounding box center [726, 488] width 25 height 22
drag, startPoint x: 734, startPoint y: 492, endPoint x: 829, endPoint y: 502, distance: 95.5
click at [735, 492] on button at bounding box center [726, 488] width 25 height 22
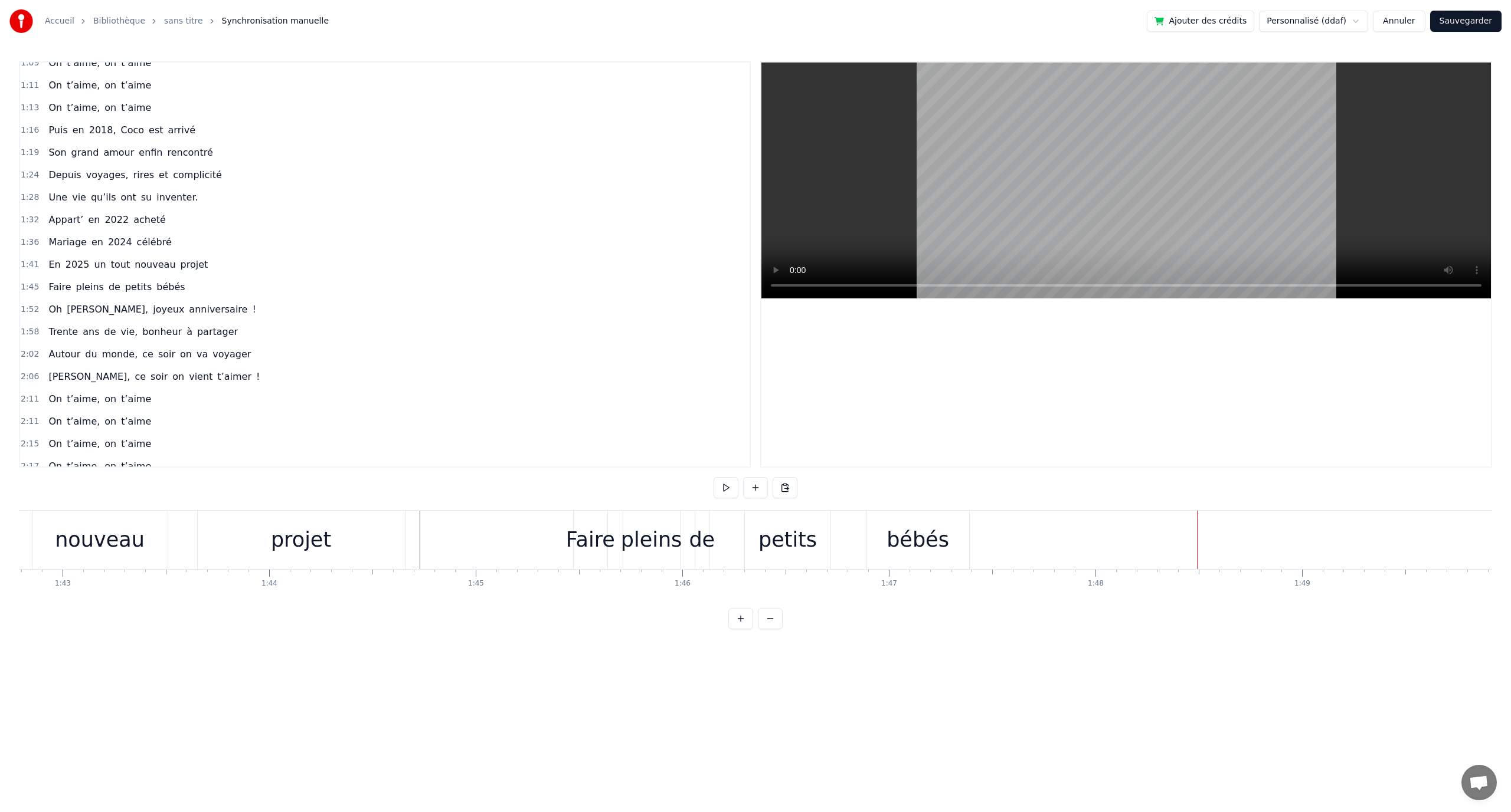
scroll to position [0, 21269]
drag, startPoint x: 846, startPoint y: 535, endPoint x: 853, endPoint y: 535, distance: 7.0
click at [846, 535] on div "bébés" at bounding box center [882, 540] width 102 height 58
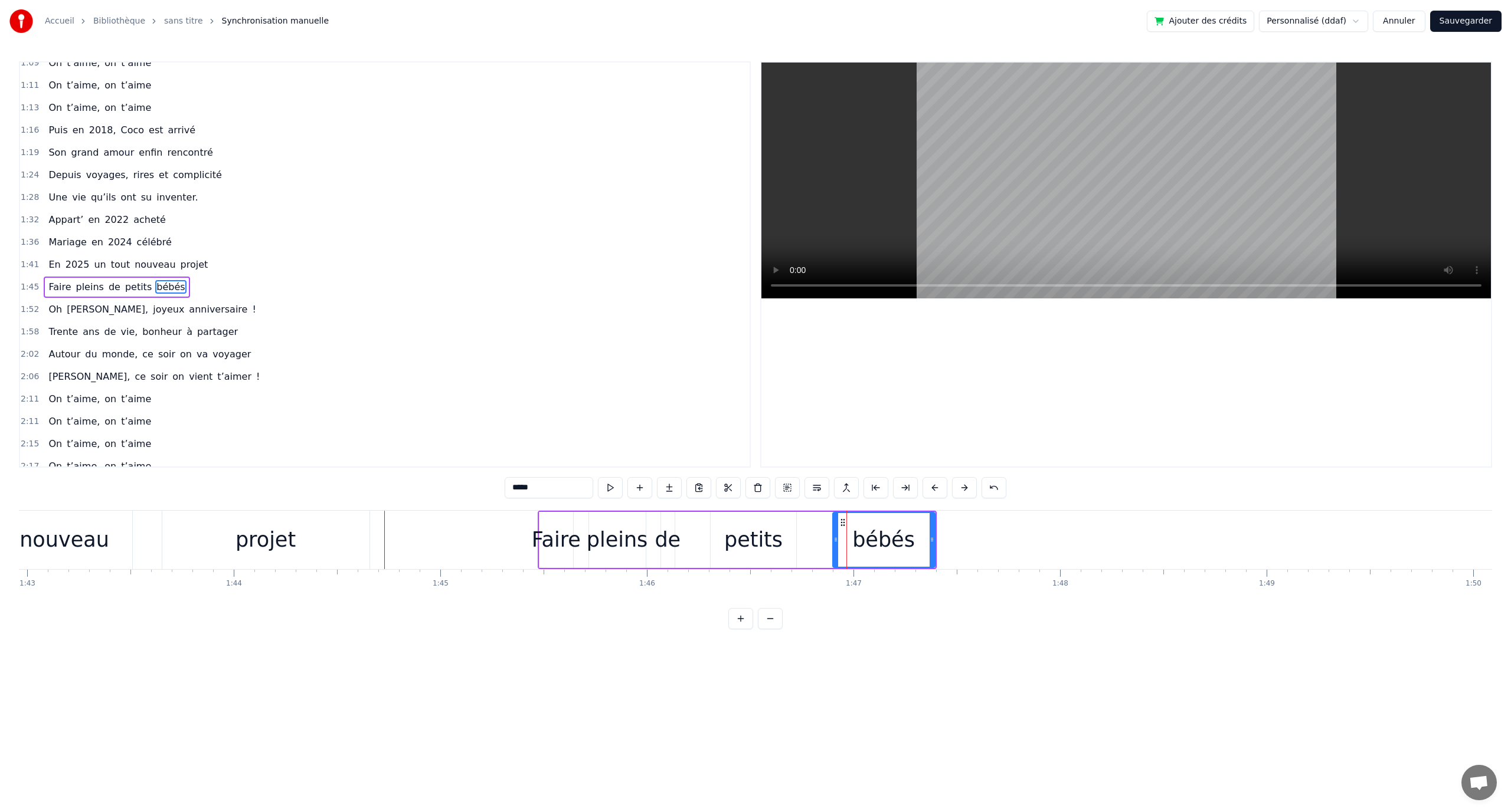
scroll to position [324, 0]
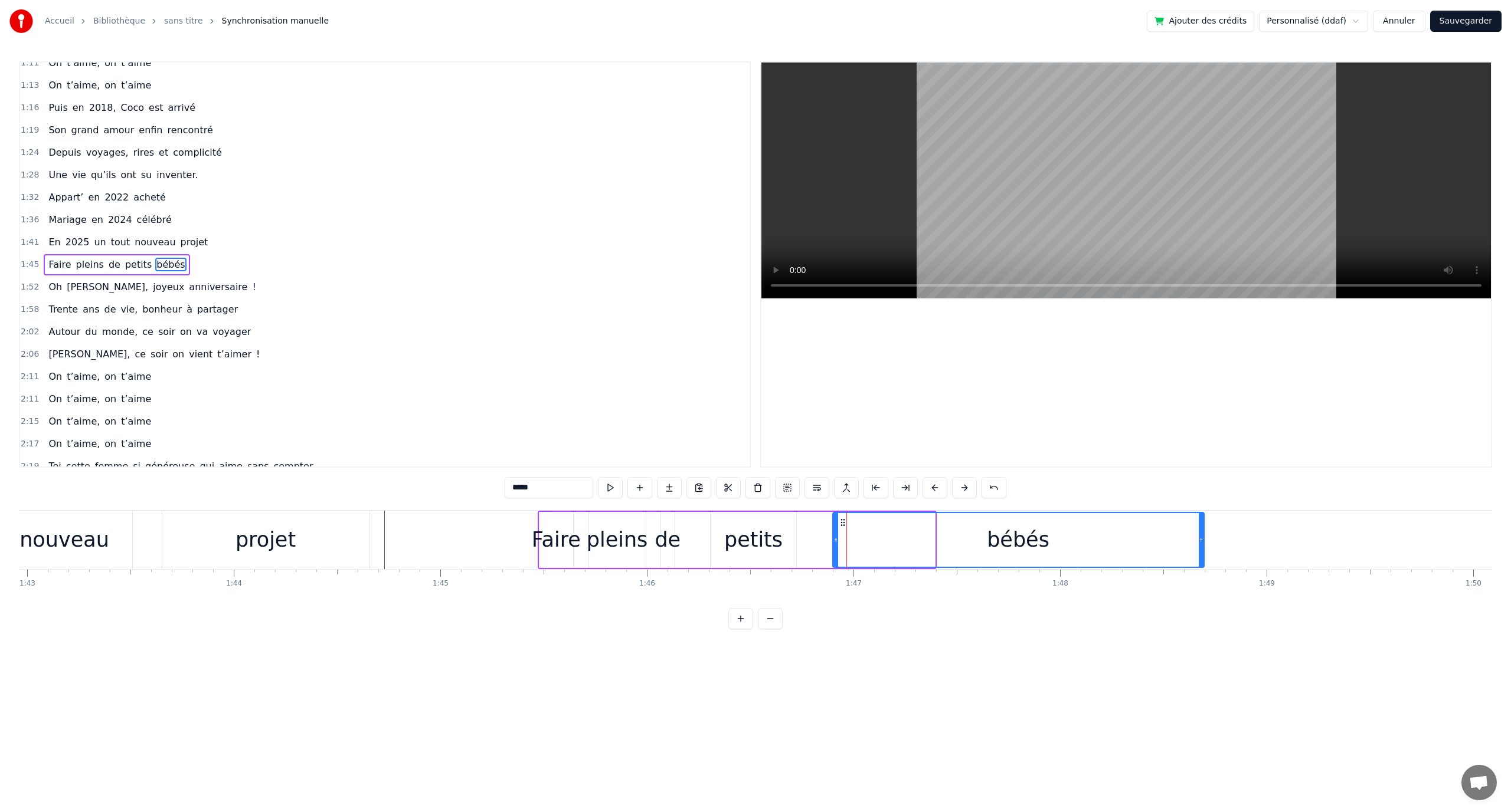
drag, startPoint x: 933, startPoint y: 537, endPoint x: 1077, endPoint y: 534, distance: 144.0
click at [1203, 541] on icon at bounding box center [1201, 539] width 5 height 9
click at [609, 491] on button at bounding box center [611, 488] width 25 height 22
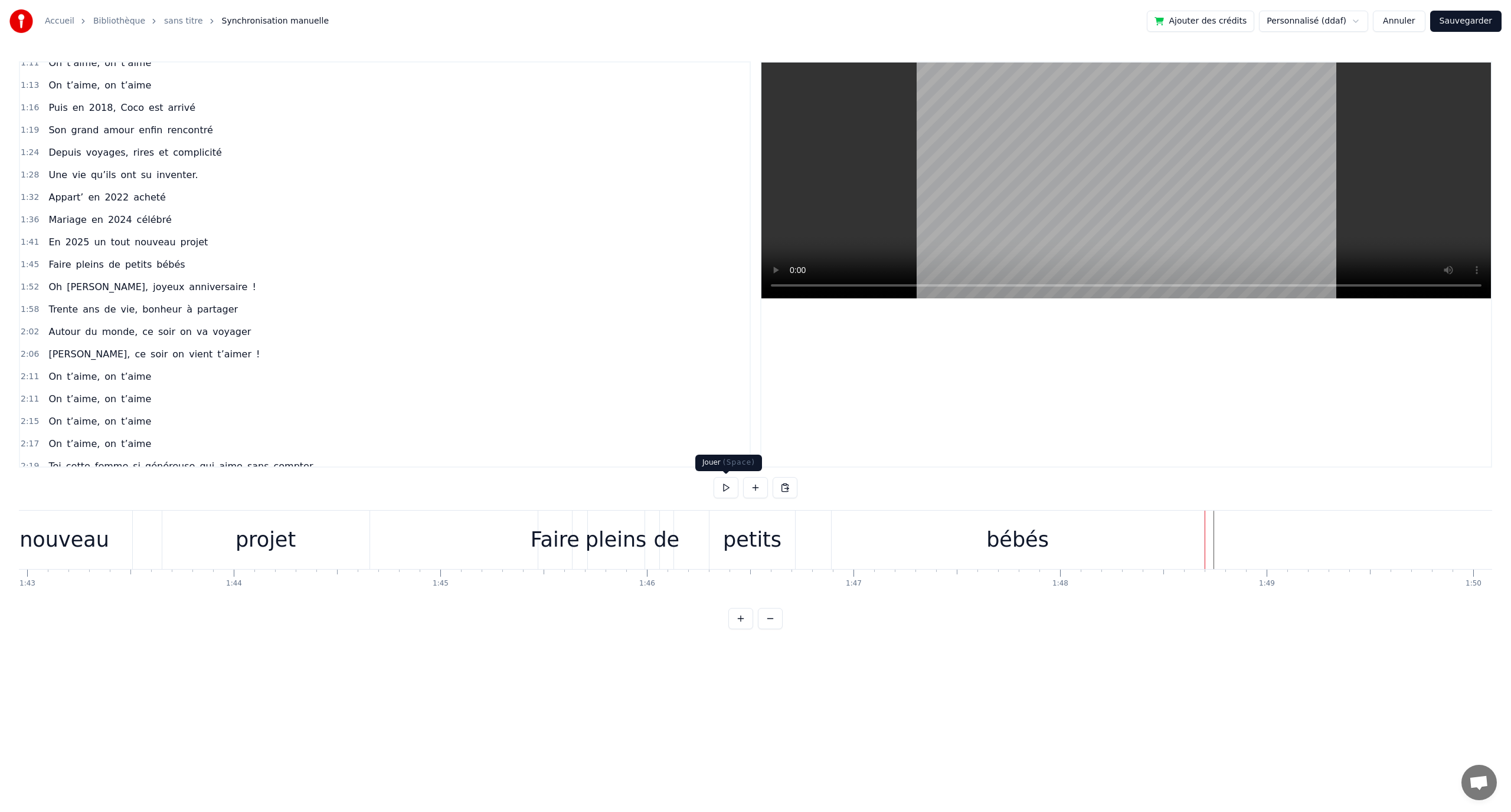
click at [726, 494] on button at bounding box center [726, 488] width 25 height 22
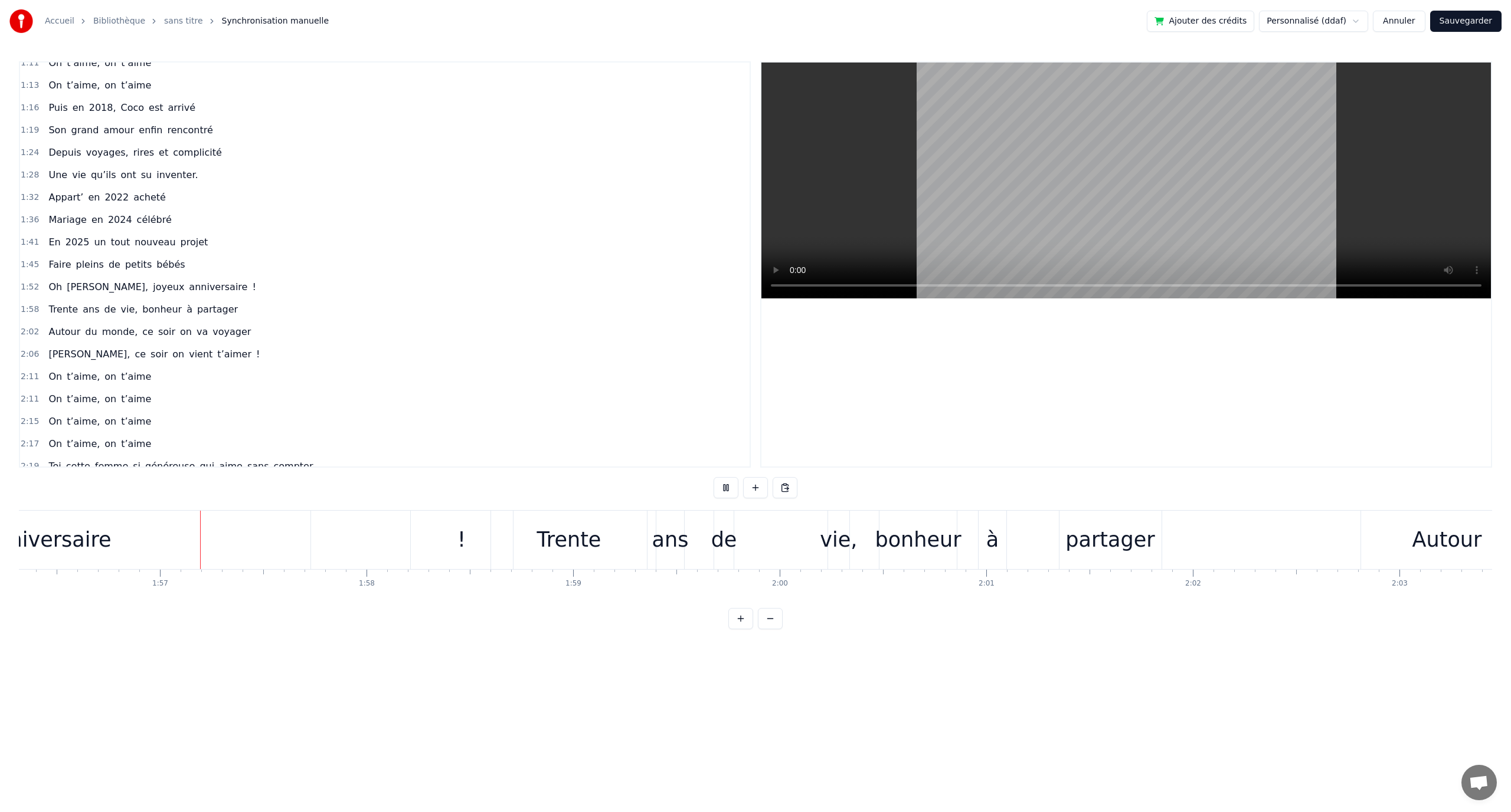
scroll to position [0, 24029]
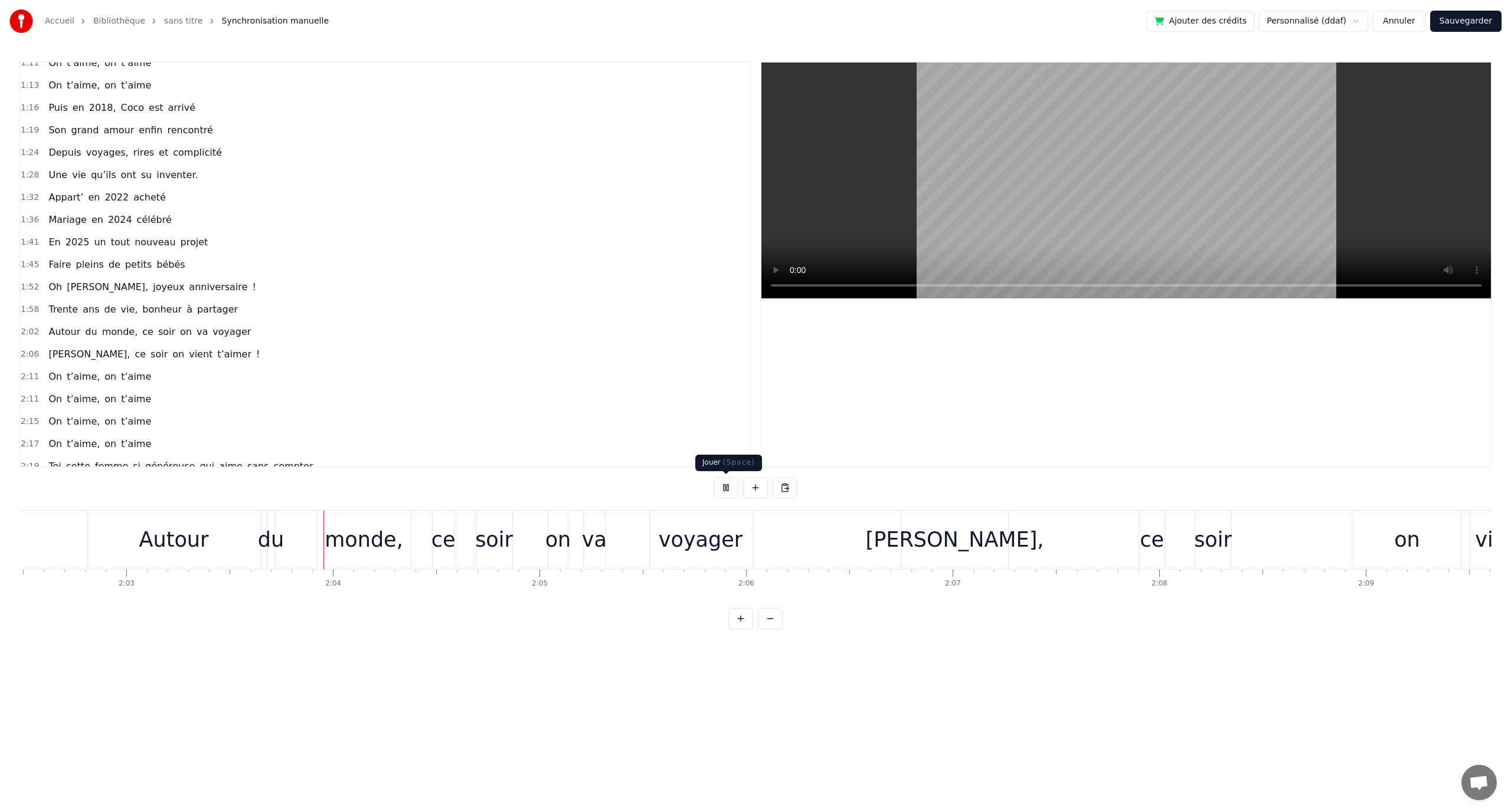
click at [733, 489] on button at bounding box center [726, 488] width 25 height 22
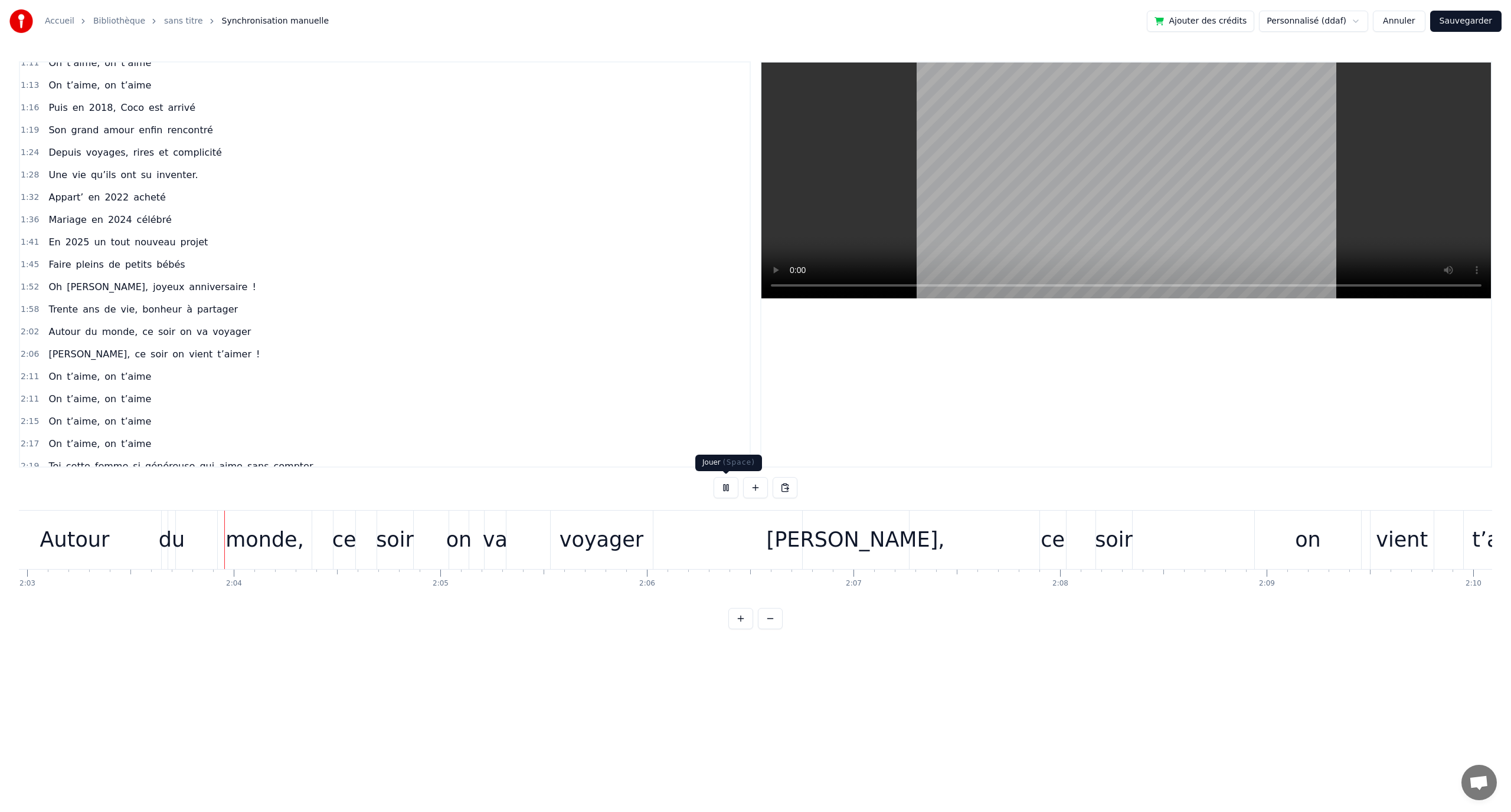
scroll to position [0, 25402]
drag, startPoint x: 887, startPoint y: 596, endPoint x: 880, endPoint y: 596, distance: 7.0
click at [880, 596] on div "En quatre- vingt- quinze à [GEOGRAPHIC_DATA] la ville Rose Un petit ange a poin…" at bounding box center [755, 554] width 1473 height 89
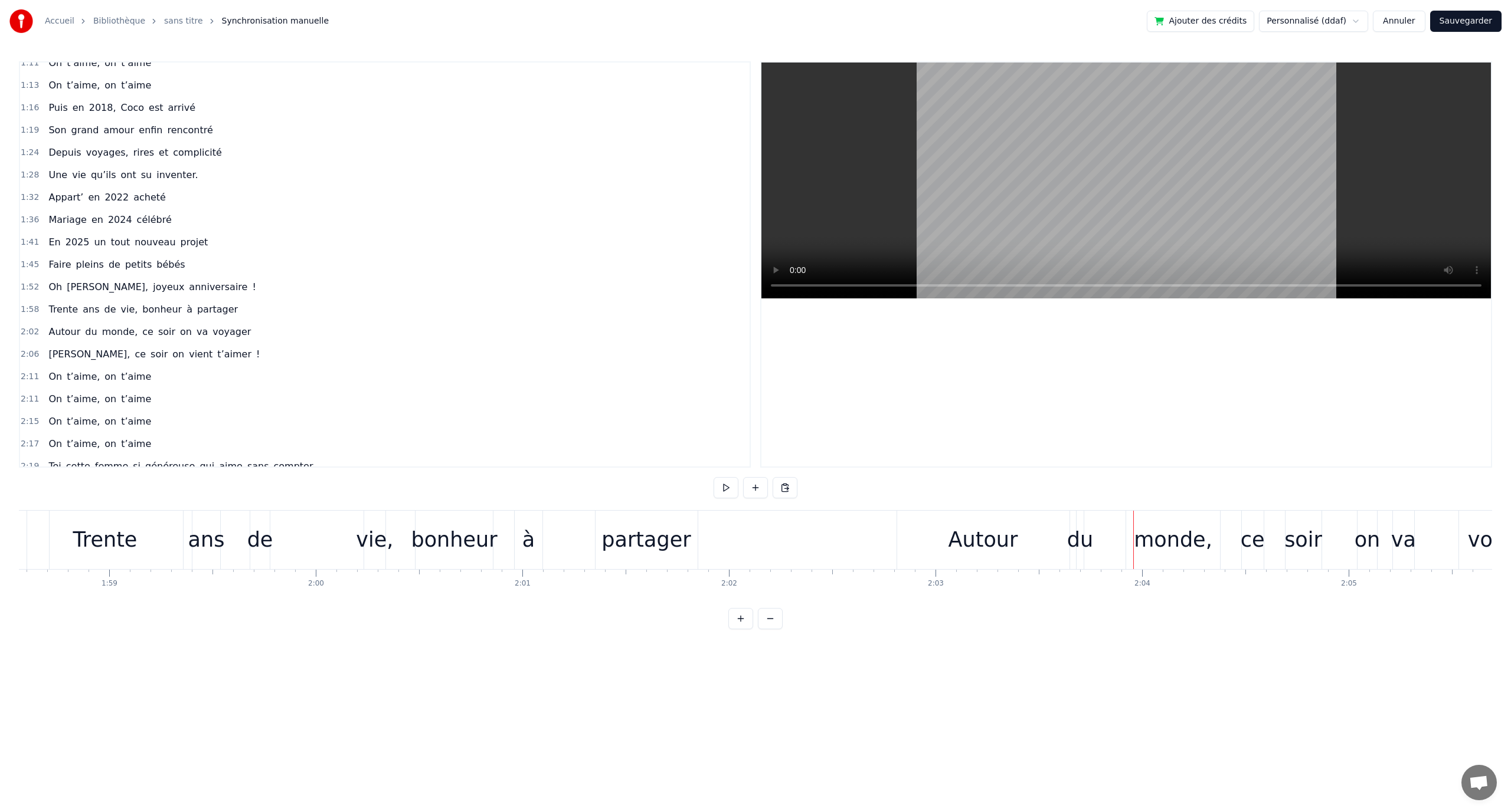
scroll to position [0, 24528]
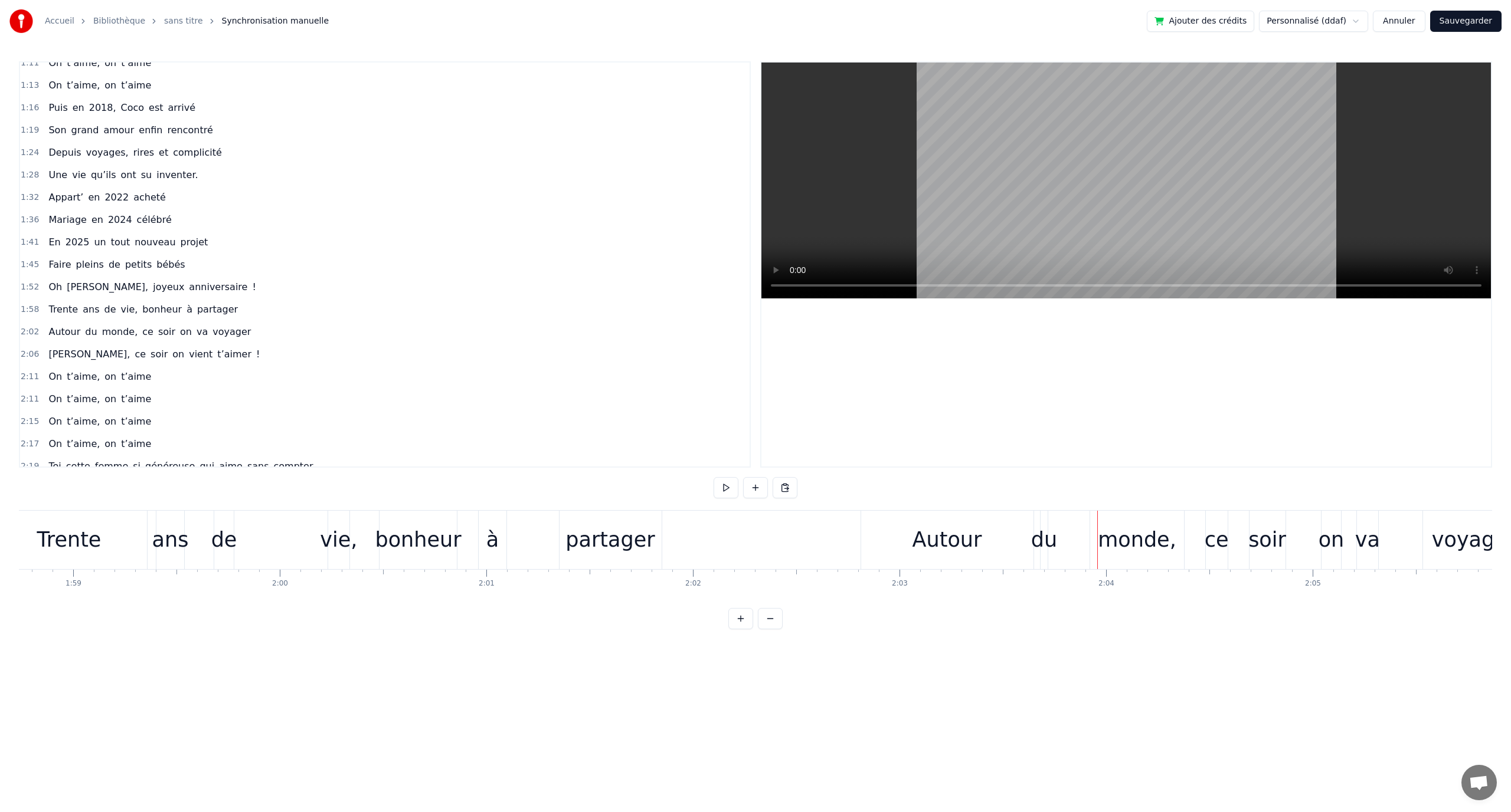
drag, startPoint x: 896, startPoint y: 552, endPoint x: 894, endPoint y: 547, distance: 5.4
click at [896, 552] on div "Autour" at bounding box center [948, 540] width 173 height 58
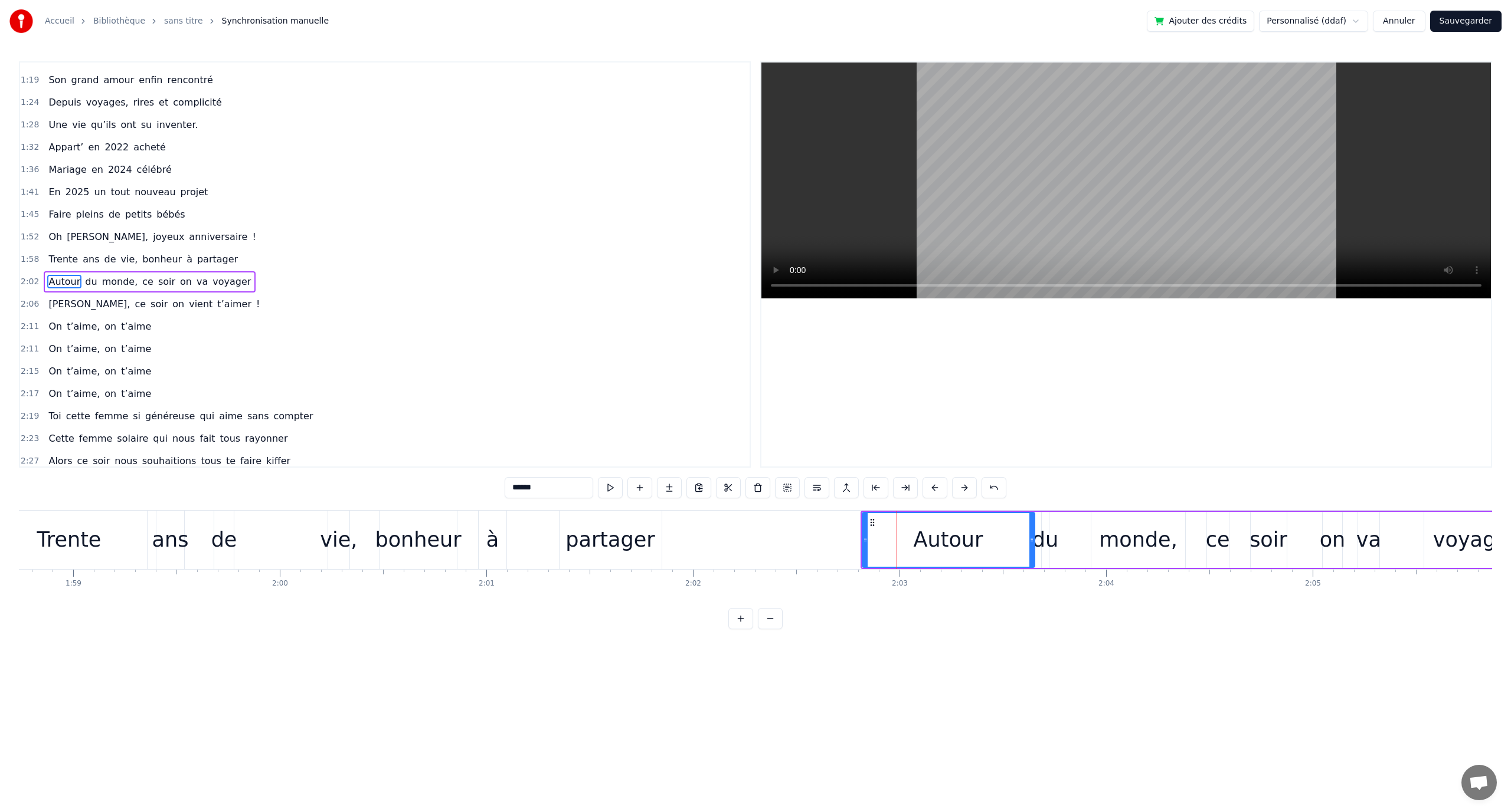
scroll to position [391, 0]
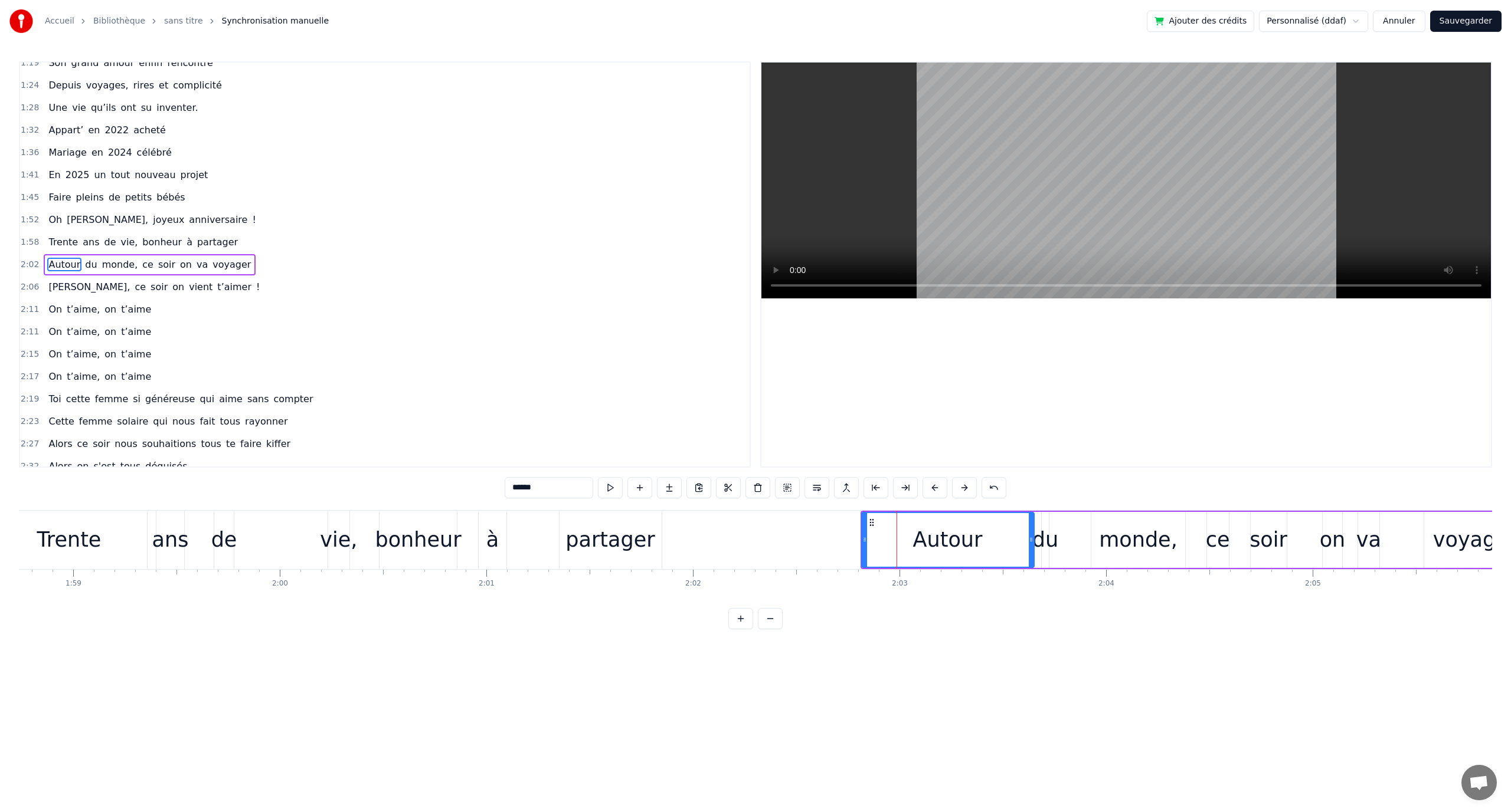
click at [872, 520] on circle at bounding box center [872, 519] width 1 height 1
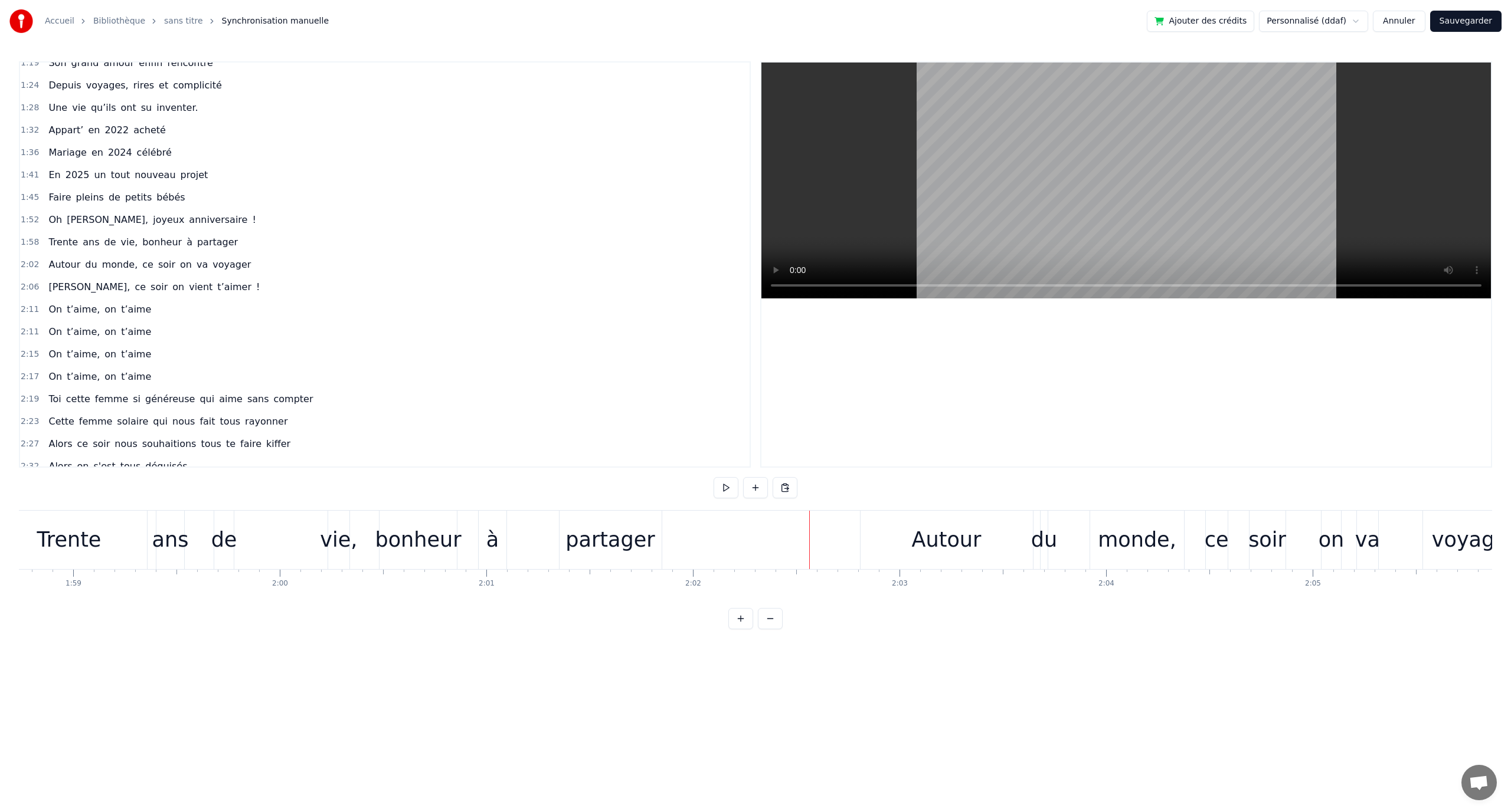
click at [1050, 513] on div "Autour du monde, ce soir on va voyager" at bounding box center [1193, 540] width 668 height 58
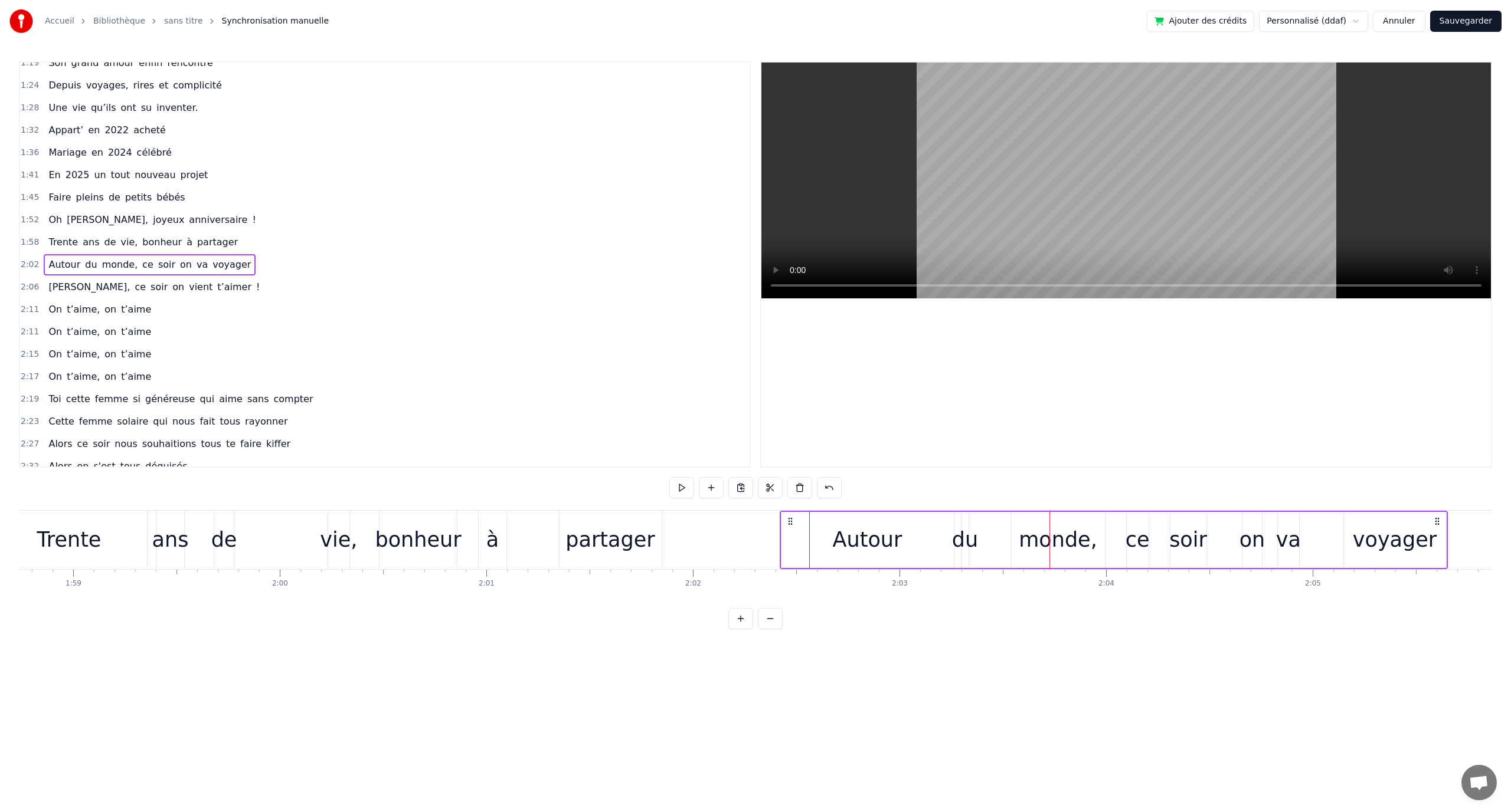
drag, startPoint x: 875, startPoint y: 522, endPoint x: 787, endPoint y: 528, distance: 88.2
click at [793, 528] on div "Autour du monde, ce soir on va voyager" at bounding box center [1114, 540] width 668 height 58
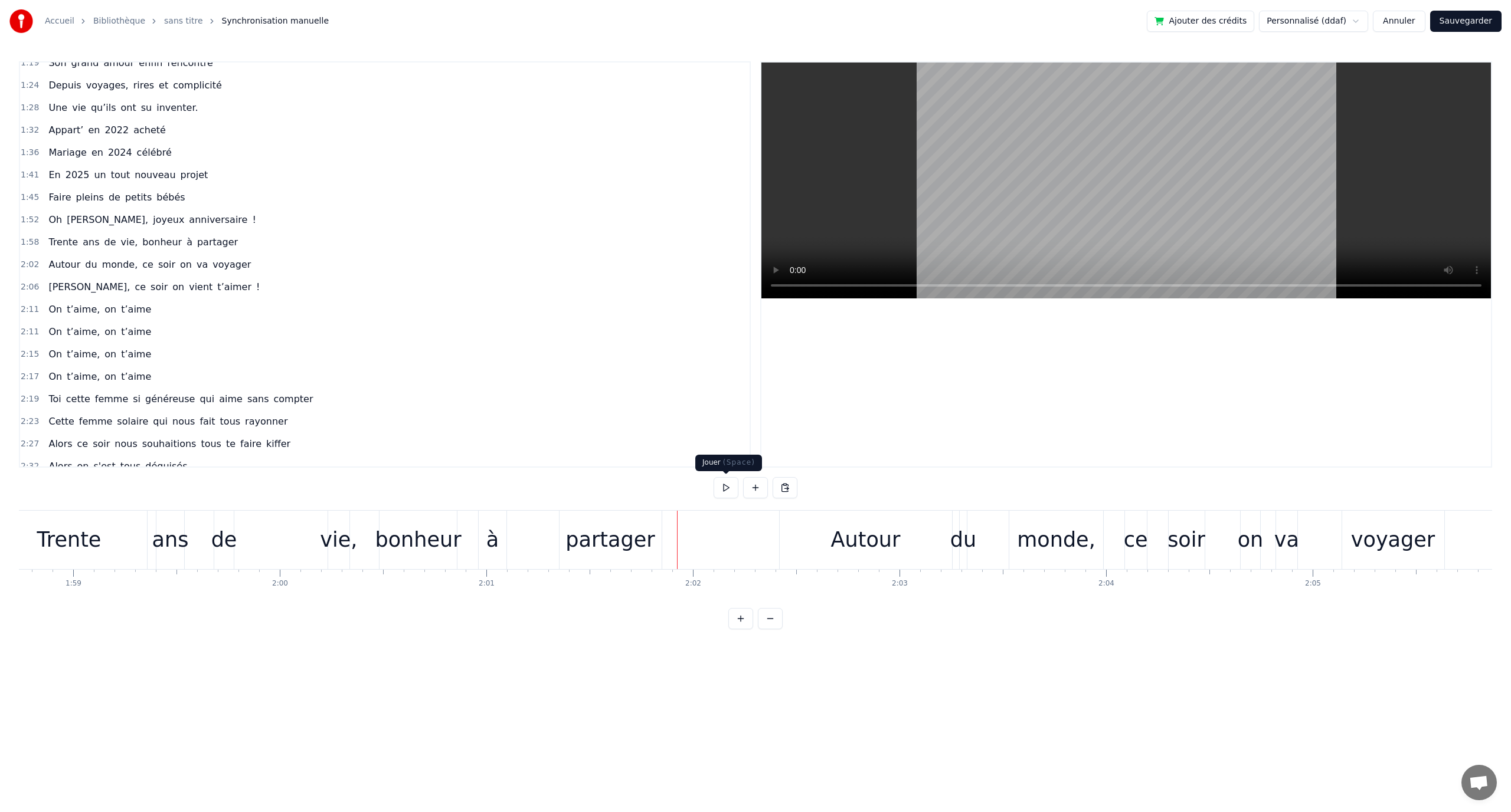
click at [724, 489] on button at bounding box center [726, 488] width 25 height 22
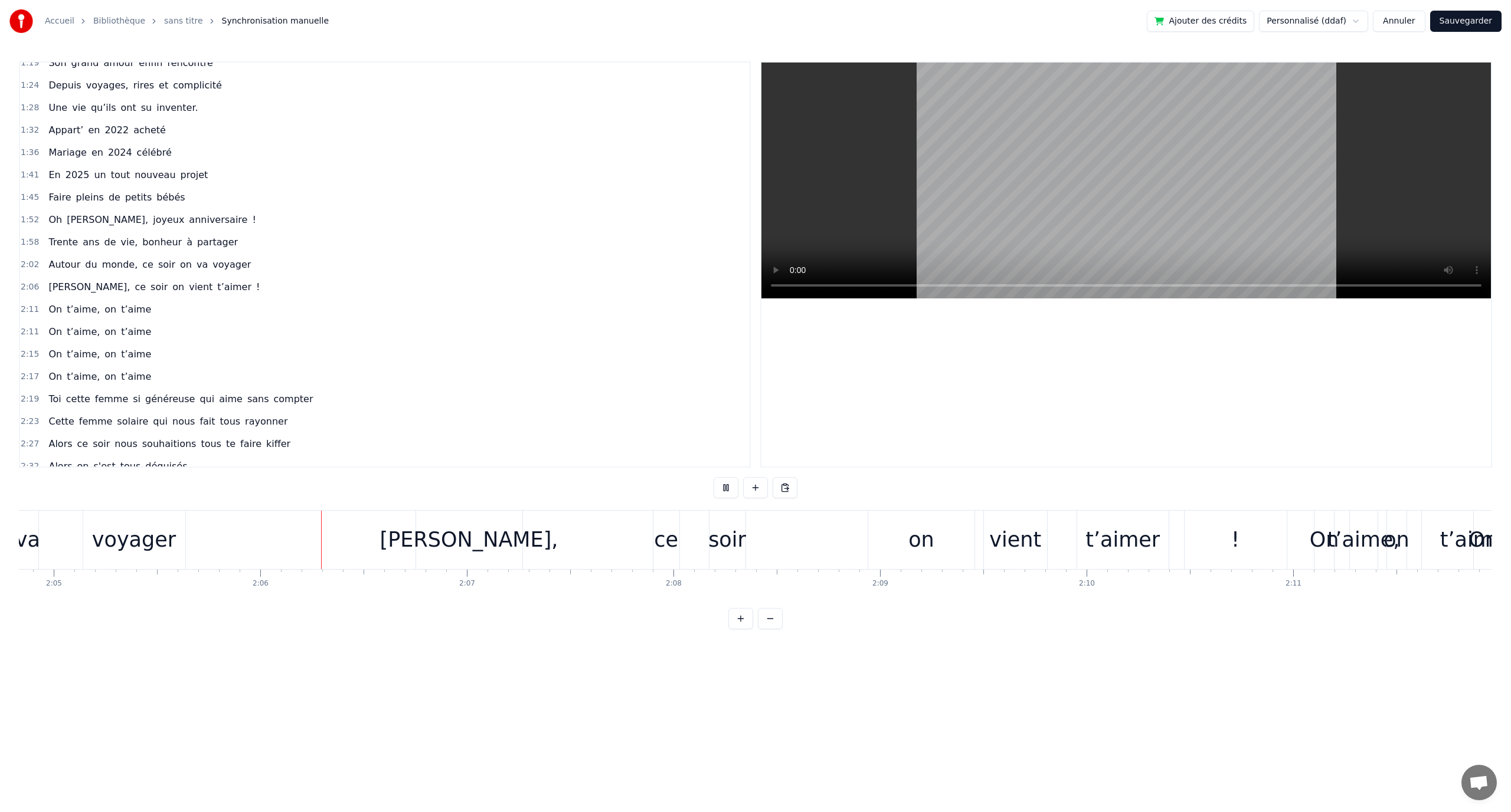
scroll to position [0, 25885]
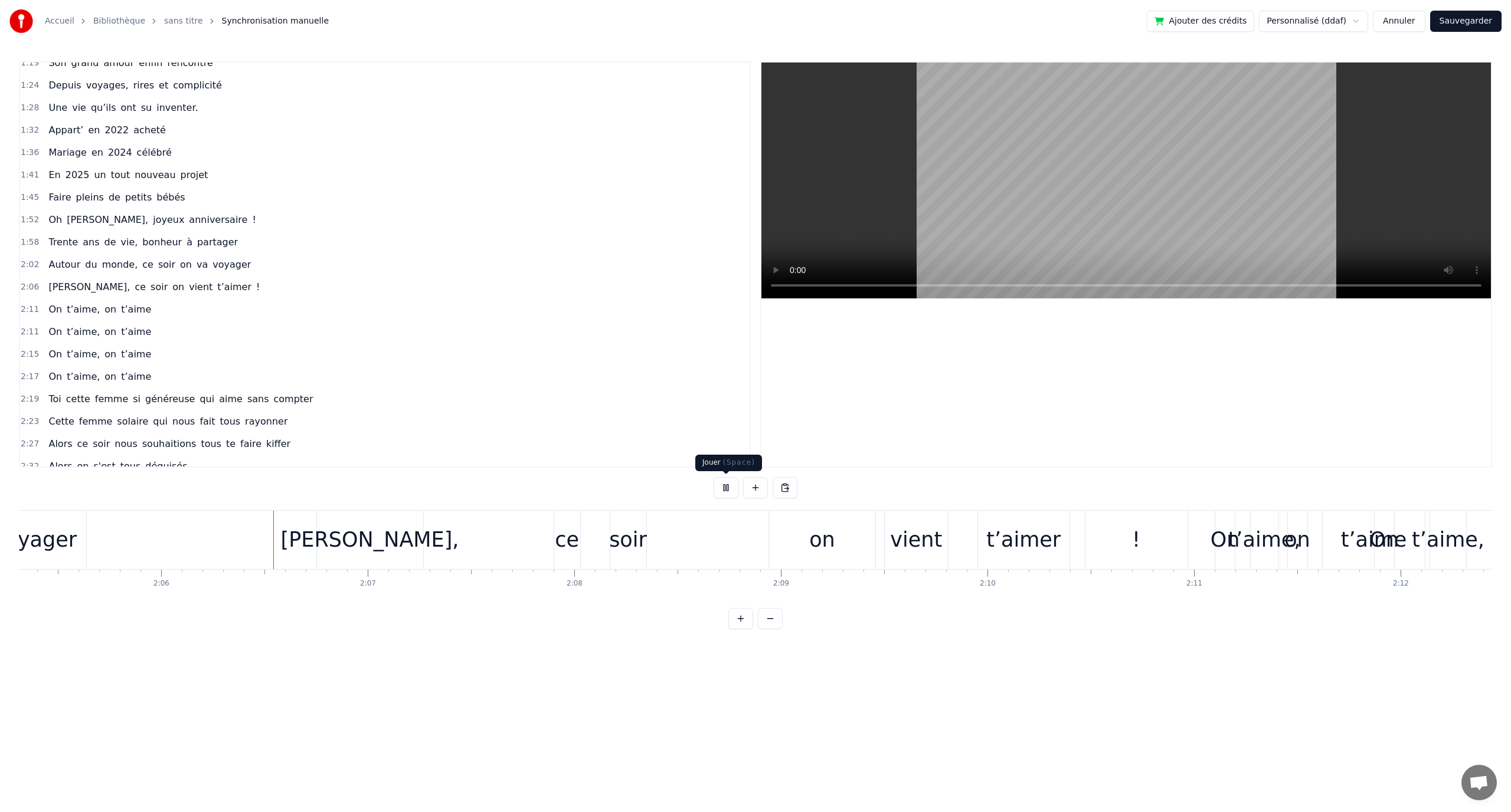
click at [735, 488] on button at bounding box center [726, 488] width 25 height 22
click at [56, 536] on div "voyager" at bounding box center [34, 540] width 84 height 32
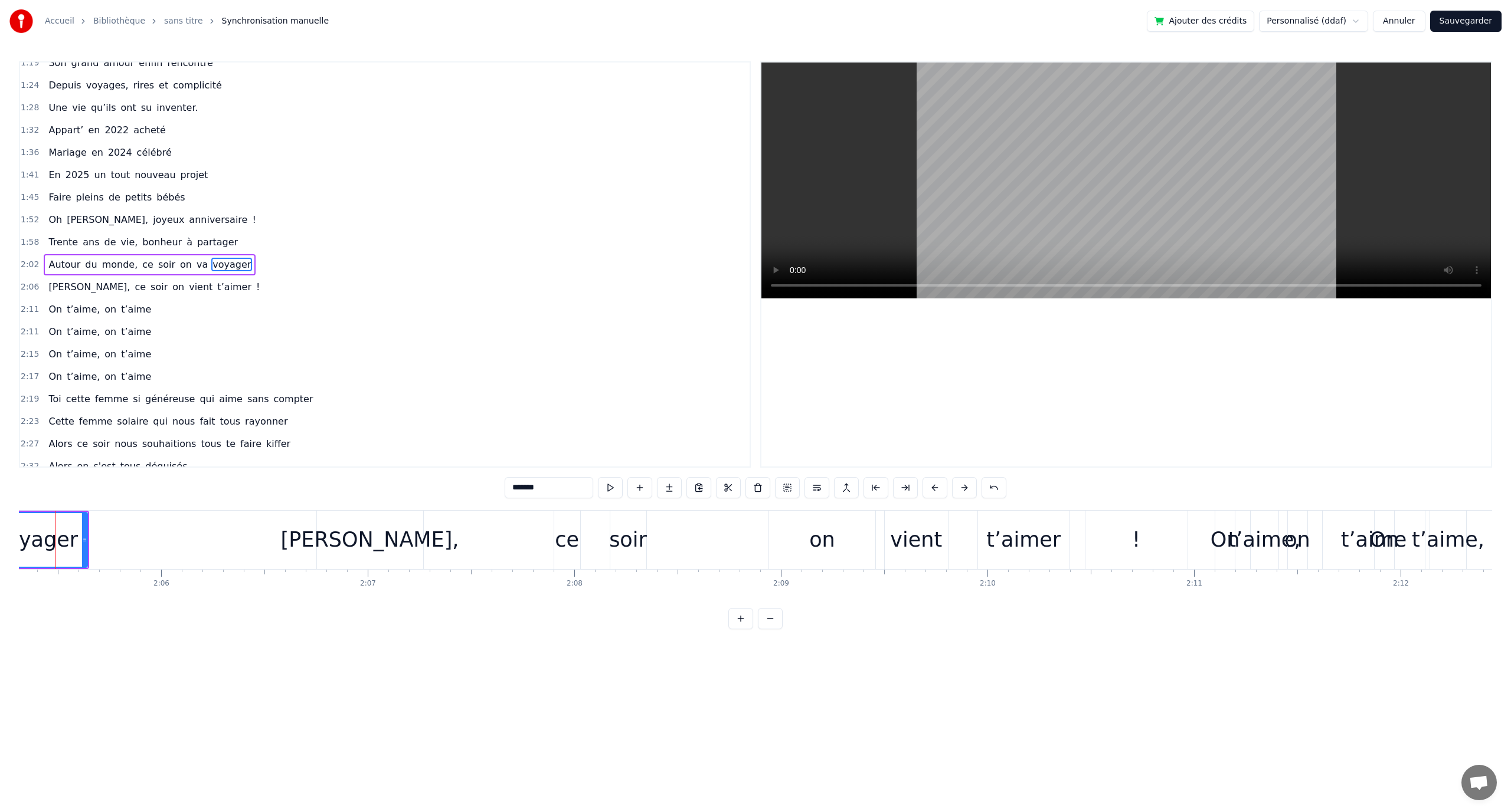
scroll to position [0, 25863]
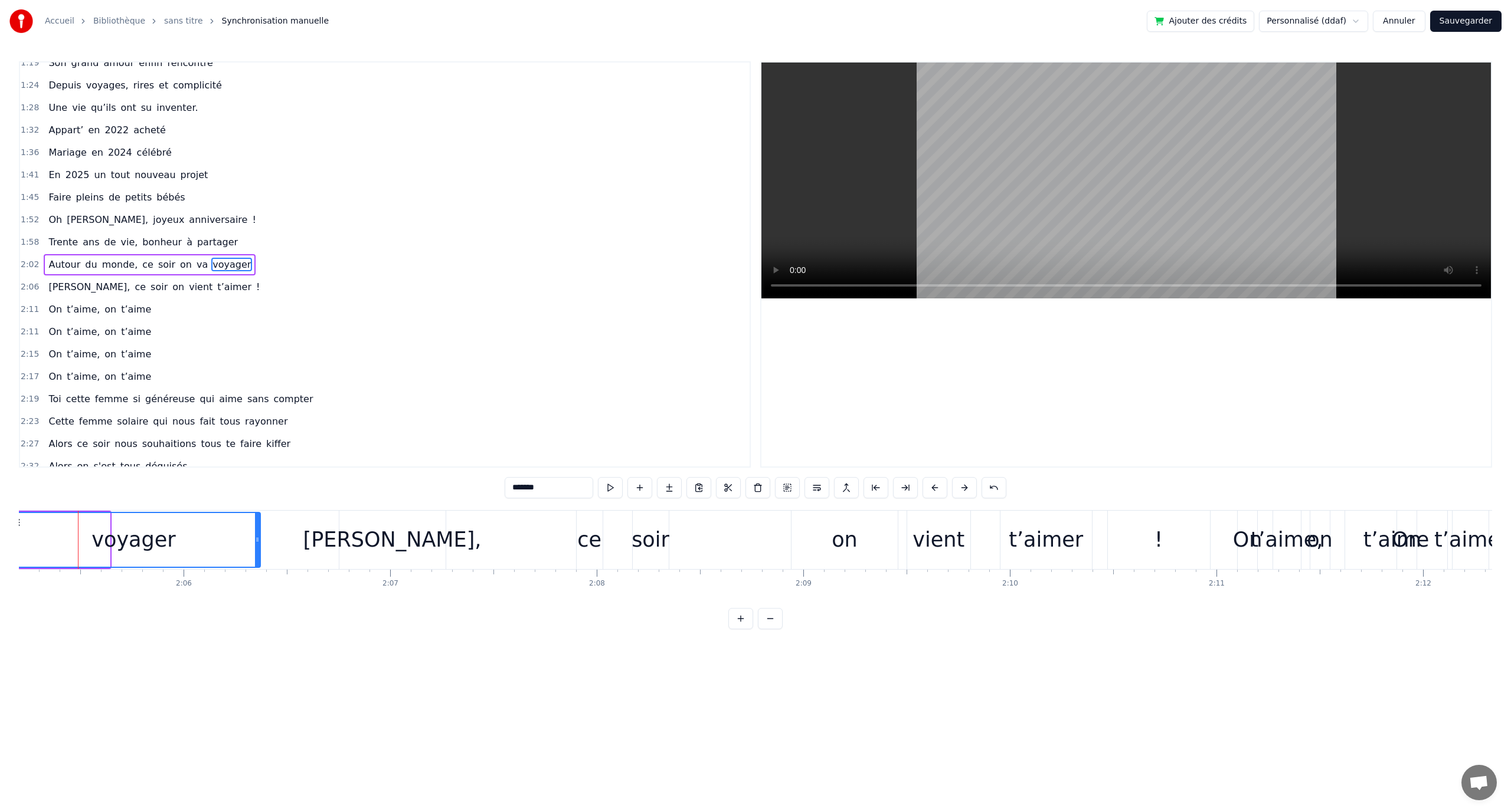
drag, startPoint x: 106, startPoint y: 537, endPoint x: 262, endPoint y: 532, distance: 156.1
click at [261, 532] on div "voyager" at bounding box center [134, 540] width 254 height 56
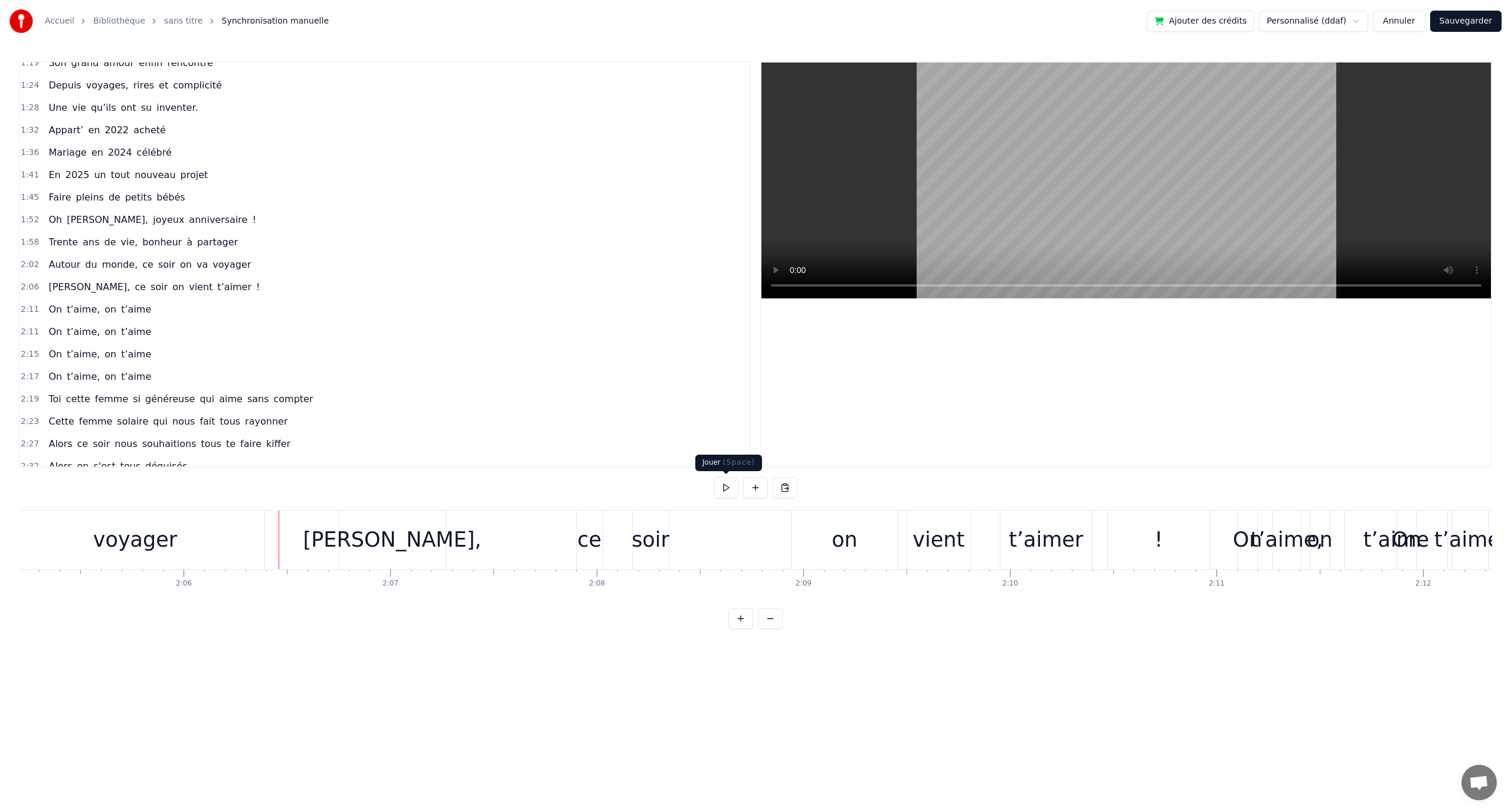
click at [730, 484] on button at bounding box center [726, 488] width 25 height 22
click at [720, 489] on button at bounding box center [726, 488] width 25 height 22
drag, startPoint x: 212, startPoint y: 553, endPoint x: 217, endPoint y: 552, distance: 5.1
click at [212, 553] on div "voyager" at bounding box center [135, 540] width 258 height 58
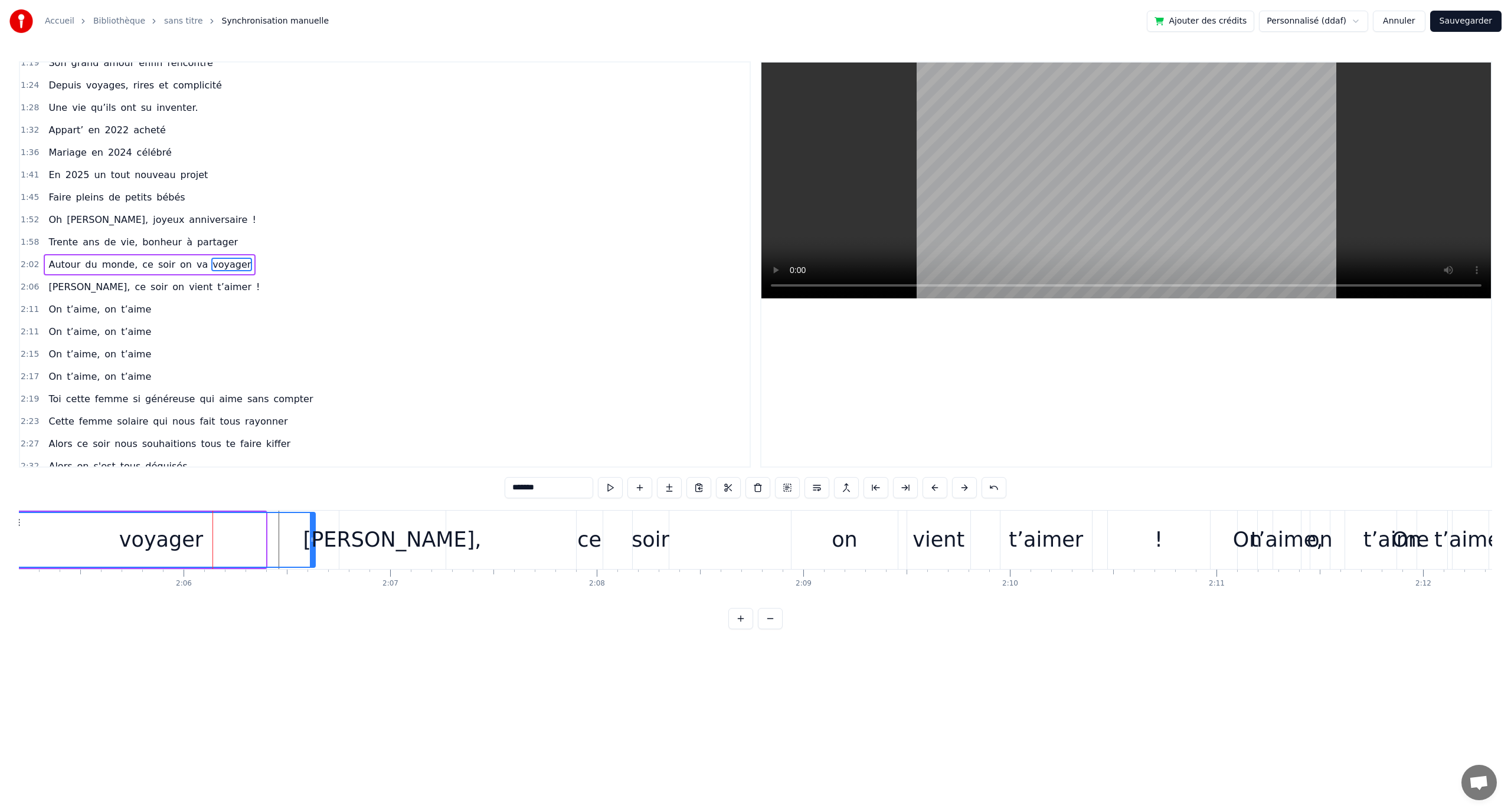
drag, startPoint x: 265, startPoint y: 538, endPoint x: 314, endPoint y: 537, distance: 49.0
click at [314, 537] on icon at bounding box center [312, 539] width 5 height 9
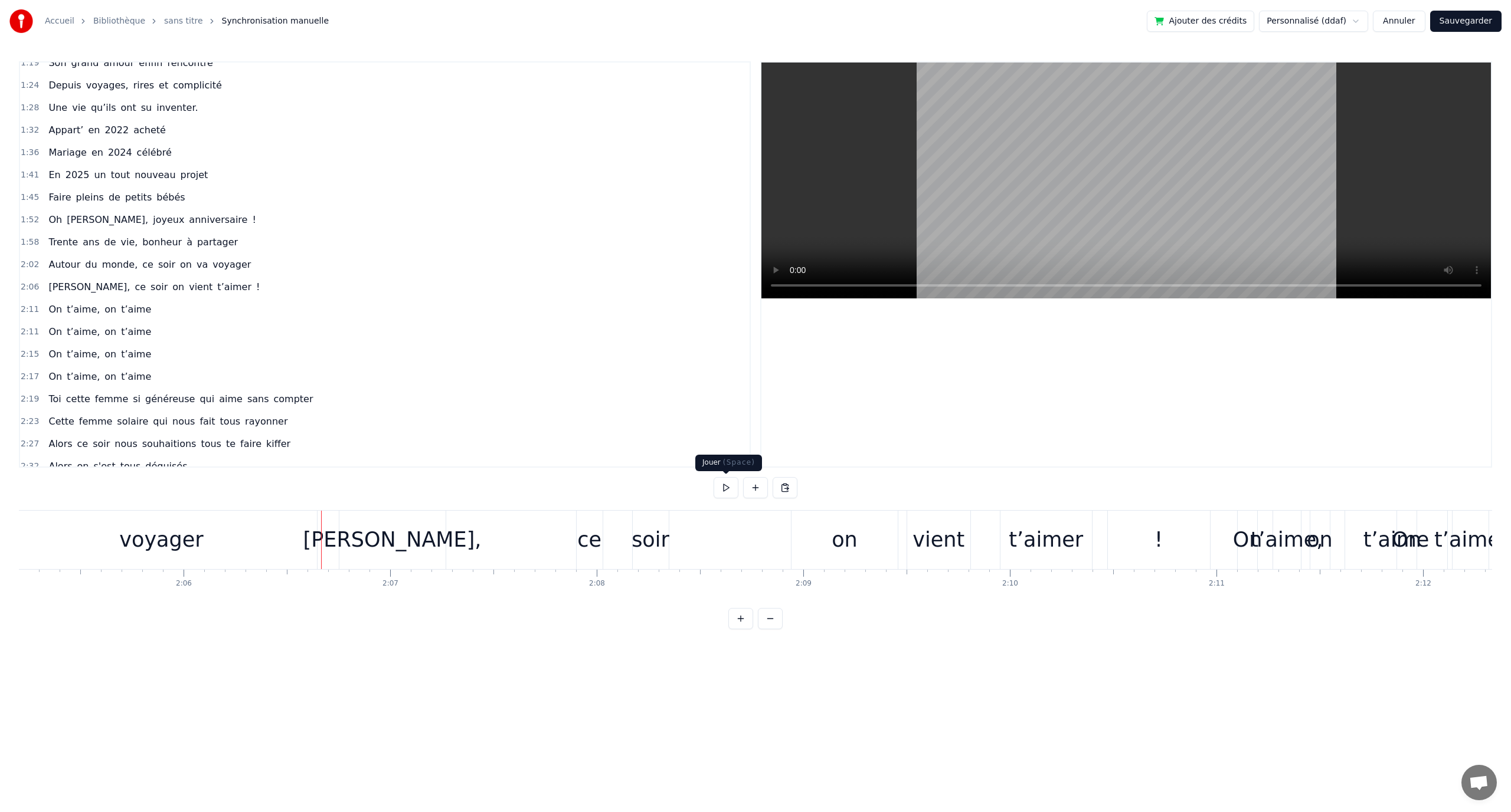
click at [718, 485] on button at bounding box center [726, 488] width 25 height 22
click at [738, 490] on div at bounding box center [755, 488] width 84 height 22
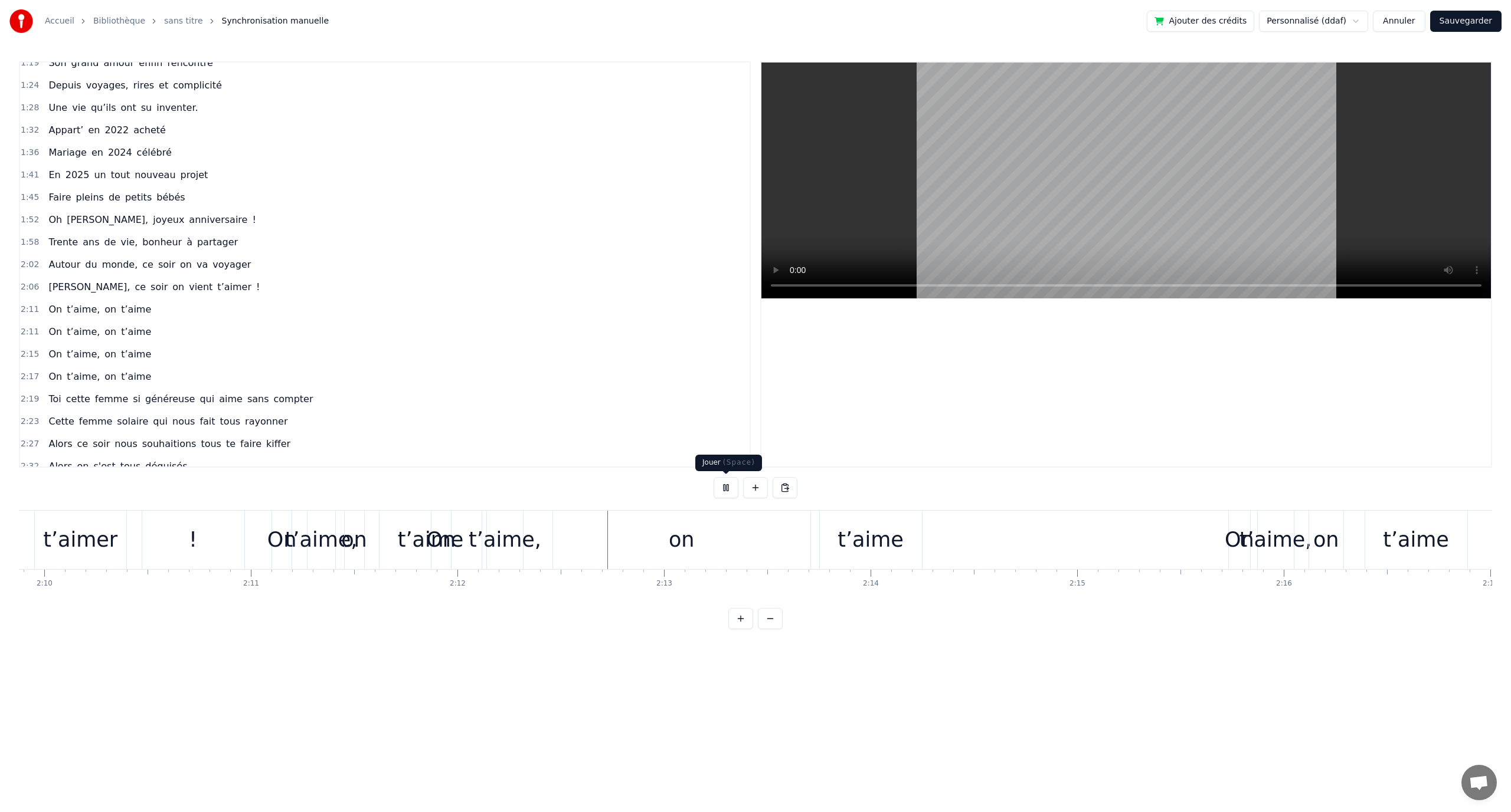
drag, startPoint x: 724, startPoint y: 489, endPoint x: 739, endPoint y: 492, distance: 15.3
click at [726, 489] on button at bounding box center [726, 488] width 25 height 22
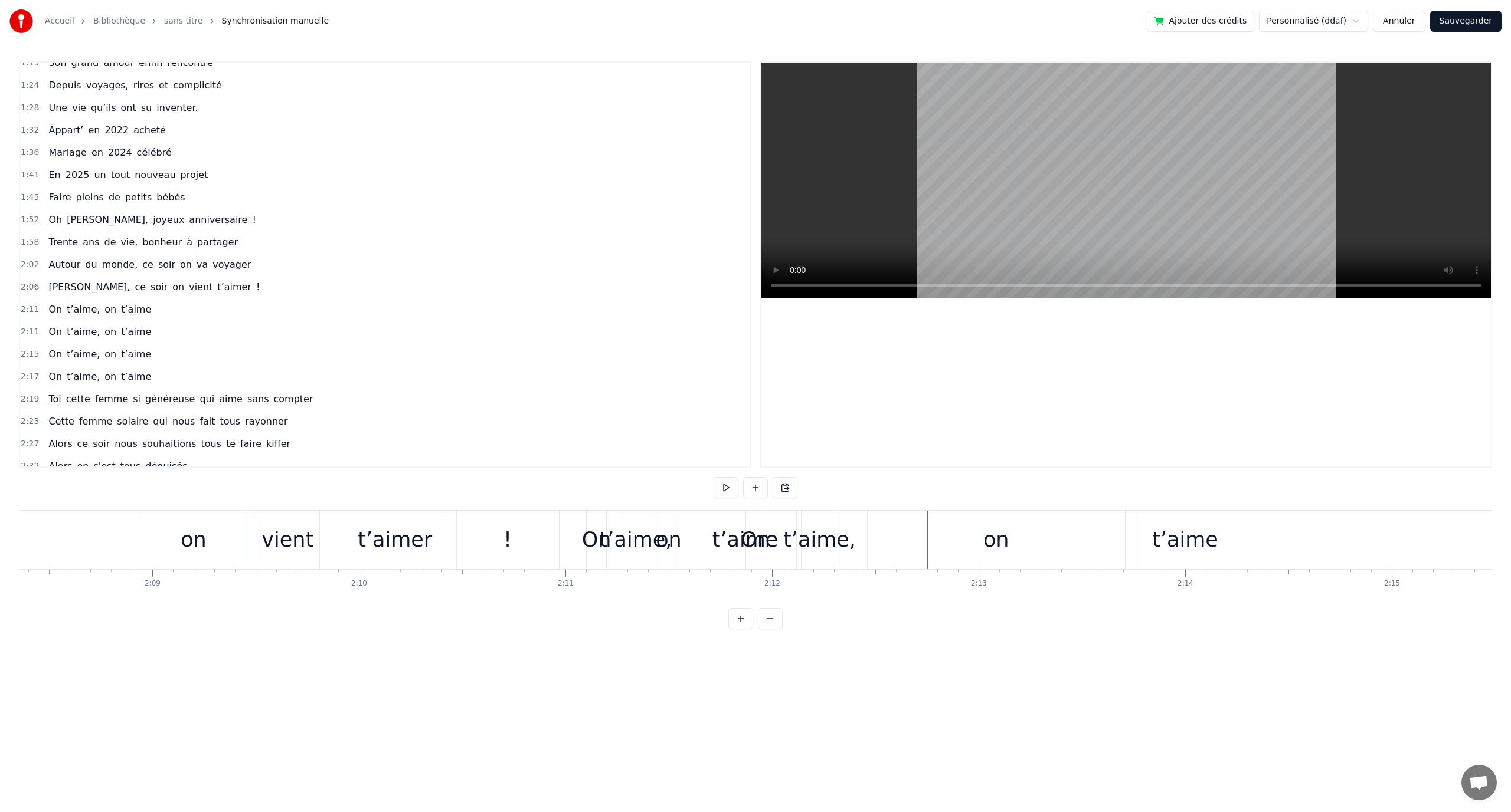
scroll to position [0, 26443]
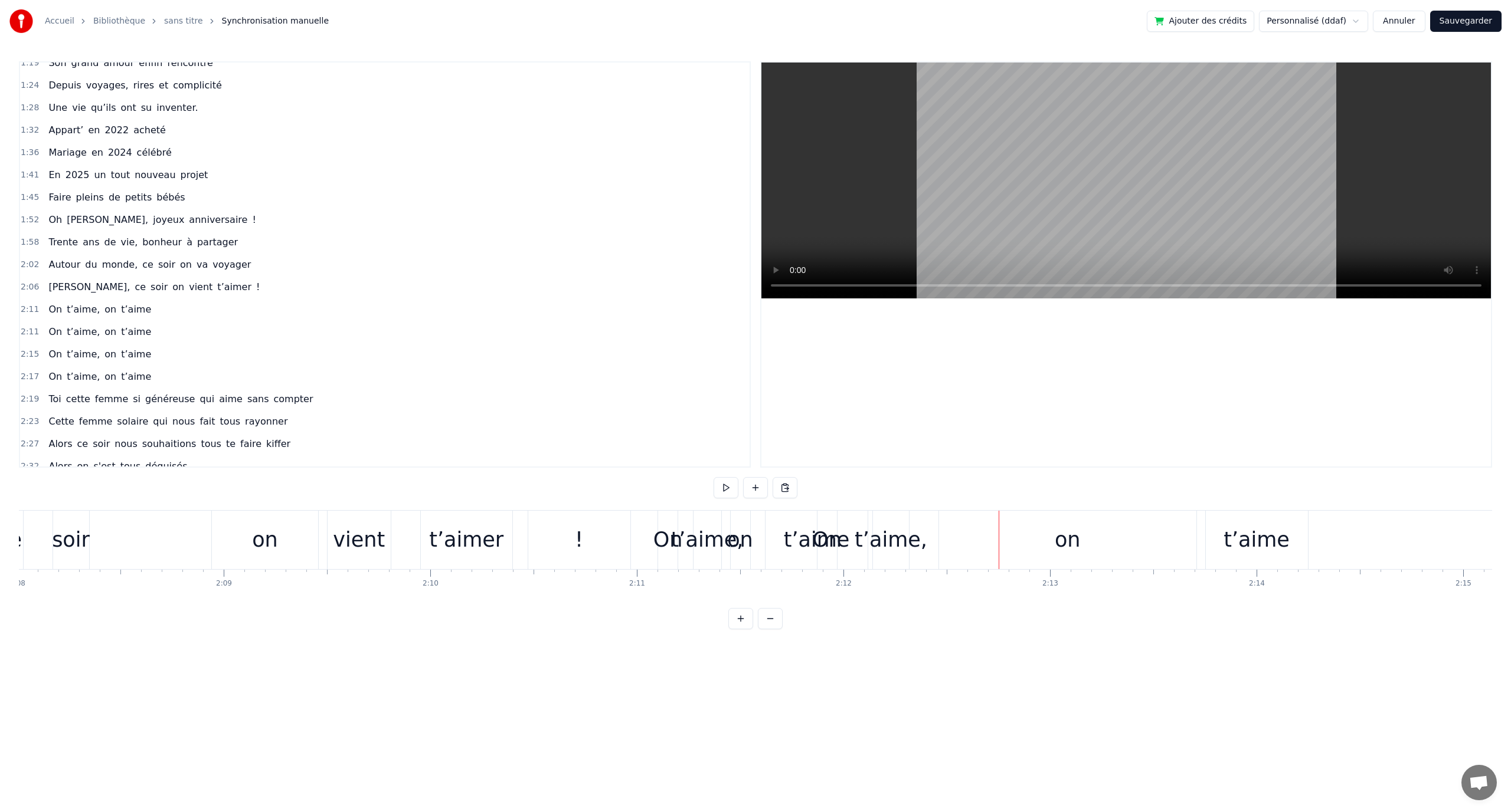
click at [743, 538] on div "on" at bounding box center [739, 540] width 26 height 32
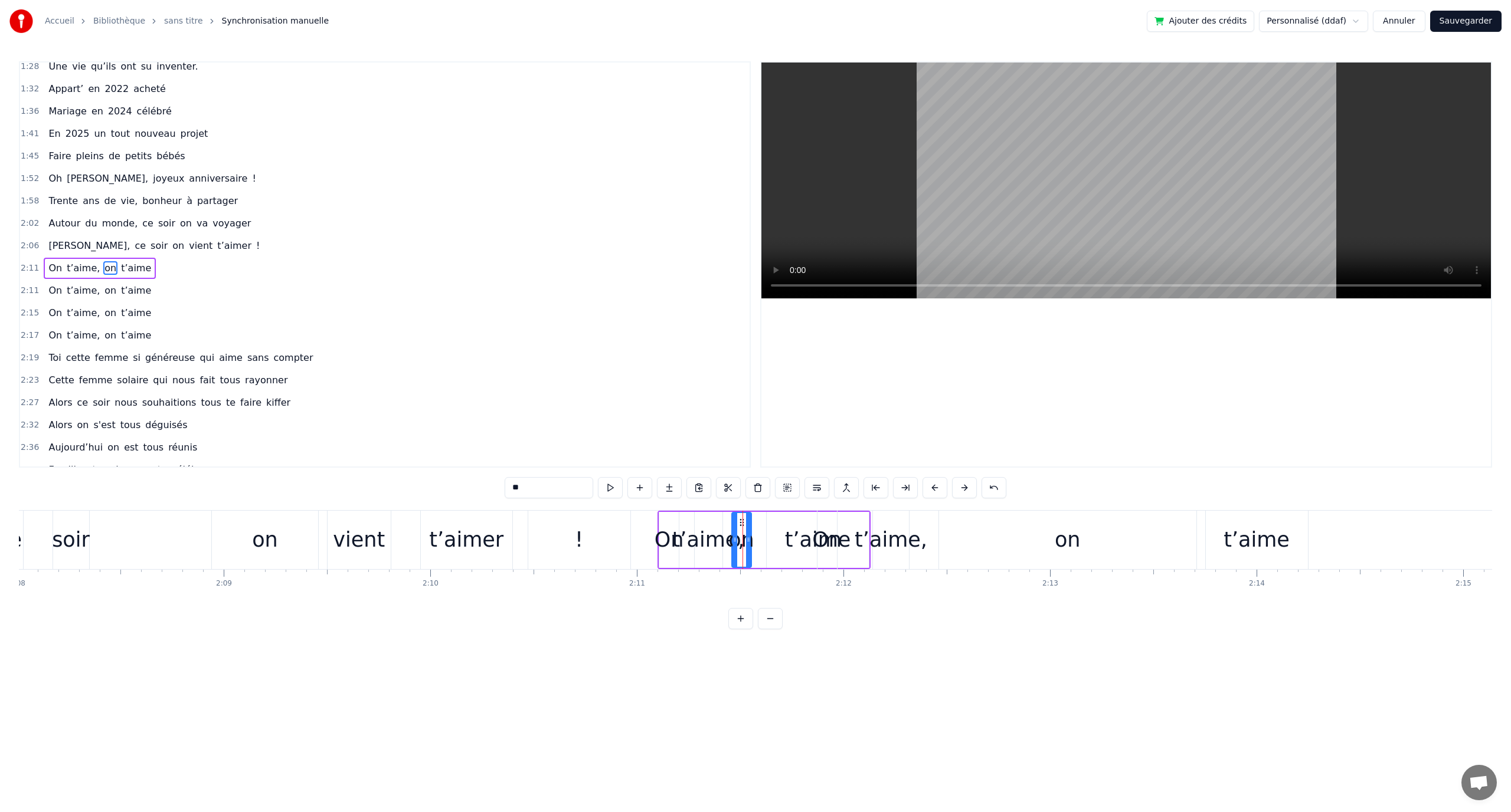
scroll to position [436, 0]
click at [727, 512] on div "On t’aime, on t’aime" at bounding box center [763, 540] width 213 height 58
drag, startPoint x: 670, startPoint y: 519, endPoint x: 710, endPoint y: 540, distance: 45.2
click at [664, 524] on icon at bounding box center [661, 521] width 9 height 9
click at [733, 545] on div "on" at bounding box center [734, 540] width 26 height 32
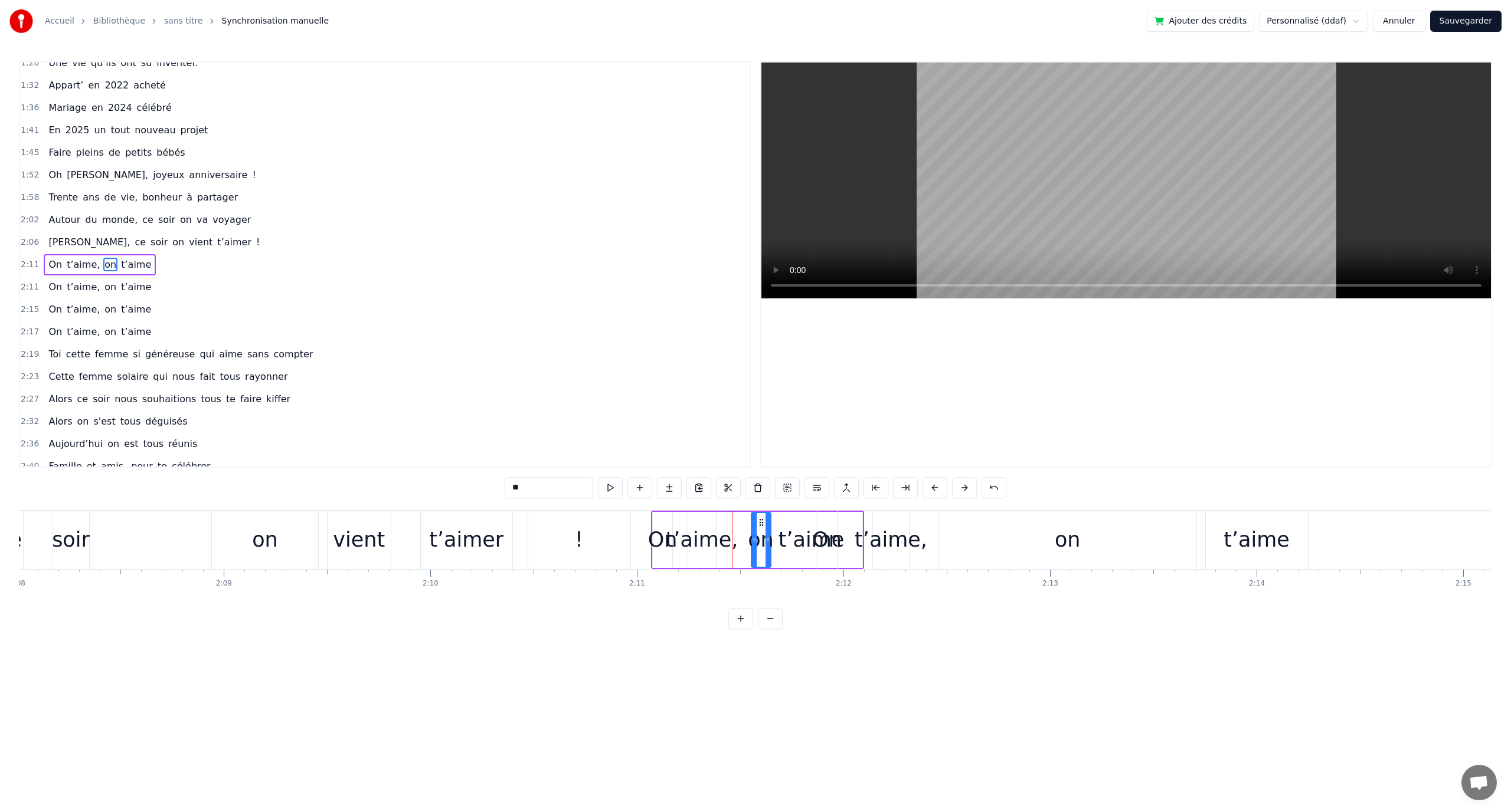
drag, startPoint x: 734, startPoint y: 520, endPoint x: 760, endPoint y: 523, distance: 26.2
click at [760, 523] on icon at bounding box center [761, 523] width 9 height 9
click at [714, 534] on div "t’aime," at bounding box center [701, 540] width 72 height 32
type input "*******"
drag, startPoint x: 700, startPoint y: 522, endPoint x: 719, endPoint y: 522, distance: 19.0
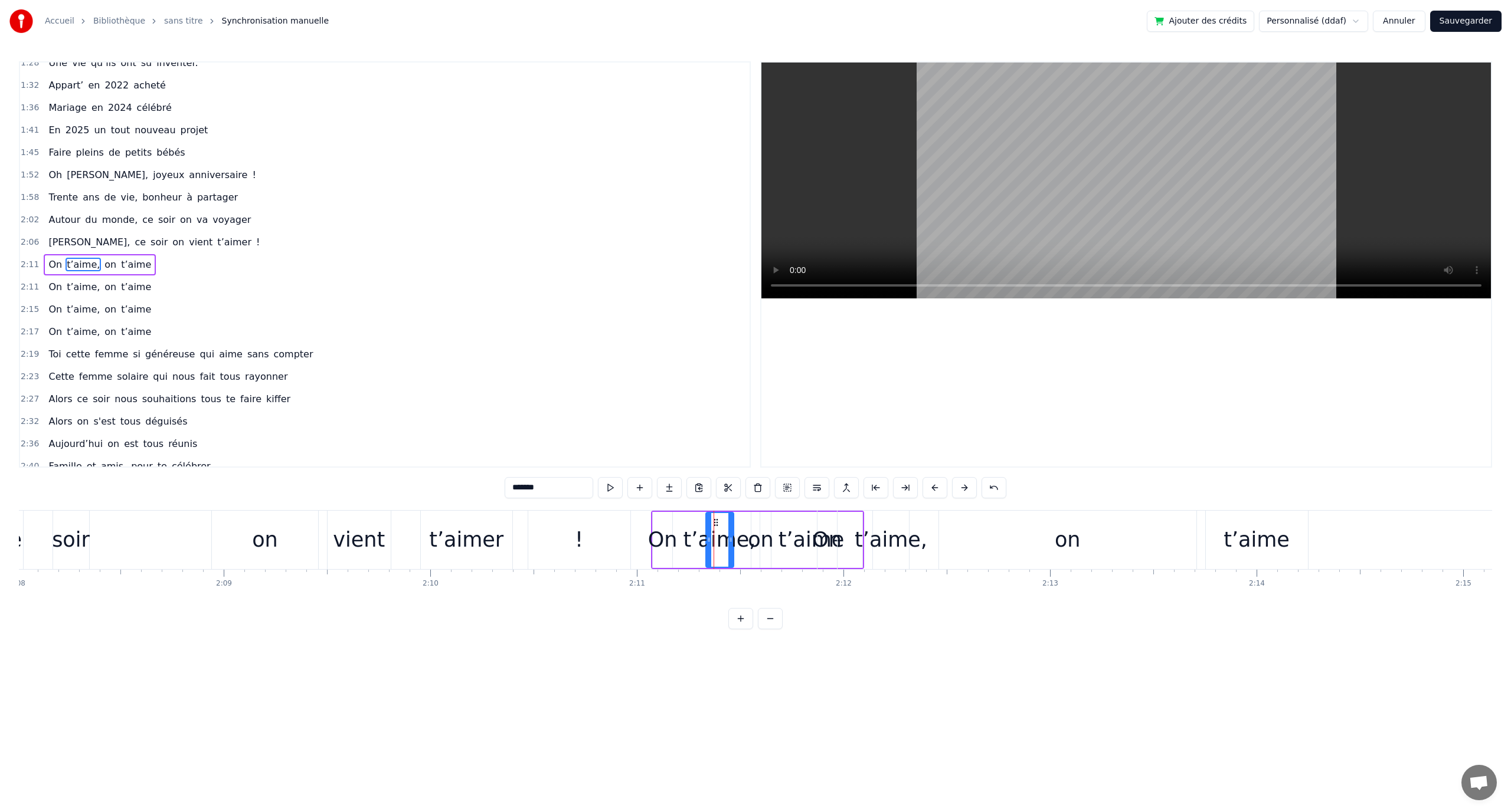
click at [719, 522] on icon at bounding box center [715, 523] width 9 height 9
click at [897, 532] on div "t’aime," at bounding box center [890, 540] width 72 height 32
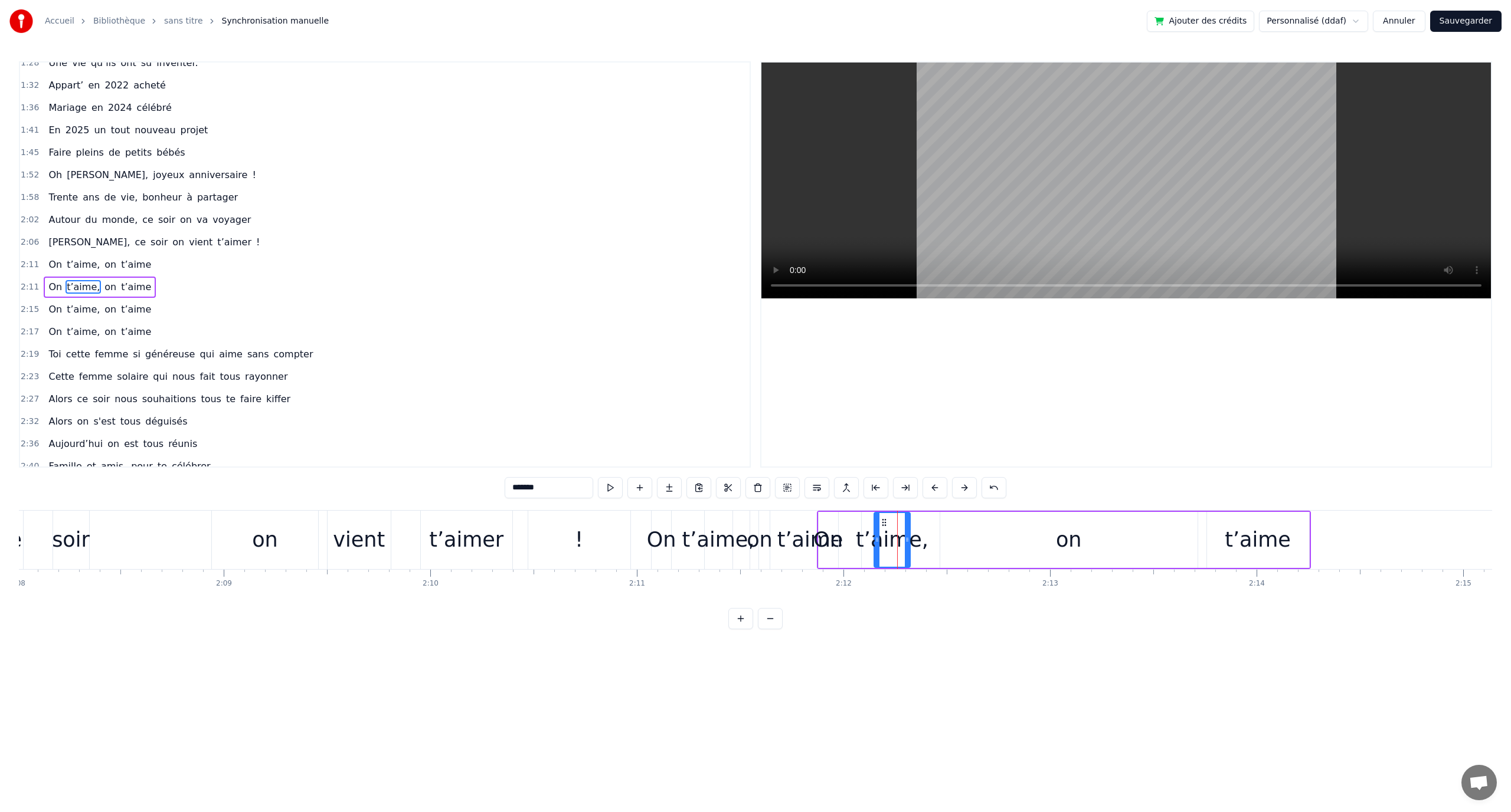
scroll to position [459, 0]
click at [857, 512] on div "On t’aime, on t’aime" at bounding box center [1063, 540] width 494 height 58
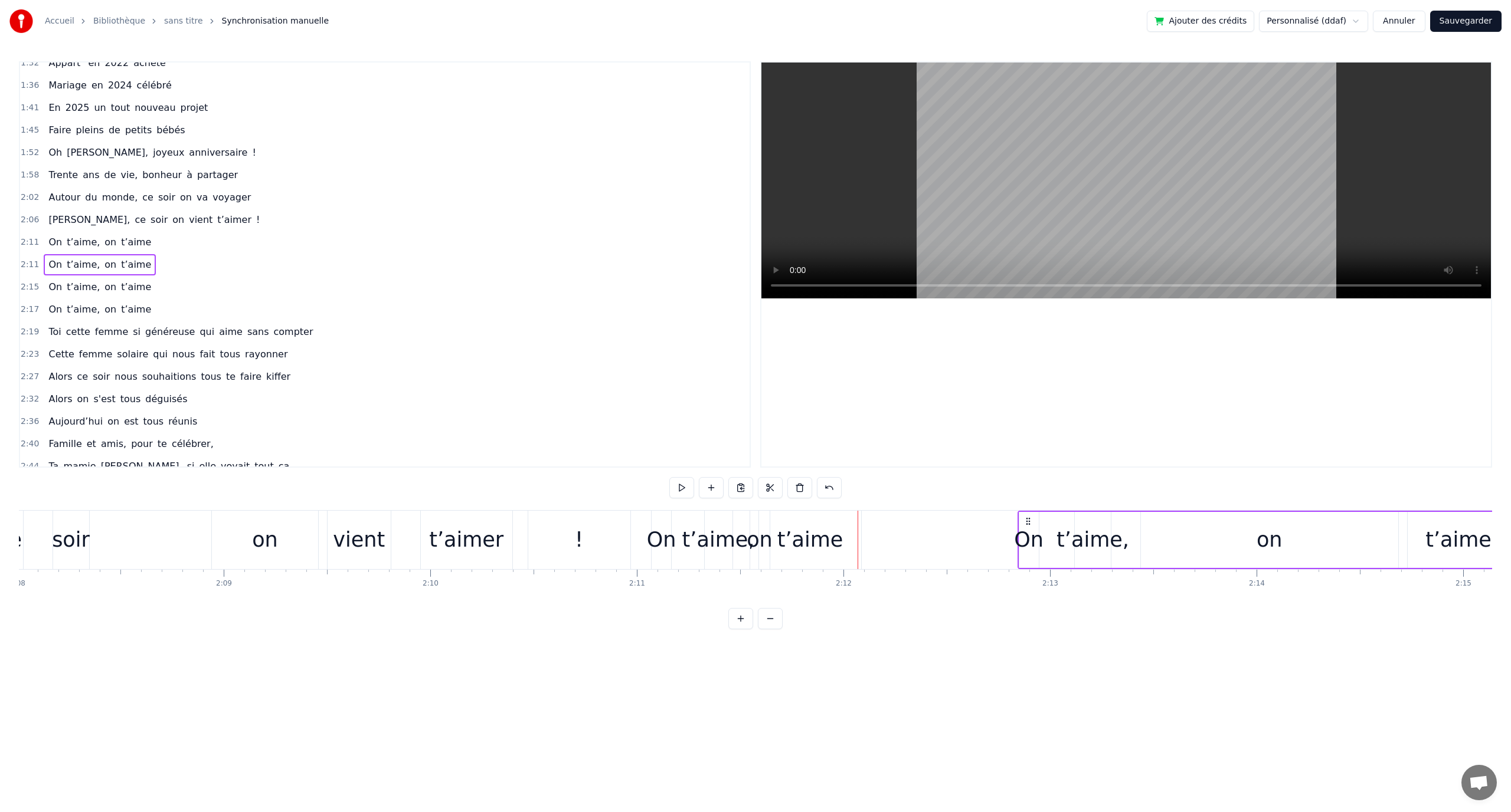
drag, startPoint x: 833, startPoint y: 518, endPoint x: 1013, endPoint y: 521, distance: 180.0
click at [1031, 518] on icon at bounding box center [1027, 521] width 9 height 9
click at [845, 528] on div "t’aime" at bounding box center [810, 540] width 102 height 58
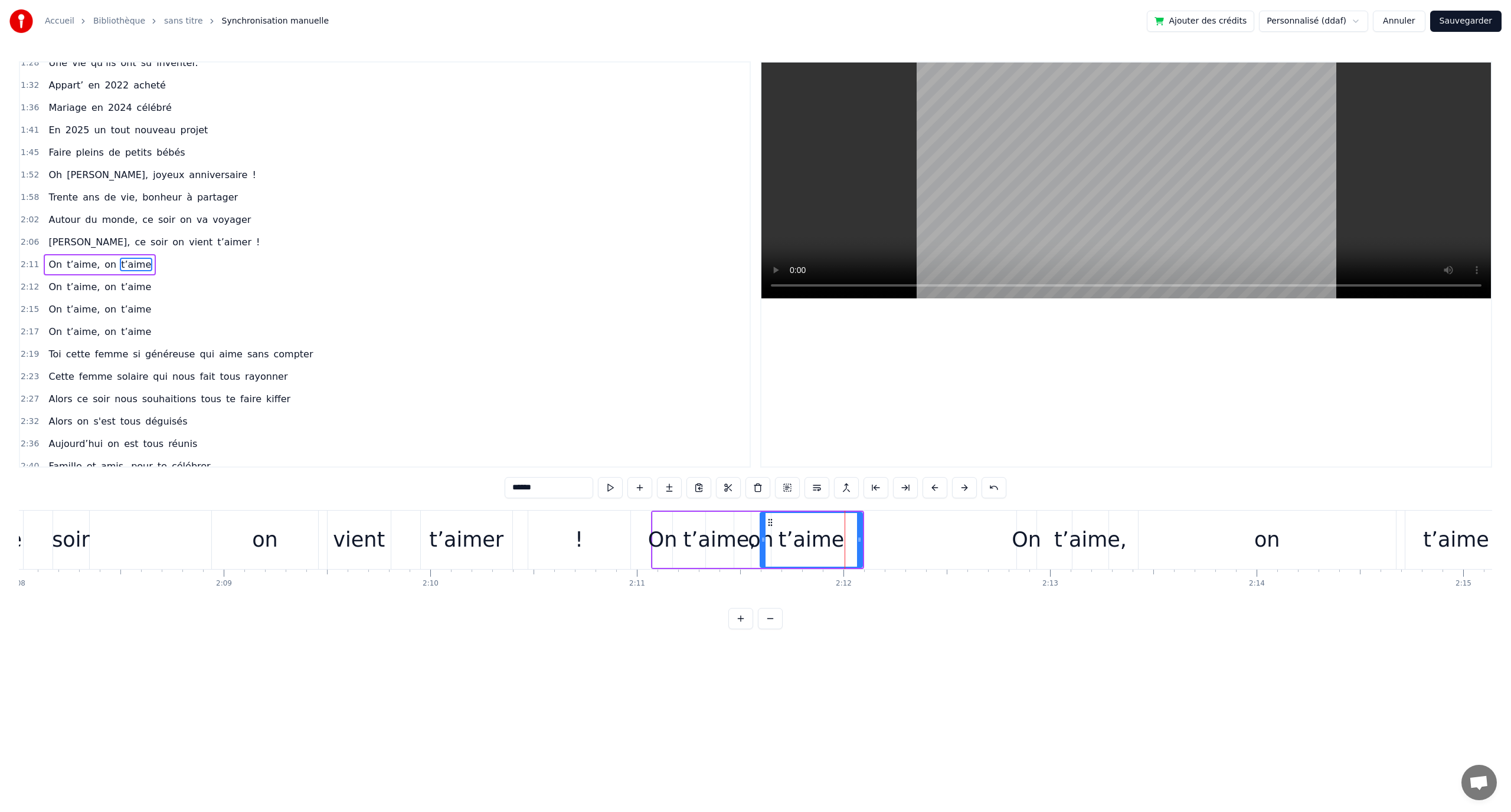
click at [741, 513] on div "On t’aime, on t’aime" at bounding box center [758, 540] width 213 height 58
drag, startPoint x: 668, startPoint y: 518, endPoint x: 699, endPoint y: 519, distance: 31.0
click at [717, 518] on div "On t’aime, on t’aime" at bounding box center [758, 540] width 213 height 58
drag, startPoint x: 667, startPoint y: 520, endPoint x: 691, endPoint y: 523, distance: 24.2
click at [747, 522] on div "On t’aime, on t’aime" at bounding box center [758, 540] width 213 height 58
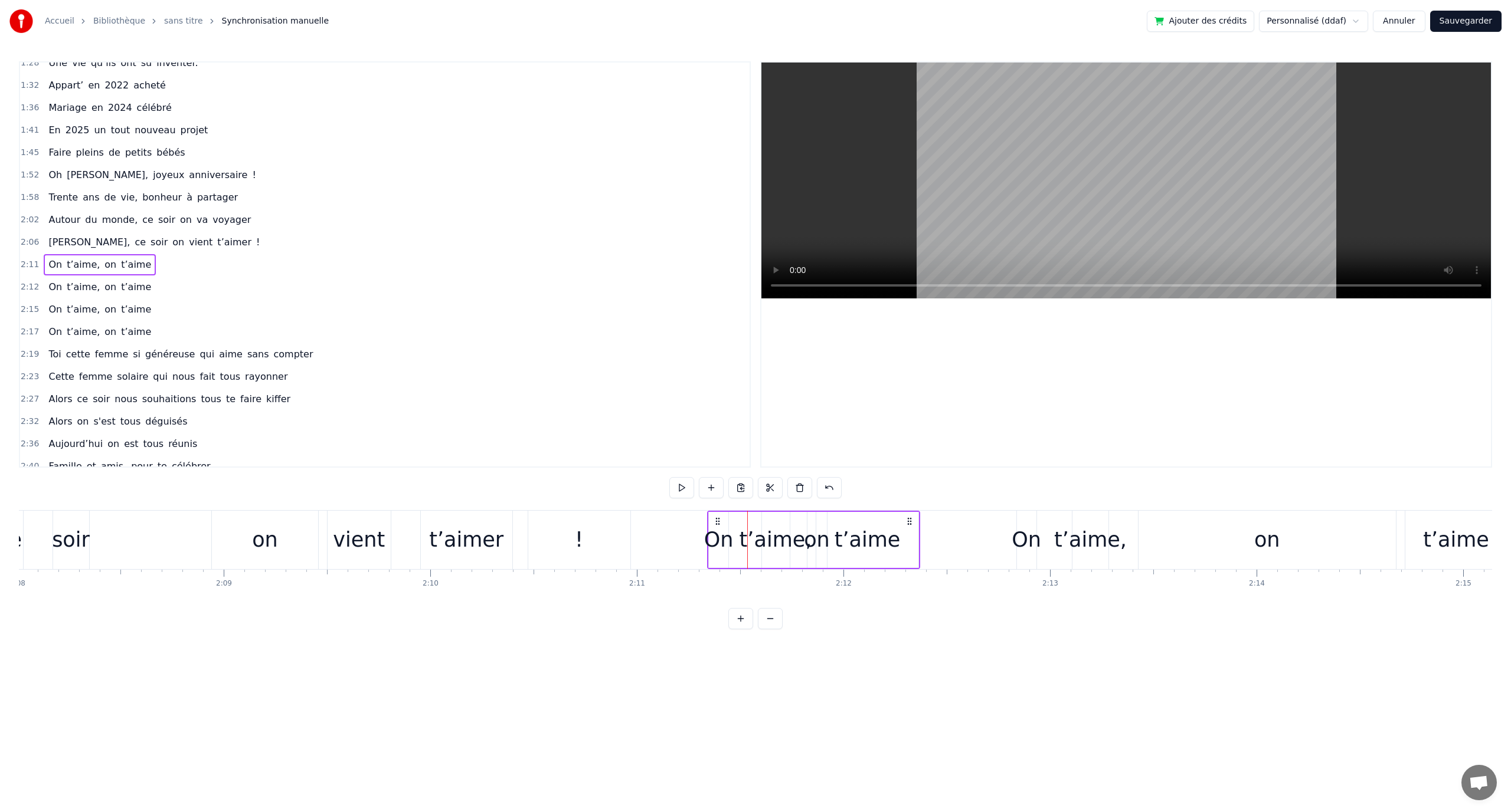
drag, startPoint x: 665, startPoint y: 519, endPoint x: 776, endPoint y: 530, distance: 111.5
click at [726, 520] on div "On t’aime, on t’aime" at bounding box center [813, 540] width 213 height 58
click at [821, 538] on div "t’aime" at bounding box center [870, 540] width 102 height 56
drag, startPoint x: 828, startPoint y: 519, endPoint x: 855, endPoint y: 530, distance: 29.2
click at [876, 524] on icon at bounding box center [877, 523] width 9 height 9
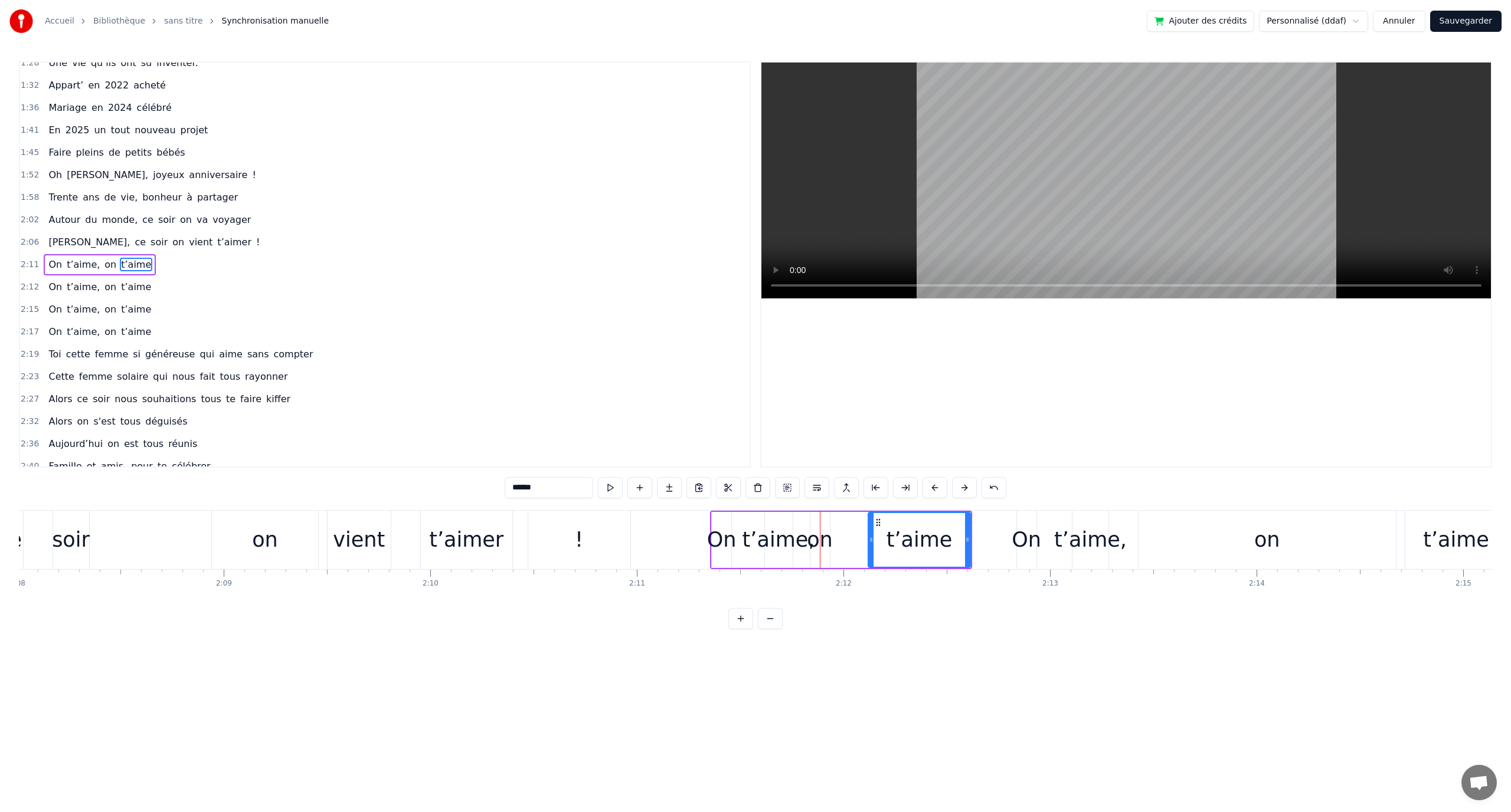
click at [831, 537] on div "on" at bounding box center [819, 540] width 26 height 32
drag, startPoint x: 816, startPoint y: 521, endPoint x: 837, endPoint y: 520, distance: 21.0
click at [837, 520] on icon at bounding box center [841, 523] width 9 height 9
click at [894, 537] on div "t’aime" at bounding box center [919, 540] width 66 height 32
type input "******"
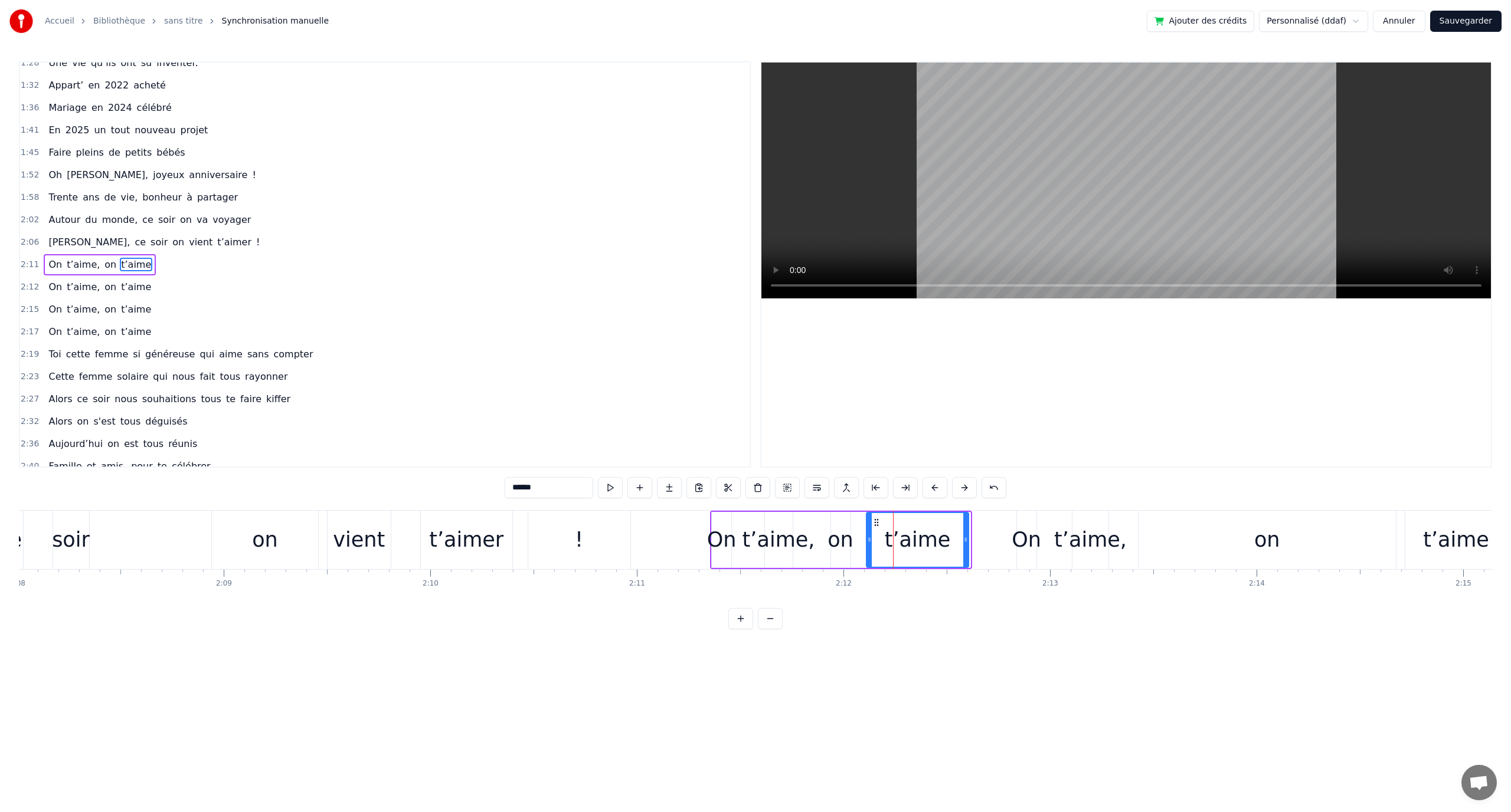
click at [876, 522] on icon at bounding box center [876, 523] width 9 height 9
click at [1055, 514] on div "On t’aime, on t’aime" at bounding box center [1263, 540] width 494 height 58
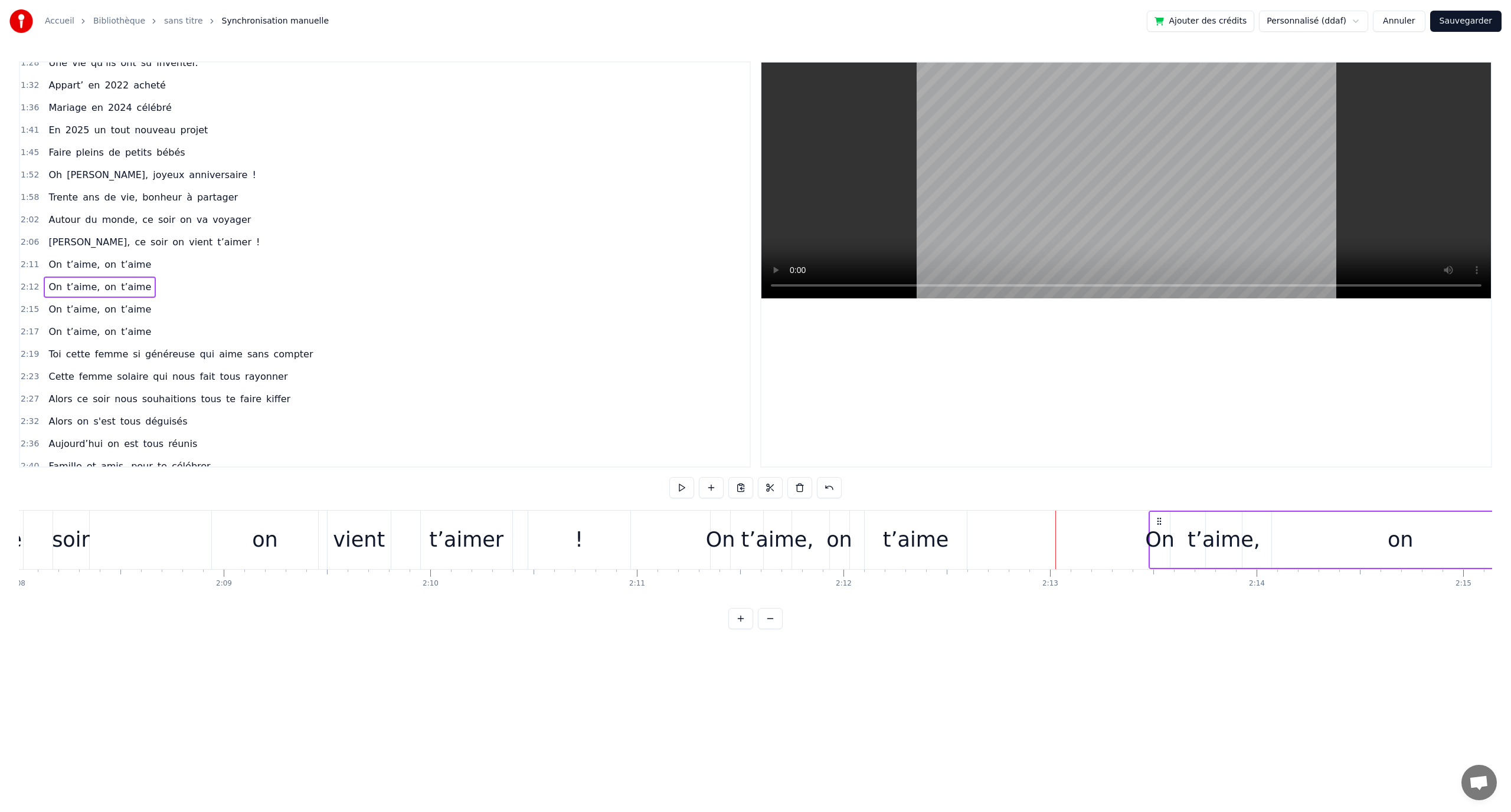
drag, startPoint x: 1033, startPoint y: 520, endPoint x: 1159, endPoint y: 518, distance: 126.0
click at [1159, 518] on icon at bounding box center [1158, 521] width 9 height 9
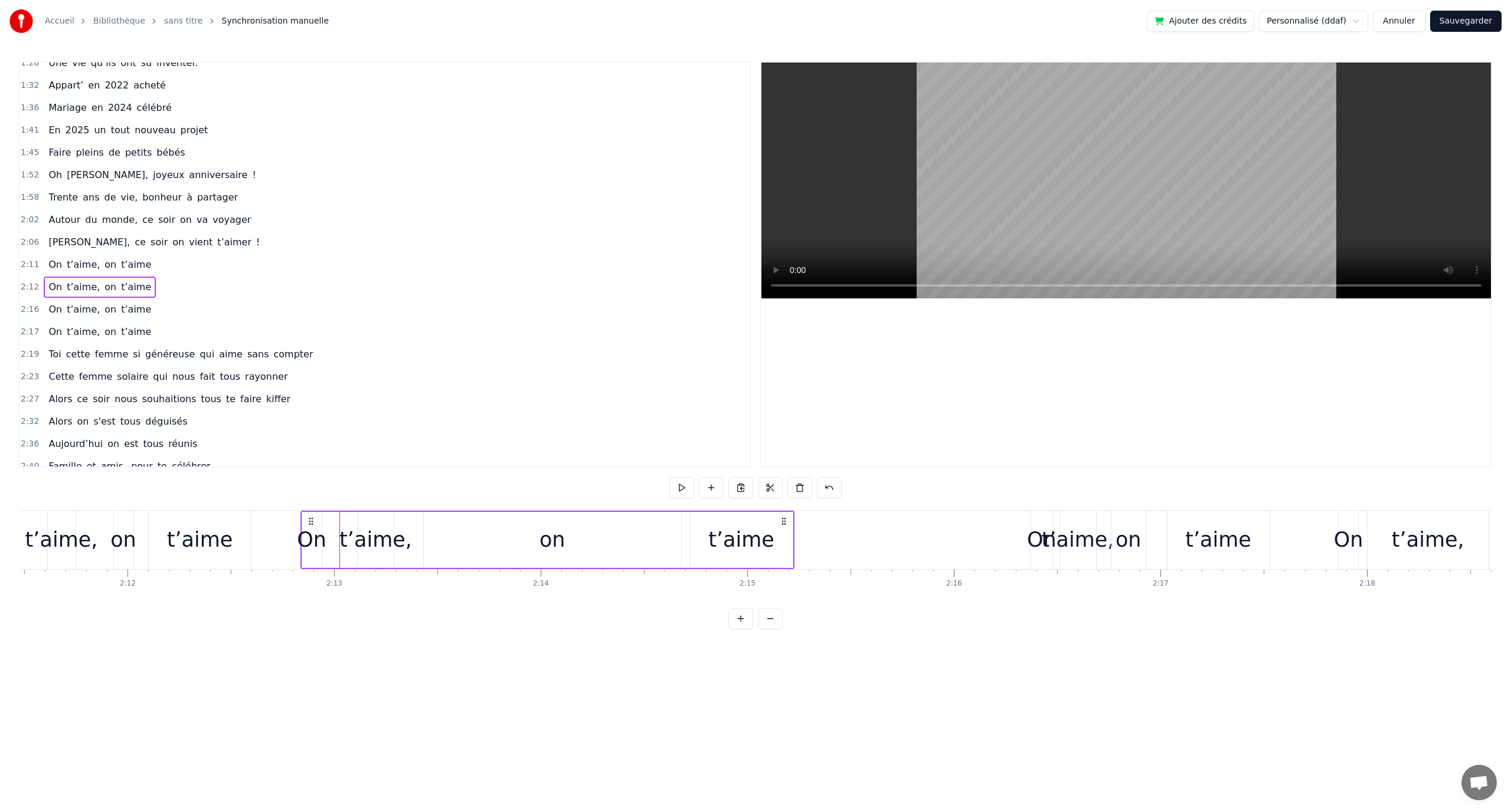
scroll to position [0, 26729]
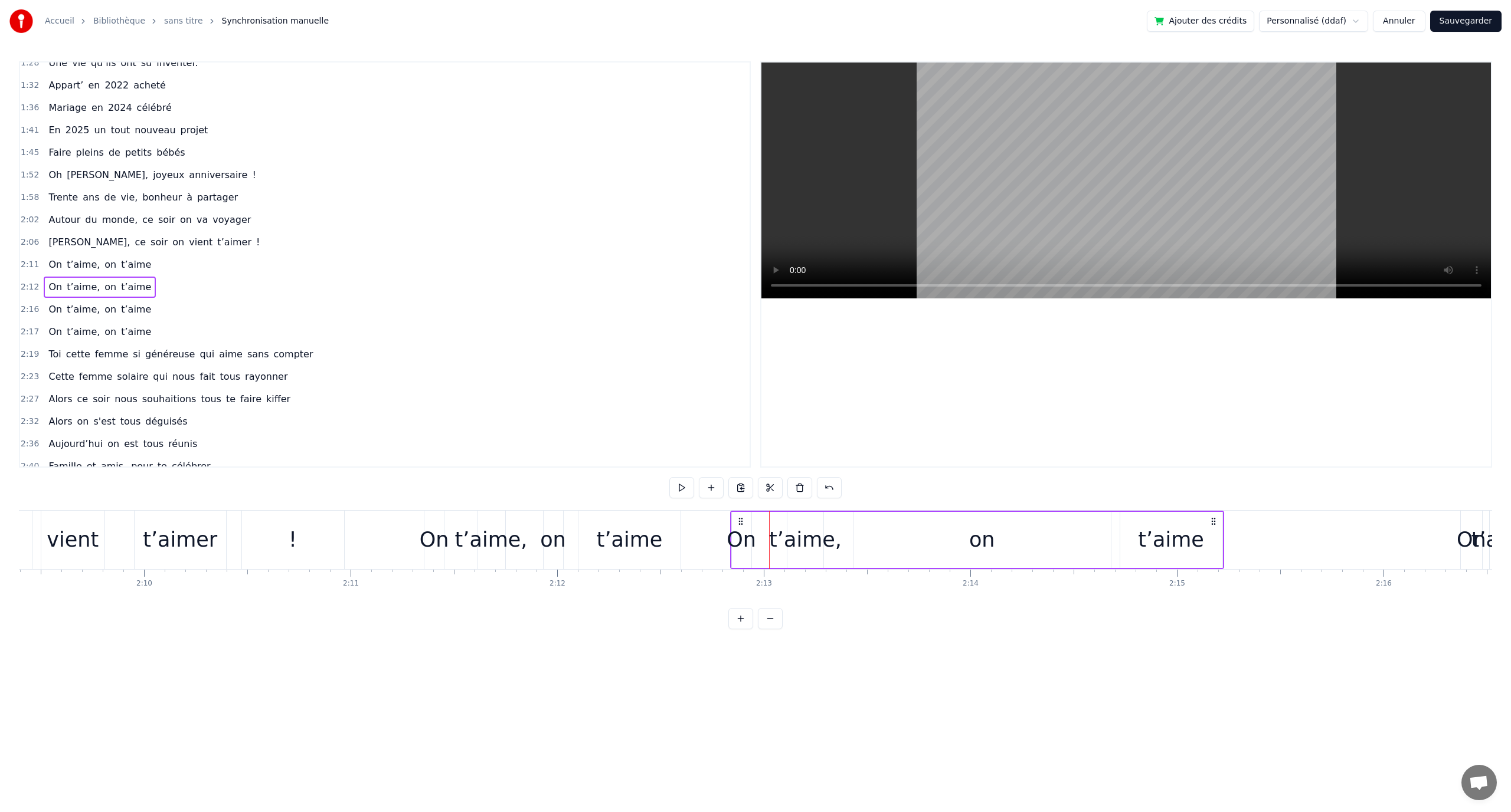
click at [846, 547] on div "On t’aime, on t’aime" at bounding box center [977, 540] width 494 height 58
click at [823, 546] on div "t’aime," at bounding box center [805, 540] width 72 height 32
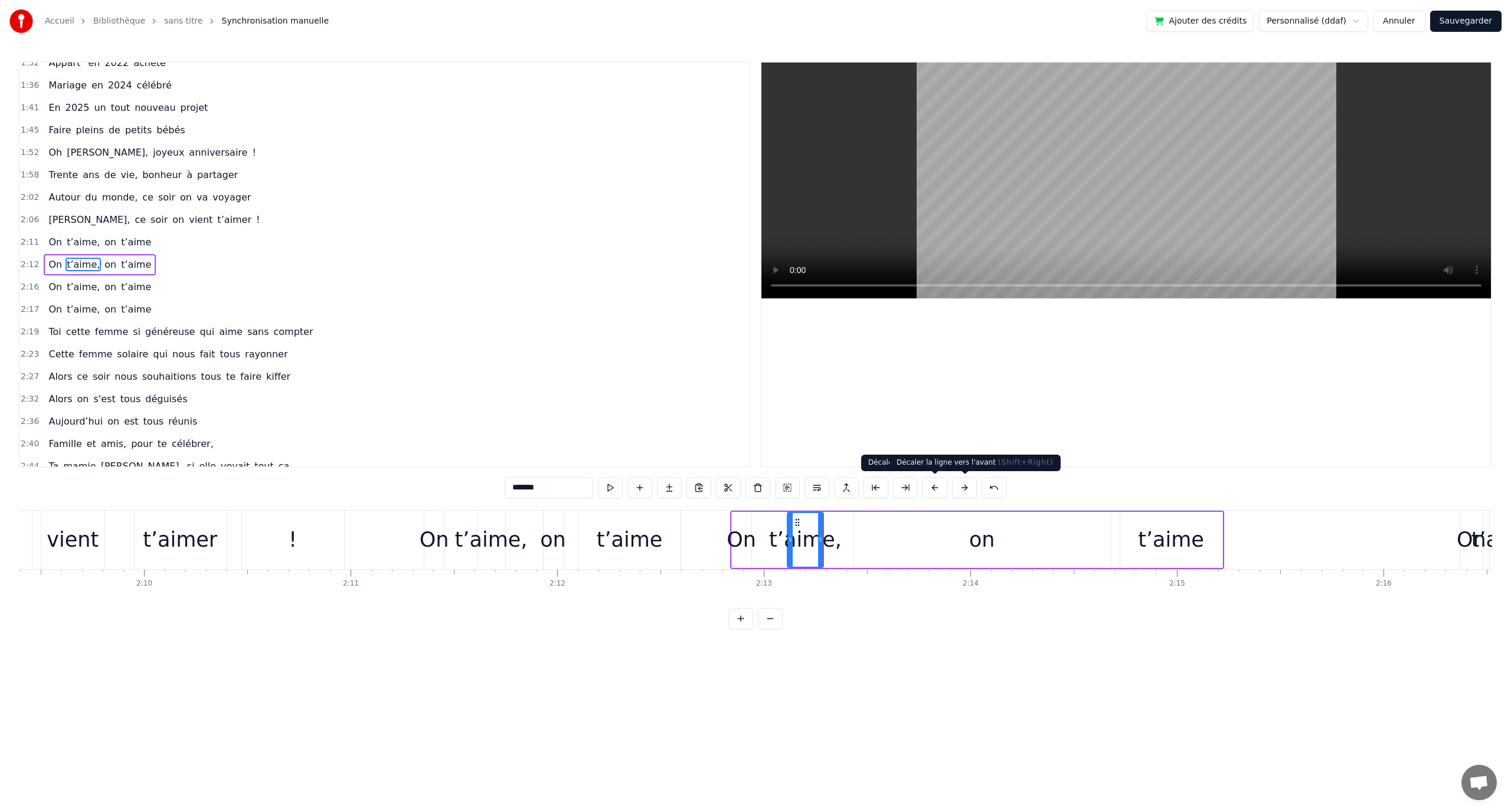
click at [982, 462] on div "Décaler la ligne vers l'avant ( Shift+Right ) Décaler la ligne vers l'avant ( S…" at bounding box center [975, 463] width 171 height 17
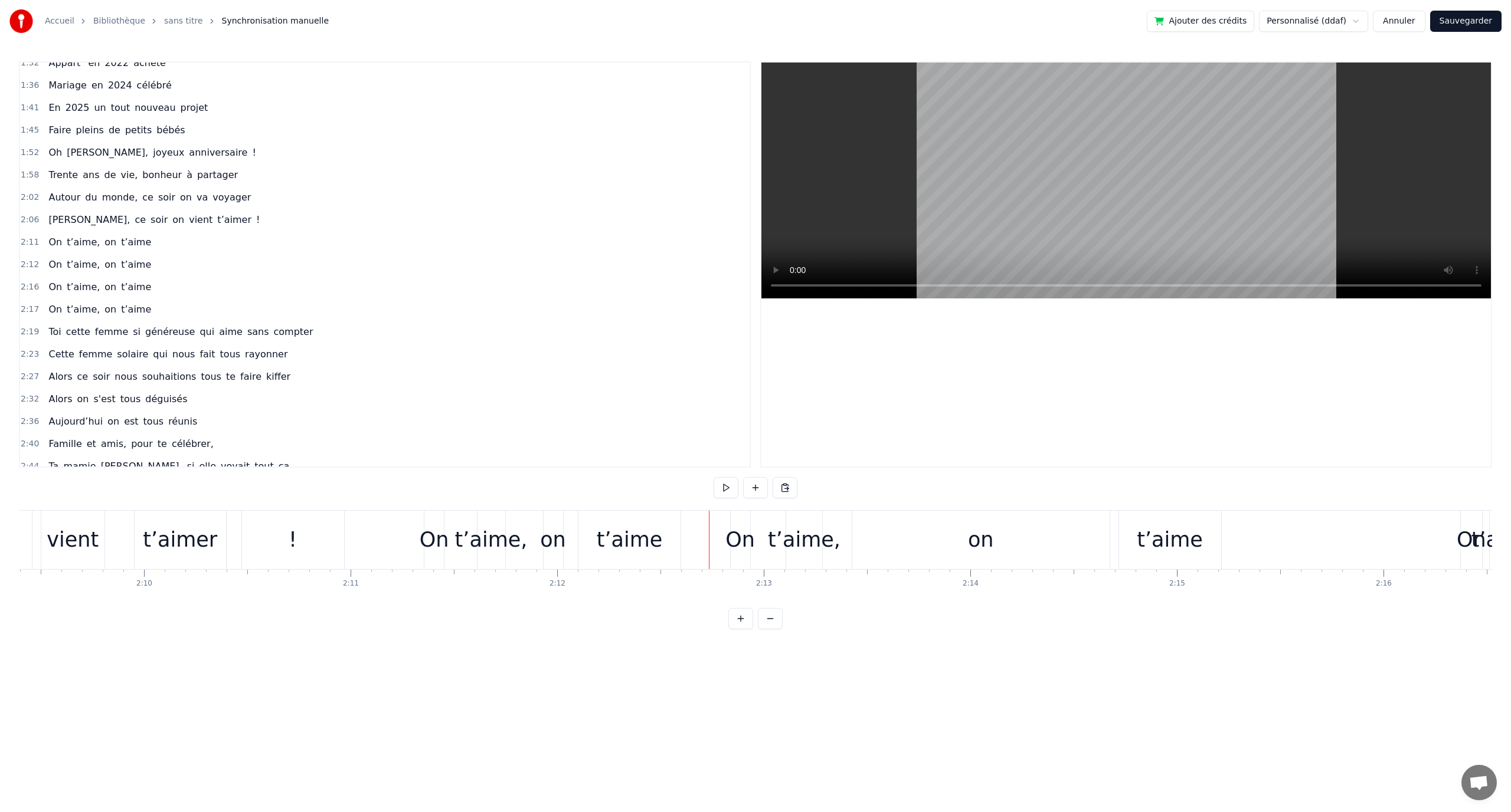
click at [768, 518] on div "On t’aime, on t’aime" at bounding box center [977, 540] width 494 height 58
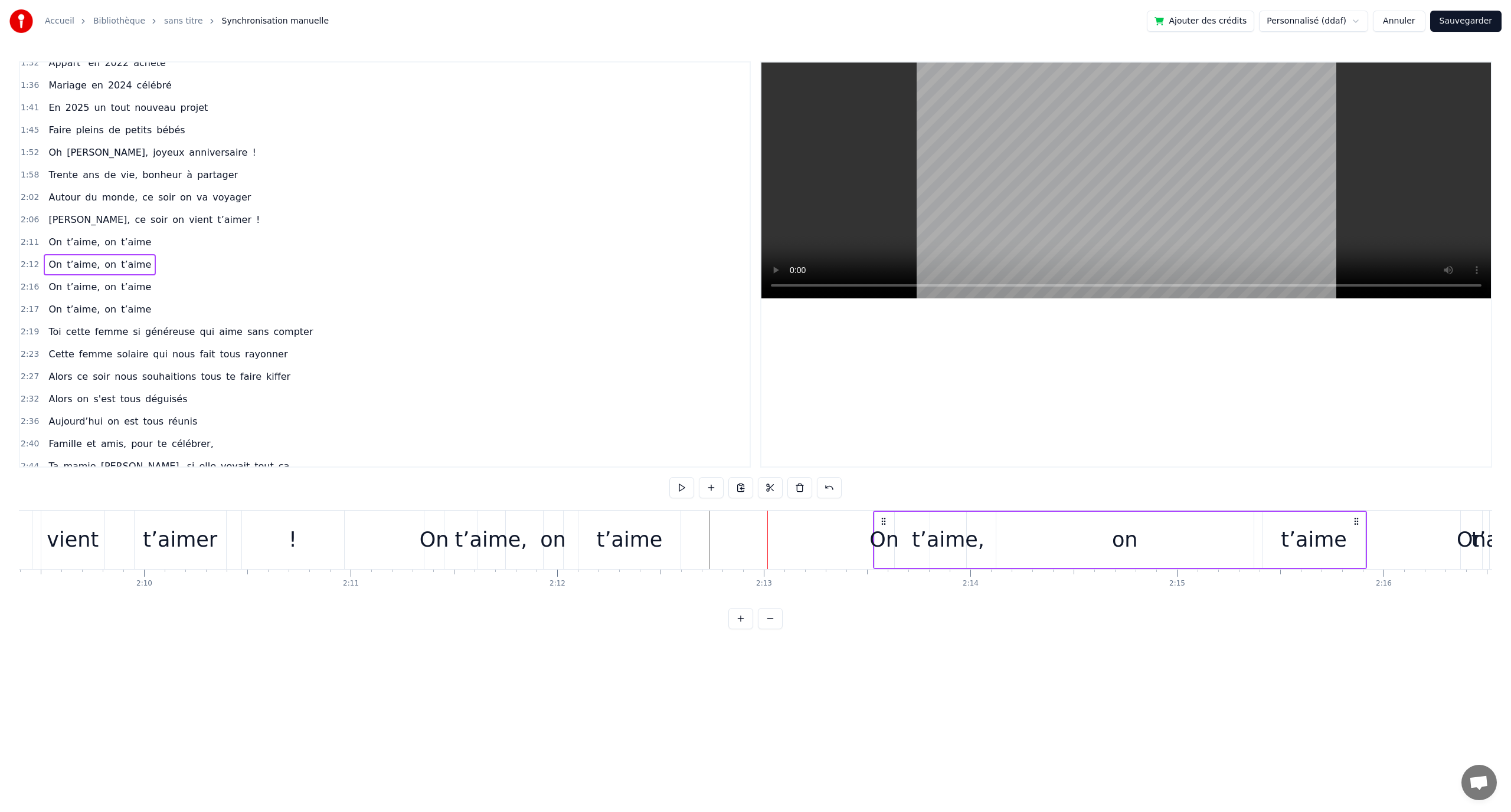
drag, startPoint x: 762, startPoint y: 519, endPoint x: 885, endPoint y: 537, distance: 124.3
click at [885, 537] on div "On t’aime, on t’aime" at bounding box center [1119, 540] width 494 height 58
click at [1115, 534] on div "on" at bounding box center [1126, 540] width 26 height 32
drag, startPoint x: 1253, startPoint y: 535, endPoint x: 1080, endPoint y: 536, distance: 173.0
click at [1080, 536] on icon at bounding box center [1080, 539] width 5 height 9
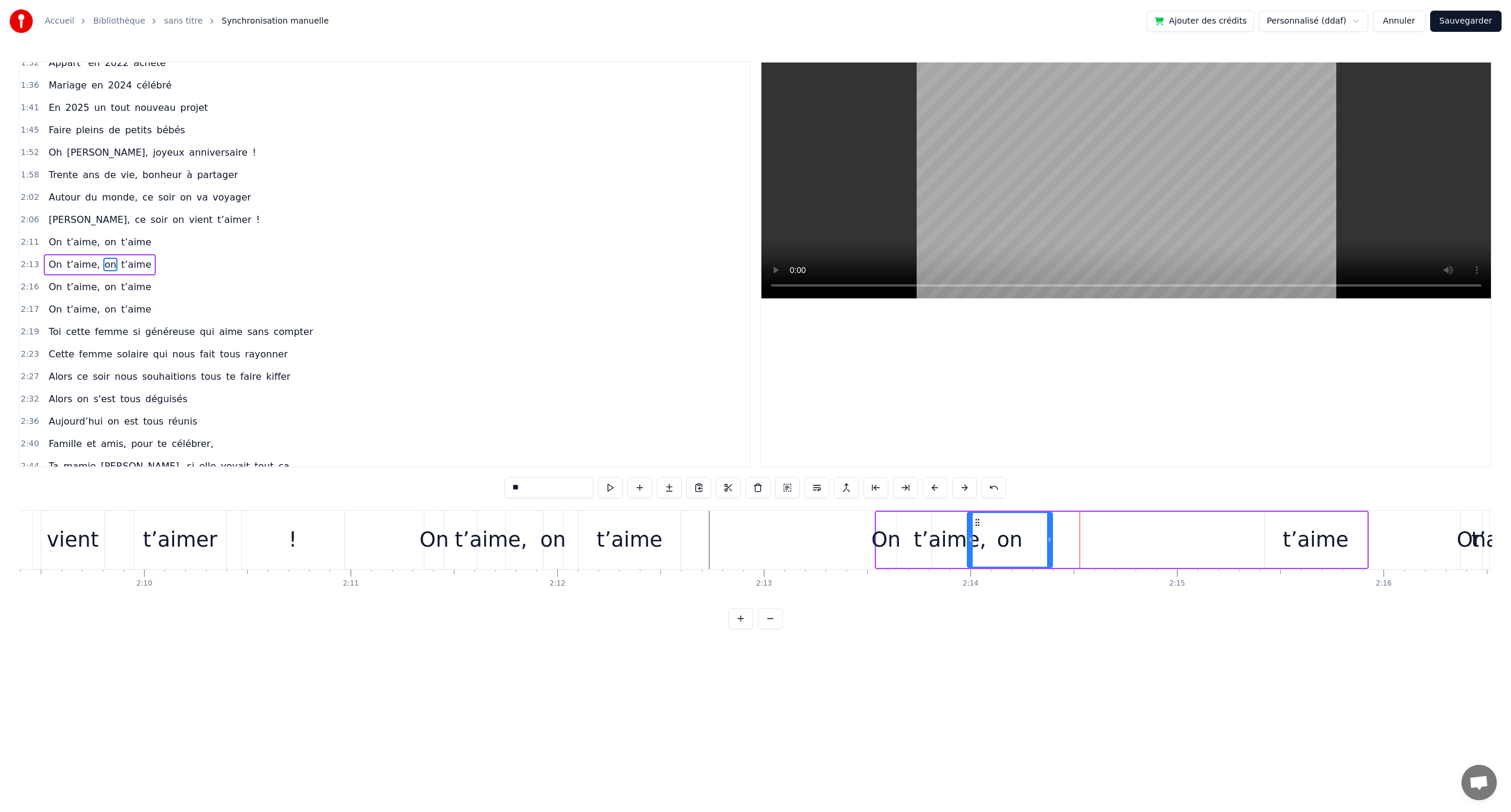
drag, startPoint x: 1009, startPoint y: 523, endPoint x: 976, endPoint y: 528, distance: 33.4
click at [976, 528] on div "on" at bounding box center [1010, 540] width 84 height 54
click at [1305, 544] on div "t’aime" at bounding box center [1316, 540] width 66 height 32
drag, startPoint x: 1268, startPoint y: 523, endPoint x: 1042, endPoint y: 537, distance: 226.4
click at [1027, 530] on div "t’aime" at bounding box center [1070, 540] width 101 height 54
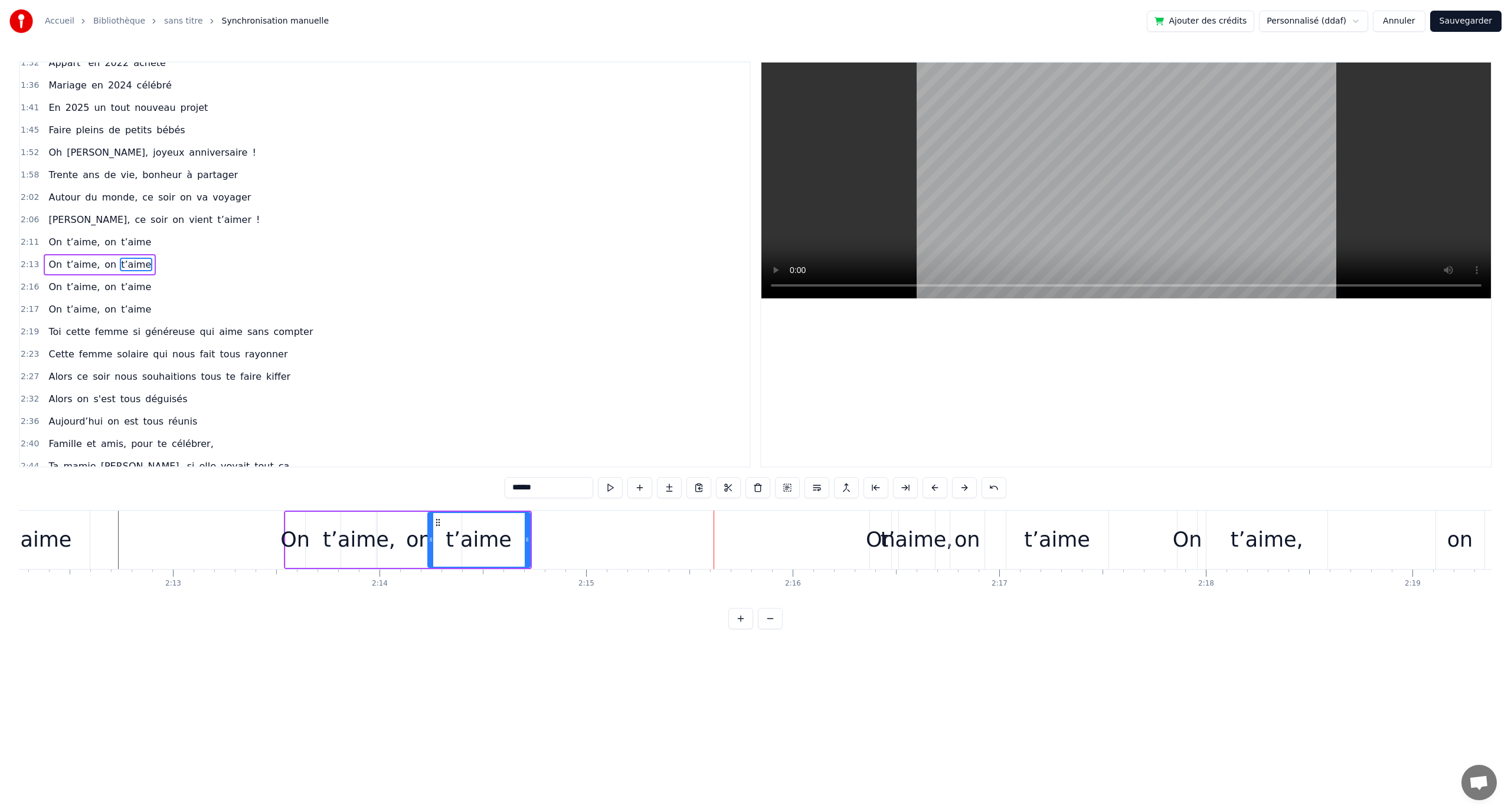
scroll to position [0, 27427]
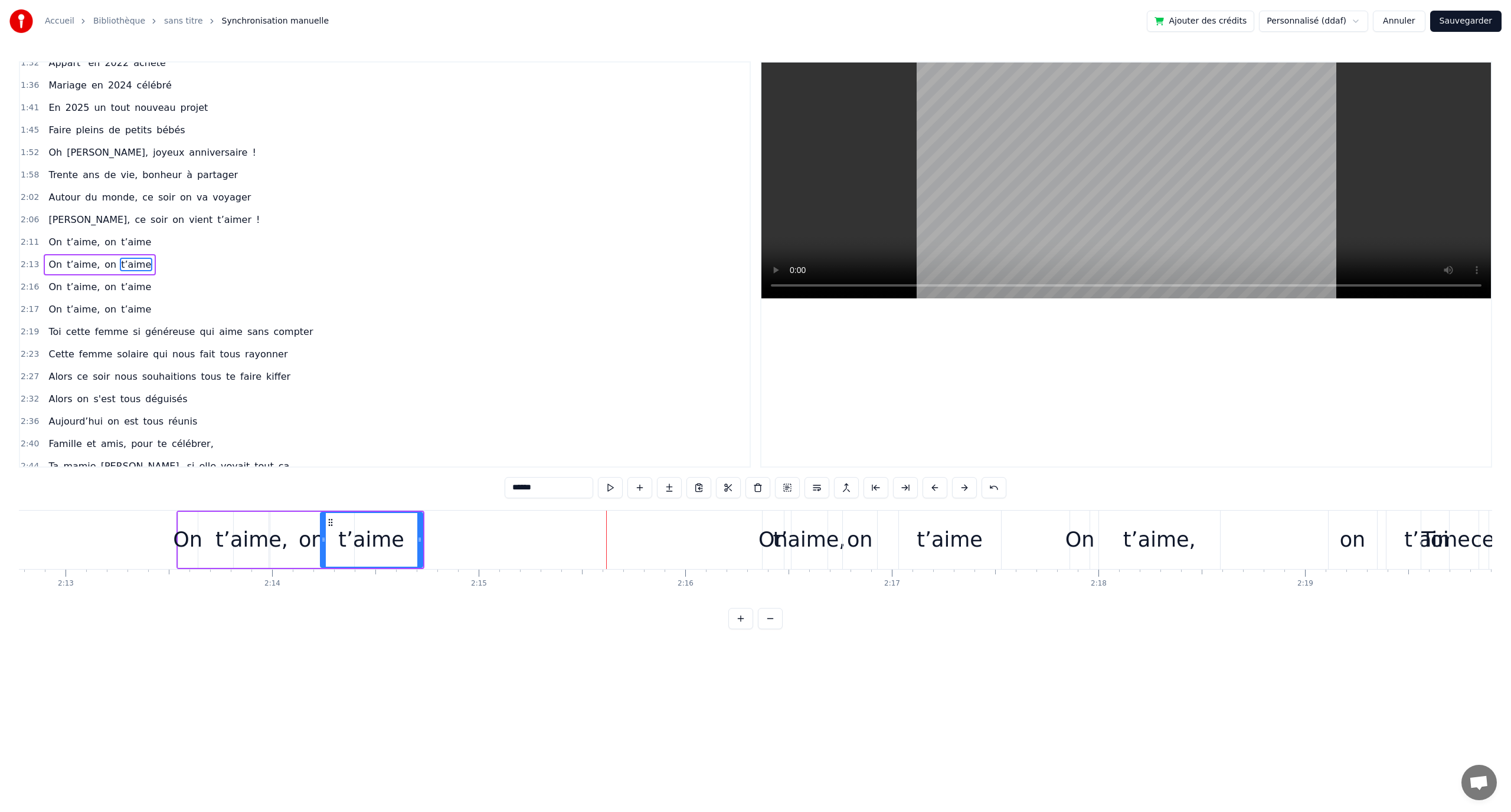
click at [768, 519] on div "On" at bounding box center [773, 540] width 22 height 58
type input "**"
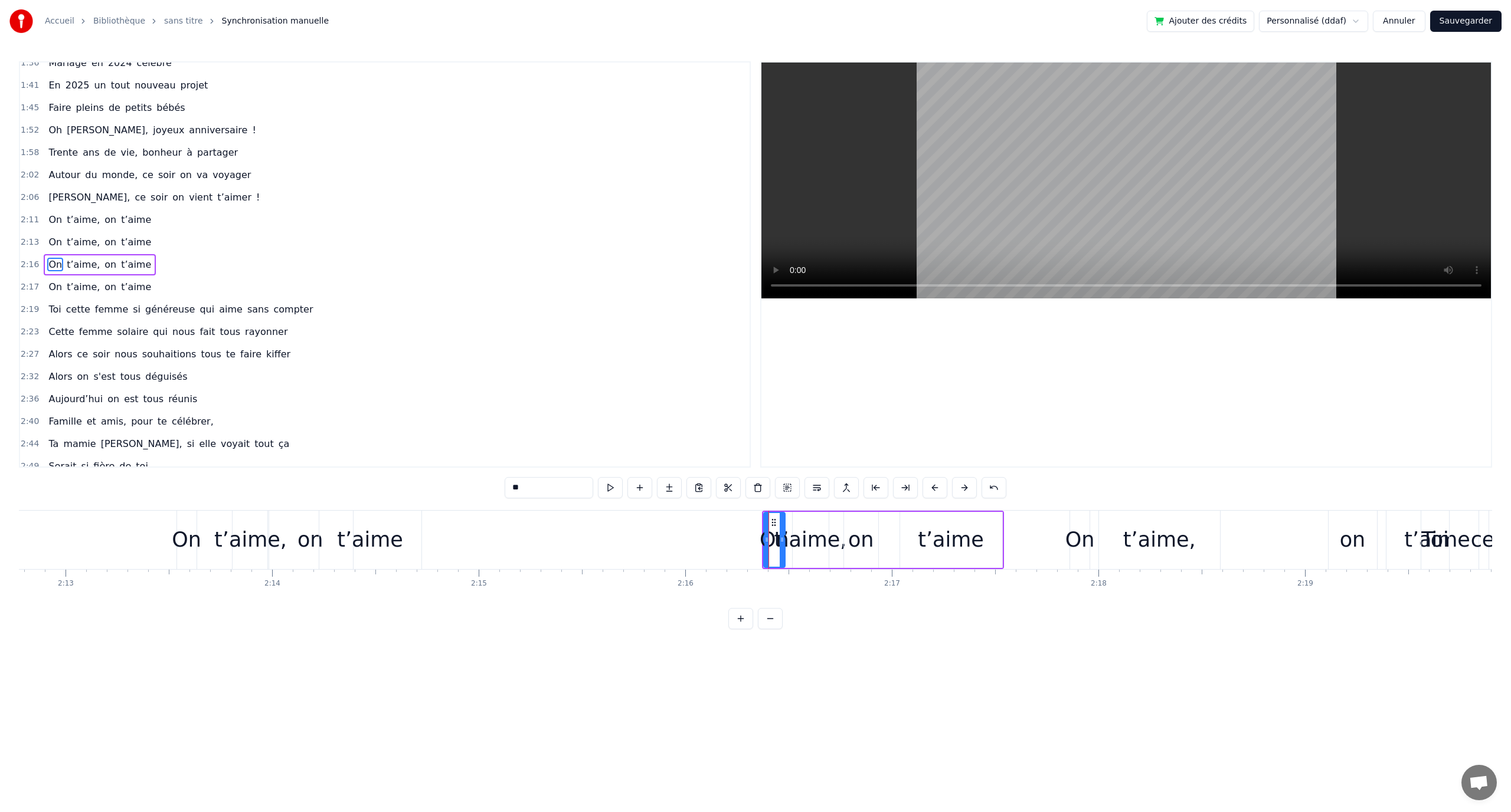
click at [791, 513] on div "On t’aime, on t’aime" at bounding box center [883, 540] width 242 height 58
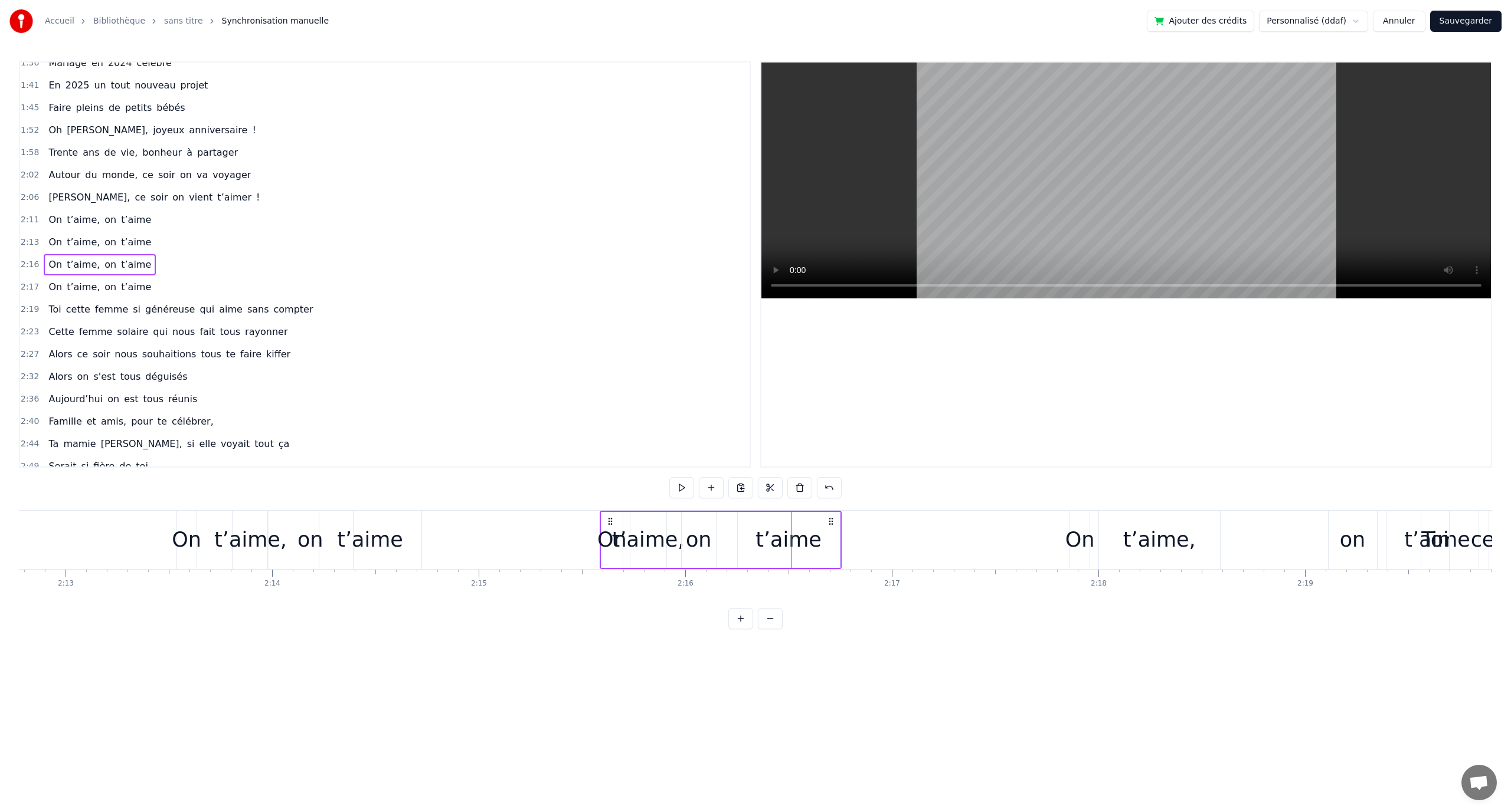
drag, startPoint x: 775, startPoint y: 520, endPoint x: 665, endPoint y: 542, distance: 112.2
click at [617, 529] on div "On t’aime, on t’aime" at bounding box center [721, 540] width 242 height 58
click at [703, 546] on div "on" at bounding box center [699, 540] width 26 height 32
drag, startPoint x: 691, startPoint y: 522, endPoint x: 720, endPoint y: 528, distance: 29.6
click at [728, 525] on icon at bounding box center [732, 523] width 9 height 9
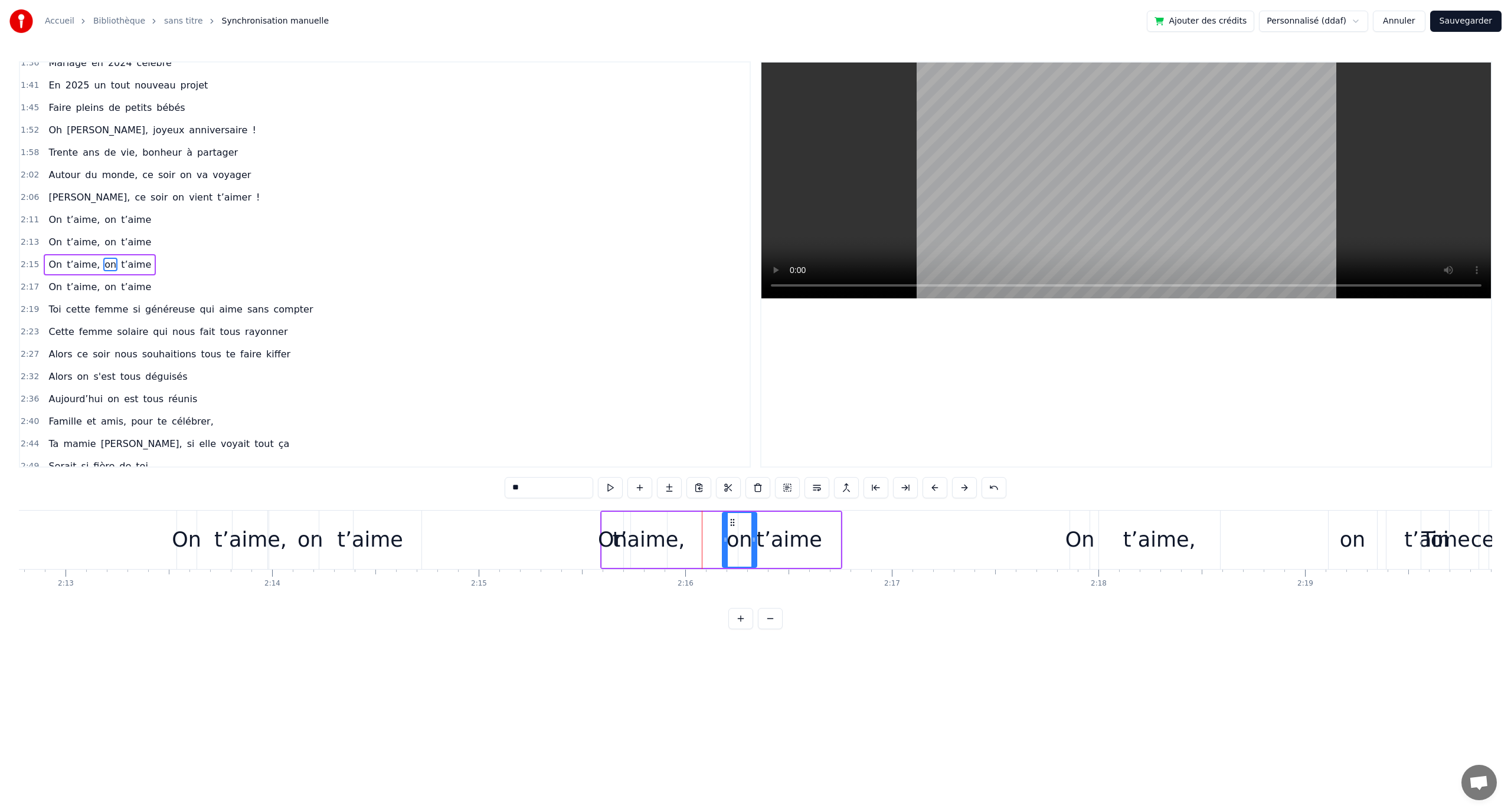
click at [663, 542] on div "t’aime," at bounding box center [648, 540] width 72 height 32
drag, startPoint x: 645, startPoint y: 522, endPoint x: 671, endPoint y: 522, distance: 26.0
click at [671, 522] on icon at bounding box center [667, 523] width 9 height 9
click at [733, 538] on div "on" at bounding box center [739, 540] width 26 height 32
click at [729, 518] on icon at bounding box center [730, 523] width 9 height 9
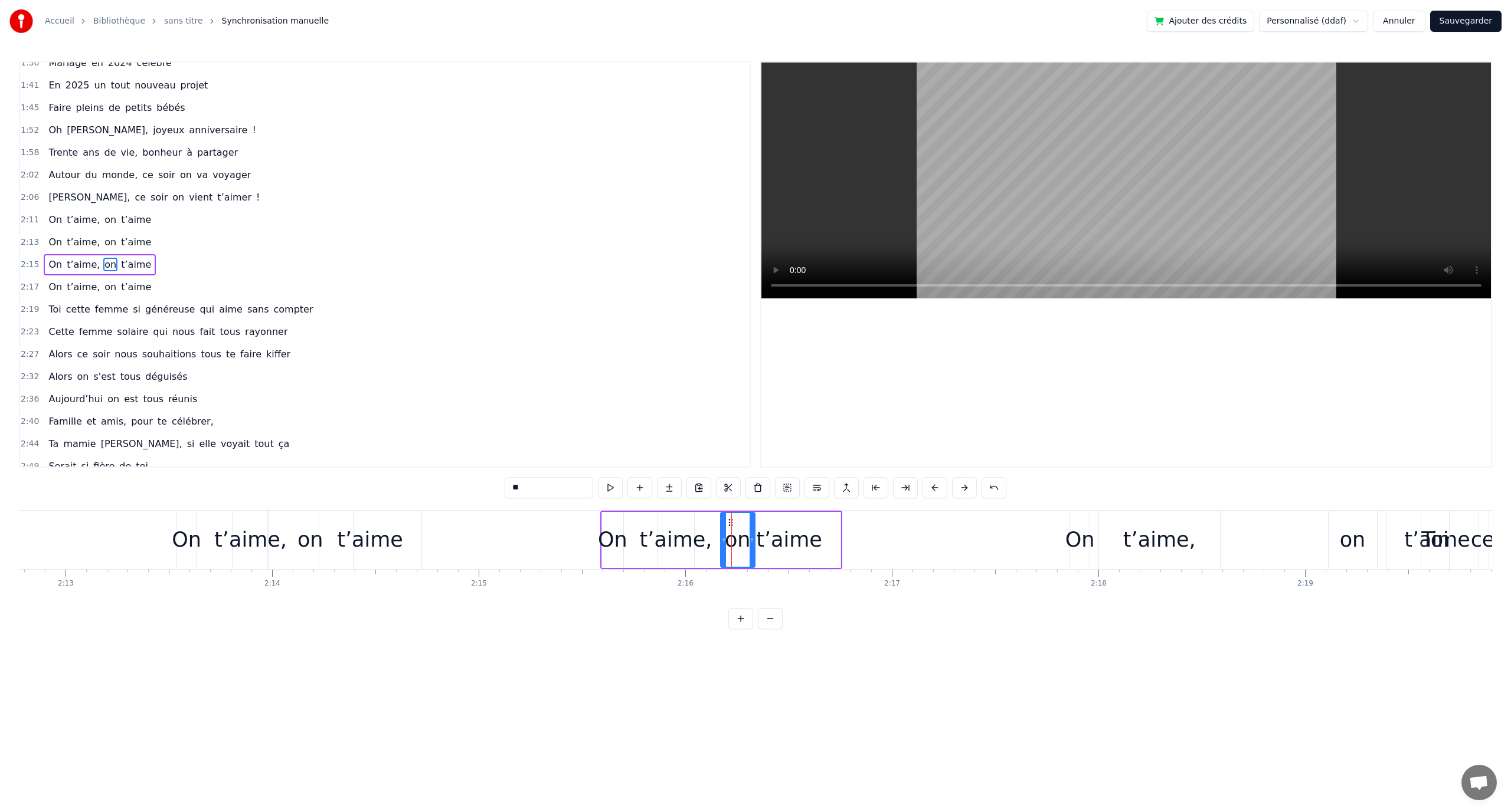
click at [782, 536] on div "t’aime" at bounding box center [789, 540] width 66 height 32
drag, startPoint x: 745, startPoint y: 519, endPoint x: 762, endPoint y: 520, distance: 17.0
click at [762, 520] on icon at bounding box center [764, 523] width 9 height 9
click at [737, 538] on div "on" at bounding box center [737, 540] width 26 height 32
drag, startPoint x: 731, startPoint y: 520, endPoint x: 742, endPoint y: 521, distance: 11.0
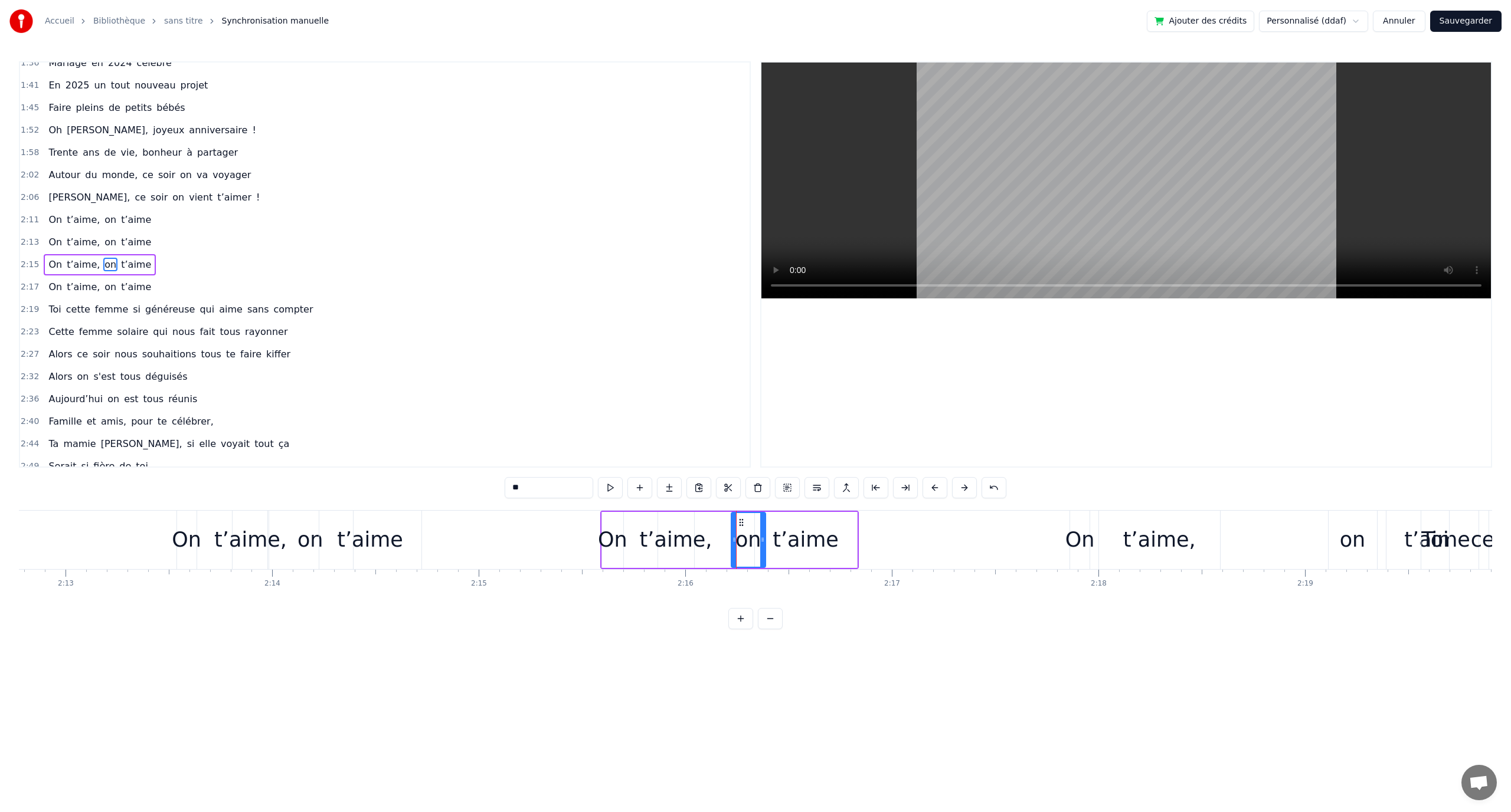
click at [742, 521] on icon at bounding box center [741, 523] width 9 height 9
click at [689, 540] on div "t’aime," at bounding box center [675, 540] width 72 height 32
drag, startPoint x: 670, startPoint y: 522, endPoint x: 678, endPoint y: 523, distance: 8.1
click at [678, 523] on icon at bounding box center [675, 523] width 9 height 9
click at [622, 539] on div "On" at bounding box center [613, 540] width 30 height 32
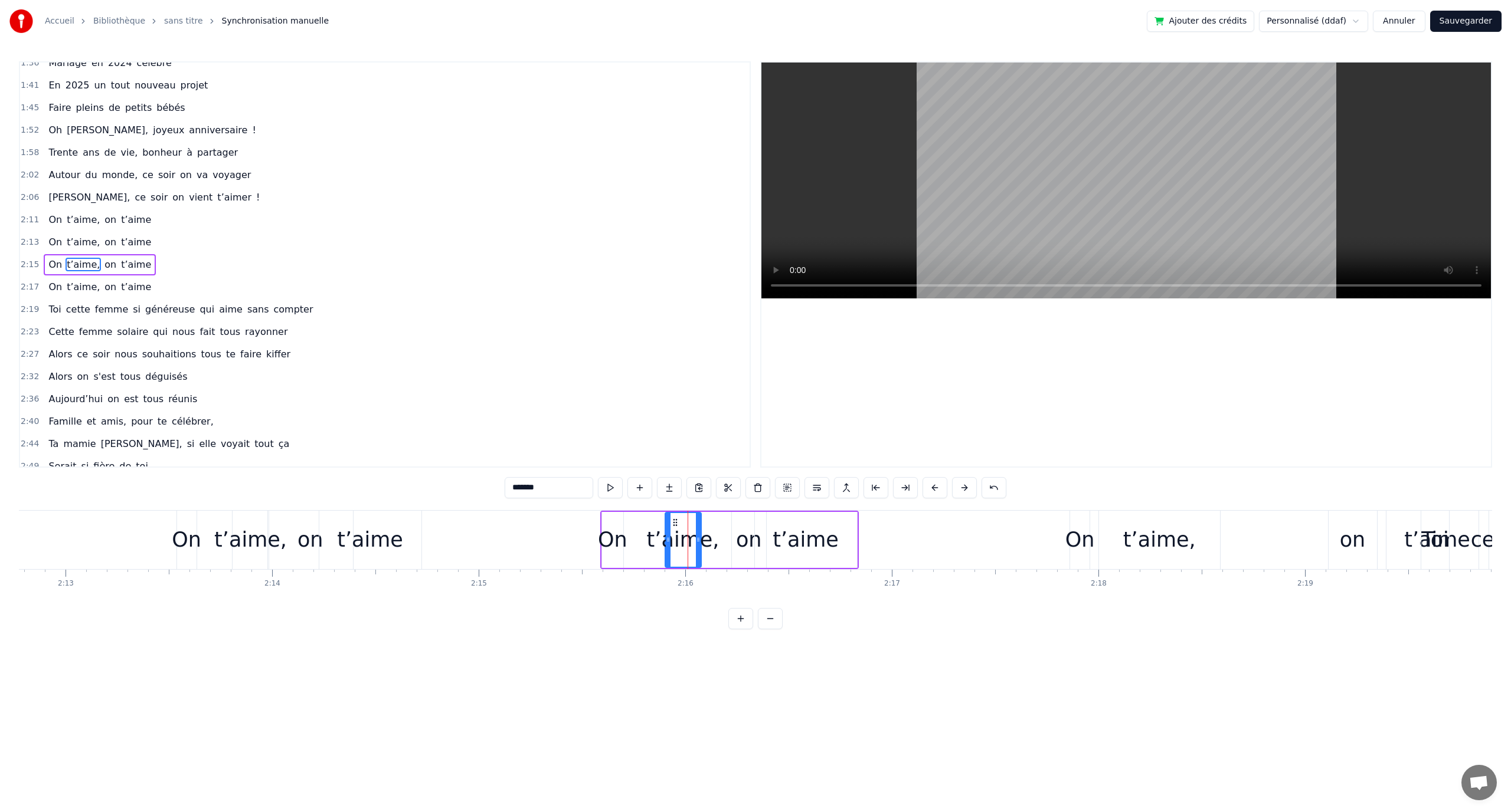
type input "**"
drag, startPoint x: 612, startPoint y: 524, endPoint x: 622, endPoint y: 524, distance: 10.0
click at [622, 524] on icon at bounding box center [621, 523] width 9 height 9
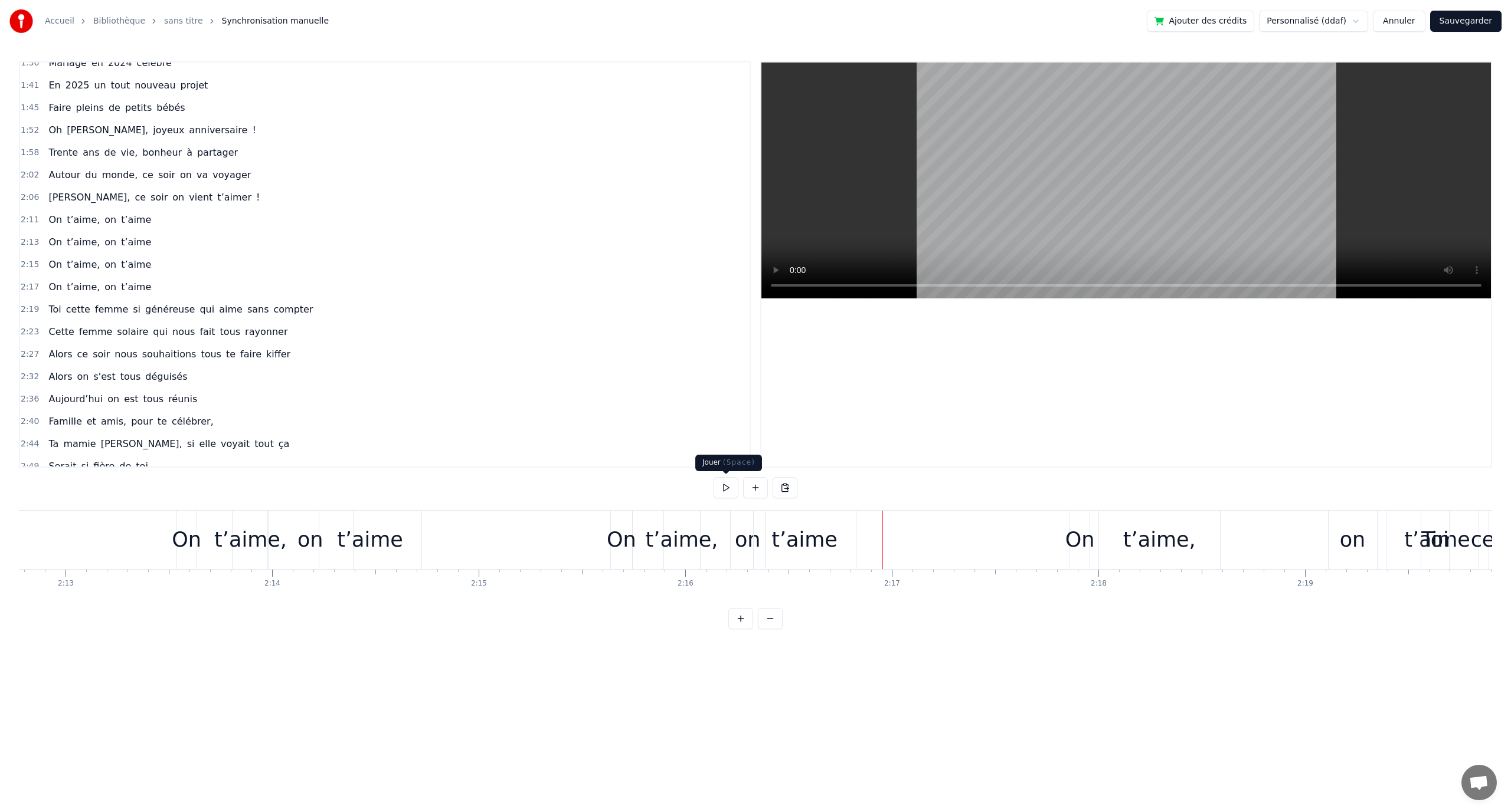
click at [728, 488] on button at bounding box center [726, 488] width 25 height 22
drag, startPoint x: 729, startPoint y: 498, endPoint x: 763, endPoint y: 497, distance: 34.0
click at [729, 498] on button at bounding box center [726, 488] width 25 height 22
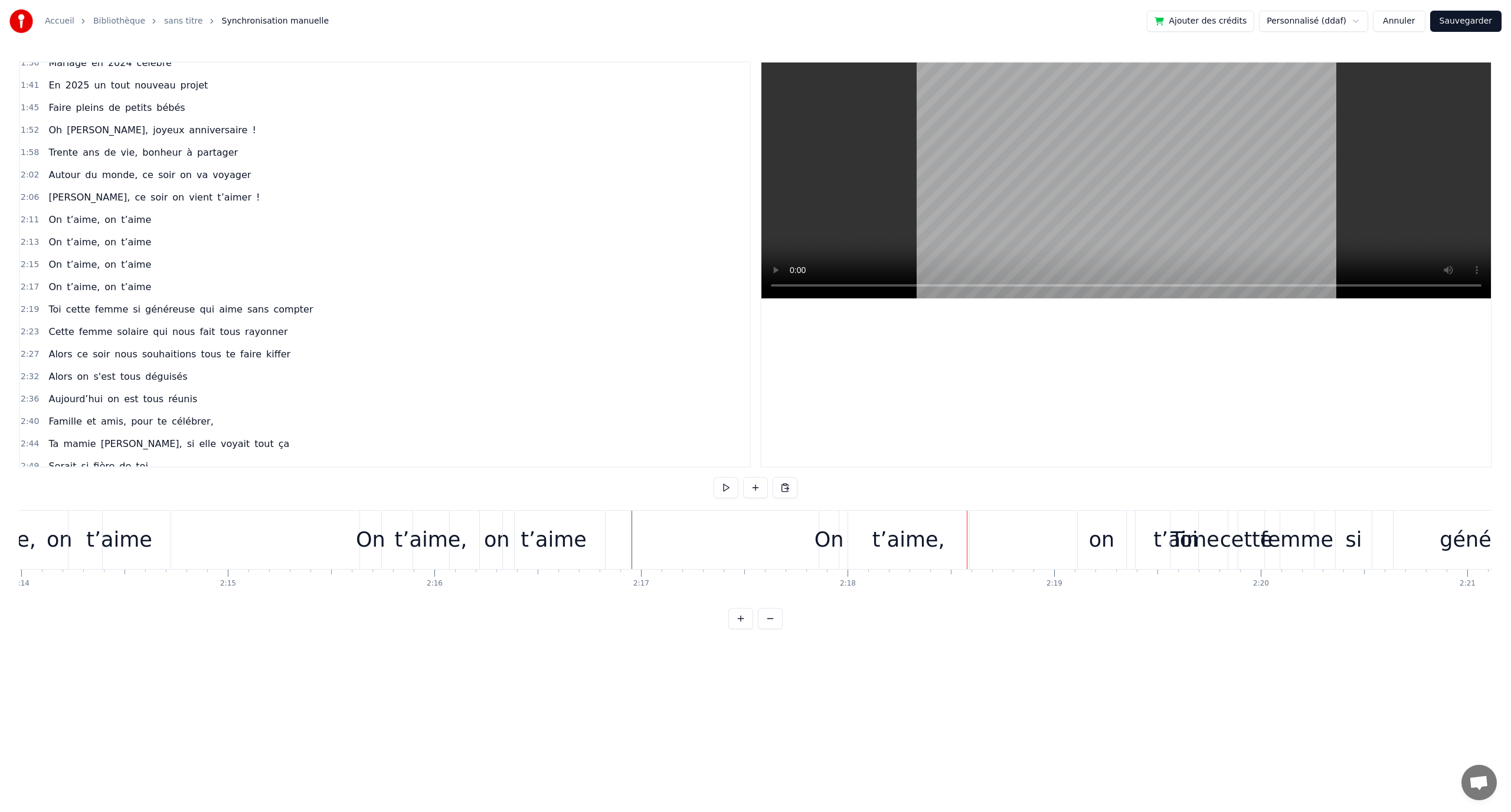
scroll to position [0, 28000]
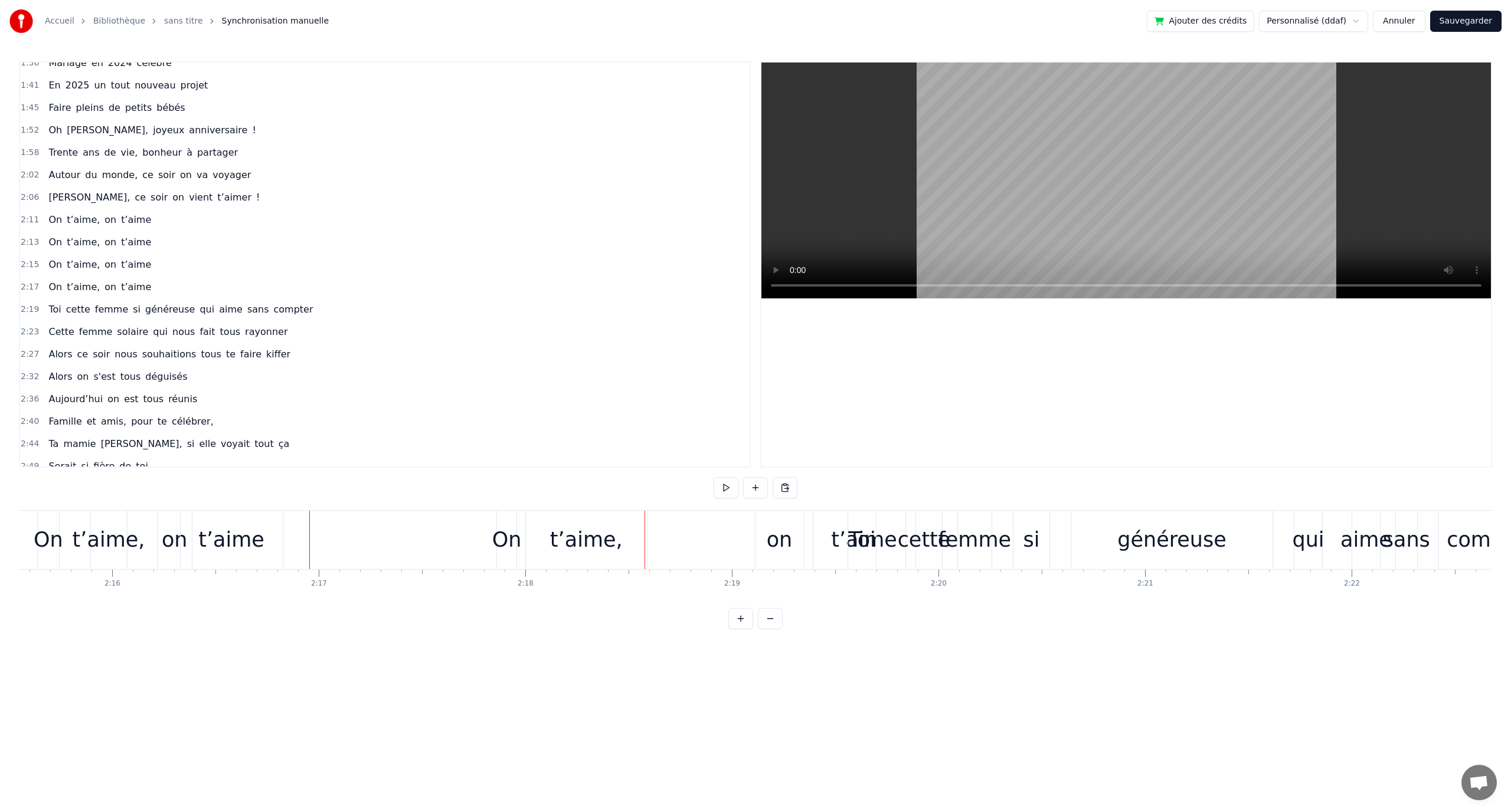
click at [802, 547] on div "on" at bounding box center [779, 540] width 48 height 58
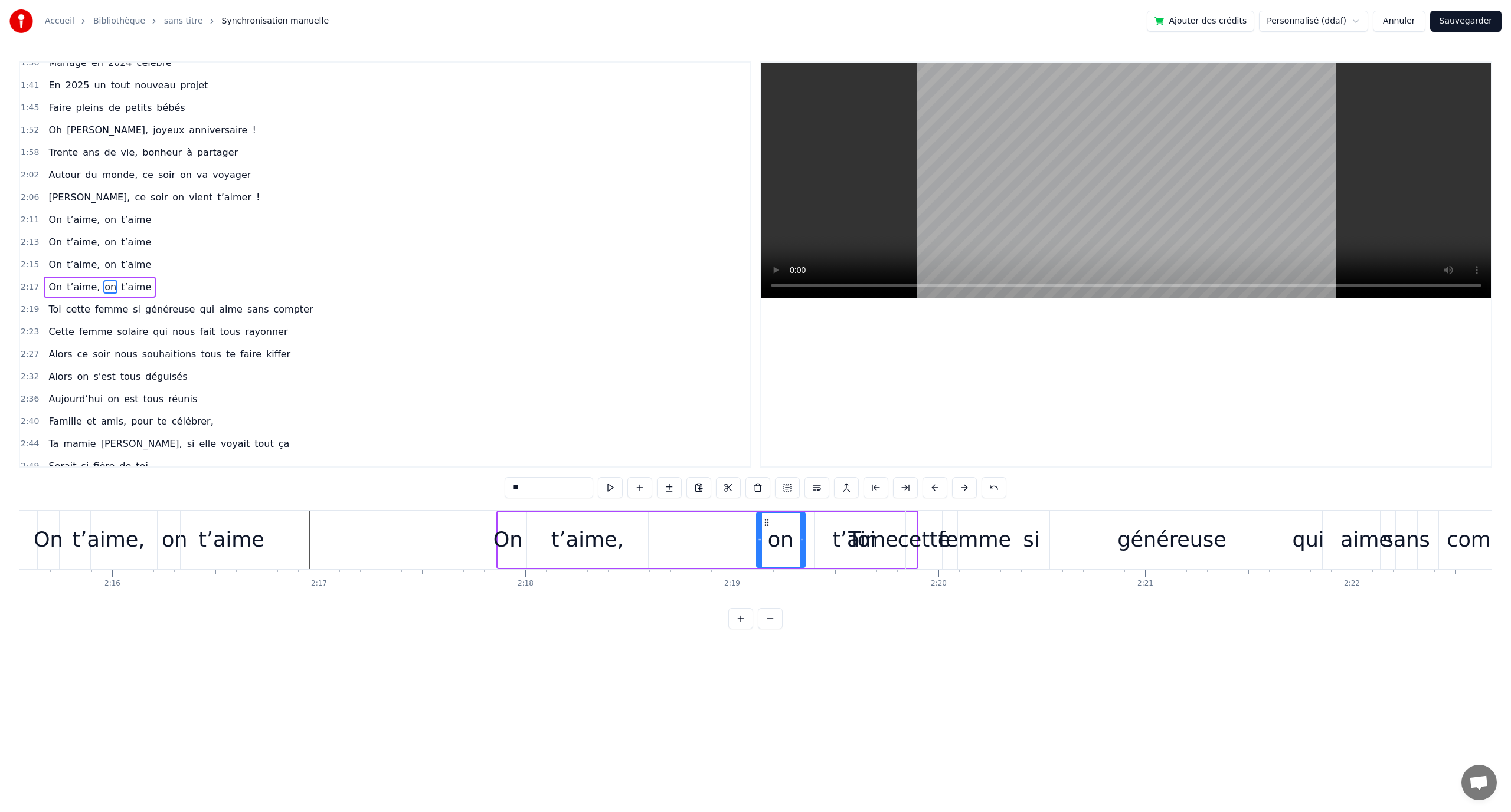
scroll to position [503, 0]
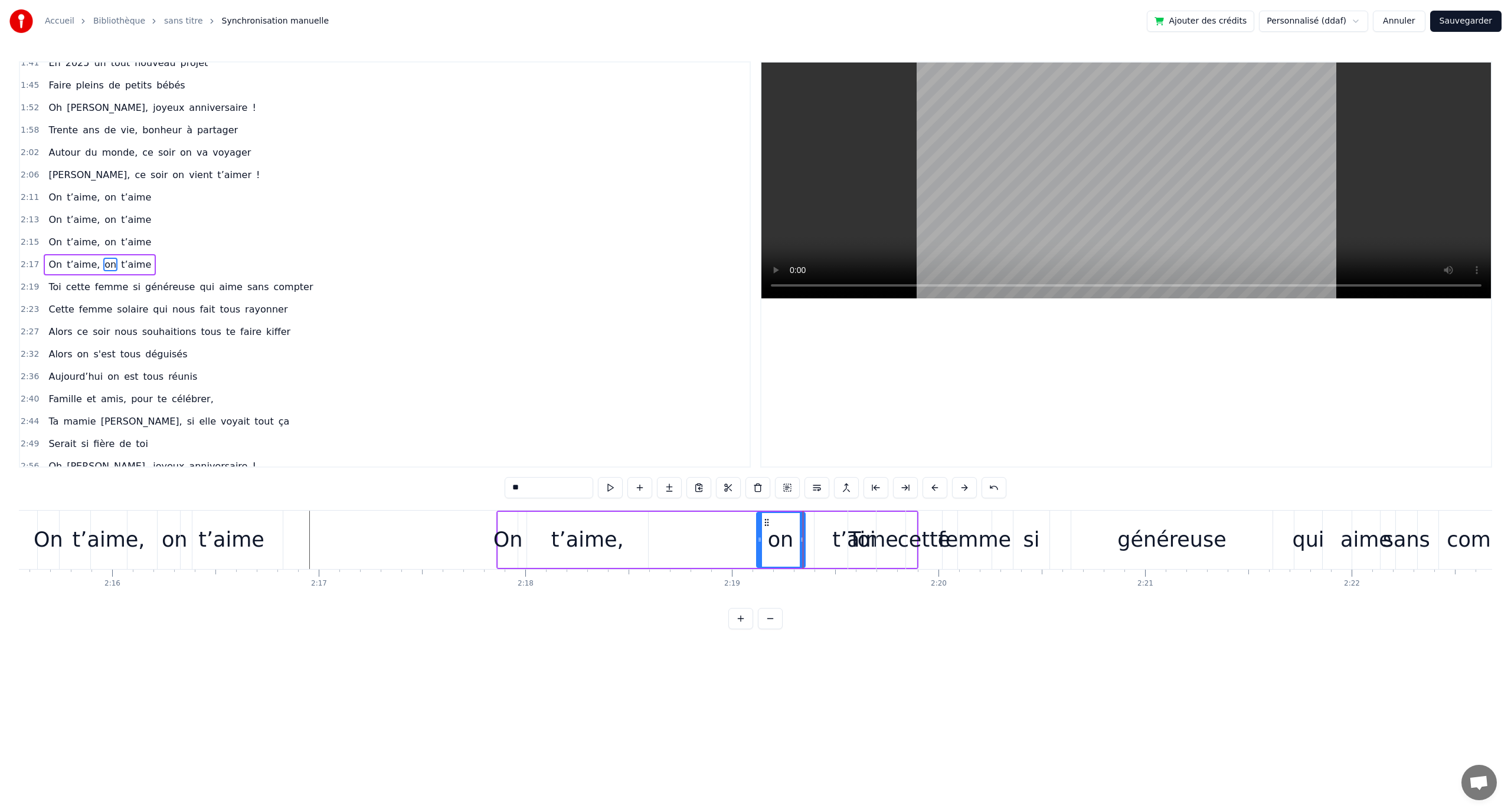
click at [507, 524] on div "On" at bounding box center [509, 540] width 30 height 32
drag, startPoint x: 505, startPoint y: 518, endPoint x: 548, endPoint y: 520, distance: 43.0
click at [485, 518] on icon at bounding box center [484, 523] width 9 height 9
click at [573, 528] on div "t’aime," at bounding box center [587, 540] width 72 height 32
drag, startPoint x: 527, startPoint y: 522, endPoint x: 506, endPoint y: 520, distance: 21.1
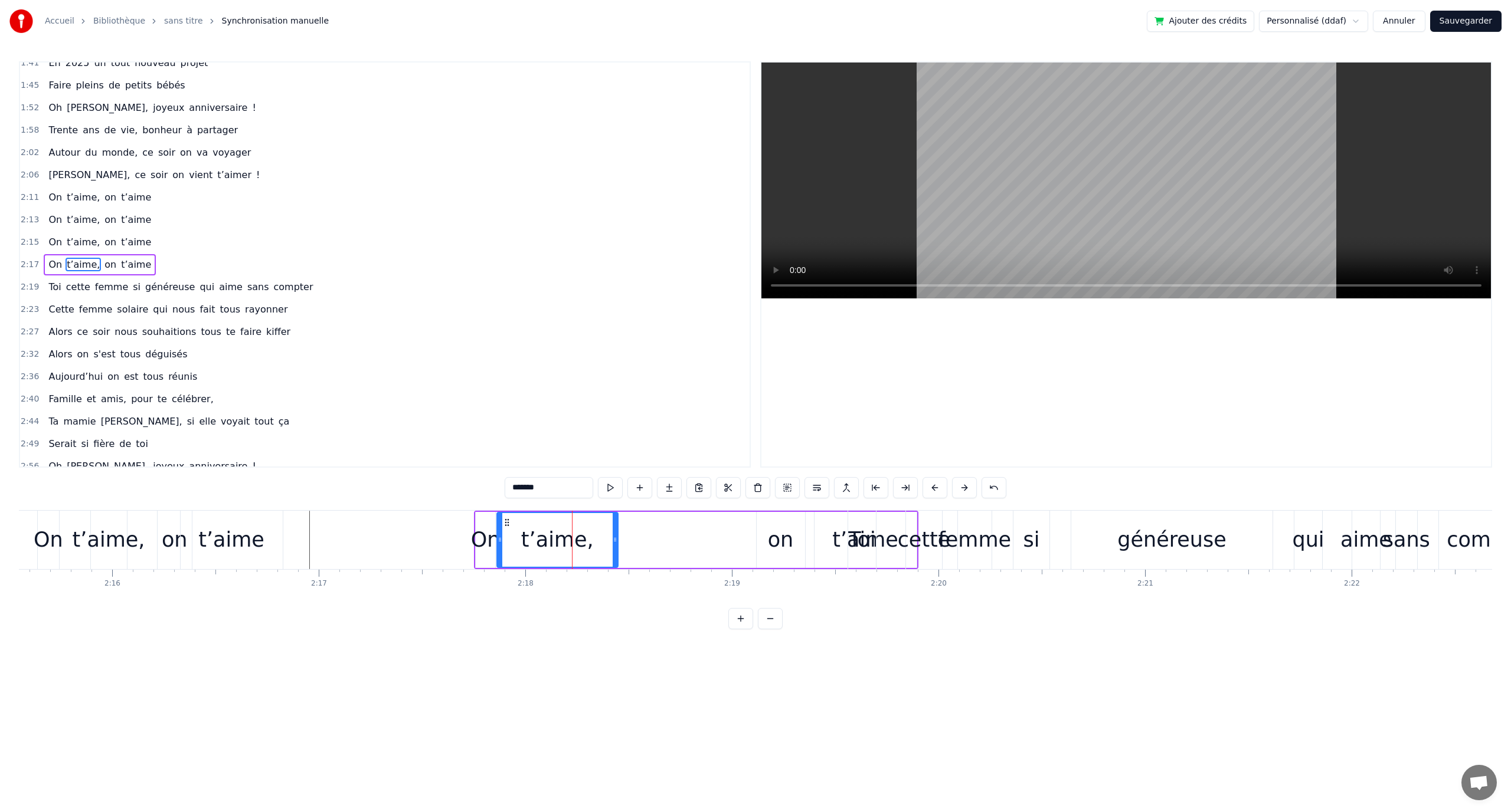
click at [506, 520] on icon at bounding box center [506, 523] width 9 height 9
click at [788, 537] on div "on" at bounding box center [780, 540] width 26 height 32
drag, startPoint x: 765, startPoint y: 518, endPoint x: 607, endPoint y: 521, distance: 158.0
click at [607, 521] on icon at bounding box center [608, 523] width 9 height 9
click
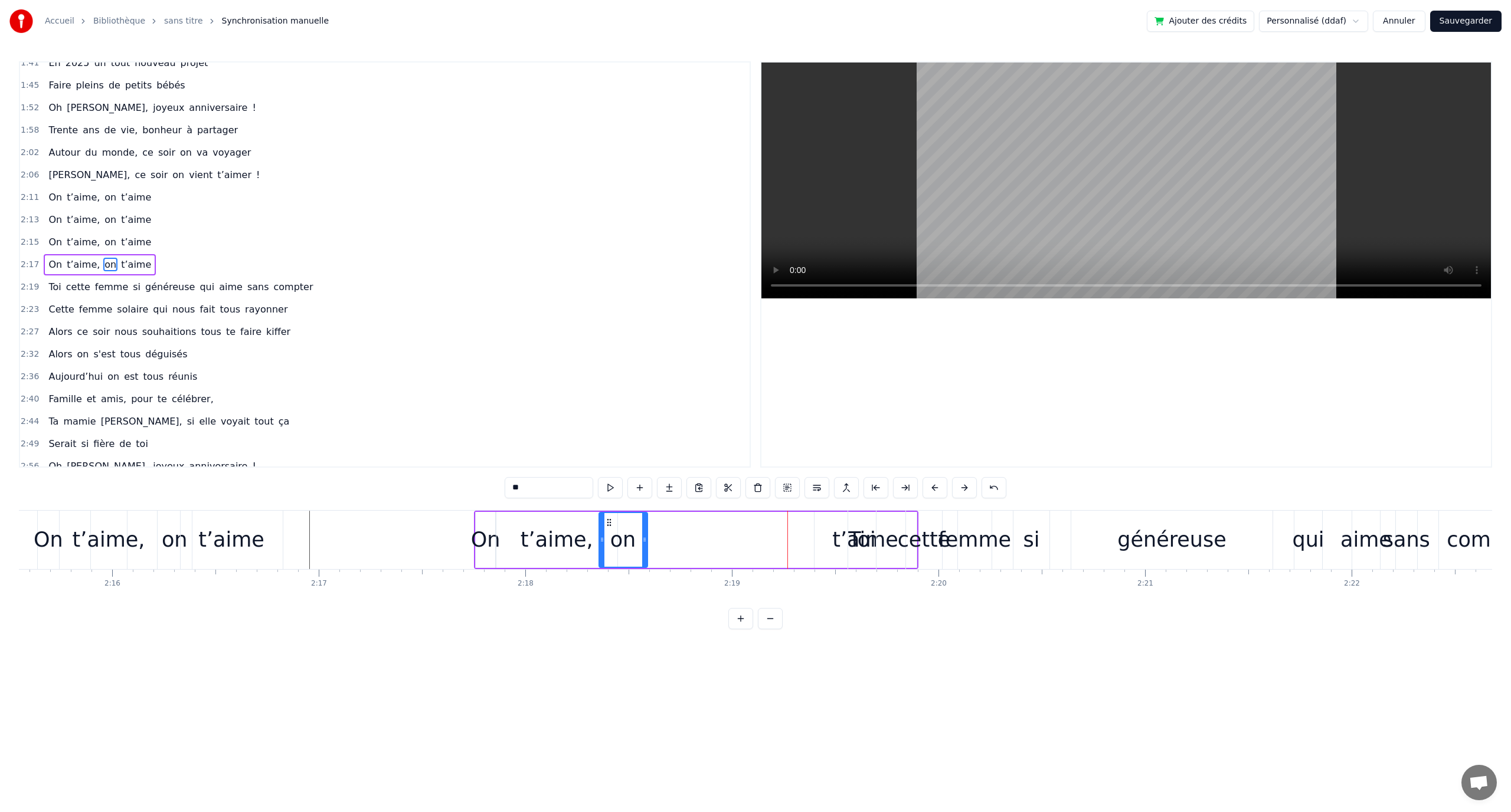
type input "******"
drag, startPoint x: 821, startPoint y: 520, endPoint x: 631, endPoint y: 526, distance: 190.1
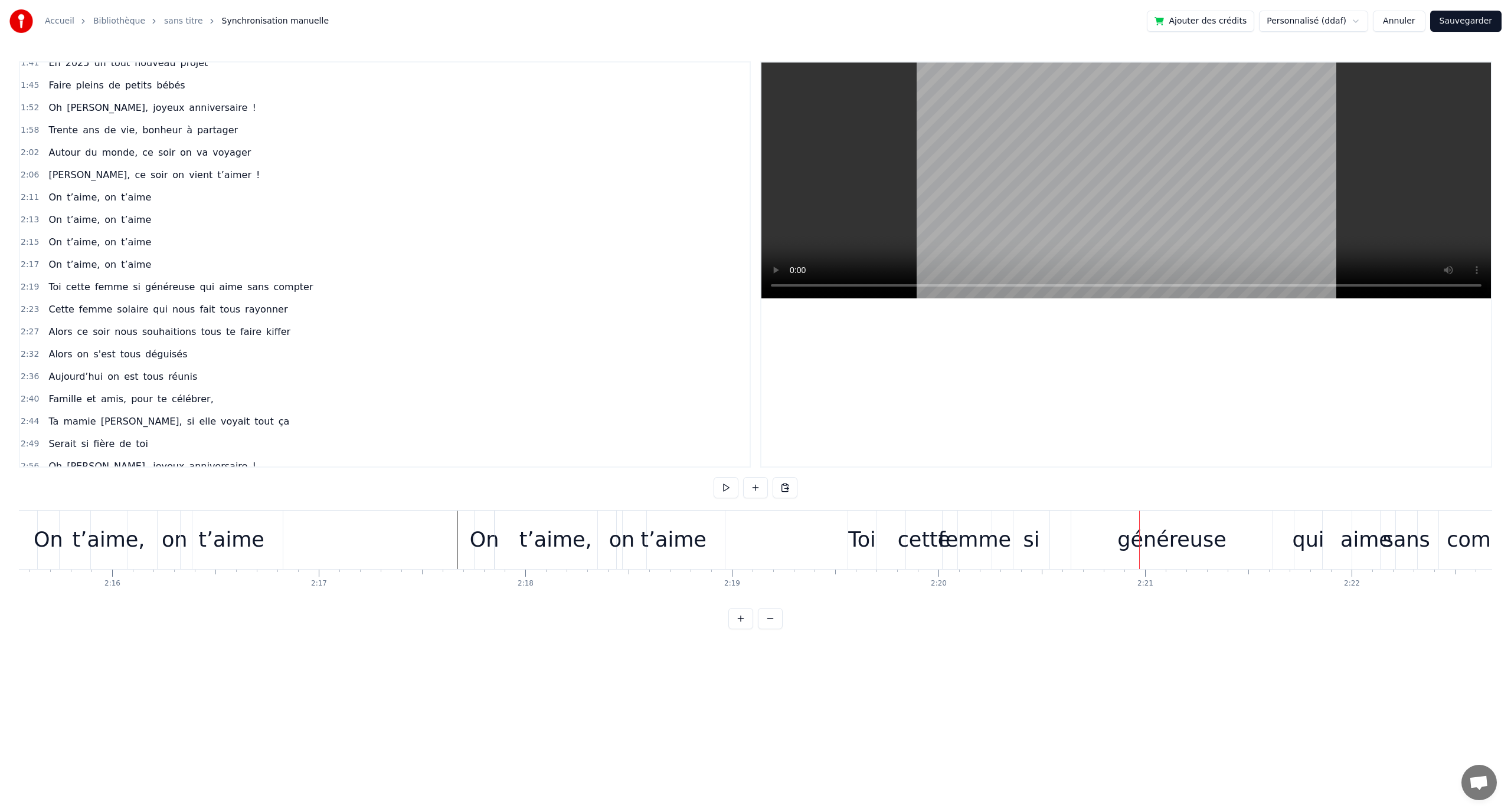
scroll to position [526, 0]
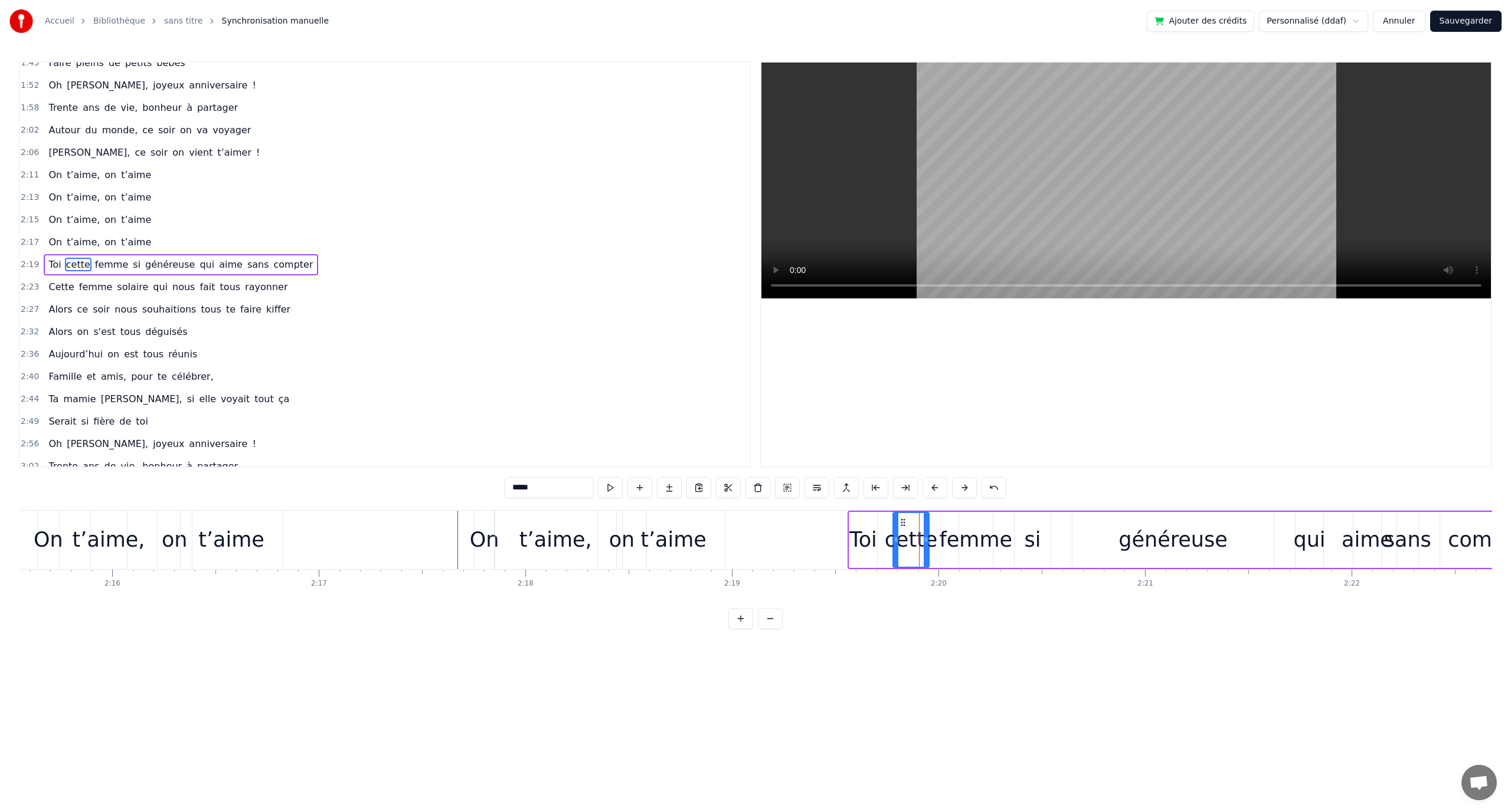
drag, startPoint x: 919, startPoint y: 521, endPoint x: 904, endPoint y: 520, distance: 15.0
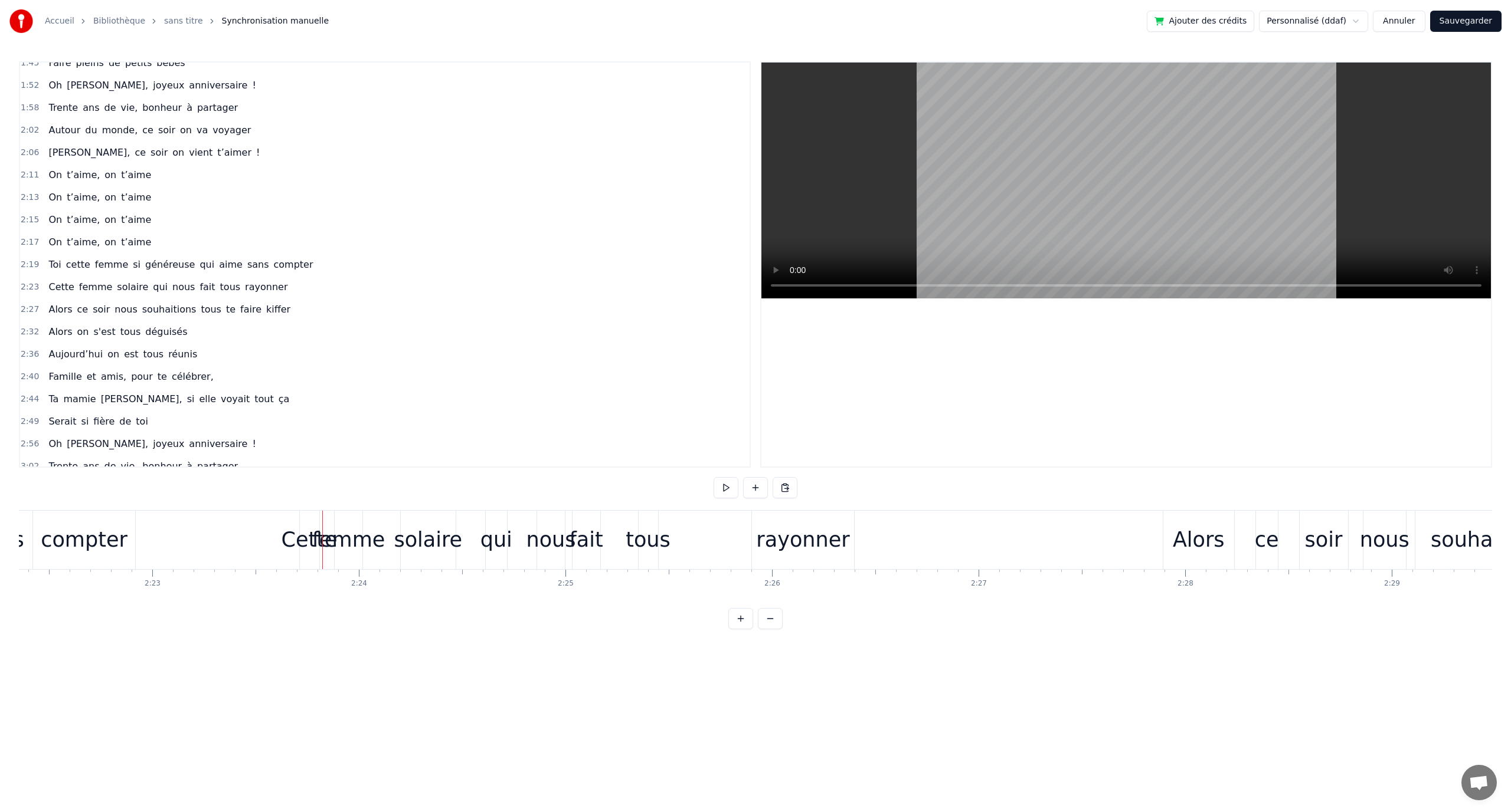
scroll to position [548, 0]
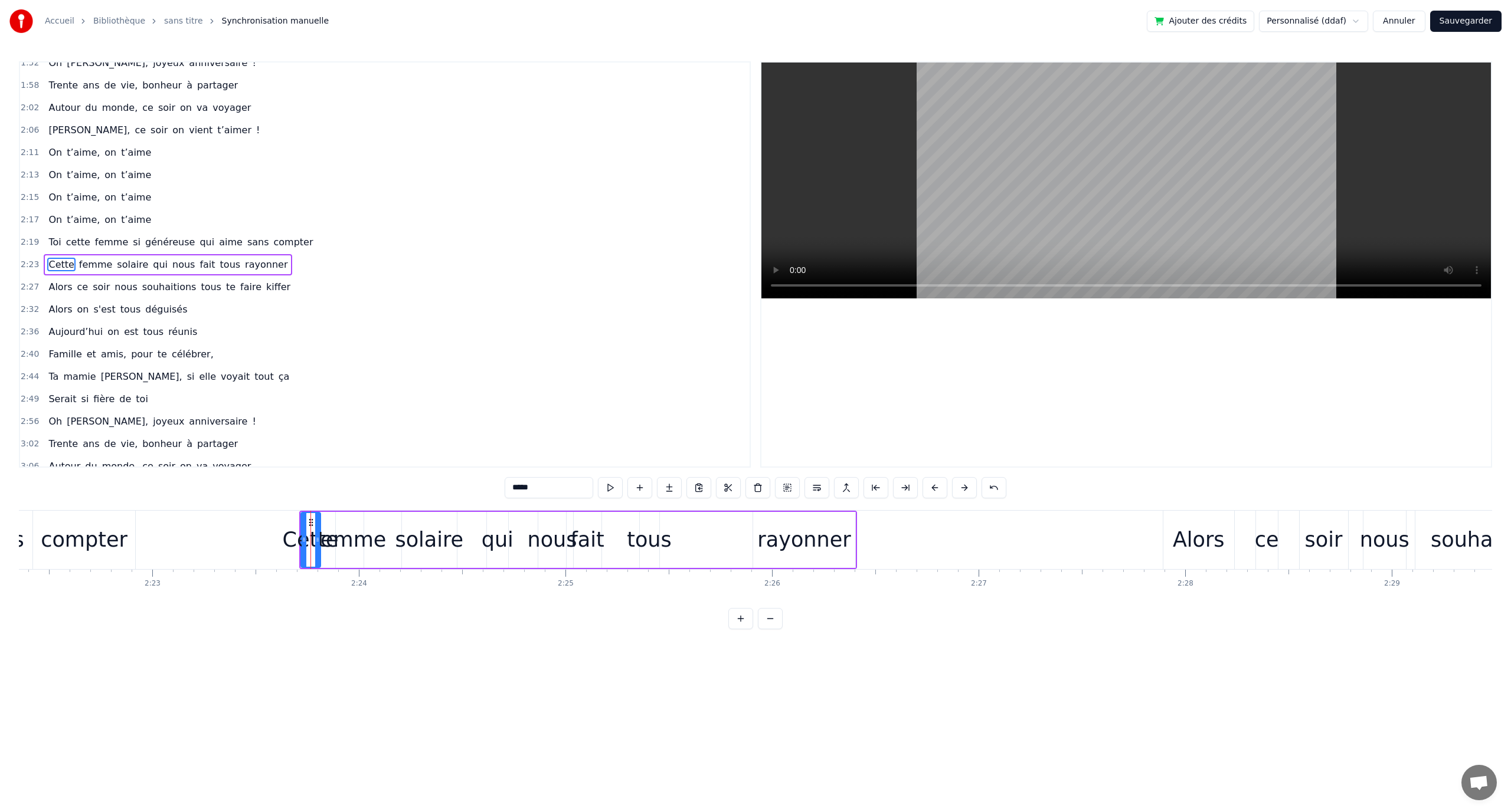
type input "*****"
drag, startPoint x: 346, startPoint y: 518, endPoint x: 363, endPoint y: 521, distance: 17.3
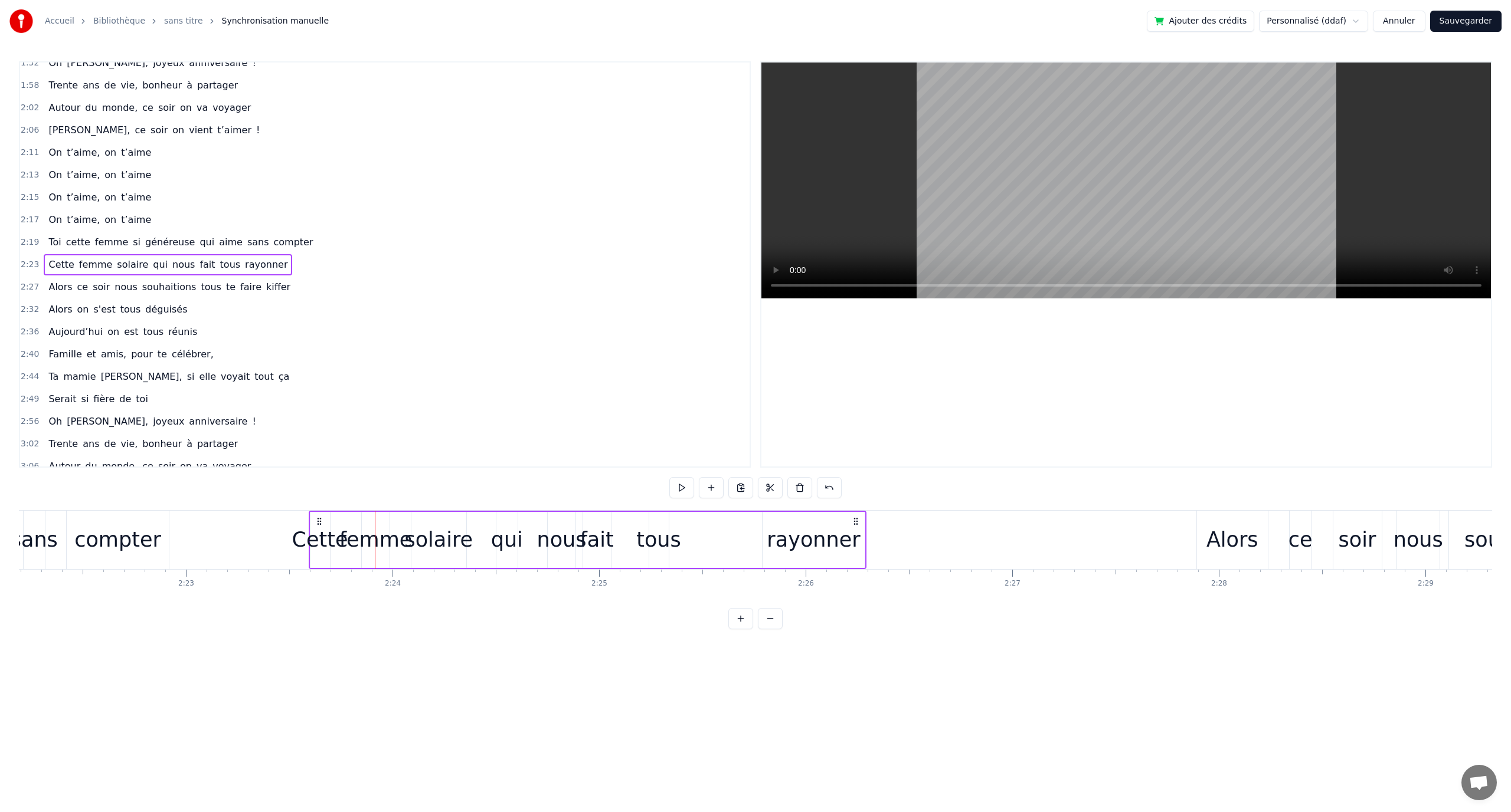
scroll to position [0, 29363]
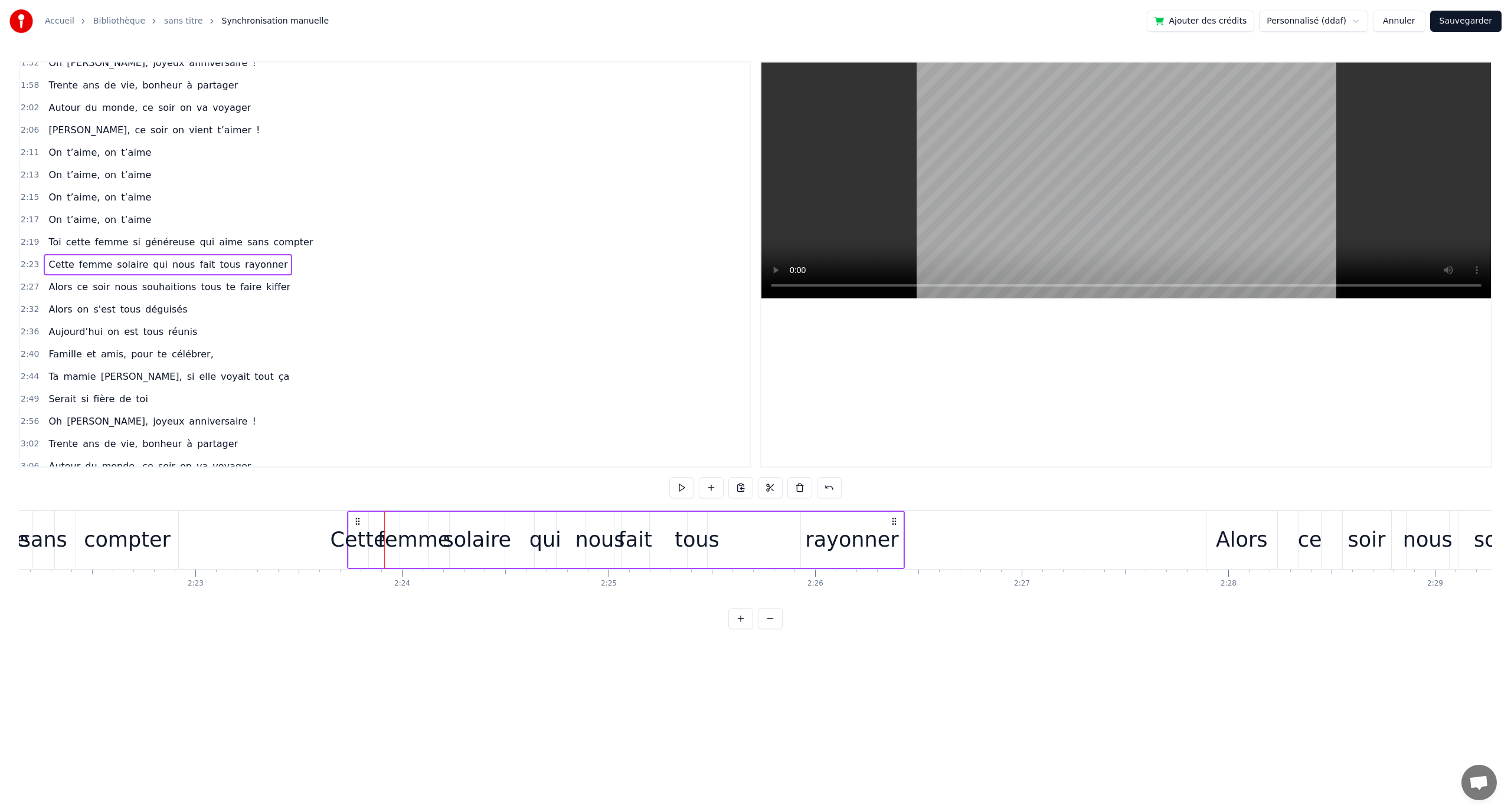
drag, startPoint x: 309, startPoint y: 518, endPoint x: 438, endPoint y: 524, distance: 129.1
drag, startPoint x: 410, startPoint y: 524, endPoint x: 426, endPoint y: 526, distance: 16.1
drag, startPoint x: 461, startPoint y: 522, endPoint x: 484, endPoint y: 526, distance: 23.3
drag, startPoint x: 541, startPoint y: 523, endPoint x: 567, endPoint y: 526, distance: 26.2
drag, startPoint x: 595, startPoint y: 521, endPoint x: 631, endPoint y: 524, distance: 36.1
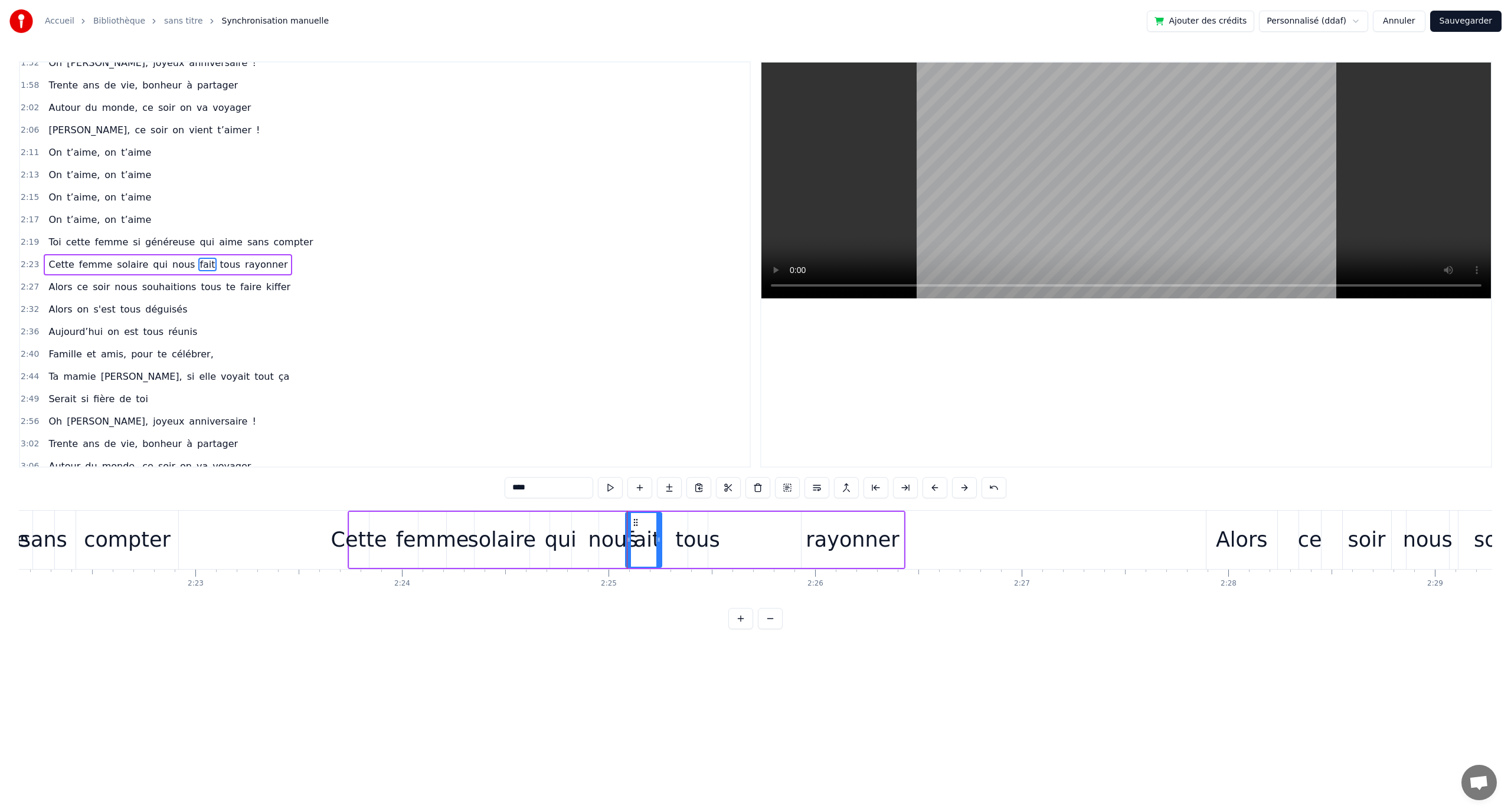
drag, startPoint x: 649, startPoint y: 525, endPoint x: 636, endPoint y: 526, distance: 13.0
drag, startPoint x: 636, startPoint y: 522, endPoint x: 652, endPoint y: 522, distance: 16.0
drag, startPoint x: 696, startPoint y: 524, endPoint x: 750, endPoint y: 526, distance: 54.0
type input "********"
drag, startPoint x: 796, startPoint y: 521, endPoint x: 780, endPoint y: 518, distance: 16.3
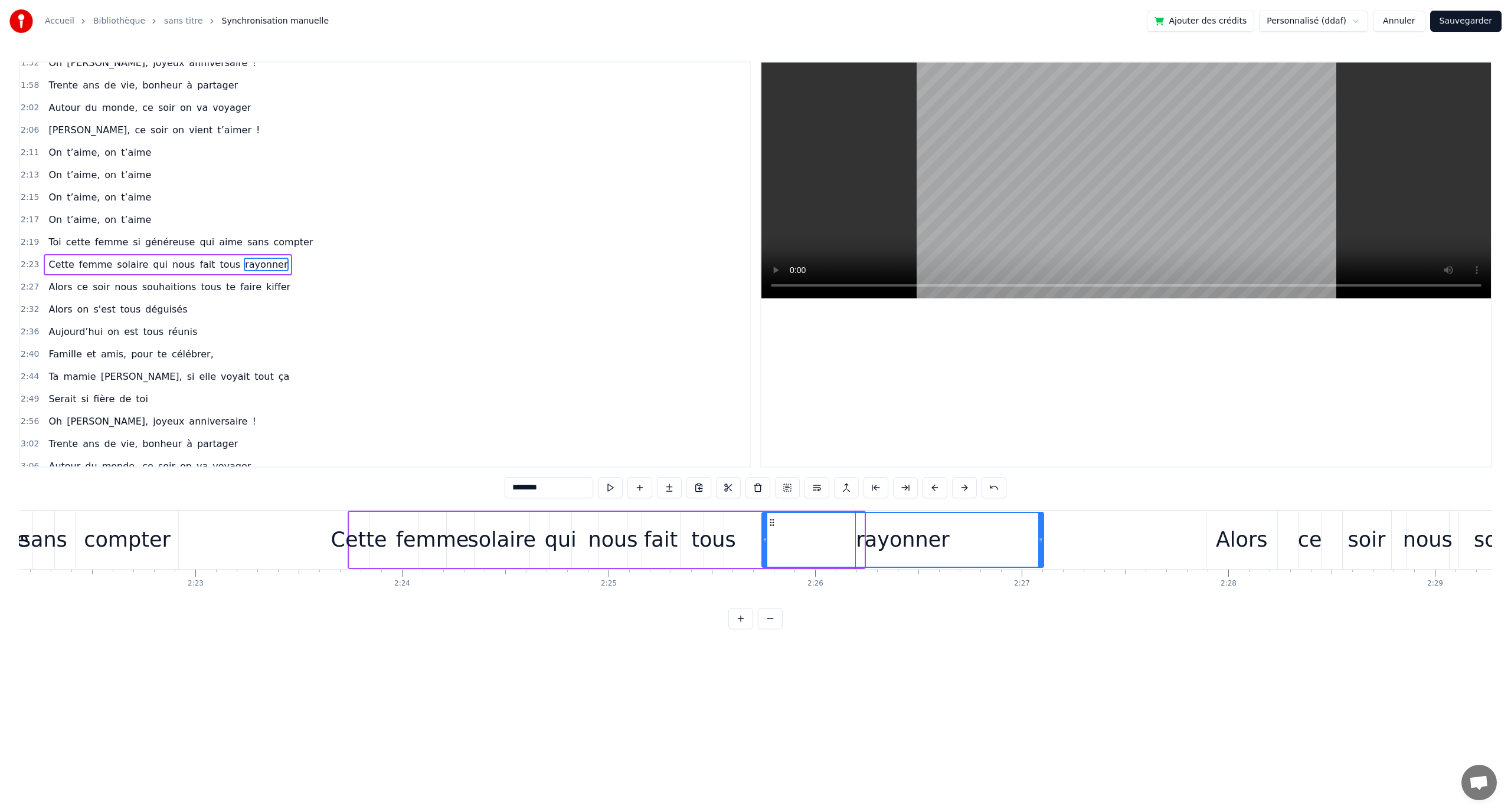
drag, startPoint x: 862, startPoint y: 533, endPoint x: 554, endPoint y: 546, distance: 308.3
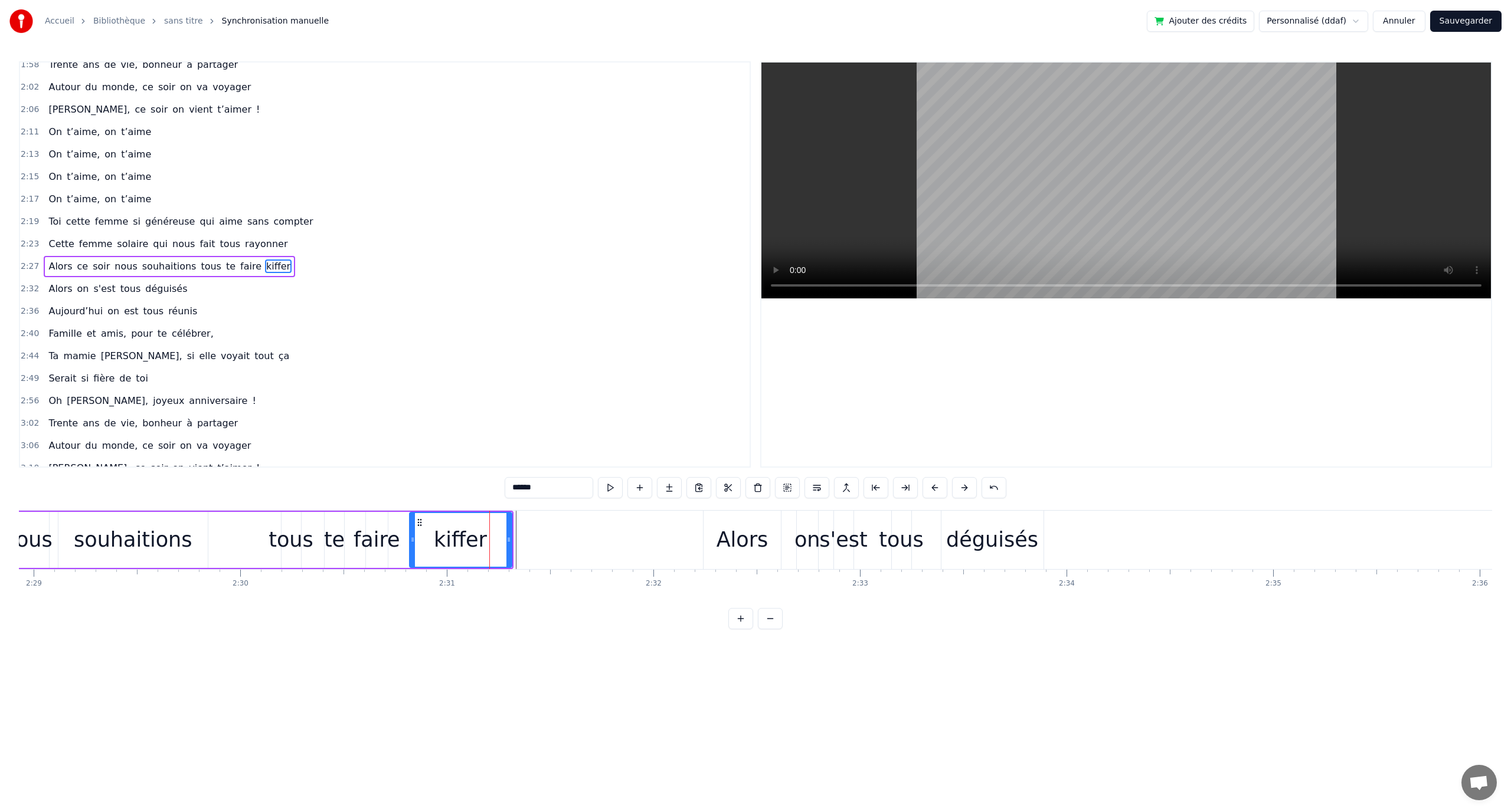
scroll to position [571, 0]
drag, startPoint x: 509, startPoint y: 529, endPoint x: 459, endPoint y: 538, distance: 50.8
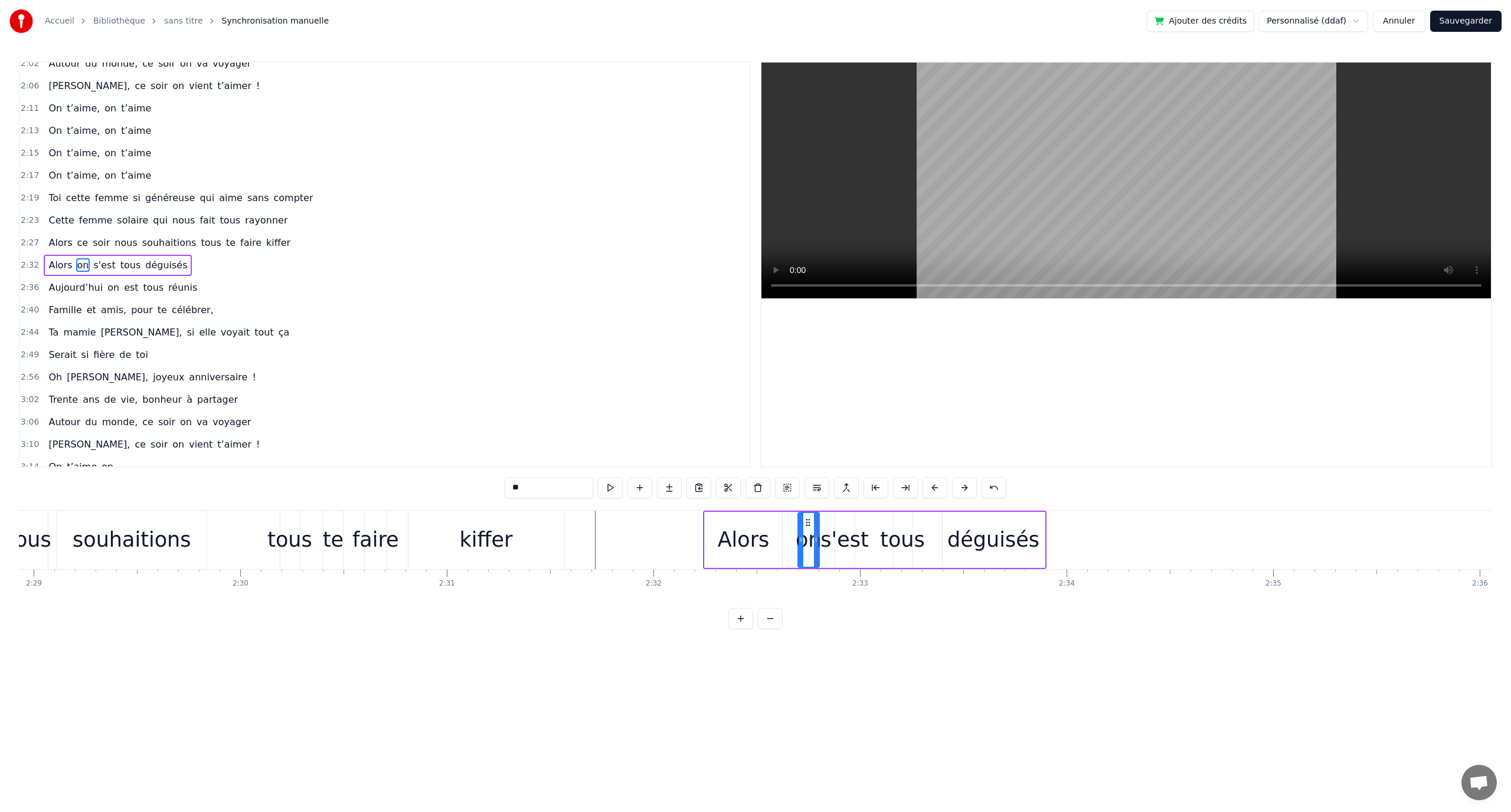
scroll to position [594, 0]
drag, startPoint x: 808, startPoint y: 522, endPoint x: 800, endPoint y: 520, distance: 8.2
drag, startPoint x: 842, startPoint y: 522, endPoint x: 823, endPoint y: 518, distance: 19.4
drag, startPoint x: 826, startPoint y: 522, endPoint x: 875, endPoint y: 525, distance: 49.1
type input "****"
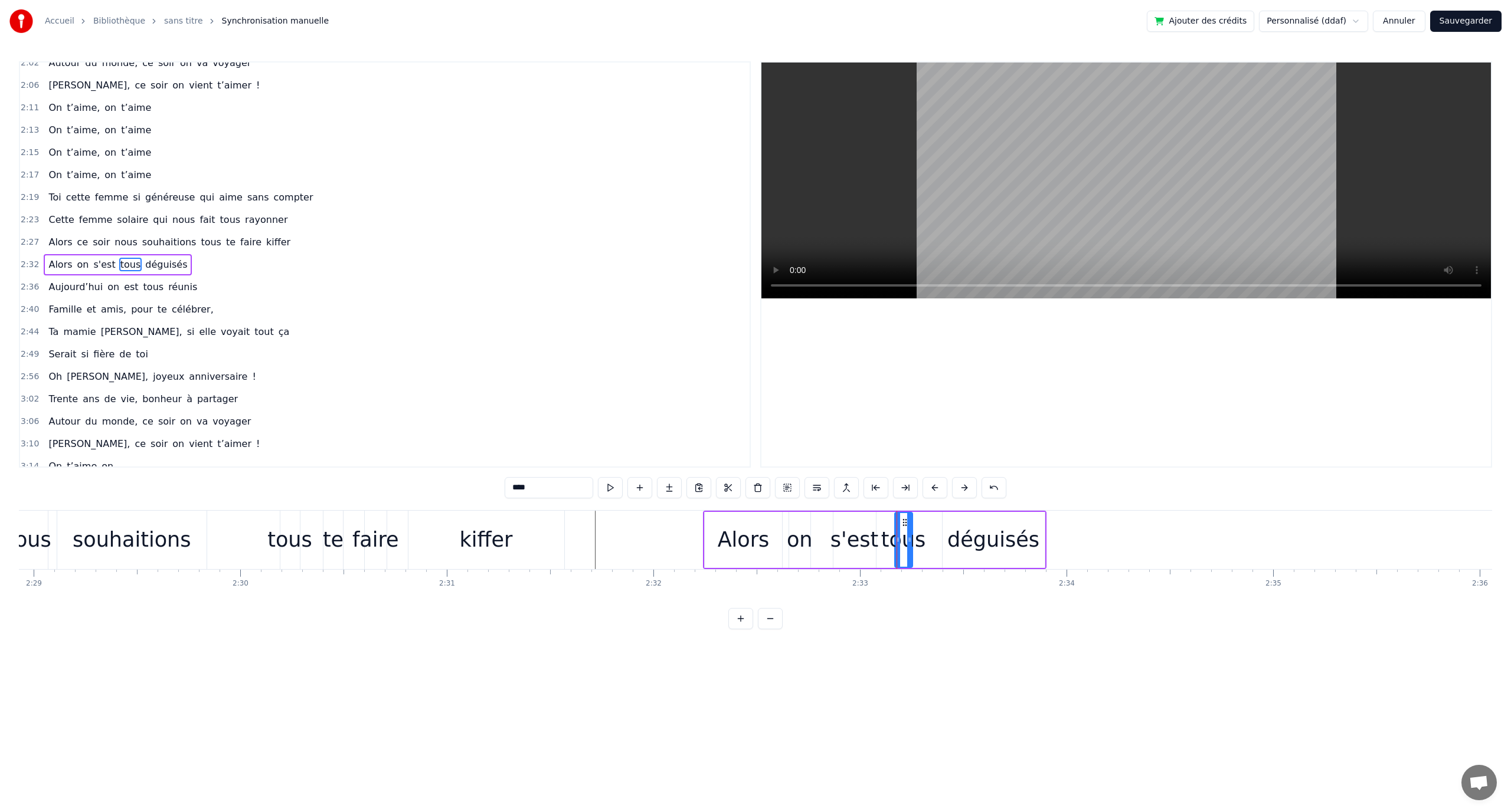
drag, startPoint x: 913, startPoint y: 526, endPoint x: 921, endPoint y: 528, distance: 8.2
drag, startPoint x: 911, startPoint y: 520, endPoint x: 948, endPoint y: 526, distance: 37.5
type input "********"
drag, startPoint x: 951, startPoint y: 520, endPoint x: 968, endPoint y: 522, distance: 17.1
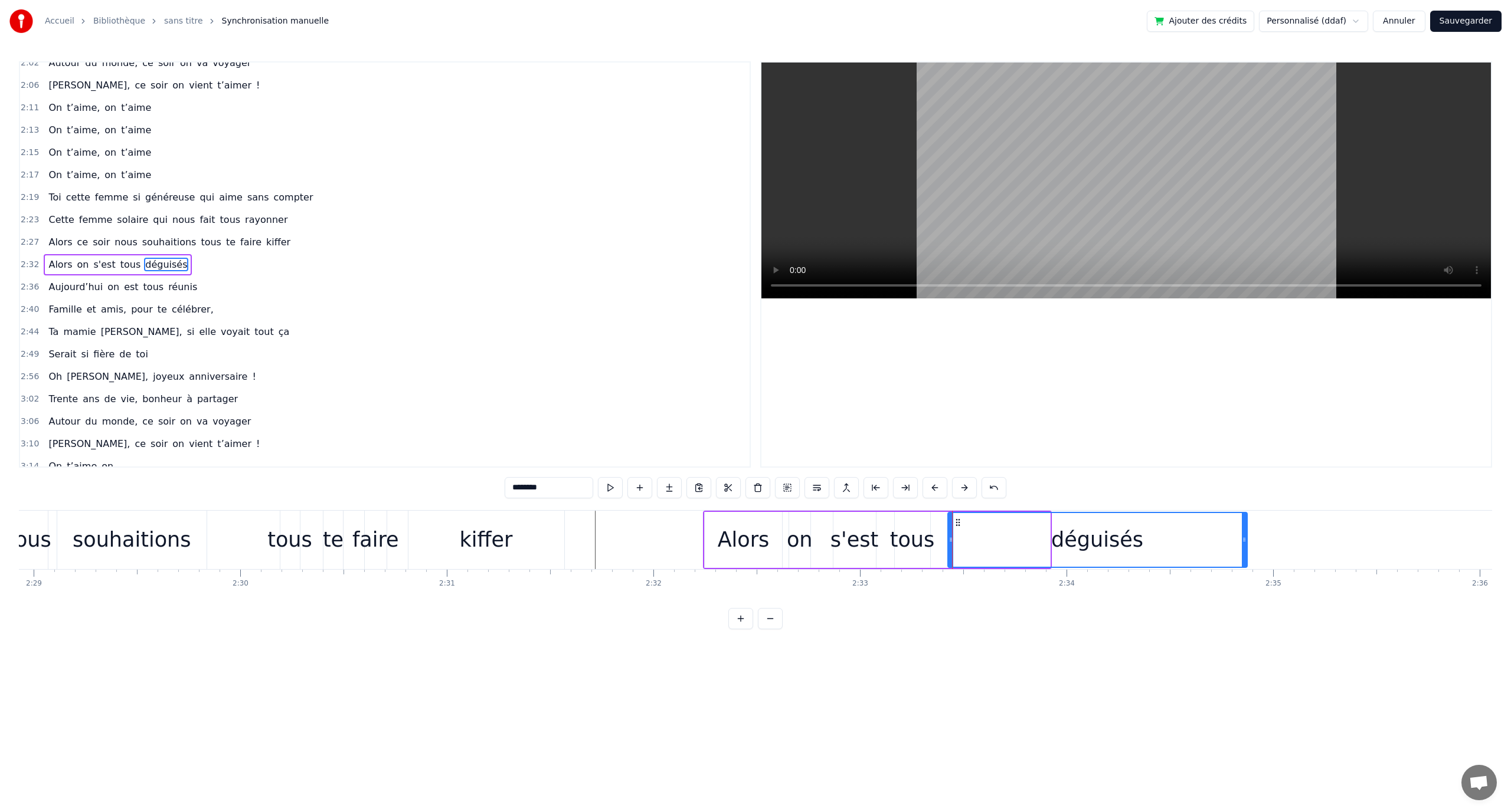
drag, startPoint x: 1046, startPoint y: 538, endPoint x: 1223, endPoint y: 532, distance: 177.1
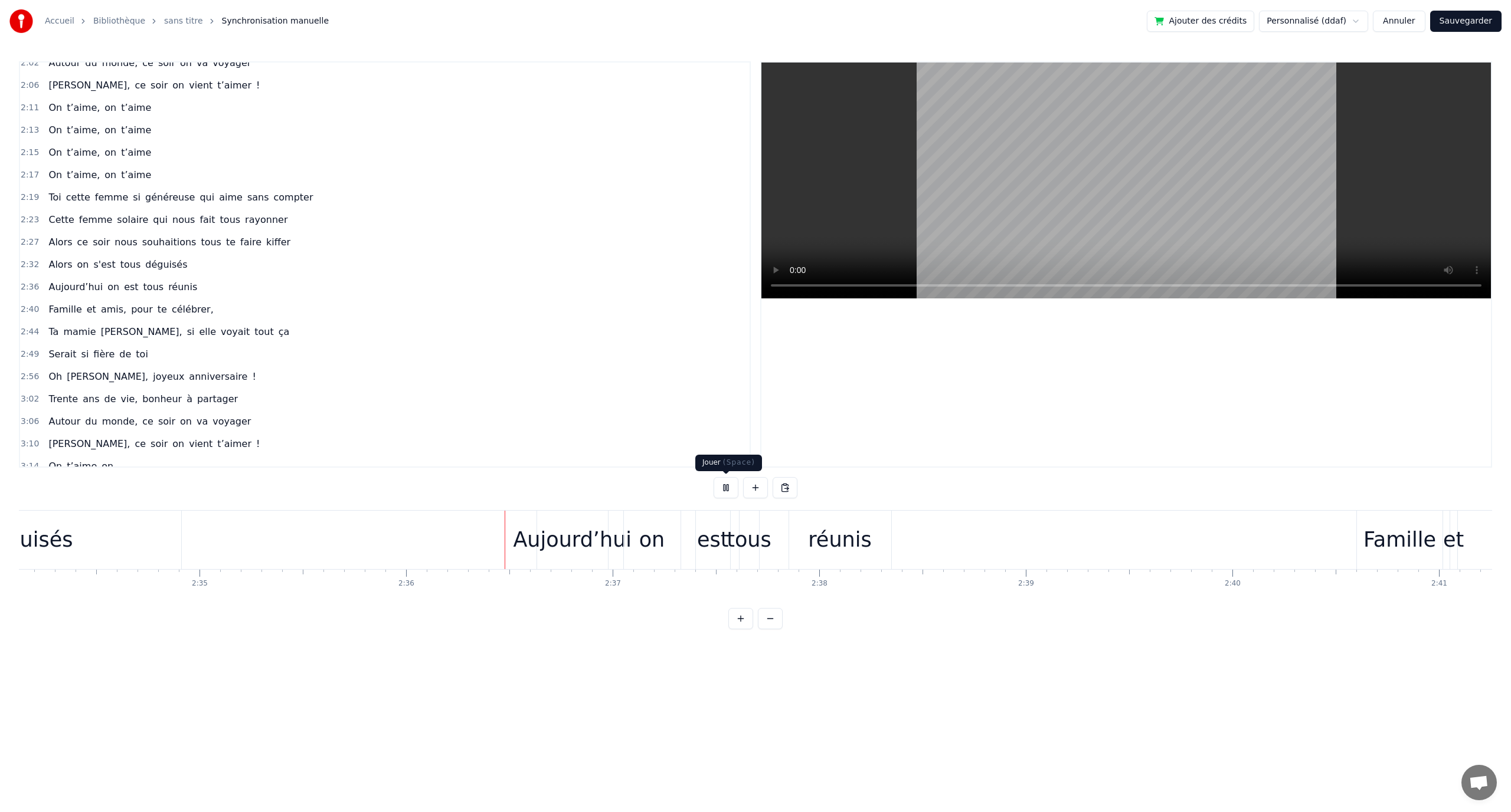
scroll to position [0, 32160]
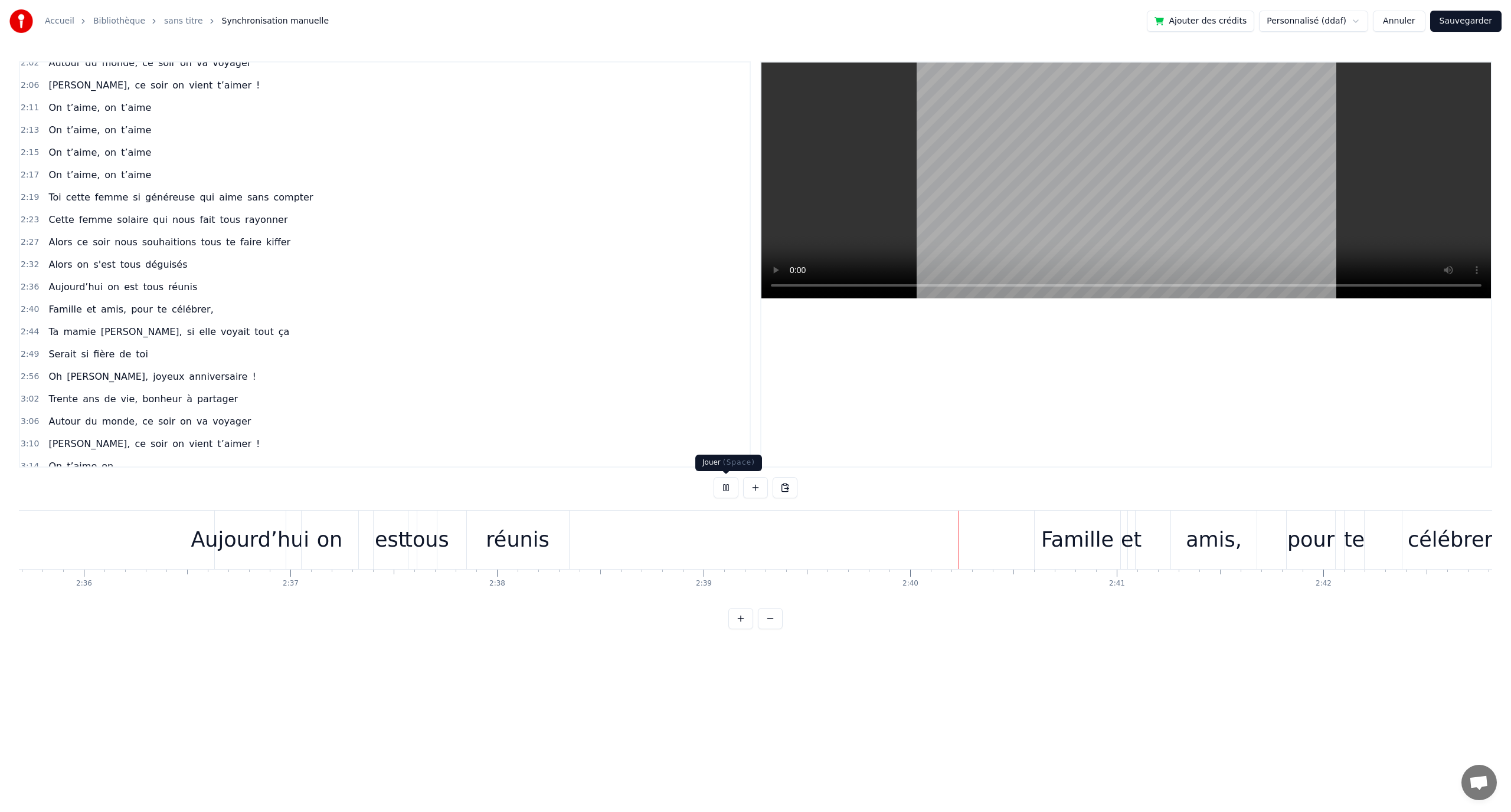
drag, startPoint x: 731, startPoint y: 485, endPoint x: 617, endPoint y: 498, distance: 114.7
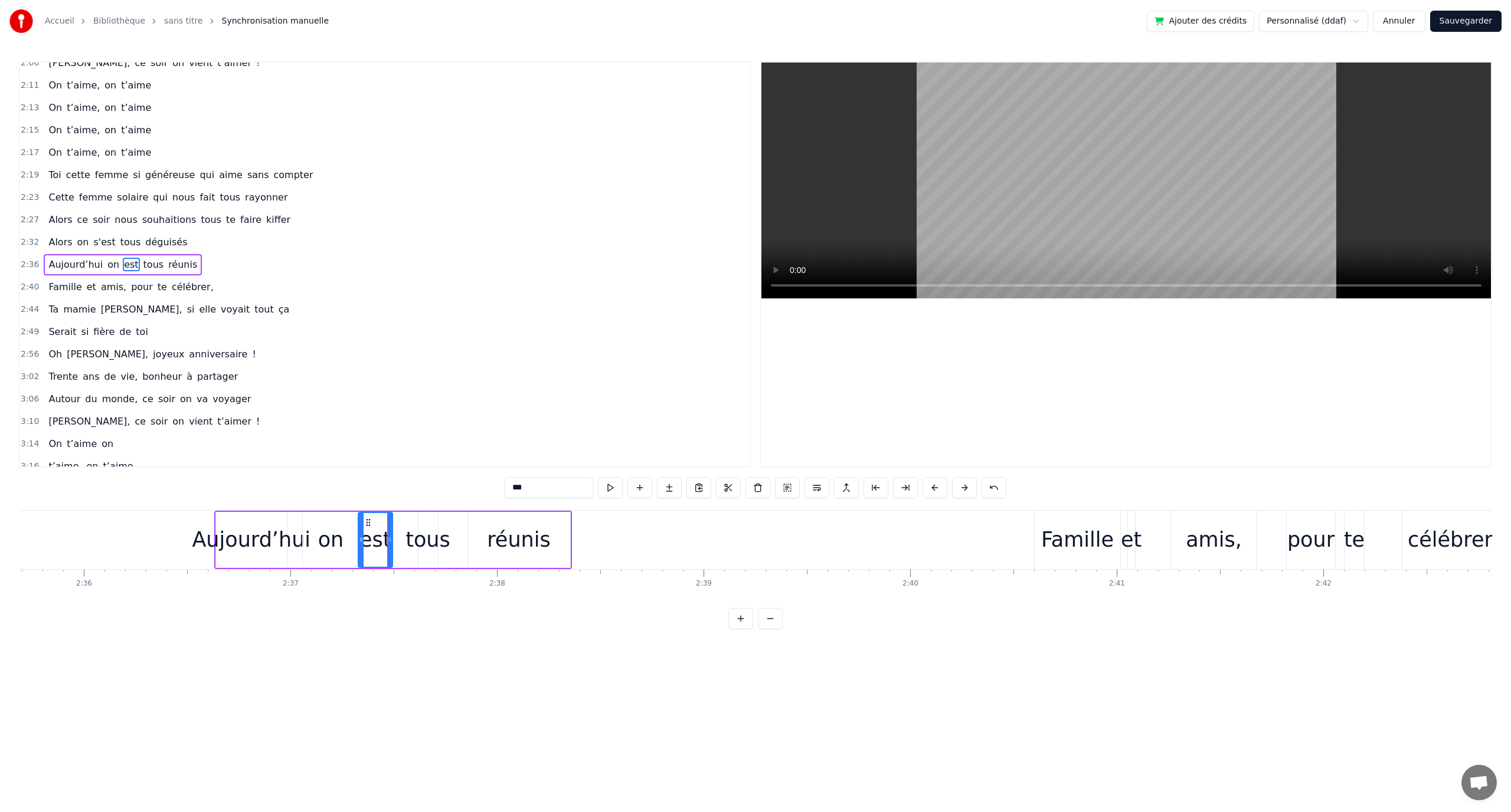
drag, startPoint x: 385, startPoint y: 522, endPoint x: 369, endPoint y: 520, distance: 16.1
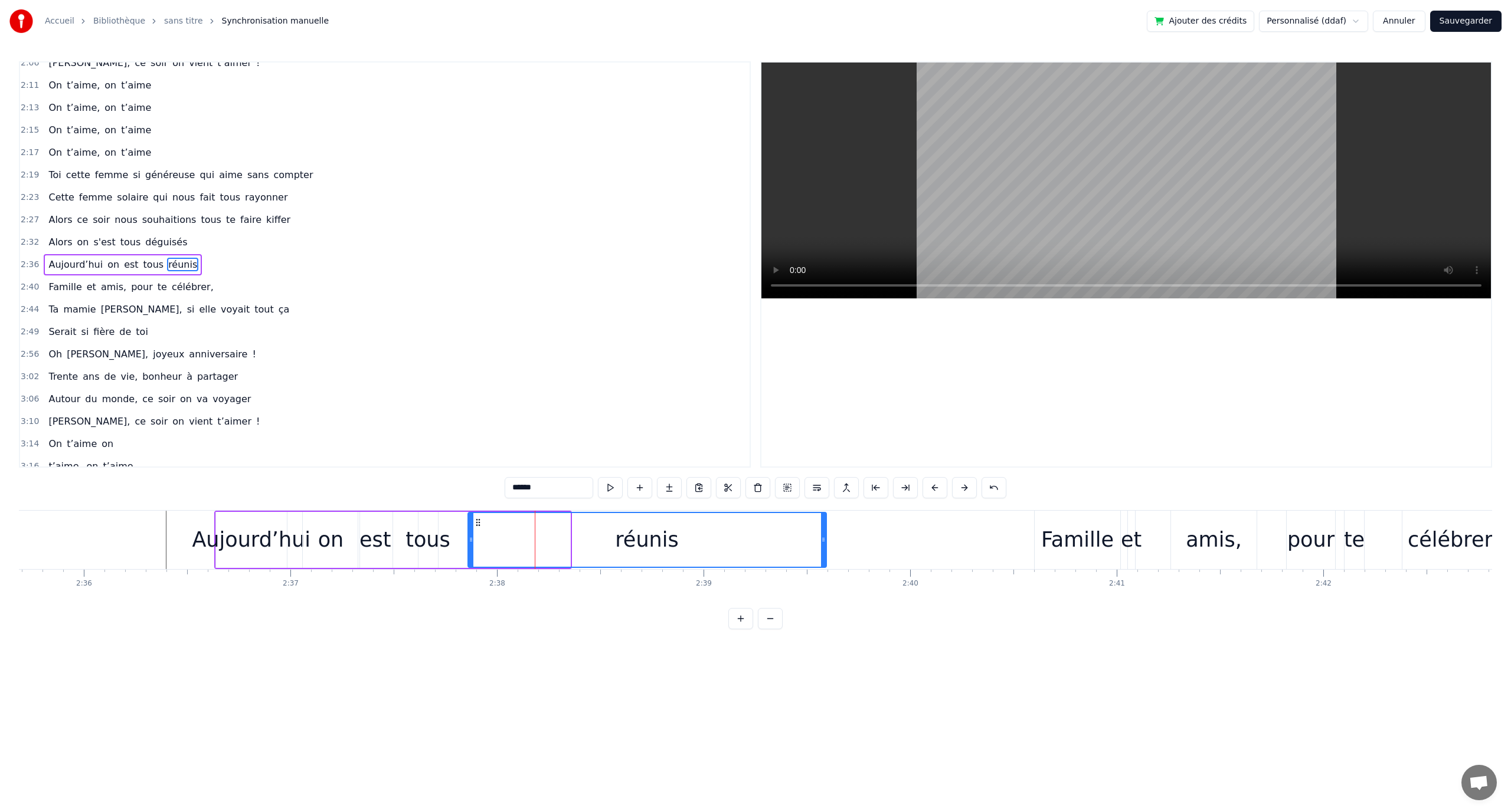
drag, startPoint x: 567, startPoint y: 533, endPoint x: 823, endPoint y: 528, distance: 256.0
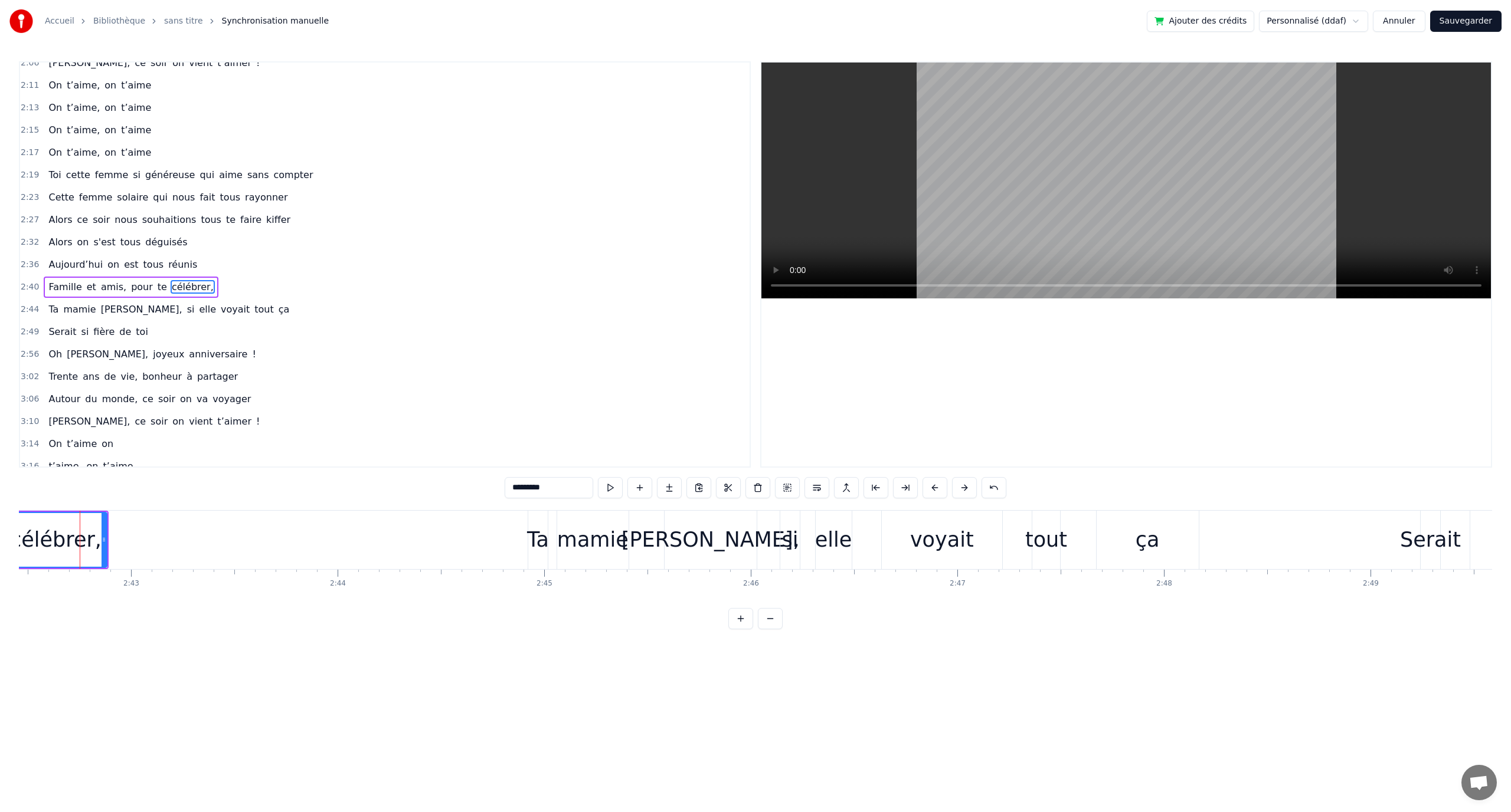
scroll to position [639, 0]
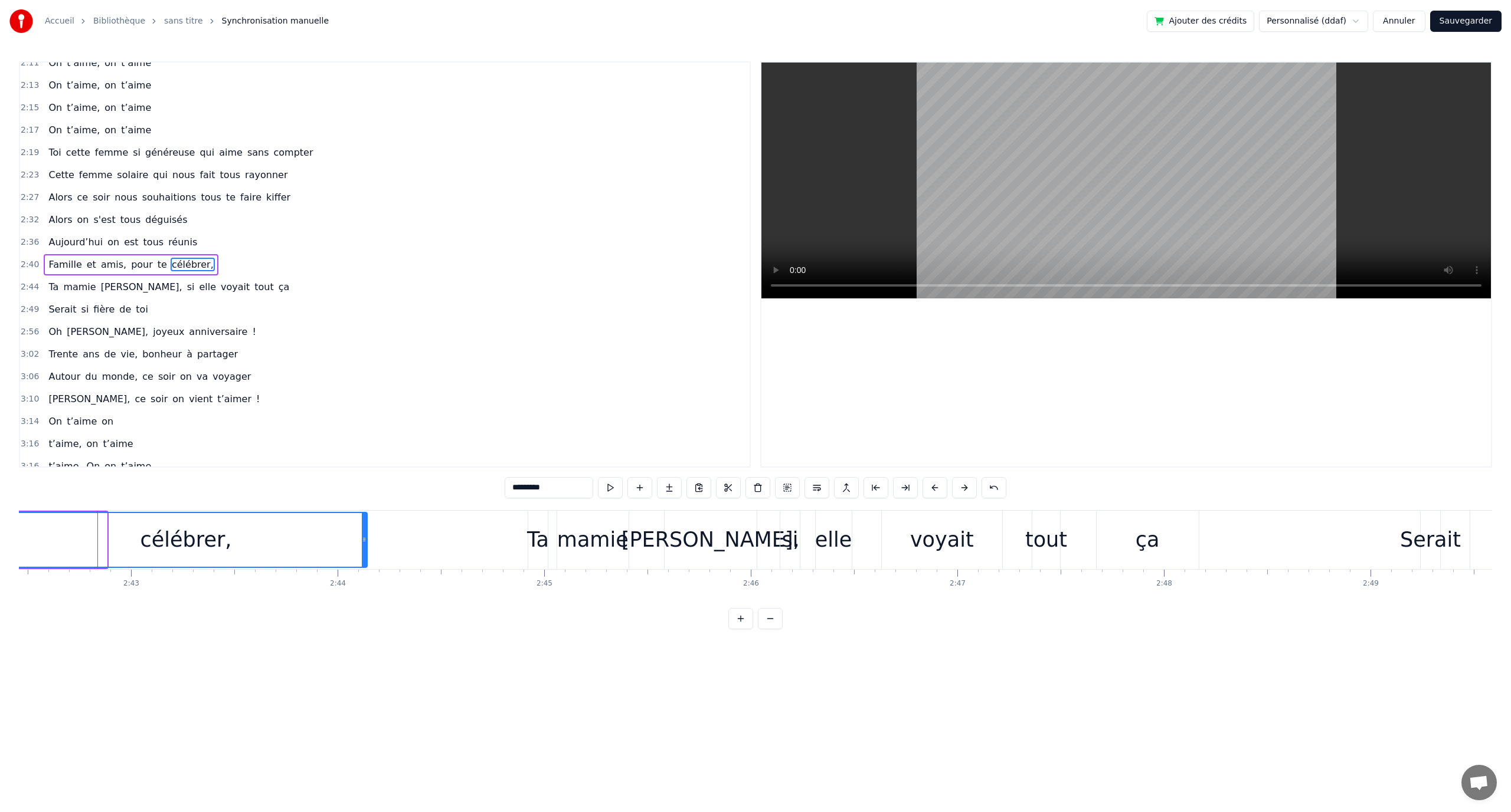
drag, startPoint x: 104, startPoint y: 532, endPoint x: 365, endPoint y: 532, distance: 261.0
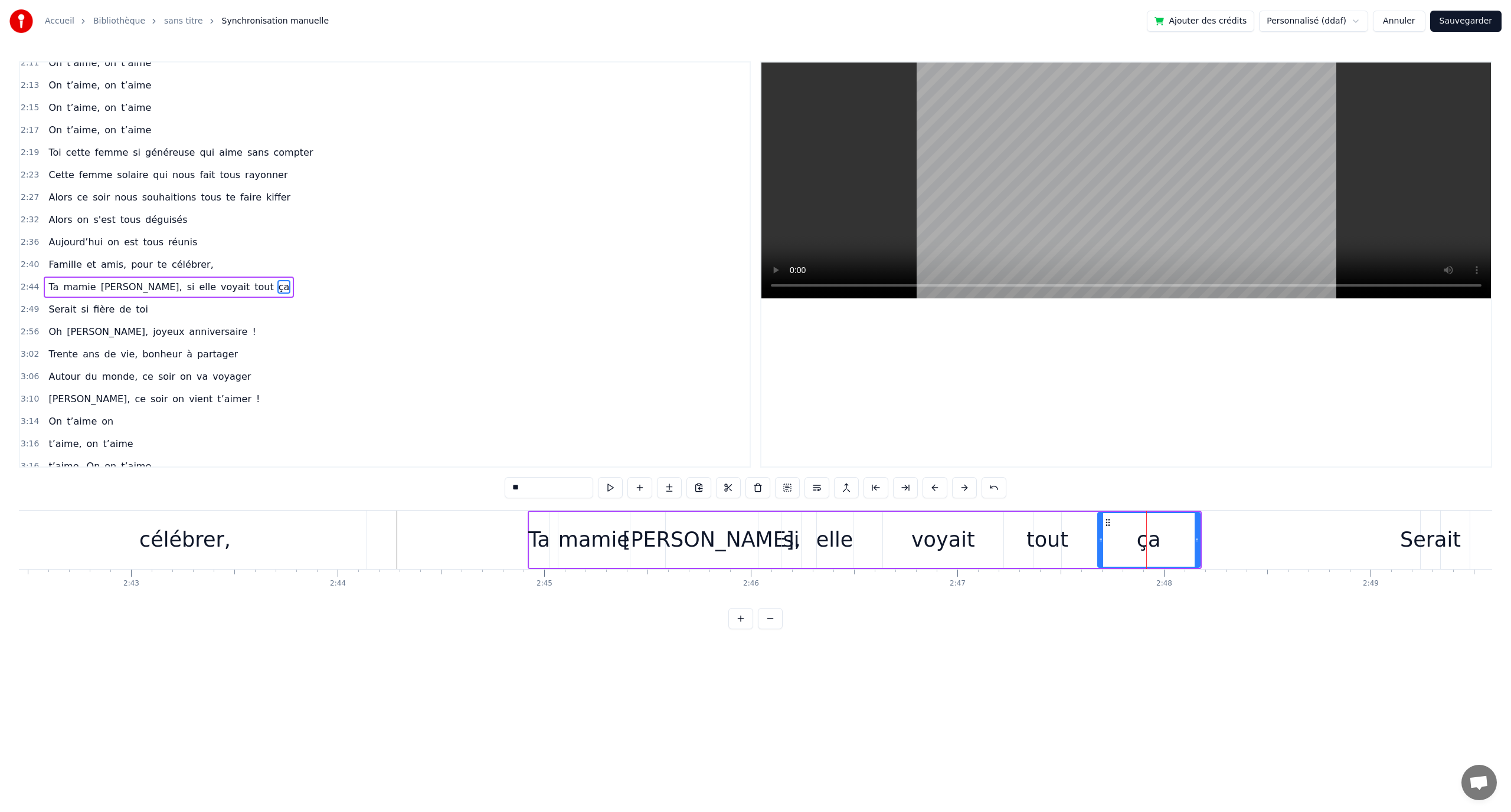
scroll to position [661, 0]
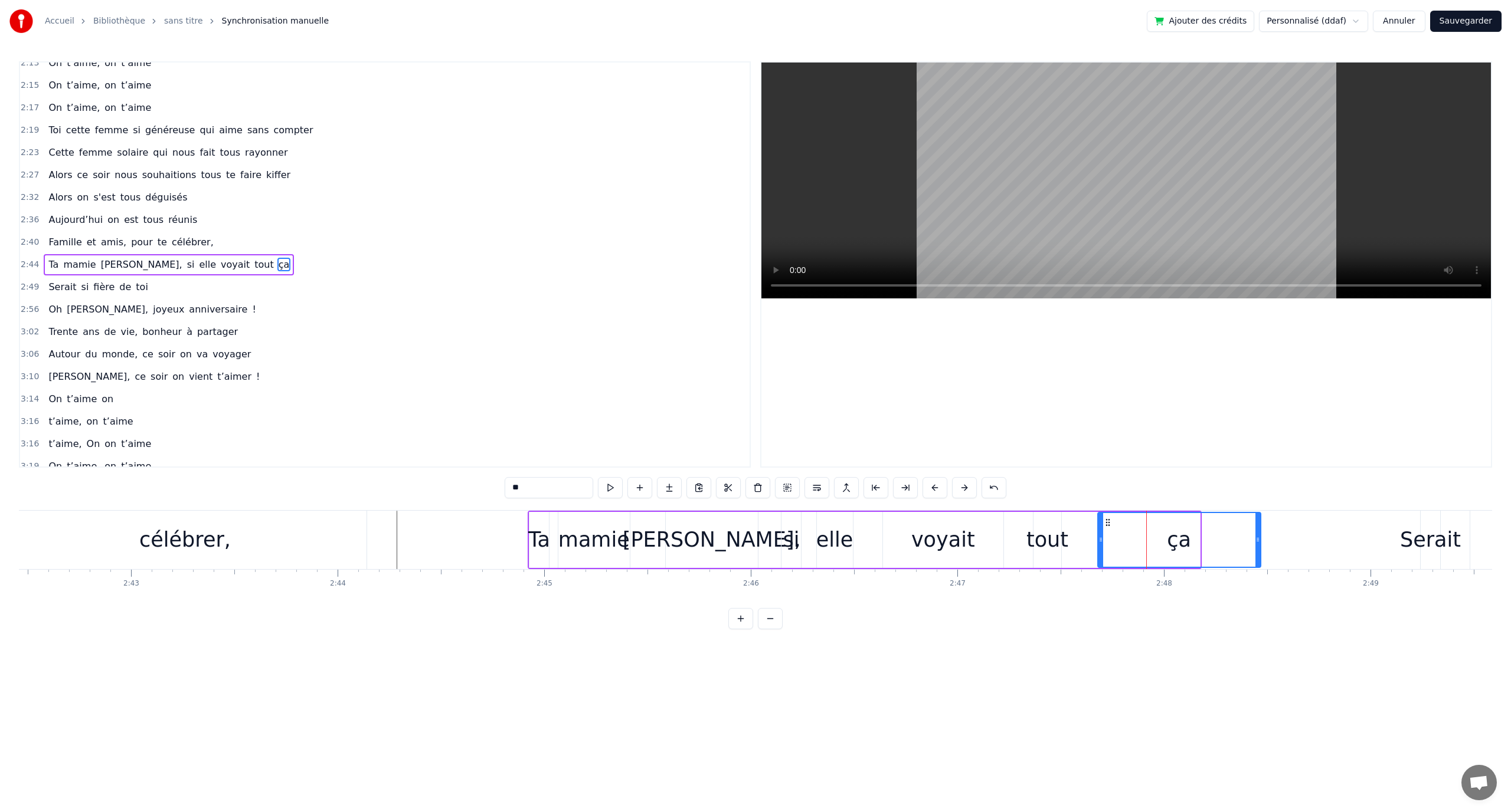
drag, startPoint x: 1198, startPoint y: 539, endPoint x: 1267, endPoint y: 541, distance: 69.0
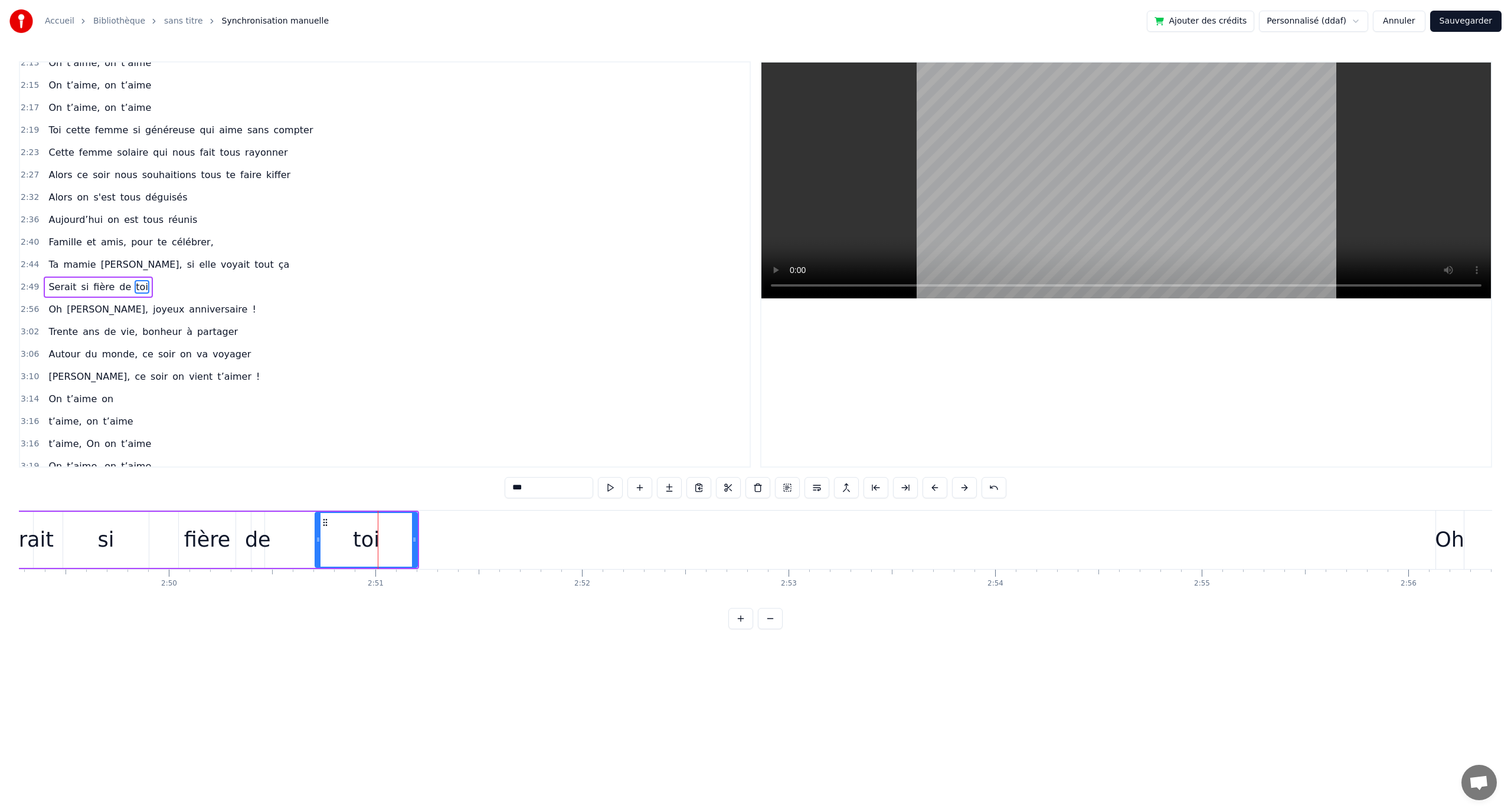
scroll to position [683, 0]
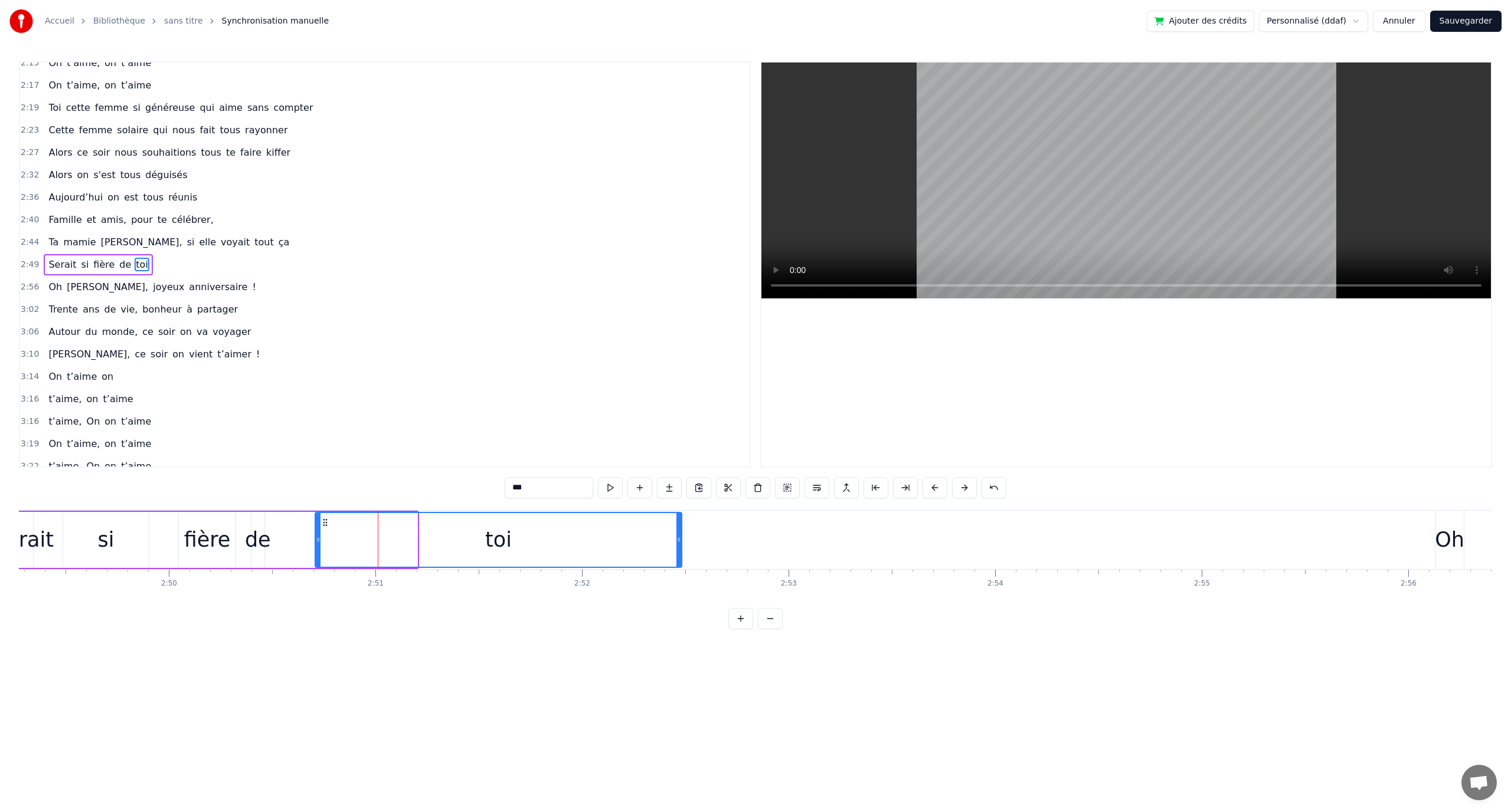
drag, startPoint x: 414, startPoint y: 541, endPoint x: 653, endPoint y: 529, distance: 239.3
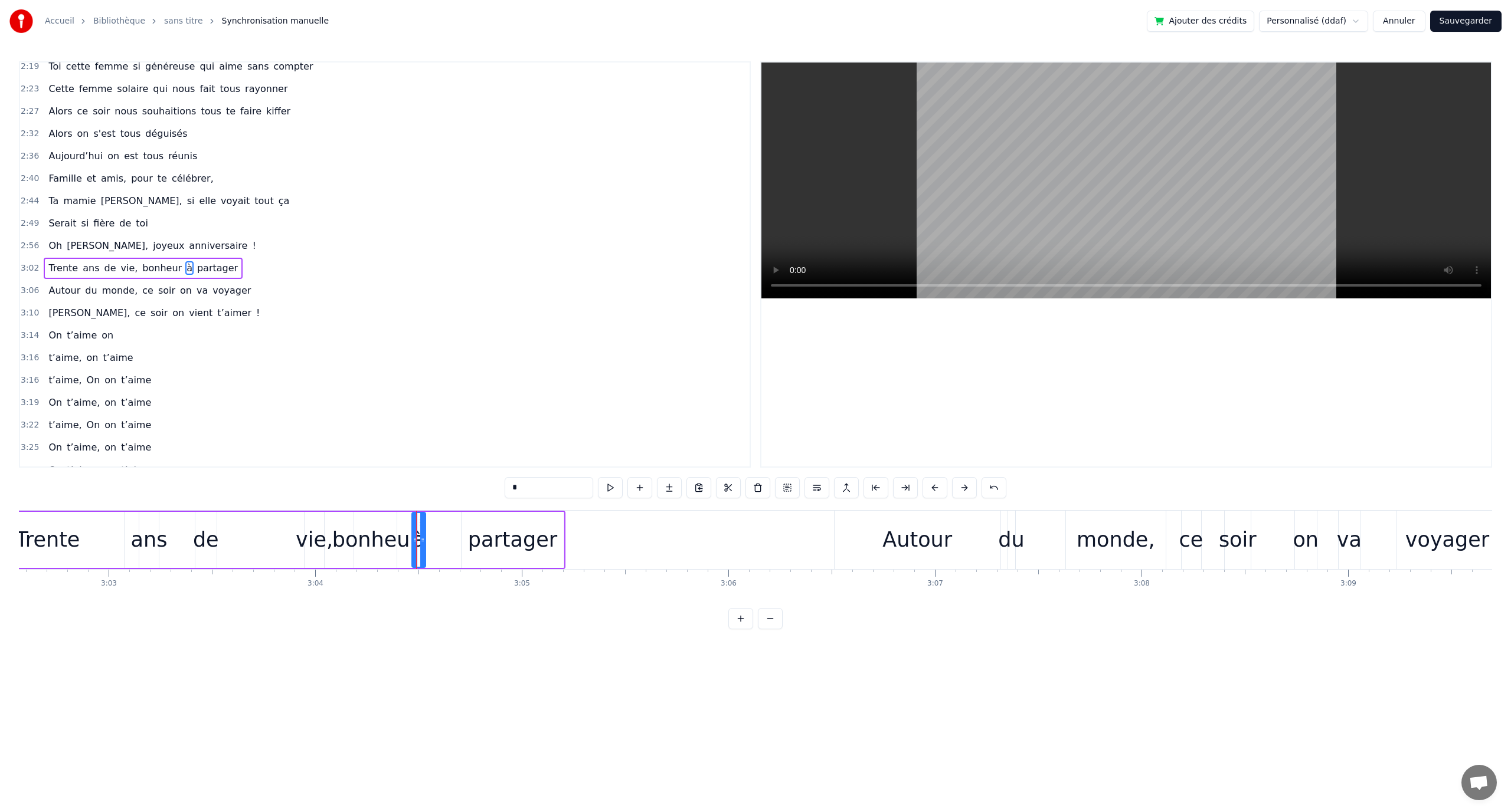
scroll to position [728, 0]
drag, startPoint x: 424, startPoint y: 533, endPoint x: 438, endPoint y: 538, distance: 14.9
drag, startPoint x: 431, startPoint y: 540, endPoint x: 441, endPoint y: 540, distance: 10.0
drag, startPoint x: 422, startPoint y: 524, endPoint x: 435, endPoint y: 523, distance: 13.0
type input "********"
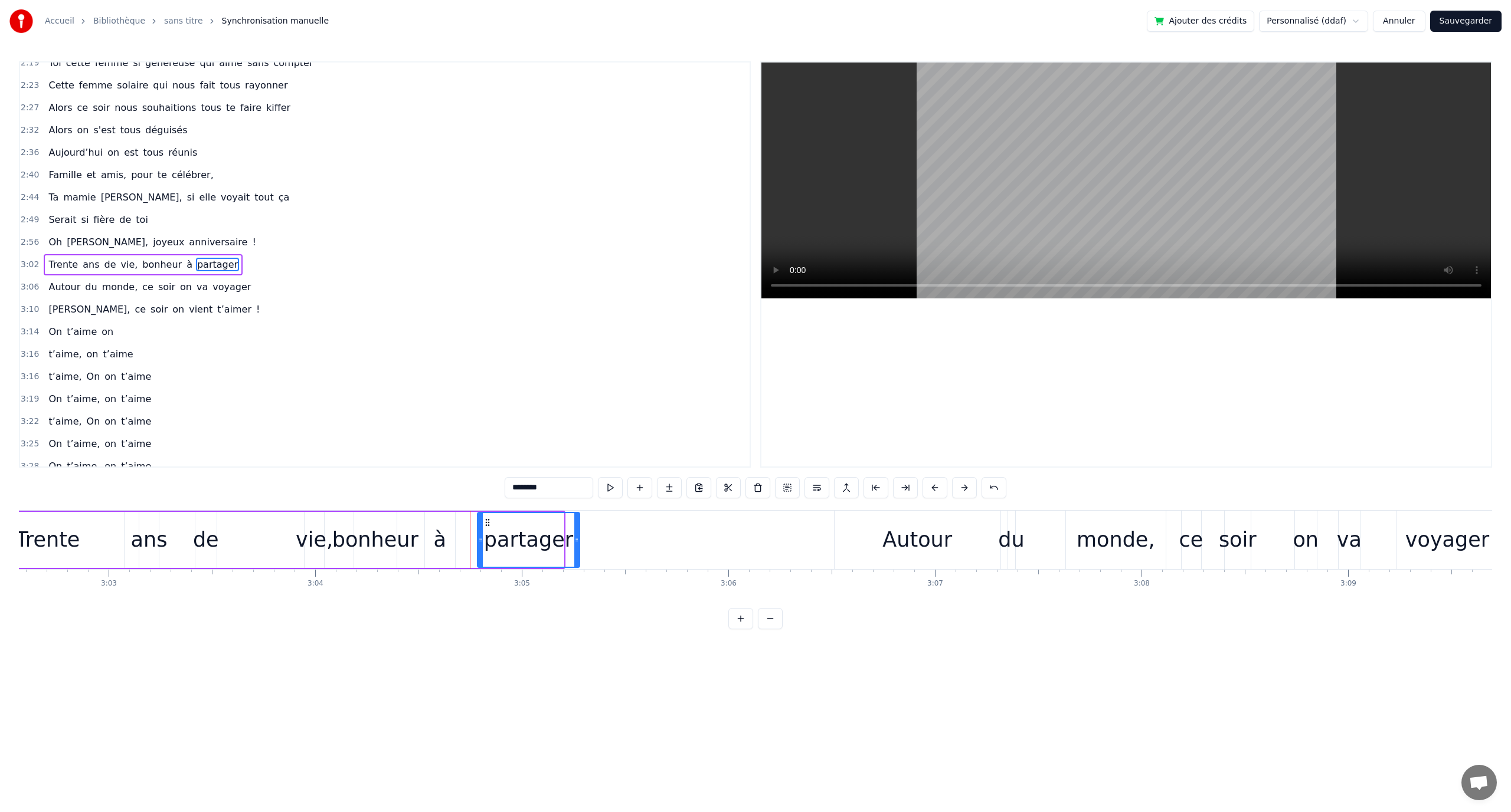
drag, startPoint x: 471, startPoint y: 524, endPoint x: 487, endPoint y: 523, distance: 16.0
drag, startPoint x: 576, startPoint y: 541, endPoint x: 720, endPoint y: 547, distance: 144.1
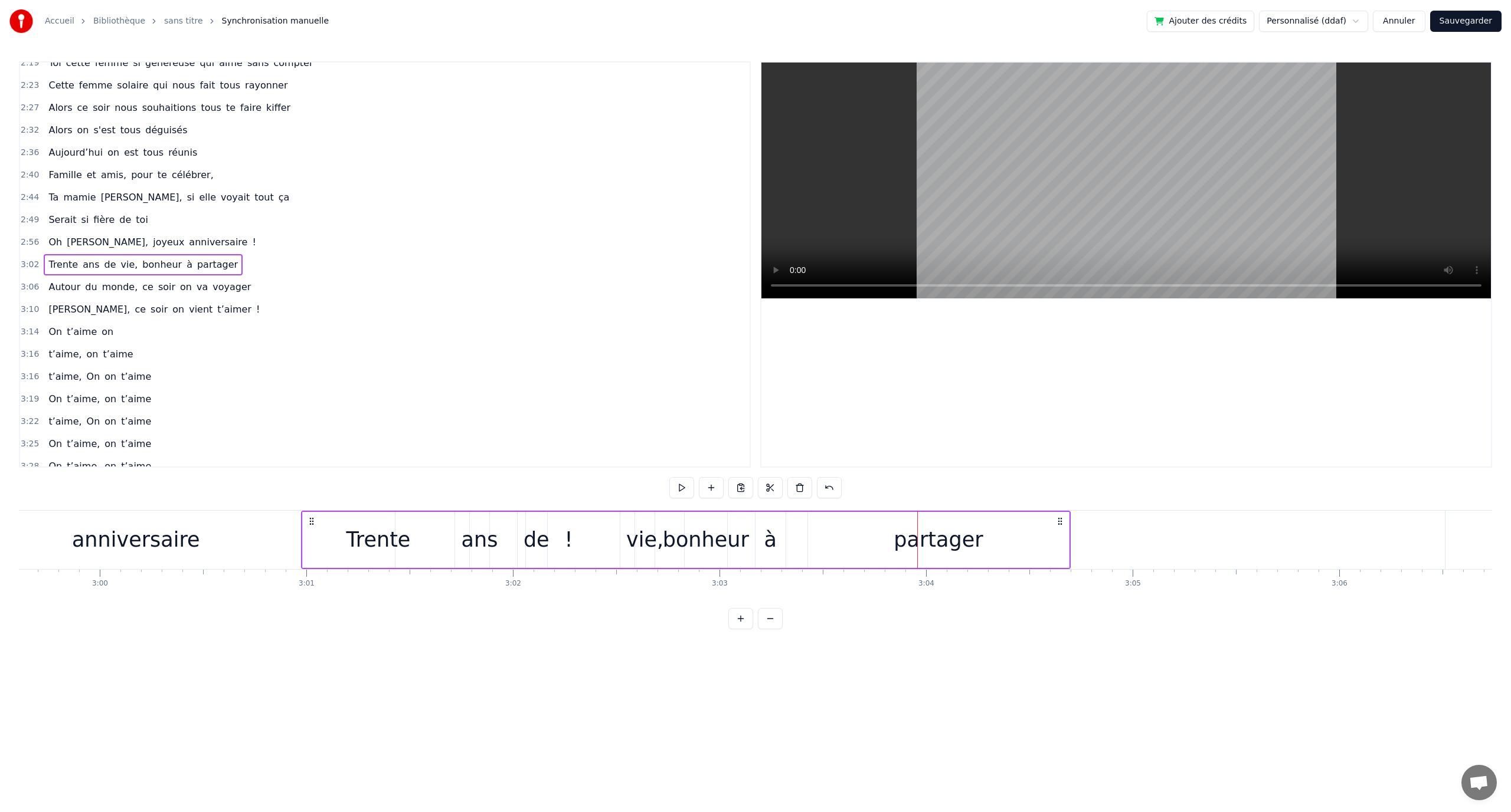
scroll to position [0, 37098]
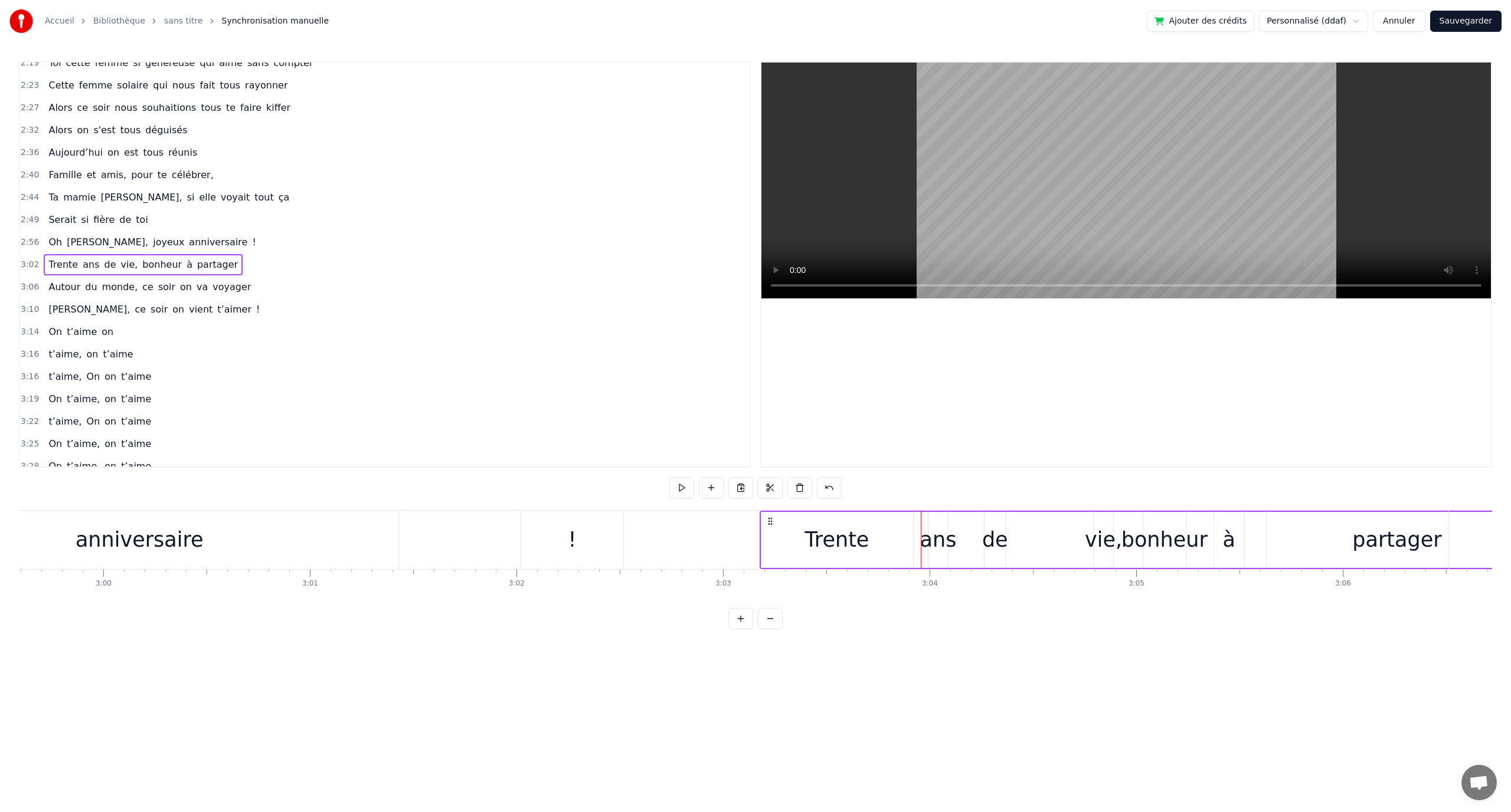
drag, startPoint x: 89, startPoint y: 516, endPoint x: 694, endPoint y: 552, distance: 606.1
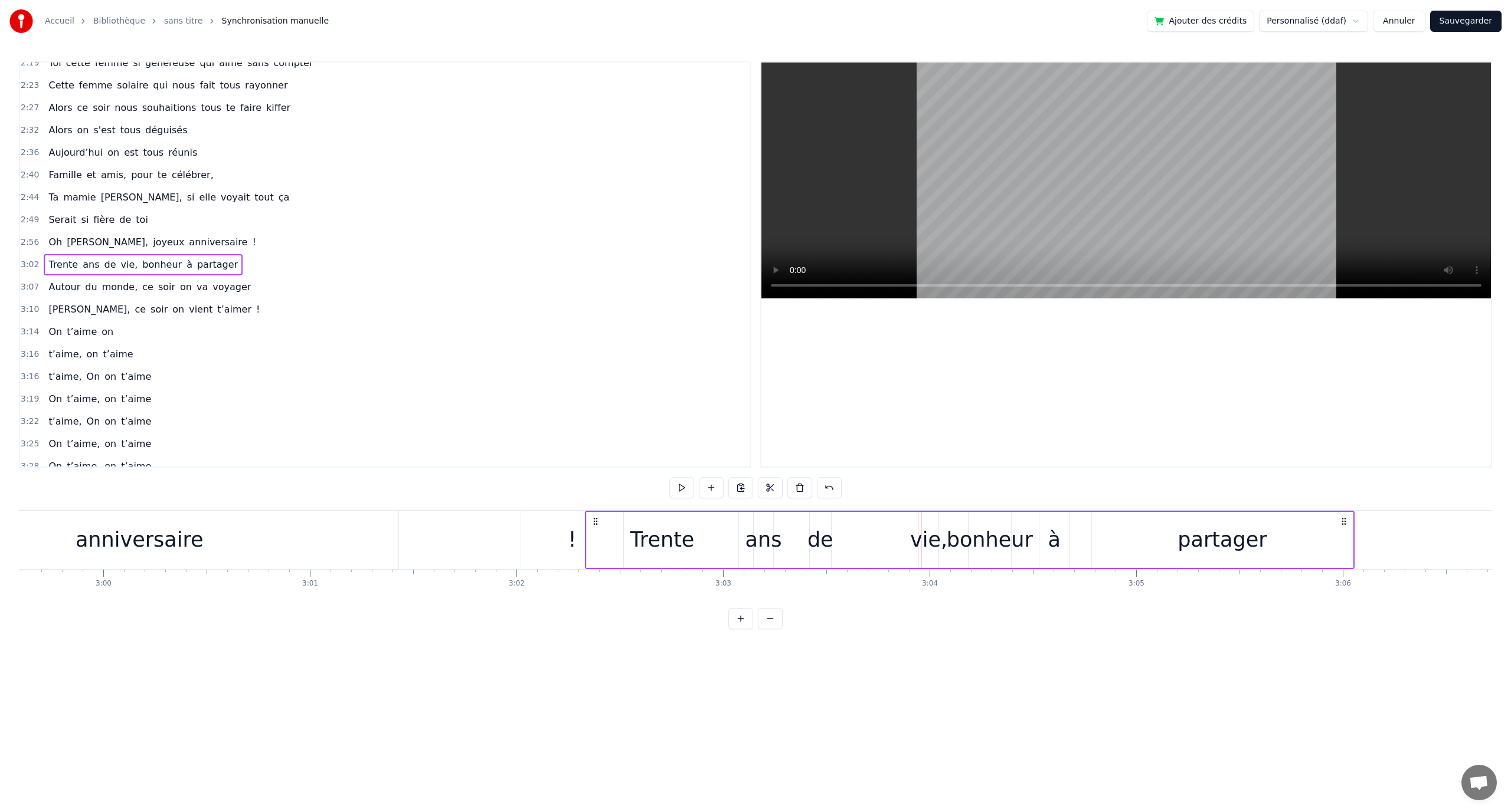
scroll to position [706, 0]
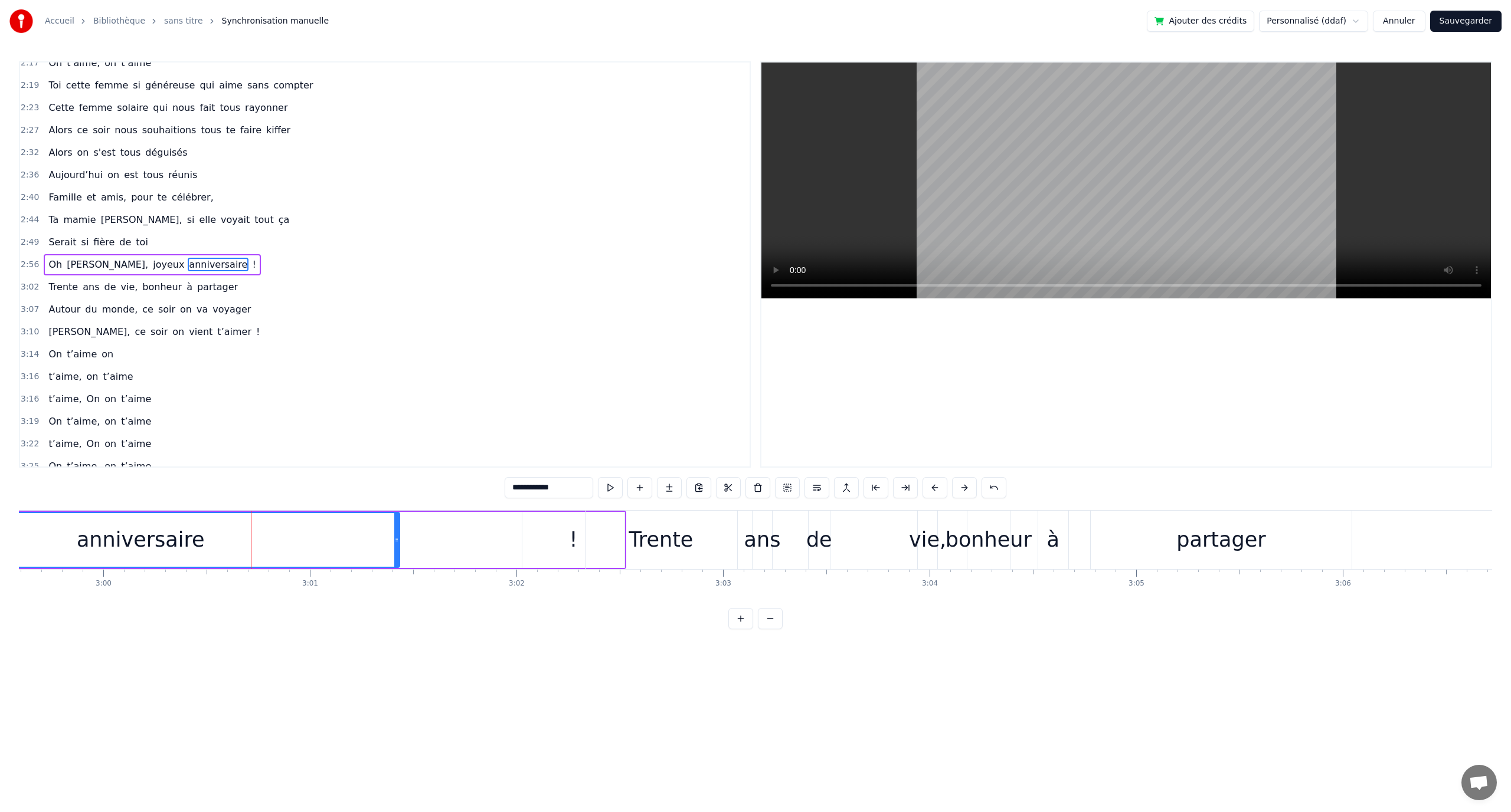
type input "*"
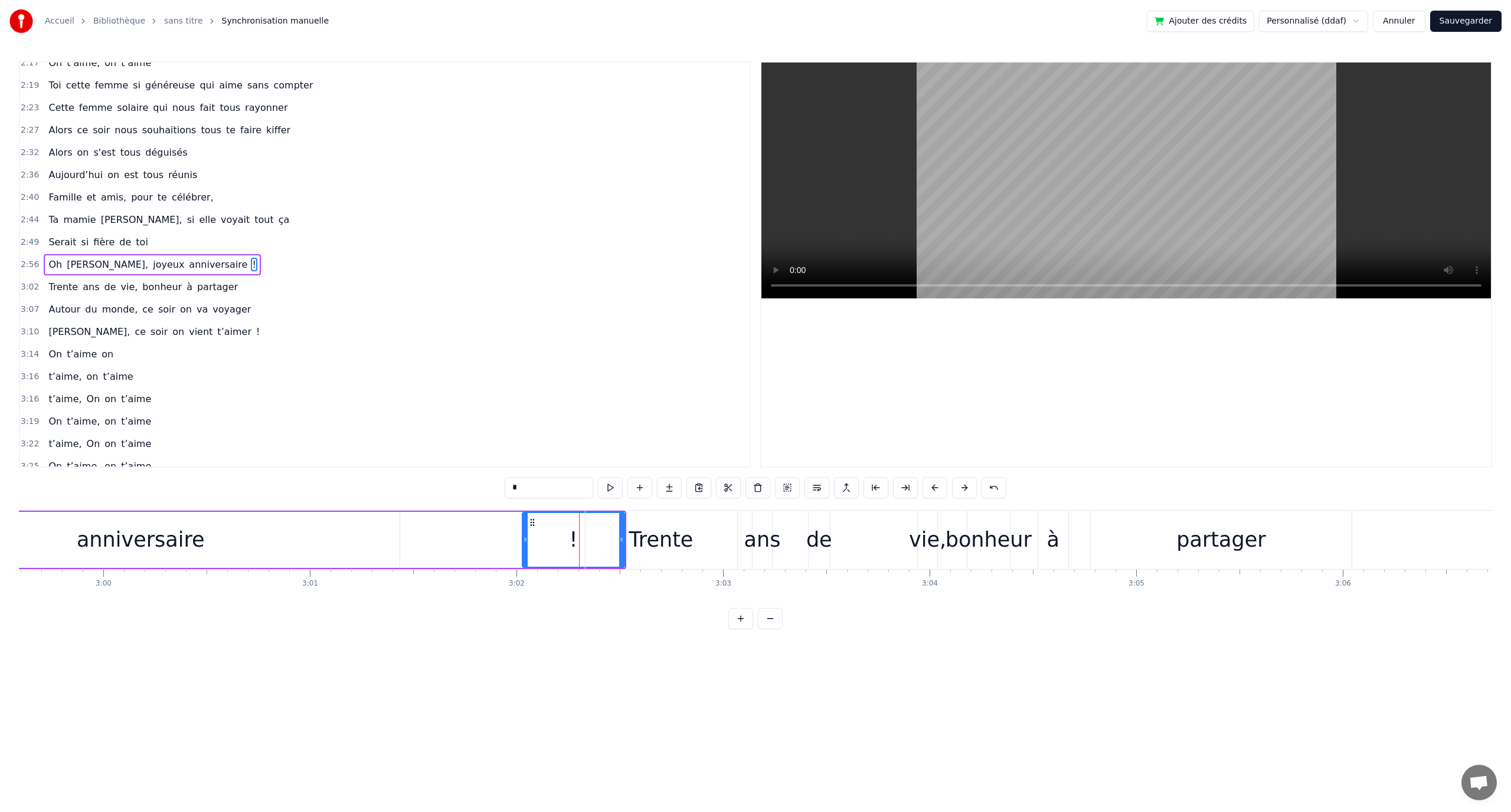
drag, startPoint x: 574, startPoint y: 537, endPoint x: 519, endPoint y: 538, distance: 55.0
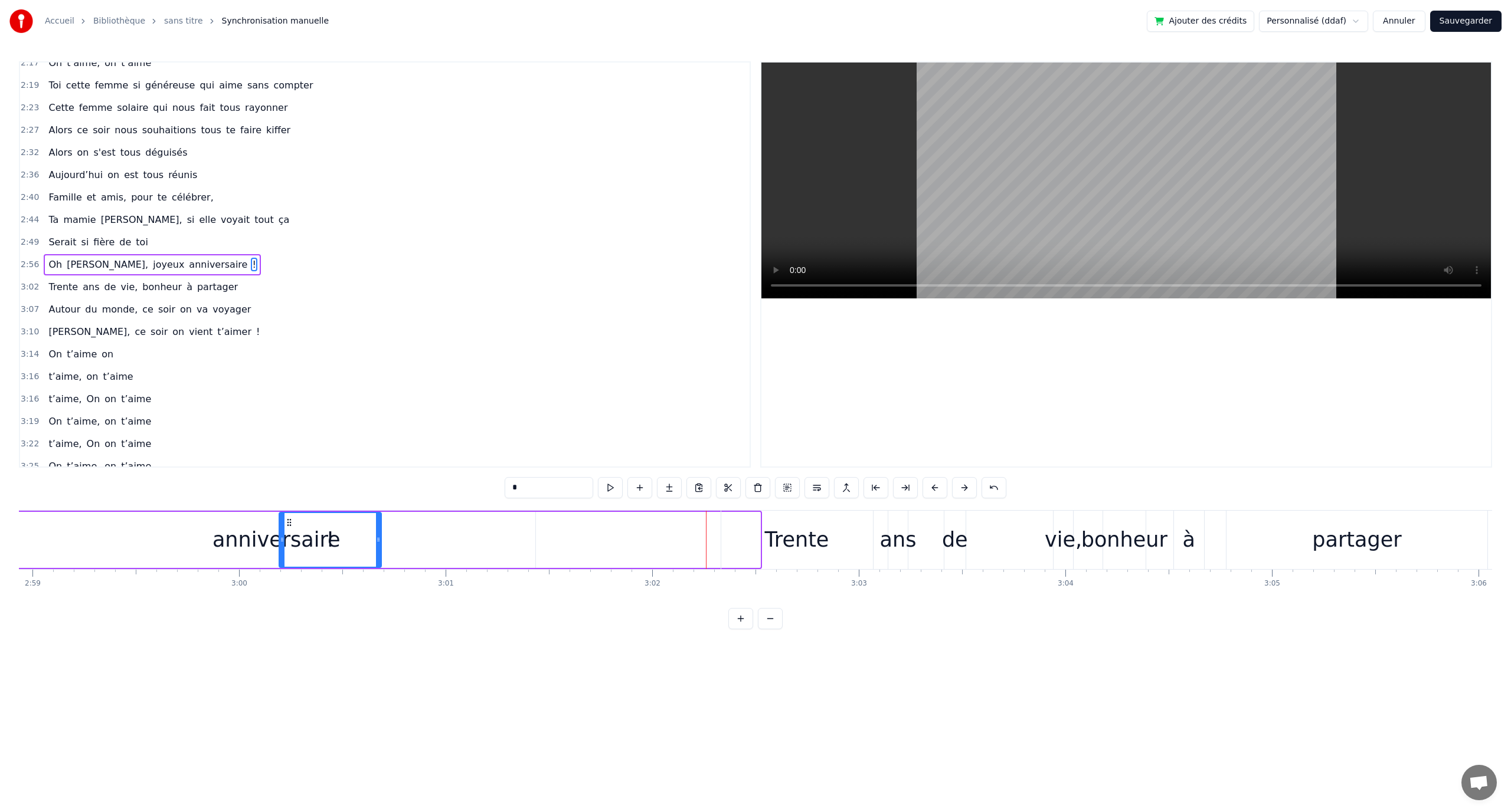
scroll to position [0, 36944]
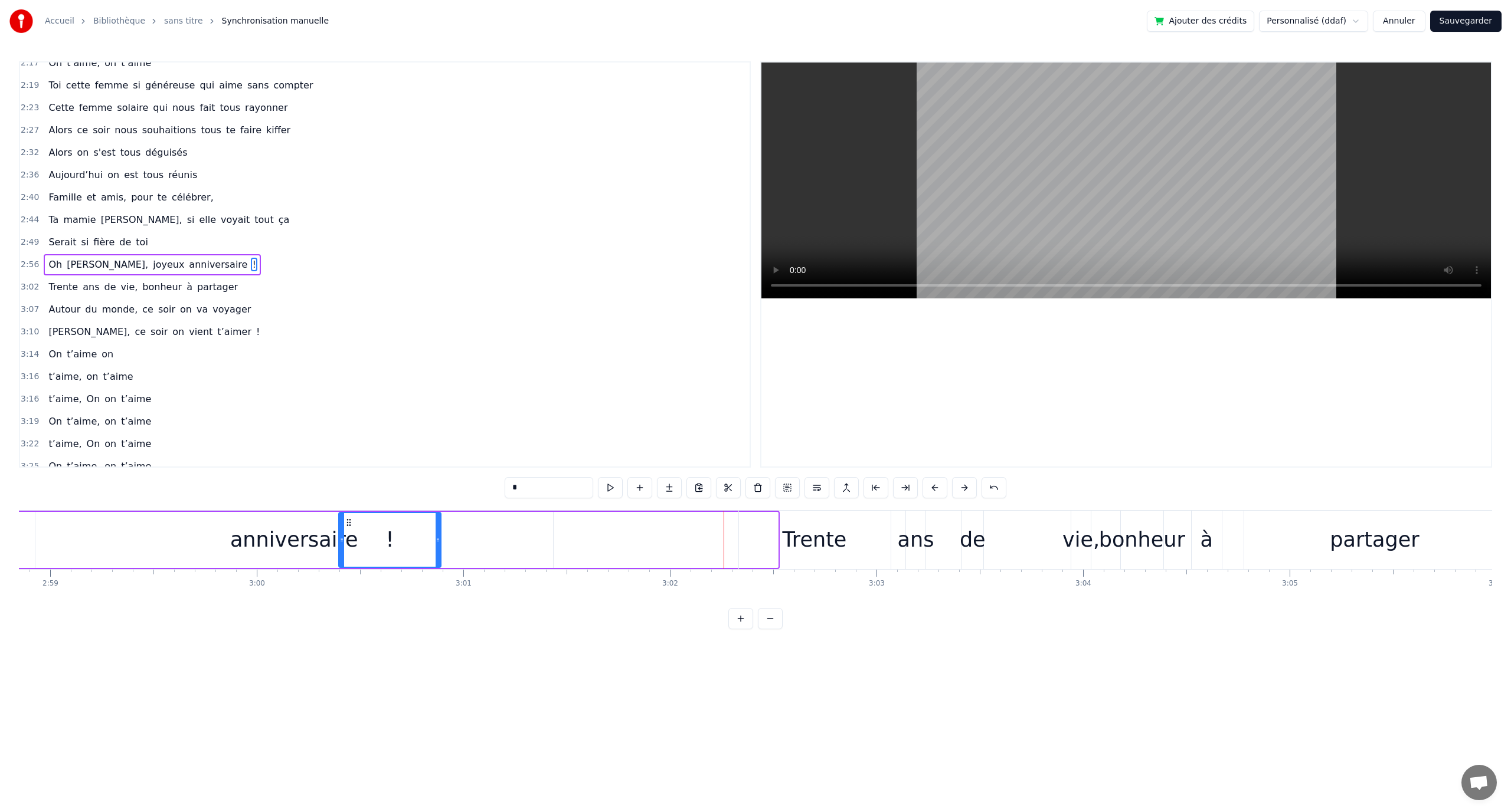
drag, startPoint x: 532, startPoint y: 523, endPoint x: 407, endPoint y: 540, distance: 126.2
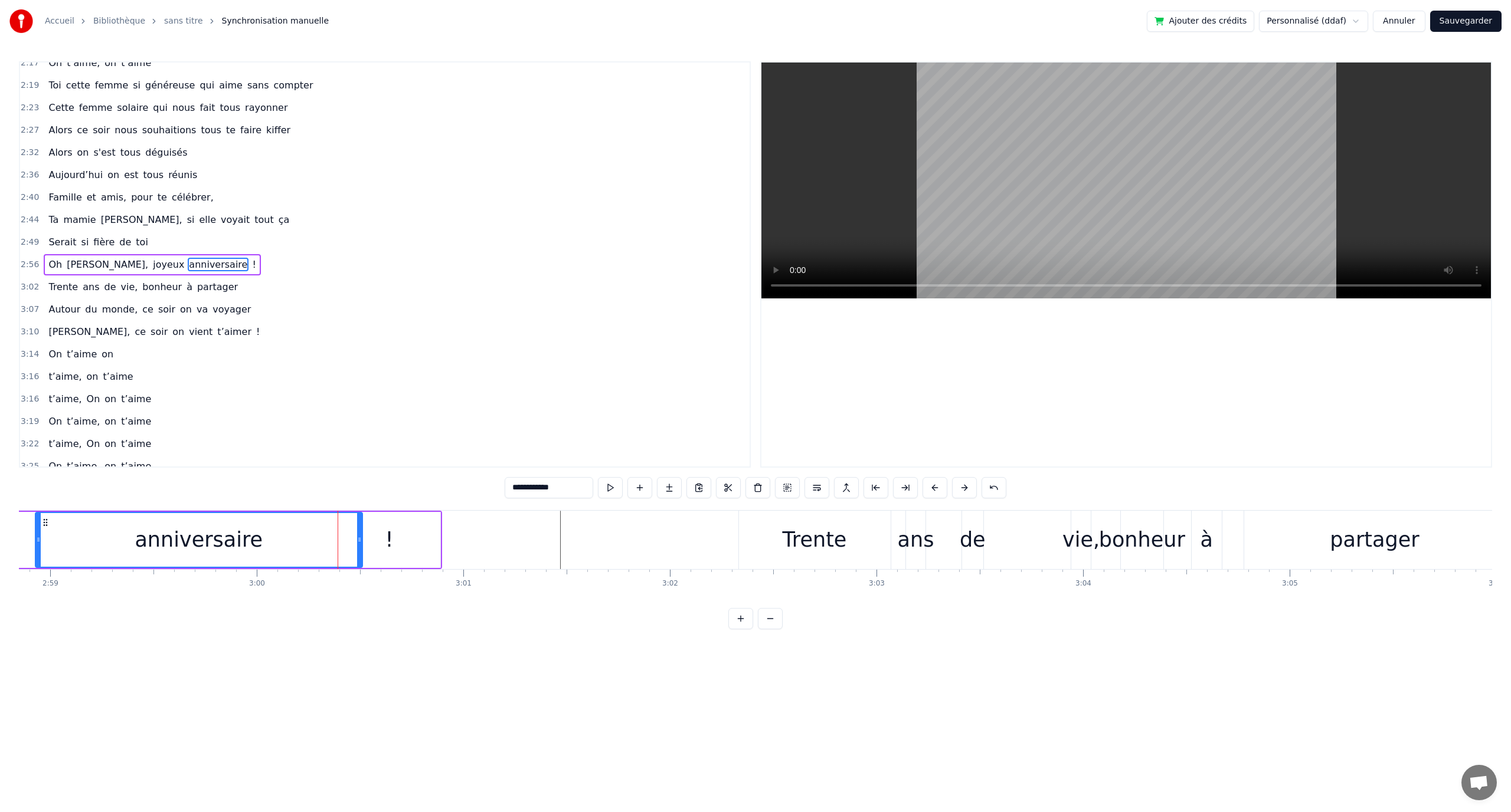
drag, startPoint x: 548, startPoint y: 535, endPoint x: 375, endPoint y: 543, distance: 173.2
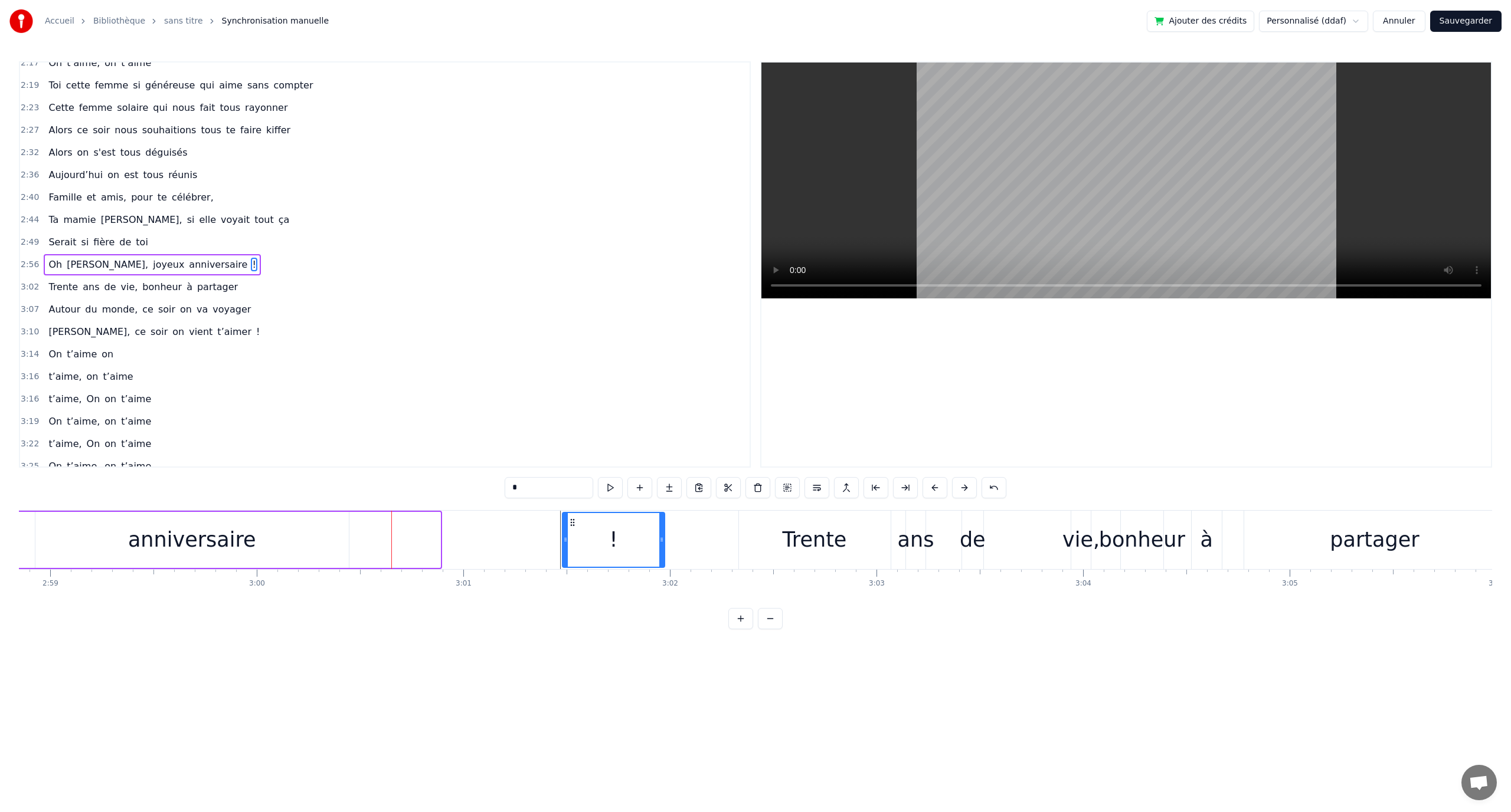
drag, startPoint x: 350, startPoint y: 523, endPoint x: 549, endPoint y: 526, distance: 199.0
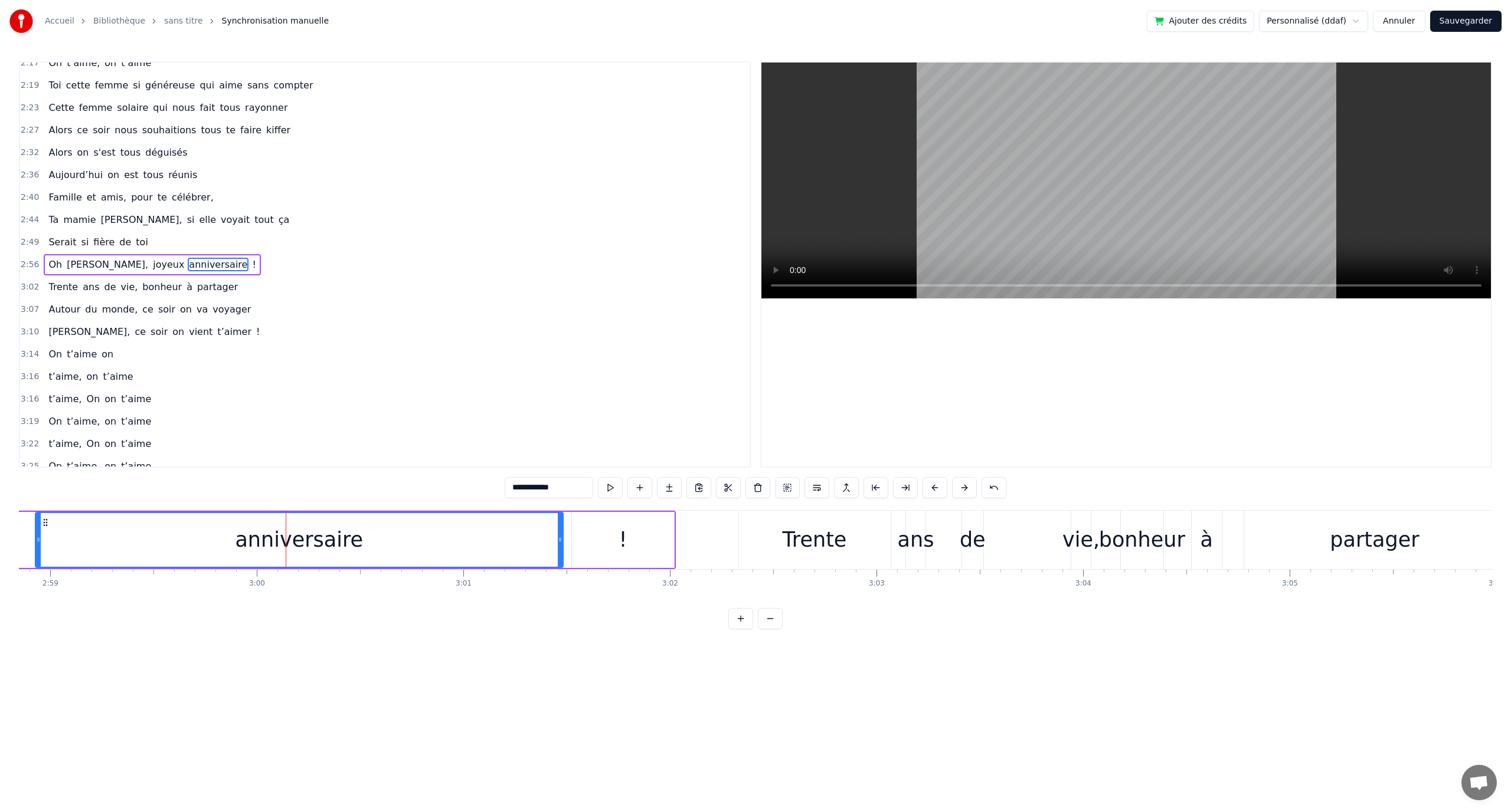
drag, startPoint x: 346, startPoint y: 534, endPoint x: 560, endPoint y: 533, distance: 214.0
type input "*"
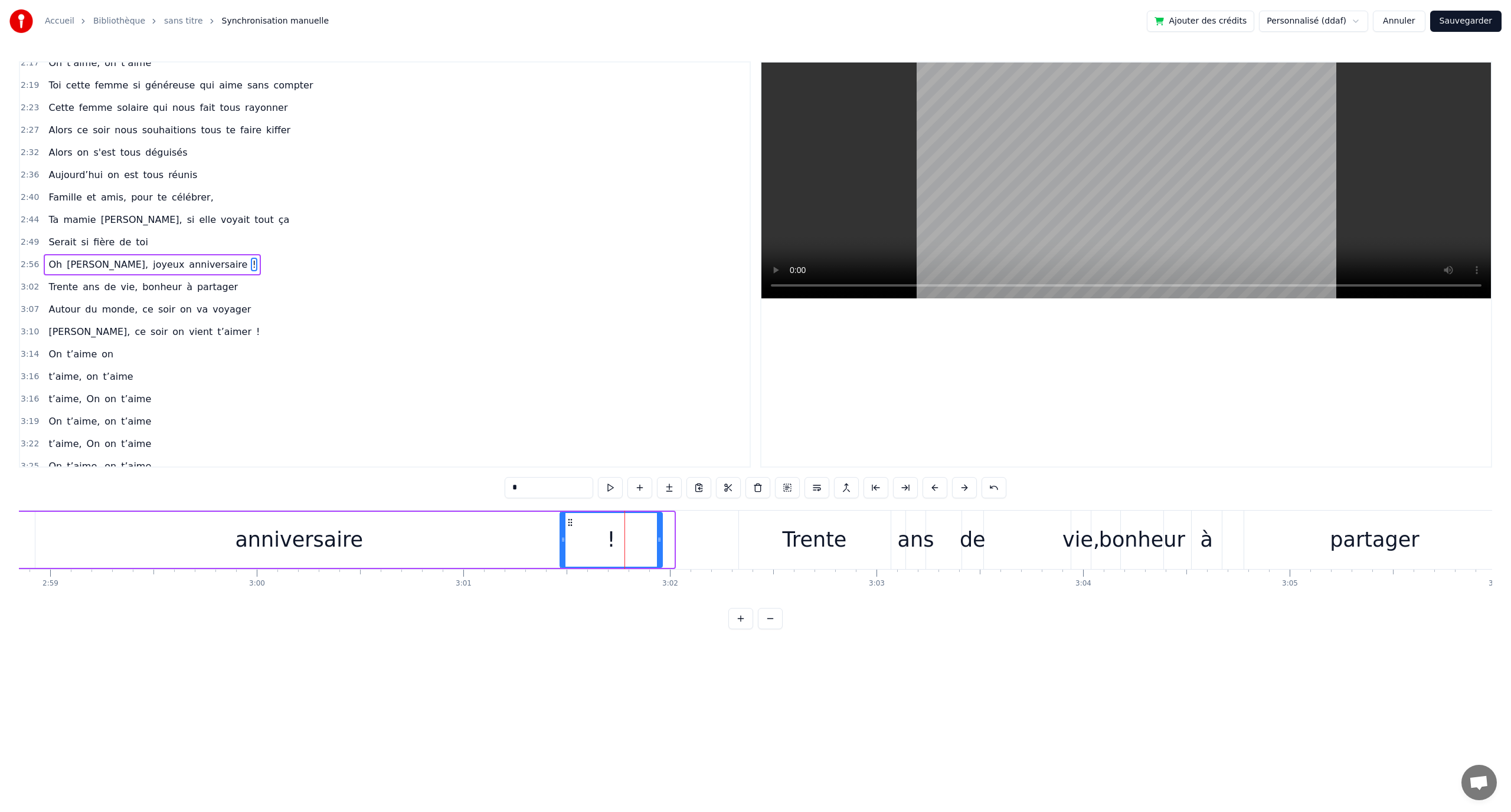
drag, startPoint x: 585, startPoint y: 523, endPoint x: 573, endPoint y: 528, distance: 13.0
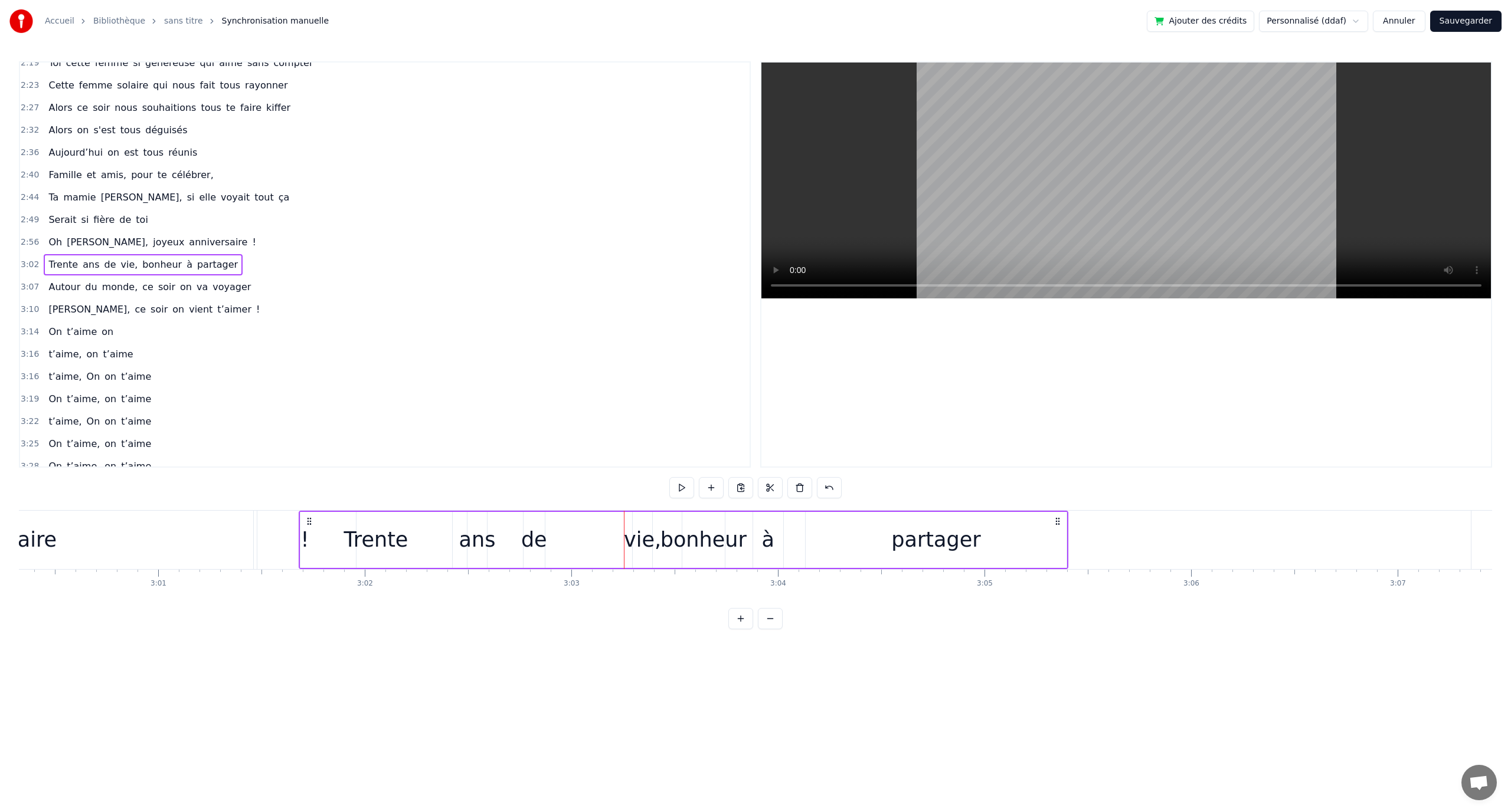
scroll to position [0, 37240]
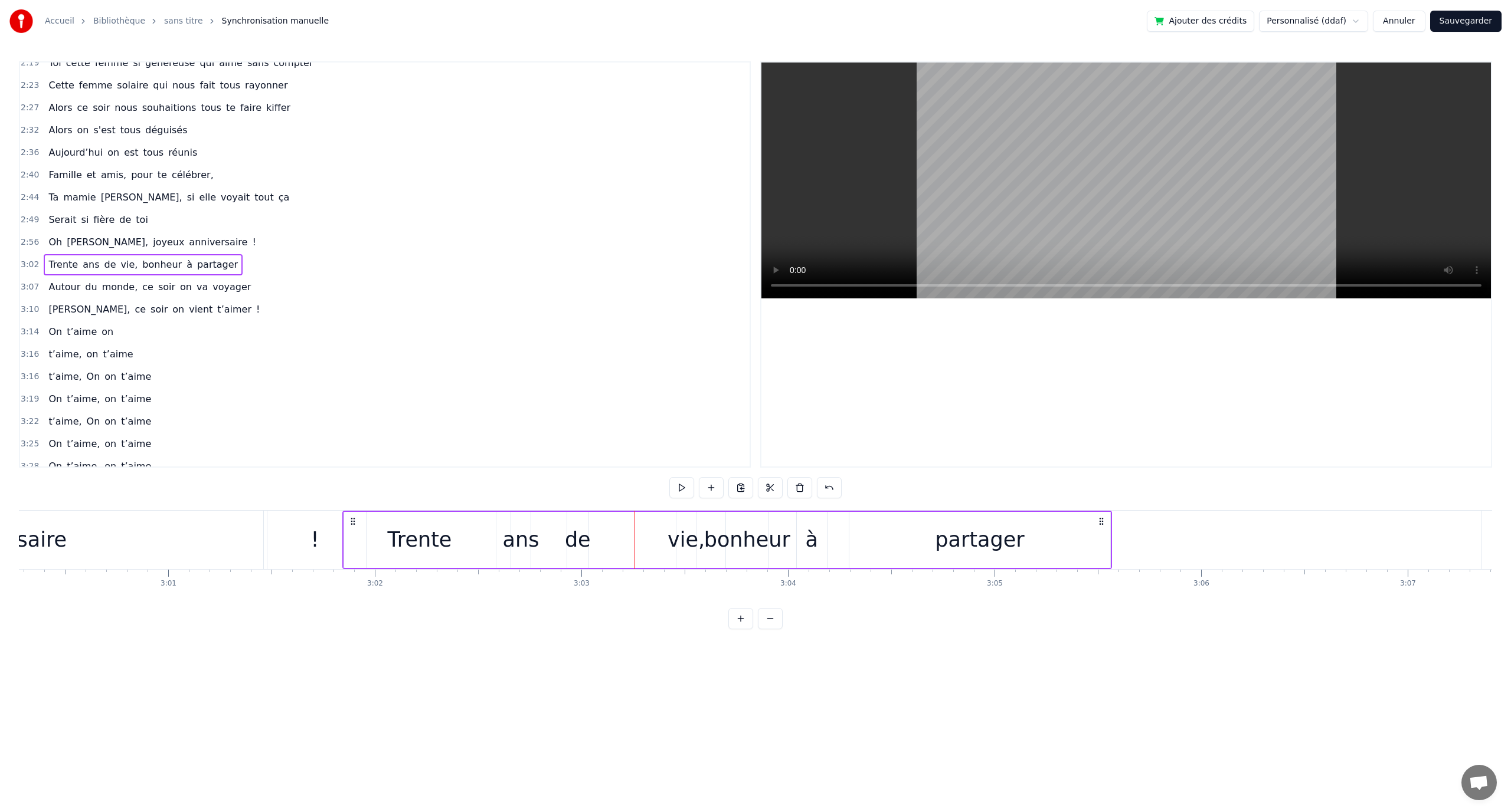
drag, startPoint x: 231, startPoint y: 518, endPoint x: 344, endPoint y: 531, distance: 113.7
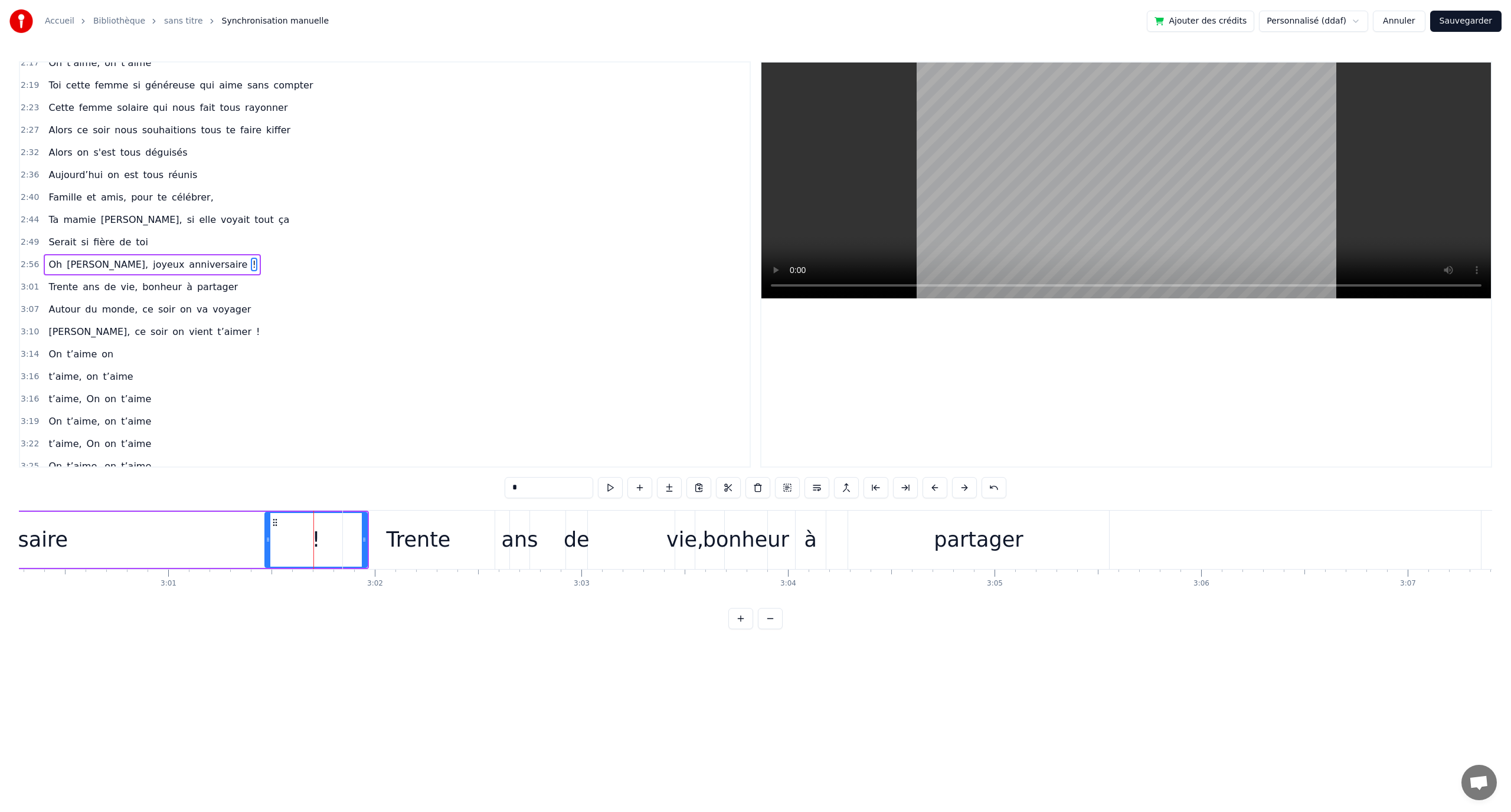
drag, startPoint x: 364, startPoint y: 533, endPoint x: 351, endPoint y: 533, distance: 13.0
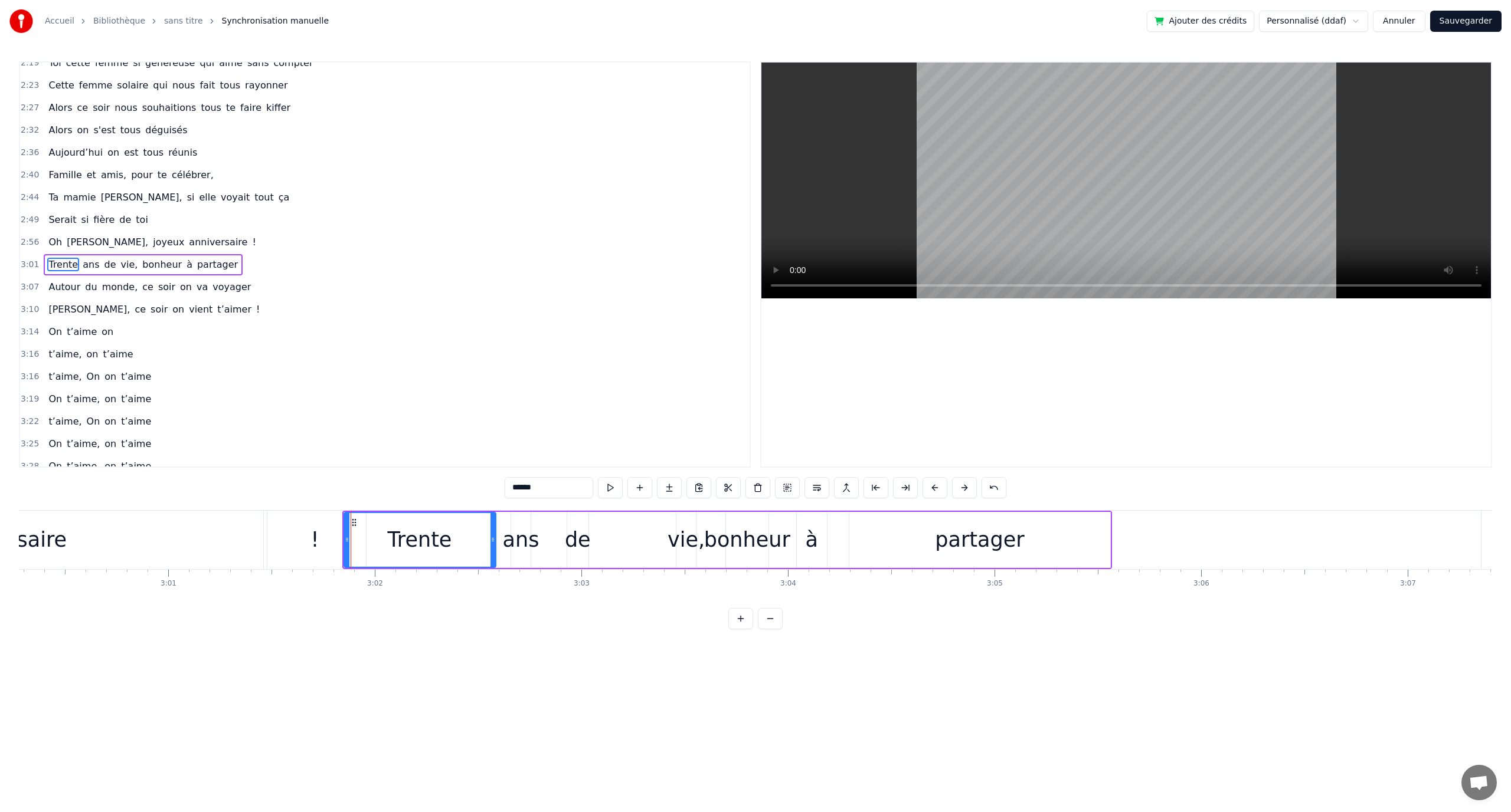
type input "*"
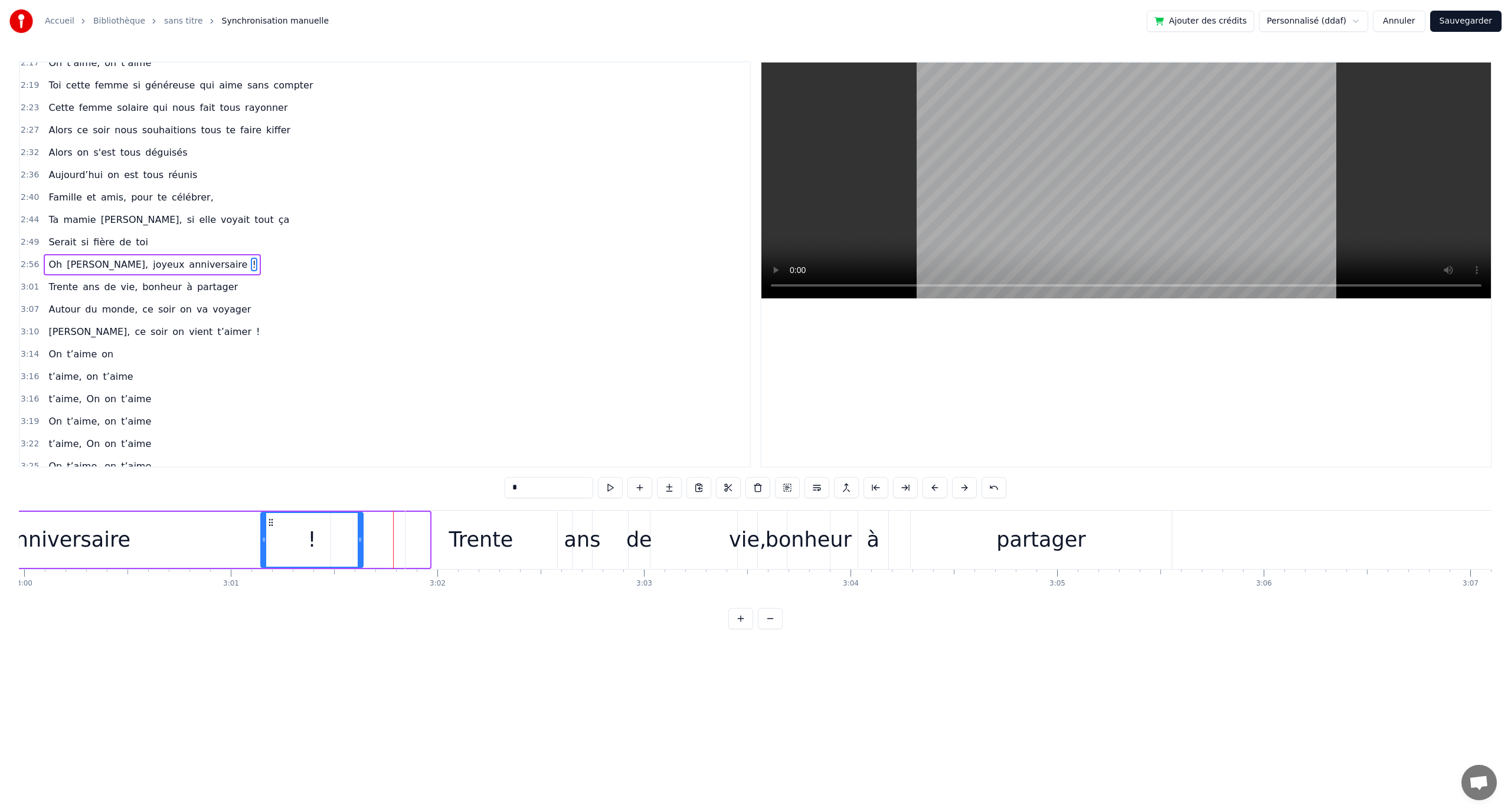
drag, startPoint x: 277, startPoint y: 523, endPoint x: 267, endPoint y: 523, distance: 10.0
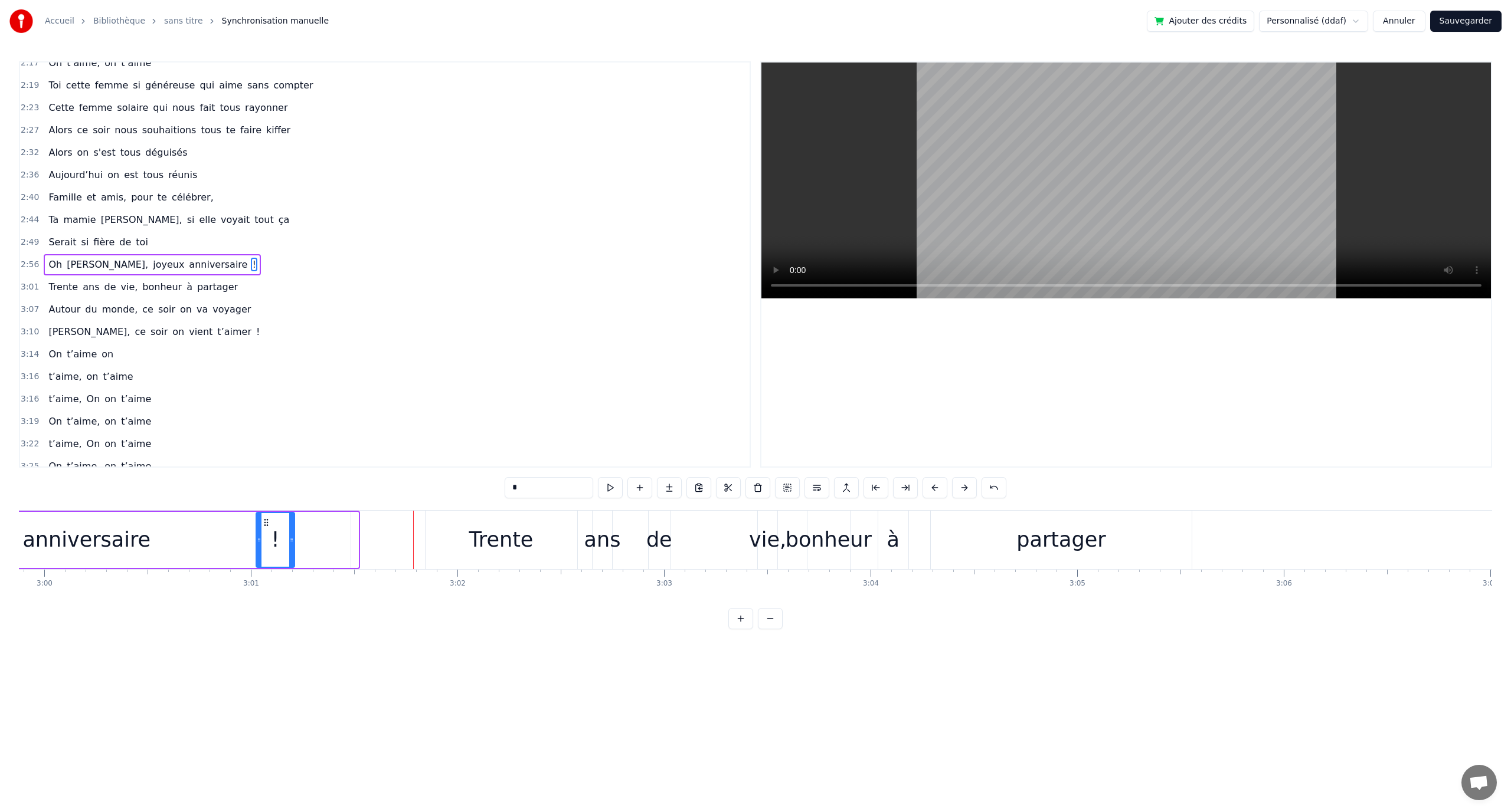
drag, startPoint x: 357, startPoint y: 536, endPoint x: 293, endPoint y: 537, distance: 64.0
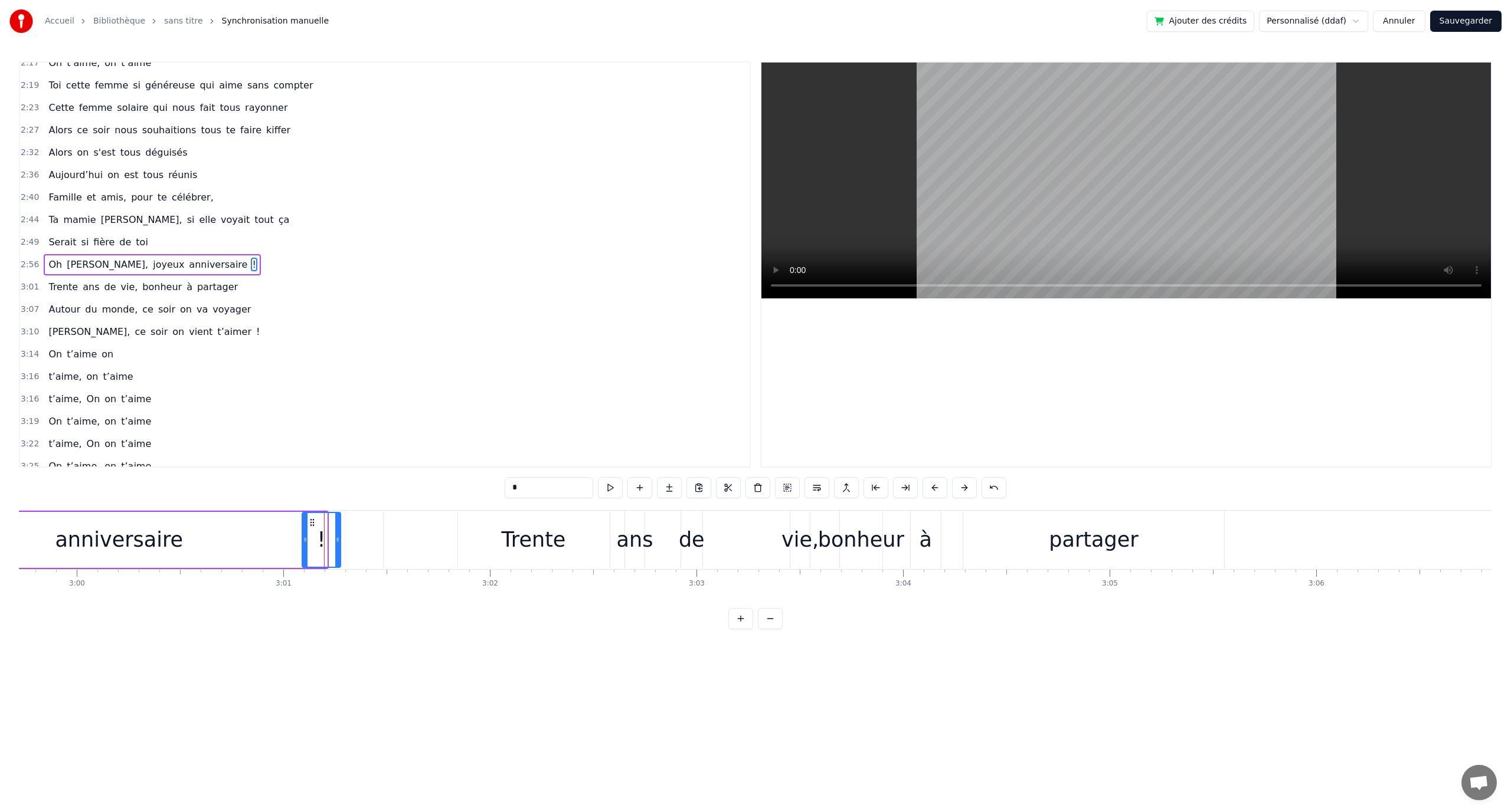
scroll to position [0, 37123]
drag, startPoint x: 267, startPoint y: 523, endPoint x: 338, endPoint y: 530, distance: 71.3
drag, startPoint x: 335, startPoint y: 523, endPoint x: 368, endPoint y: 530, distance: 33.7
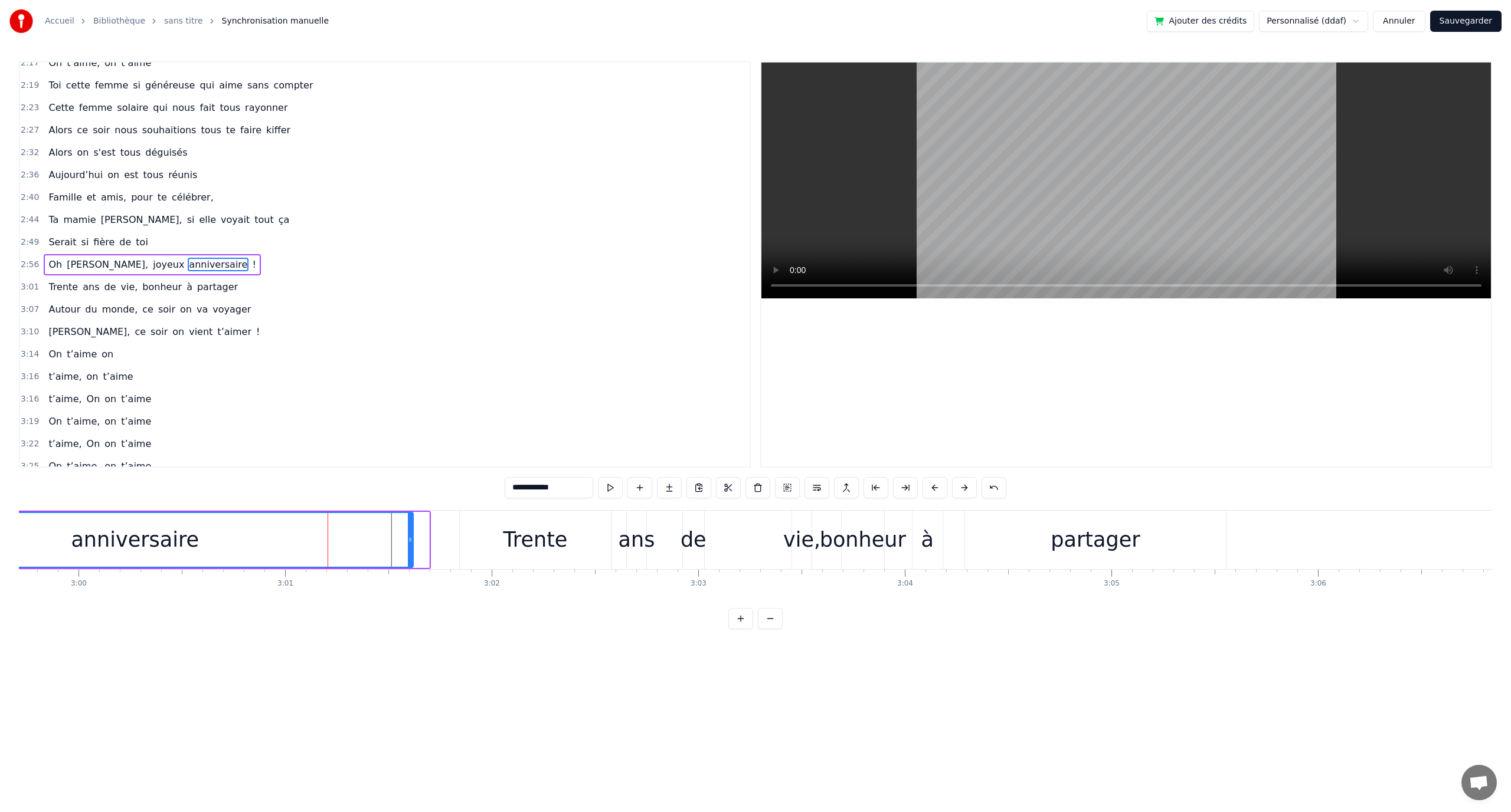
drag, startPoint x: 381, startPoint y: 534, endPoint x: 428, endPoint y: 542, distance: 47.7
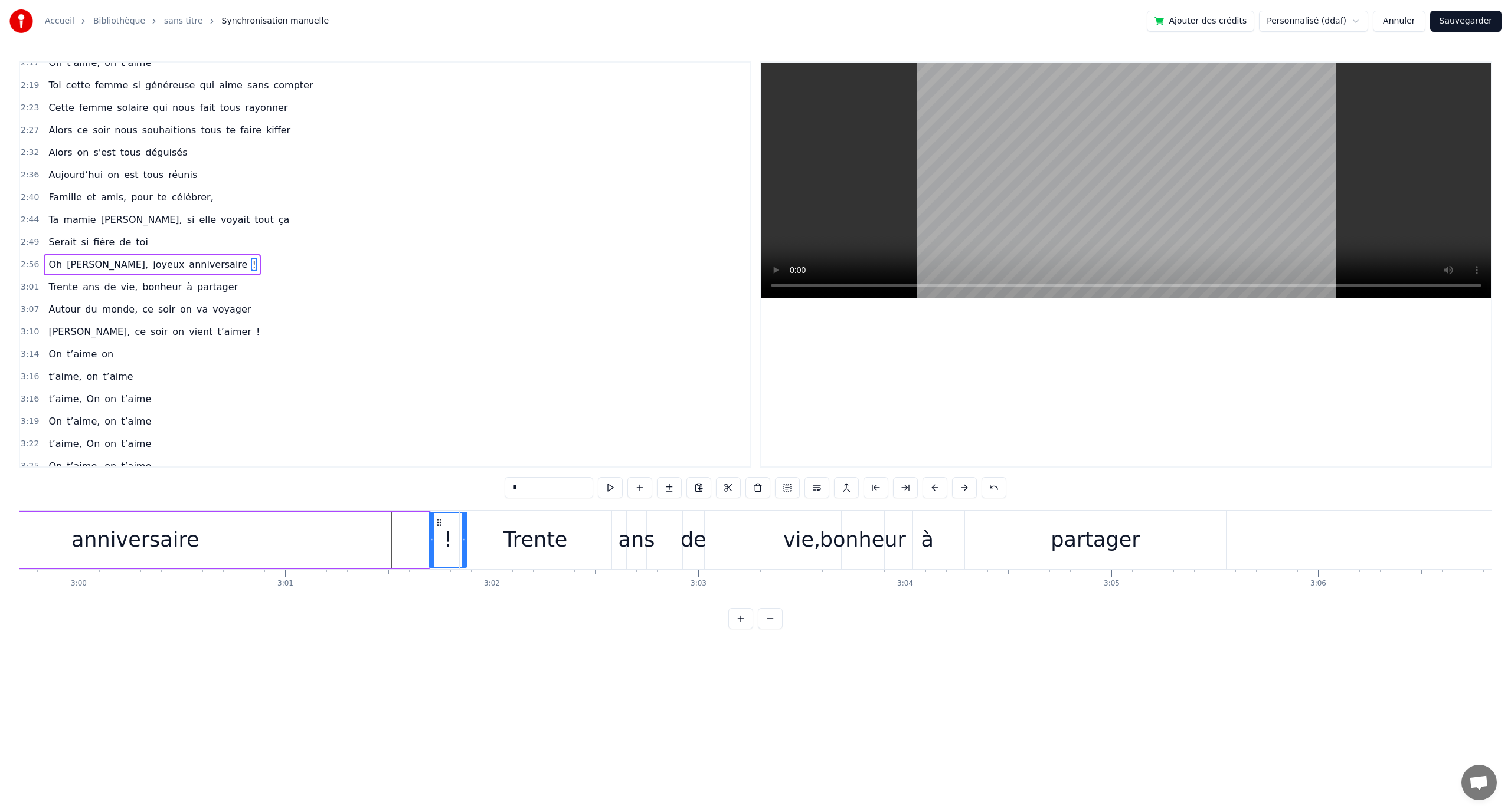
drag, startPoint x: 397, startPoint y: 522, endPoint x: 436, endPoint y: 526, distance: 39.2
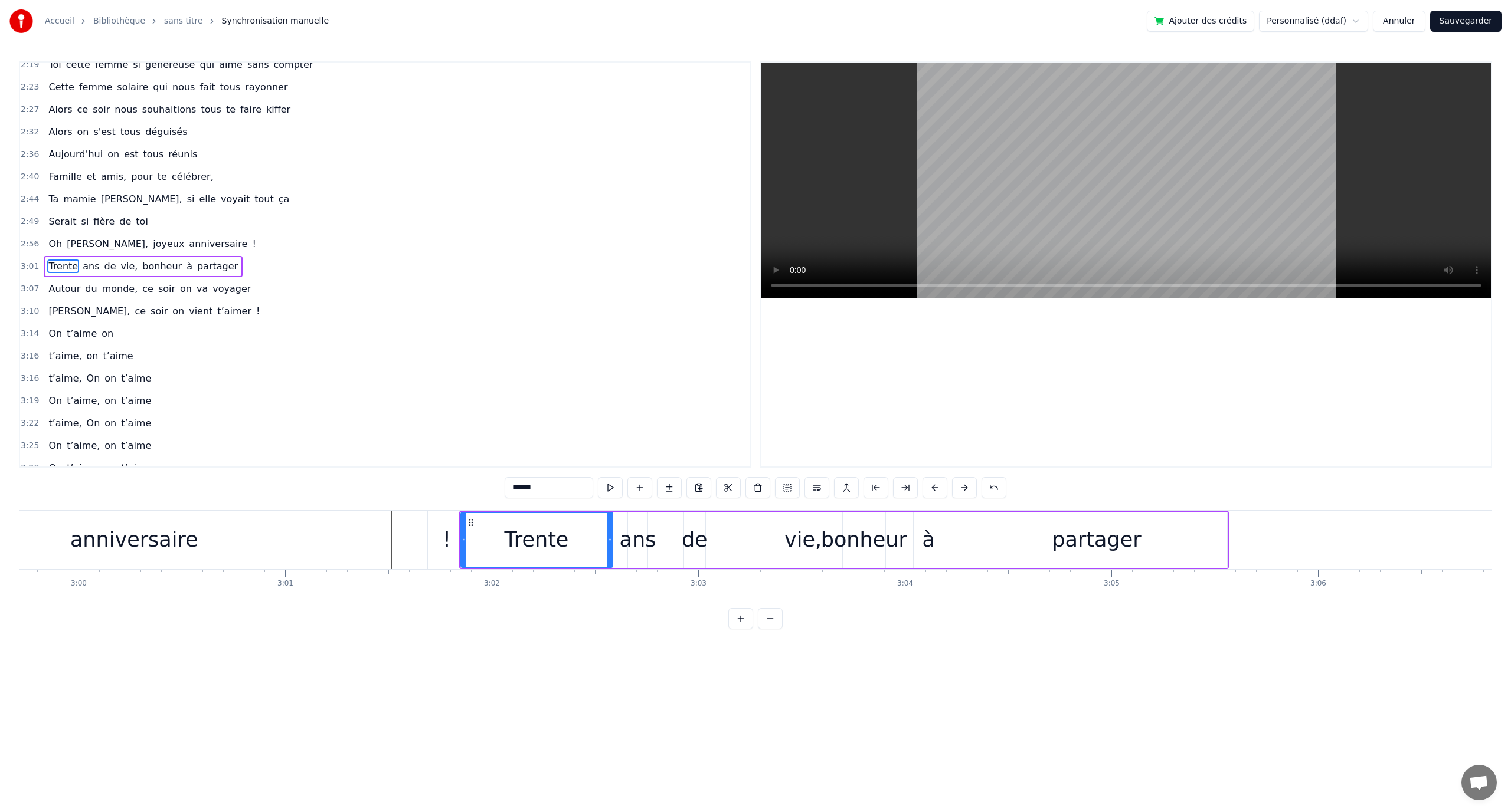
scroll to position [728, 0]
type input "*"
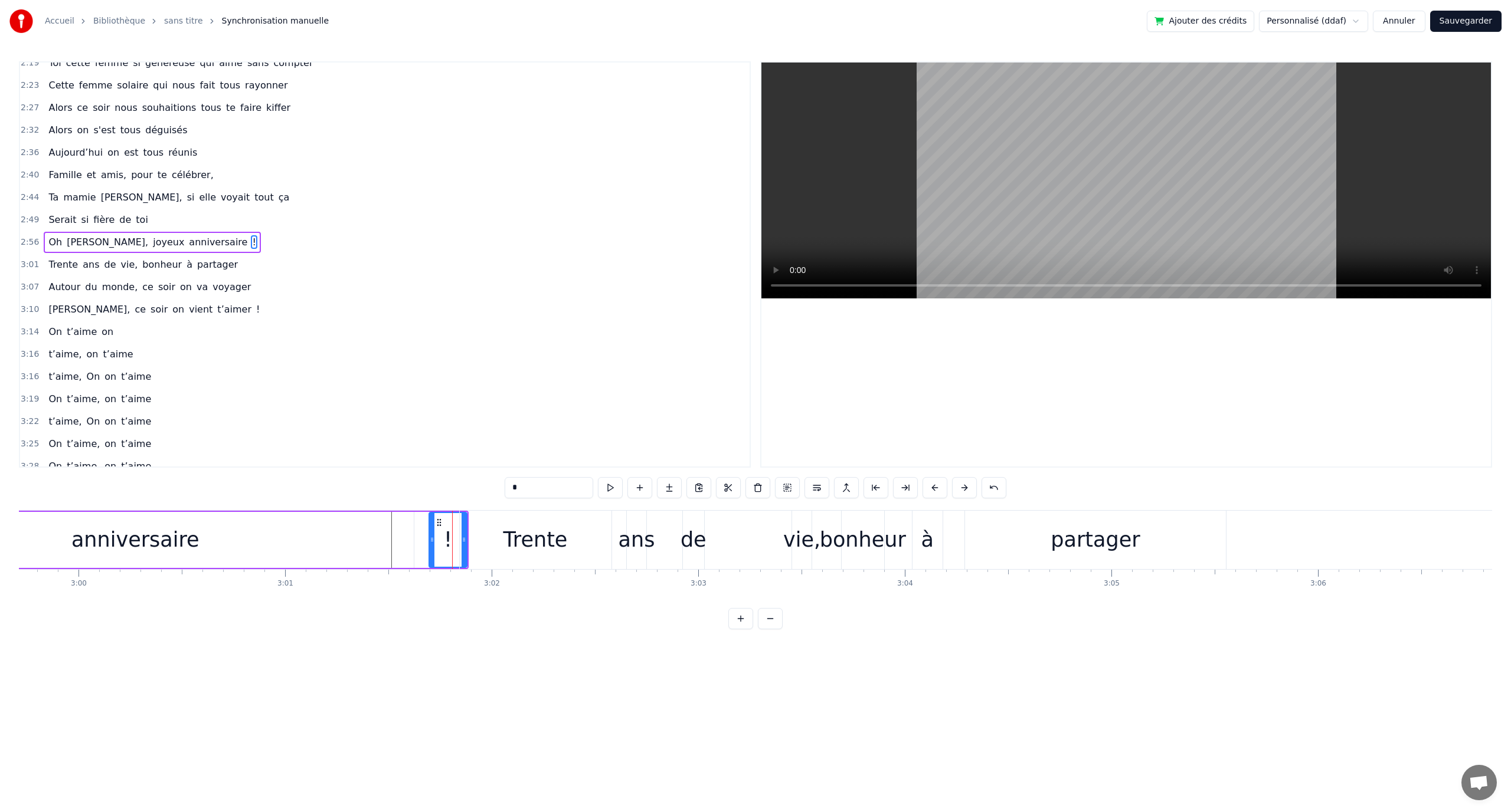
scroll to position [706, 0]
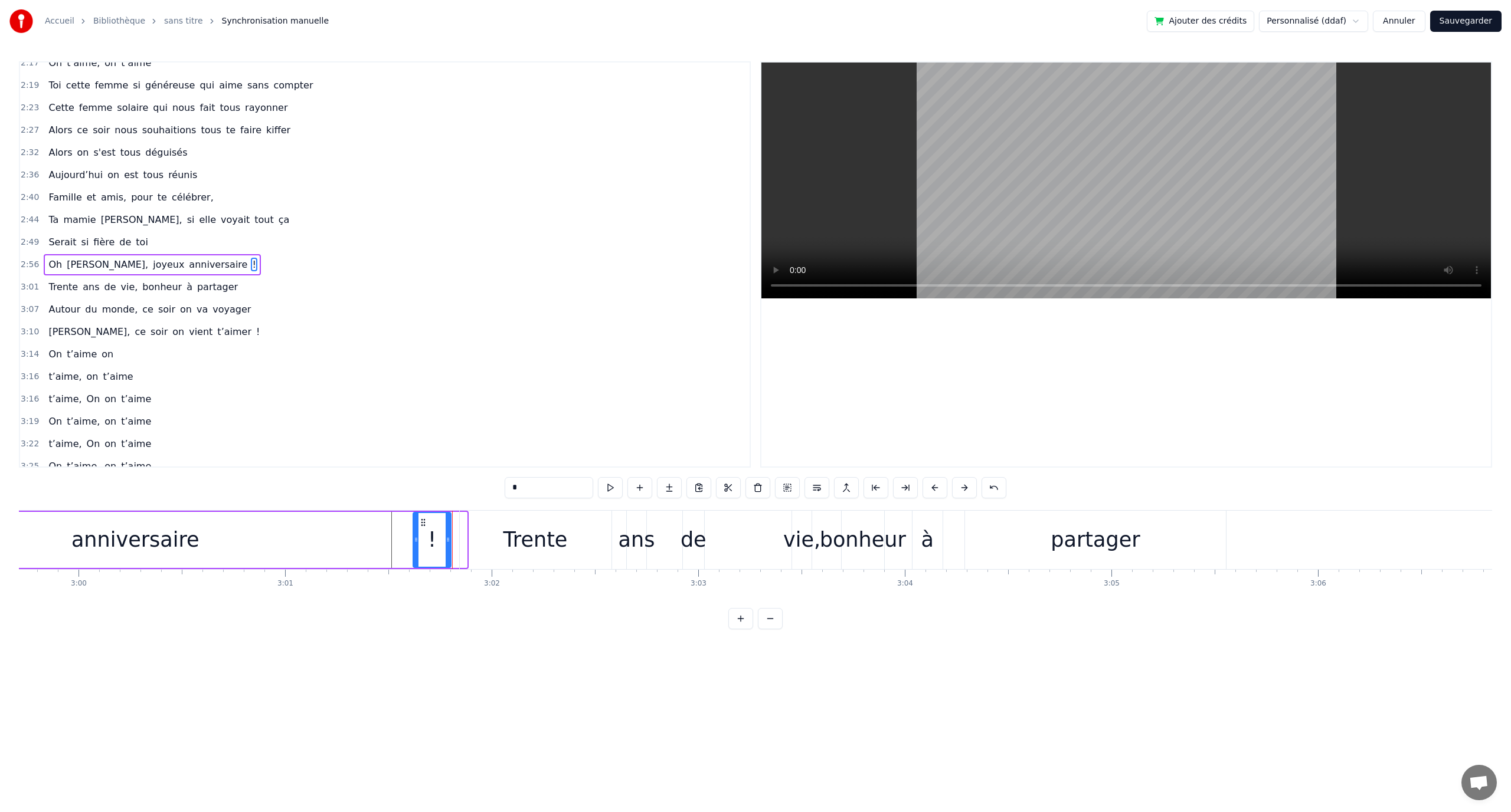
drag, startPoint x: 436, startPoint y: 524, endPoint x: 421, endPoint y: 524, distance: 15.0
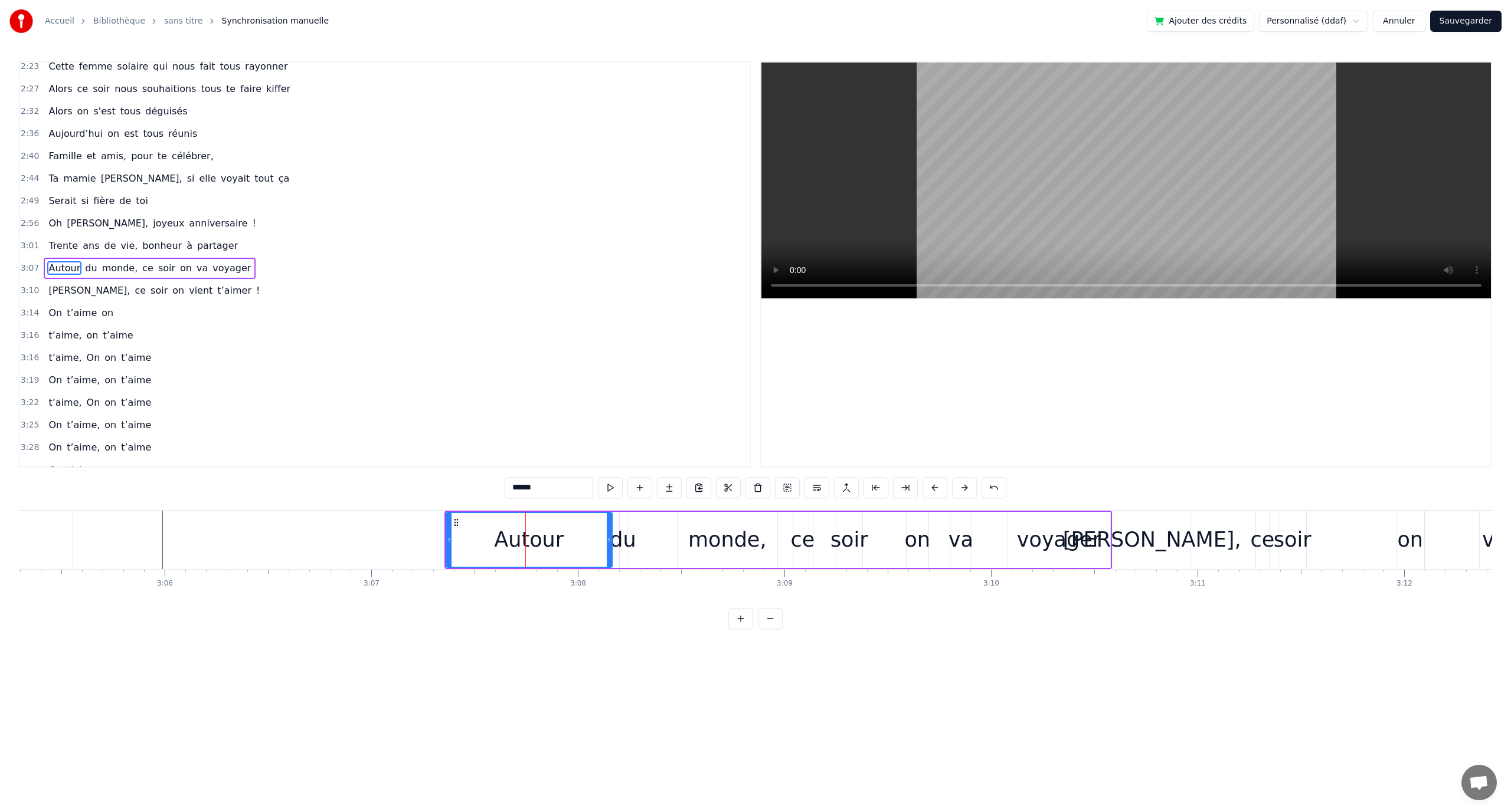
scroll to position [751, 0]
type input "**"
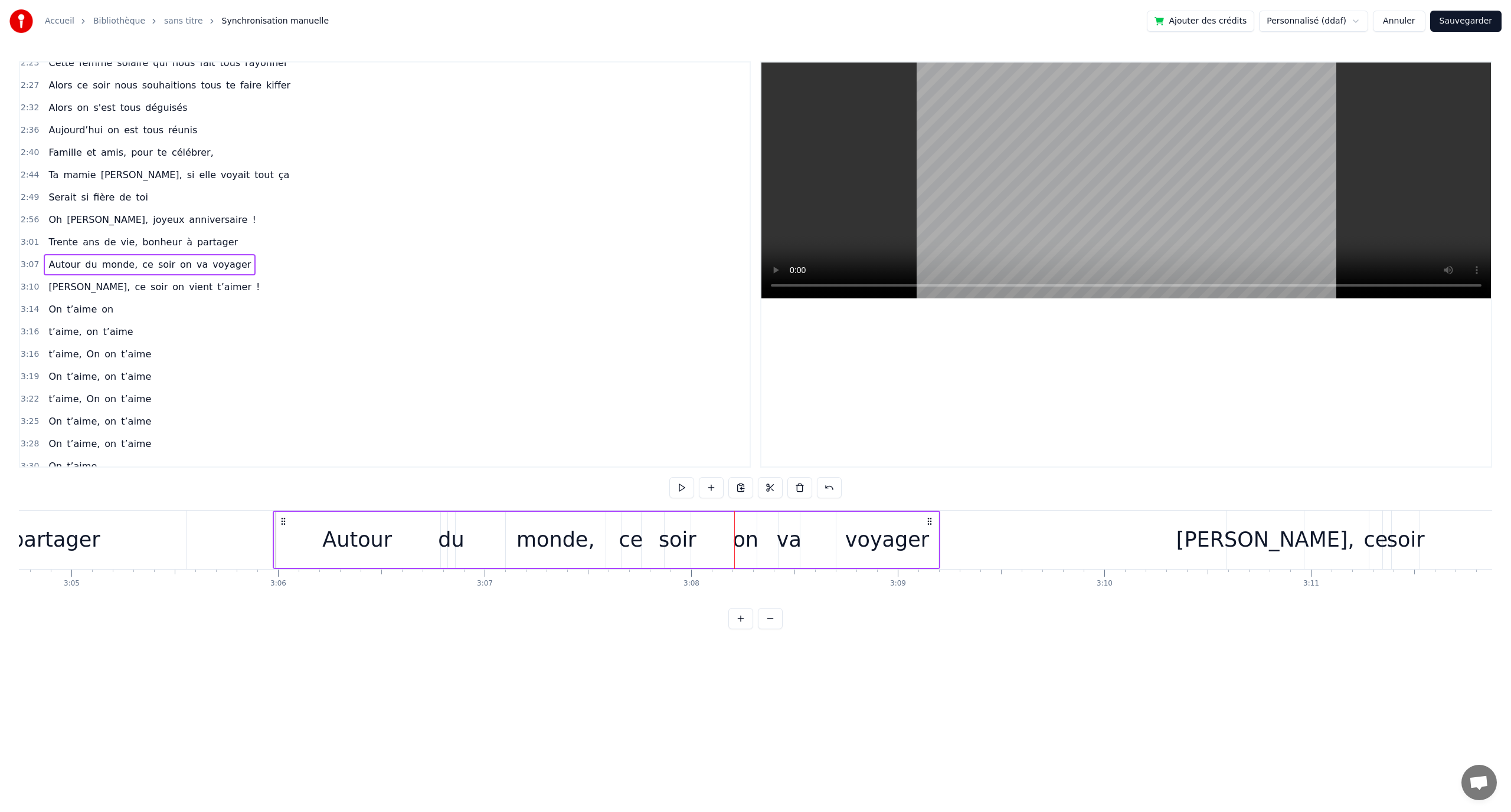
scroll to position [0, 38150]
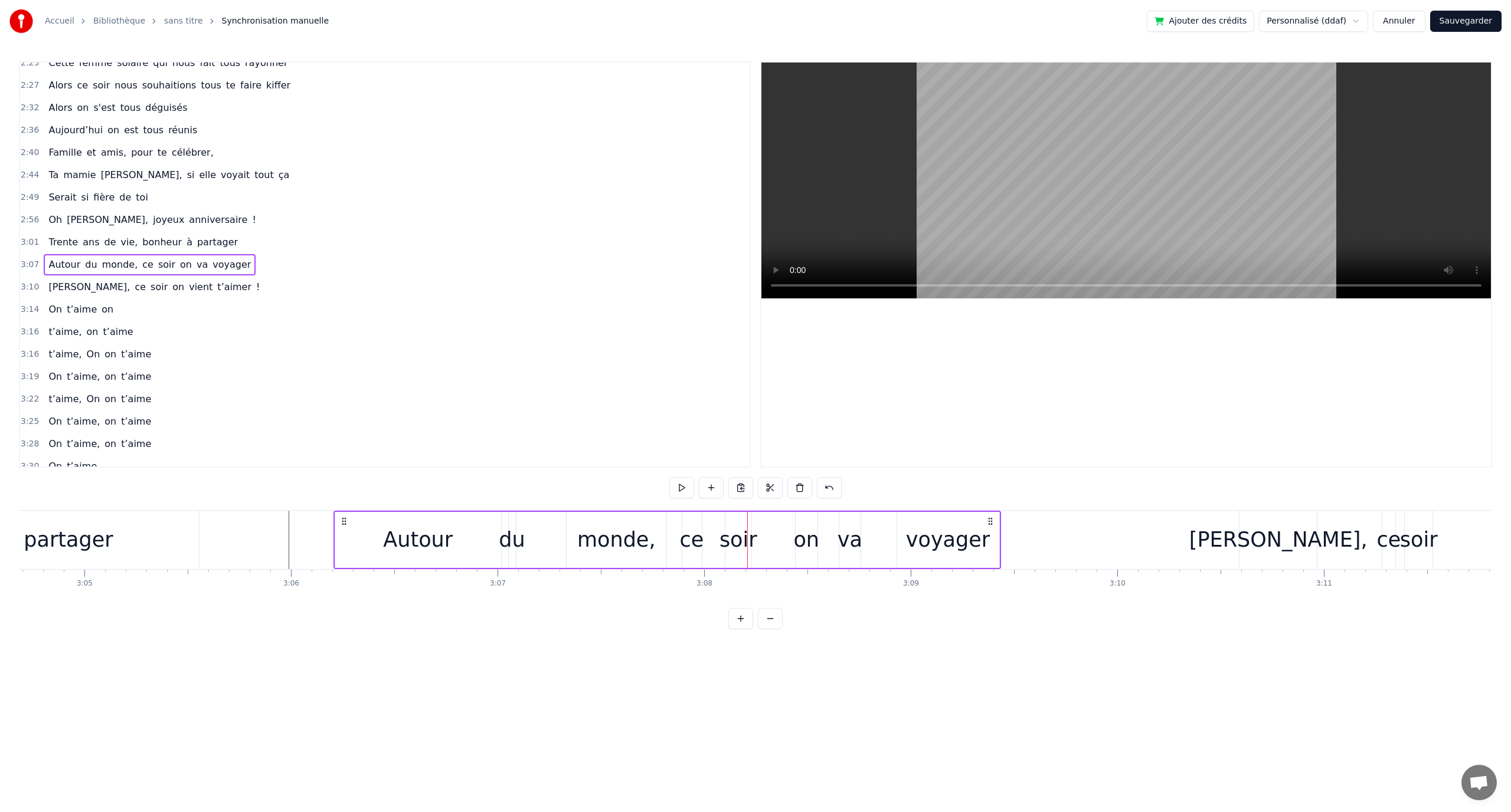
drag, startPoint x: 453, startPoint y: 520, endPoint x: 339, endPoint y: 537, distance: 115.3
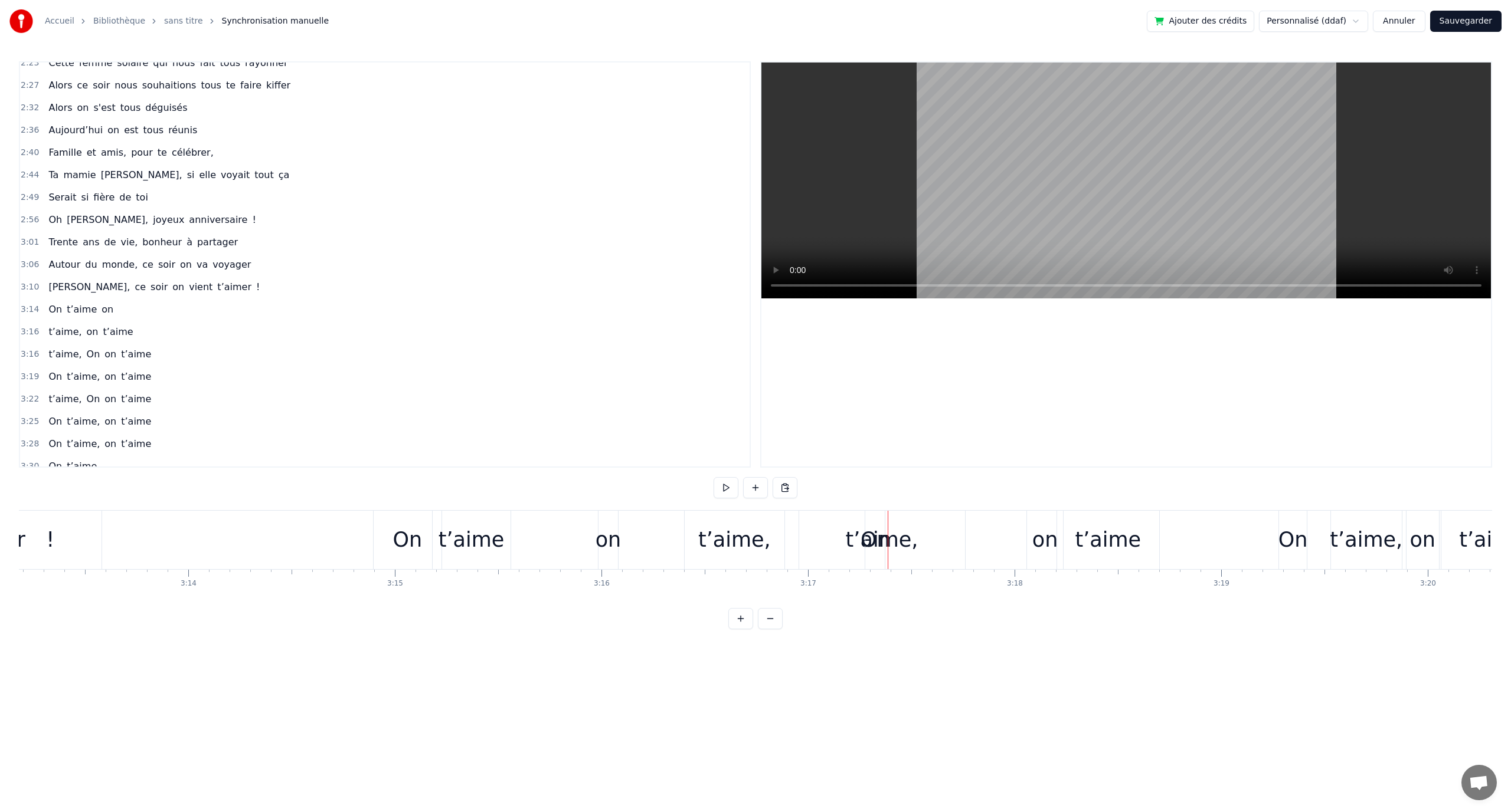
scroll to position [0, 39942]
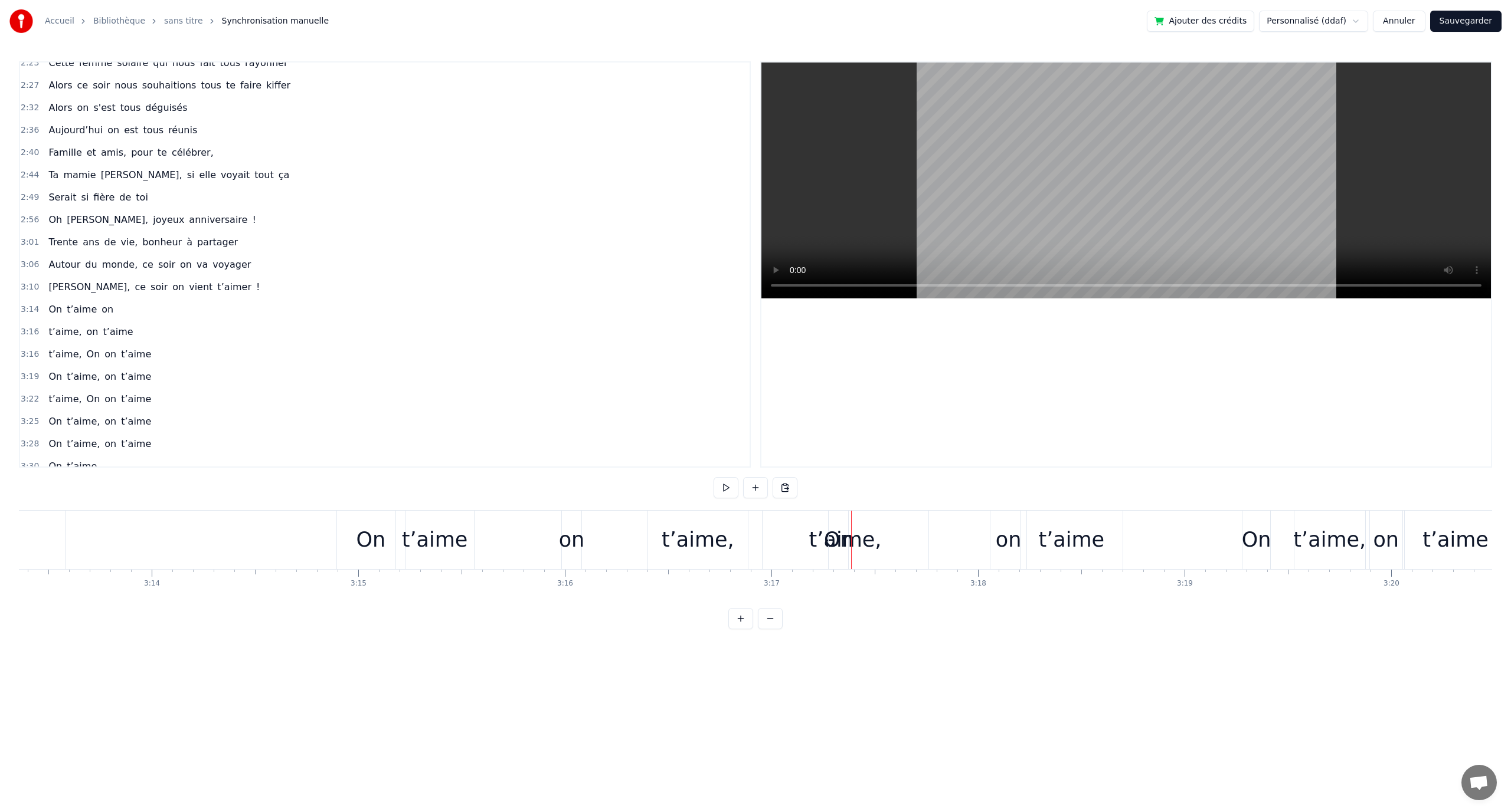
drag, startPoint x: 870, startPoint y: 543, endPoint x: 880, endPoint y: 543, distance: 10.0
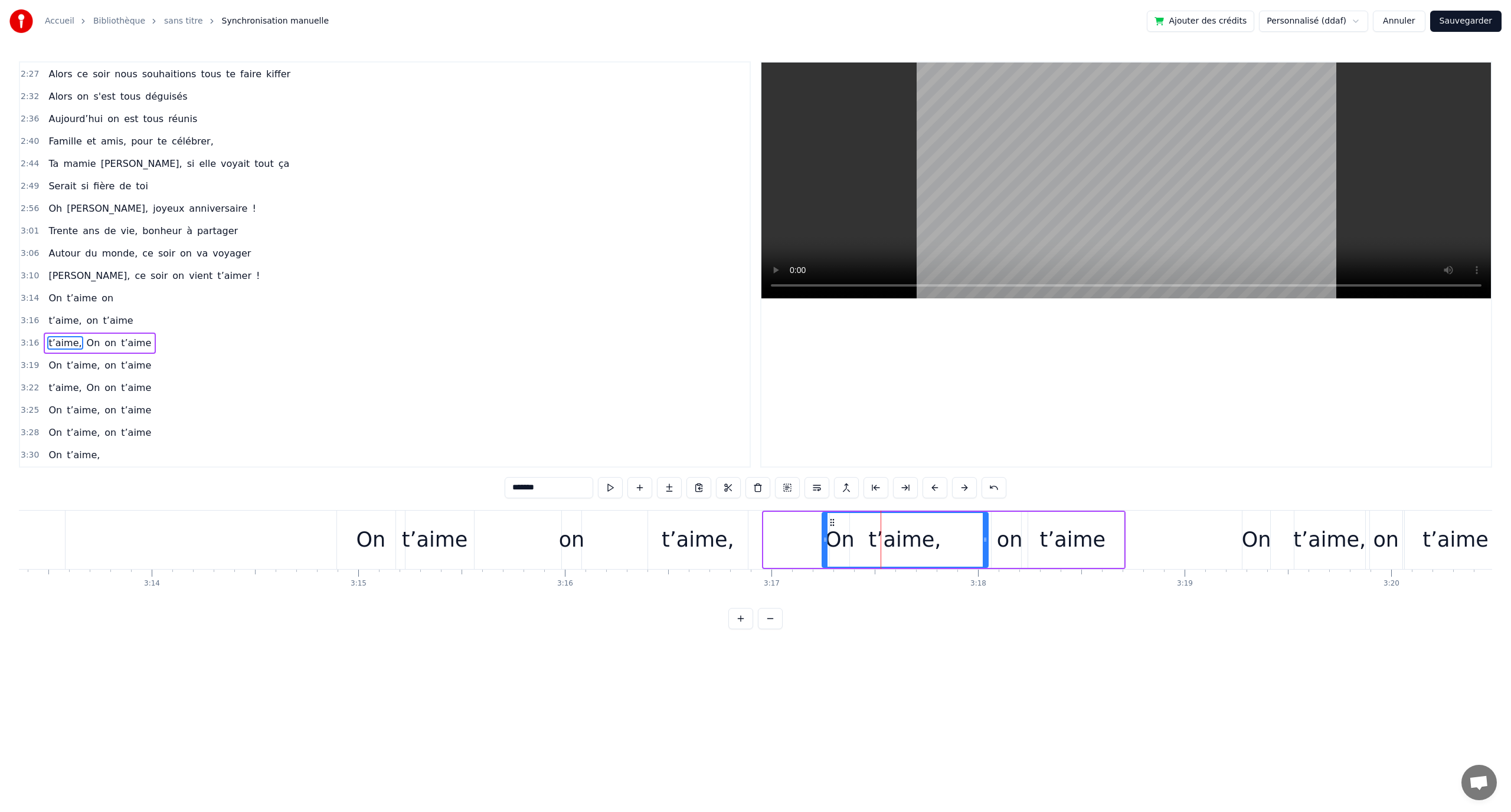
drag, startPoint x: 776, startPoint y: 522, endPoint x: 834, endPoint y: 532, distance: 58.9
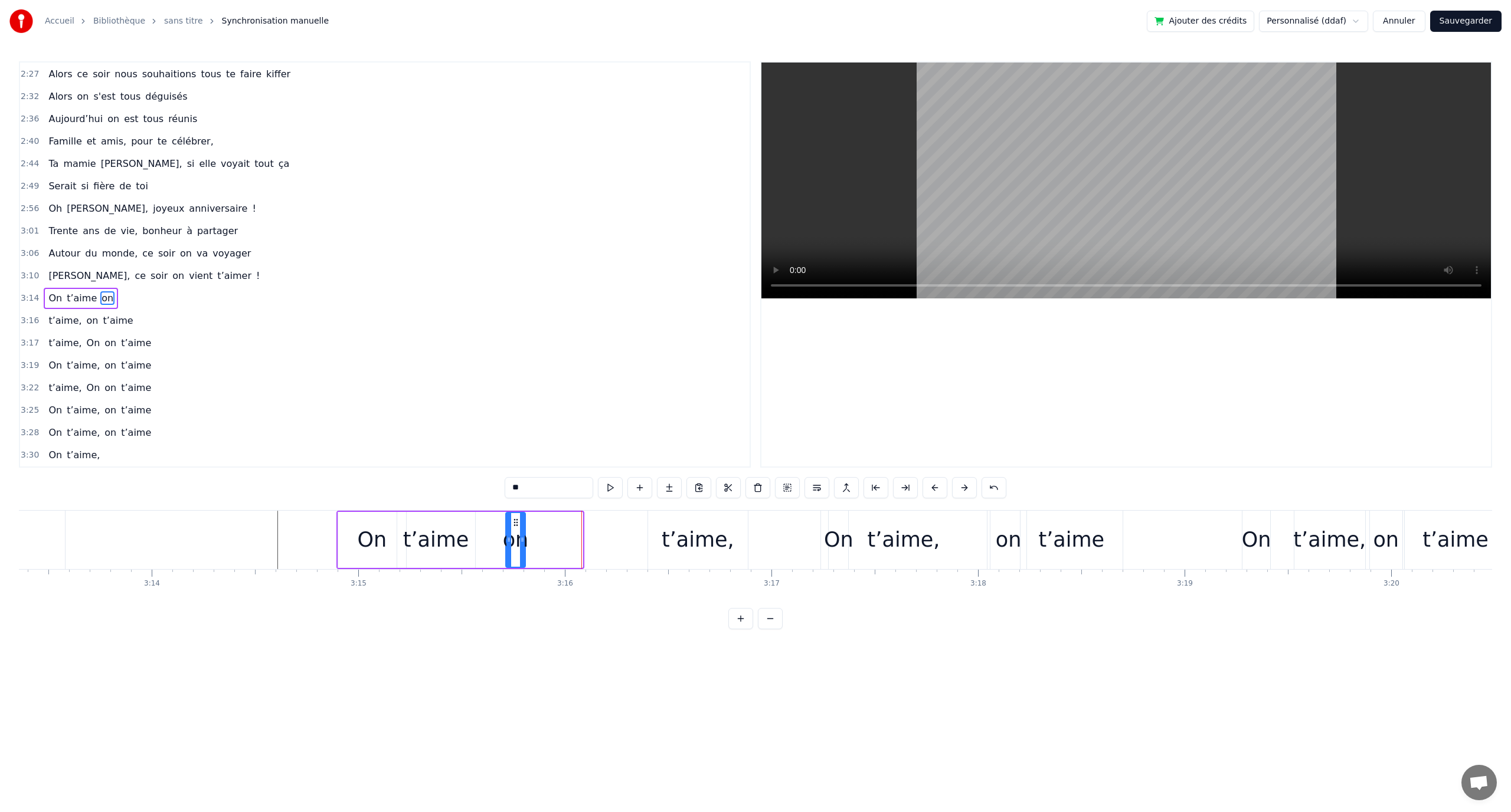
drag, startPoint x: 573, startPoint y: 522, endPoint x: 515, endPoint y: 523, distance: 58.0
type input "*******"
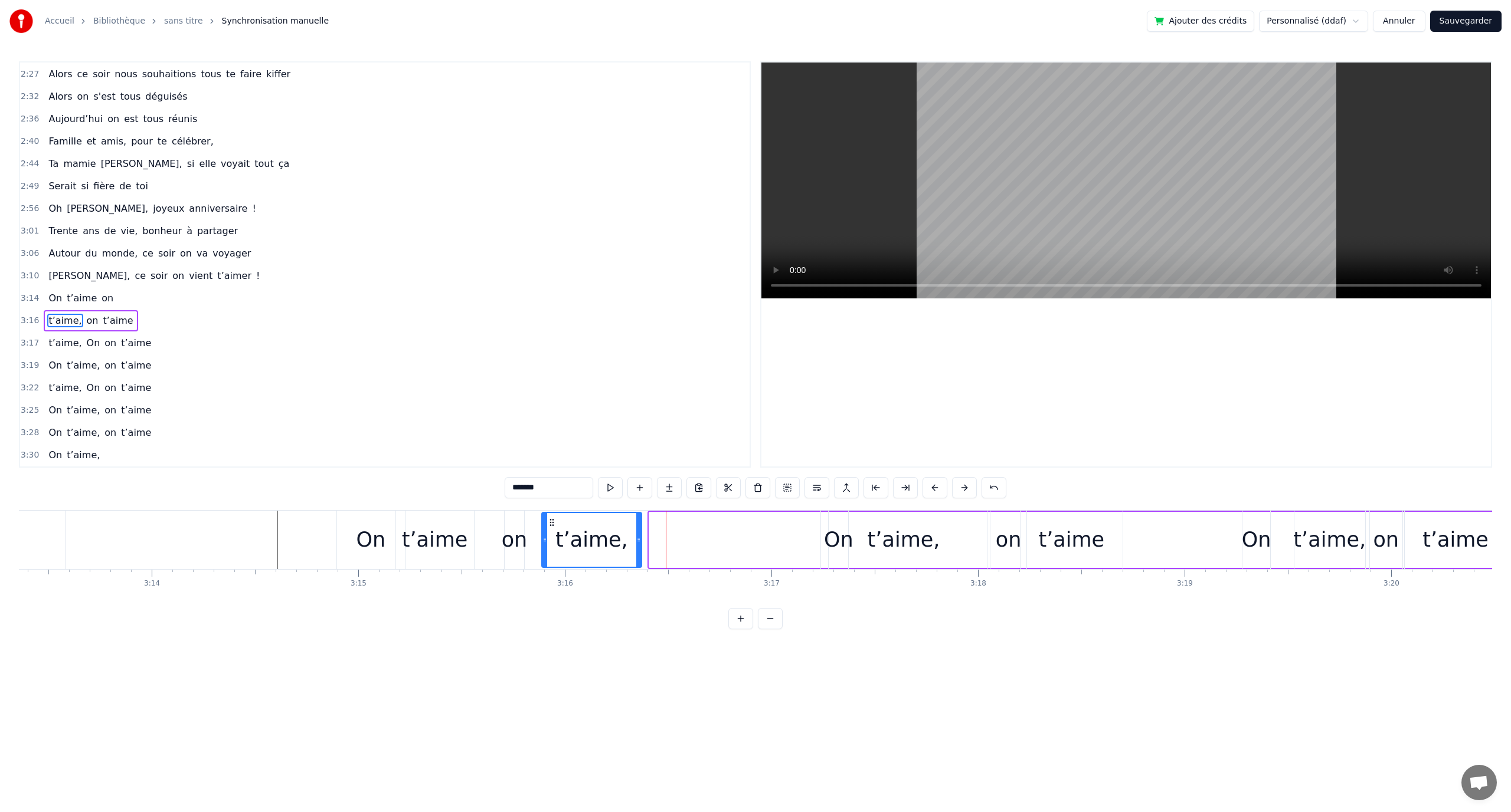
drag, startPoint x: 657, startPoint y: 521, endPoint x: 548, endPoint y: 528, distance: 109.2
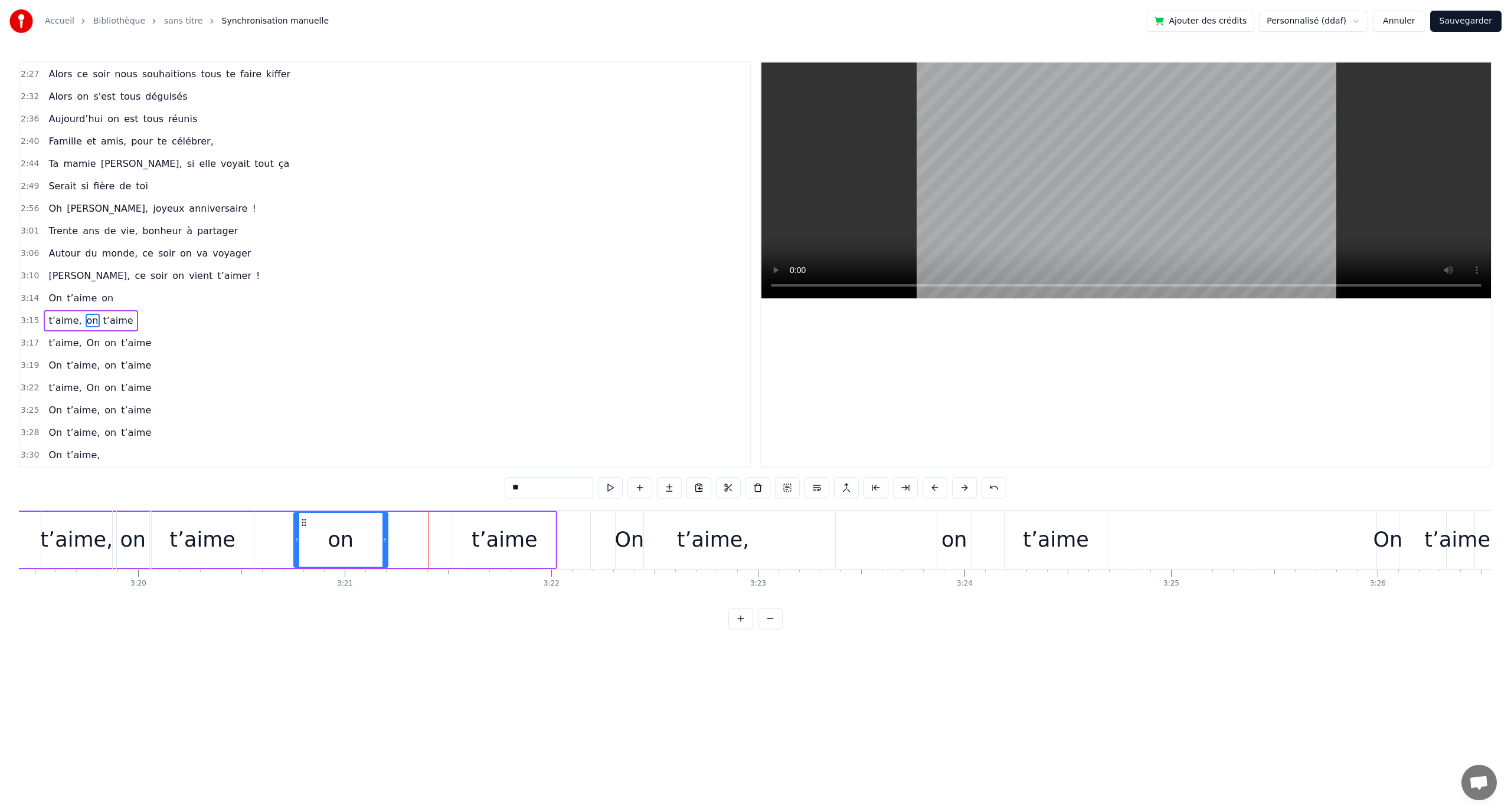
scroll to position [0, 41194]
drag, startPoint x: 281, startPoint y: 522, endPoint x: 500, endPoint y: 531, distance: 219.2
drag, startPoint x: 462, startPoint y: 524, endPoint x: 441, endPoint y: 523, distance: 21.0
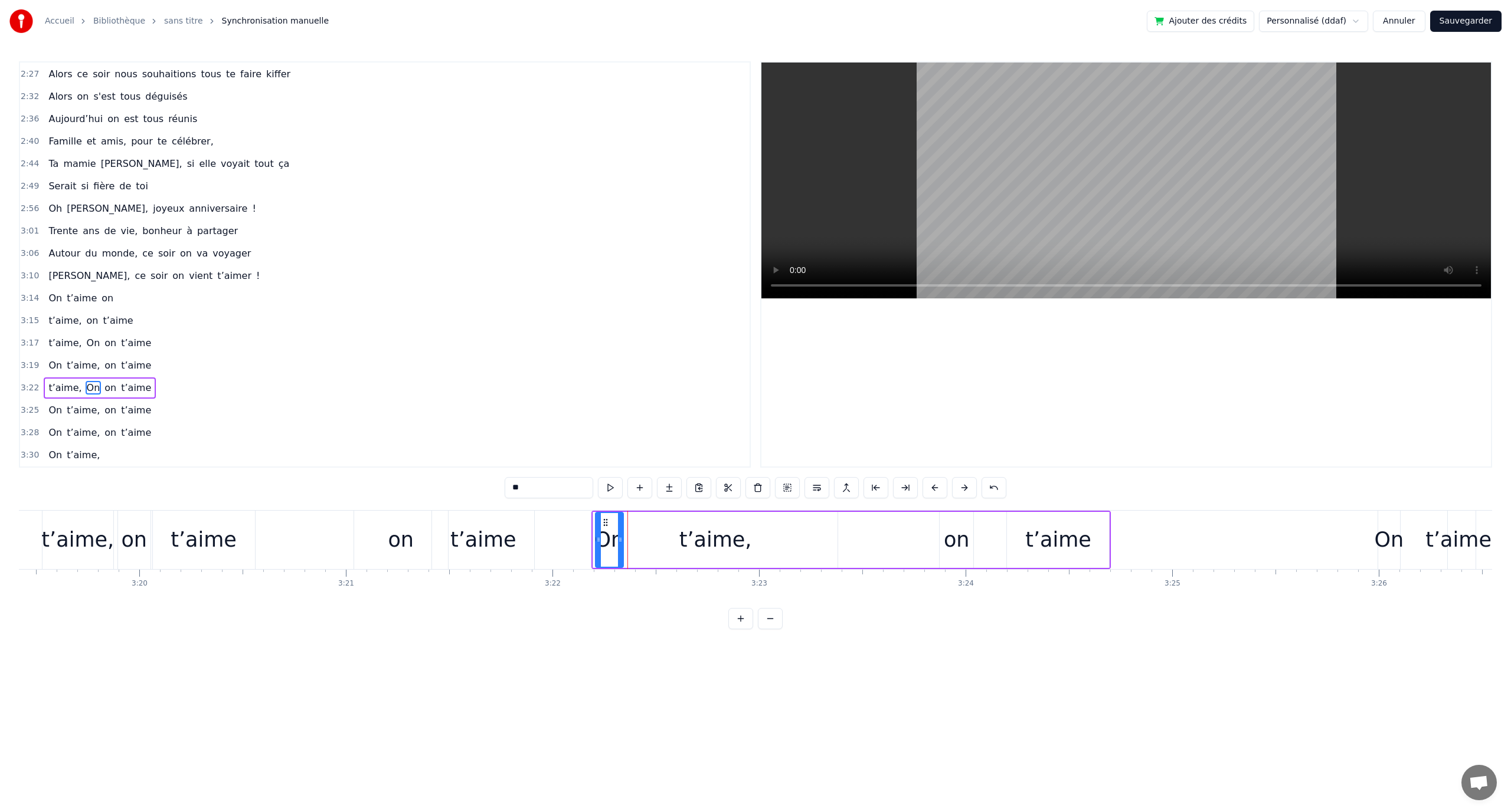
drag, startPoint x: 626, startPoint y: 523, endPoint x: 603, endPoint y: 523, distance: 23.0
type input "*******"
drag, startPoint x: 684, startPoint y: 530, endPoint x: 627, endPoint y: 526, distance: 57.1
drag, startPoint x: 833, startPoint y: 537, endPoint x: 678, endPoint y: 542, distance: 155.1
drag, startPoint x: 604, startPoint y: 523, endPoint x: 645, endPoint y: 523, distance: 41.0
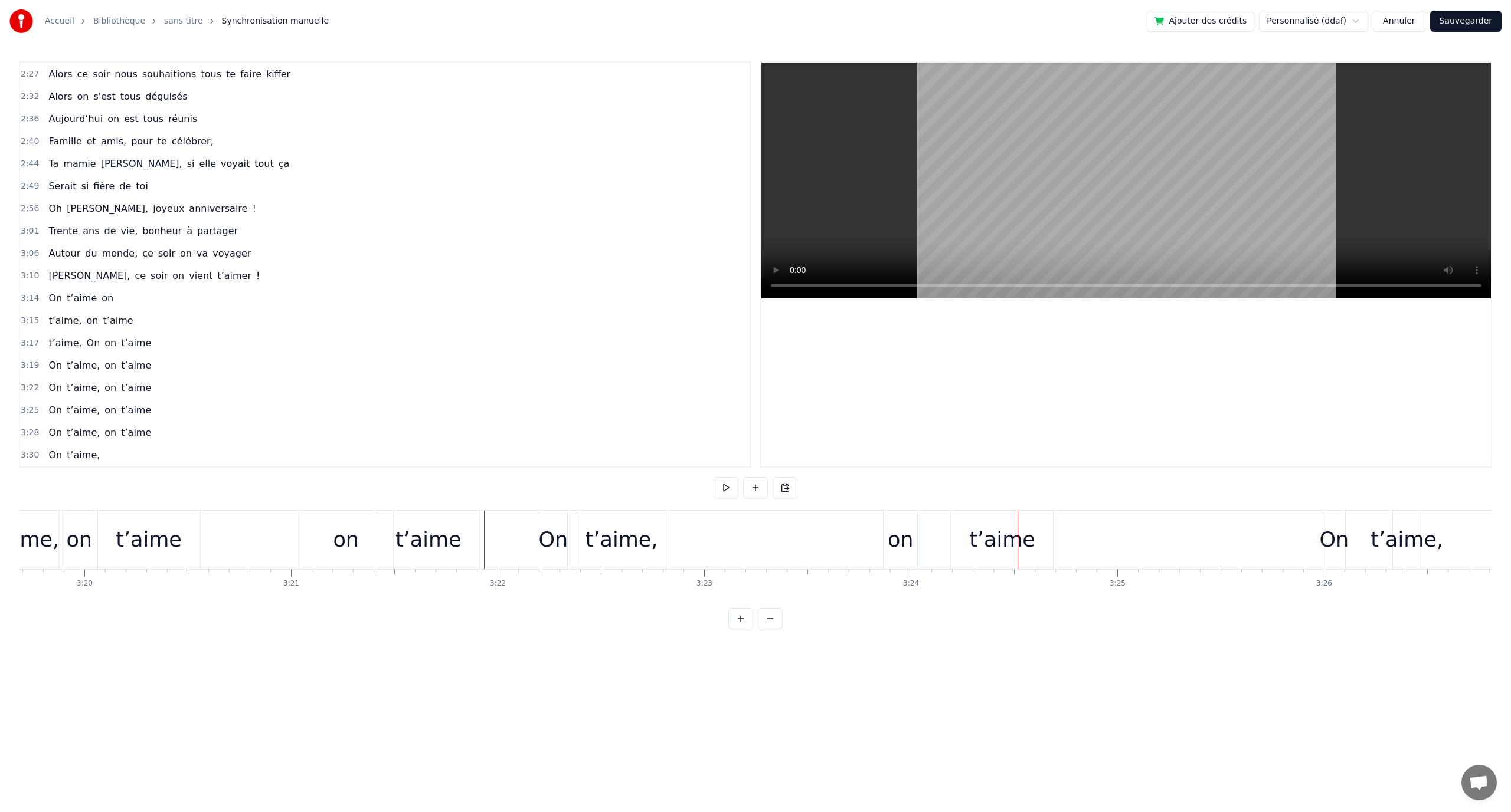
scroll to position [0, 41320]
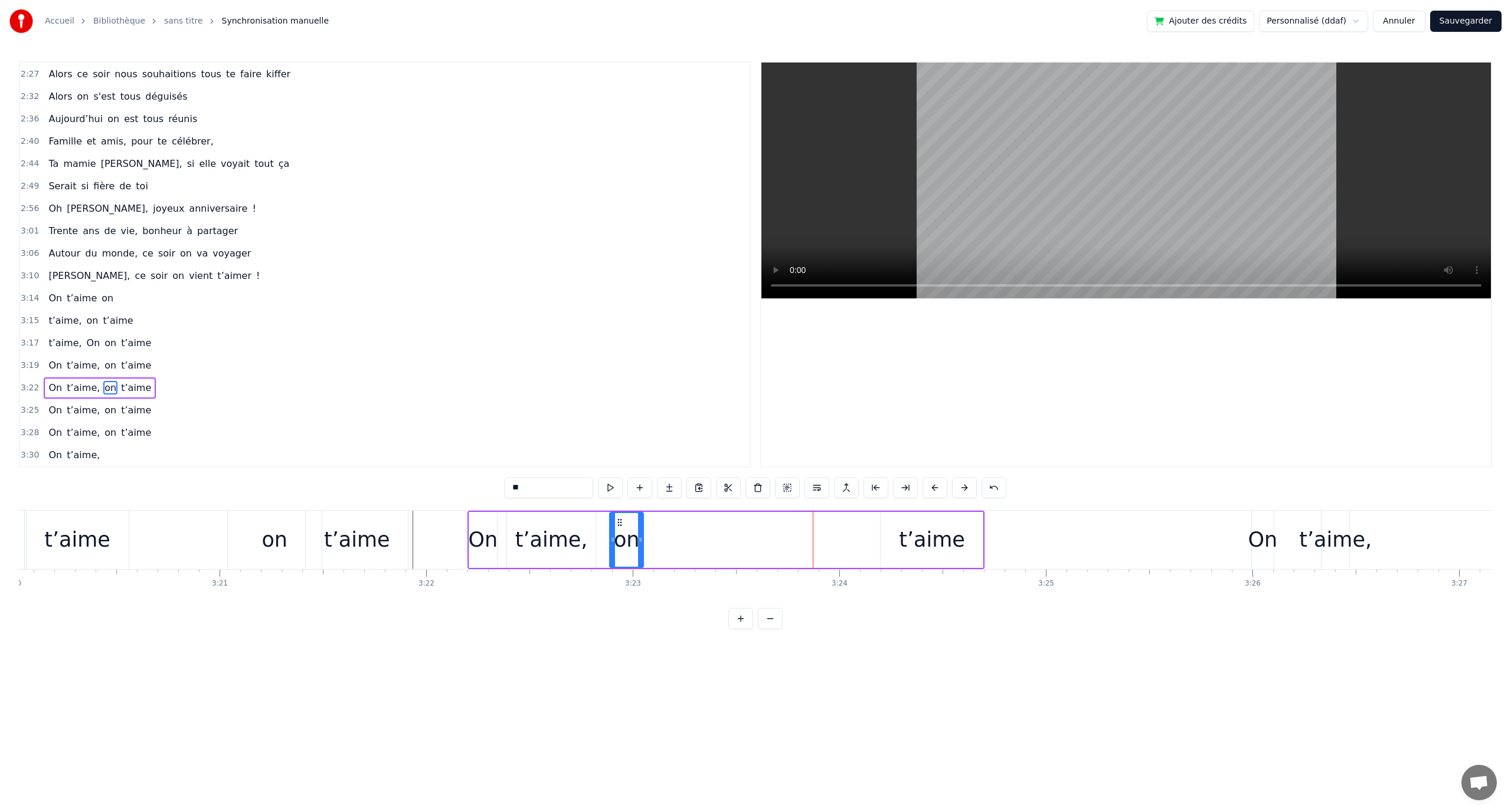
drag, startPoint x: 823, startPoint y: 522, endPoint x: 747, endPoint y: 534, distance: 76.9
type input "******"
drag, startPoint x: 890, startPoint y: 522, endPoint x: 749, endPoint y: 541, distance: 142.3
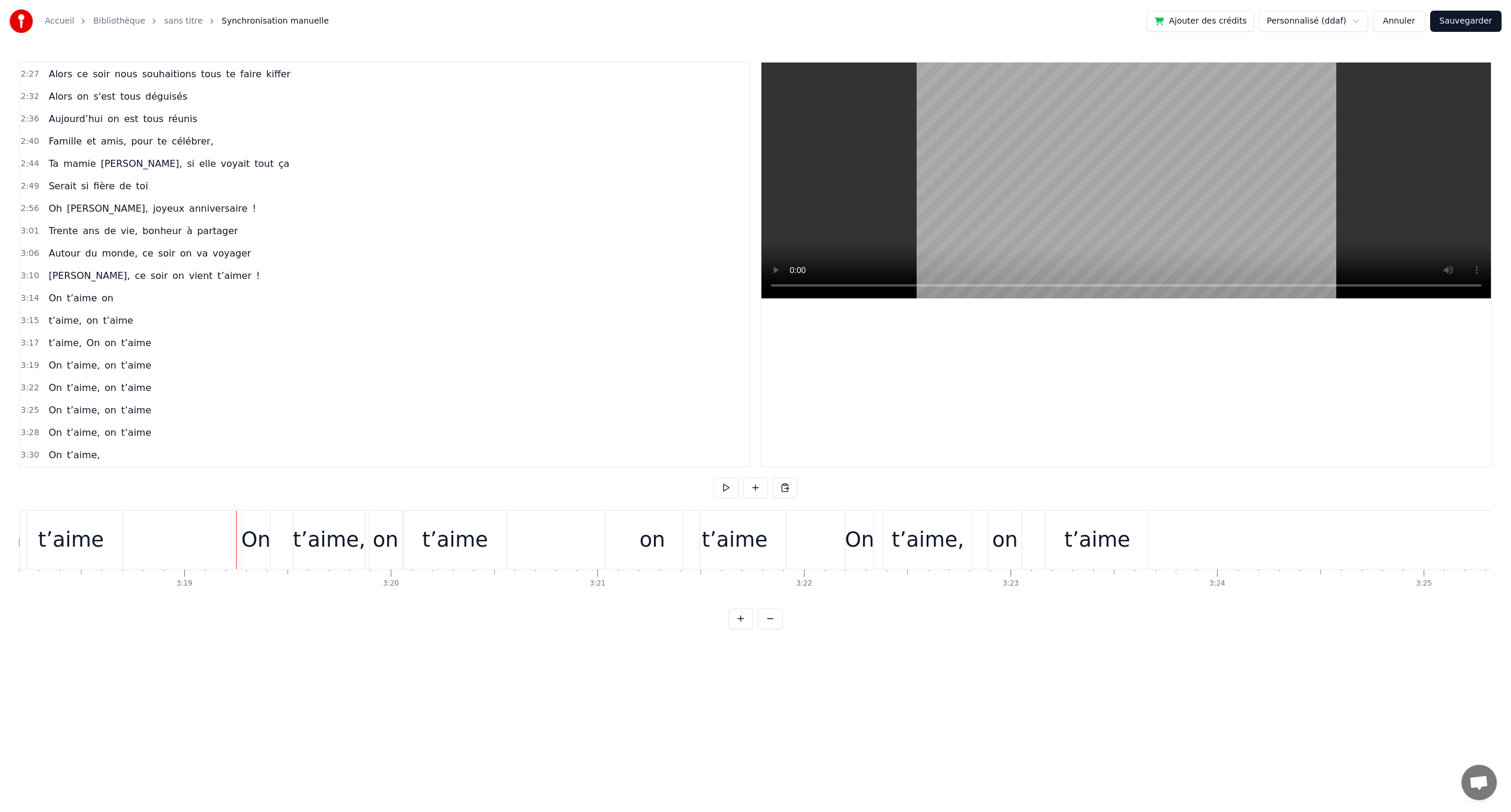
scroll to position [0, 40997]
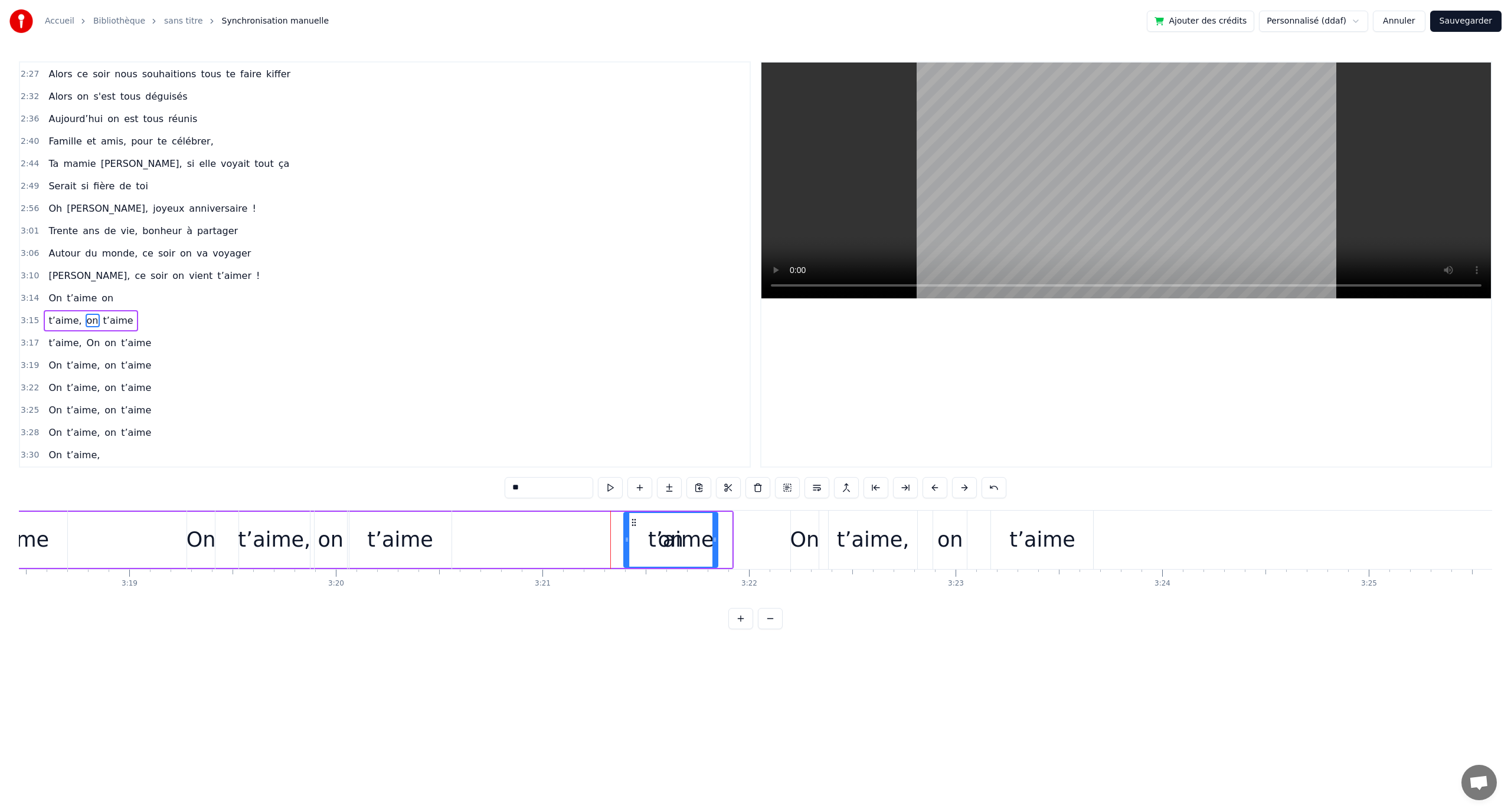
drag, startPoint x: 562, startPoint y: 523, endPoint x: 646, endPoint y: 522, distance: 84.0
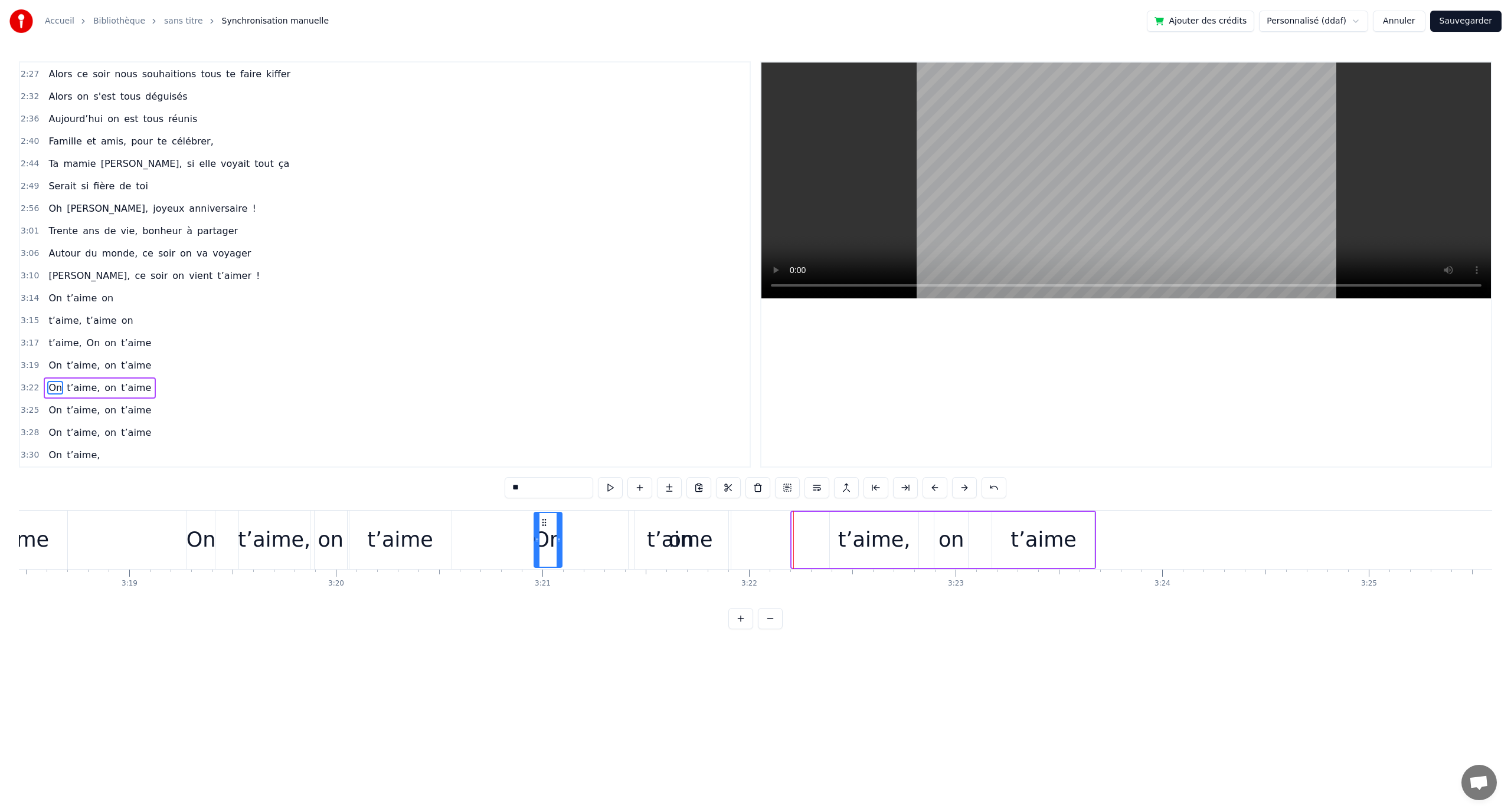
drag, startPoint x: 802, startPoint y: 520, endPoint x: 543, endPoint y: 526, distance: 259.1
type input "*******"
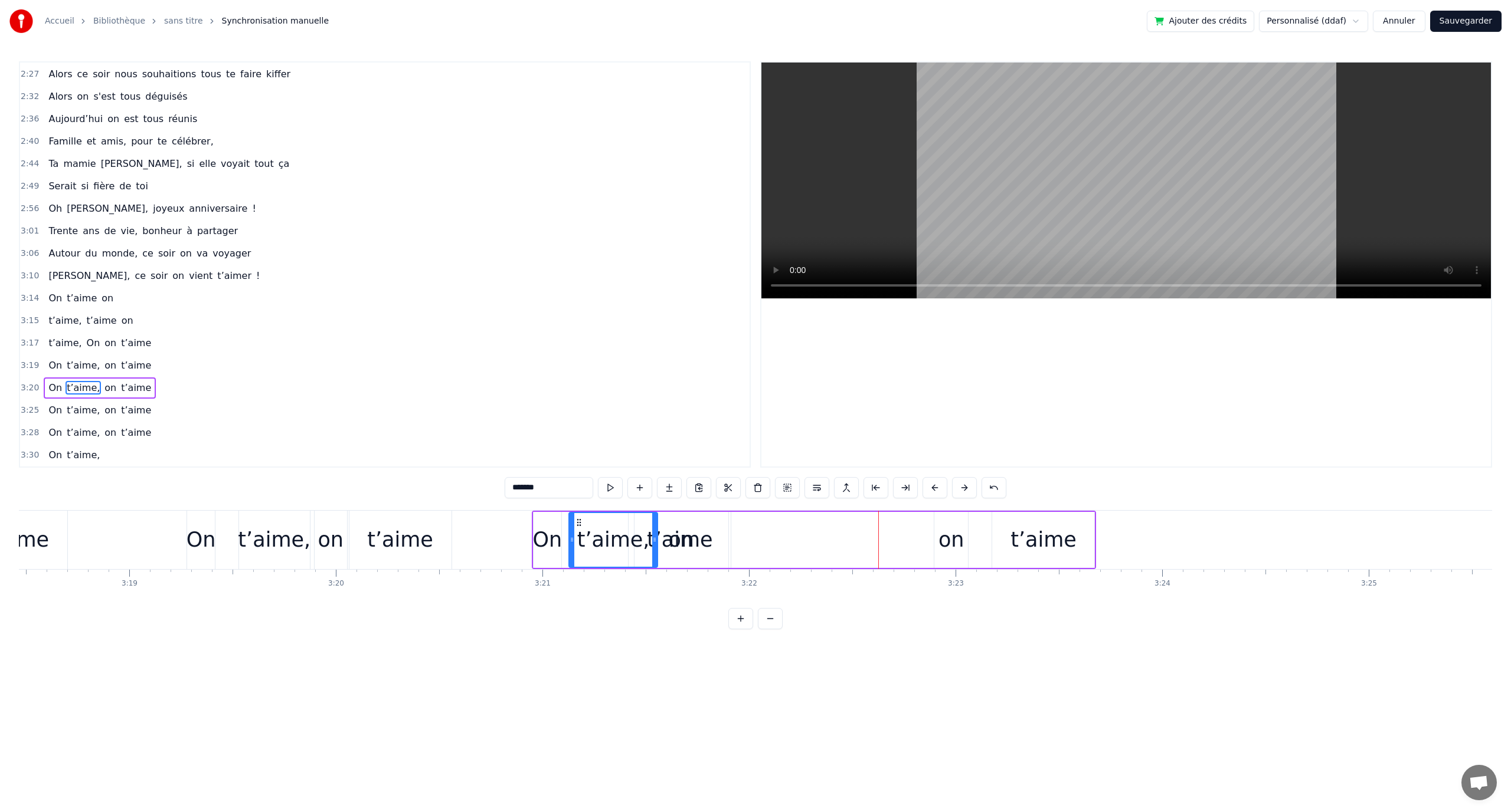
drag, startPoint x: 841, startPoint y: 524, endPoint x: 704, endPoint y: 536, distance: 137.5
drag, startPoint x: 926, startPoint y: 533, endPoint x: 766, endPoint y: 537, distance: 160.0
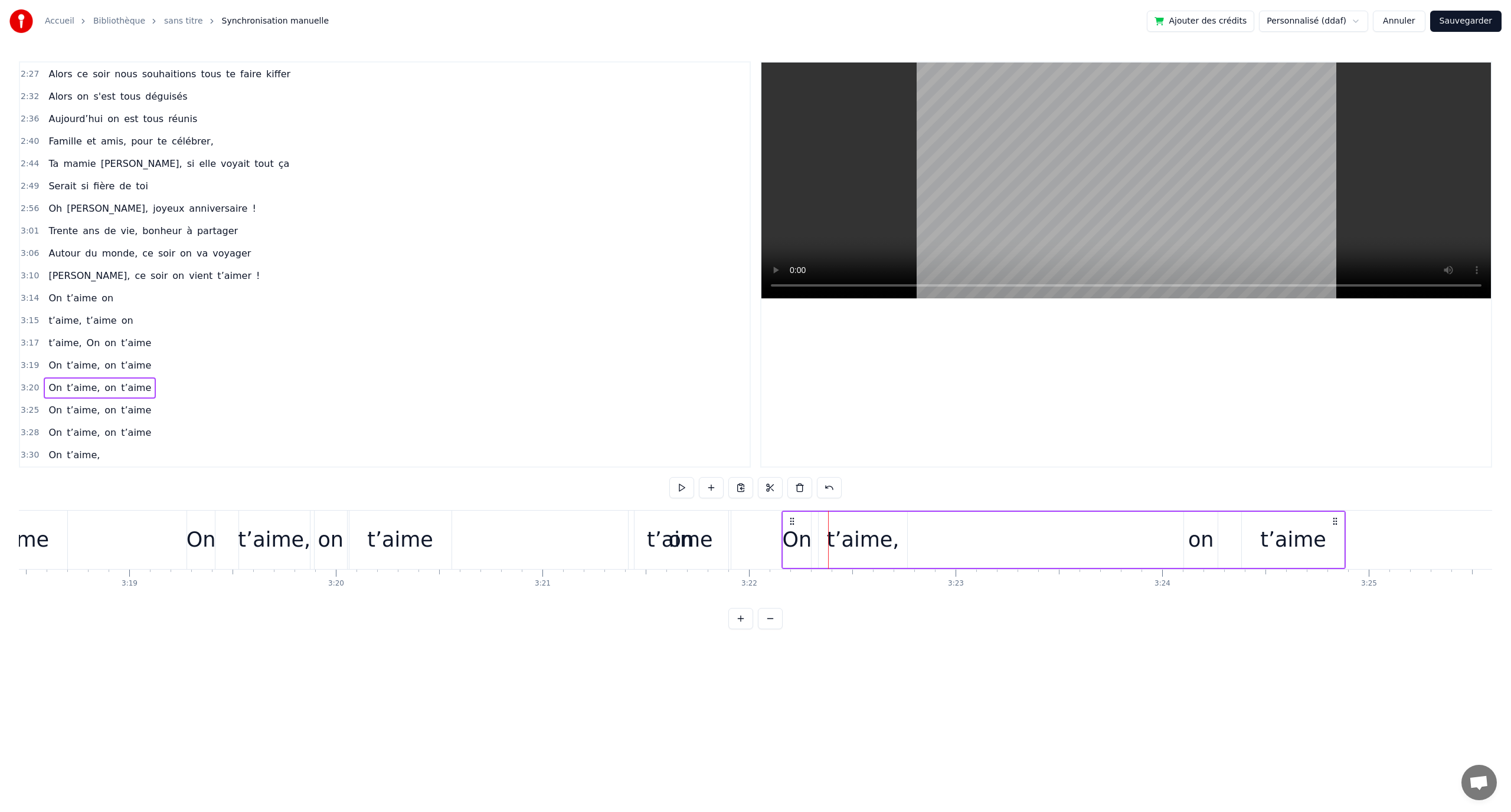
drag, startPoint x: 539, startPoint y: 520, endPoint x: 790, endPoint y: 521, distance: 251.0
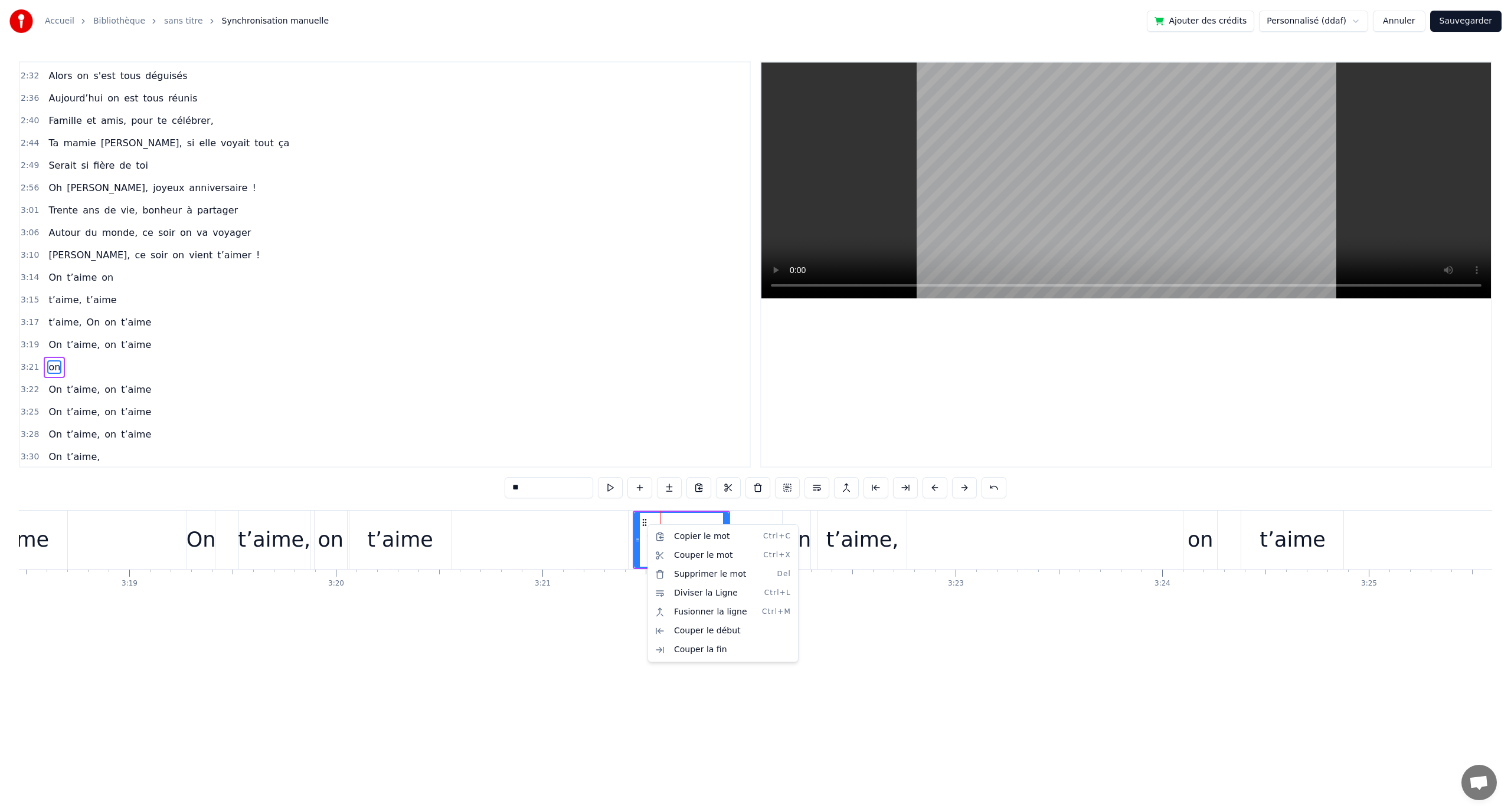
scroll to position [784, 0]
drag, startPoint x: 647, startPoint y: 522, endPoint x: 628, endPoint y: 538, distance: 24.8
type input "******"
drag, startPoint x: 610, startPoint y: 538, endPoint x: 888, endPoint y: 541, distance: 278.0
drag, startPoint x: 639, startPoint y: 521, endPoint x: 1162, endPoint y: 529, distance: 523.1
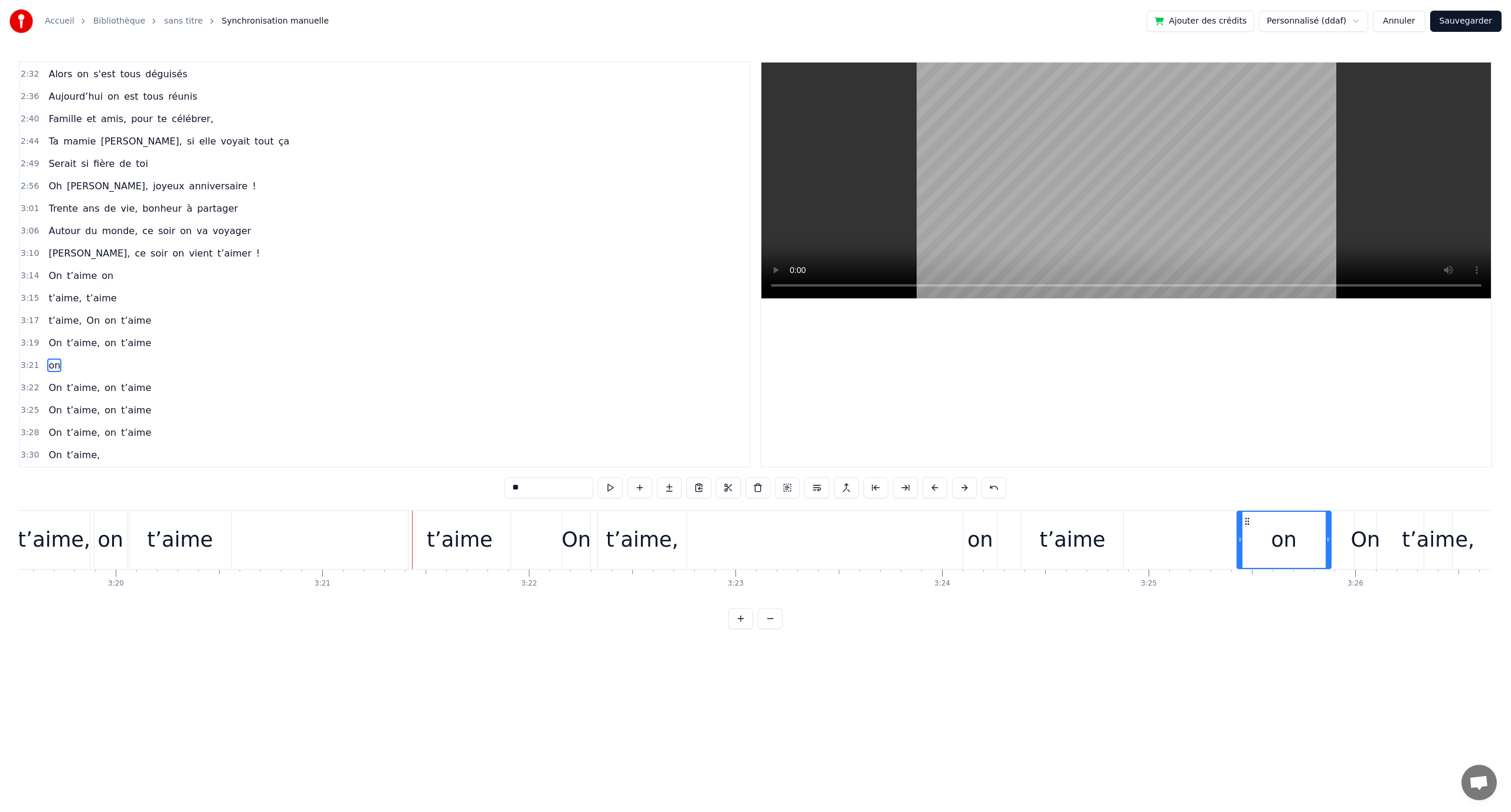
scroll to position [0, 41219]
drag, startPoint x: 568, startPoint y: 522, endPoint x: 1093, endPoint y: 542, distance: 525.4
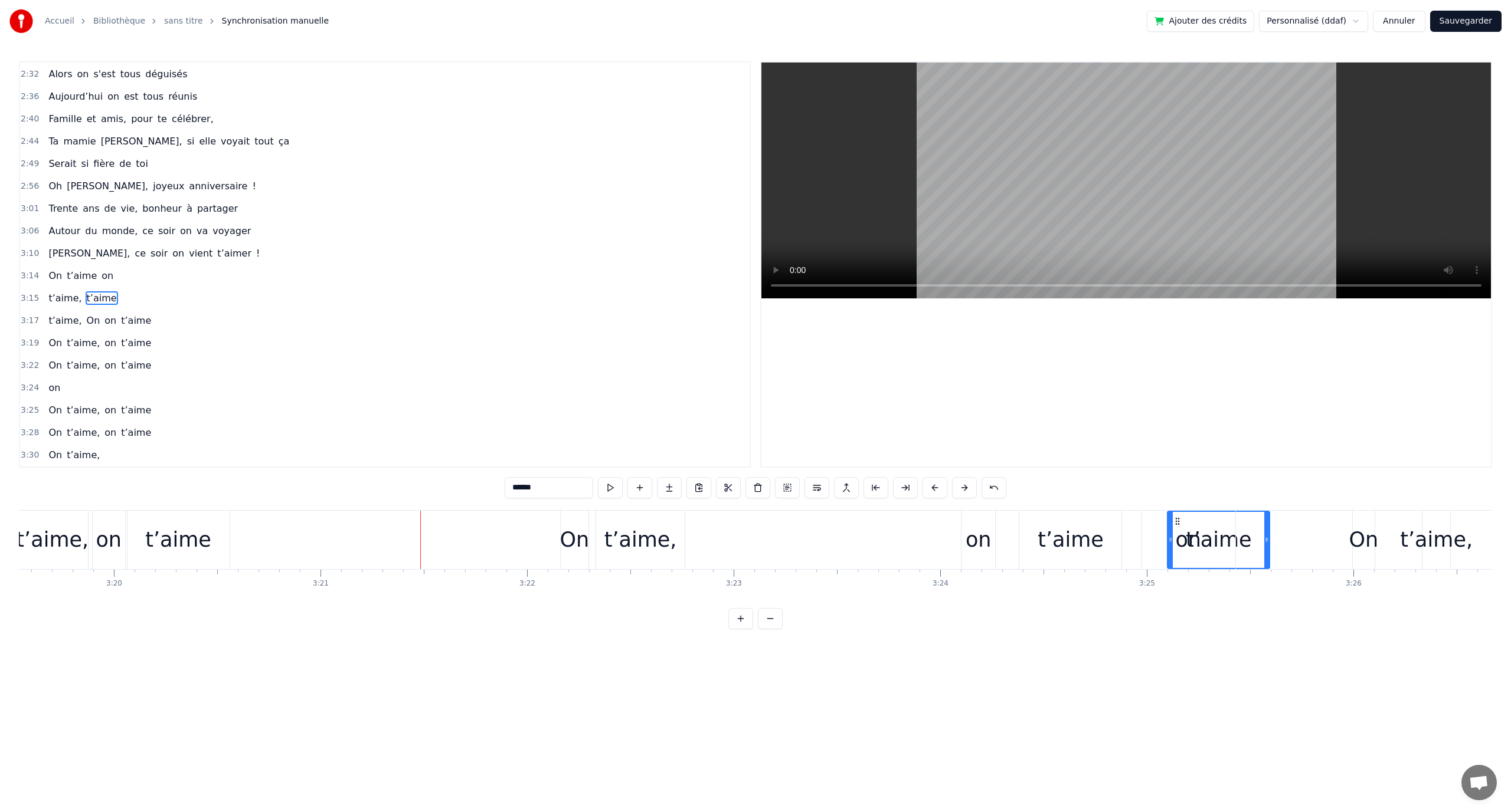
drag, startPoint x: 414, startPoint y: 522, endPoint x: 737, endPoint y: 538, distance: 323.4
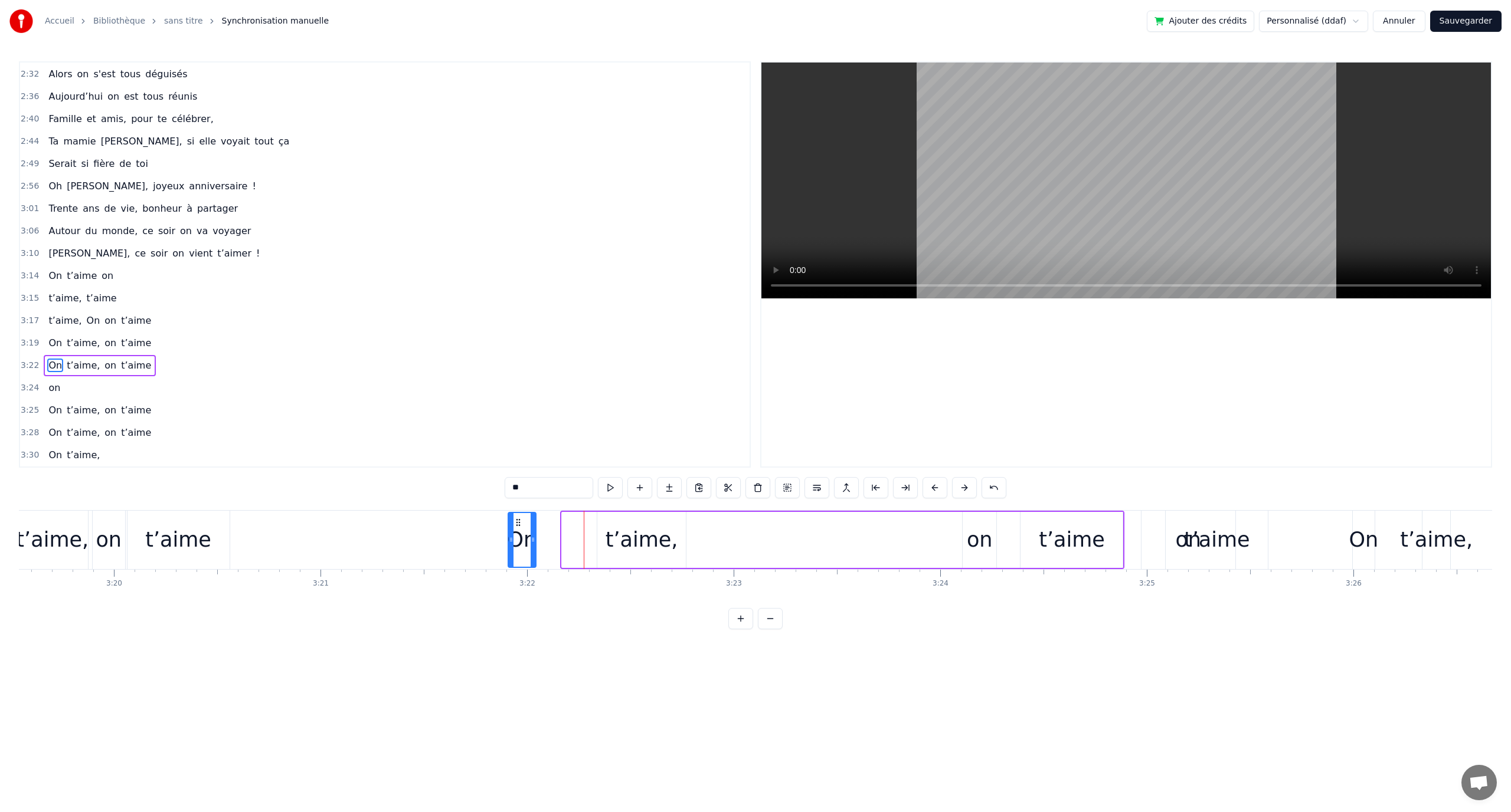
drag, startPoint x: 570, startPoint y: 520, endPoint x: 516, endPoint y: 523, distance: 54.1
drag, startPoint x: 518, startPoint y: 526, endPoint x: 422, endPoint y: 534, distance: 96.3
drag, startPoint x: 606, startPoint y: 523, endPoint x: 617, endPoint y: 535, distance: 16.3
drag, startPoint x: 972, startPoint y: 522, endPoint x: 559, endPoint y: 534, distance: 413.2
type input "******"
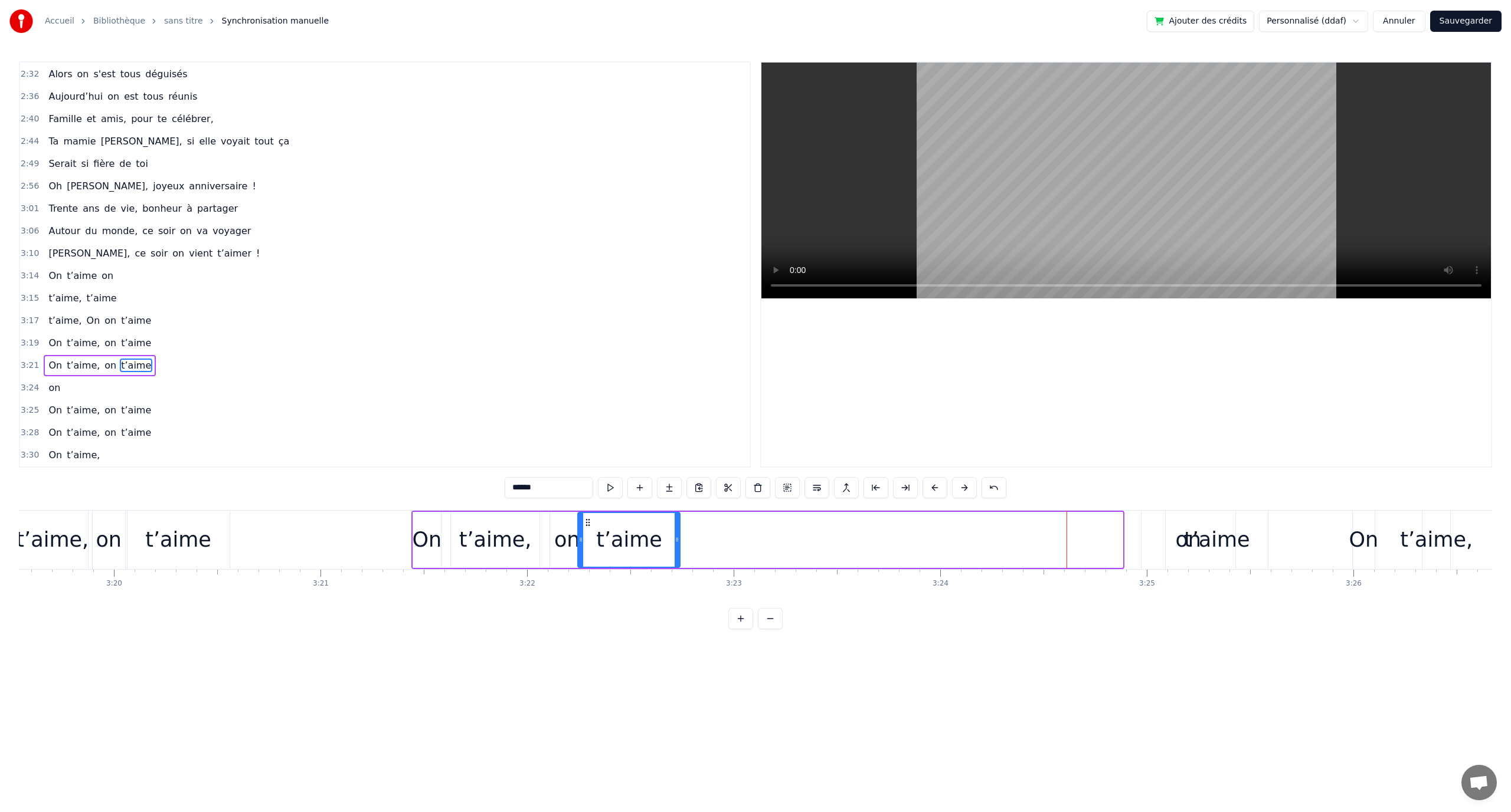
drag, startPoint x: 1027, startPoint y: 524, endPoint x: 584, endPoint y: 545, distance: 443.5
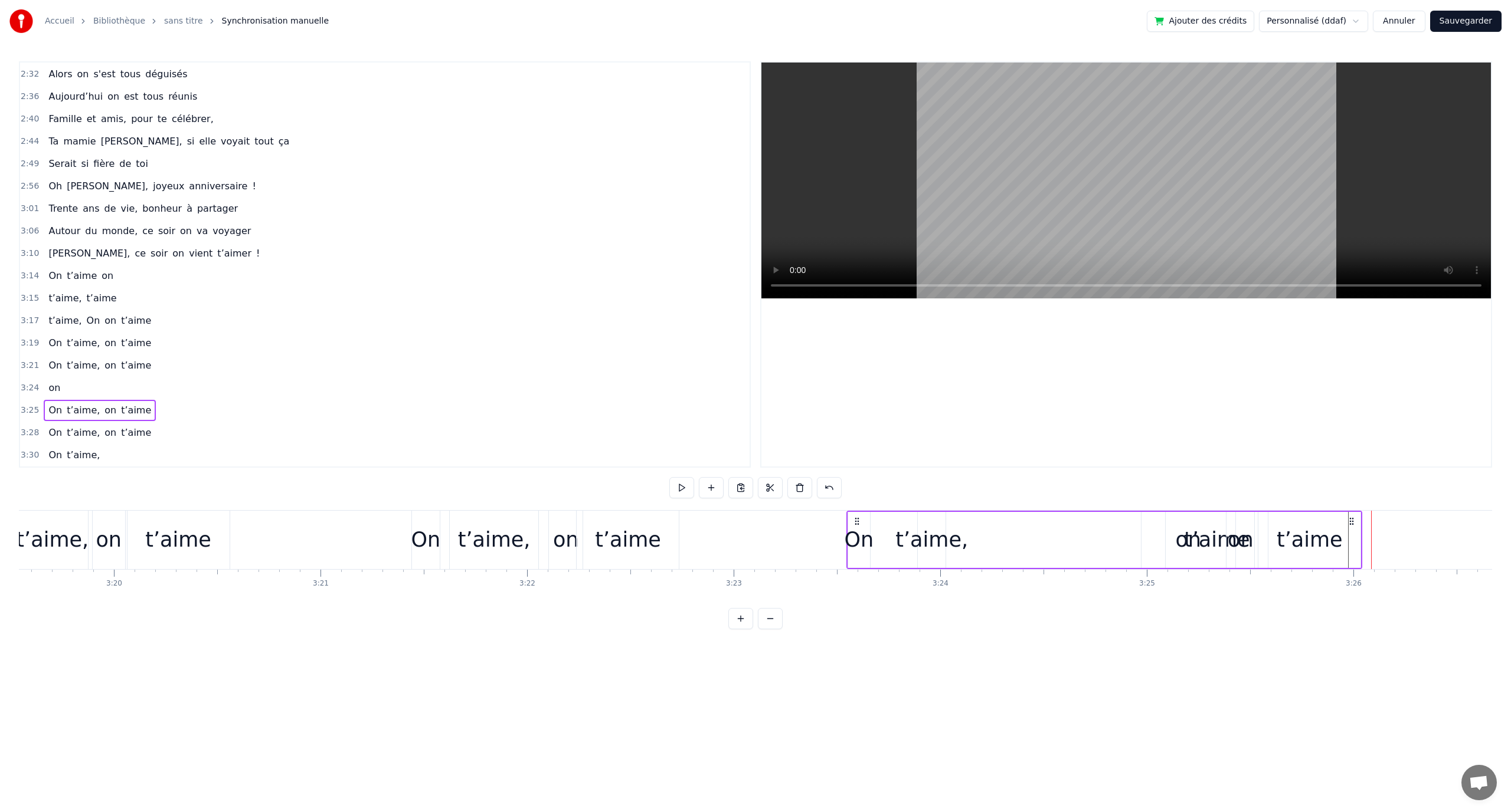
drag, startPoint x: 1359, startPoint y: 518, endPoint x: 854, endPoint y: 548, distance: 505.9
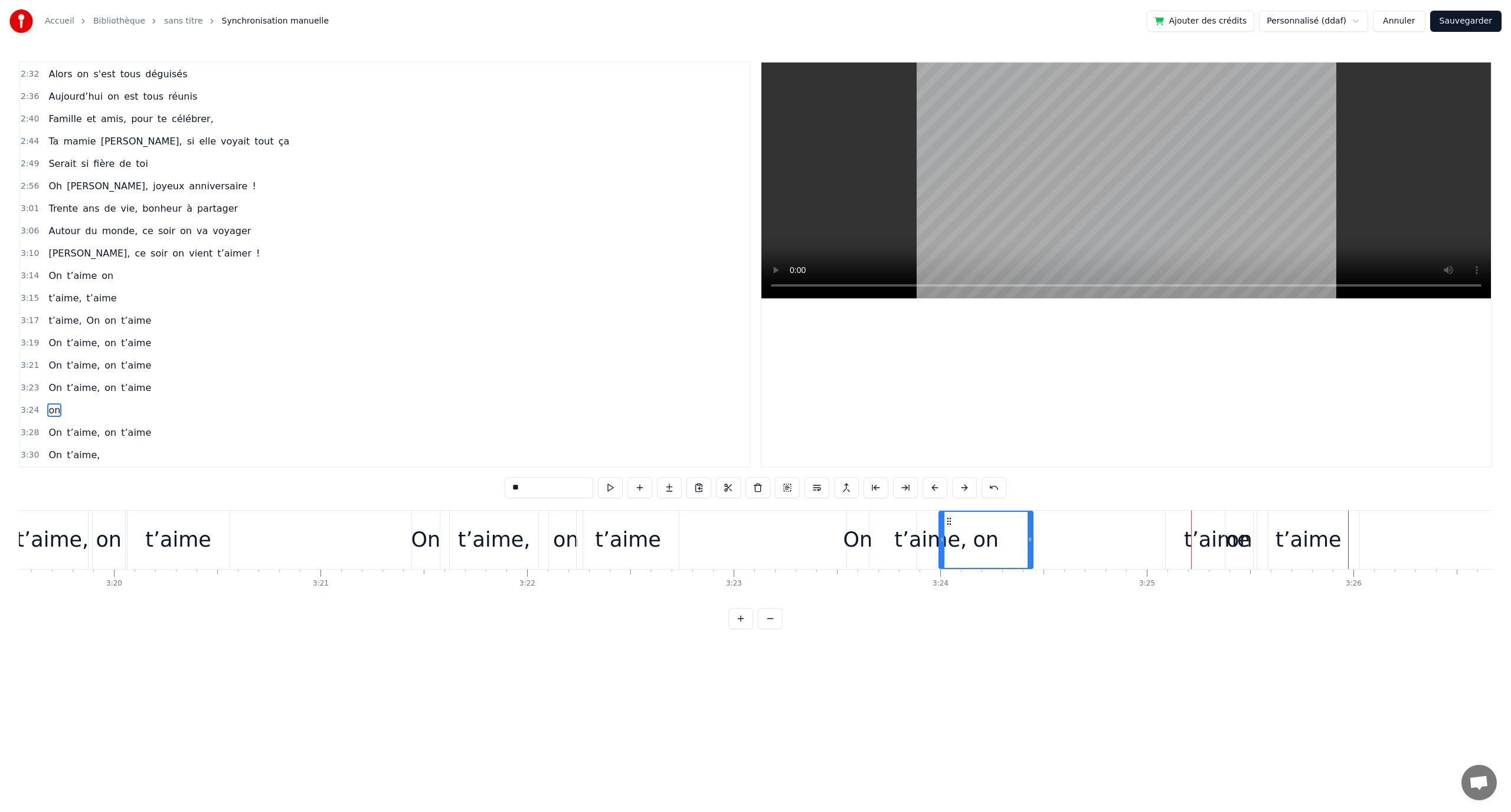
drag, startPoint x: 1154, startPoint y: 520, endPoint x: 953, endPoint y: 532, distance: 201.4
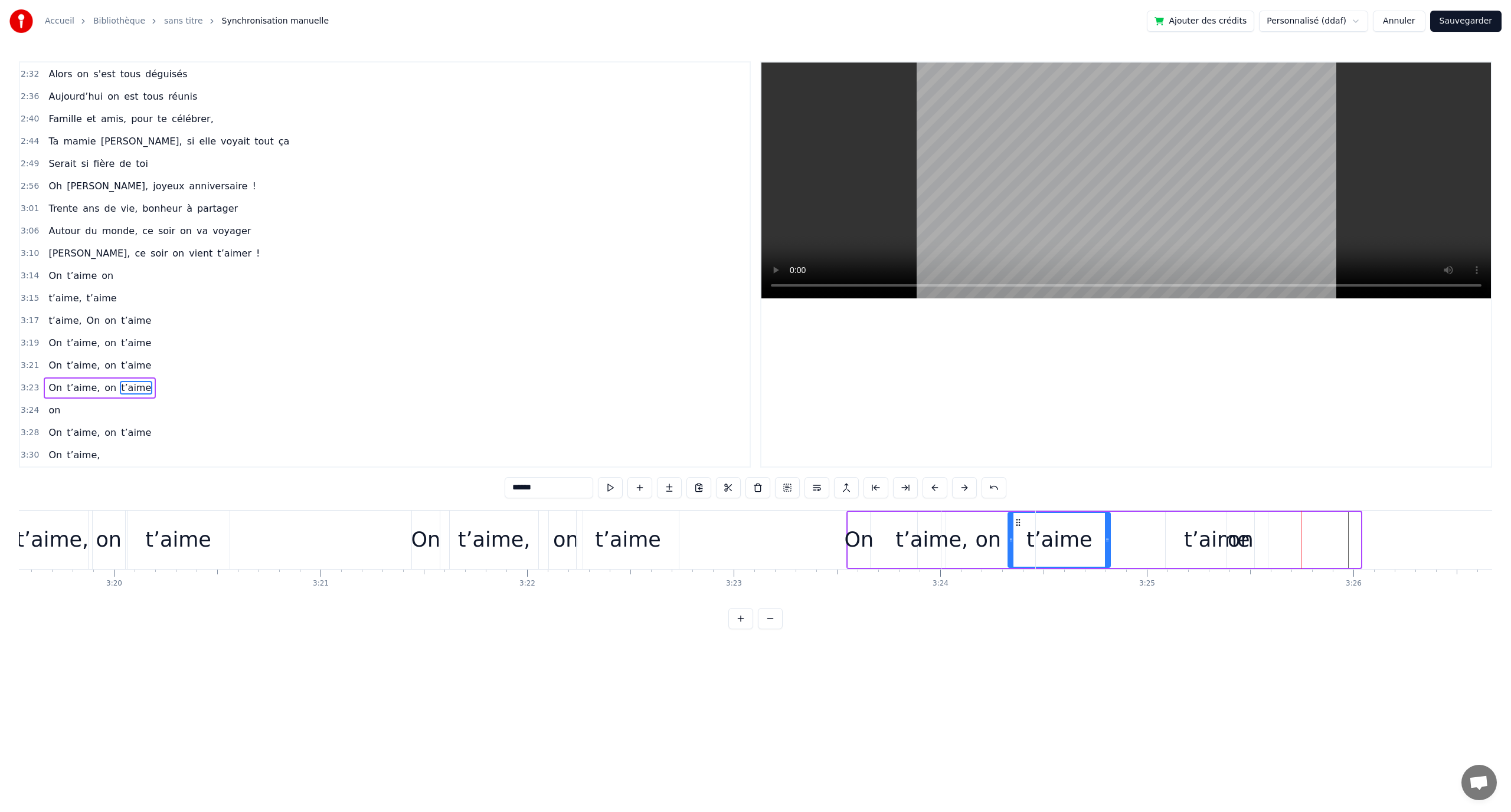
drag, startPoint x: 1267, startPoint y: 521, endPoint x: 1017, endPoint y: 532, distance: 250.2
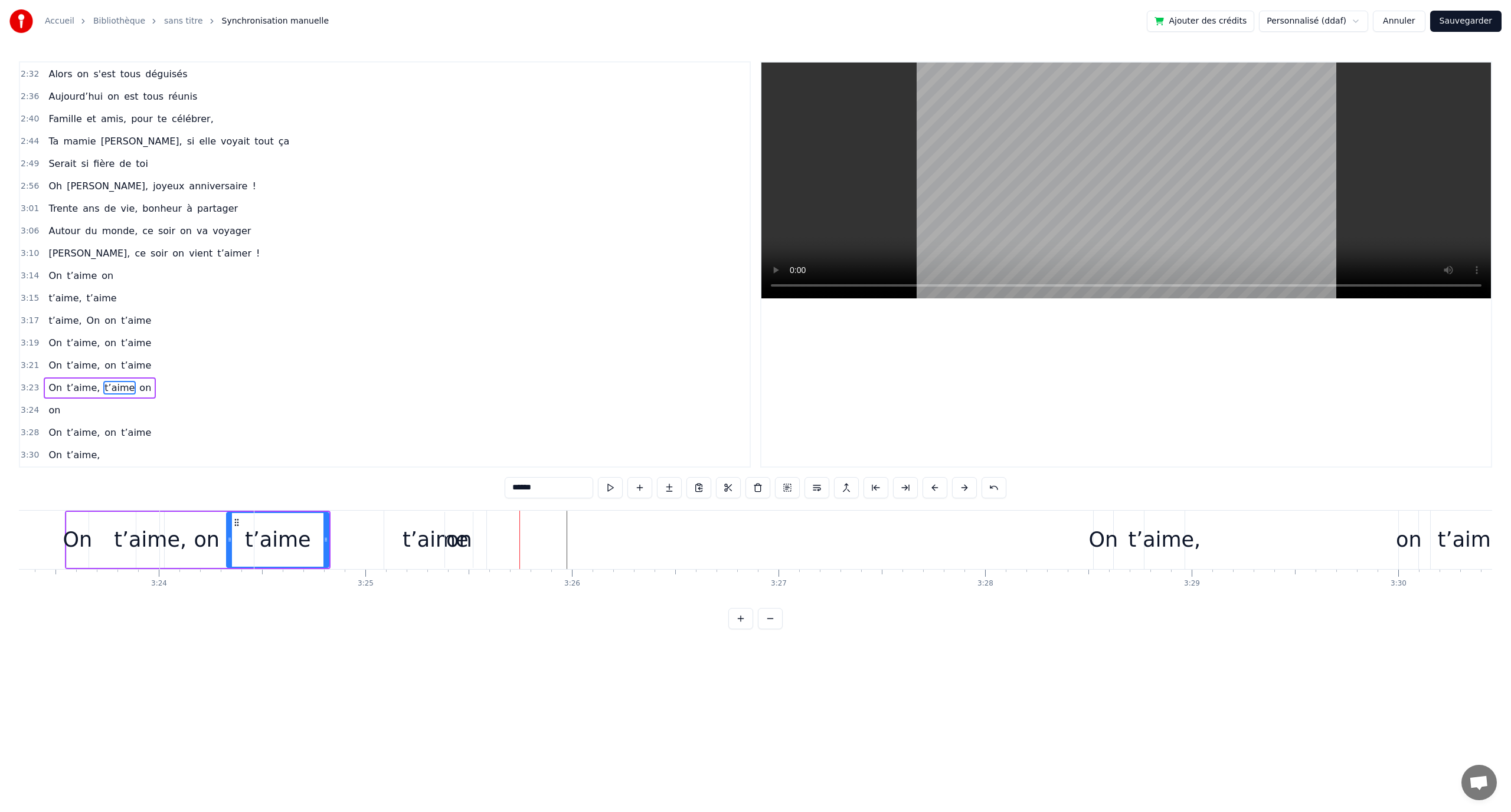
scroll to position [0, 41892]
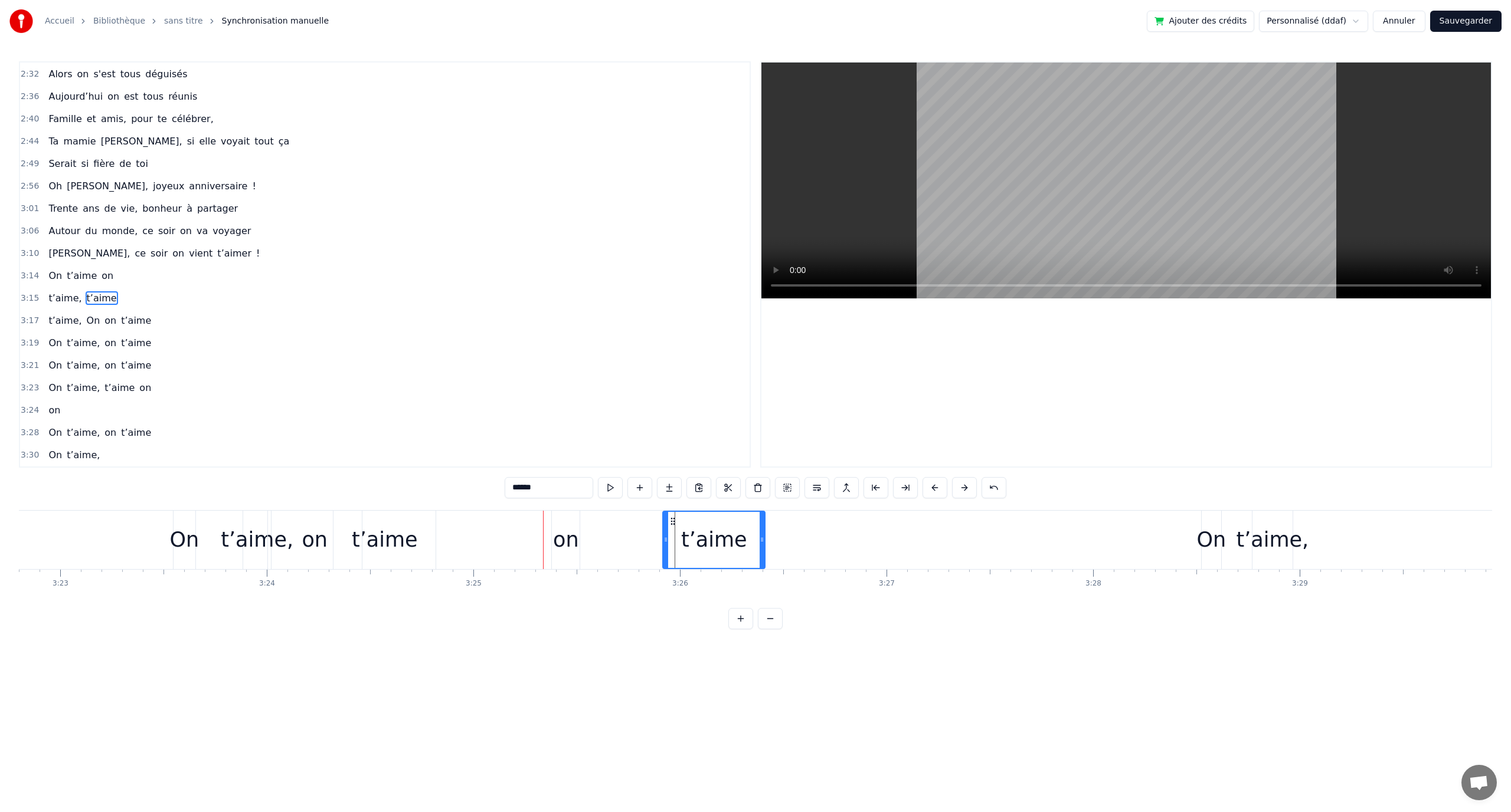
drag, startPoint x: 500, startPoint y: 523, endPoint x: 621, endPoint y: 536, distance: 121.7
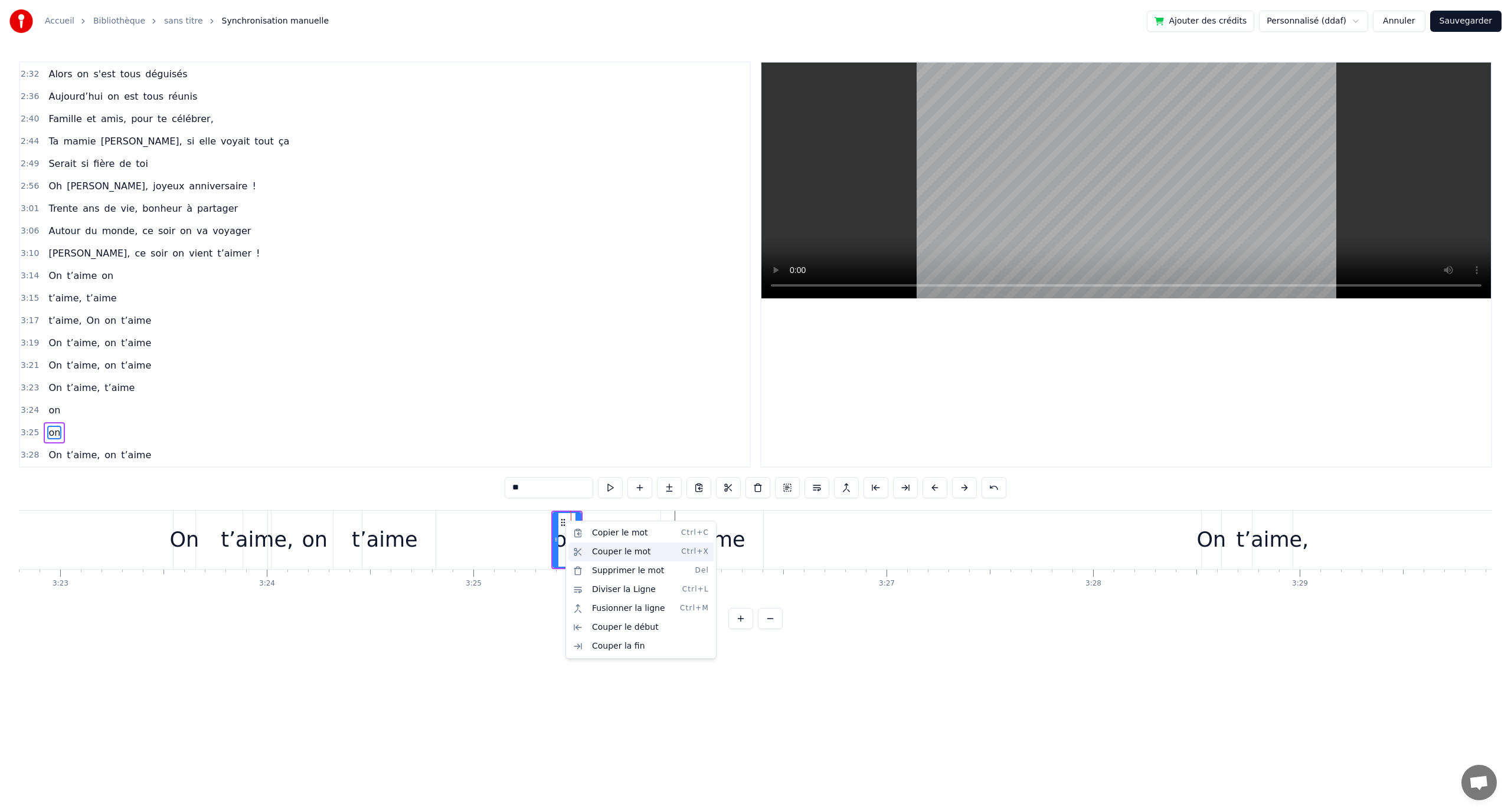
scroll to position [806, 0]
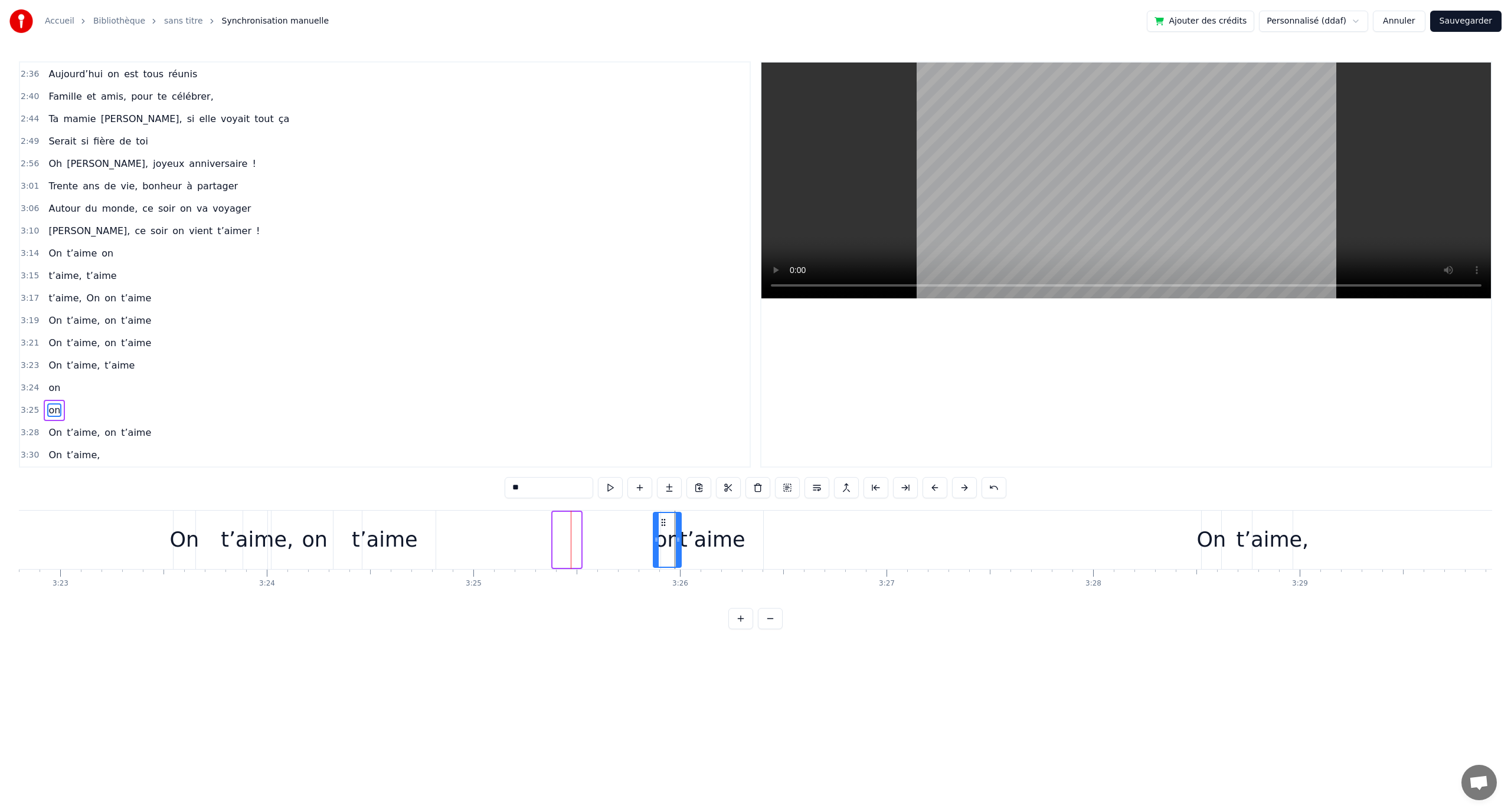
drag, startPoint x: 564, startPoint y: 523, endPoint x: 694, endPoint y: 539, distance: 131.0
drag, startPoint x: 714, startPoint y: 545, endPoint x: 729, endPoint y: 543, distance: 15.1
type input "******"
drag, startPoint x: 671, startPoint y: 521, endPoint x: 764, endPoint y: 532, distance: 93.6
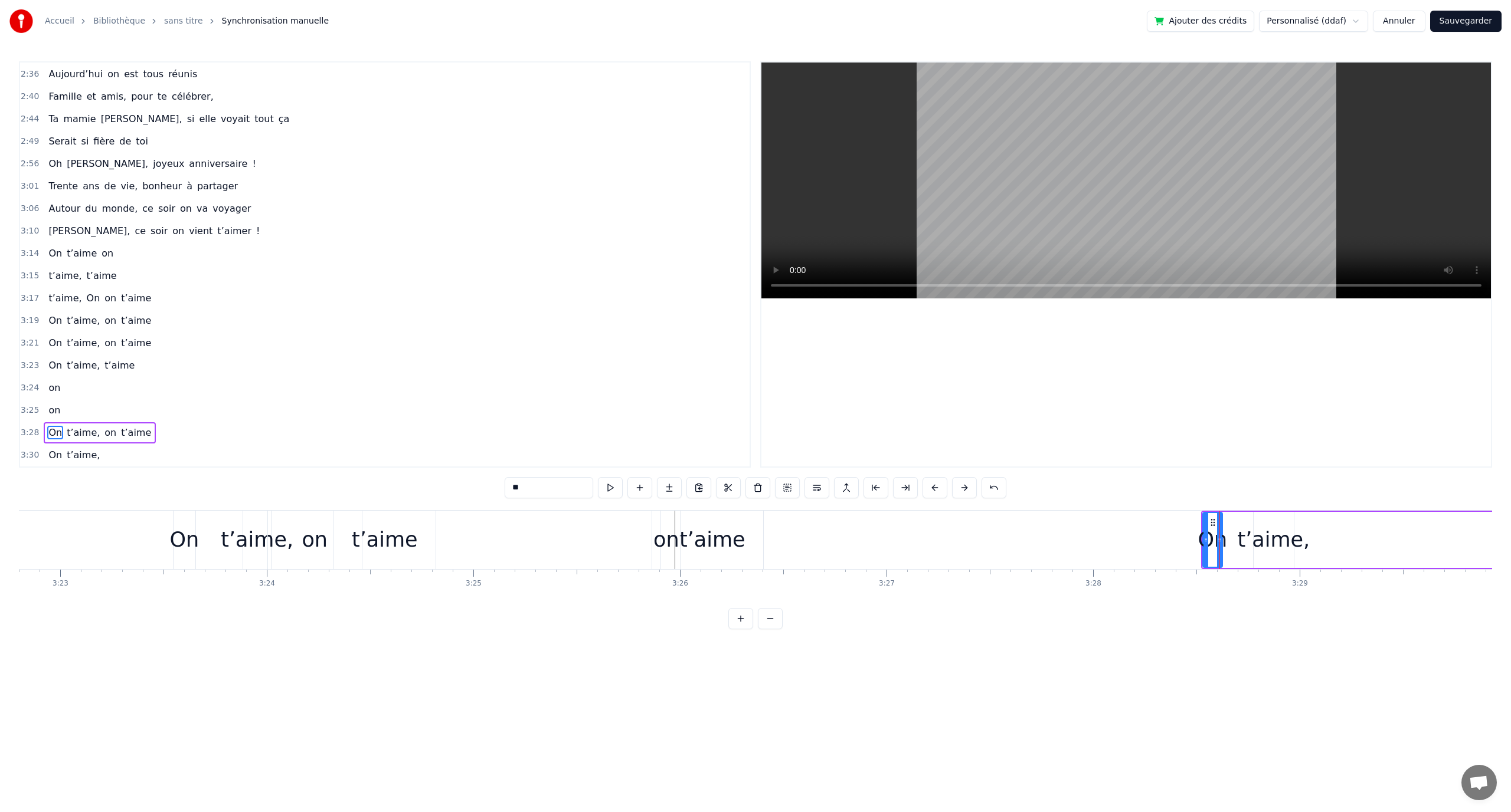
type input "*******"
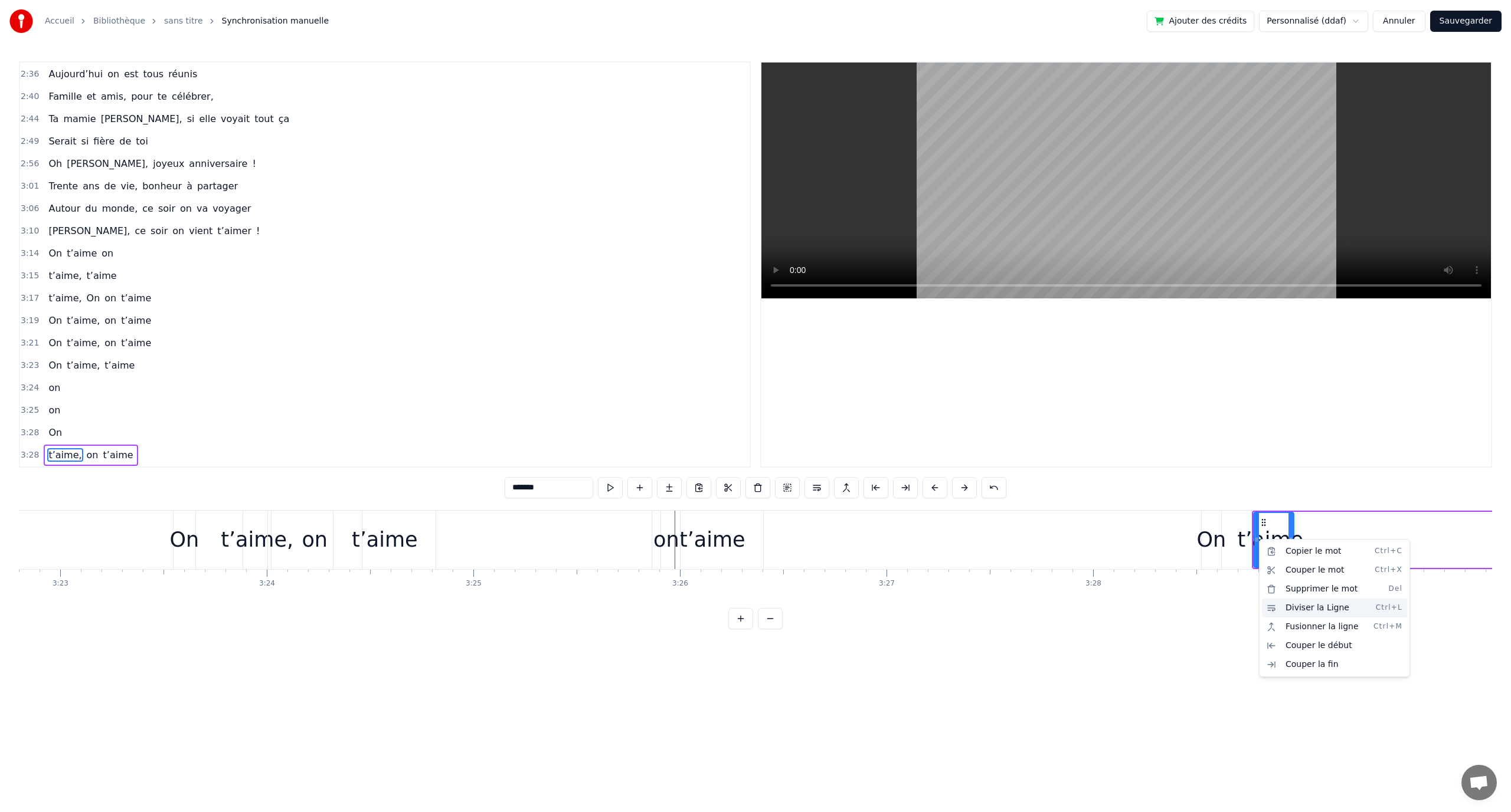
scroll to position [829, 0]
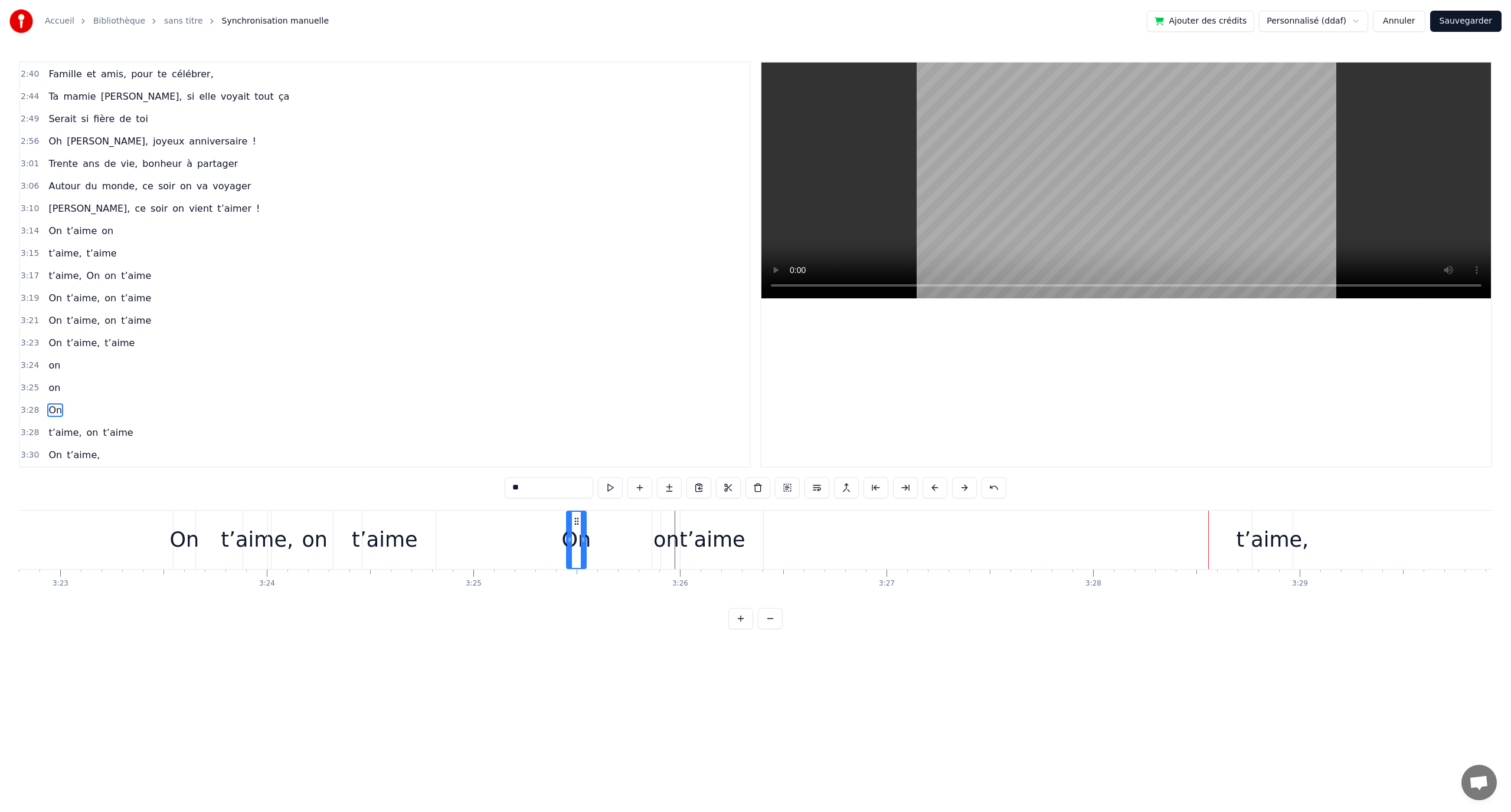
drag, startPoint x: 1209, startPoint y: 524, endPoint x: 573, endPoint y: 547, distance: 636.4
drag, startPoint x: 662, startPoint y: 520, endPoint x: 779, endPoint y: 527, distance: 117.2
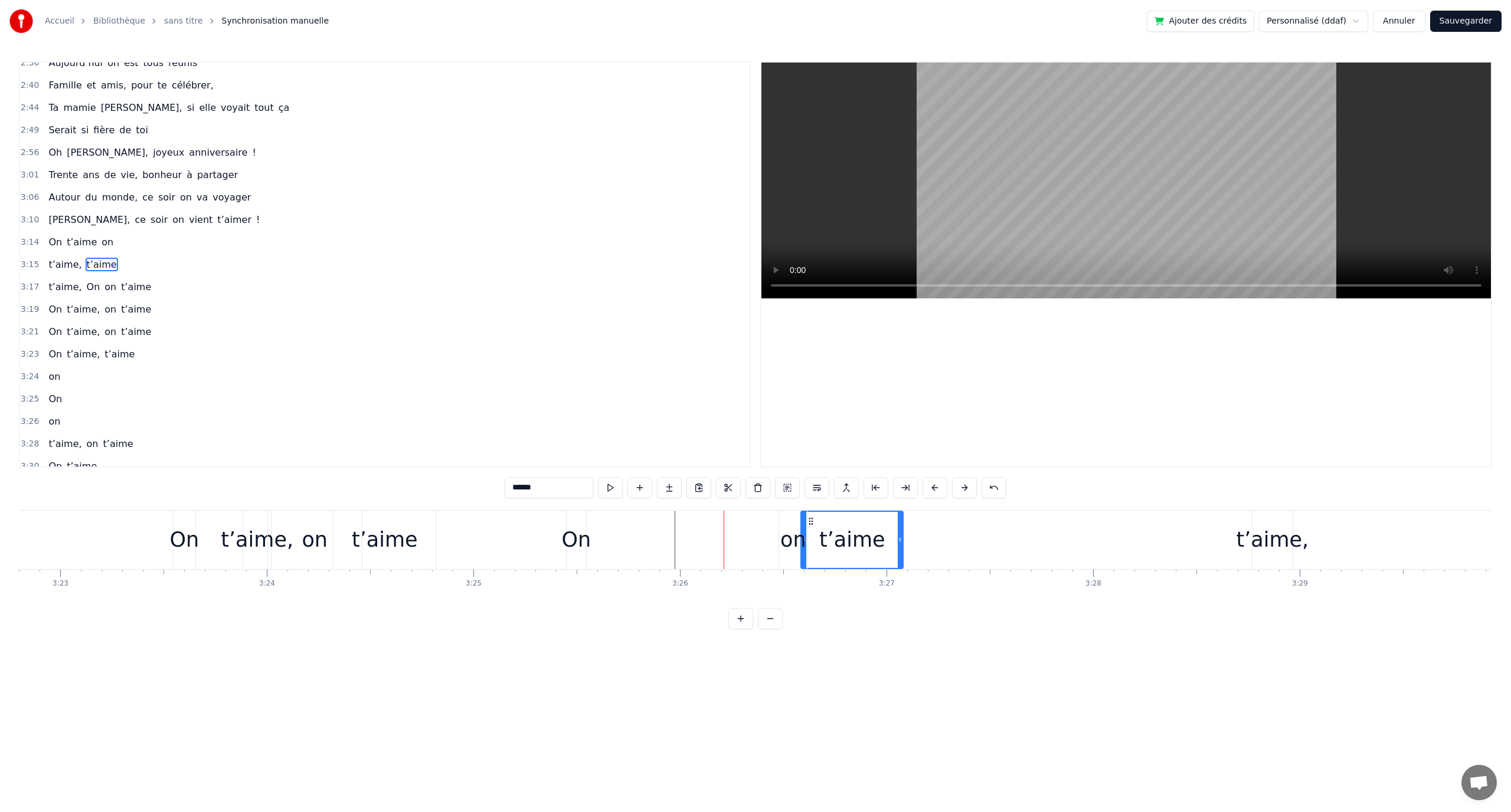
drag, startPoint x: 671, startPoint y: 524, endPoint x: 830, endPoint y: 529, distance: 159.1
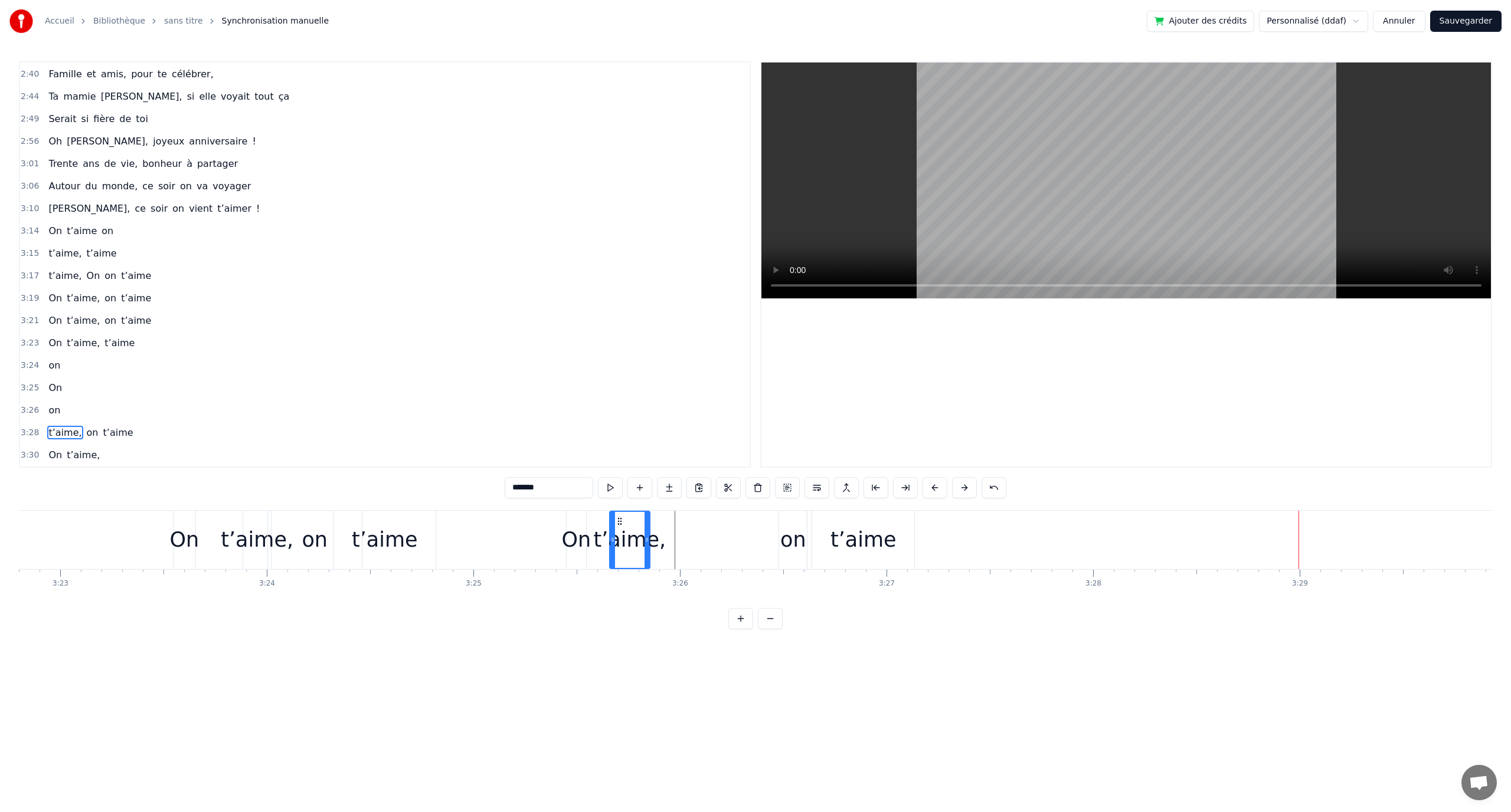
drag, startPoint x: 1263, startPoint y: 524, endPoint x: 621, endPoint y: 537, distance: 642.1
type input "**"
drag, startPoint x: 788, startPoint y: 524, endPoint x: 694, endPoint y: 534, distance: 94.5
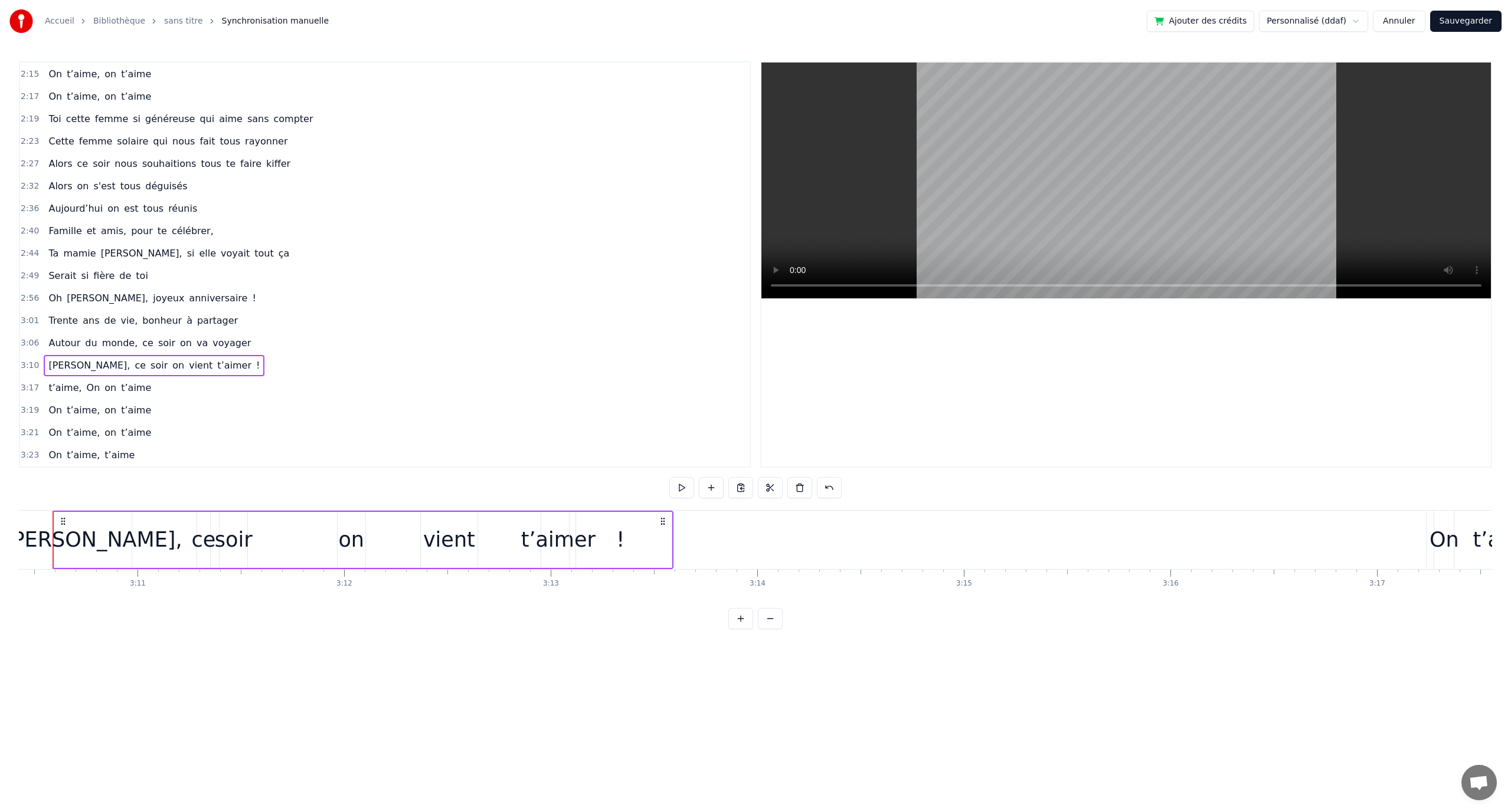
scroll to position [0, 39311]
drag, startPoint x: 373, startPoint y: 520, endPoint x: 371, endPoint y: 528, distance: 8.2
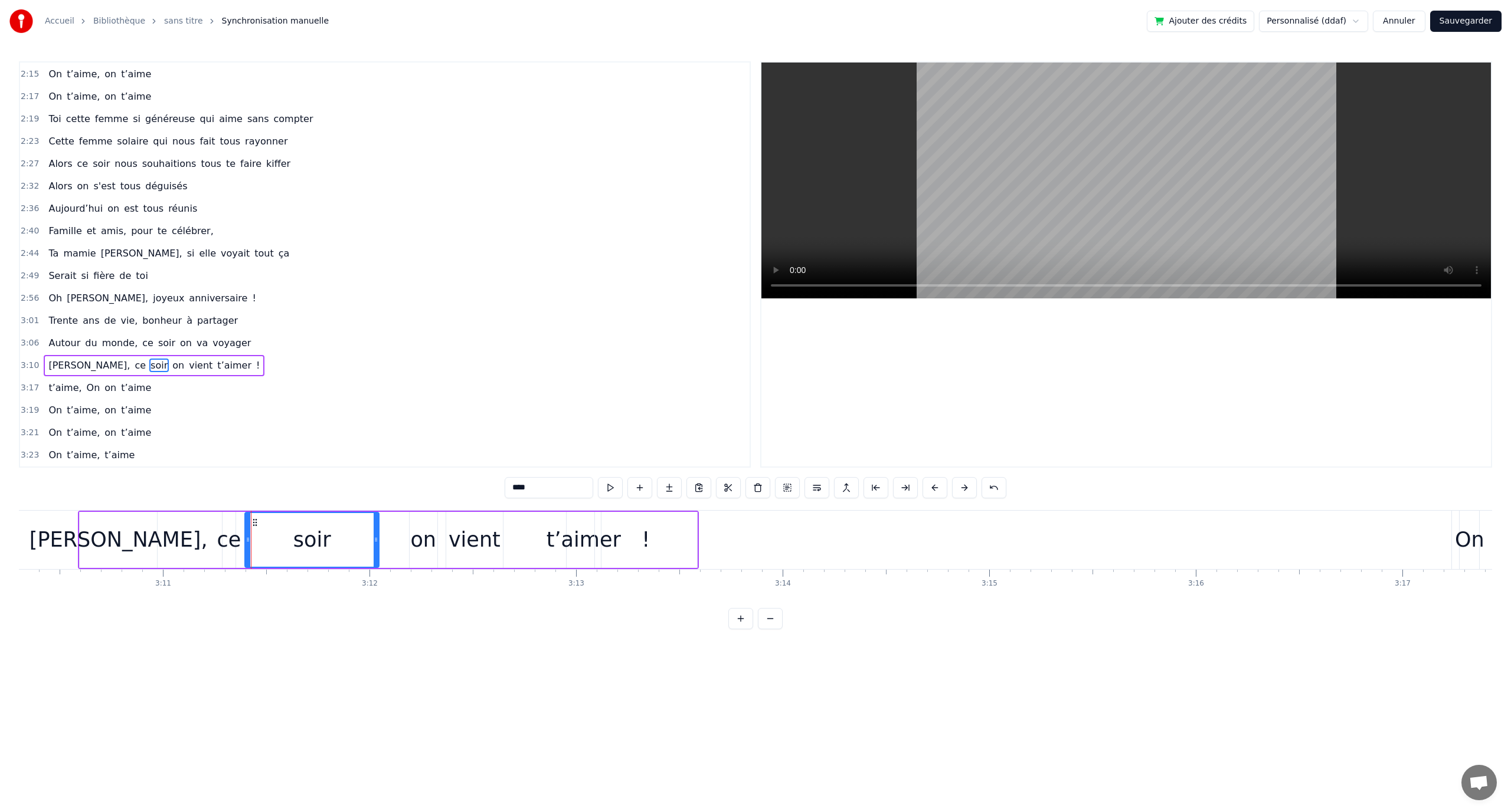
drag, startPoint x: 271, startPoint y: 532, endPoint x: 378, endPoint y: 528, distance: 107.1
type input "*****"
drag, startPoint x: 455, startPoint y: 523, endPoint x: 471, endPoint y: 523, distance: 16.0
drag, startPoint x: 446, startPoint y: 533, endPoint x: 438, endPoint y: 534, distance: 8.1
drag, startPoint x: 420, startPoint y: 522, endPoint x: 433, endPoint y: 523, distance: 13.0
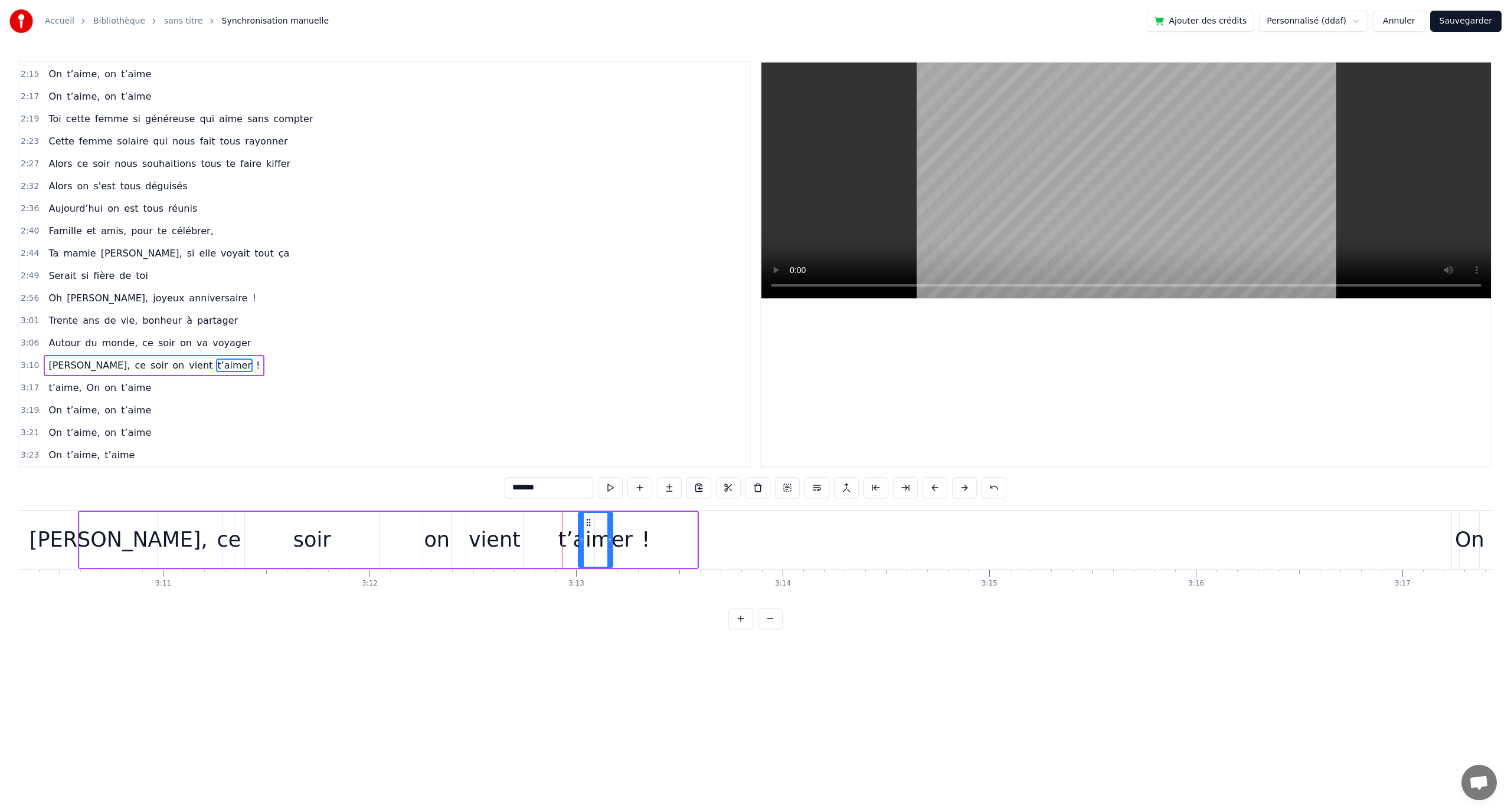
drag, startPoint x: 577, startPoint y: 522, endPoint x: 590, endPoint y: 522, distance: 13.0
drag, startPoint x: 646, startPoint y: 538, endPoint x: 635, endPoint y: 532, distance: 12.5
drag, startPoint x: 598, startPoint y: 532, endPoint x: 653, endPoint y: 541, distance: 55.7
type input "*******"
drag, startPoint x: 612, startPoint y: 524, endPoint x: 593, endPoint y: 528, distance: 19.4
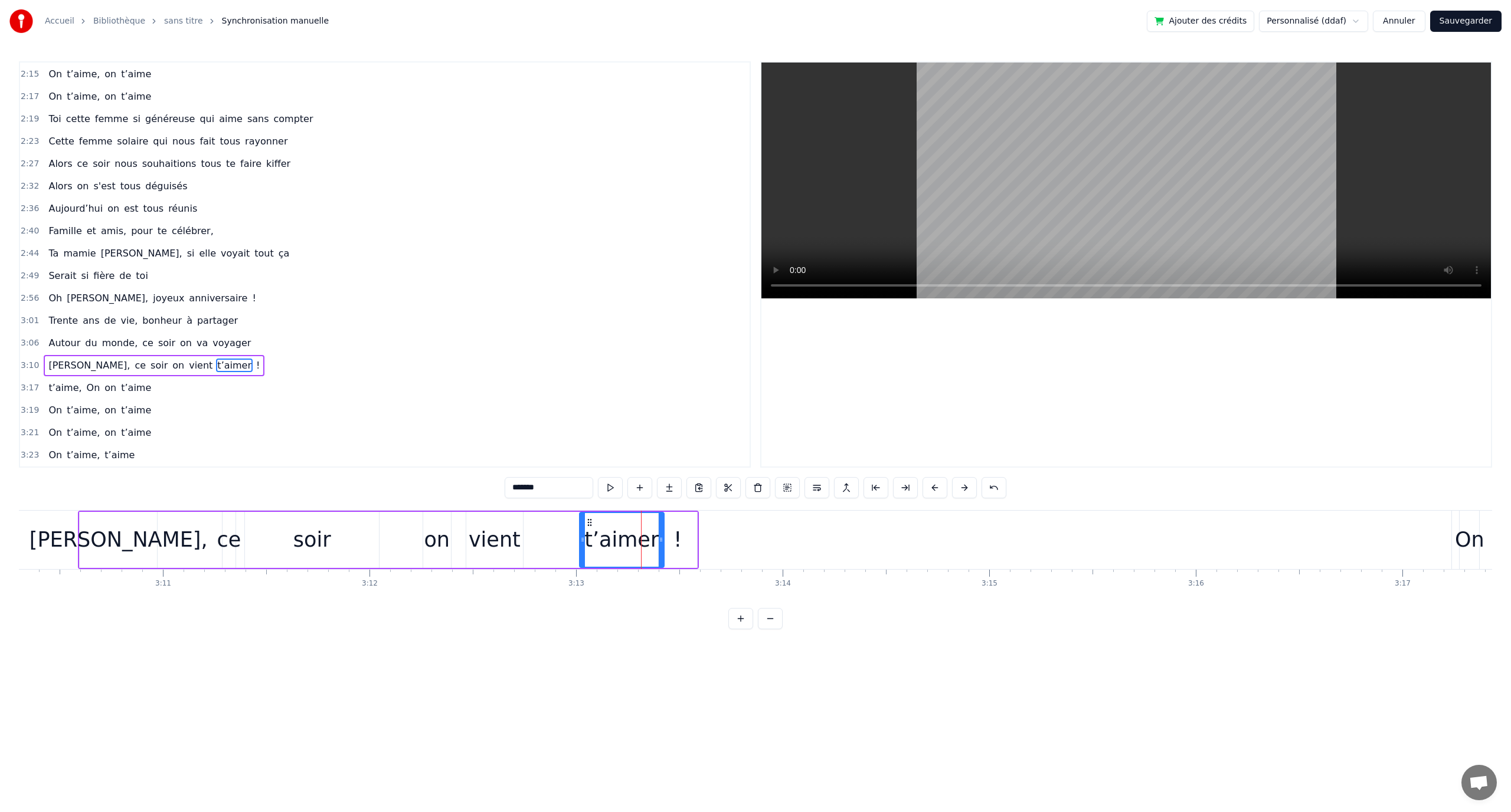
drag, startPoint x: 643, startPoint y: 537, endPoint x: 664, endPoint y: 537, distance: 21.0
drag, startPoint x: 694, startPoint y: 533, endPoint x: 779, endPoint y: 536, distance: 85.1
drag, startPoint x: 661, startPoint y: 539, endPoint x: 697, endPoint y: 540, distance: 36.0
type input "*******"
drag, startPoint x: 660, startPoint y: 537, endPoint x: 622, endPoint y: 538, distance: 38.0
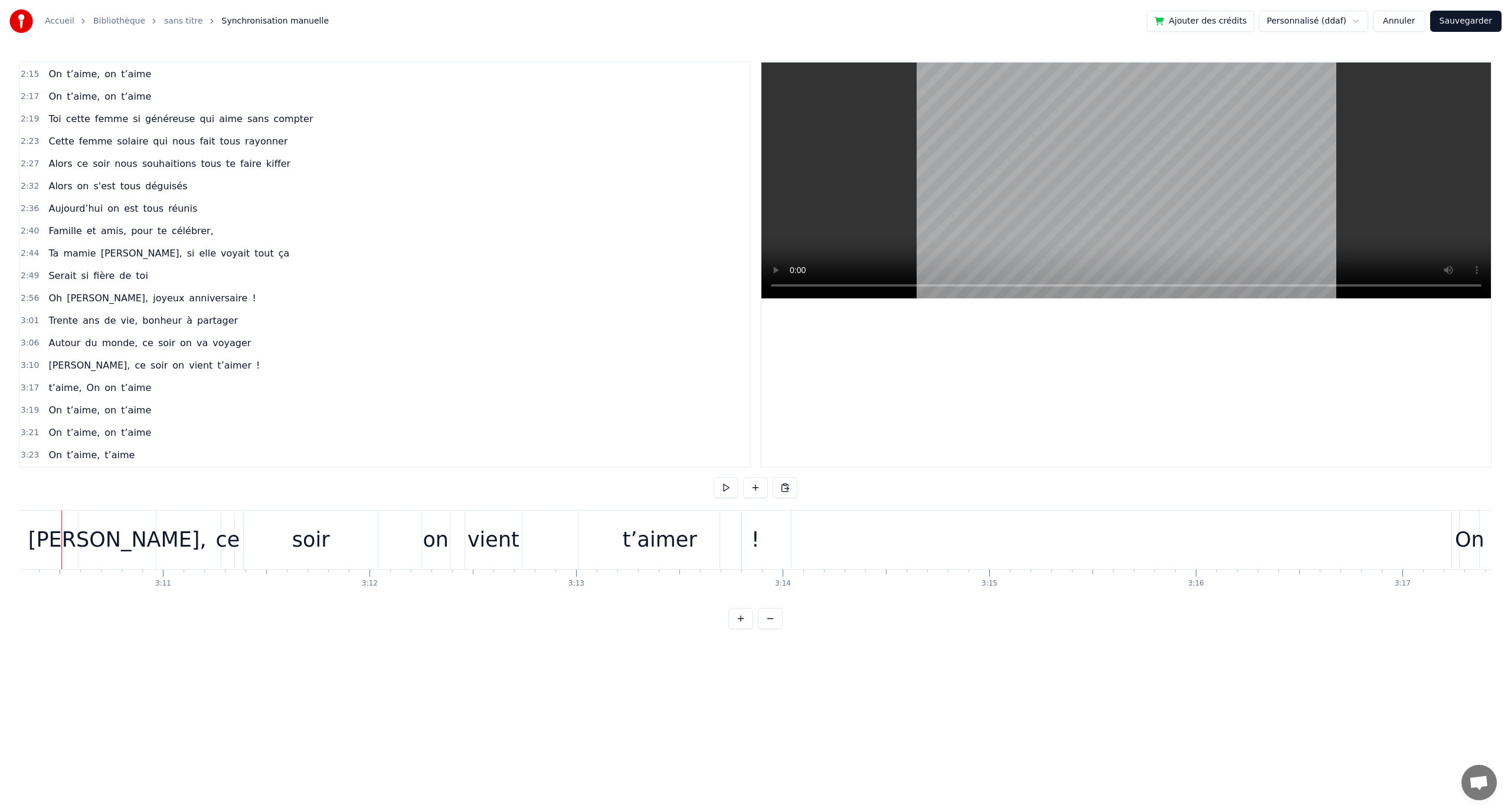
scroll to position [0, 39294]
drag, startPoint x: 752, startPoint y: 536, endPoint x: 787, endPoint y: 538, distance: 35.1
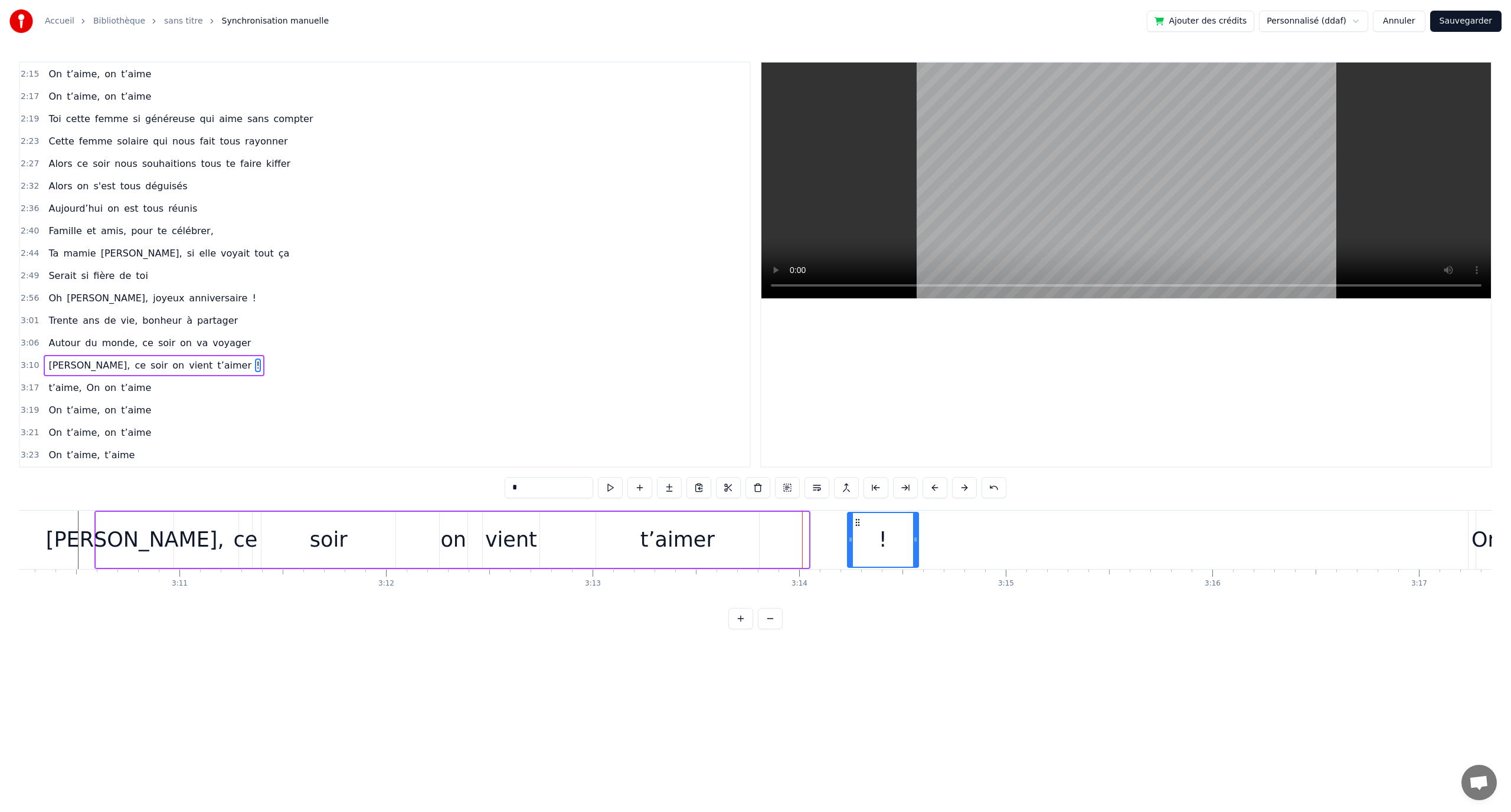
drag, startPoint x: 747, startPoint y: 524, endPoint x: 766, endPoint y: 532, distance: 20.6
type input "*******"
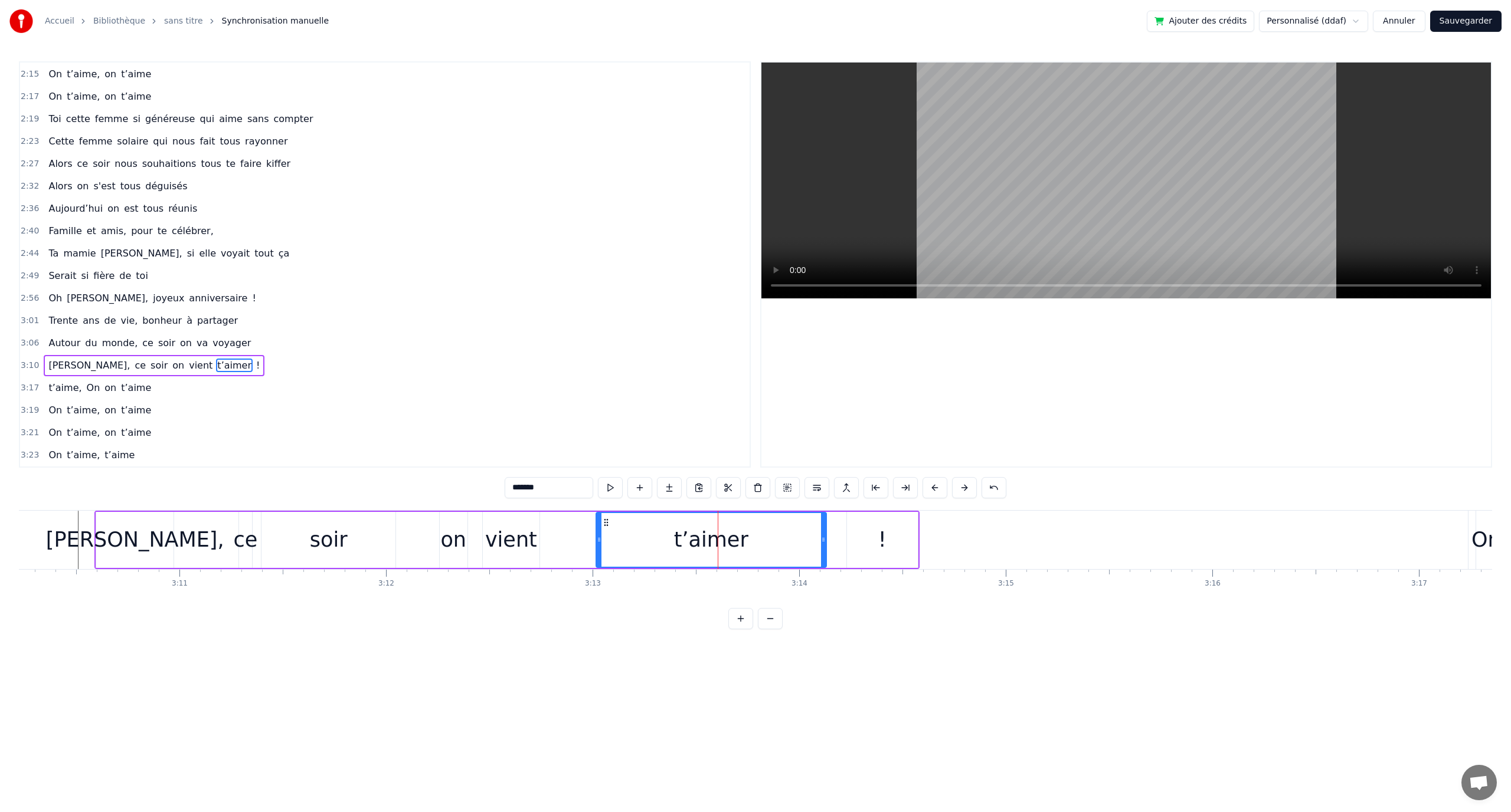
drag, startPoint x: 755, startPoint y: 532, endPoint x: 816, endPoint y: 537, distance: 61.2
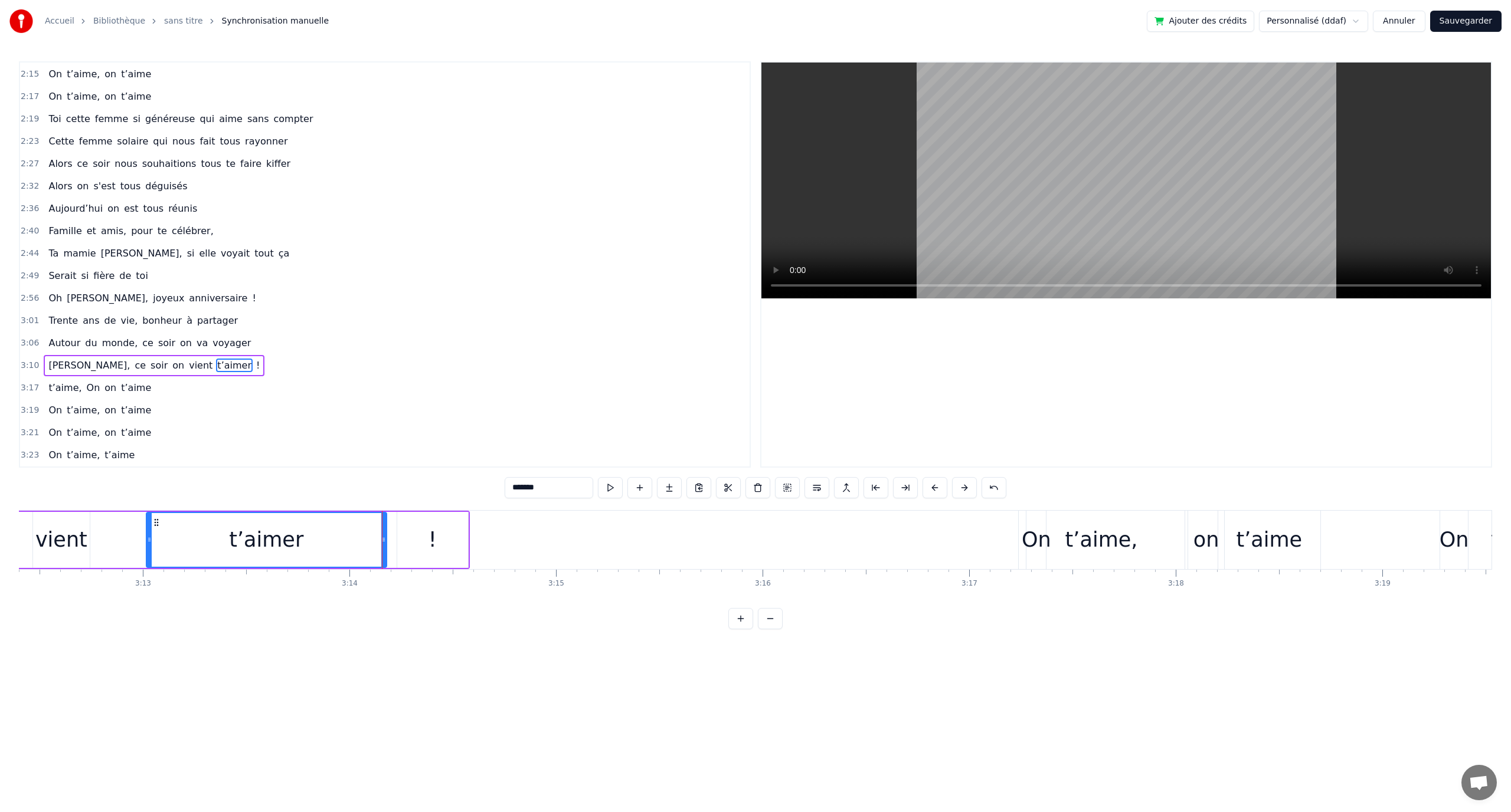
scroll to position [0, 39708]
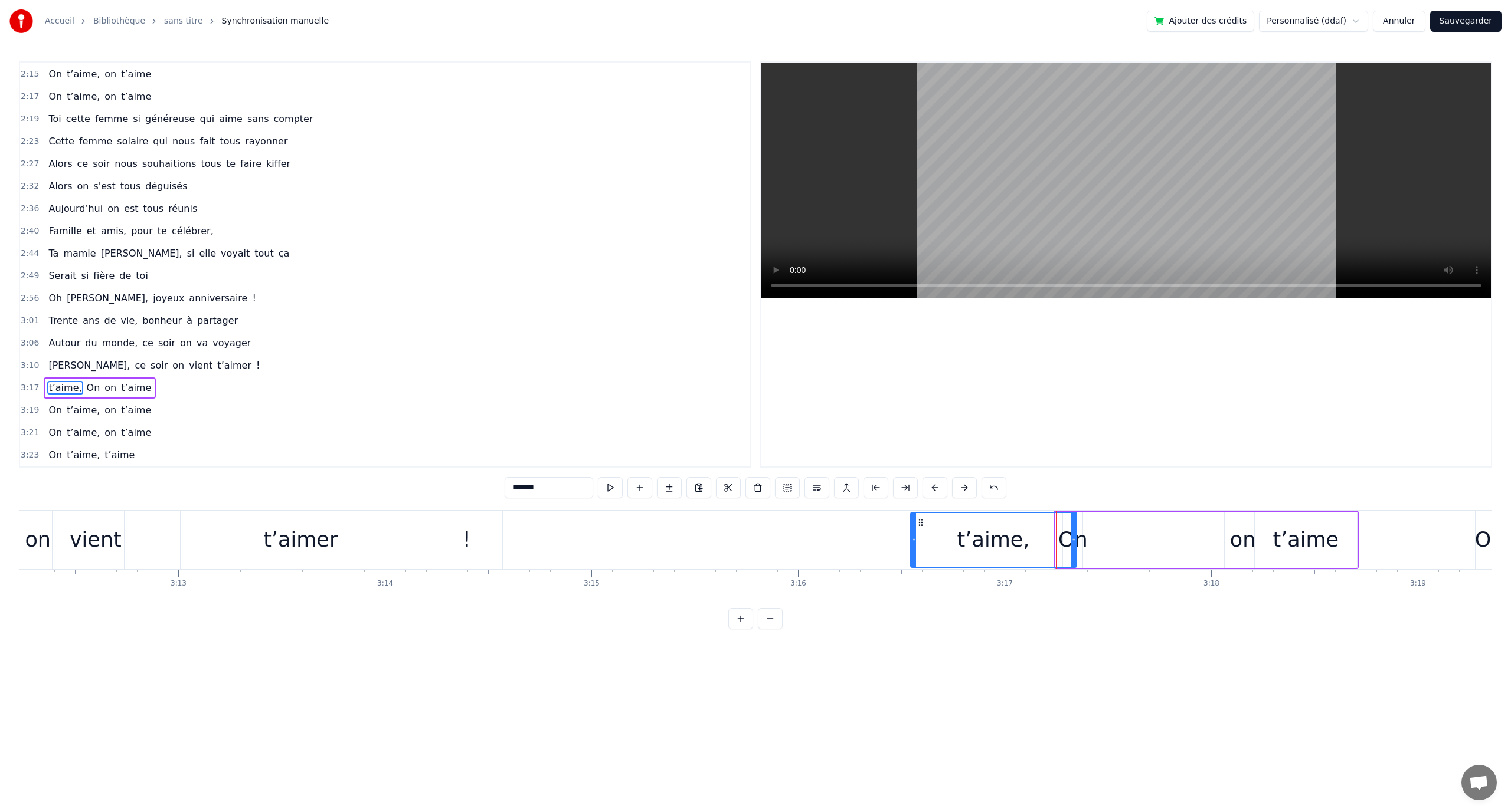
drag, startPoint x: 1065, startPoint y: 520, endPoint x: 920, endPoint y: 522, distance: 145.0
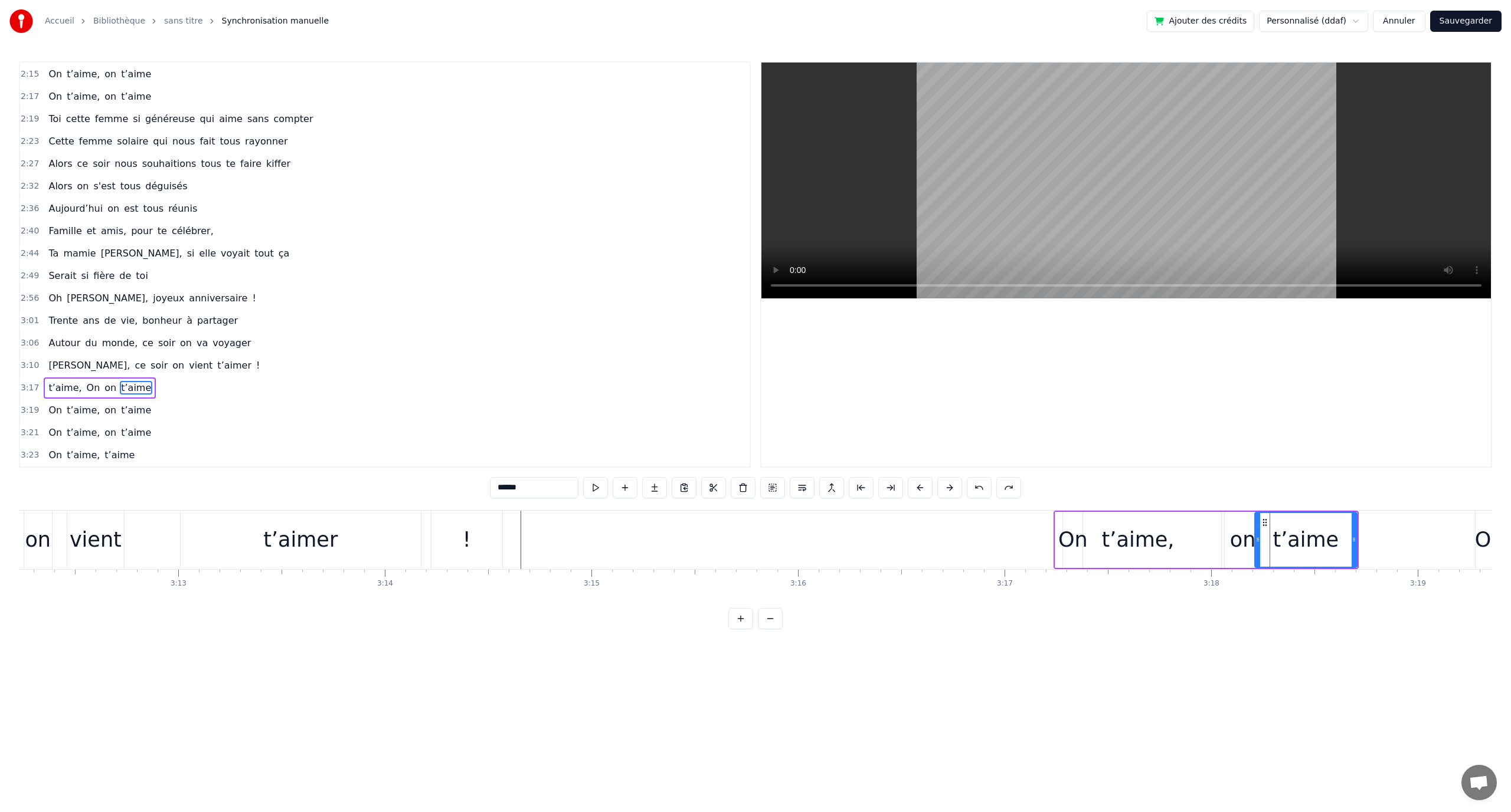
type input "**"
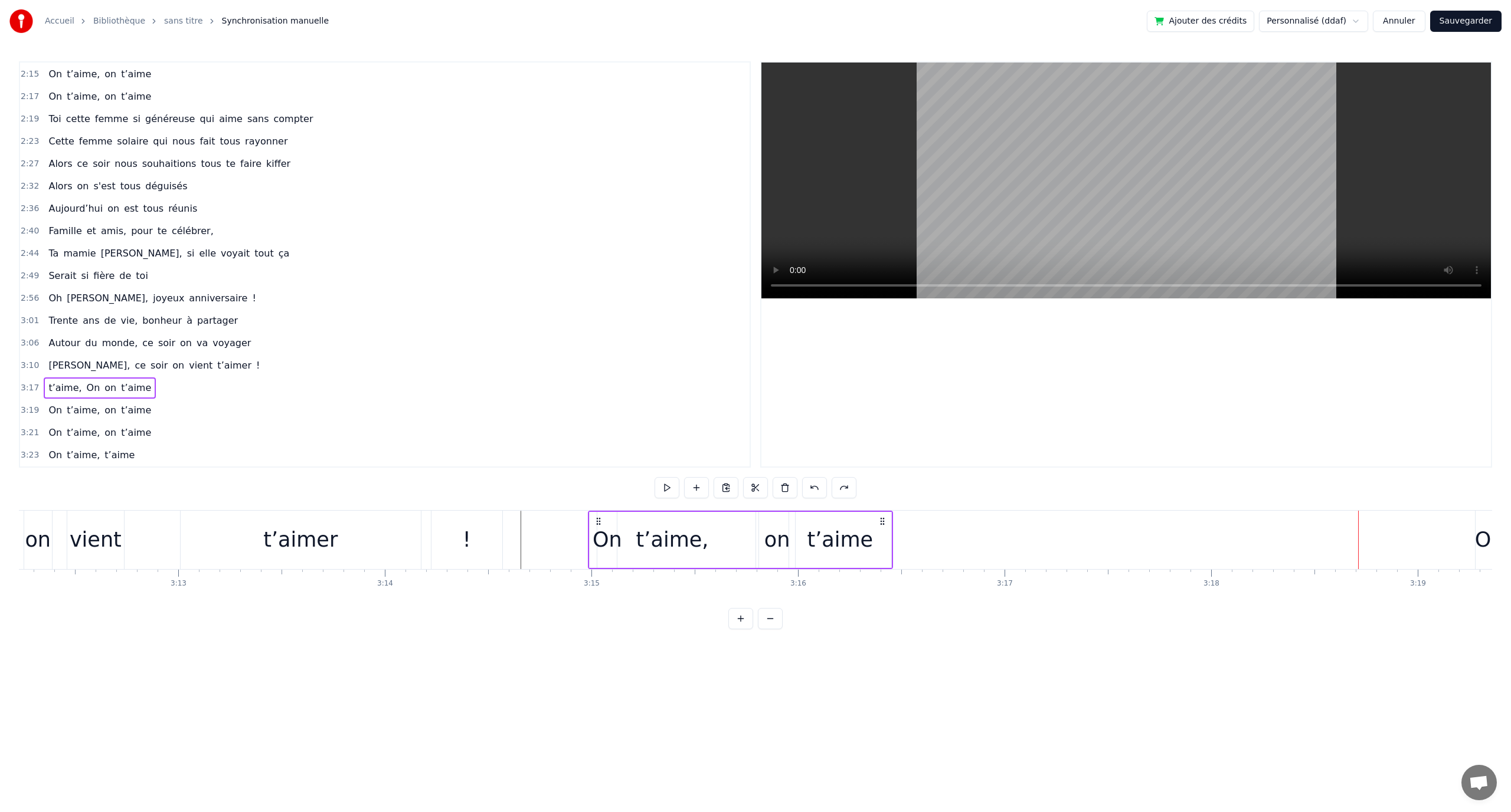
drag, startPoint x: 1064, startPoint y: 520, endPoint x: 597, endPoint y: 521, distance: 467.0
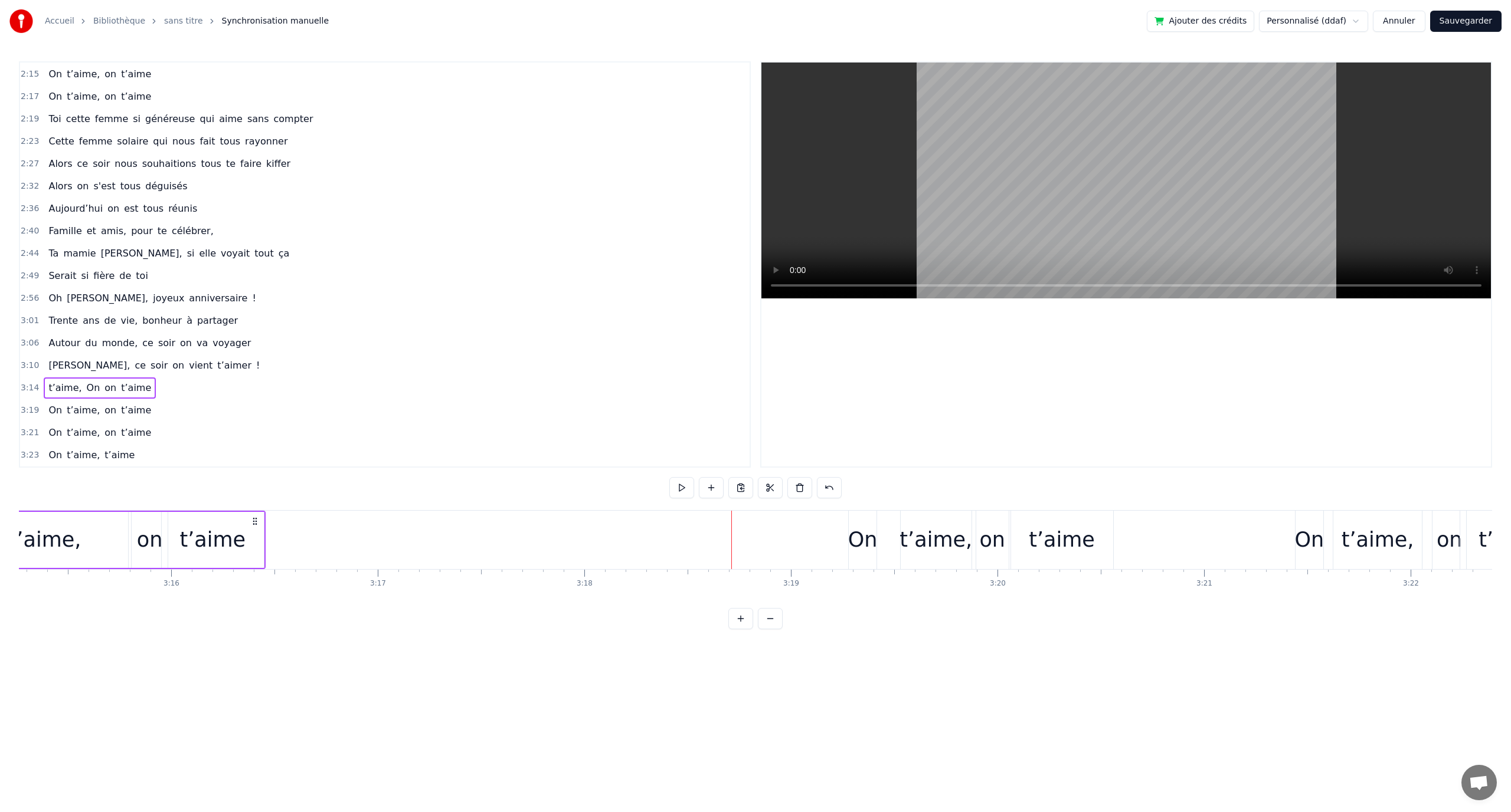
scroll to position [0, 40282]
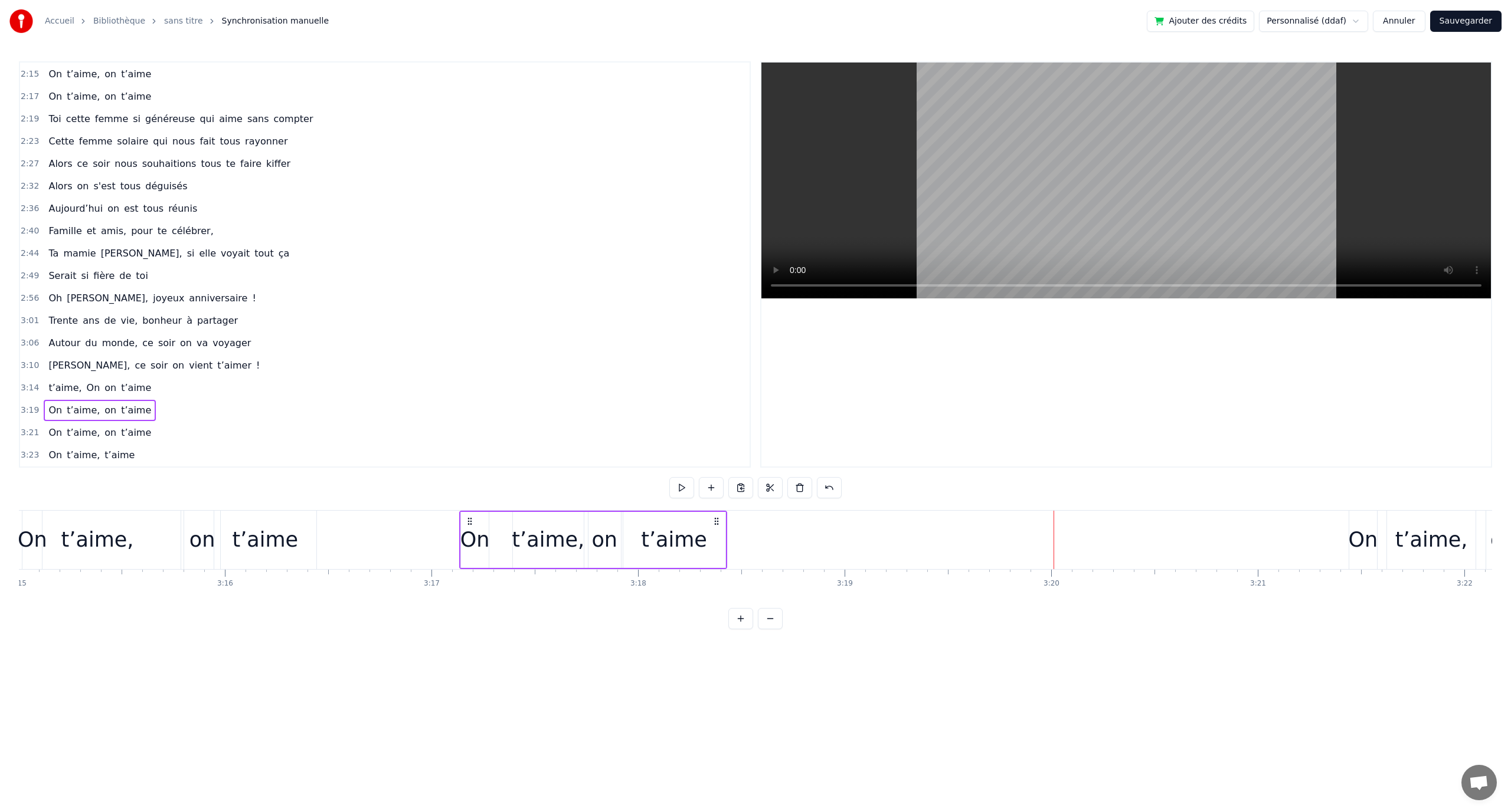
drag, startPoint x: 917, startPoint y: 518, endPoint x: 474, endPoint y: 529, distance: 443.1
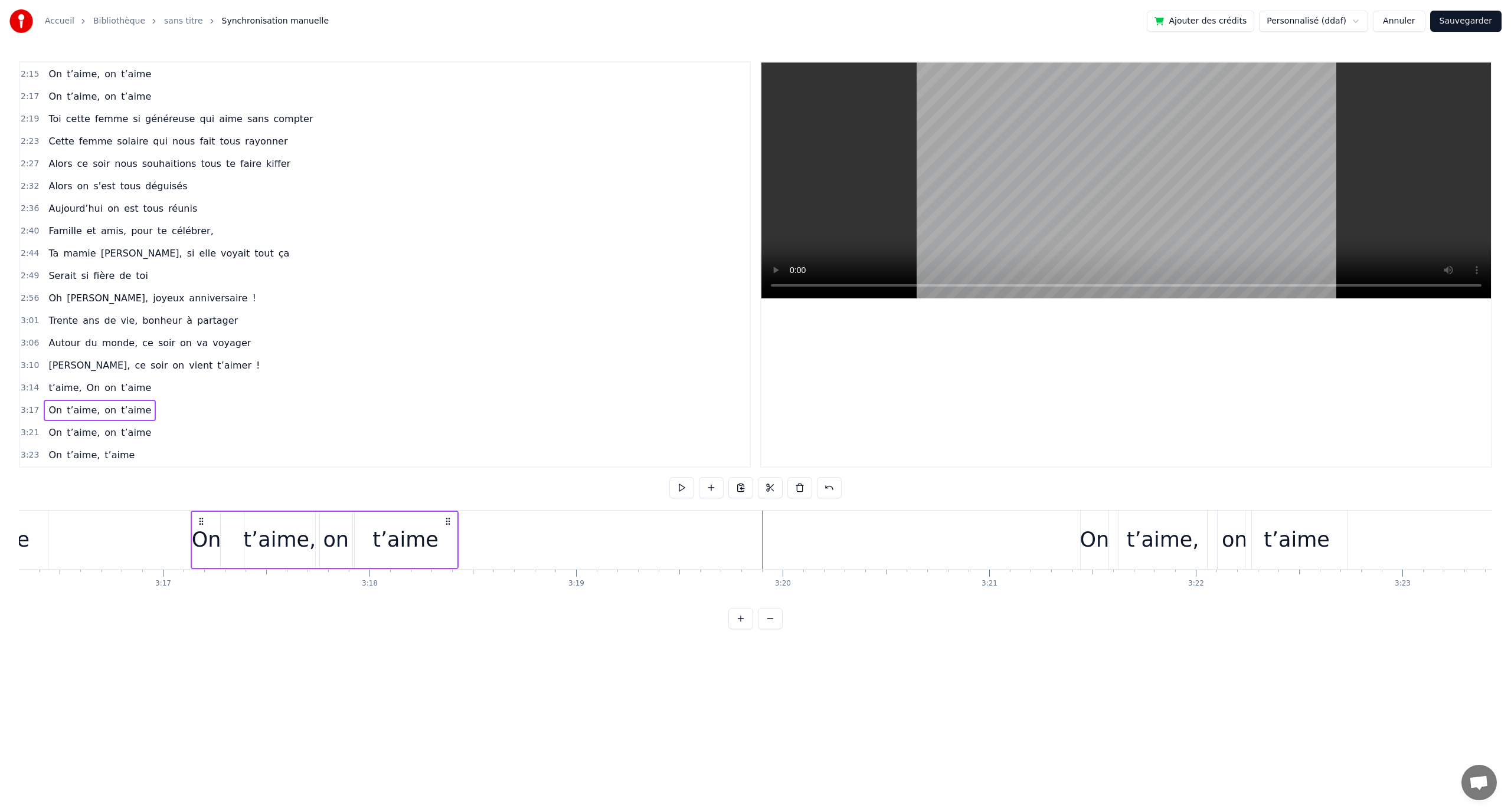
scroll to position [0, 40514]
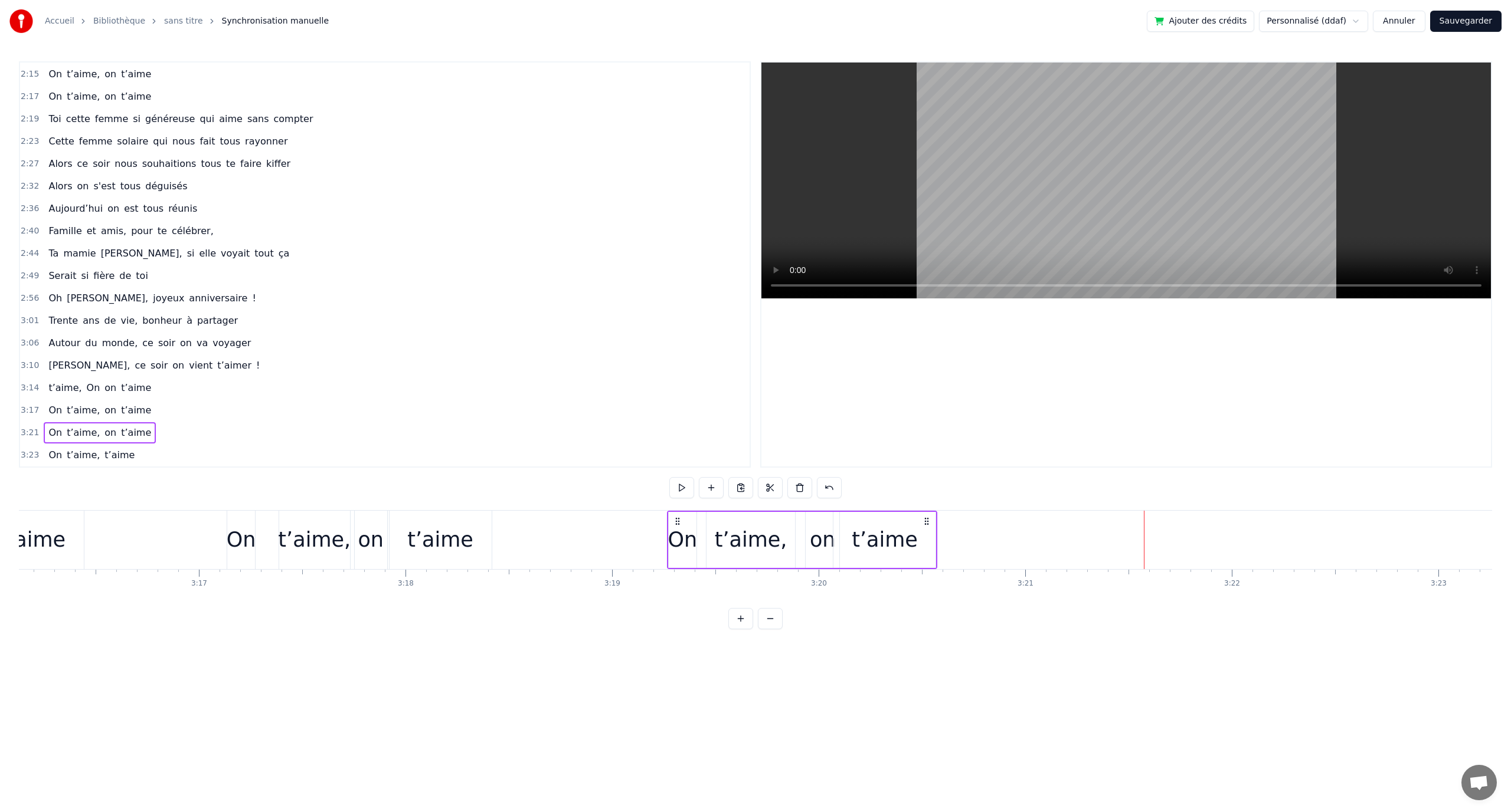
drag, startPoint x: 1128, startPoint y: 516, endPoint x: 680, endPoint y: 524, distance: 448.1
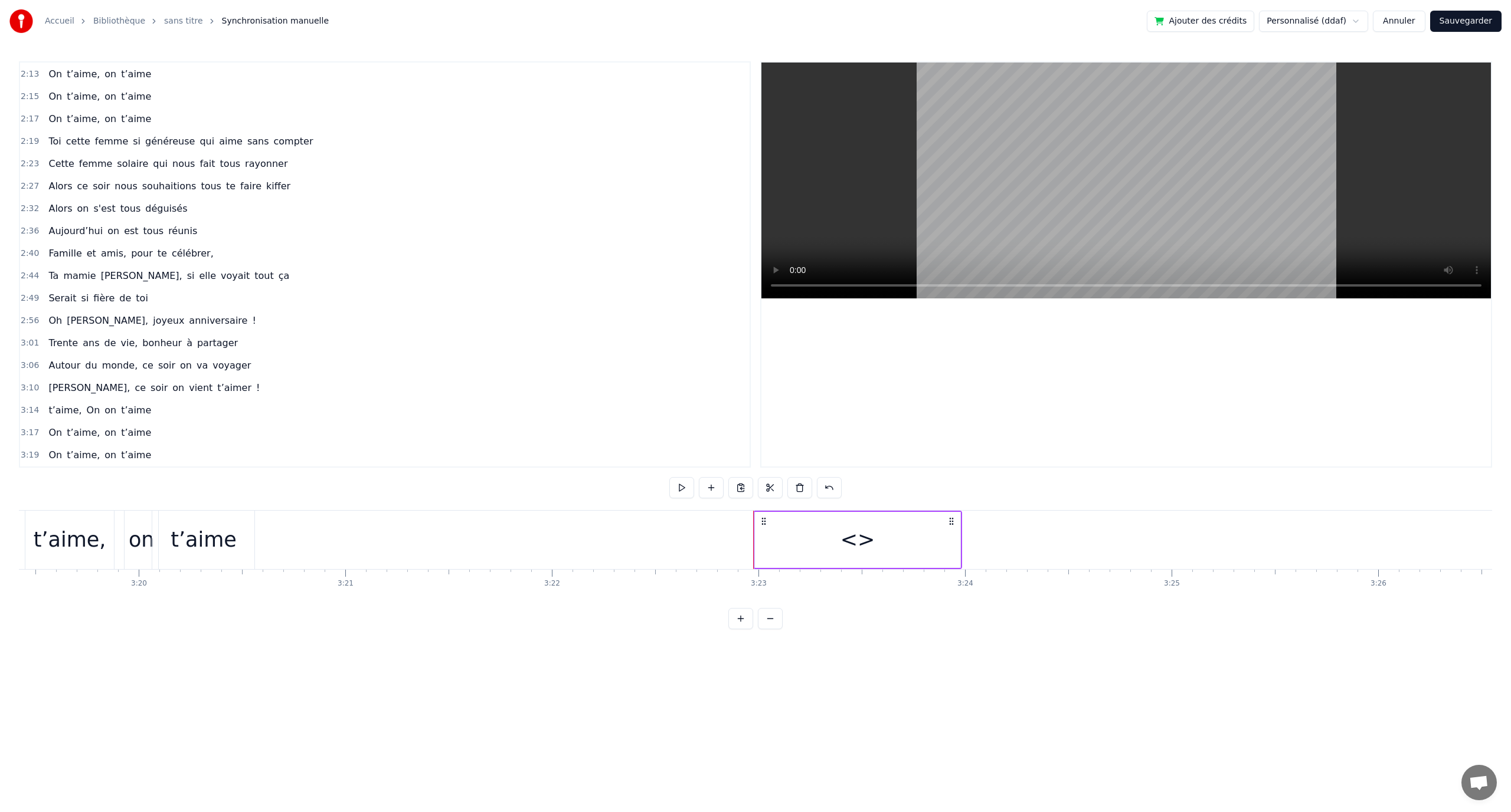
scroll to position [672, 0]
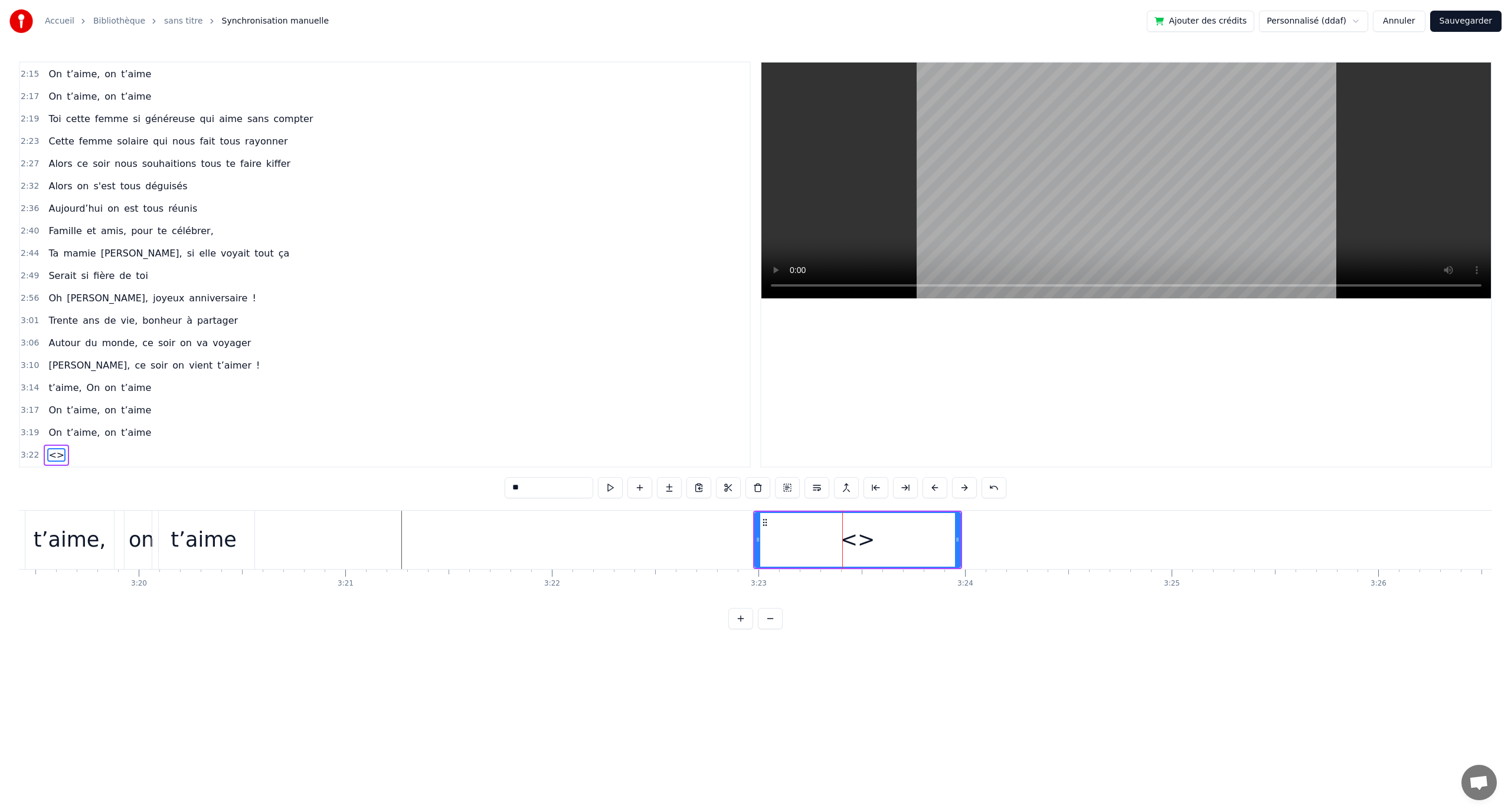
drag, startPoint x: 547, startPoint y: 488, endPoint x: 505, endPoint y: 482, distance: 42.4
type input "**********"
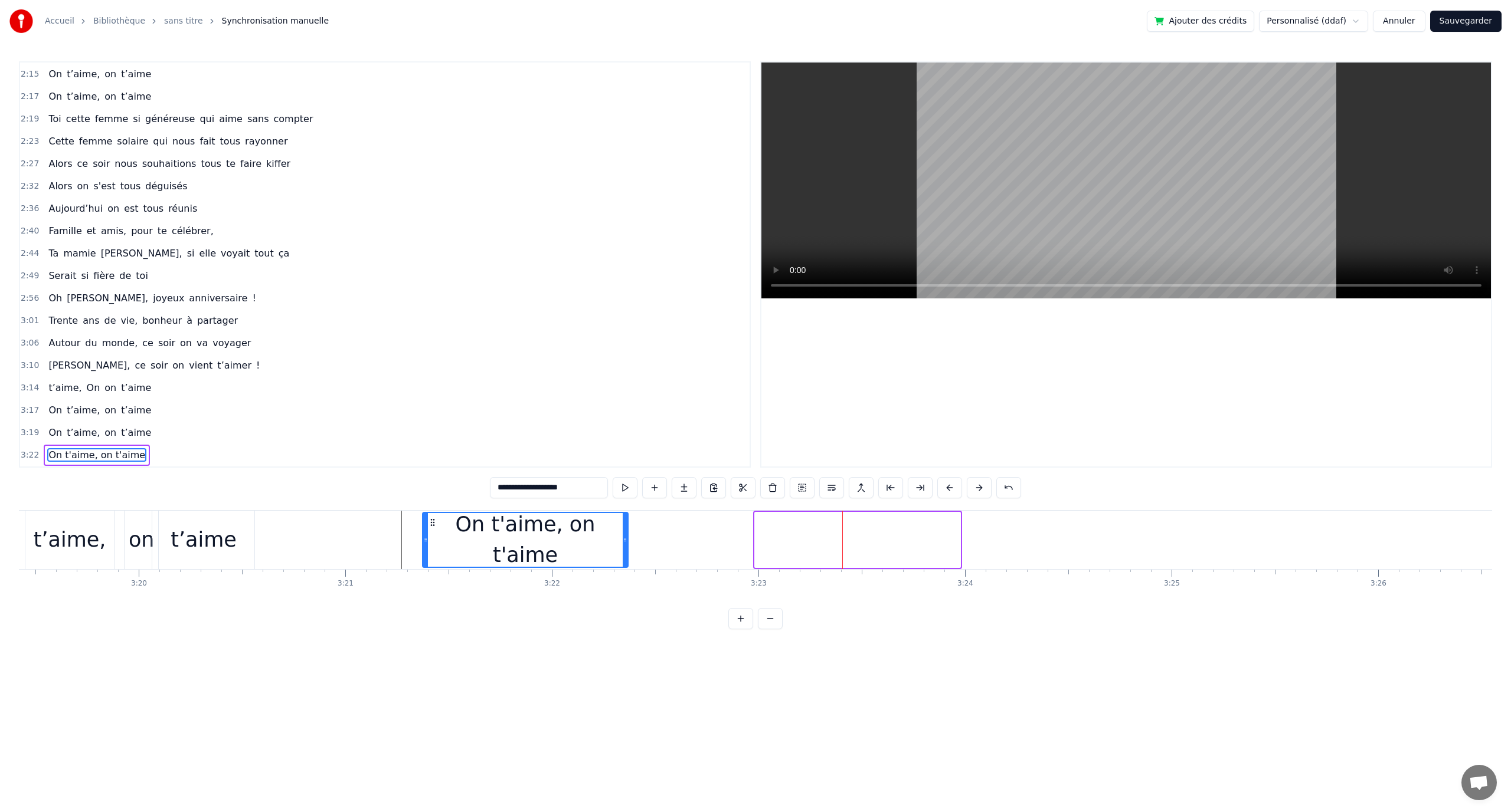
drag, startPoint x: 768, startPoint y: 520, endPoint x: 314, endPoint y: 542, distance: 454.5
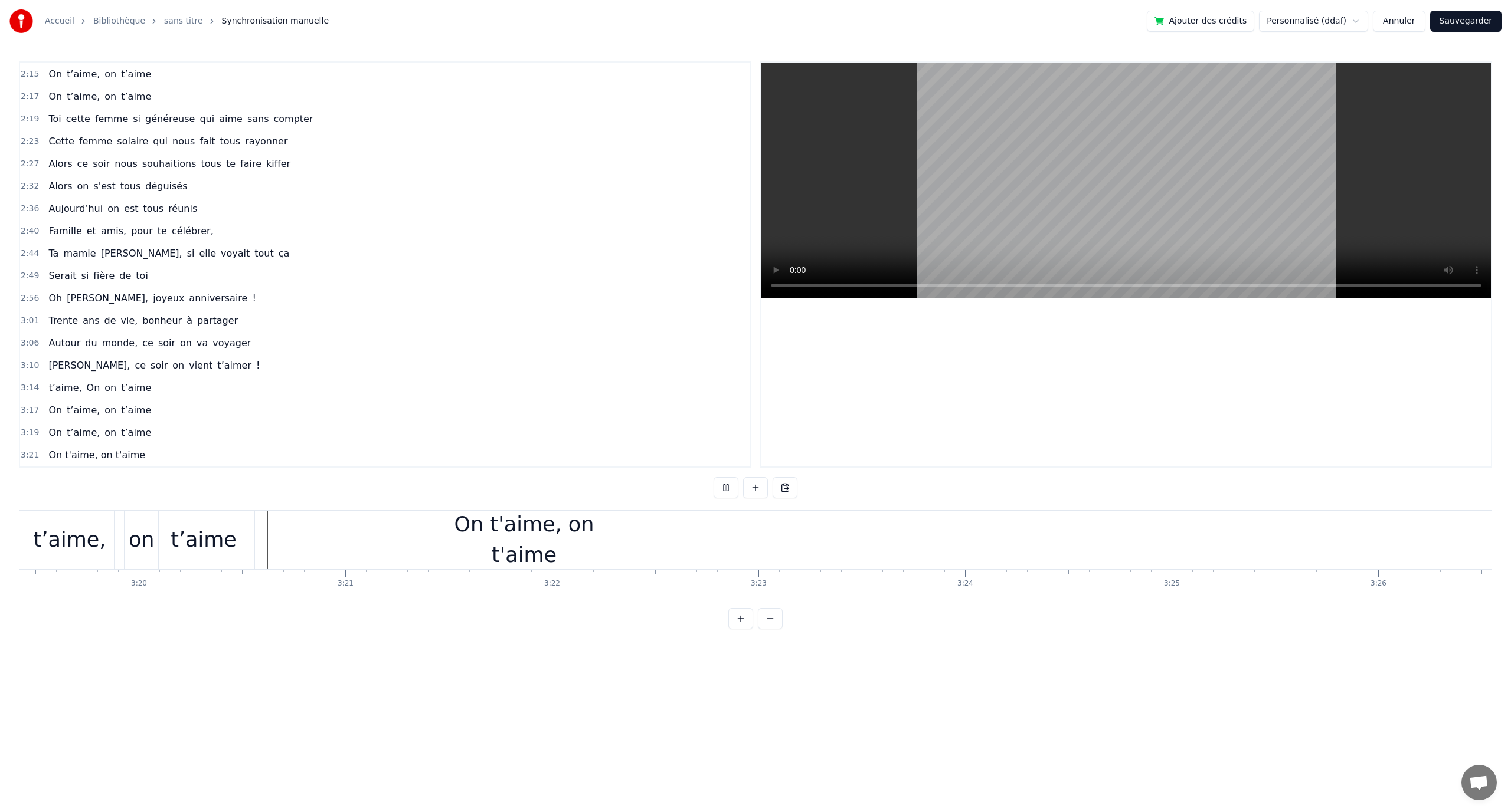
drag, startPoint x: 728, startPoint y: 487, endPoint x: 703, endPoint y: 509, distance: 33.3
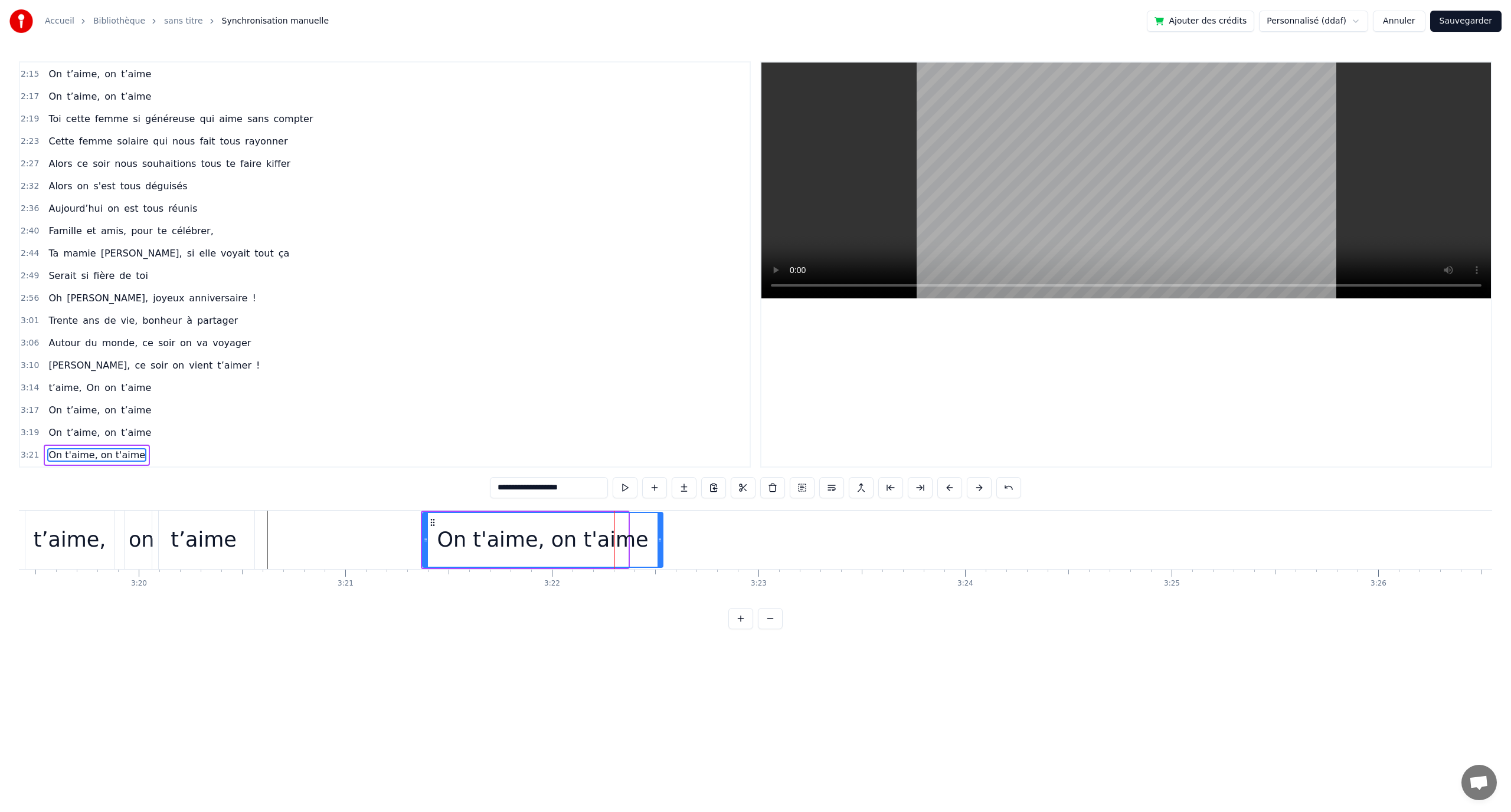
drag, startPoint x: 625, startPoint y: 534, endPoint x: 660, endPoint y: 535, distance: 35.0
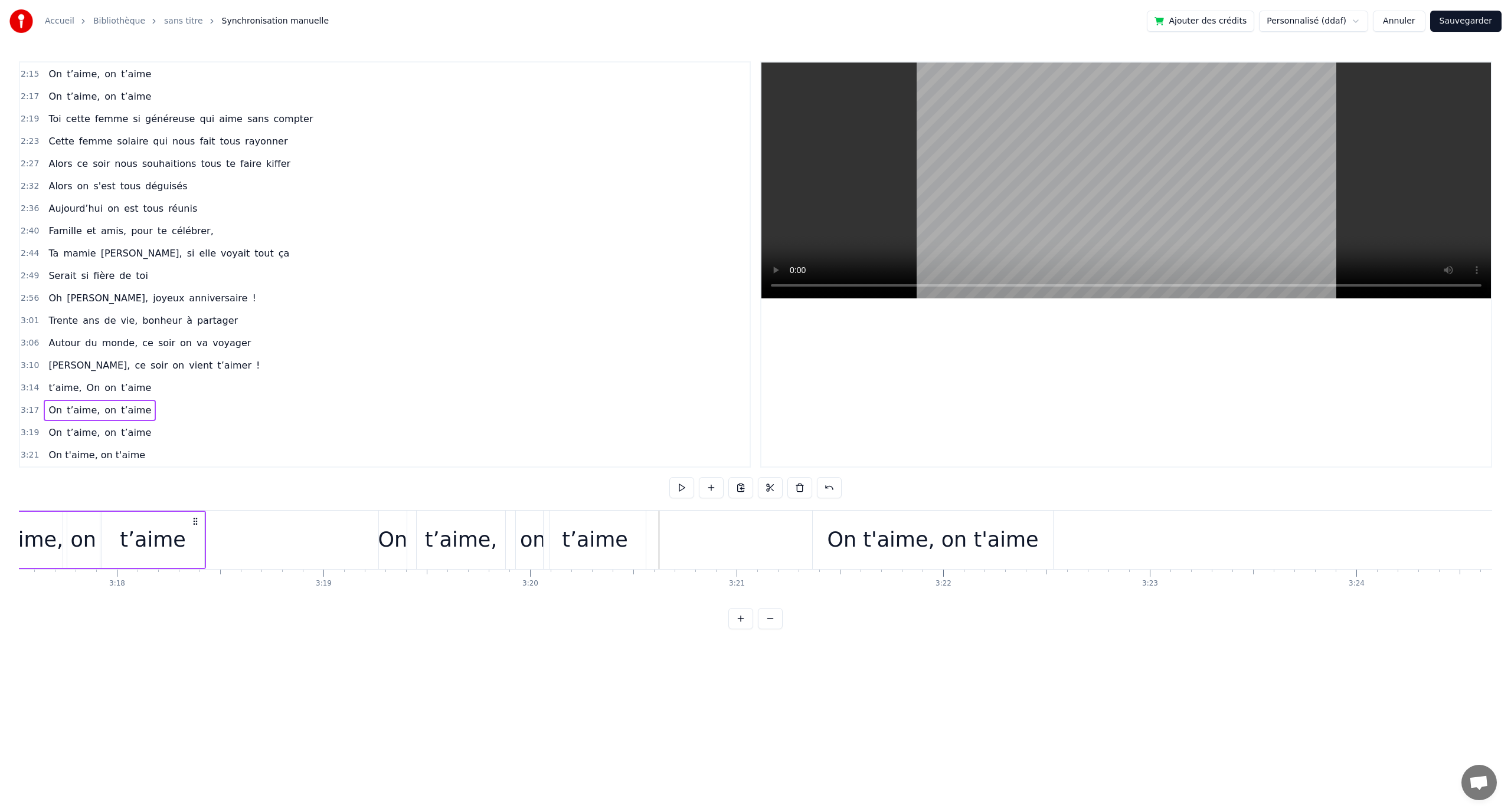
scroll to position [0, 40663]
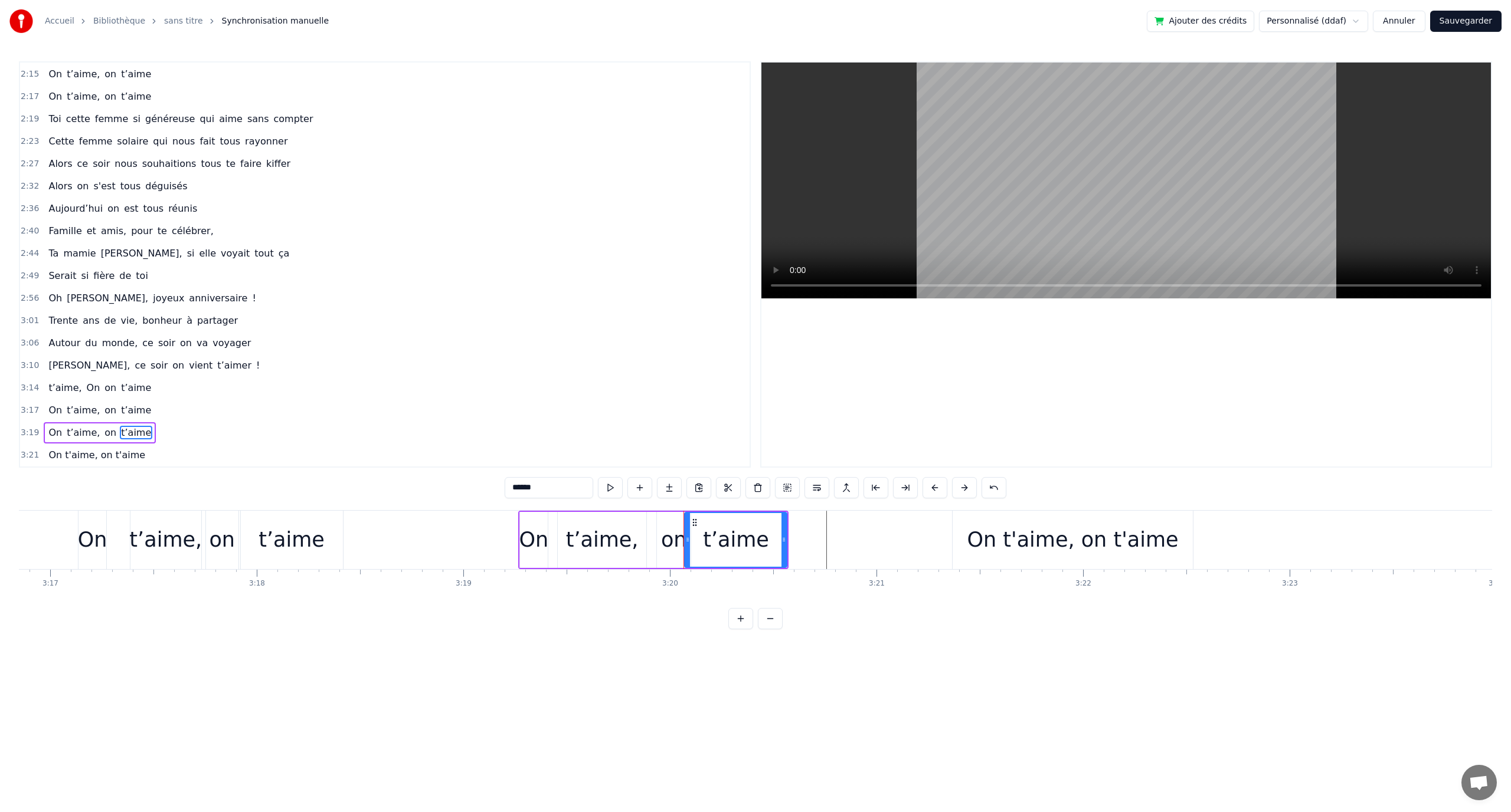
type input "**********"
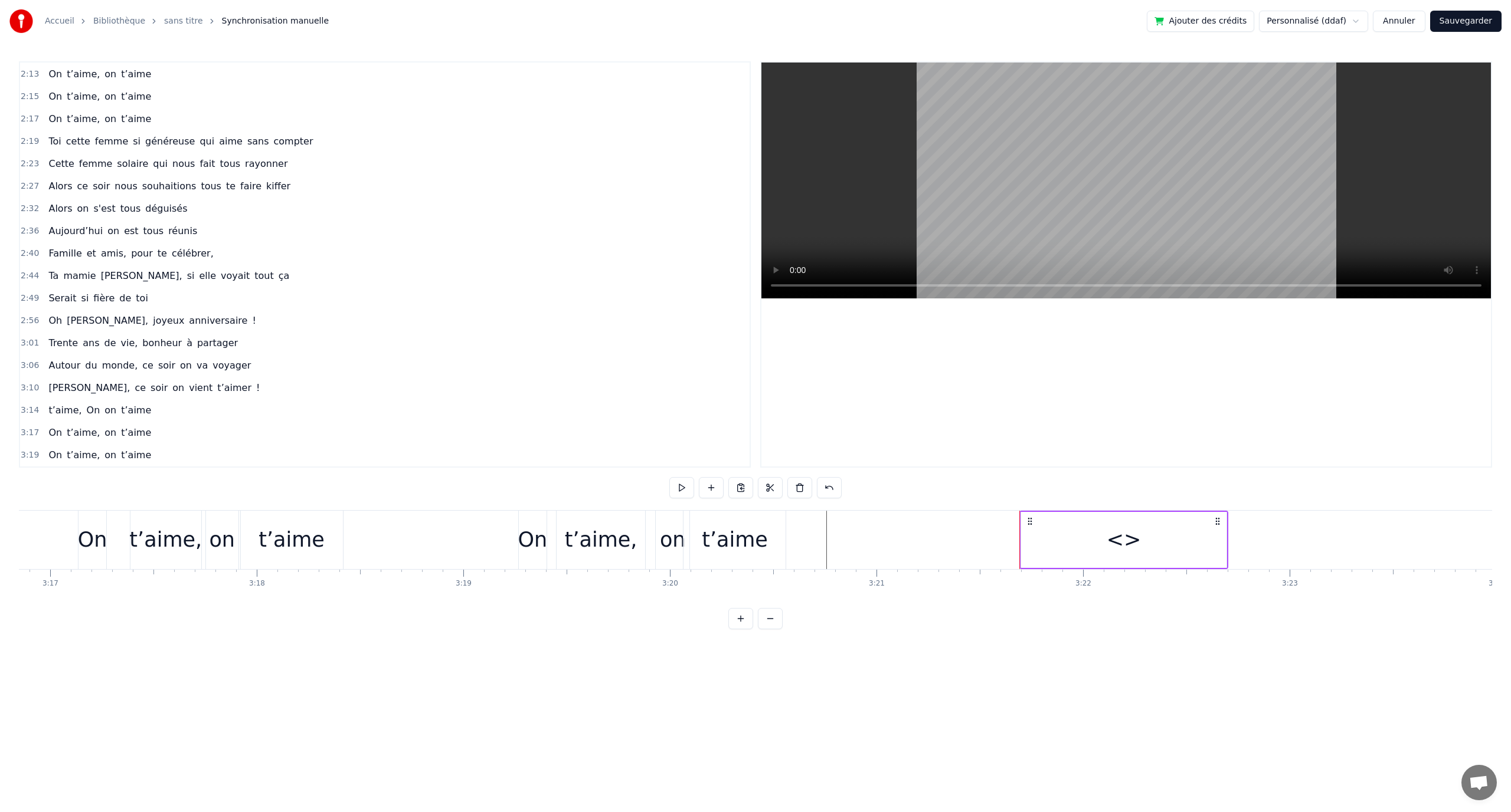
scroll to position [672, 0]
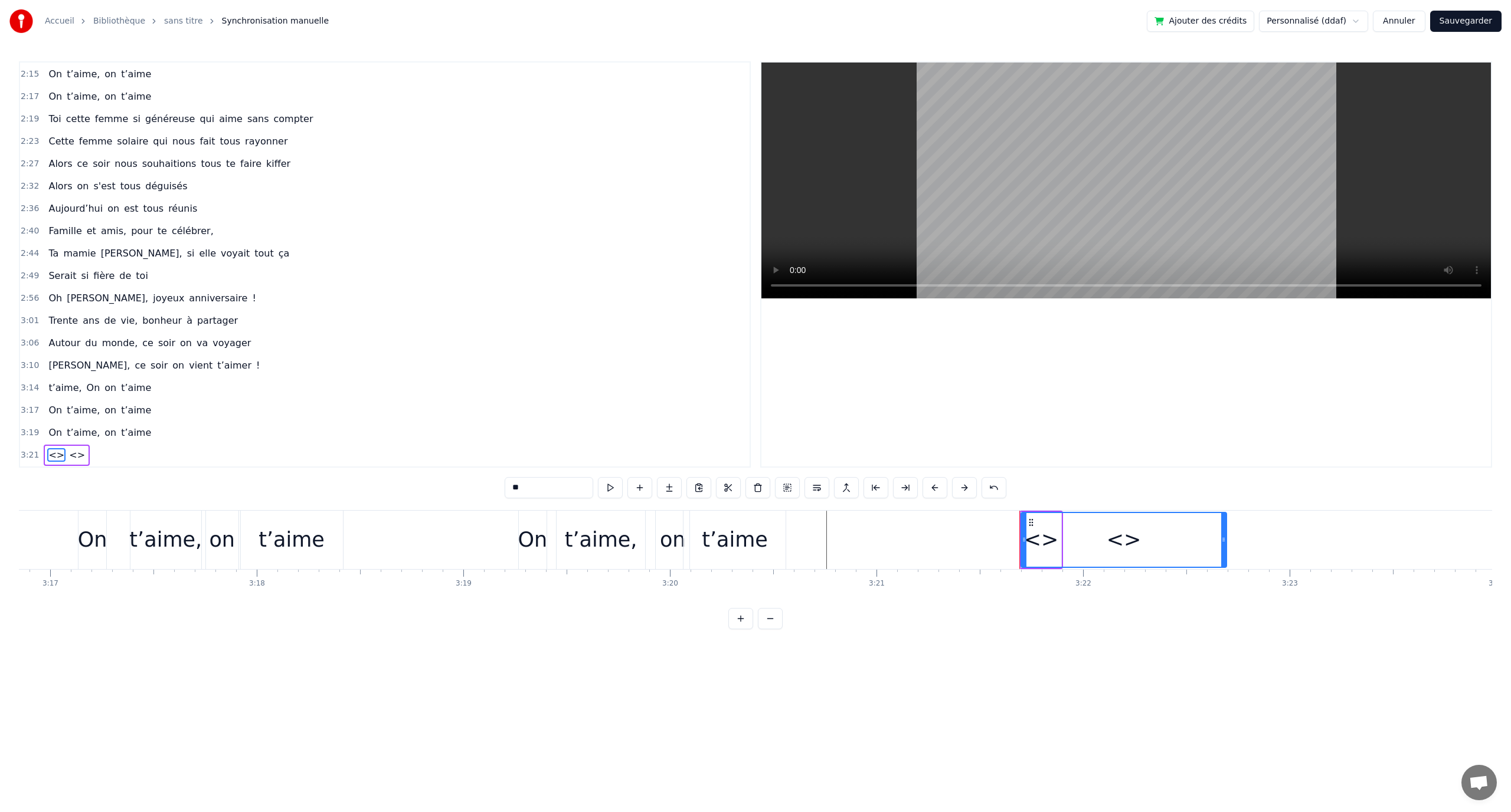
drag, startPoint x: 573, startPoint y: 486, endPoint x: 497, endPoint y: 479, distance: 76.3
drag, startPoint x: 537, startPoint y: 488, endPoint x: 481, endPoint y: 481, distance: 56.4
type input "******"
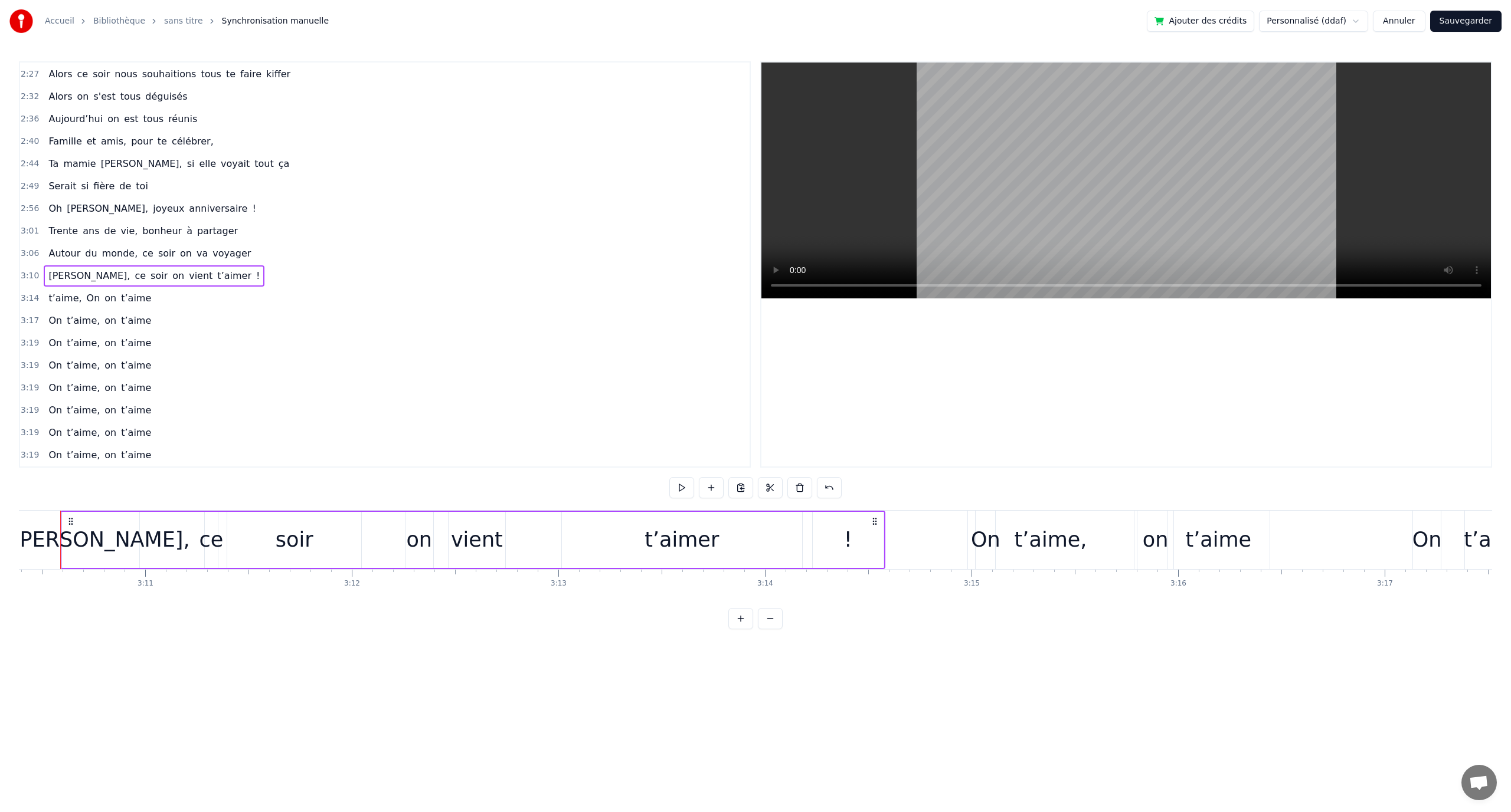
scroll to position [0, 39311]
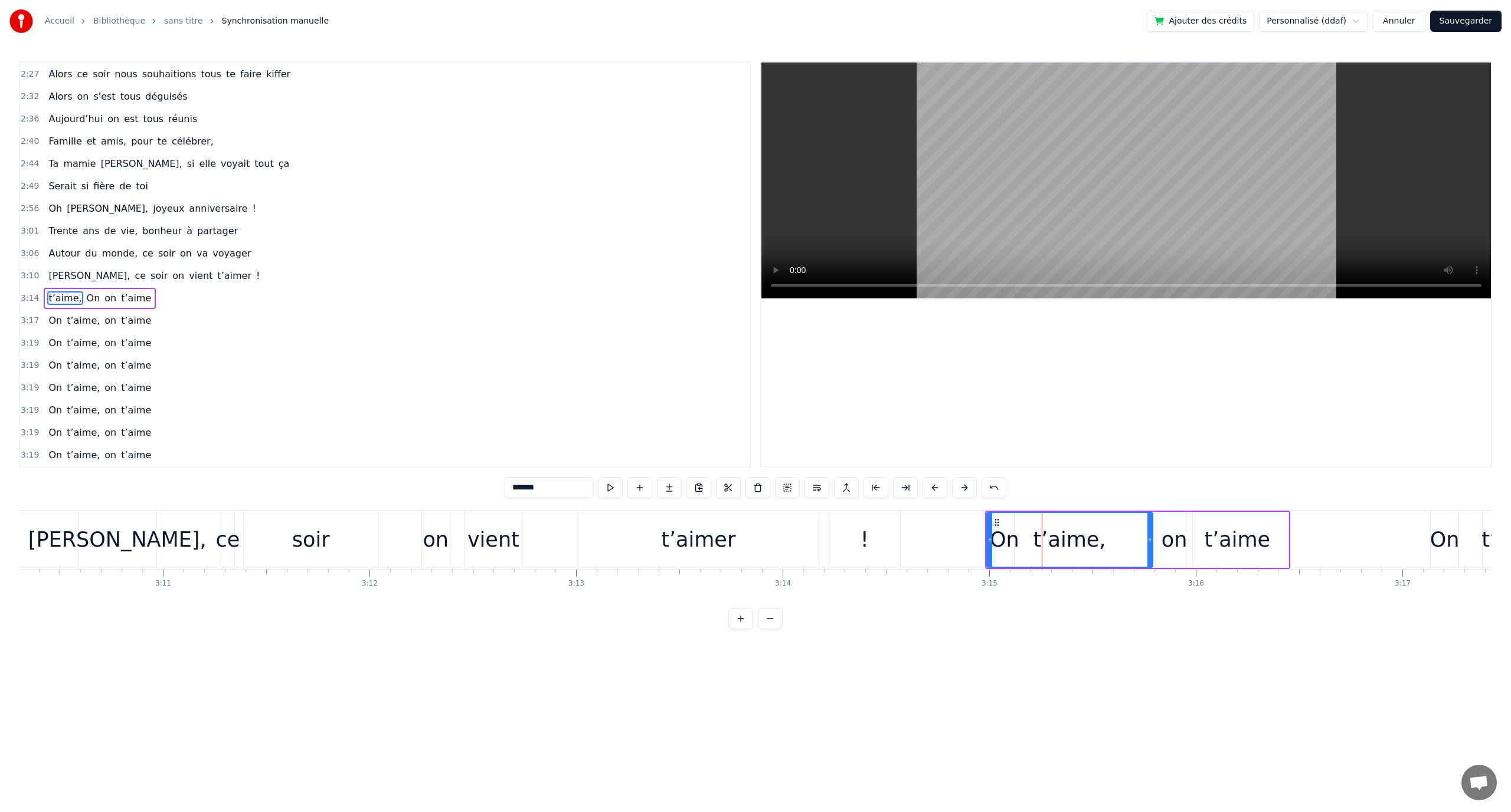
type input "**"
drag, startPoint x: 84, startPoint y: 299, endPoint x: 47, endPoint y: 303, distance: 37.2
drag, startPoint x: 558, startPoint y: 492, endPoint x: 488, endPoint y: 488, distance: 70.1
drag, startPoint x: 557, startPoint y: 485, endPoint x: 432, endPoint y: 479, distance: 125.1
drag, startPoint x: 1148, startPoint y: 543, endPoint x: 1017, endPoint y: 534, distance: 131.3
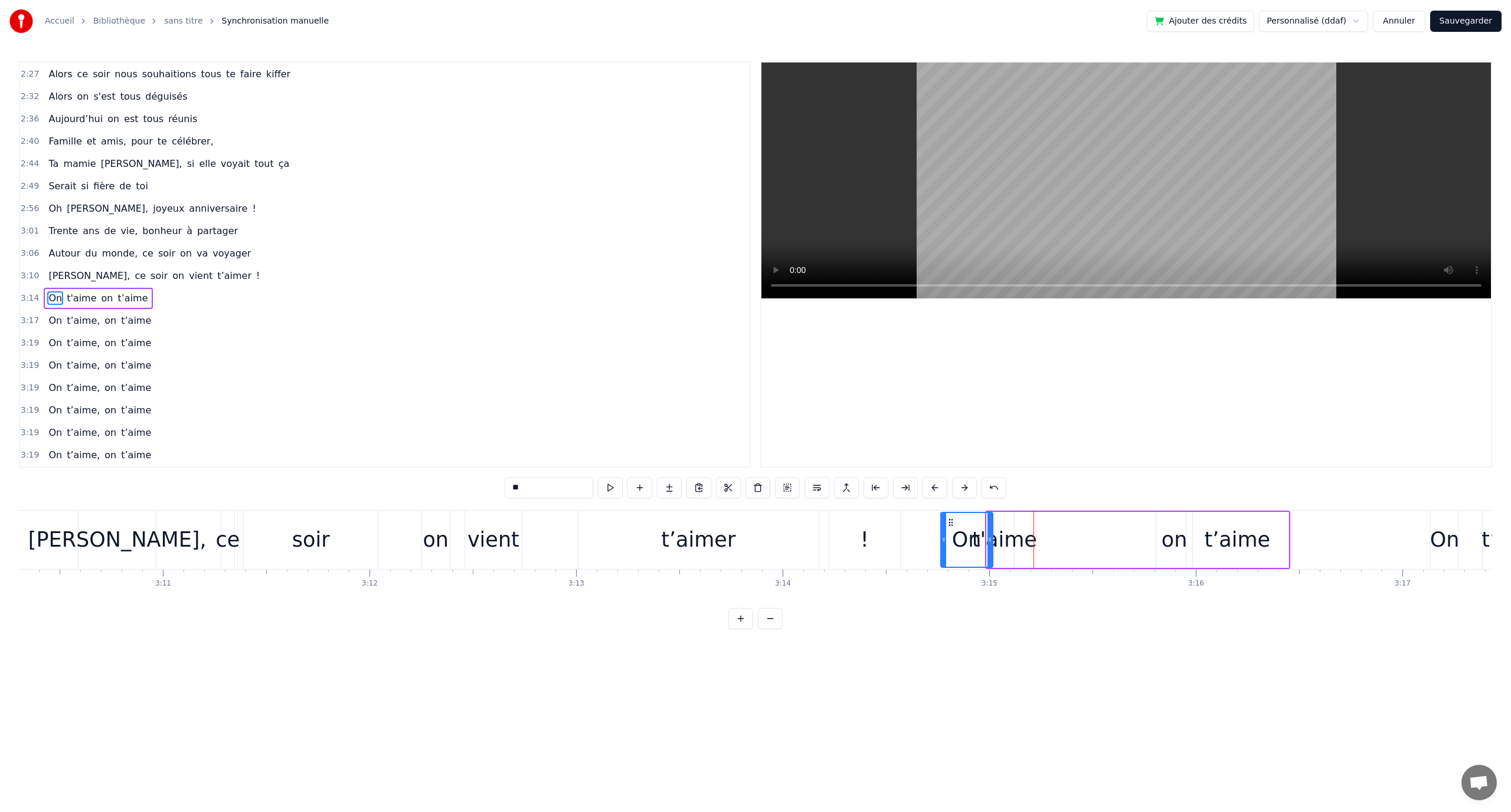
drag, startPoint x: 1000, startPoint y: 519, endPoint x: 953, endPoint y: 520, distance: 47.0
drag, startPoint x: 1001, startPoint y: 524, endPoint x: 1026, endPoint y: 530, distance: 25.7
drag, startPoint x: 1038, startPoint y: 534, endPoint x: 1080, endPoint y: 547, distance: 44.0
drag, startPoint x: 1032, startPoint y: 524, endPoint x: 1036, endPoint y: 534, distance: 10.8
drag, startPoint x: 952, startPoint y: 520, endPoint x: 1011, endPoint y: 530, distance: 59.8
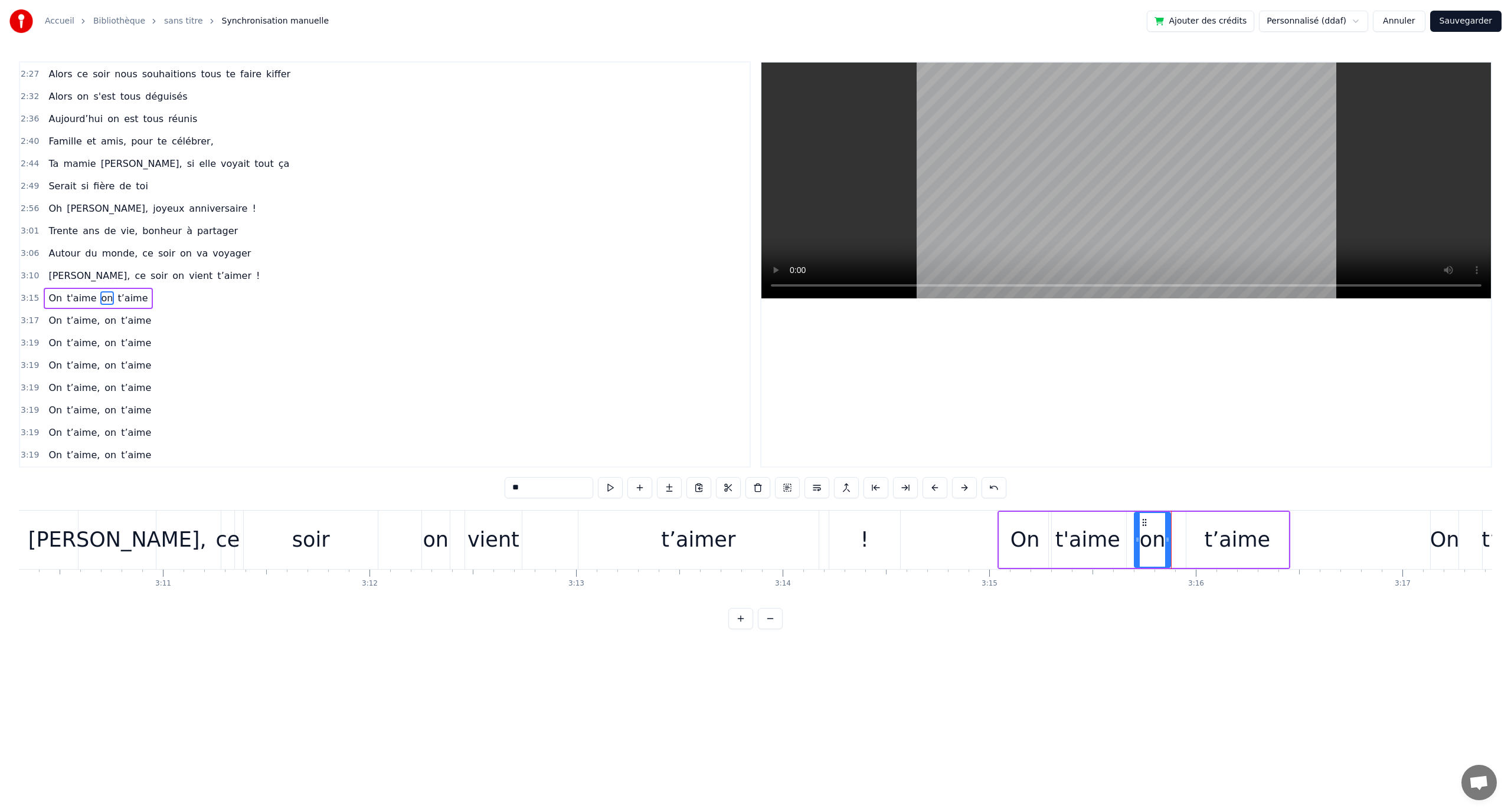
drag, startPoint x: 1164, startPoint y: 523, endPoint x: 1148, endPoint y: 519, distance: 16.5
type input "******"
drag, startPoint x: 1193, startPoint y: 521, endPoint x: 1177, endPoint y: 518, distance: 16.3
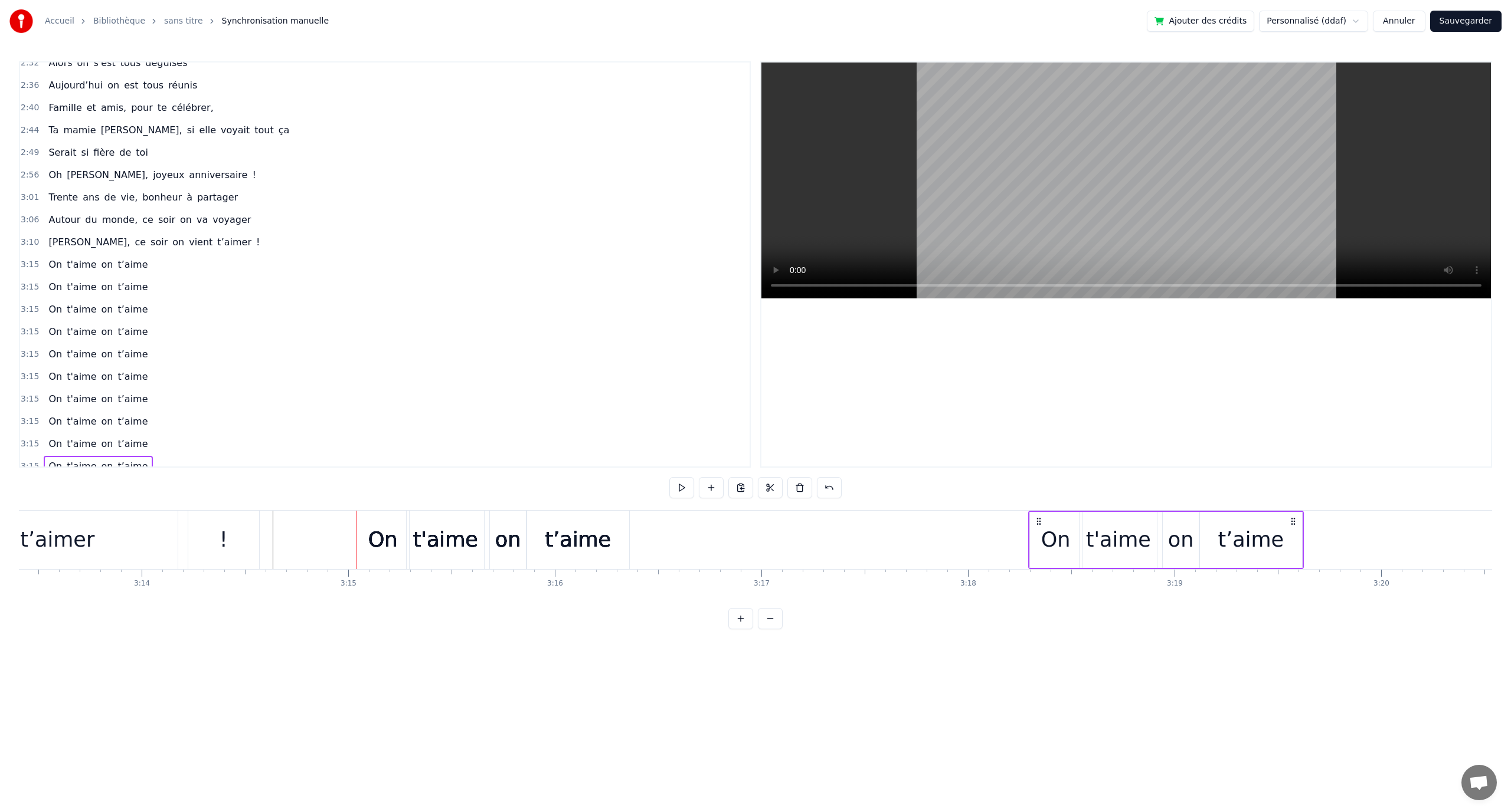
scroll to position [0, 39964]
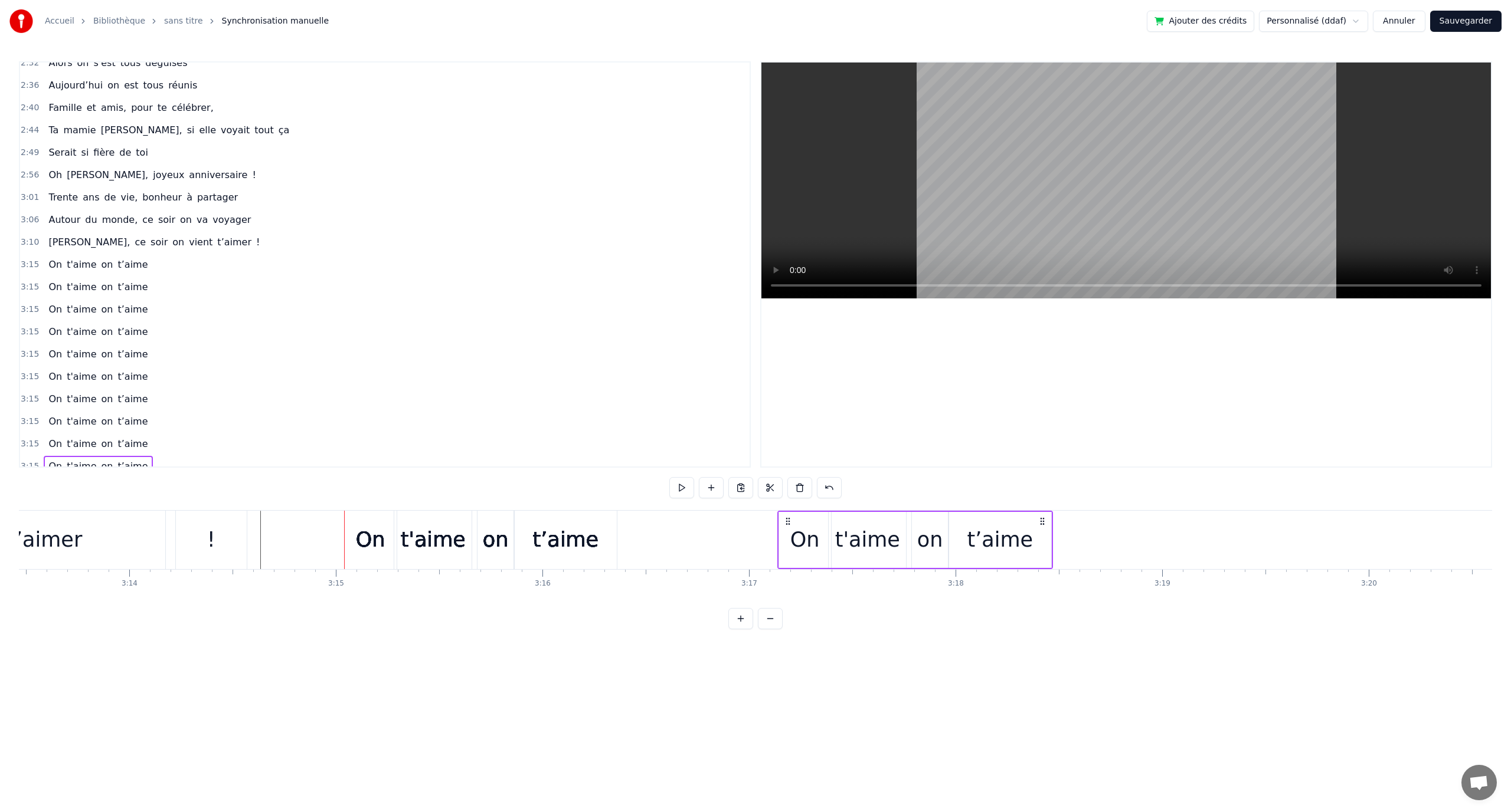
drag, startPoint x: 1105, startPoint y: 521, endPoint x: 863, endPoint y: 549, distance: 243.6
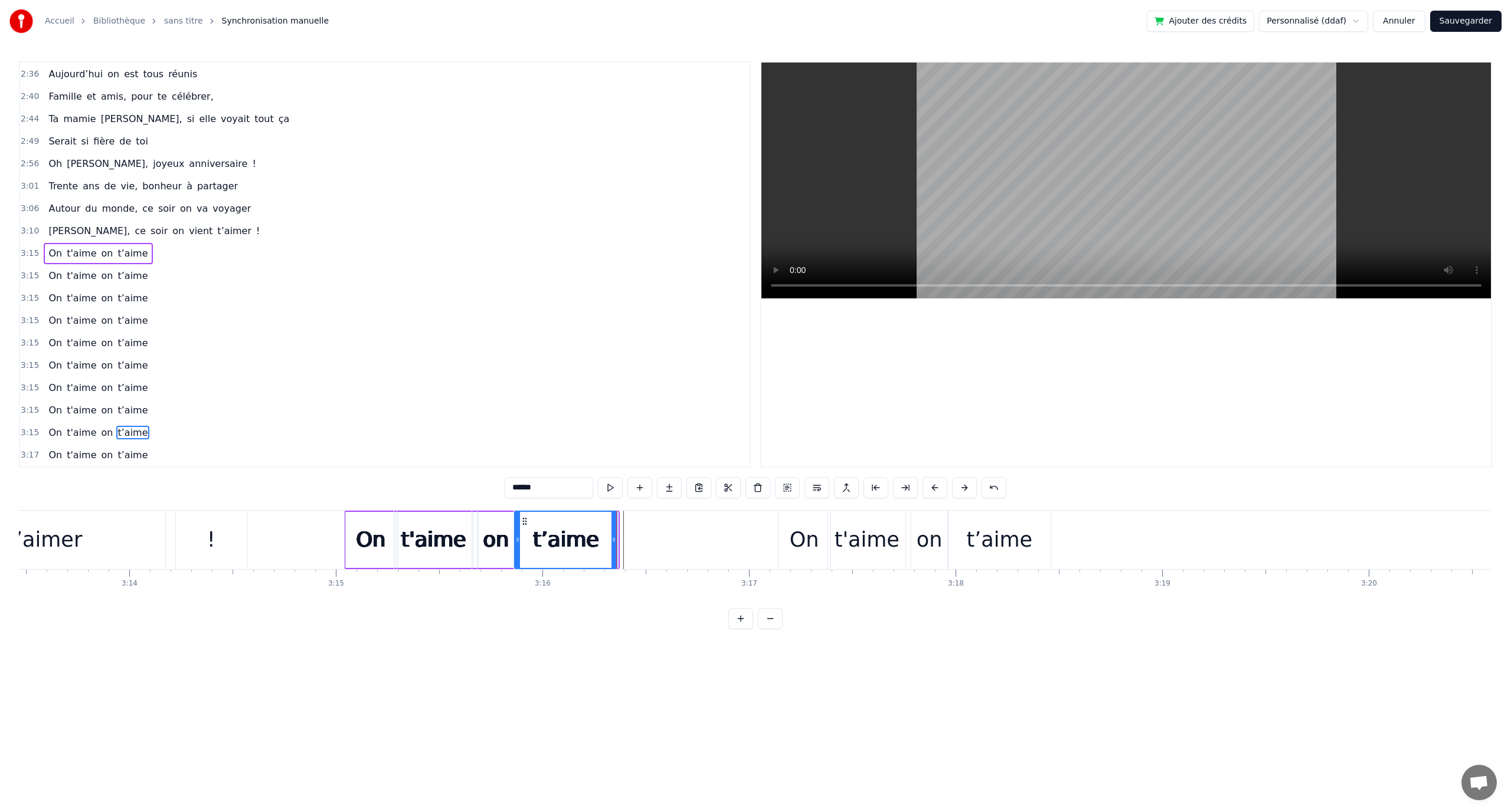
type input "**"
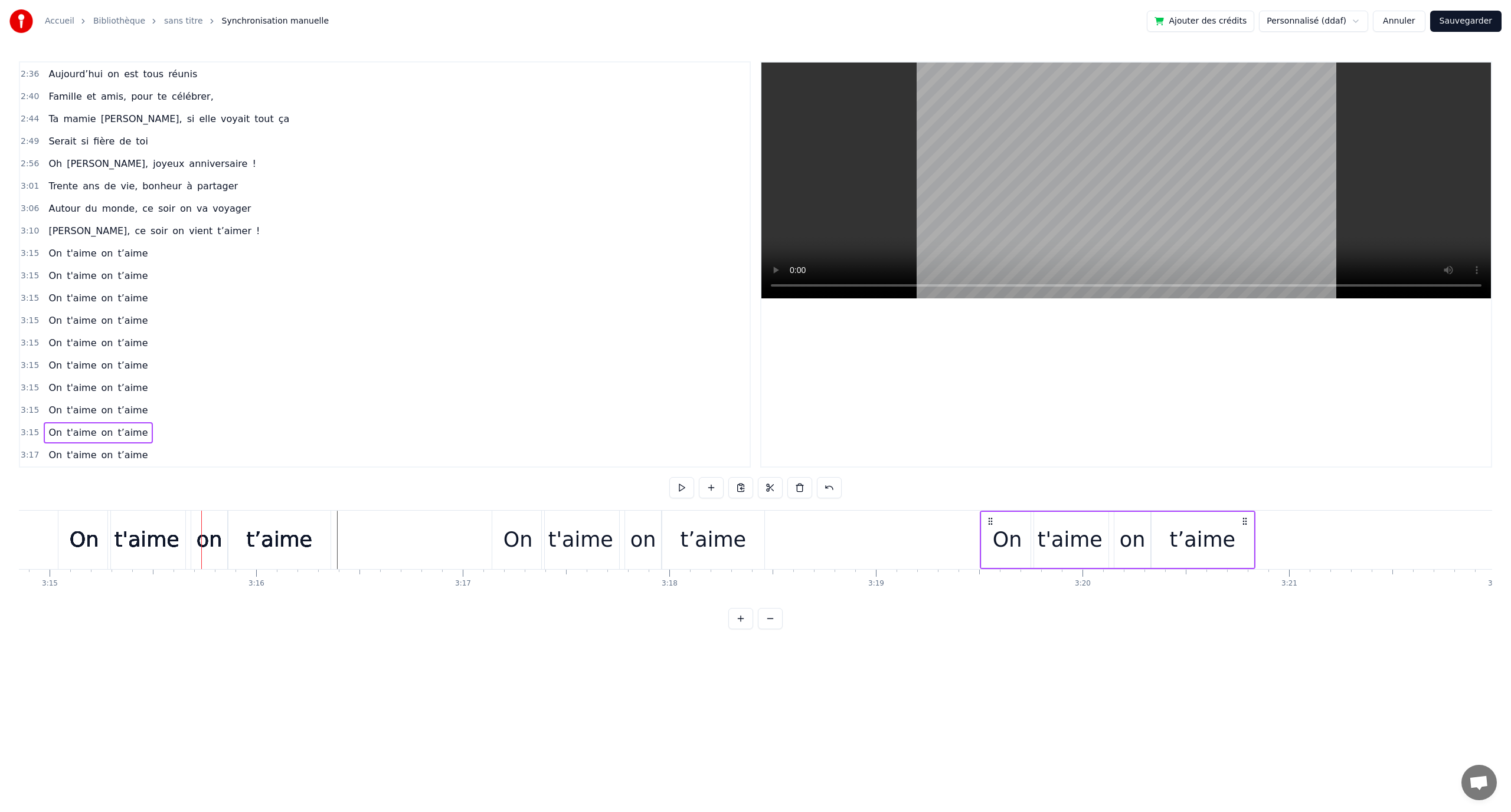
scroll to position [0, 40256]
drag, startPoint x: 609, startPoint y: 520, endPoint x: 1169, endPoint y: 559, distance: 561.4
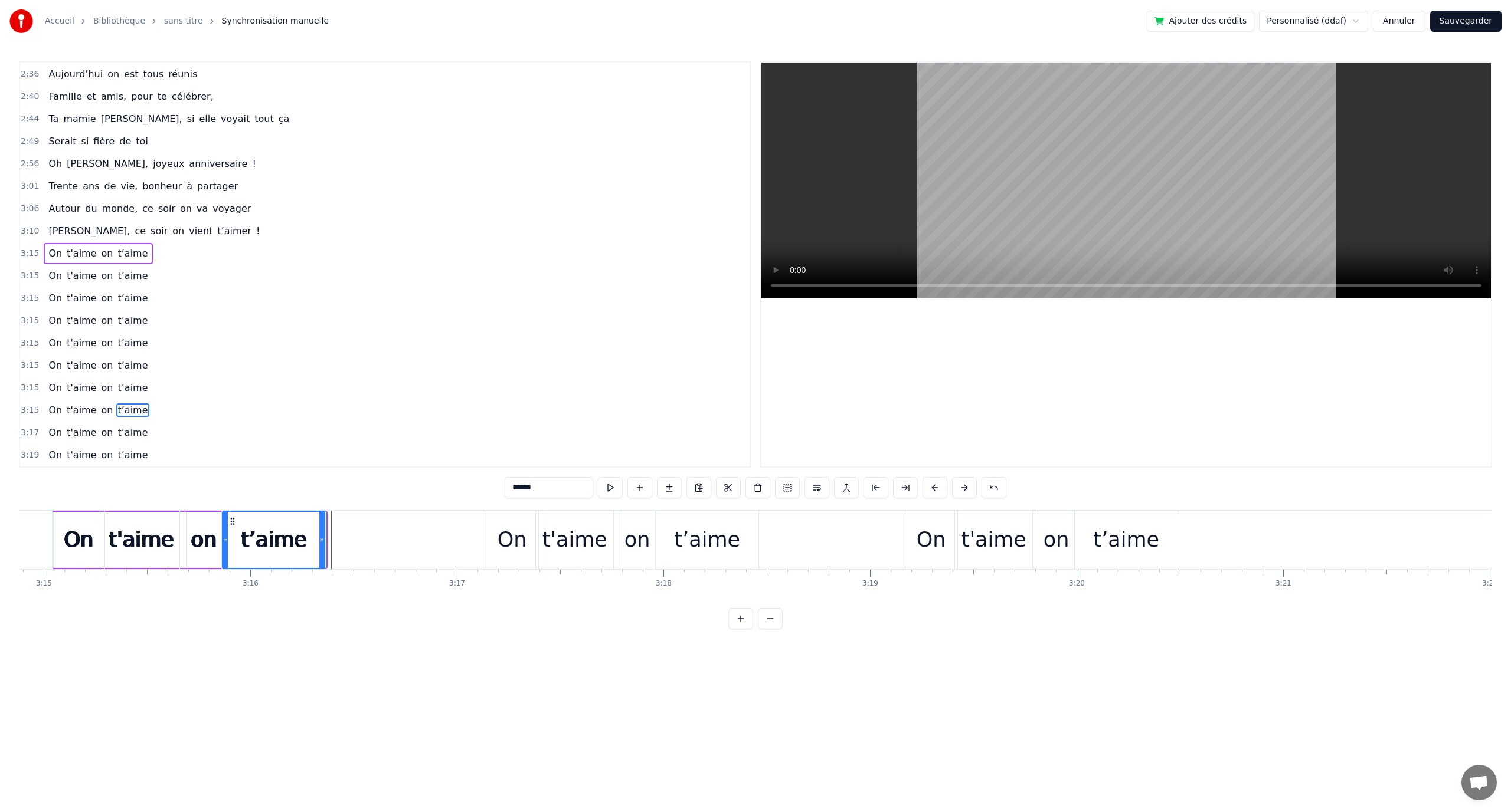
type input "**"
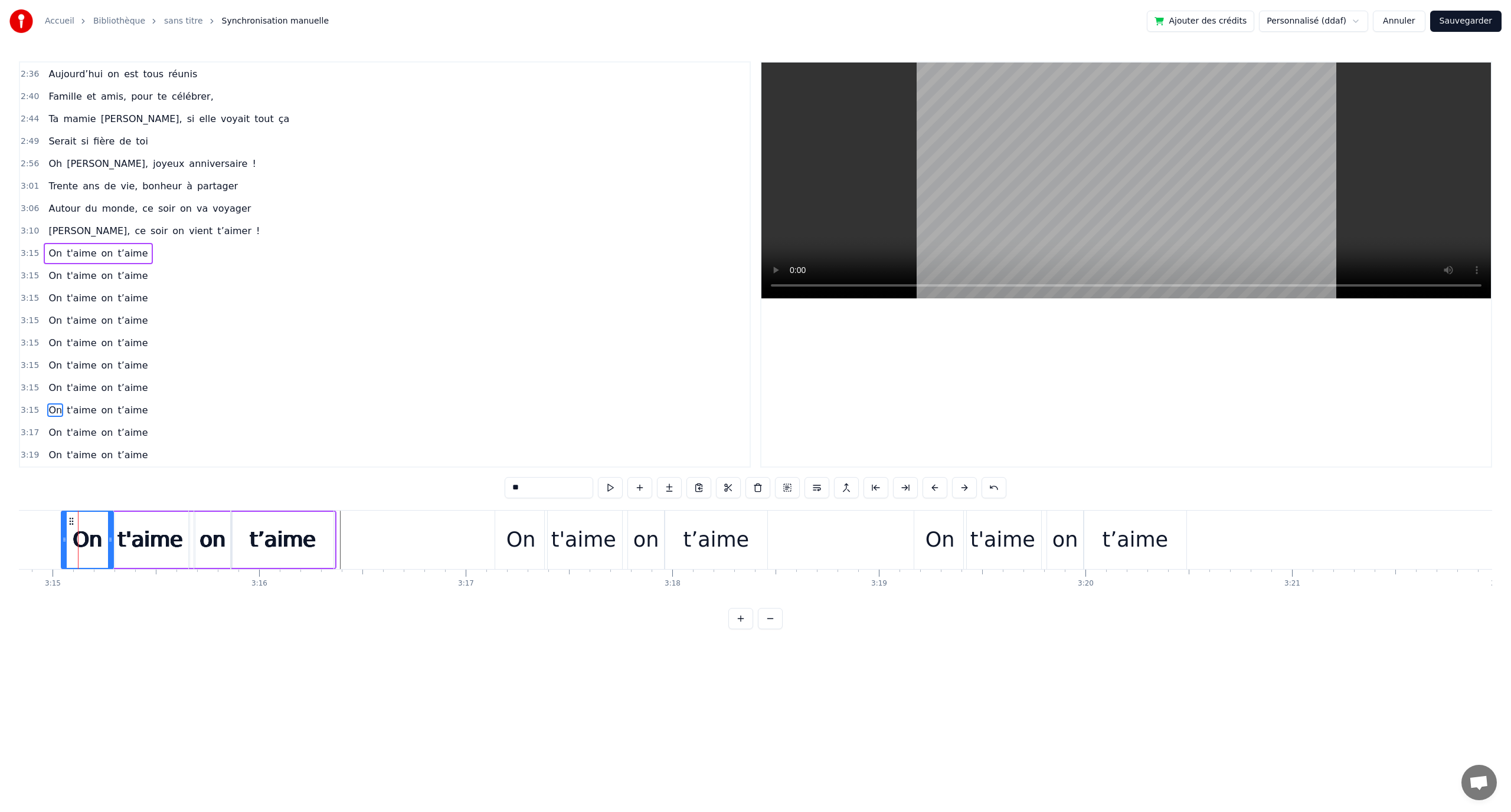
type input "******"
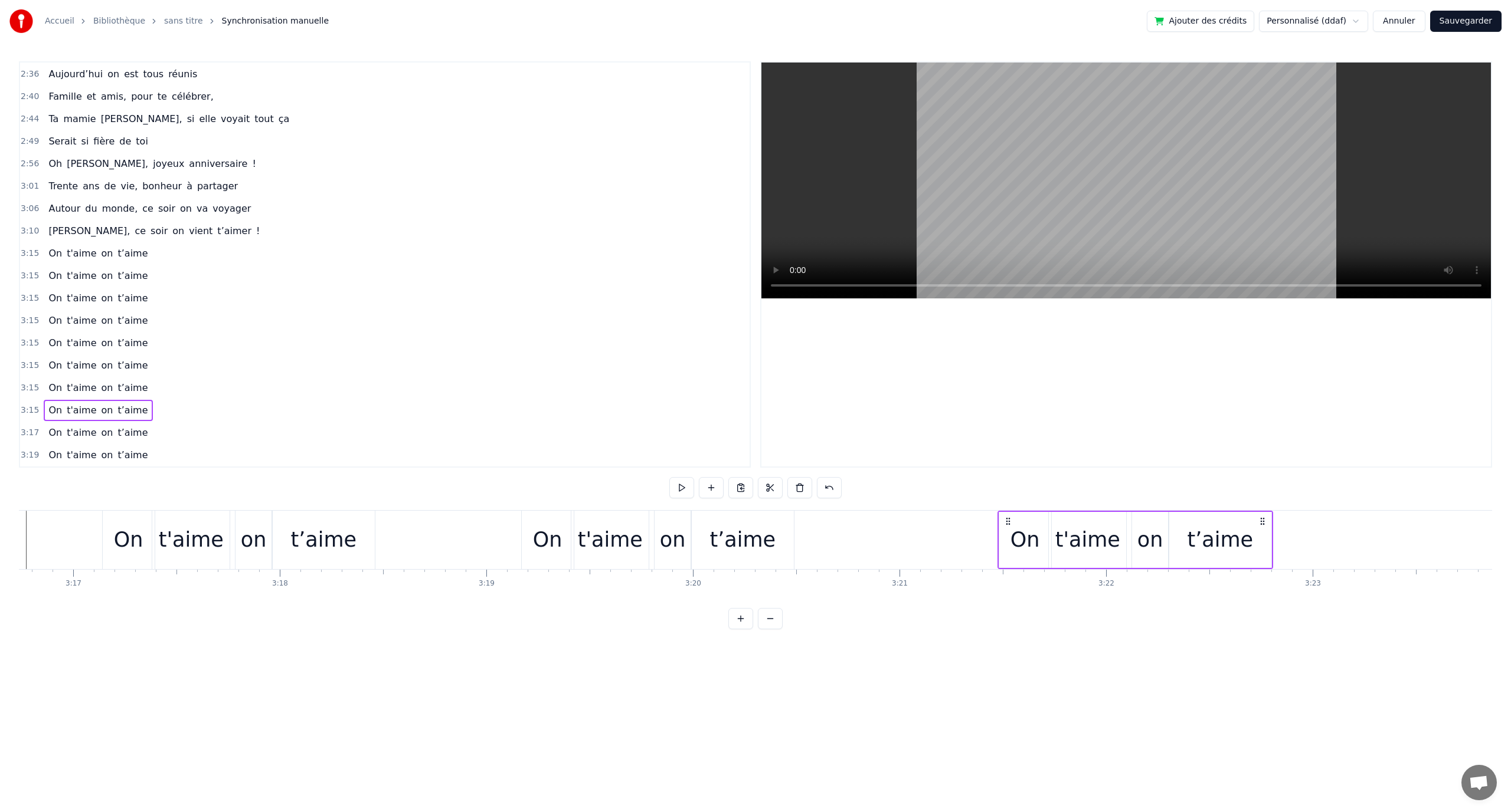
scroll to position [0, 40658]
drag, startPoint x: 324, startPoint y: 518, endPoint x: 1205, endPoint y: 532, distance: 881.1
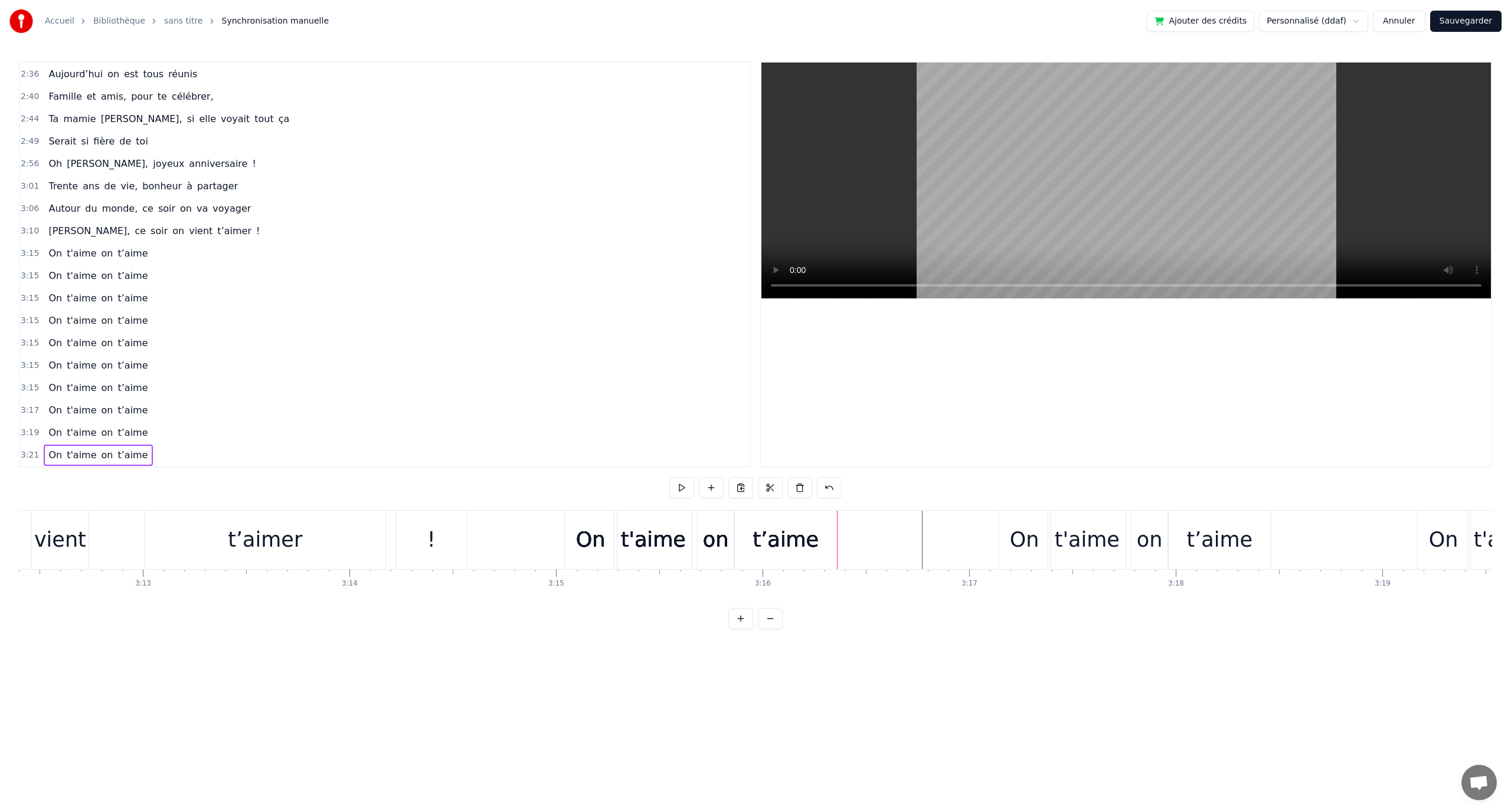
scroll to position [0, 39673]
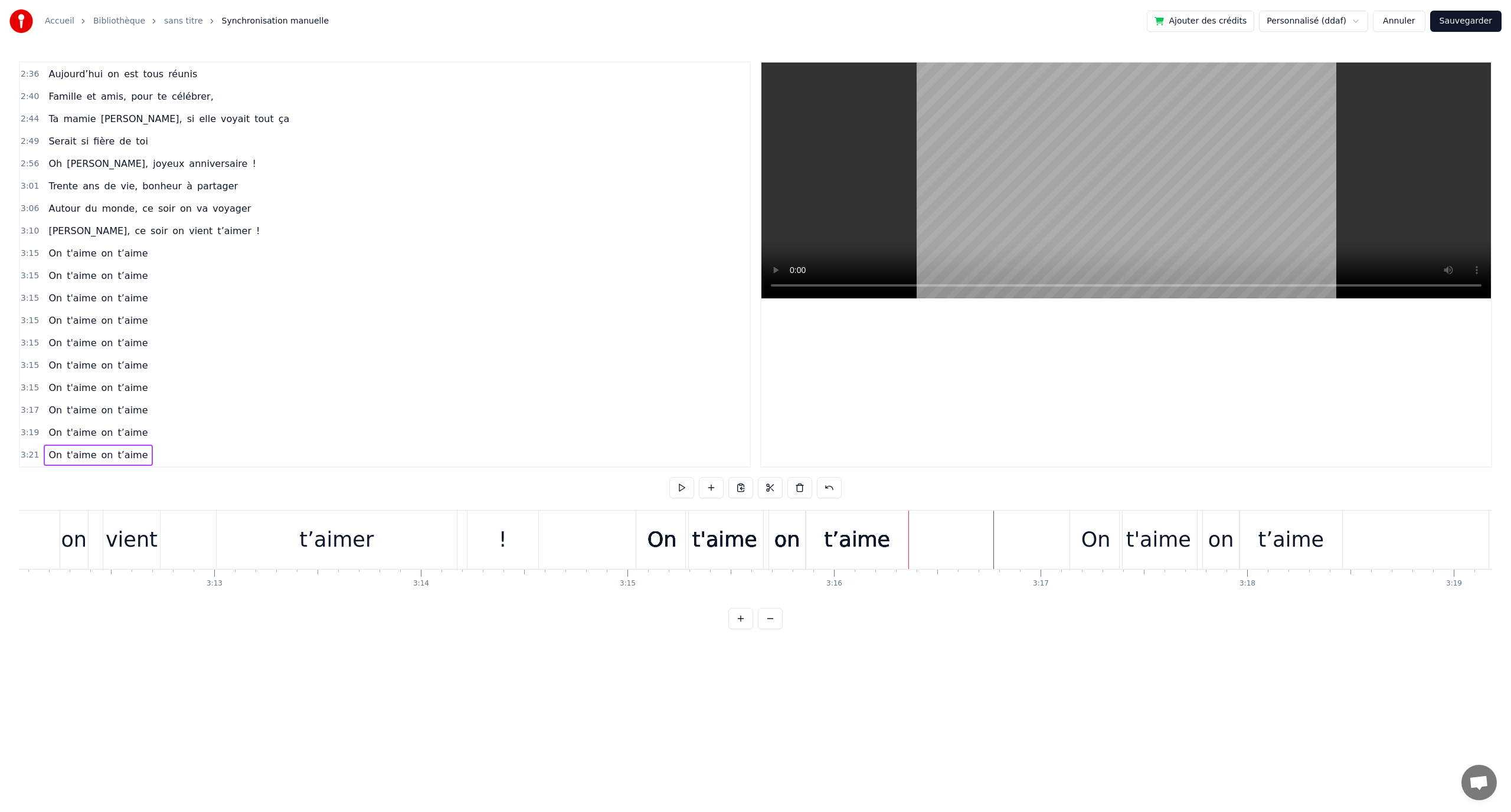
drag, startPoint x: 883, startPoint y: 534, endPoint x: 890, endPoint y: 524, distance: 12.2
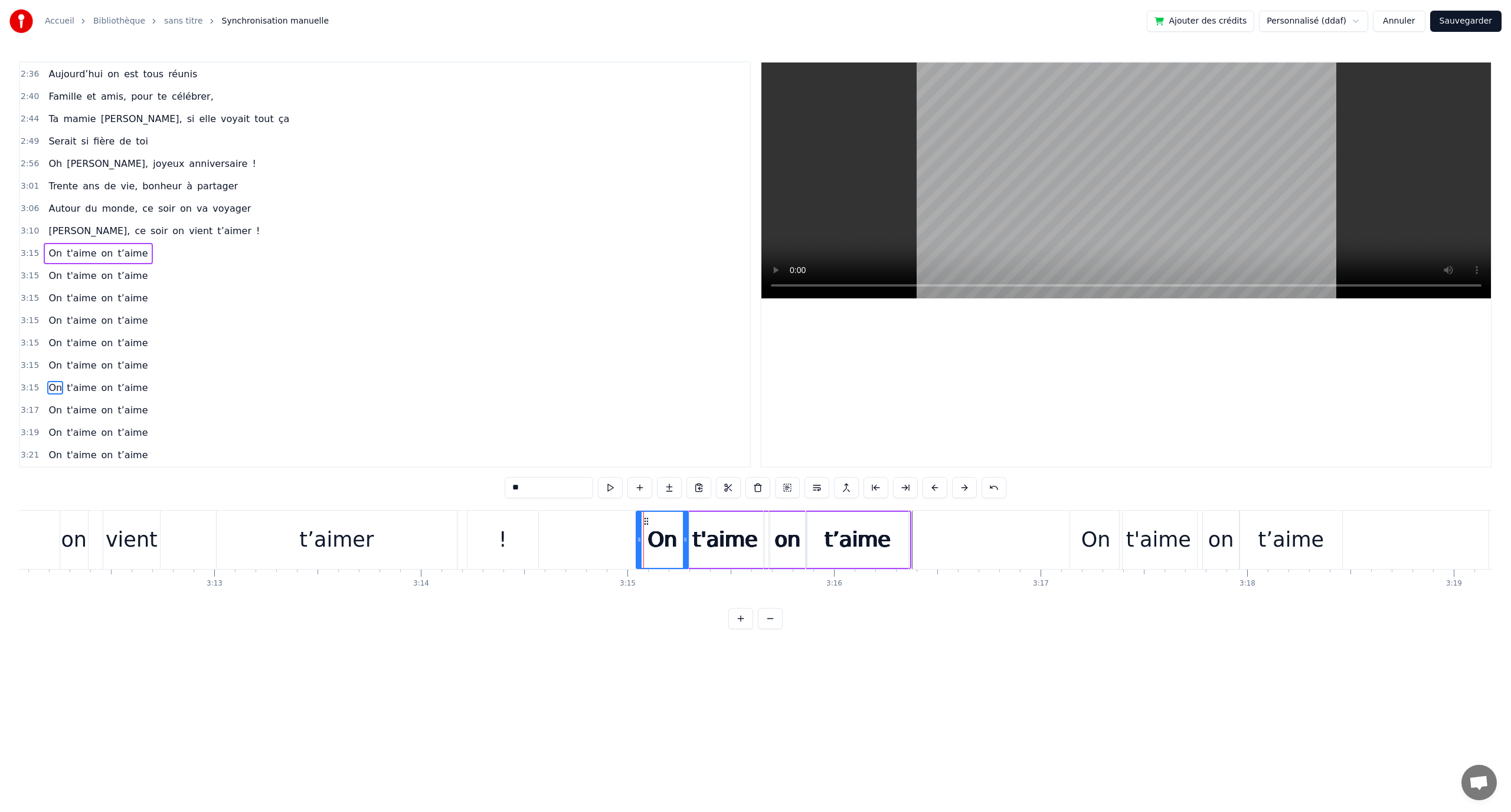
type input "******"
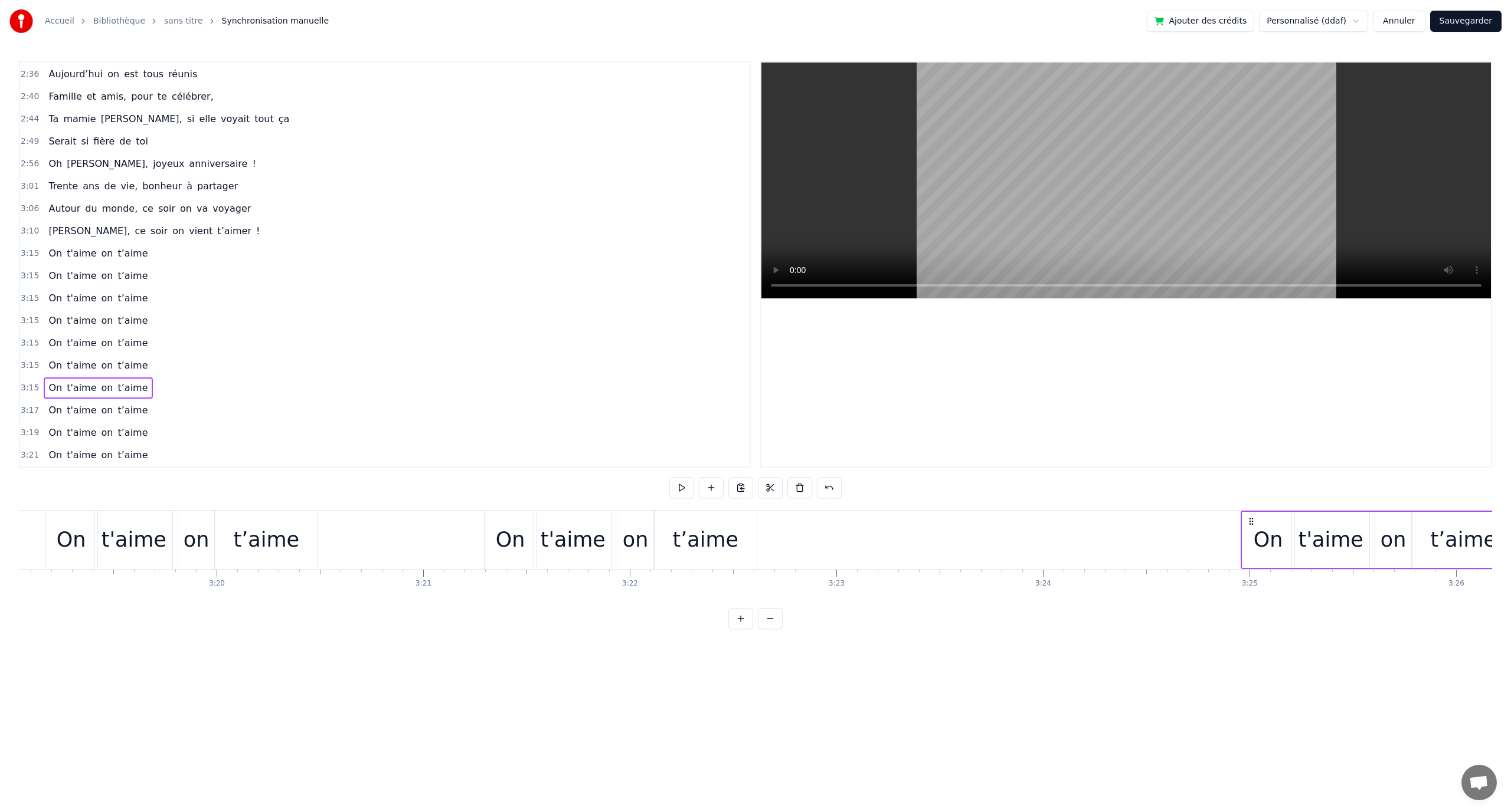
scroll to position [0, 41127]
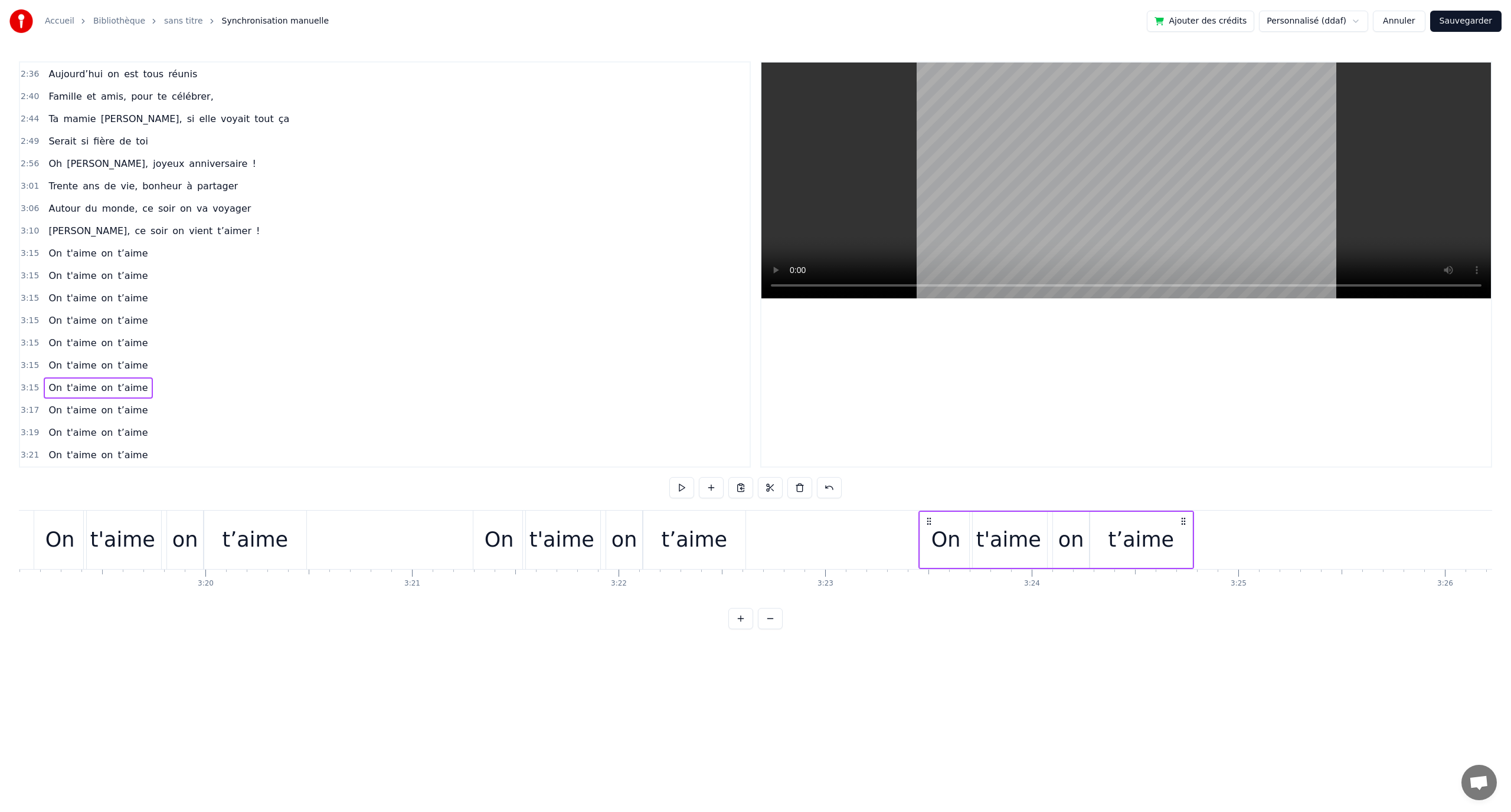
drag, startPoint x: 647, startPoint y: 519, endPoint x: 929, endPoint y: 534, distance: 282.4
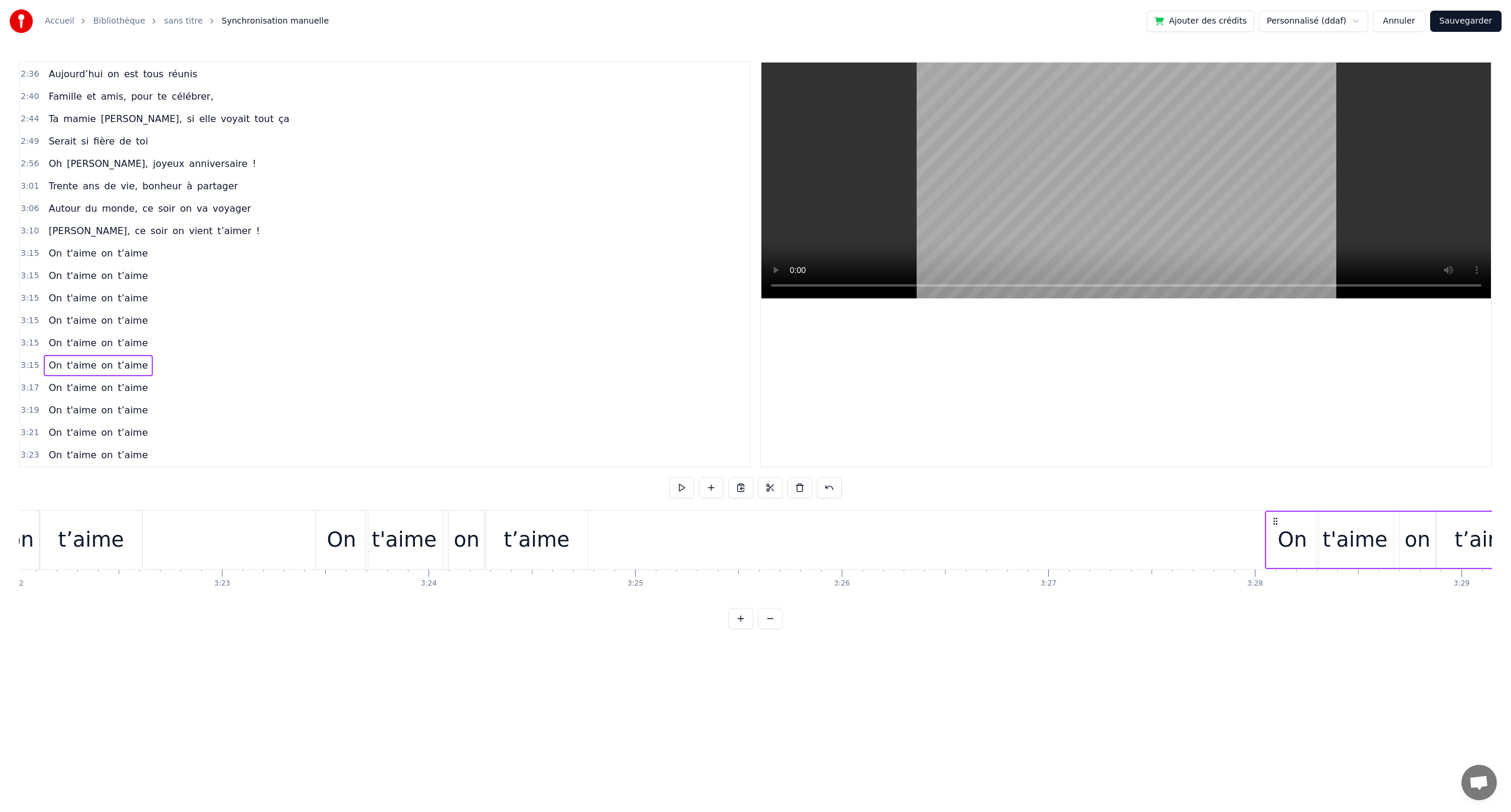
scroll to position [0, 41735]
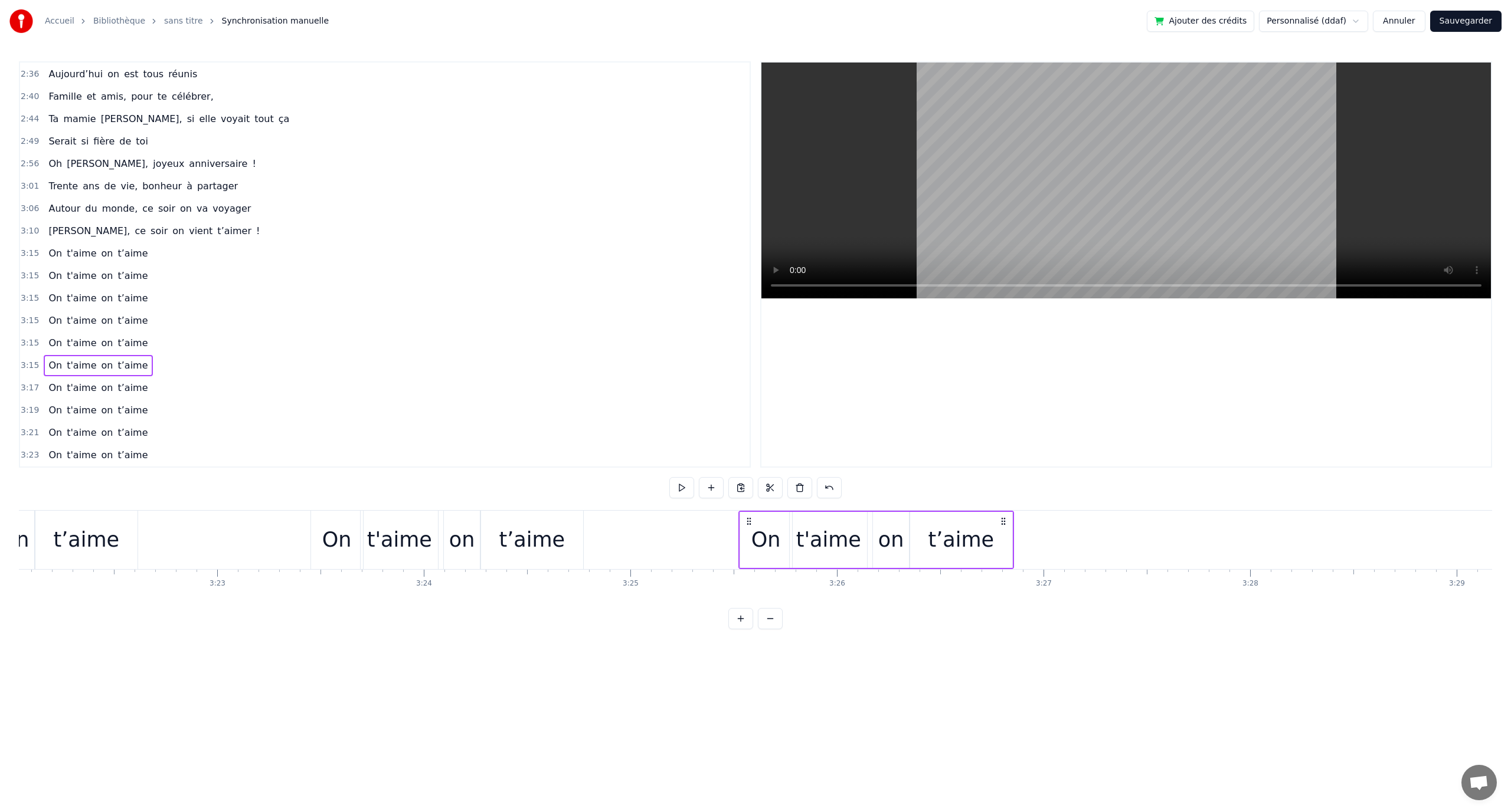
drag, startPoint x: 733, startPoint y: 523, endPoint x: 746, endPoint y: 547, distance: 27.3
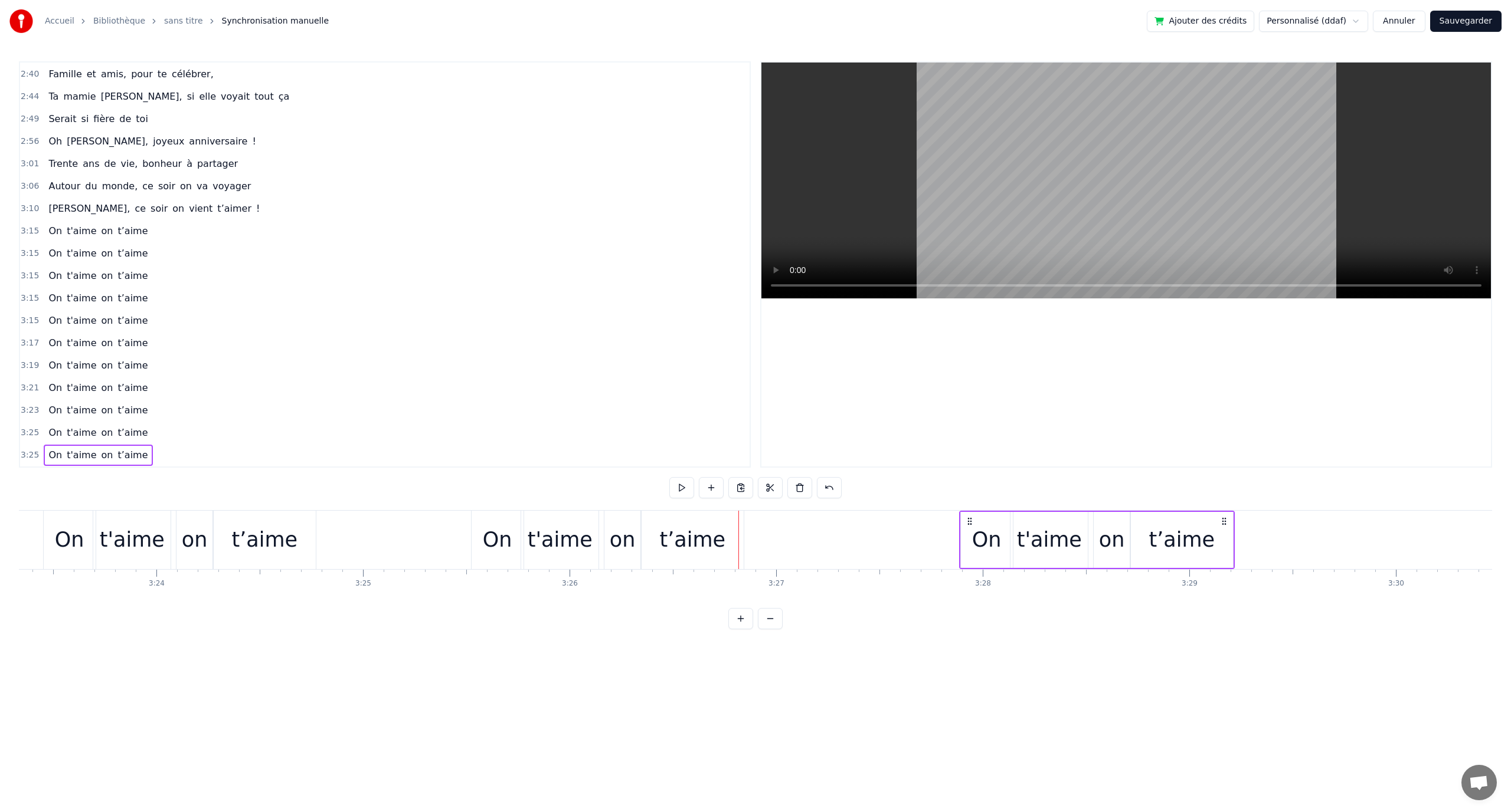
scroll to position [0, 42003]
drag, startPoint x: 1045, startPoint y: 518, endPoint x: 1193, endPoint y: 548, distance: 151.0
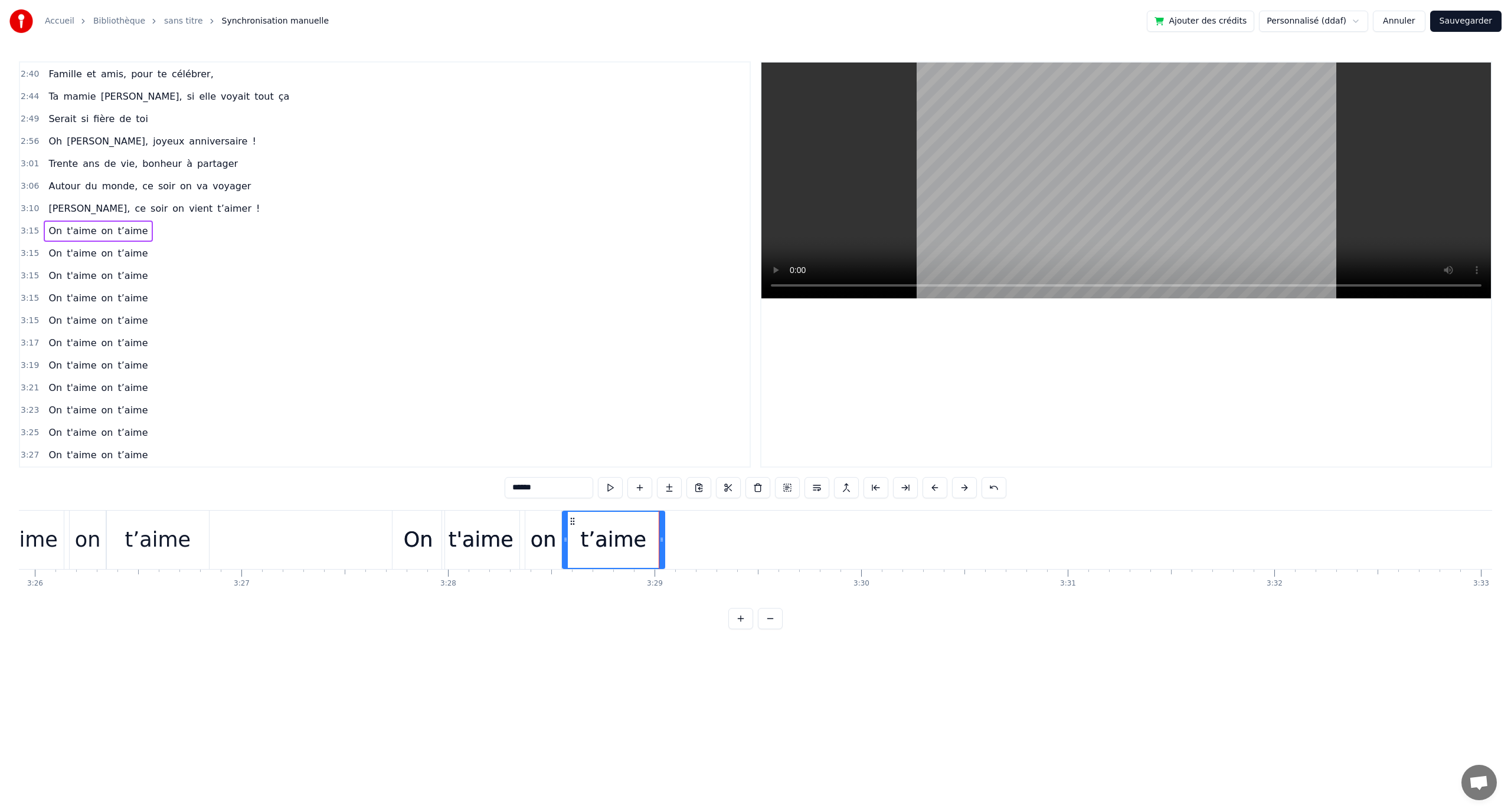
scroll to position [851, 0]
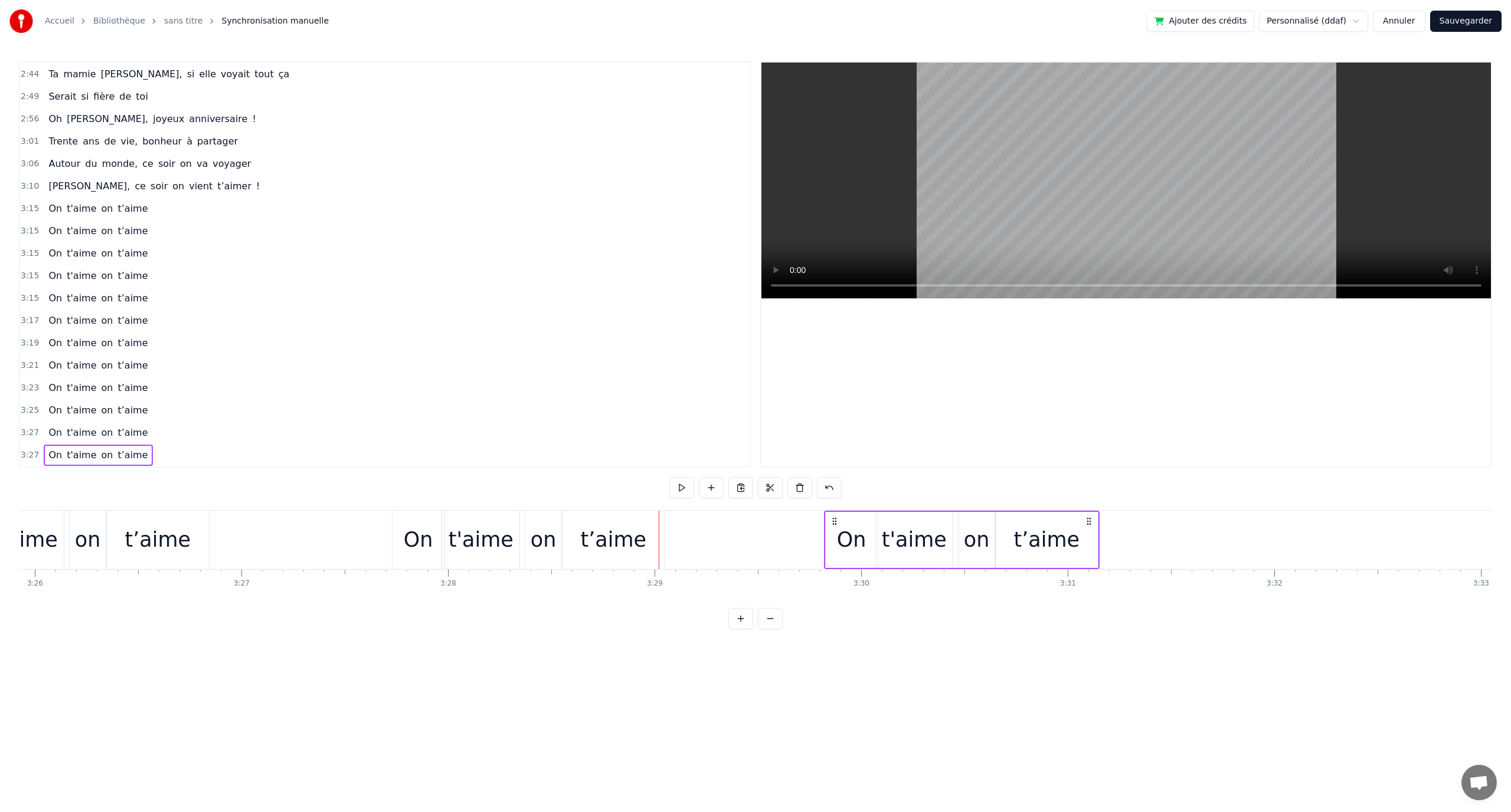
drag, startPoint x: 658, startPoint y: 518, endPoint x: 1089, endPoint y: 545, distance: 431.8
drag, startPoint x: 1445, startPoint y: 609, endPoint x: 1421, endPoint y: 610, distance: 24.0
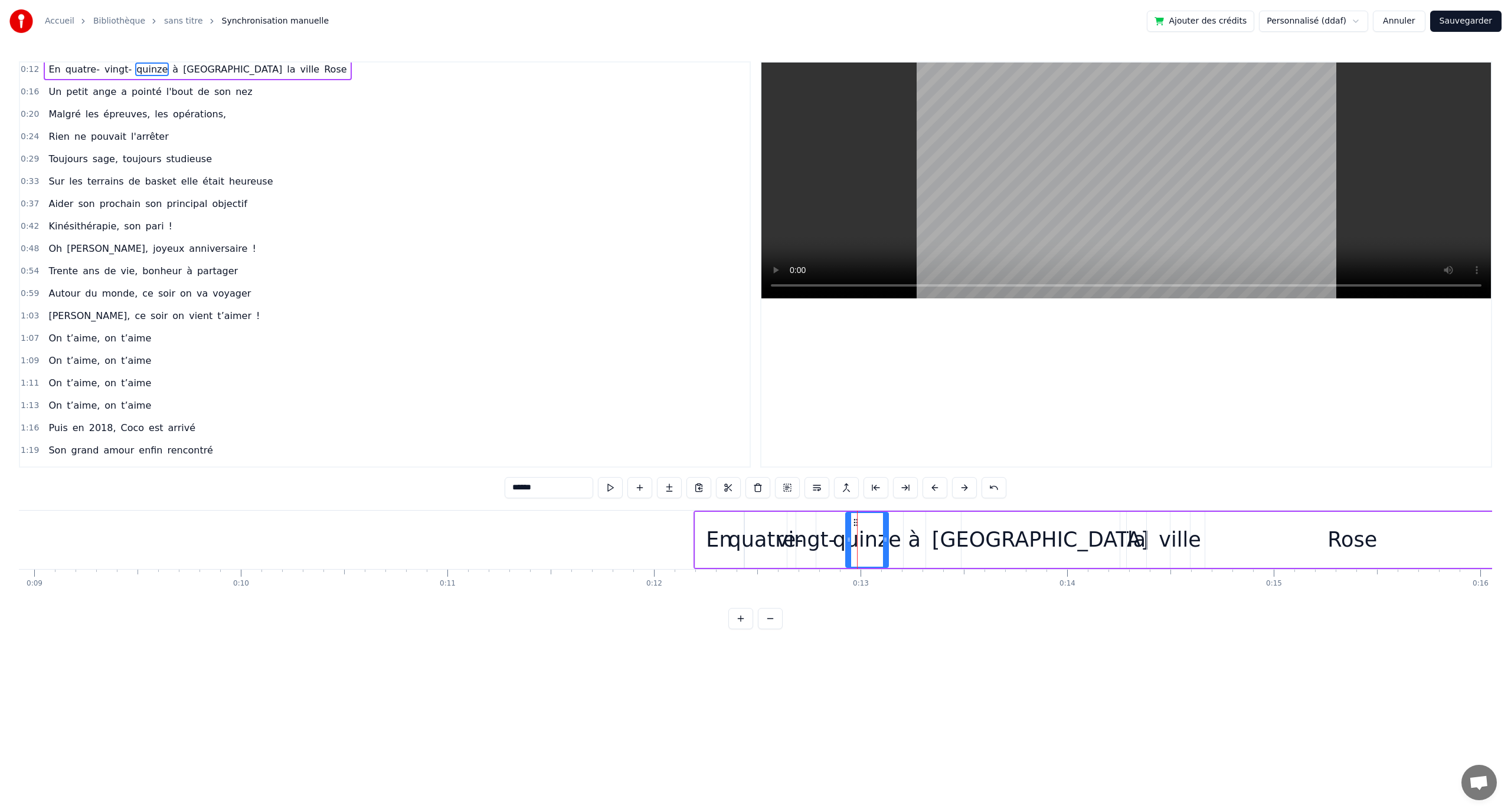
scroll to position [0, 0]
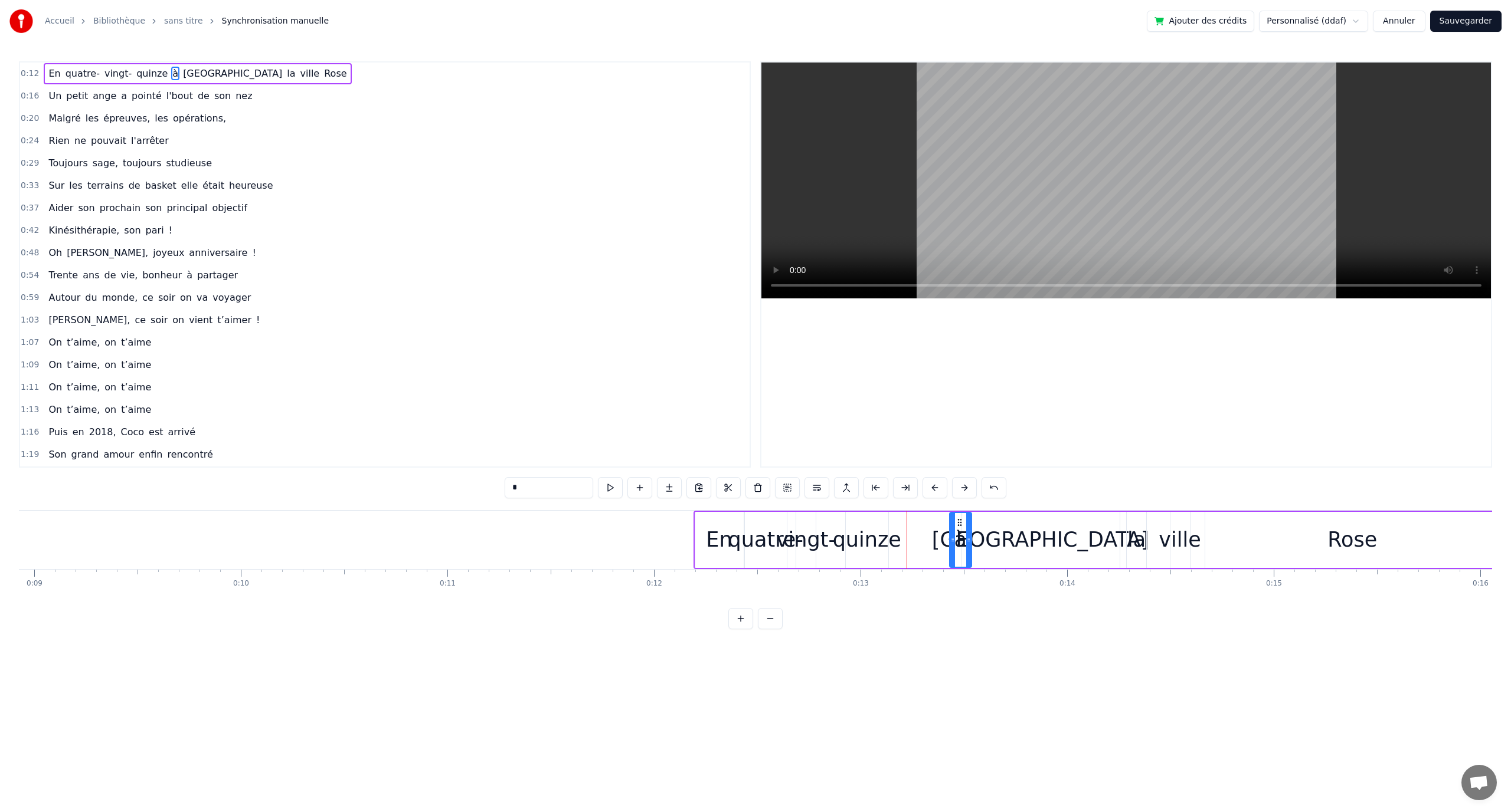
drag, startPoint x: 911, startPoint y: 520, endPoint x: 945, endPoint y: 524, distance: 34.2
drag, startPoint x: 855, startPoint y: 519, endPoint x: 886, endPoint y: 524, distance: 31.4
drag, startPoint x: 807, startPoint y: 521, endPoint x: 830, endPoint y: 525, distance: 23.3
type input "******"
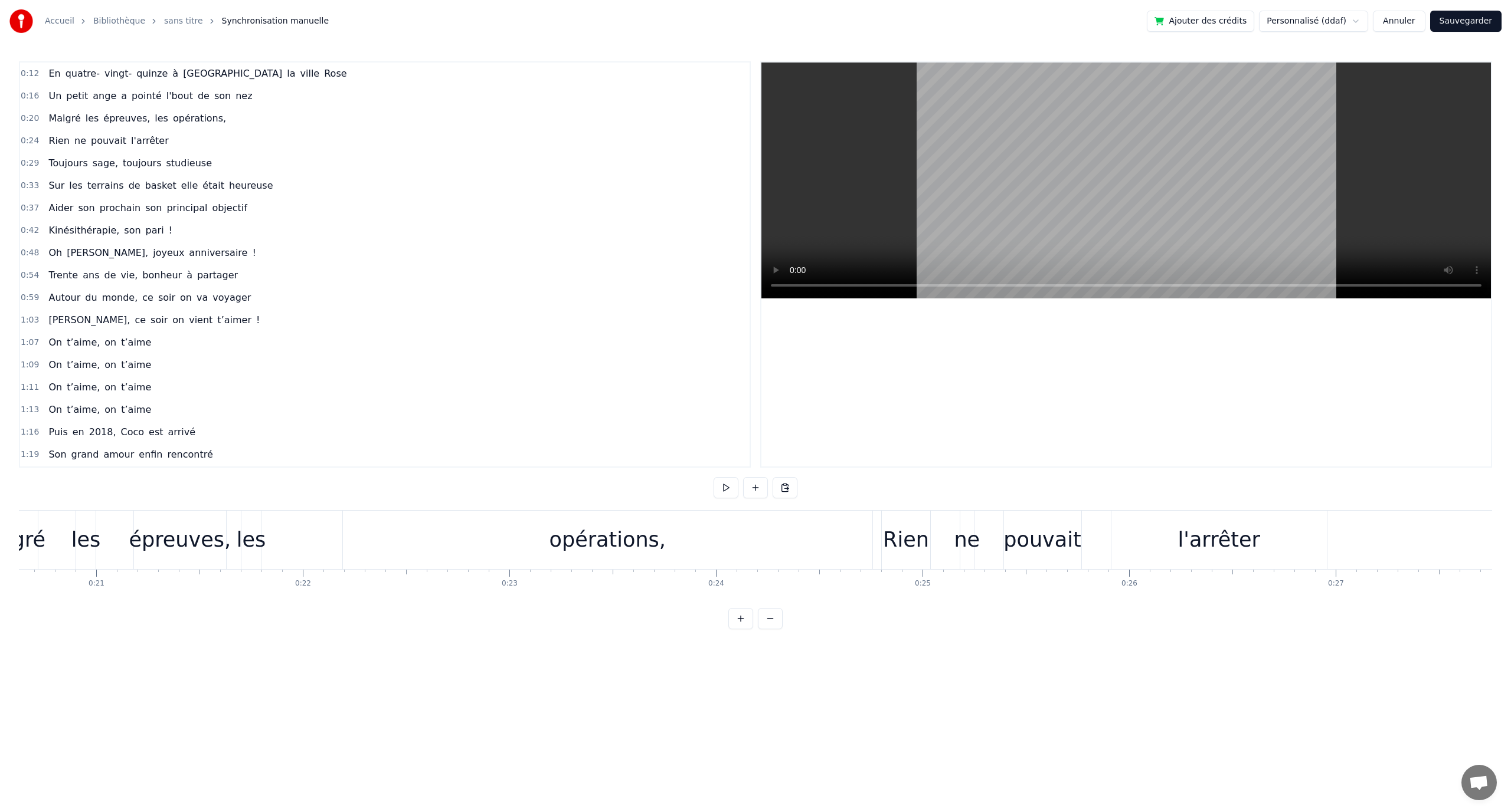
scroll to position [0, 4171]
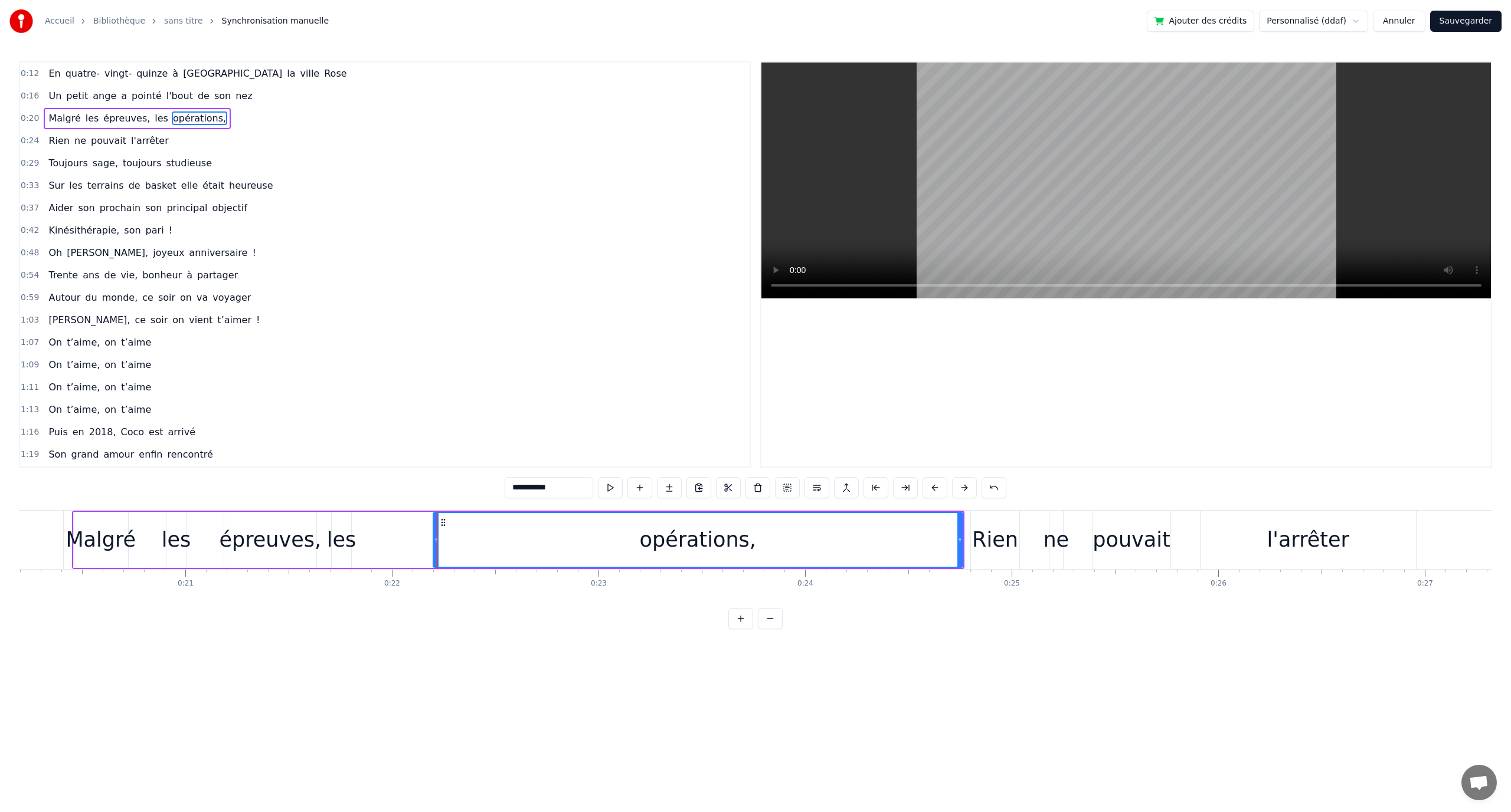
type input "***"
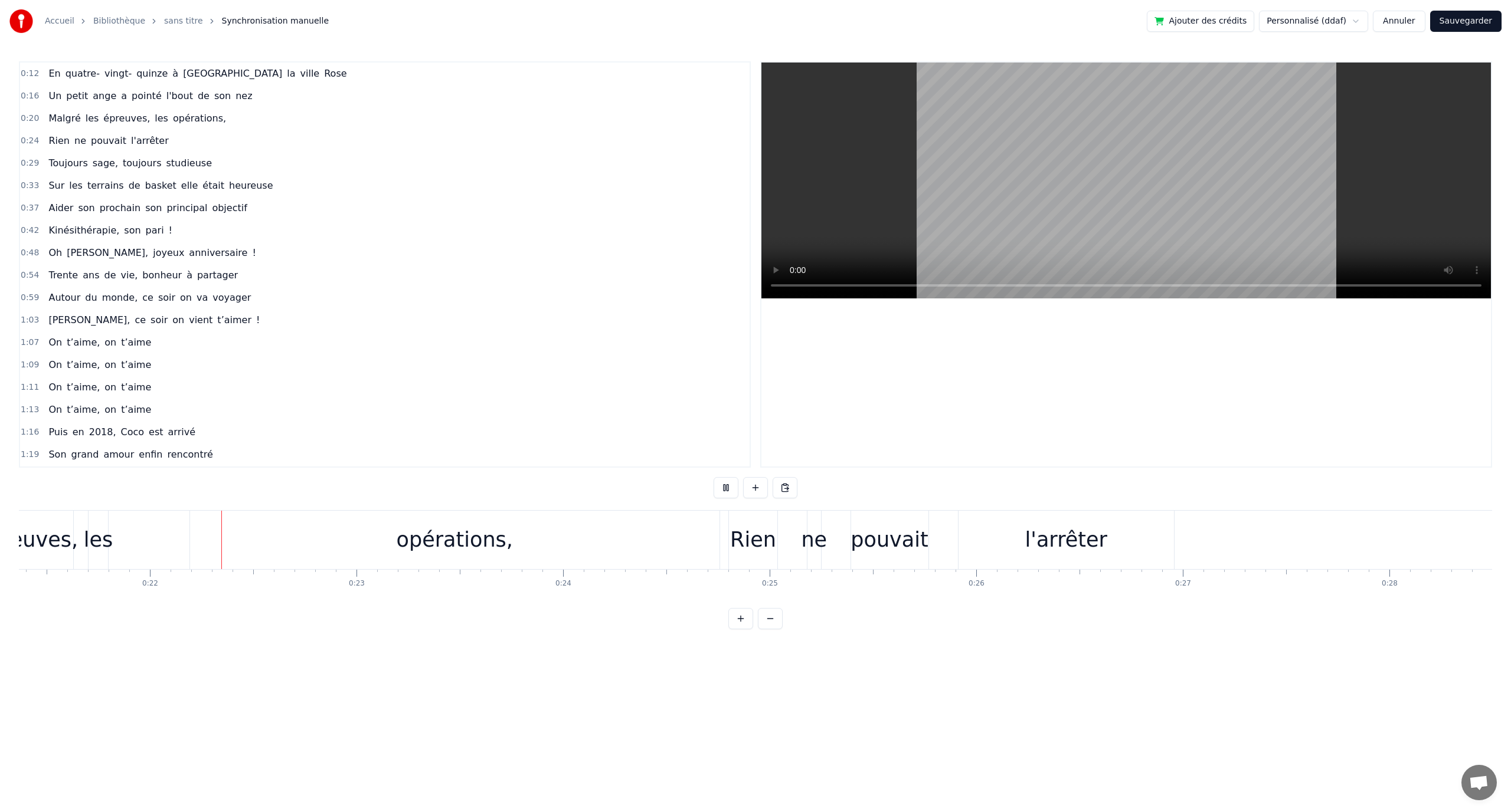
scroll to position [0, 4414]
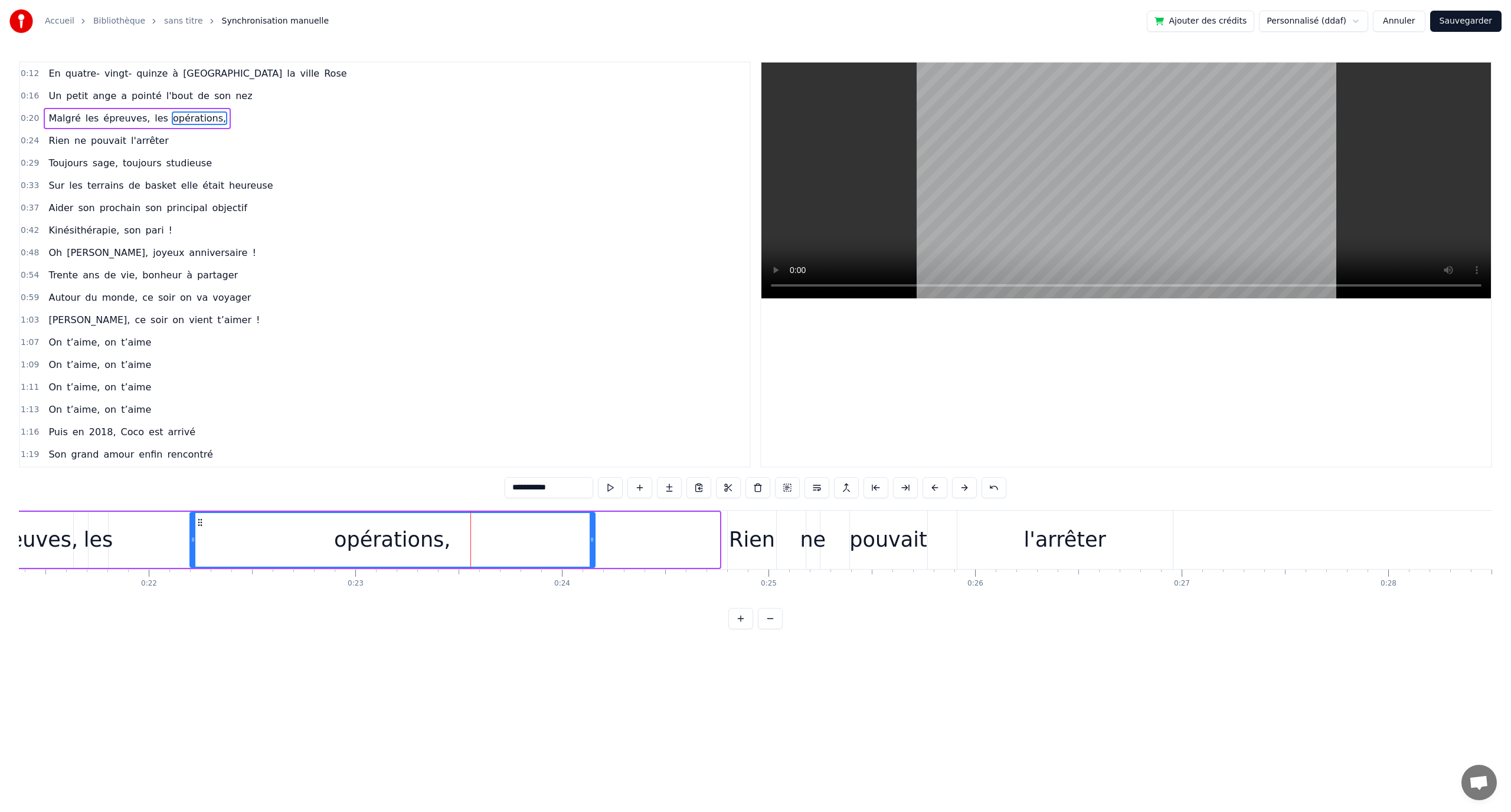
drag, startPoint x: 718, startPoint y: 532, endPoint x: 593, endPoint y: 534, distance: 125.0
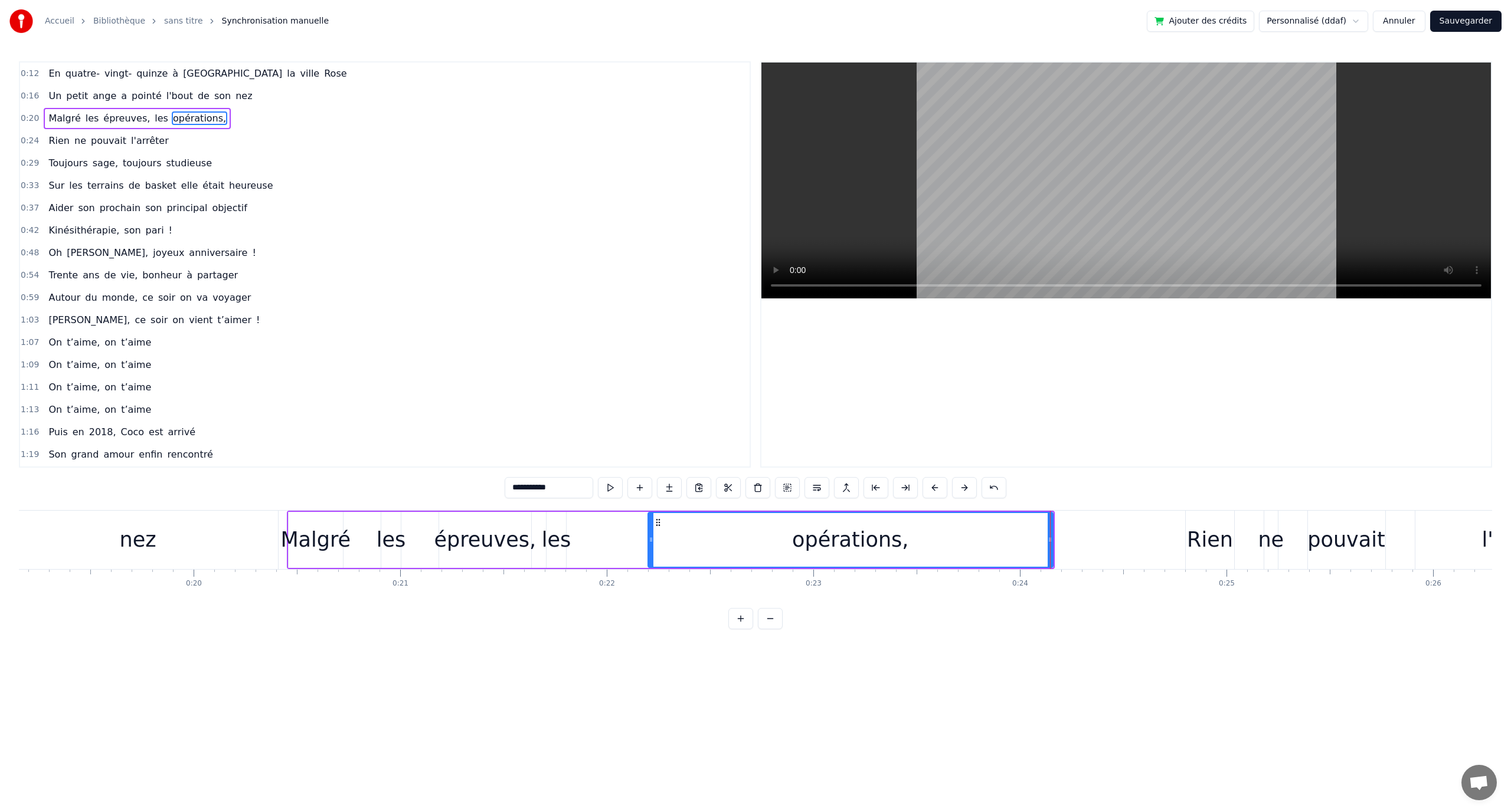
scroll to position [0, 3867]
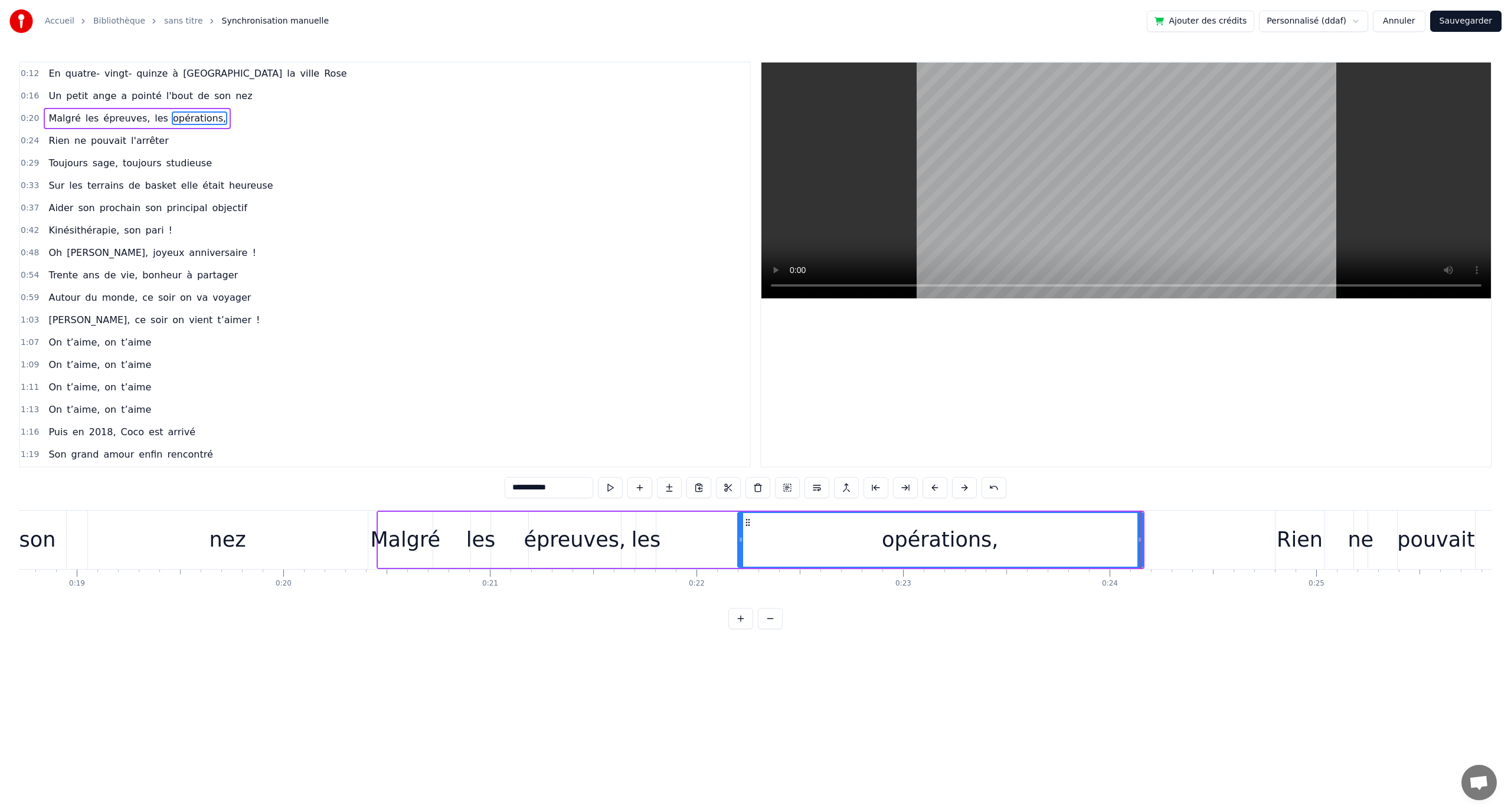
type input "***"
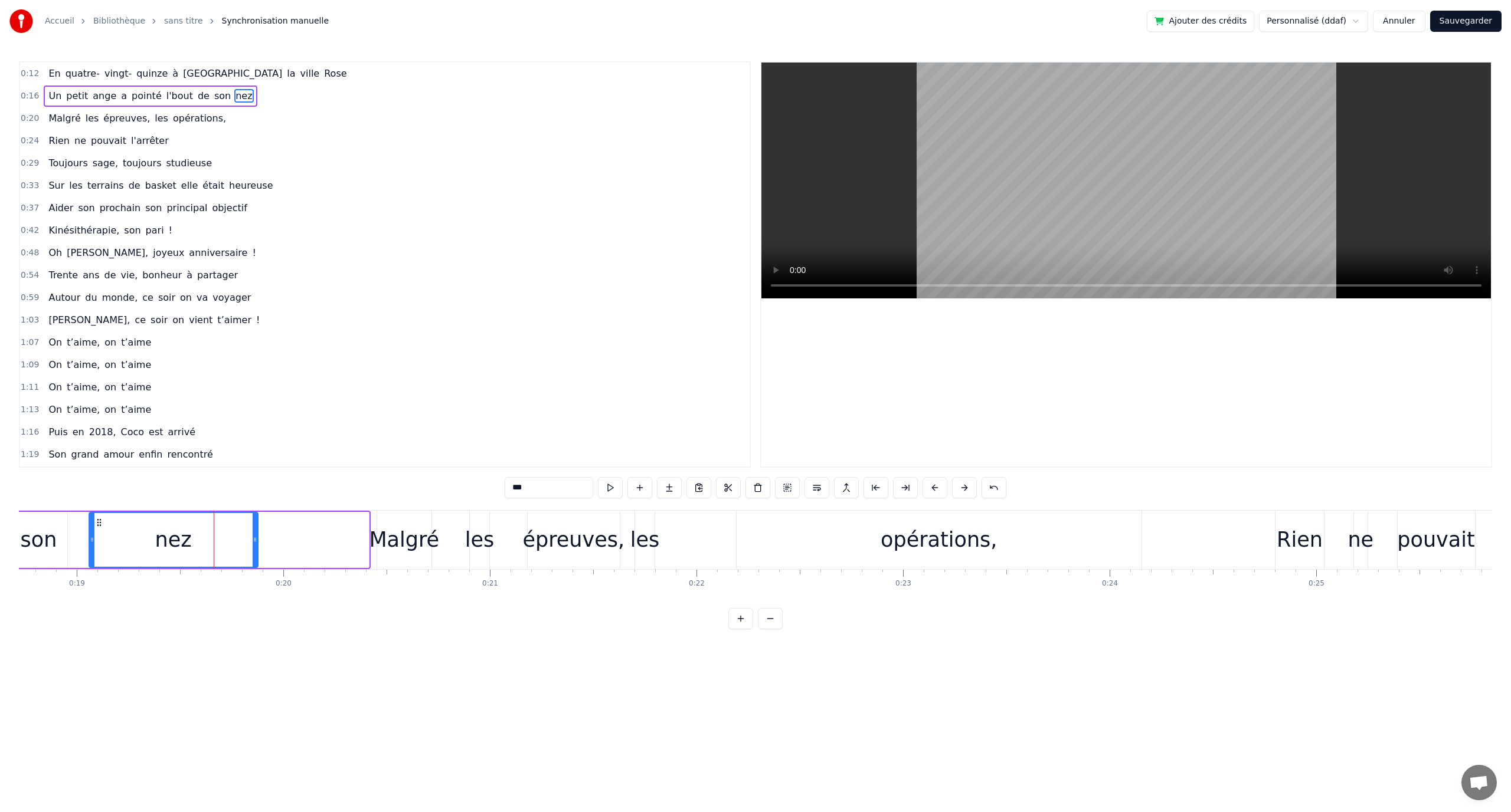
drag, startPoint x: 364, startPoint y: 536, endPoint x: 253, endPoint y: 532, distance: 111.1
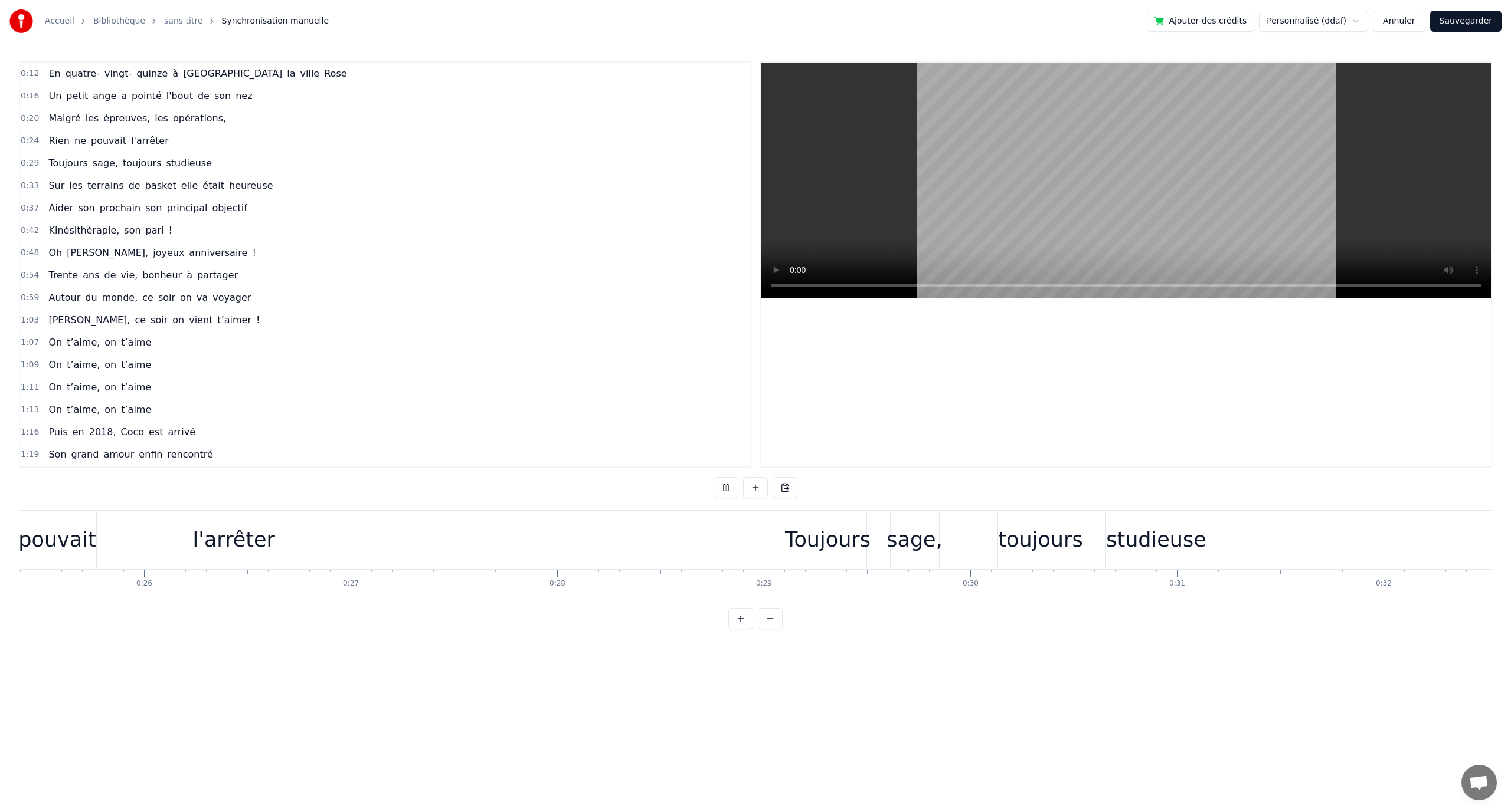
scroll to position [0, 5252]
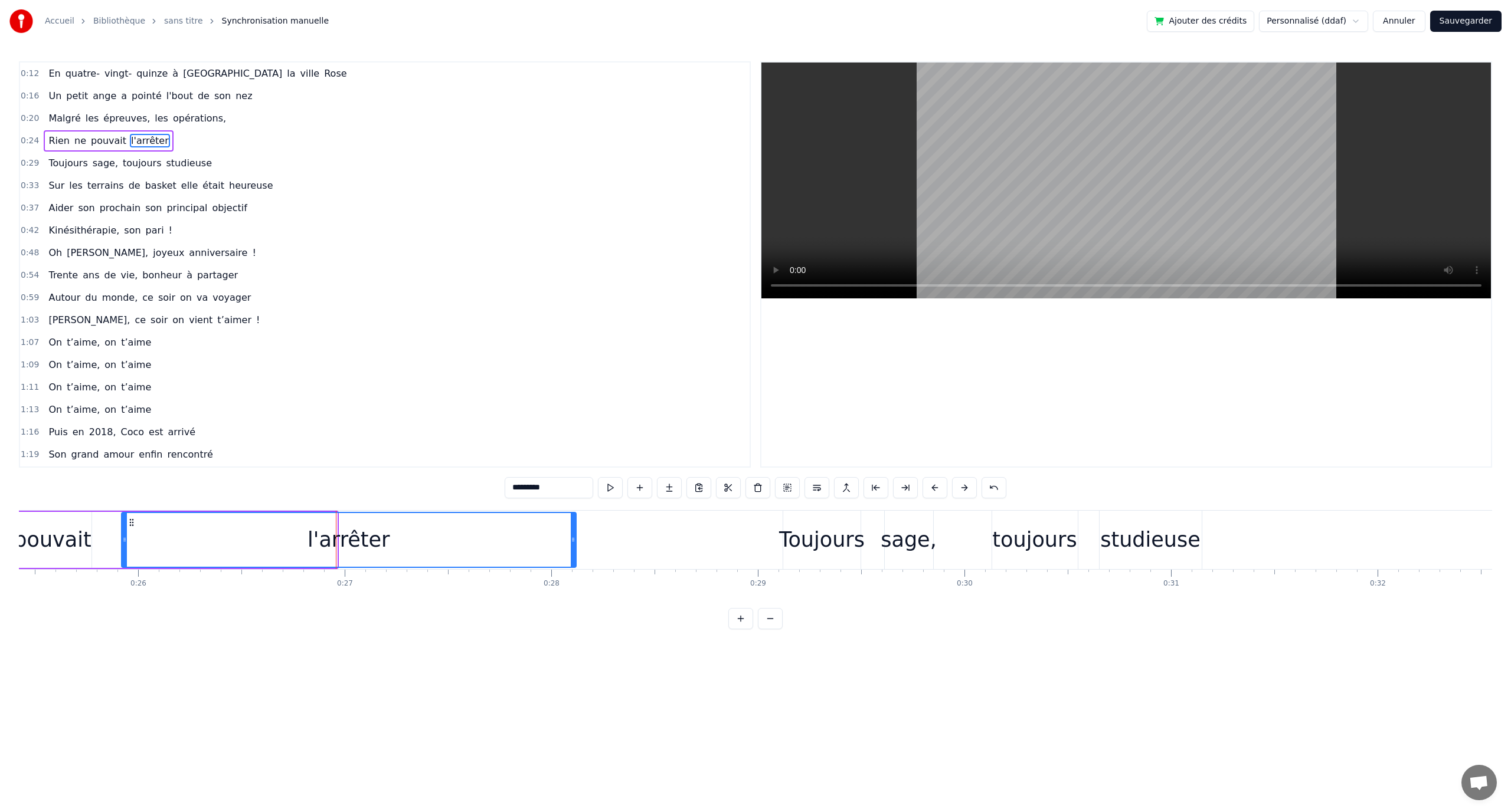
drag, startPoint x: 334, startPoint y: 540, endPoint x: 576, endPoint y: 549, distance: 242.2
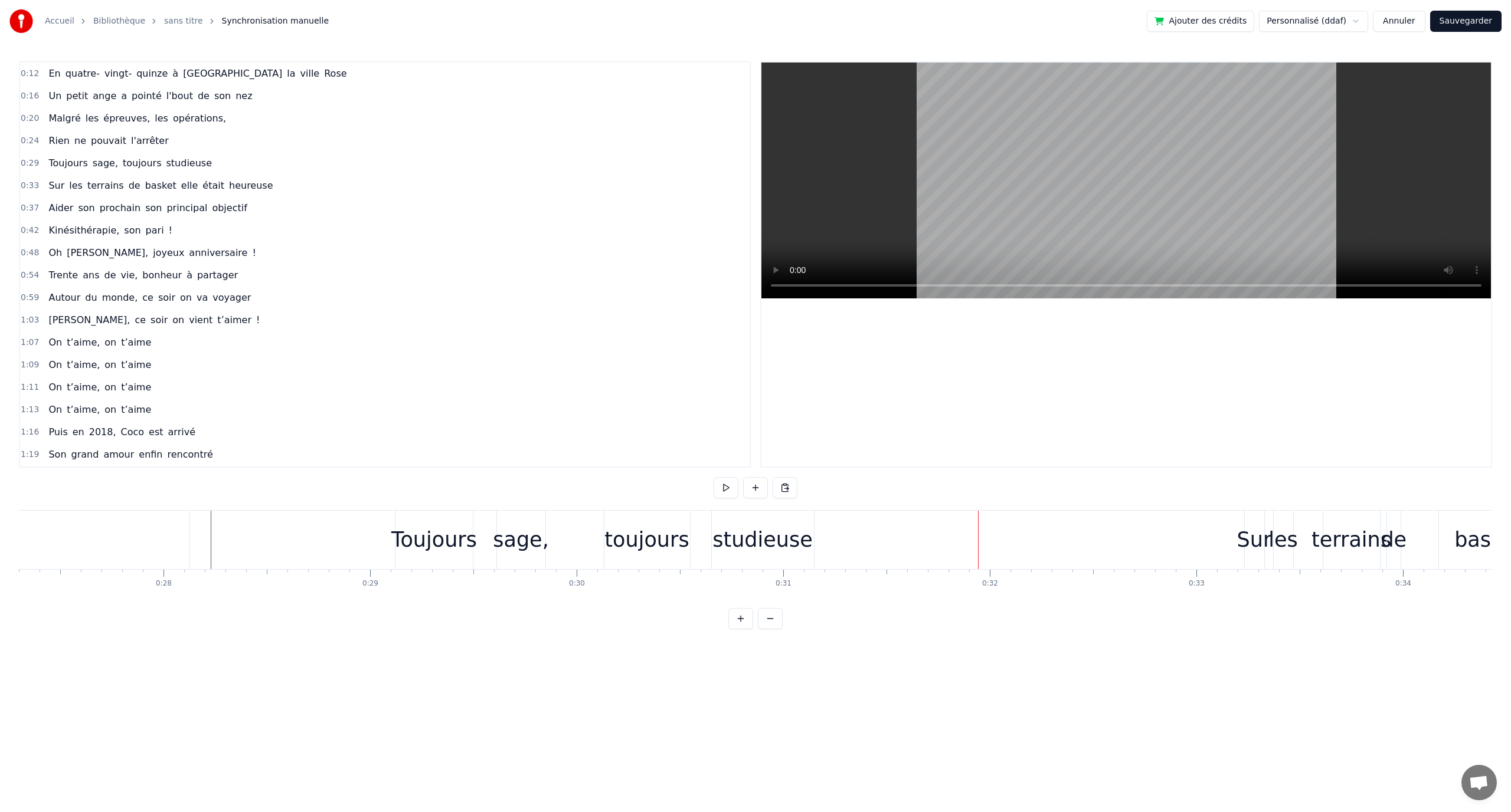
scroll to position [0, 5944]
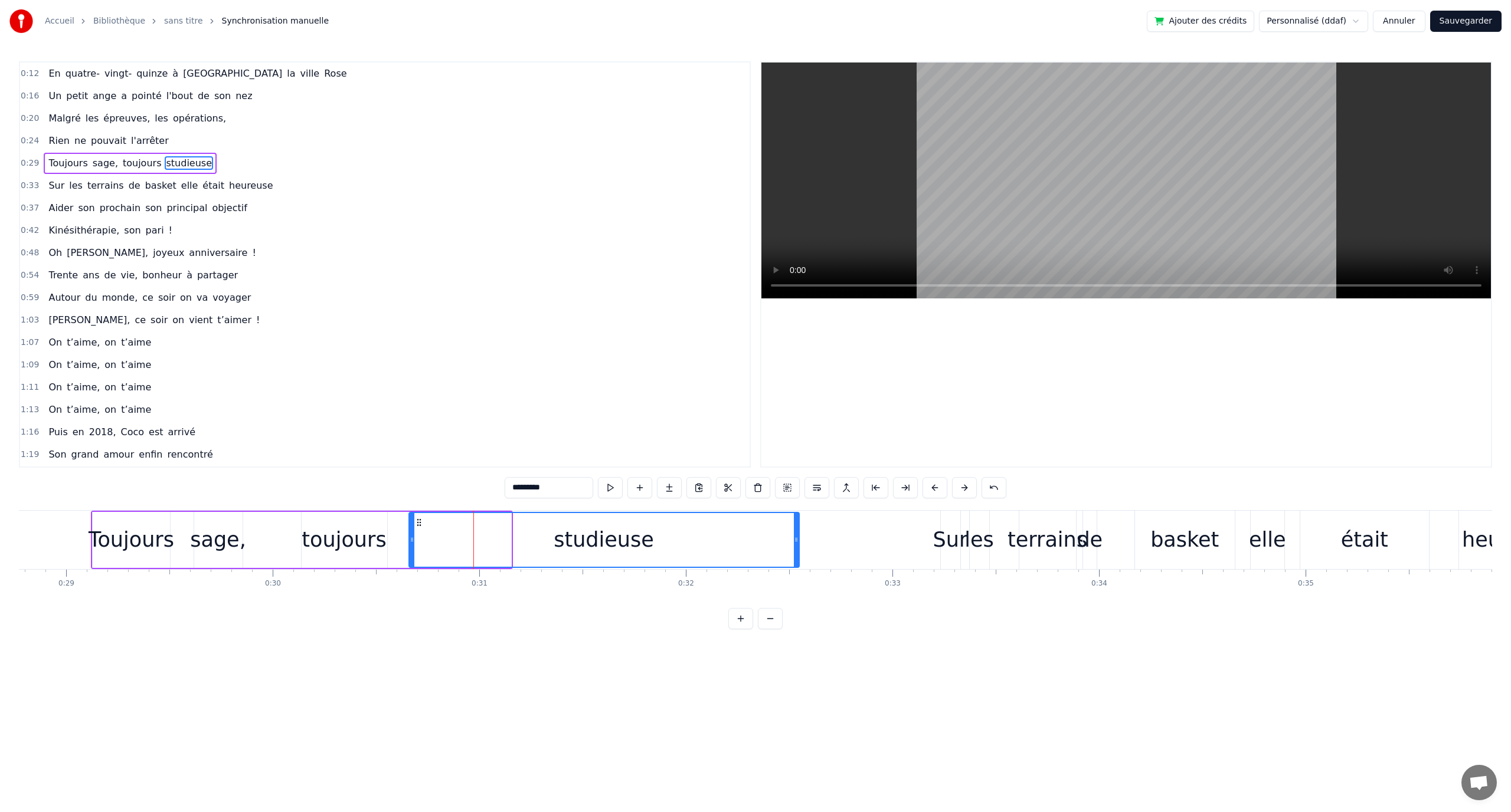
drag, startPoint x: 508, startPoint y: 537, endPoint x: 798, endPoint y: 544, distance: 290.1
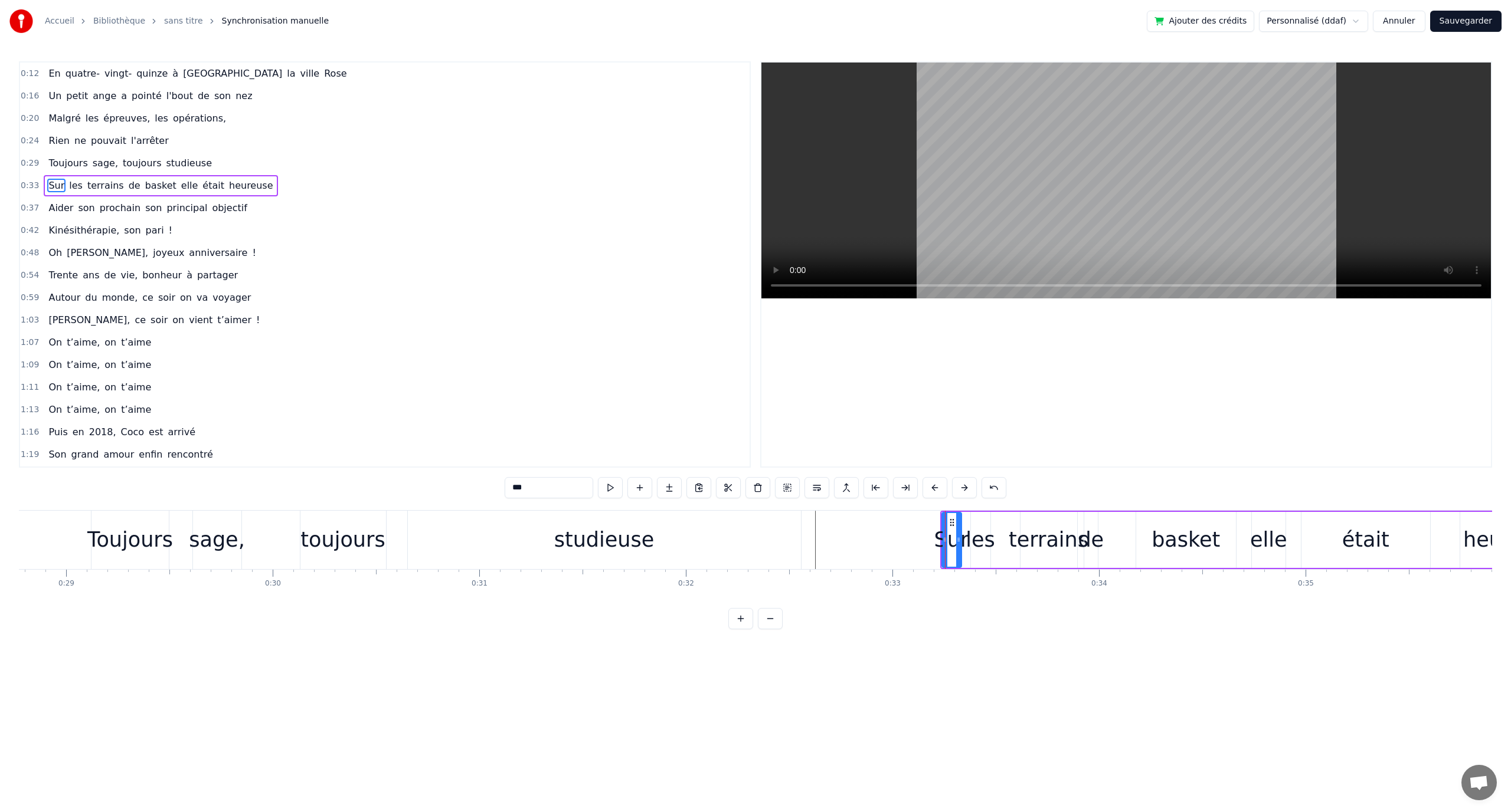
type input "***"
drag, startPoint x: 976, startPoint y: 523, endPoint x: 987, endPoint y: 523, distance: 11.0
drag, startPoint x: 982, startPoint y: 522, endPoint x: 997, endPoint y: 523, distance: 15.0
drag, startPoint x: 1096, startPoint y: 524, endPoint x: 1115, endPoint y: 531, distance: 20.2
drag, startPoint x: 1094, startPoint y: 521, endPoint x: 1077, endPoint y: 541, distance: 26.2
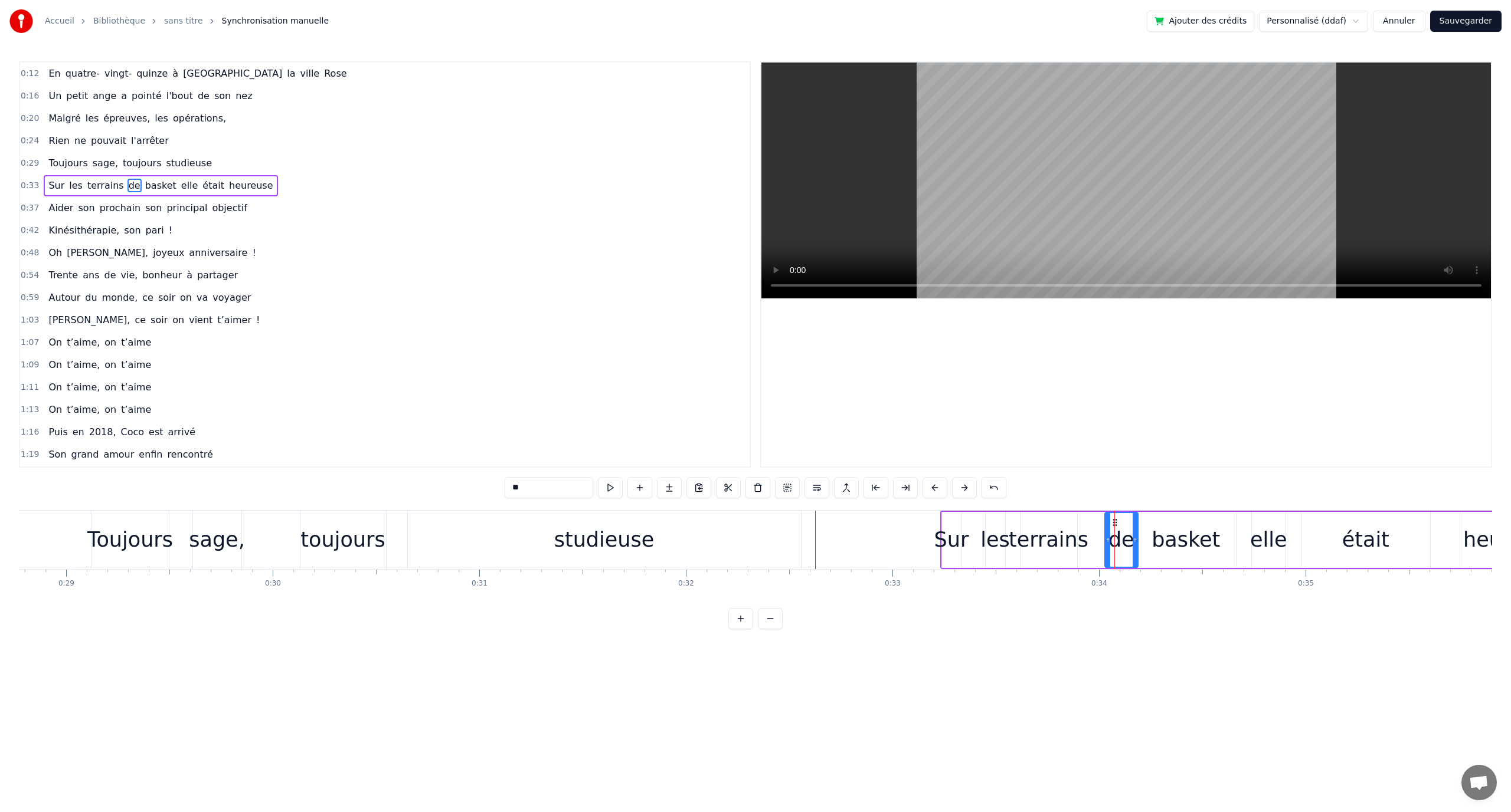
type input "********"
drag, startPoint x: 1030, startPoint y: 522, endPoint x: 1041, endPoint y: 523, distance: 11.0
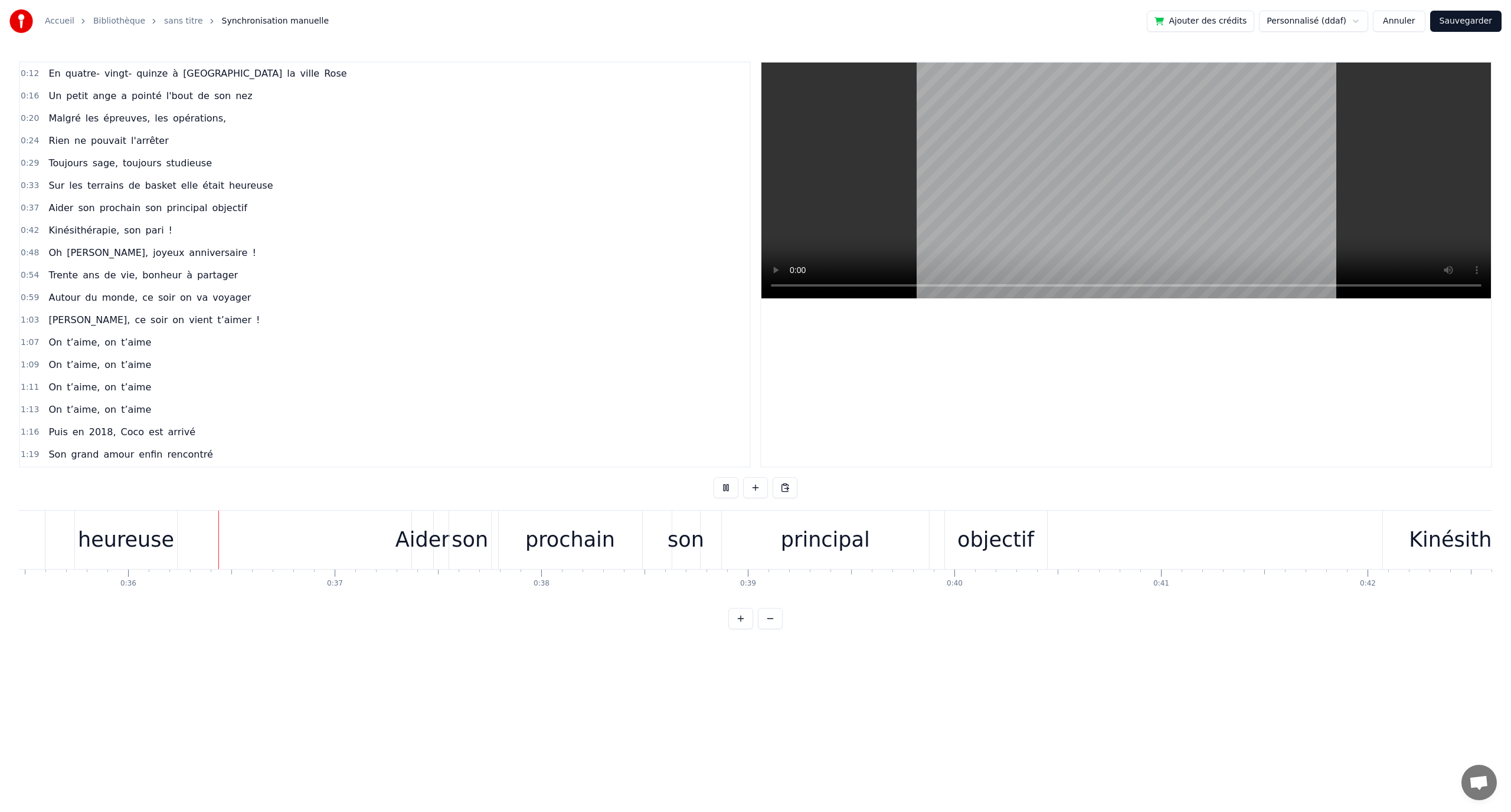
scroll to position [0, 7329]
drag, startPoint x: 177, startPoint y: 534, endPoint x: 170, endPoint y: 544, distance: 12.2
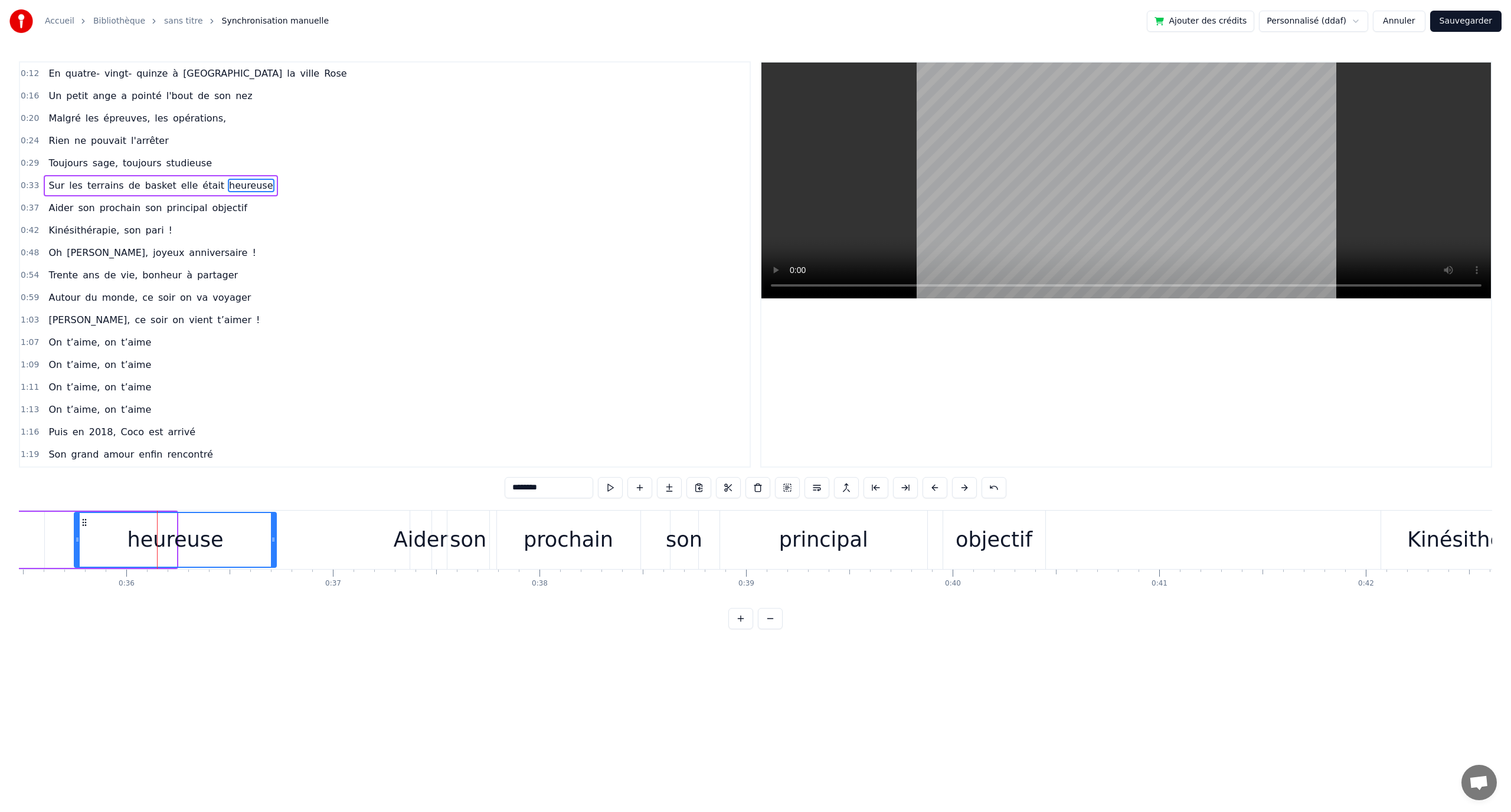
drag, startPoint x: 174, startPoint y: 535, endPoint x: 275, endPoint y: 536, distance: 101.0
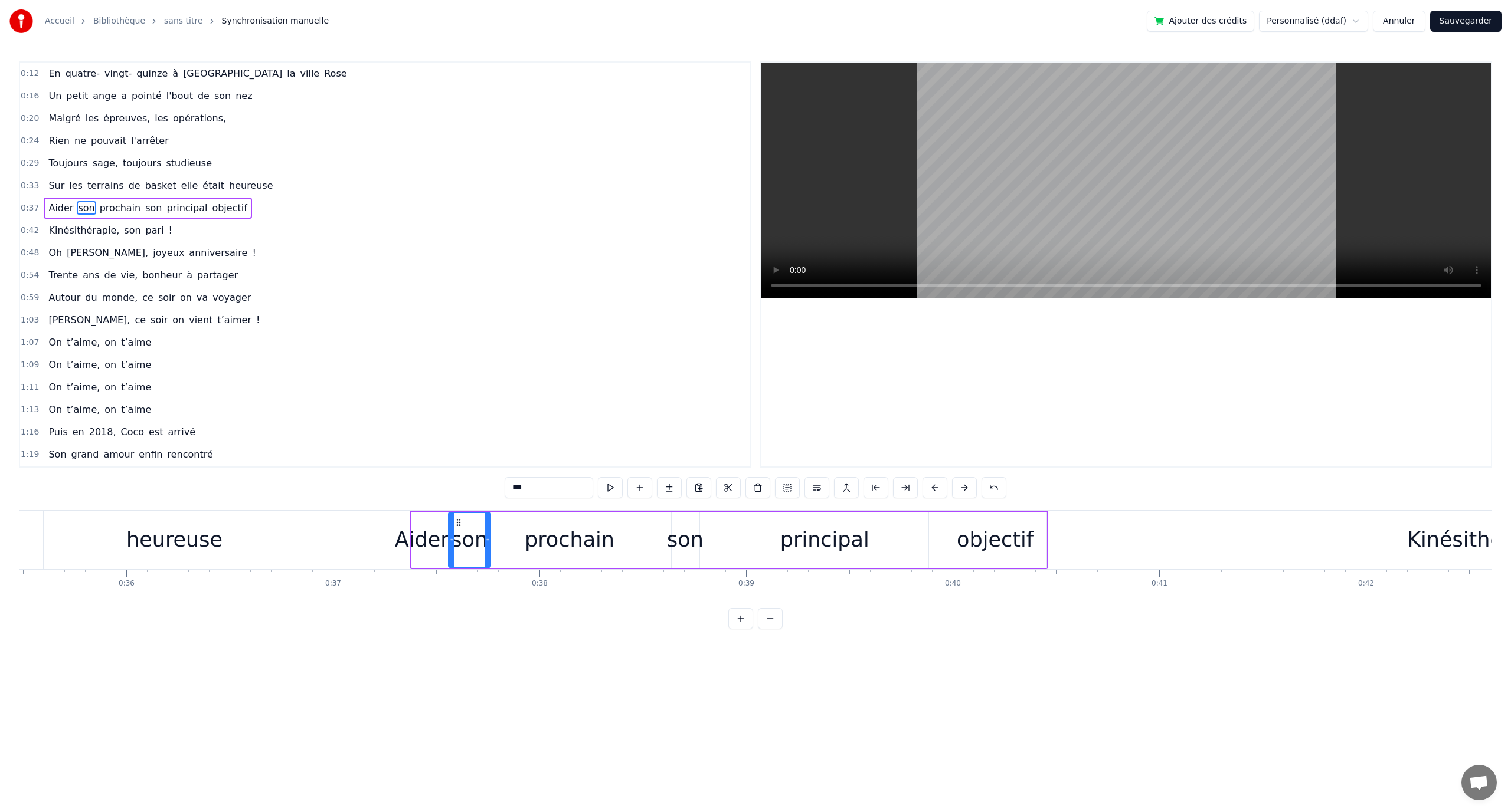
drag, startPoint x: 456, startPoint y: 522, endPoint x: 465, endPoint y: 524, distance: 9.2
drag, startPoint x: 459, startPoint y: 520, endPoint x: 470, endPoint y: 521, distance: 11.0
drag, startPoint x: 458, startPoint y: 520, endPoint x: 475, endPoint y: 525, distance: 17.7
type input "*****"
drag, startPoint x: 429, startPoint y: 523, endPoint x: 436, endPoint y: 527, distance: 8.1
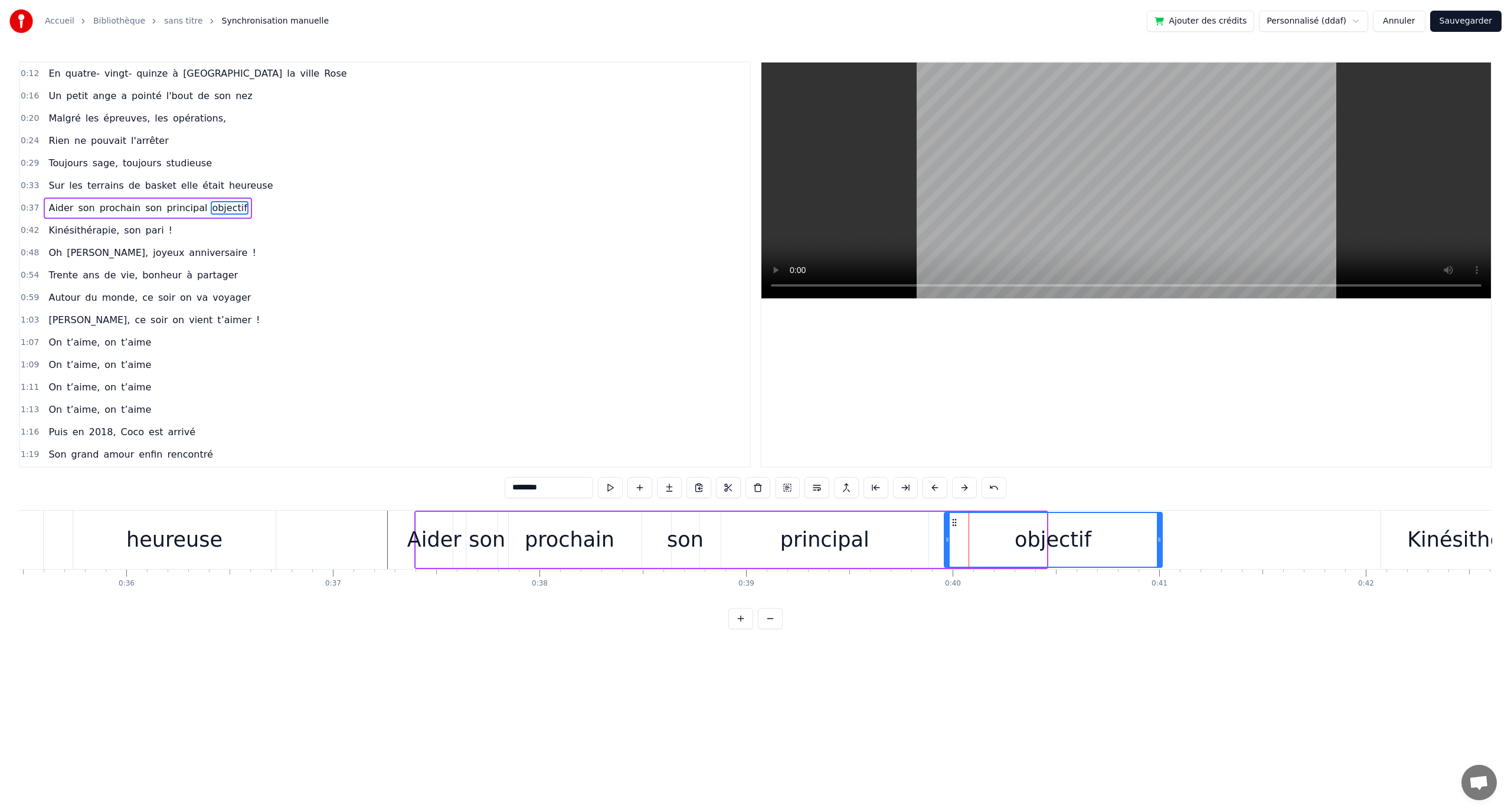
drag, startPoint x: 1046, startPoint y: 537, endPoint x: 1167, endPoint y: 547, distance: 121.4
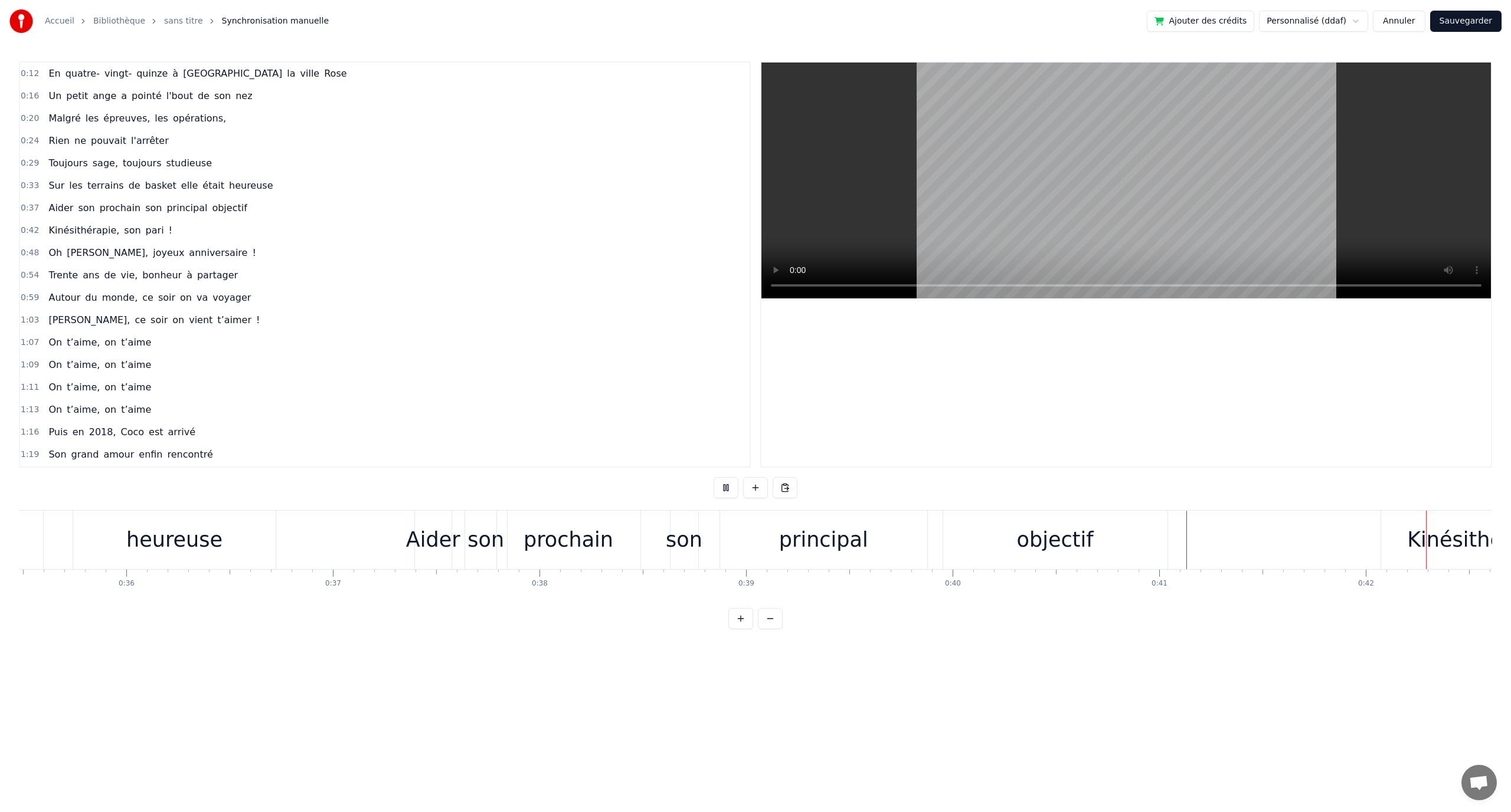
drag, startPoint x: 729, startPoint y: 485, endPoint x: 819, endPoint y: 485, distance: 90.0
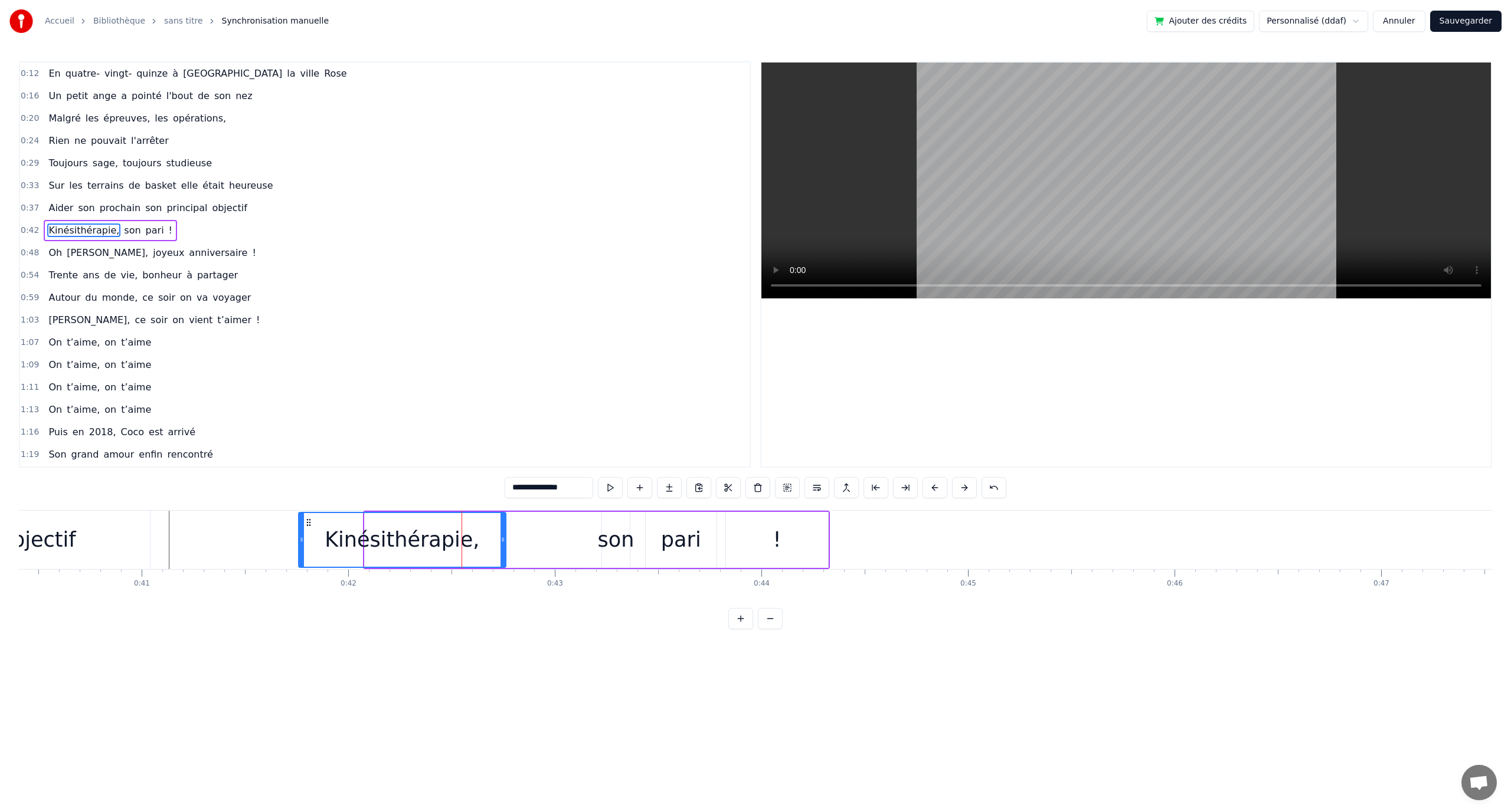
scroll to position [0, 8339]
drag, startPoint x: 325, startPoint y: 524, endPoint x: 334, endPoint y: 532, distance: 12.0
drag, startPoint x: 529, startPoint y: 537, endPoint x: 557, endPoint y: 542, distance: 28.4
drag, startPoint x: 555, startPoint y: 537, endPoint x: 609, endPoint y: 544, distance: 54.5
type input "***"
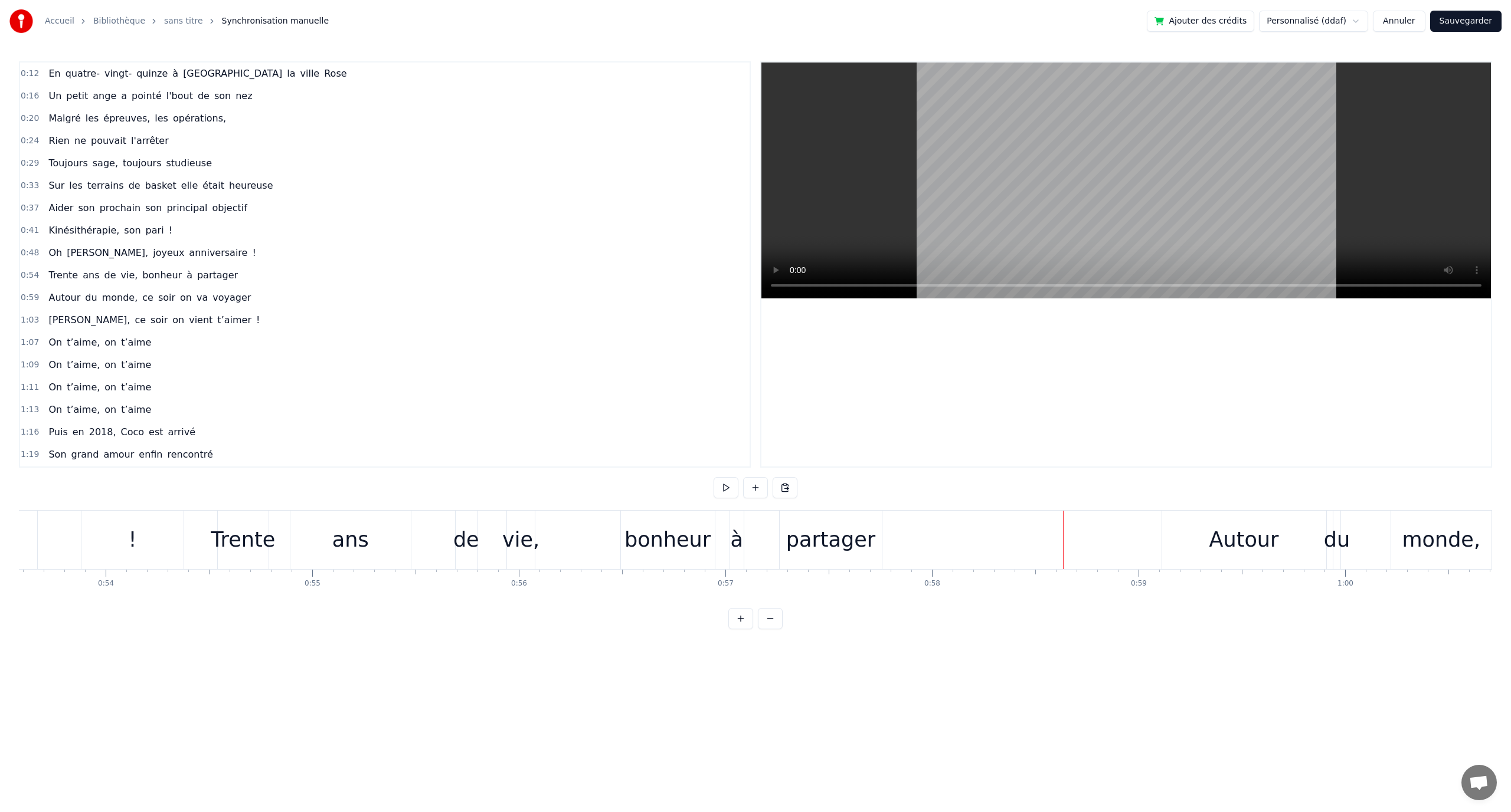
scroll to position [11, 0]
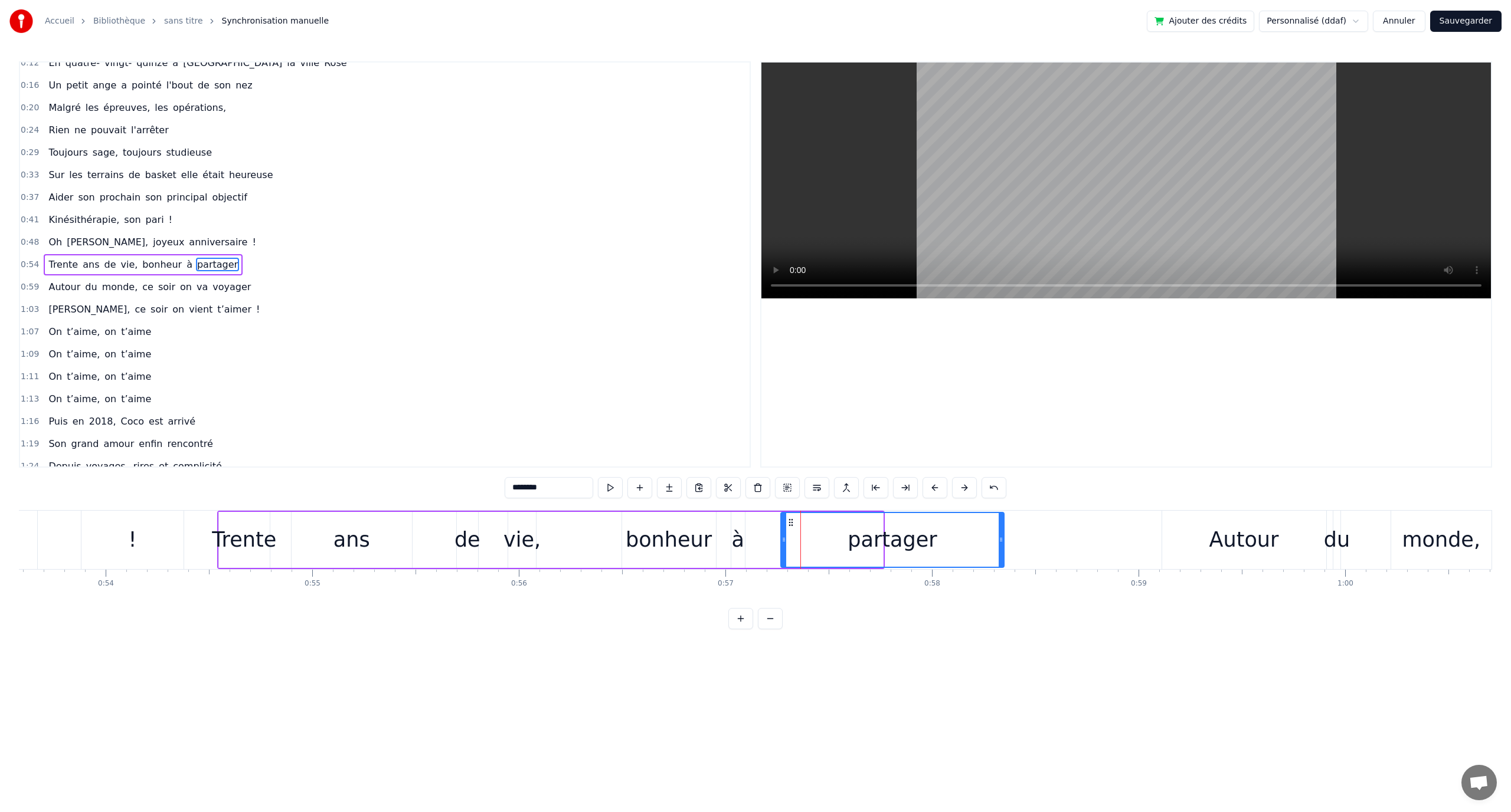
drag, startPoint x: 880, startPoint y: 535, endPoint x: 1007, endPoint y: 542, distance: 127.2
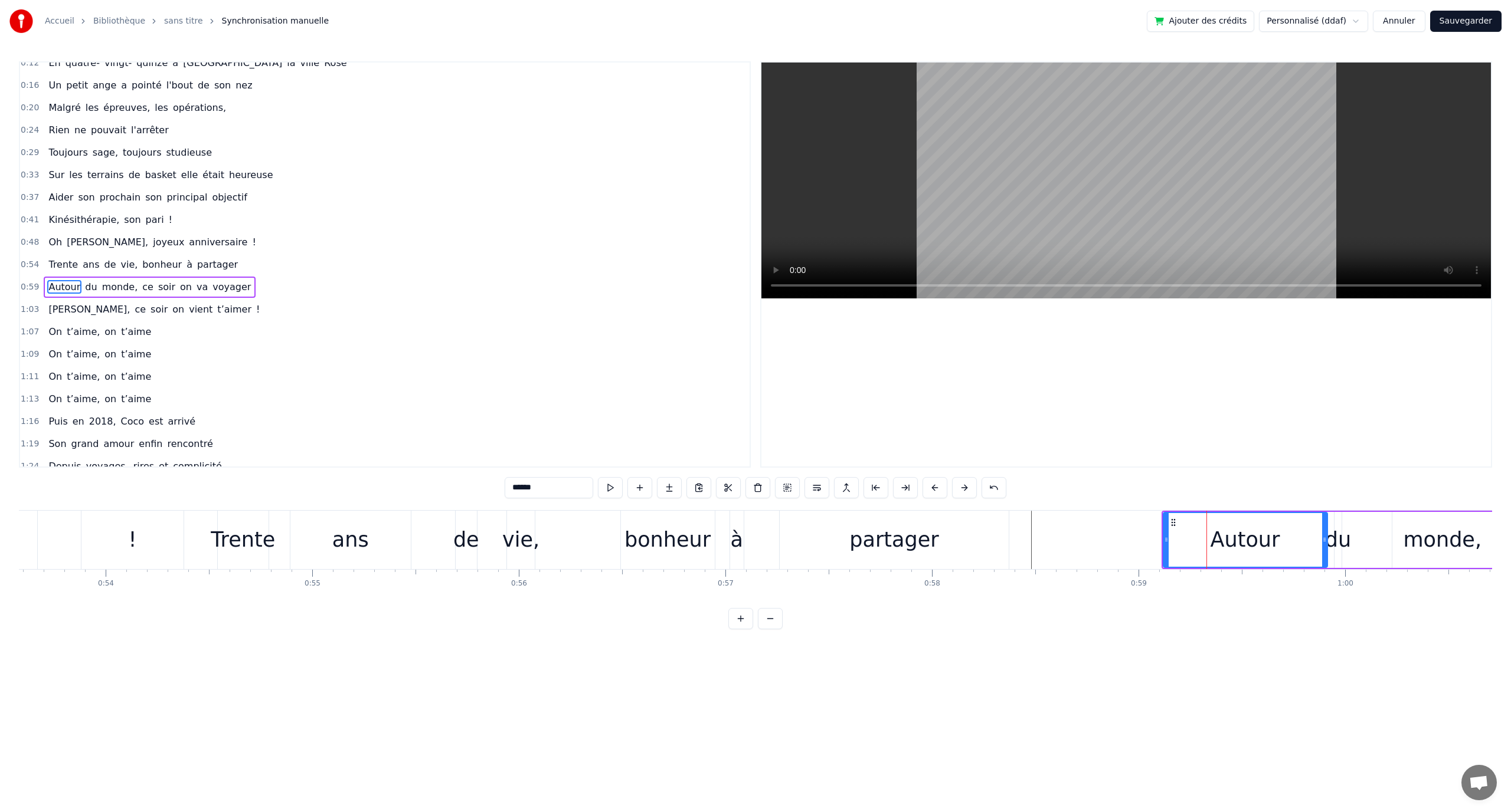
scroll to position [33, 0]
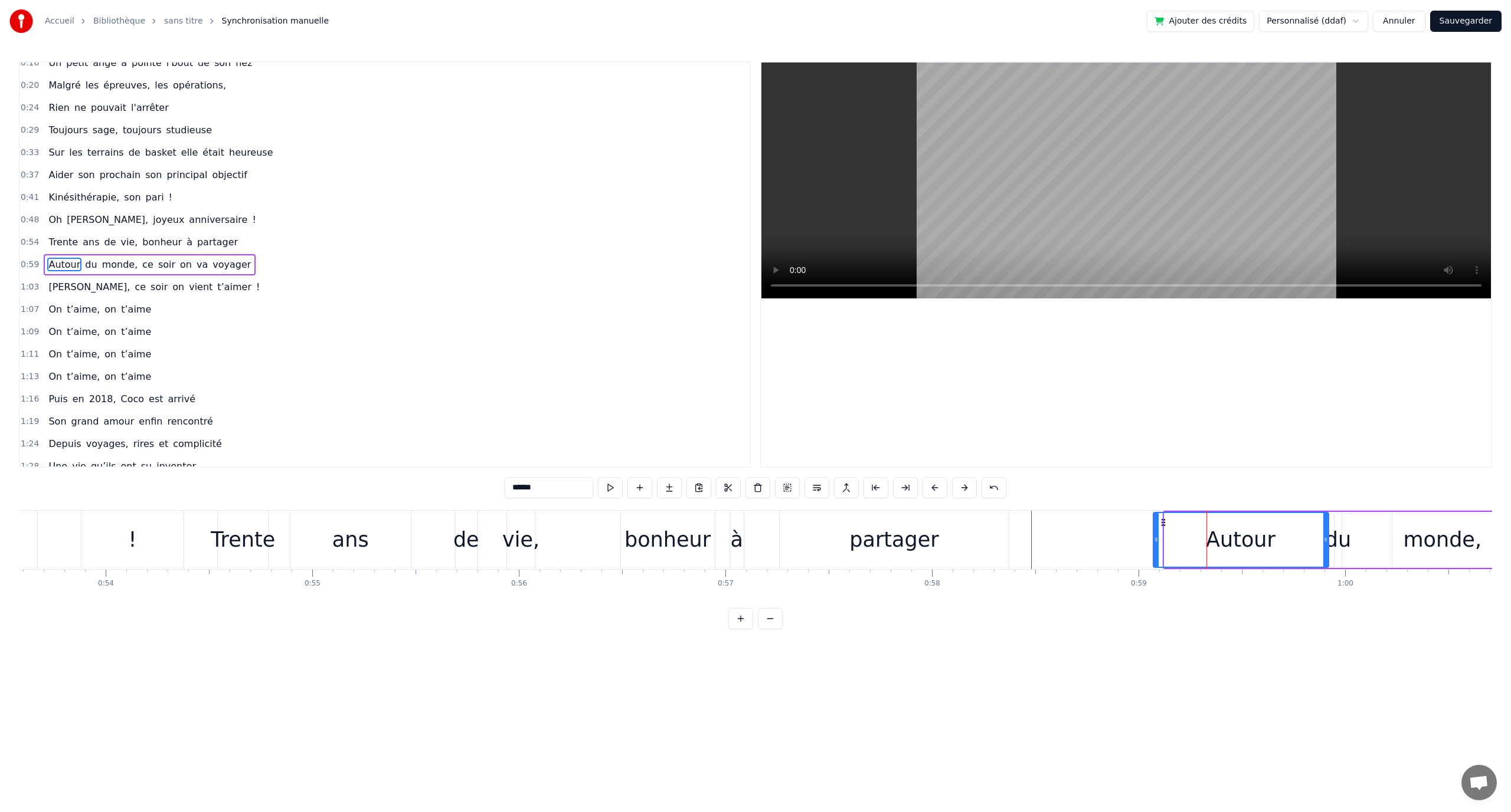
drag, startPoint x: 1168, startPoint y: 537, endPoint x: 1151, endPoint y: 534, distance: 17.3
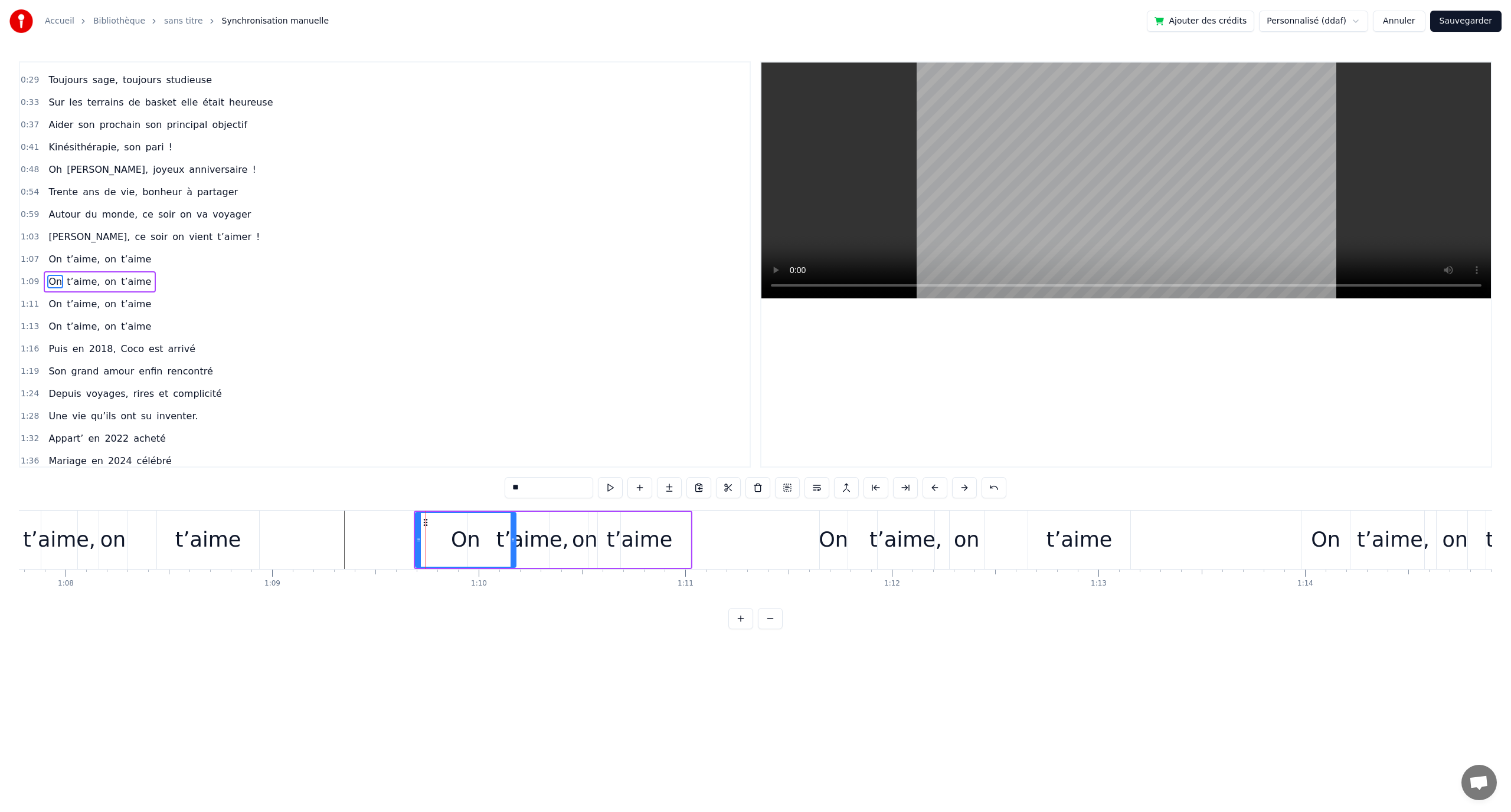
scroll to position [100, 0]
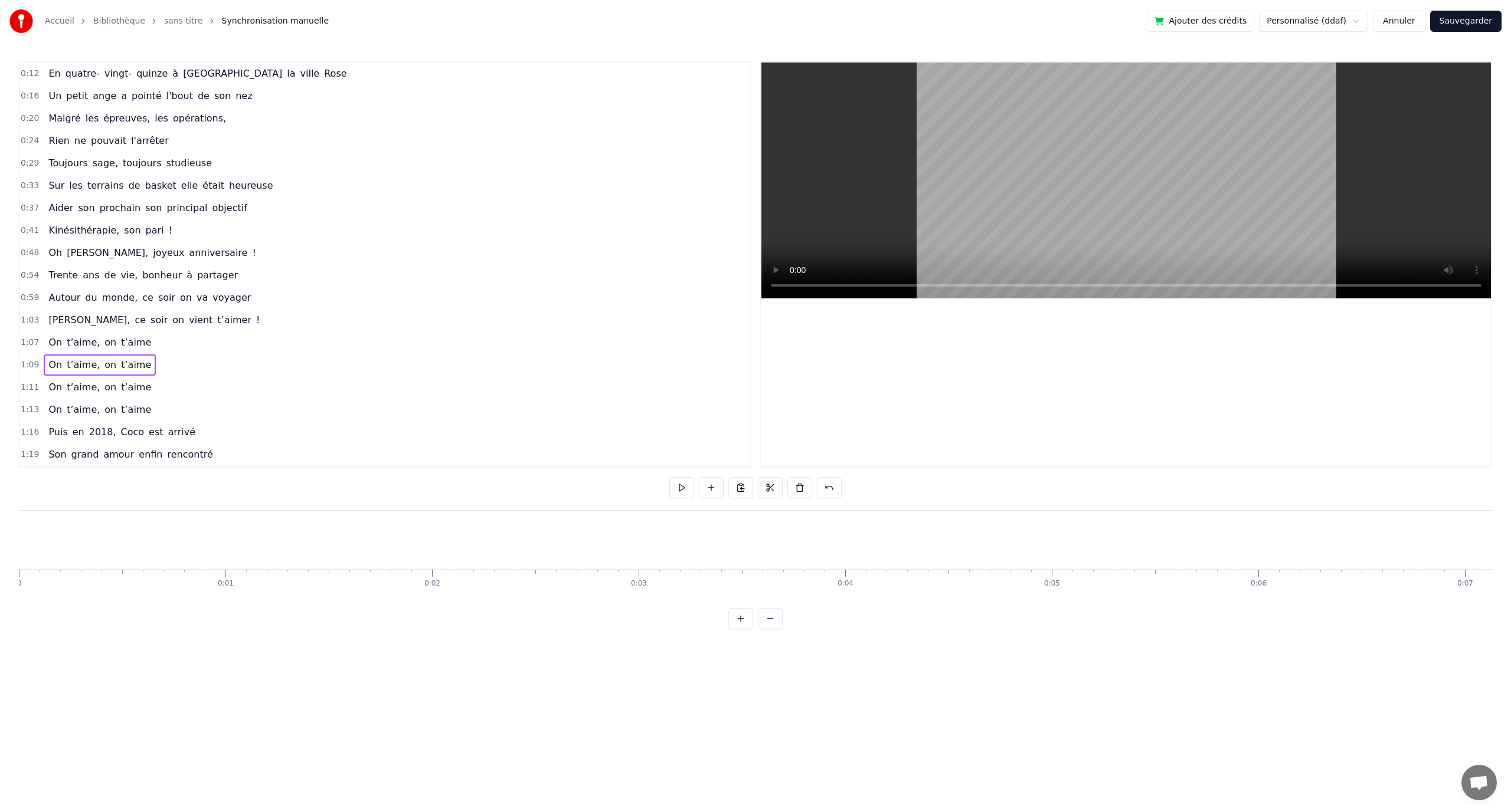
scroll to position [0, 14000]
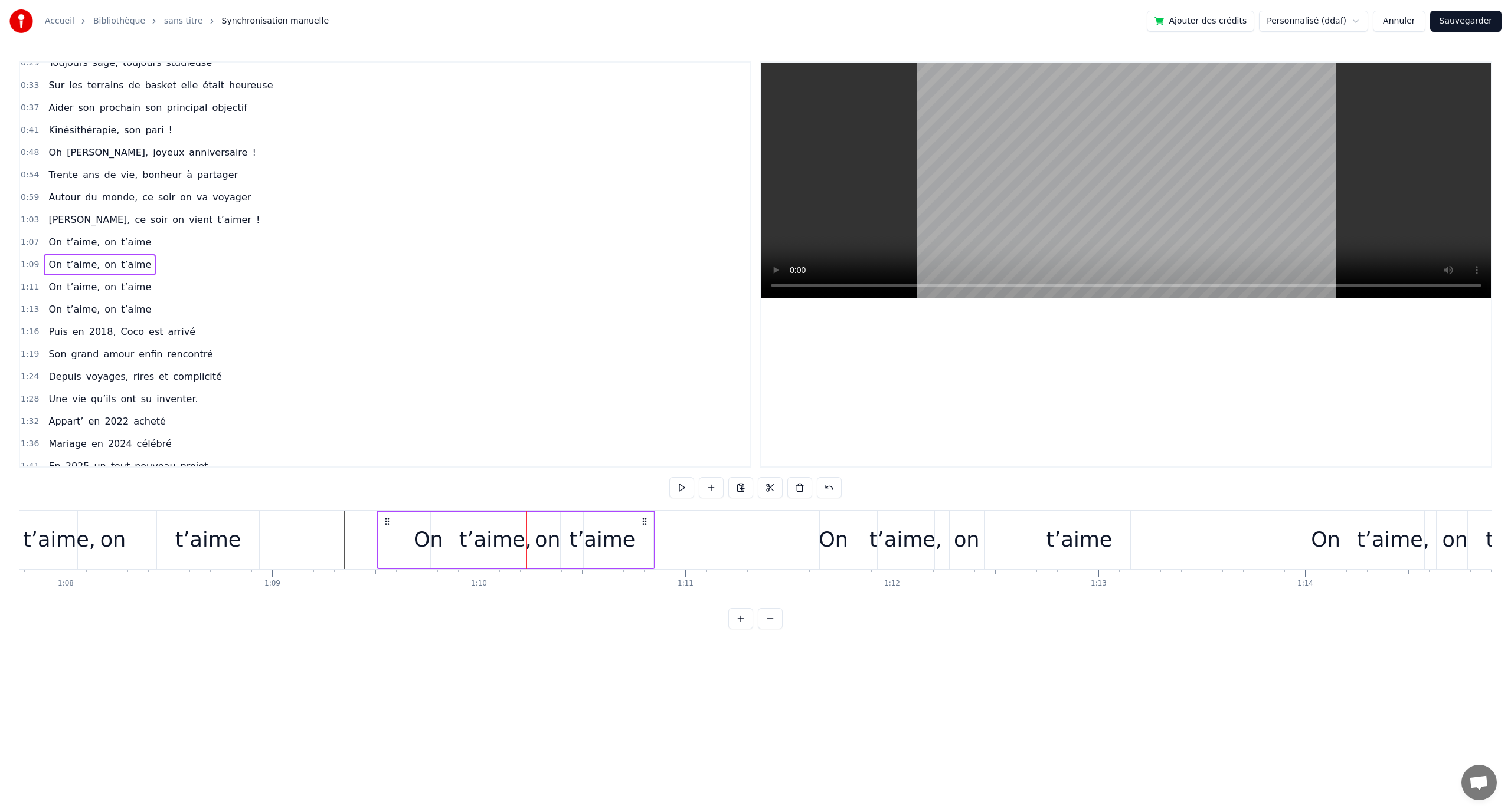
drag, startPoint x: 426, startPoint y: 519, endPoint x: 389, endPoint y: 518, distance: 37.0
click at [389, 518] on icon at bounding box center [387, 521] width 9 height 9
drag, startPoint x: 389, startPoint y: 517, endPoint x: 371, endPoint y: 518, distance: 18.0
click at [381, 518] on icon at bounding box center [384, 521] width 9 height 9
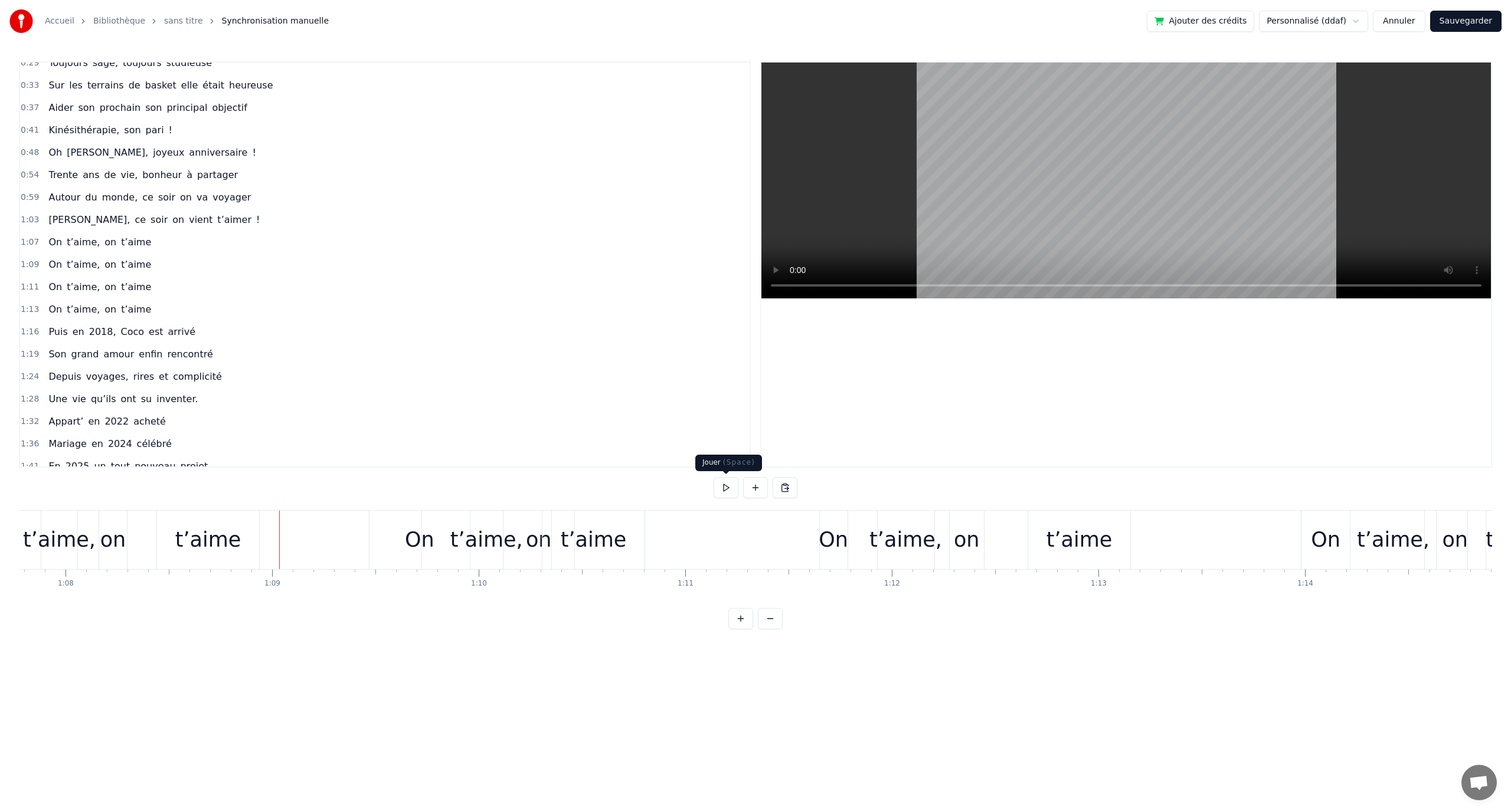
click at [729, 488] on button at bounding box center [726, 488] width 25 height 22
click at [729, 489] on button at bounding box center [726, 488] width 25 height 22
click at [625, 536] on div "t’aime" at bounding box center [593, 540] width 102 height 58
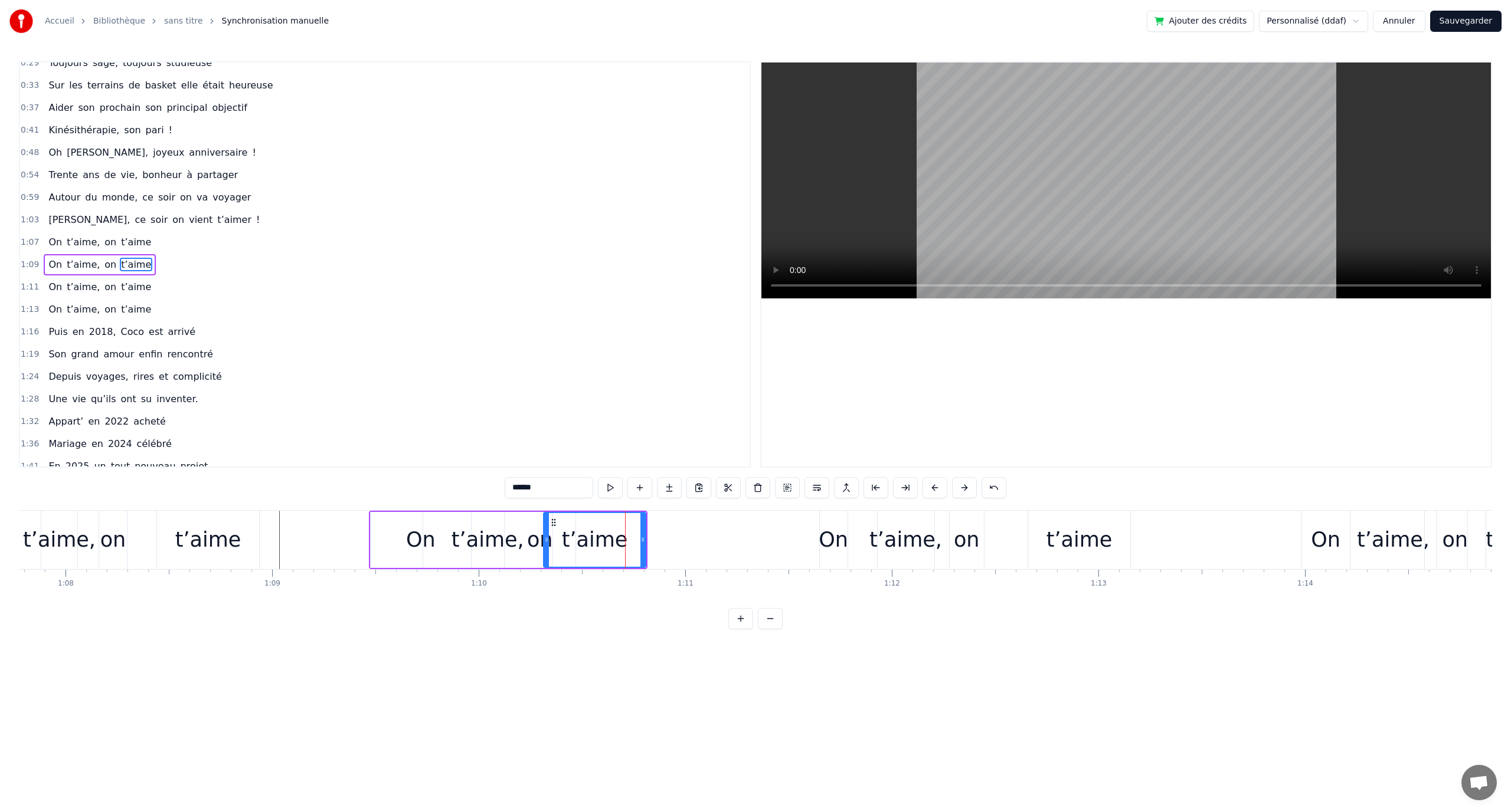
click at [545, 513] on div at bounding box center [547, 540] width 5 height 54
click at [541, 513] on div "on" at bounding box center [540, 540] width 71 height 56
type input "**"
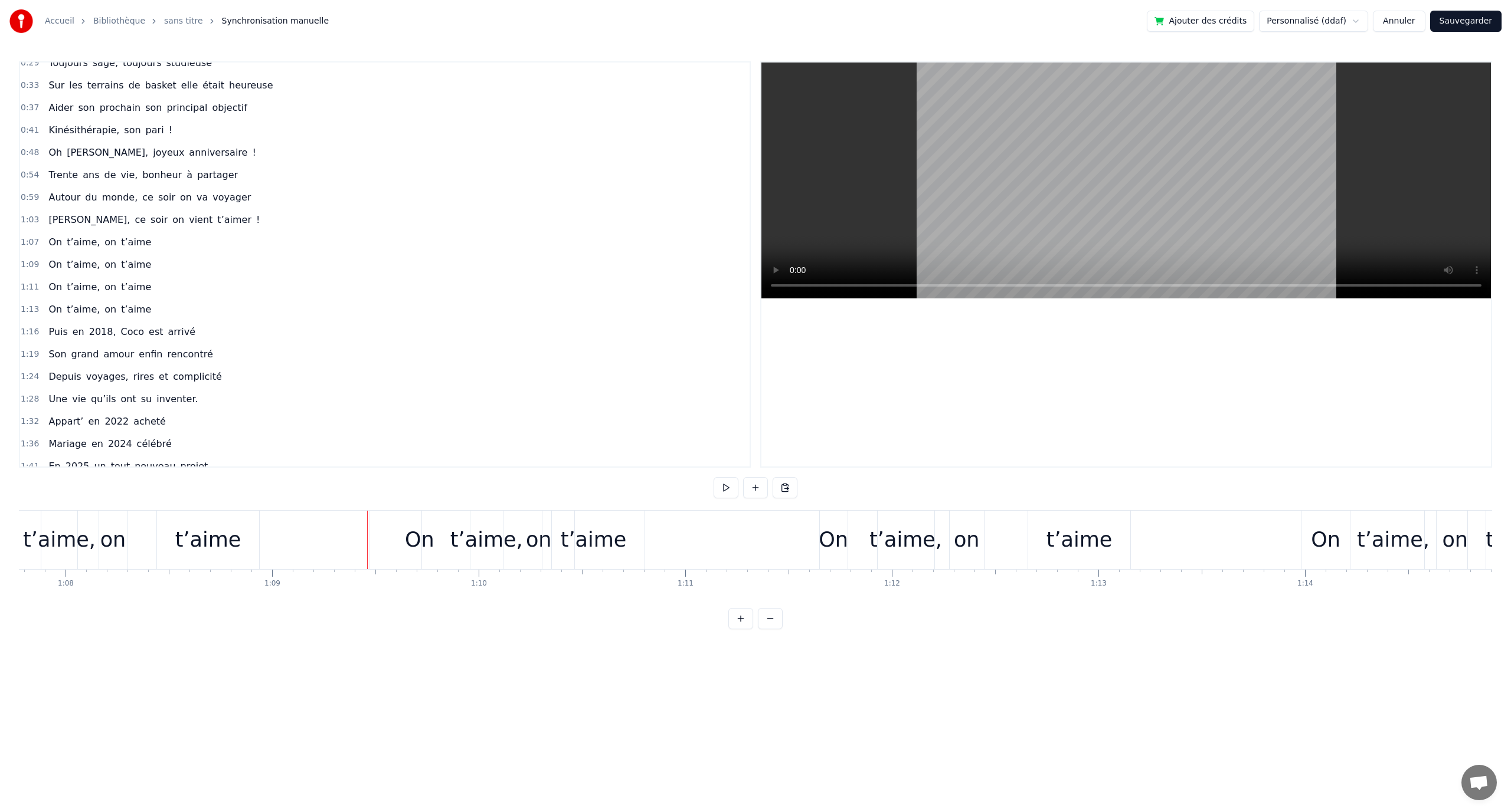
click at [403, 528] on div "On" at bounding box center [419, 540] width 100 height 58
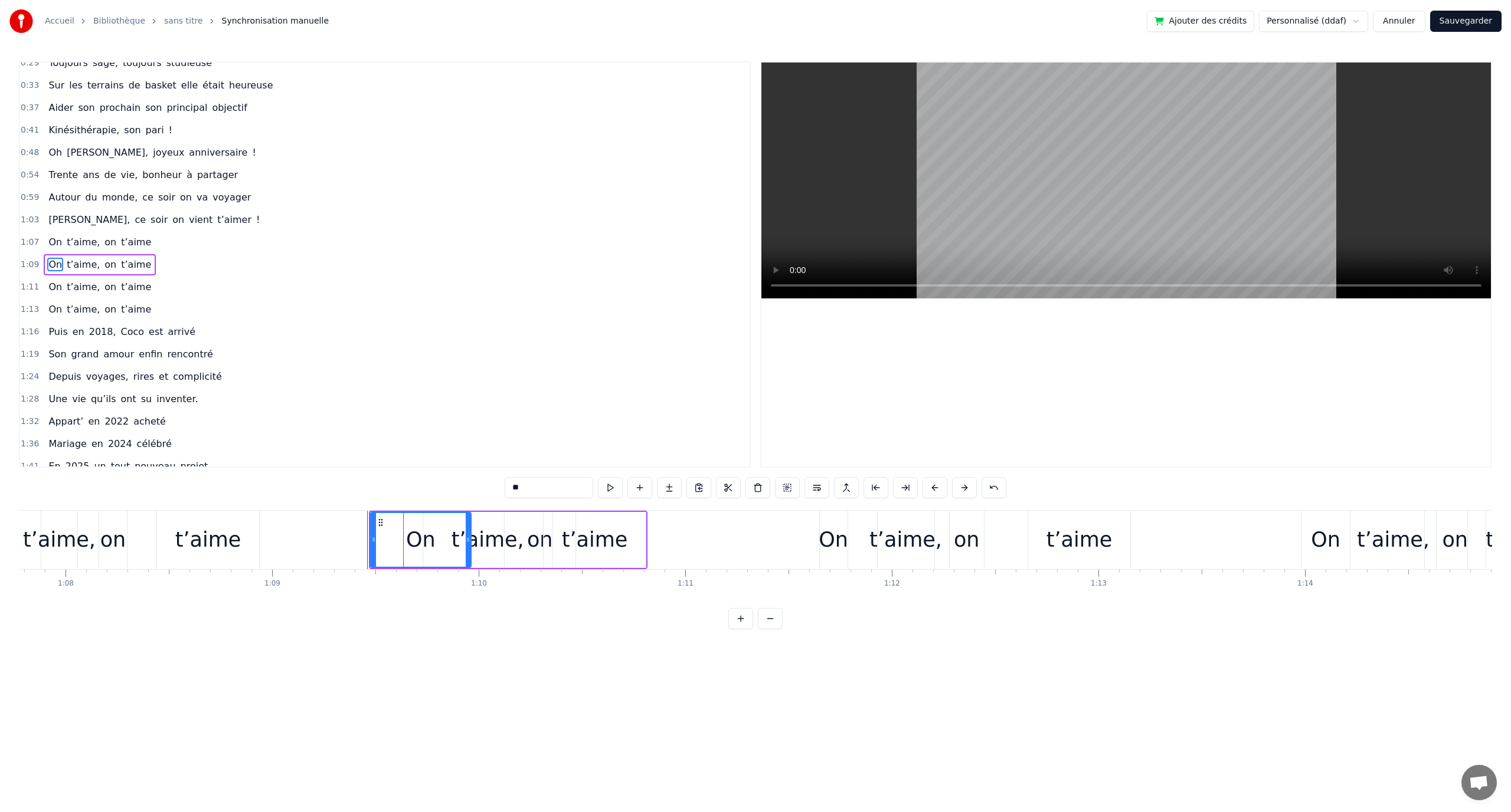
click at [379, 523] on icon at bounding box center [380, 523] width 9 height 9
drag, startPoint x: 375, startPoint y: 527, endPoint x: 407, endPoint y: 529, distance: 32.1
click at [407, 529] on div at bounding box center [406, 540] width 5 height 54
click at [500, 538] on div "t’aime," at bounding box center [487, 540] width 72 height 32
type input "*******"
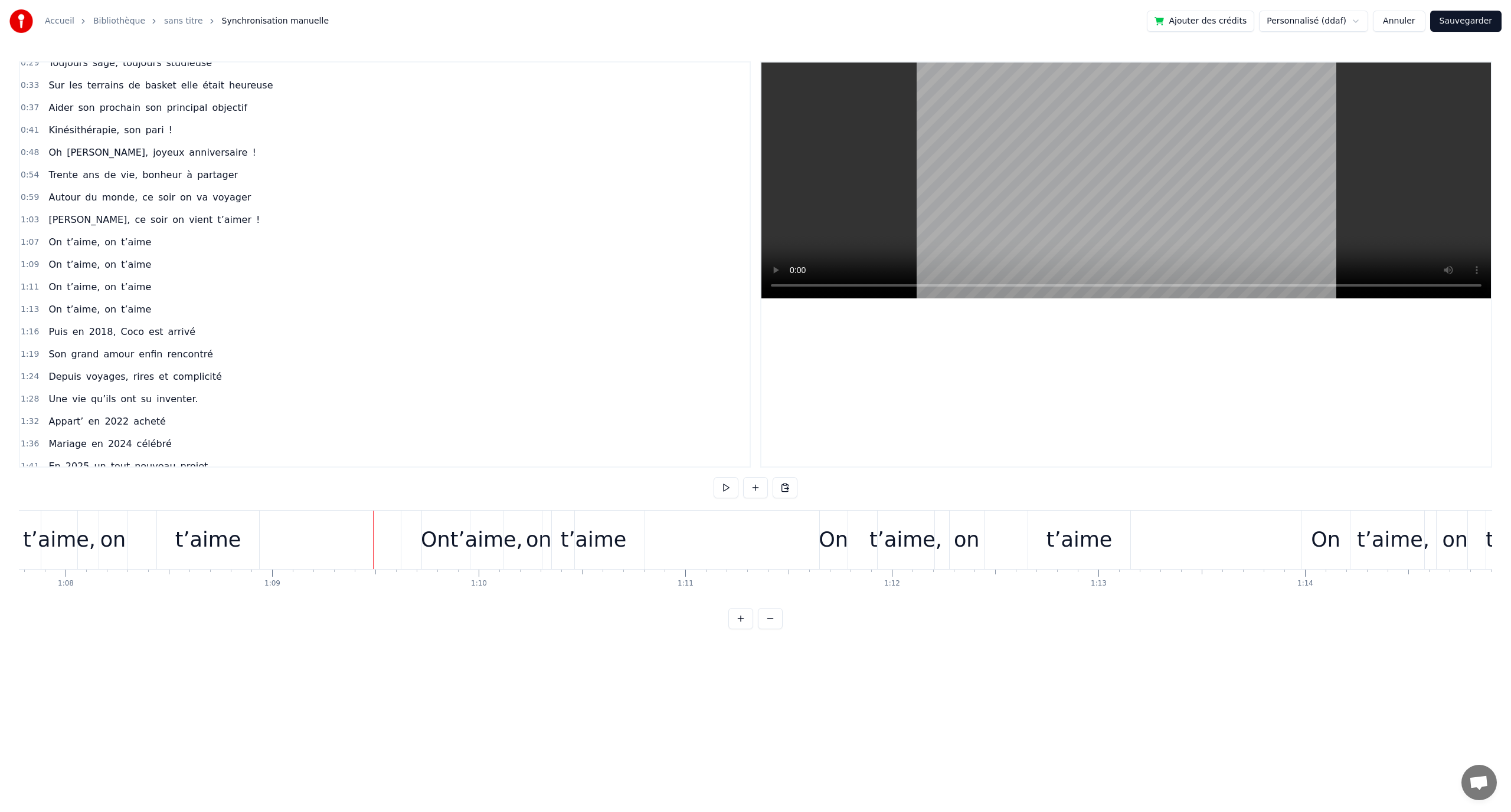
click at [721, 485] on button at bounding box center [726, 488] width 25 height 22
click at [741, 484] on div at bounding box center [755, 488] width 84 height 22
click at [732, 488] on button at bounding box center [726, 488] width 25 height 22
click at [602, 537] on div "t’aime" at bounding box center [594, 540] width 66 height 32
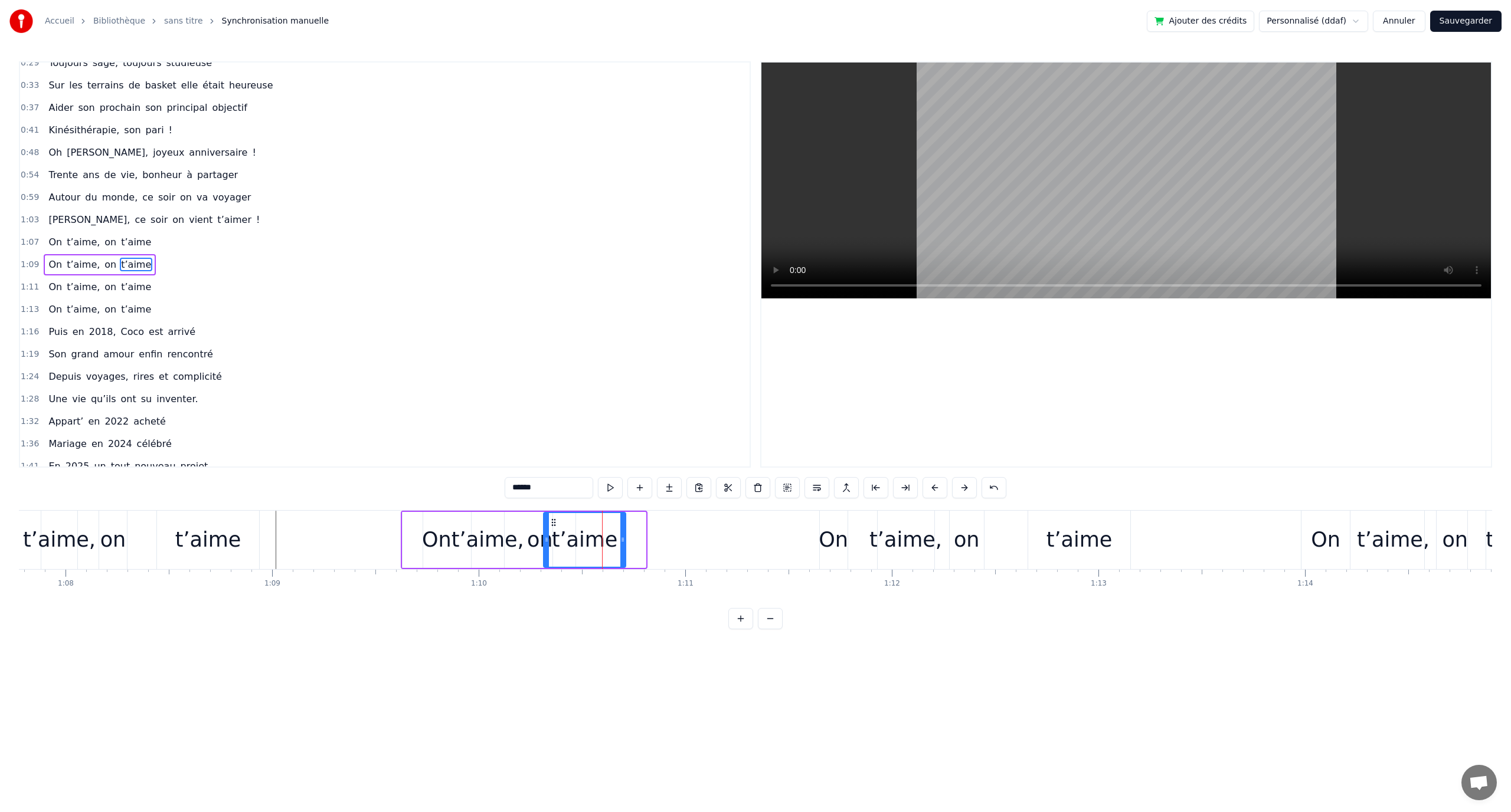
drag, startPoint x: 643, startPoint y: 537, endPoint x: 622, endPoint y: 534, distance: 21.2
click at [622, 534] on div at bounding box center [623, 540] width 5 height 54
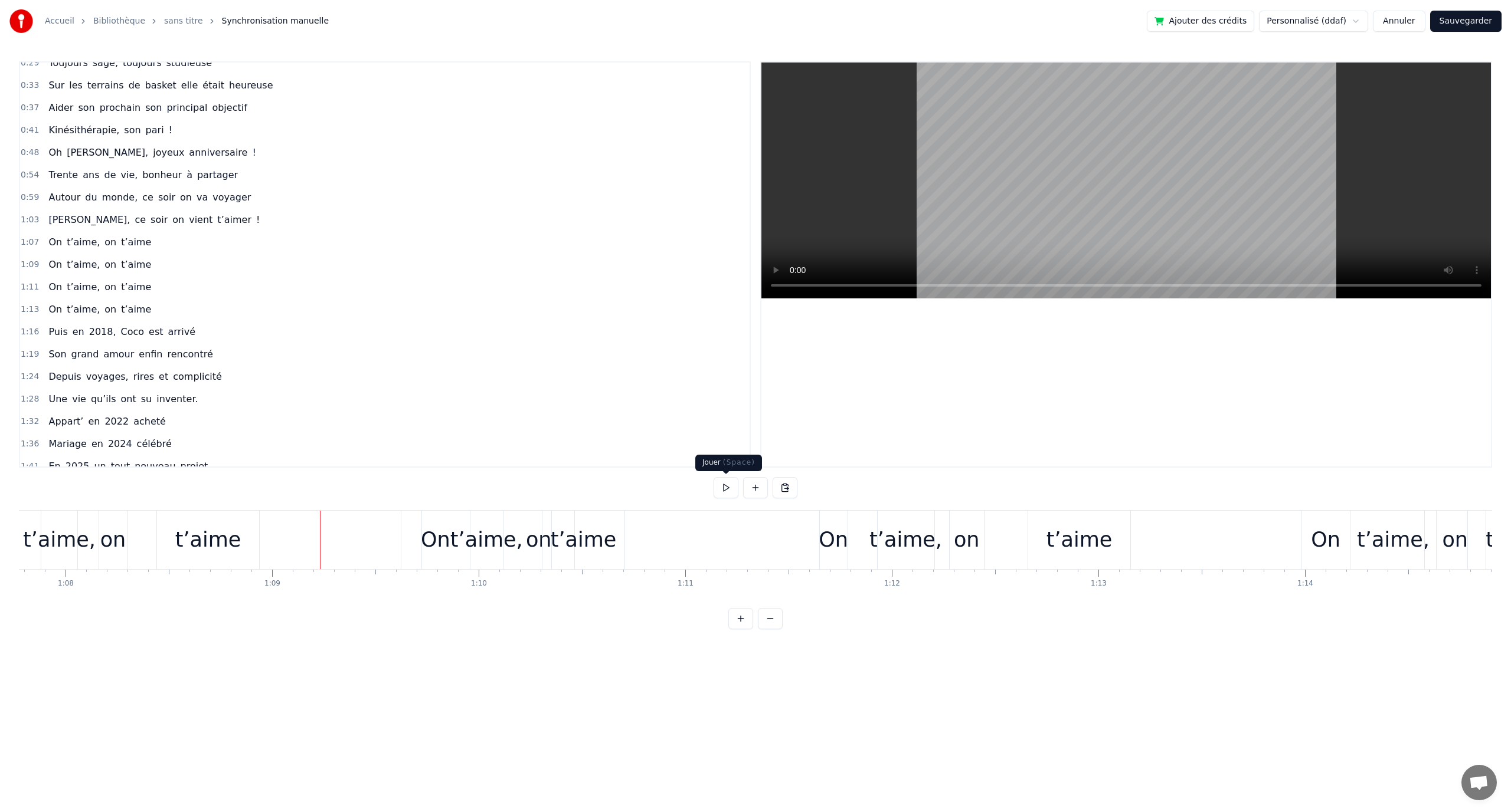
click at [725, 492] on button at bounding box center [726, 488] width 25 height 22
click at [1093, 534] on div "t’aime" at bounding box center [1080, 540] width 66 height 32
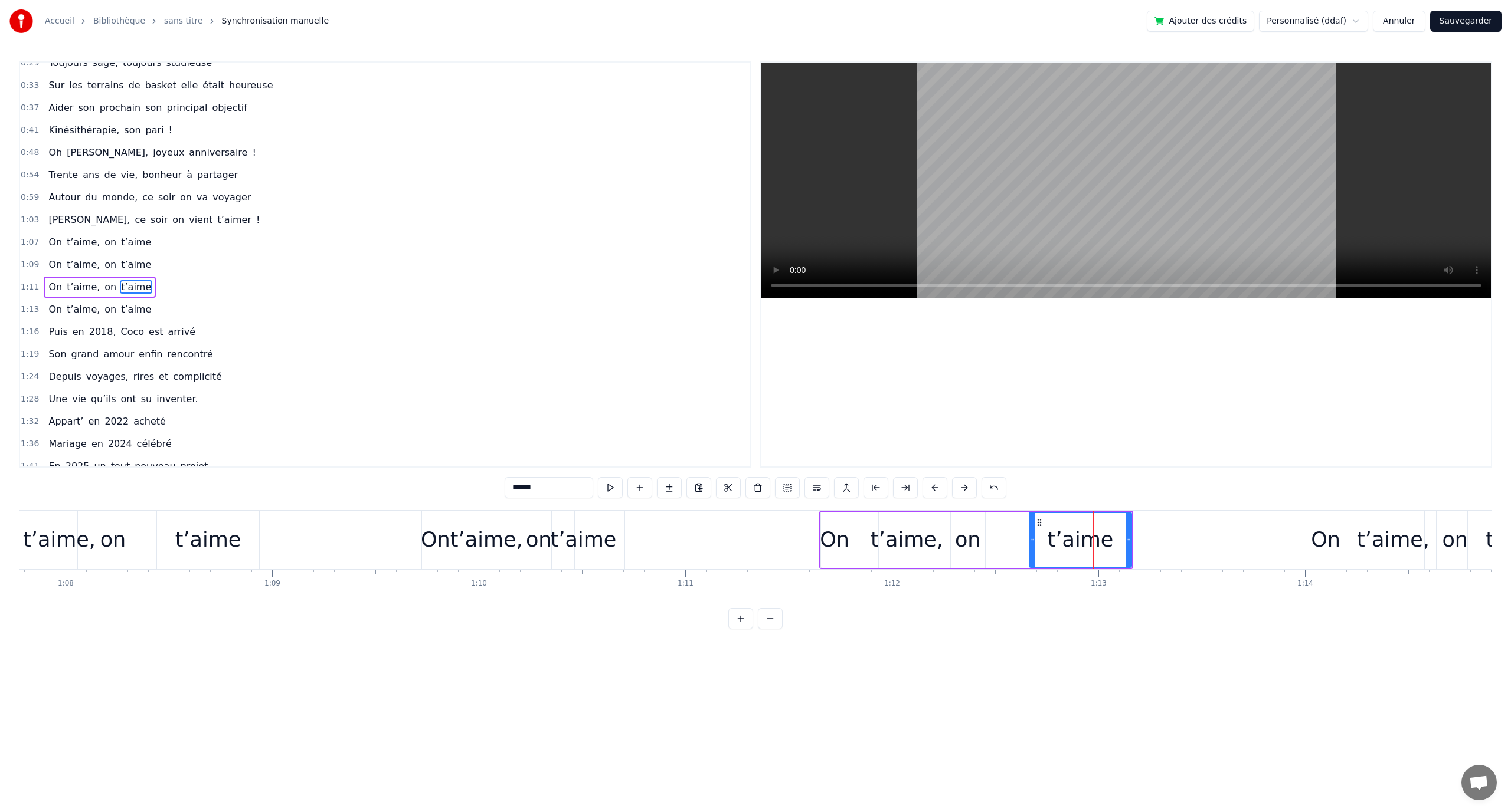
scroll to position [123, 0]
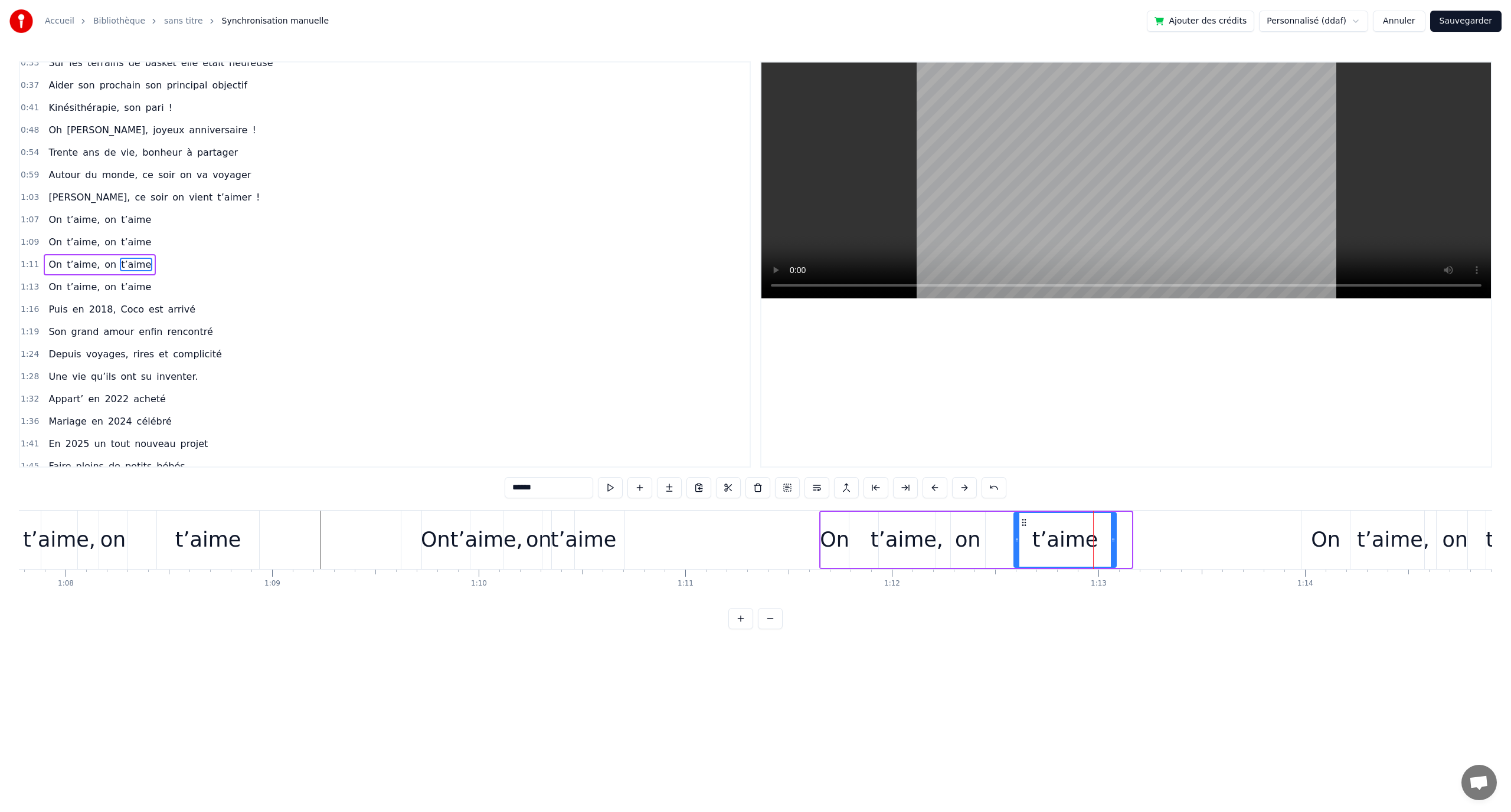
drag, startPoint x: 1042, startPoint y: 526, endPoint x: 1026, endPoint y: 523, distance: 16.3
click at [1026, 523] on icon at bounding box center [1023, 523] width 9 height 9
click at [965, 541] on div "on" at bounding box center [968, 540] width 26 height 32
type input "**"
drag, startPoint x: 960, startPoint y: 521, endPoint x: 991, endPoint y: 526, distance: 31.4
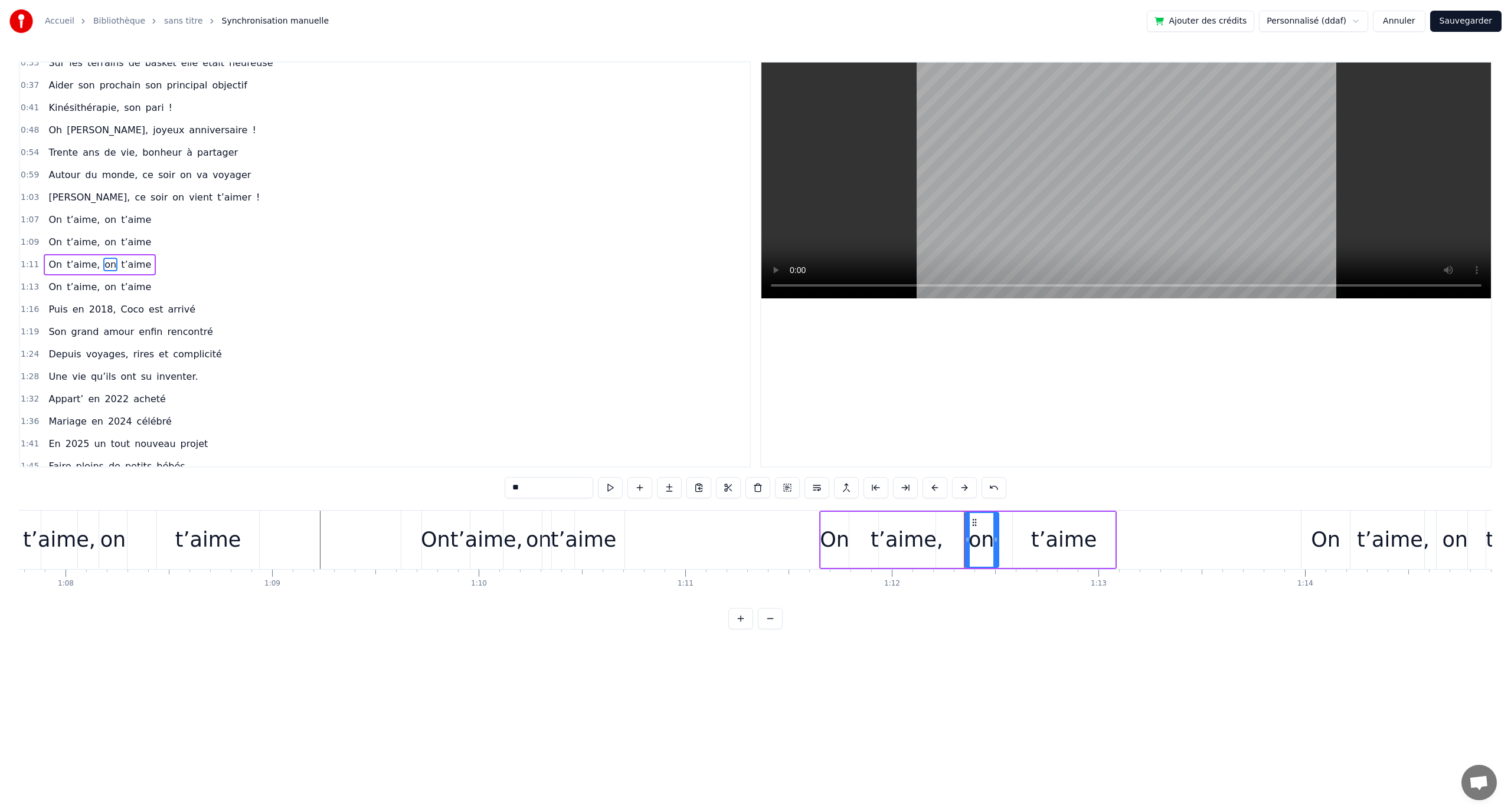
click at [978, 525] on icon at bounding box center [974, 523] width 9 height 9
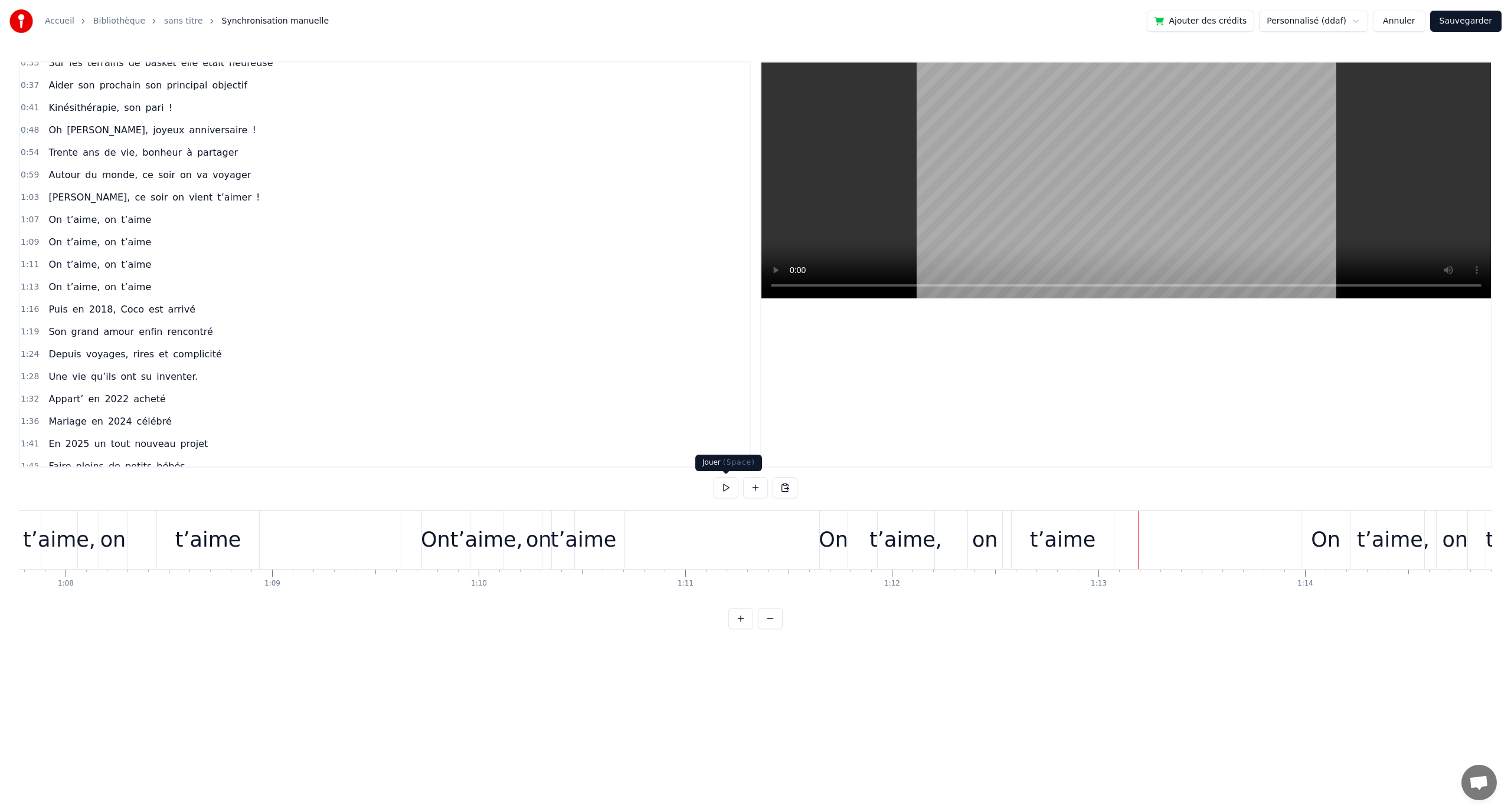
click at [732, 488] on button at bounding box center [726, 488] width 25 height 22
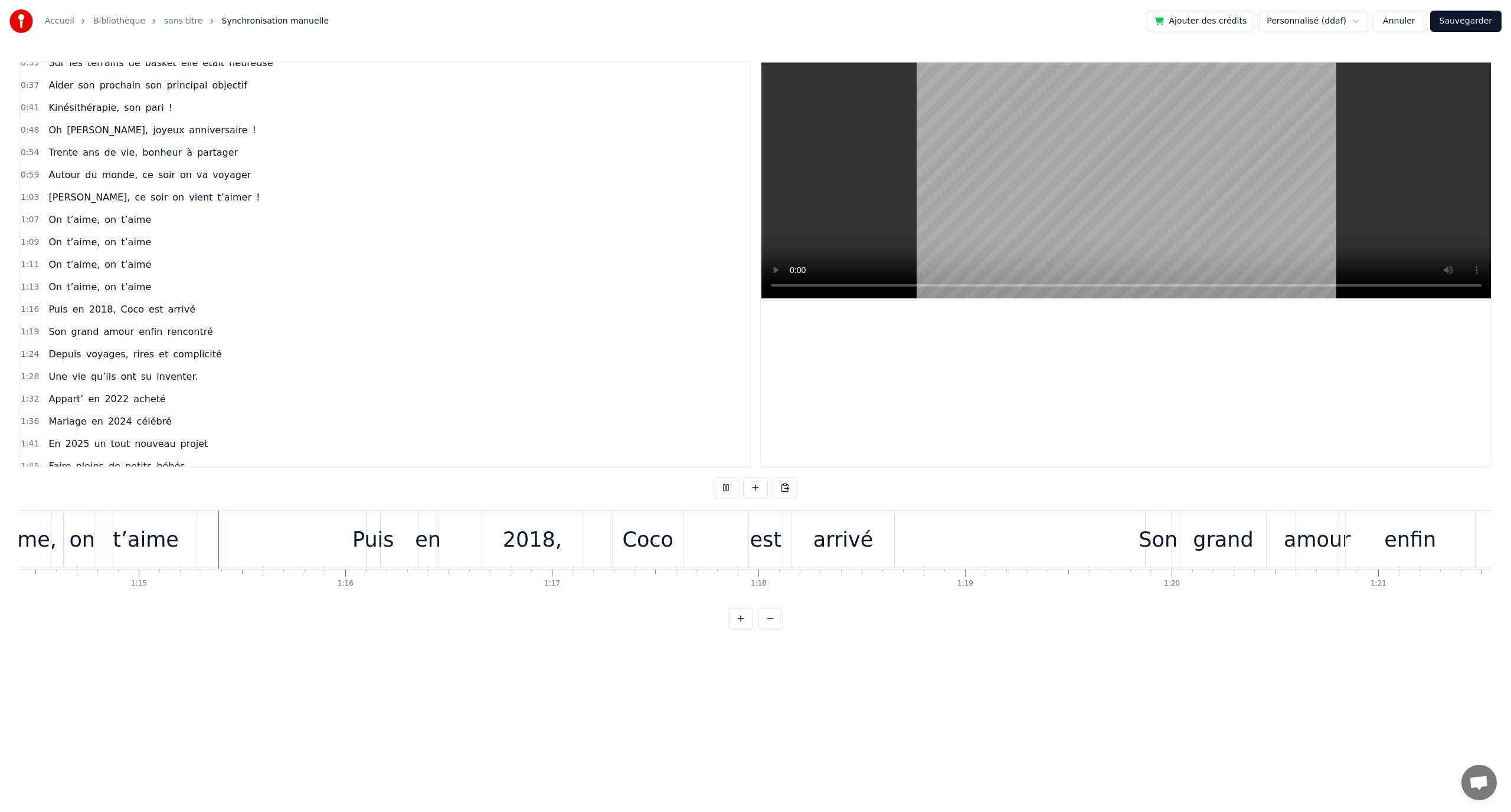
click at [732, 488] on button at bounding box center [726, 488] width 25 height 22
click at [822, 543] on div "arrivé" at bounding box center [842, 540] width 61 height 32
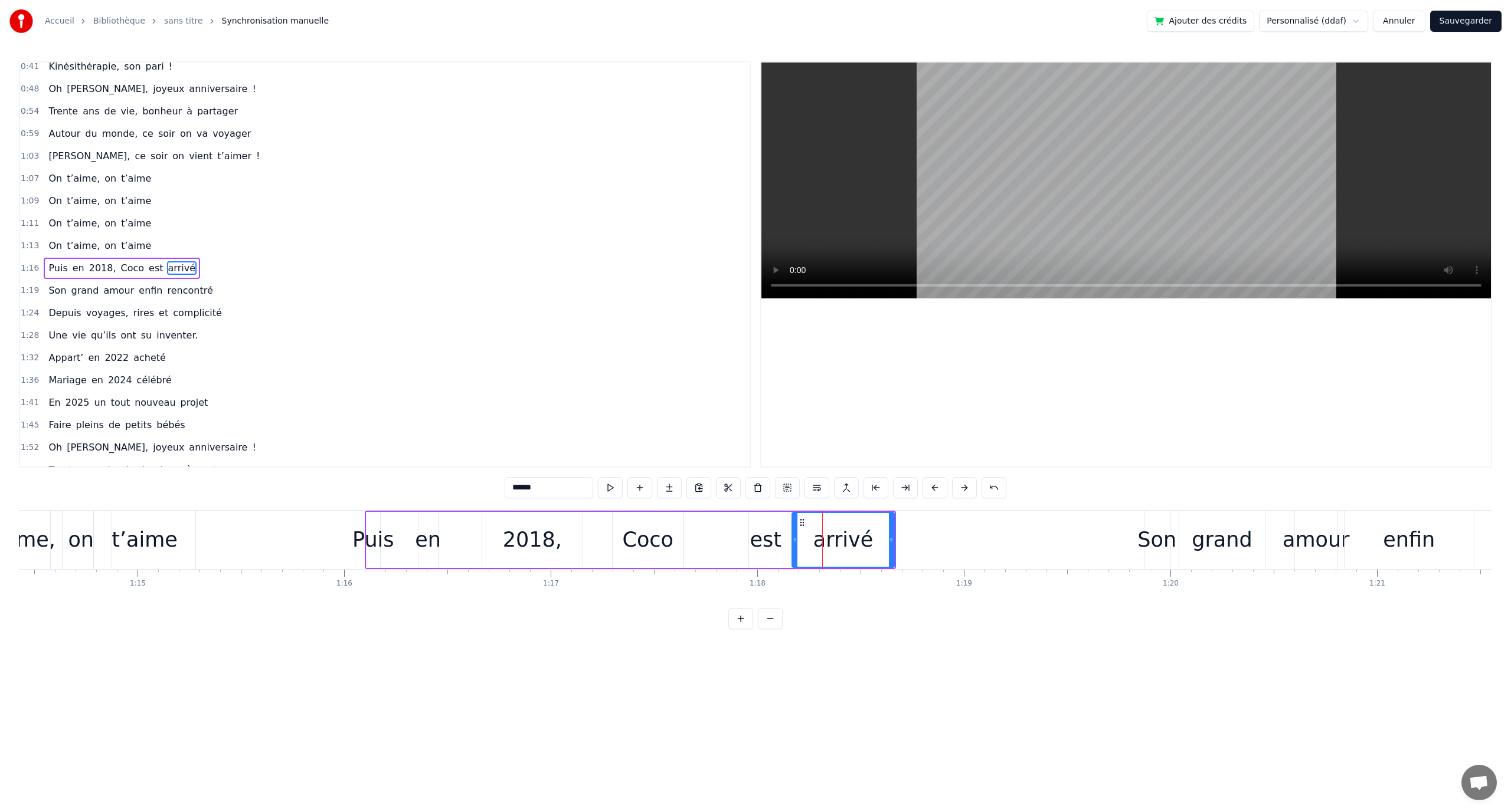
scroll to position [168, 0]
drag, startPoint x: 890, startPoint y: 537, endPoint x: 1010, endPoint y: 541, distance: 120.1
click at [1010, 541] on icon at bounding box center [1011, 539] width 5 height 9
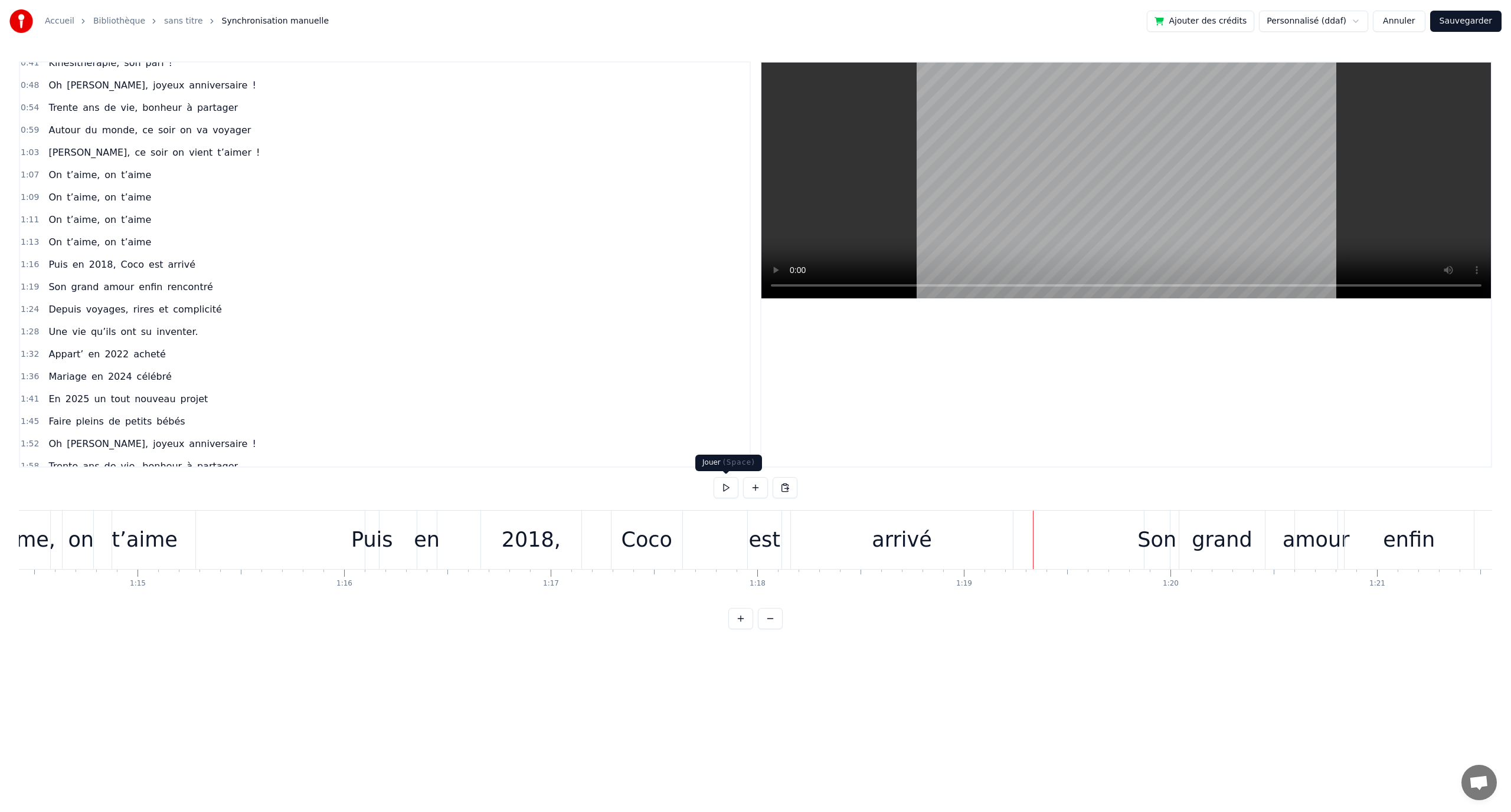
click at [729, 486] on button at bounding box center [726, 488] width 25 height 22
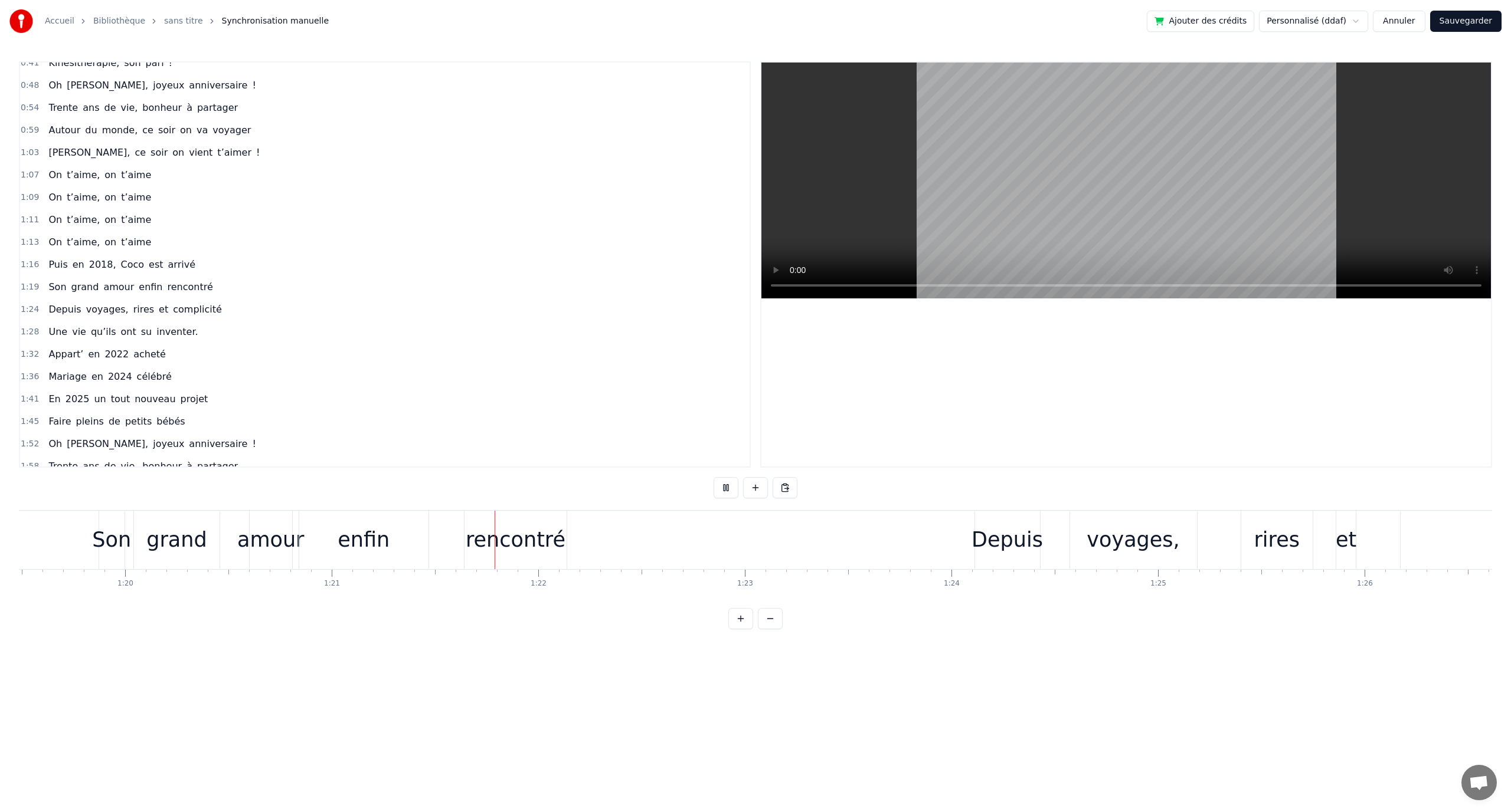
scroll to position [0, 16734]
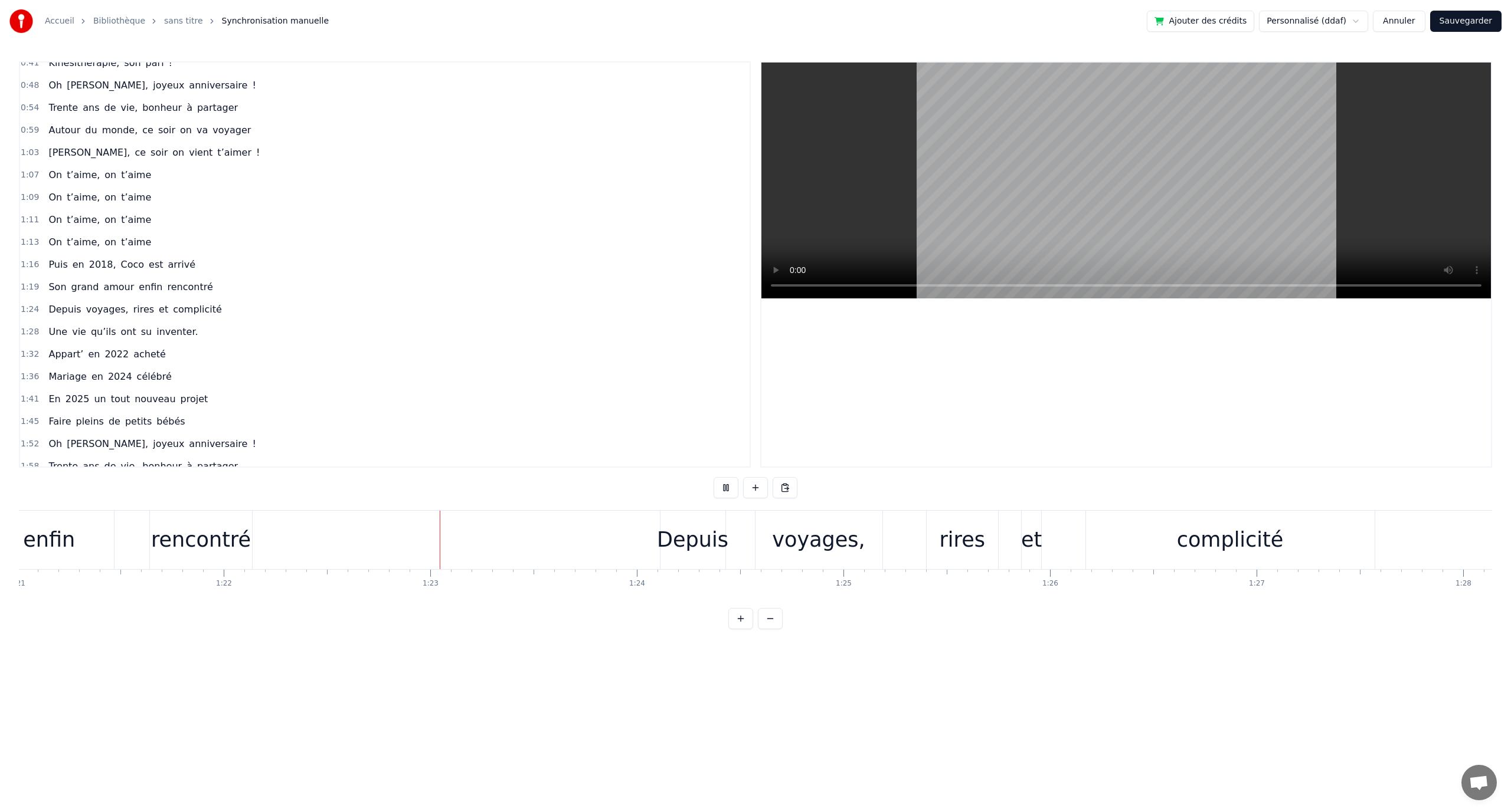
click at [729, 486] on button at bounding box center [726, 488] width 25 height 22
click at [228, 521] on div "rencontré" at bounding box center [201, 540] width 102 height 58
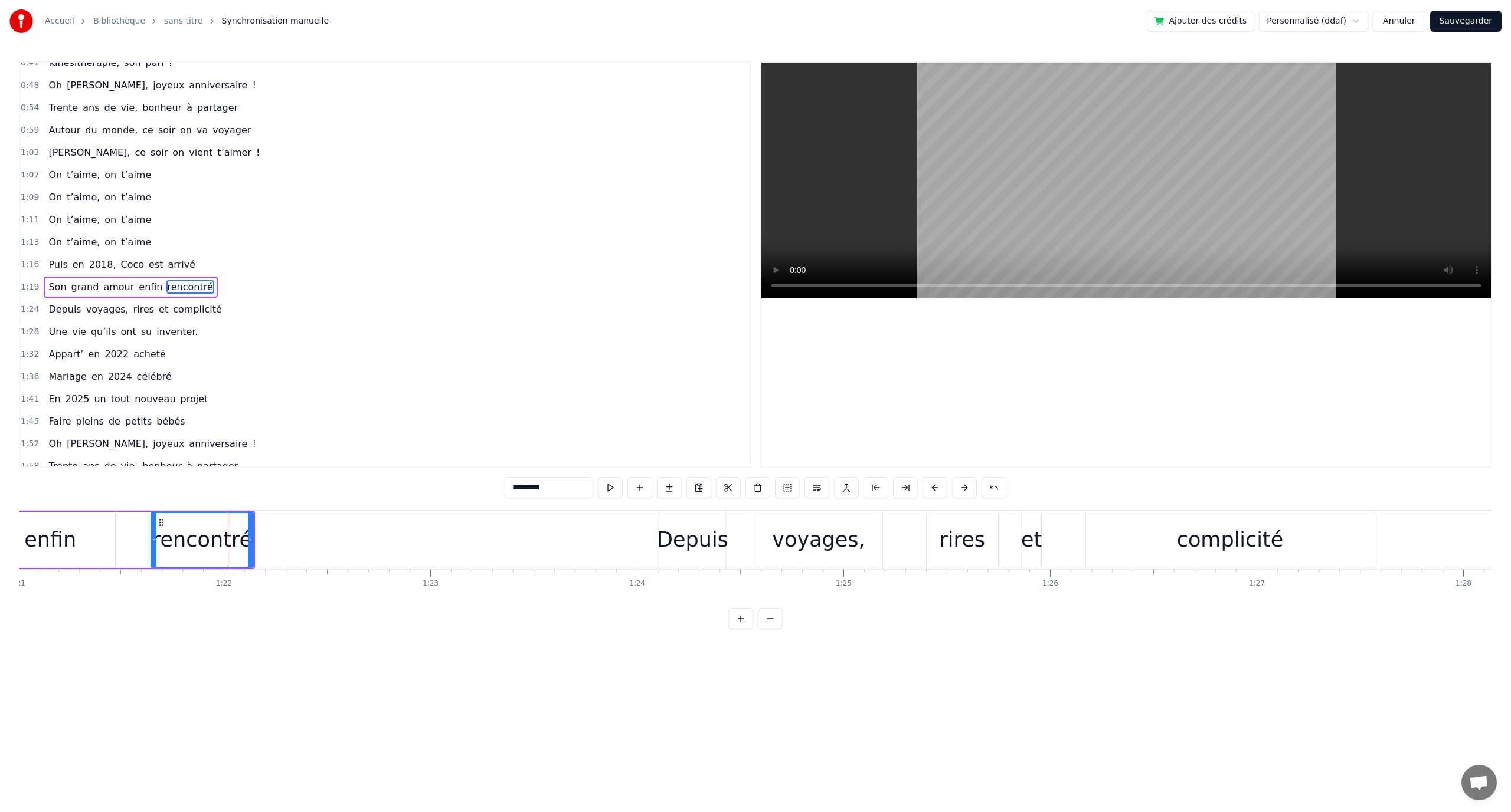
scroll to position [190, 0]
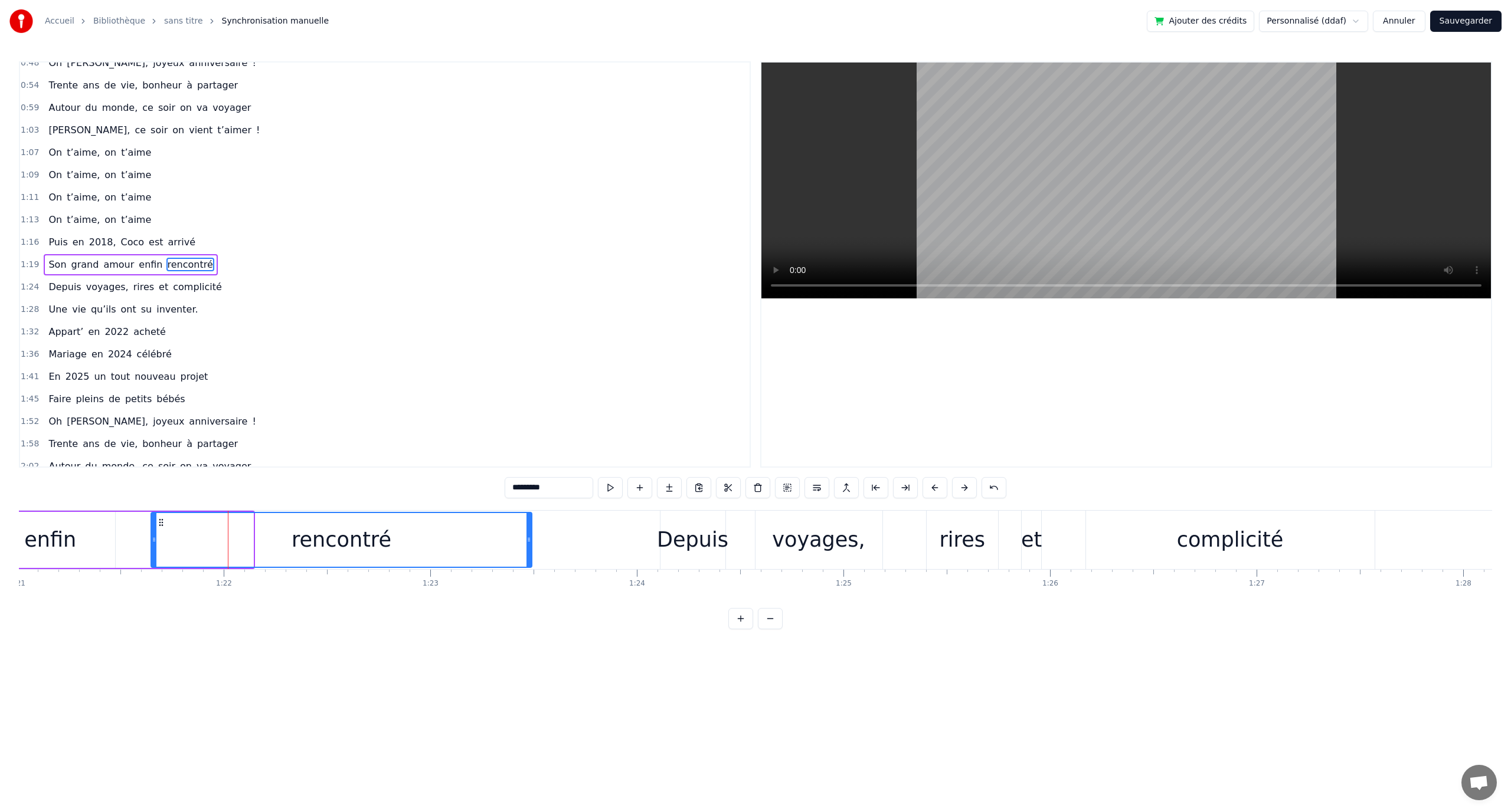
drag, startPoint x: 251, startPoint y: 529, endPoint x: 522, endPoint y: 532, distance: 271.0
click at [526, 532] on div at bounding box center [529, 540] width 5 height 54
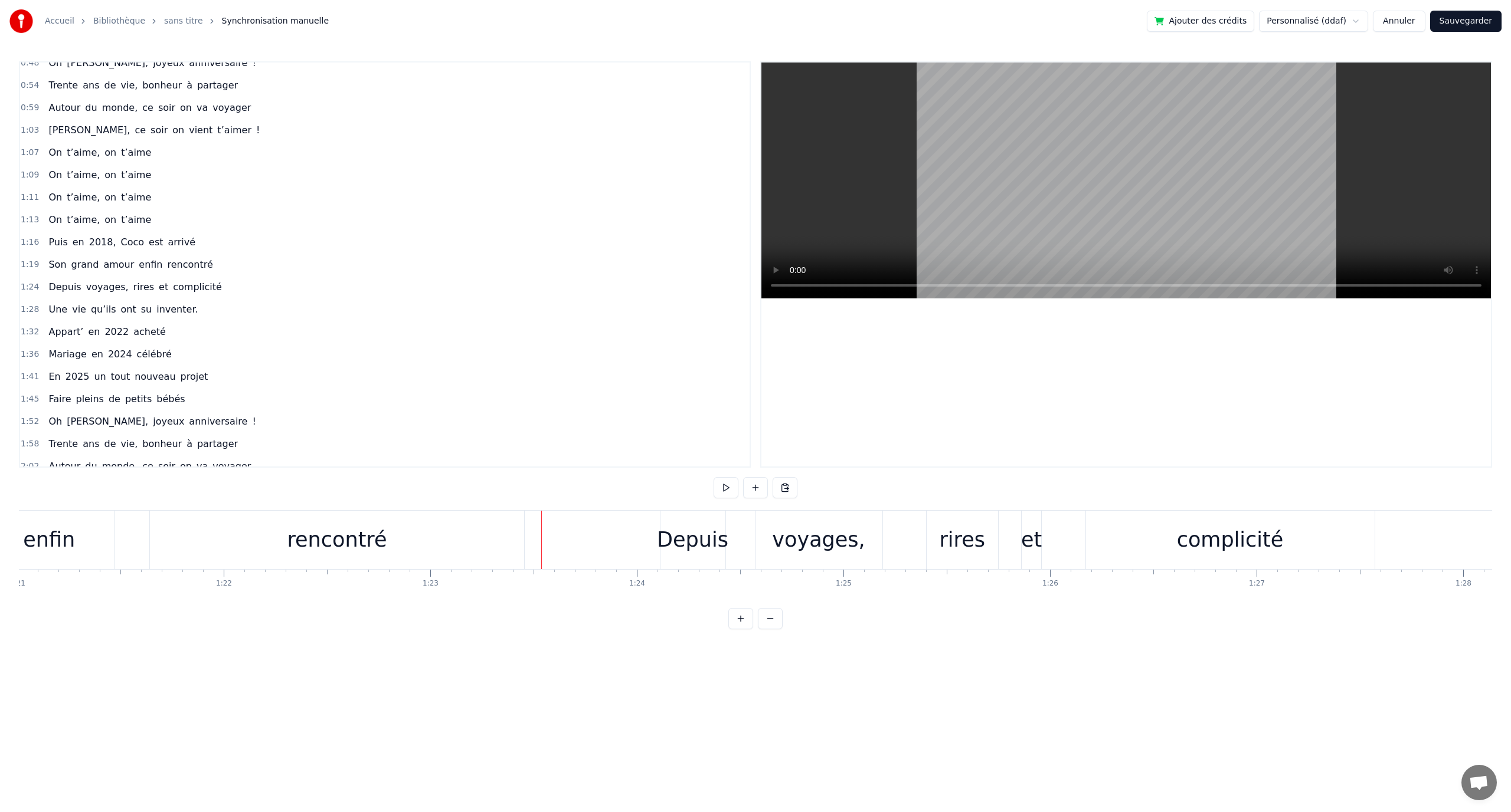
click at [720, 492] on button at bounding box center [726, 488] width 25 height 22
click at [728, 492] on button at bounding box center [726, 488] width 25 height 22
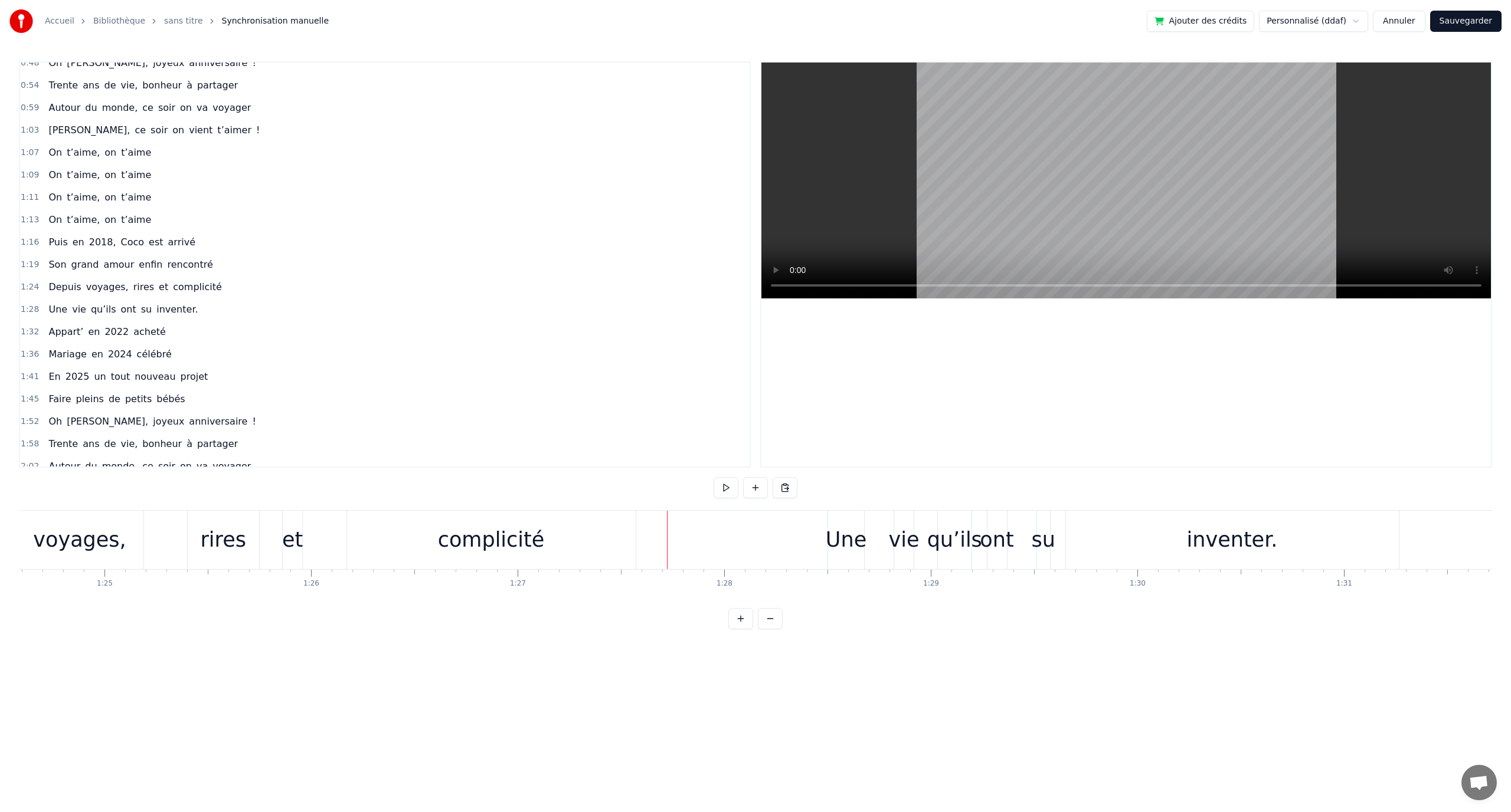
scroll to position [0, 17491]
click at [552, 538] on div "complicité" at bounding box center [473, 540] width 289 height 58
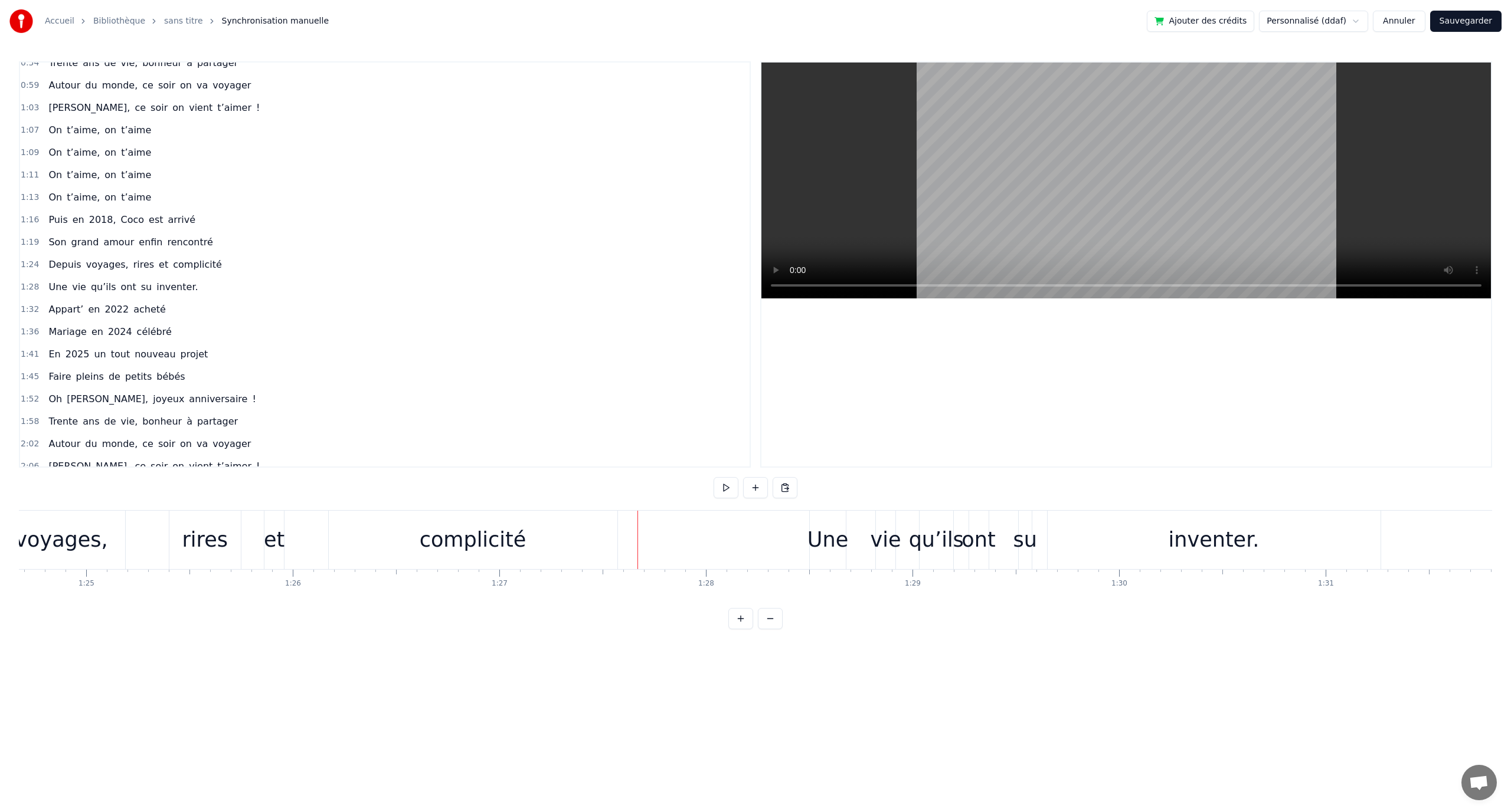
click at [719, 488] on button at bounding box center [726, 488] width 25 height 22
click at [724, 493] on button at bounding box center [726, 488] width 25 height 22
click at [1021, 535] on div "su" at bounding box center [1025, 540] width 23 height 32
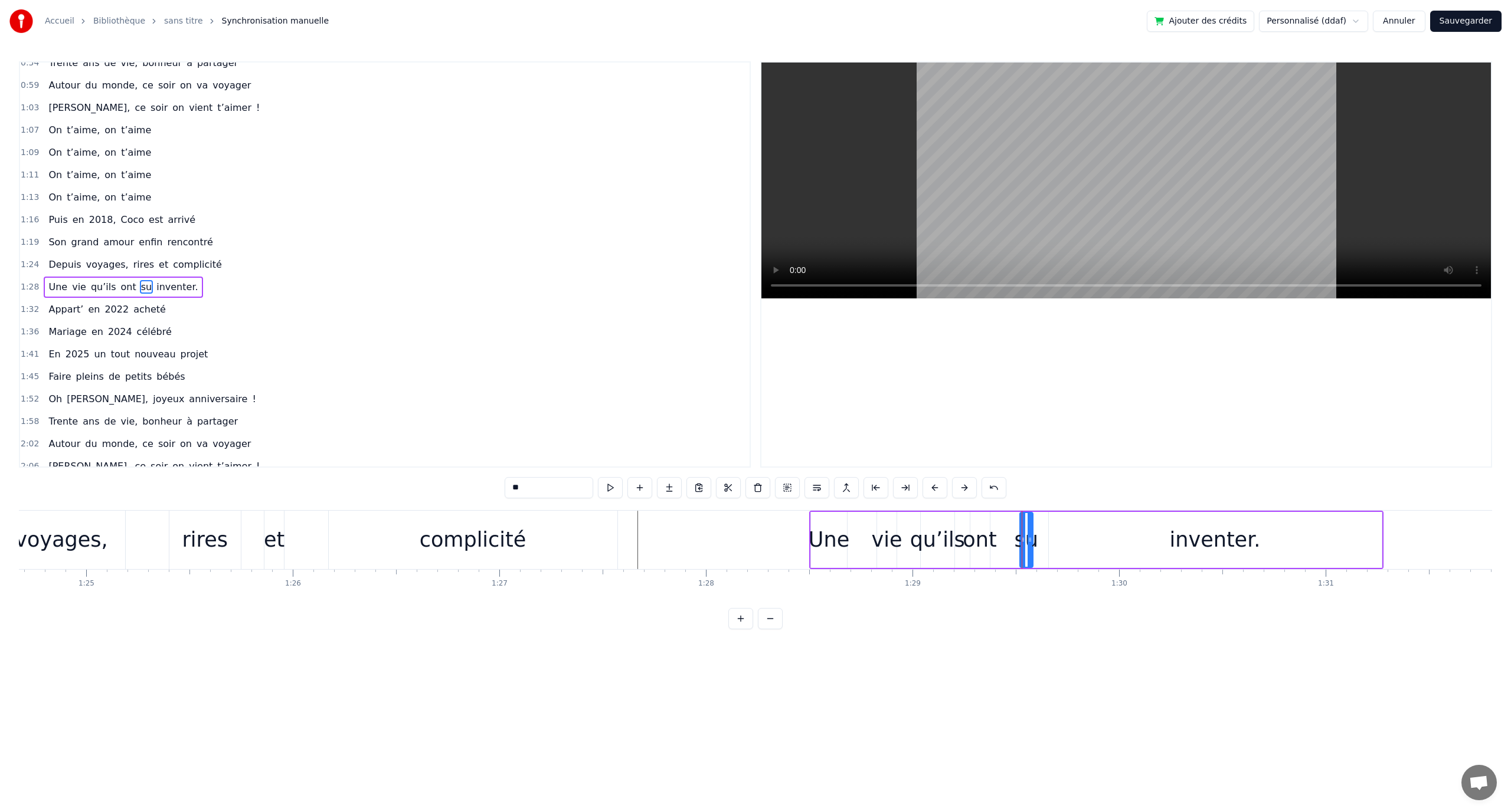
scroll to position [235, 0]
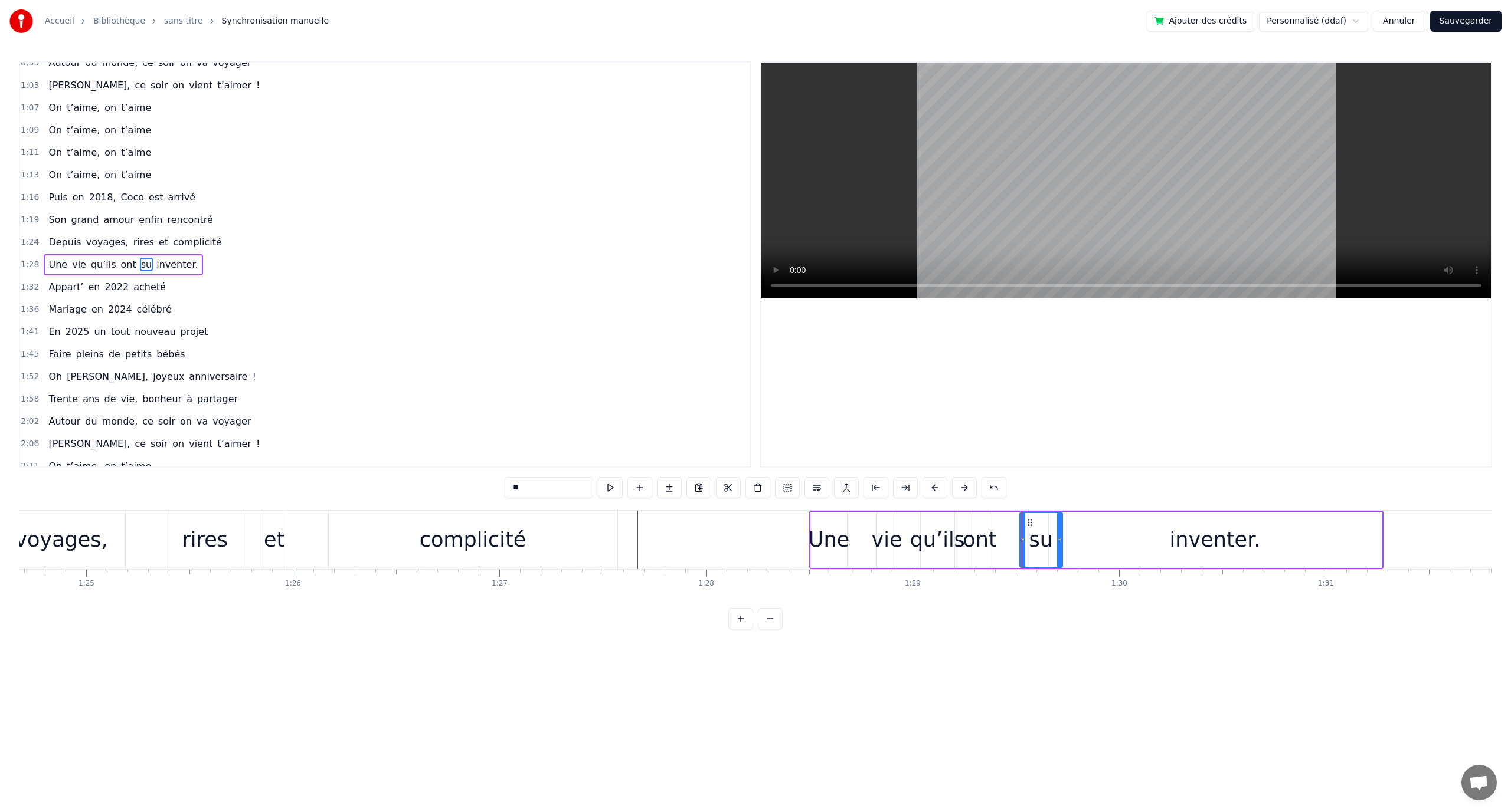
drag, startPoint x: 1029, startPoint y: 528, endPoint x: 1059, endPoint y: 537, distance: 31.3
click at [1059, 537] on div at bounding box center [1060, 540] width 5 height 54
drag, startPoint x: 1031, startPoint y: 520, endPoint x: 1023, endPoint y: 531, distance: 13.6
click at [1054, 526] on icon at bounding box center [1054, 523] width 9 height 9
click at [991, 532] on div "ont" at bounding box center [979, 540] width 34 height 32
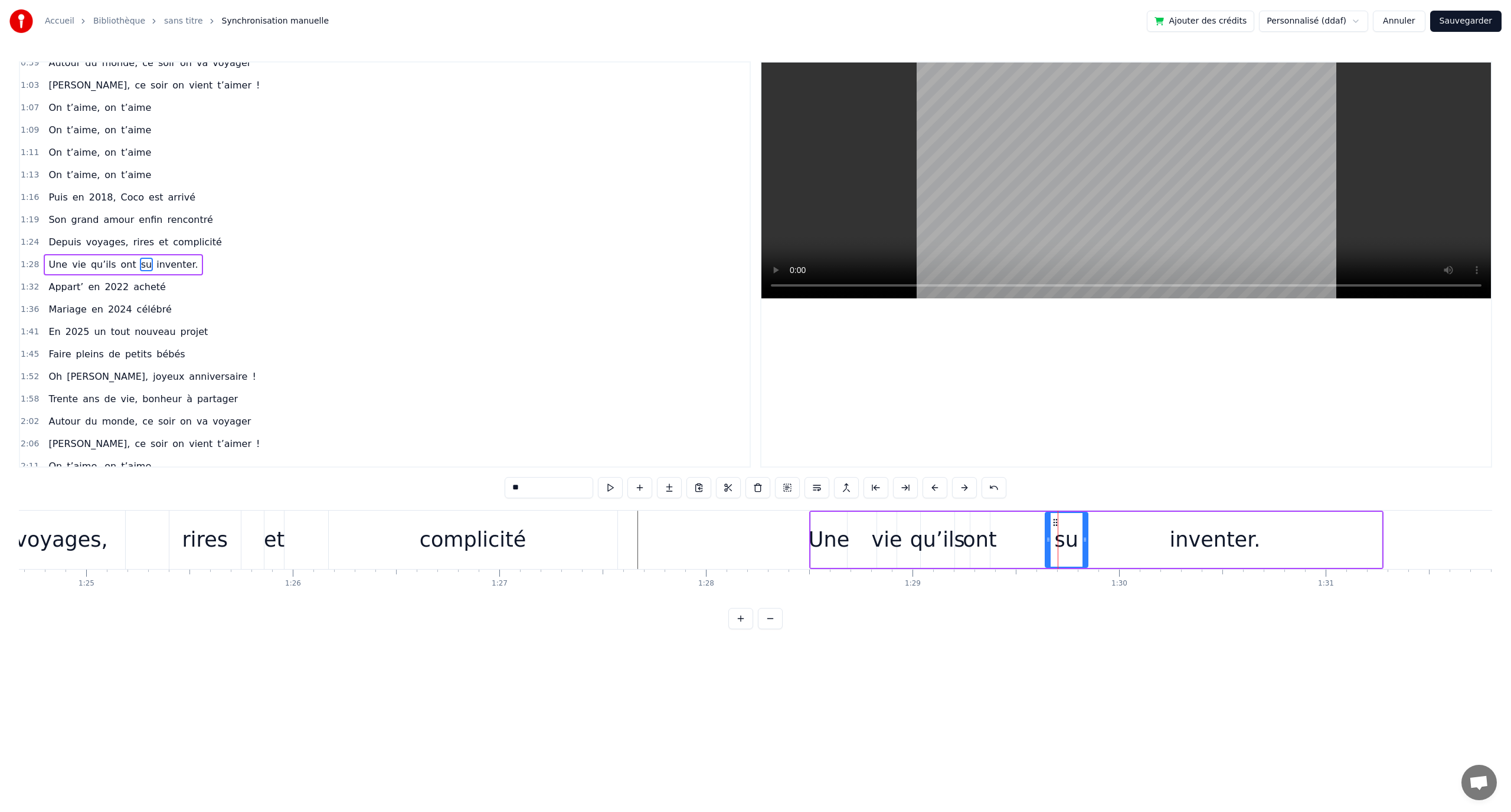
type input "***"
drag, startPoint x: 979, startPoint y: 521, endPoint x: 978, endPoint y: 528, distance: 7.1
click at [998, 524] on icon at bounding box center [1001, 523] width 9 height 9
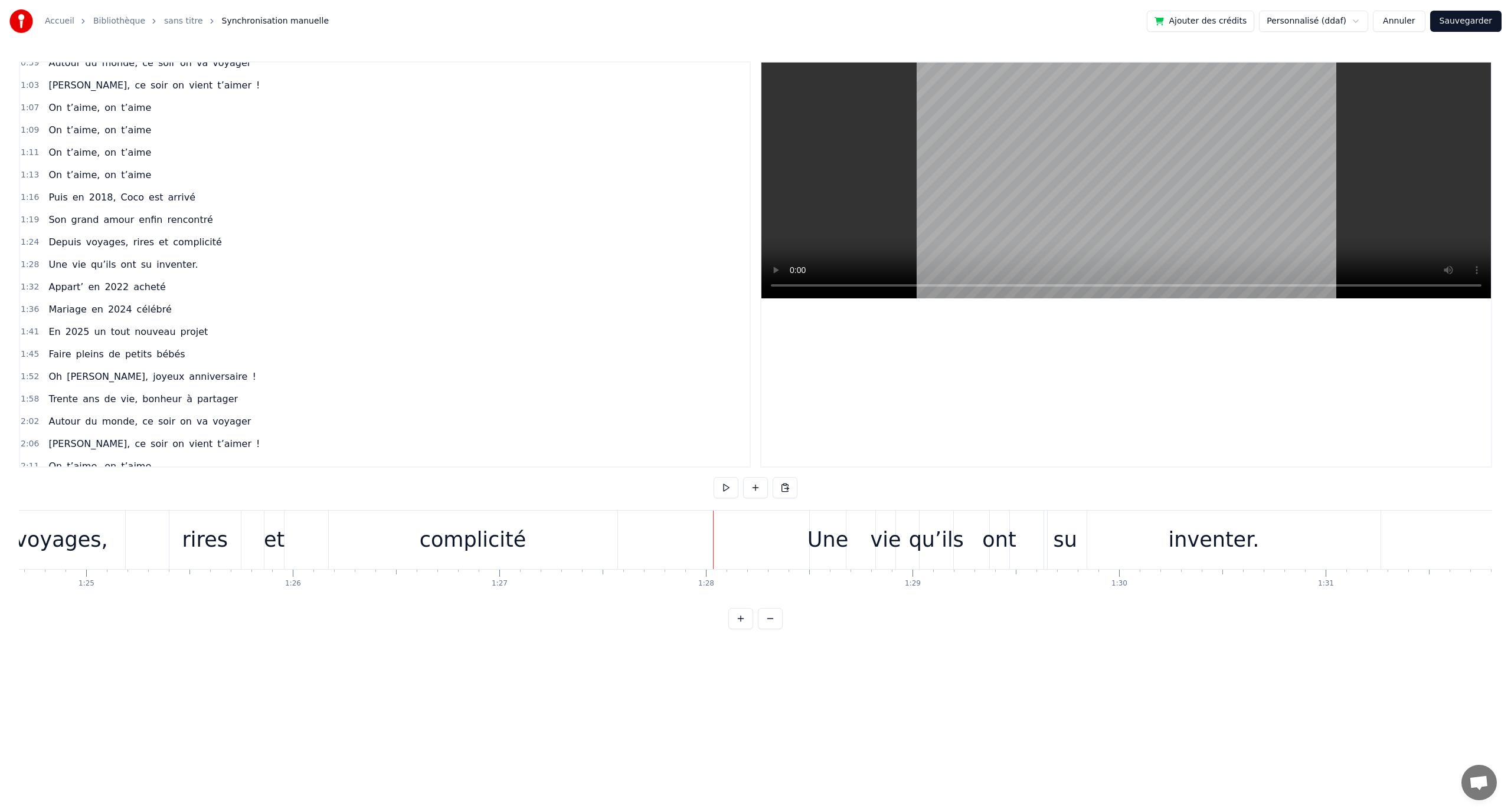
click at [722, 488] on button at bounding box center [726, 488] width 25 height 22
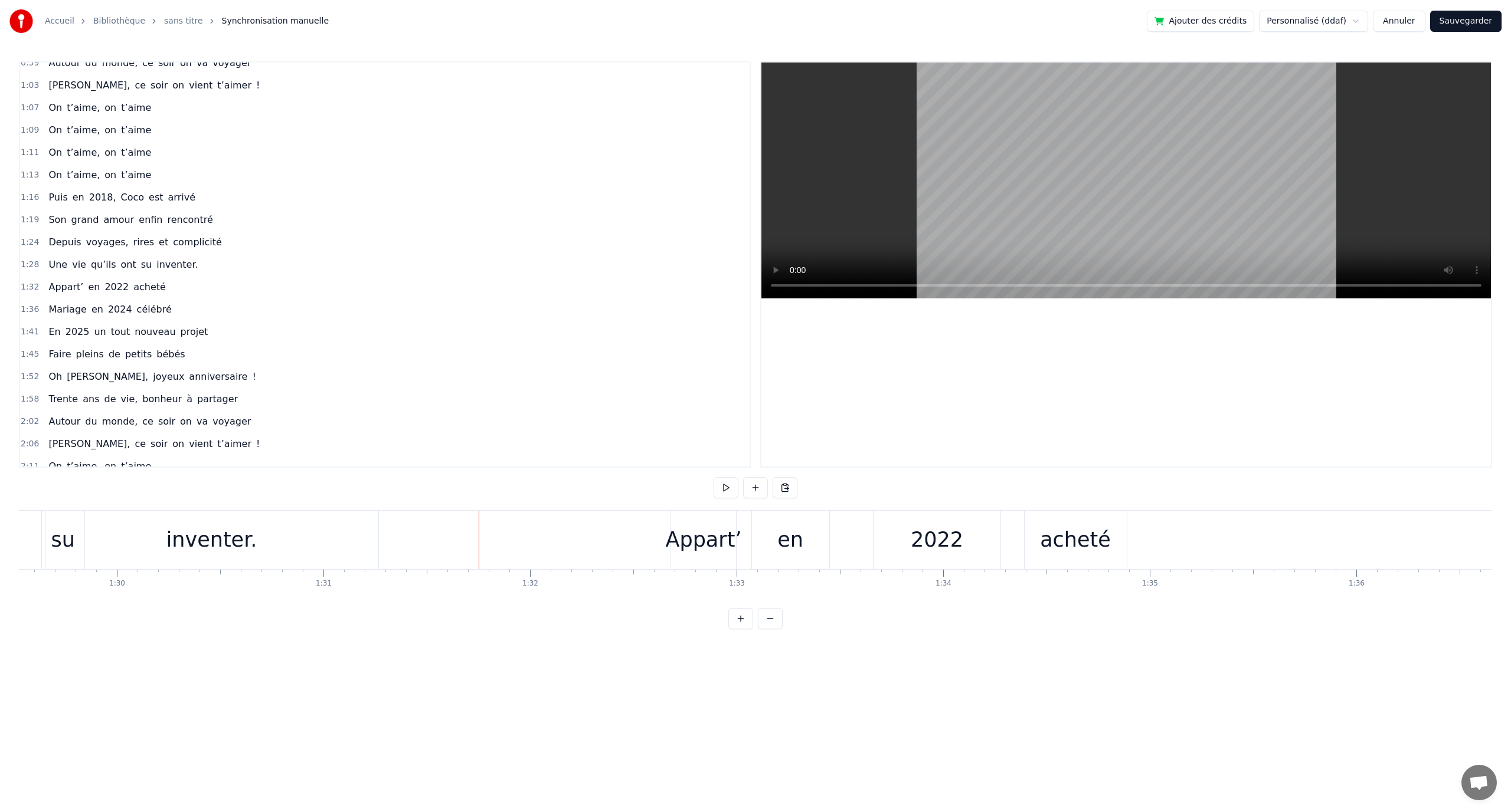
scroll to position [0, 18440]
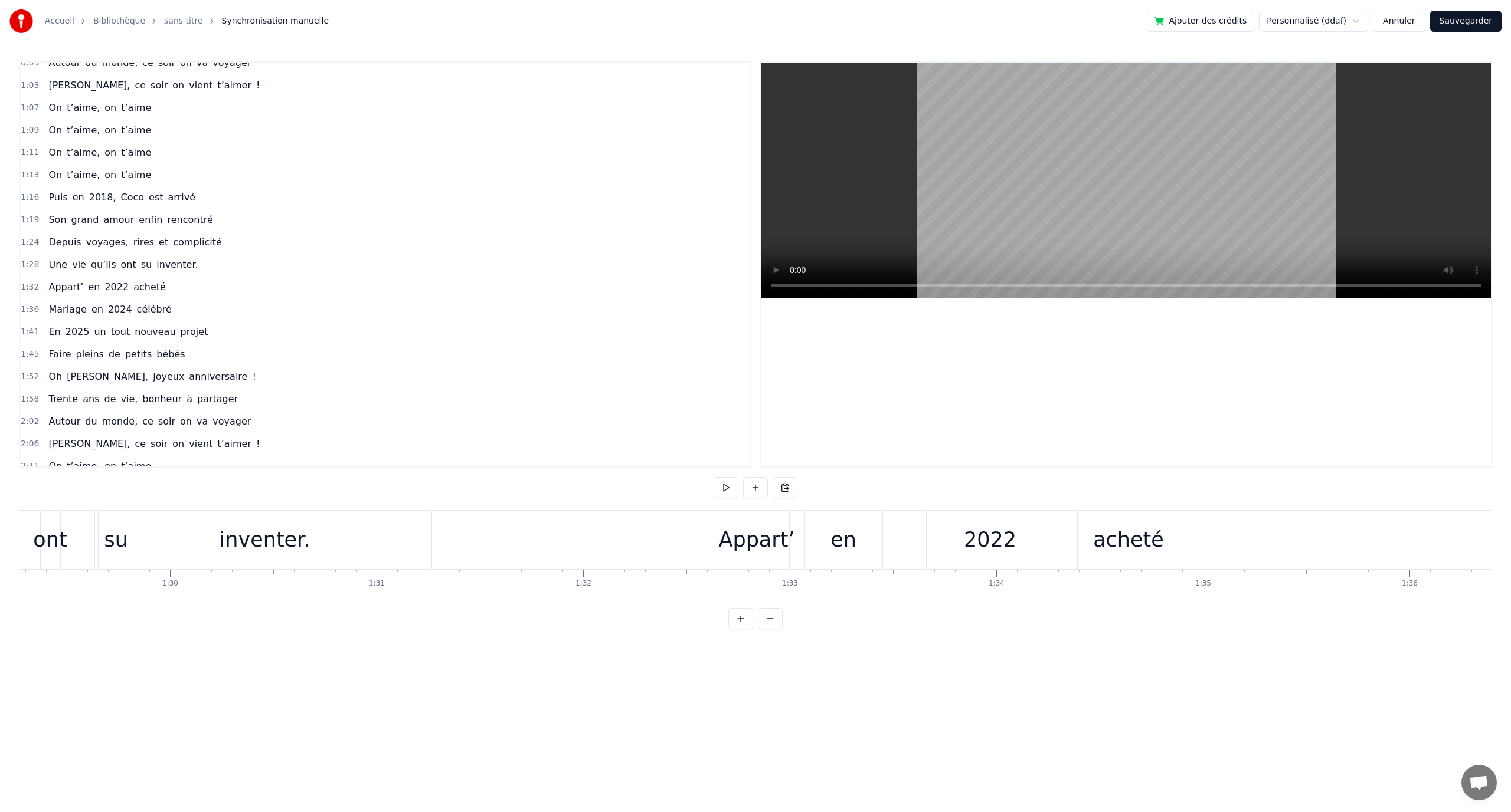
click at [261, 548] on div "inventer." at bounding box center [266, 540] width 91 height 32
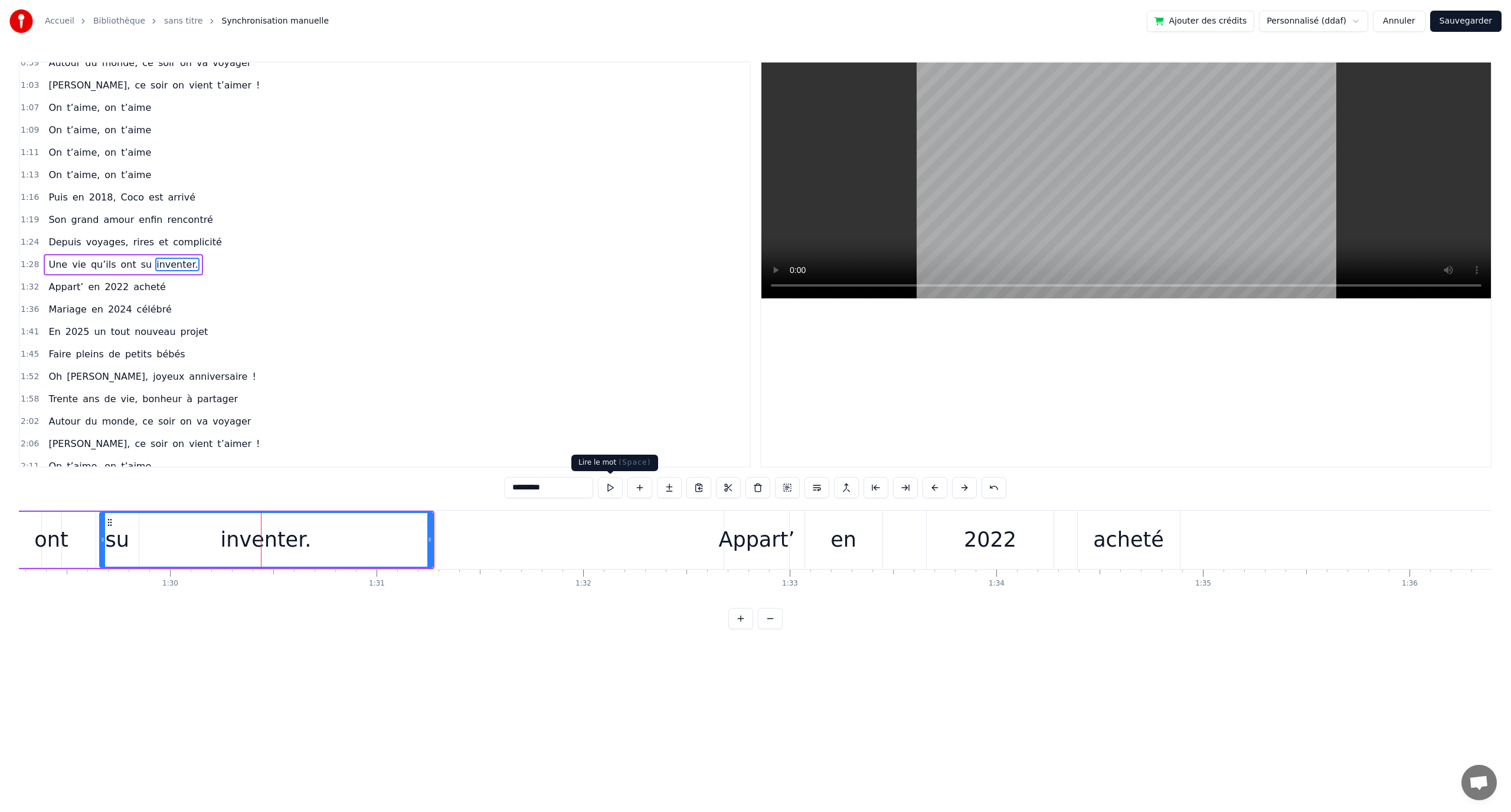
click at [581, 488] on input "*********" at bounding box center [548, 488] width 89 height 22
type input "********"
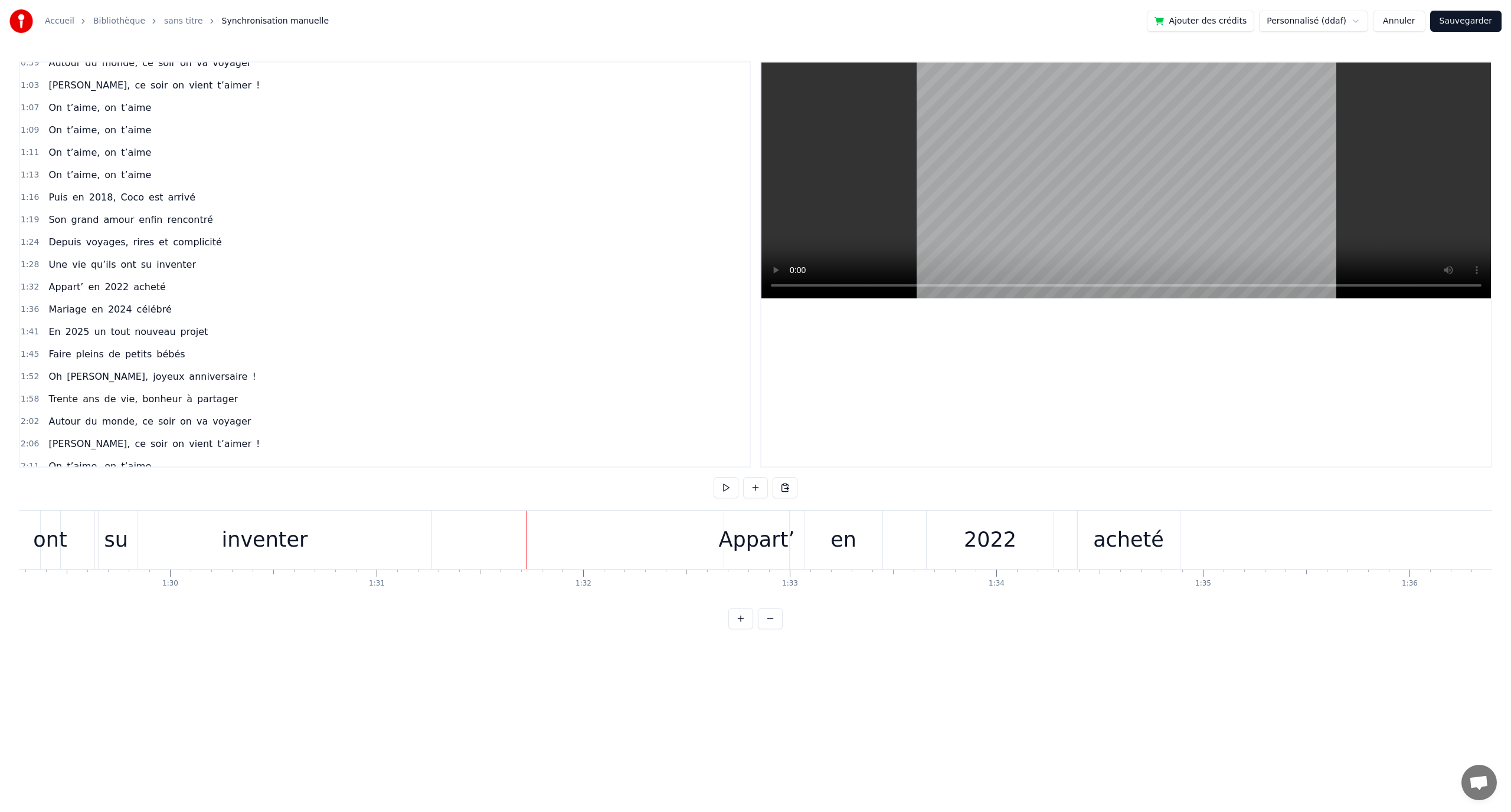
click at [713, 485] on div "0:12 En quatre- vingt- quinze à Toulouse la ville Rose 0:16 Un petit ange a poi…" at bounding box center [755, 345] width 1473 height 568
click at [717, 486] on button at bounding box center [726, 488] width 25 height 22
click at [709, 486] on div "0:12 En quatre- vingt- quinze à Toulouse la ville Rose 0:16 Un petit ange a poi…" at bounding box center [755, 345] width 1473 height 568
click at [733, 486] on button at bounding box center [726, 488] width 25 height 22
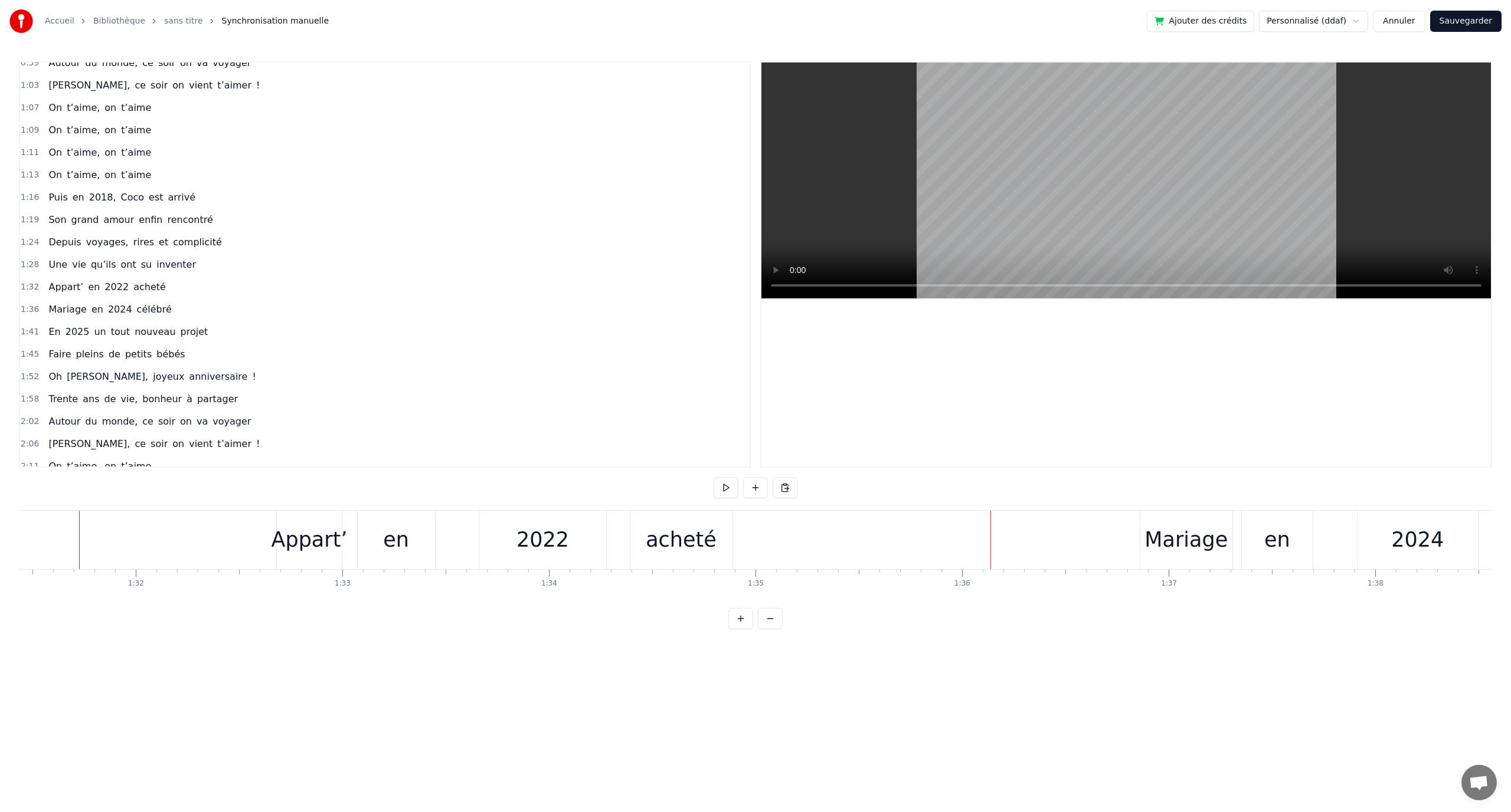
scroll to position [0, 18655]
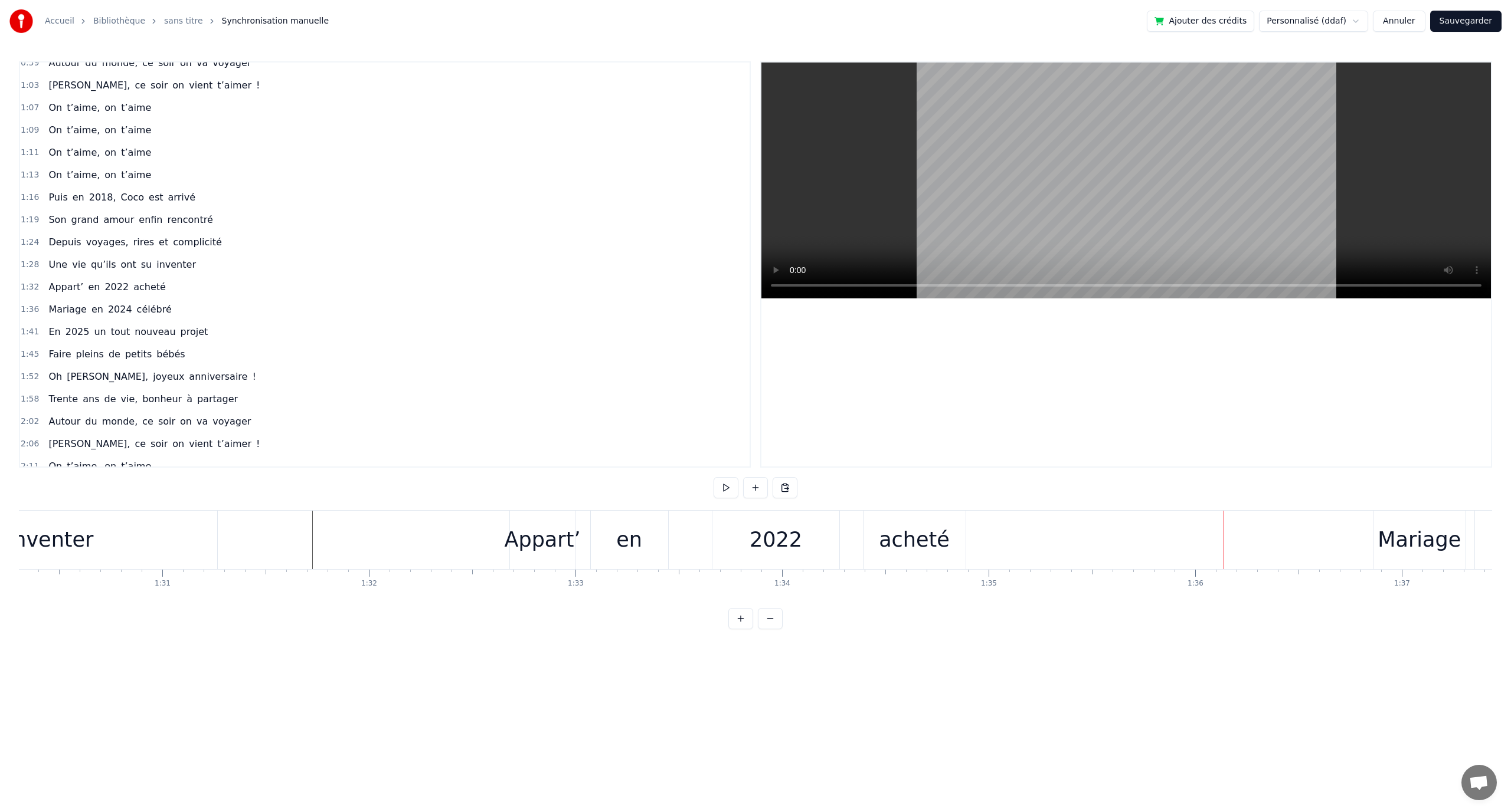
click at [740, 545] on div "2022" at bounding box center [776, 540] width 127 height 58
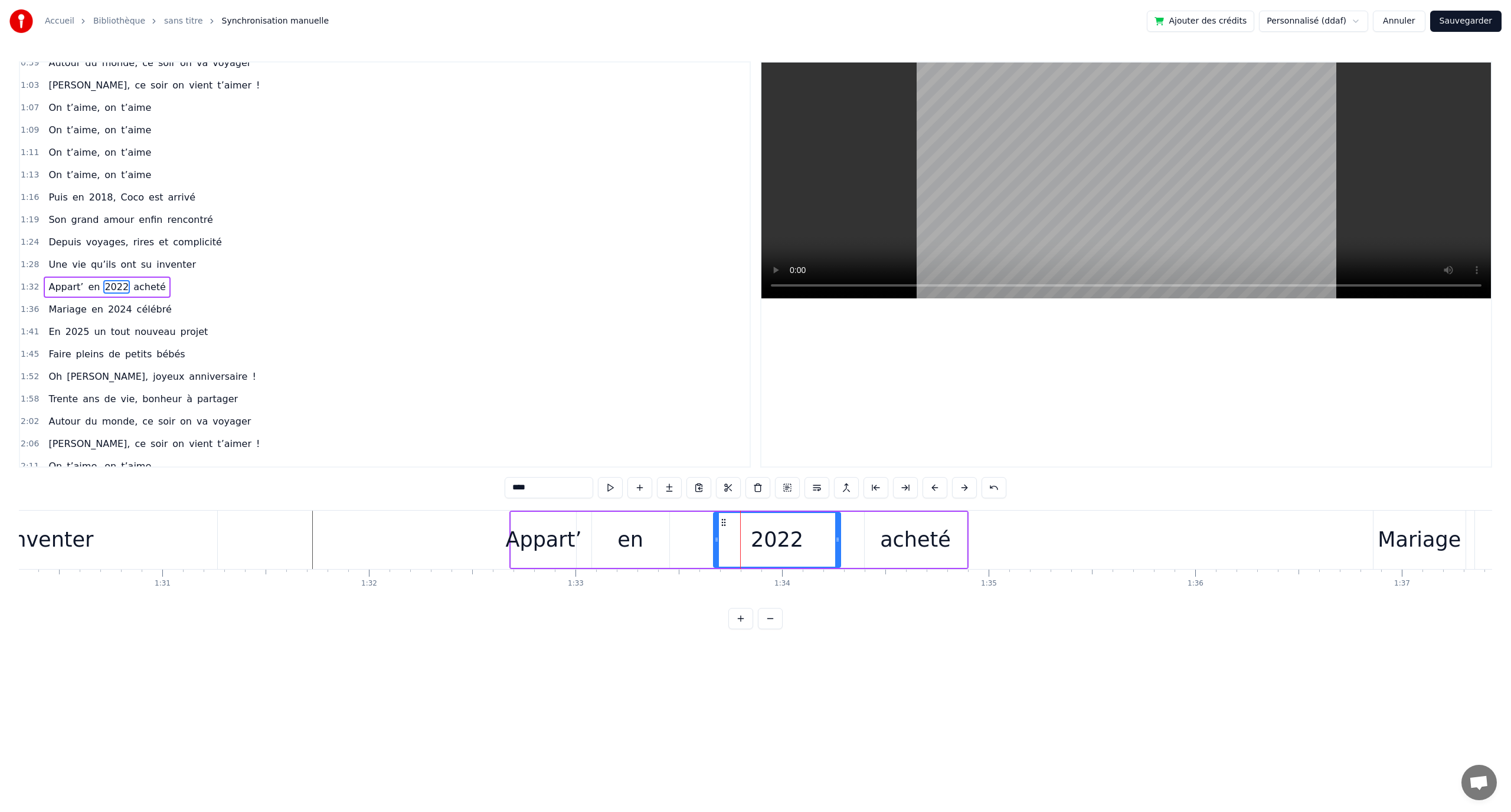
scroll to position [257, 0]
click at [719, 532] on div "2022" at bounding box center [777, 540] width 126 height 54
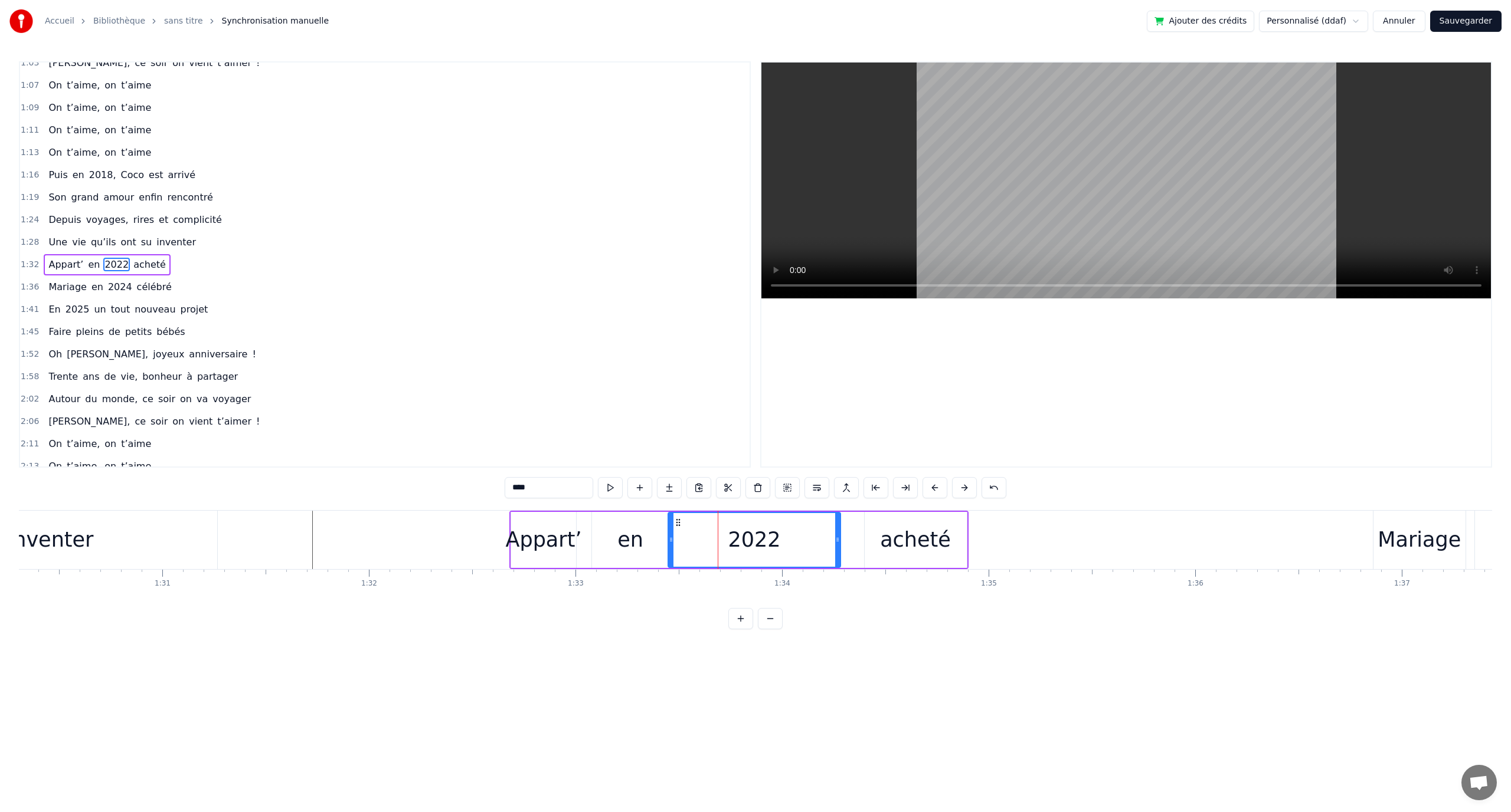
drag, startPoint x: 717, startPoint y: 532, endPoint x: 671, endPoint y: 534, distance: 46.0
click at [671, 534] on div at bounding box center [671, 540] width 5 height 54
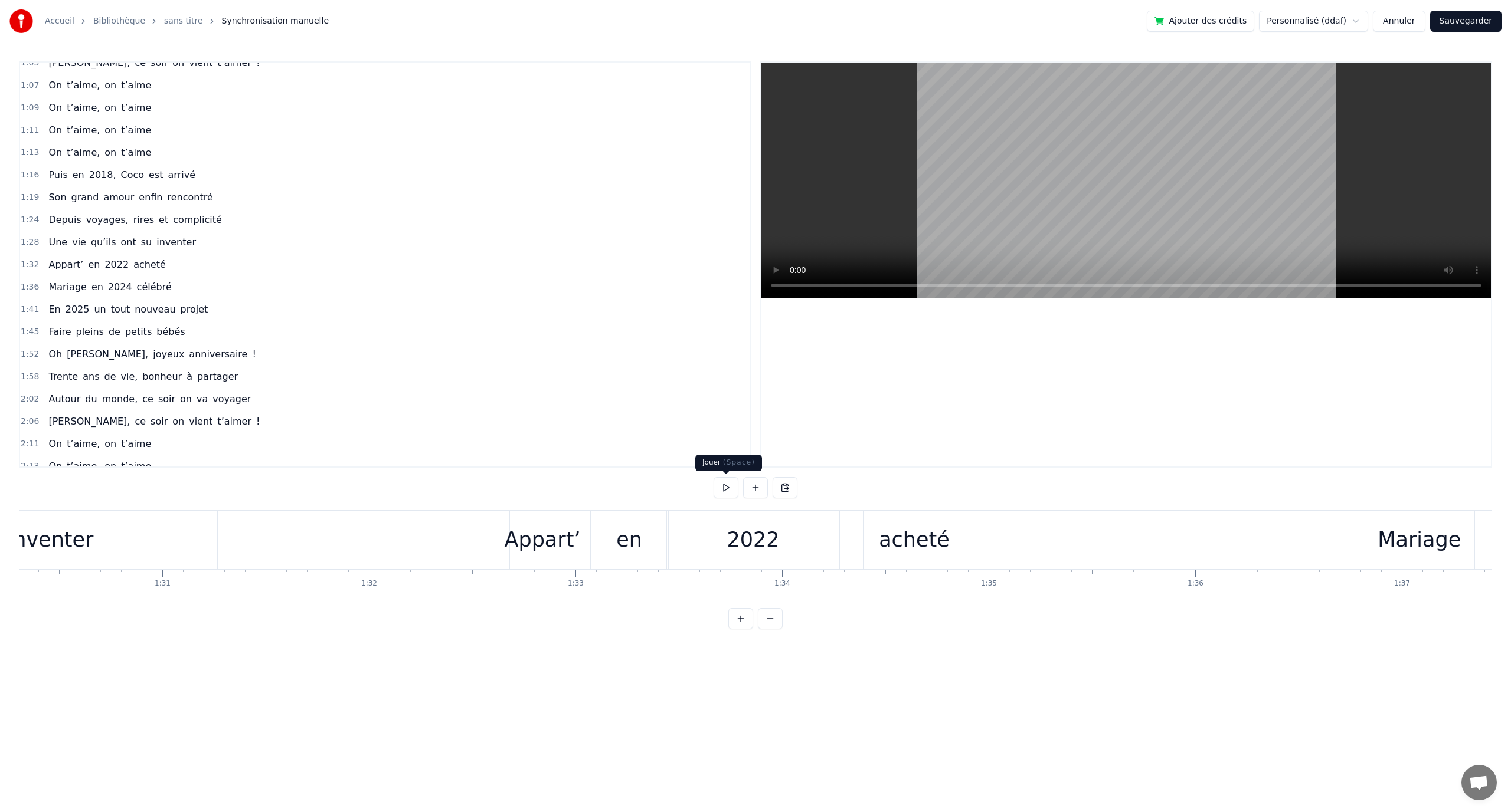
click at [726, 486] on button at bounding box center [726, 488] width 25 height 22
click at [731, 493] on button at bounding box center [726, 488] width 25 height 22
drag, startPoint x: 875, startPoint y: 526, endPoint x: 883, endPoint y: 526, distance: 8.0
click at [876, 526] on div "acheté" at bounding box center [914, 540] width 102 height 58
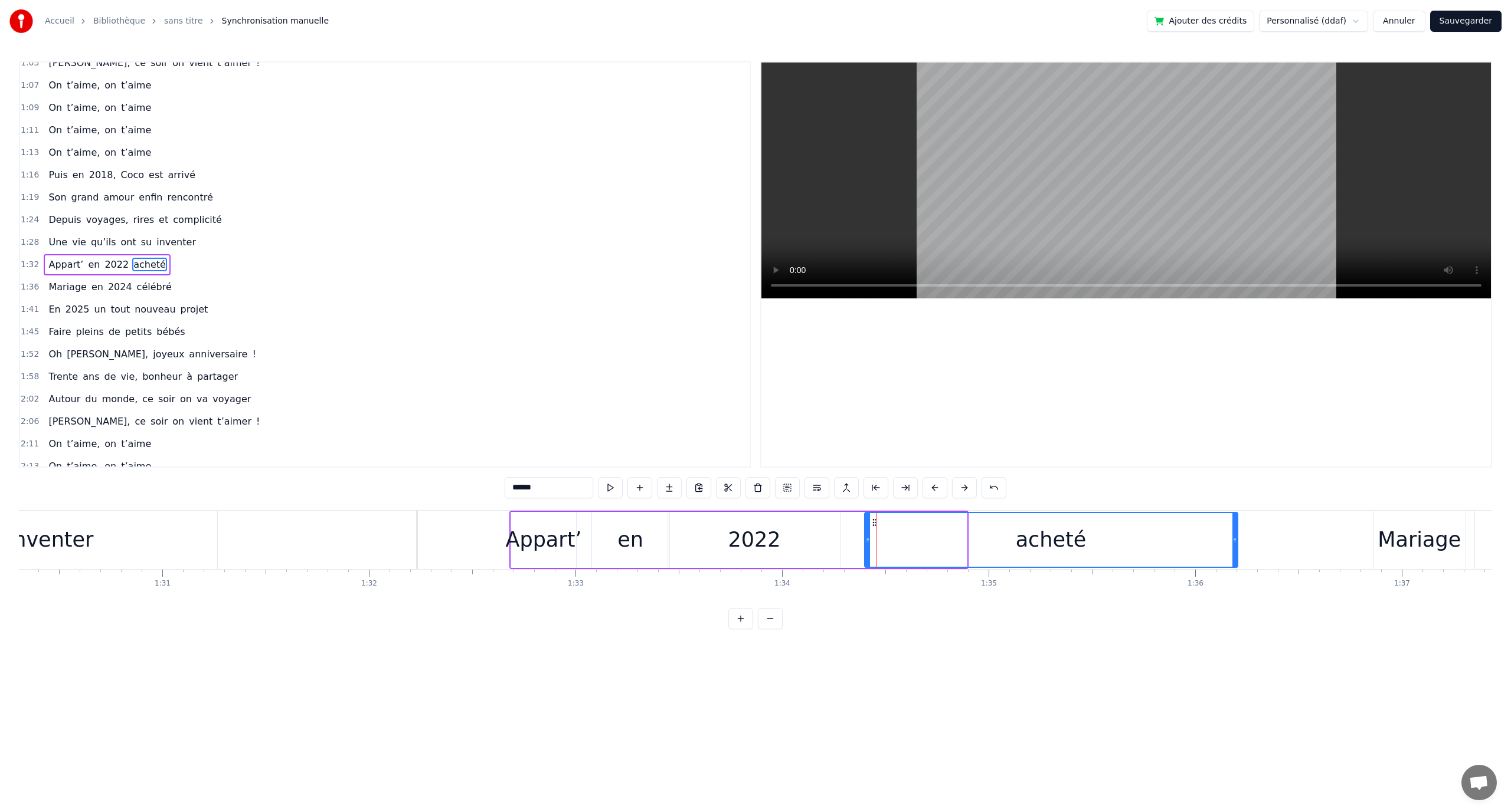
drag, startPoint x: 965, startPoint y: 538, endPoint x: 1235, endPoint y: 538, distance: 270.0
click at [1235, 538] on icon at bounding box center [1235, 539] width 5 height 9
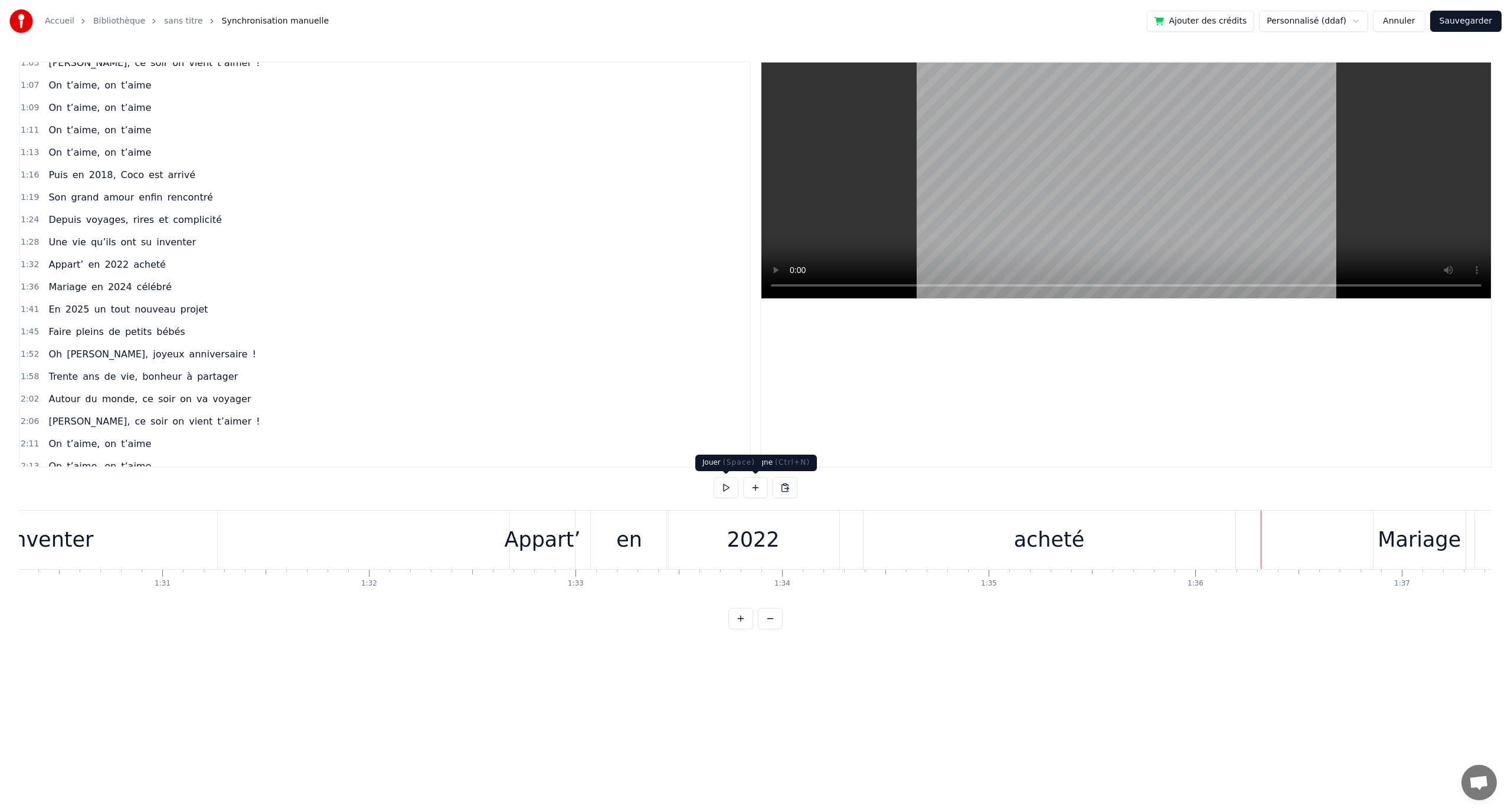
click at [727, 489] on button at bounding box center [726, 488] width 25 height 22
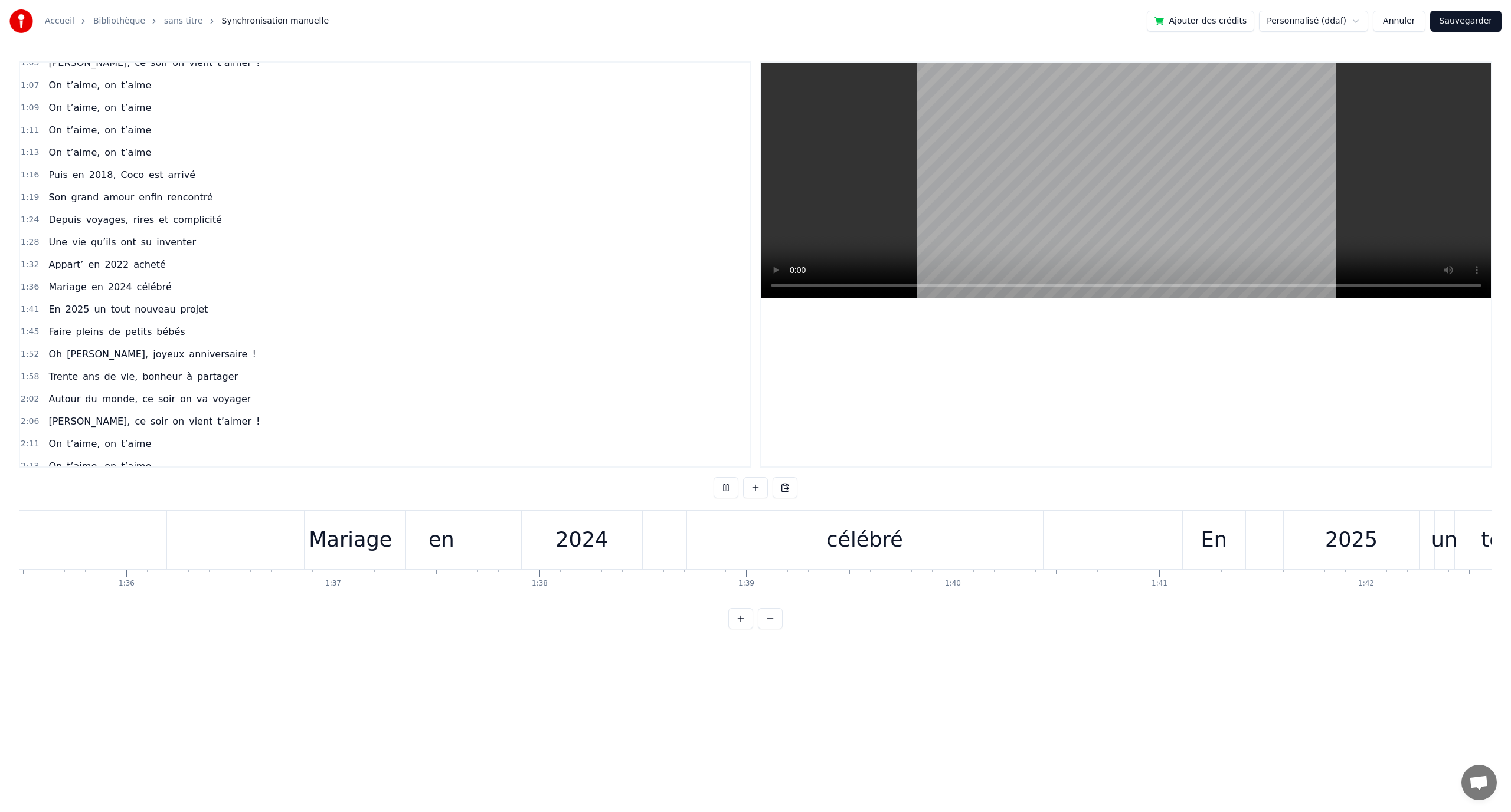
scroll to position [0, 20045]
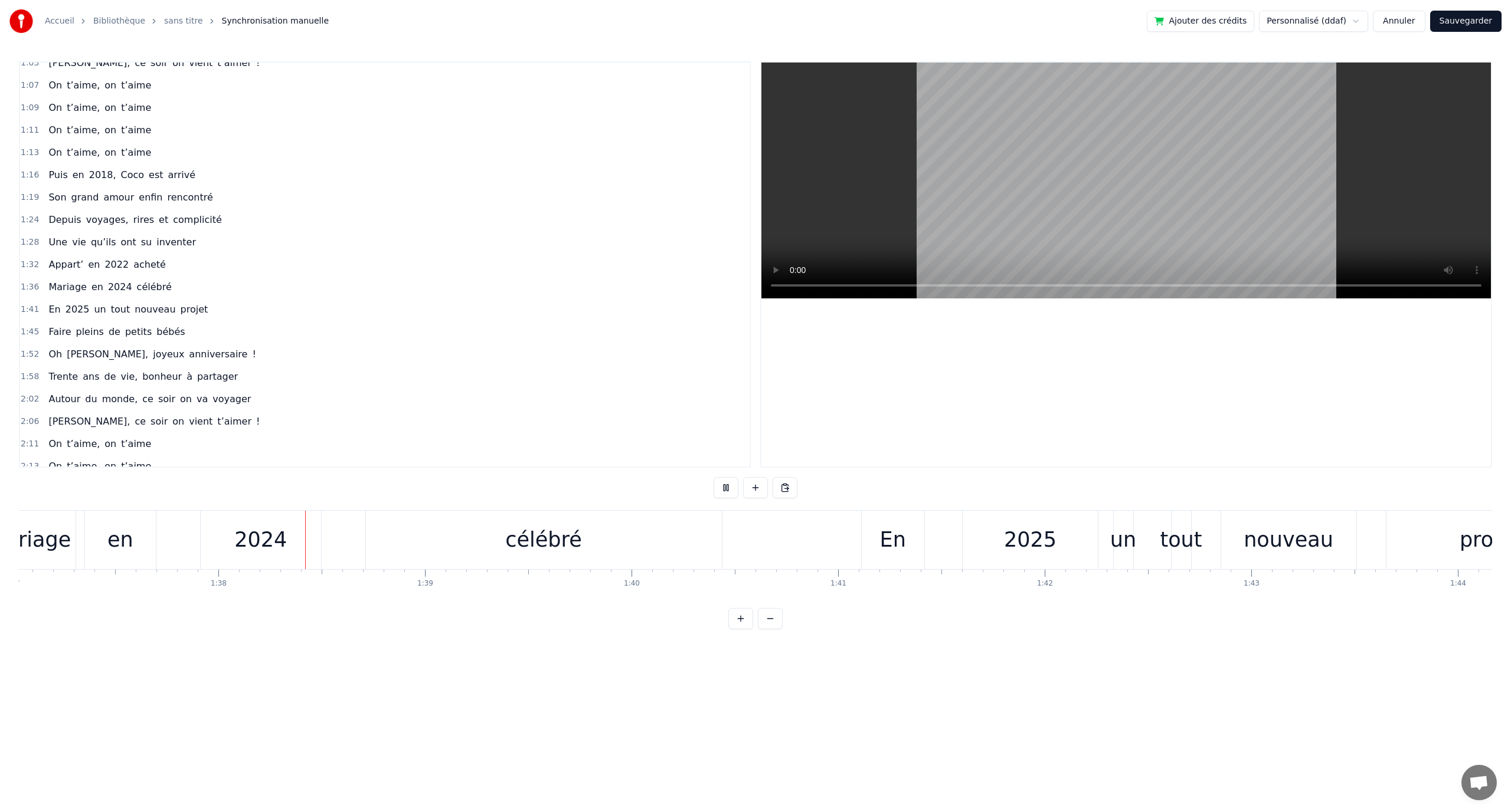
click at [730, 489] on button at bounding box center [726, 488] width 25 height 22
click at [265, 537] on div "2024" at bounding box center [260, 540] width 52 height 32
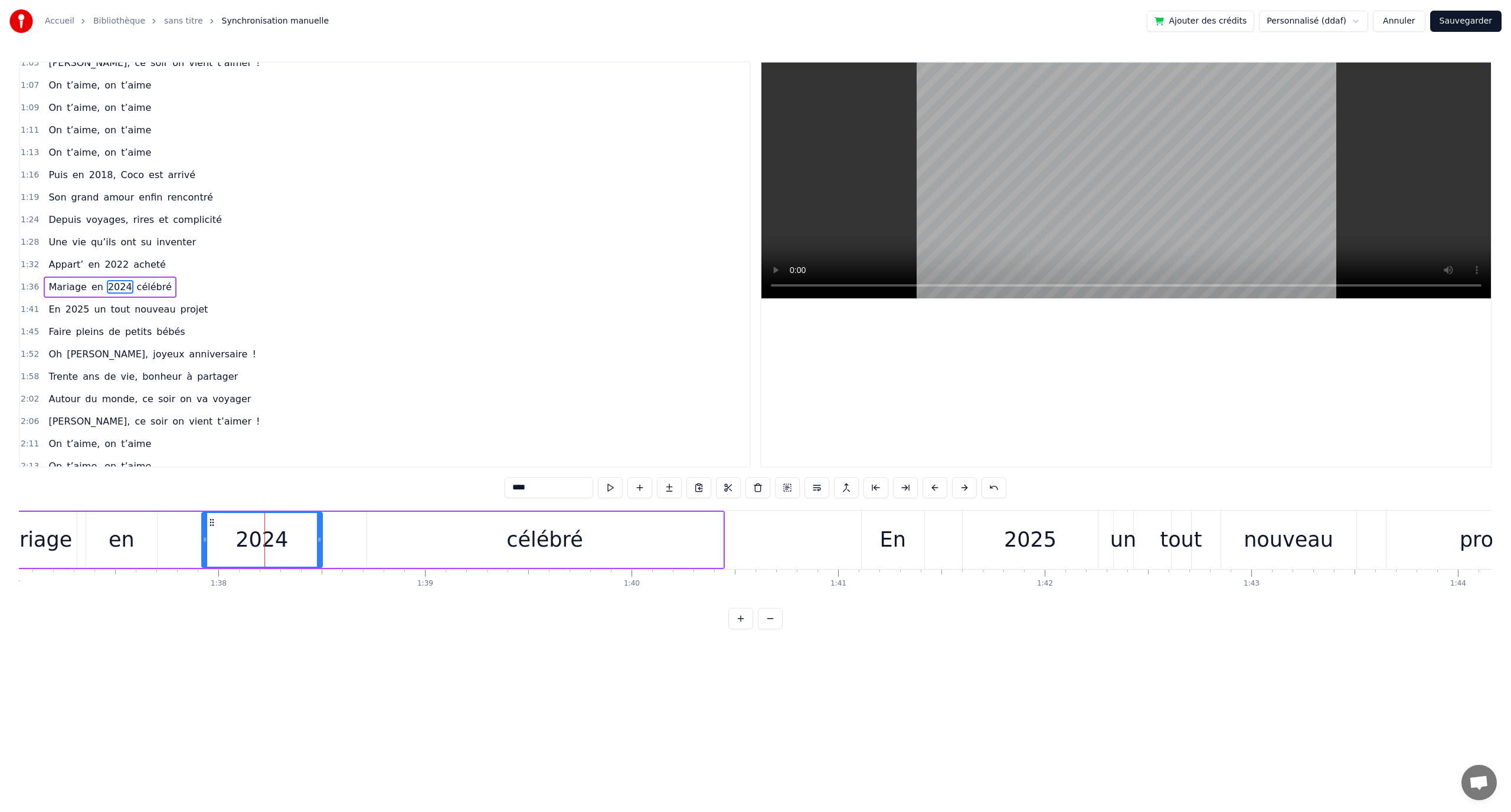
scroll to position [280, 0]
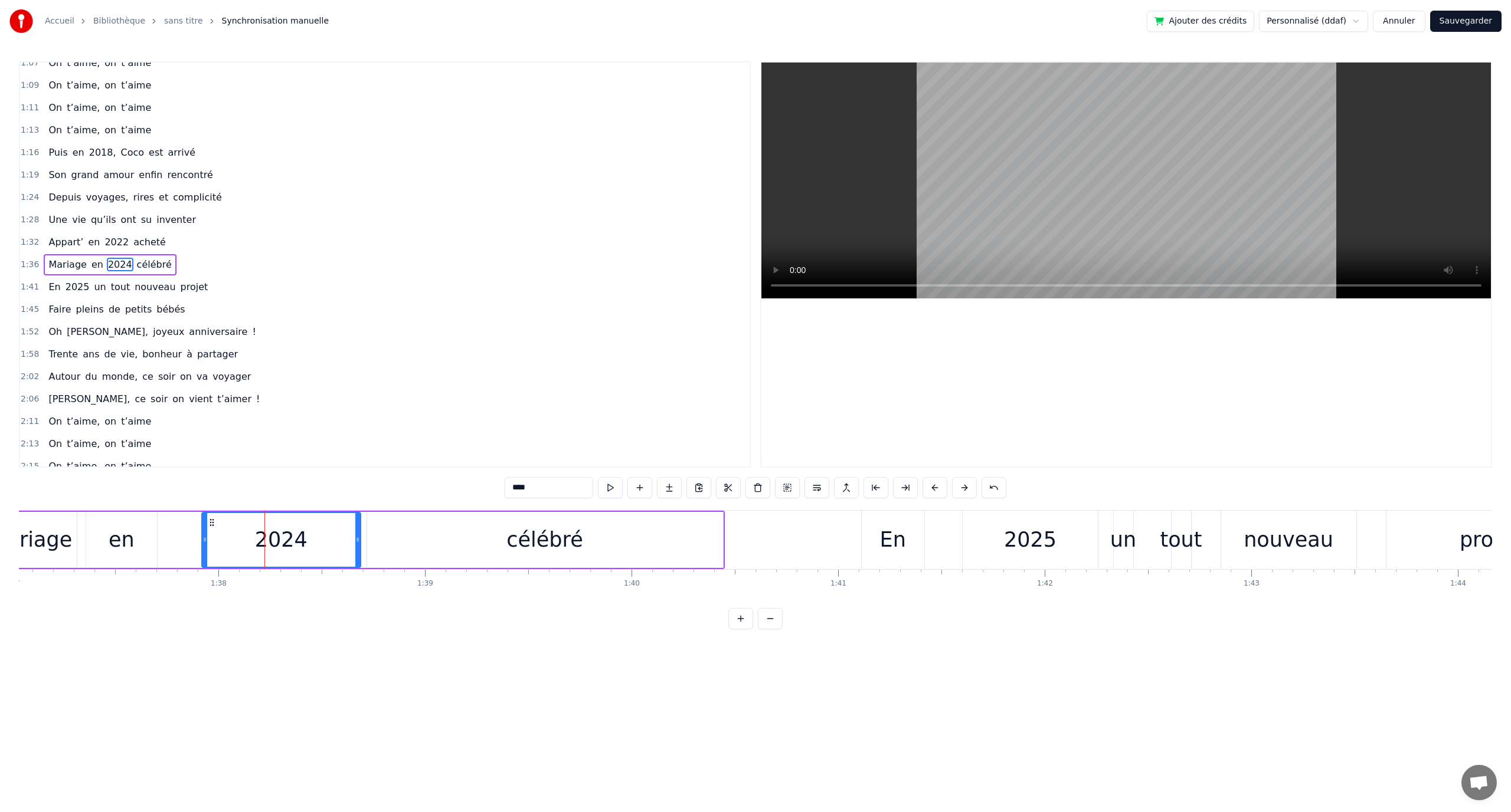
drag, startPoint x: 318, startPoint y: 537, endPoint x: 431, endPoint y: 524, distance: 113.7
click at [357, 541] on icon at bounding box center [358, 539] width 5 height 9
click at [616, 490] on button at bounding box center [611, 488] width 25 height 22
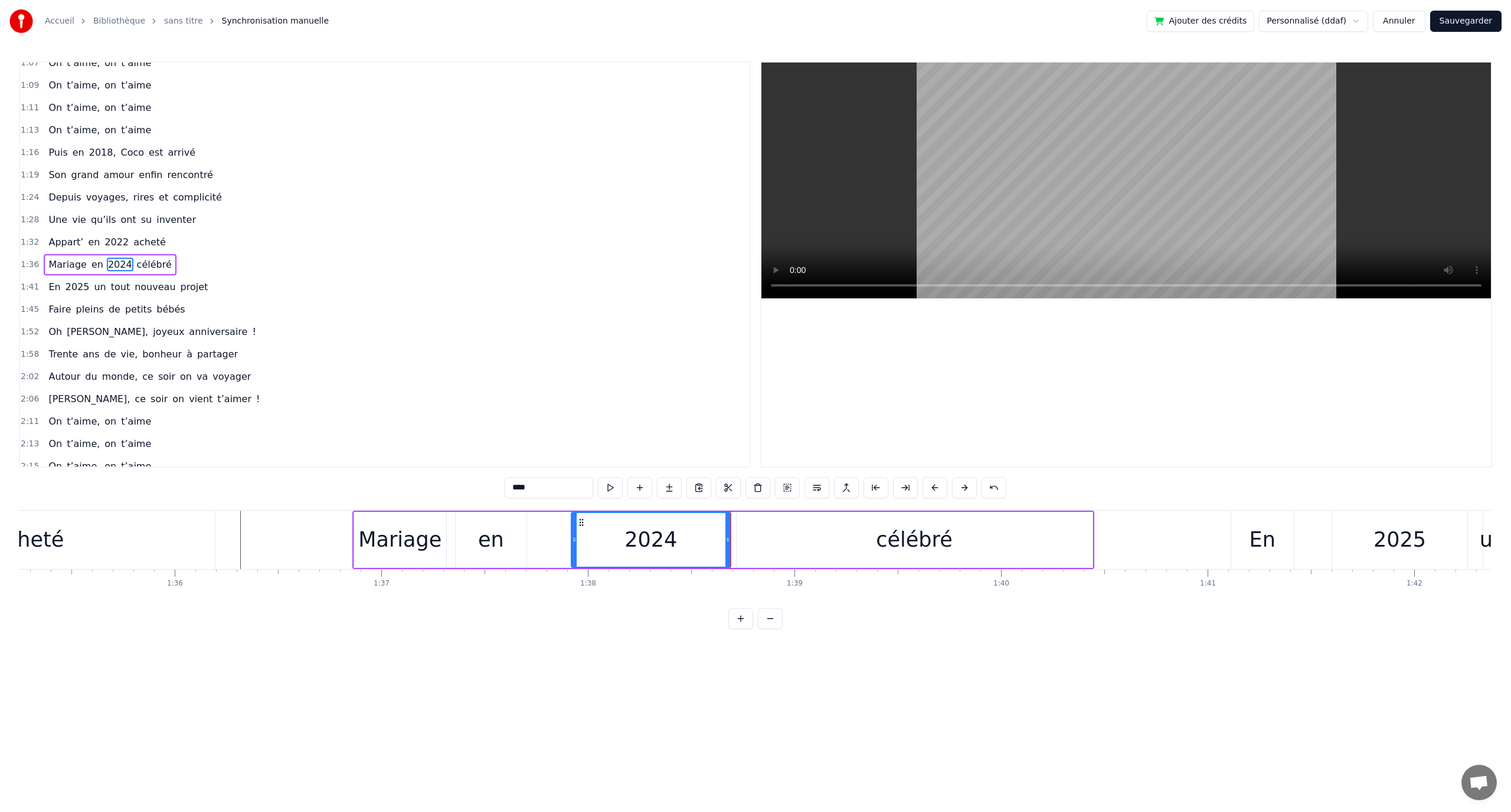
scroll to position [0, 19621]
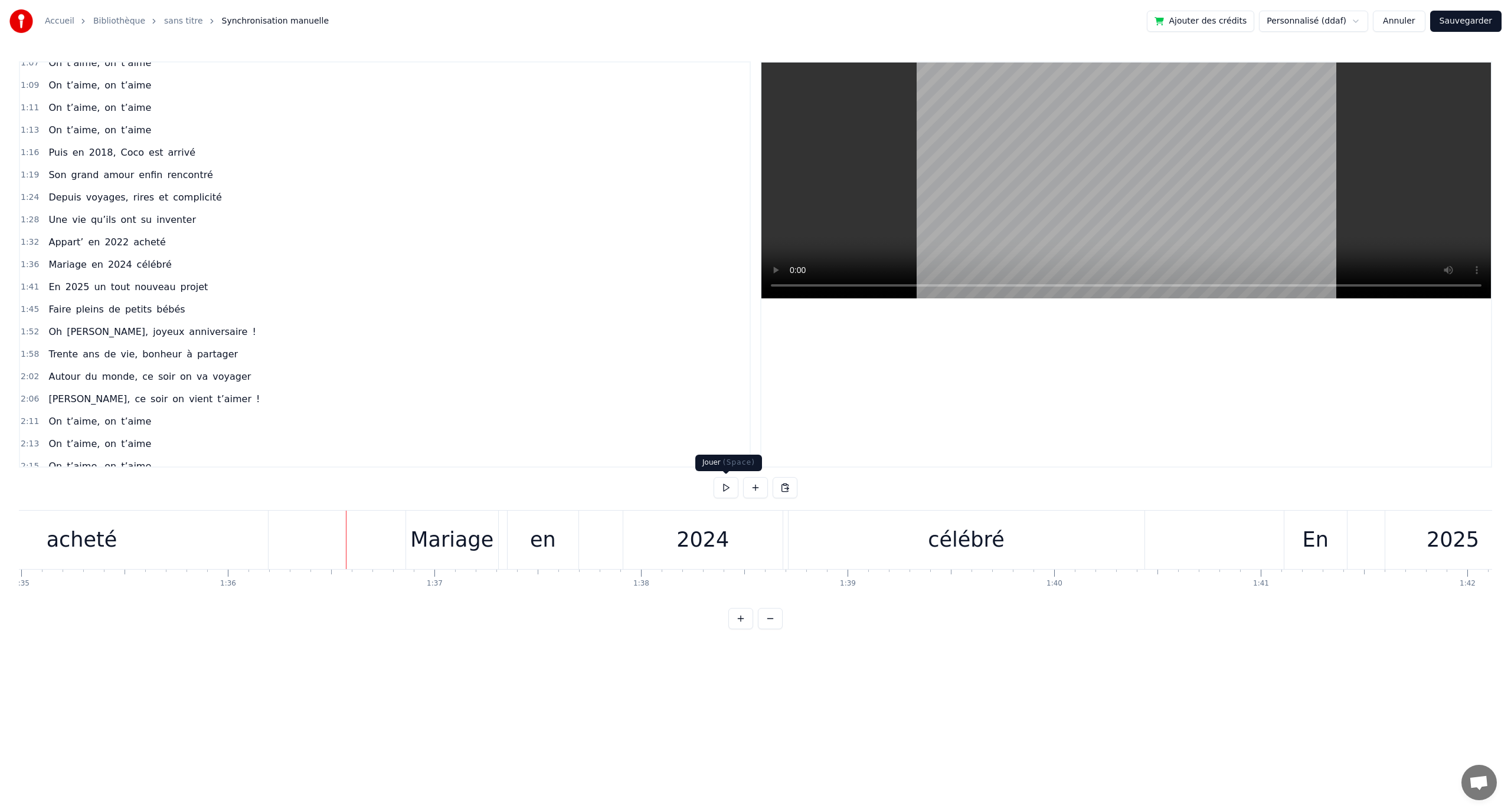
click at [720, 490] on button at bounding box center [726, 488] width 25 height 22
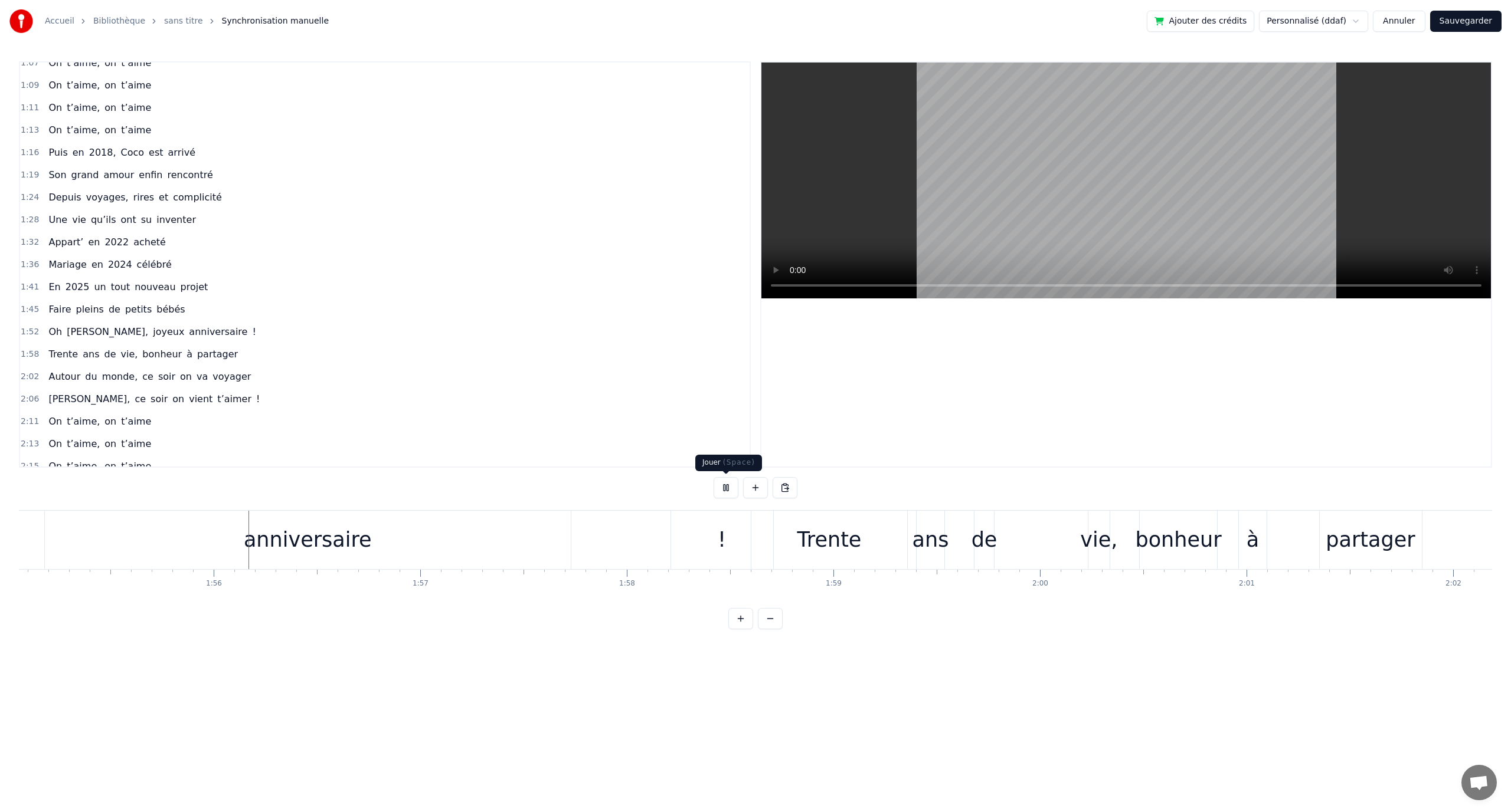
scroll to position [0, 23774]
click at [734, 485] on button at bounding box center [726, 488] width 25 height 22
click at [733, 529] on div "!" at bounding box center [716, 540] width 102 height 58
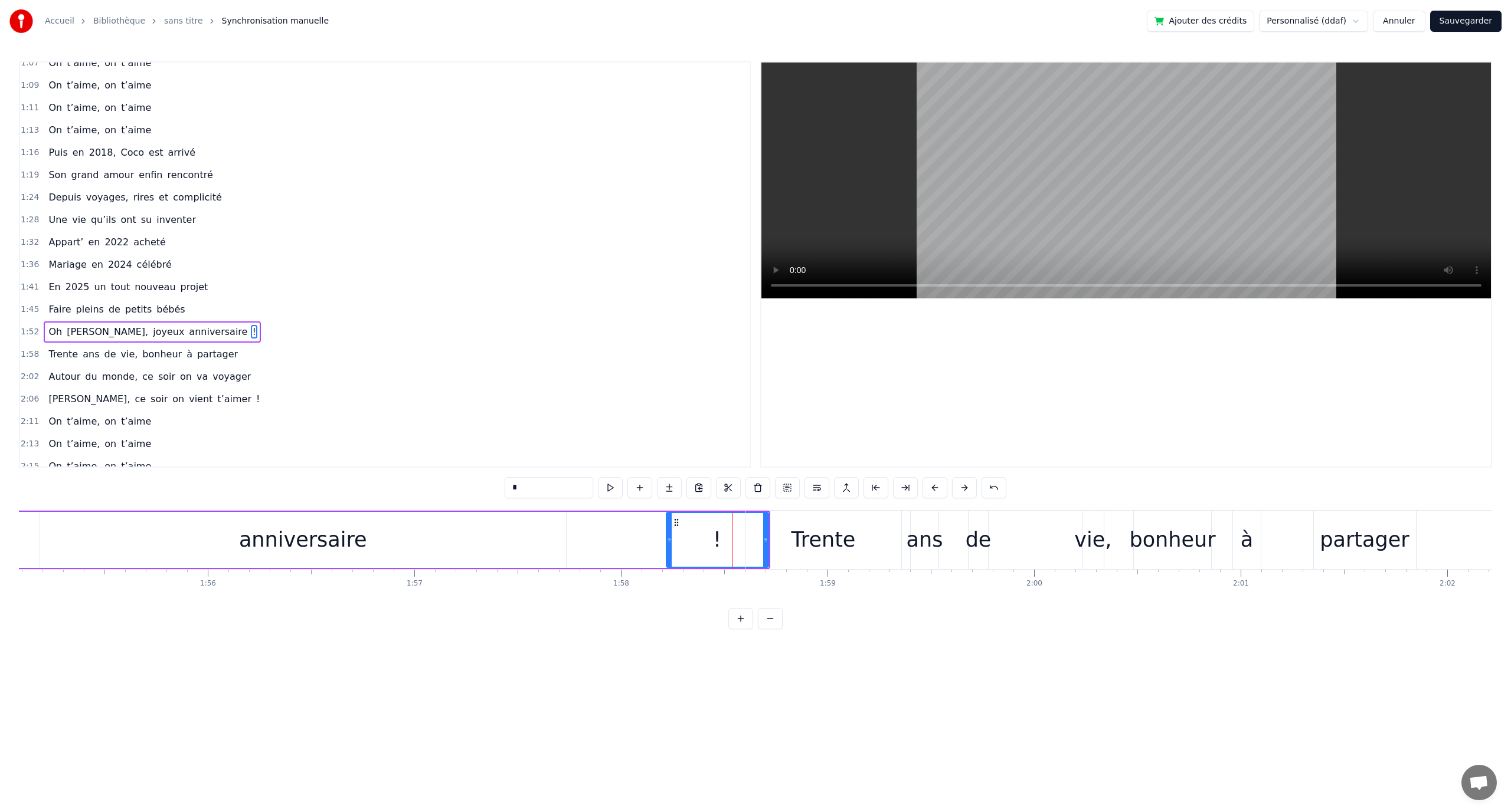
scroll to position [347, 0]
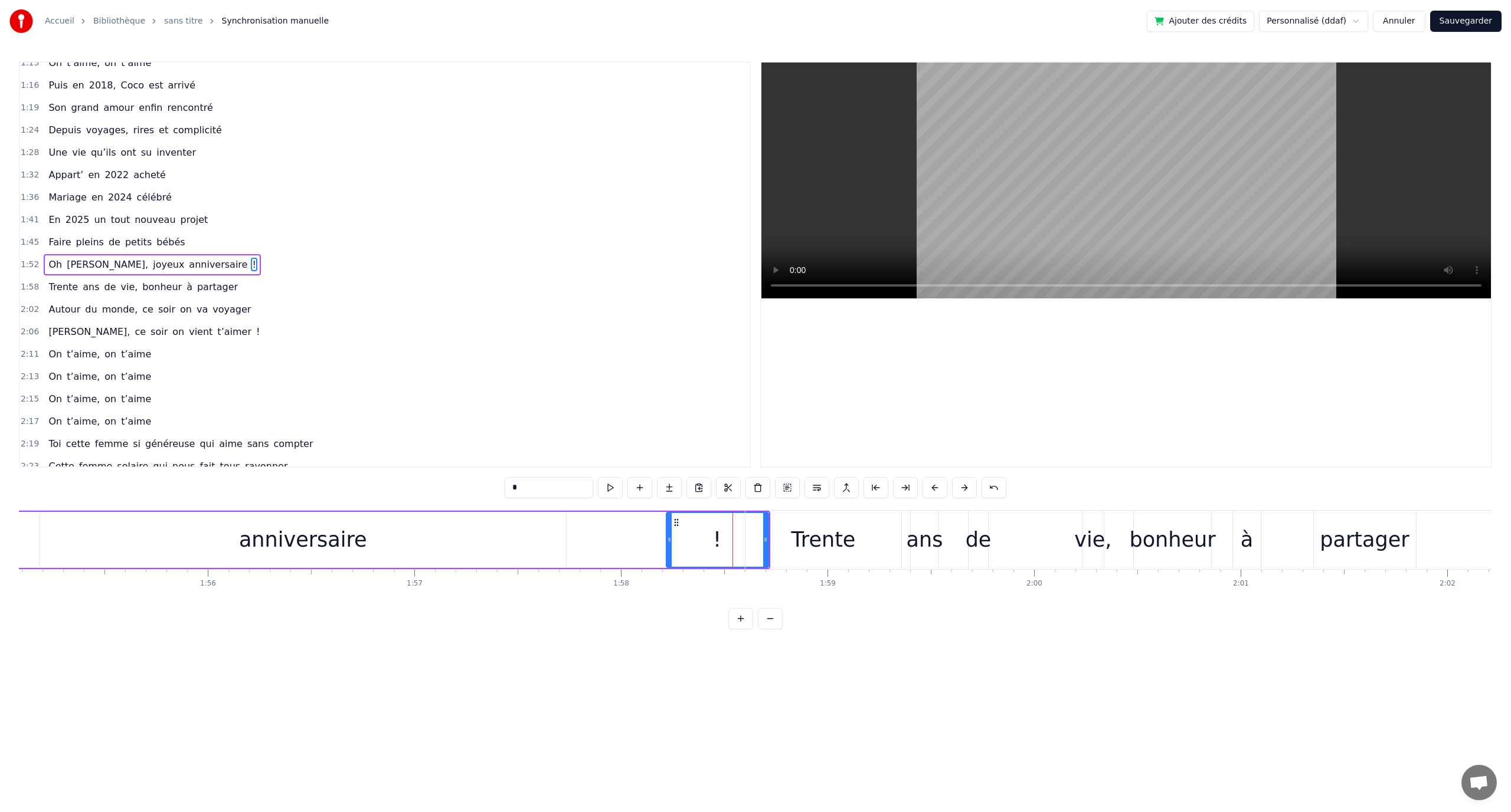
click at [251, 268] on span "!" at bounding box center [253, 265] width 6 height 13
drag, startPoint x: 573, startPoint y: 491, endPoint x: 490, endPoint y: 484, distance: 83.3
click at [490, 484] on div "0:12 En quatre- vingt- quinze à Toulouse la ville Rose 0:16 Un petit ange a poi…" at bounding box center [755, 345] width 1473 height 568
click at [758, 488] on button at bounding box center [758, 488] width 25 height 22
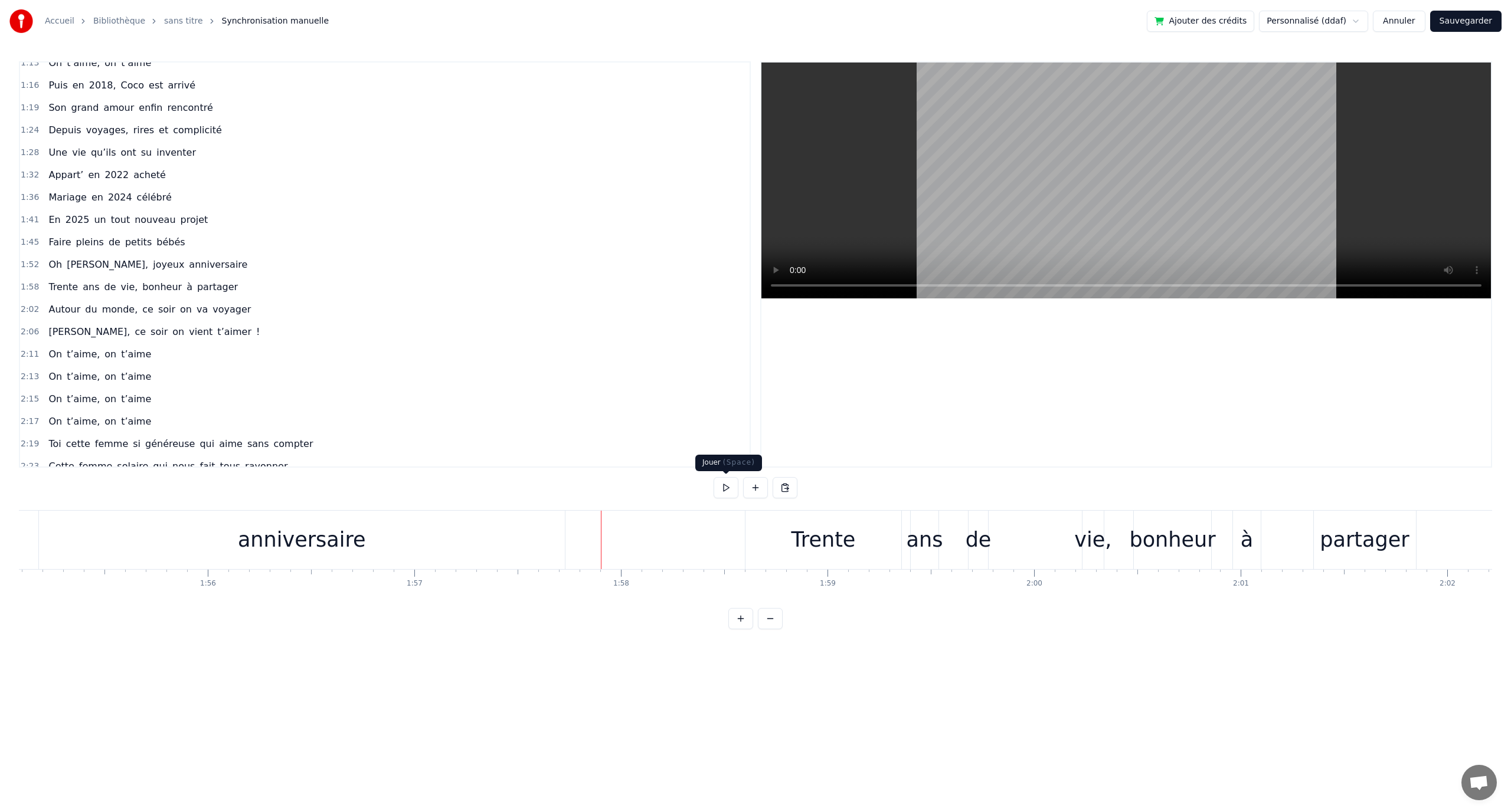
click at [723, 492] on button at bounding box center [726, 488] width 25 height 22
click at [435, 530] on div "anniversaire" at bounding box center [302, 540] width 526 height 58
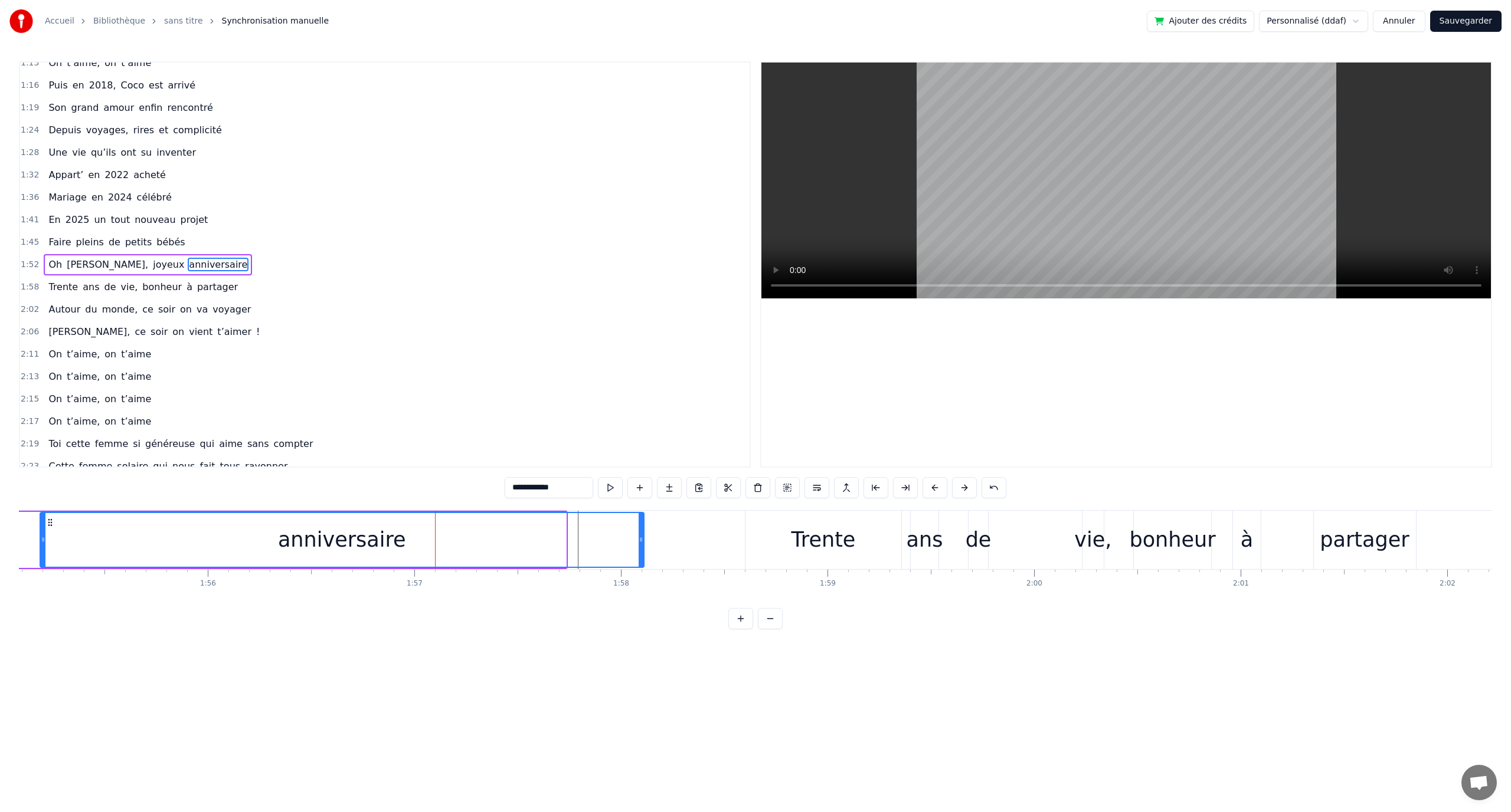
drag, startPoint x: 565, startPoint y: 532, endPoint x: 641, endPoint y: 532, distance: 76.0
click at [641, 532] on div at bounding box center [641, 540] width 5 height 54
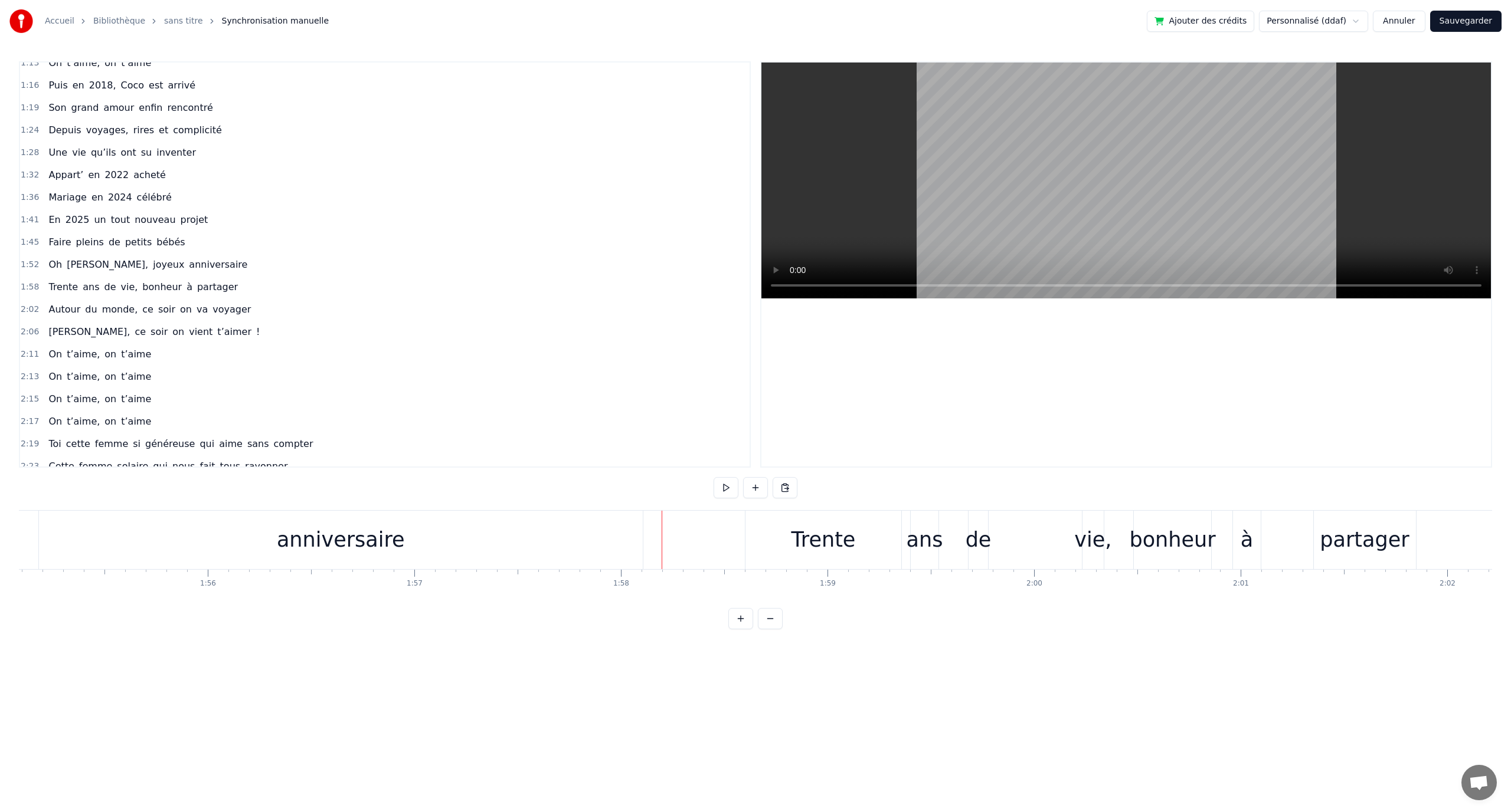
click at [720, 490] on button at bounding box center [726, 488] width 25 height 22
click at [723, 491] on button at bounding box center [726, 488] width 25 height 22
click at [758, 518] on div "Trente" at bounding box center [823, 540] width 156 height 58
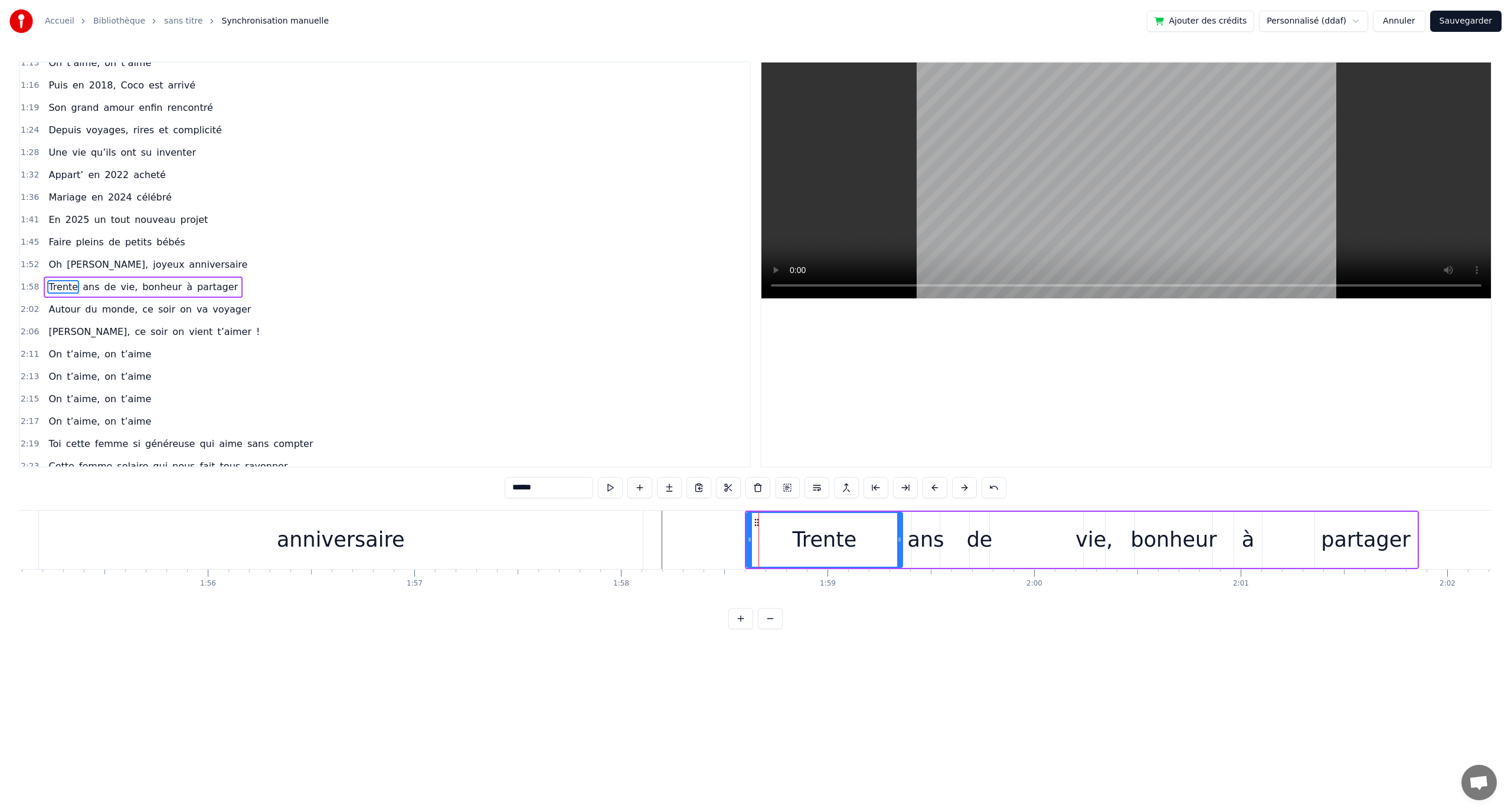
scroll to position [369, 0]
click at [768, 512] on div "Trente" at bounding box center [824, 540] width 157 height 56
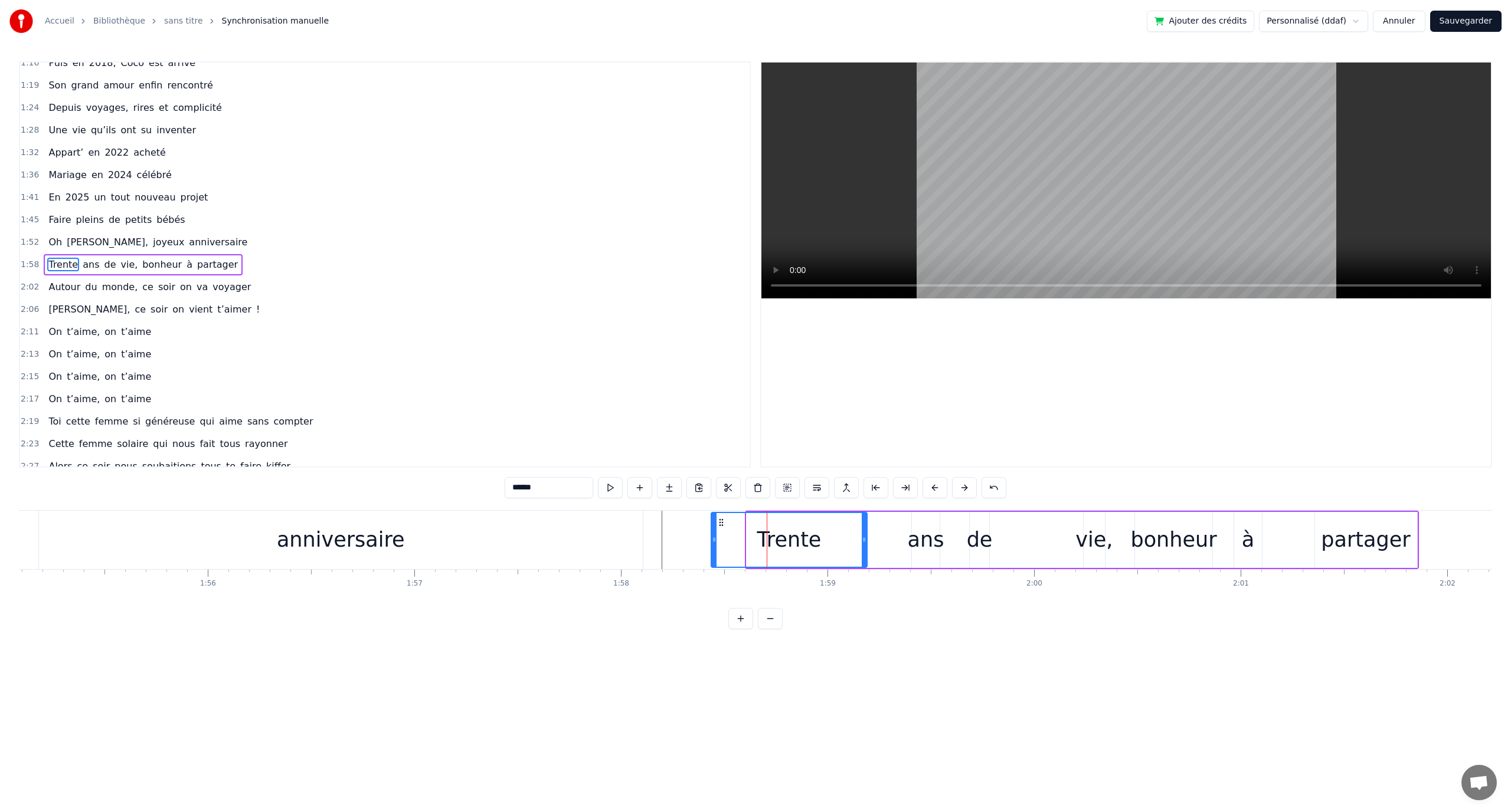
drag, startPoint x: 753, startPoint y: 518, endPoint x: 719, endPoint y: 524, distance: 34.5
click at [719, 524] on icon at bounding box center [721, 523] width 9 height 9
click at [909, 513] on div "Trente ans de vie, bonheur à partager" at bounding box center [1082, 540] width 674 height 58
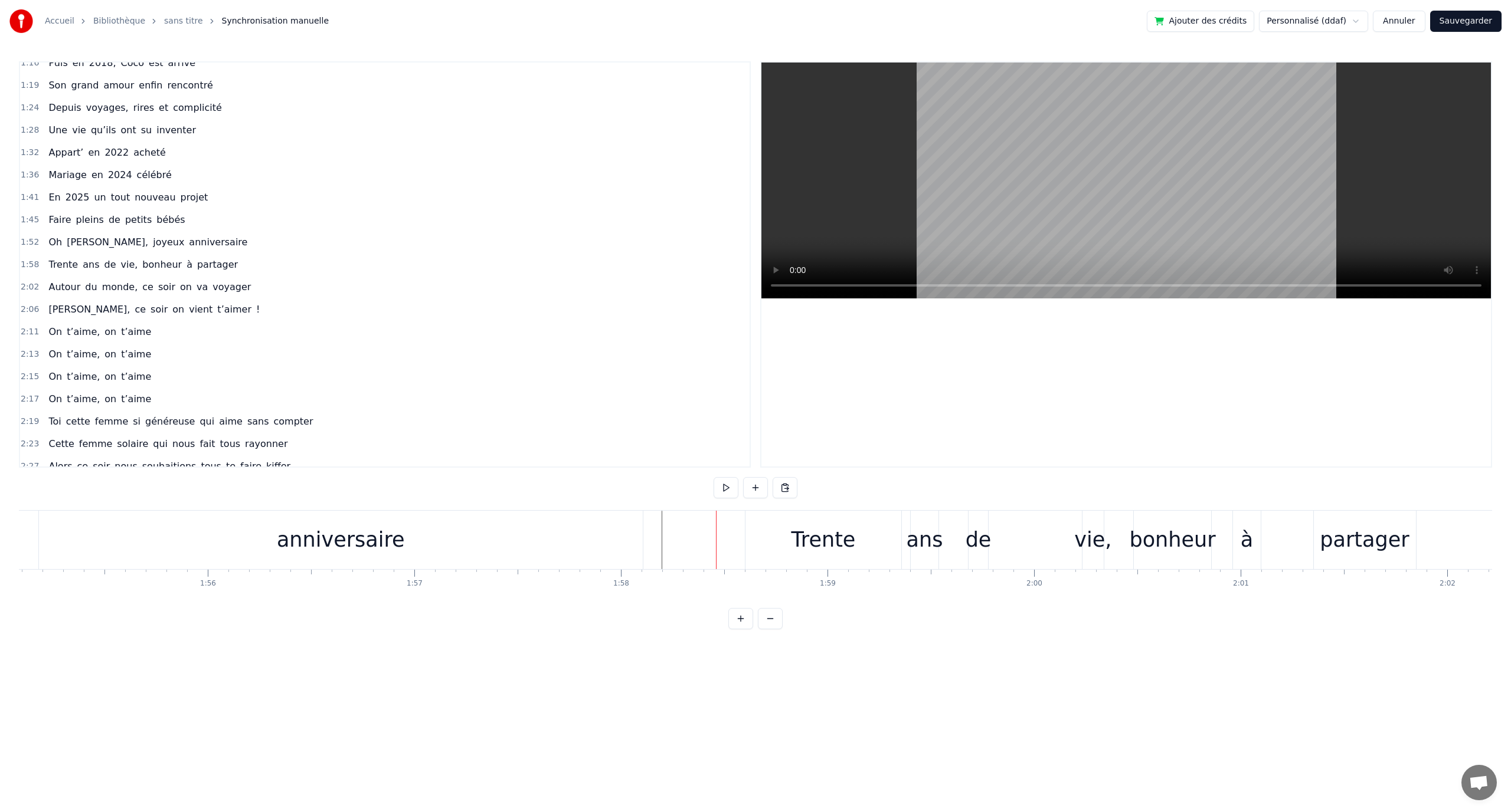
click at [801, 513] on div "Trente" at bounding box center [823, 540] width 156 height 58
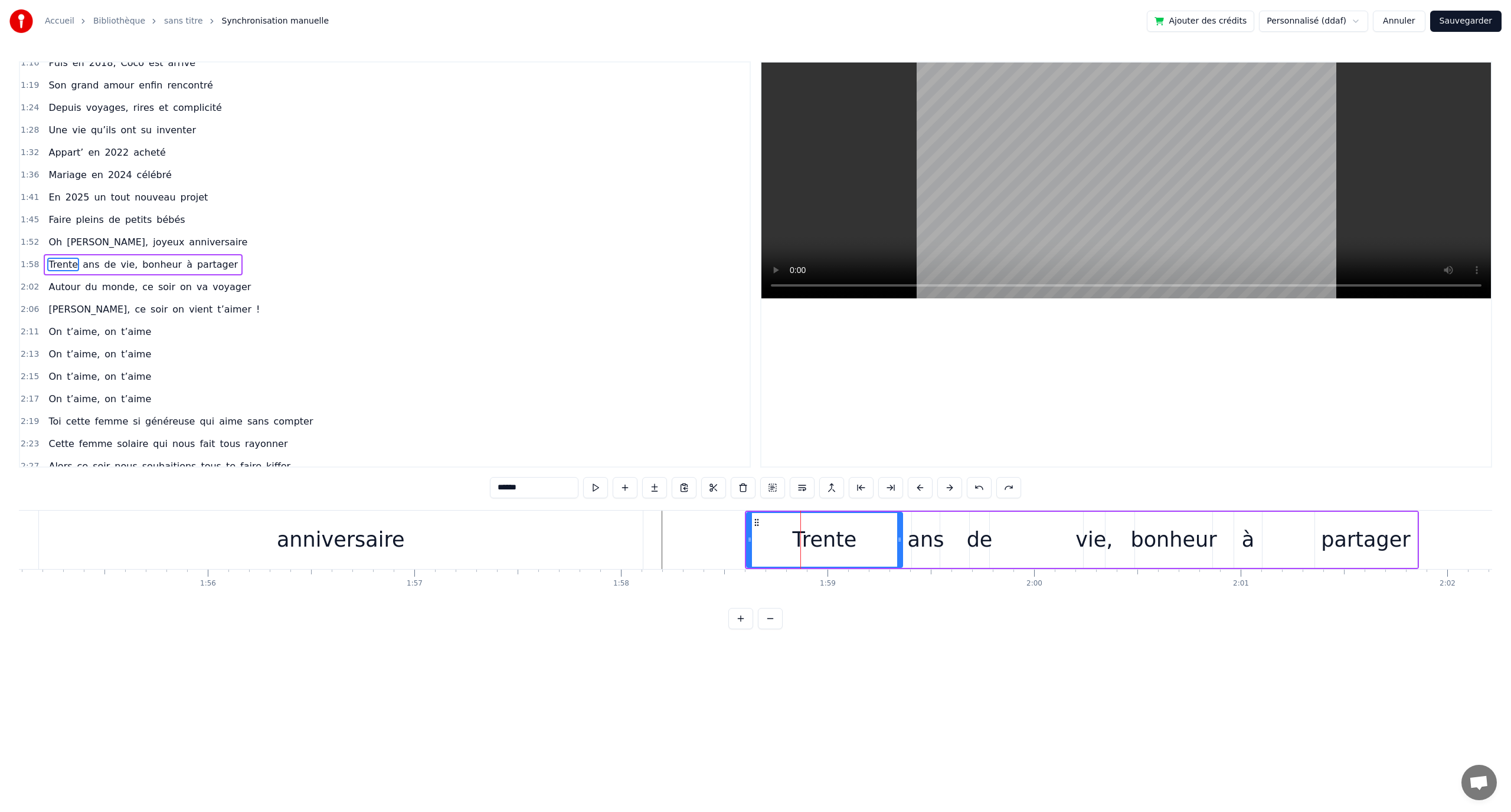
click at [909, 513] on div "Trente ans de vie, bonheur à partager" at bounding box center [1082, 540] width 674 height 58
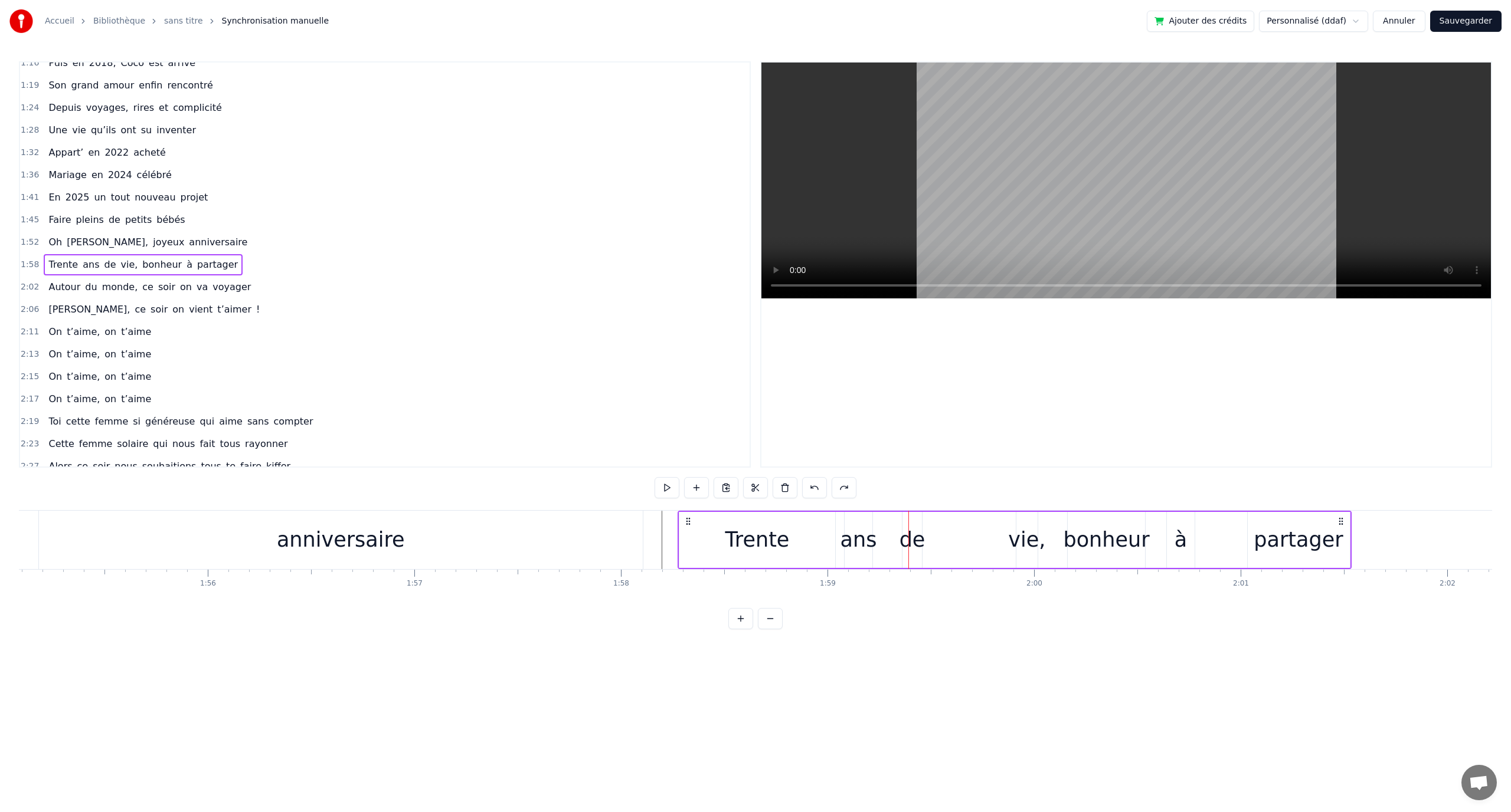
drag, startPoint x: 756, startPoint y: 520, endPoint x: 689, endPoint y: 526, distance: 67.3
click at [689, 526] on div "Trente ans de vie, bonheur à partager" at bounding box center [1015, 540] width 674 height 58
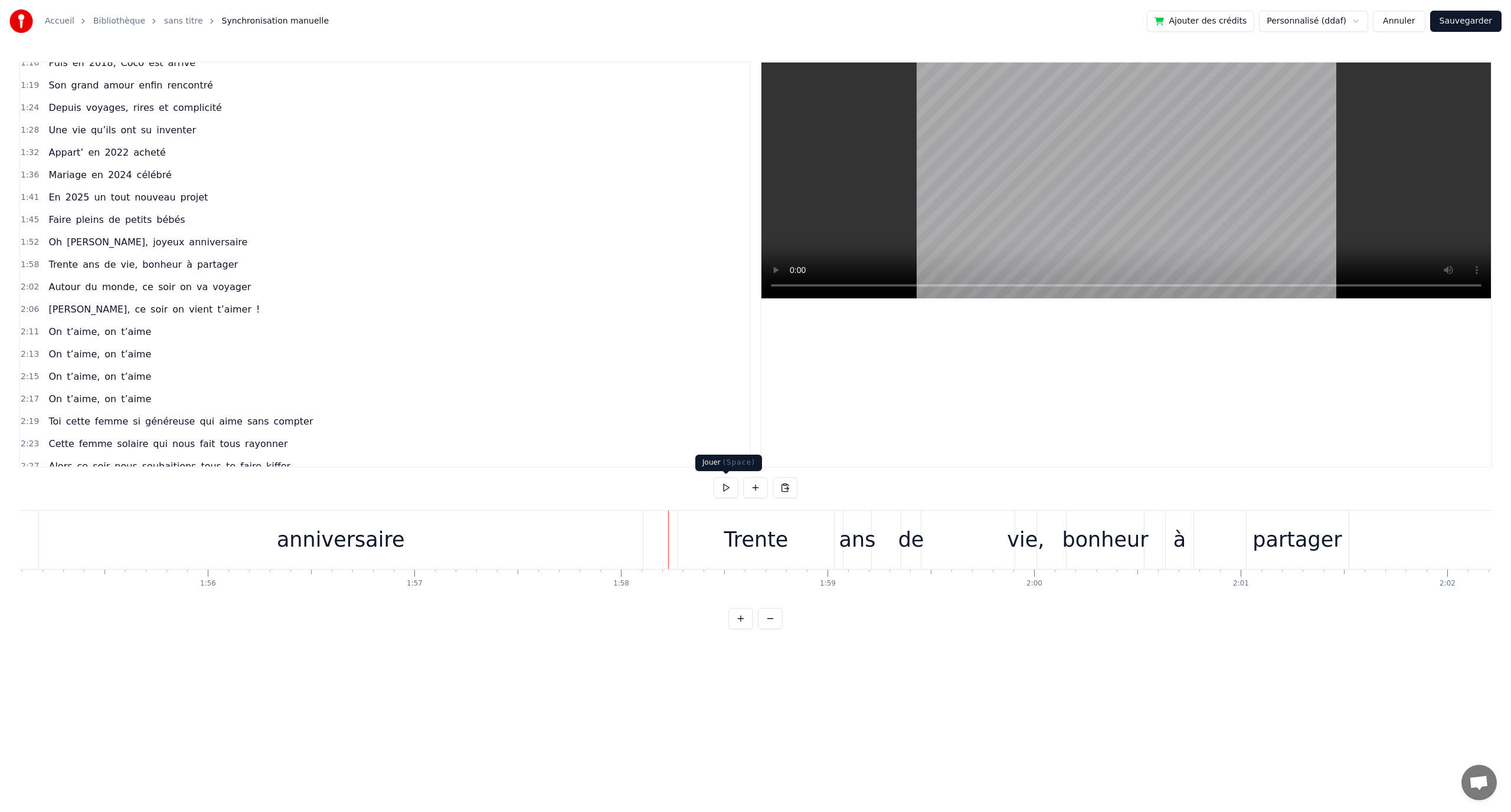
click at [723, 485] on button at bounding box center [726, 488] width 25 height 22
click at [1289, 542] on div "partager" at bounding box center [1296, 540] width 89 height 32
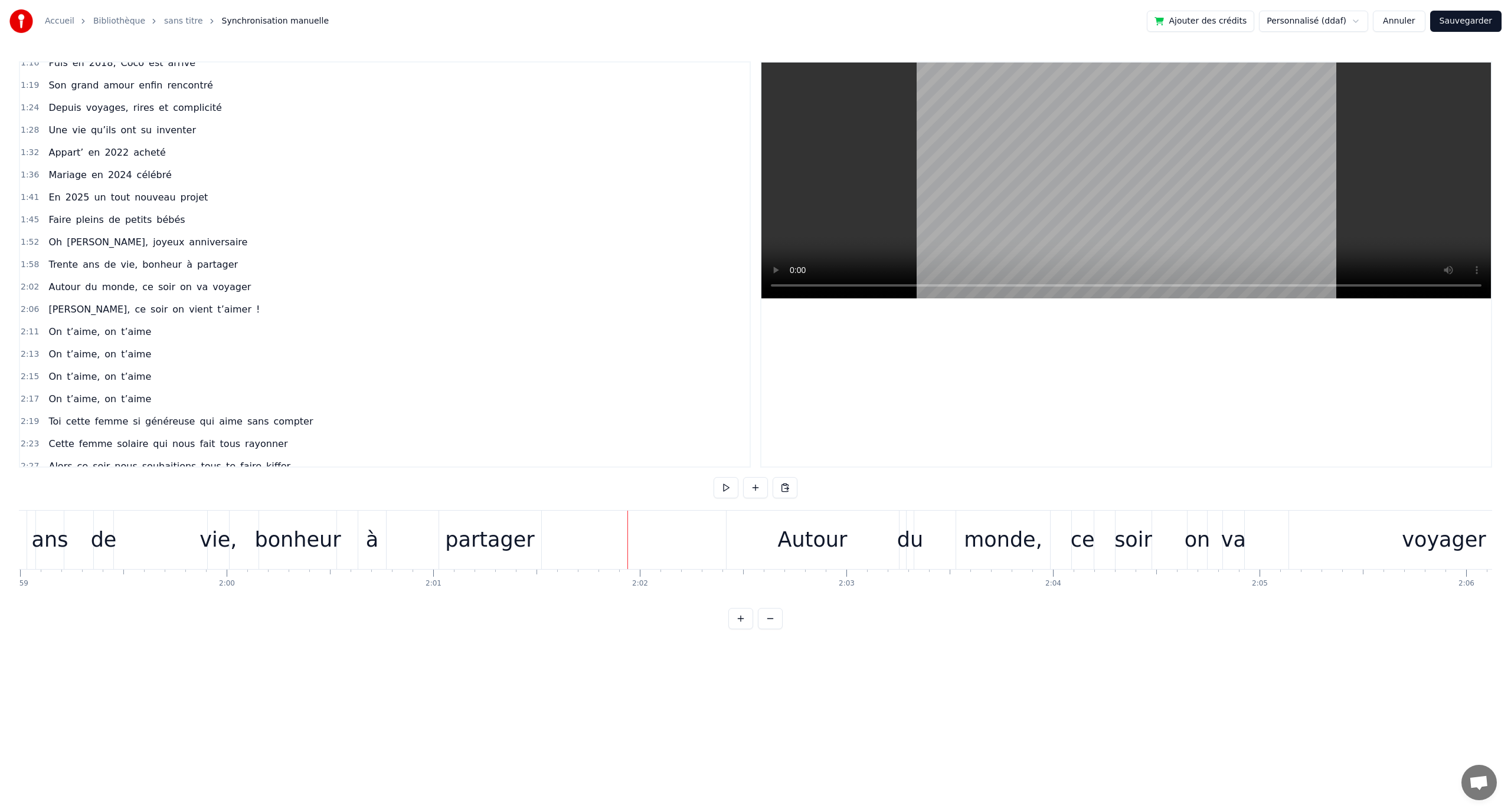
scroll to position [0, 24456]
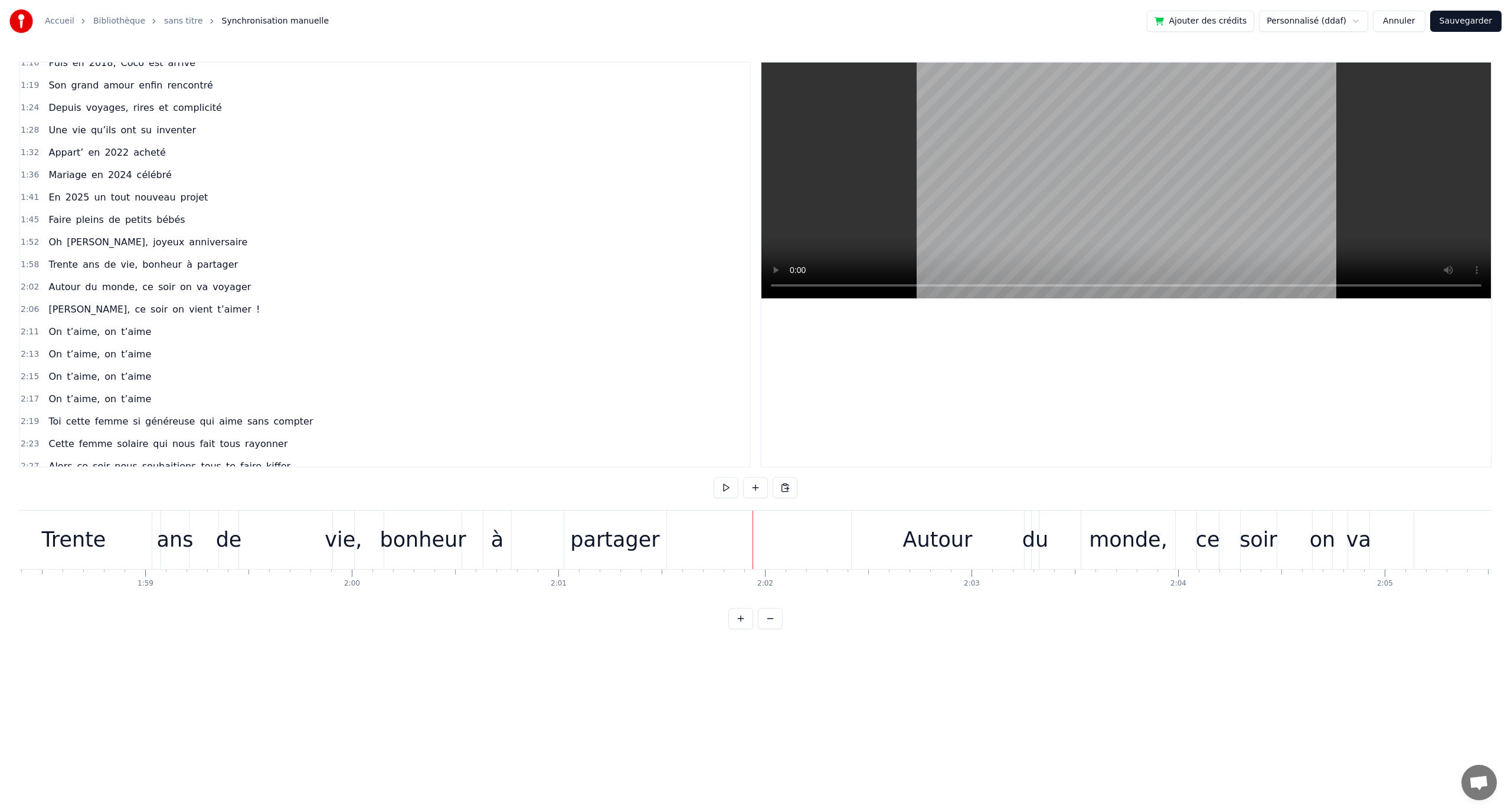
click at [653, 536] on div "partager" at bounding box center [614, 540] width 89 height 32
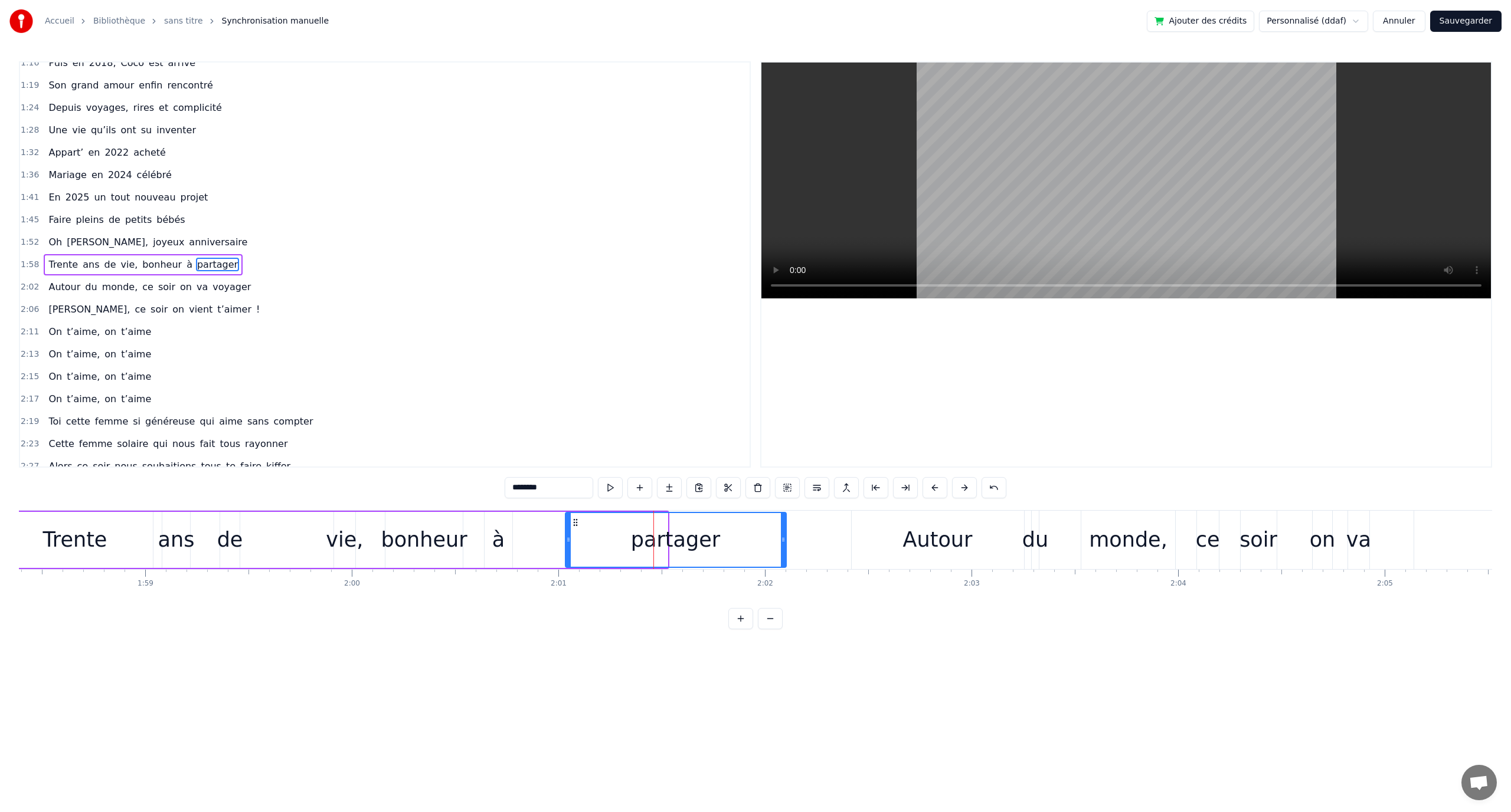
drag, startPoint x: 665, startPoint y: 537, endPoint x: 783, endPoint y: 539, distance: 118.0
click at [783, 539] on icon at bounding box center [783, 539] width 5 height 9
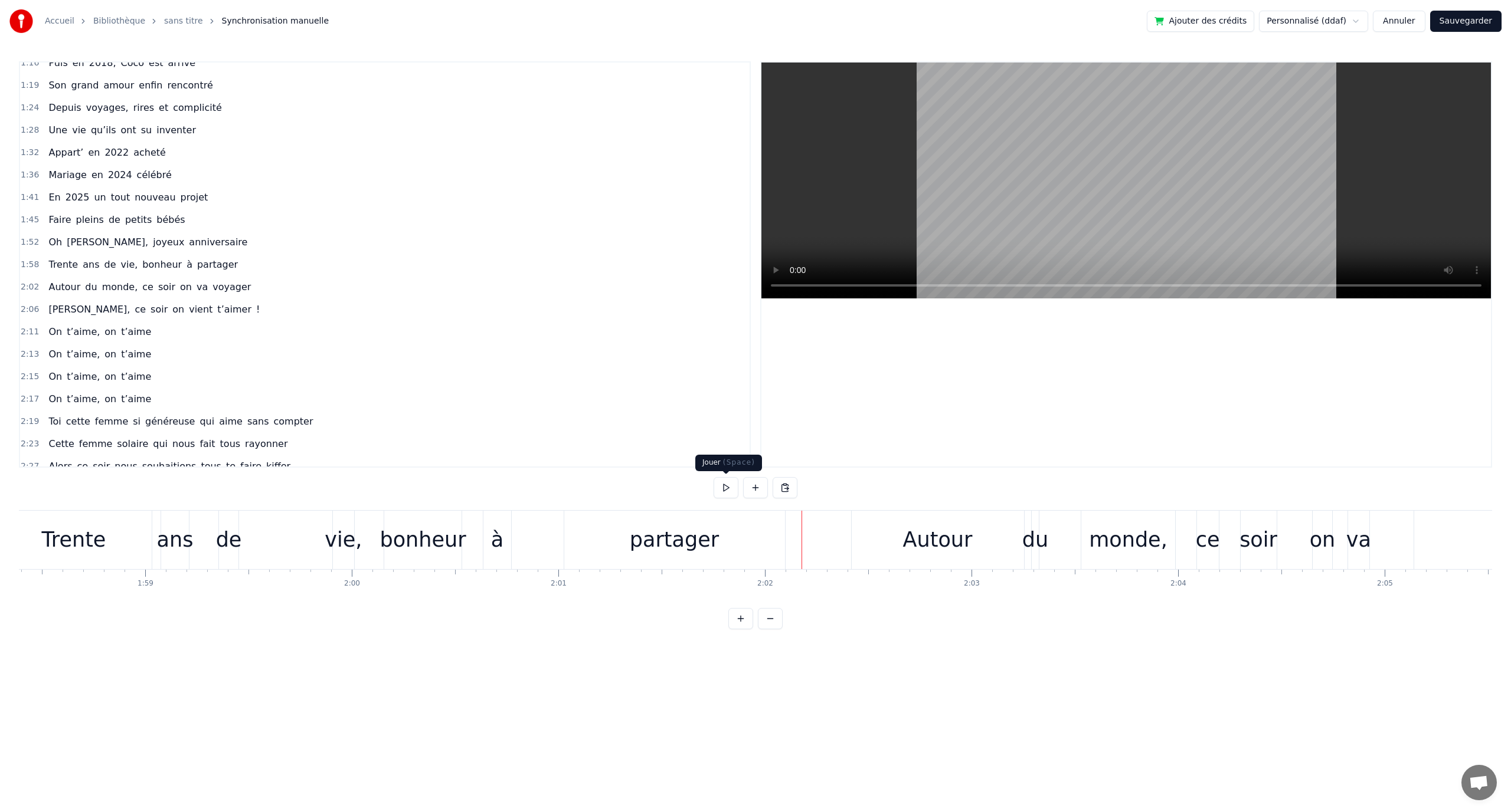
click at [728, 492] on button at bounding box center [726, 488] width 25 height 22
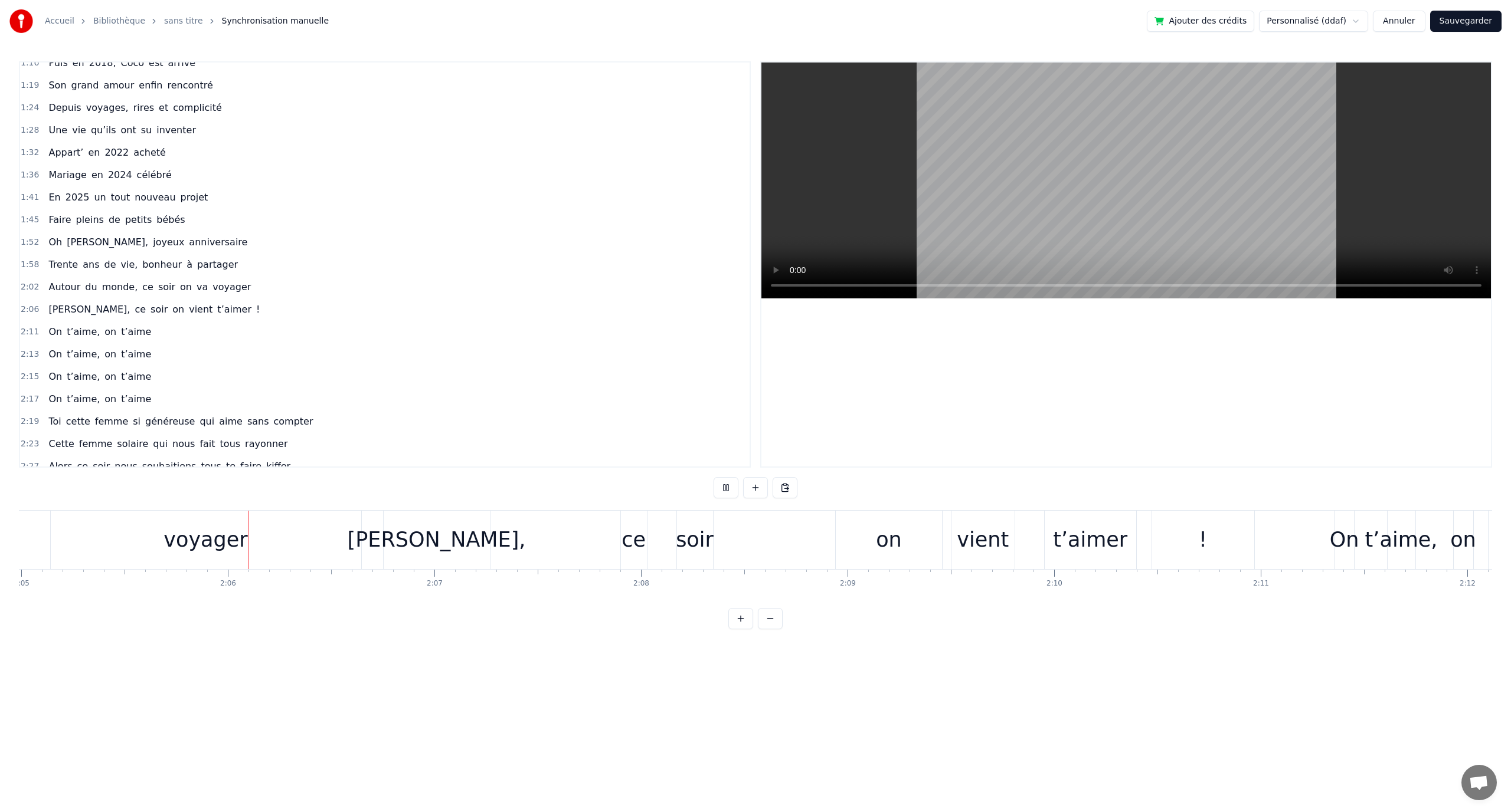
scroll to position [0, 25824]
click at [728, 492] on button at bounding box center [726, 488] width 25 height 22
click at [719, 489] on button at bounding box center [726, 488] width 25 height 22
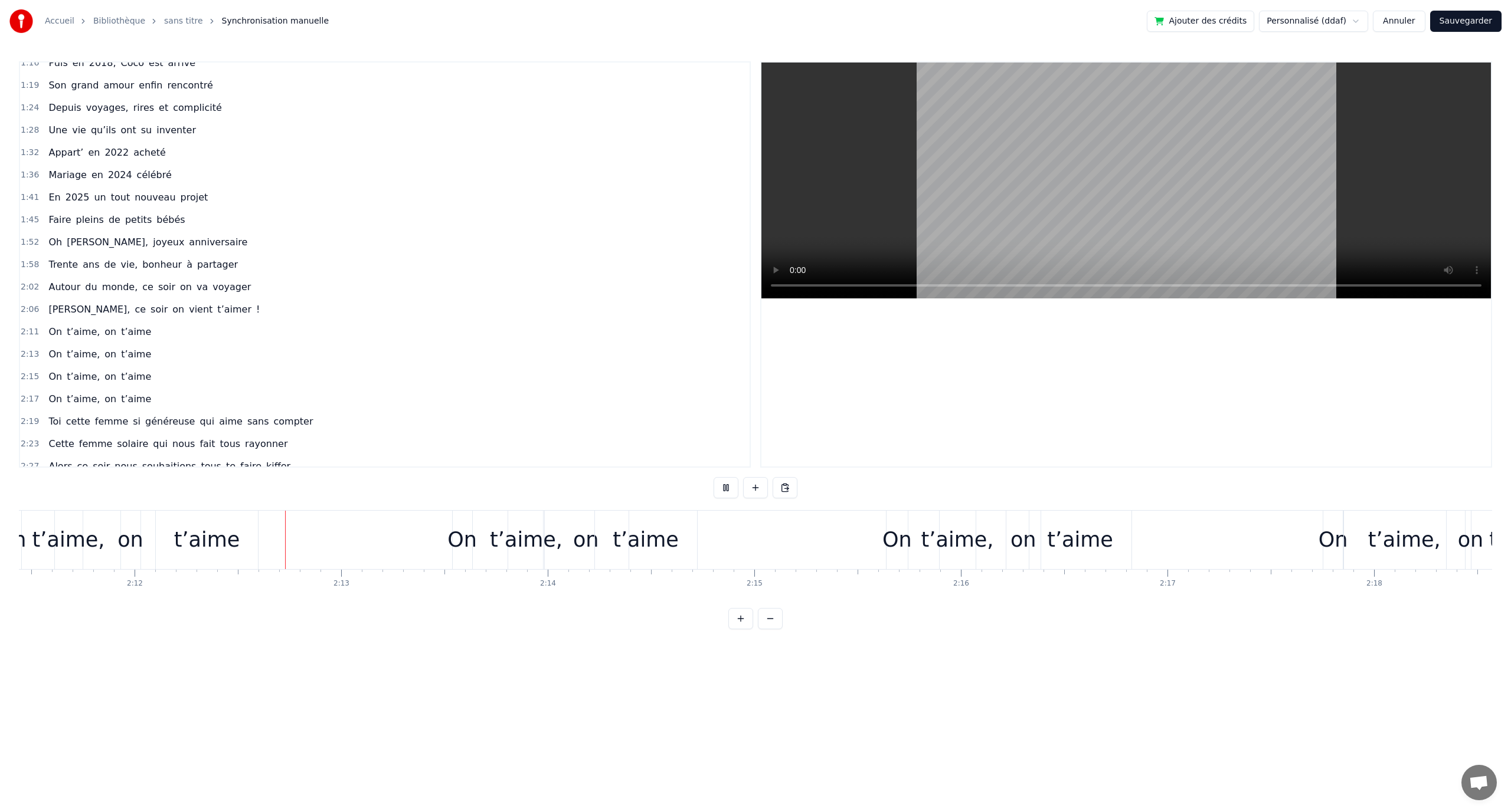
scroll to position [0, 27230]
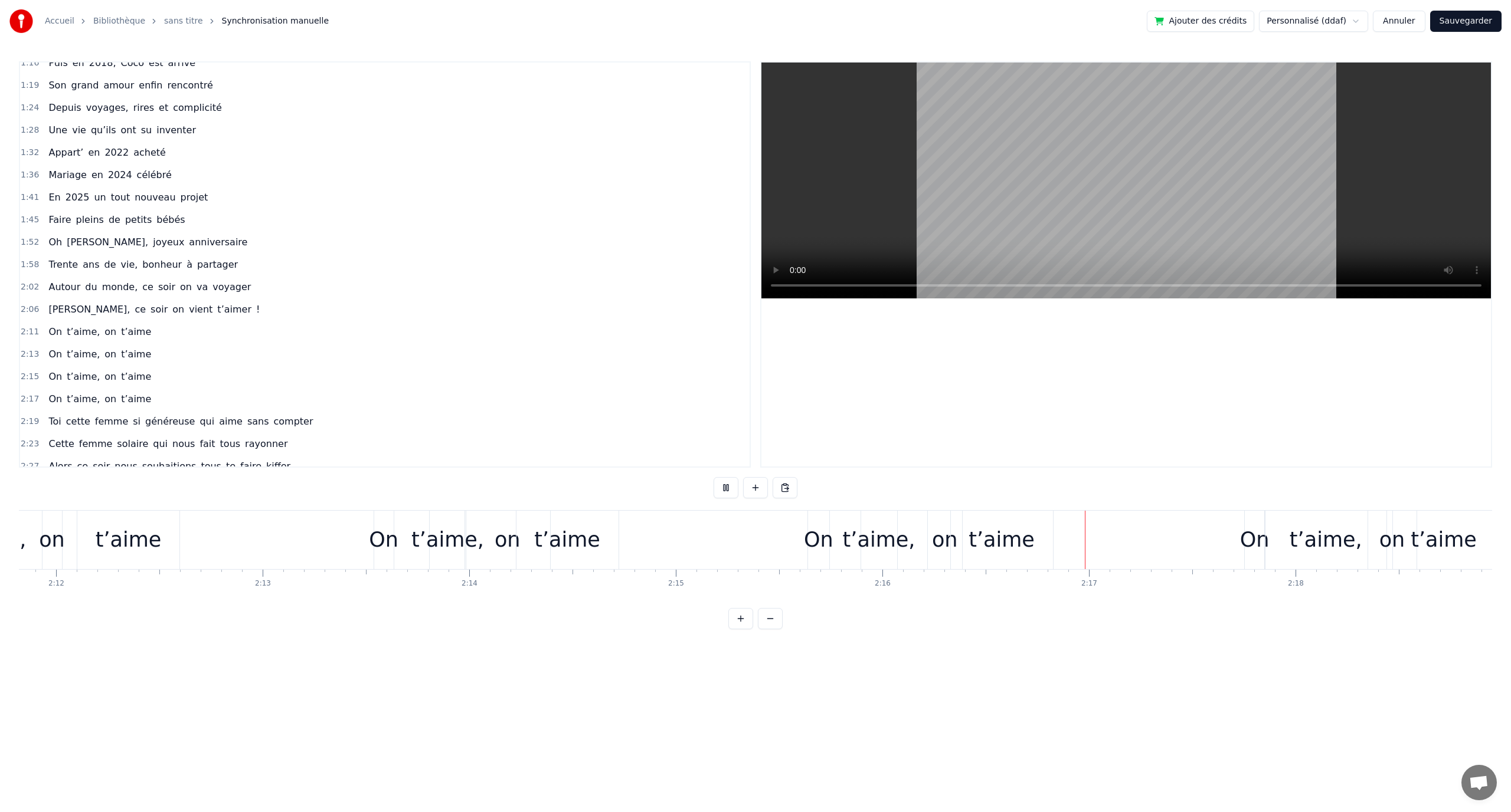
click at [722, 488] on button at bounding box center [726, 488] width 25 height 22
click at [584, 514] on div "t’aime" at bounding box center [567, 540] width 102 height 58
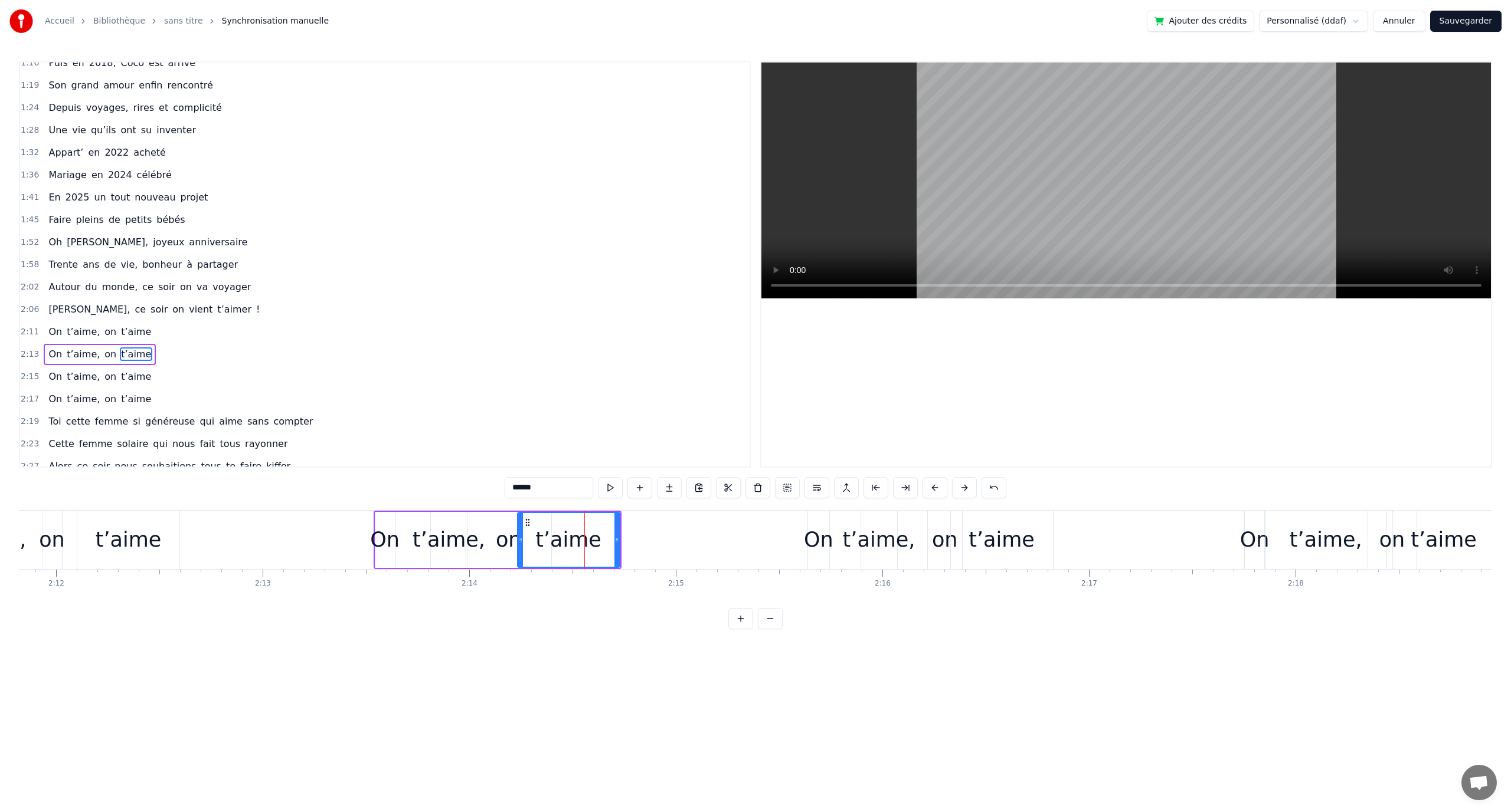
scroll to position [459, 0]
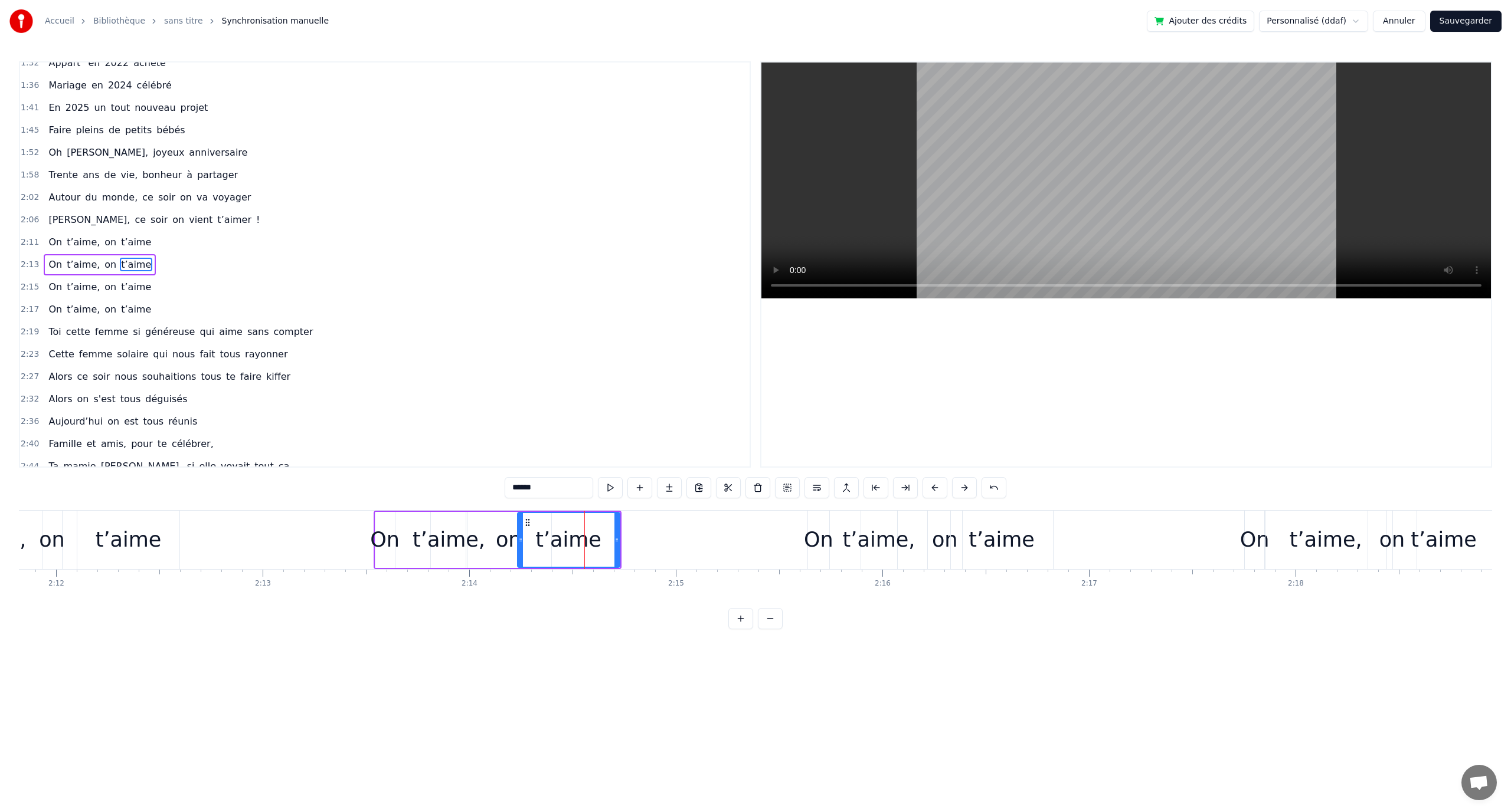
click at [516, 513] on div "on" at bounding box center [509, 540] width 85 height 56
click at [454, 514] on div "t’aime," at bounding box center [448, 540] width 36 height 56
type input "*******"
click at [441, 511] on div "On t’aime, on t’aime" at bounding box center [497, 540] width 248 height 58
drag, startPoint x: 383, startPoint y: 518, endPoint x: 366, endPoint y: 518, distance: 17.0
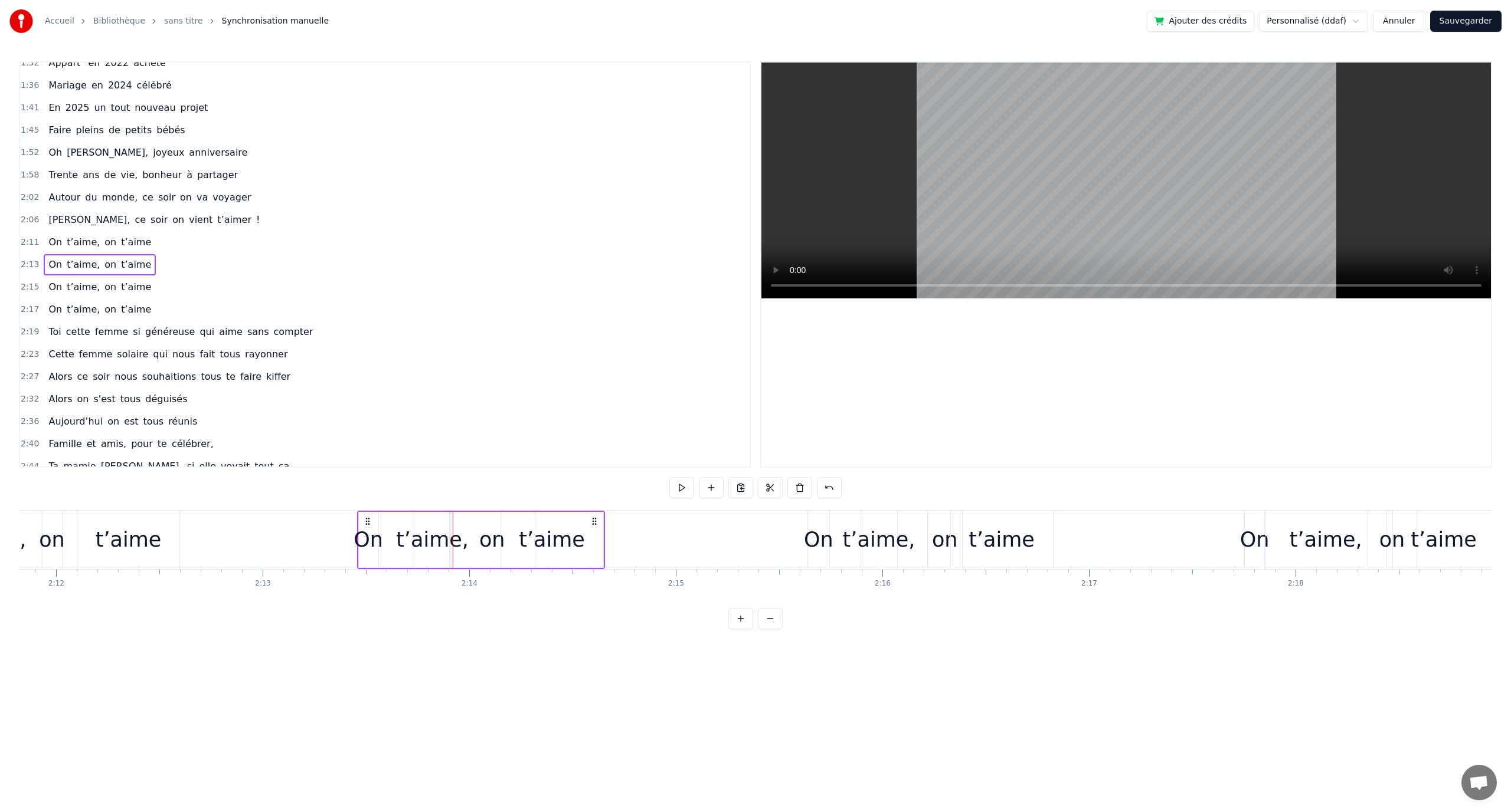
click at [366, 518] on icon at bounding box center [367, 521] width 9 height 9
click at [719, 490] on button at bounding box center [726, 488] width 25 height 22
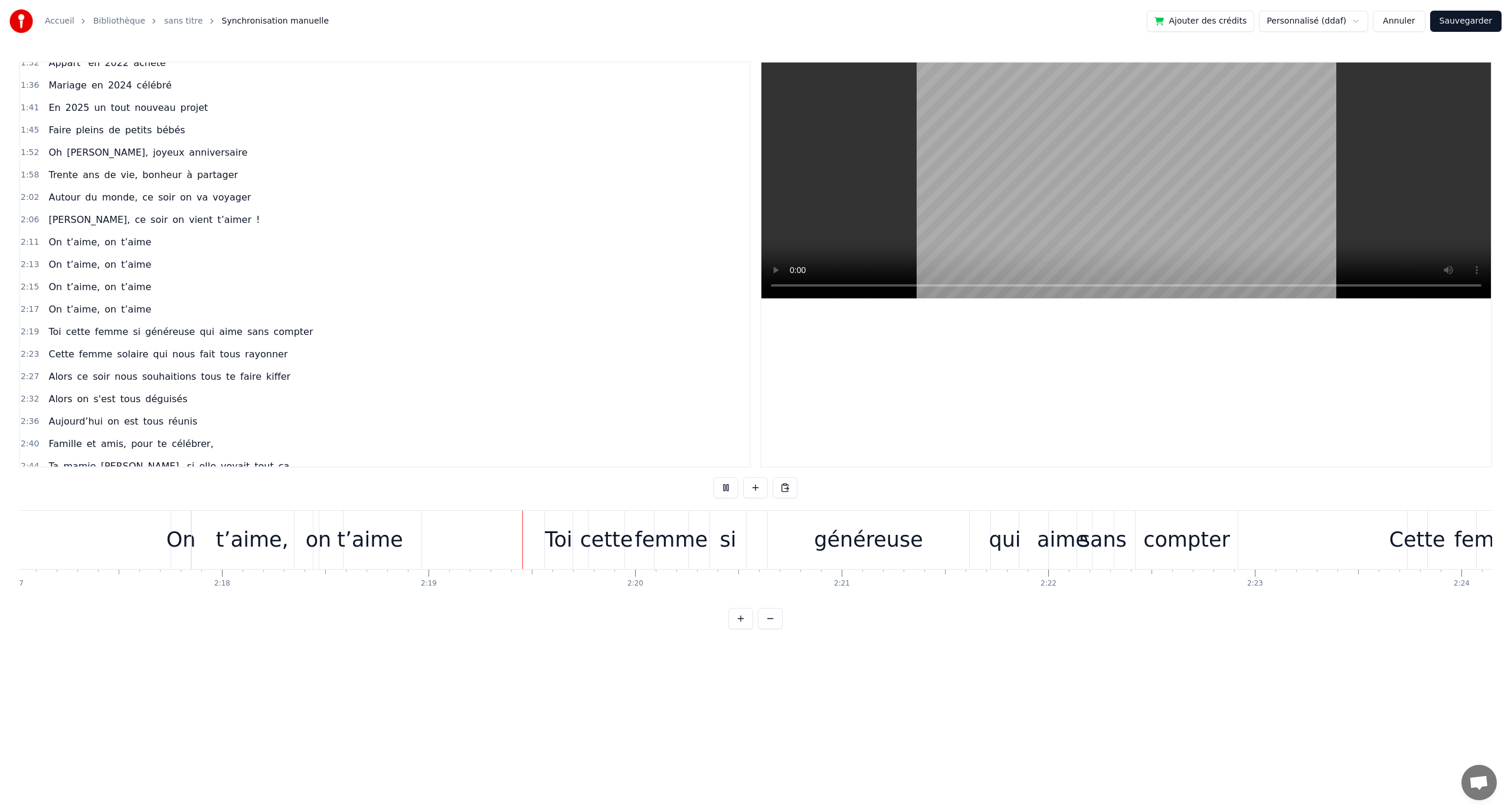
scroll to position [0, 28626]
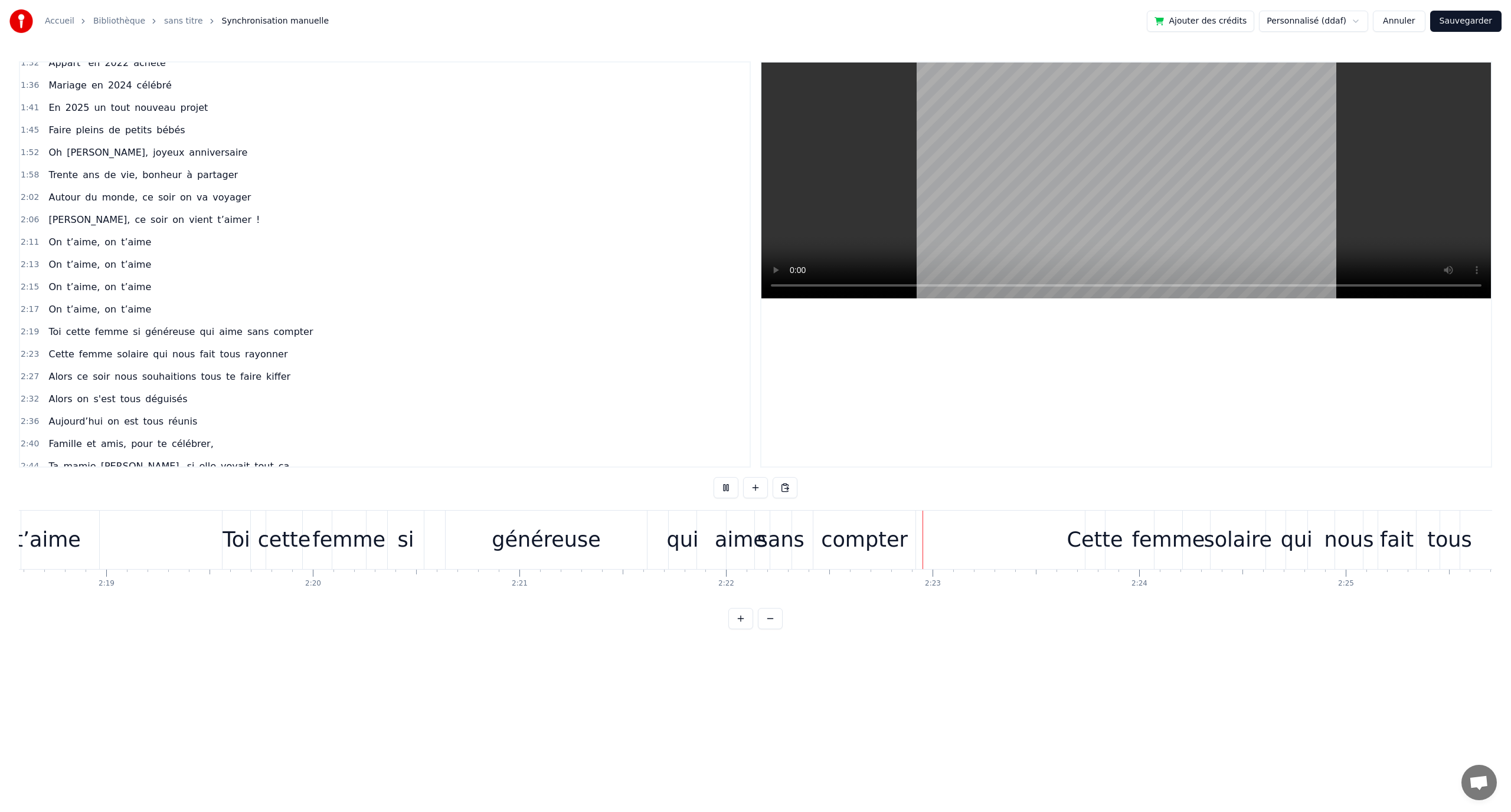
click at [730, 491] on button at bounding box center [726, 488] width 25 height 22
click at [729, 494] on button at bounding box center [726, 488] width 25 height 22
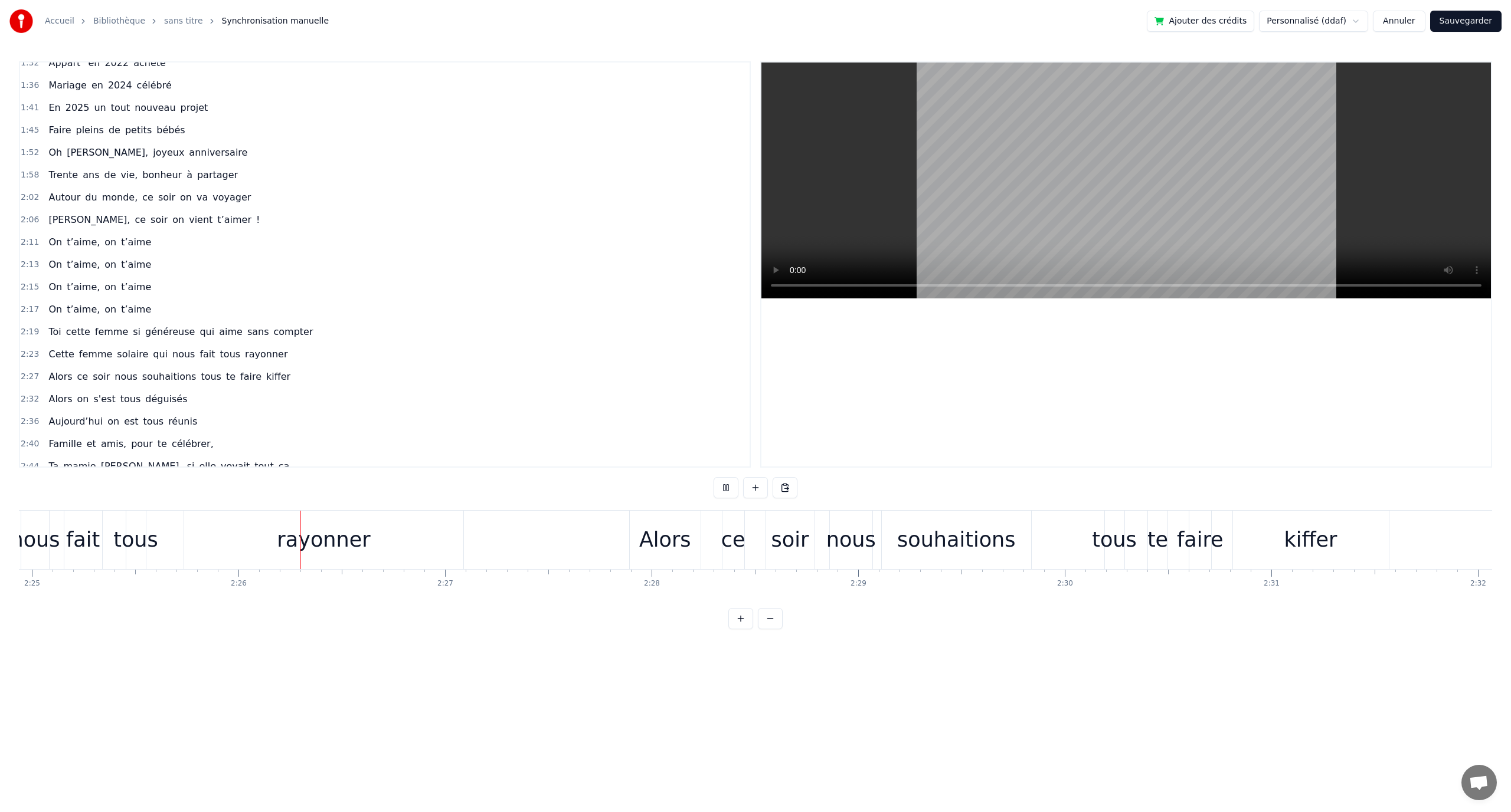
scroll to position [0, 30017]
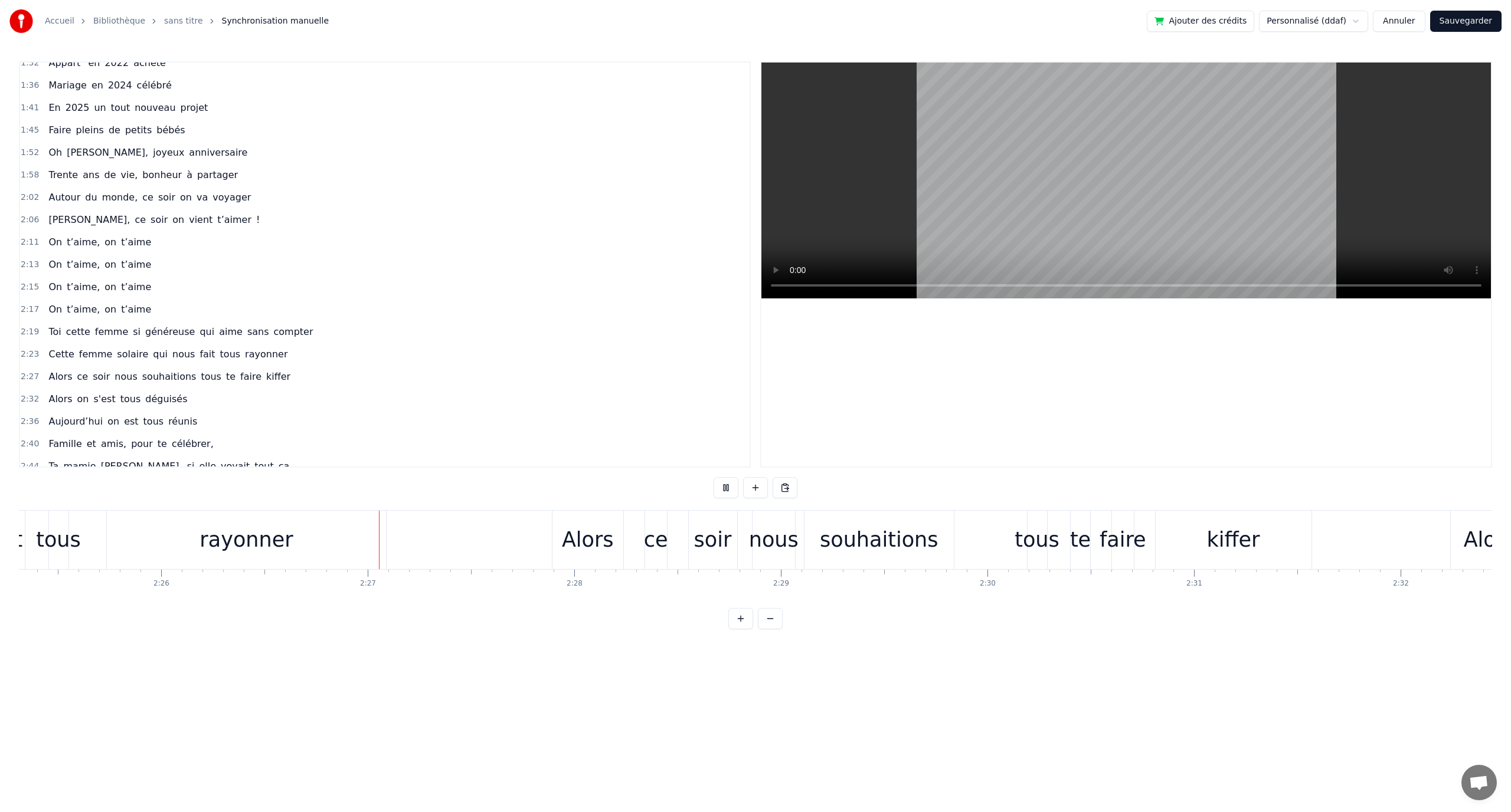
click at [729, 494] on button at bounding box center [726, 488] width 25 height 22
click at [347, 547] on div "rayonner" at bounding box center [246, 540] width 279 height 58
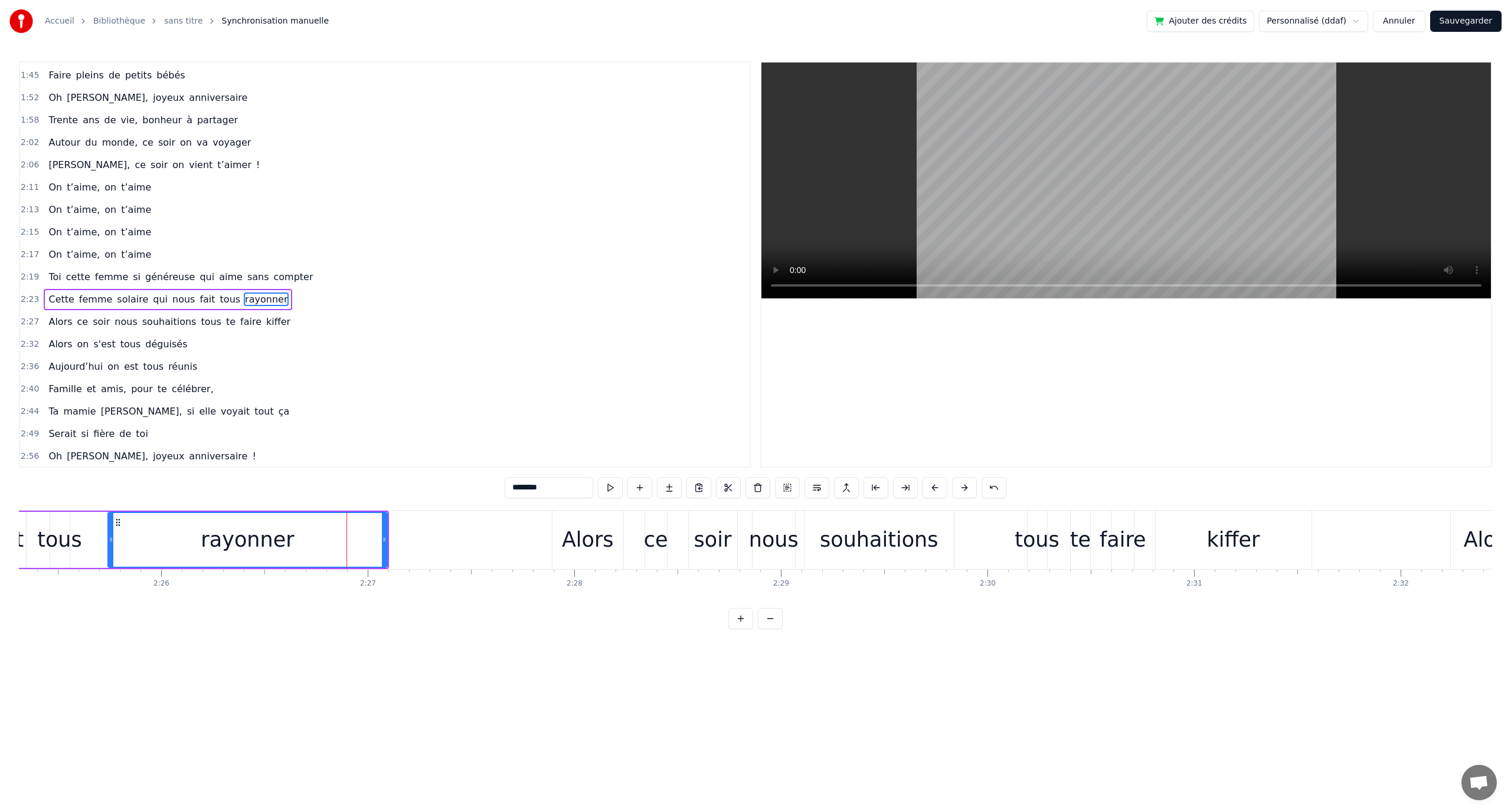
scroll to position [548, 0]
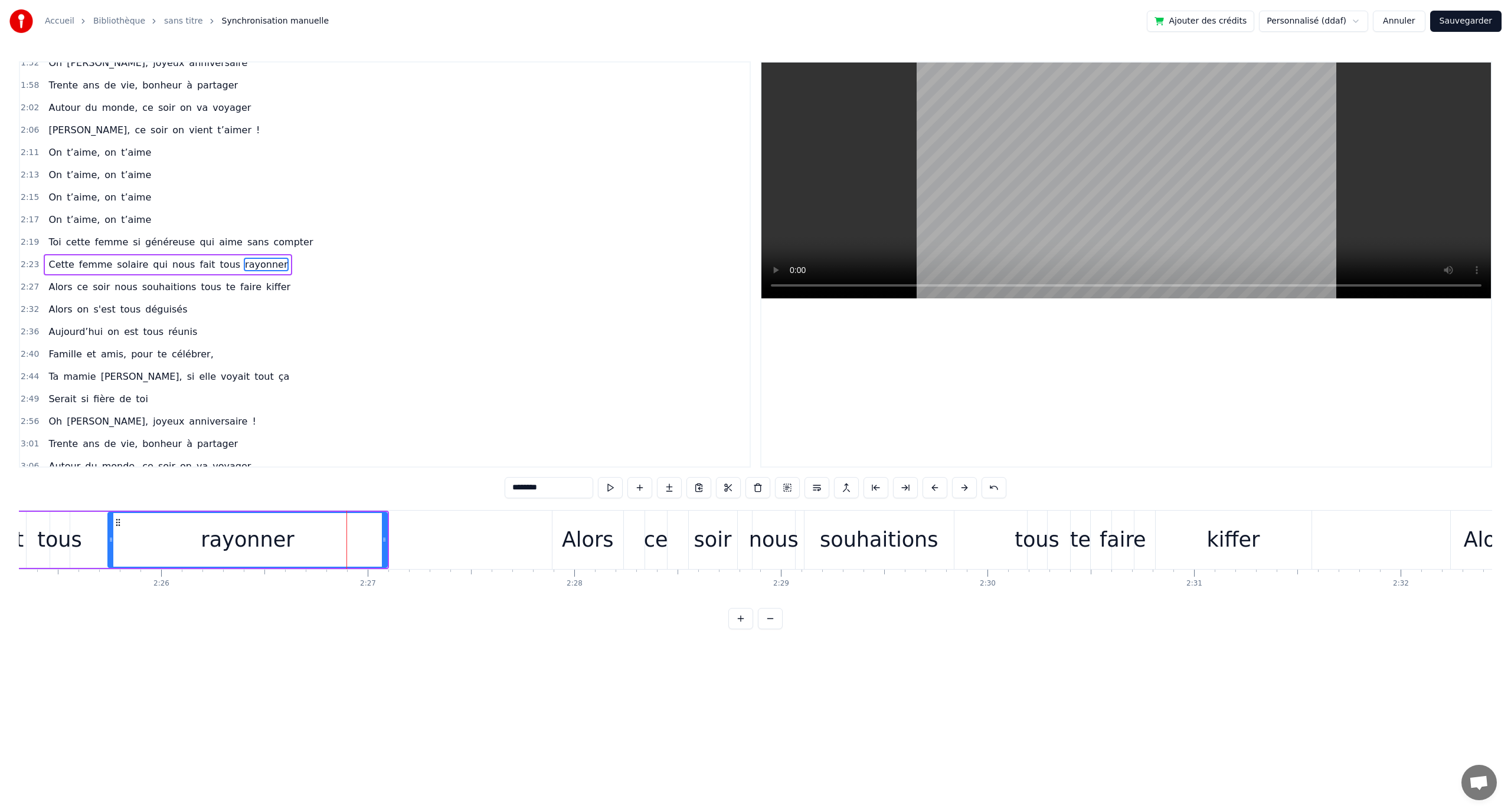
click at [387, 538] on div "Cette femme solaire qui nous fait tous rayonner" at bounding box center [41, 540] width 696 height 58
click at [363, 532] on div "rayonner" at bounding box center [247, 540] width 279 height 56
drag, startPoint x: 384, startPoint y: 536, endPoint x: 438, endPoint y: 544, distance: 54.6
click at [433, 544] on icon at bounding box center [431, 539] width 5 height 9
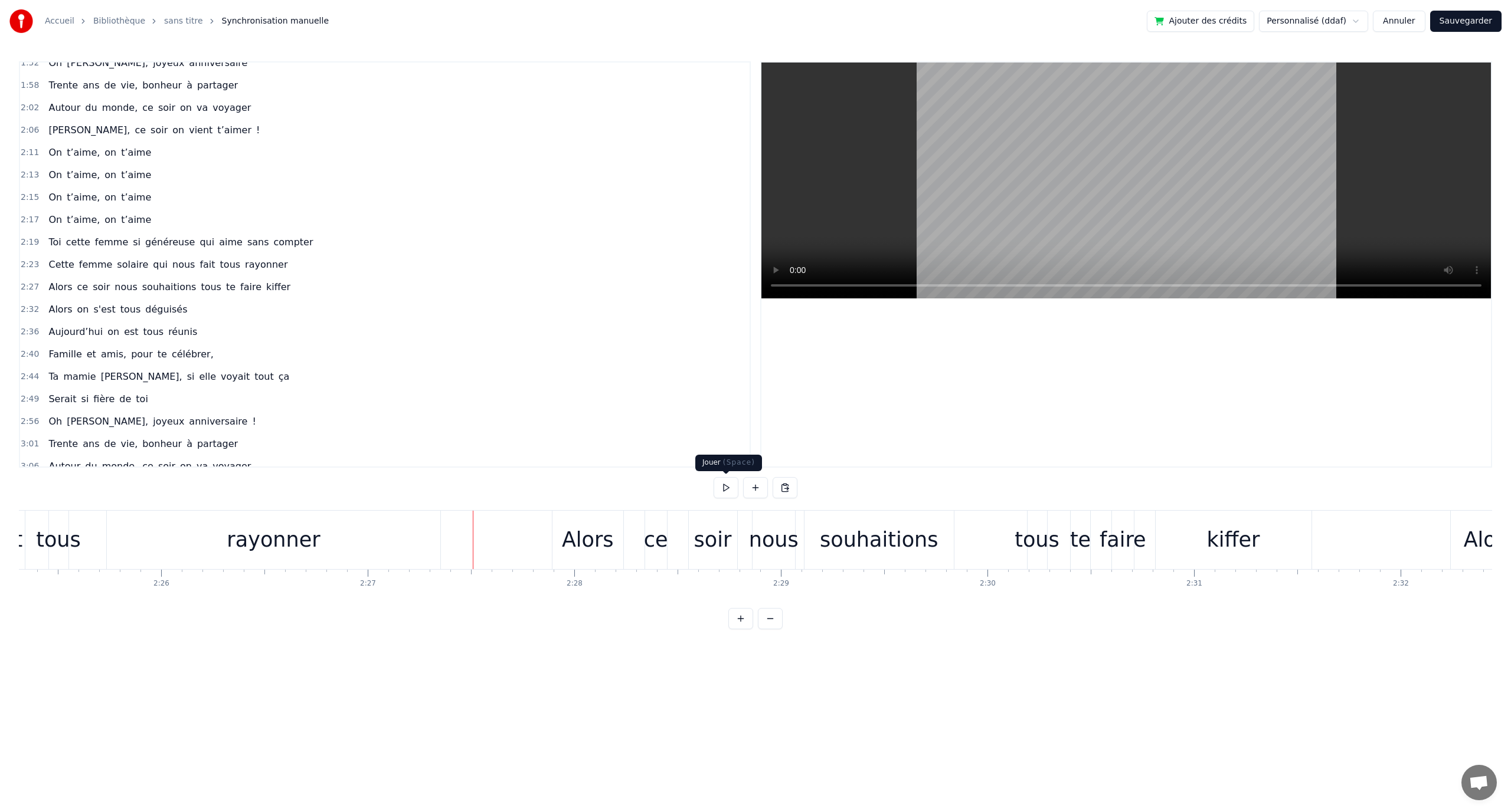
click at [722, 494] on button at bounding box center [726, 488] width 25 height 22
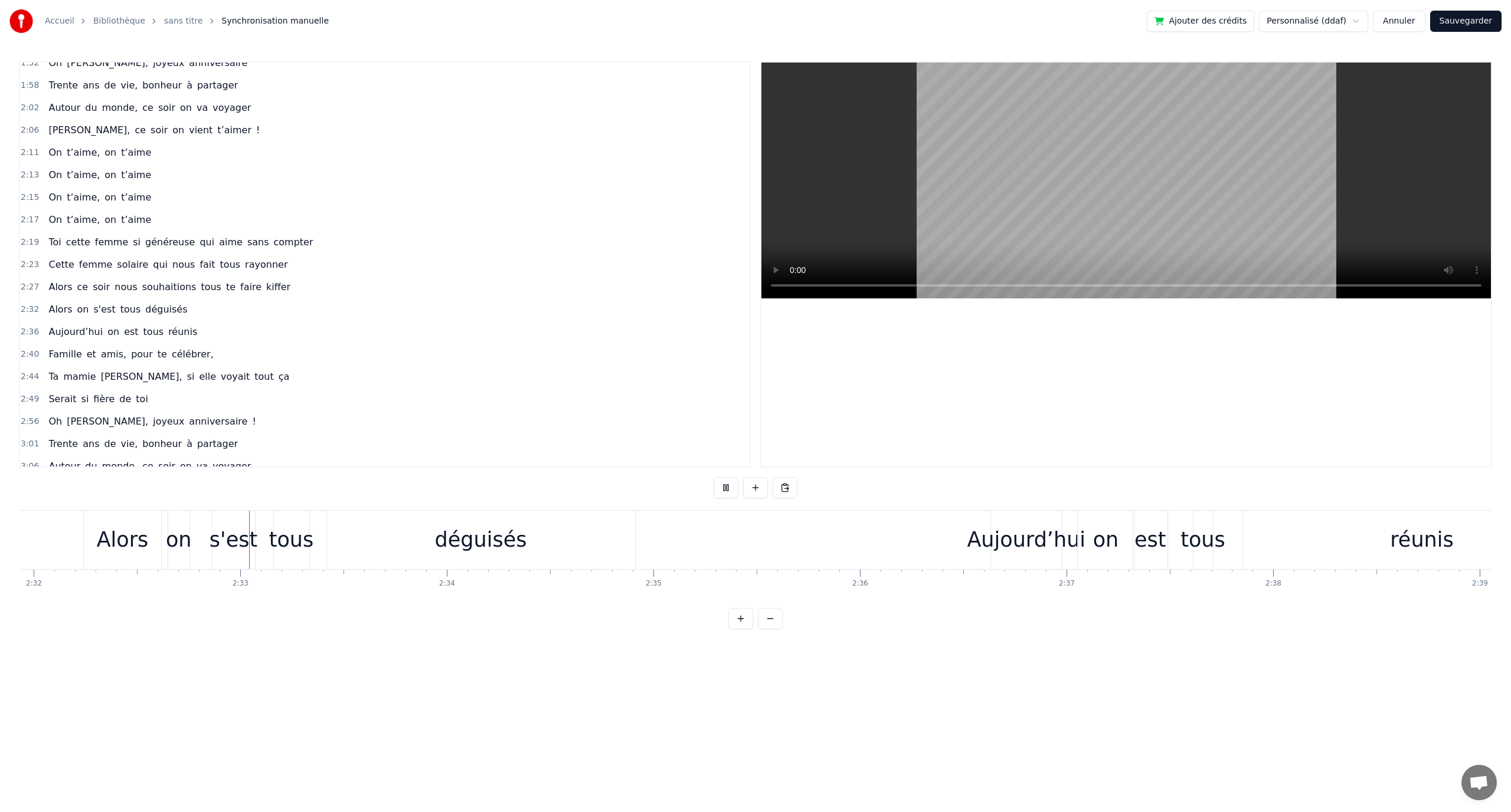
scroll to position [0, 31390]
click at [721, 491] on button at bounding box center [726, 488] width 25 height 22
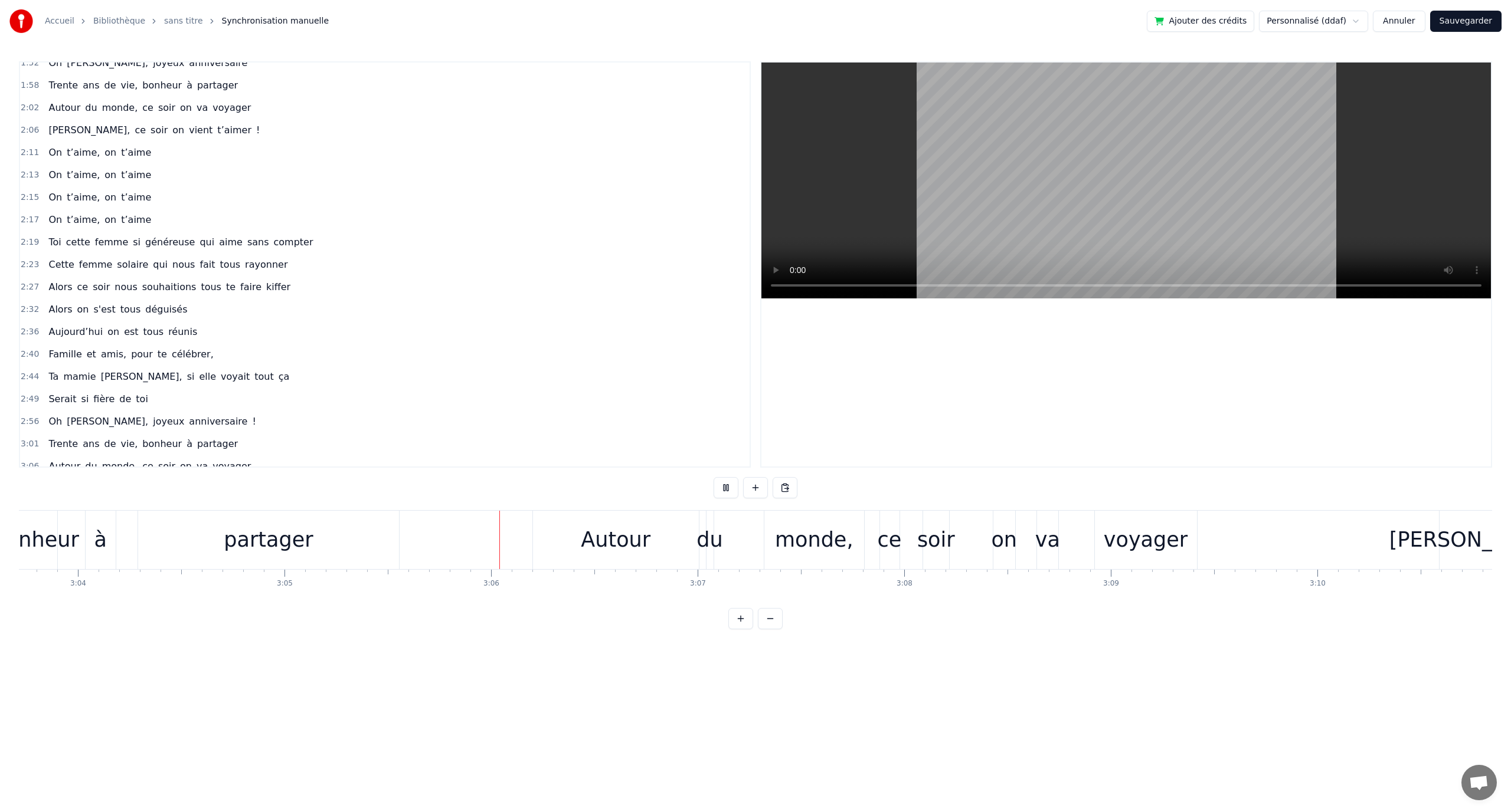
scroll to position [0, 38267]
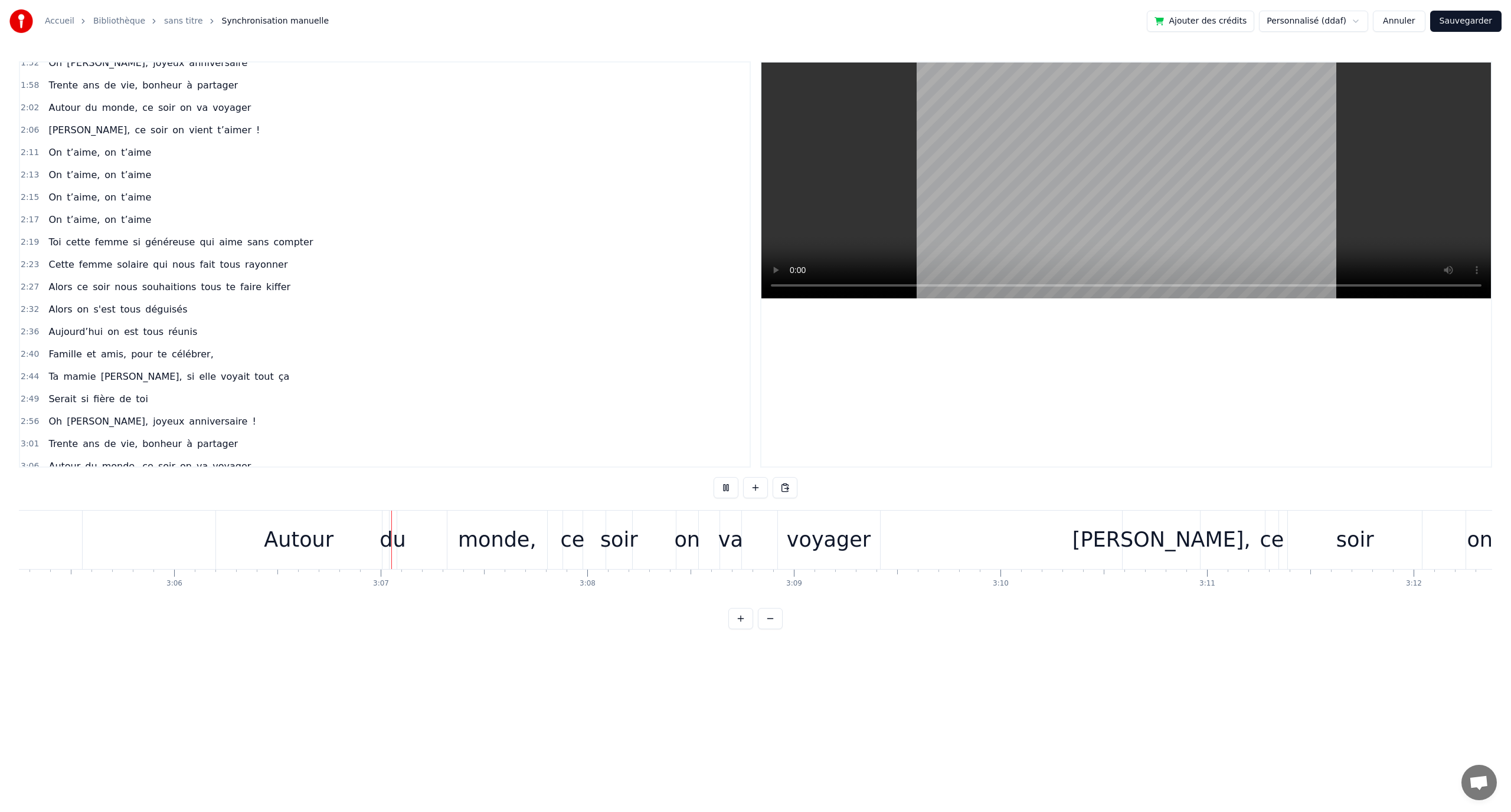
click at [721, 491] on button at bounding box center [726, 488] width 25 height 22
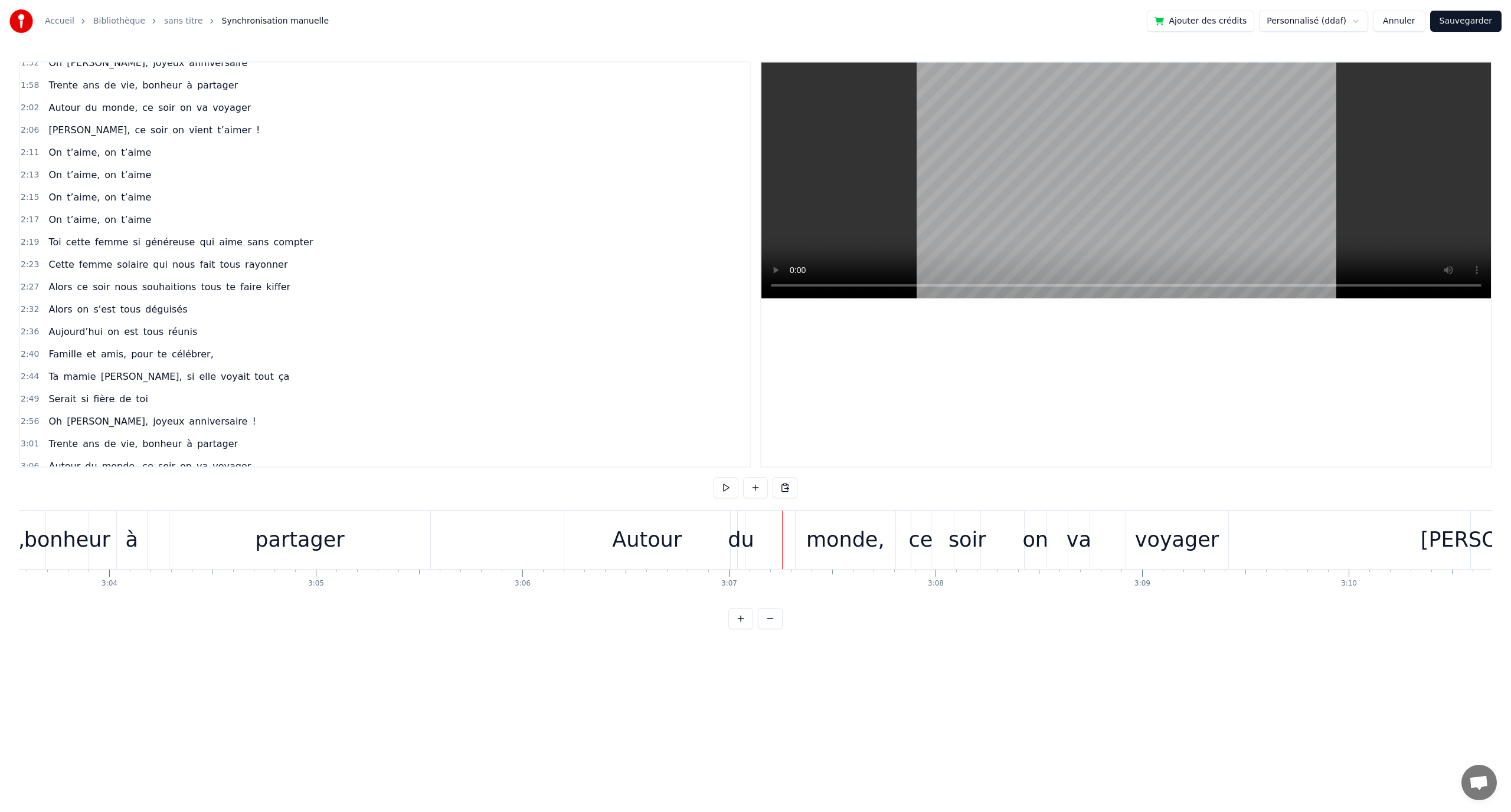
scroll to position [0, 37865]
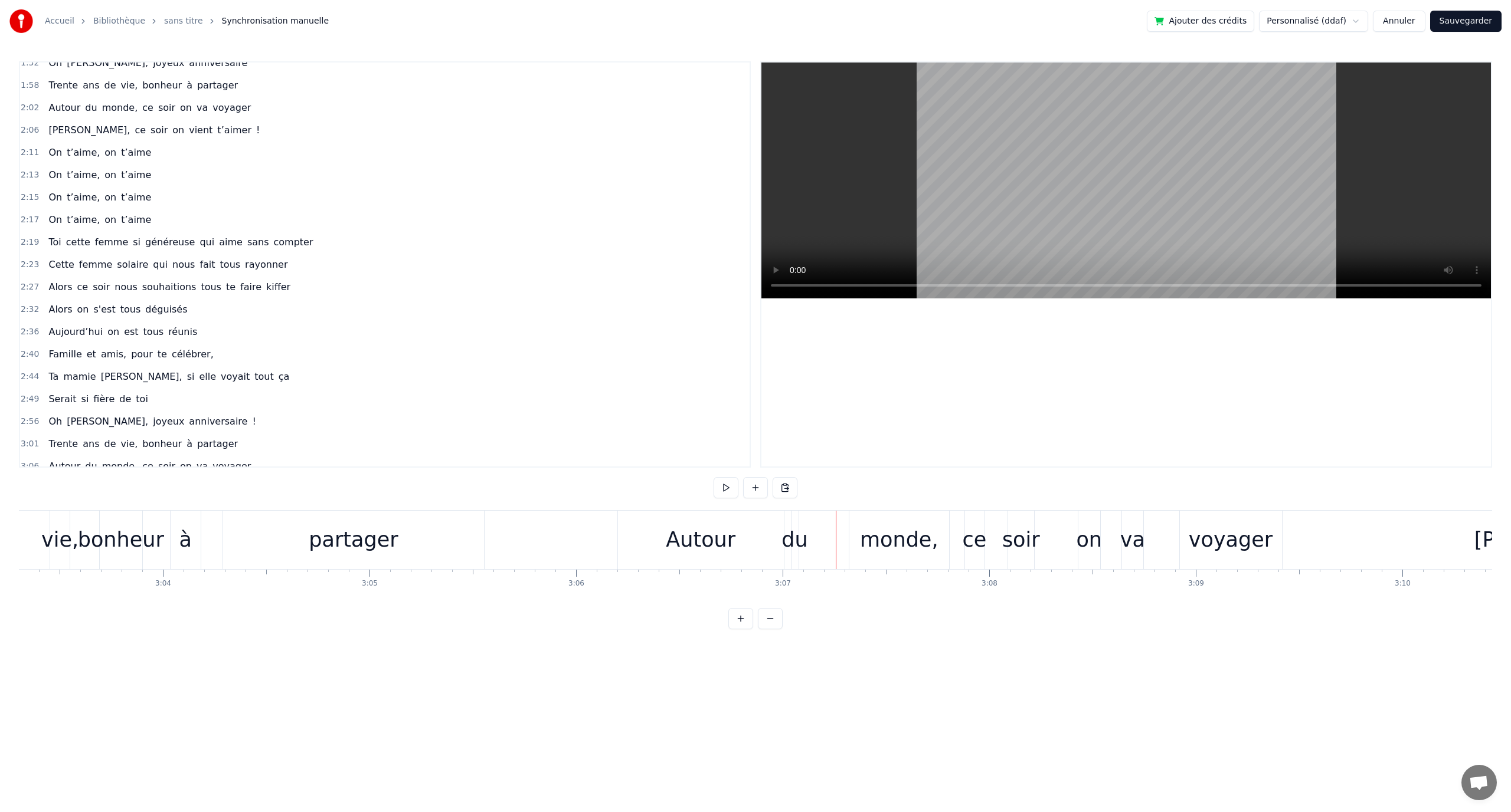
click at [380, 545] on div "partager" at bounding box center [353, 540] width 89 height 32
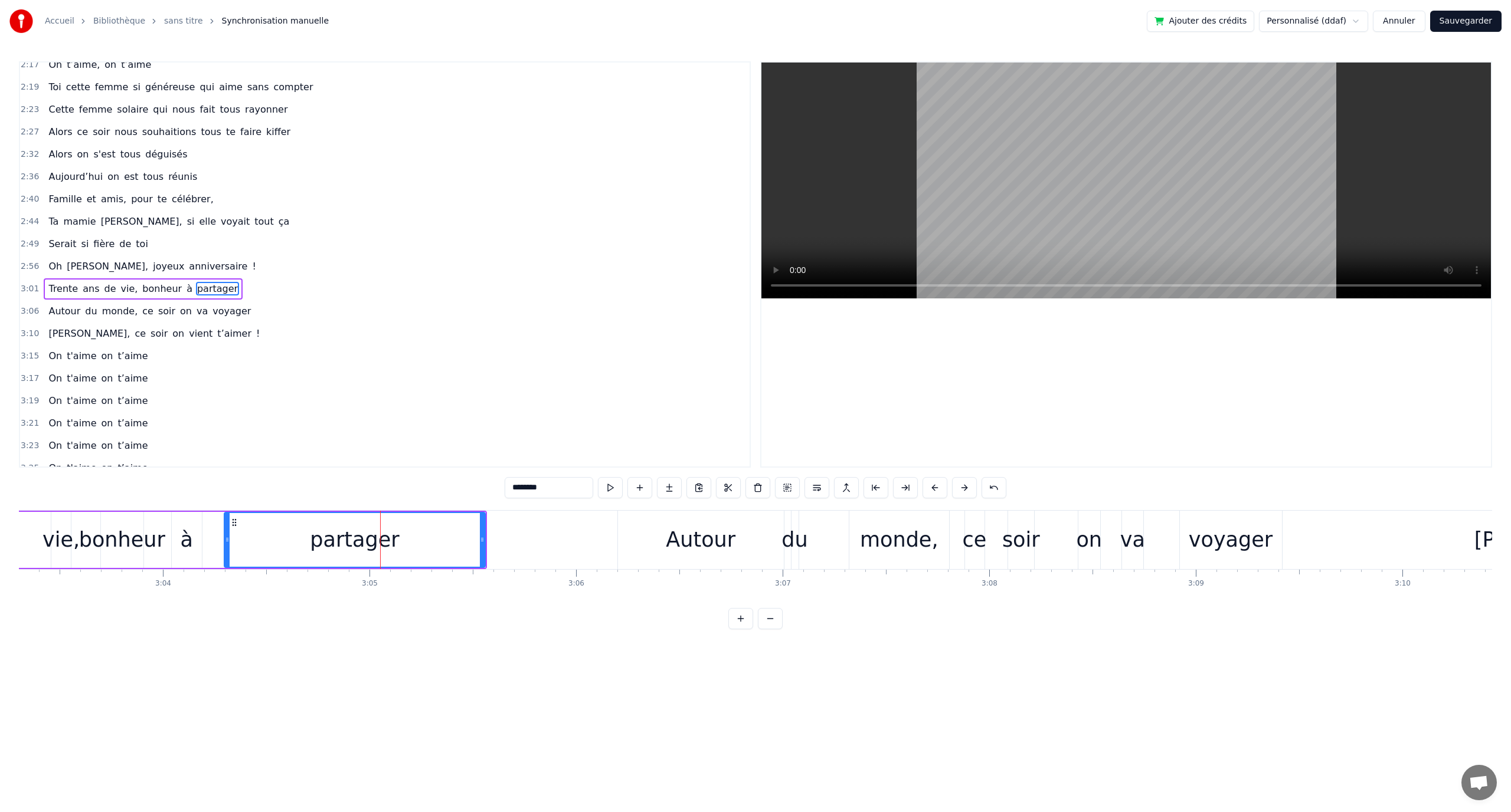
scroll to position [728, 0]
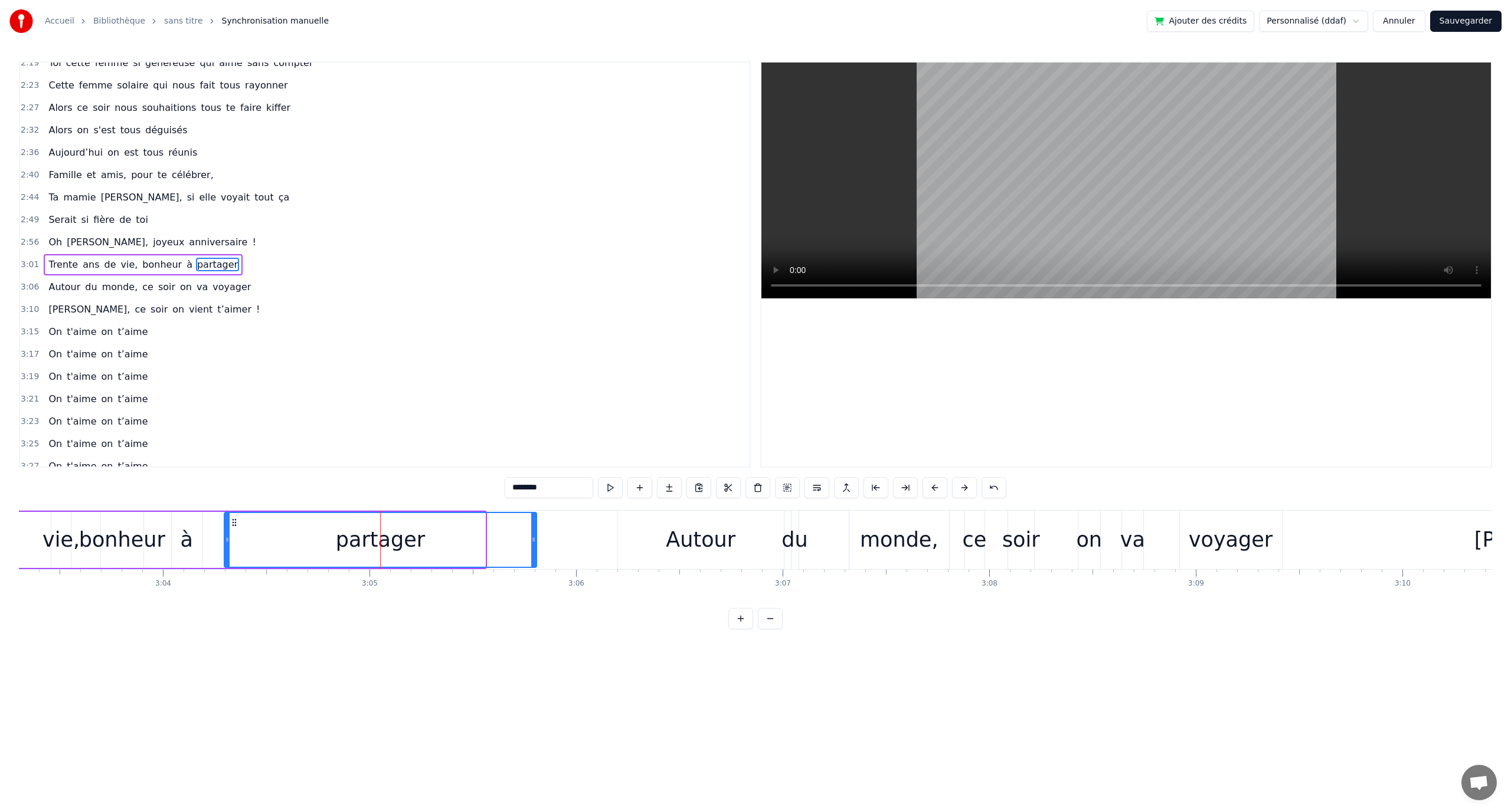
drag, startPoint x: 484, startPoint y: 536, endPoint x: 534, endPoint y: 541, distance: 50.2
click at [534, 541] on icon at bounding box center [534, 539] width 5 height 9
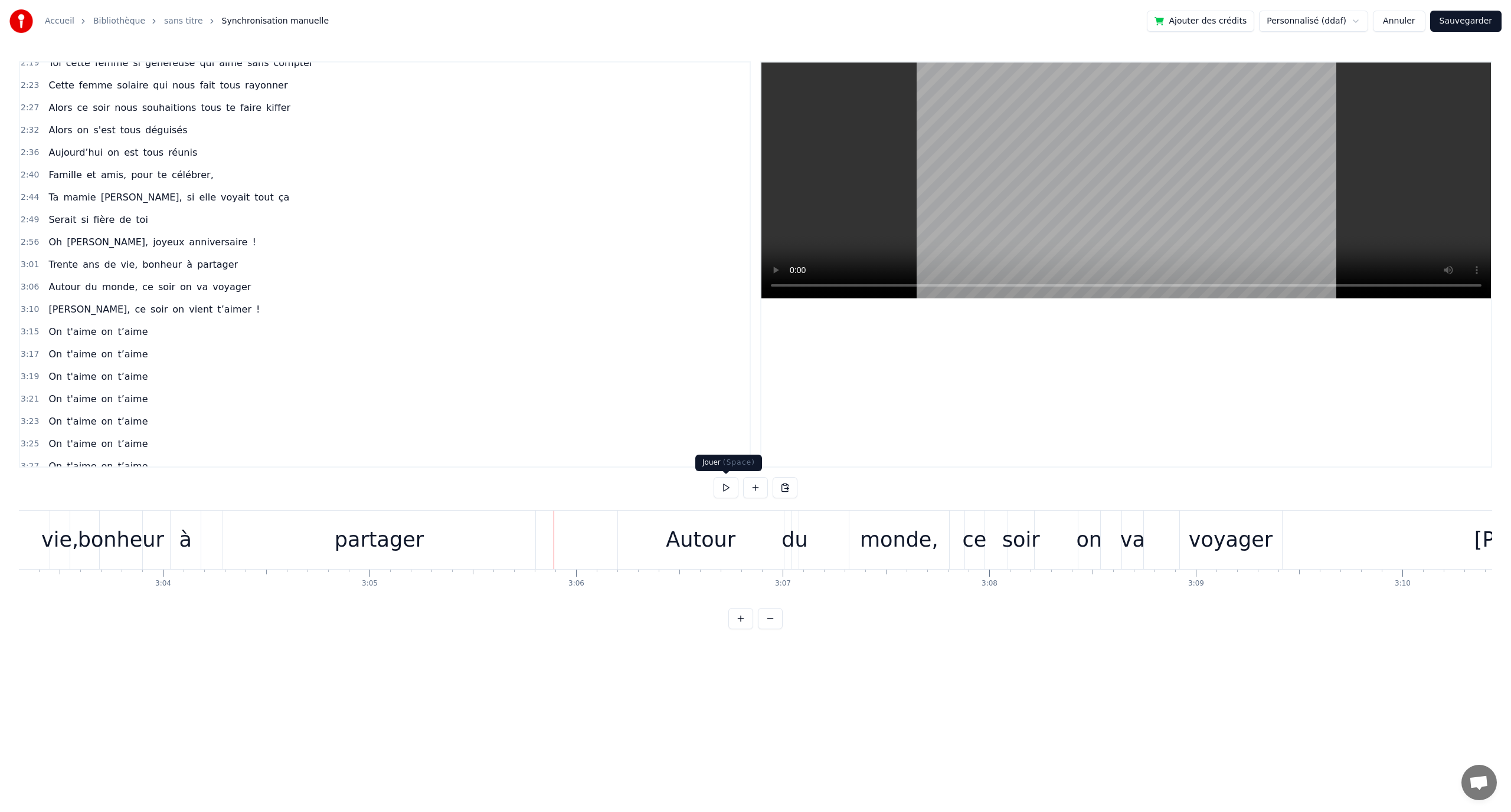
click at [718, 491] on button at bounding box center [726, 488] width 25 height 22
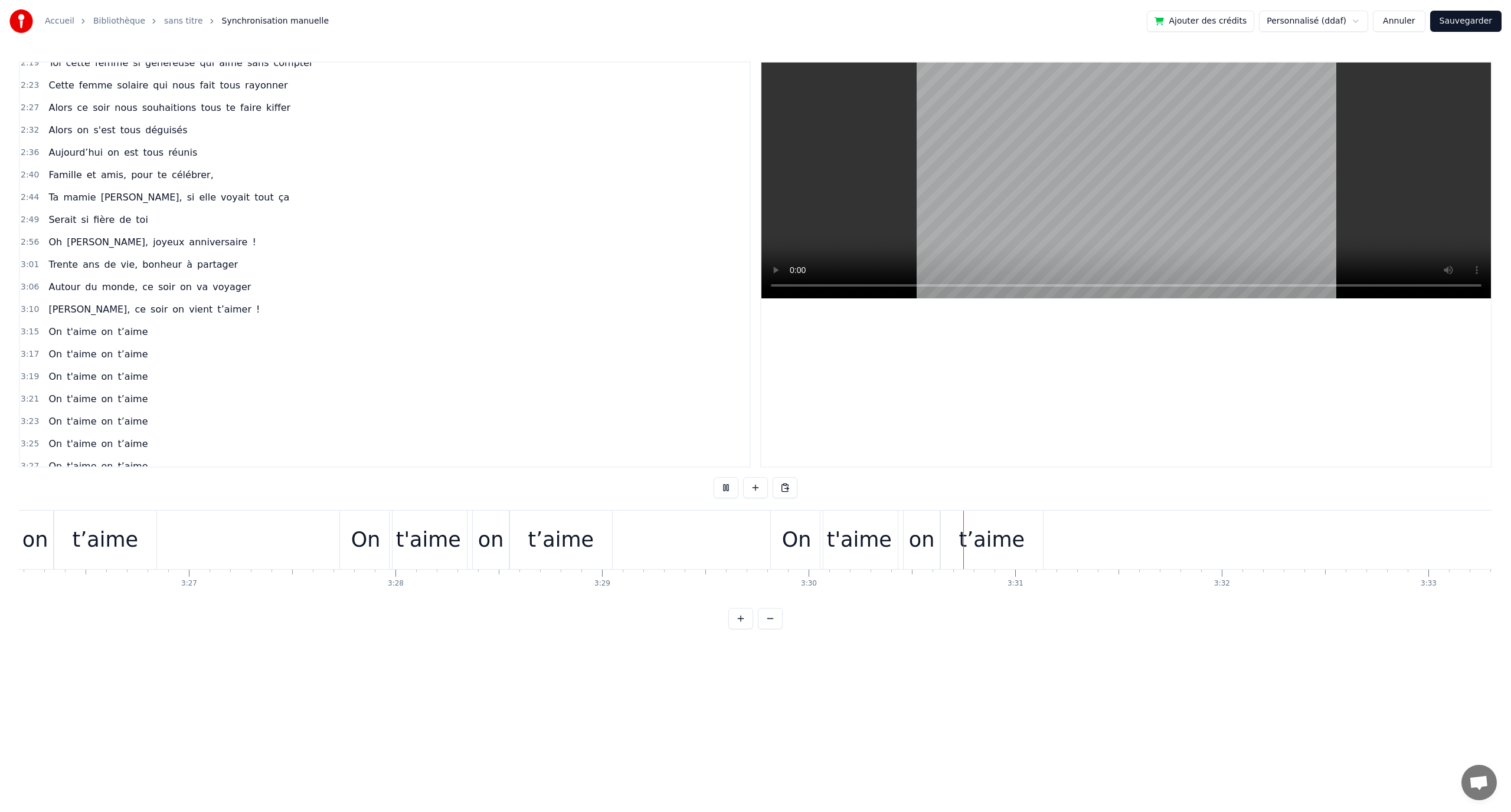
scroll to position [0, 42609]
click at [721, 491] on button at bounding box center [726, 488] width 25 height 22
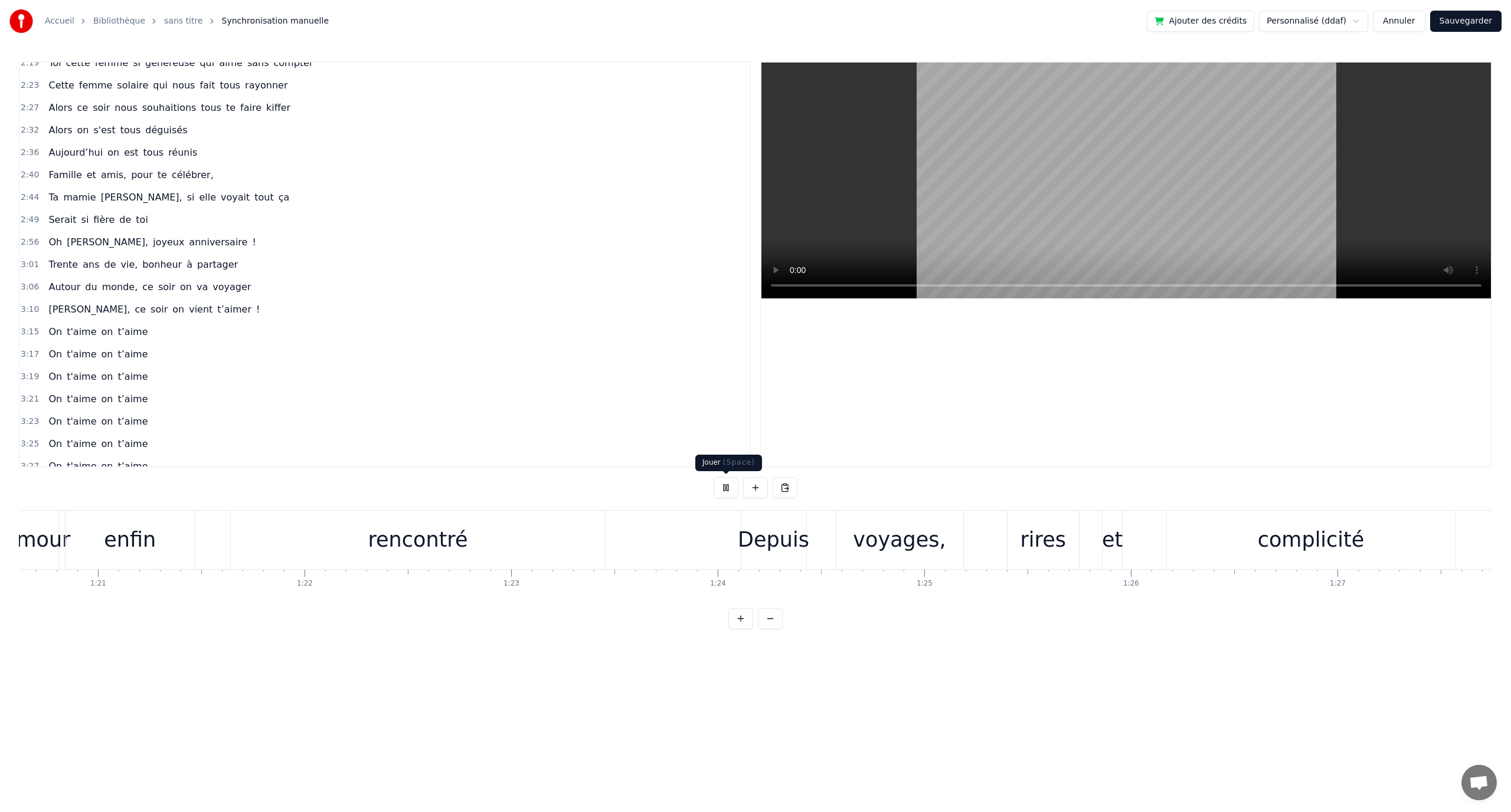
click at [730, 495] on button at bounding box center [726, 488] width 25 height 22
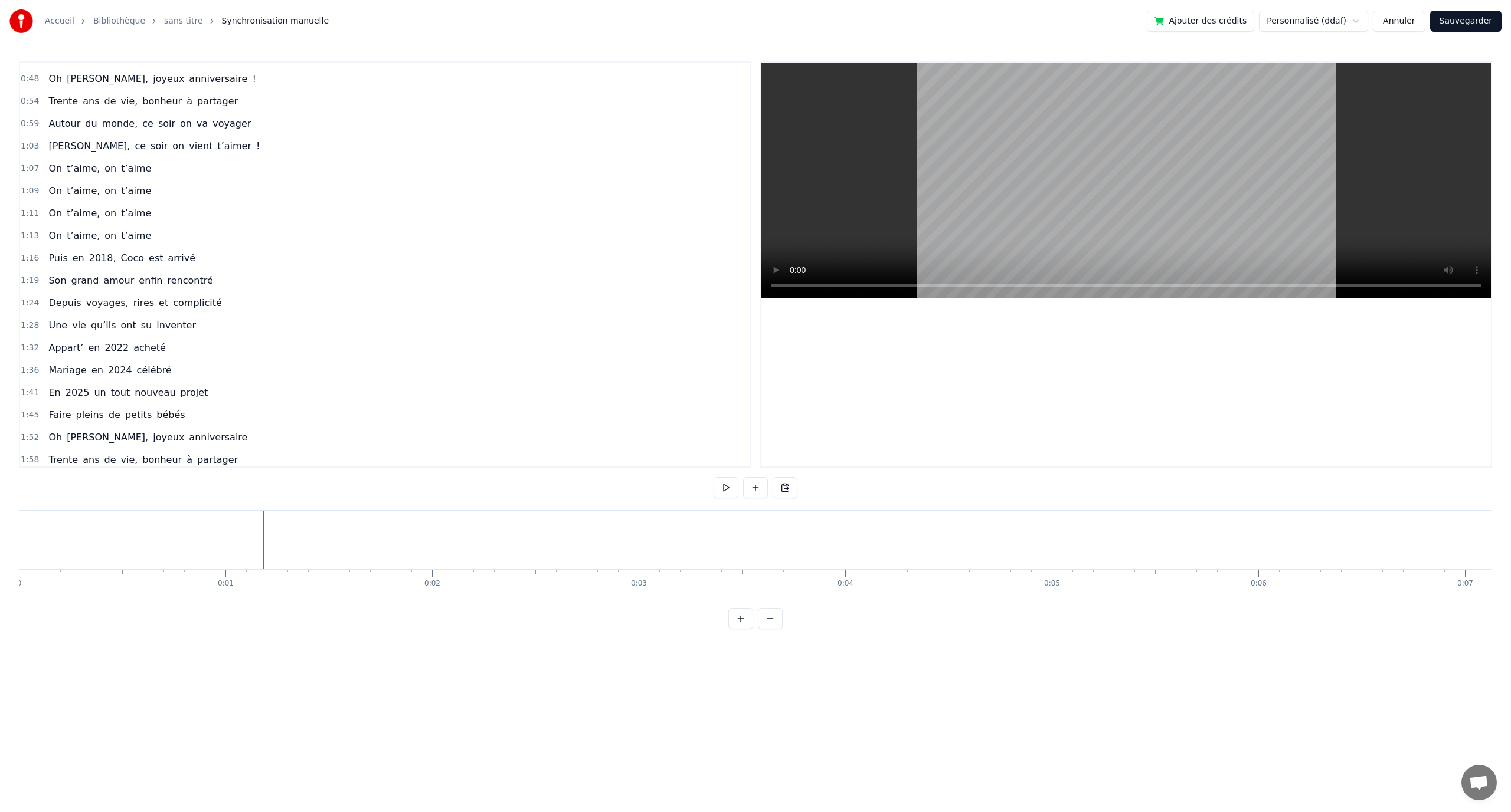
scroll to position [0, 0]
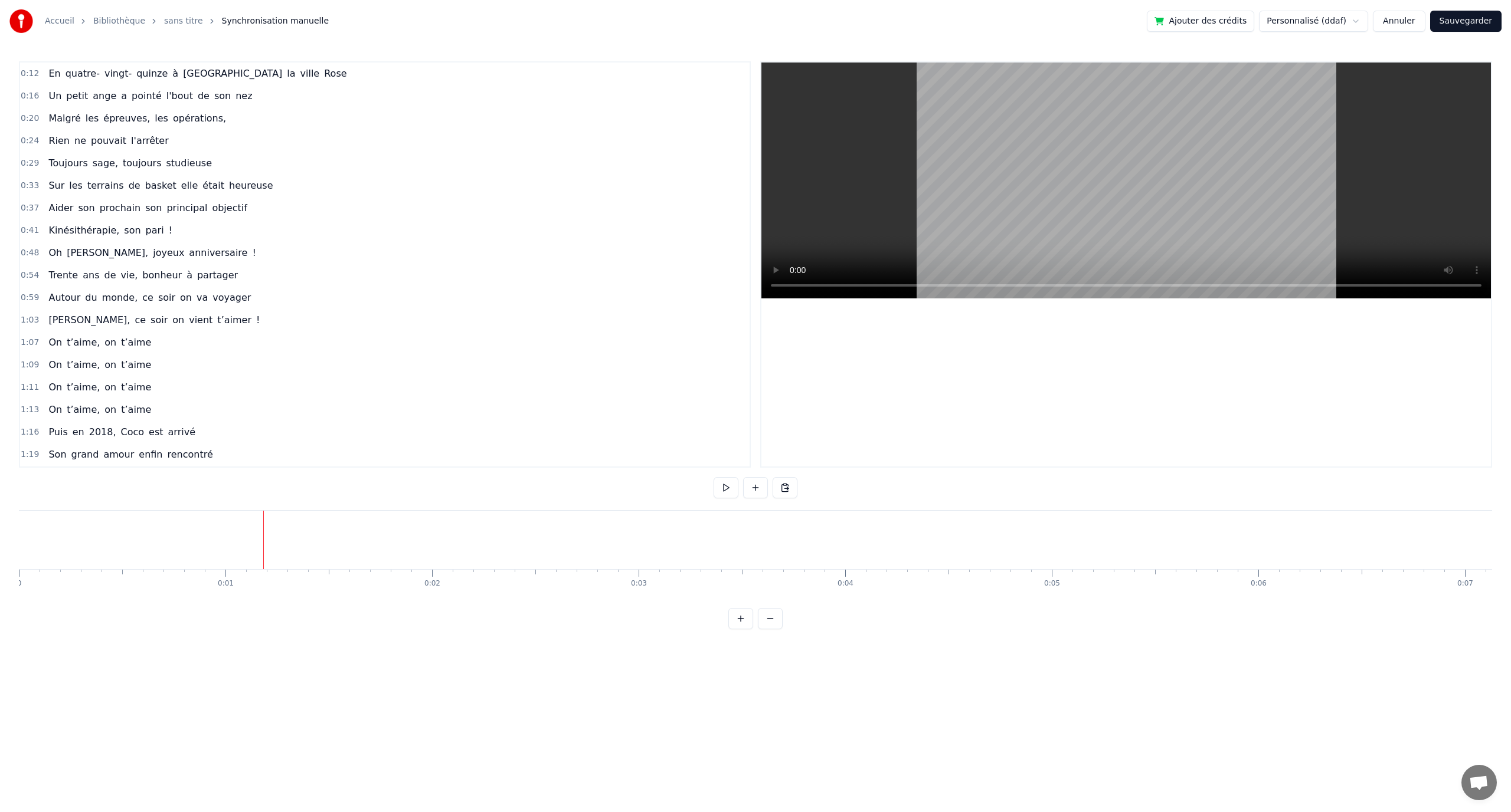
click at [1465, 22] on button "Sauvegarder" at bounding box center [1465, 22] width 71 height 22
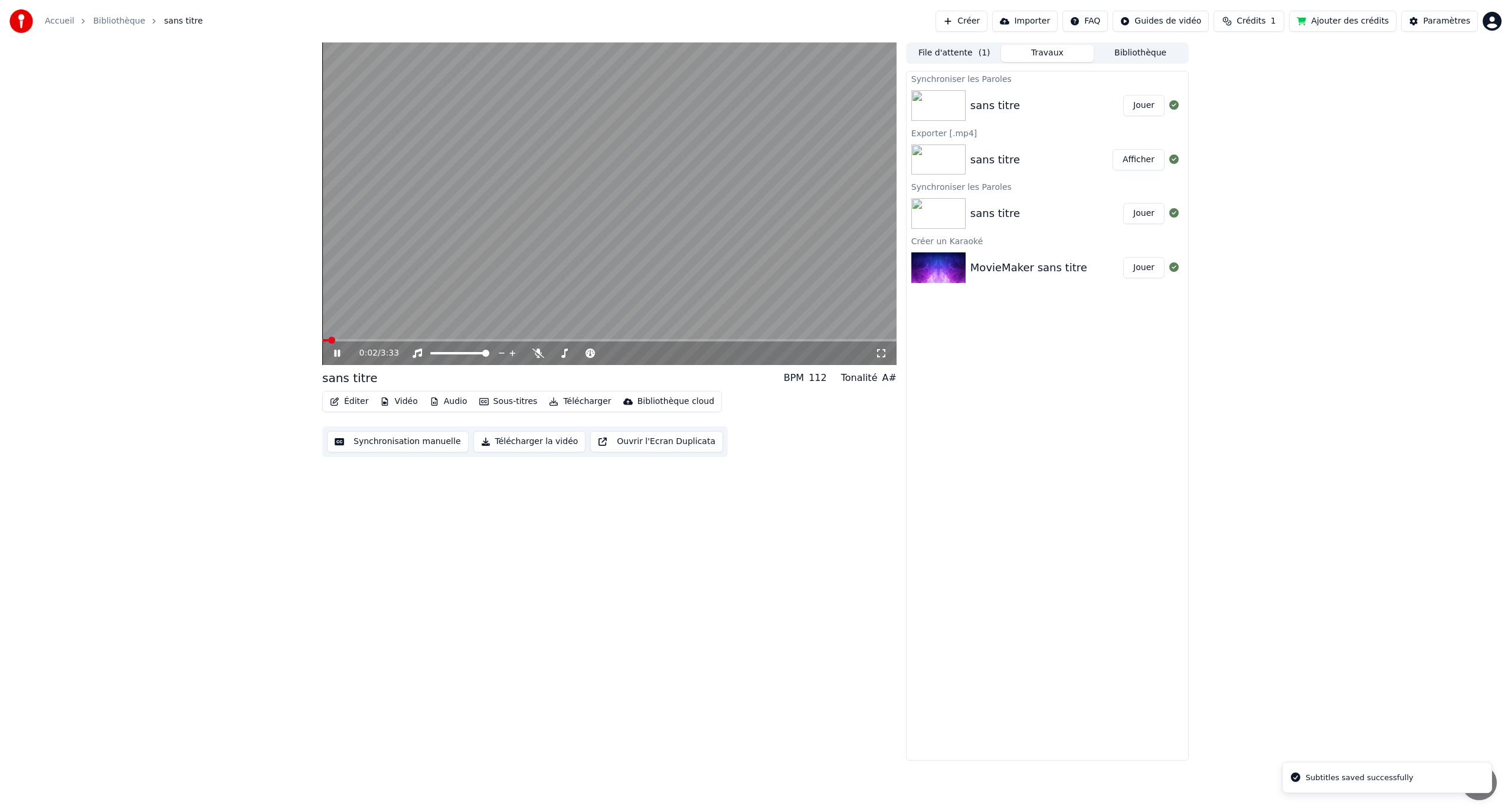
click at [334, 355] on icon at bounding box center [345, 353] width 27 height 9
click at [345, 373] on div "sans titre" at bounding box center [349, 378] width 55 height 17
click at [348, 379] on div "sans titre" at bounding box center [349, 378] width 55 height 17
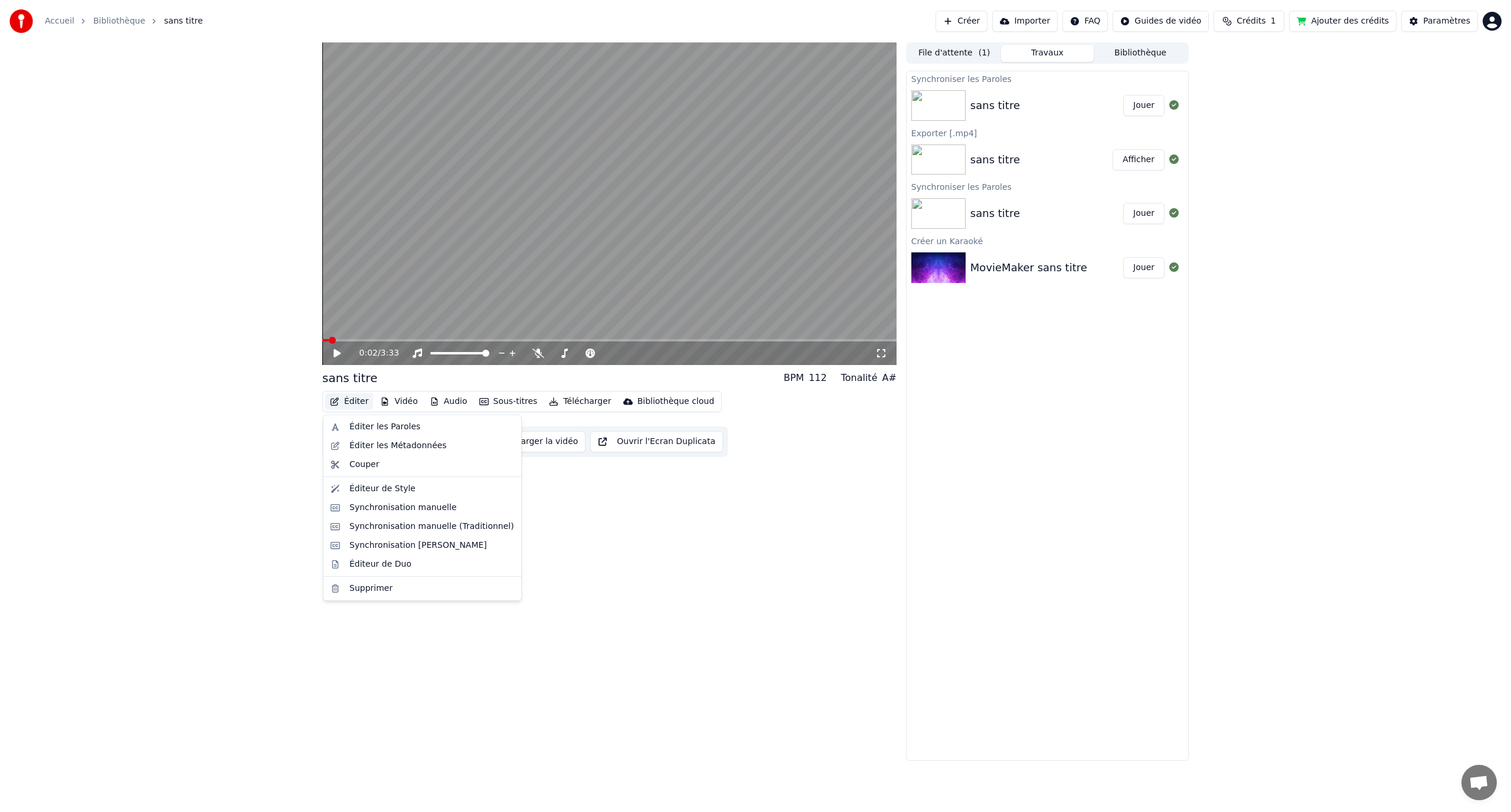
click at [347, 396] on button "Éditer" at bounding box center [349, 401] width 48 height 17
click at [368, 430] on div "Éditer les Paroles" at bounding box center [384, 427] width 71 height 12
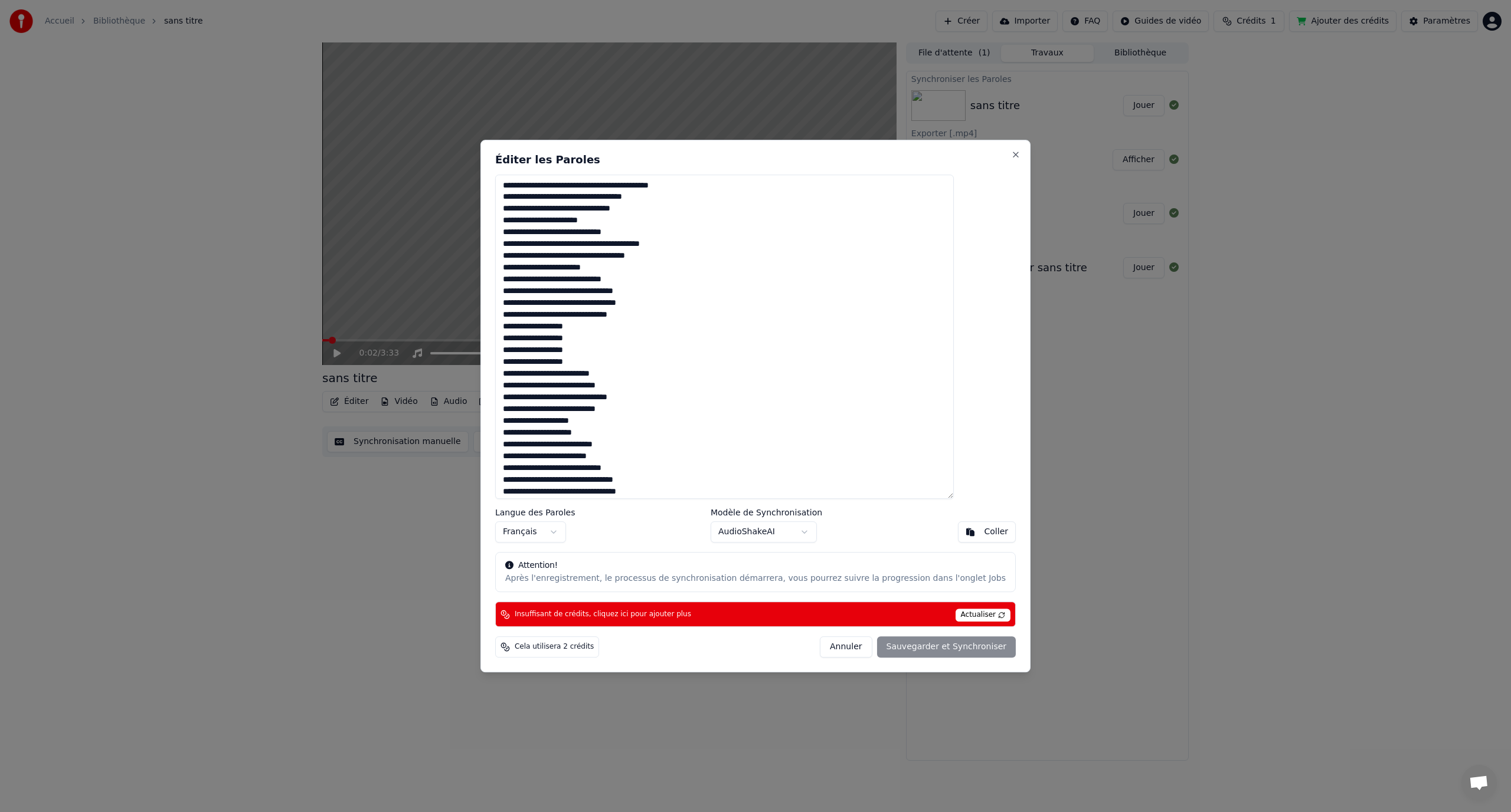
click at [587, 160] on h2 "Éditer les Paroles" at bounding box center [755, 159] width 520 height 11
click at [1011, 155] on button "Close" at bounding box center [1015, 154] width 9 height 9
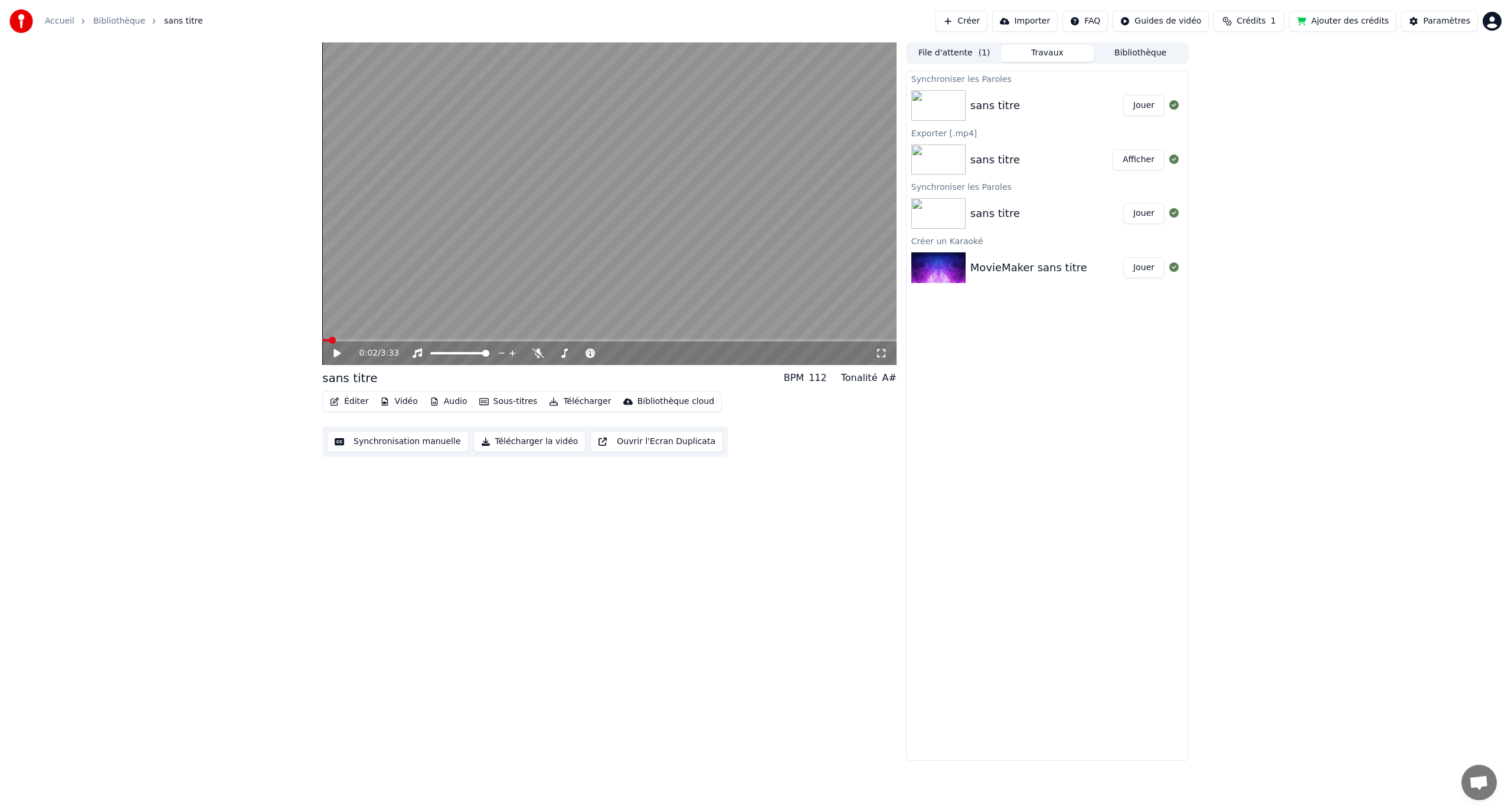
click at [565, 120] on video at bounding box center [609, 203] width 574 height 323
click at [339, 354] on icon at bounding box center [337, 353] width 6 height 7
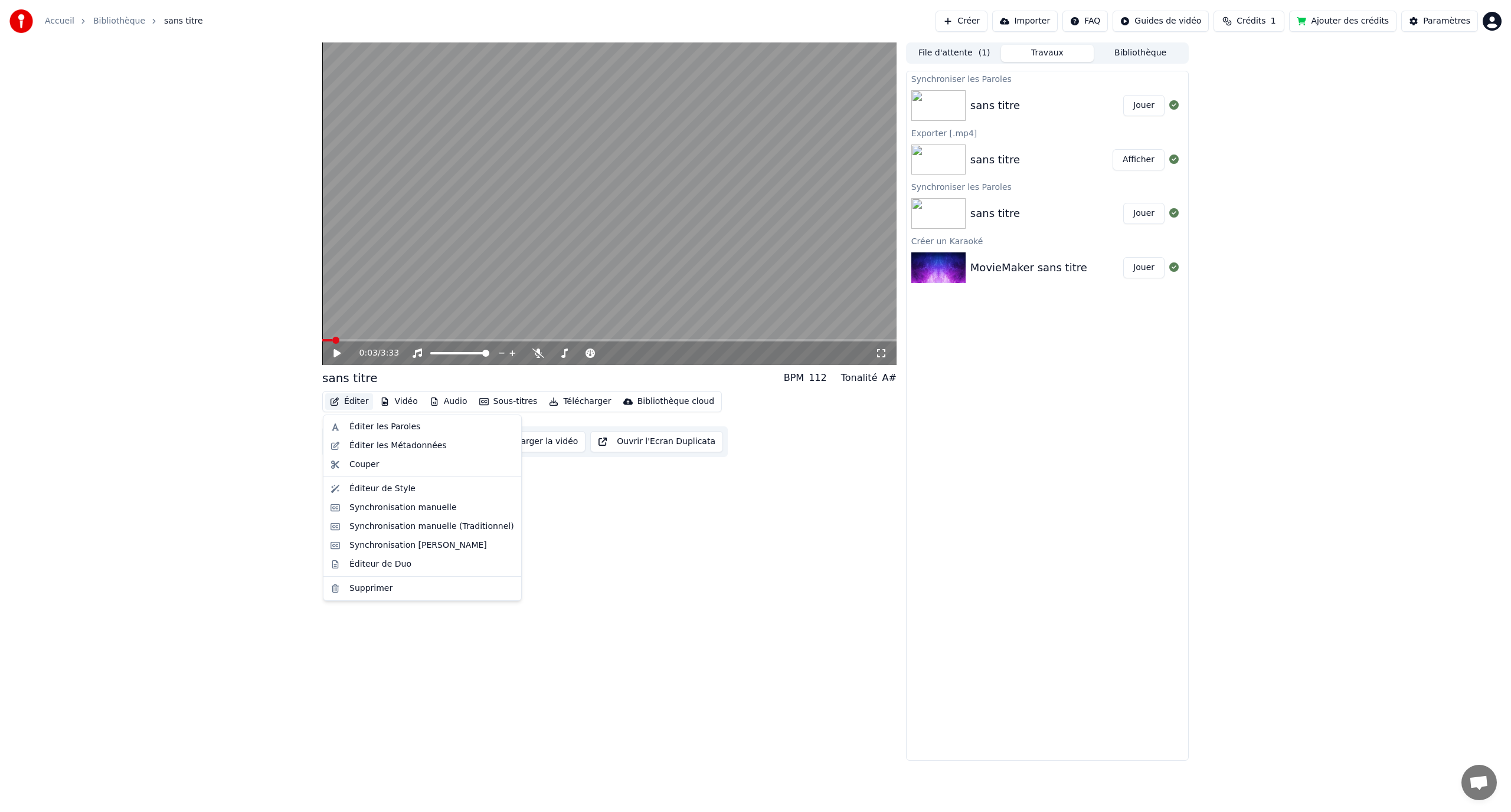
click at [361, 404] on button "Éditer" at bounding box center [349, 401] width 48 height 17
click at [397, 445] on div "Éditer les Métadonnées" at bounding box center [397, 446] width 97 height 12
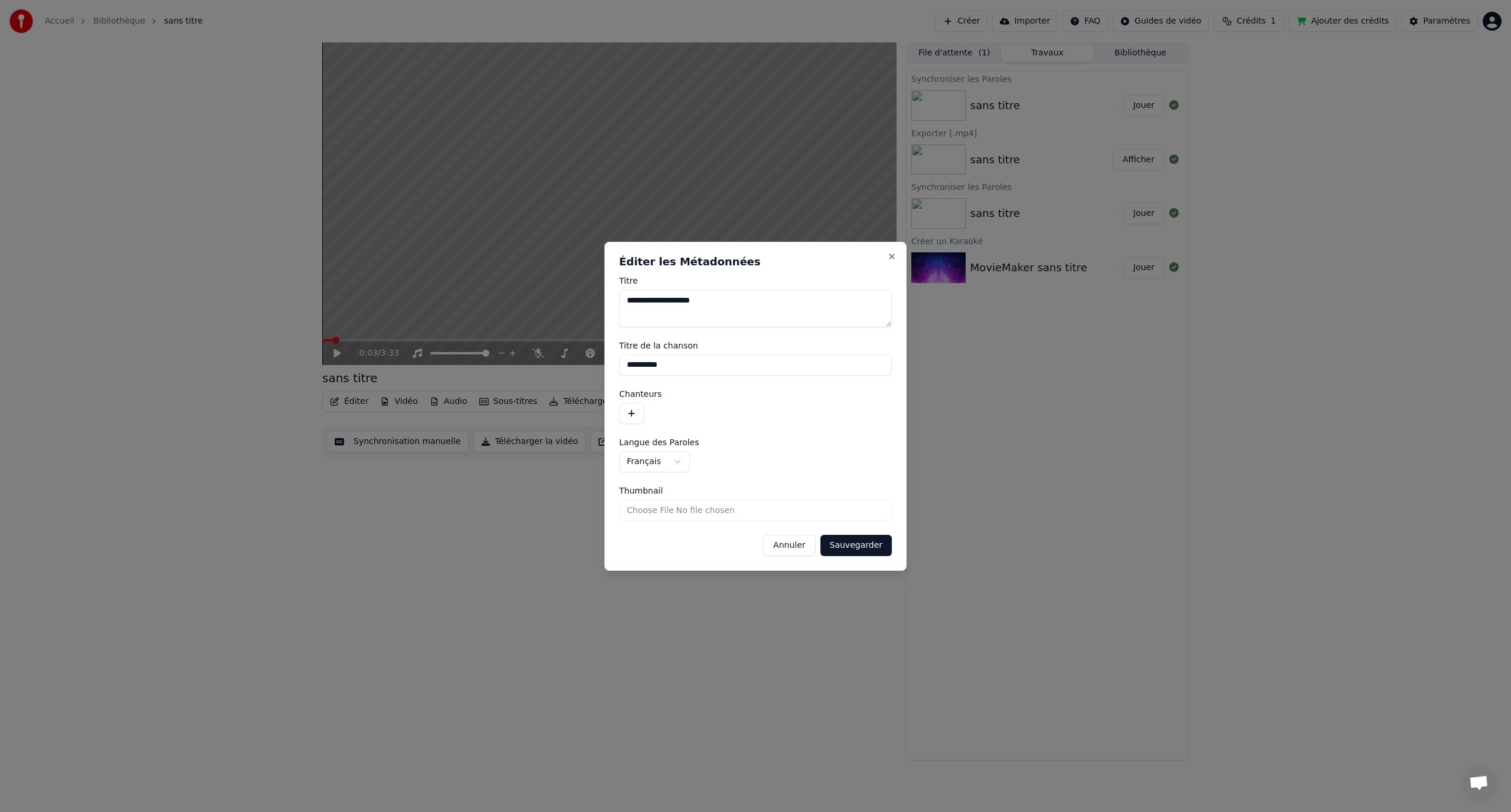
drag, startPoint x: 714, startPoint y: 305, endPoint x: 604, endPoint y: 309, distance: 110.1
click at [604, 309] on div "**********" at bounding box center [755, 406] width 302 height 329
drag, startPoint x: 706, startPoint y: 305, endPoint x: 619, endPoint y: 294, distance: 87.7
click at [619, 294] on textarea "**********" at bounding box center [755, 309] width 273 height 38
type textarea "**********"
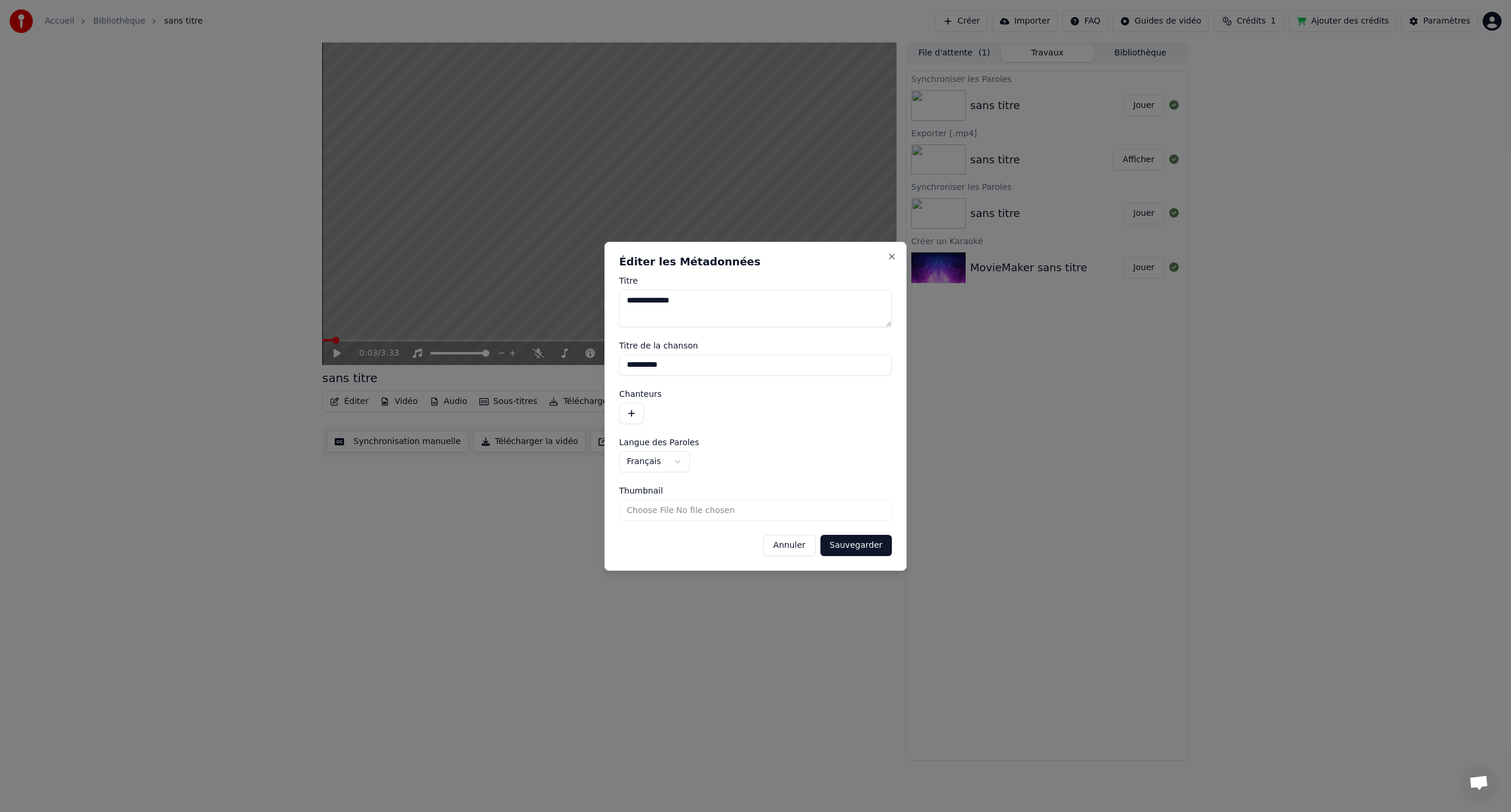
drag, startPoint x: 670, startPoint y: 369, endPoint x: 608, endPoint y: 360, distance: 62.6
click at [608, 360] on div "**********" at bounding box center [755, 406] width 302 height 329
paste input "****"
type input "**********"
click at [849, 545] on button "Sauvegarder" at bounding box center [856, 546] width 71 height 22
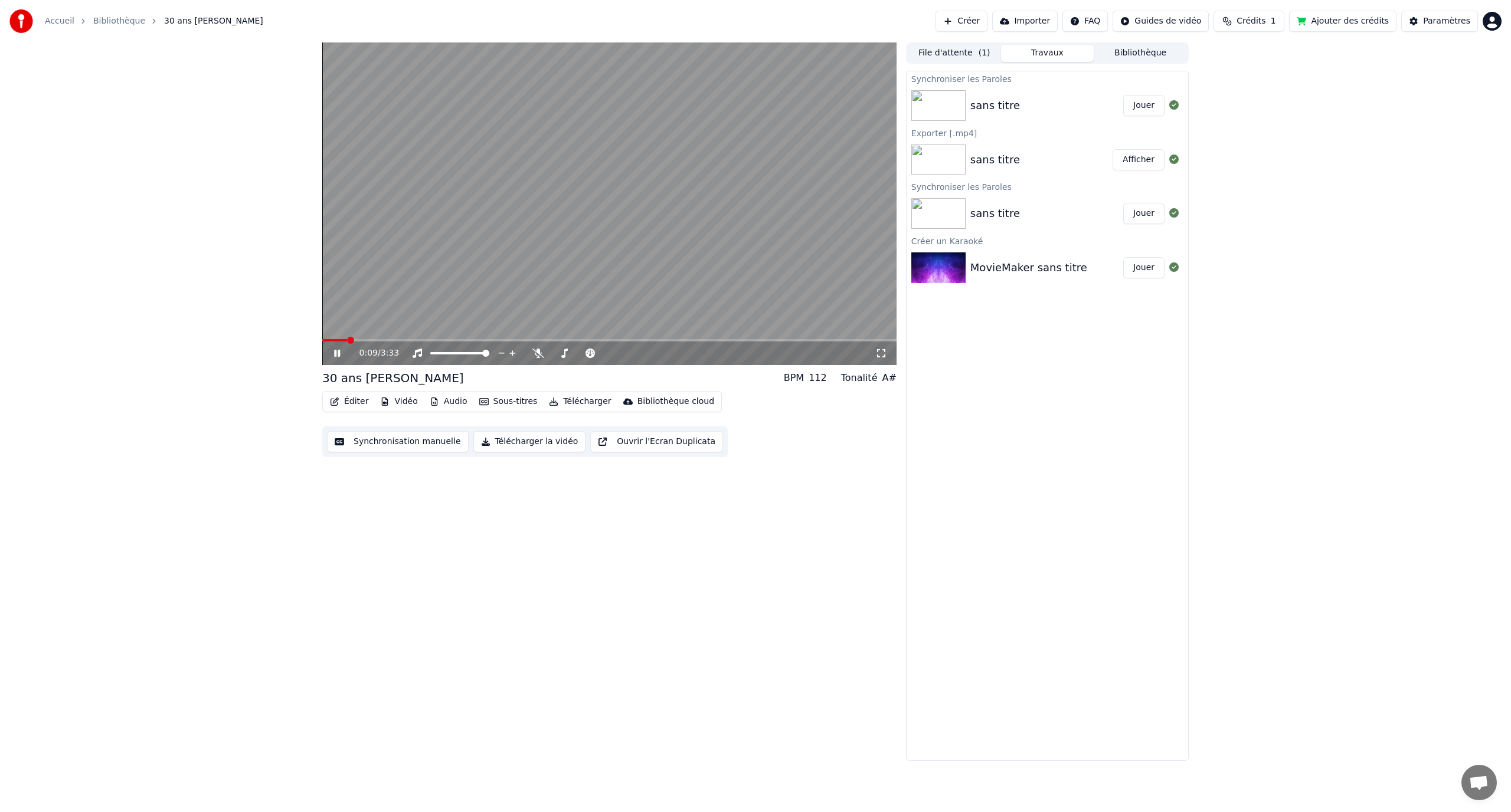
click at [538, 349] on body "Accueil Bibliothèque 30 ans Mélanie Créer Importer FAQ Guides de vidéo Crédits …" at bounding box center [755, 406] width 1511 height 812
click at [590, 353] on span at bounding box center [589, 353] width 7 height 7
click at [538, 350] on icon at bounding box center [538, 353] width 7 height 9
click at [592, 353] on span at bounding box center [580, 353] width 59 height 2
click at [539, 352] on icon at bounding box center [538, 353] width 7 height 9
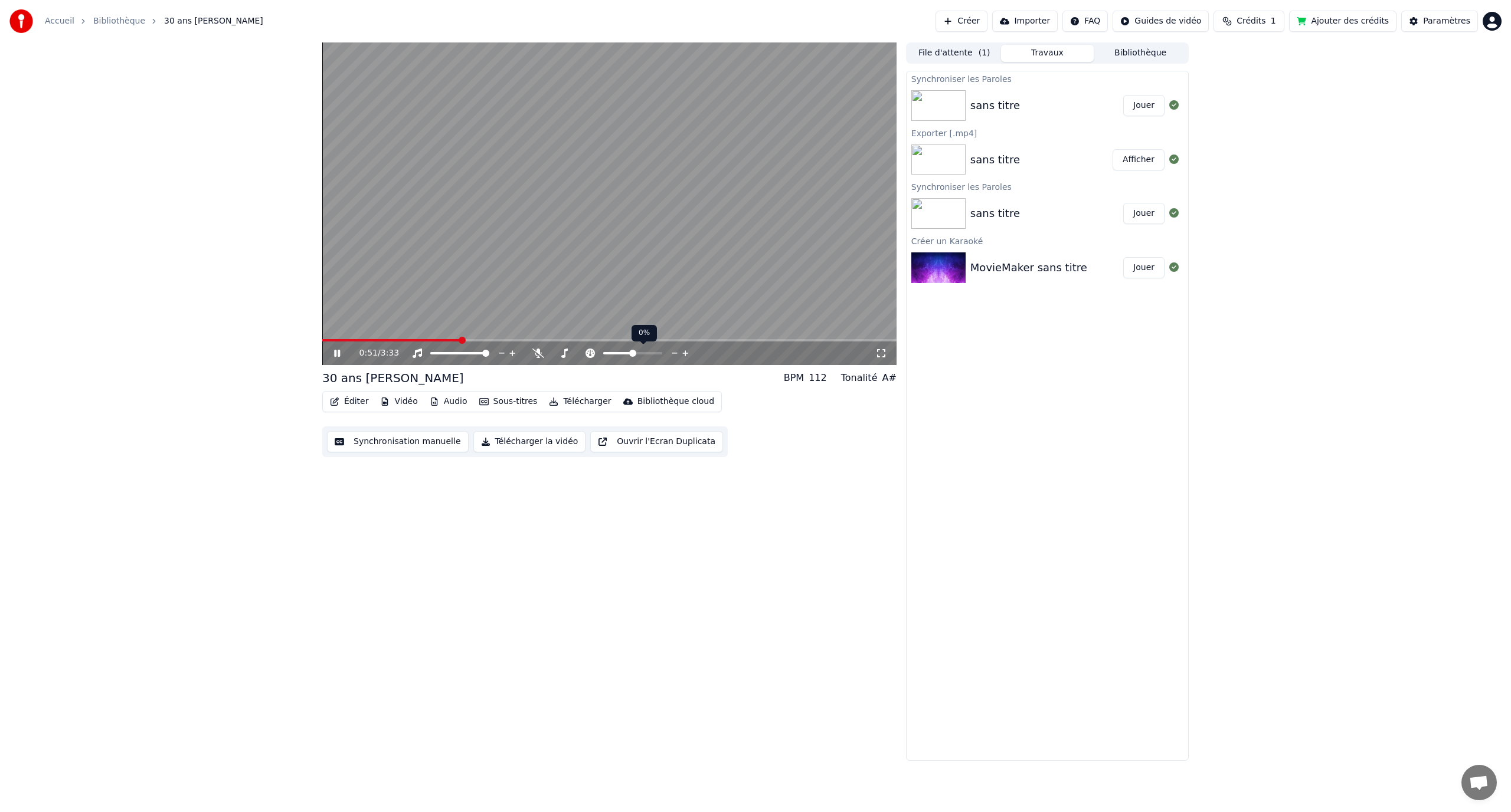
click at [632, 354] on span at bounding box center [632, 353] width 7 height 7
click at [614, 367] on div "0:51 / 3:33 30 ans Mélanie BPM 112 Tonalité A# Éditer Vidéo Audio Sous-titres T…" at bounding box center [609, 401] width 574 height 718
click at [534, 349] on icon at bounding box center [539, 353] width 12 height 9
click at [354, 342] on span at bounding box center [358, 340] width 7 height 7
click at [239, 205] on div "1:29 / 3:33 30 ans Mélanie BPM 112 Tonalité A# Éditer Vidéo Audio Sous-titres T…" at bounding box center [755, 401] width 1511 height 718
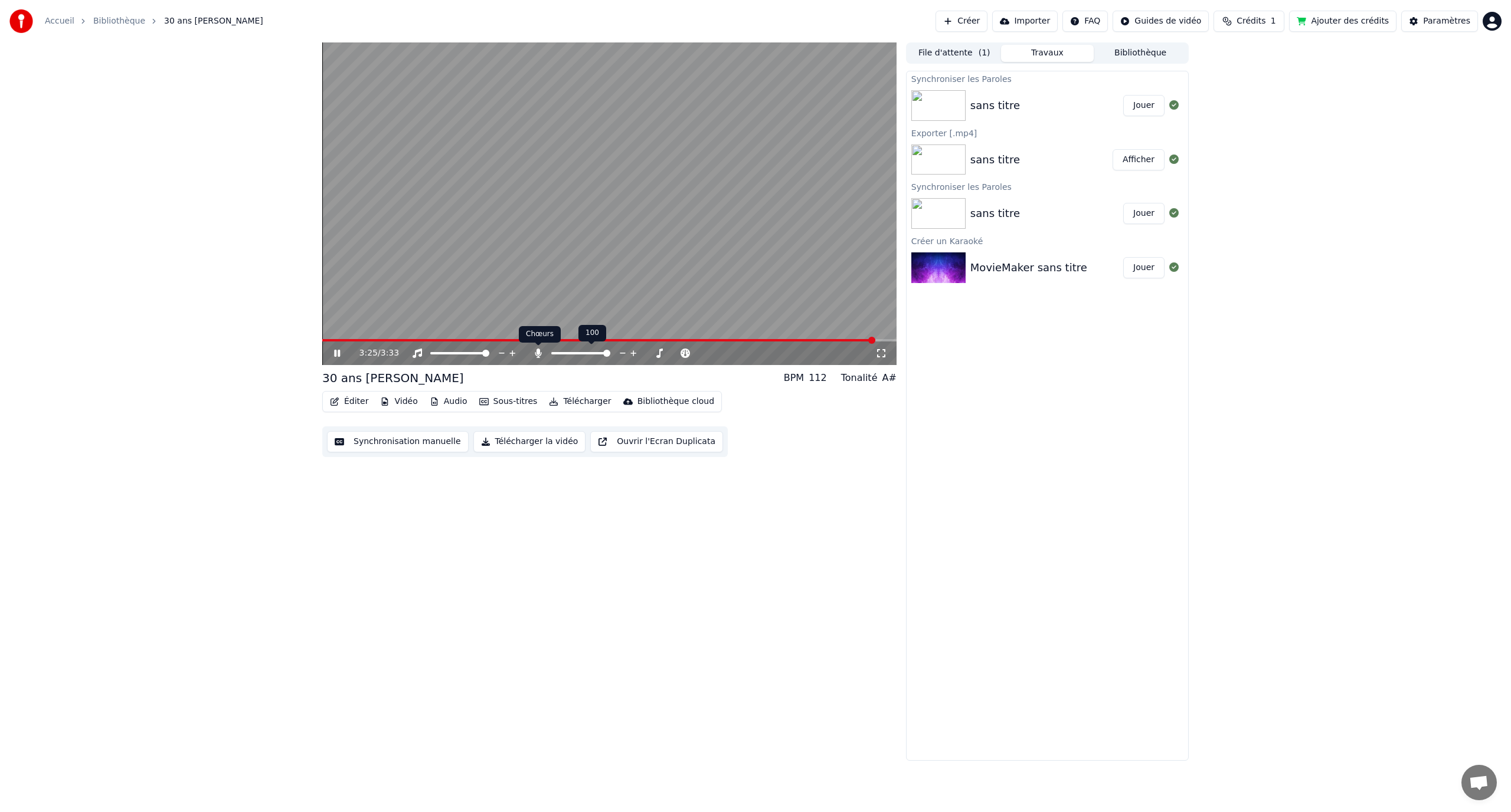
click at [533, 353] on icon at bounding box center [539, 353] width 12 height 9
click at [538, 353] on icon at bounding box center [539, 353] width 12 height 9
click at [539, 353] on icon at bounding box center [538, 353] width 7 height 9
click at [541, 351] on icon at bounding box center [539, 353] width 12 height 9
click at [490, 354] on span at bounding box center [460, 353] width 59 height 2
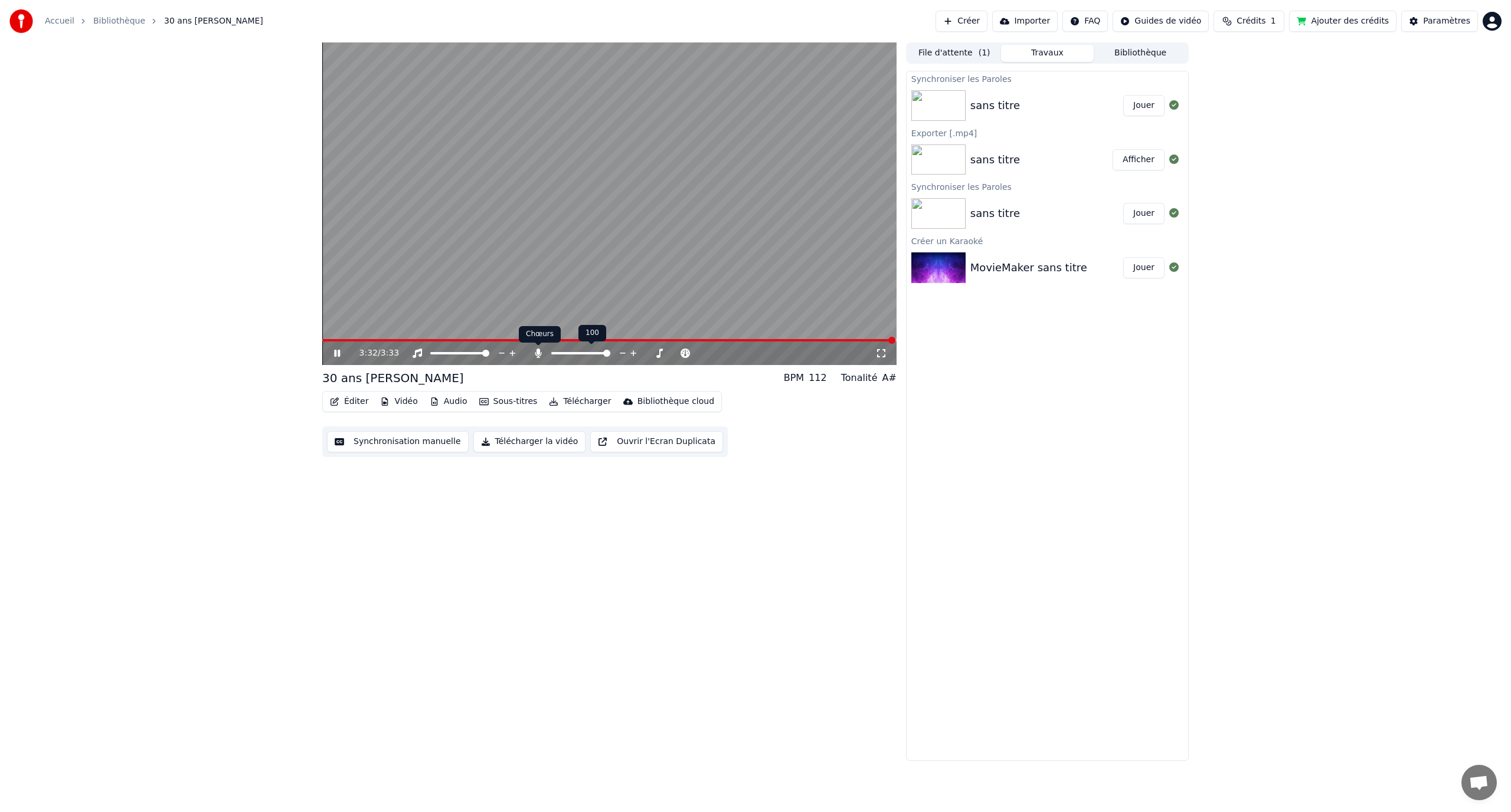
click at [535, 353] on icon at bounding box center [538, 353] width 7 height 9
click at [369, 343] on div "3:33 / 3:33" at bounding box center [609, 353] width 574 height 23
click at [371, 340] on span at bounding box center [609, 340] width 574 height 2
click at [339, 353] on icon at bounding box center [337, 353] width 7 height 8
click at [604, 337] on video at bounding box center [609, 203] width 574 height 323
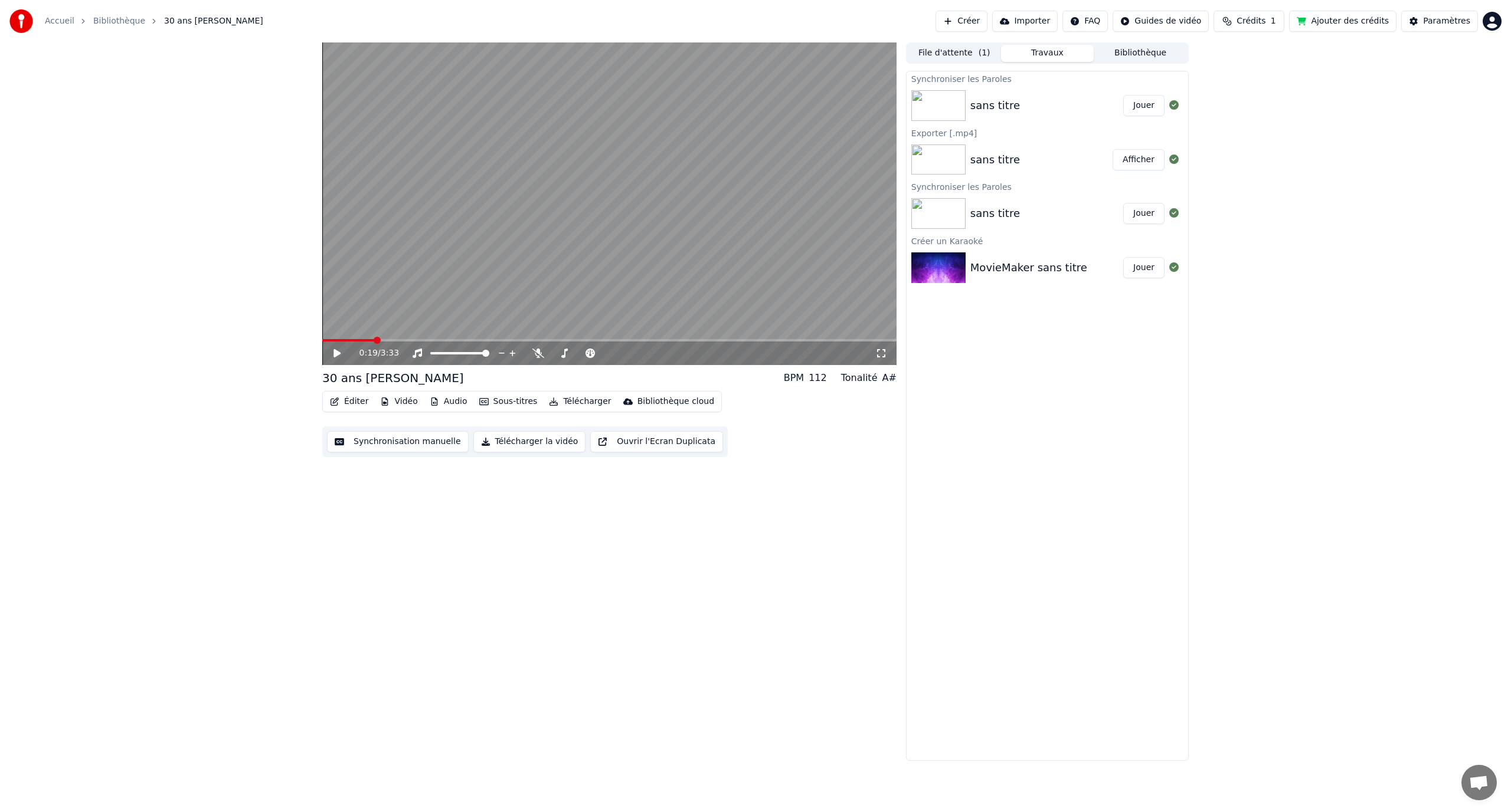
click at [611, 338] on video at bounding box center [609, 203] width 574 height 323
click at [617, 340] on span at bounding box center [609, 340] width 574 height 2
click at [748, 340] on span at bounding box center [609, 340] width 574 height 2
click at [768, 340] on span at bounding box center [609, 340] width 574 height 2
click at [797, 340] on span at bounding box center [609, 340] width 574 height 2
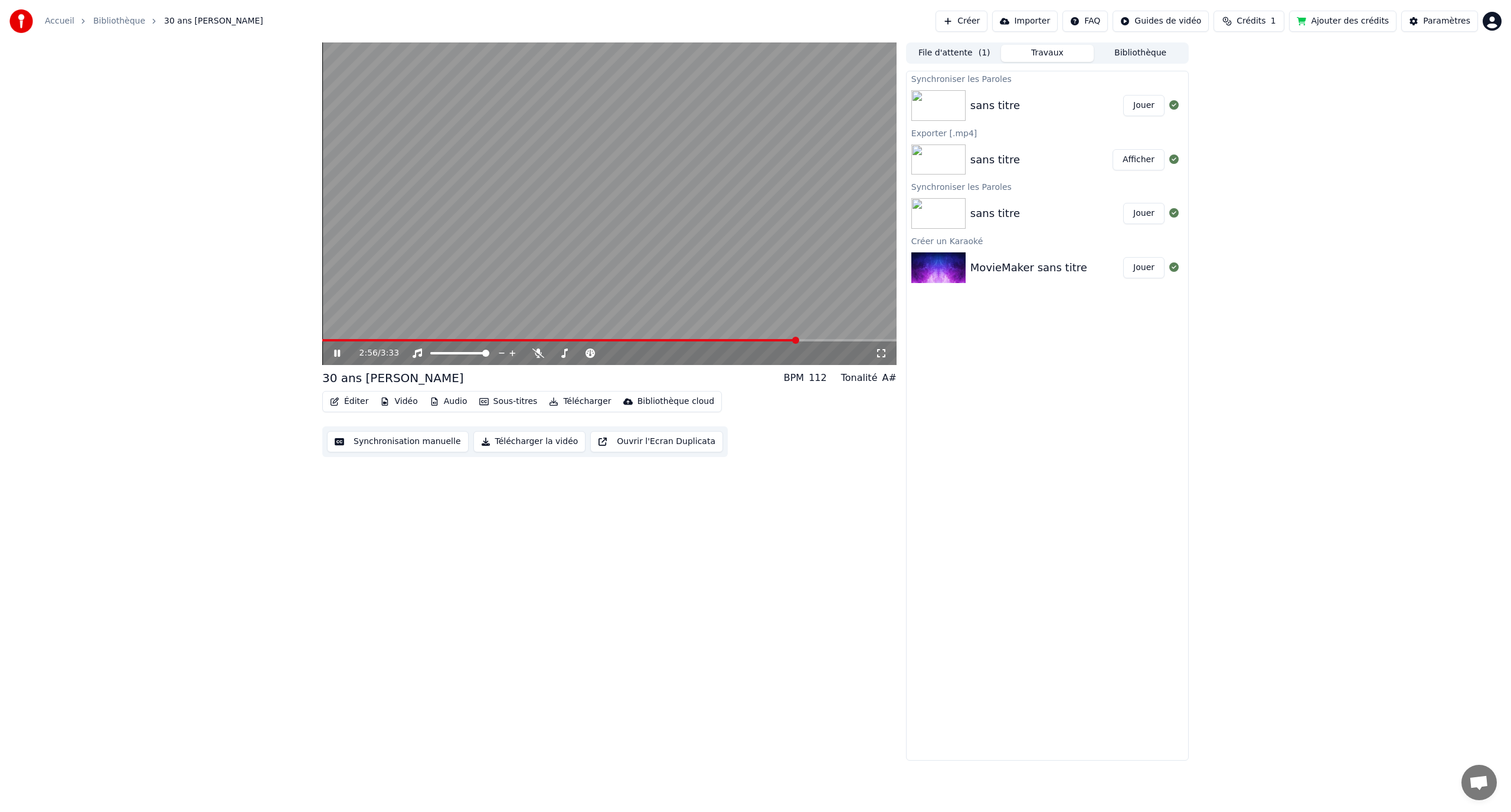
click at [808, 338] on video at bounding box center [609, 203] width 574 height 323
click at [814, 338] on video at bounding box center [609, 203] width 574 height 323
click at [818, 339] on span at bounding box center [609, 340] width 574 height 2
click at [843, 340] on span at bounding box center [609, 340] width 574 height 2
click at [857, 340] on span at bounding box center [609, 340] width 574 height 2
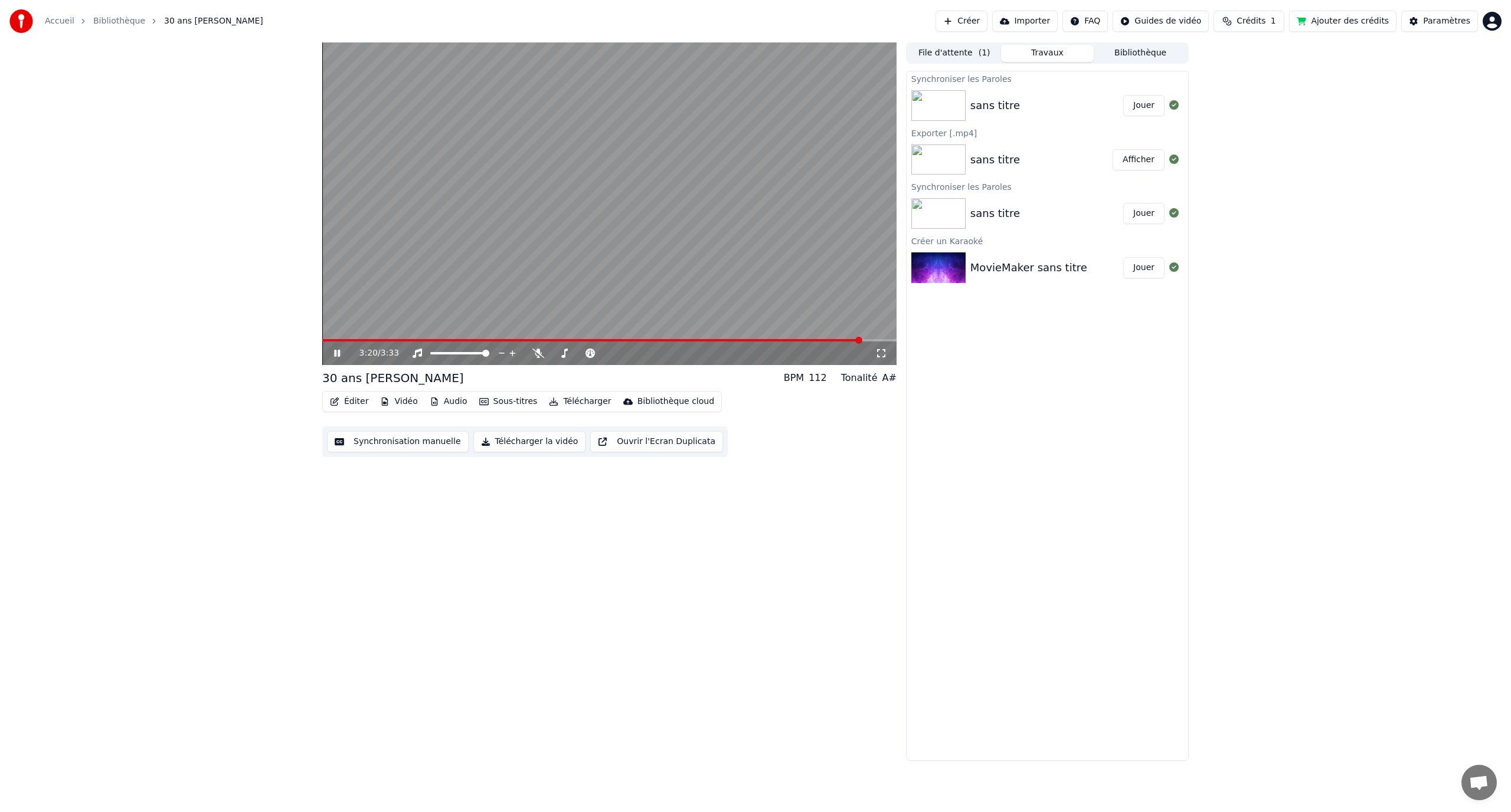
click at [340, 350] on icon at bounding box center [345, 353] width 27 height 9
click at [339, 352] on icon at bounding box center [345, 353] width 27 height 9
click at [340, 358] on icon at bounding box center [345, 353] width 27 height 9
click at [848, 340] on span at bounding box center [594, 340] width 545 height 2
click at [336, 347] on div "3:15 / 3:33" at bounding box center [609, 353] width 574 height 23
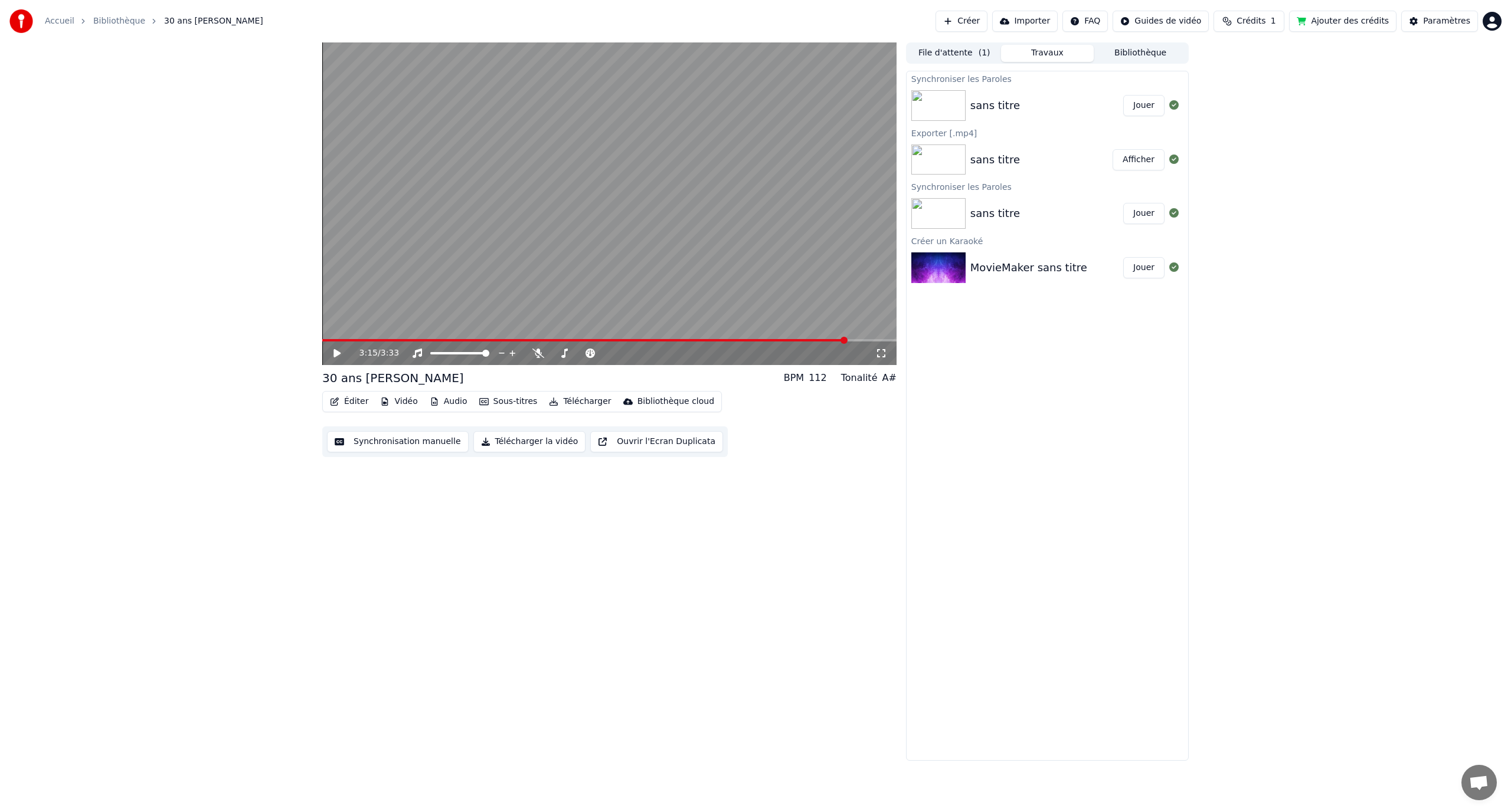
click at [336, 352] on icon at bounding box center [337, 353] width 7 height 8
click at [336, 352] on icon at bounding box center [337, 353] width 6 height 7
click at [511, 400] on button "Sous-titres" at bounding box center [509, 401] width 68 height 17
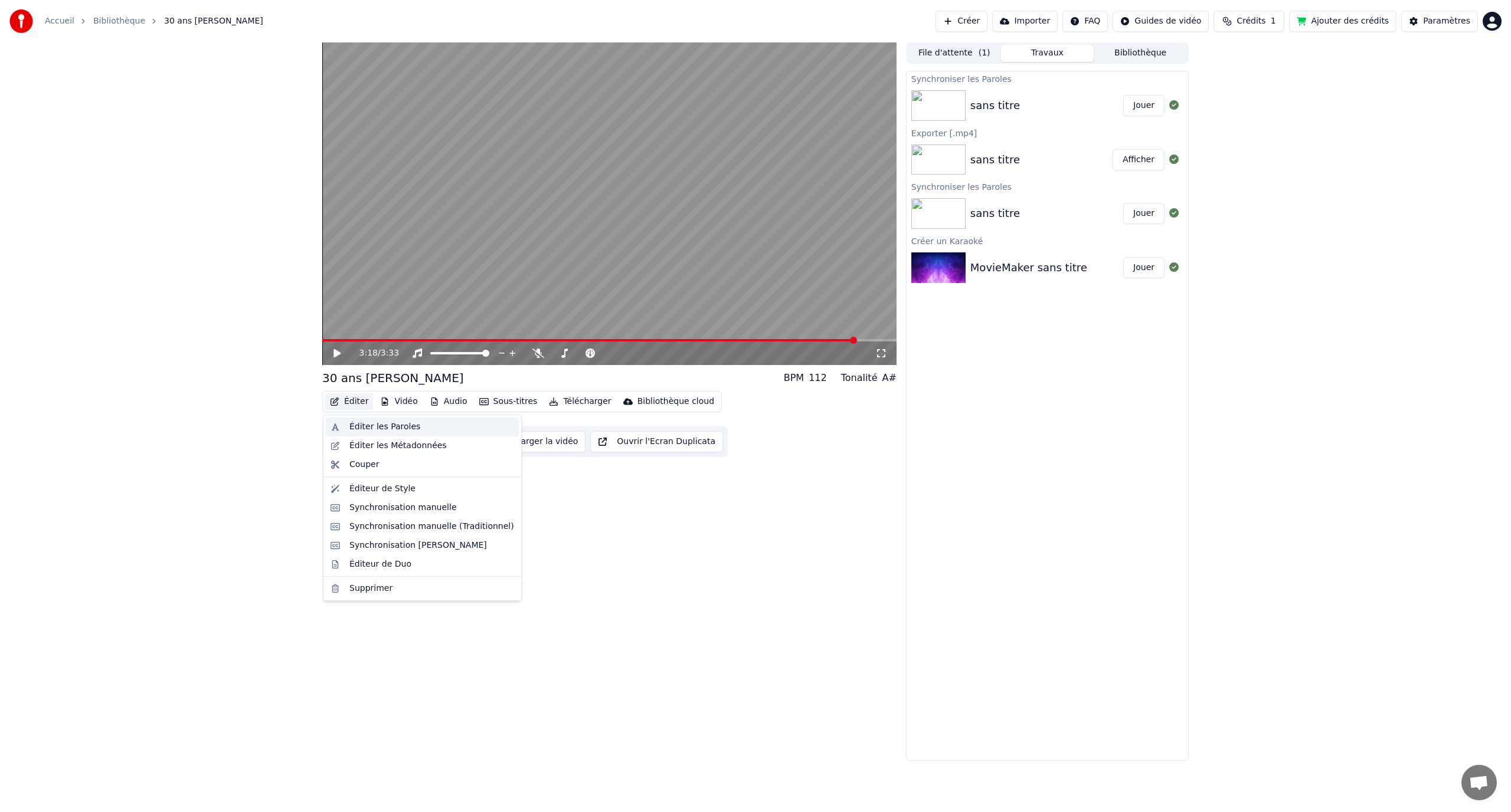
click at [421, 428] on div "Éditer les Paroles" at bounding box center [431, 427] width 164 height 12
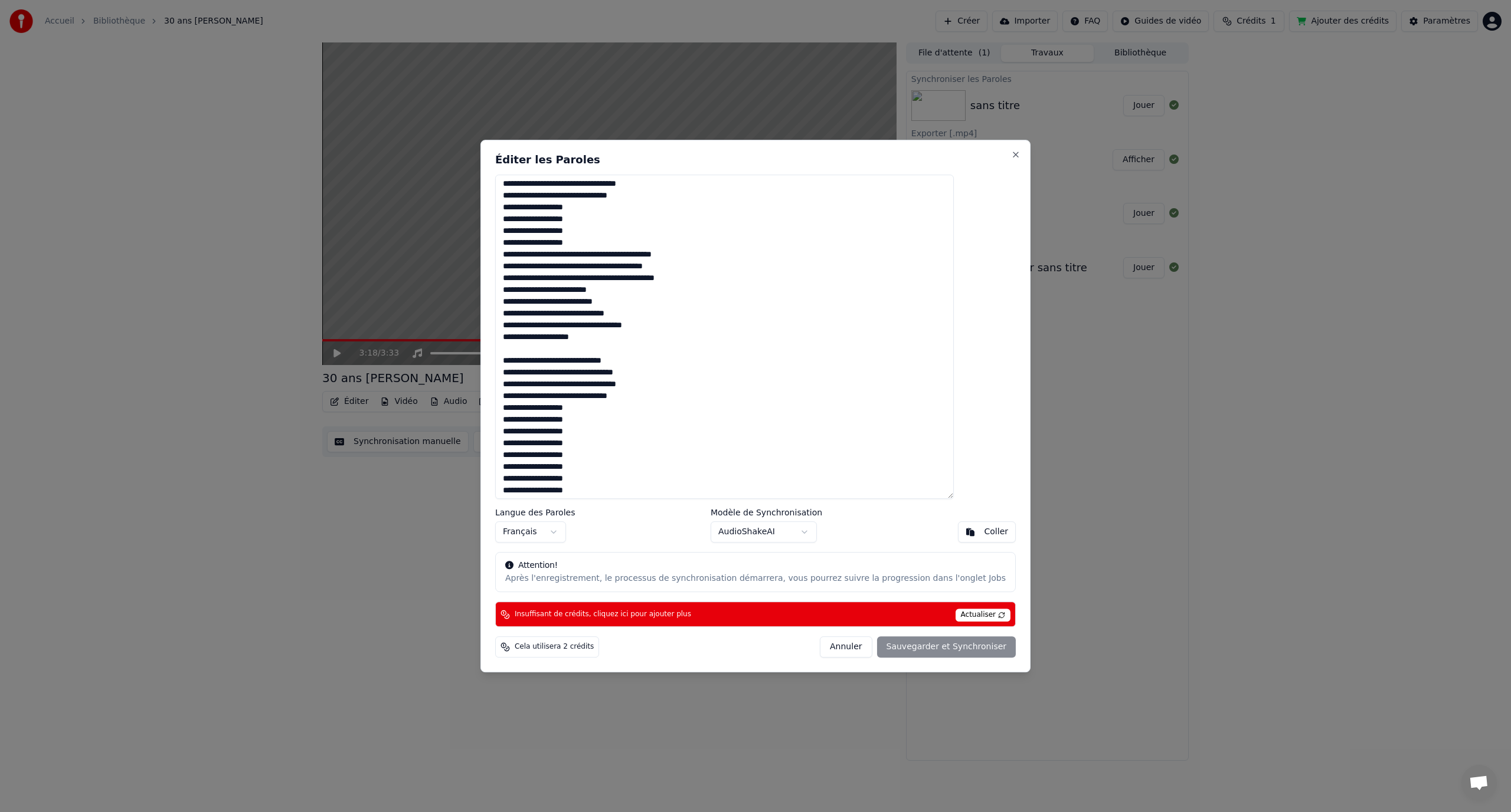
scroll to position [310, 0]
click at [833, 645] on button "Annuler" at bounding box center [846, 647] width 52 height 22
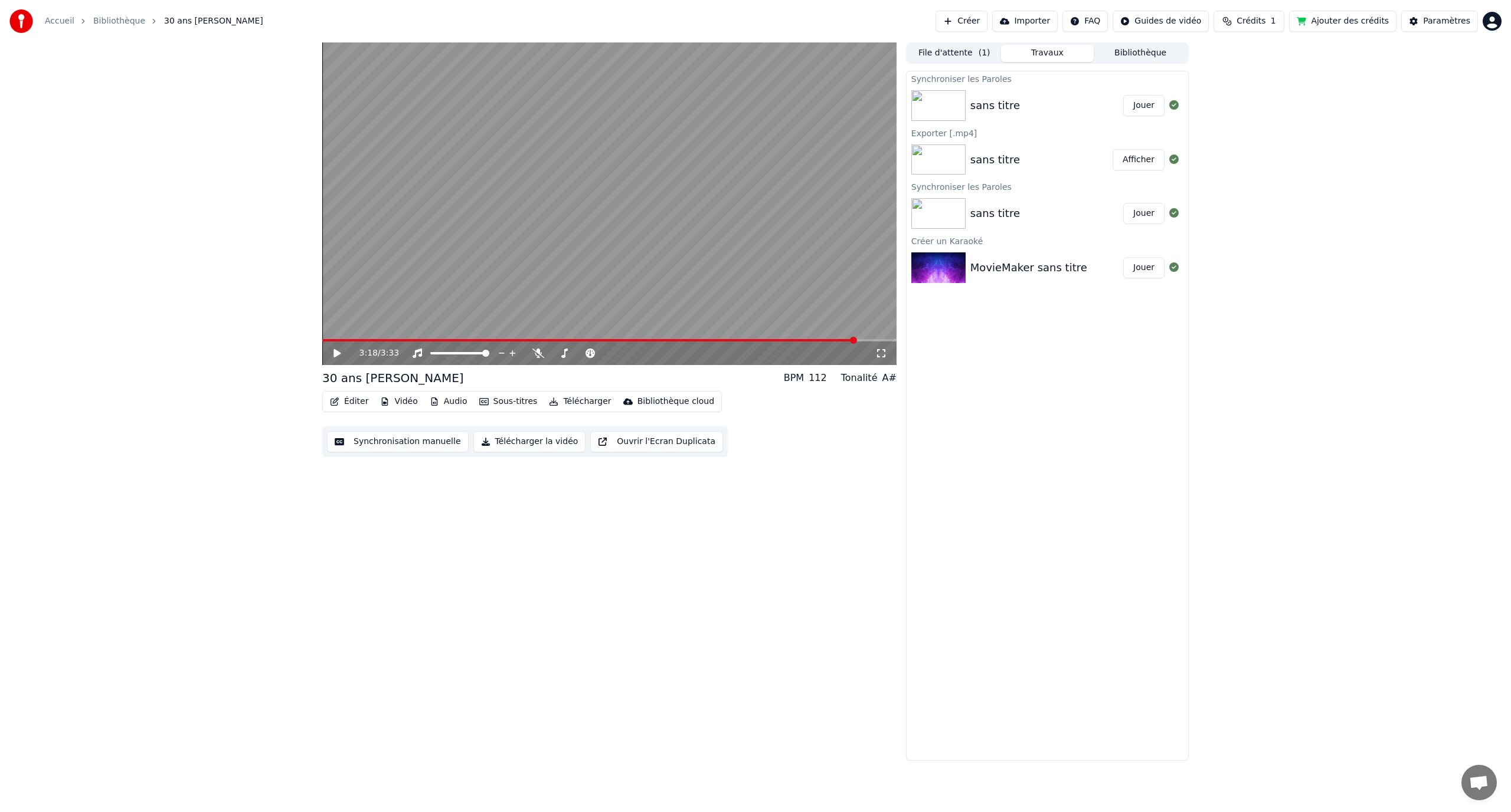
click at [394, 438] on button "Synchronisation manuelle" at bounding box center [397, 442] width 142 height 22
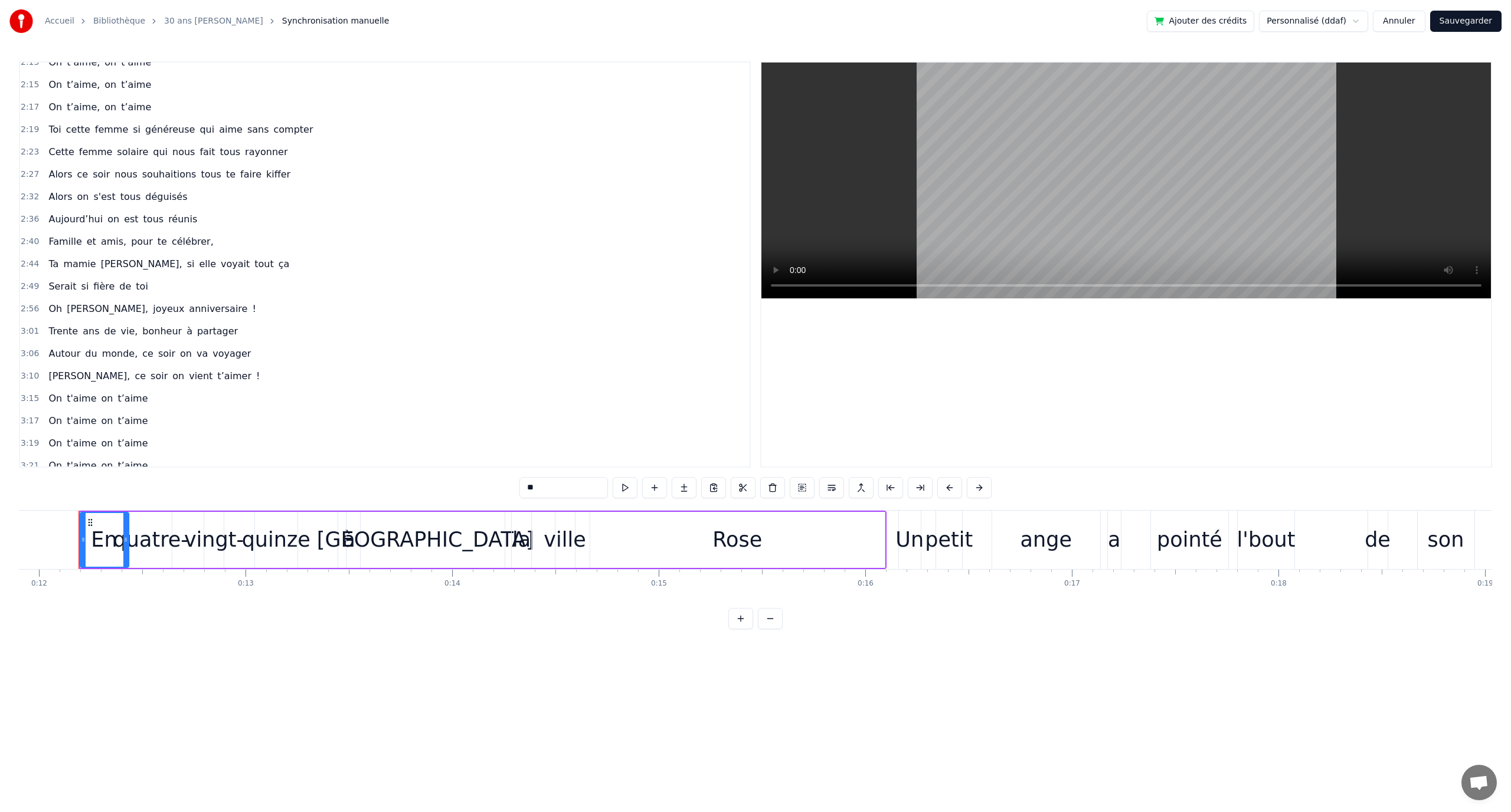
scroll to position [761, 0]
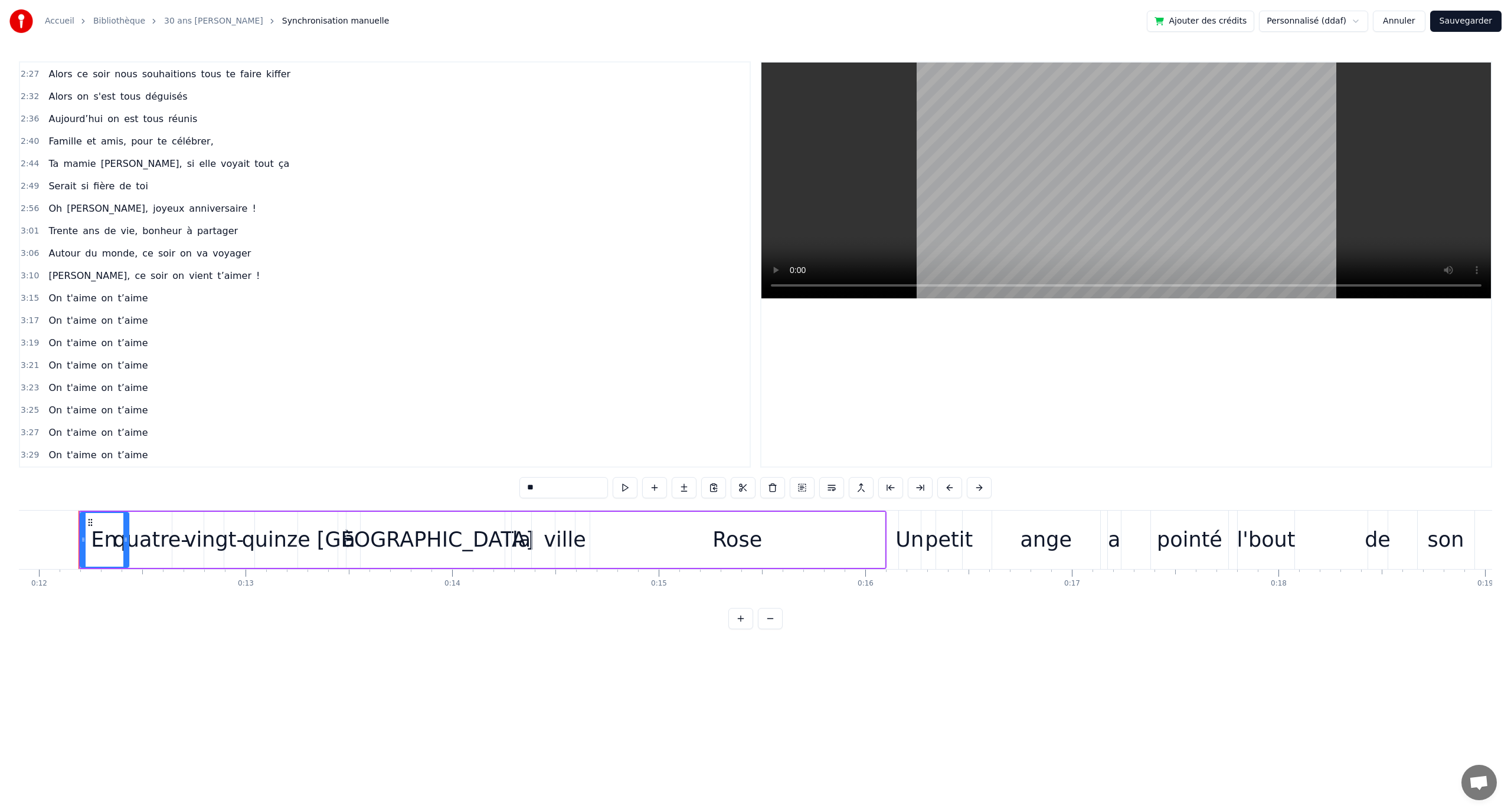
click at [118, 319] on span "t’aime" at bounding box center [132, 320] width 32 height 13
type input "******"
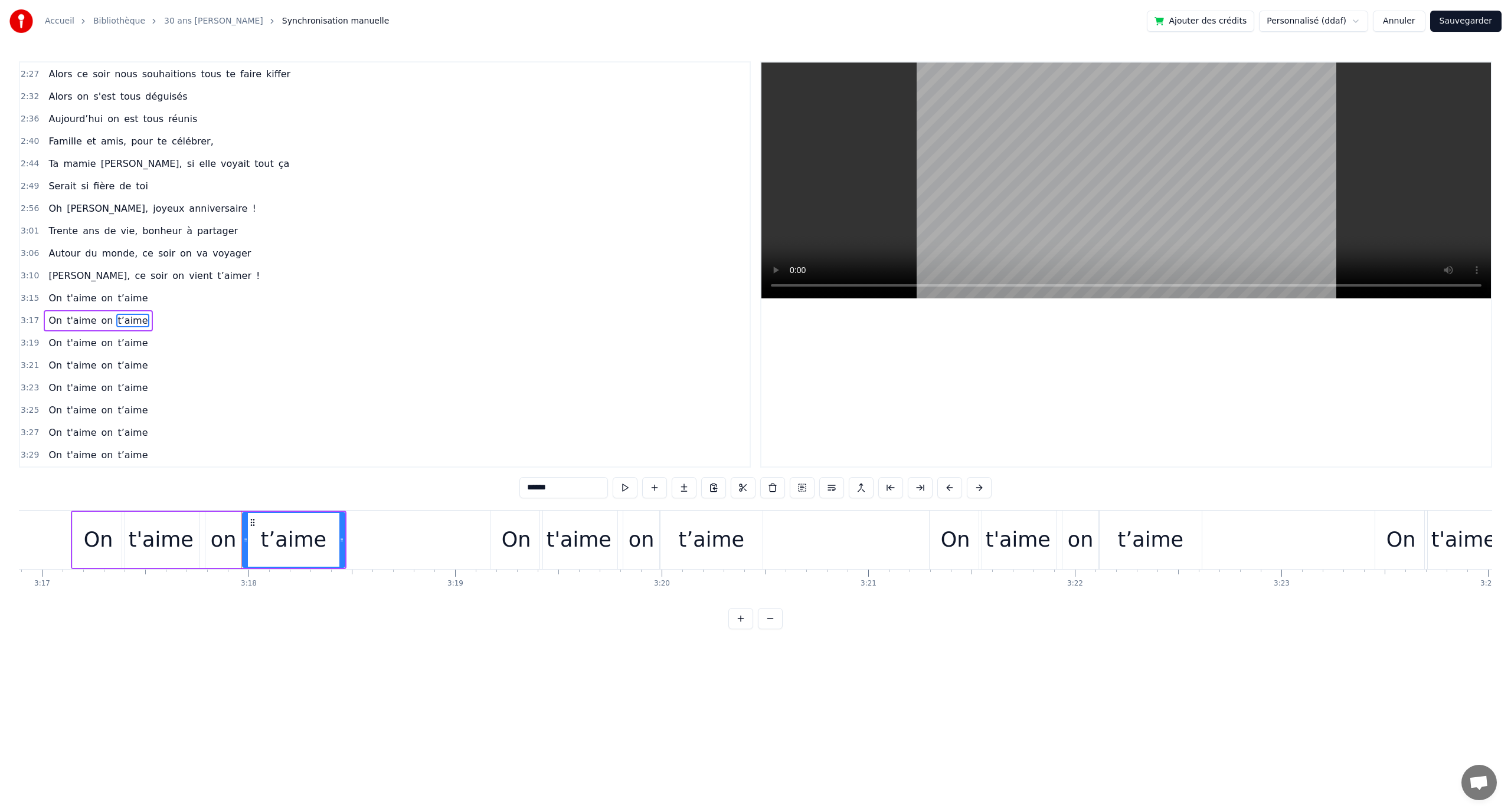
scroll to position [0, 40834]
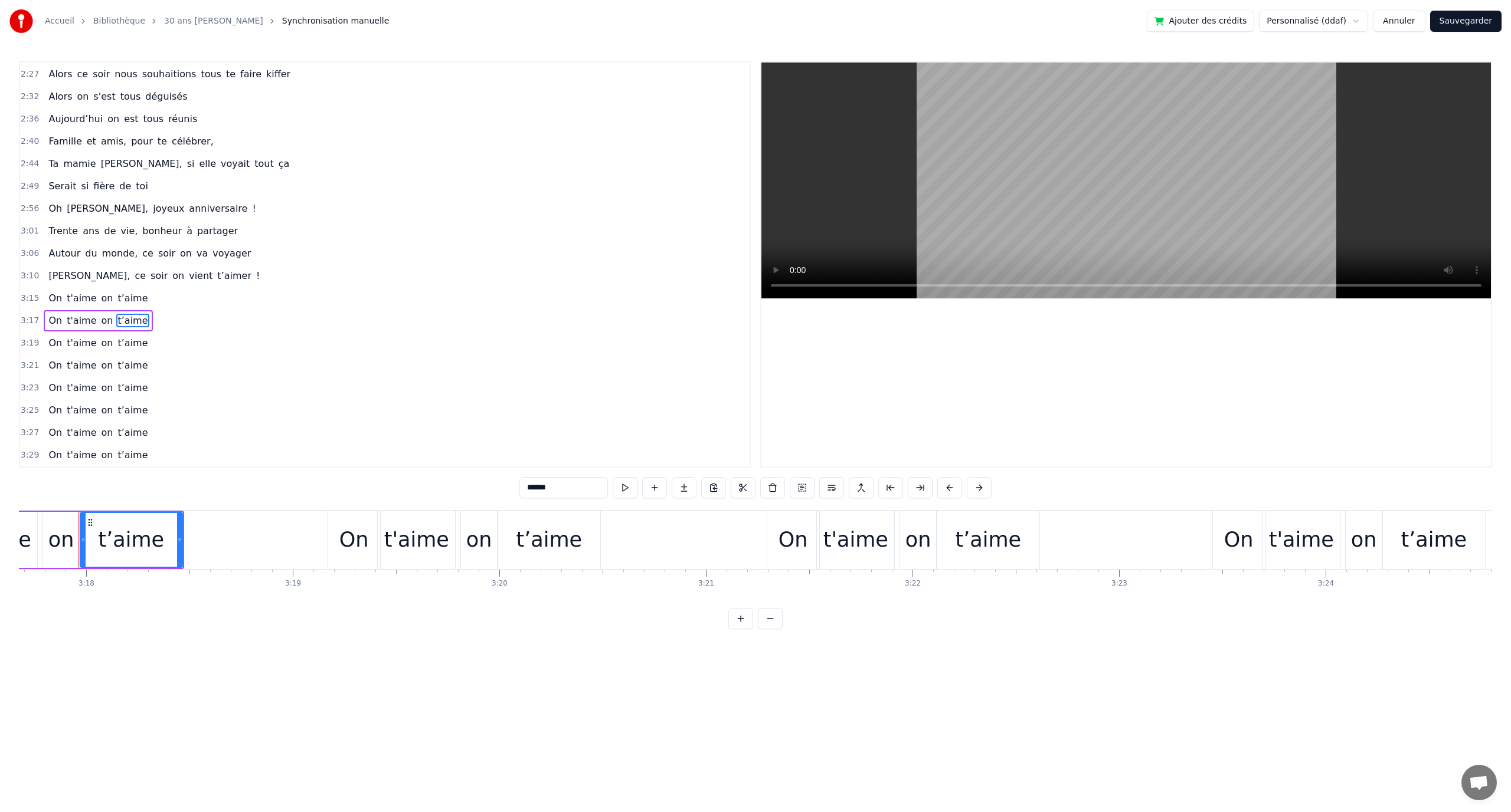
click at [1246, 26] on button "Ajouter des crédits" at bounding box center [1200, 22] width 107 height 22
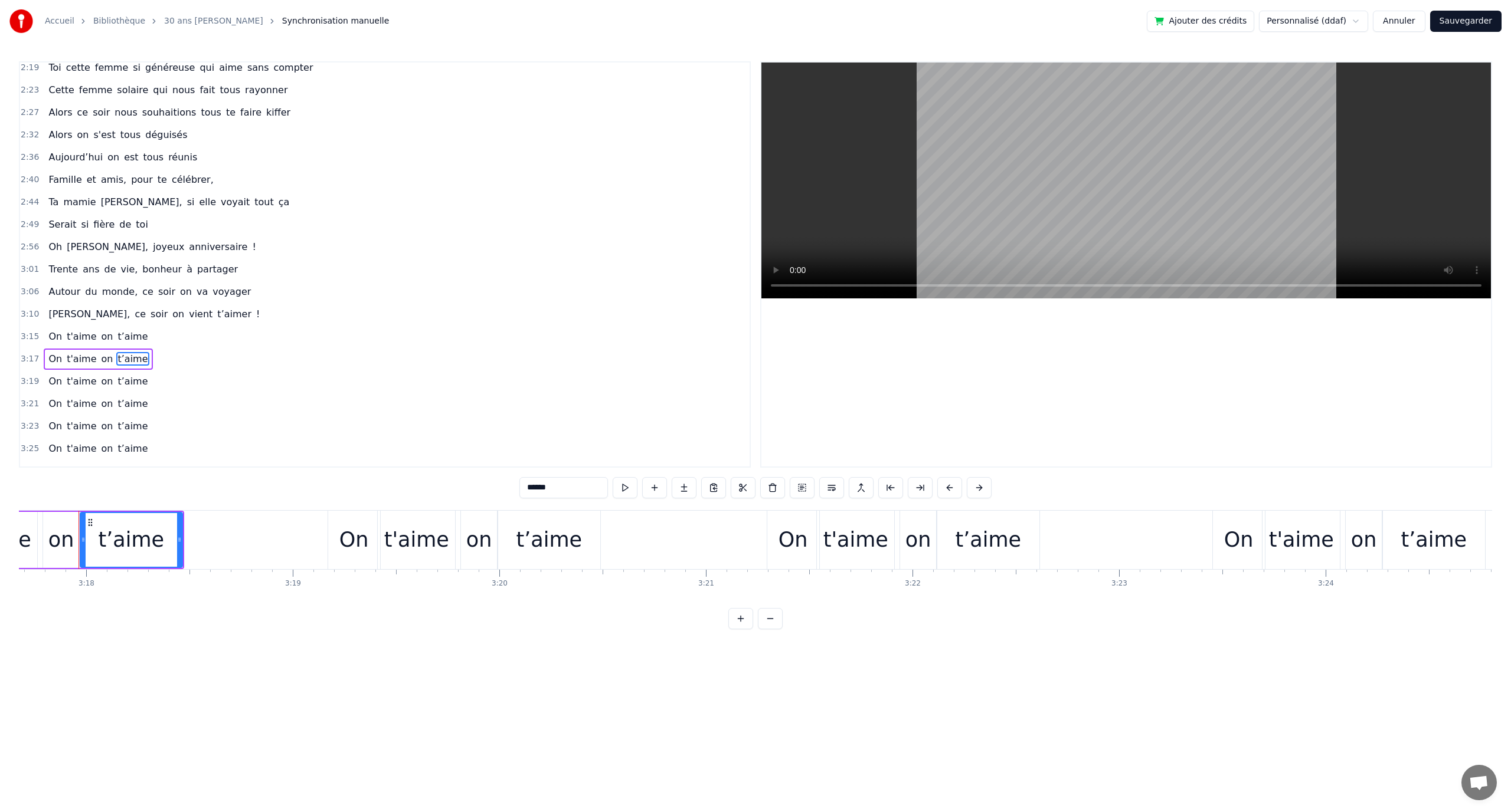
scroll to position [703, 0]
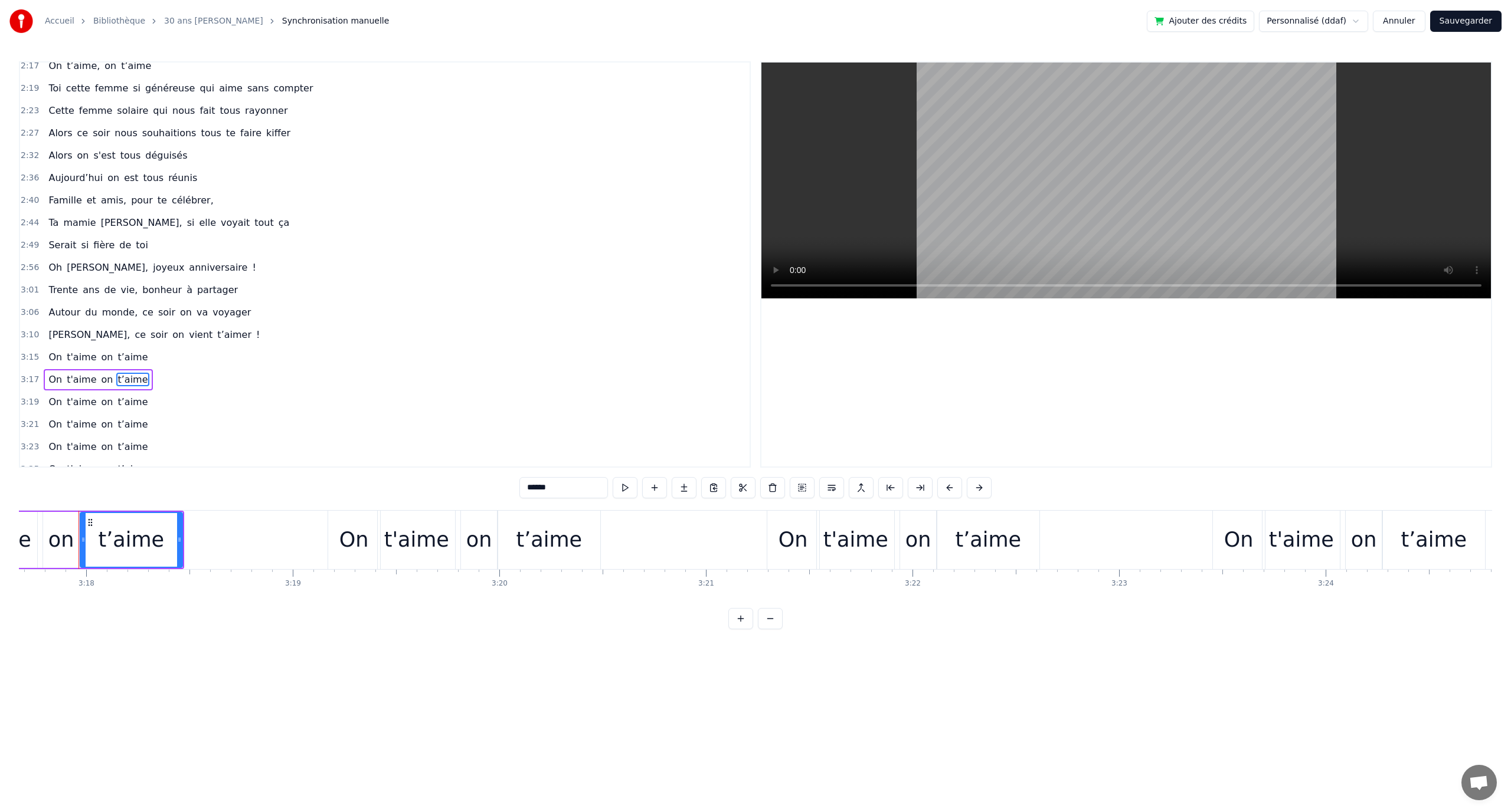
click at [187, 17] on link "30 ans Mélanie" at bounding box center [213, 21] width 99 height 12
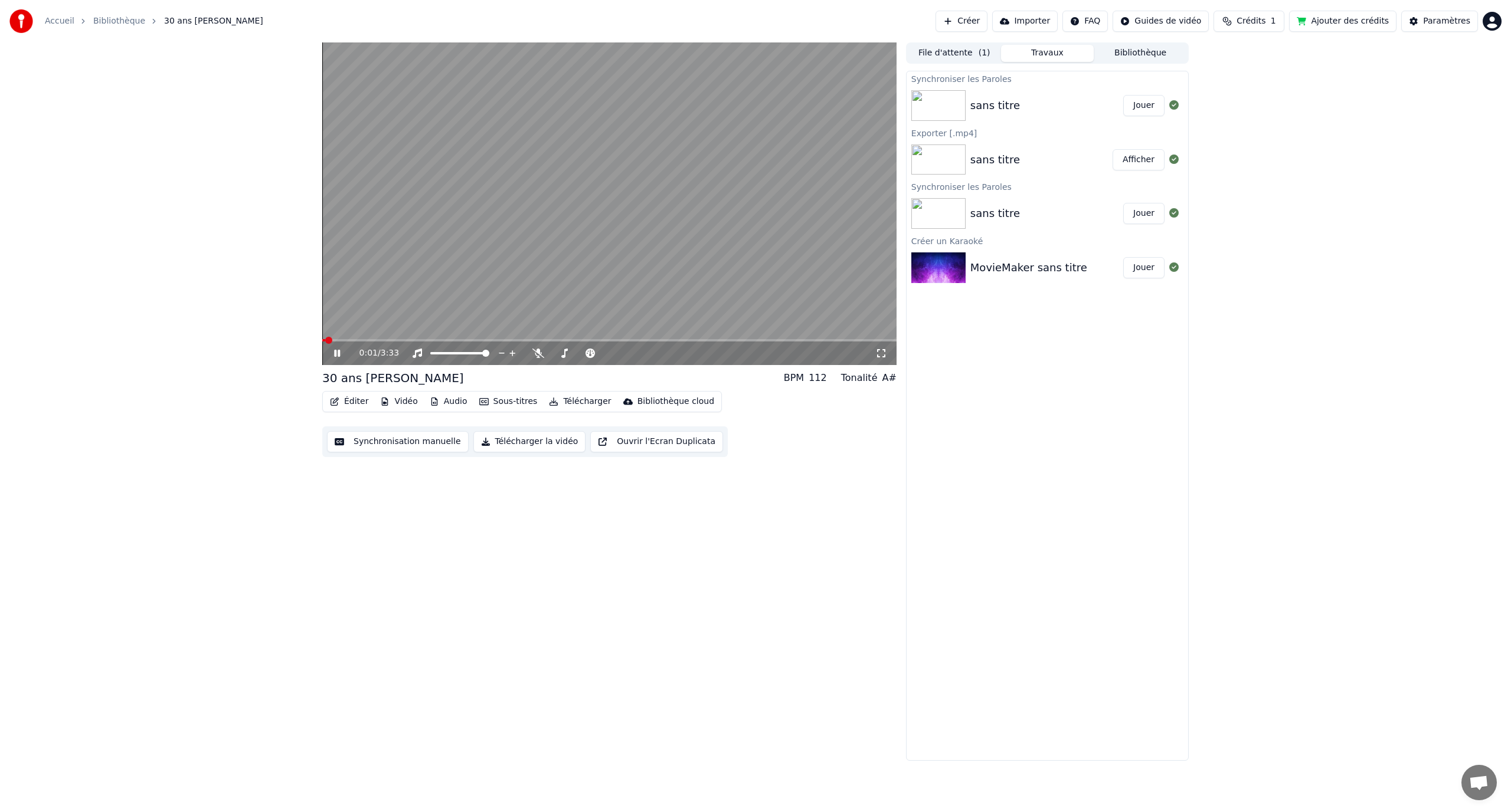
click at [696, 336] on video at bounding box center [609, 203] width 574 height 323
click at [701, 338] on video at bounding box center [609, 203] width 574 height 323
click at [709, 340] on span at bounding box center [609, 340] width 574 height 2
click at [756, 342] on span at bounding box center [609, 340] width 574 height 2
click at [339, 353] on icon at bounding box center [337, 353] width 6 height 7
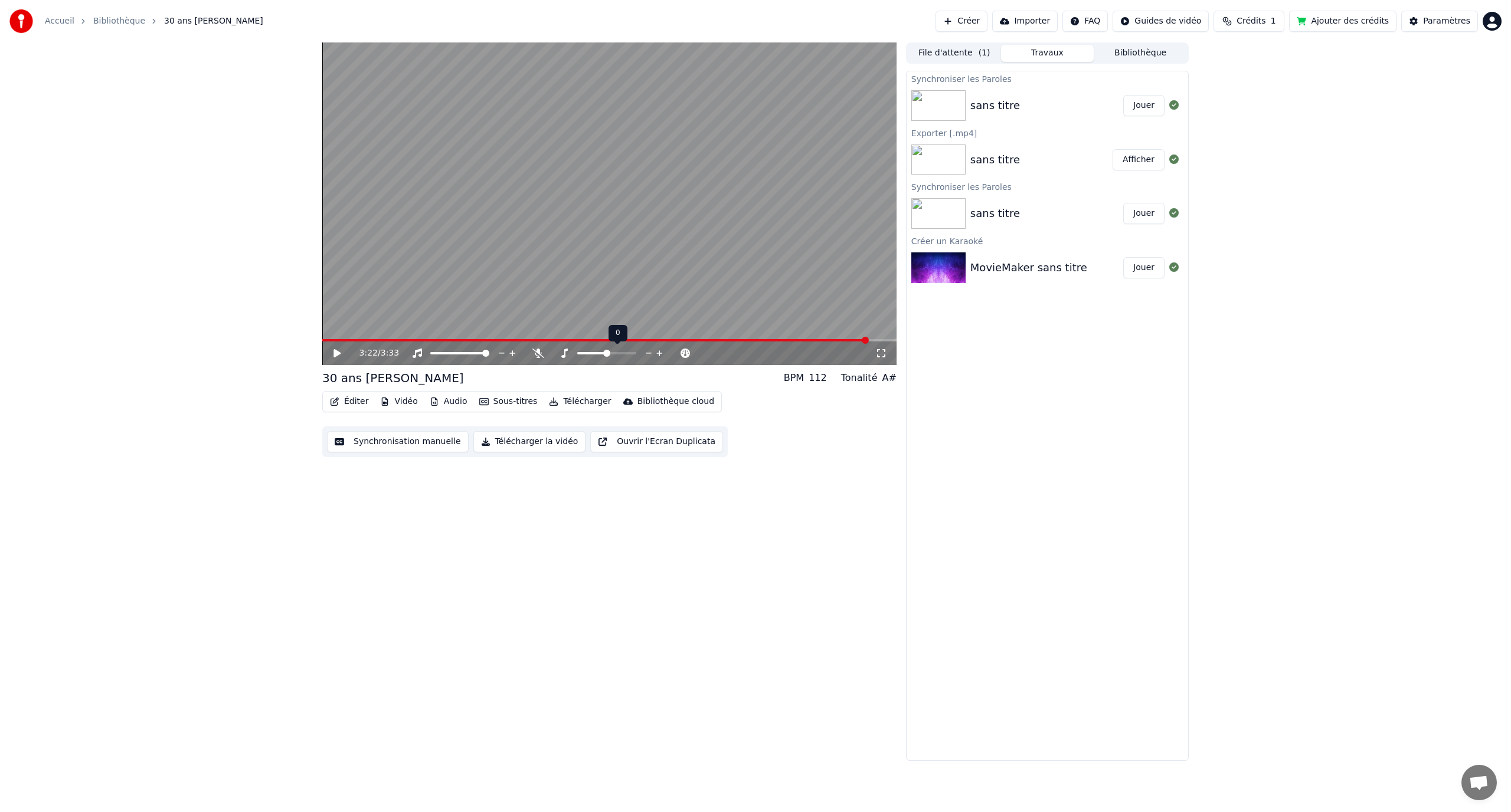
click at [618, 357] on div at bounding box center [617, 353] width 95 height 12
click at [626, 353] on span at bounding box center [624, 353] width 7 height 7
click at [505, 200] on video at bounding box center [609, 203] width 574 height 323
click at [606, 353] on span at bounding box center [607, 353] width 7 height 7
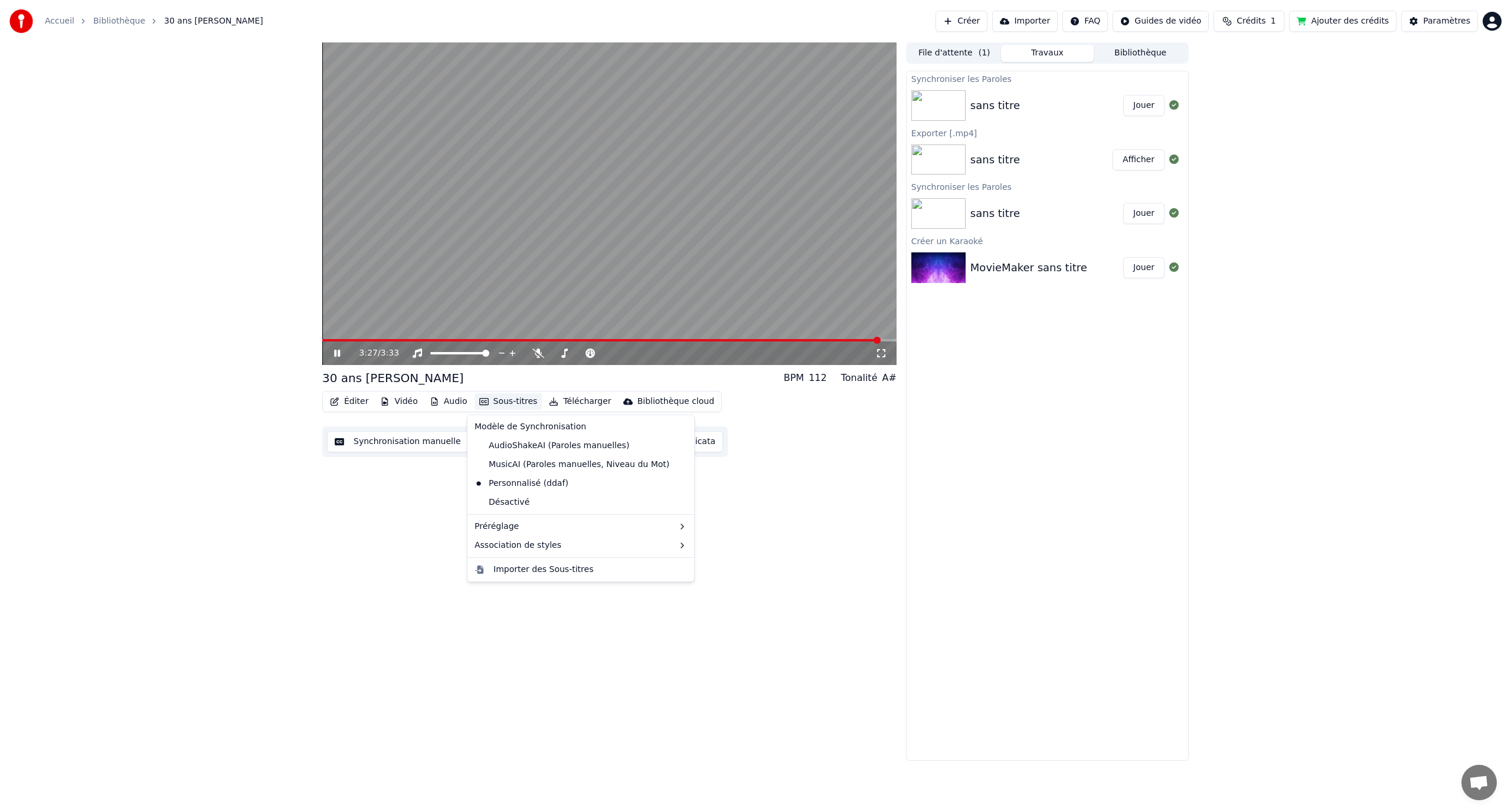
click at [508, 394] on button "Sous-titres" at bounding box center [509, 401] width 68 height 17
click at [529, 443] on div "AudioShakeAI (Paroles manuelles)" at bounding box center [552, 445] width 164 height 19
click at [516, 401] on button "Sous-titres" at bounding box center [509, 401] width 68 height 17
click at [555, 482] on div "Personnalisé (ddaf)" at bounding box center [521, 484] width 103 height 19
click at [504, 399] on button "Sous-titres" at bounding box center [509, 401] width 68 height 17
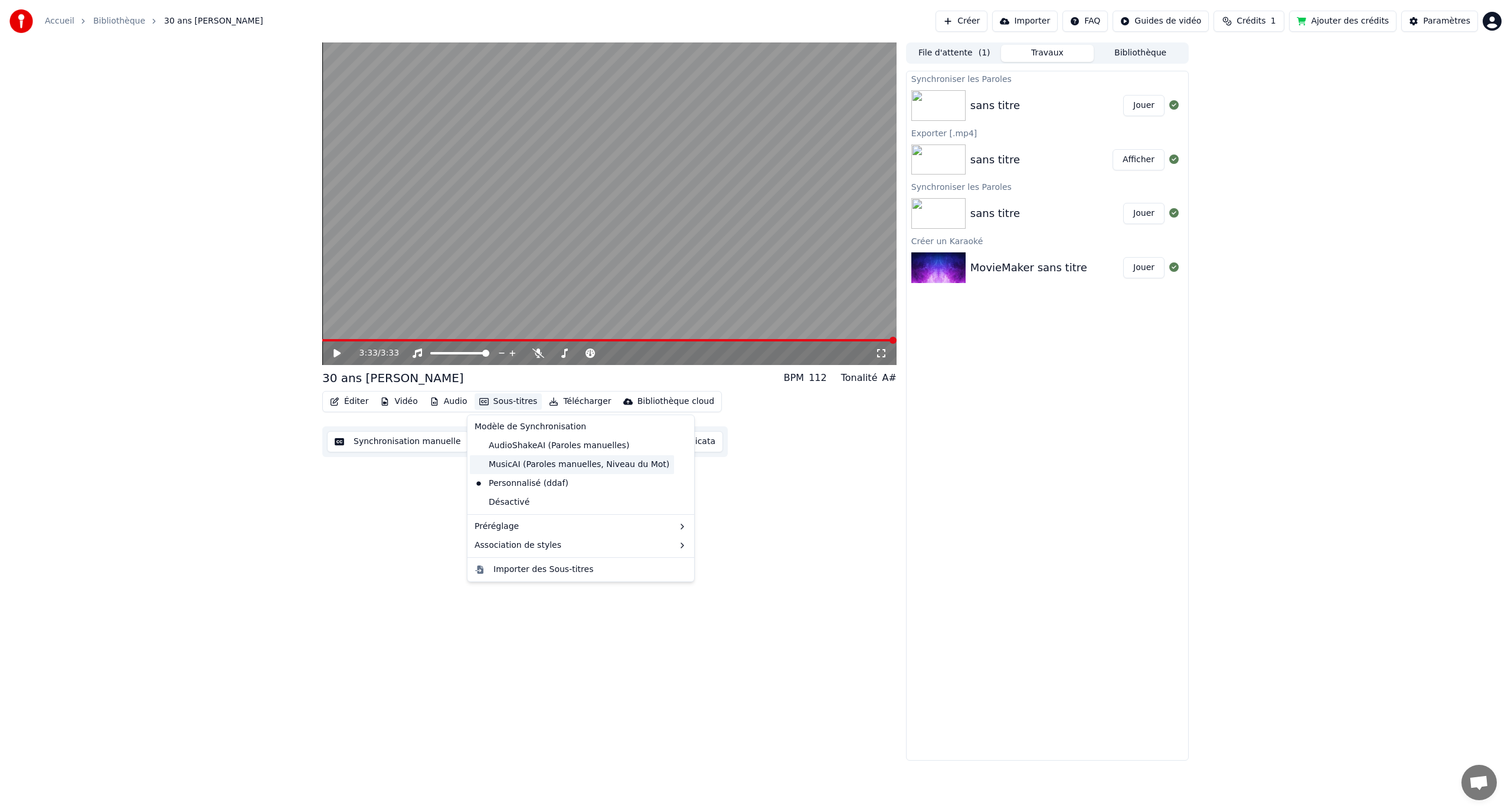
click at [539, 467] on div "MusicAI (Paroles manuelles, Niveau du Mot)" at bounding box center [572, 464] width 204 height 19
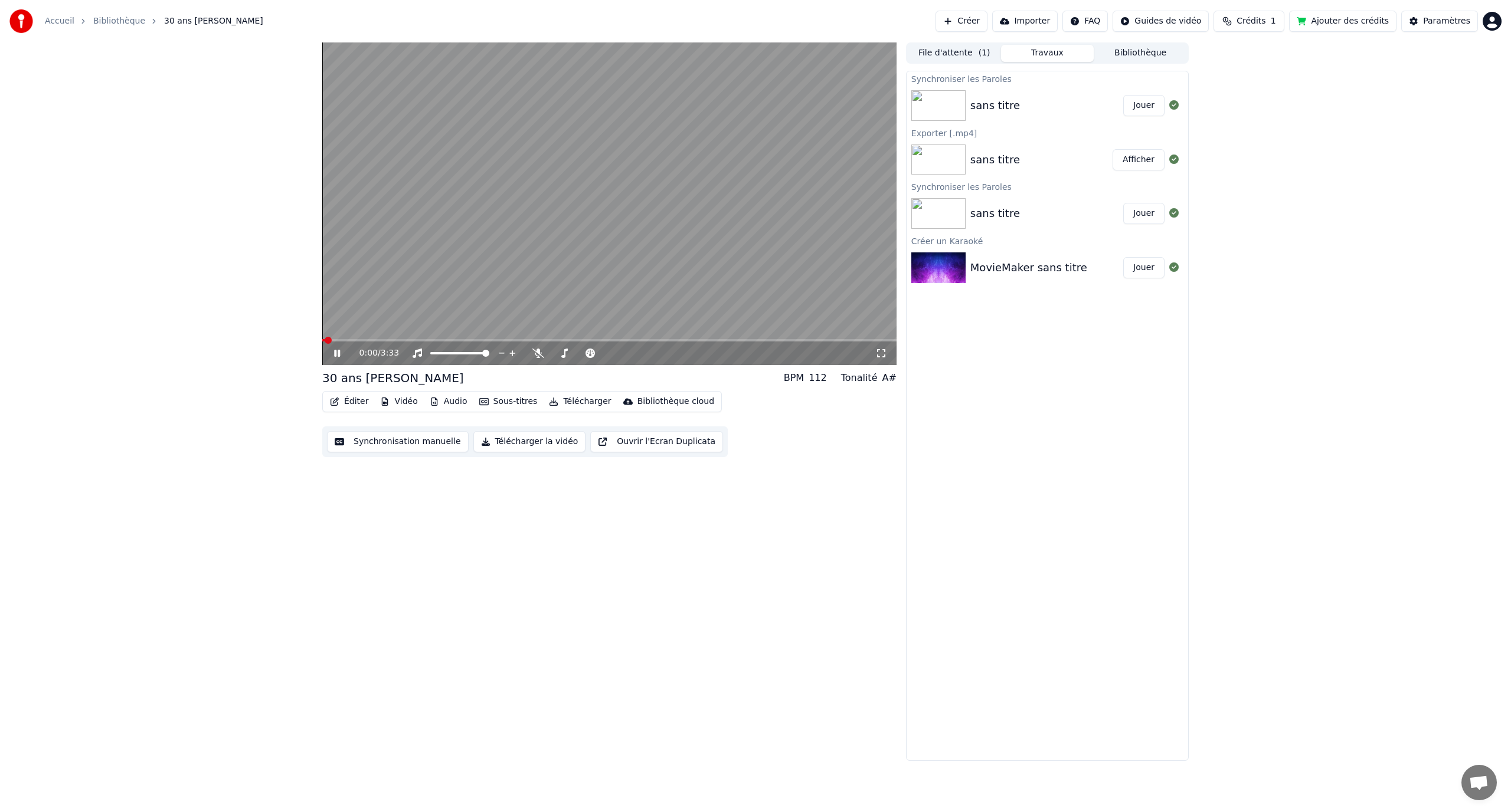
click at [574, 338] on video at bounding box center [609, 203] width 574 height 323
click at [579, 341] on span at bounding box center [609, 340] width 574 height 2
click at [606, 285] on video at bounding box center [609, 203] width 574 height 323
click at [823, 340] on span at bounding box center [609, 340] width 574 height 2
click at [837, 341] on span at bounding box center [609, 340] width 574 height 2
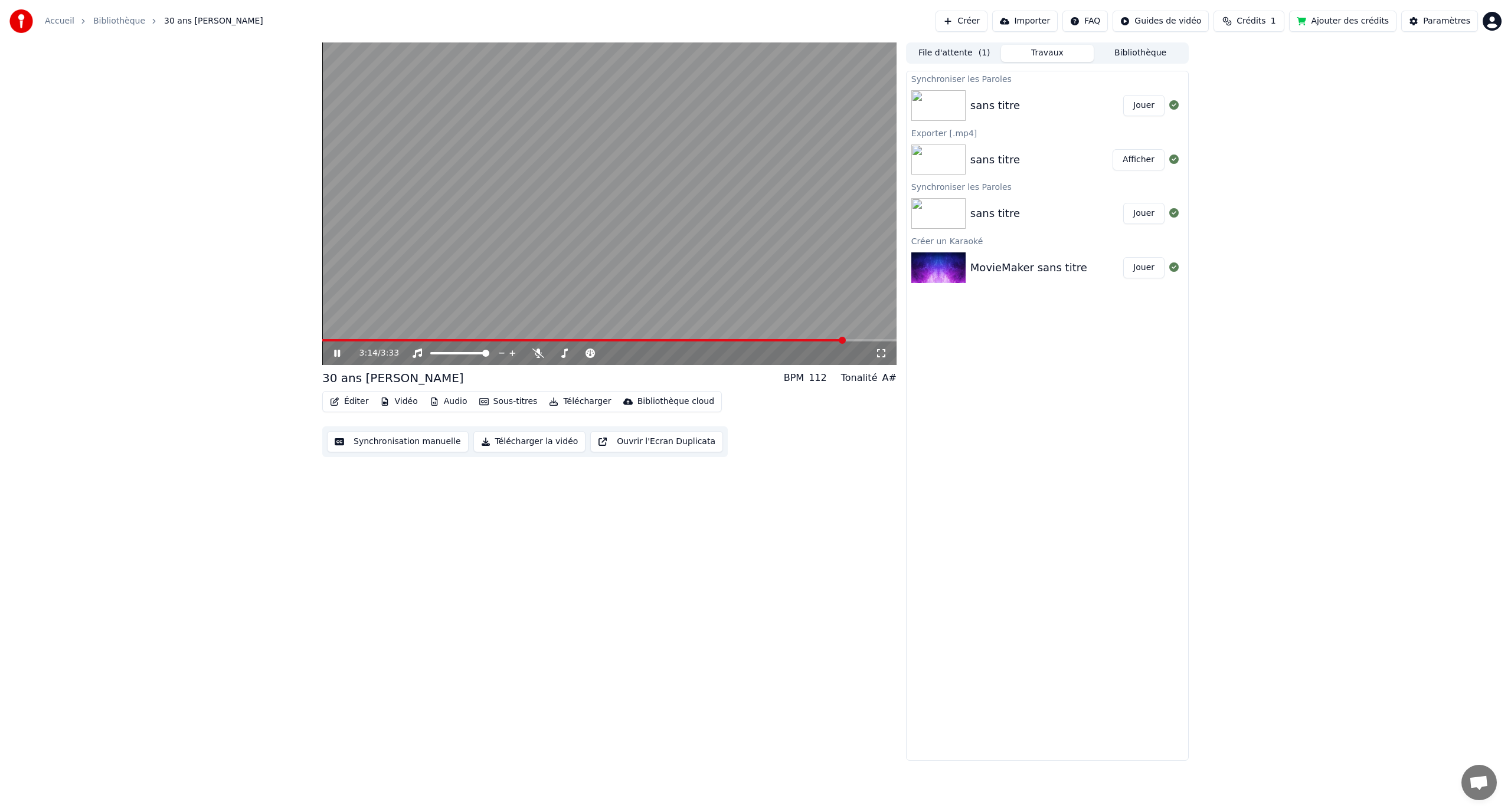
click at [857, 338] on video at bounding box center [609, 203] width 574 height 323
click at [858, 338] on video at bounding box center [609, 203] width 574 height 323
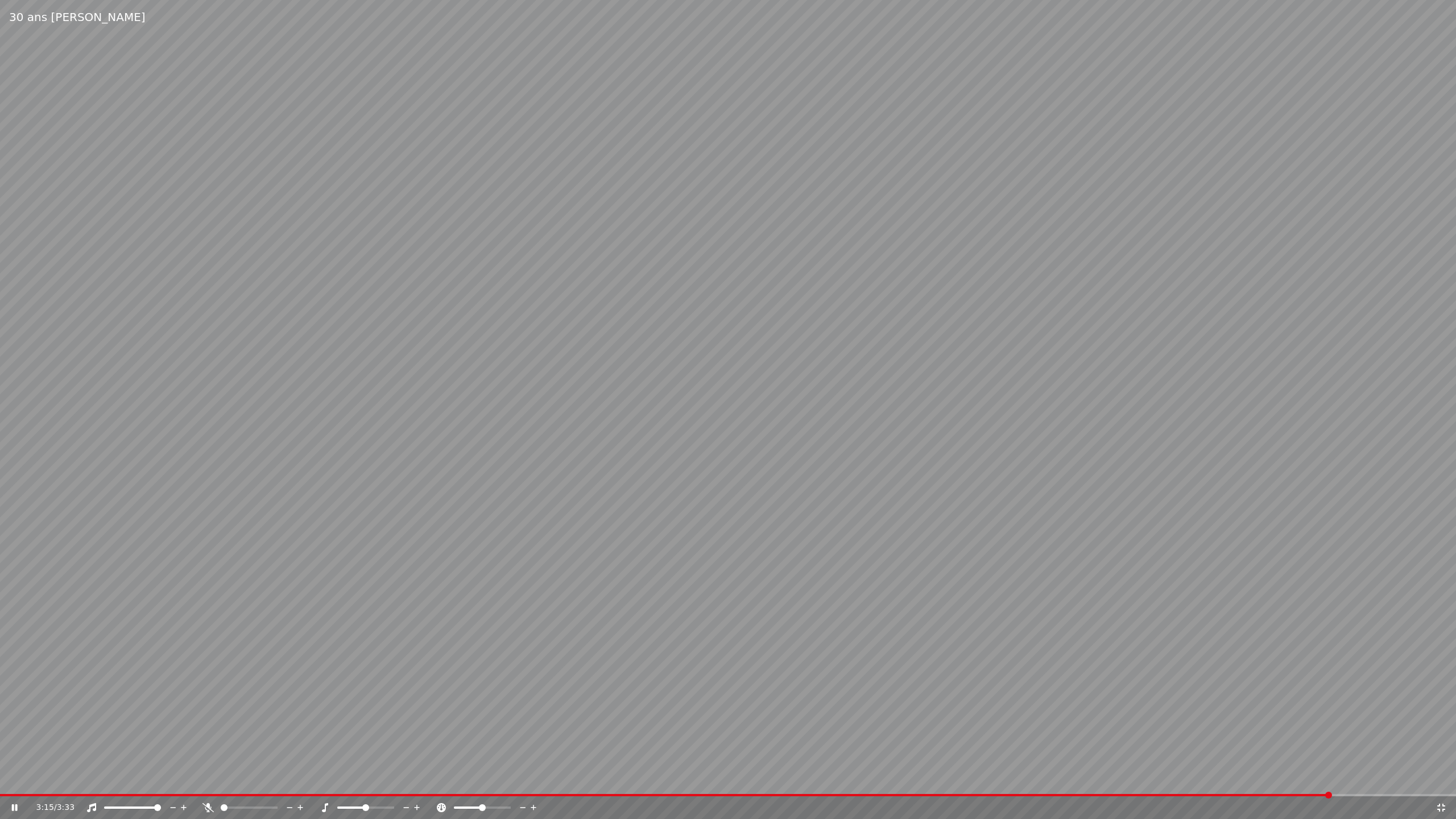
click at [835, 347] on video at bounding box center [728, 410] width 1456 height 819
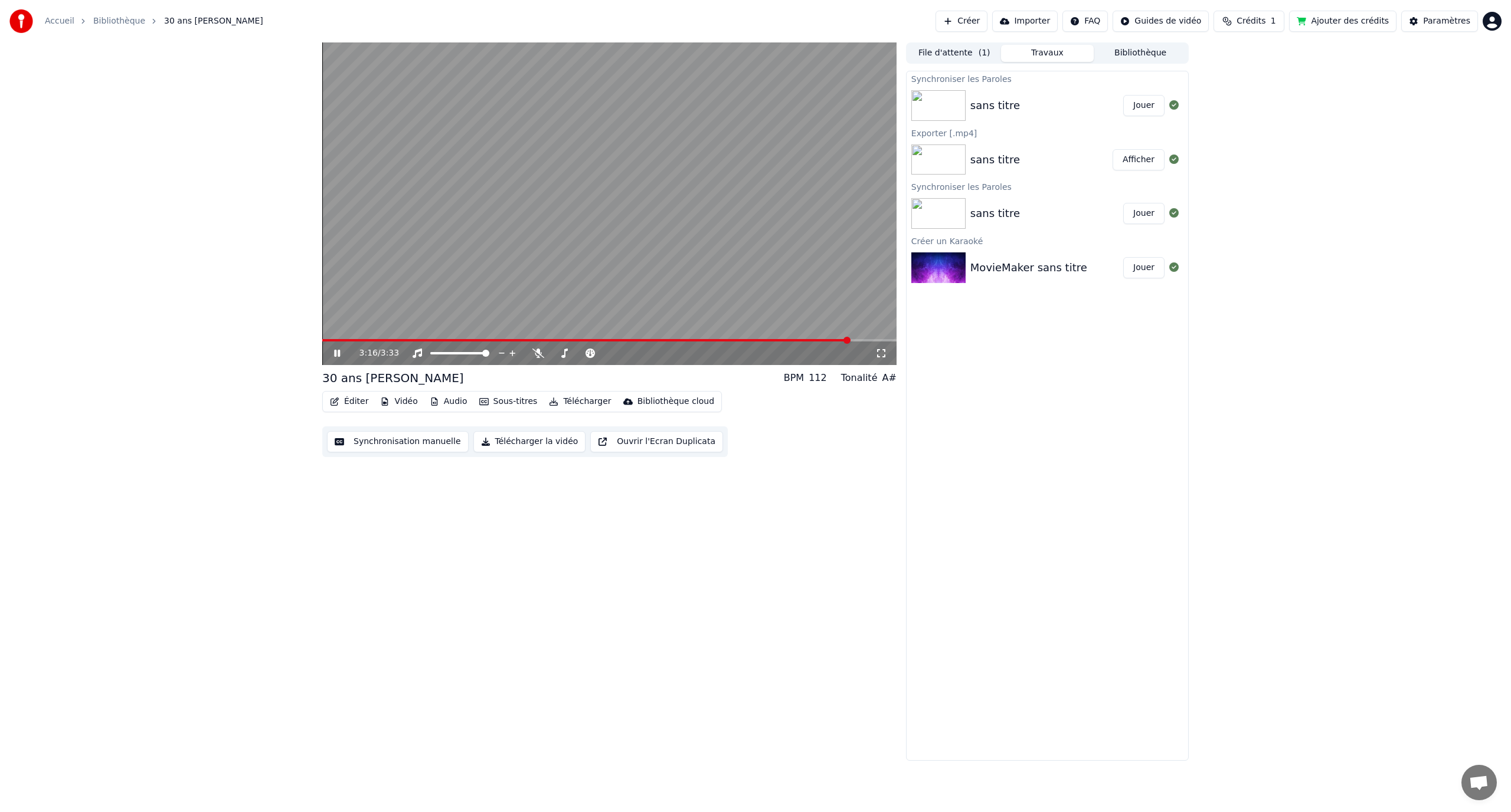
click at [858, 340] on span at bounding box center [609, 340] width 574 height 2
click at [865, 338] on video at bounding box center [609, 203] width 574 height 323
click at [865, 339] on span at bounding box center [609, 340] width 574 height 2
click at [850, 305] on video at bounding box center [609, 203] width 574 height 323
click at [563, 353] on icon at bounding box center [564, 353] width 12 height 9
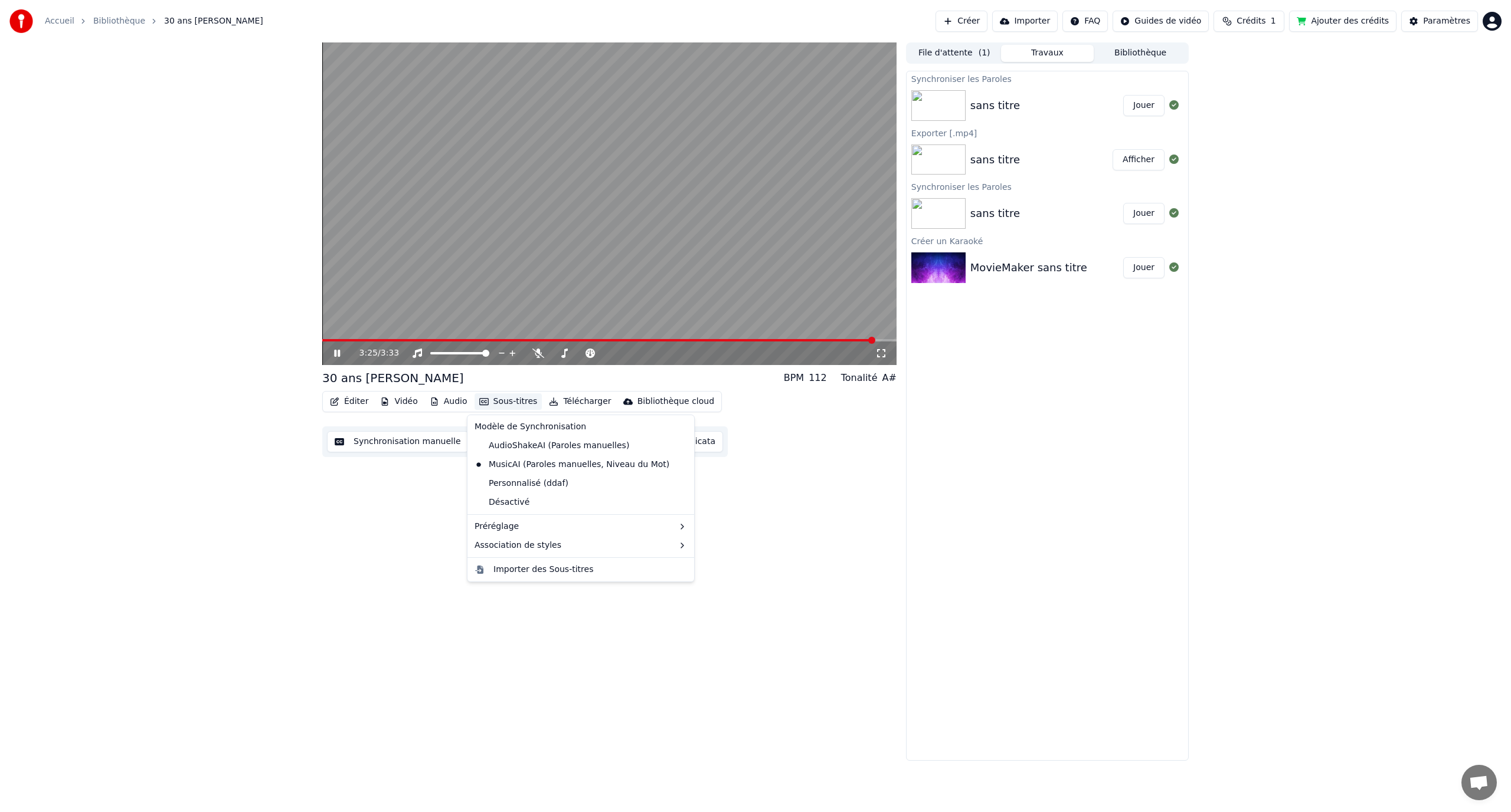
click at [518, 404] on button "Sous-titres" at bounding box center [509, 401] width 68 height 17
click at [541, 485] on div "Personnalisé (ddaf)" at bounding box center [521, 484] width 103 height 19
click at [339, 357] on icon at bounding box center [337, 353] width 6 height 7
click at [447, 399] on button "Audio" at bounding box center [448, 401] width 47 height 17
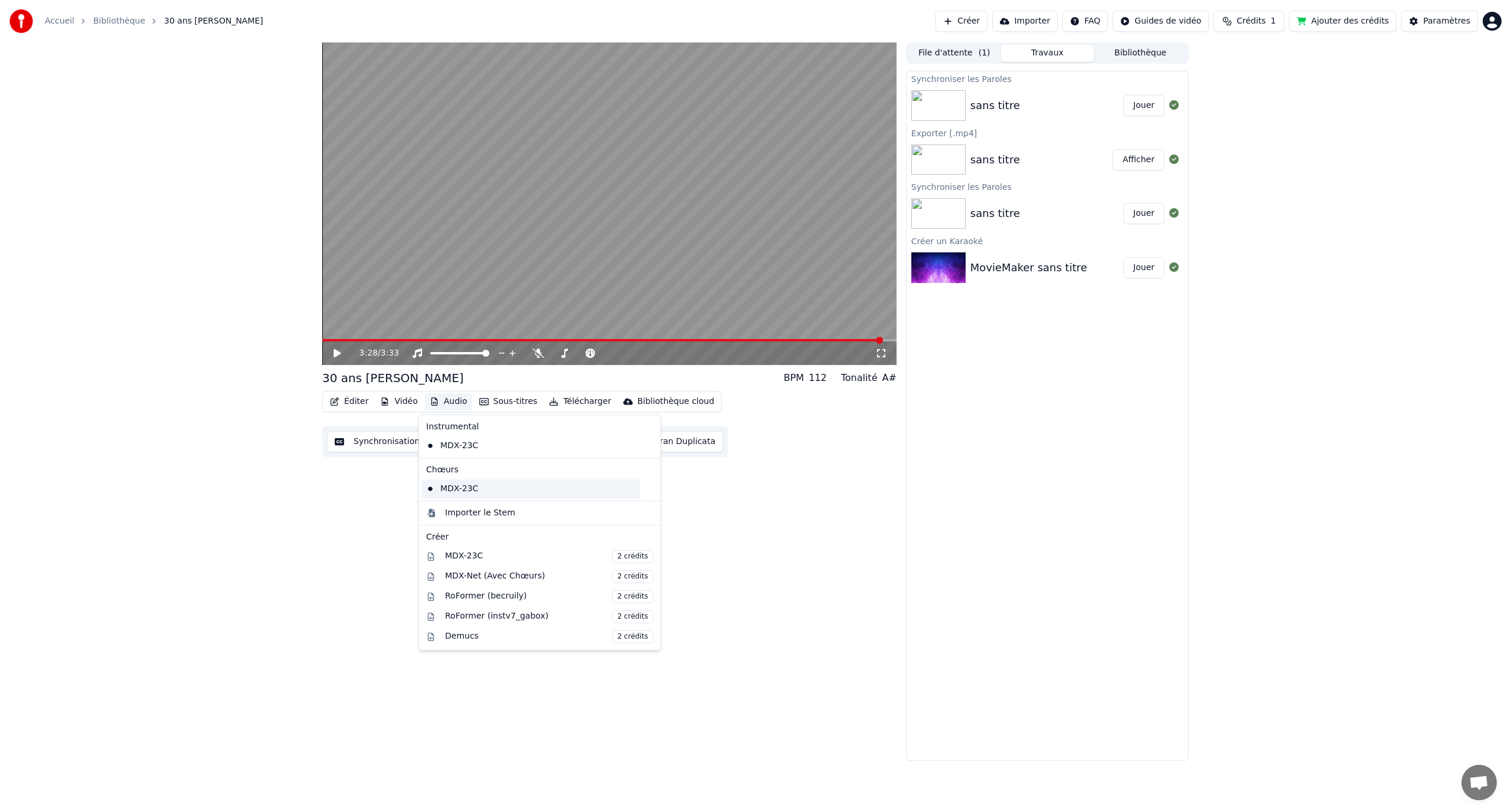
click at [460, 484] on div "MDX-23C" at bounding box center [531, 489] width 219 height 19
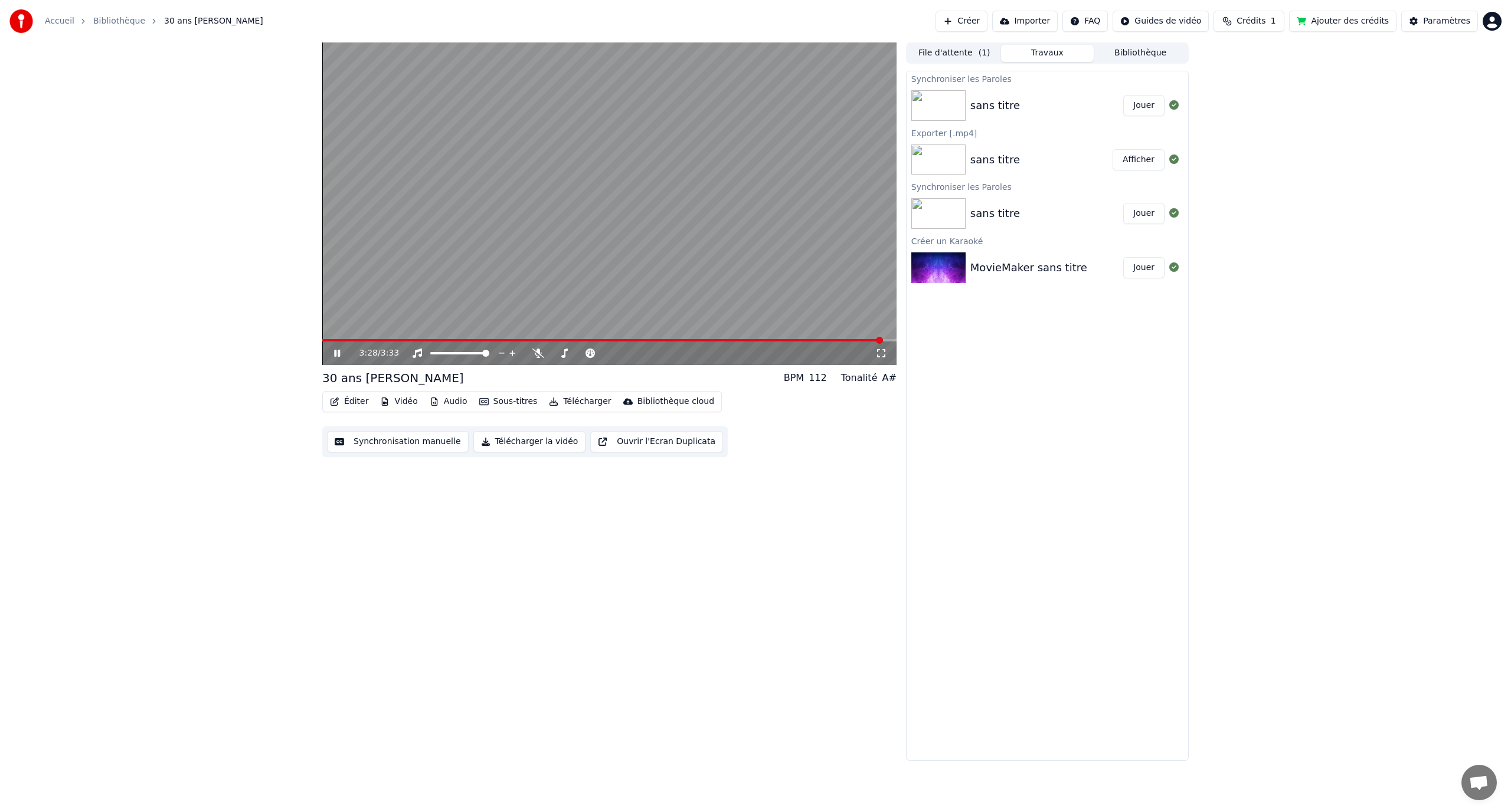
click at [512, 164] on video at bounding box center [609, 203] width 574 height 323
click at [457, 403] on button "Audio" at bounding box center [448, 401] width 47 height 17
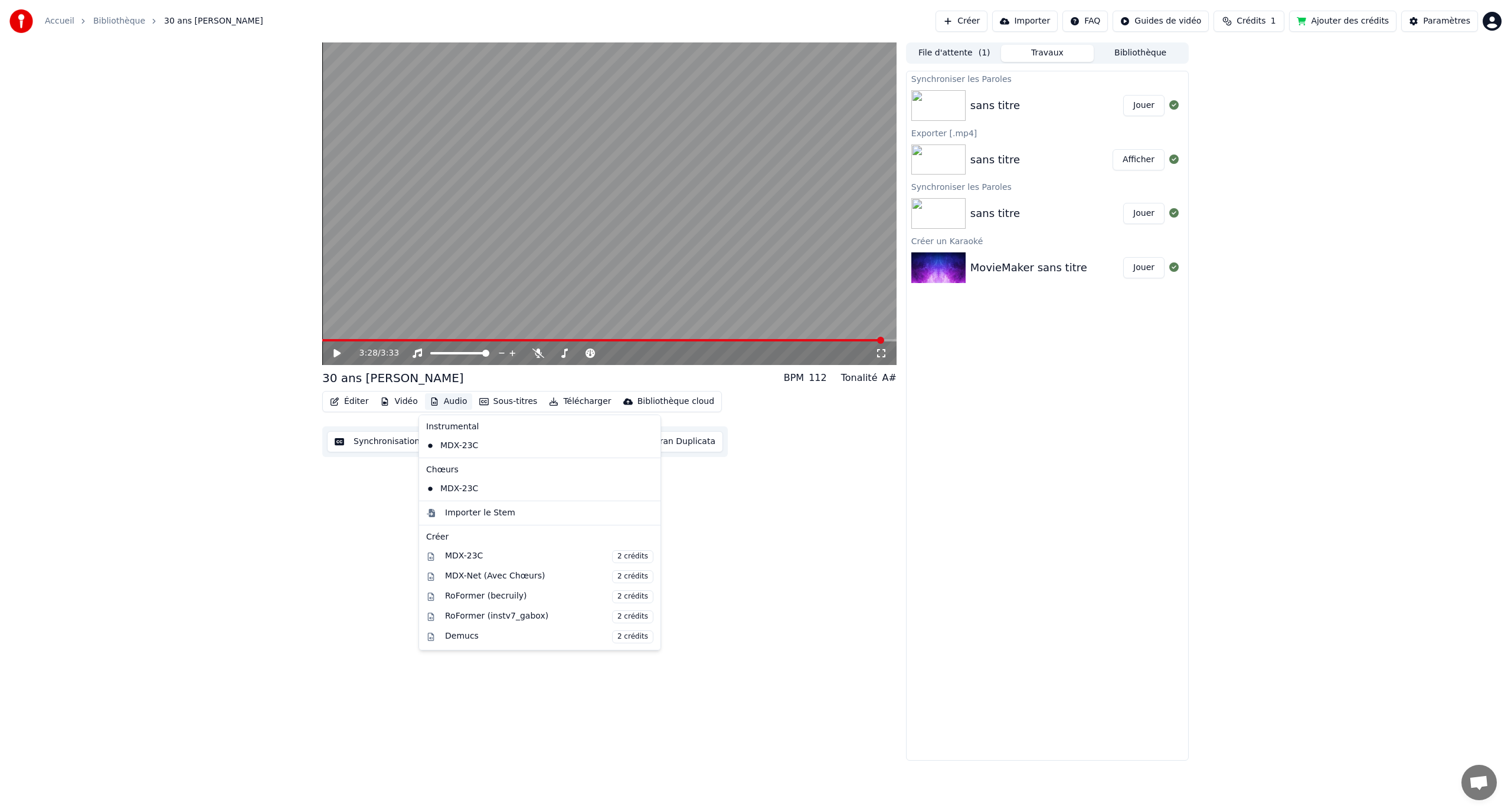
click at [645, 489] on icon at bounding box center [649, 489] width 8 height 9
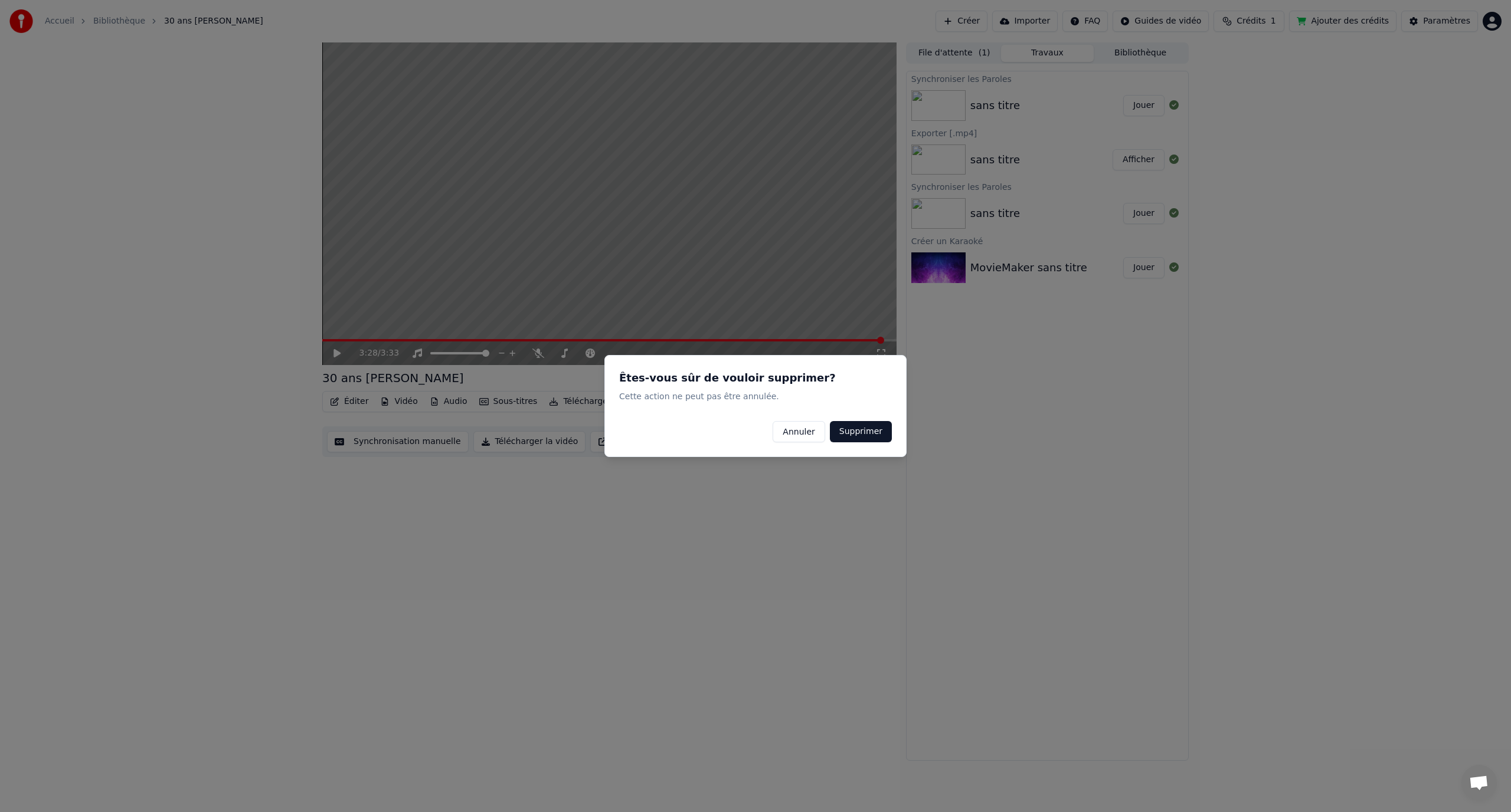
click at [854, 432] on button "Supprimer" at bounding box center [860, 432] width 62 height 22
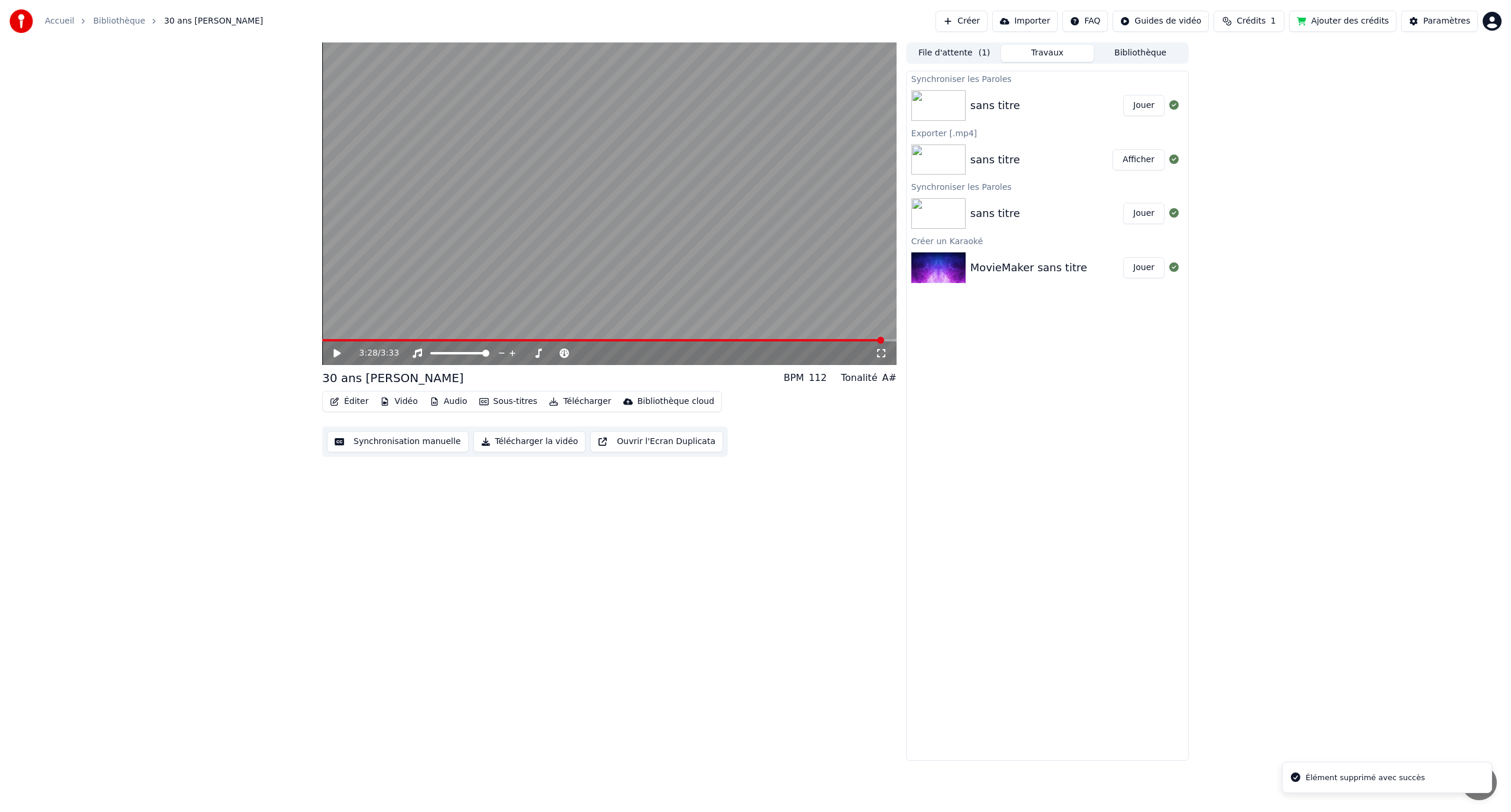
click at [608, 210] on video at bounding box center [609, 203] width 574 height 323
click at [579, 337] on video at bounding box center [609, 203] width 574 height 323
click at [579, 338] on video at bounding box center [609, 203] width 574 height 323
click at [571, 342] on span at bounding box center [606, 340] width 568 height 2
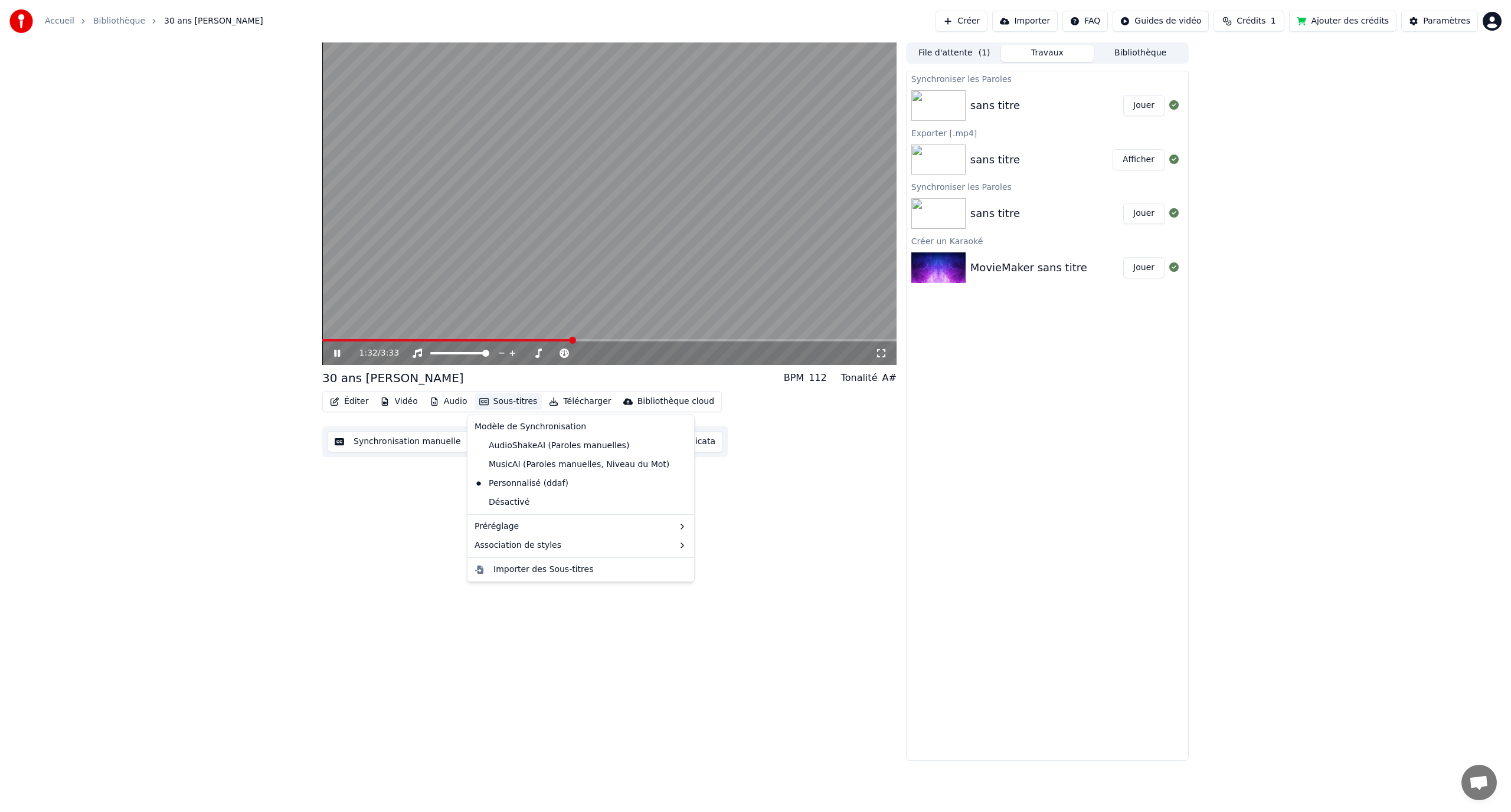
click at [490, 397] on button "Sous-titres" at bounding box center [509, 401] width 68 height 17
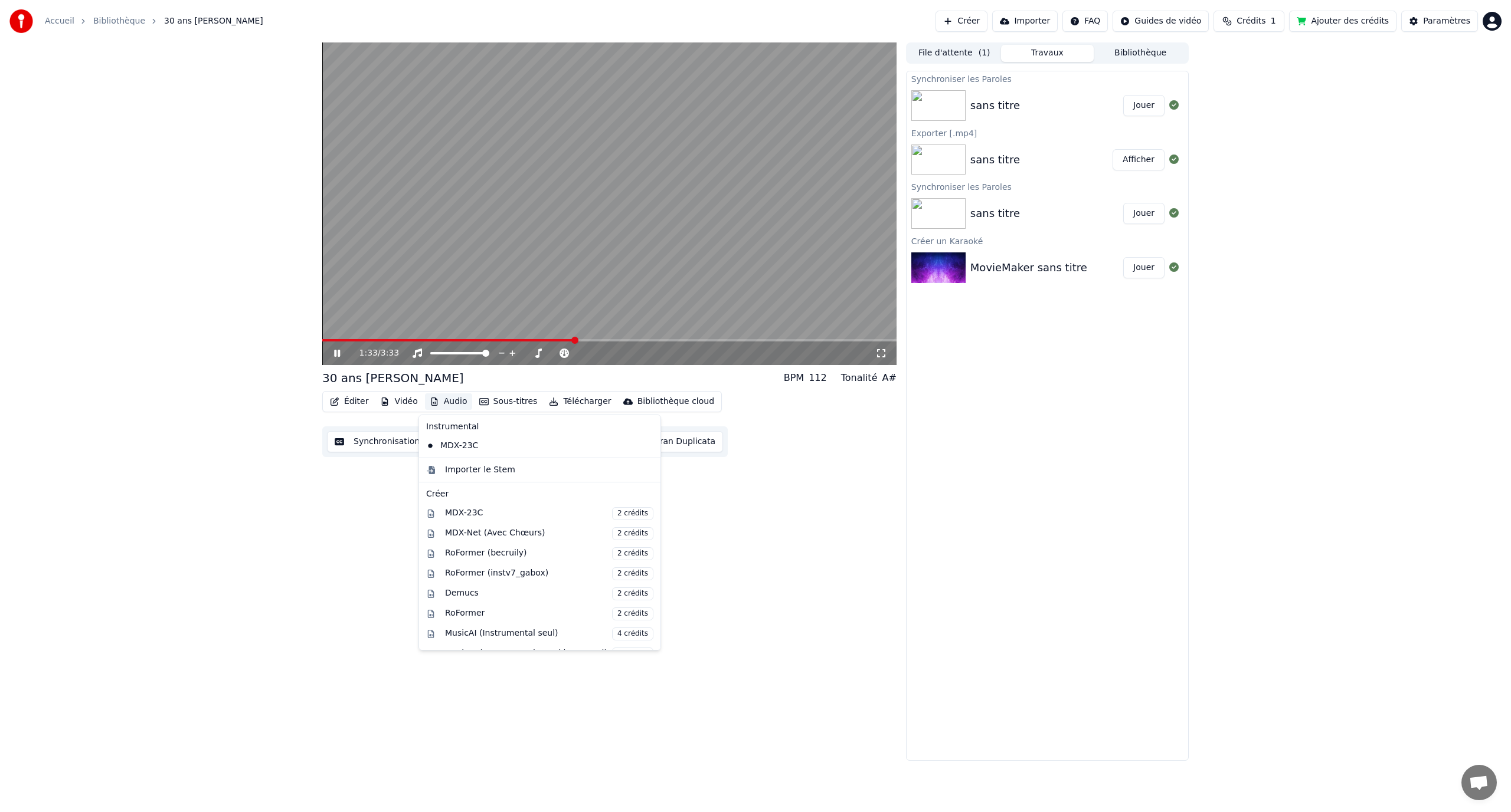
click at [441, 403] on button "Audio" at bounding box center [448, 401] width 47 height 17
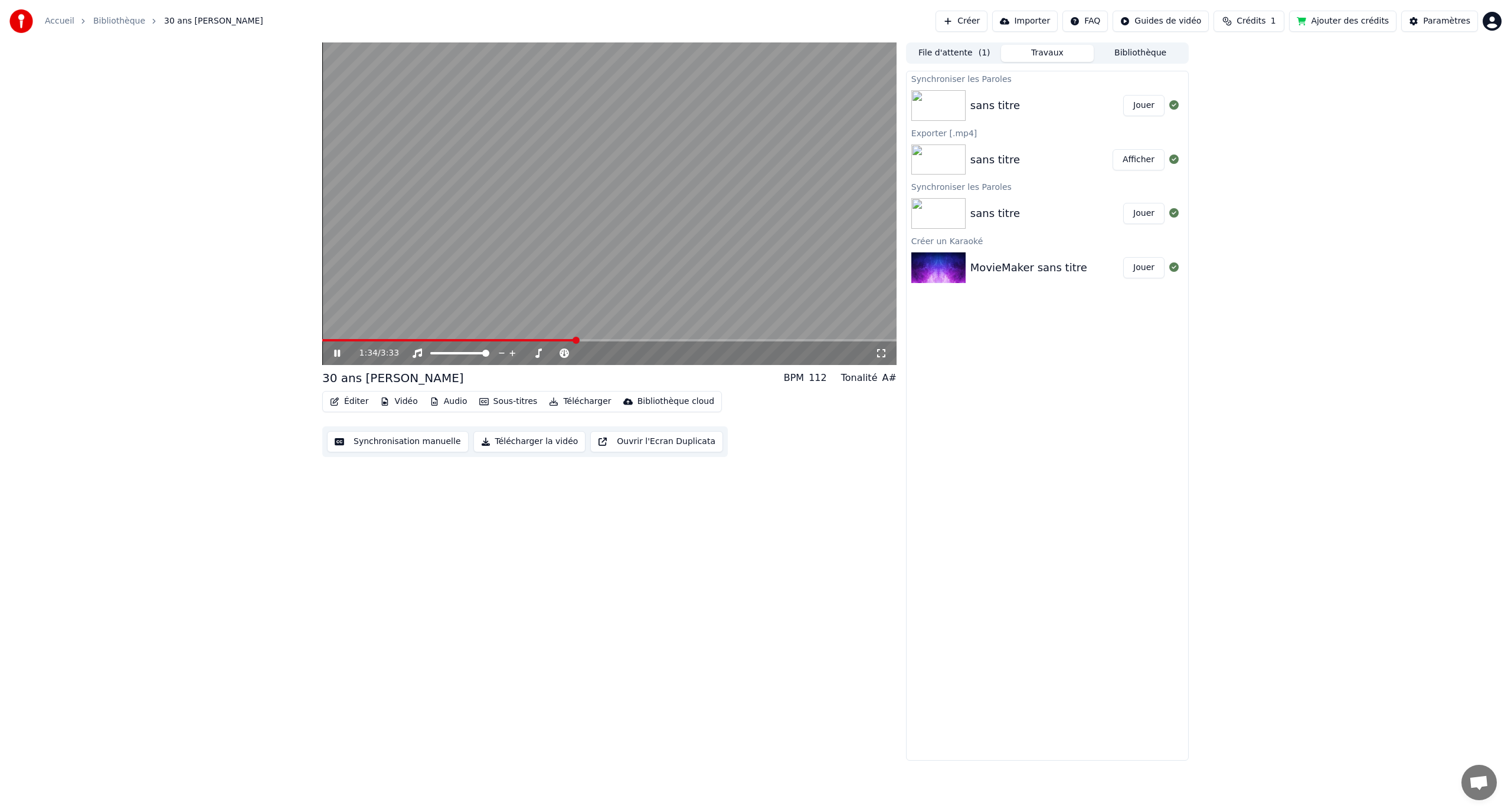
click at [446, 404] on button "Audio" at bounding box center [448, 401] width 47 height 17
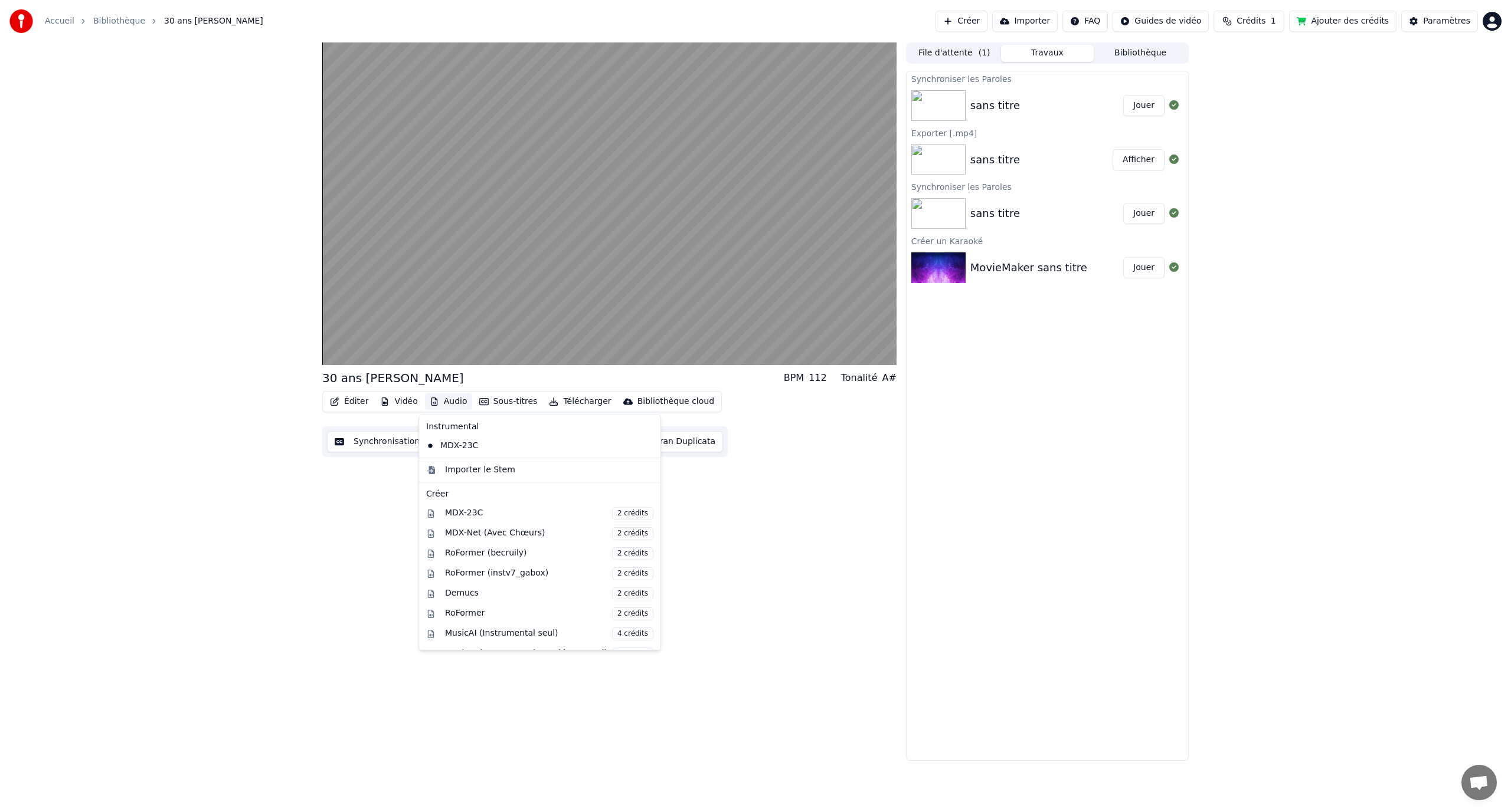
click at [645, 445] on icon at bounding box center [651, 445] width 13 height 9
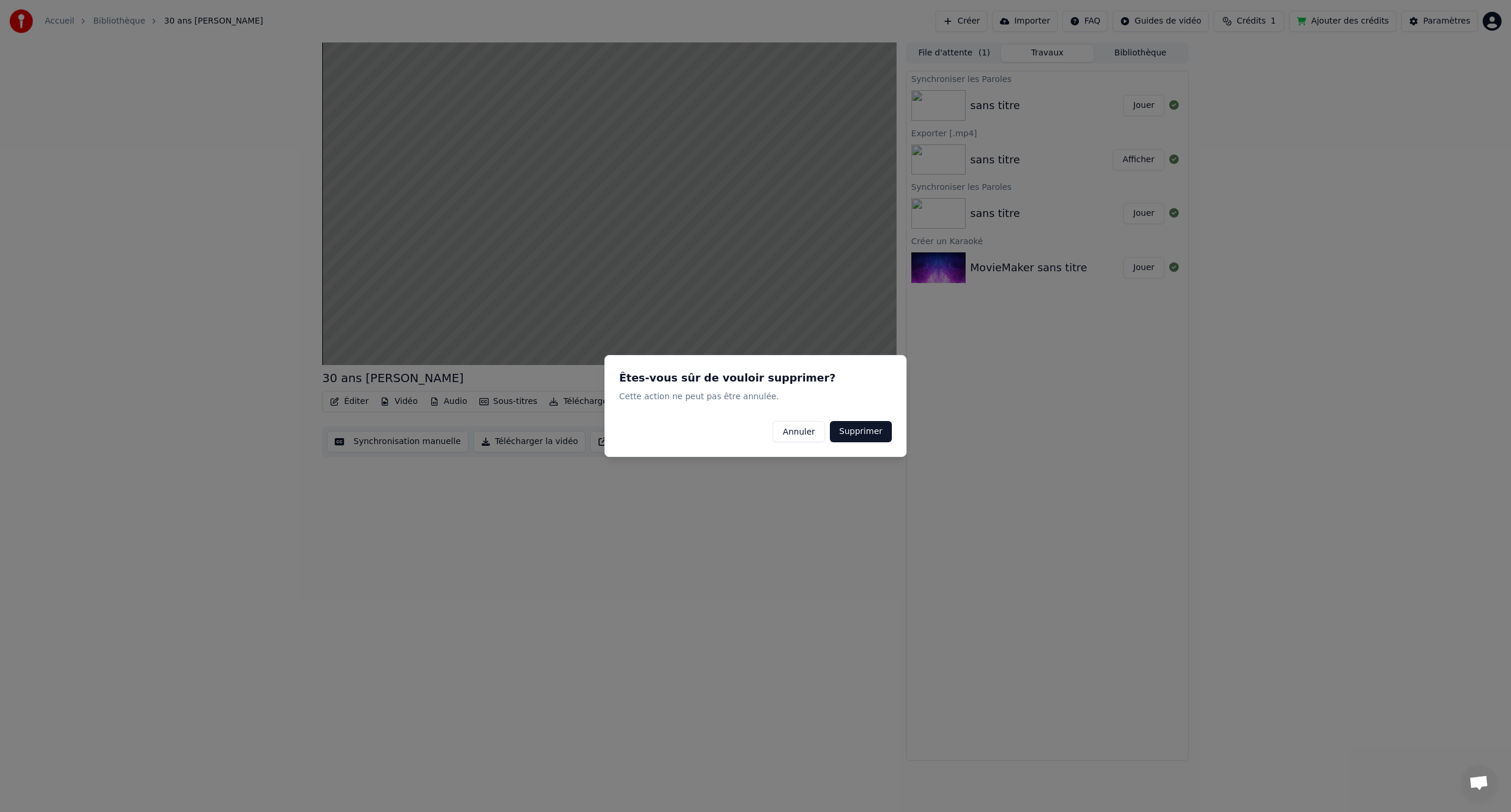
click at [847, 430] on button "Supprimer" at bounding box center [860, 432] width 62 height 22
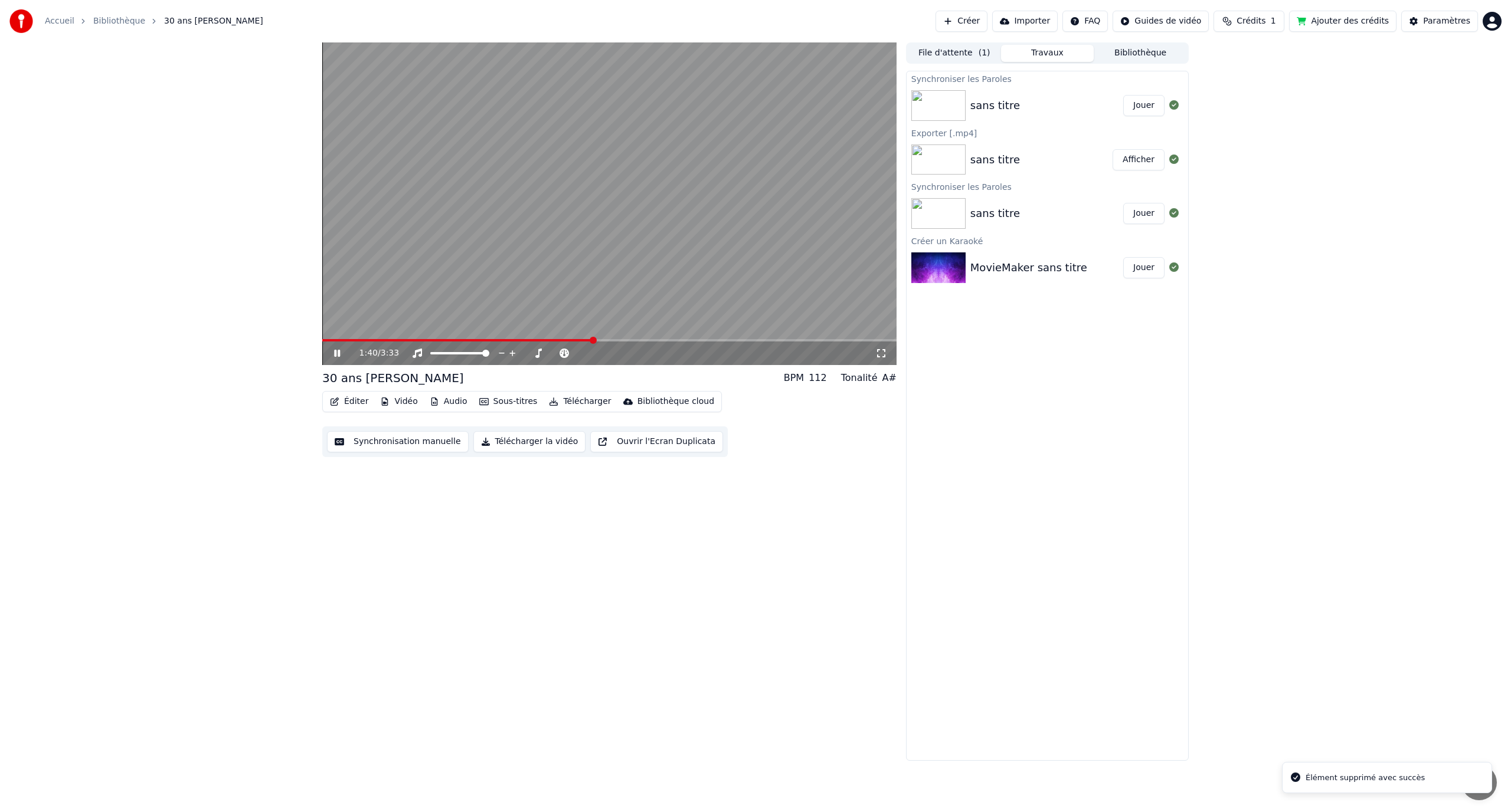
click at [456, 338] on video at bounding box center [609, 203] width 574 height 323
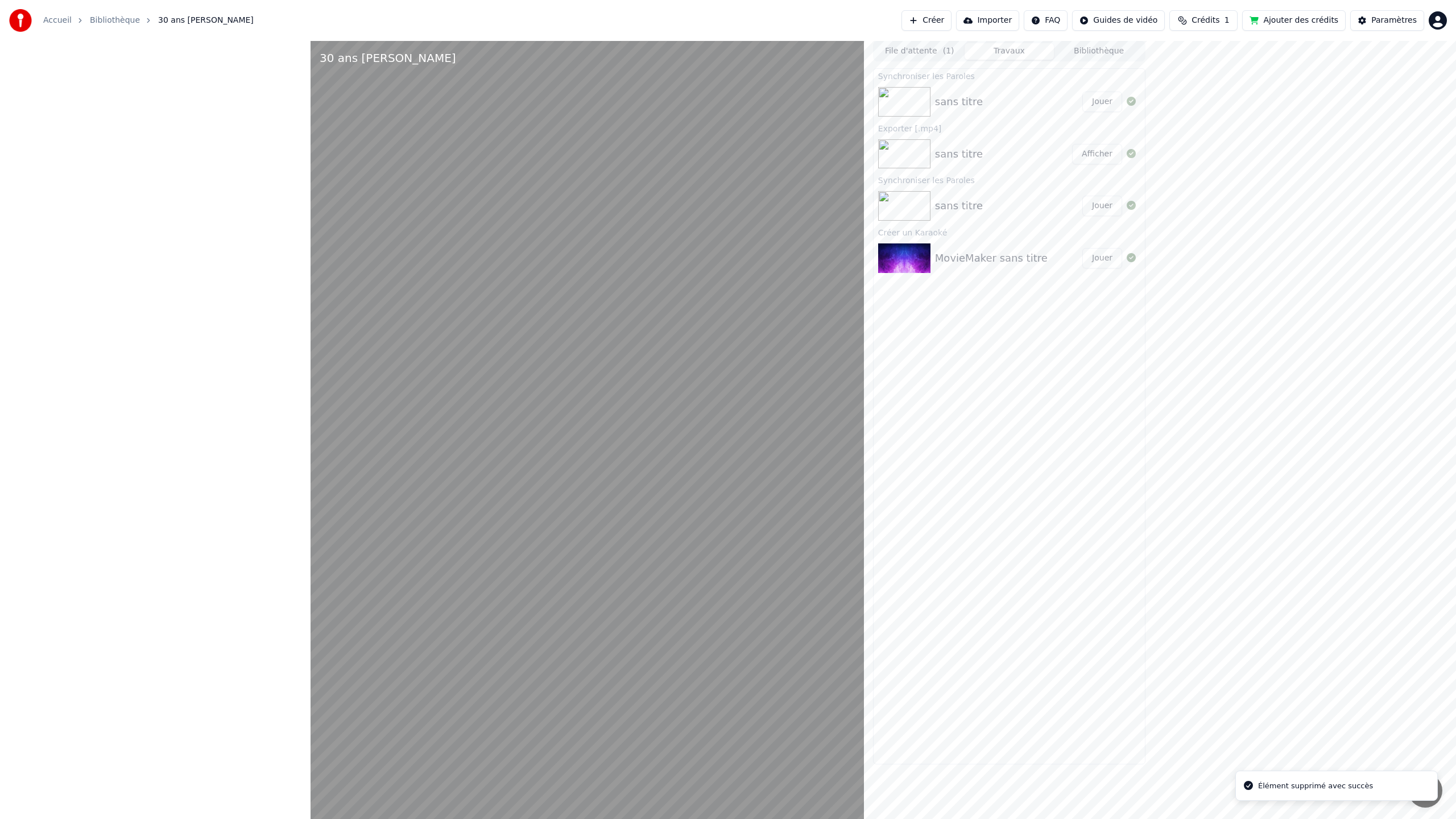
click at [444, 348] on video at bounding box center [587, 450] width 553 height 819
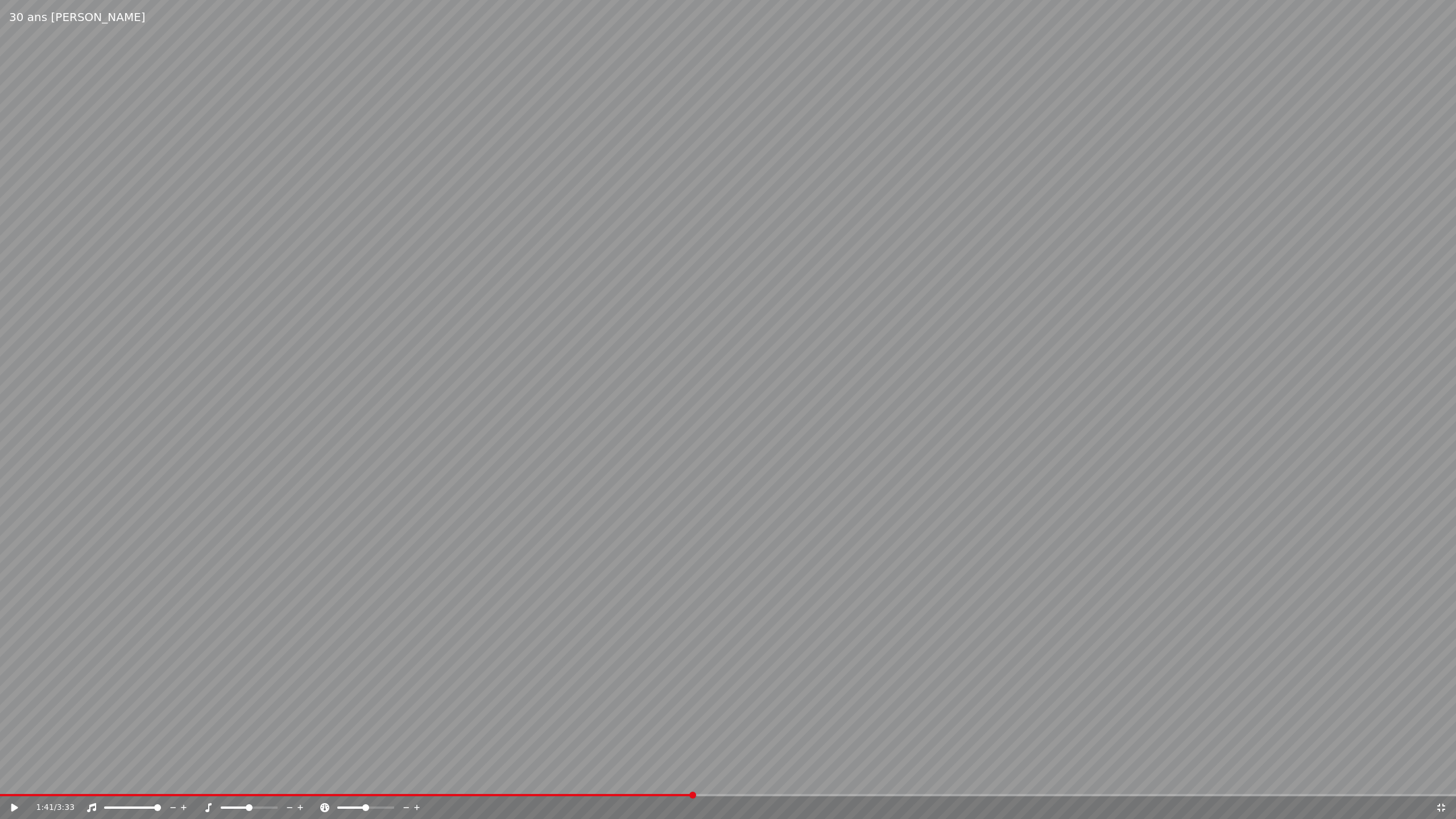
click at [444, 348] on video at bounding box center [728, 410] width 1456 height 819
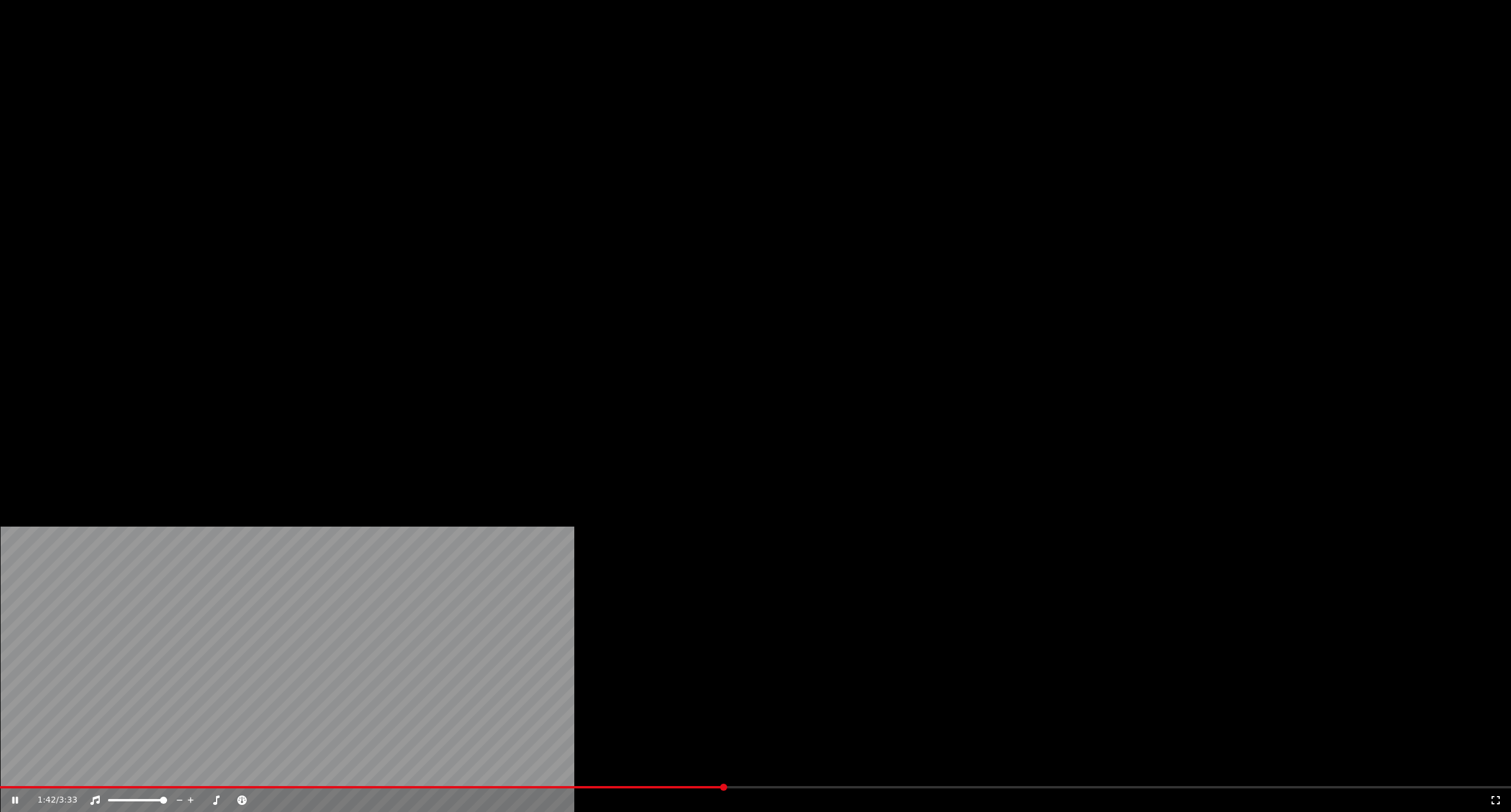
click at [777, 338] on video at bounding box center [755, 425] width 1511 height 849
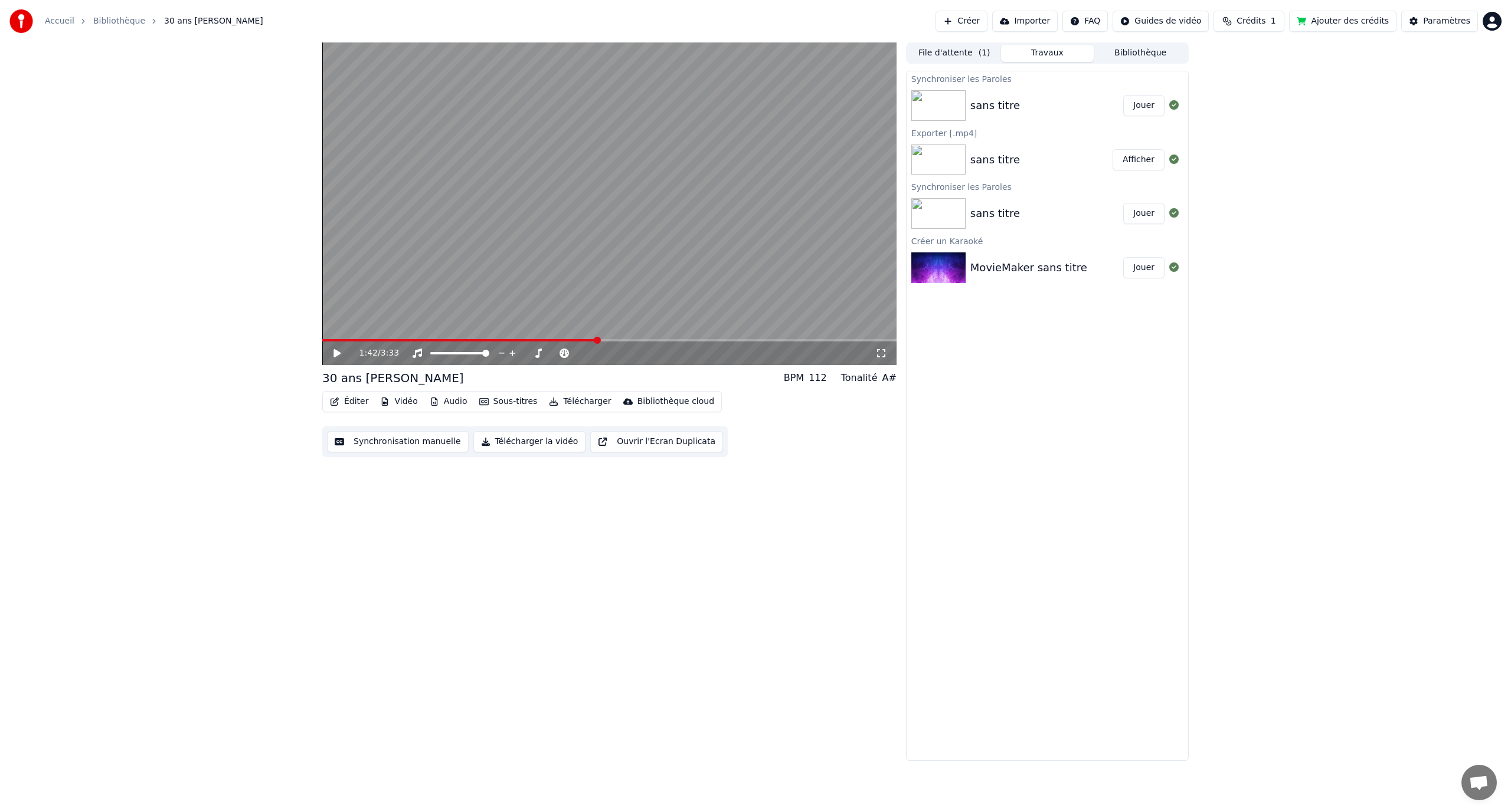
click at [782, 338] on video at bounding box center [609, 203] width 574 height 323
click at [786, 339] on span at bounding box center [609, 340] width 574 height 2
click at [812, 339] on span at bounding box center [609, 340] width 574 height 2
click at [847, 341] on span at bounding box center [609, 340] width 574 height 2
click at [860, 340] on span at bounding box center [609, 340] width 574 height 2
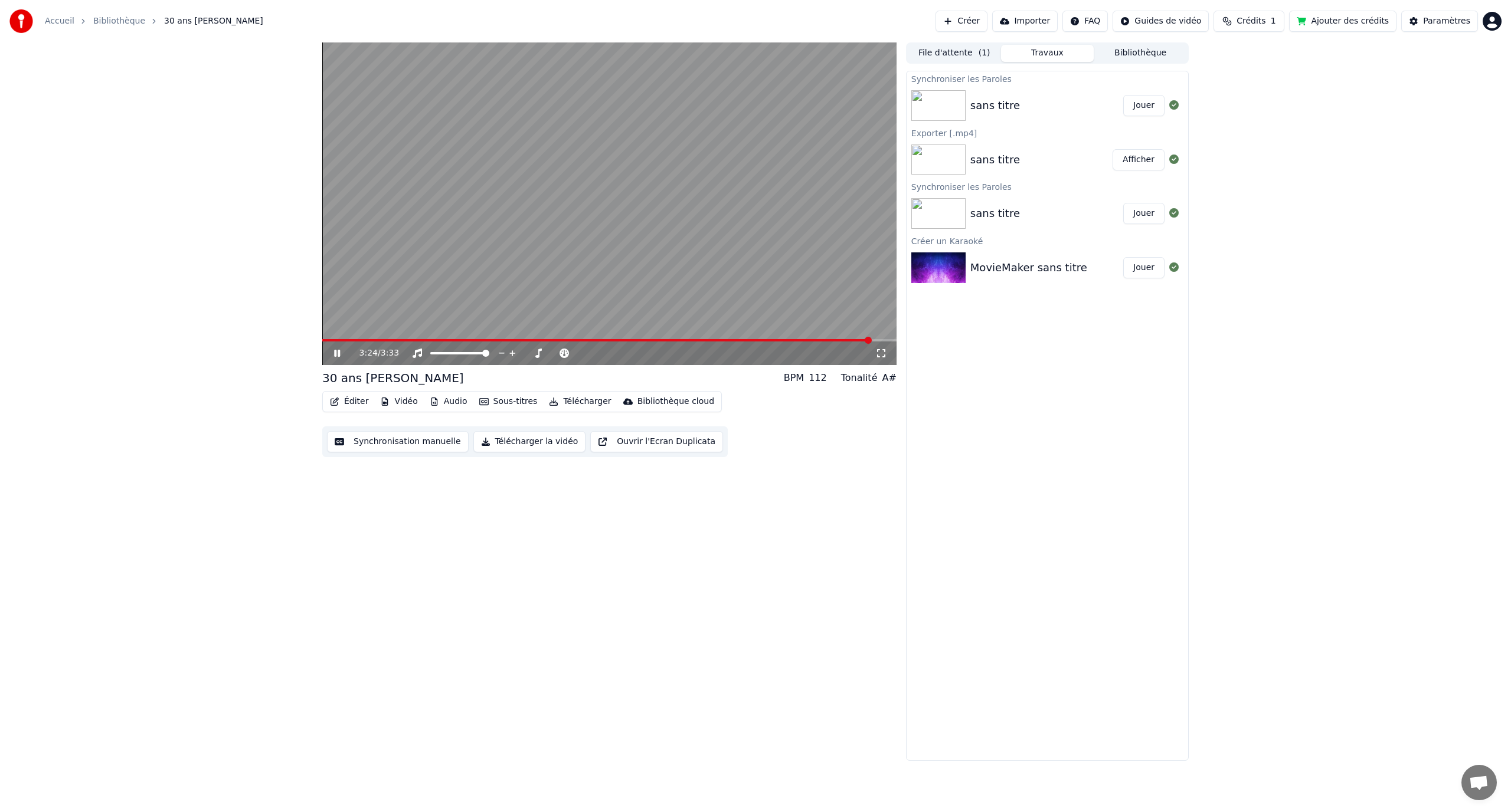
click at [870, 339] on span at bounding box center [609, 340] width 574 height 2
click at [768, 270] on video at bounding box center [609, 203] width 574 height 323
click at [705, 234] on video at bounding box center [609, 203] width 574 height 323
click at [626, 217] on video at bounding box center [609, 203] width 574 height 323
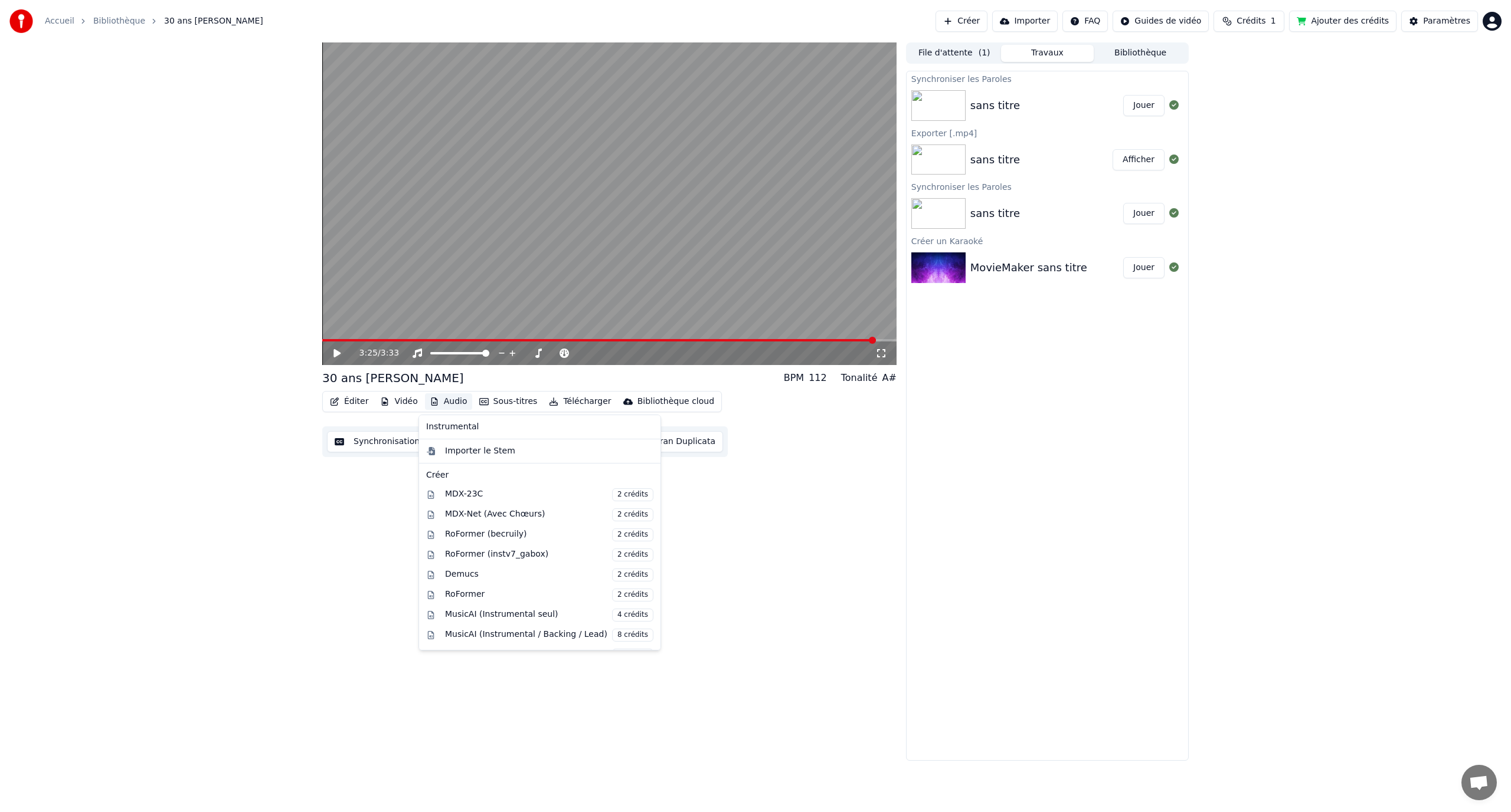
click at [453, 402] on button "Audio" at bounding box center [448, 401] width 47 height 17
click at [465, 453] on div "Importer le Stem" at bounding box center [480, 451] width 71 height 12
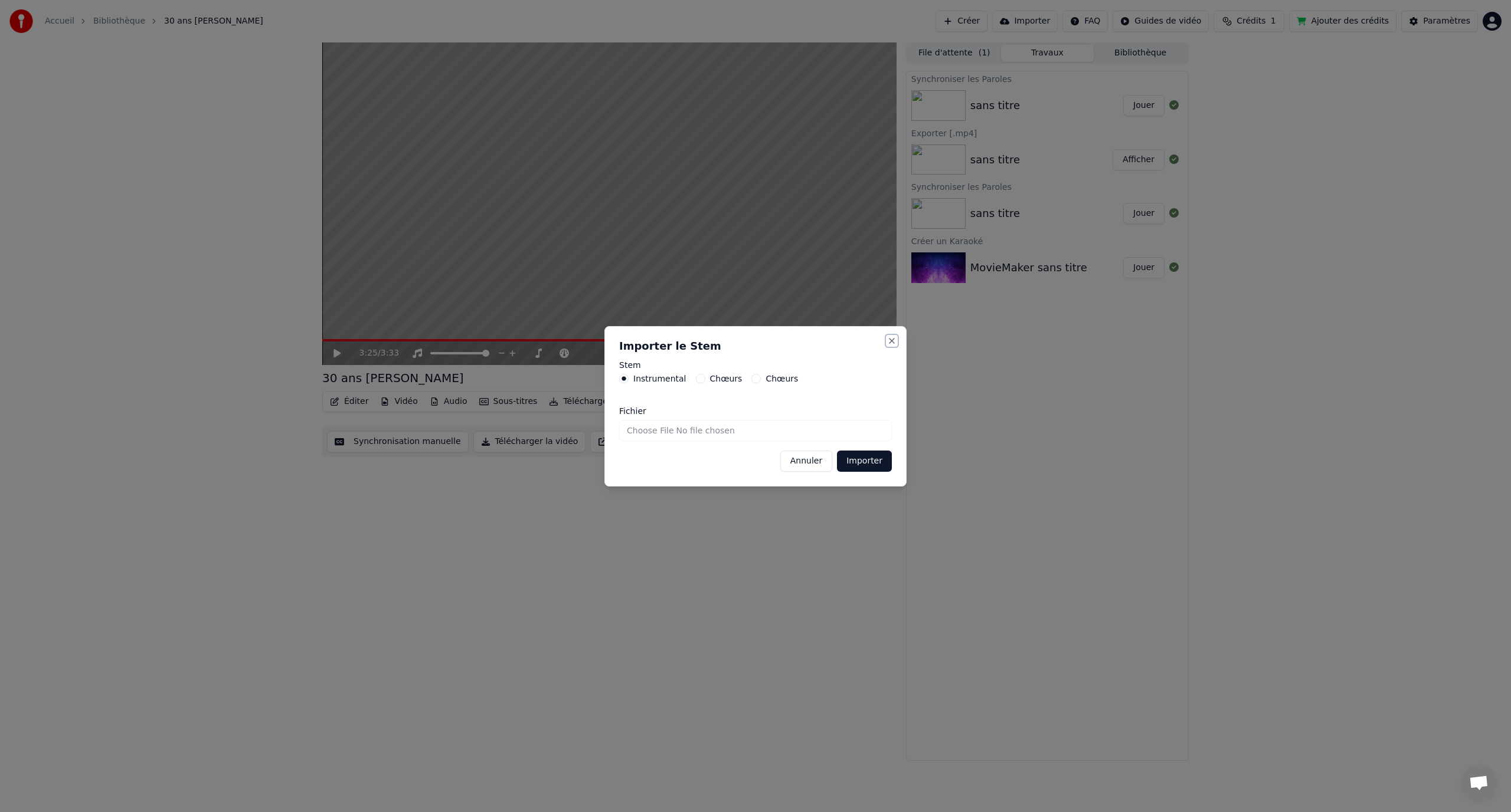
click at [890, 344] on button "Close" at bounding box center [891, 340] width 9 height 9
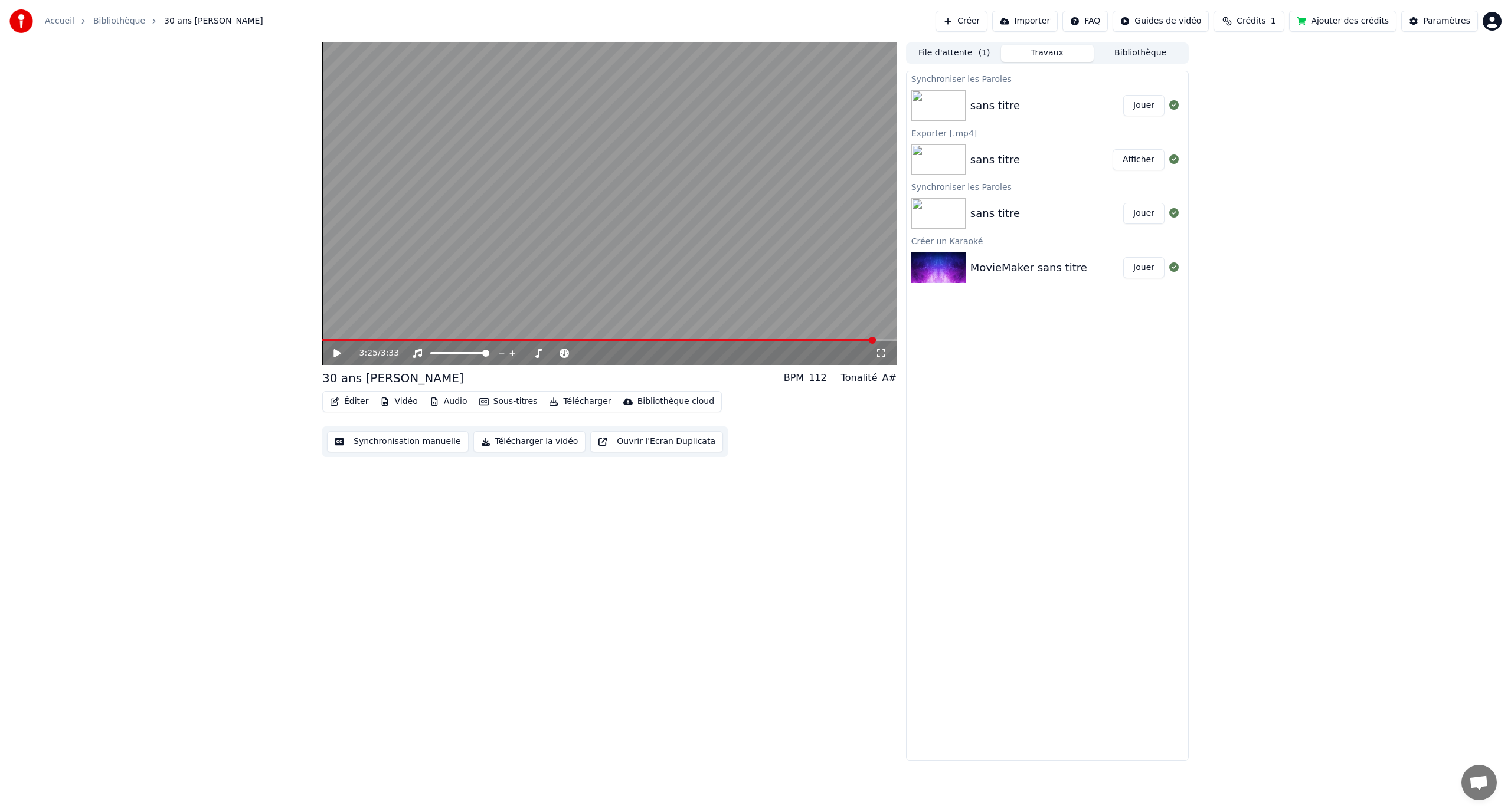
click at [396, 399] on button "Vidéo" at bounding box center [398, 401] width 46 height 17
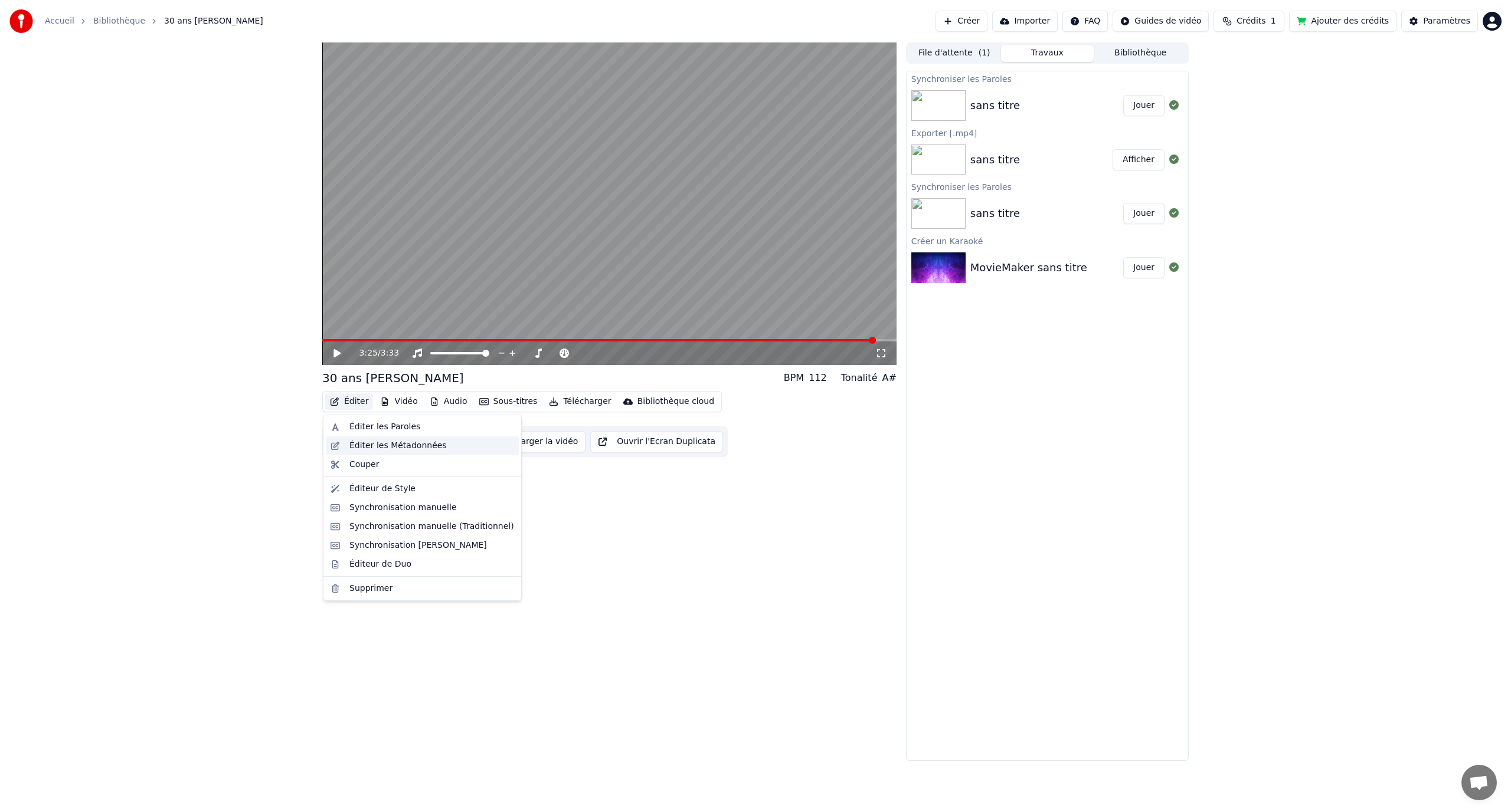
click at [373, 436] on div "Éditer les Métadonnées" at bounding box center [422, 445] width 193 height 19
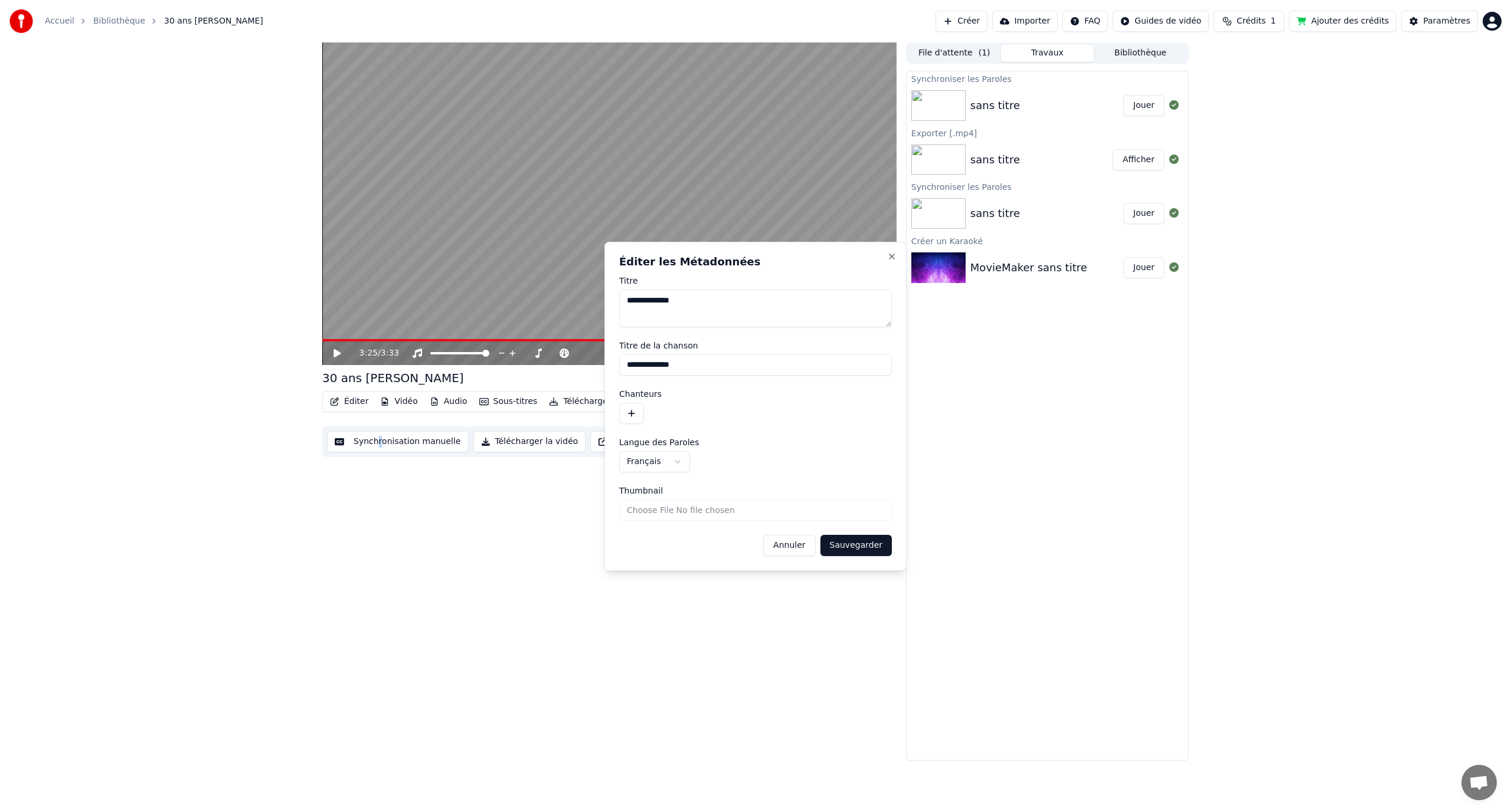
drag, startPoint x: 373, startPoint y: 436, endPoint x: 378, endPoint y: 430, distance: 7.8
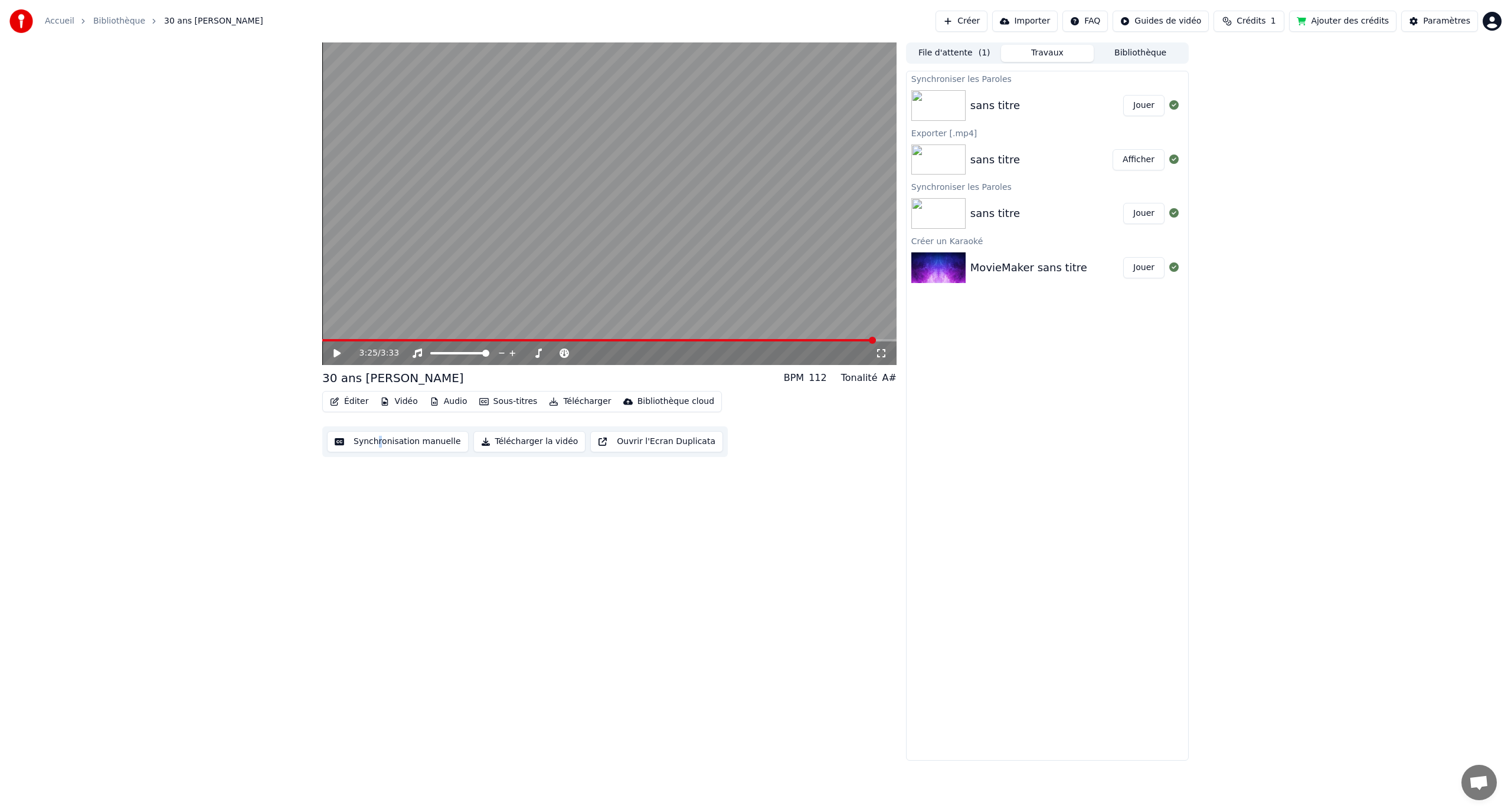
click at [365, 401] on button "Éditer" at bounding box center [349, 401] width 48 height 17
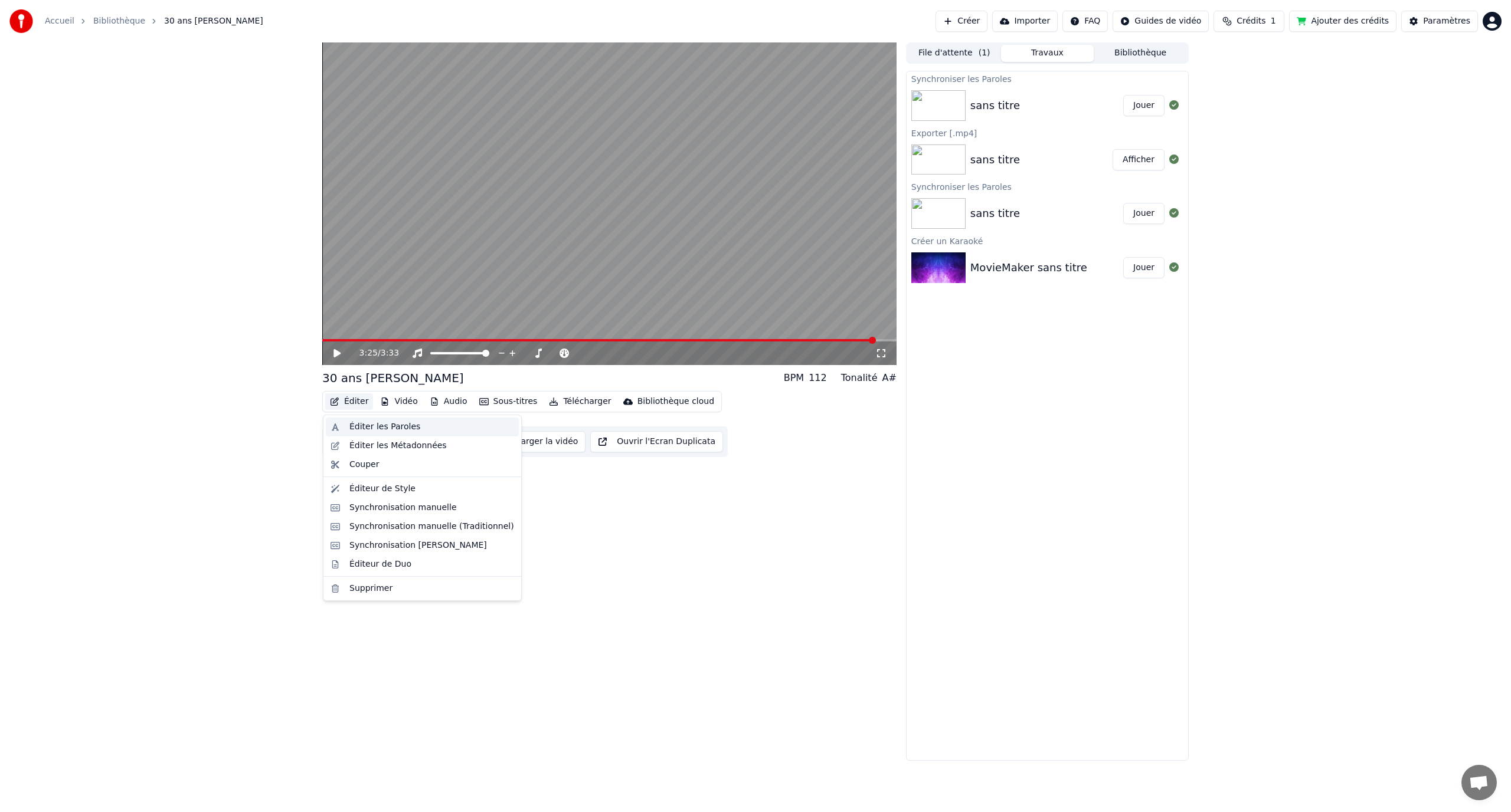
click at [370, 419] on div "Éditer les Paroles" at bounding box center [422, 427] width 193 height 19
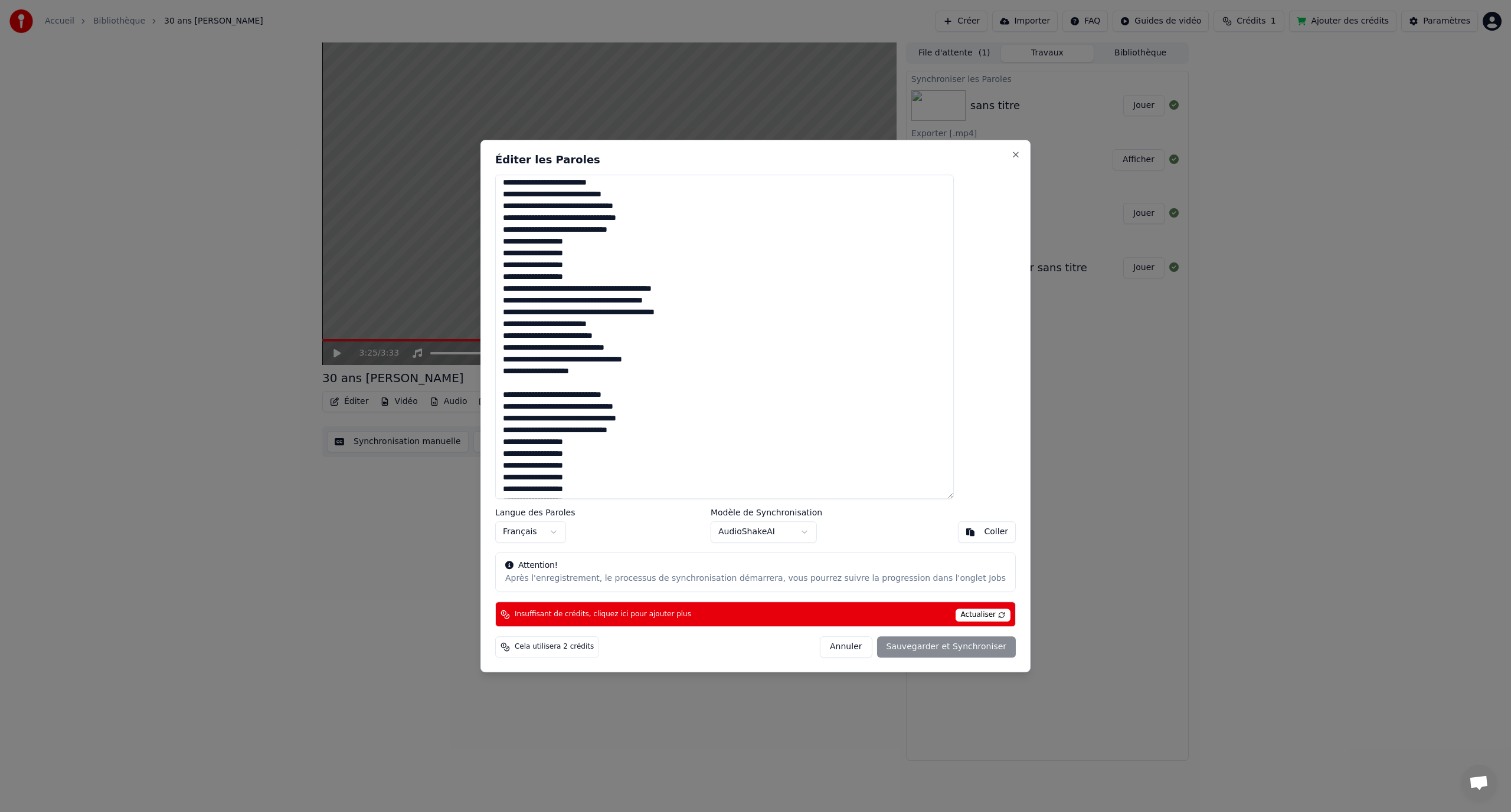
scroll to position [310, 0]
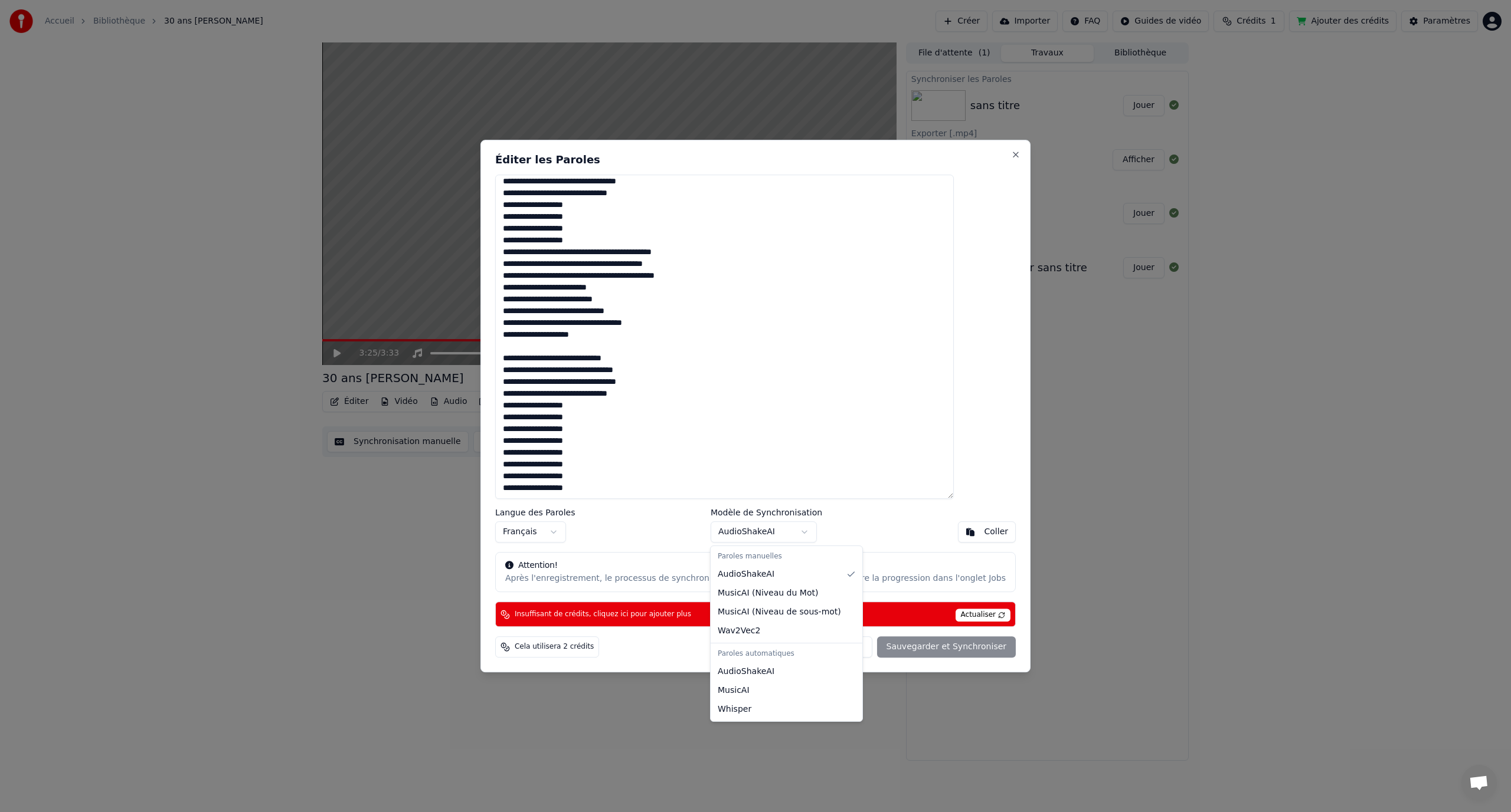
click at [749, 535] on body "Accueil Bibliothèque 30 ans Mélanie Créer Importer FAQ Guides de vidéo Crédits …" at bounding box center [755, 406] width 1511 height 812
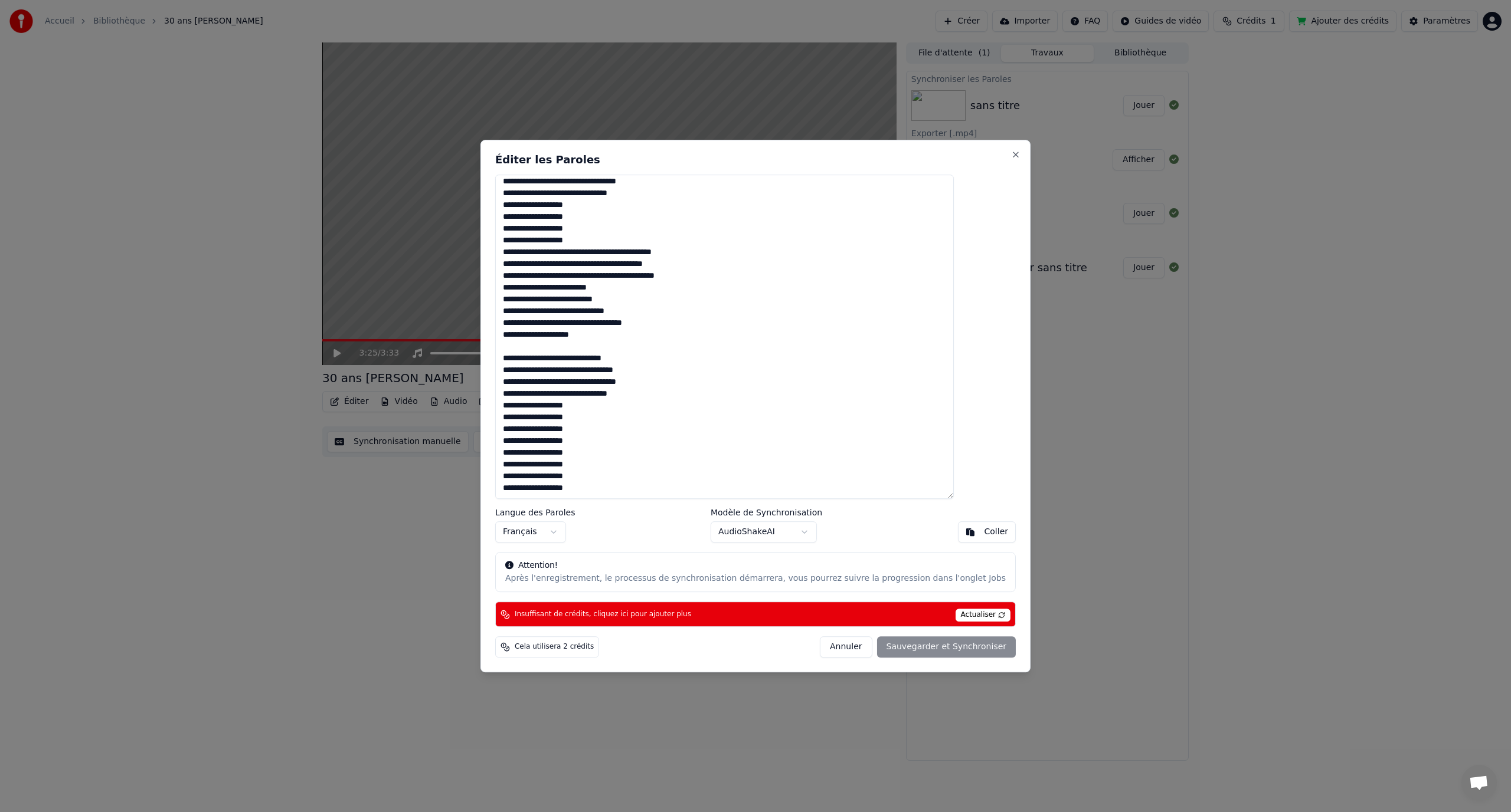
click at [621, 531] on body "Accueil Bibliothèque 30 ans Mélanie Créer Importer FAQ Guides de vidéo Crédits …" at bounding box center [755, 406] width 1511 height 812
click at [1011, 156] on button "Close" at bounding box center [1015, 154] width 9 height 9
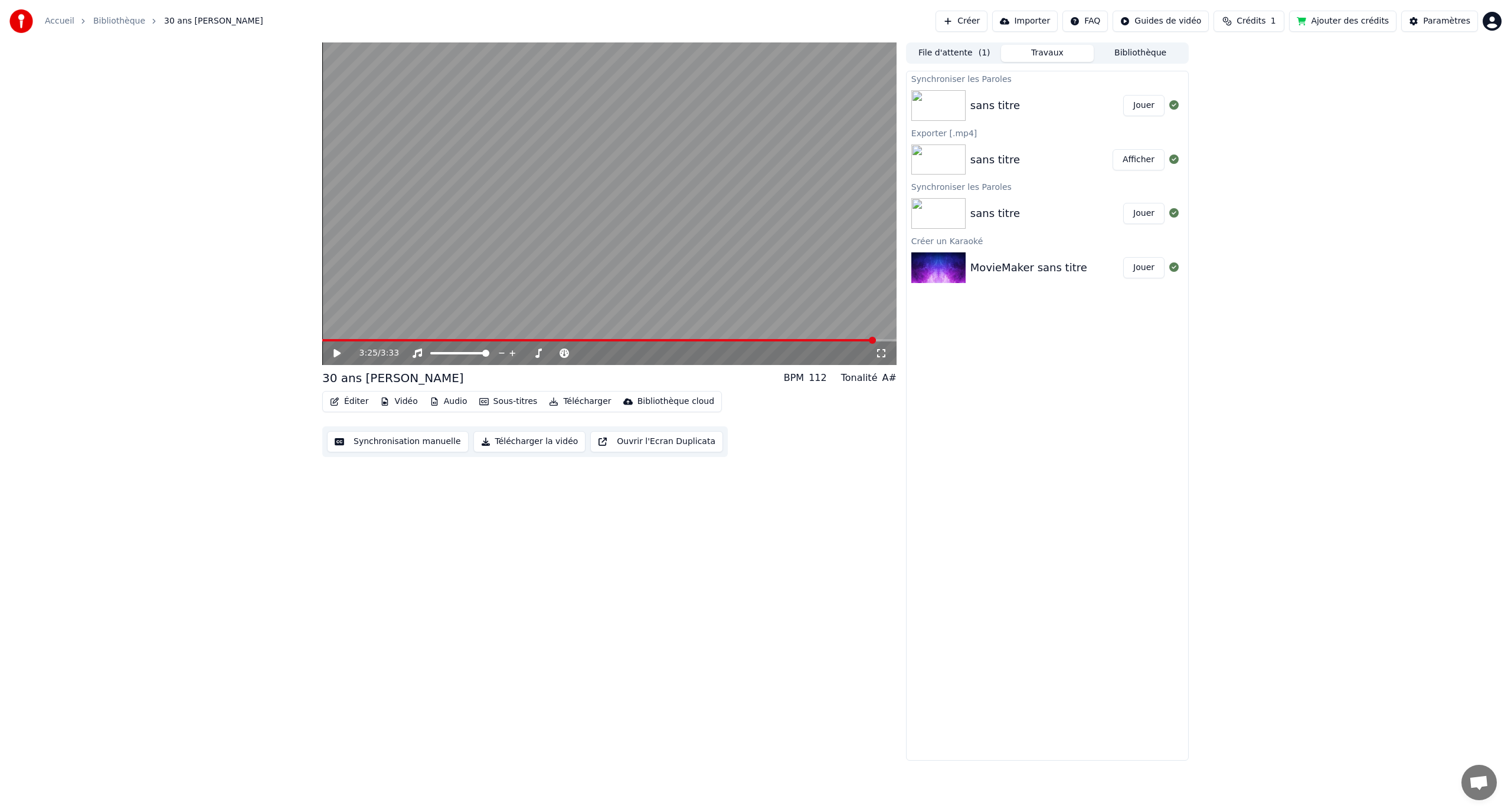
click at [337, 353] on icon at bounding box center [337, 353] width 7 height 8
click at [358, 341] on span at bounding box center [598, 340] width 553 height 2
click at [448, 341] on span at bounding box center [609, 340] width 574 height 2
click at [485, 339] on span at bounding box center [609, 340] width 574 height 2
click at [510, 271] on video at bounding box center [609, 203] width 574 height 323
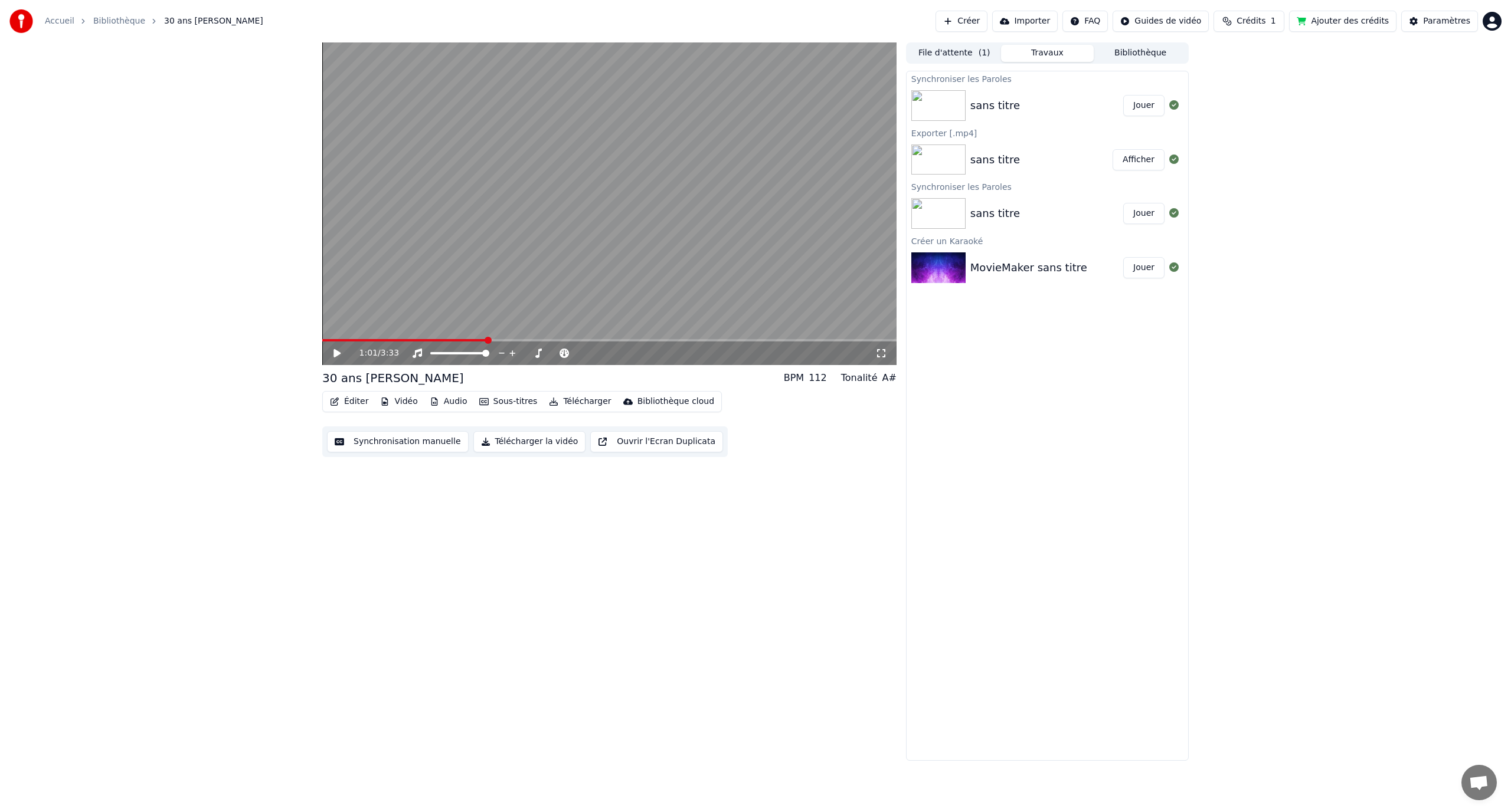
click at [535, 261] on video at bounding box center [609, 203] width 574 height 323
click at [561, 354] on span at bounding box center [556, 353] width 10 height 2
click at [581, 353] on span at bounding box center [581, 353] width 7 height 7
click at [515, 351] on icon at bounding box center [513, 353] width 12 height 12
click at [450, 398] on button "Audio" at bounding box center [448, 401] width 47 height 17
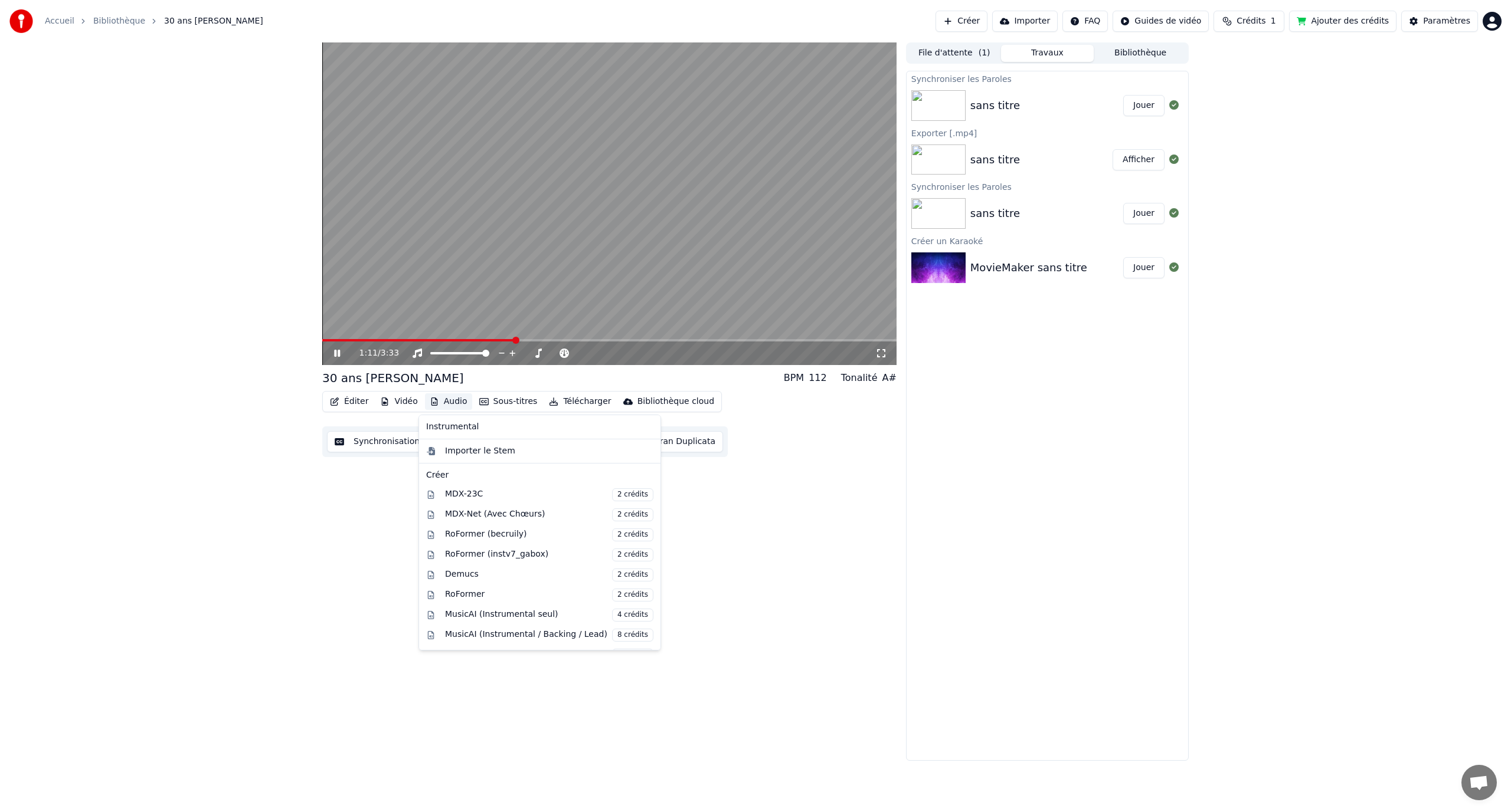
click at [450, 398] on button "Audio" at bounding box center [448, 401] width 47 height 17
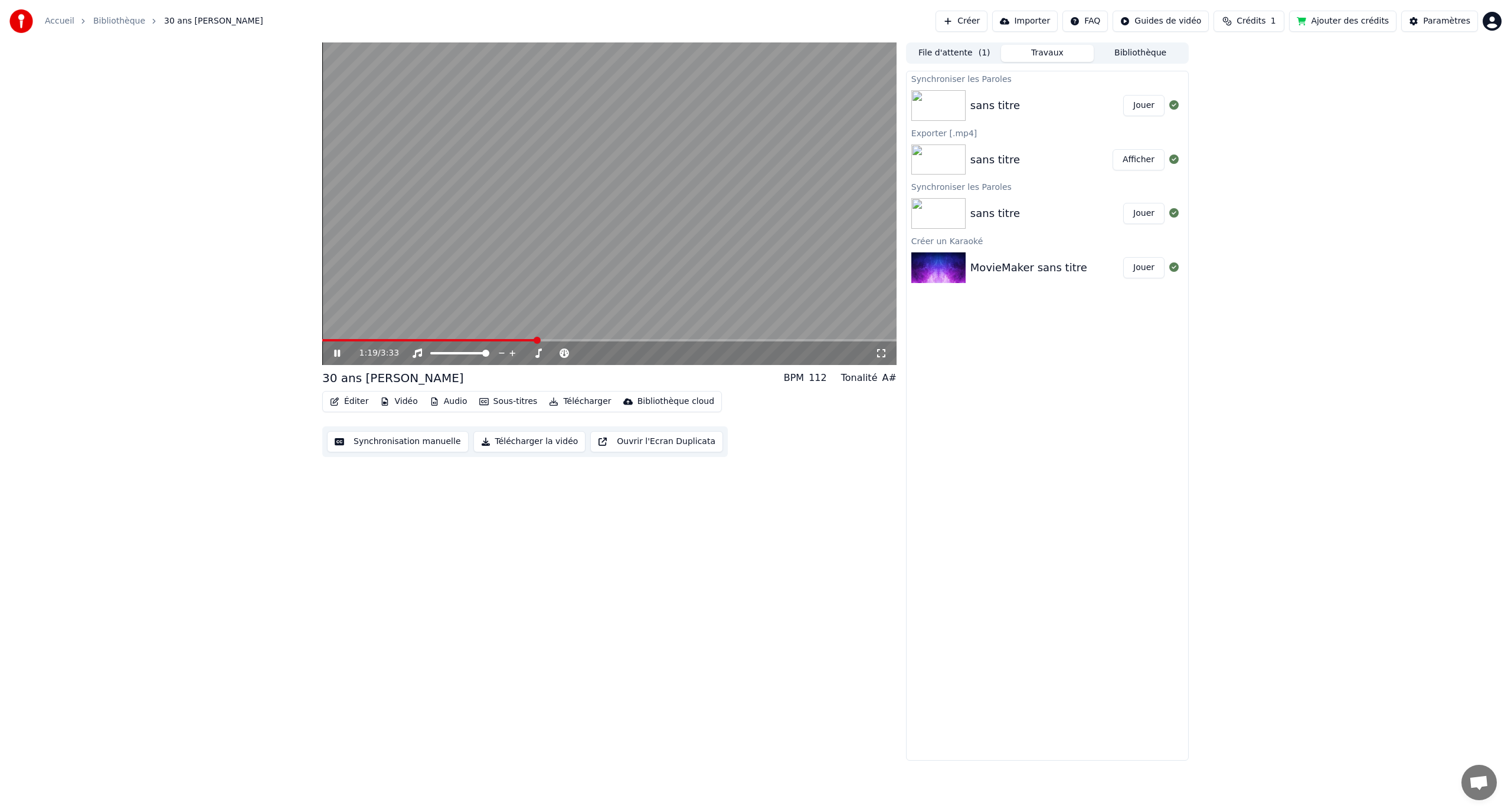
click at [592, 194] on video at bounding box center [609, 203] width 574 height 323
click at [982, 23] on button "Créer" at bounding box center [961, 22] width 52 height 22
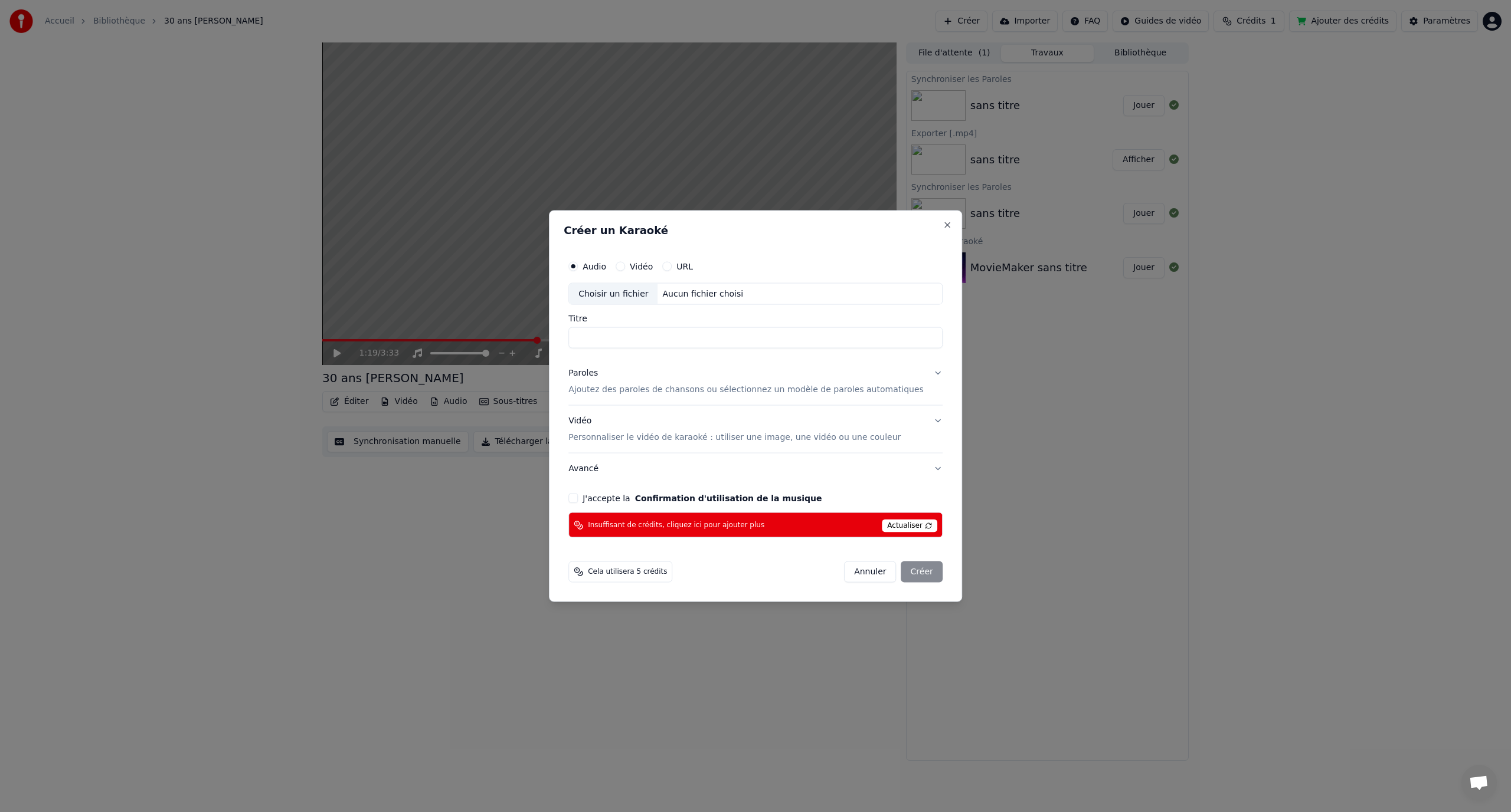
click at [644, 265] on div "Vidéo" at bounding box center [634, 265] width 37 height 9
click at [641, 265] on div "Vidéo" at bounding box center [634, 265] width 37 height 9
click at [625, 265] on button "Vidéo" at bounding box center [620, 265] width 9 height 9
click at [578, 268] on button "Audio" at bounding box center [573, 265] width 9 height 9
click at [641, 287] on div "Choisir un fichier" at bounding box center [613, 294] width 89 height 22
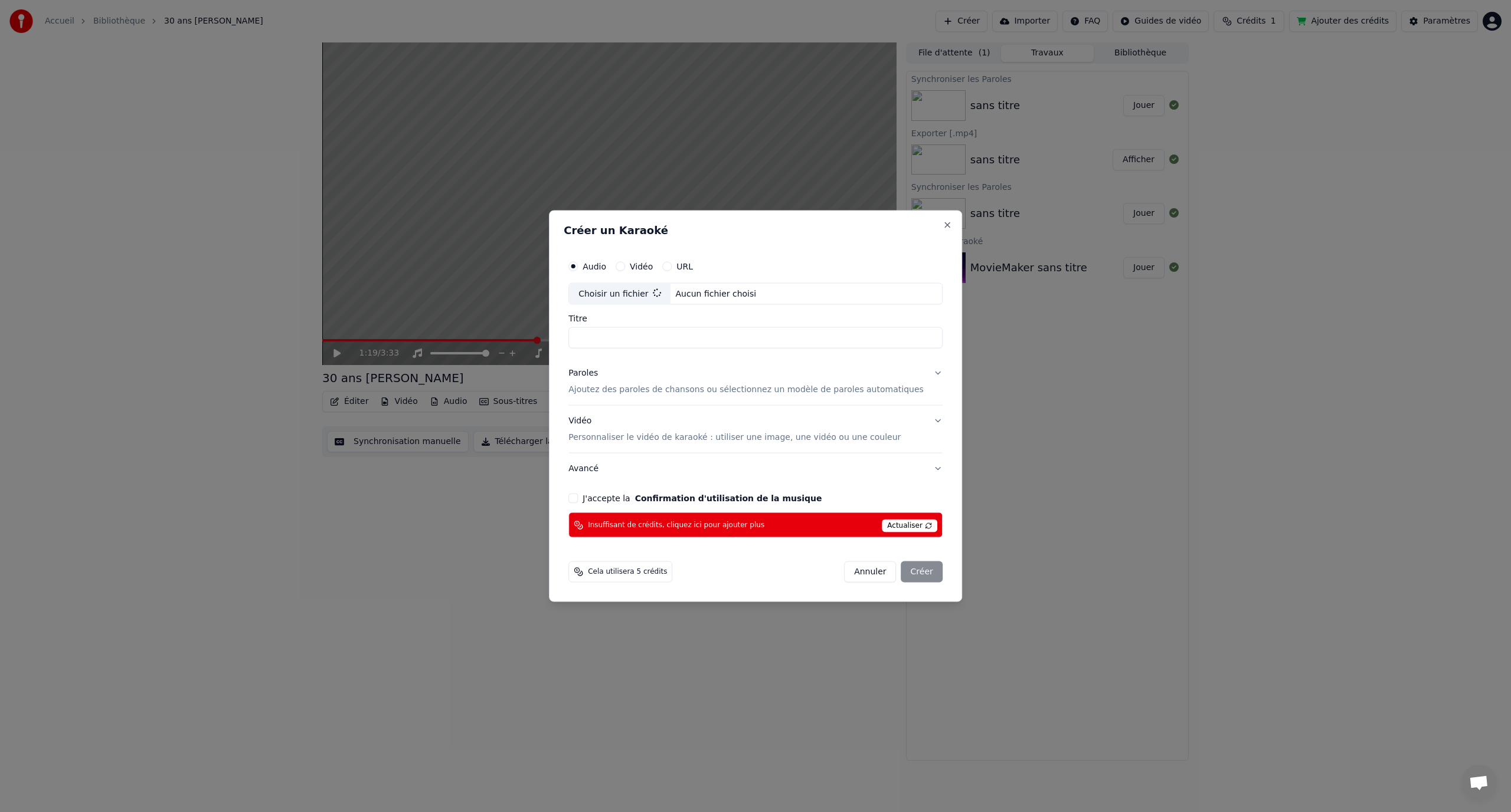
type input "**********"
click at [814, 392] on p "Ajoutez des paroles de chansons ou sélectionnez un modèle de paroles automatiqu…" at bounding box center [746, 390] width 355 height 12
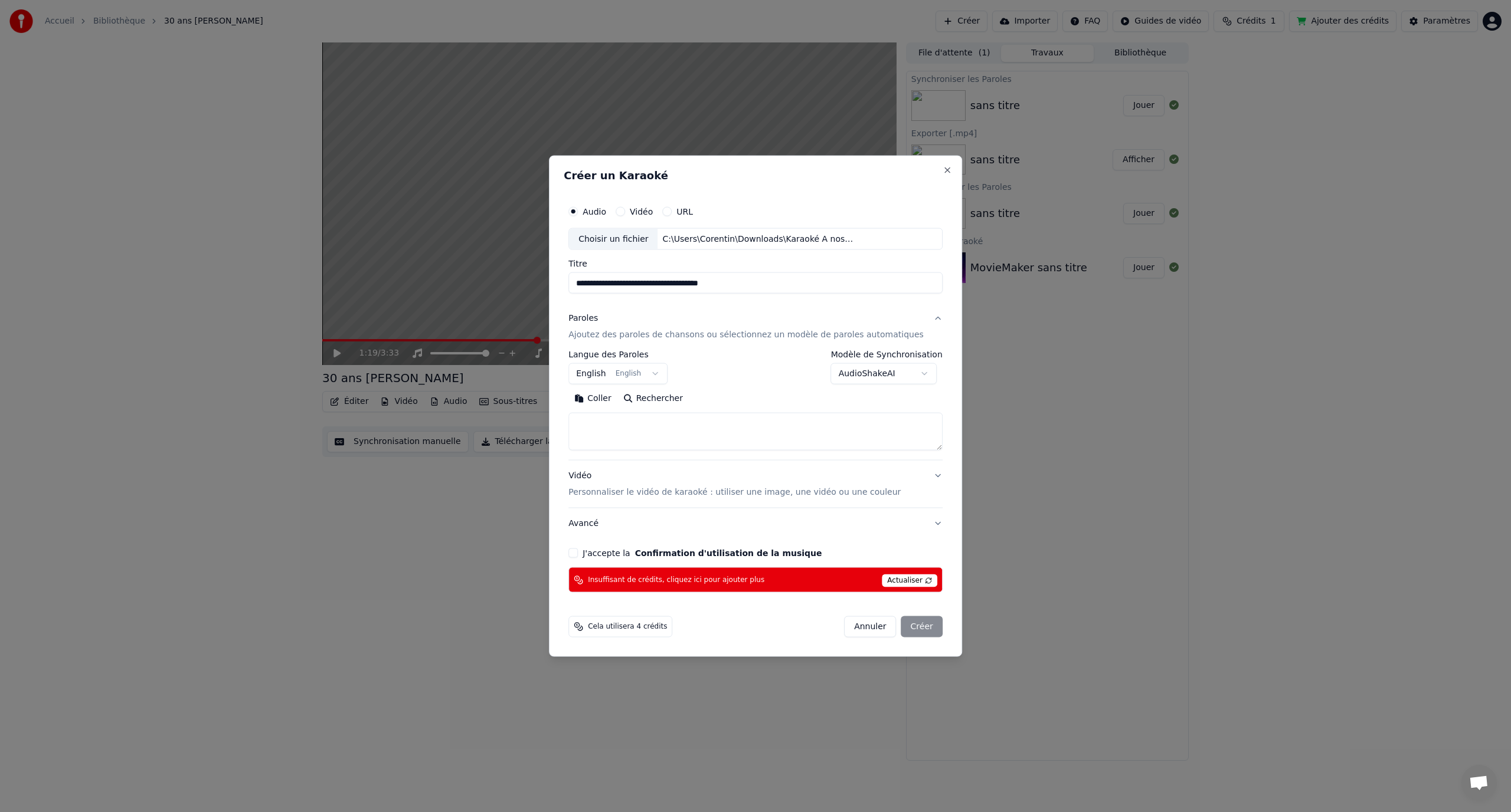
click at [631, 372] on body "**********" at bounding box center [755, 406] width 1511 height 812
select select "**"
click at [655, 430] on textarea at bounding box center [755, 432] width 374 height 38
paste textarea "**********"
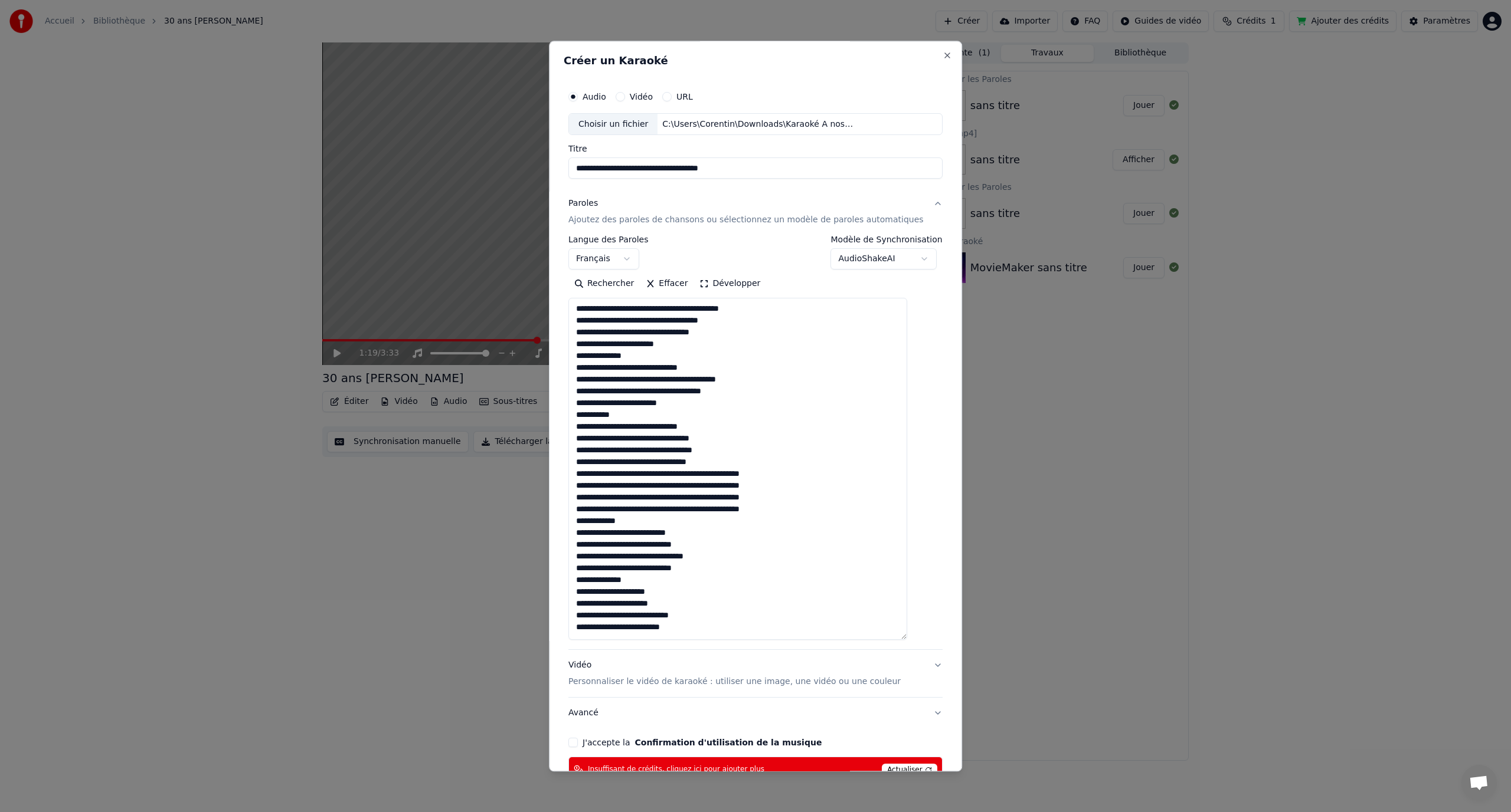
scroll to position [0, 0]
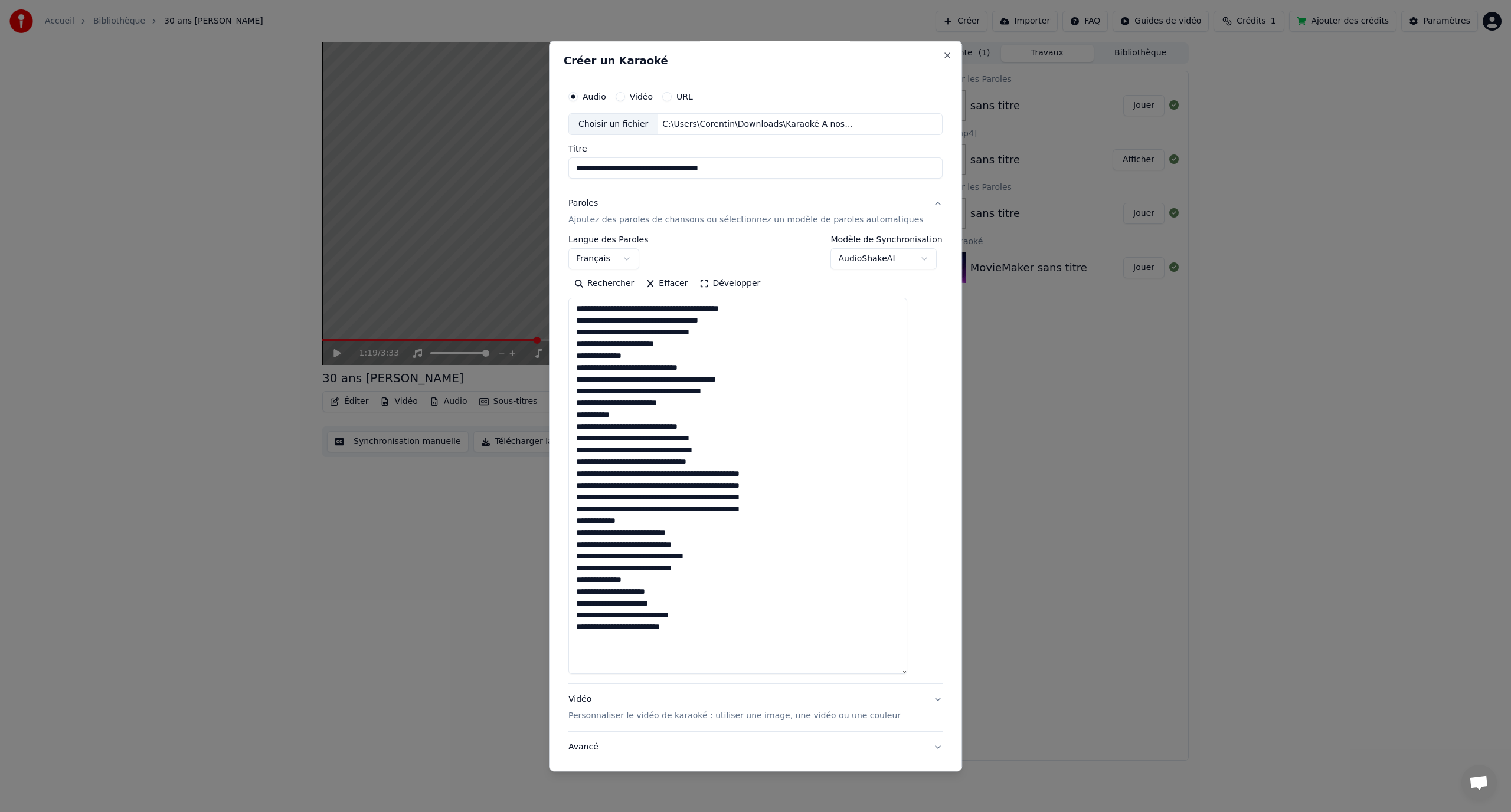
drag, startPoint x: 919, startPoint y: 447, endPoint x: 957, endPoint y: 675, distance: 231.1
click at [965, 685] on body "**********" at bounding box center [755, 406] width 1511 height 812
drag, startPoint x: 638, startPoint y: 356, endPoint x: 583, endPoint y: 359, distance: 55.1
click at [583, 359] on textarea "**********" at bounding box center [738, 494] width 339 height 390
drag, startPoint x: 623, startPoint y: 416, endPoint x: 587, endPoint y: 418, distance: 36.1
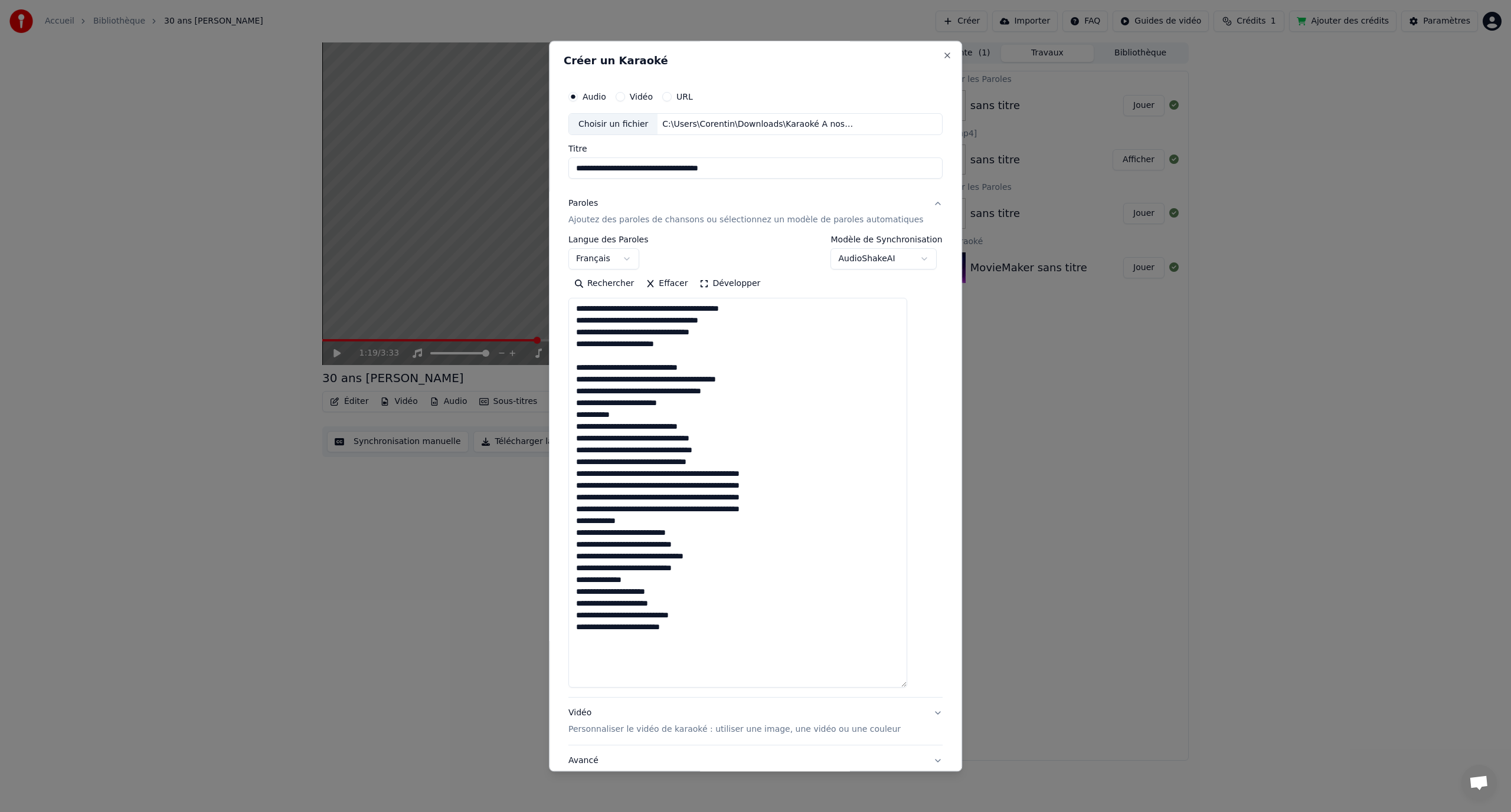
click at [587, 418] on textarea "**********" at bounding box center [738, 494] width 339 height 390
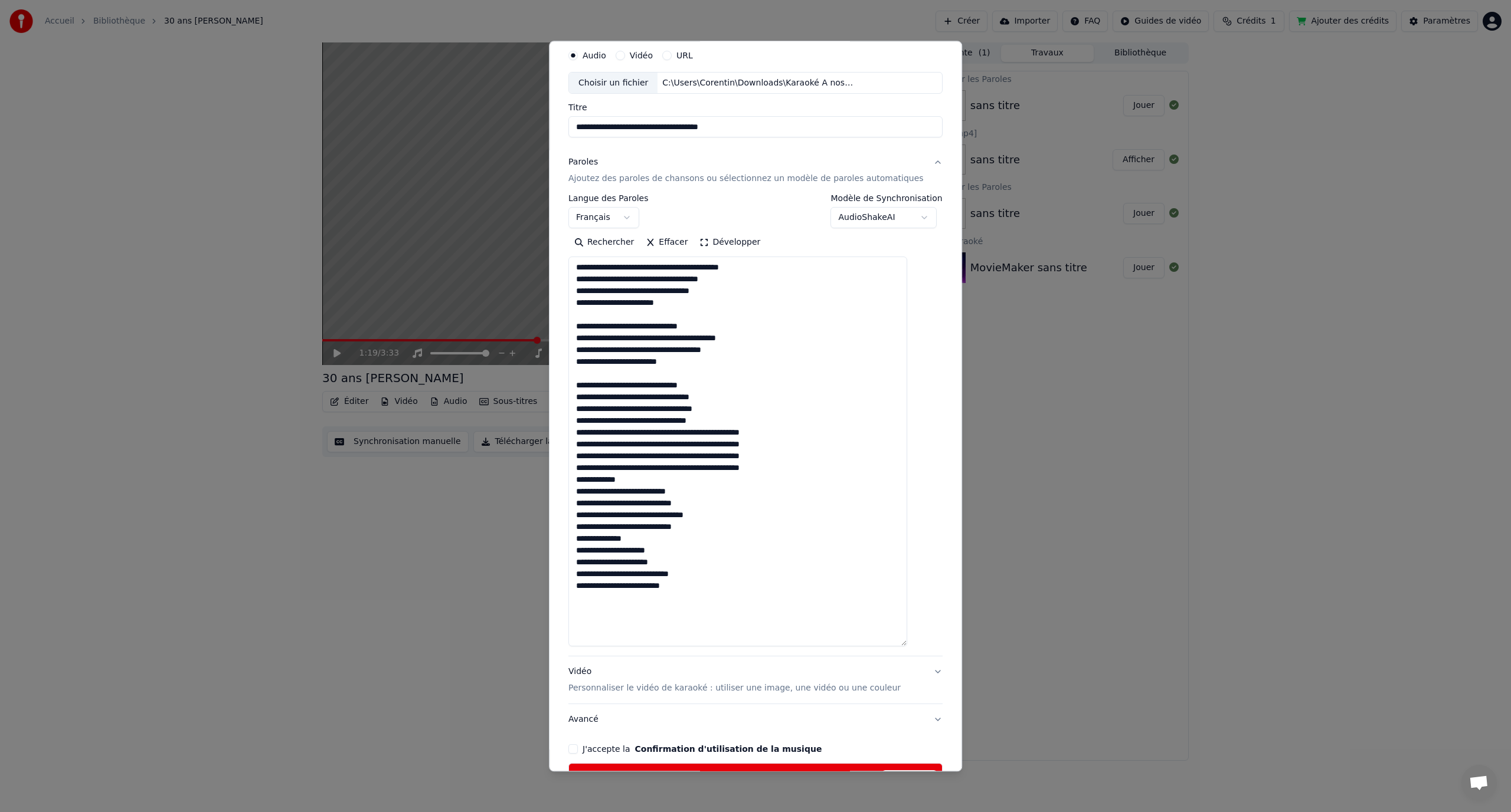
scroll to position [59, 0]
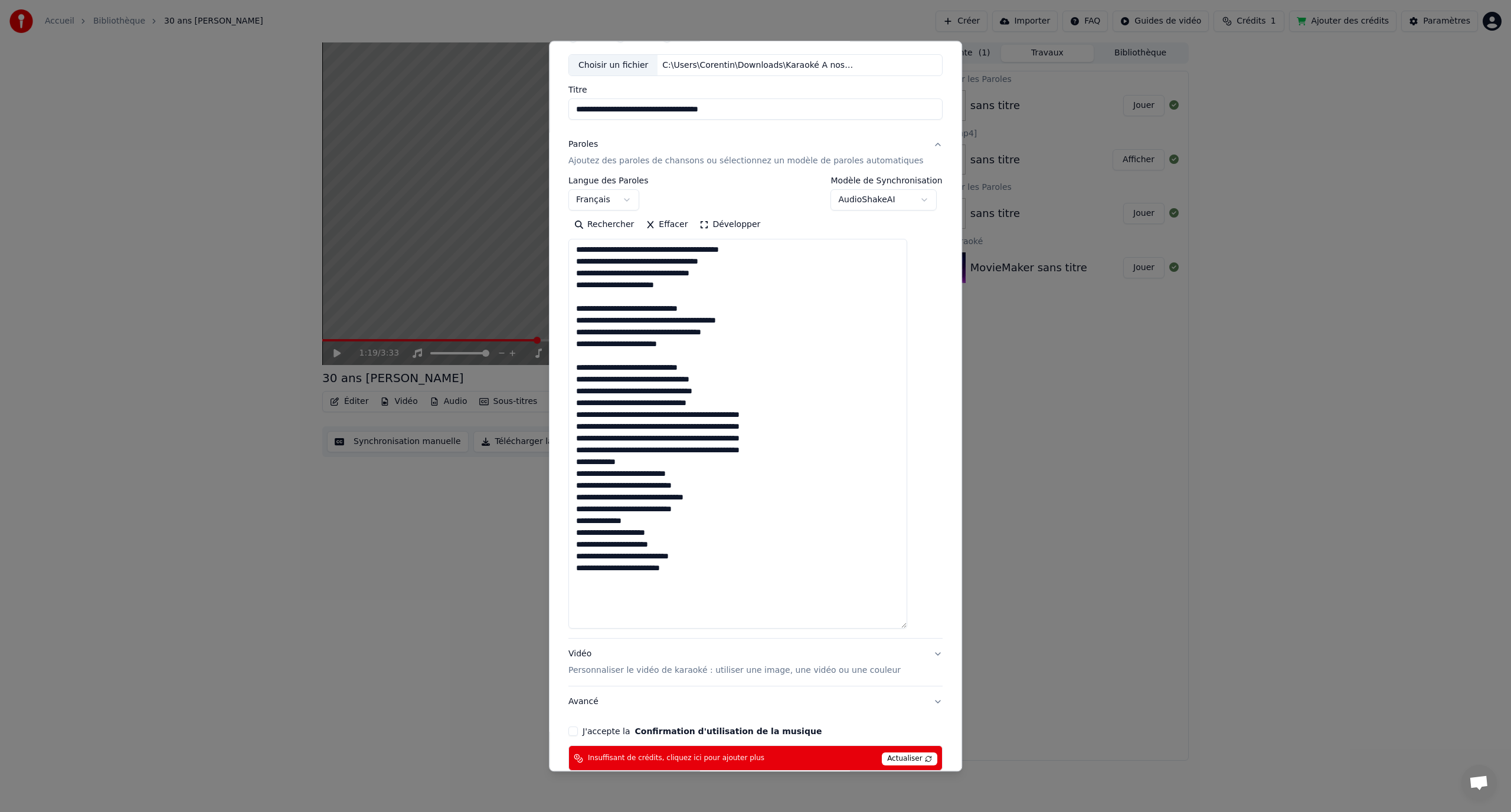
drag, startPoint x: 790, startPoint y: 449, endPoint x: 663, endPoint y: 448, distance: 127.0
click at [663, 448] on textarea "**********" at bounding box center [738, 435] width 339 height 390
drag, startPoint x: 672, startPoint y: 450, endPoint x: 588, endPoint y: 448, distance: 84.0
click at [588, 448] on textarea "**********" at bounding box center [738, 435] width 339 height 390
click at [614, 414] on textarea "**********" at bounding box center [738, 435] width 339 height 390
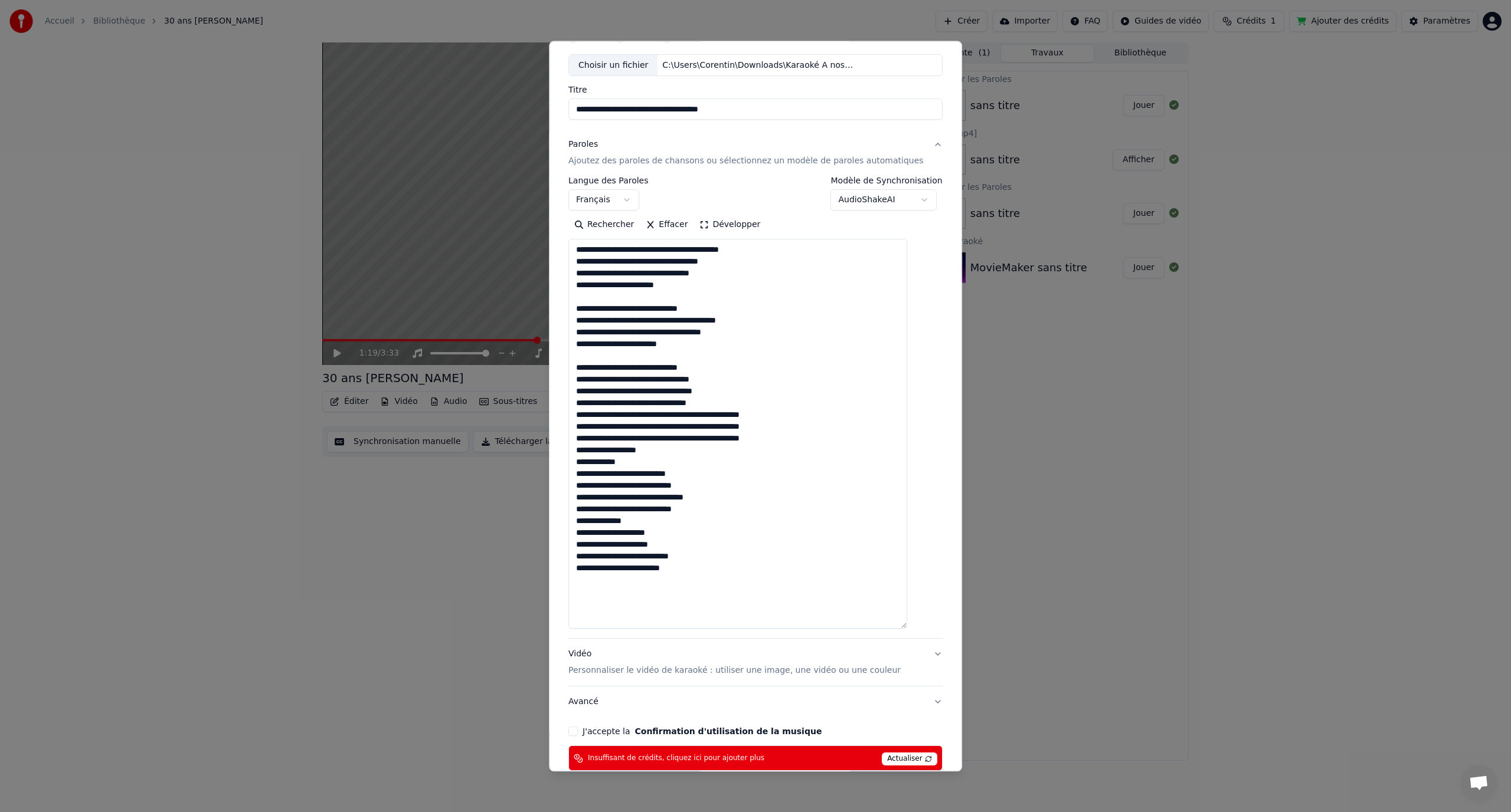
click at [614, 414] on textarea "**********" at bounding box center [738, 435] width 339 height 390
paste textarea
click at [625, 421] on textarea "**********" at bounding box center [738, 435] width 339 height 390
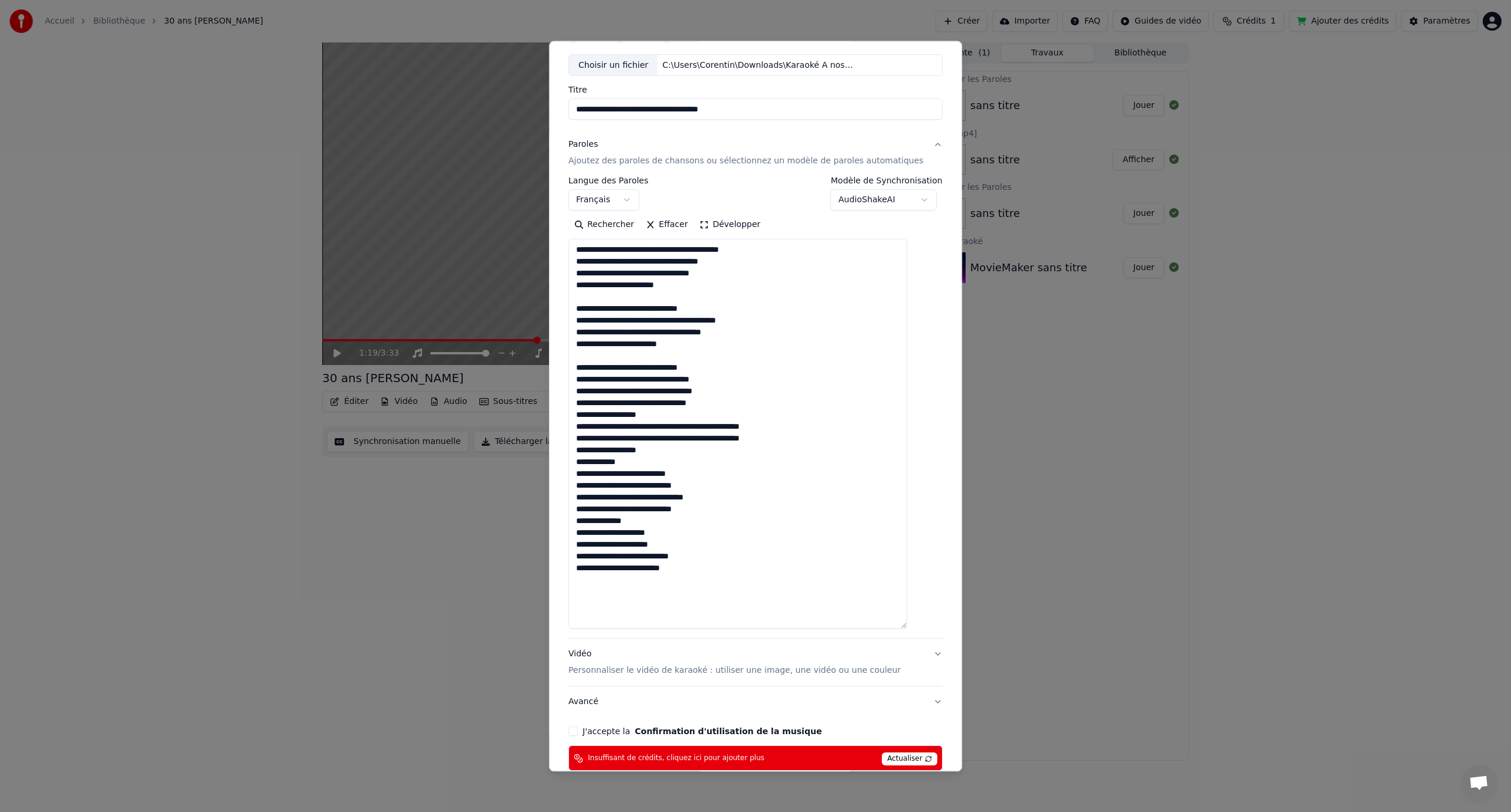
click at [625, 421] on textarea "**********" at bounding box center [738, 435] width 339 height 390
paste textarea
click at [630, 437] on textarea "**********" at bounding box center [738, 435] width 339 height 390
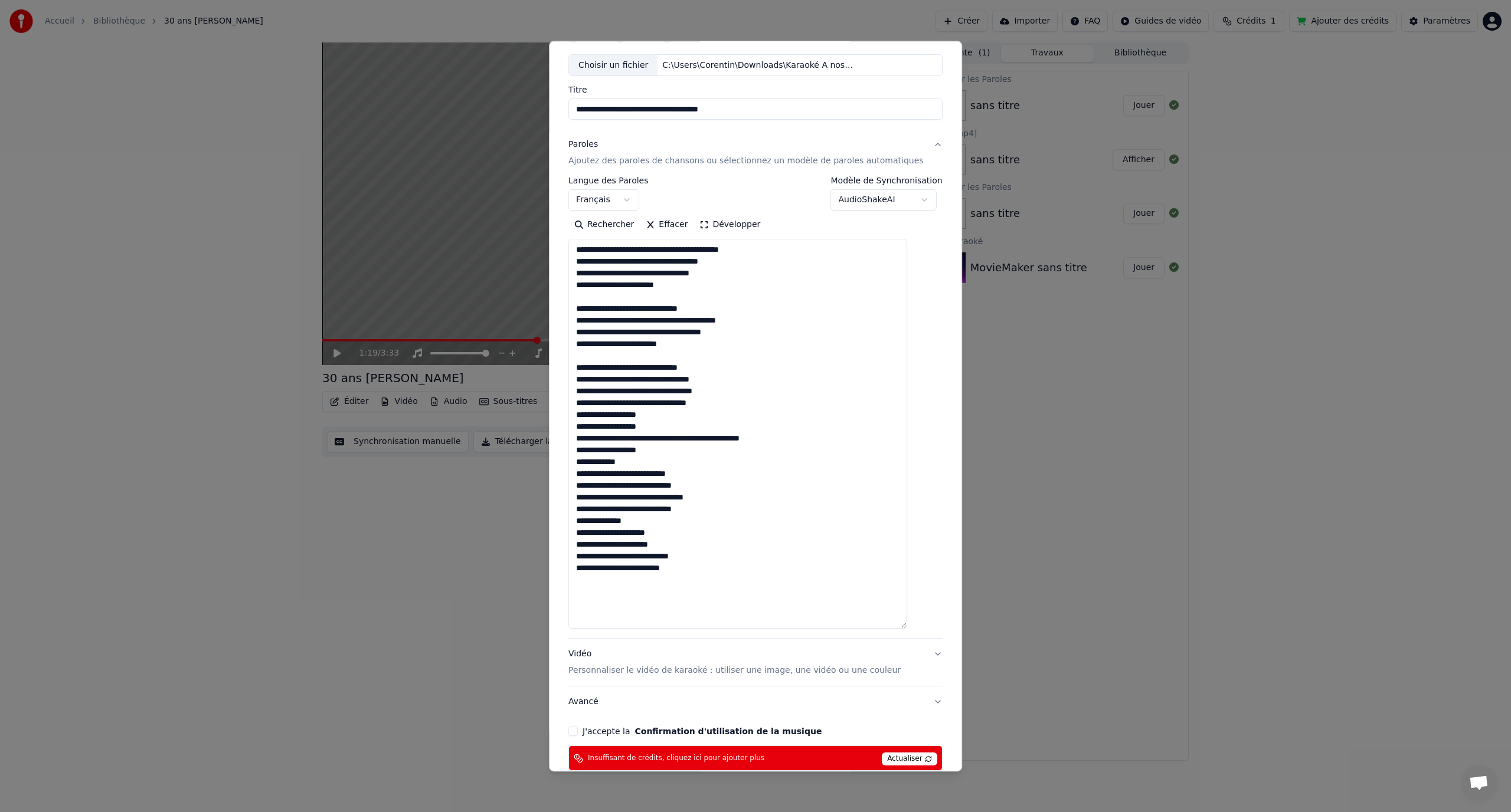
paste textarea
click at [631, 460] on textarea "**********" at bounding box center [738, 435] width 339 height 390
click at [653, 416] on textarea "**********" at bounding box center [738, 435] width 339 height 390
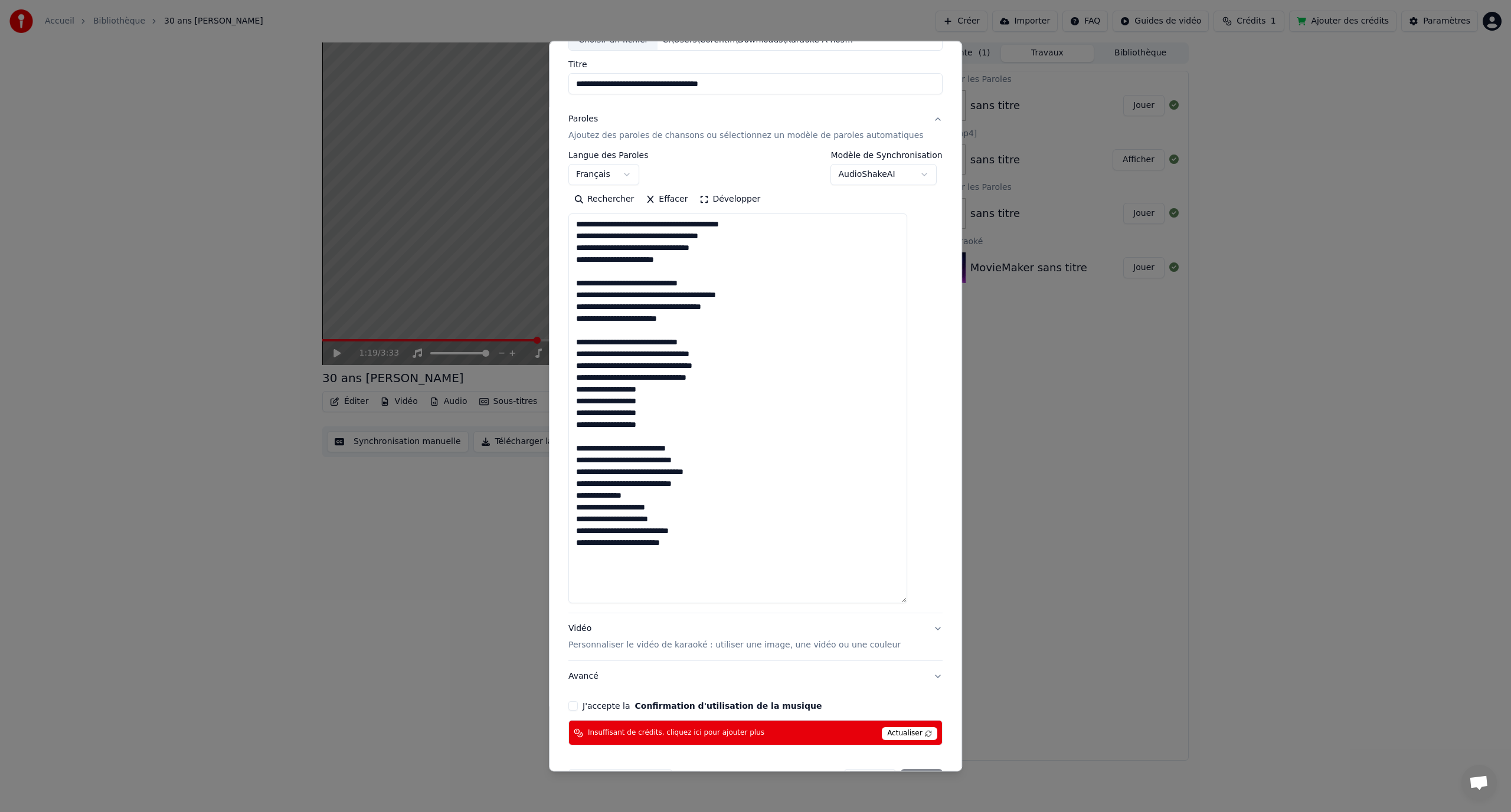
scroll to position [122, 0]
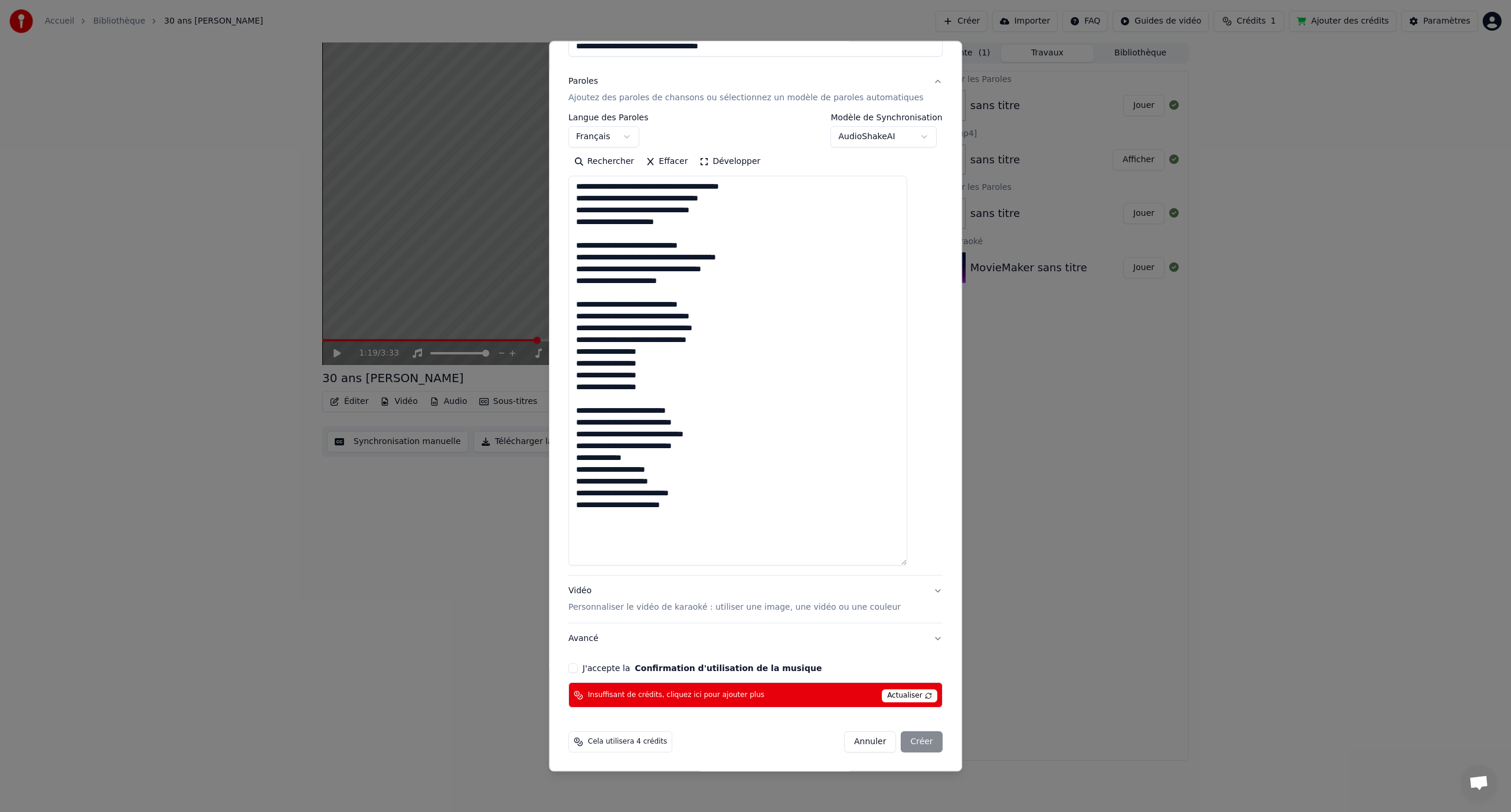
drag, startPoint x: 636, startPoint y: 459, endPoint x: 586, endPoint y: 459, distance: 50.0
click at [586, 459] on textarea "**********" at bounding box center [738, 372] width 339 height 390
click at [646, 557] on textarea "**********" at bounding box center [738, 372] width 339 height 390
click at [627, 535] on textarea "**********" at bounding box center [738, 372] width 339 height 390
click at [690, 503] on textarea "**********" at bounding box center [738, 372] width 339 height 390
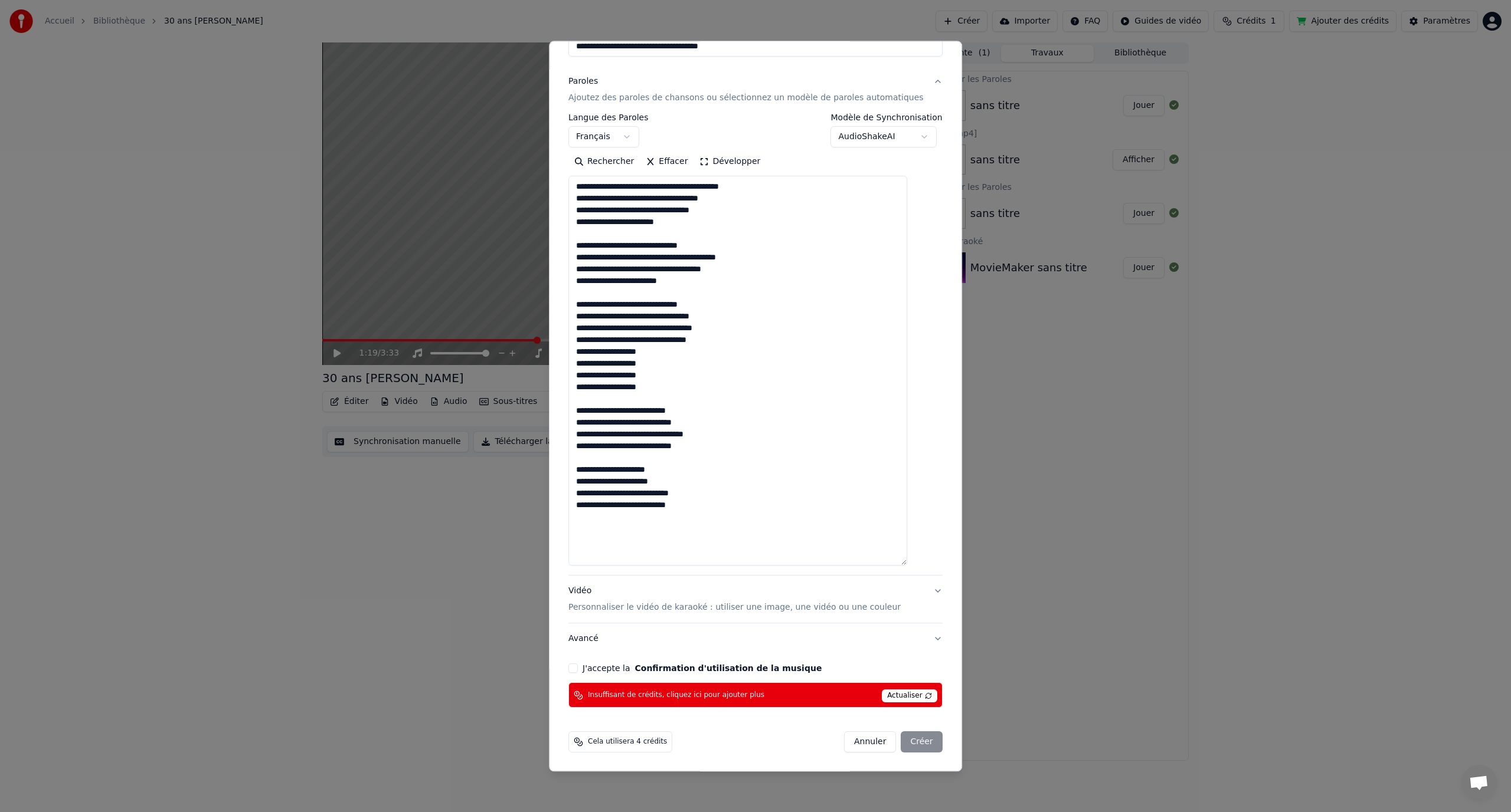
paste textarea "**********"
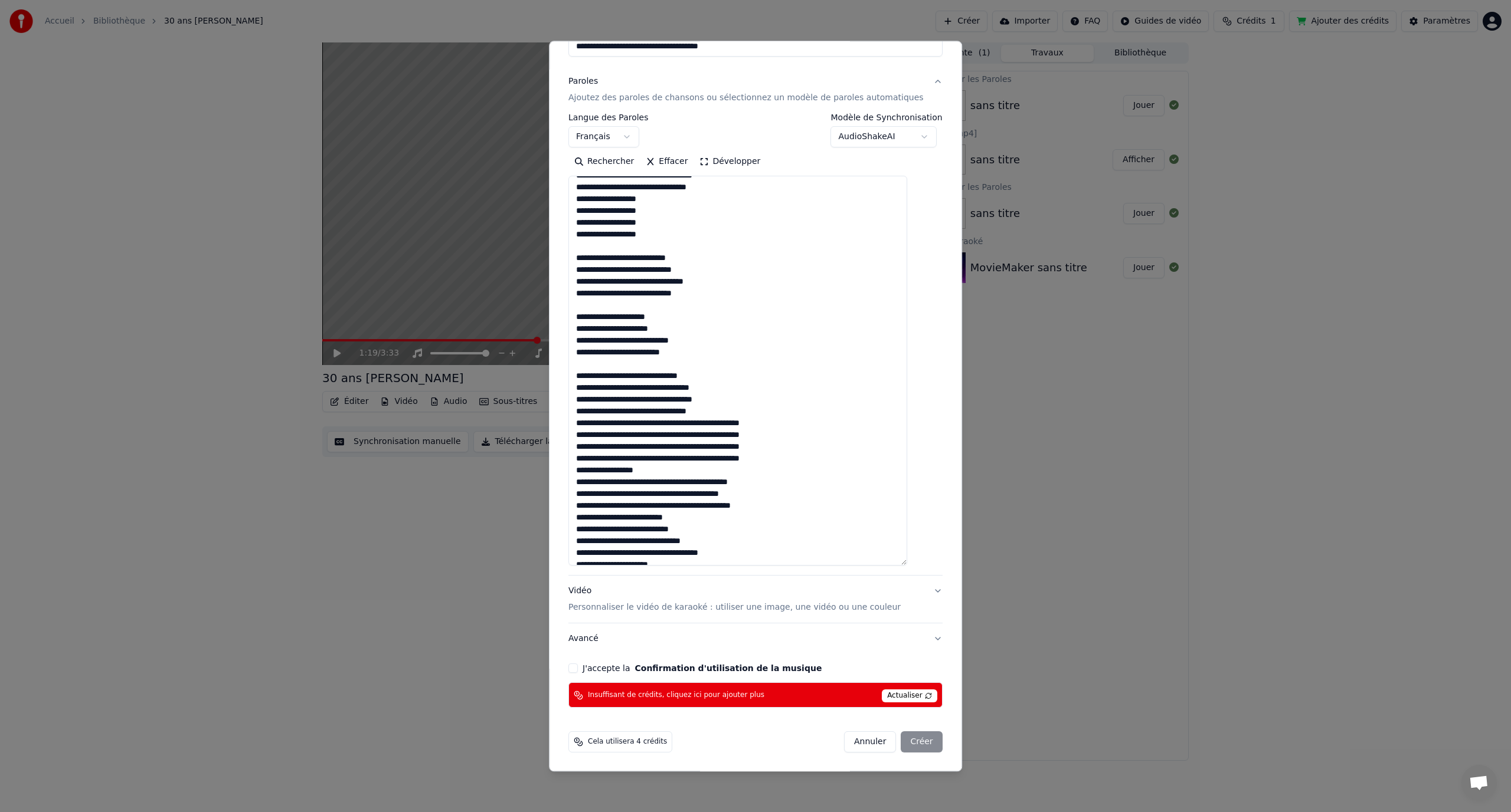
scroll to position [134, 0]
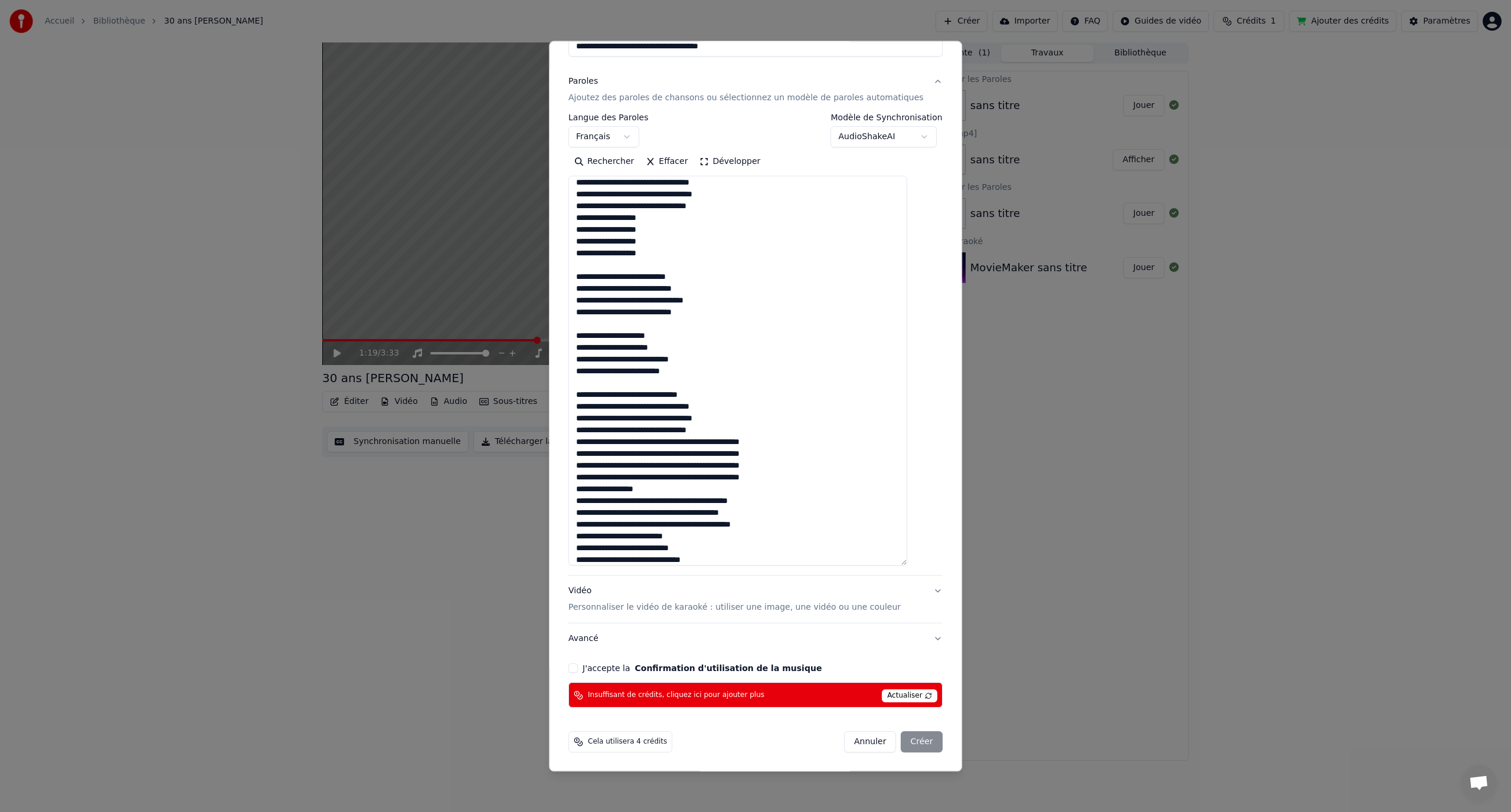
drag, startPoint x: 680, startPoint y: 254, endPoint x: 592, endPoint y: 217, distance: 95.5
click at [592, 217] on textarea at bounding box center [738, 372] width 339 height 390
drag, startPoint x: 794, startPoint y: 480, endPoint x: 569, endPoint y: 443, distance: 228.0
click at [569, 443] on div "**********" at bounding box center [755, 406] width 413 height 731
paste textarea "**********"
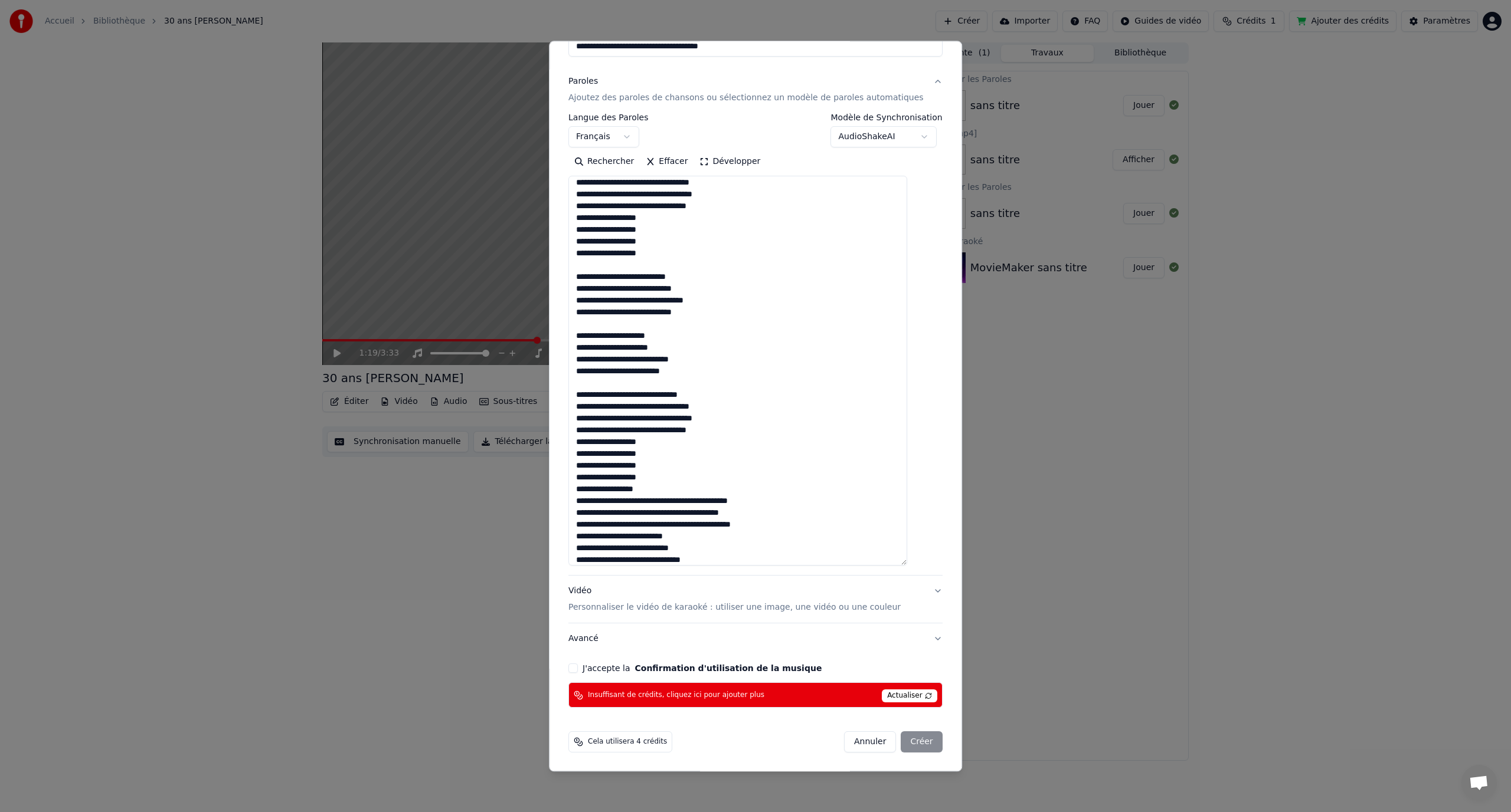
drag, startPoint x: 656, startPoint y: 489, endPoint x: 587, endPoint y: 487, distance: 69.0
click at [587, 487] on textarea at bounding box center [738, 372] width 339 height 390
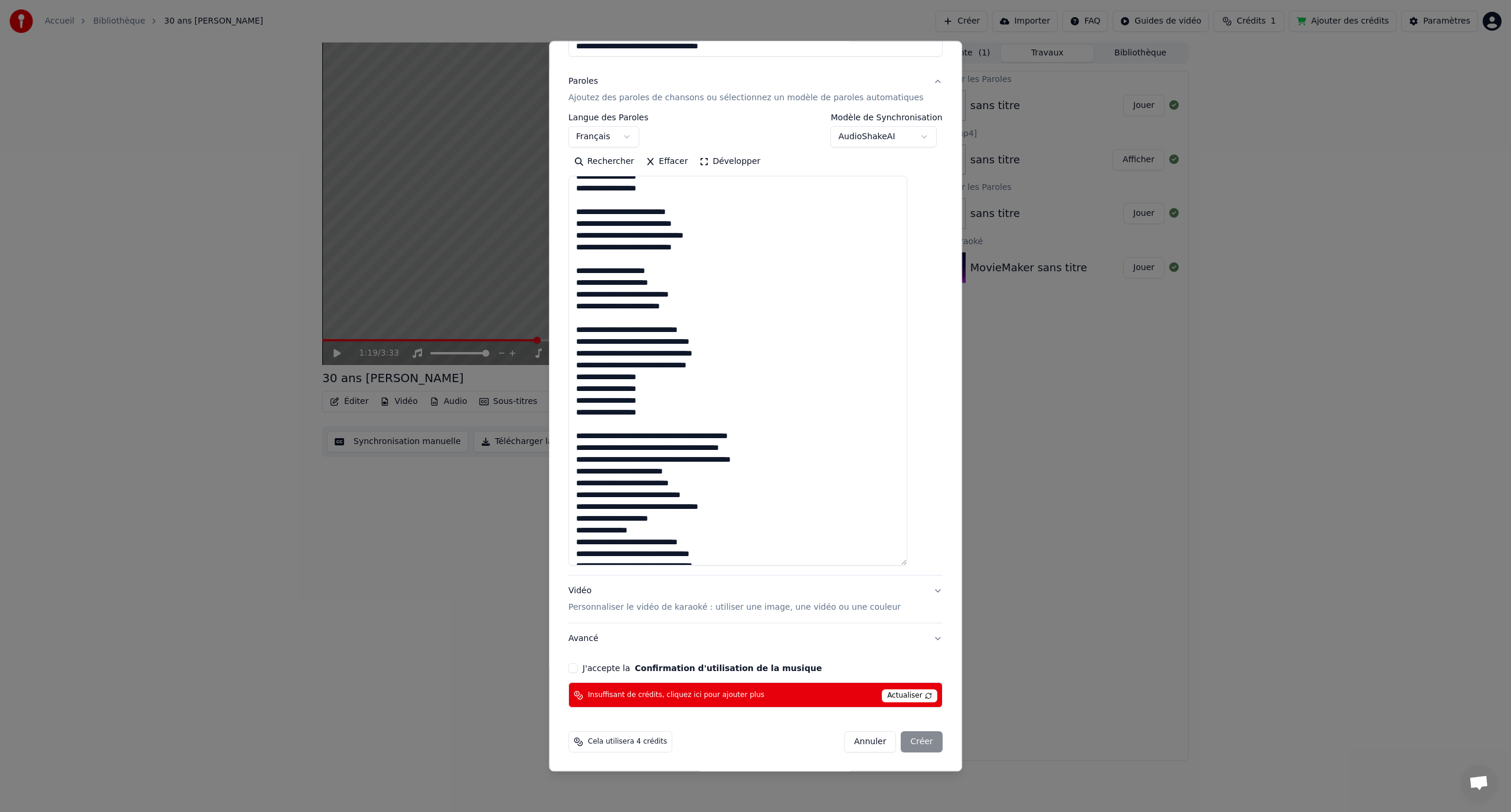
scroll to position [252, 0]
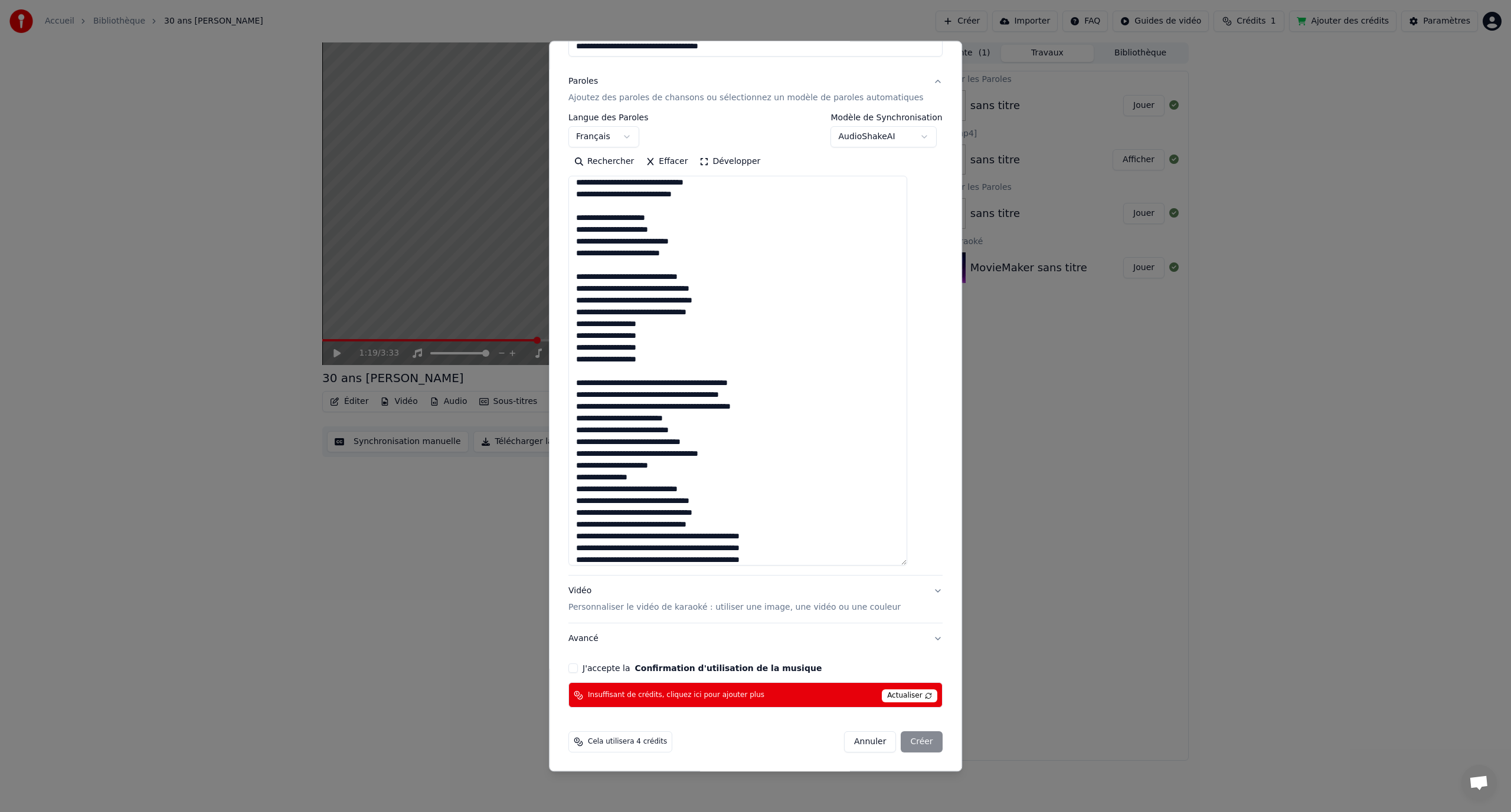
drag, startPoint x: 649, startPoint y: 477, endPoint x: 580, endPoint y: 478, distance: 69.0
click at [580, 478] on div "**********" at bounding box center [755, 335] width 383 height 755
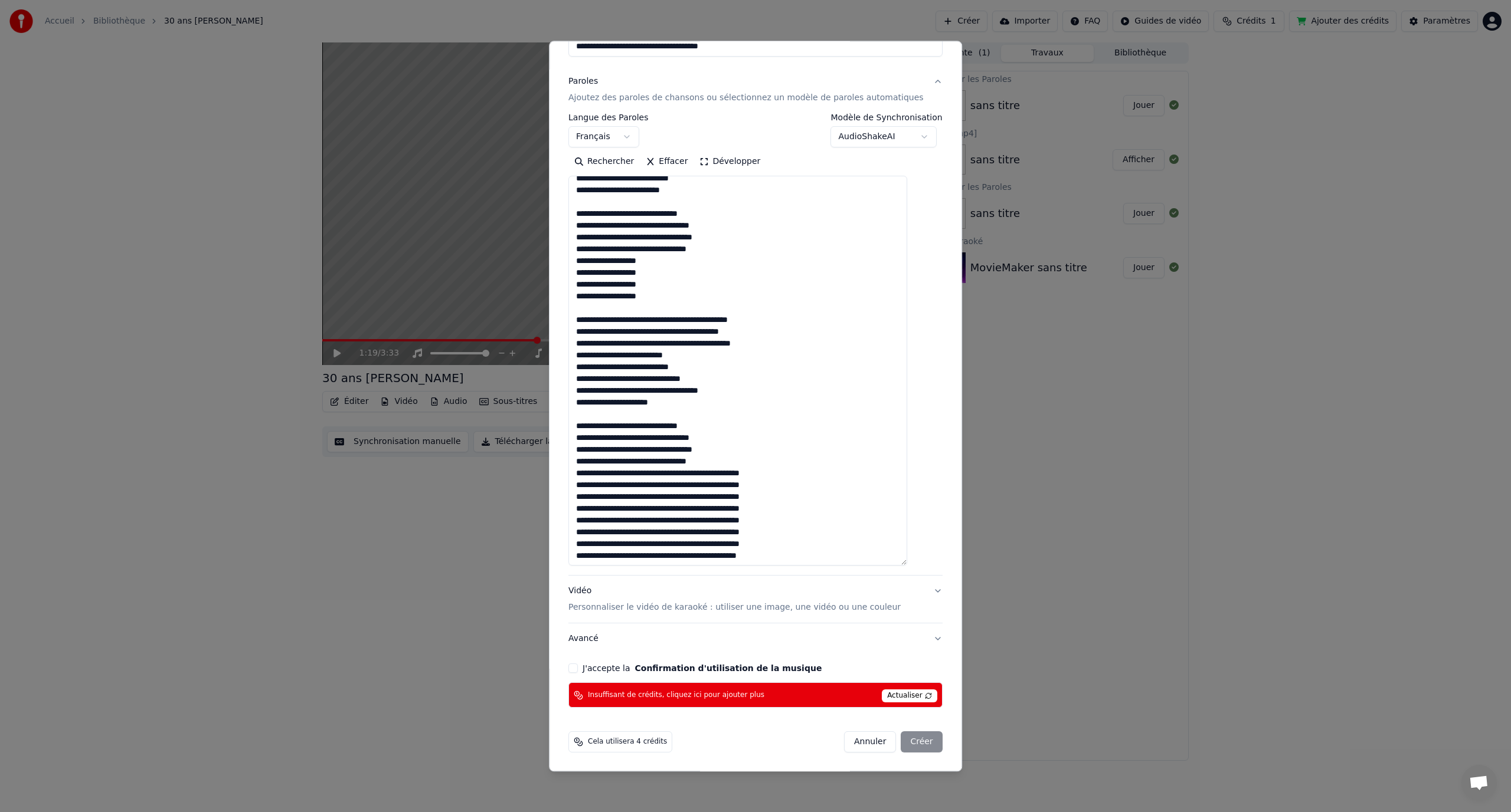
scroll to position [316, 0]
drag, startPoint x: 786, startPoint y: 510, endPoint x: 582, endPoint y: 472, distance: 207.5
click at [582, 472] on textarea at bounding box center [738, 372] width 339 height 390
paste textarea "**********"
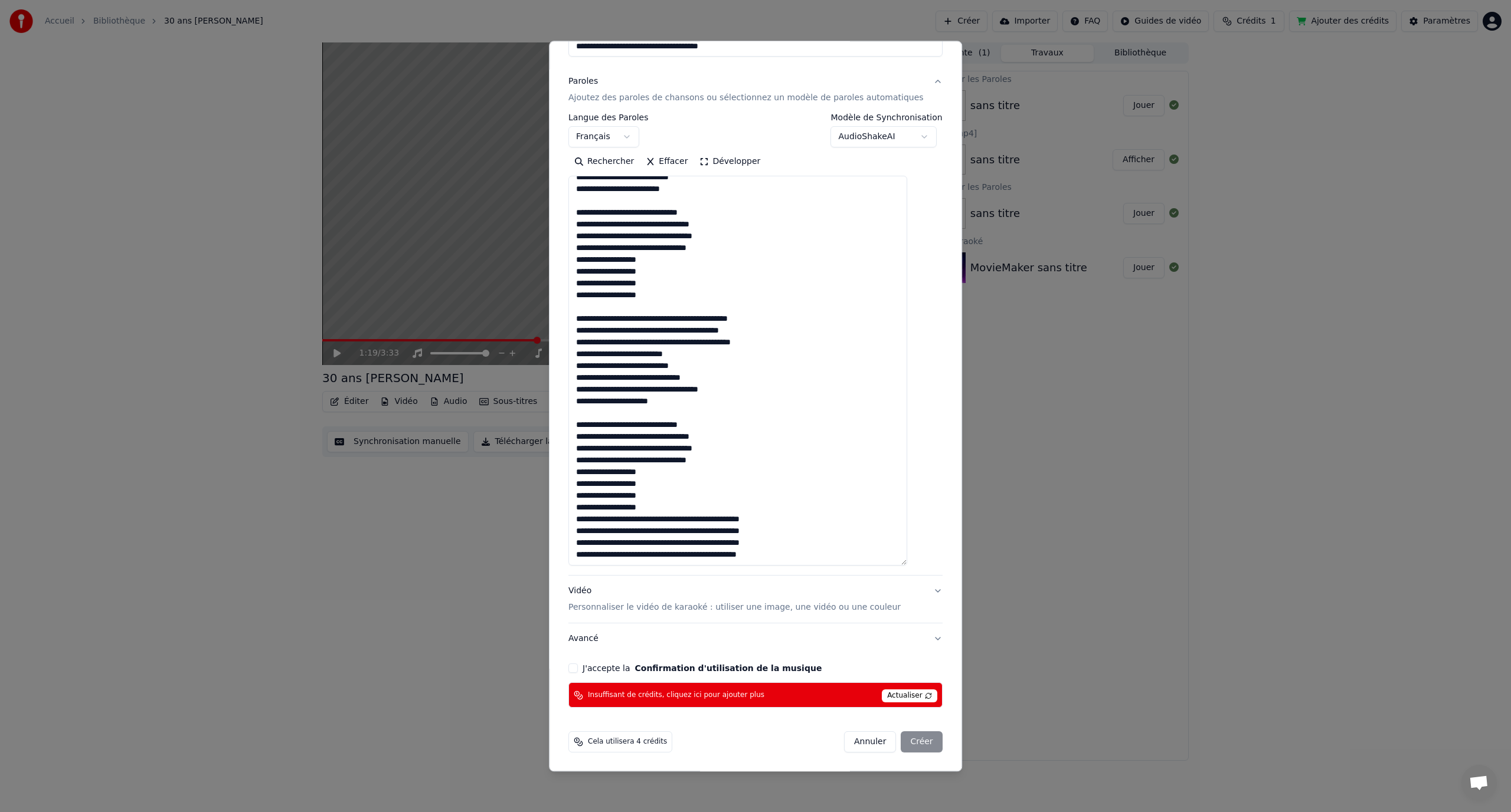
drag, startPoint x: 788, startPoint y: 559, endPoint x: 576, endPoint y: 522, distance: 215.2
click at [576, 522] on div "**********" at bounding box center [755, 406] width 413 height 731
paste textarea "**********"
type textarea "**********"
click at [578, 671] on button "J'accepte la Confirmation d'utilisation de la musique" at bounding box center [573, 669] width 9 height 9
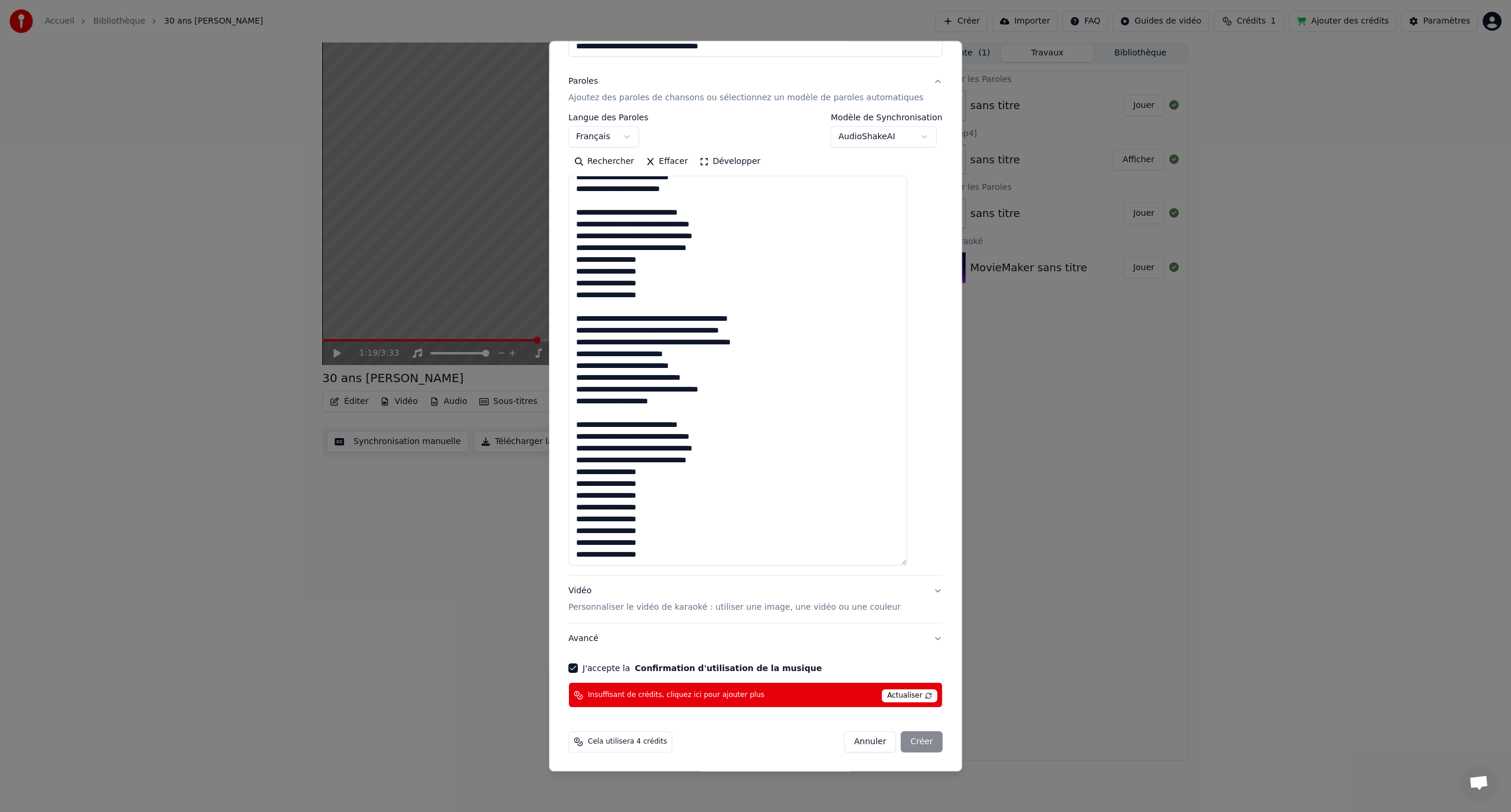
click at [882, 693] on span "Actualiser" at bounding box center [909, 697] width 56 height 13
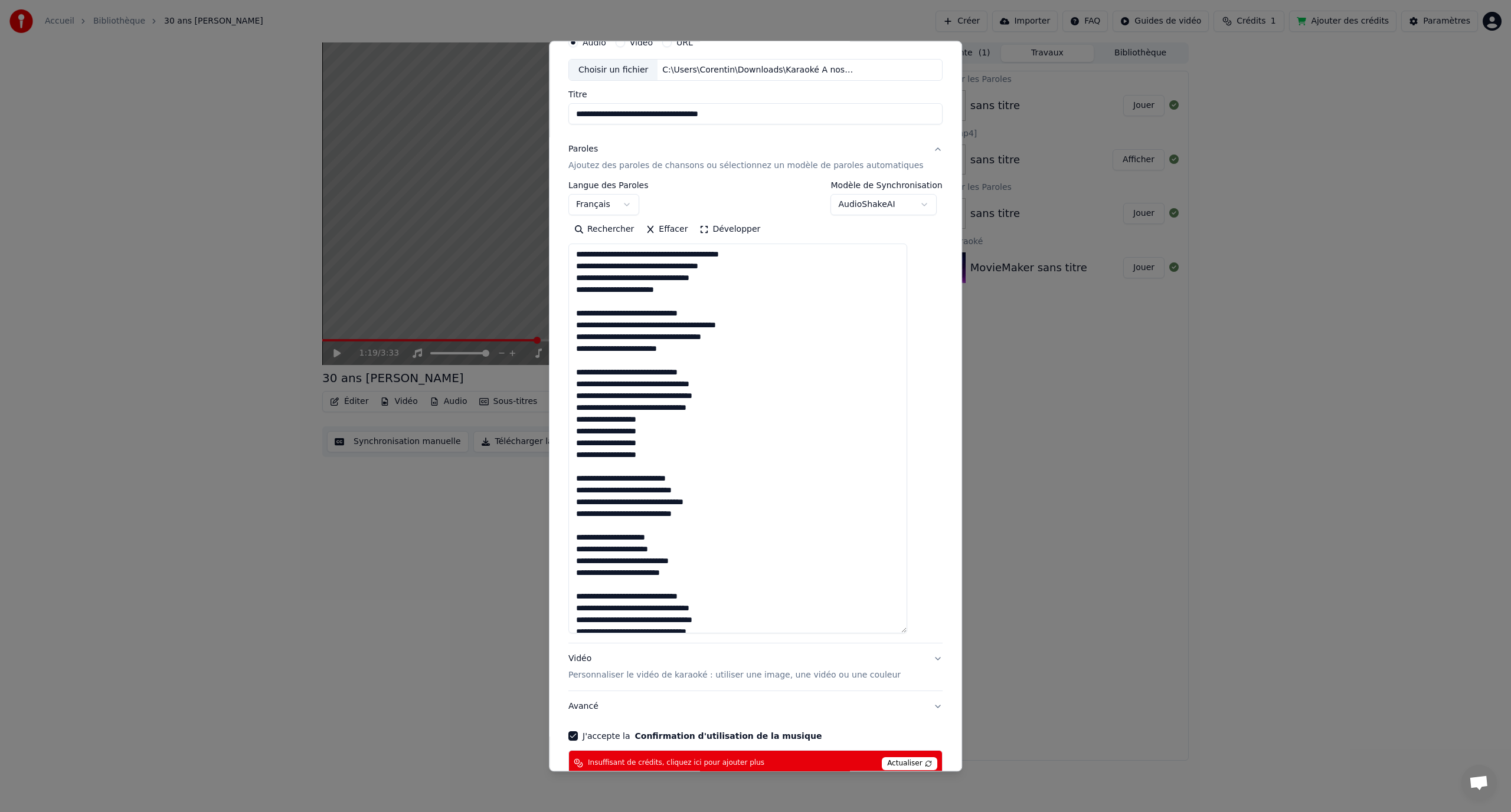
scroll to position [122, 0]
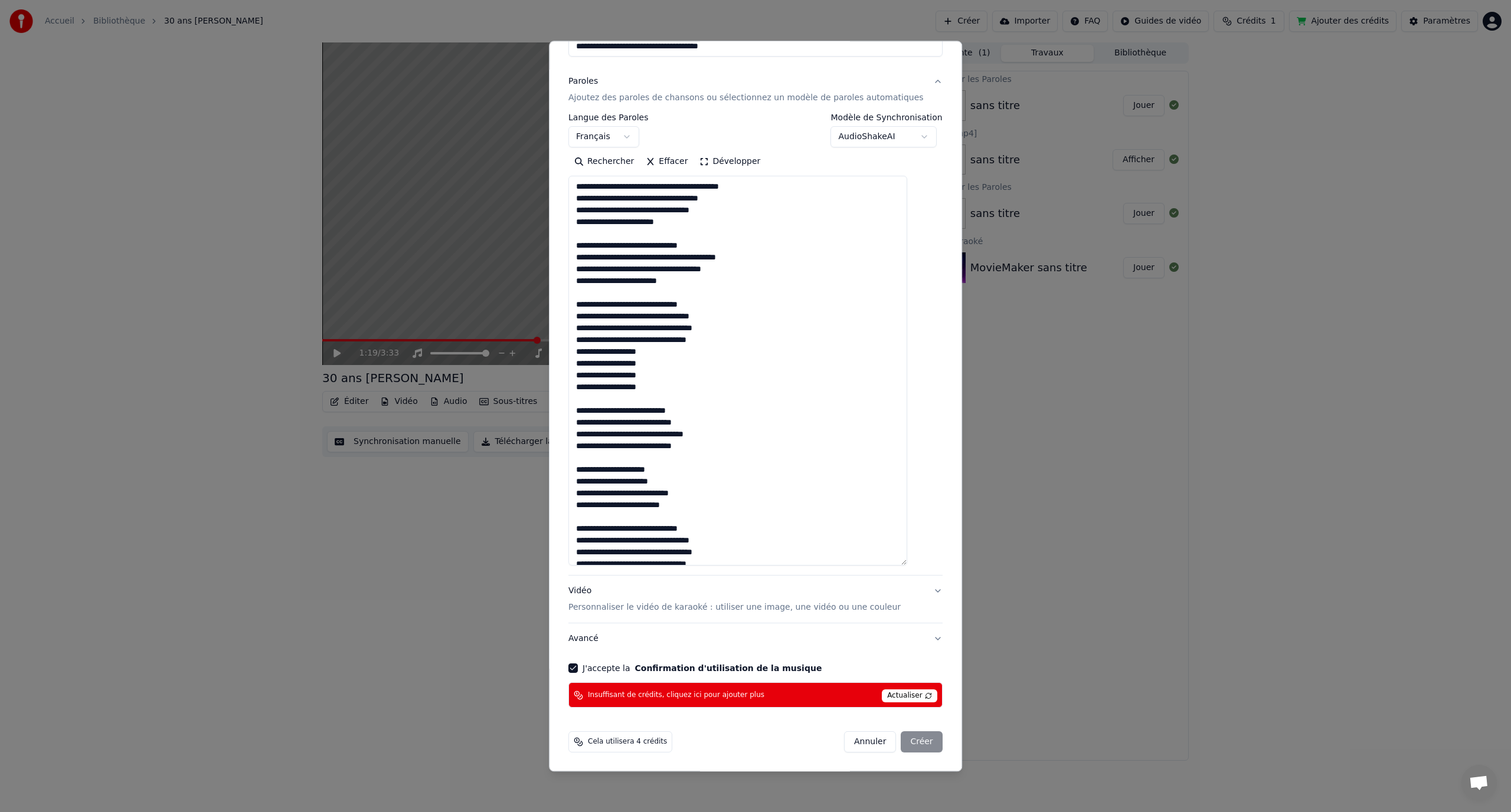
click at [627, 741] on span "Cela utilisera 4 crédits" at bounding box center [626, 742] width 79 height 9
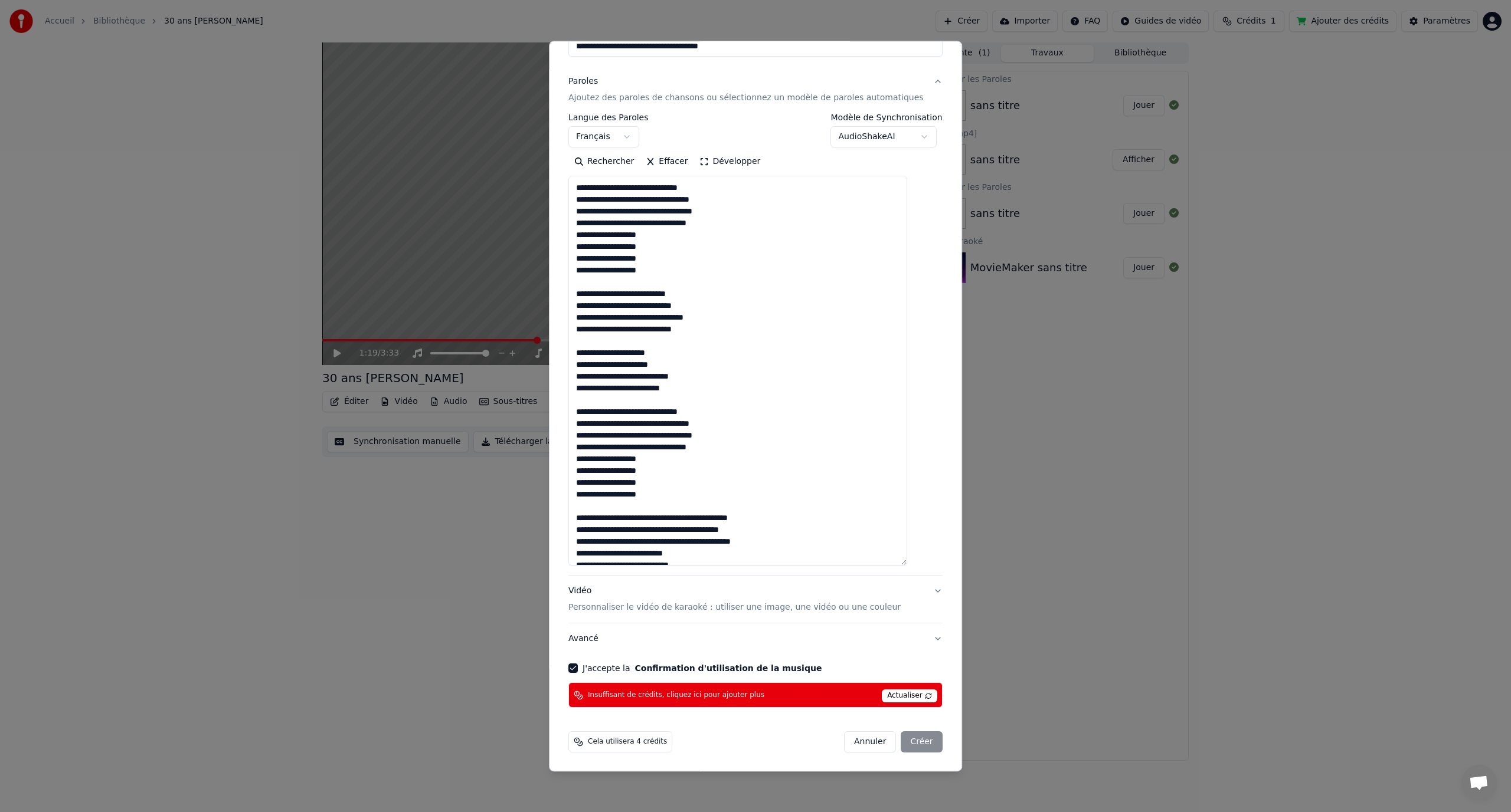
scroll to position [118, 0]
click at [890, 695] on span "Actualiser" at bounding box center [909, 697] width 56 height 13
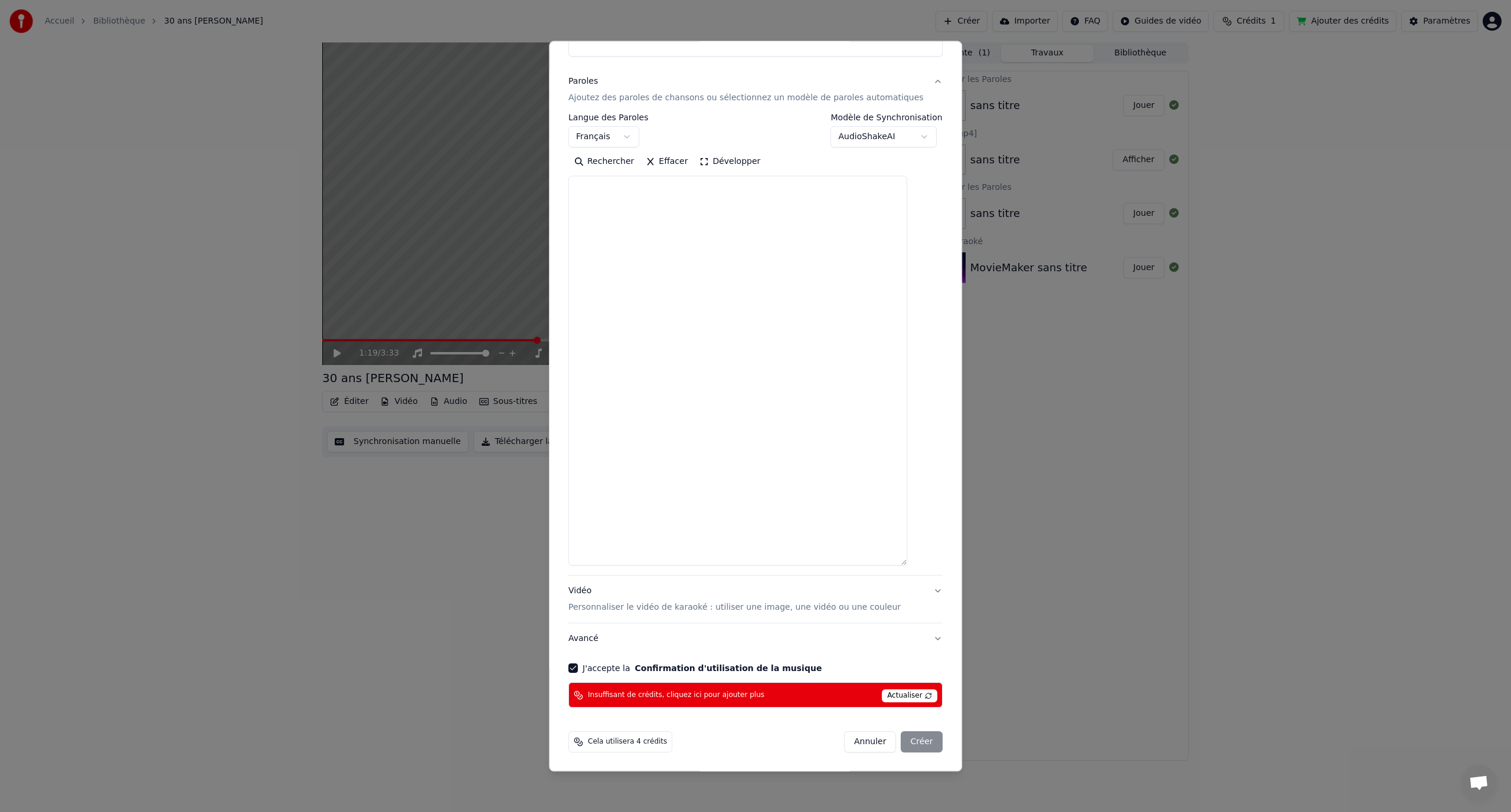
scroll to position [0, 0]
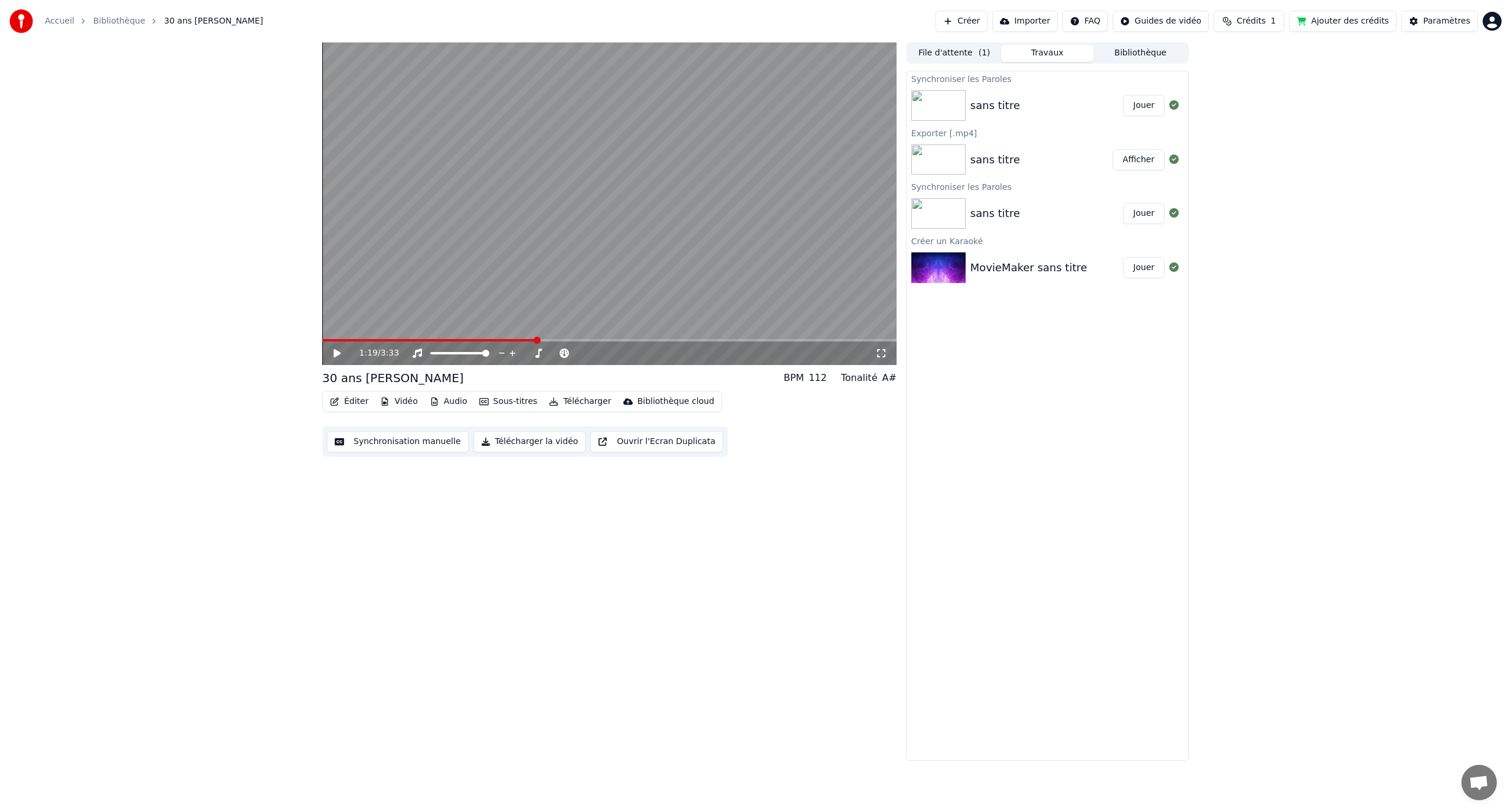
click at [1272, 13] on button "Crédits 1" at bounding box center [1248, 22] width 71 height 22
click at [1202, 77] on td "15" at bounding box center [1201, 79] width 52 height 22
click at [1239, 107] on button "Actualiser" at bounding box center [1261, 109] width 71 height 22
click at [1322, 25] on button "Ajouter des crédits" at bounding box center [1342, 22] width 107 height 22
click at [1499, 22] on html "Accueil Bibliothèque 30 ans Mélanie Créer Importer FAQ Guides de vidéo Crédits …" at bounding box center [755, 406] width 1511 height 812
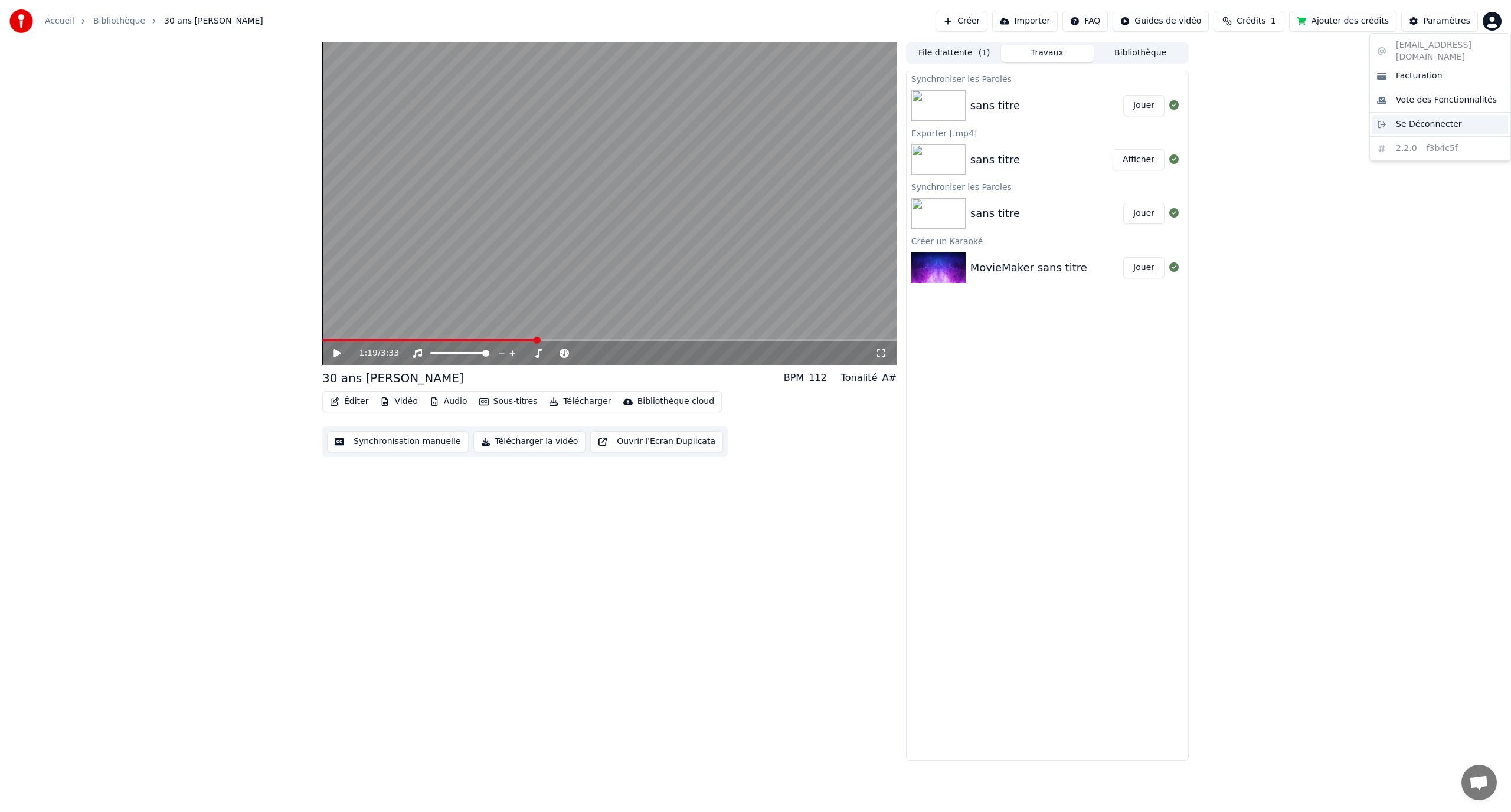
click at [1421, 119] on span "Se Déconnecter" at bounding box center [1429, 124] width 66 height 12
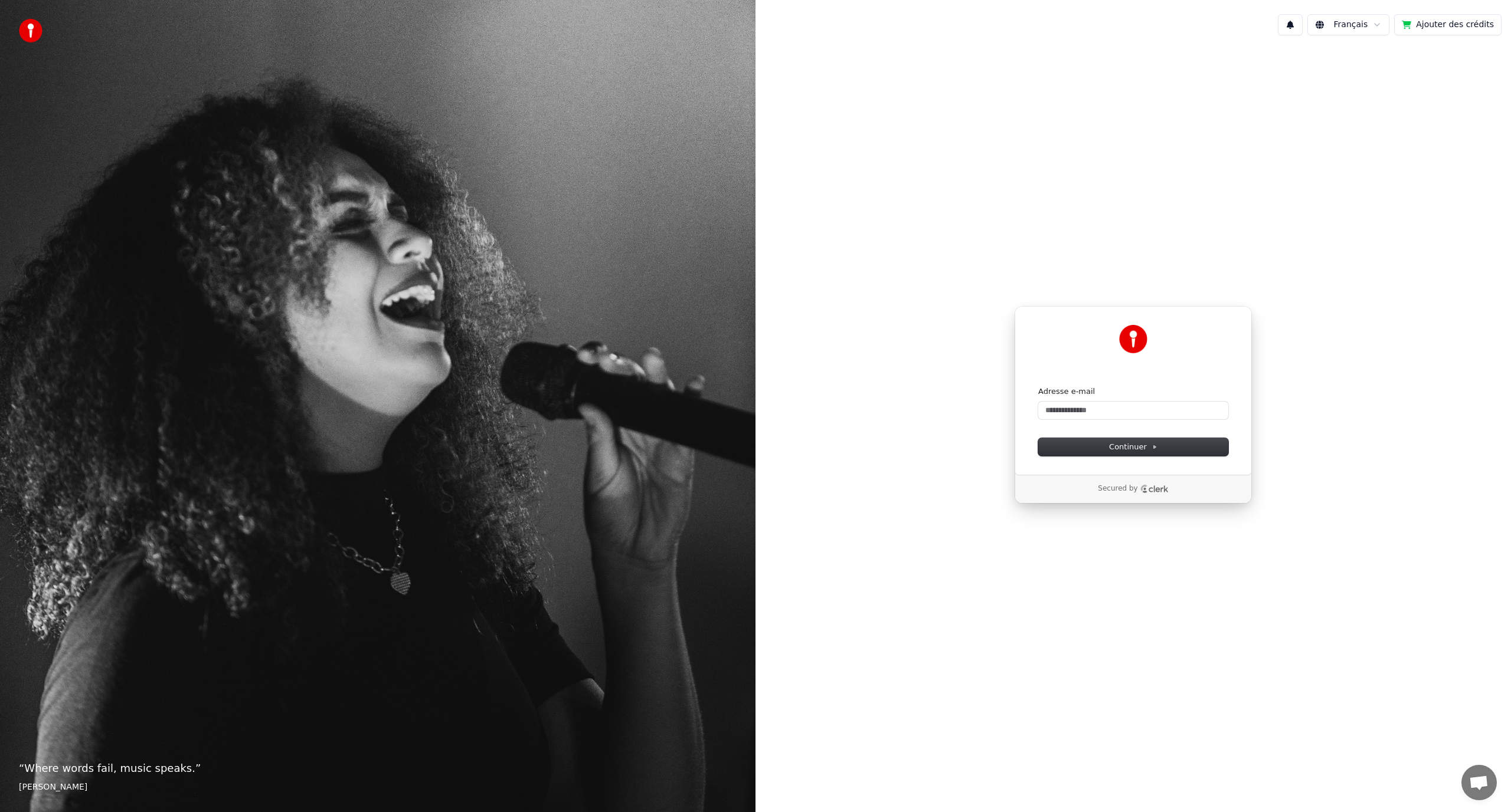
click at [1128, 420] on form "Adresse e-mail Continuer" at bounding box center [1133, 421] width 190 height 70
click at [1123, 415] on input "Adresse e-mail" at bounding box center [1133, 410] width 190 height 17
type input "*"
click at [1133, 455] on button "Continuer" at bounding box center [1133, 446] width 190 height 17
type input "**********"
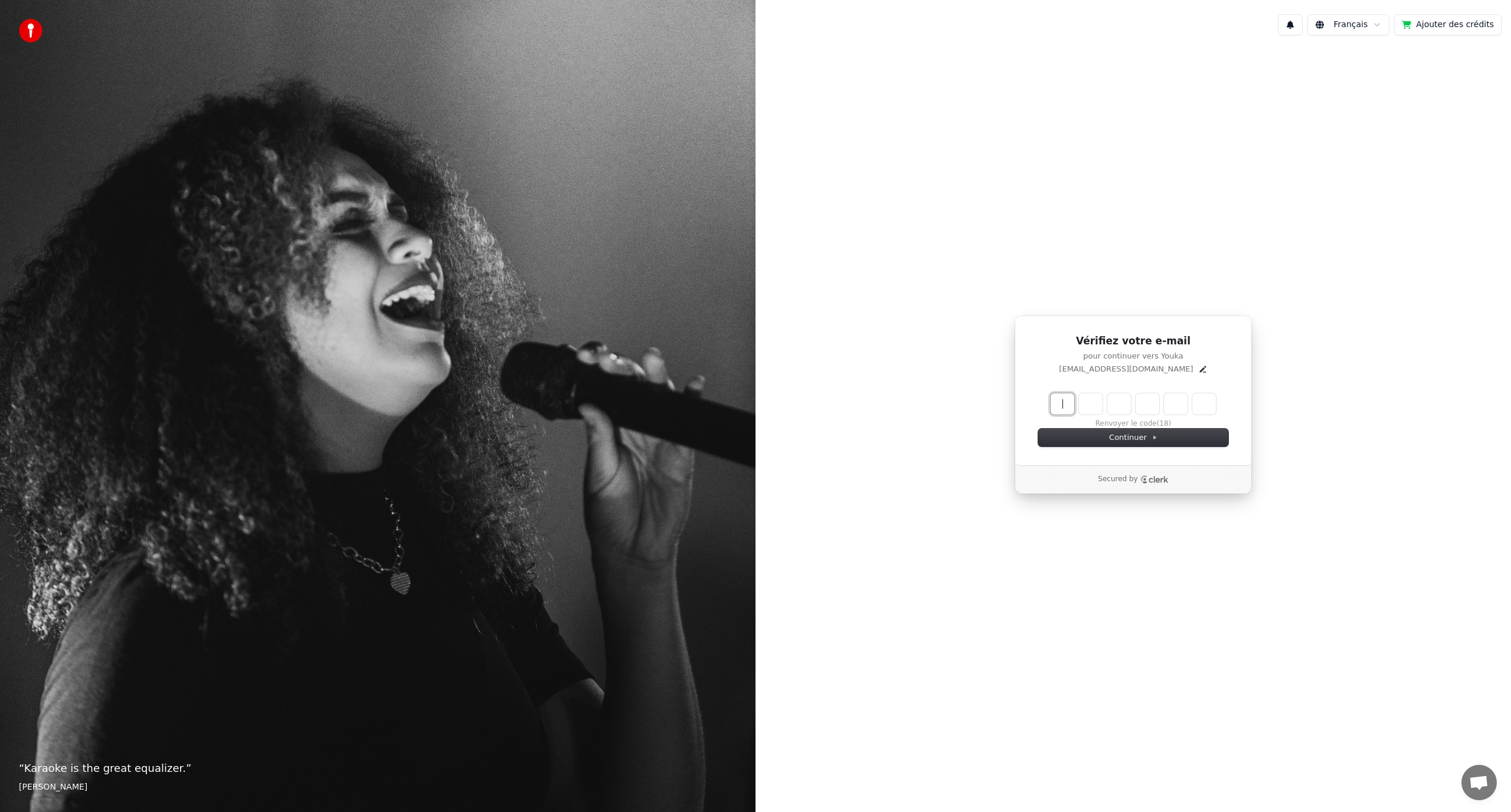
click at [1068, 401] on input "Enter verification code" at bounding box center [1145, 404] width 189 height 22
paste input "******"
type input "******"
